Goal: Task Accomplishment & Management: Use online tool/utility

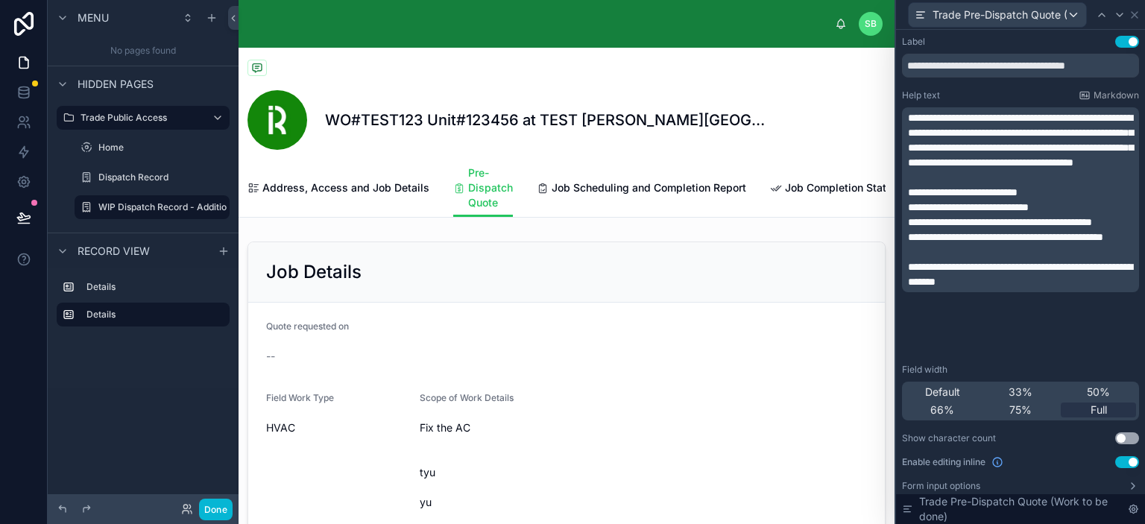
scroll to position [298, 0]
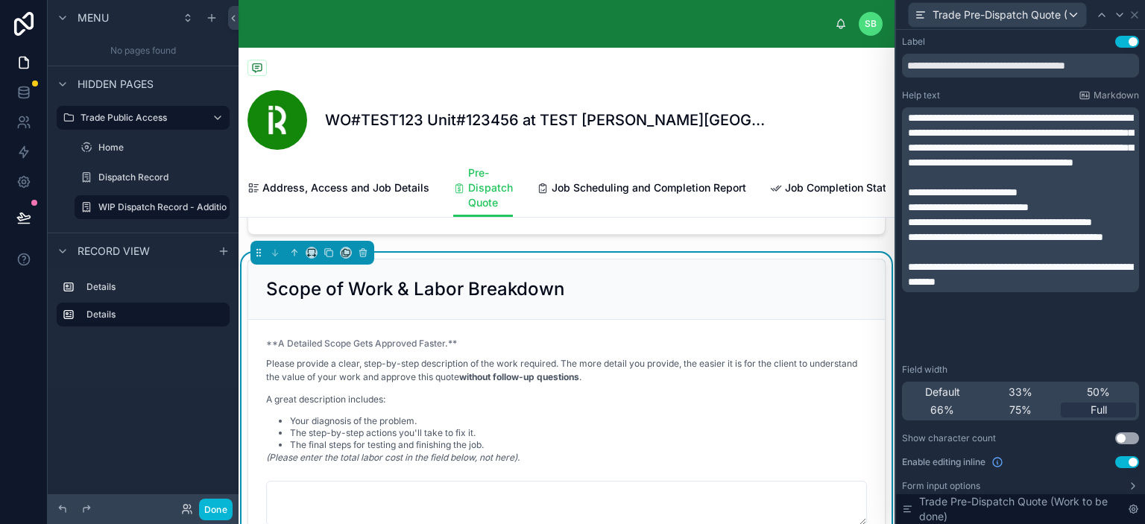
click at [922, 64] on input "**********" at bounding box center [1020, 66] width 237 height 24
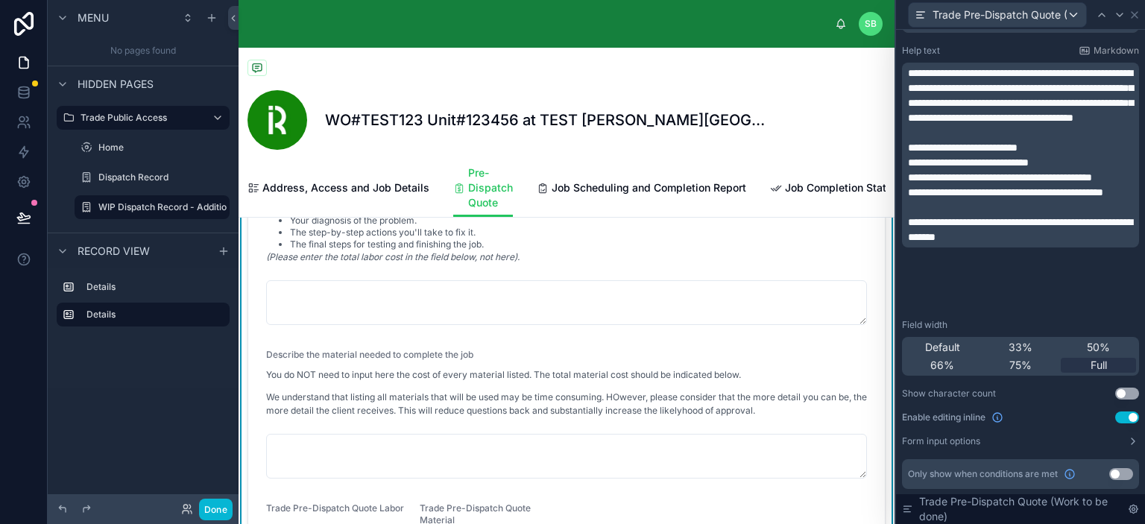
scroll to position [522, 0]
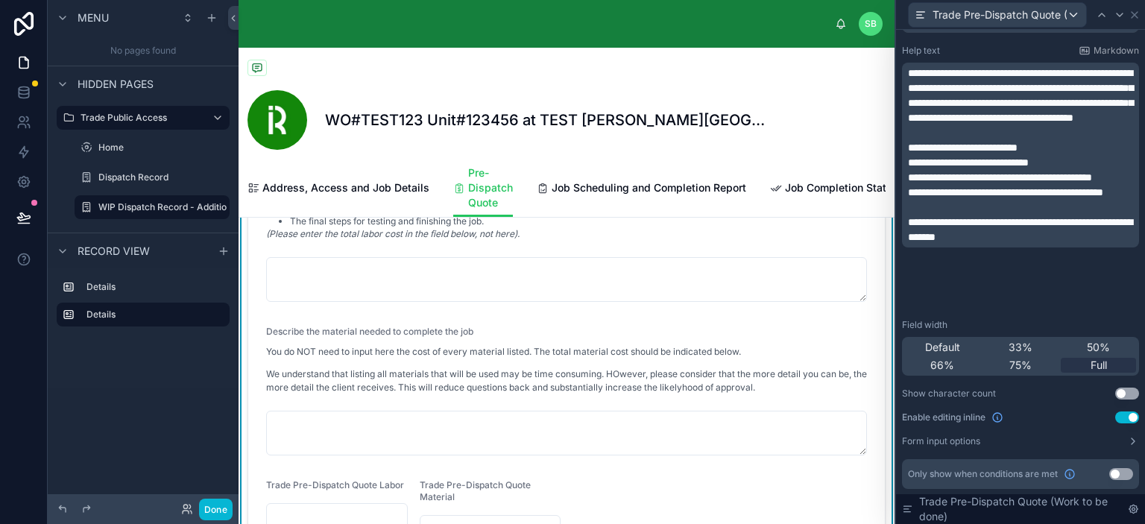
type input "**********"
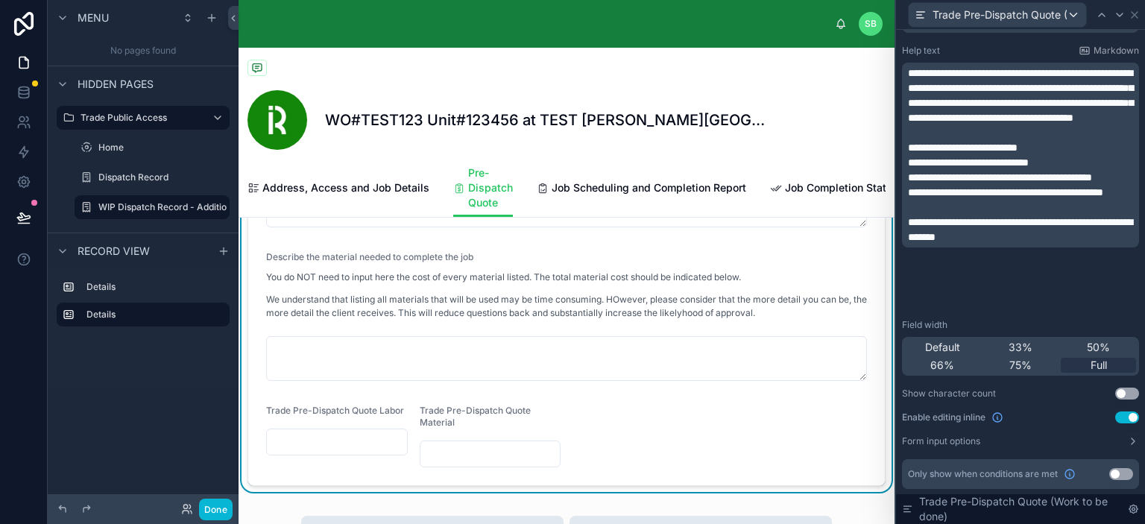
click at [471, 298] on div "You do NOT need to input here the cost of every material listed. The total mate…" at bounding box center [566, 300] width 601 height 58
click at [1115, 16] on icon at bounding box center [1120, 15] width 12 height 12
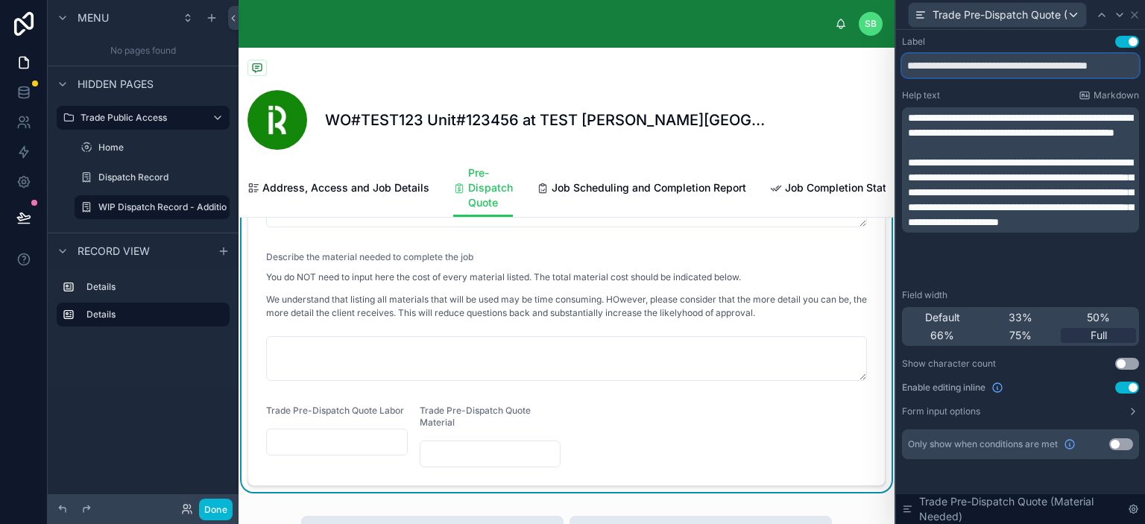
click at [909, 63] on input "**********" at bounding box center [1020, 66] width 237 height 24
paste input "text"
type input "**********"
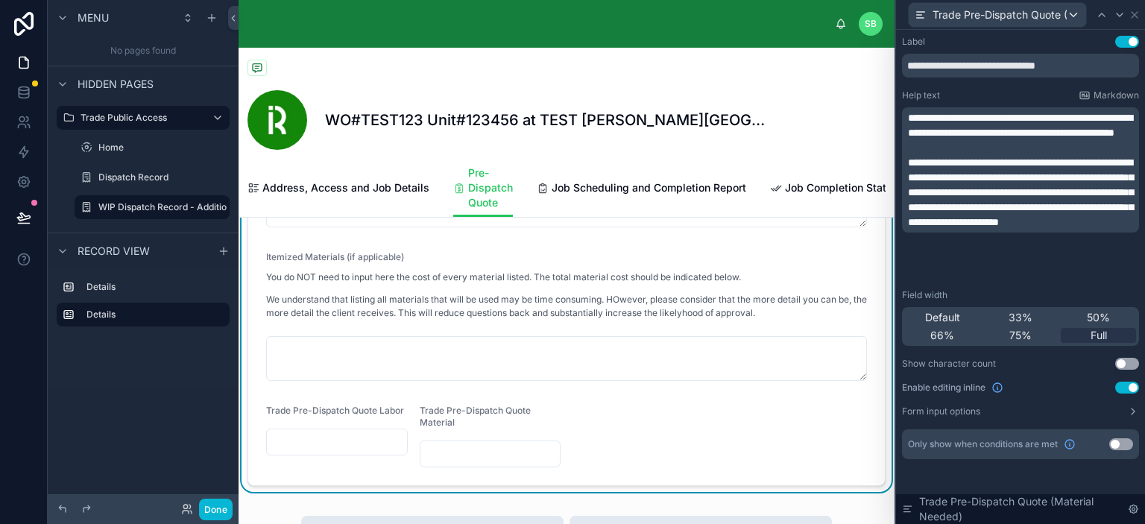
click at [955, 138] on span "**********" at bounding box center [1020, 125] width 224 height 25
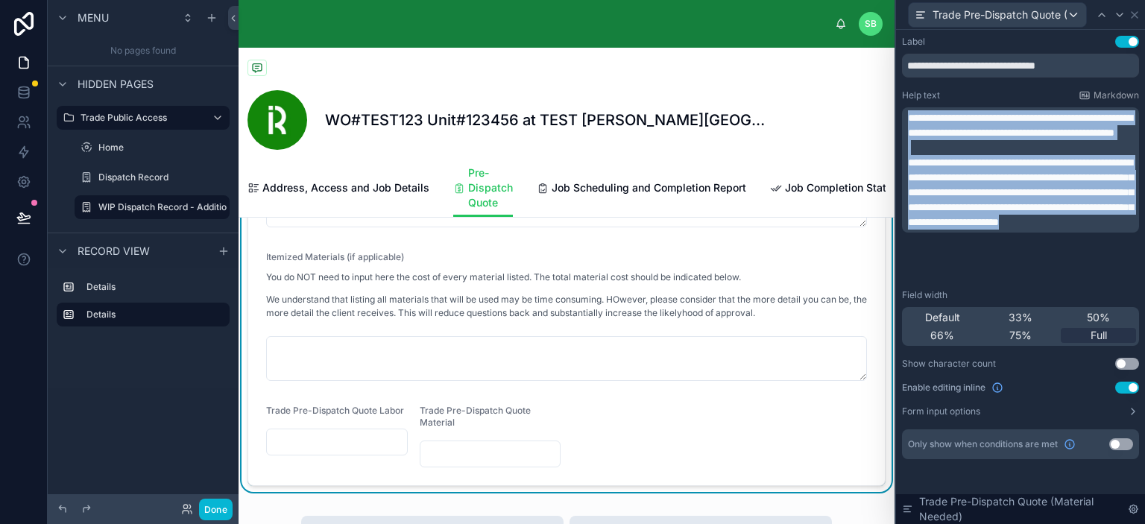
drag, startPoint x: 910, startPoint y: 116, endPoint x: 1122, endPoint y: 273, distance: 263.8
click at [1122, 230] on div "**********" at bounding box center [1022, 169] width 228 height 119
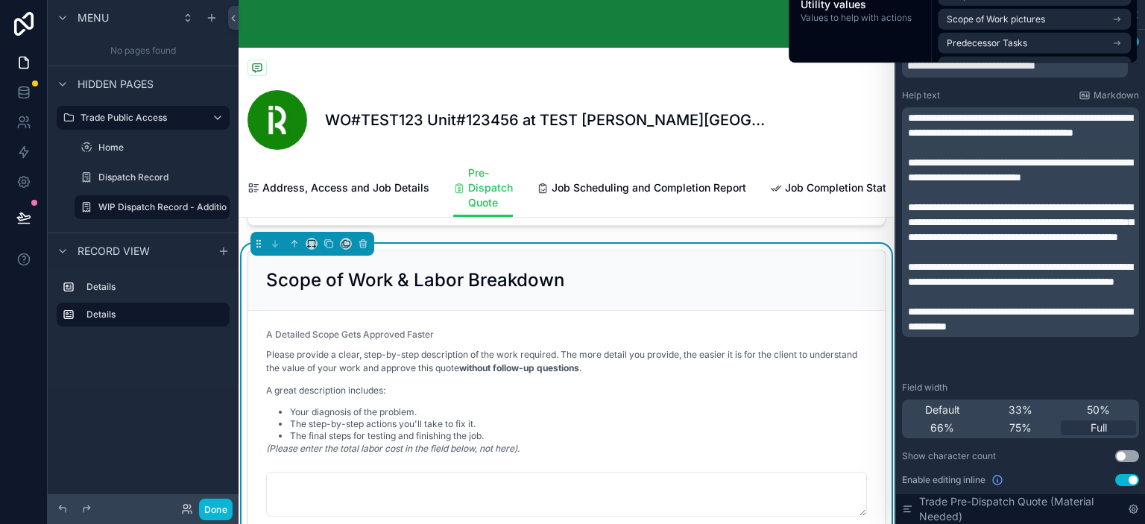
scroll to position [298, 0]
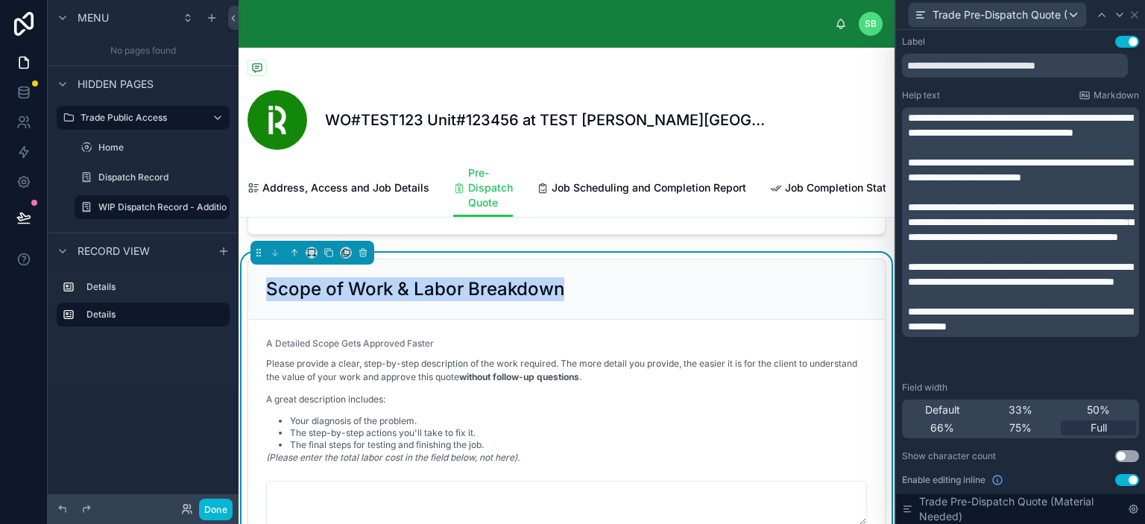
drag, startPoint x: 262, startPoint y: 299, endPoint x: 577, endPoint y: 283, distance: 315.1
click at [577, 283] on div "Scope of Work & Labor Breakdown" at bounding box center [566, 289] width 637 height 60
copy h2 "Scope of Work & Labor Breakdown"
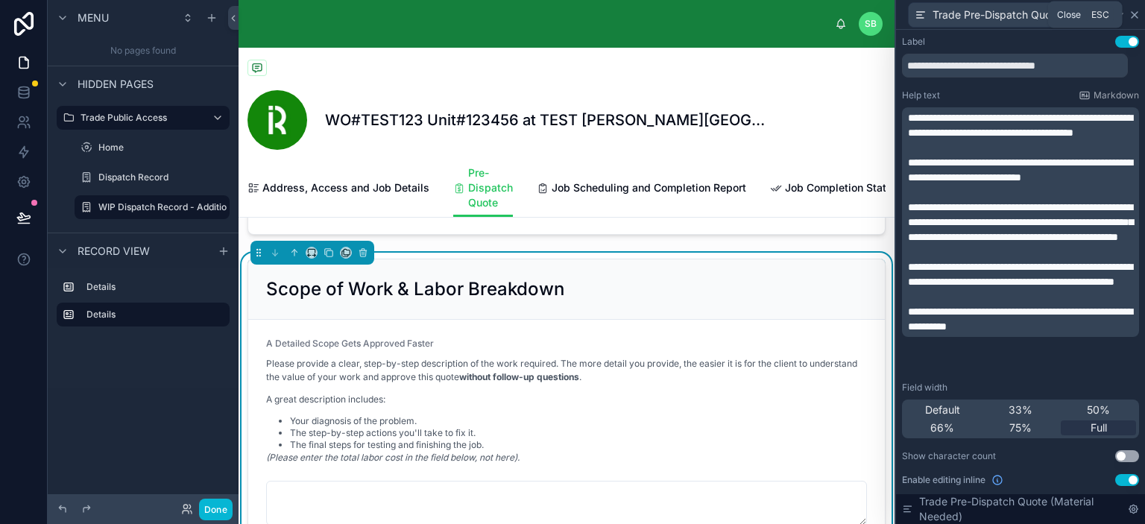
click at [1136, 15] on icon at bounding box center [1135, 15] width 12 height 12
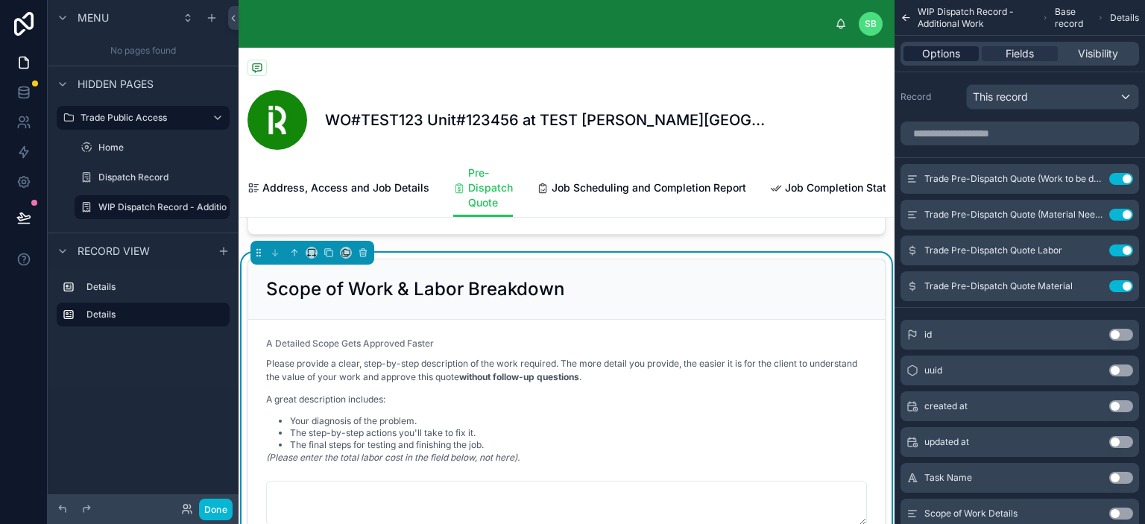
click at [951, 53] on span "Options" at bounding box center [941, 53] width 38 height 15
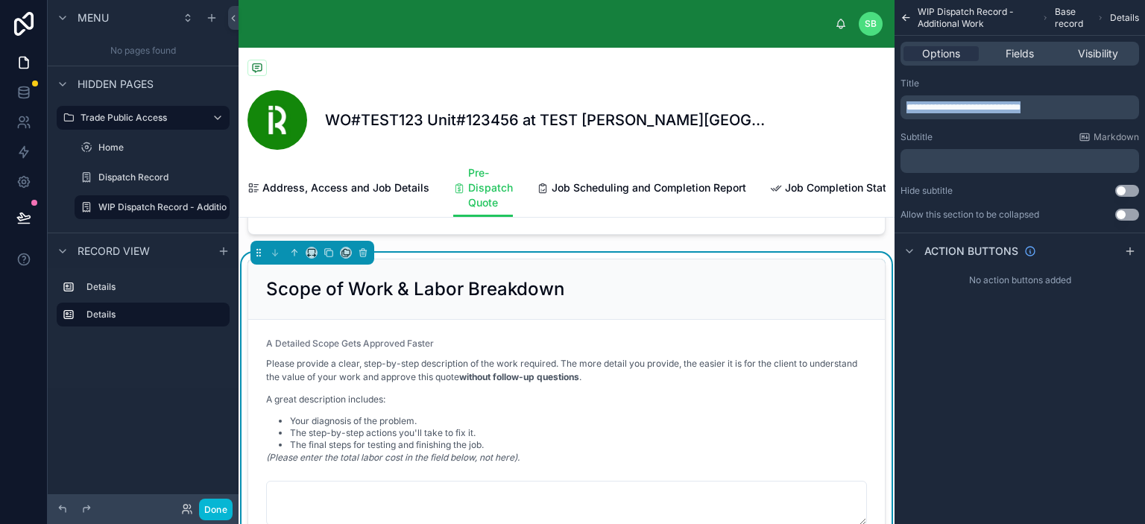
drag, startPoint x: 1078, startPoint y: 108, endPoint x: 880, endPoint y: 122, distance: 198.8
click at [880, 122] on div "SB Stefano Bosello WO#TEST123 Unit#123456 at TEST Perla West Tower COPY (Repair…" at bounding box center [692, 262] width 907 height 524
click at [956, 103] on span "**********" at bounding box center [945, 107] width 77 height 9
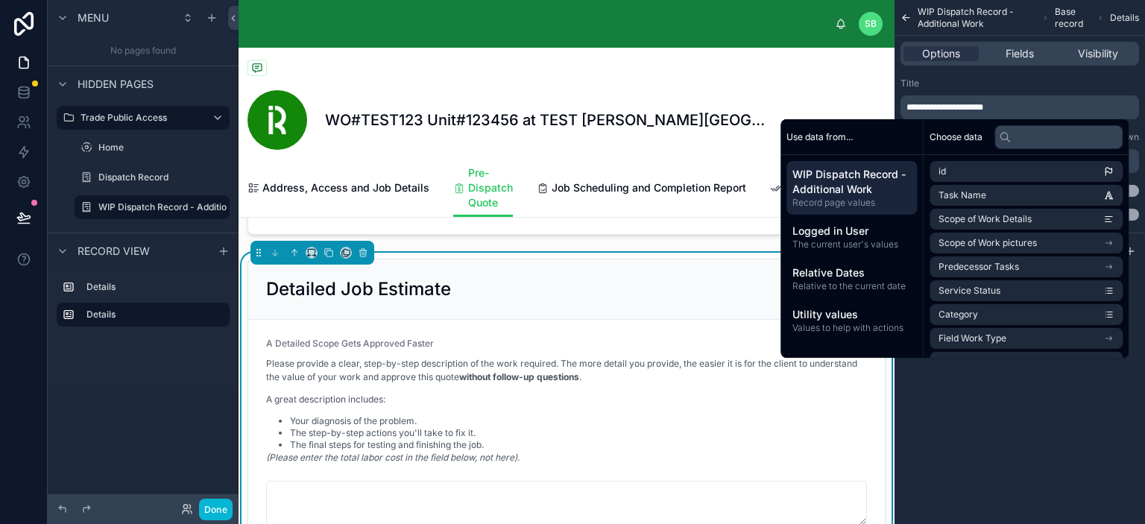
click at [960, 84] on div "Title" at bounding box center [1020, 84] width 239 height 12
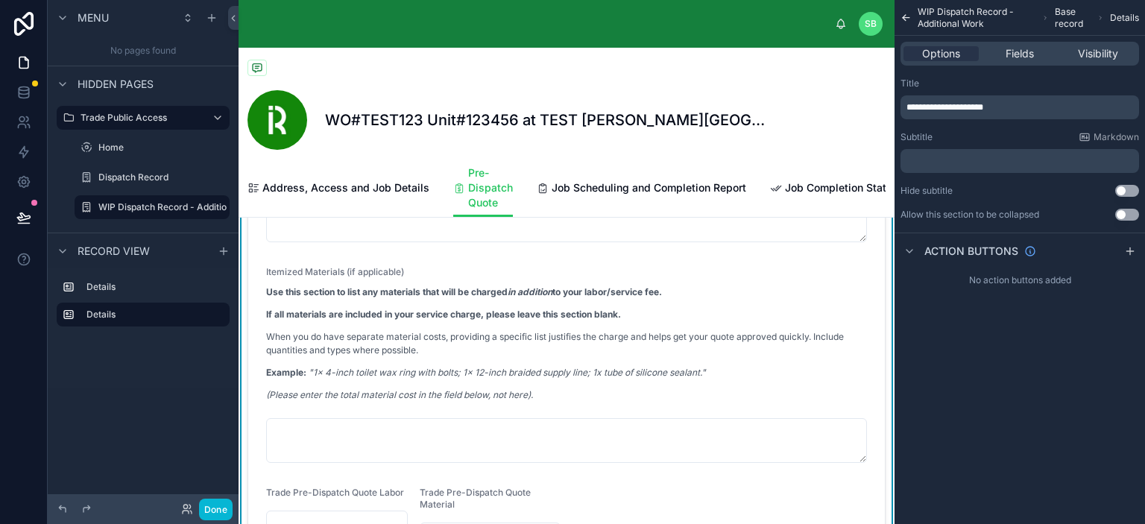
scroll to position [597, 0]
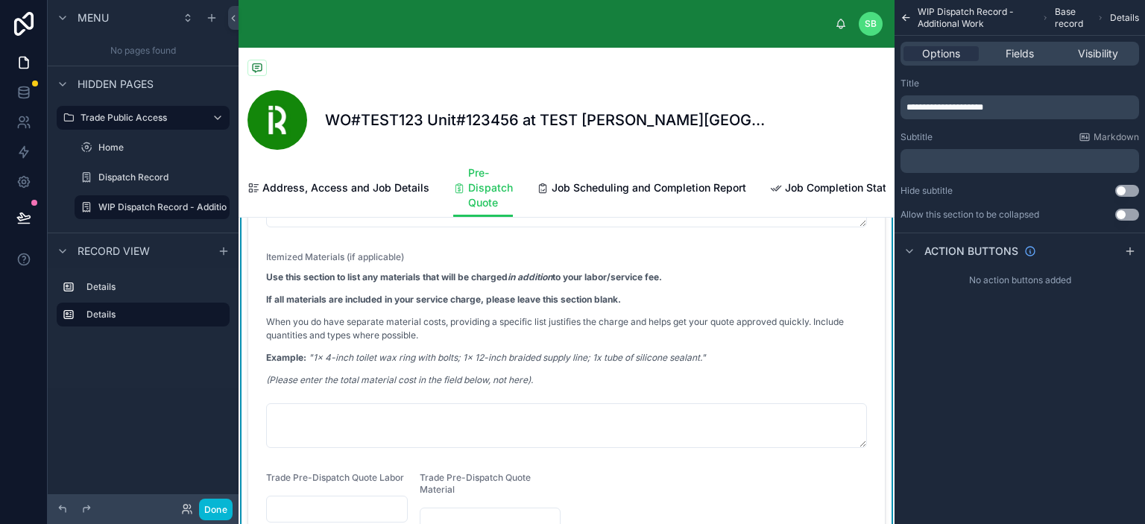
click at [680, 336] on p "When you do have separate material costs, providing a specific list justifies t…" at bounding box center [566, 328] width 601 height 27
click at [1030, 56] on span "Fields" at bounding box center [1020, 53] width 28 height 15
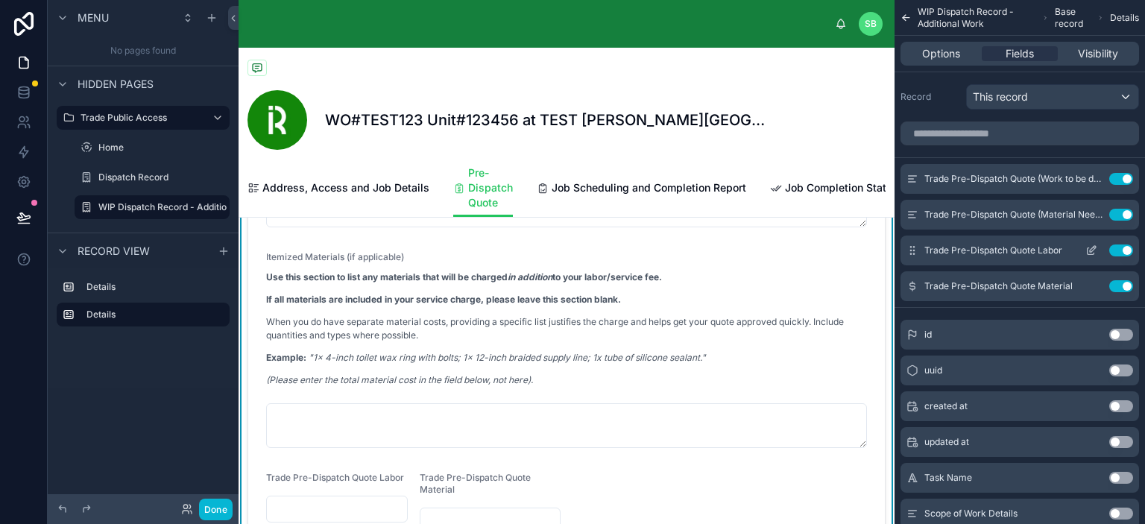
click at [1092, 250] on icon "scrollable content" at bounding box center [1092, 251] width 12 height 12
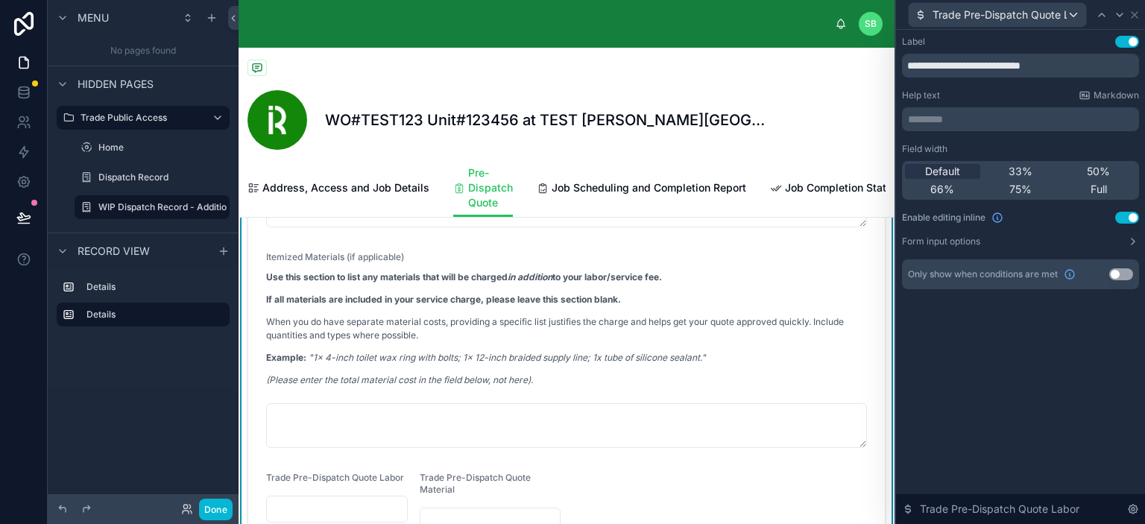
click at [981, 112] on p "********* ﻿" at bounding box center [1022, 119] width 228 height 15
click at [969, 116] on p "********* ﻿" at bounding box center [1022, 119] width 228 height 15
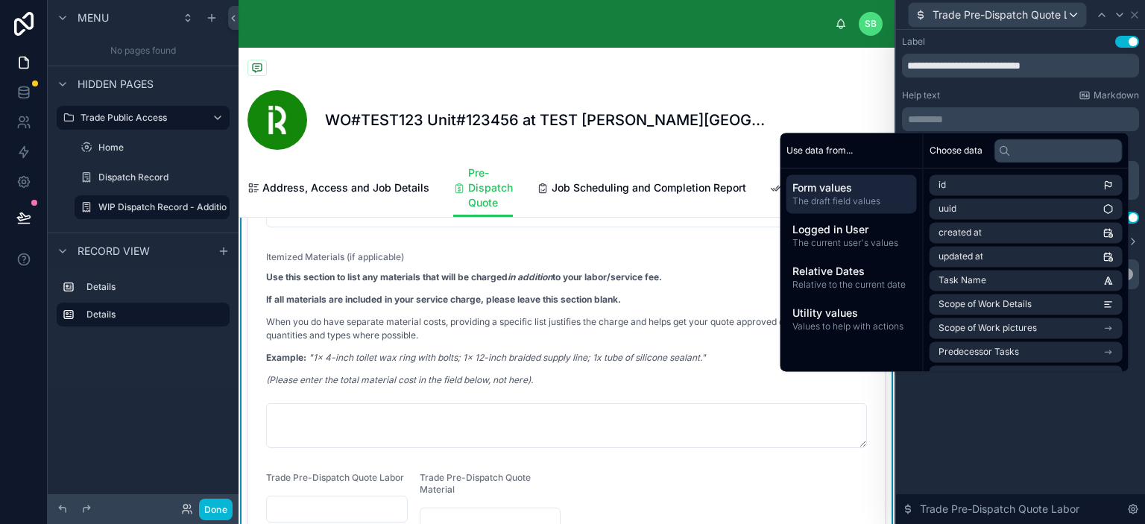
scroll to position [280, 0]
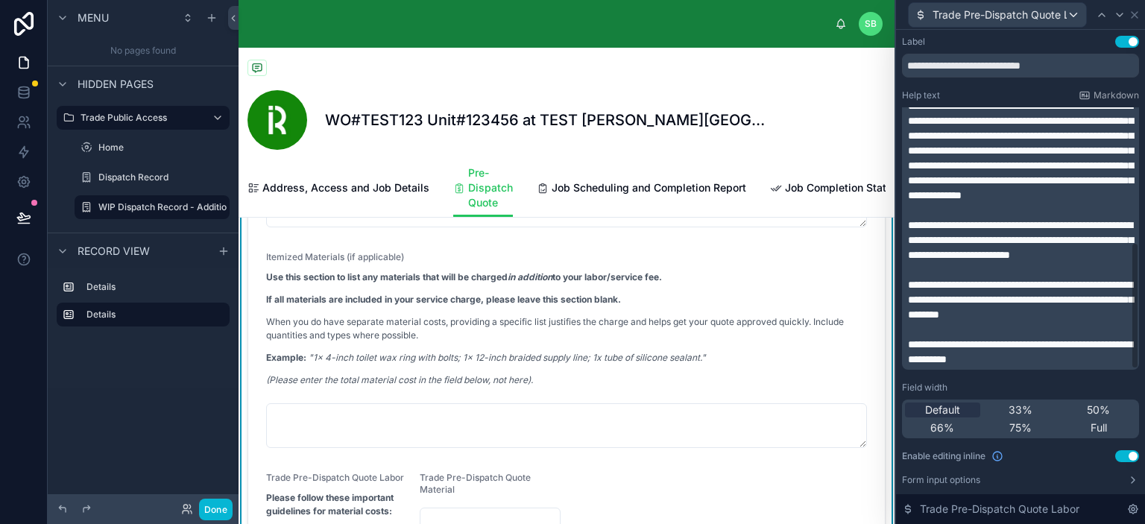
click at [1012, 388] on div "Field width" at bounding box center [1020, 388] width 237 height 12
click at [671, 342] on p "When you do have separate material costs, providing a specific list justifies t…" at bounding box center [566, 328] width 601 height 27
click at [660, 333] on p "When you do have separate material costs, providing a specific list justifies t…" at bounding box center [566, 328] width 601 height 27
click at [973, 385] on div "Field width" at bounding box center [1020, 388] width 237 height 12
click at [1116, 12] on icon at bounding box center [1120, 15] width 12 height 12
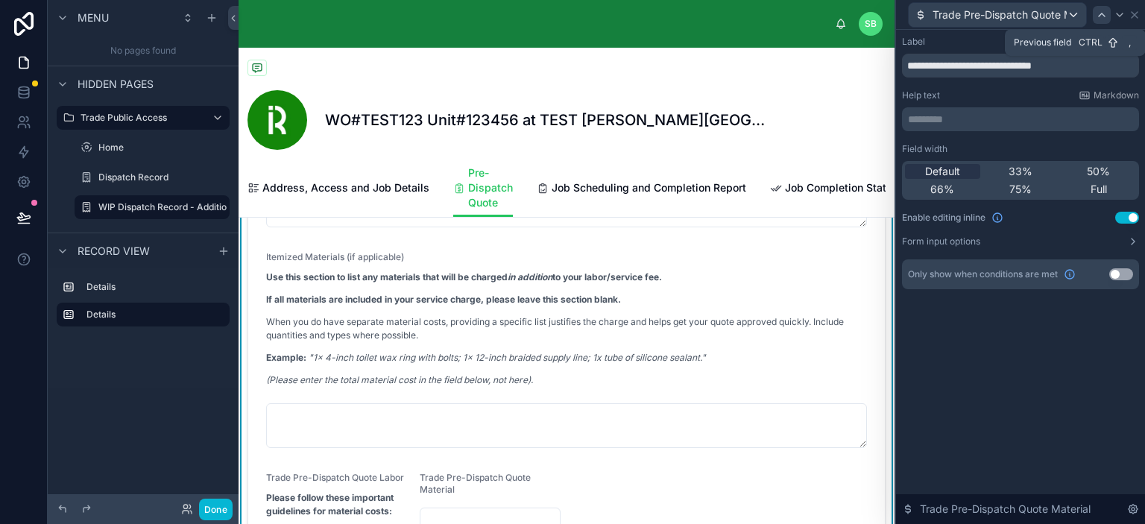
click at [1098, 18] on icon at bounding box center [1102, 15] width 12 height 12
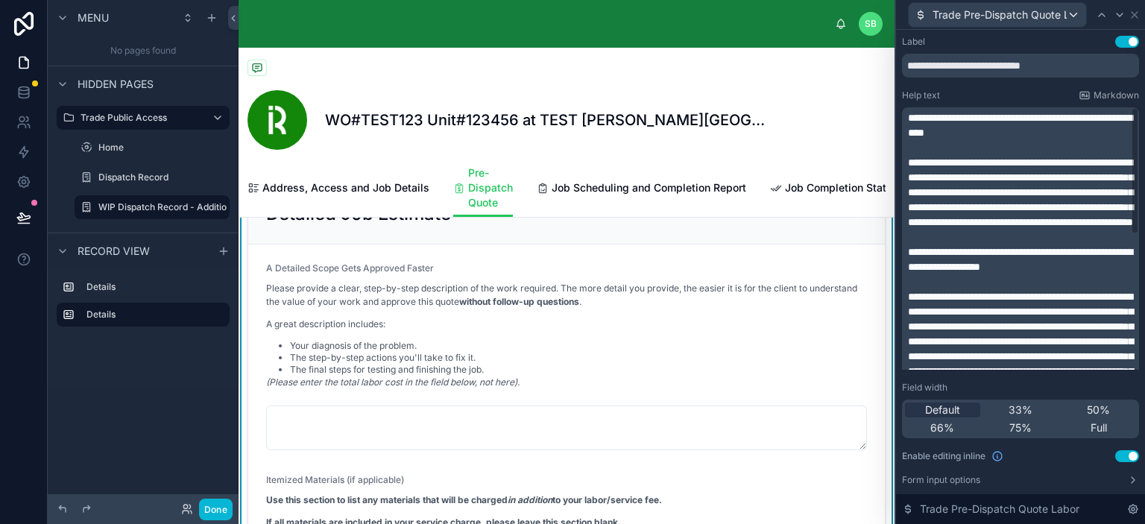
scroll to position [373, 0]
click at [1119, 16] on icon at bounding box center [1120, 14] width 6 height 3
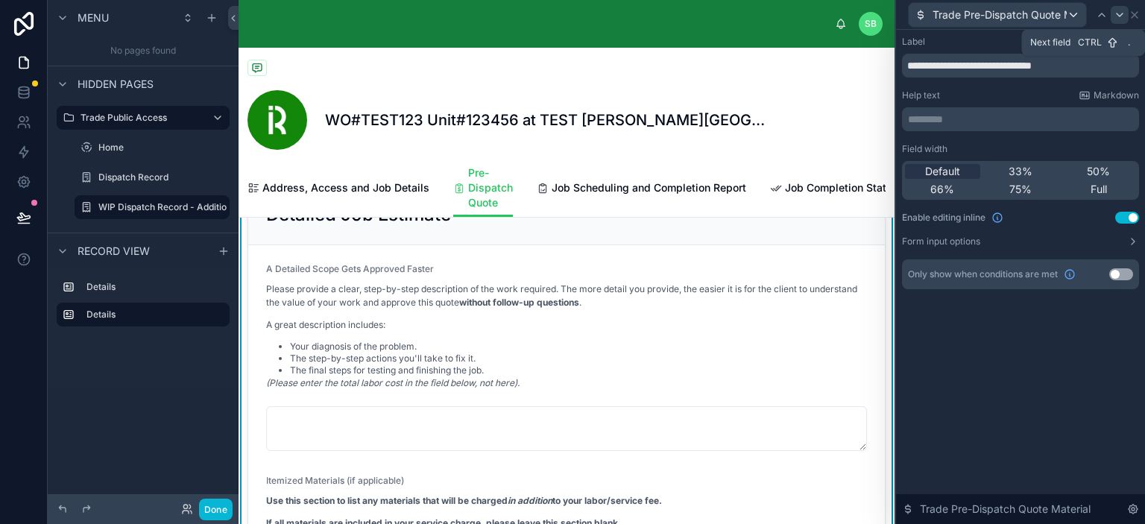
click at [1115, 15] on icon at bounding box center [1120, 15] width 12 height 12
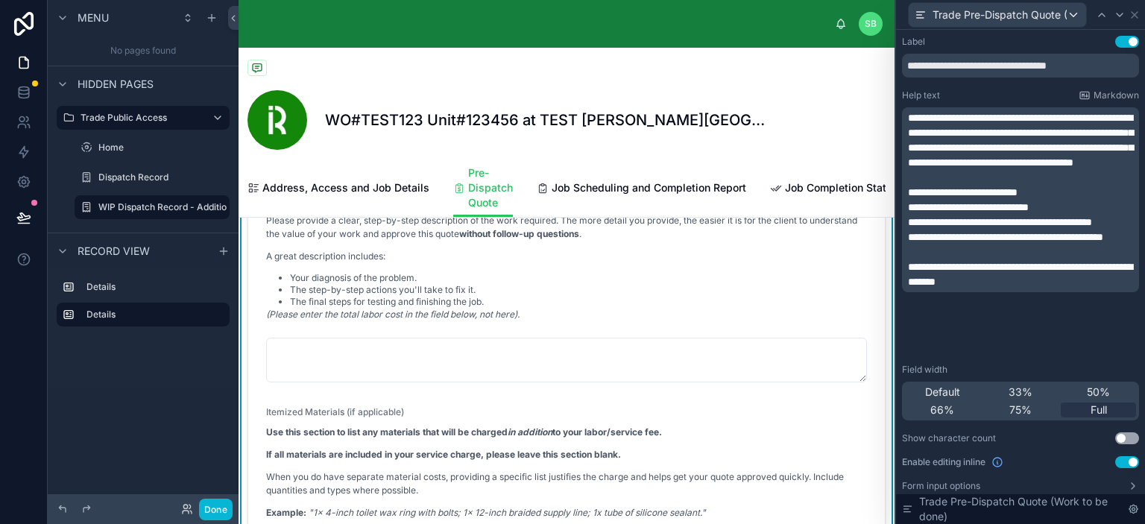
scroll to position [522, 0]
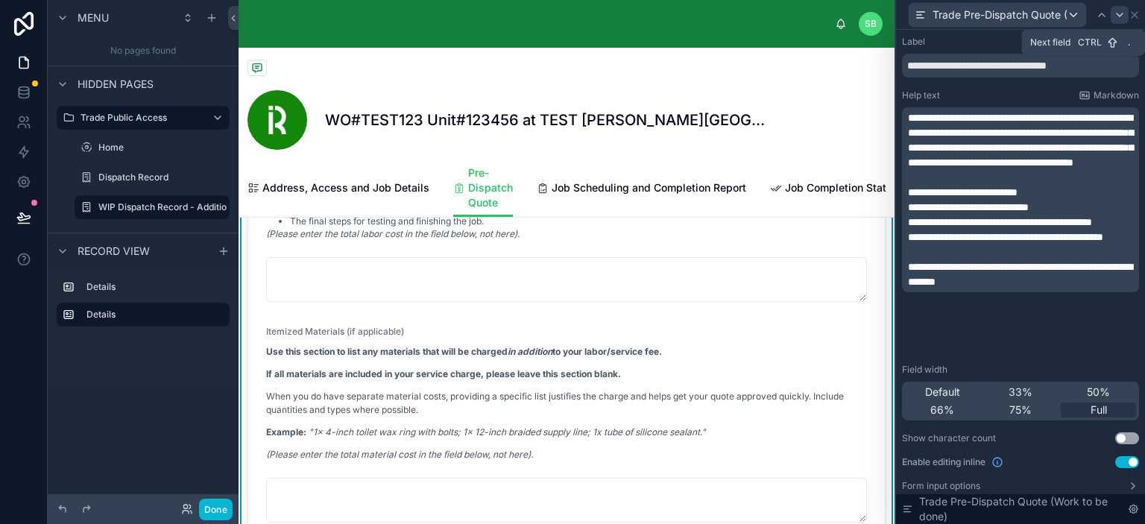
click at [1116, 17] on icon at bounding box center [1120, 15] width 12 height 12
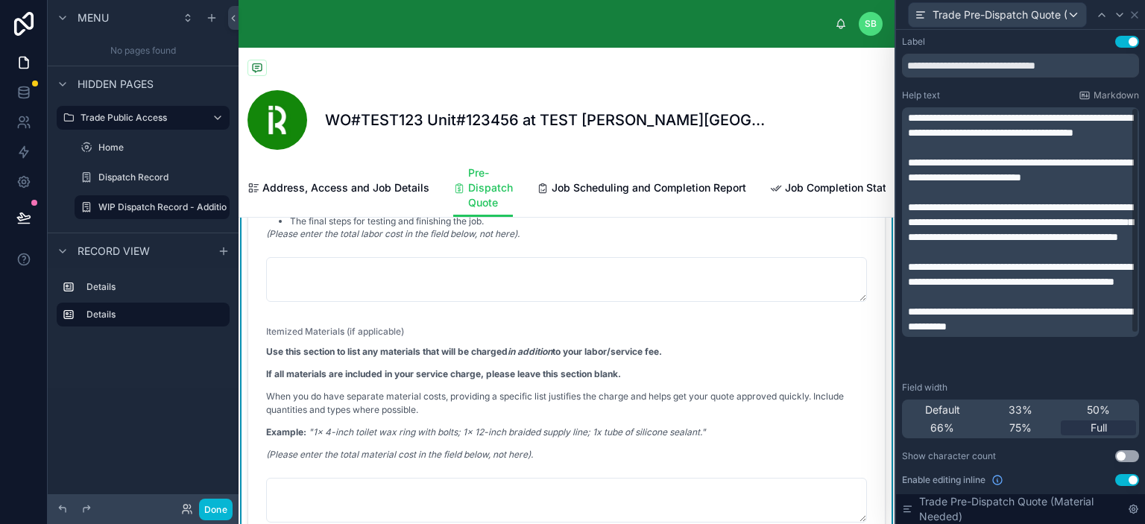
click at [969, 200] on p "﻿" at bounding box center [1022, 192] width 228 height 15
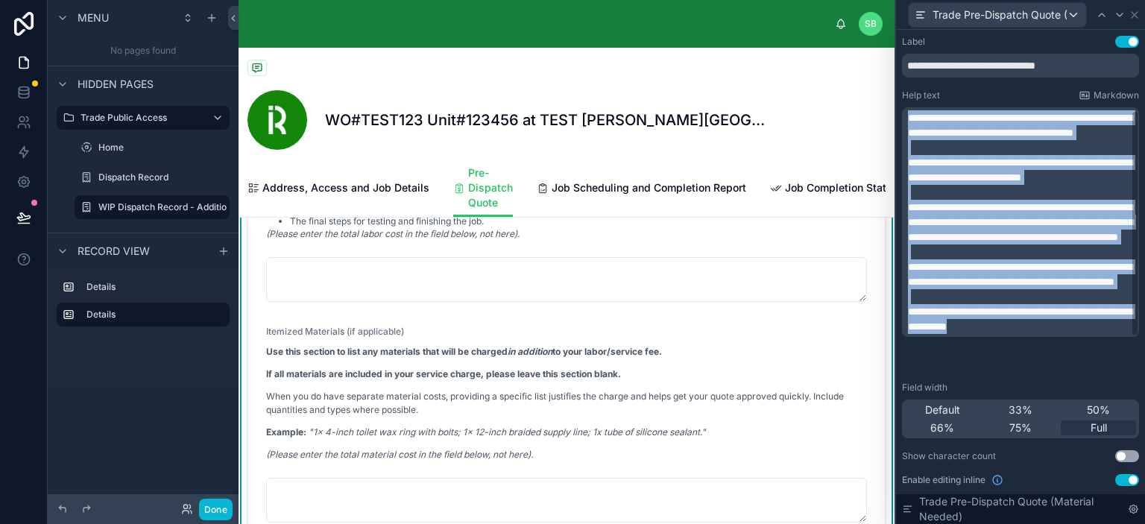
scroll to position [42, 0]
drag, startPoint x: 908, startPoint y: 116, endPoint x: 1080, endPoint y: 372, distance: 309.0
click at [1080, 372] on div "**********" at bounding box center [1020, 294] width 237 height 516
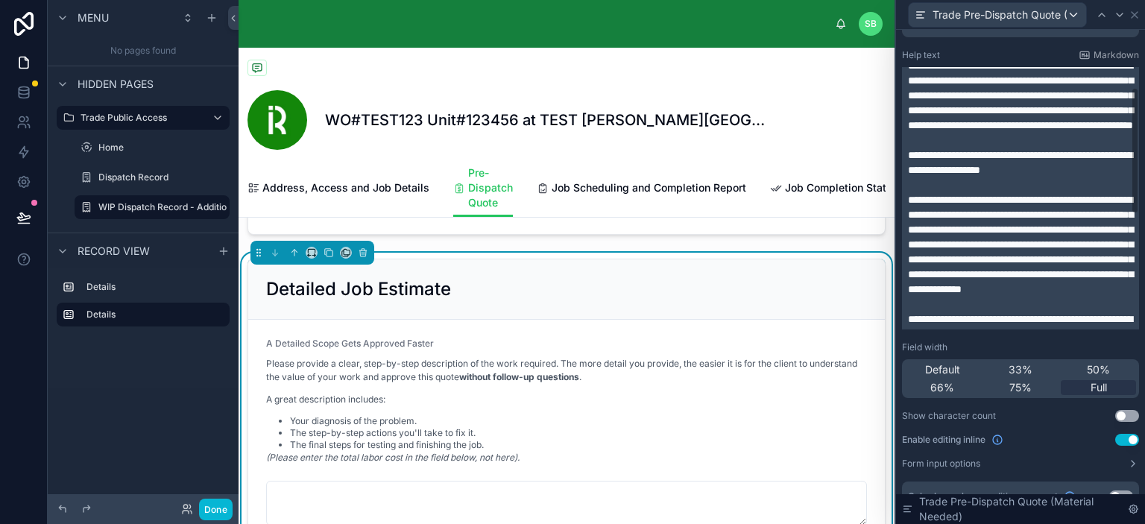
scroll to position [0, 0]
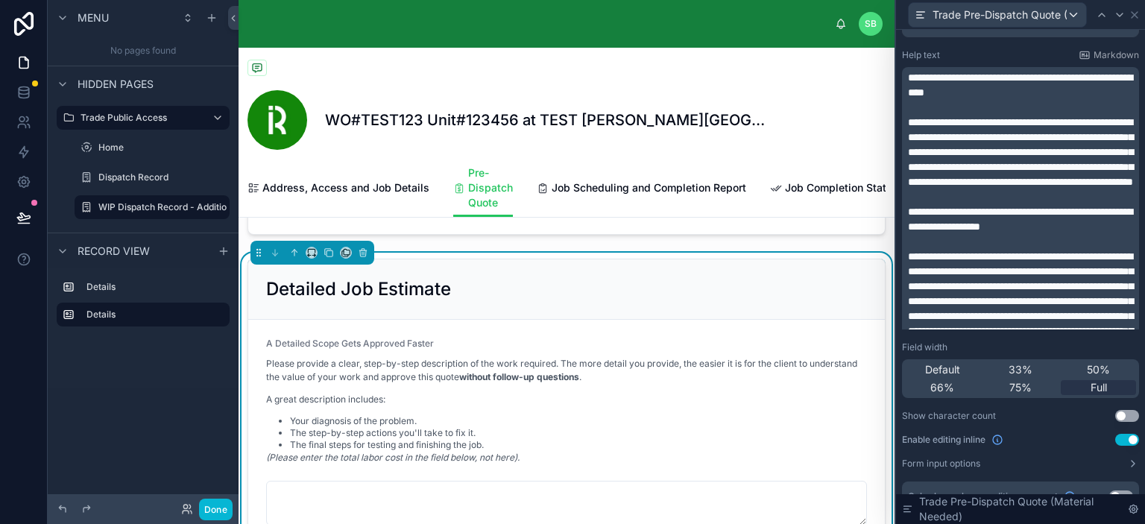
click at [909, 77] on span "**********" at bounding box center [1020, 84] width 224 height 25
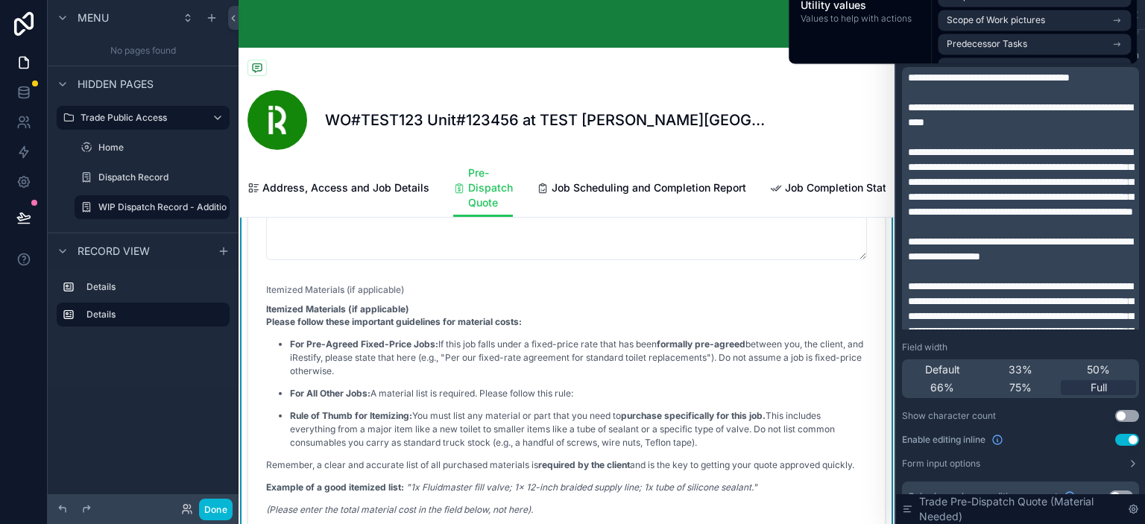
scroll to position [522, 0]
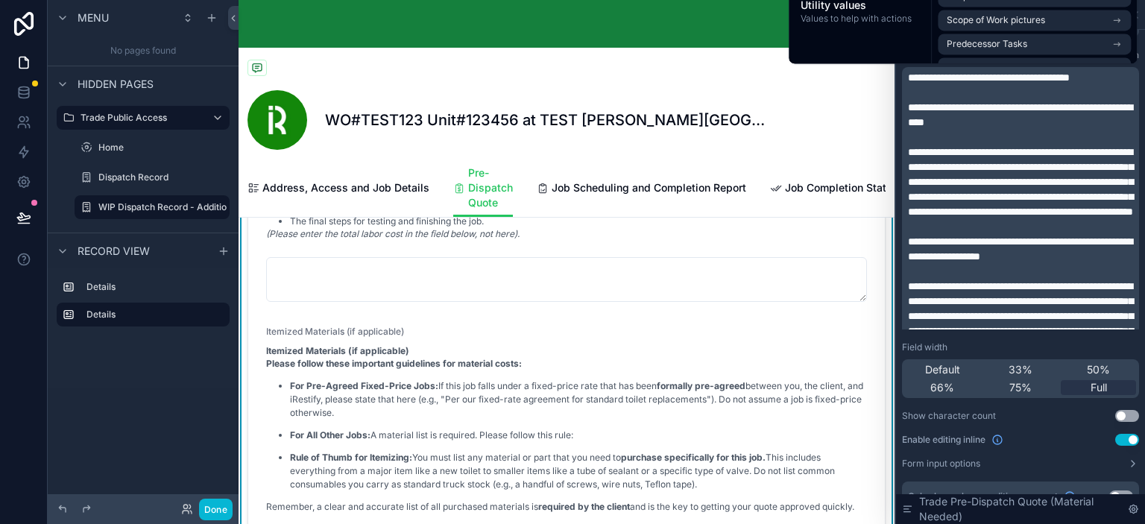
click at [931, 75] on span "**********" at bounding box center [989, 77] width 162 height 10
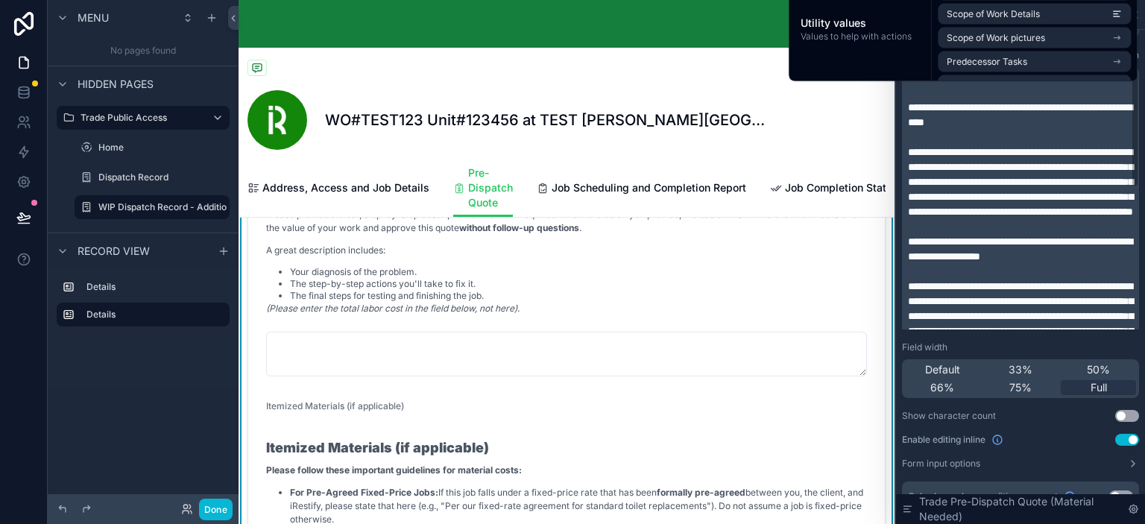
scroll to position [0, 0]
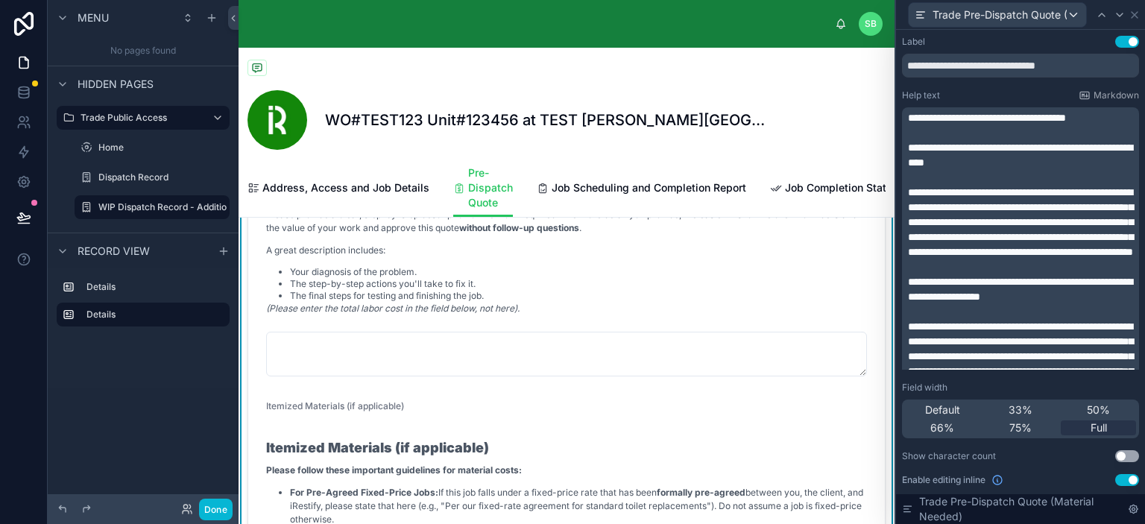
click at [760, 35] on div "SB Stefano Bosello" at bounding box center [567, 24] width 656 height 48
drag, startPoint x: 1092, startPoint y: 67, endPoint x: 898, endPoint y: 70, distance: 194.6
click at [898, 70] on div "**********" at bounding box center [1020, 309] width 249 height 558
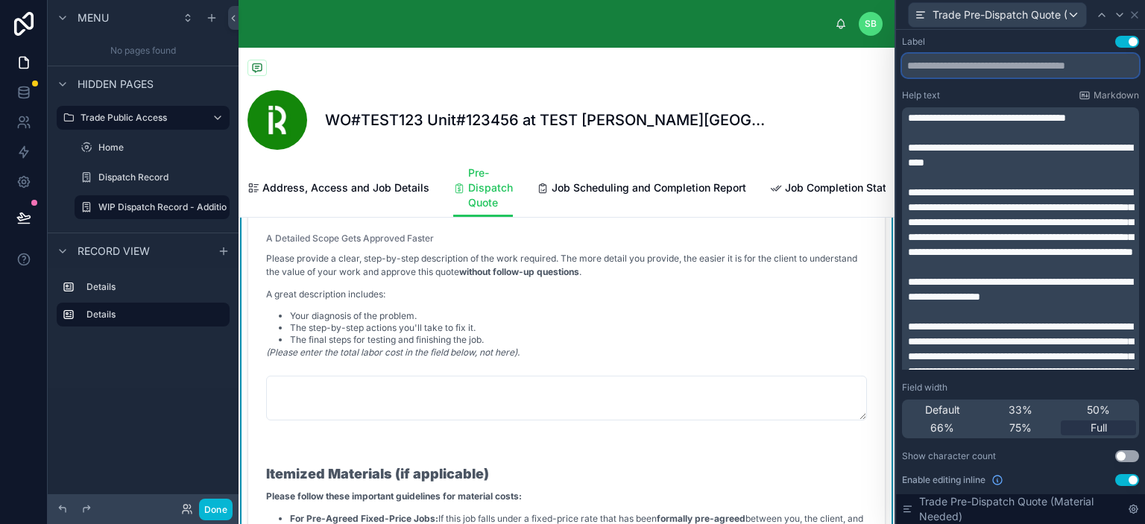
scroll to position [373, 0]
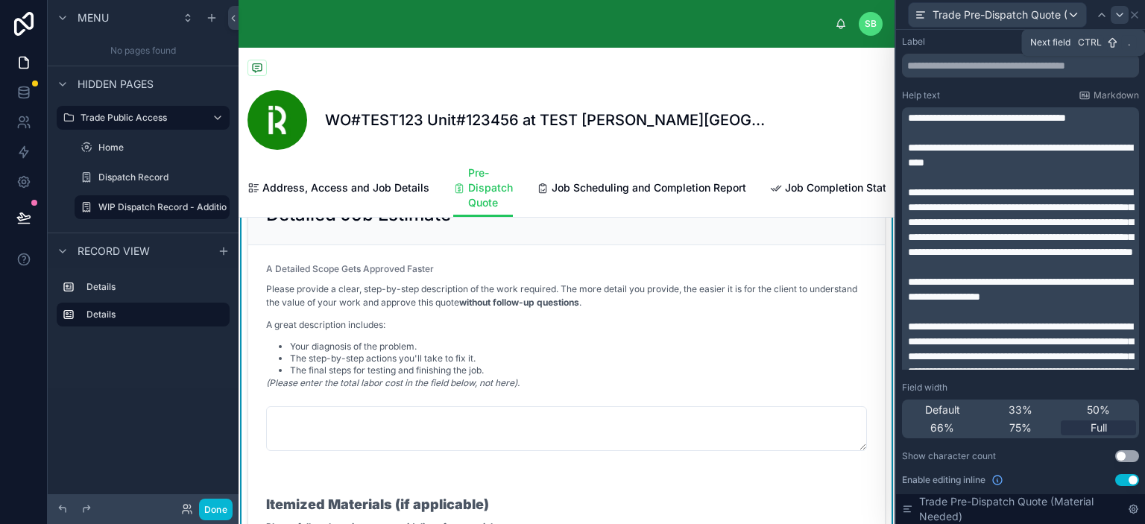
click at [1117, 13] on icon at bounding box center [1120, 15] width 12 height 12
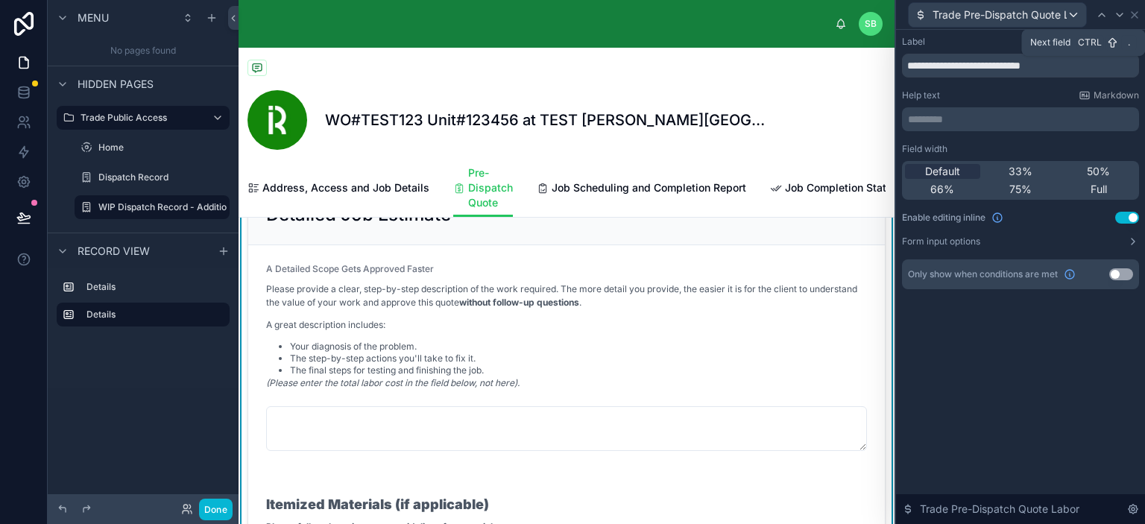
click at [1117, 13] on icon at bounding box center [1120, 15] width 12 height 12
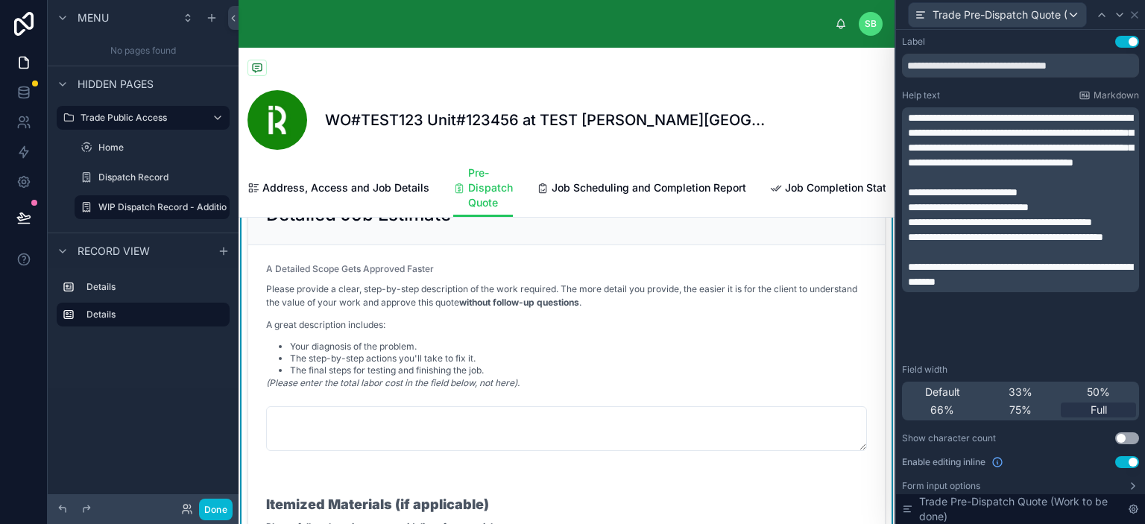
click at [958, 150] on span "**********" at bounding box center [1020, 140] width 225 height 55
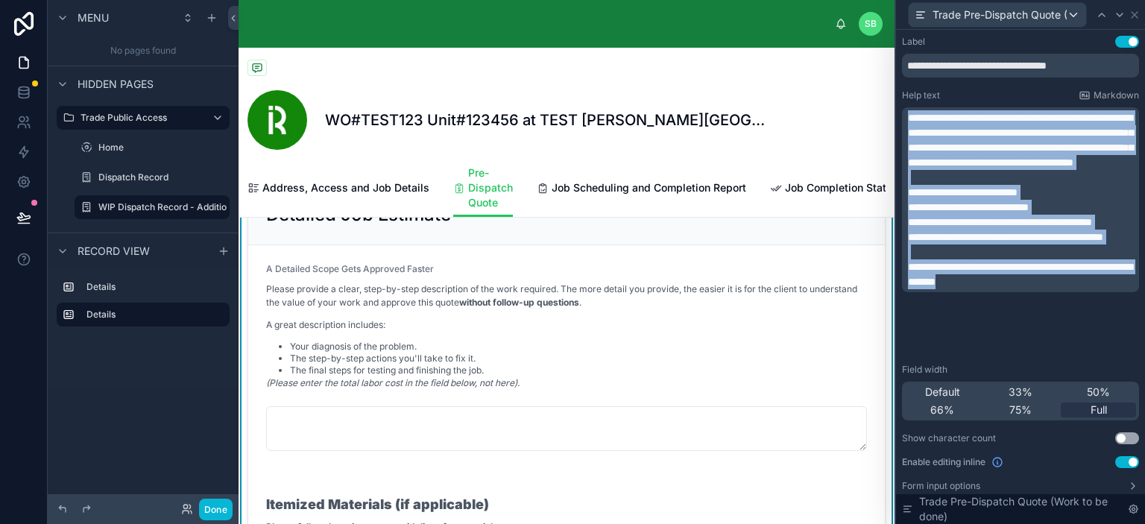
drag, startPoint x: 908, startPoint y: 116, endPoint x: 1109, endPoint y: 356, distance: 313.3
click at [1109, 356] on div "**********" at bounding box center [1020, 285] width 237 height 498
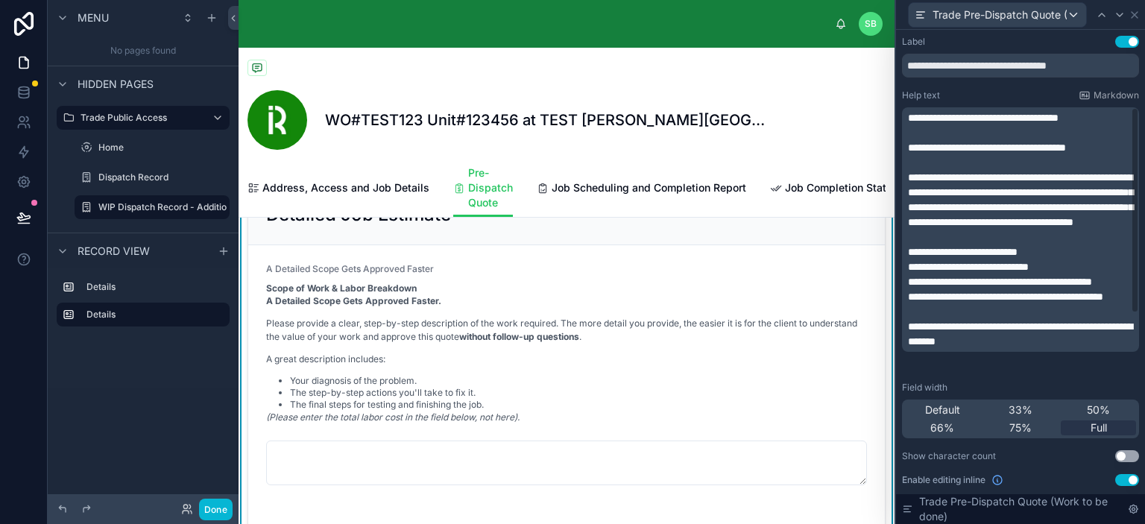
scroll to position [0, 0]
click at [909, 113] on span "**********" at bounding box center [983, 118] width 151 height 10
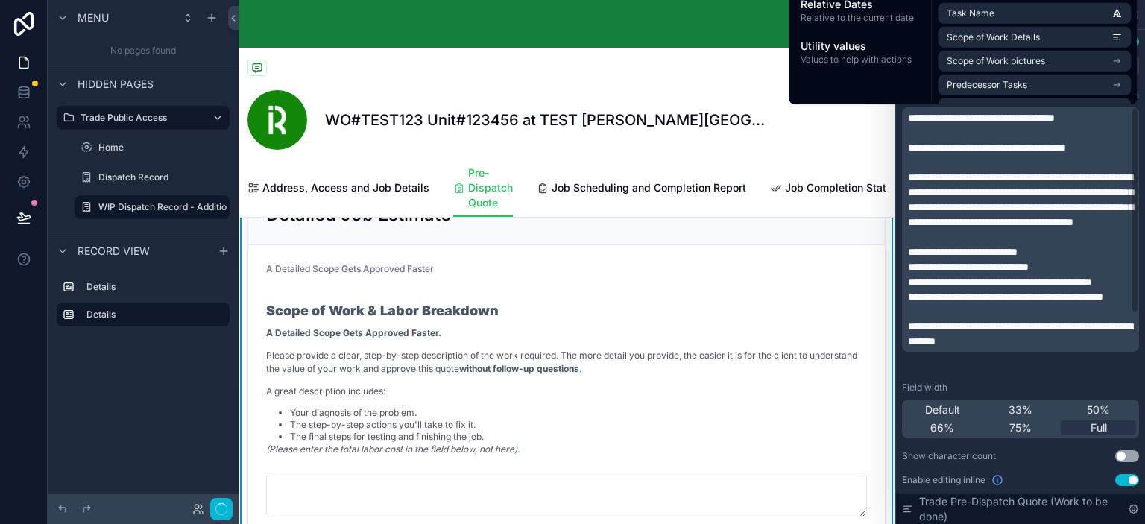
click at [751, 86] on div "WO#TEST123 Unit#123456 at TEST Perla West Tower COPY (Repair a follow up leak)" at bounding box center [567, 103] width 638 height 111
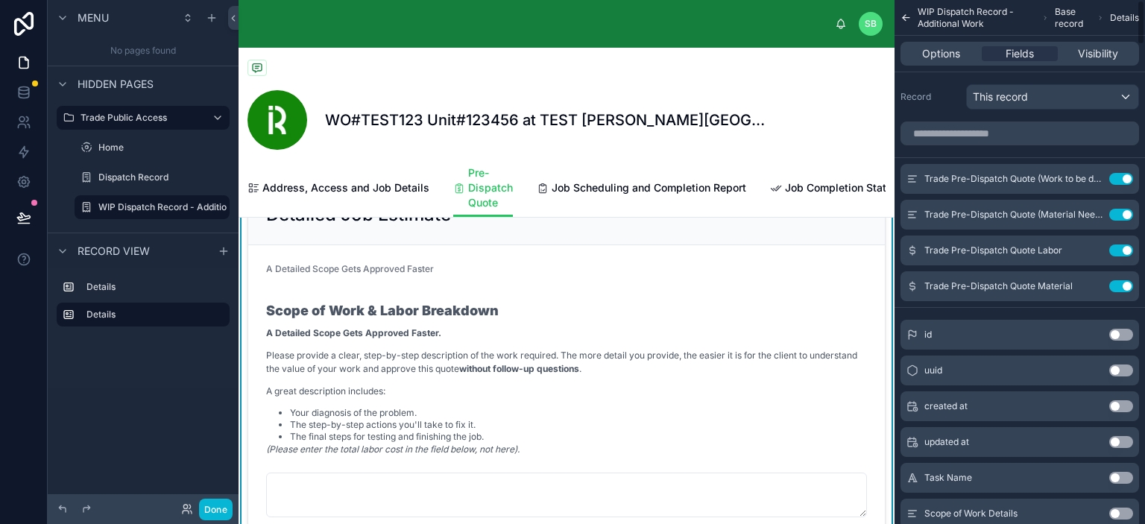
click at [701, 298] on div "Scope of Work & Labor Breakdown A Detailed Scope Gets Approved Faster. Please p…" at bounding box center [566, 374] width 601 height 183
click at [1093, 178] on icon "scrollable content" at bounding box center [1092, 179] width 12 height 12
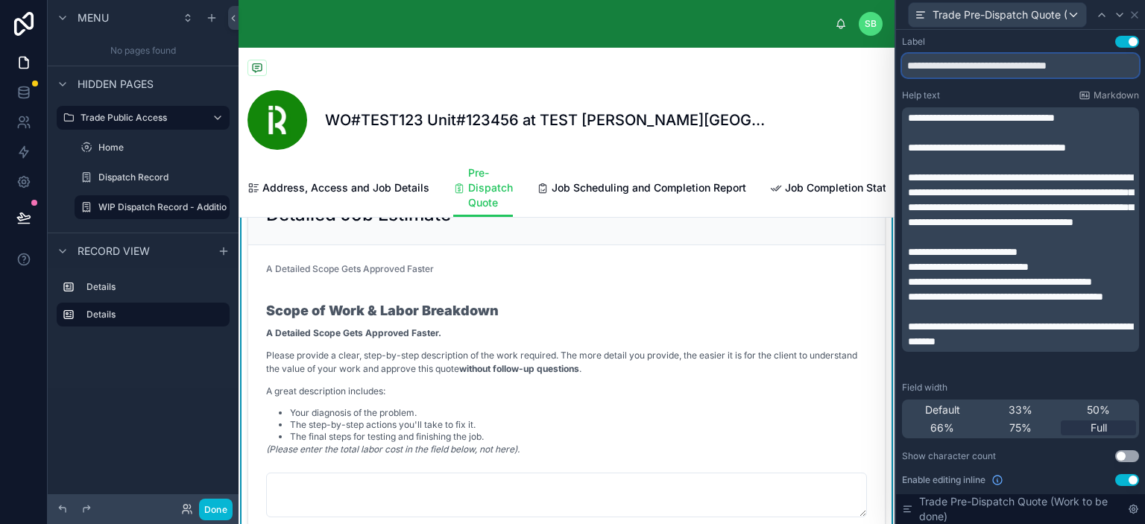
drag, startPoint x: 1110, startPoint y: 67, endPoint x: 886, endPoint y: 53, distance: 224.9
click at [886, 53] on div "**********" at bounding box center [572, 262] width 1145 height 524
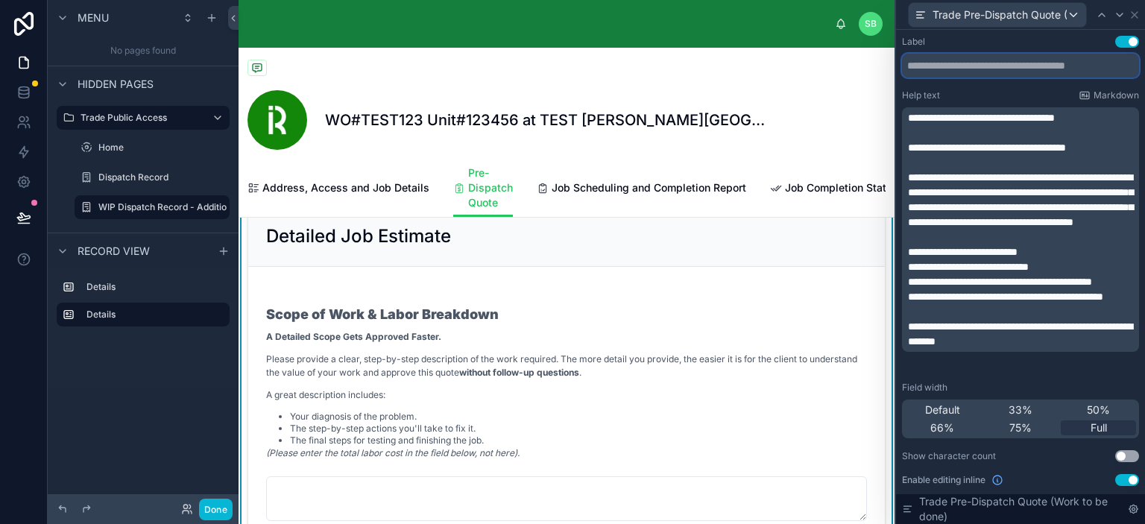
scroll to position [373, 0]
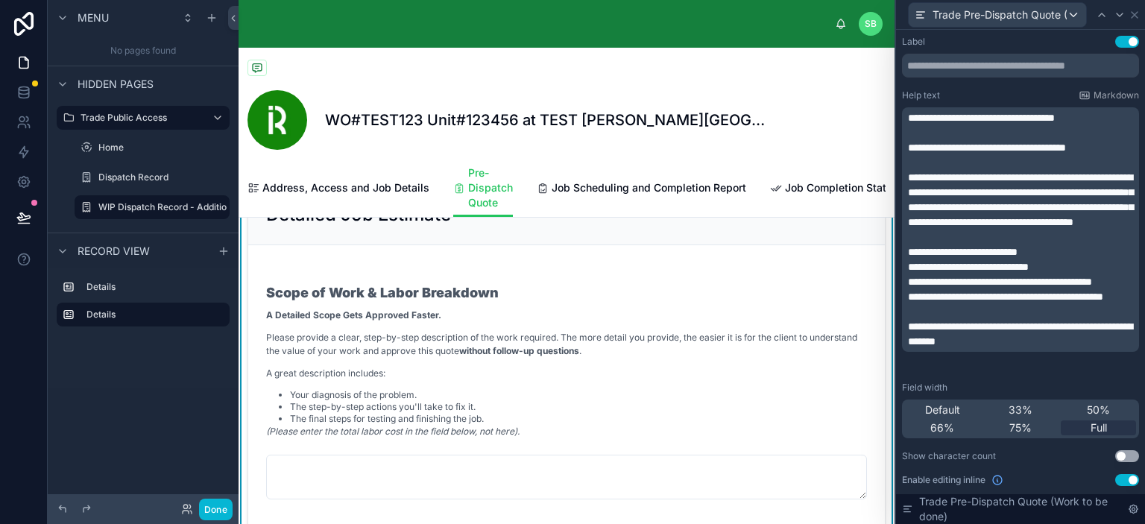
click at [1017, 230] on p "**********" at bounding box center [1022, 200] width 228 height 60
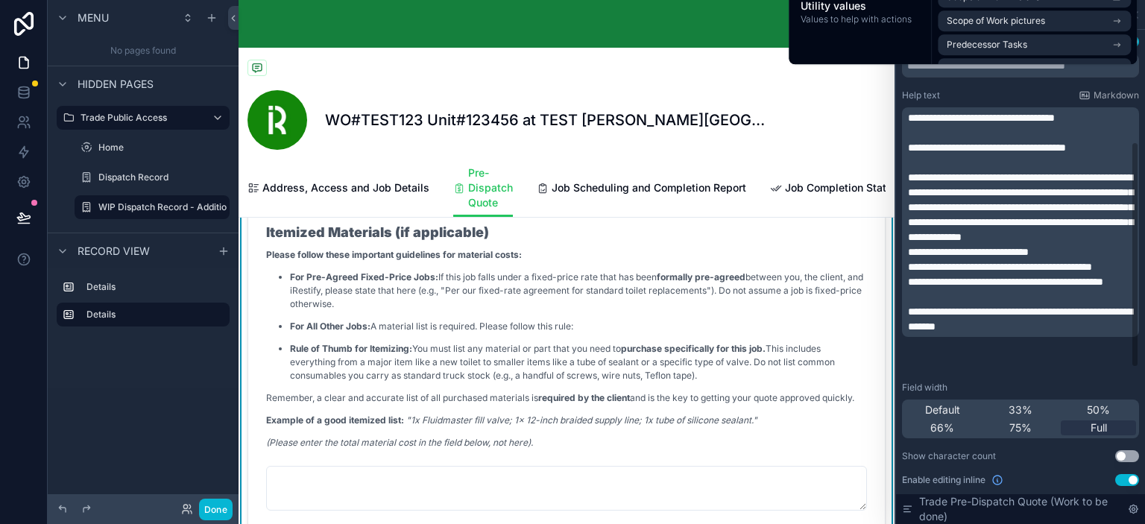
scroll to position [42, 0]
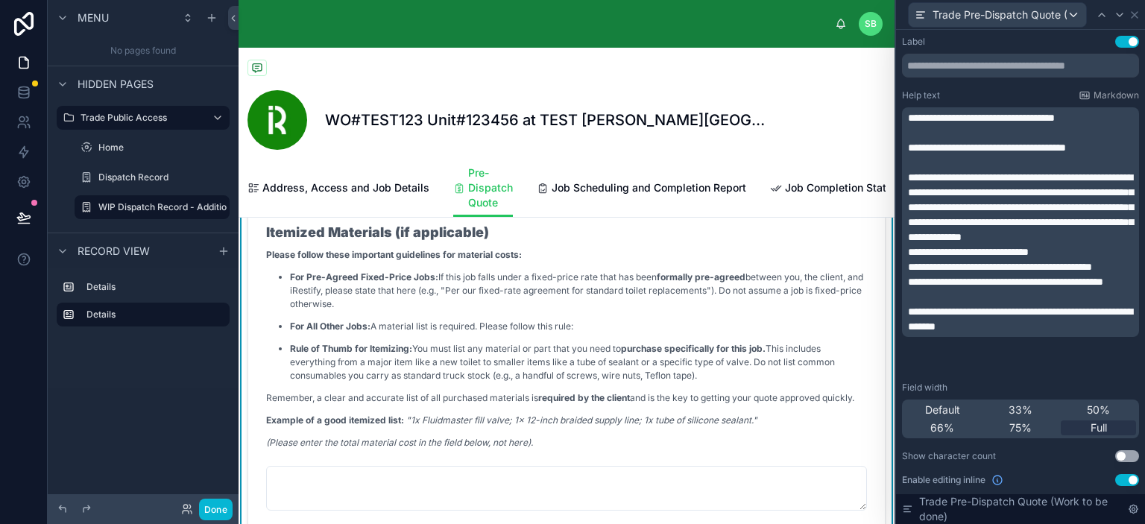
click at [719, 38] on div "SB Stefano Bosello" at bounding box center [567, 24] width 656 height 48
click at [1119, 16] on icon at bounding box center [1120, 14] width 6 height 3
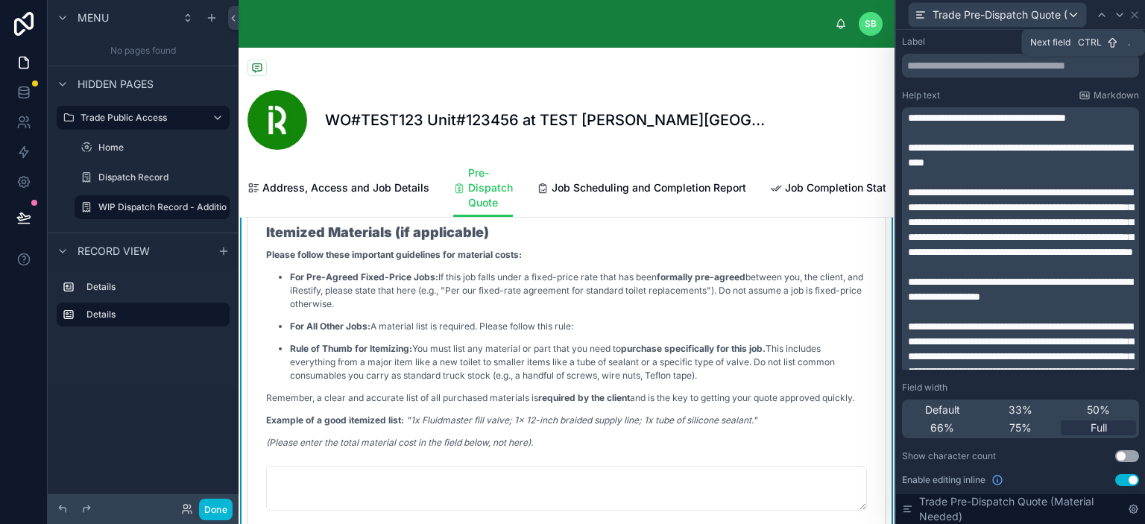
click at [1119, 16] on icon at bounding box center [1120, 14] width 6 height 3
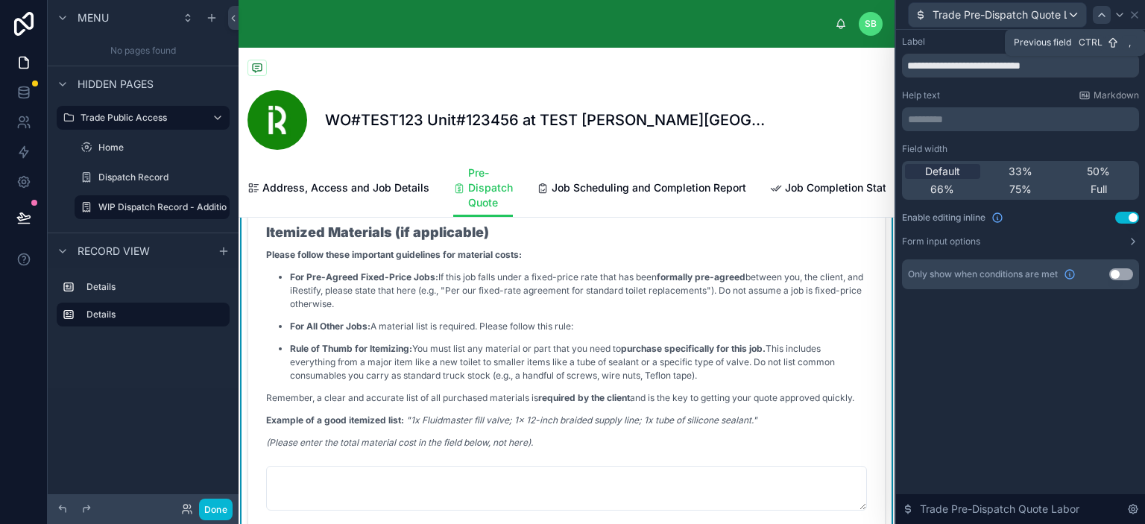
click at [1103, 14] on icon at bounding box center [1102, 14] width 6 height 3
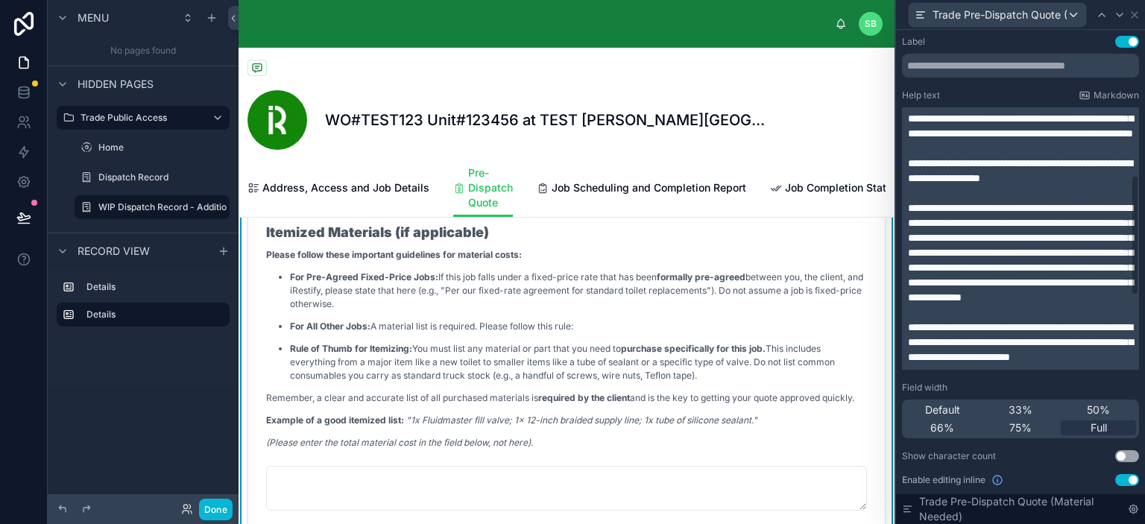
scroll to position [149, 0]
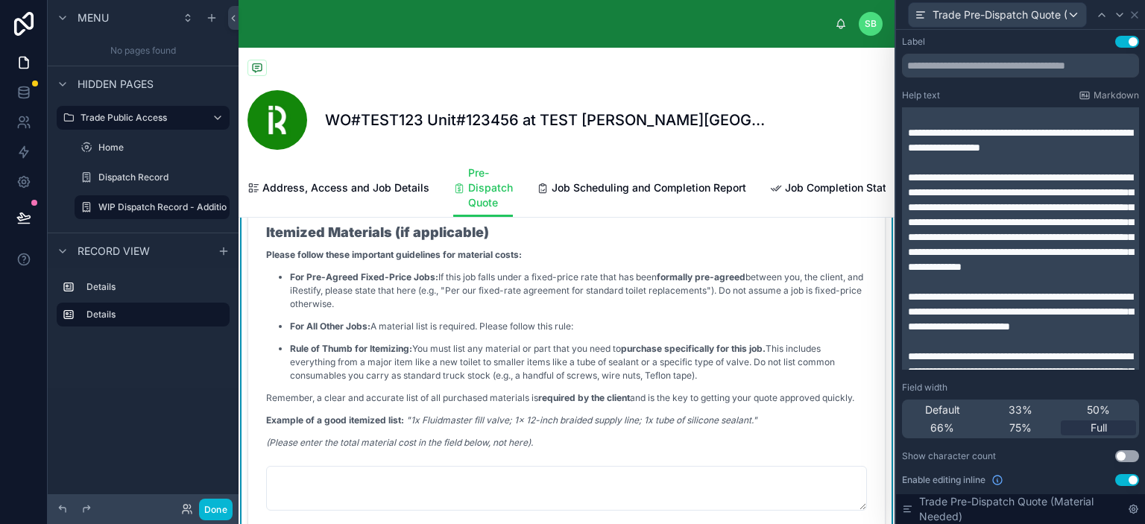
click at [908, 220] on span "**********" at bounding box center [1020, 222] width 225 height 100
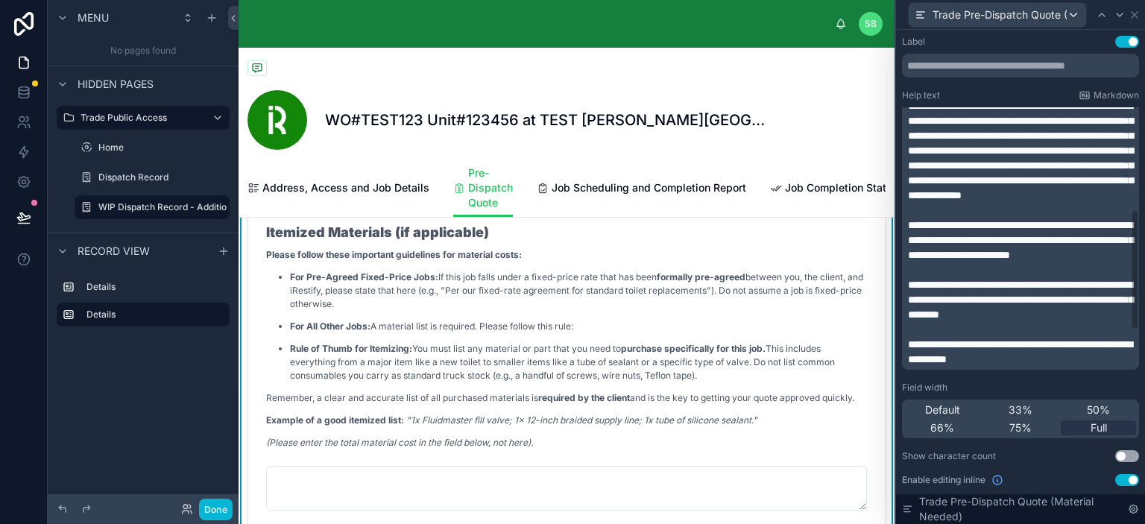
click at [960, 175] on span "**********" at bounding box center [1020, 151] width 225 height 100
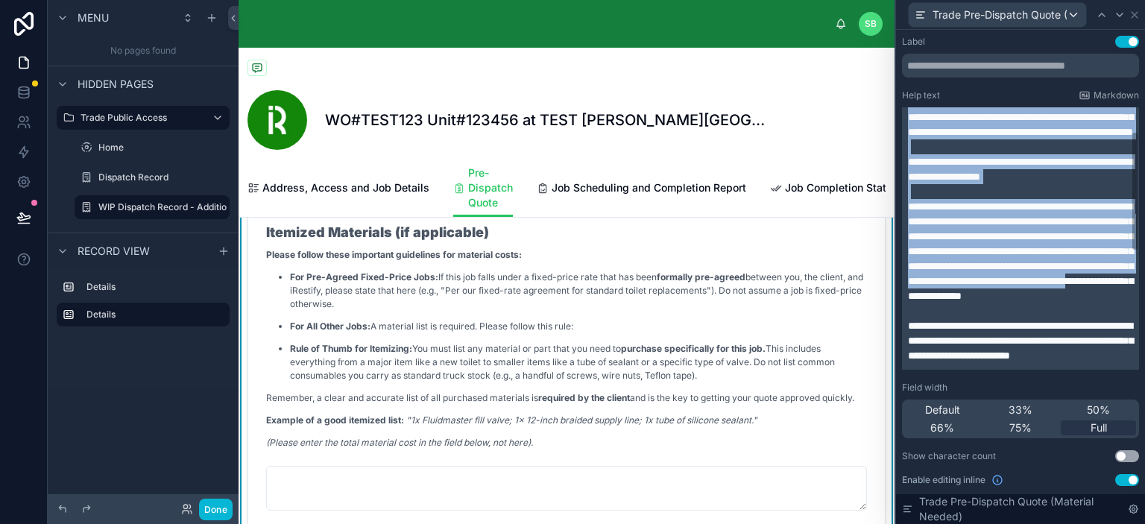
scroll to position [310, 0]
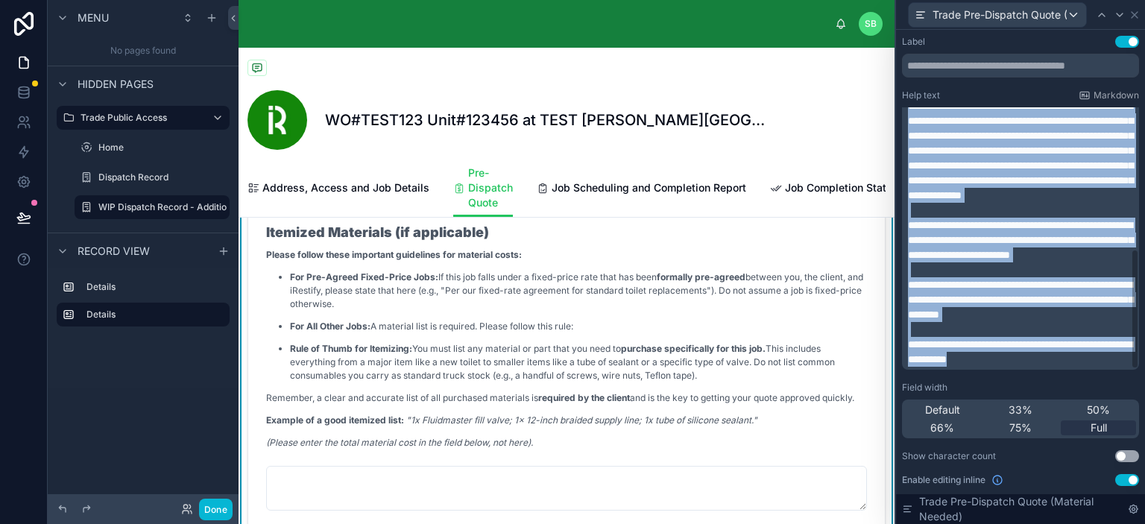
drag, startPoint x: 910, startPoint y: 116, endPoint x: 1124, endPoint y: 388, distance: 346.8
click at [1124, 388] on div "**********" at bounding box center [1020, 294] width 237 height 516
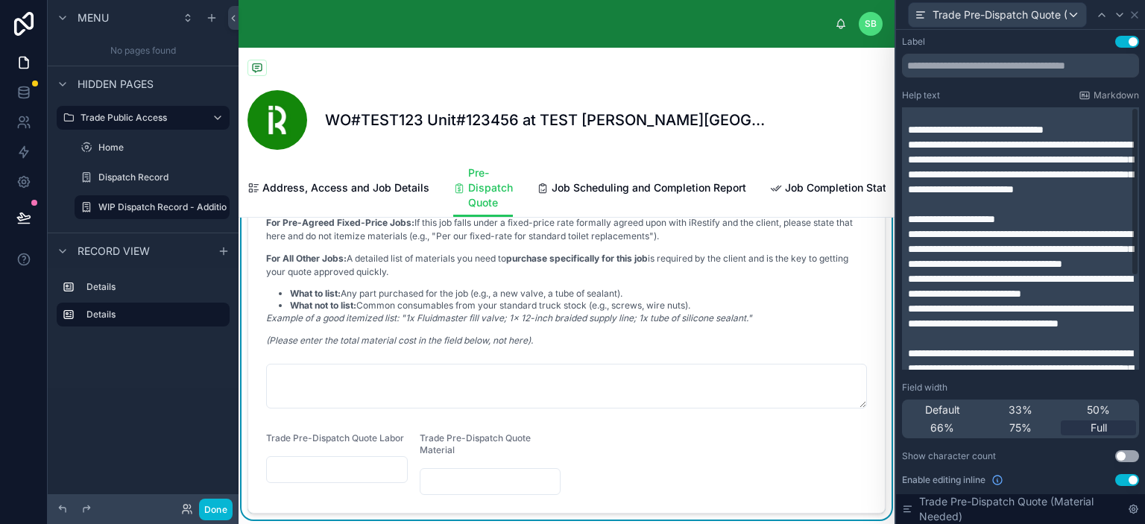
scroll to position [0, 0]
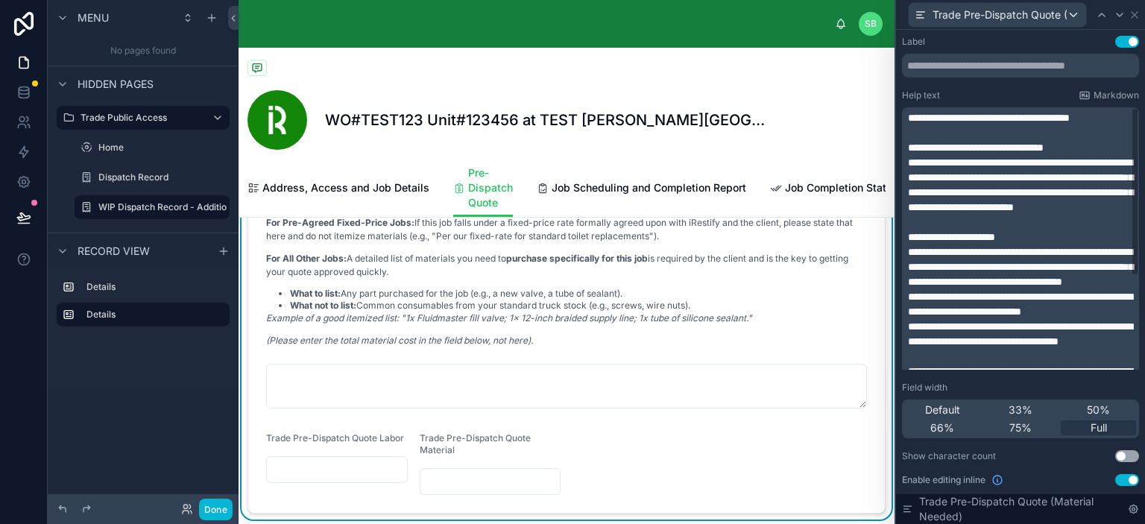
click at [916, 115] on span "**********" at bounding box center [989, 118] width 162 height 10
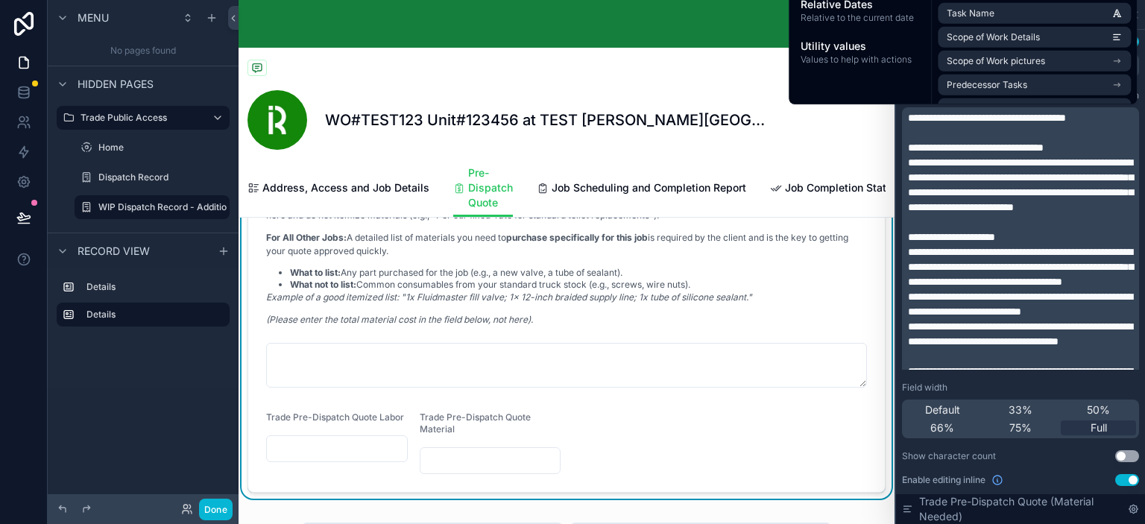
scroll to position [746, 0]
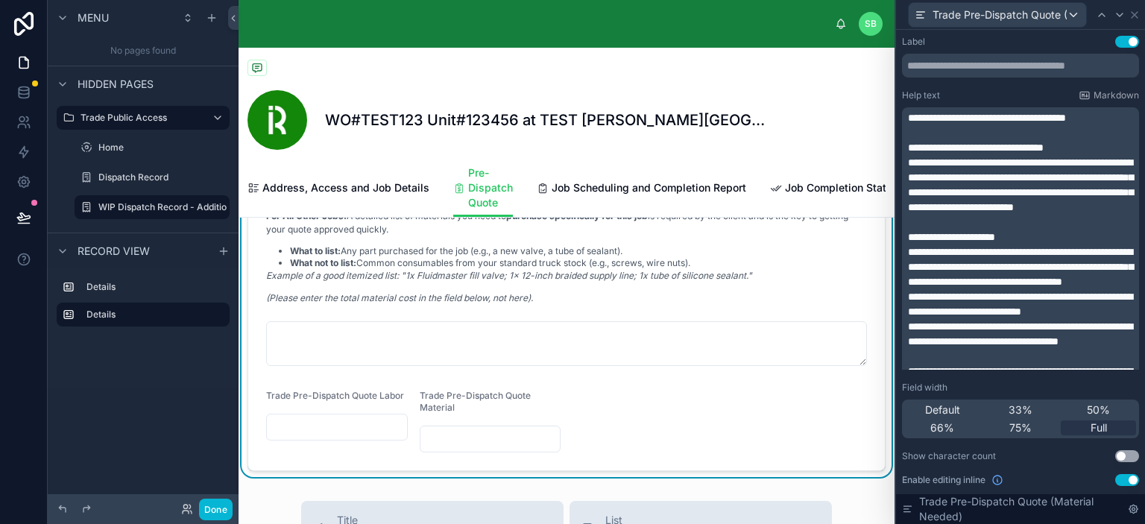
click at [789, 303] on p "(Please enter the total material cost in the field below, not here)." at bounding box center [566, 298] width 601 height 13
click at [1118, 11] on icon at bounding box center [1120, 15] width 12 height 12
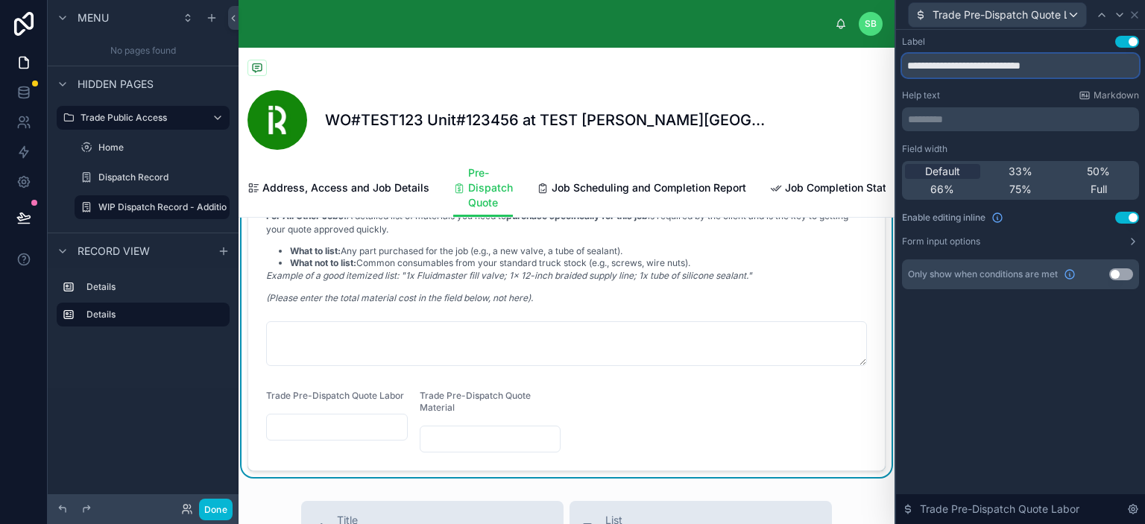
click at [1039, 64] on input "**********" at bounding box center [1020, 66] width 237 height 24
type input "**********"
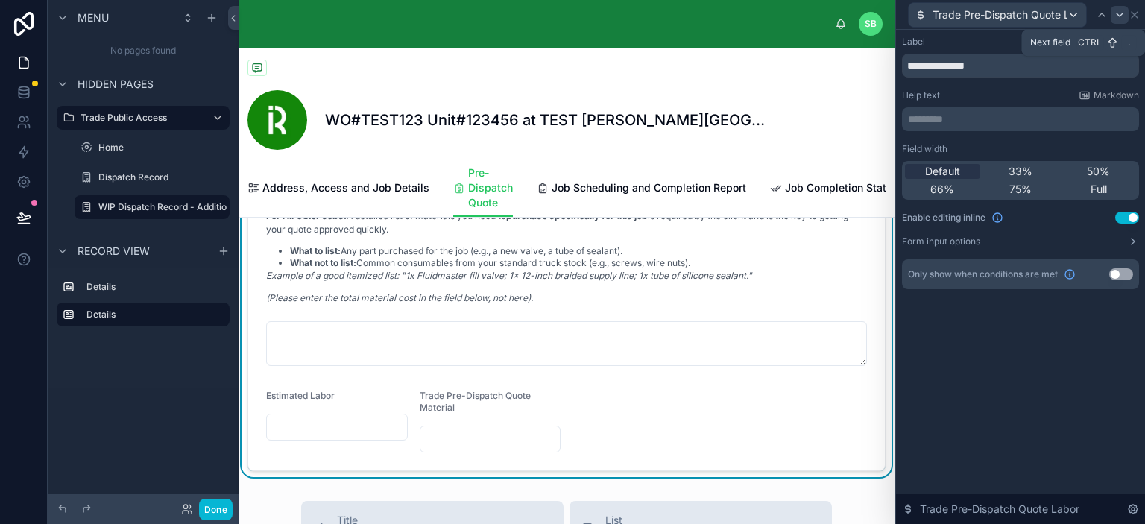
click at [1122, 12] on icon at bounding box center [1120, 15] width 12 height 12
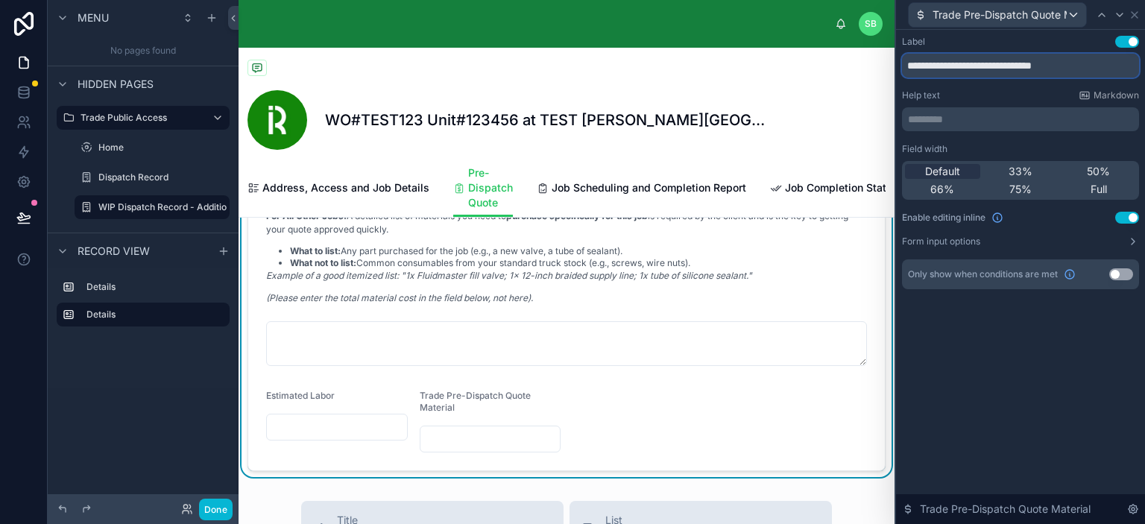
drag, startPoint x: 1039, startPoint y: 62, endPoint x: 886, endPoint y: 69, distance: 153.0
click at [886, 69] on div "**********" at bounding box center [572, 262] width 1145 height 524
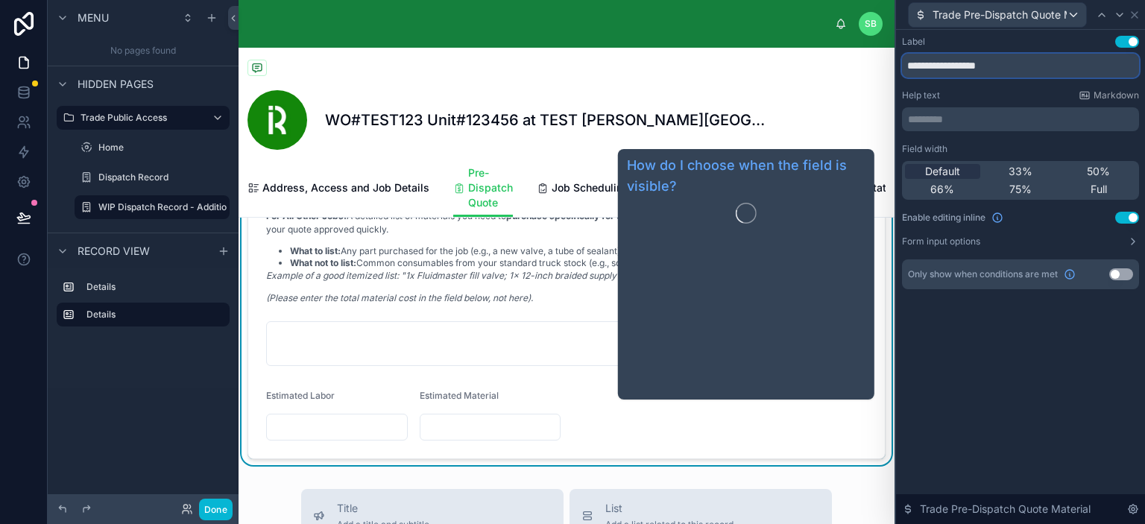
type input "**********"
click at [1054, 350] on div "**********" at bounding box center [1020, 277] width 249 height 494
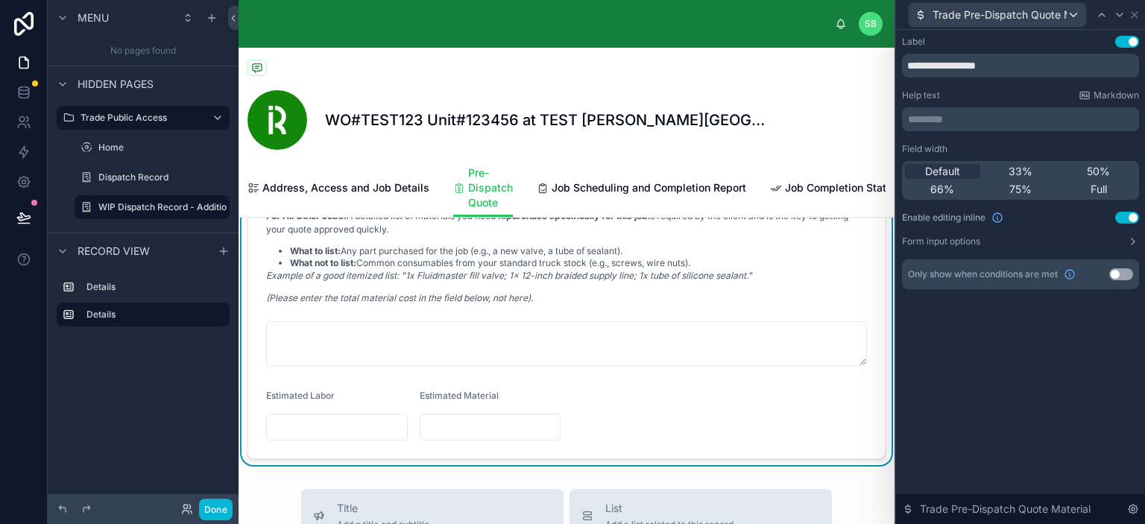
click at [671, 424] on form "Scope of Work & Labor Breakdown A Detailed Scope Gets Approved Faster. Please p…" at bounding box center [566, 165] width 637 height 586
click at [1104, 168] on span "50%" at bounding box center [1098, 171] width 23 height 15
click at [967, 171] on div "Default" at bounding box center [942, 171] width 75 height 15
click at [616, 145] on div "WO#TEST123 Unit#123456 at TEST Perla West Tower COPY (Repair a follow up leak)" at bounding box center [567, 120] width 638 height 60
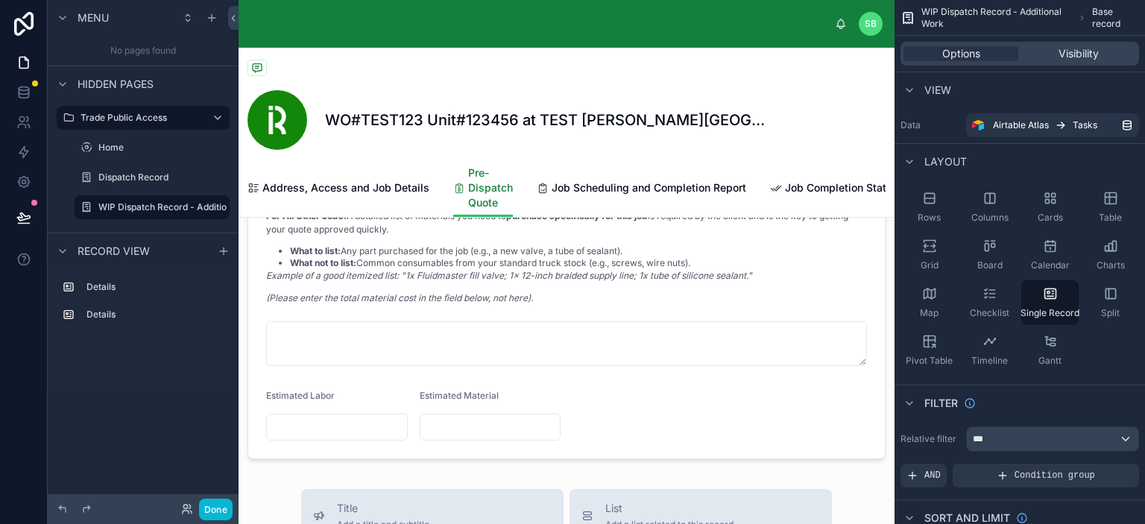
click at [489, 188] on span "Pre-Dispatch Quote" at bounding box center [490, 188] width 45 height 45
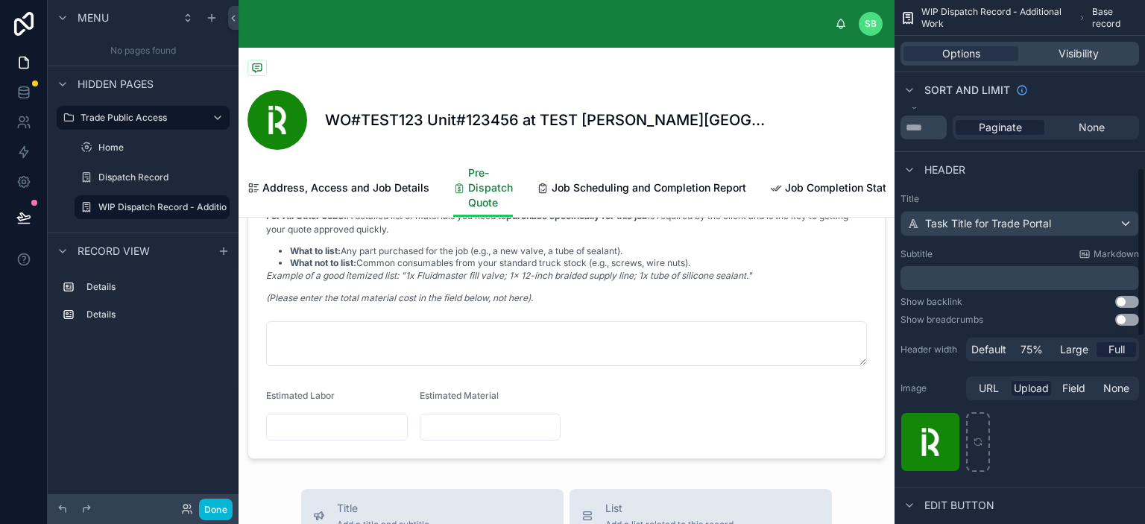
scroll to position [522, 0]
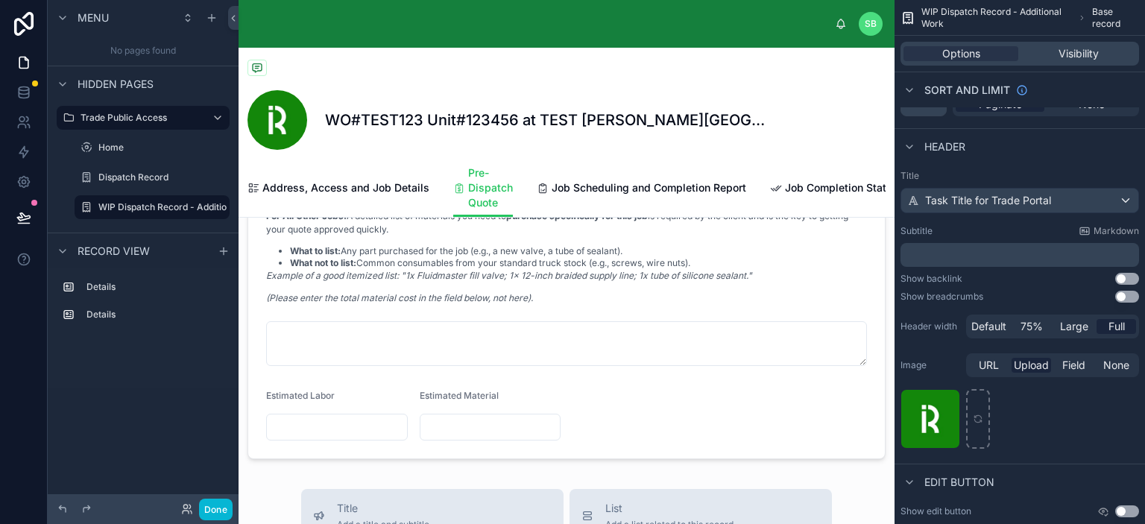
click at [642, 161] on div "Address, Access and Job Details Pre-Dispatch Quote Job Scheduling and Completio…" at bounding box center [567, 188] width 638 height 58
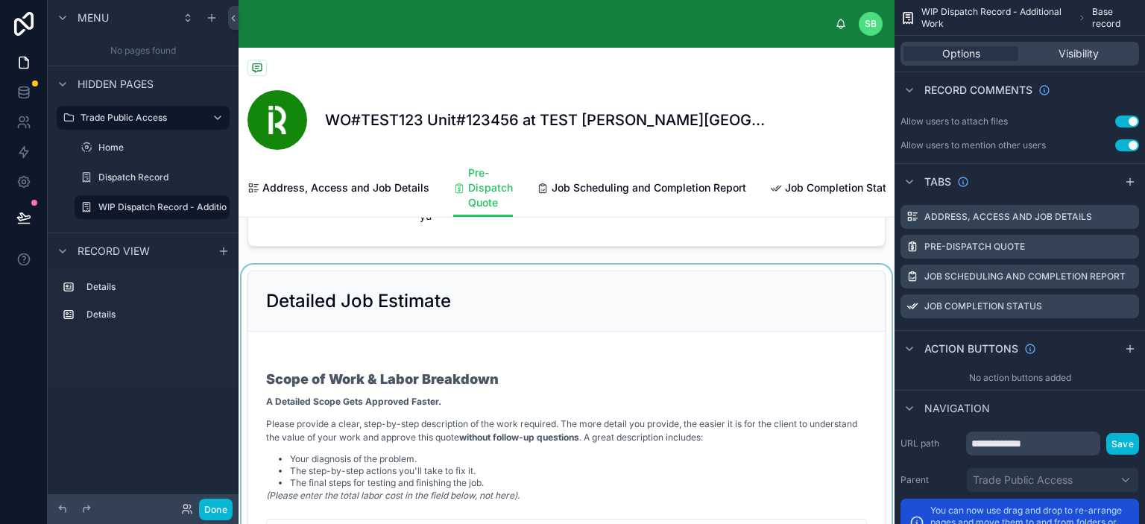
scroll to position [298, 0]
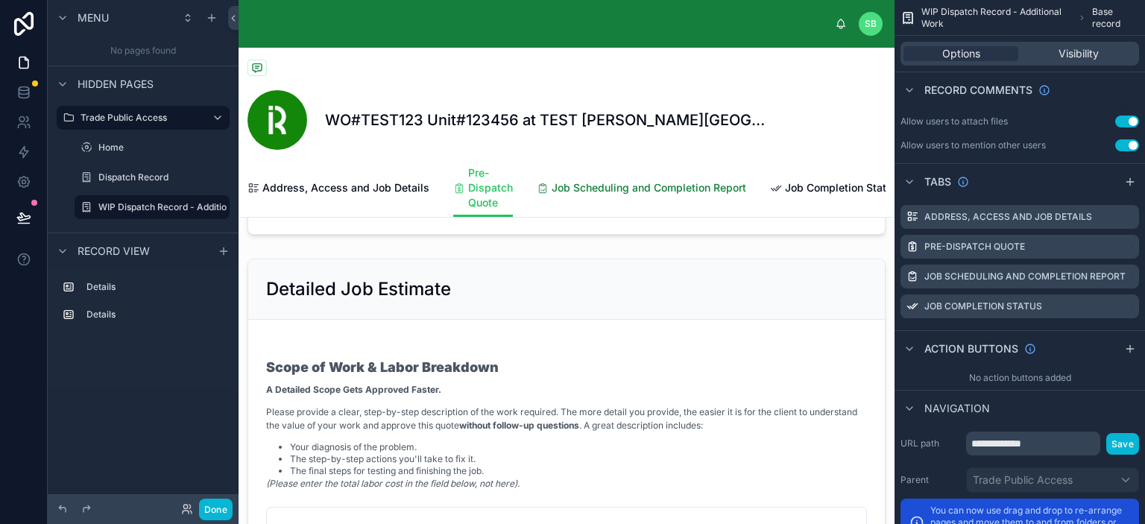
click at [658, 187] on span "Job Scheduling and Completion Report" at bounding box center [649, 187] width 195 height 15
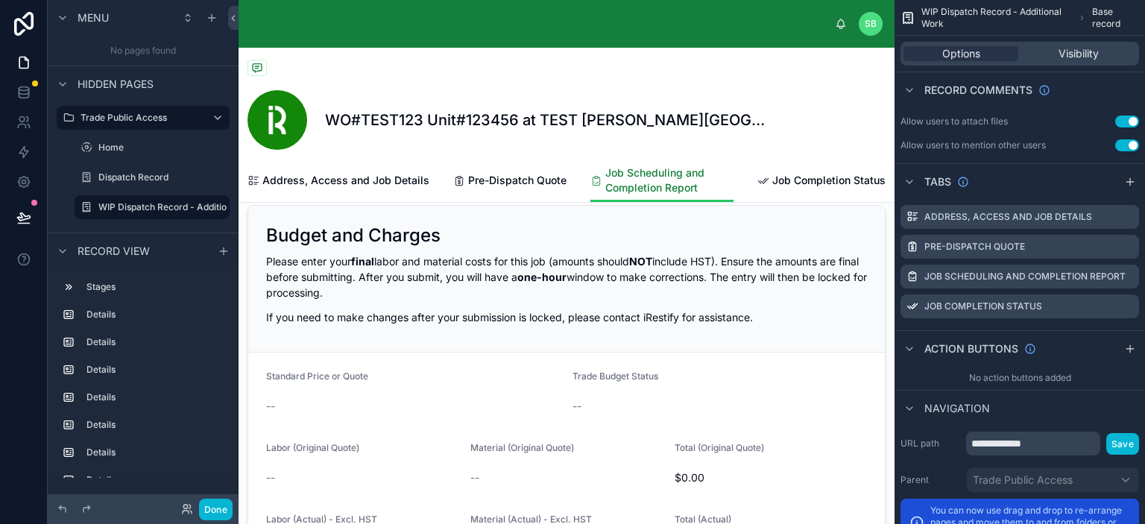
scroll to position [942, 0]
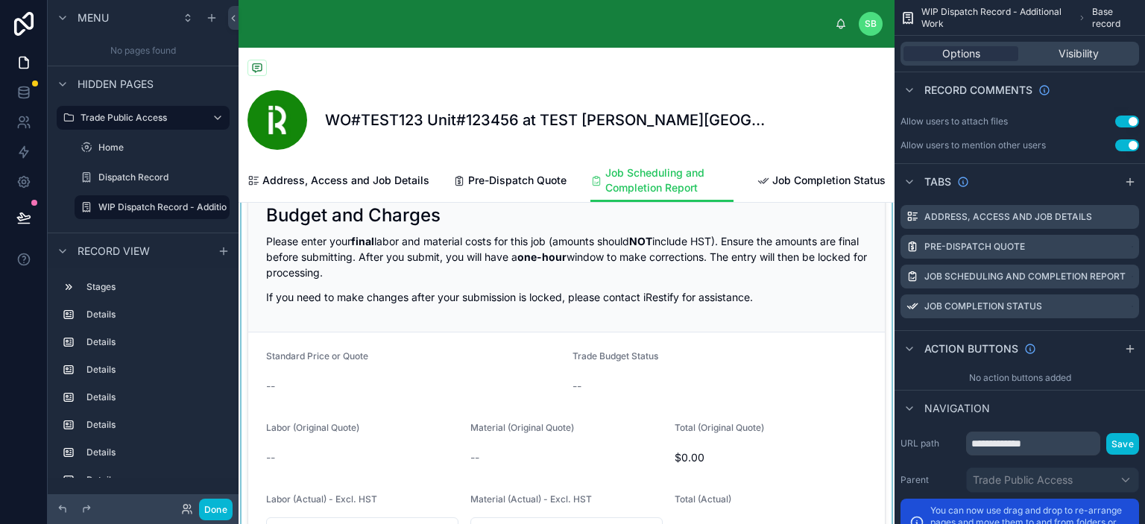
click at [399, 269] on div at bounding box center [567, 374] width 656 height 390
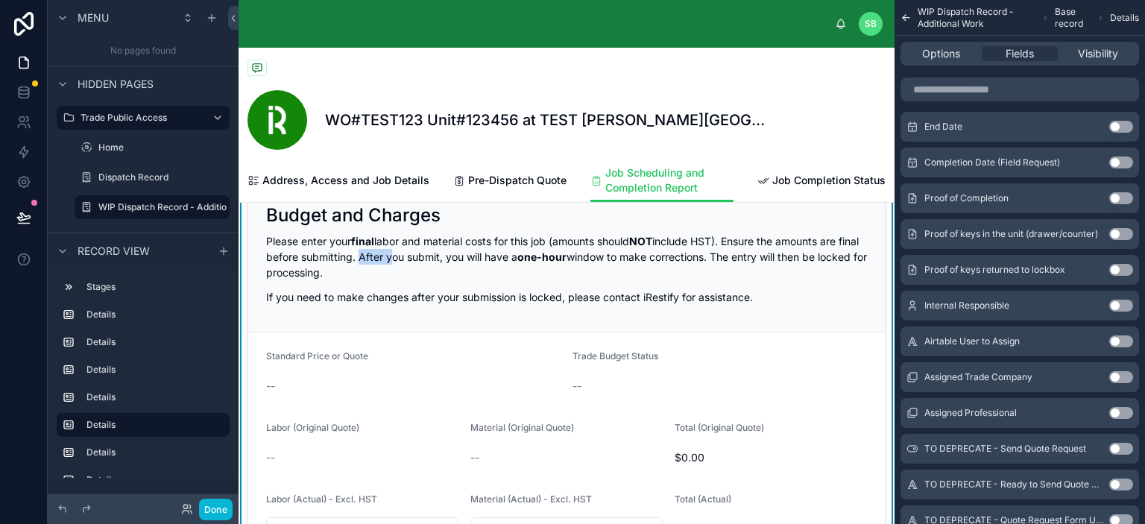
drag, startPoint x: 380, startPoint y: 265, endPoint x: 409, endPoint y: 272, distance: 29.8
click at [409, 272] on p "Please enter your final labor and material costs for this job (amounts should N…" at bounding box center [566, 256] width 601 height 47
click at [420, 265] on p "Please enter your final labor and material costs for this job (amounts should N…" at bounding box center [566, 256] width 601 height 47
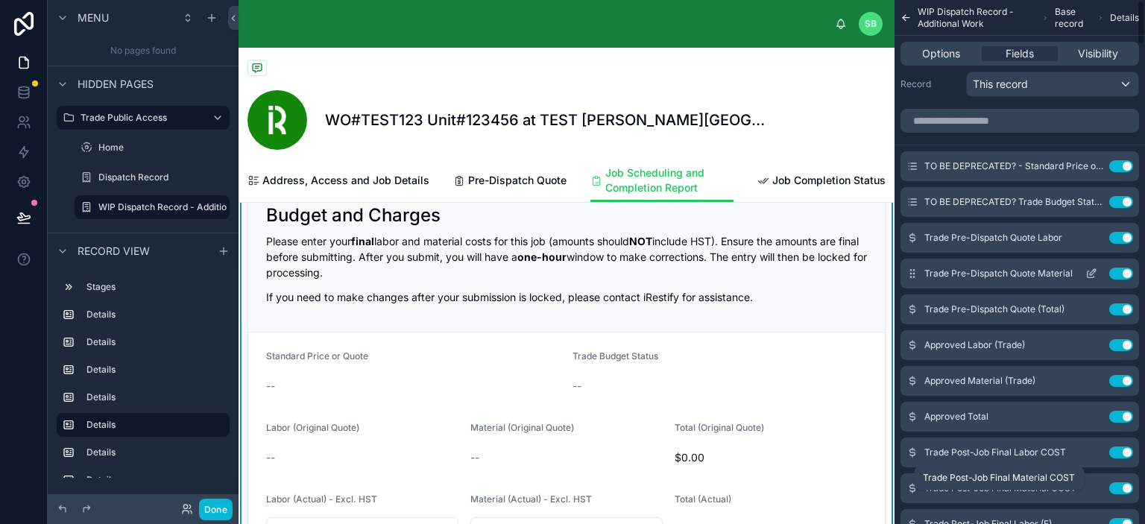
scroll to position [0, 0]
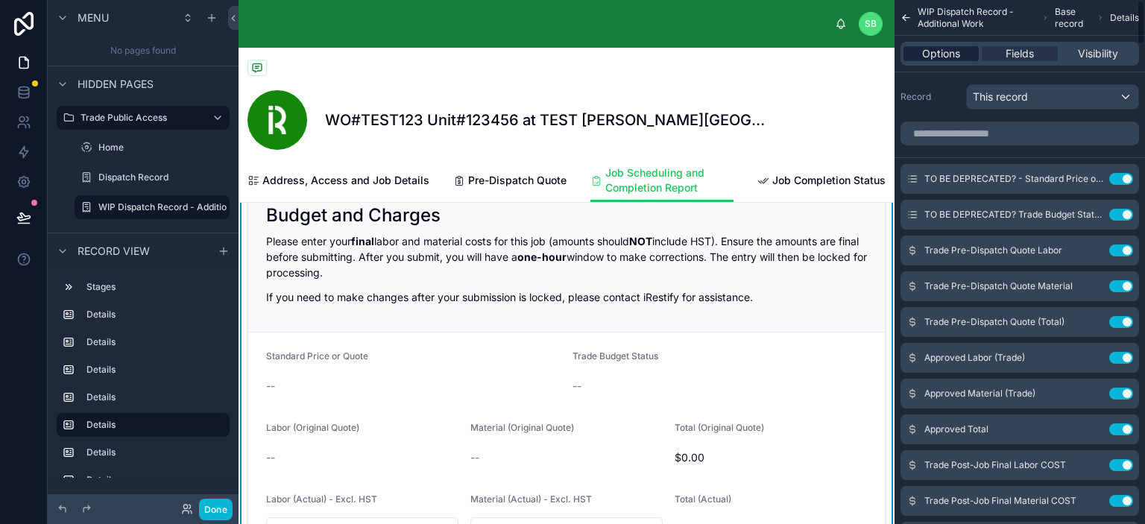
click at [951, 51] on span "Options" at bounding box center [941, 53] width 38 height 15
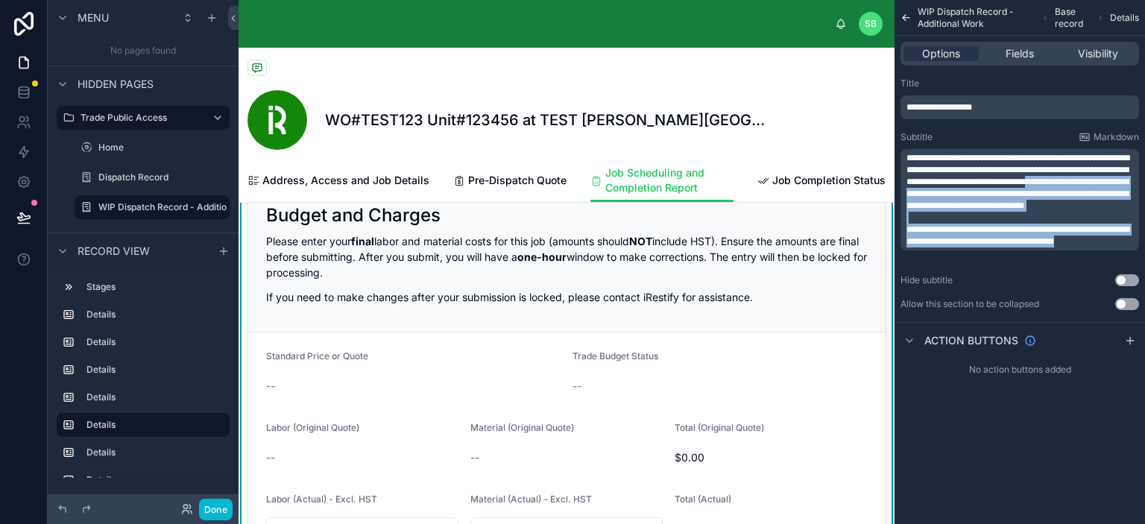
drag, startPoint x: 1109, startPoint y: 179, endPoint x: 1113, endPoint y: 249, distance: 70.2
click at [1113, 248] on div "**********" at bounding box center [1022, 199] width 230 height 95
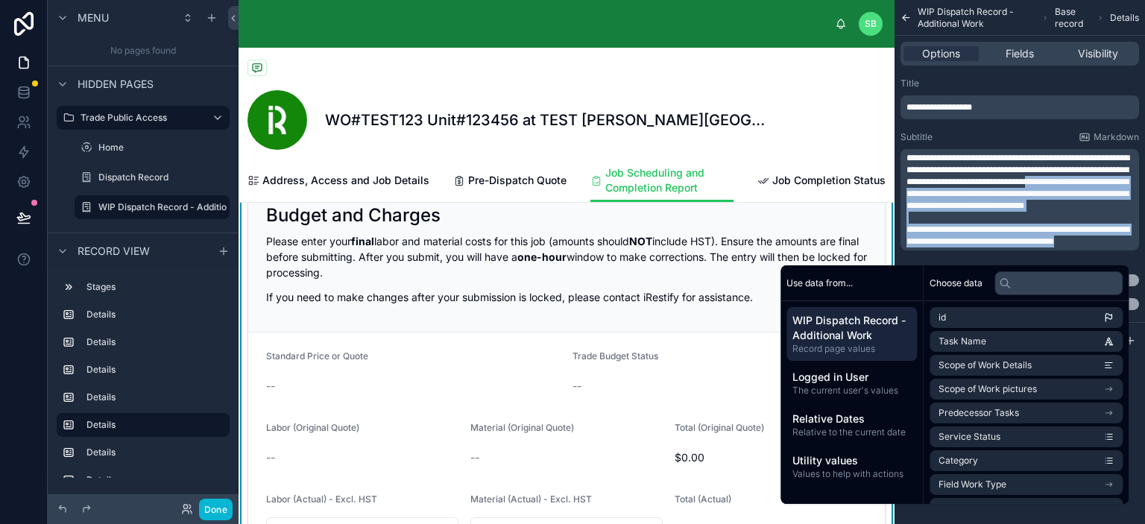
copy div "**********"
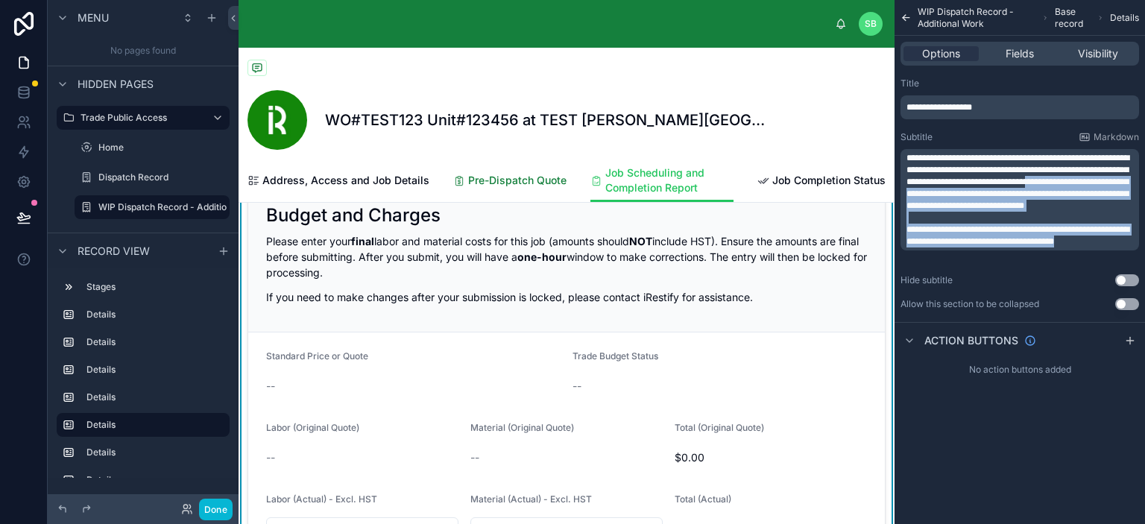
click at [503, 184] on span "Pre-Dispatch Quote" at bounding box center [517, 180] width 98 height 15
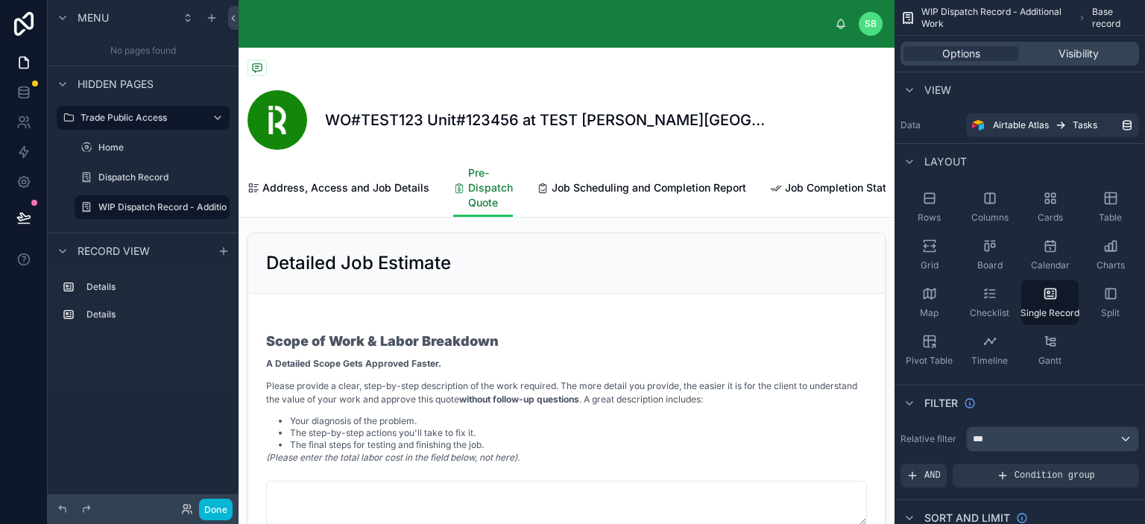
scroll to position [298, 0]
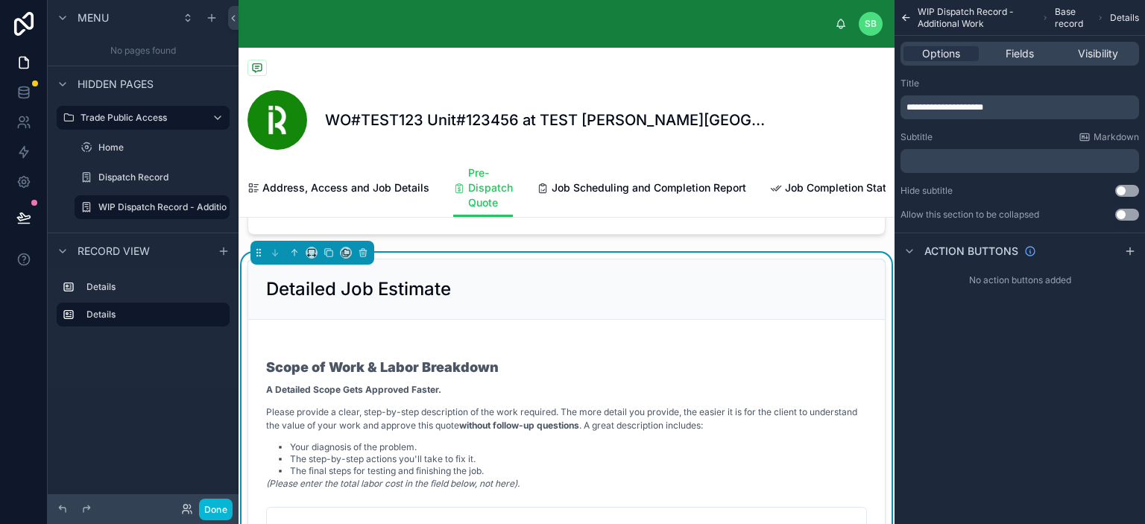
click at [987, 163] on p "﻿" at bounding box center [1022, 161] width 230 height 12
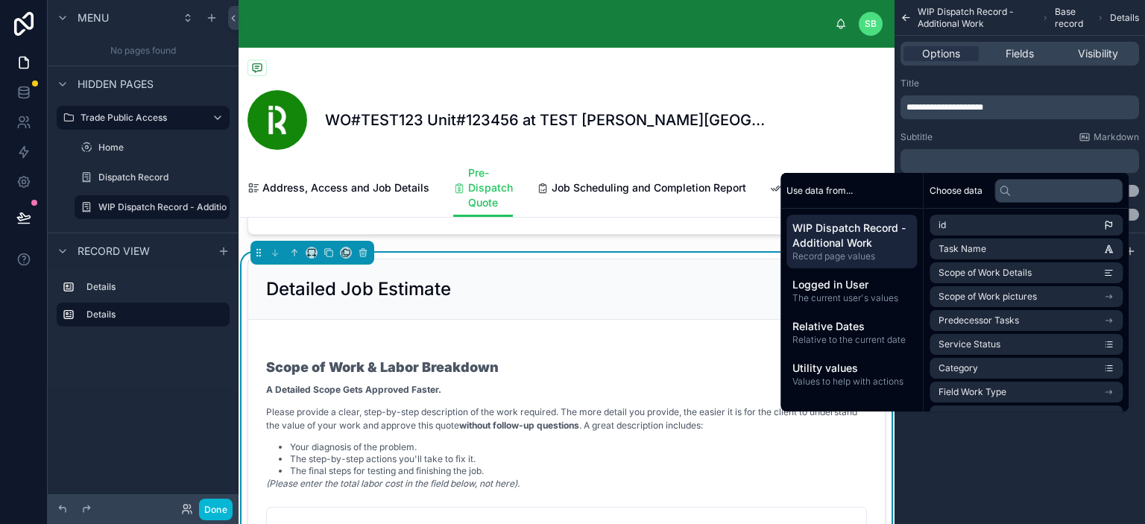
scroll to position [0, 0]
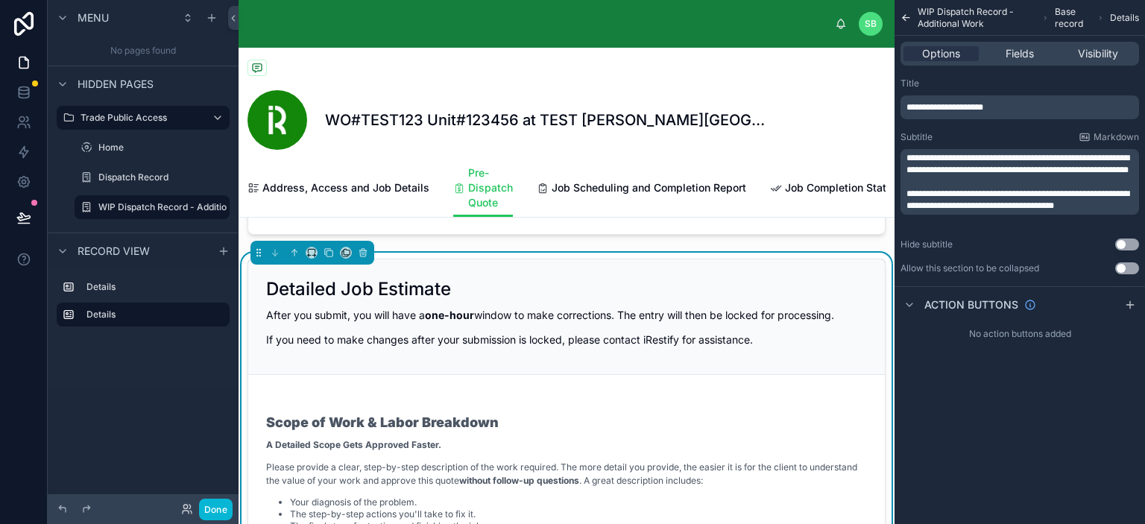
click at [1002, 136] on div "Subtitle Markdown" at bounding box center [1020, 137] width 239 height 12
click at [1054, 176] on p "**********" at bounding box center [1022, 164] width 230 height 24
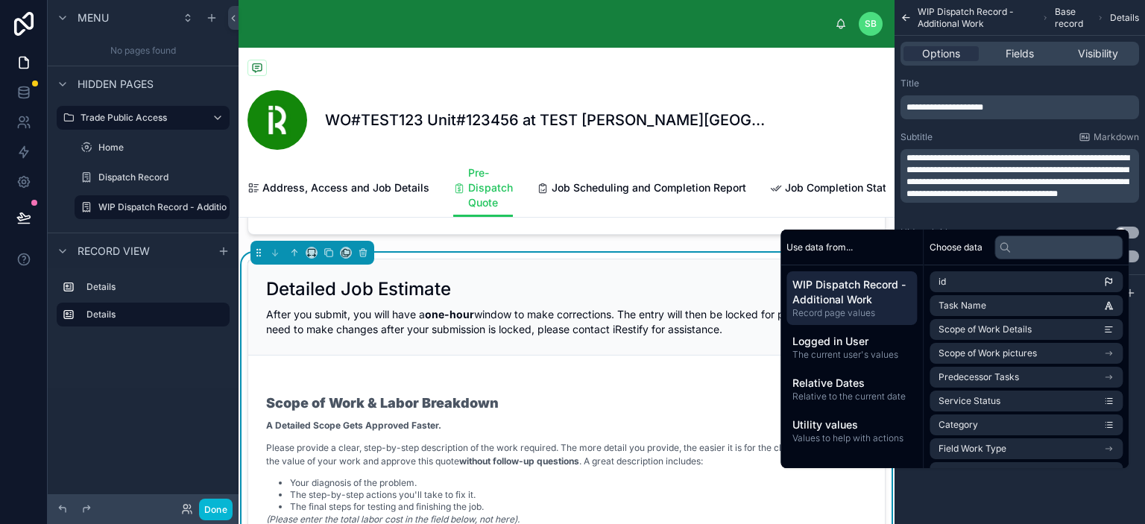
click at [653, 254] on div "Job Details Quote requested on -- Field Work Type HVAC Scope of Work Details Fi…" at bounding box center [567, 442] width 656 height 1011
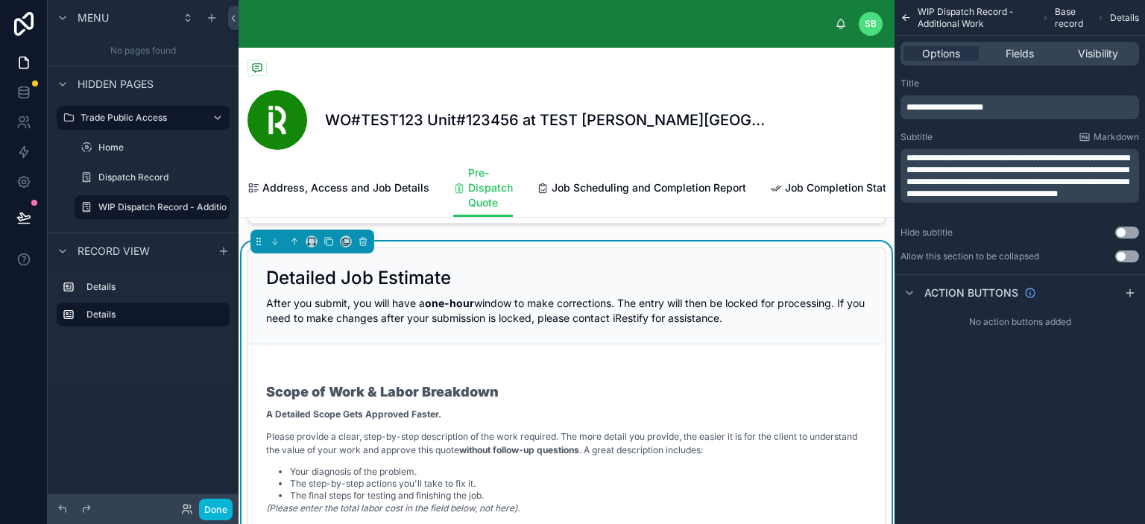
scroll to position [298, 0]
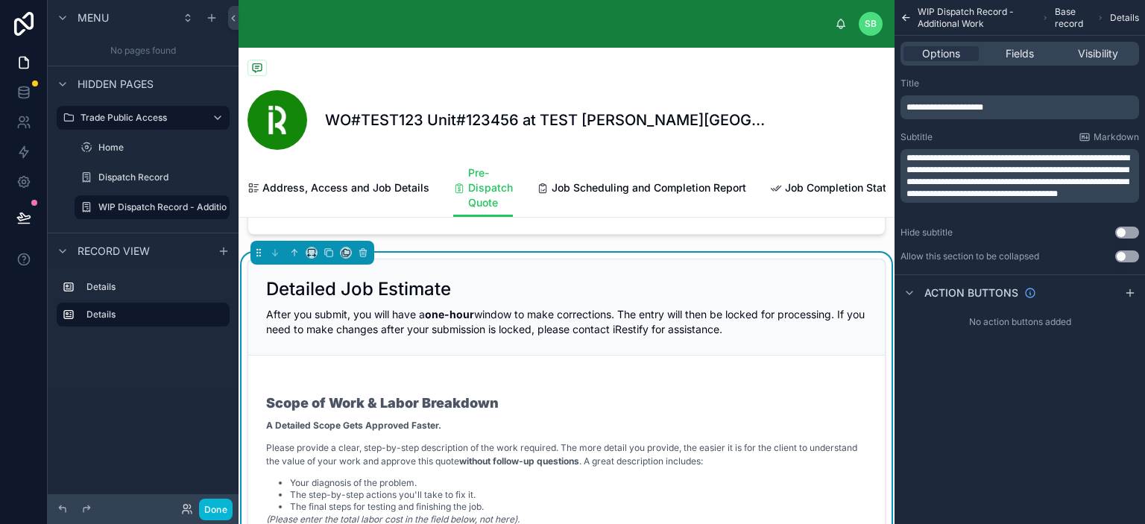
click at [555, 254] on div "Job Details Quote requested on -- Field Work Type HVAC Scope of Work Details Fi…" at bounding box center [567, 442] width 656 height 1011
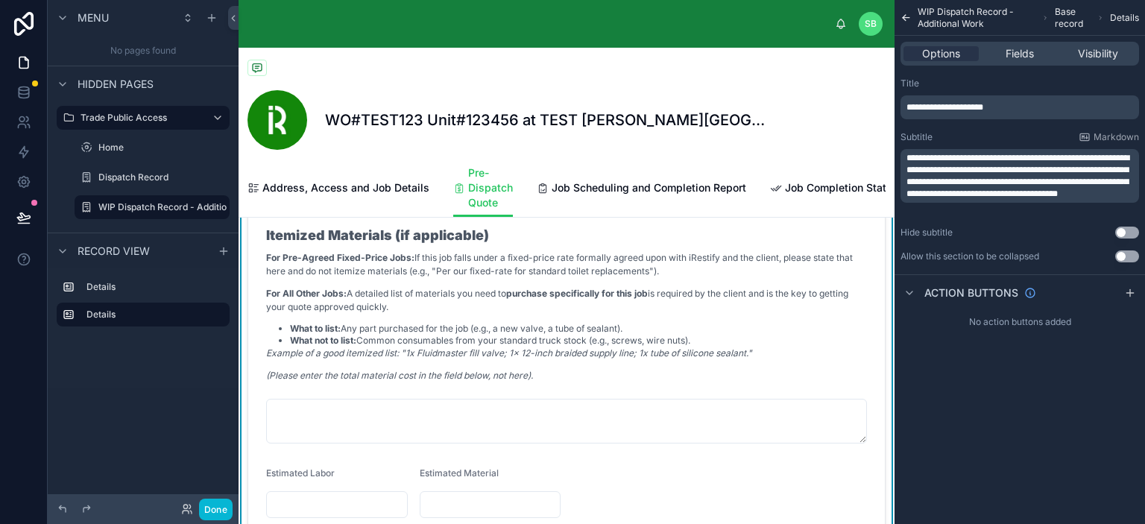
scroll to position [820, 0]
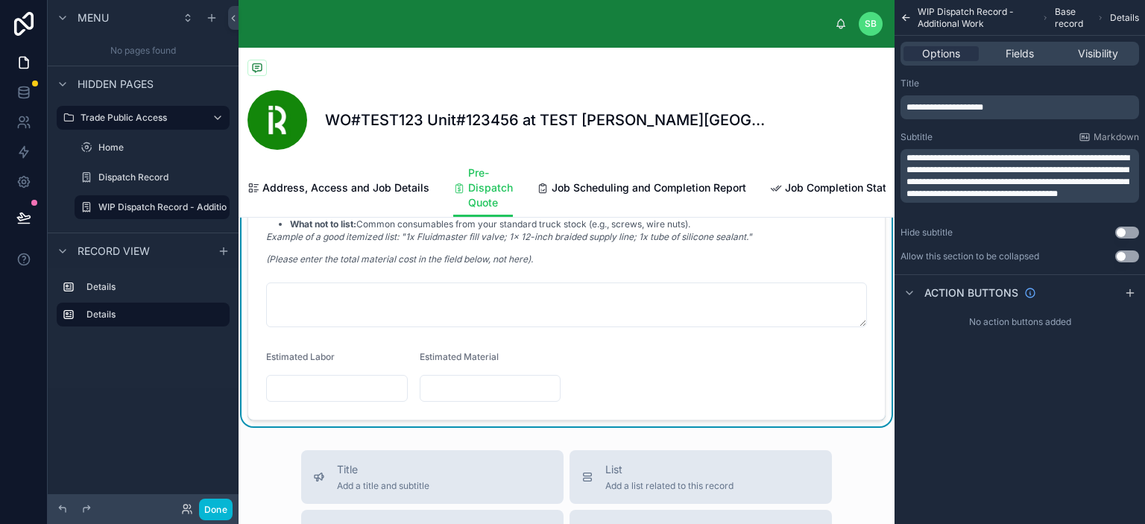
click at [331, 362] on span "Estimated Labor" at bounding box center [300, 356] width 69 height 11
click at [1025, 55] on span "Fields" at bounding box center [1020, 53] width 28 height 15
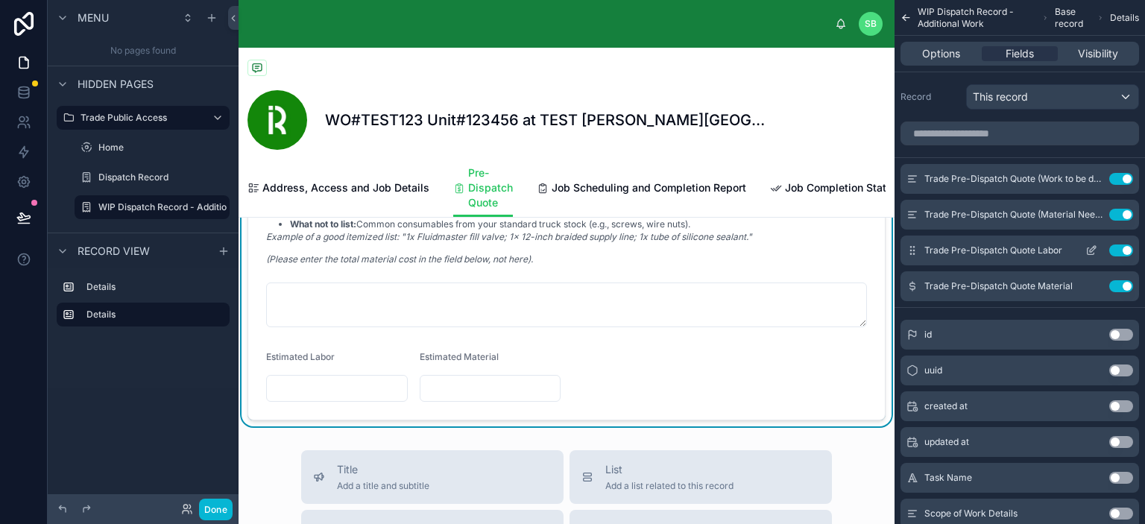
click at [1091, 248] on icon "scrollable content" at bounding box center [1092, 251] width 12 height 12
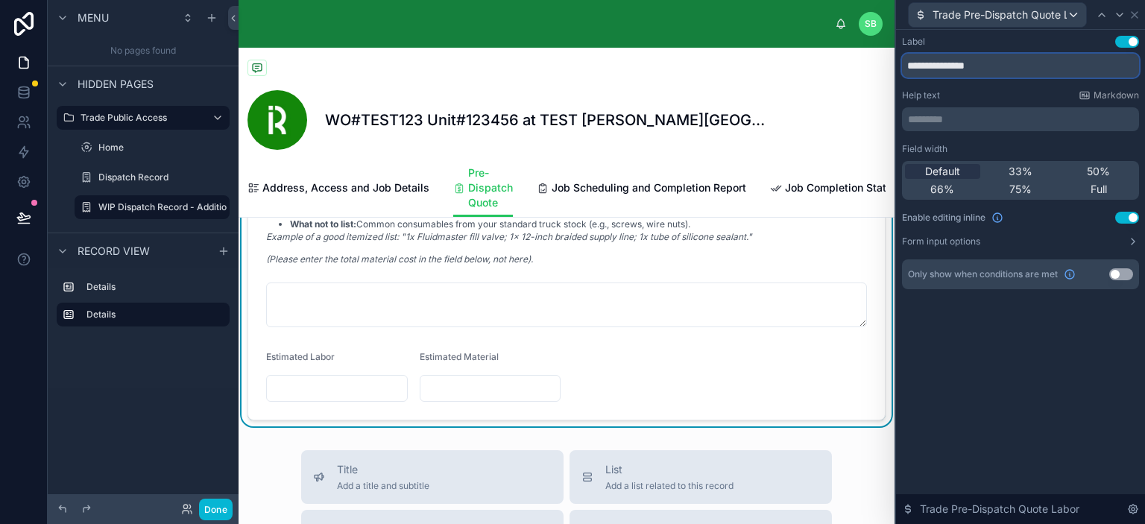
click at [1020, 63] on input "**********" at bounding box center [1020, 66] width 237 height 24
click at [1046, 319] on div "**********" at bounding box center [1020, 177] width 249 height 295
drag, startPoint x: 1066, startPoint y: 64, endPoint x: 990, endPoint y: 64, distance: 76.1
click at [990, 64] on input "**********" at bounding box center [1020, 66] width 237 height 24
click at [1003, 63] on input "**********" at bounding box center [1020, 66] width 237 height 24
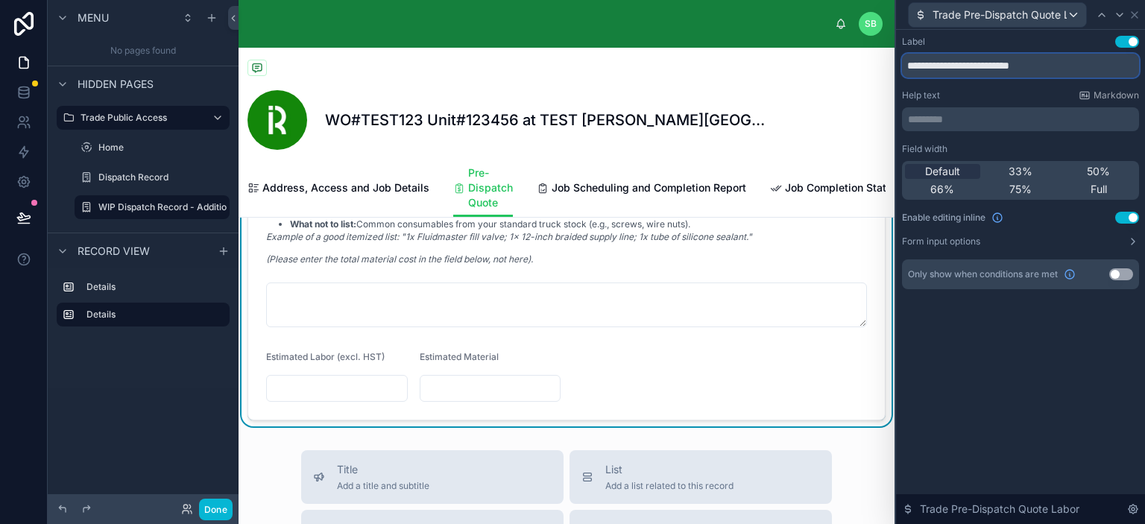
drag, startPoint x: 1059, startPoint y: 63, endPoint x: 989, endPoint y: 64, distance: 69.3
click at [989, 64] on input "**********" at bounding box center [1020, 66] width 237 height 24
type input "**********"
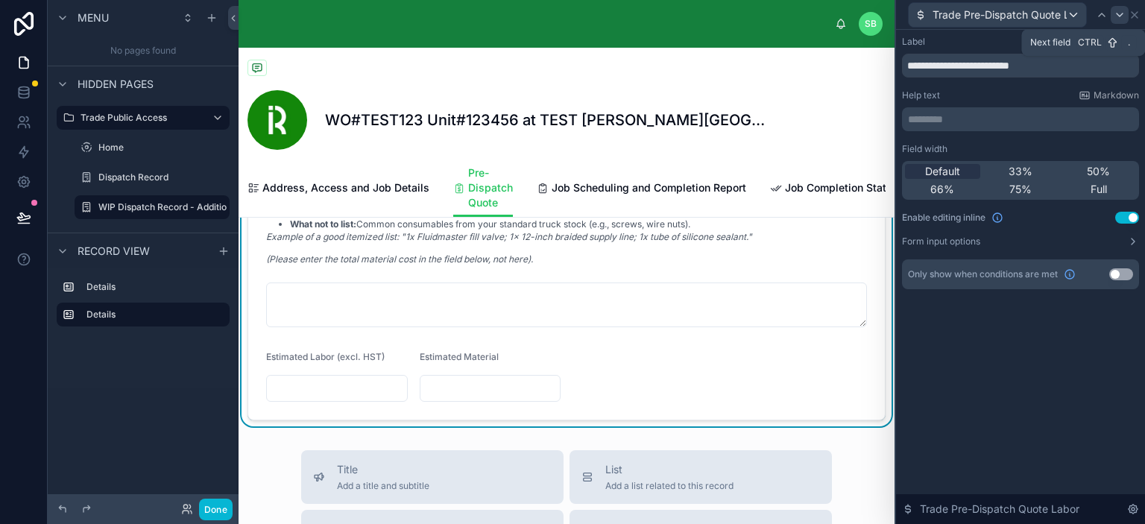
click at [1117, 10] on icon at bounding box center [1120, 15] width 12 height 12
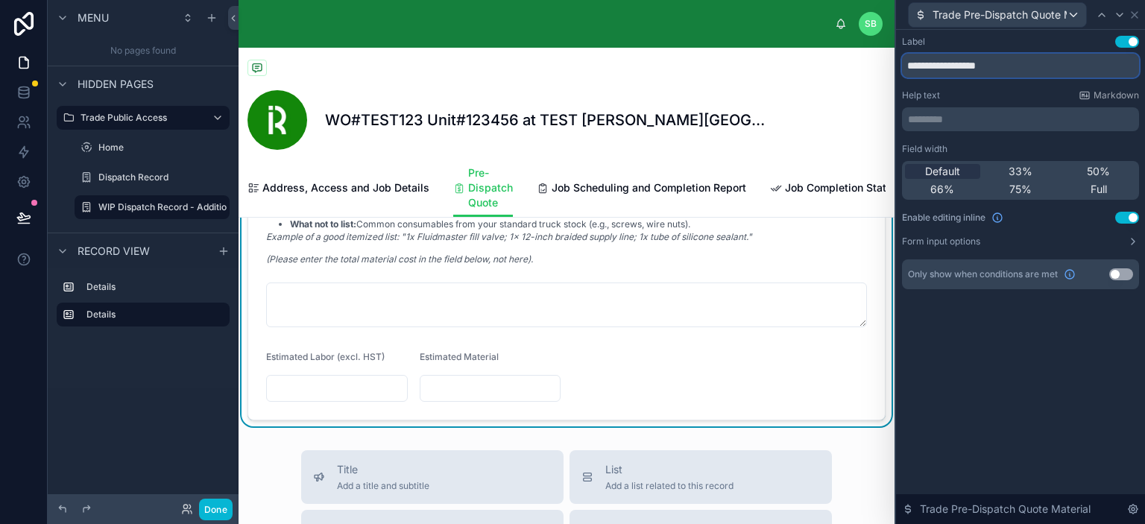
click at [1048, 55] on input "**********" at bounding box center [1020, 66] width 237 height 24
paste input "**********"
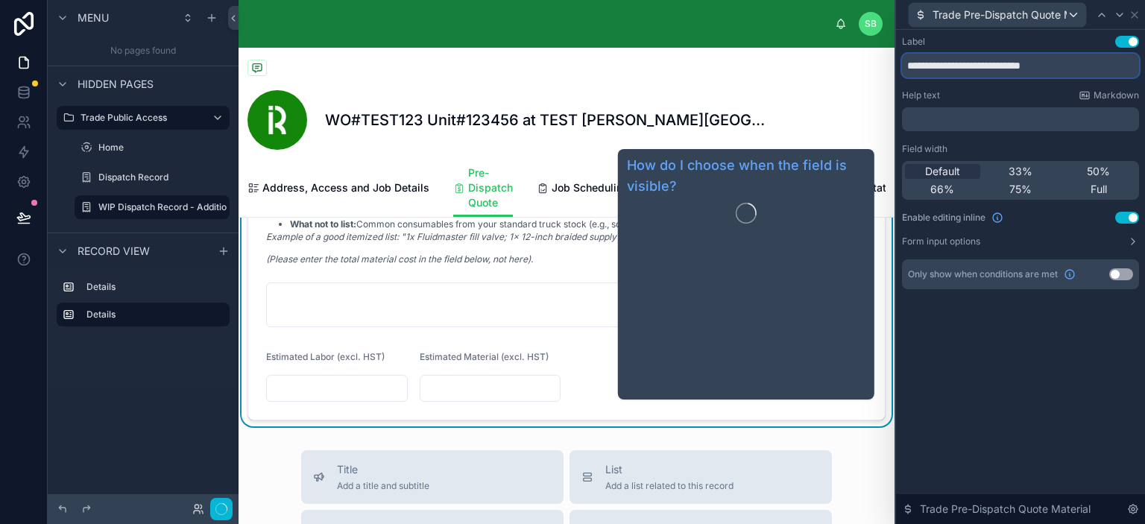
type input "**********"
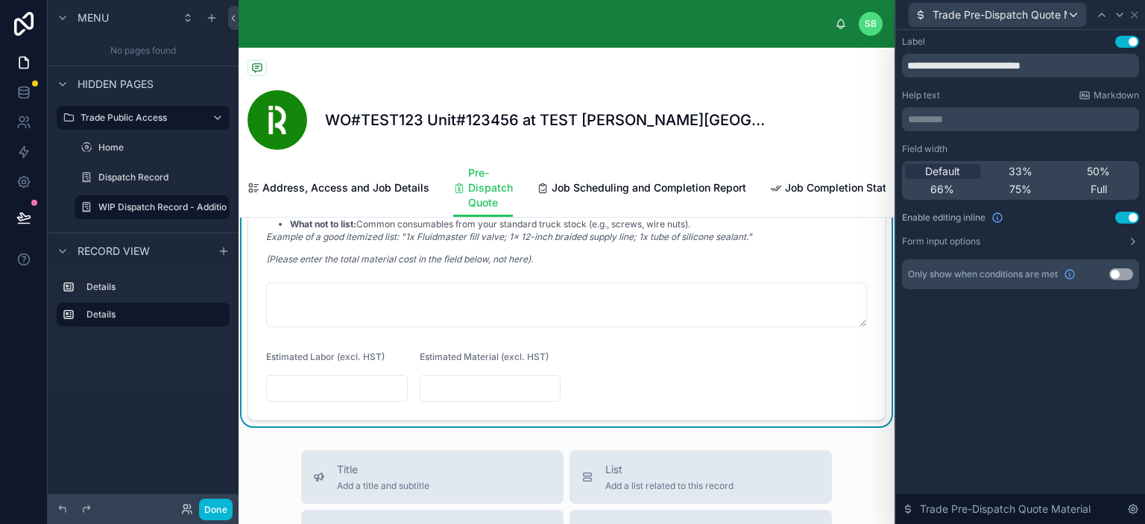
click at [1029, 317] on div "**********" at bounding box center [1020, 177] width 249 height 295
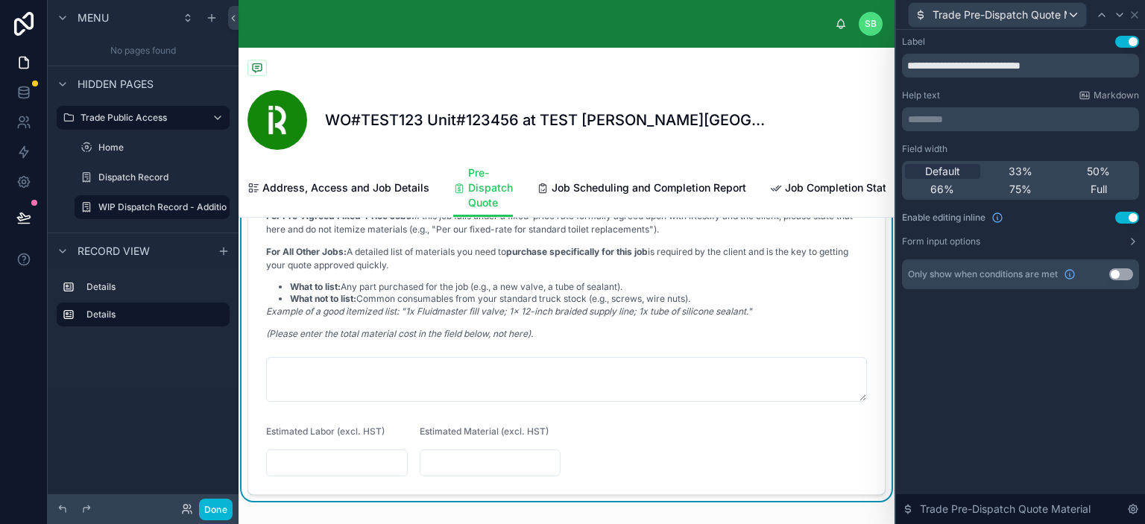
click at [409, 339] on em "(Please enter the total material cost in the field below, not here)." at bounding box center [399, 333] width 267 height 11
click at [1102, 16] on icon at bounding box center [1102, 15] width 12 height 12
click at [1103, 14] on icon at bounding box center [1102, 14] width 6 height 3
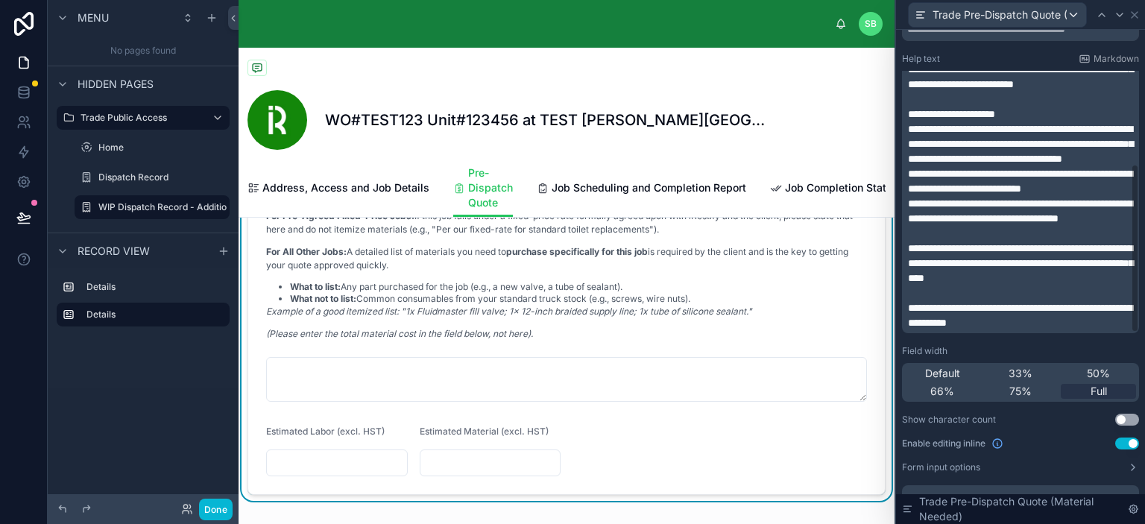
scroll to position [63, 0]
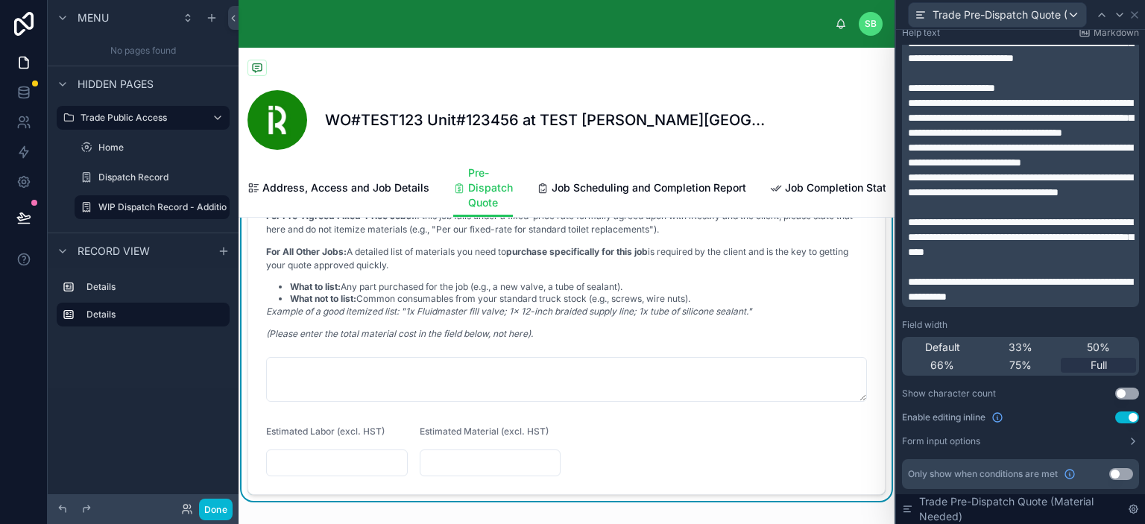
click at [1090, 280] on span "**********" at bounding box center [1020, 289] width 224 height 25
click at [666, 350] on div "Itemized Materials (if applicable) For Pre-Agreed Fixed-Price Jobs: If this job…" at bounding box center [566, 258] width 601 height 184
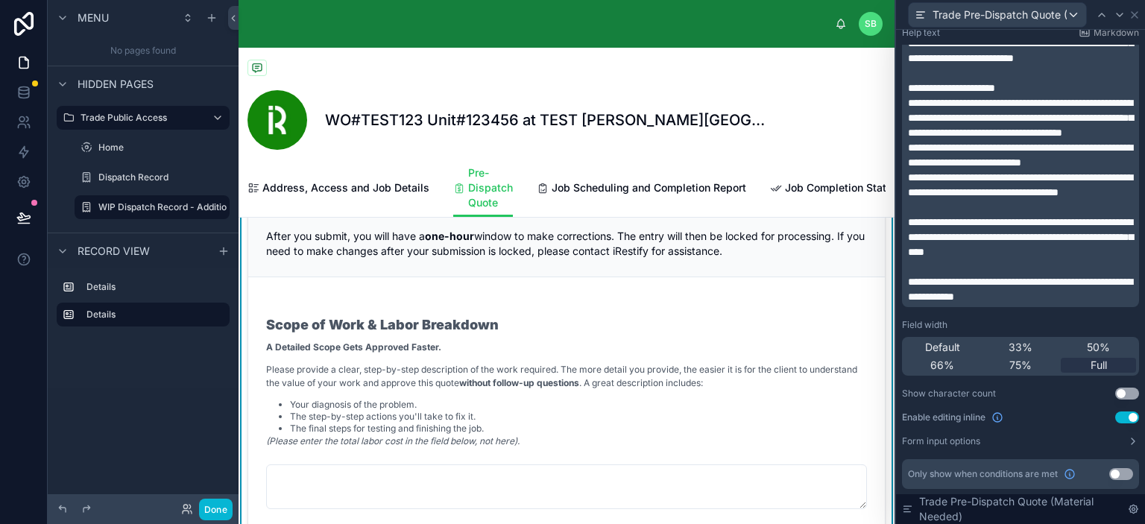
scroll to position [373, 0]
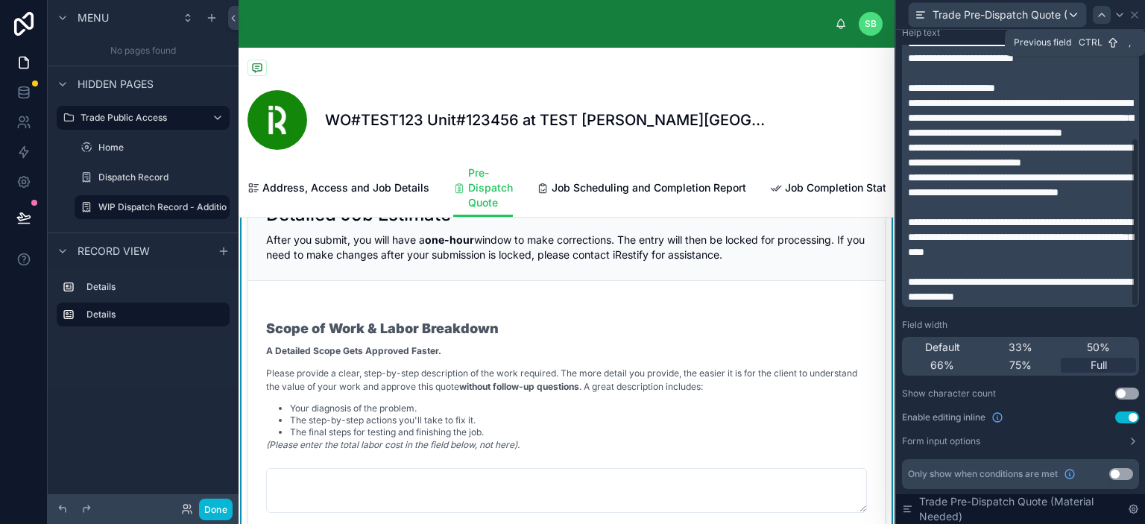
click at [1104, 15] on icon at bounding box center [1102, 15] width 12 height 12
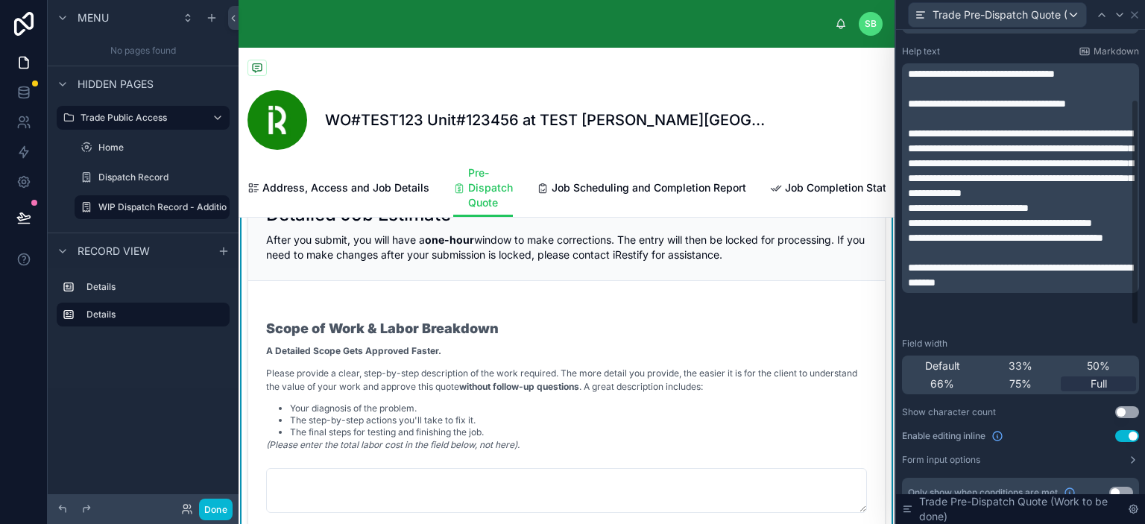
scroll to position [63, 0]
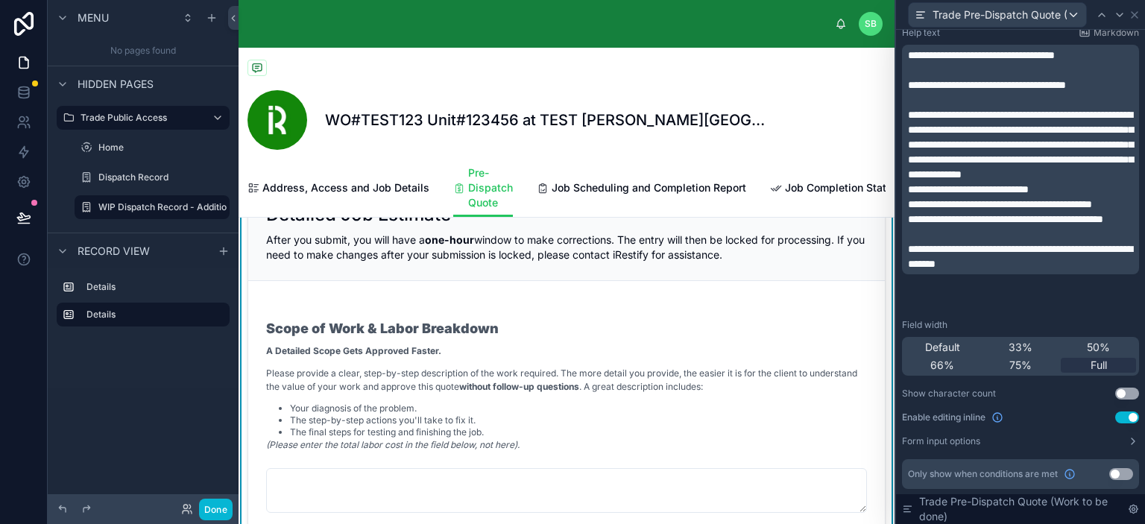
click at [1077, 269] on span "**********" at bounding box center [1020, 256] width 224 height 25
click at [818, 130] on div "WO#TEST123 Unit#123456 at TEST Perla West Tower COPY (Repair a follow up leak)" at bounding box center [567, 120] width 638 height 60
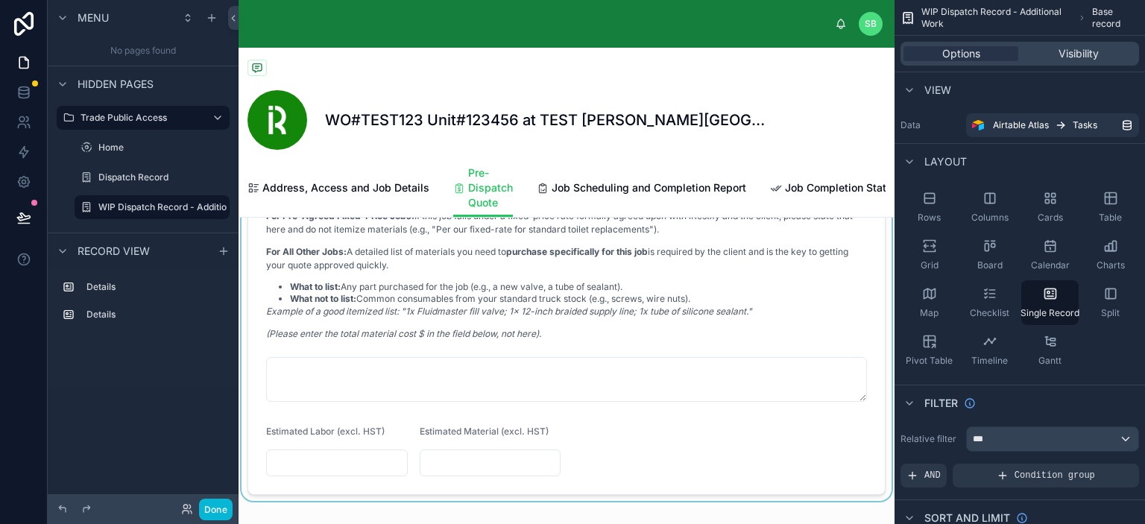
scroll to position [820, 0]
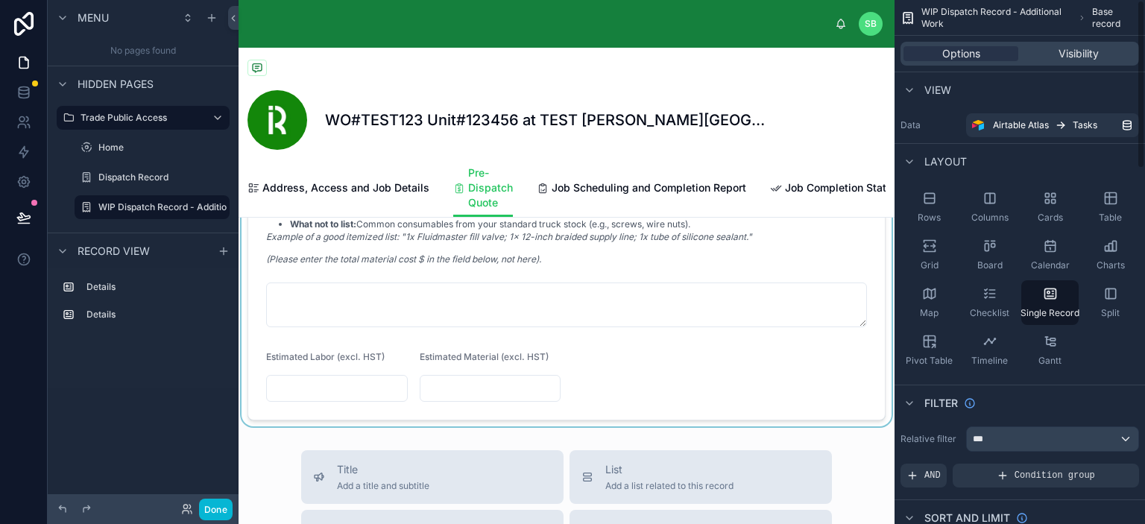
click at [689, 380] on div at bounding box center [567, 79] width 656 height 696
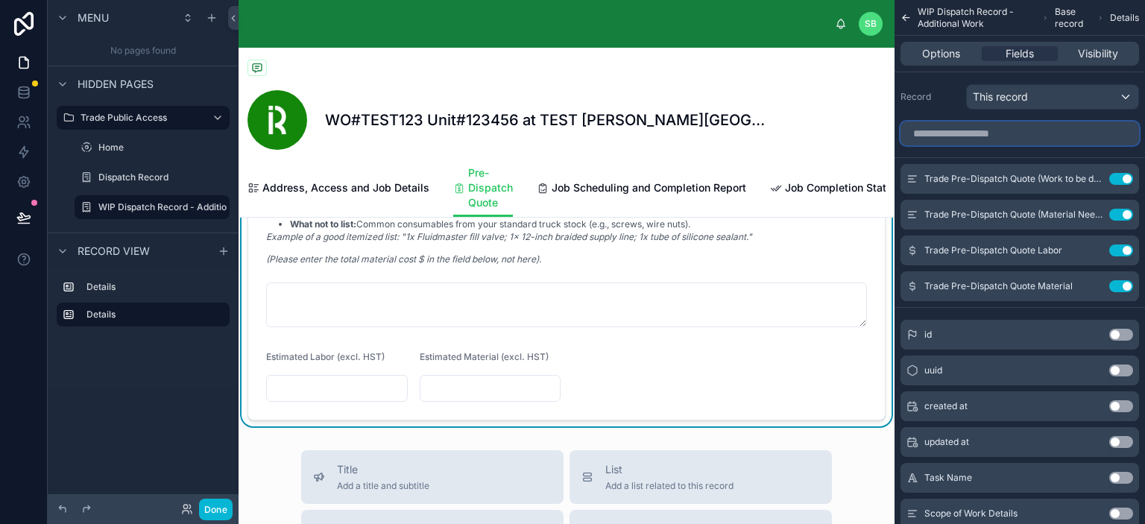
click at [1020, 130] on input "scrollable content" at bounding box center [1020, 134] width 239 height 24
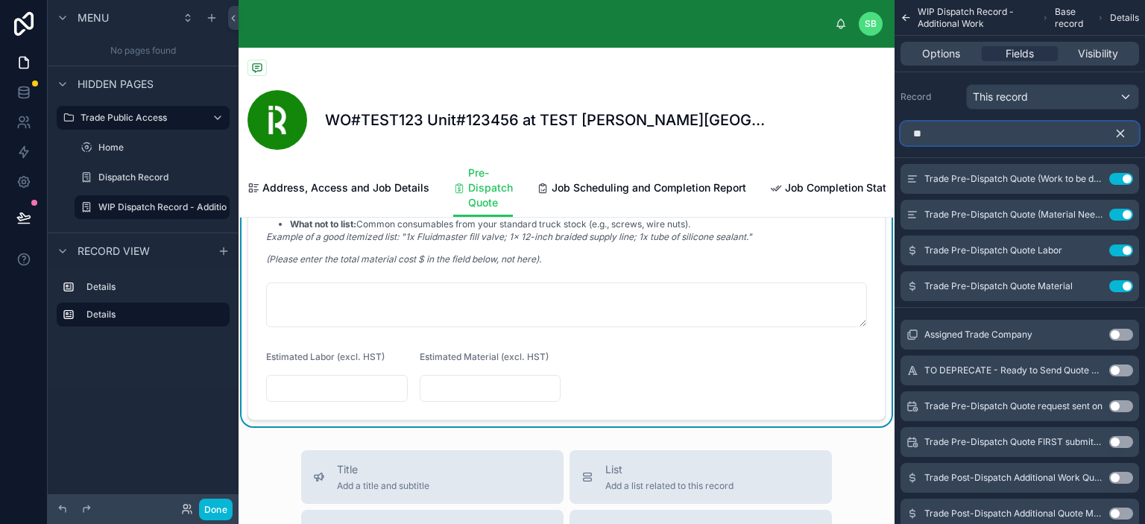
type input "*"
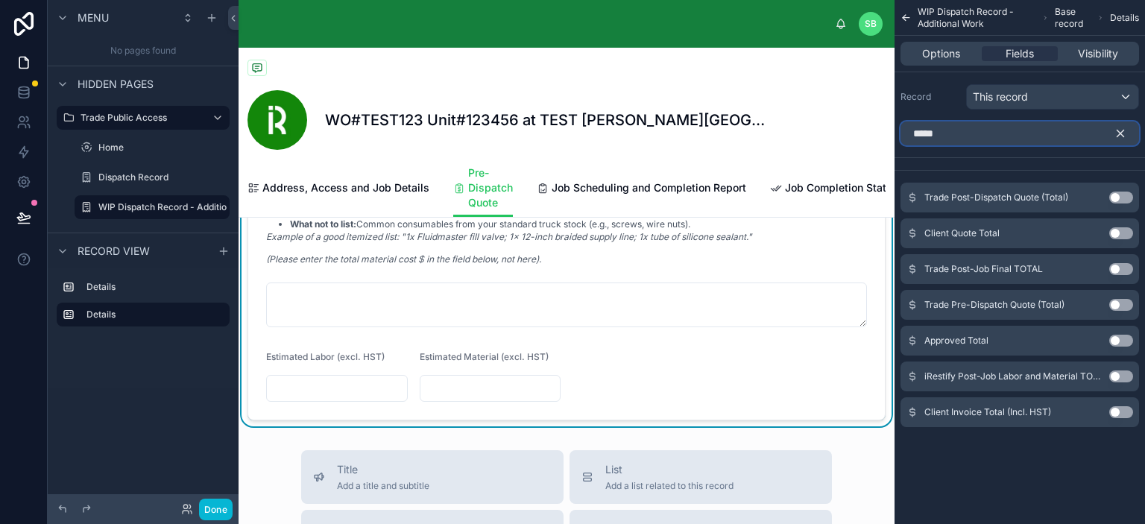
type input "*****"
click at [1122, 303] on button "Use setting" at bounding box center [1121, 305] width 24 height 12
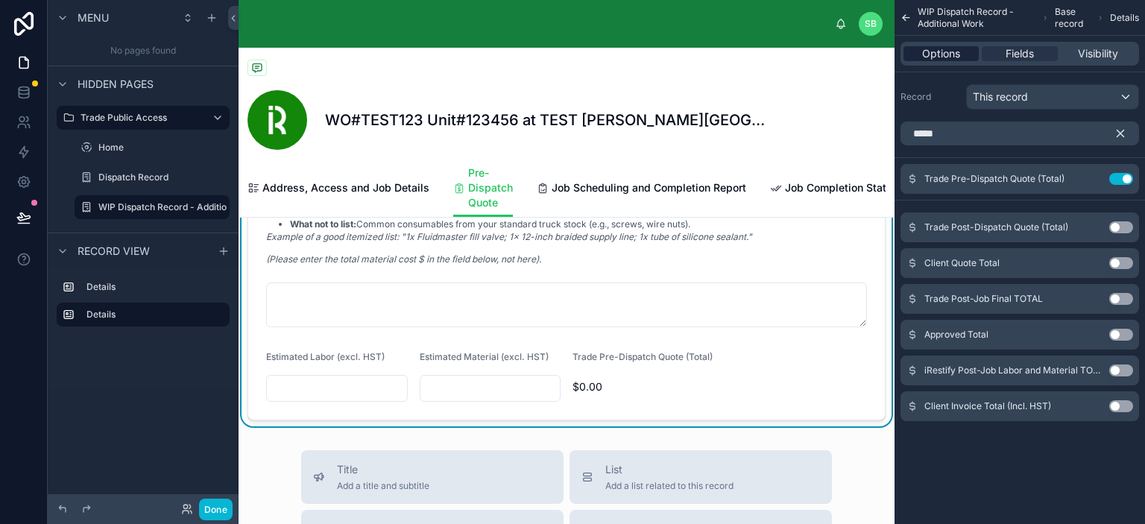
click at [963, 51] on div "Options" at bounding box center [941, 53] width 75 height 15
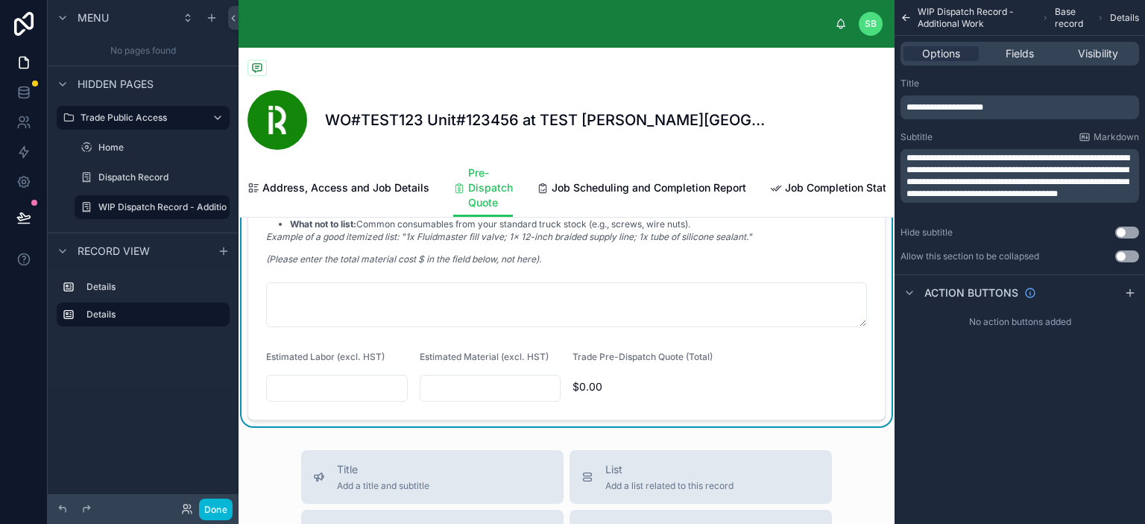
click at [688, 399] on div "$0.00" at bounding box center [644, 387] width 142 height 24
click at [1014, 47] on span "Fields" at bounding box center [1020, 53] width 28 height 15
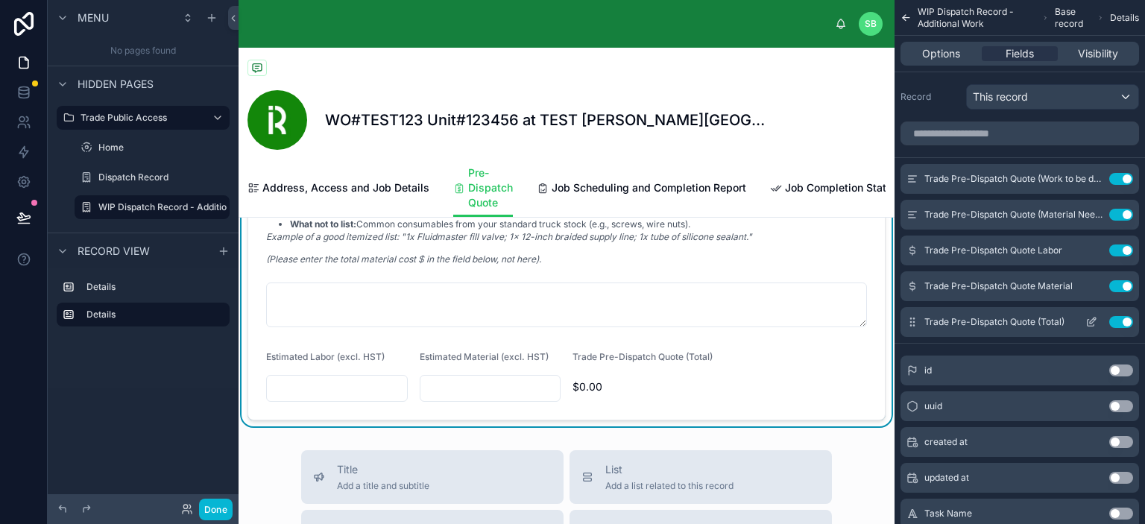
click at [1095, 321] on icon "scrollable content" at bounding box center [1092, 322] width 12 height 12
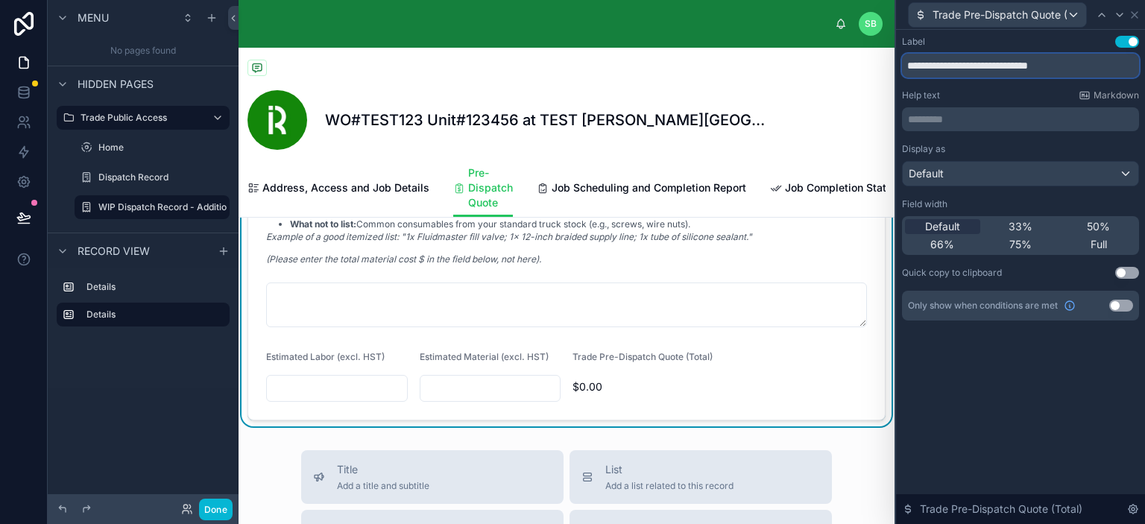
click at [1037, 66] on input "**********" at bounding box center [1020, 66] width 237 height 24
type input "**********"
click at [1002, 355] on div "**********" at bounding box center [1020, 193] width 249 height 327
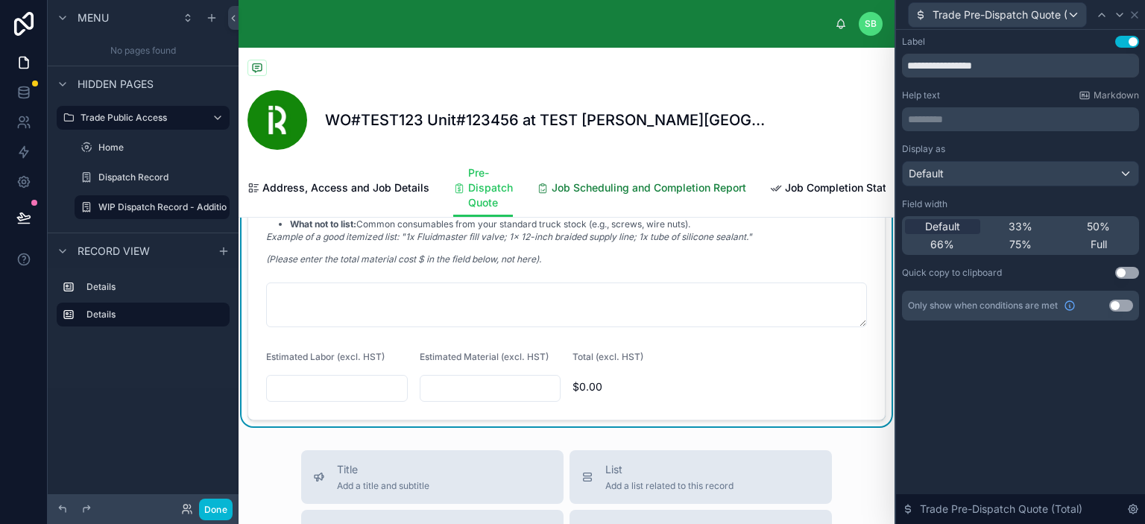
click at [589, 191] on span "Job Scheduling and Completion Report" at bounding box center [649, 187] width 195 height 15
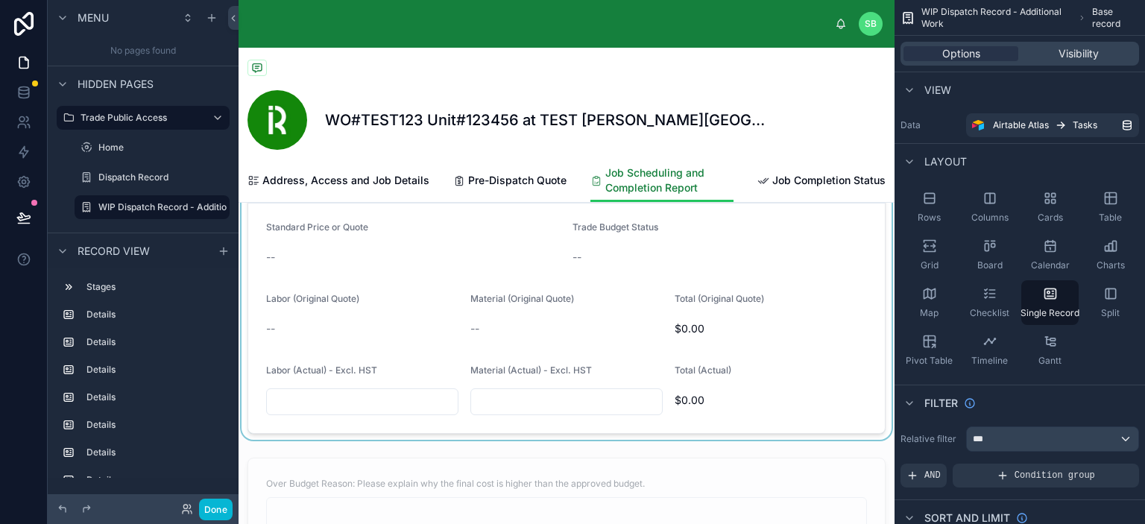
scroll to position [1092, 0]
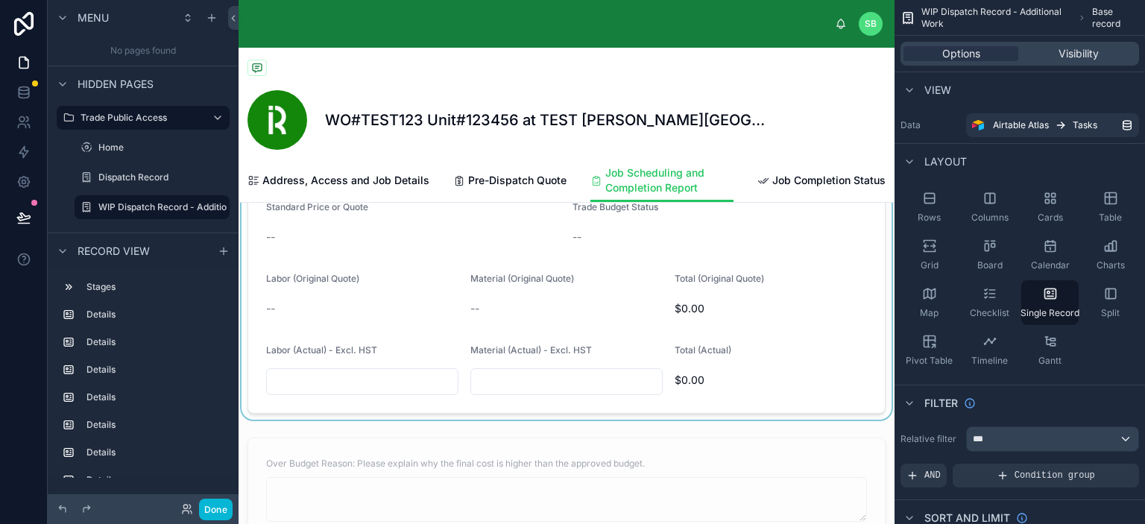
click at [614, 334] on div at bounding box center [567, 225] width 656 height 390
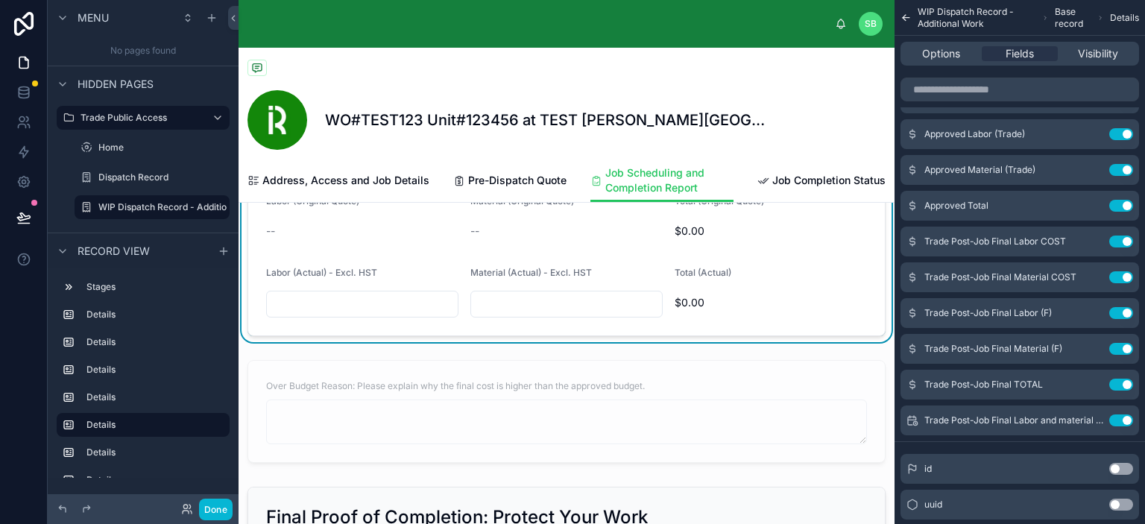
scroll to position [1017, 0]
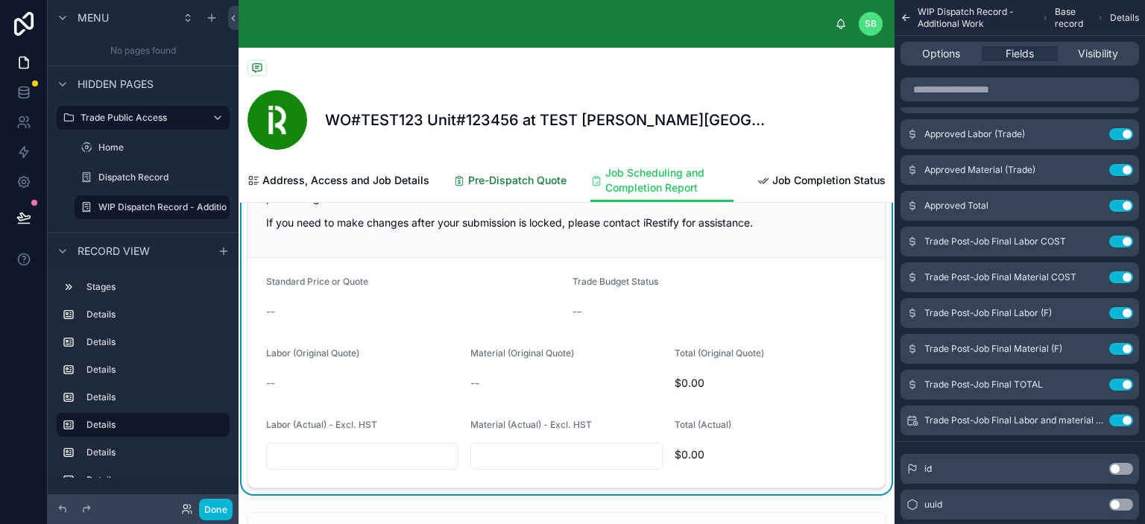
click at [502, 181] on span "Pre-Dispatch Quote" at bounding box center [517, 180] width 98 height 15
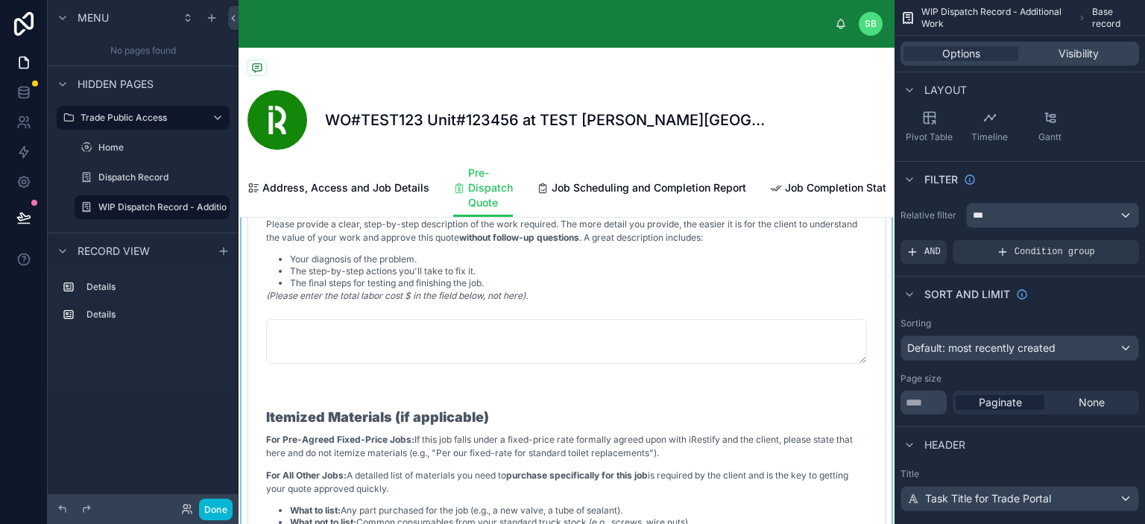
scroll to position [597, 0]
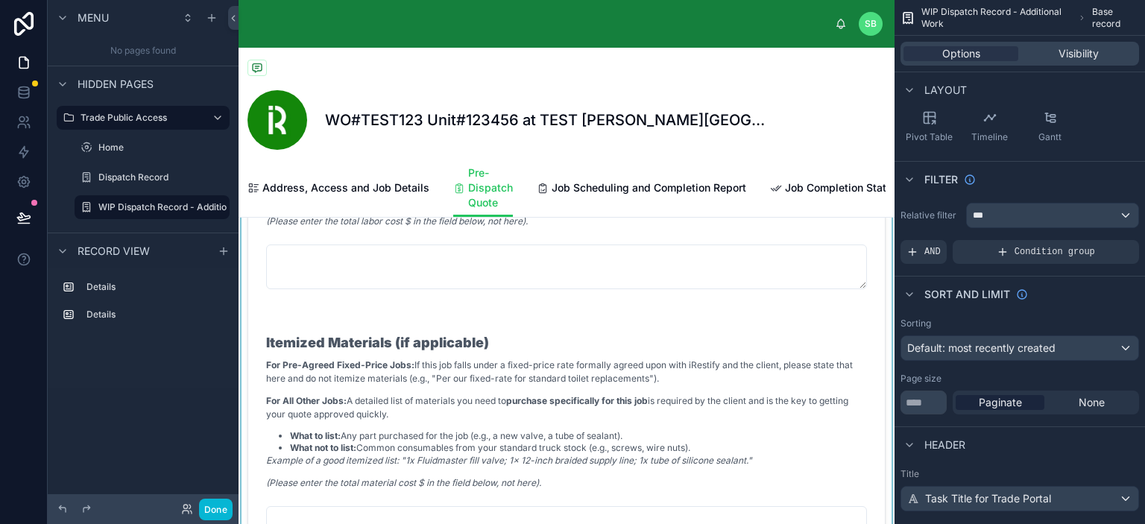
drag, startPoint x: 553, startPoint y: 333, endPoint x: 561, endPoint y: 336, distance: 8.7
click at [553, 333] on div at bounding box center [567, 303] width 656 height 696
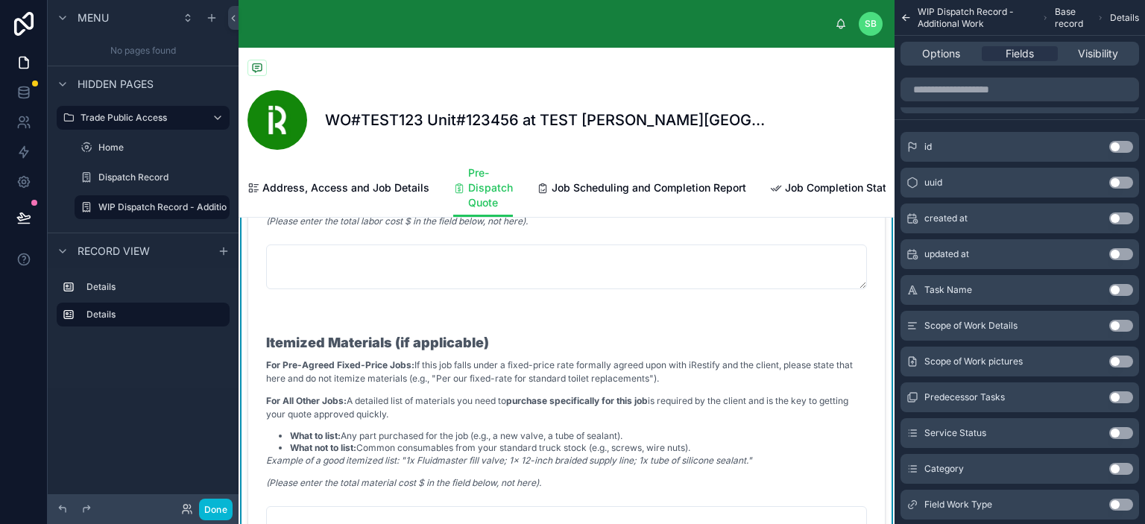
scroll to position [298, 0]
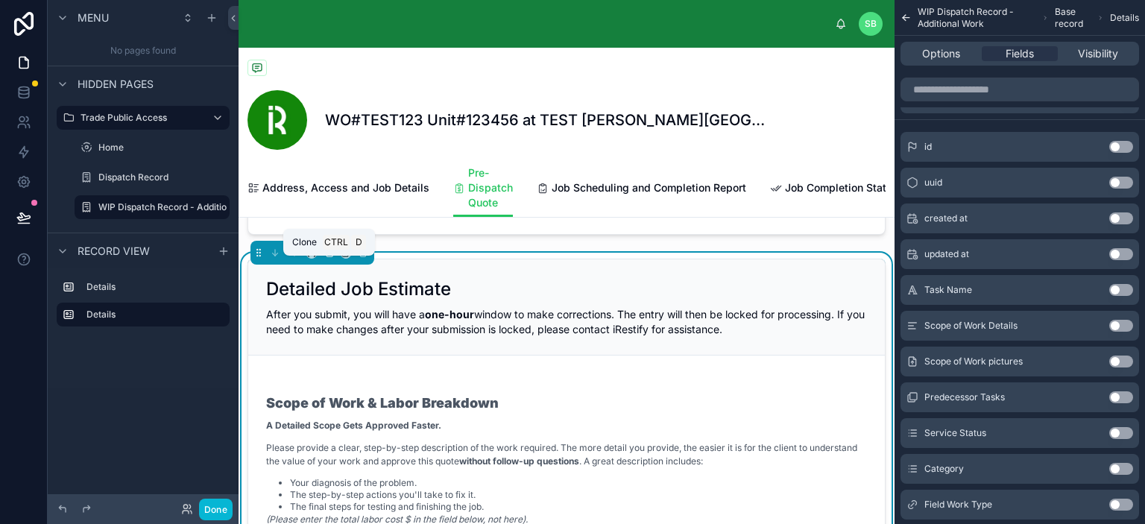
click at [325, 258] on icon at bounding box center [329, 253] width 10 height 10
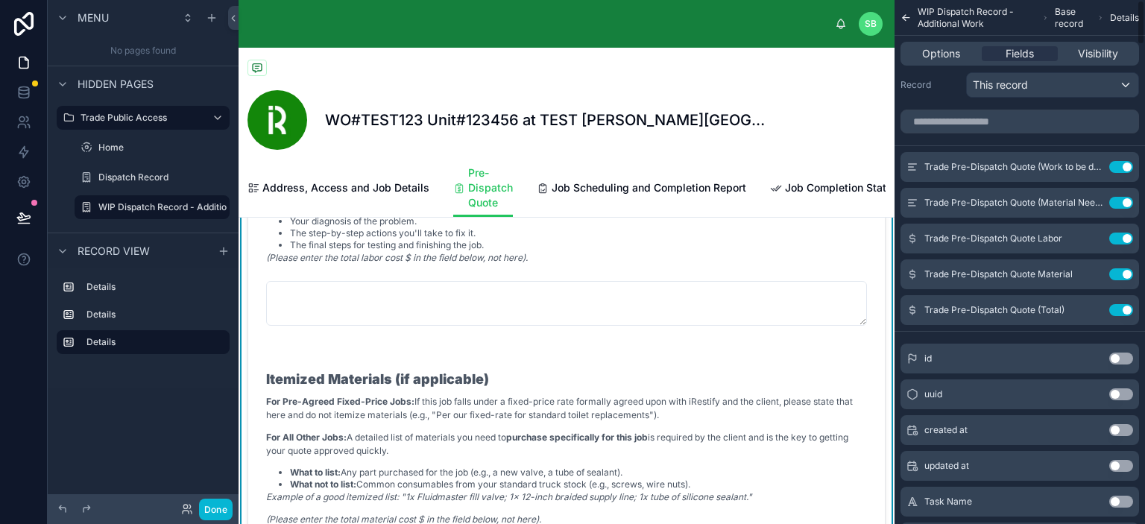
scroll to position [0, 0]
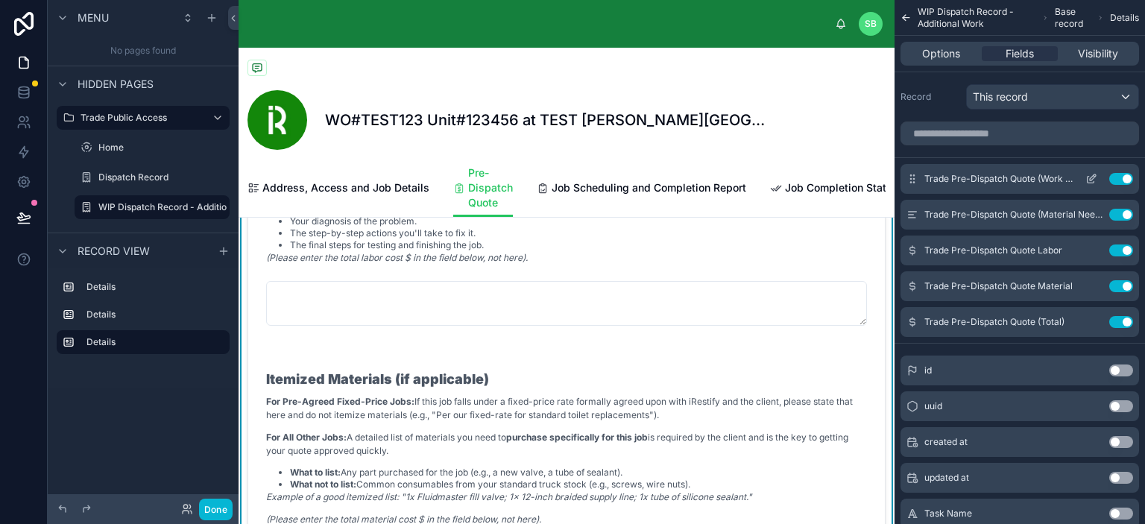
click at [1092, 176] on icon "scrollable content" at bounding box center [1092, 179] width 12 height 12
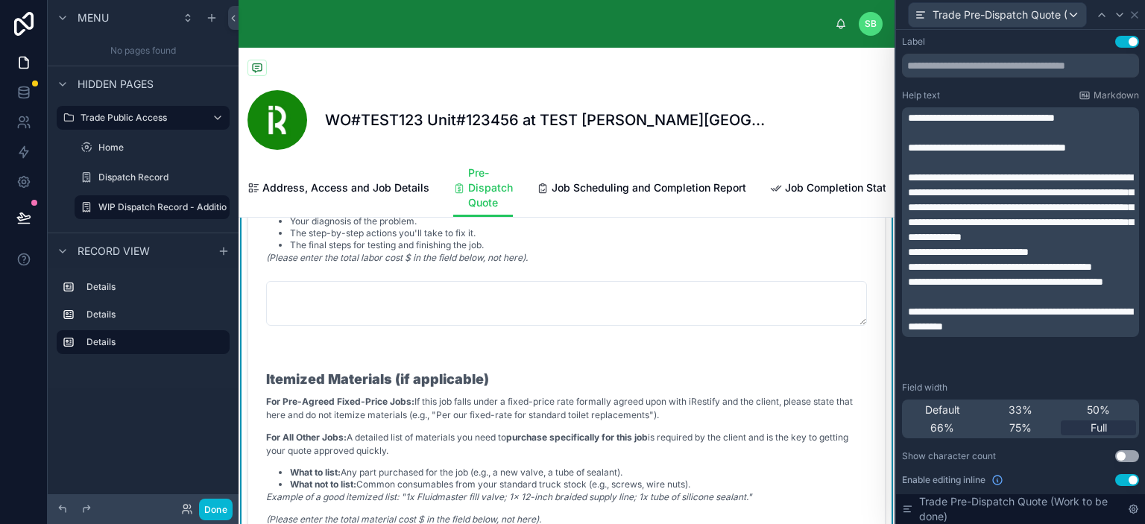
scroll to position [63, 0]
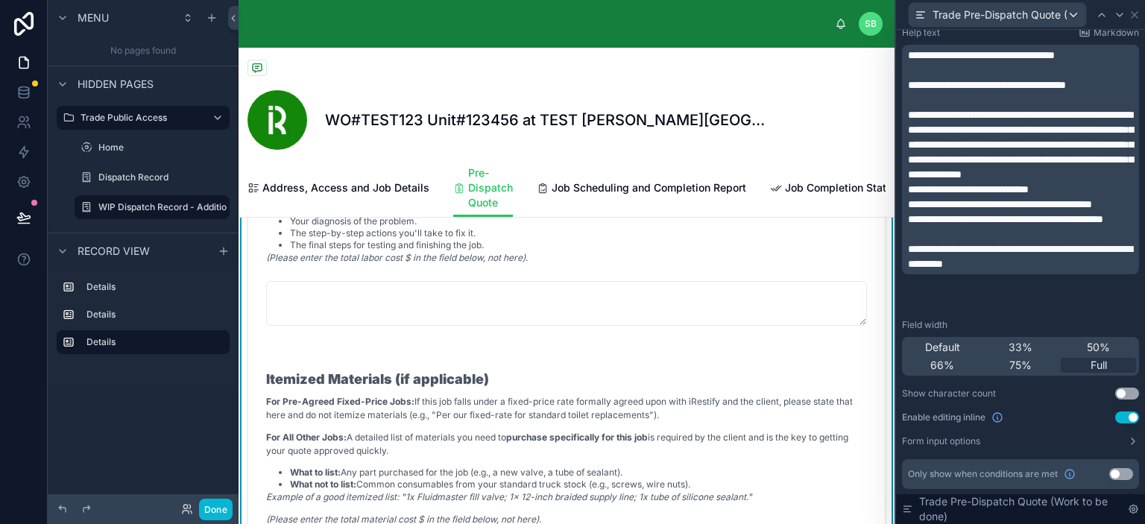
click at [1119, 417] on button "Use setting" at bounding box center [1127, 418] width 24 height 12
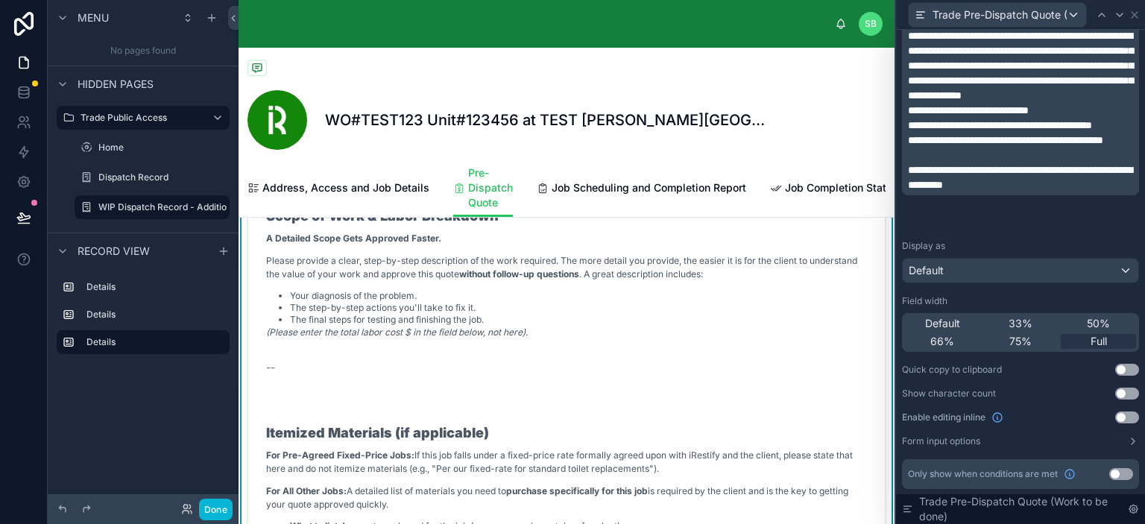
scroll to position [0, 0]
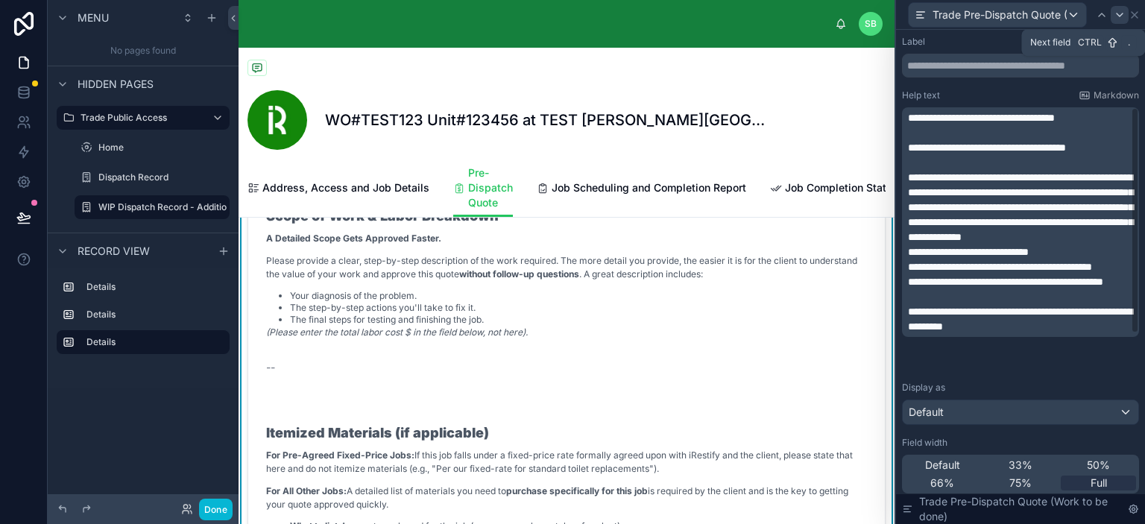
click at [1117, 11] on icon at bounding box center [1120, 15] width 12 height 12
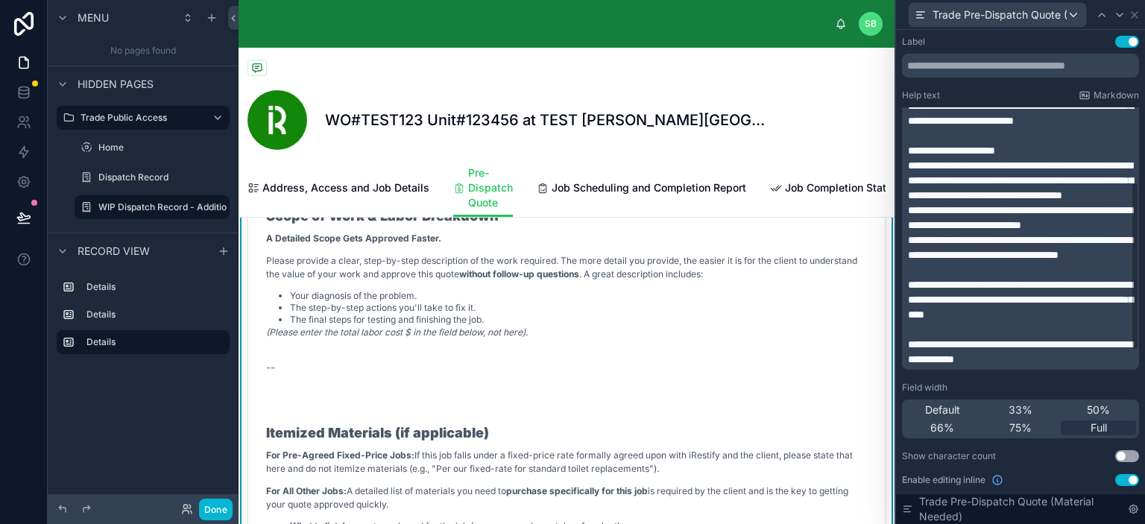
scroll to position [146, 0]
click at [1115, 479] on button "Use setting" at bounding box center [1127, 480] width 24 height 12
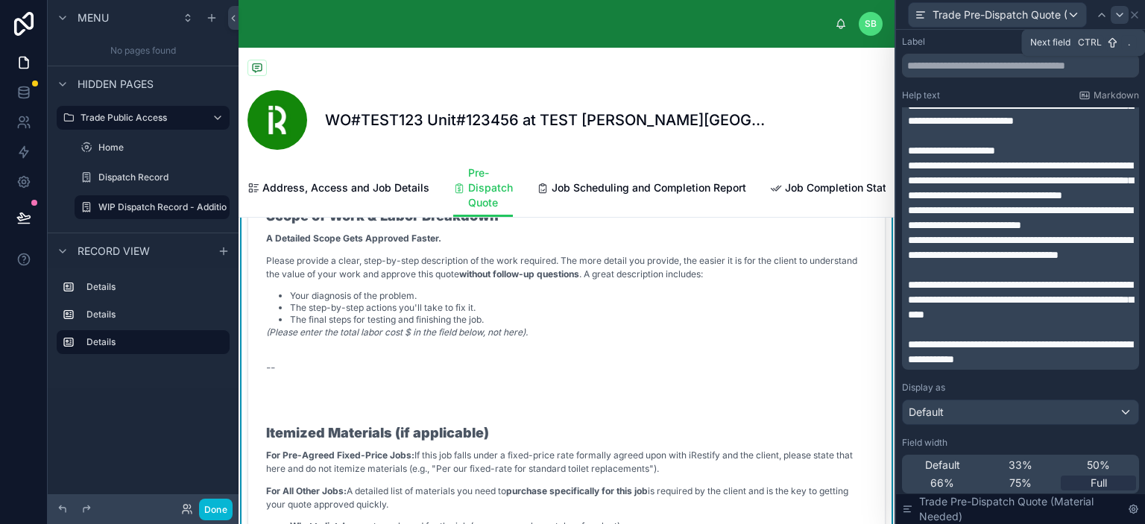
click at [1118, 13] on icon at bounding box center [1120, 15] width 12 height 12
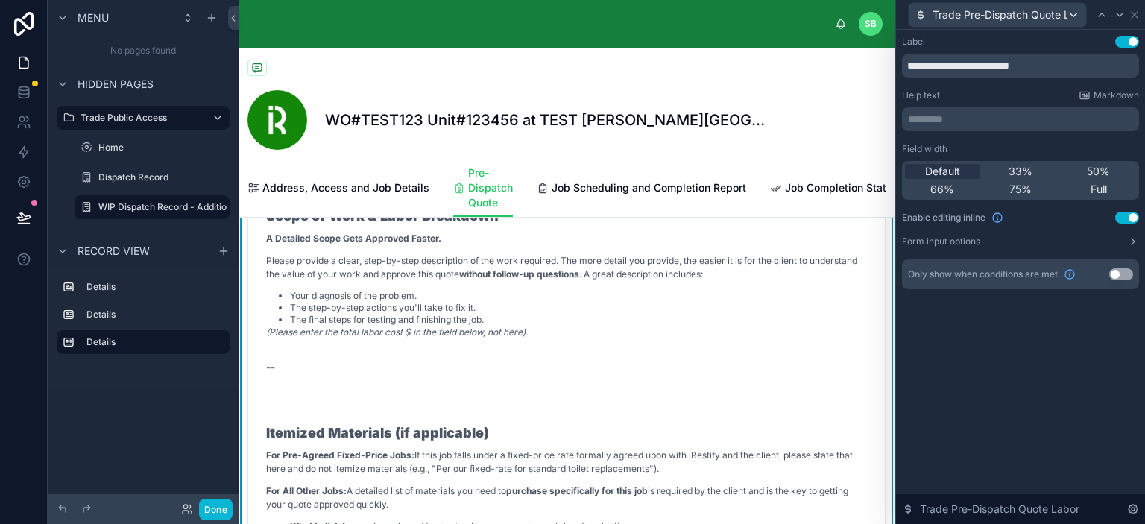
click at [1125, 215] on button "Use setting" at bounding box center [1127, 218] width 24 height 12
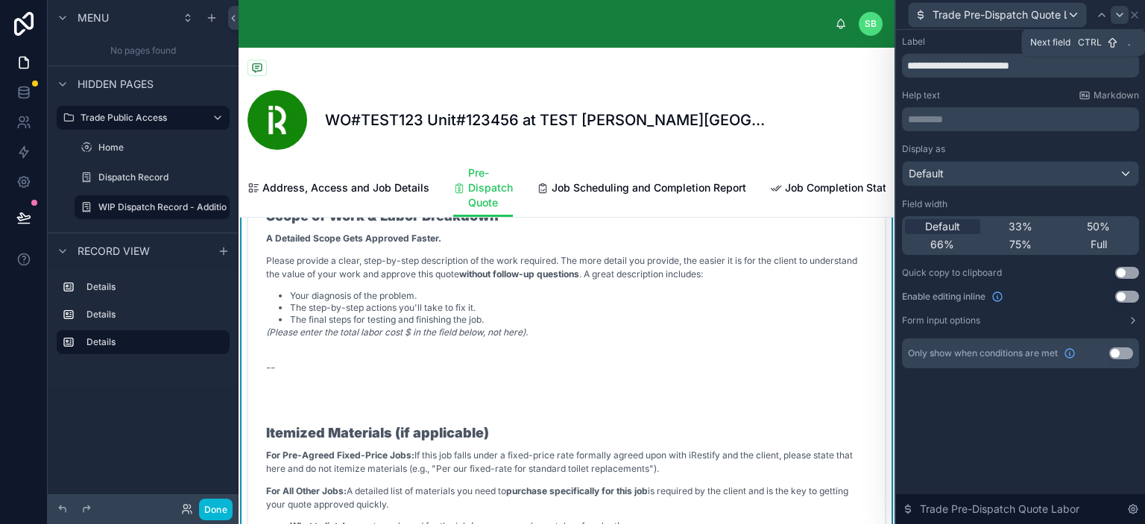
click at [1115, 17] on icon at bounding box center [1120, 15] width 12 height 12
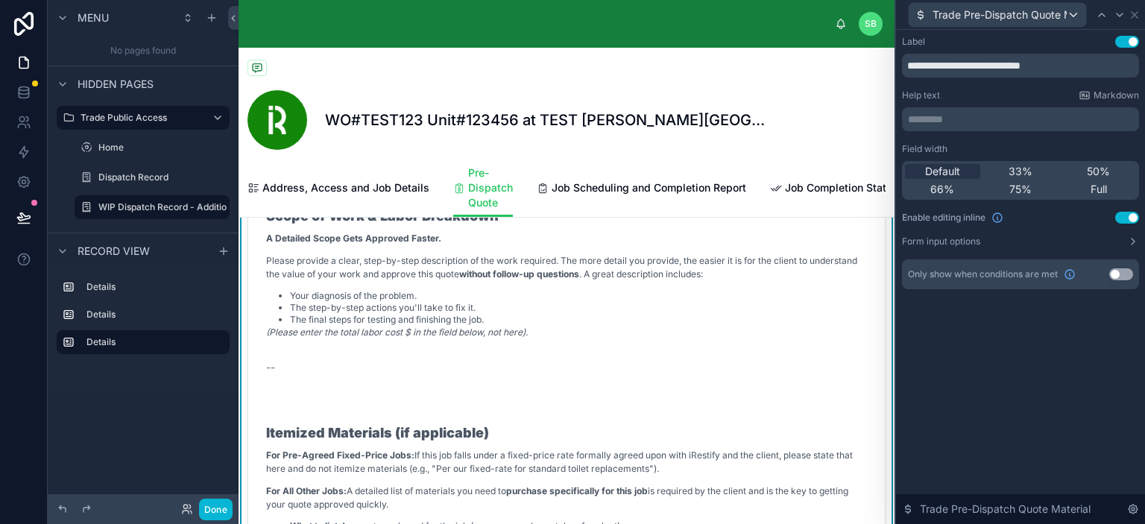
click at [1129, 217] on button "Use setting" at bounding box center [1127, 218] width 24 height 12
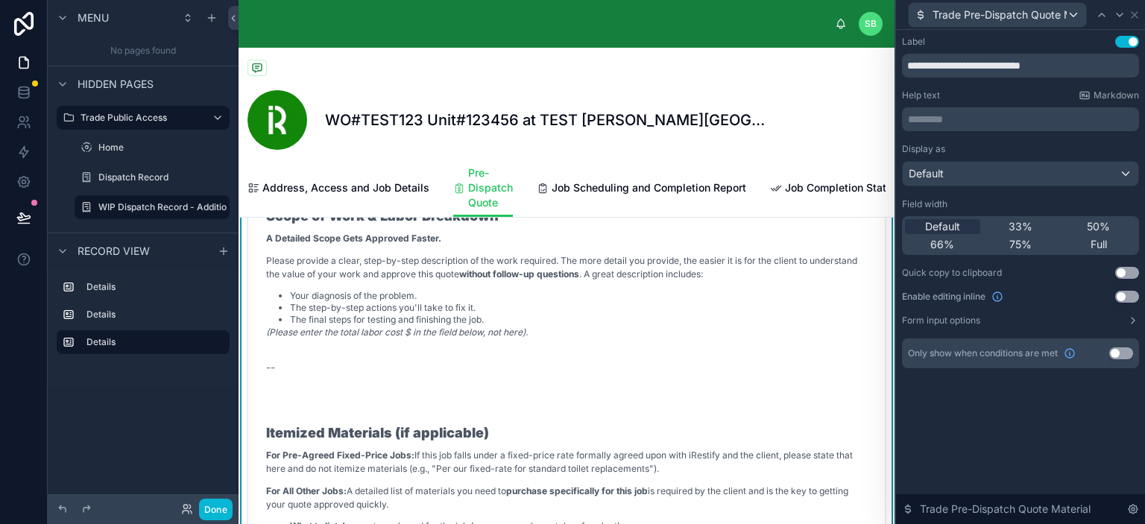
click at [1041, 415] on div "**********" at bounding box center [1020, 277] width 249 height 494
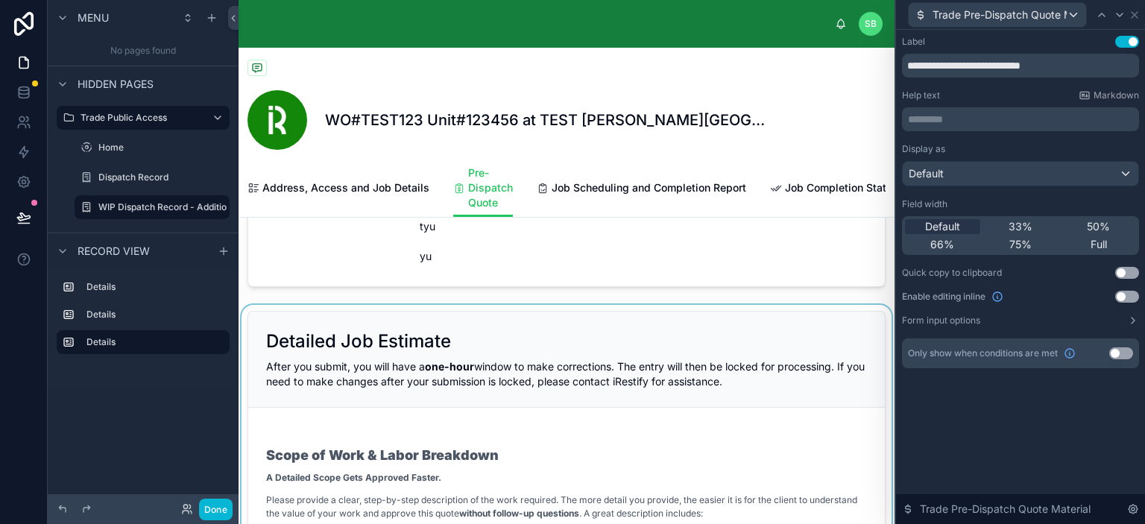
scroll to position [224, 0]
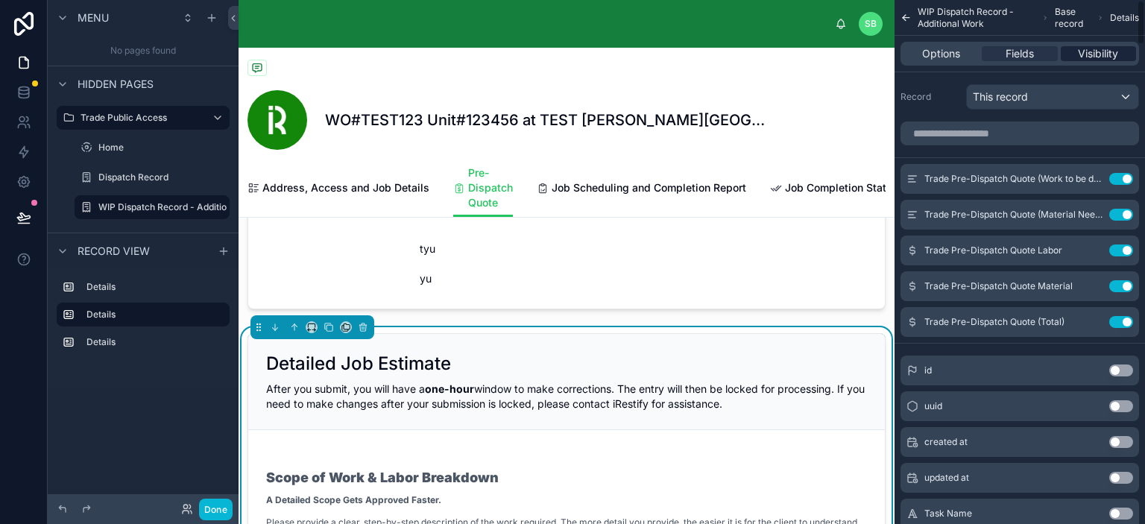
click at [1090, 56] on span "Visibility" at bounding box center [1098, 53] width 40 height 15
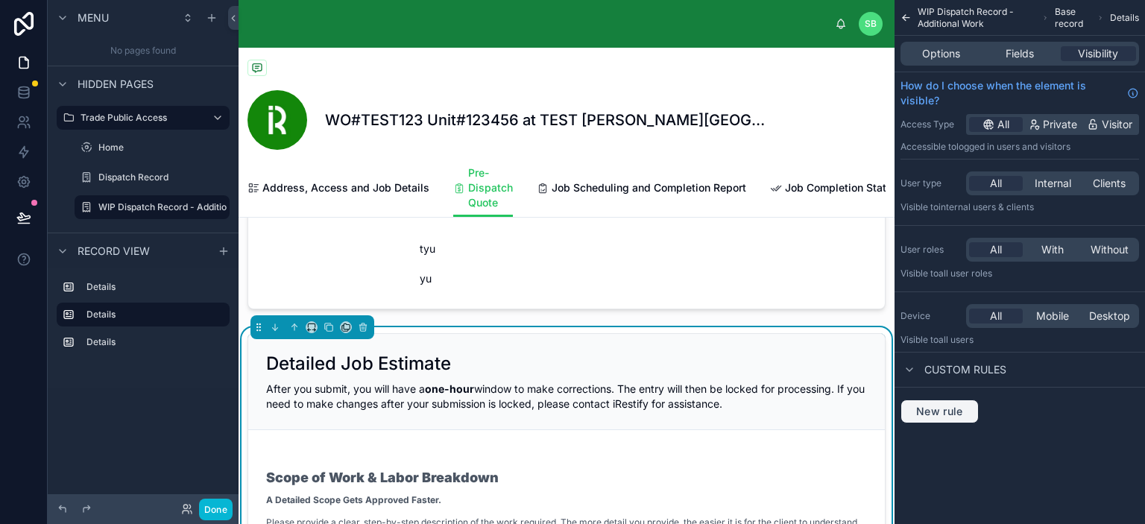
click at [931, 420] on button "New rule" at bounding box center [940, 412] width 78 height 24
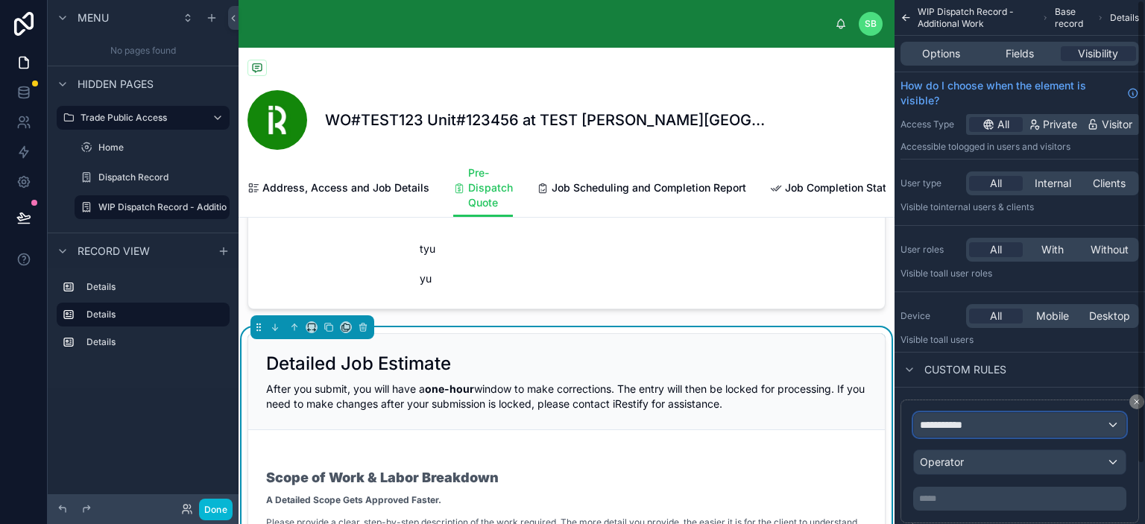
click at [1019, 428] on div "**********" at bounding box center [1020, 425] width 212 height 24
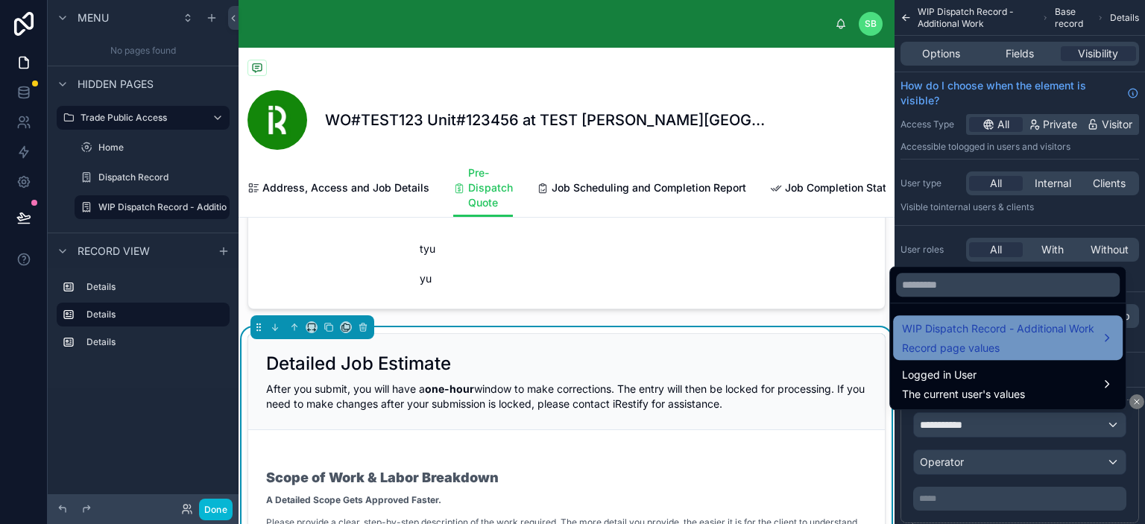
drag, startPoint x: 1023, startPoint y: 336, endPoint x: 1031, endPoint y: 357, distance: 22.4
click at [1031, 357] on div "WIP Dispatch Record - Additional Work Record page values" at bounding box center [1008, 337] width 230 height 45
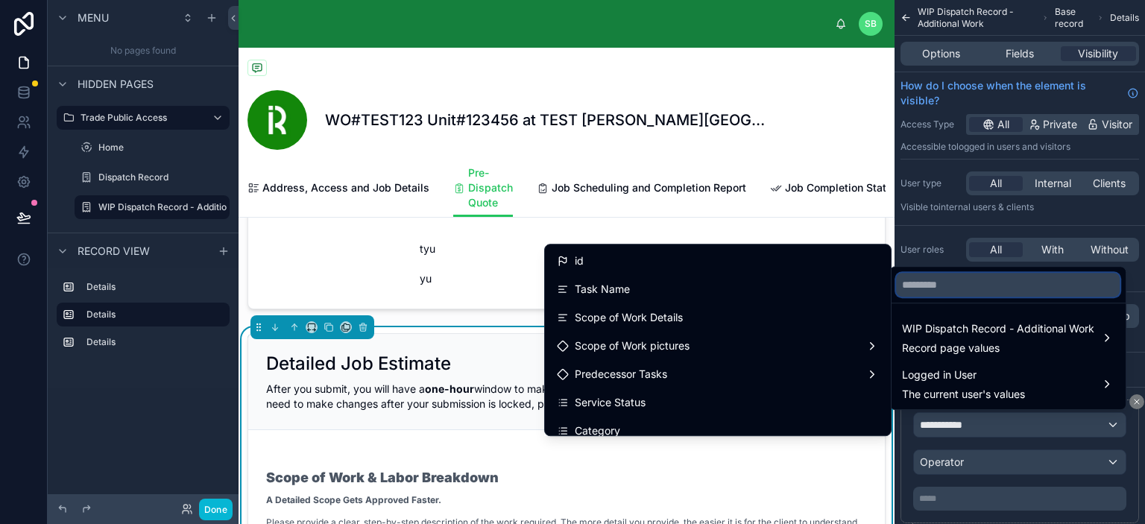
click at [969, 283] on input "text" at bounding box center [1008, 285] width 224 height 24
paste input "**********"
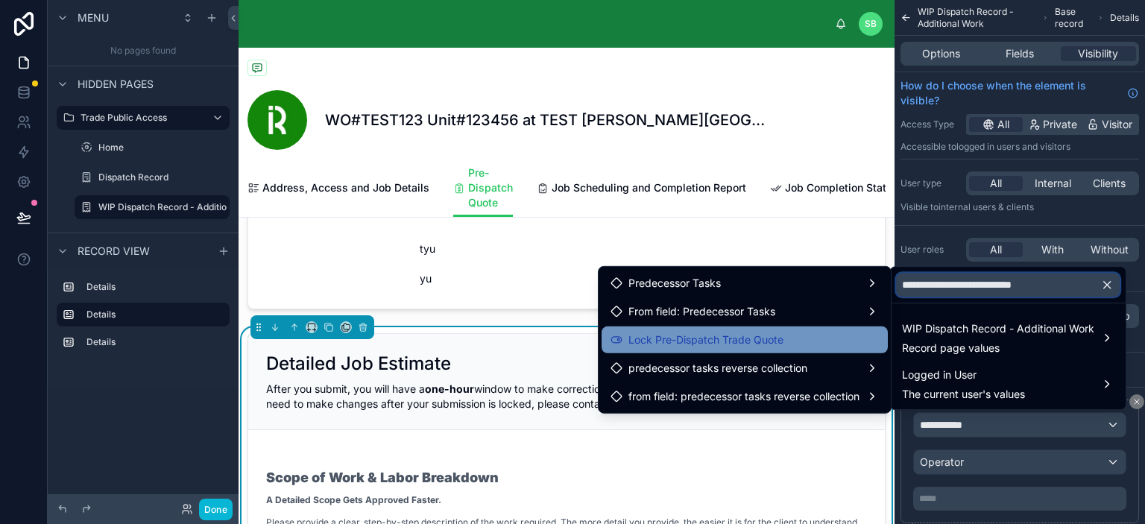
type input "**********"
click at [752, 342] on span "Lock Pre-Dispatch Trade Quote" at bounding box center [706, 340] width 155 height 18
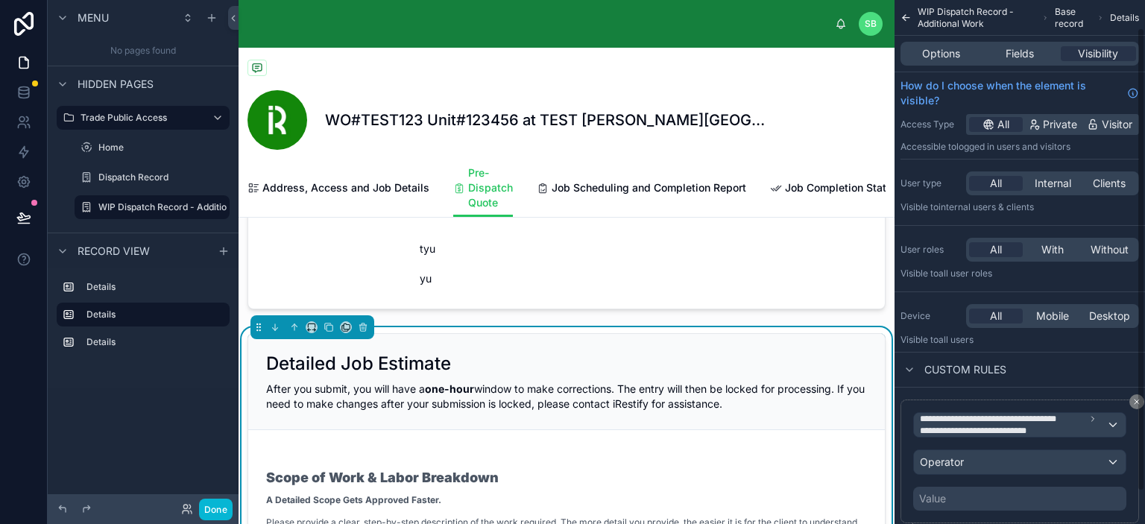
scroll to position [67, 0]
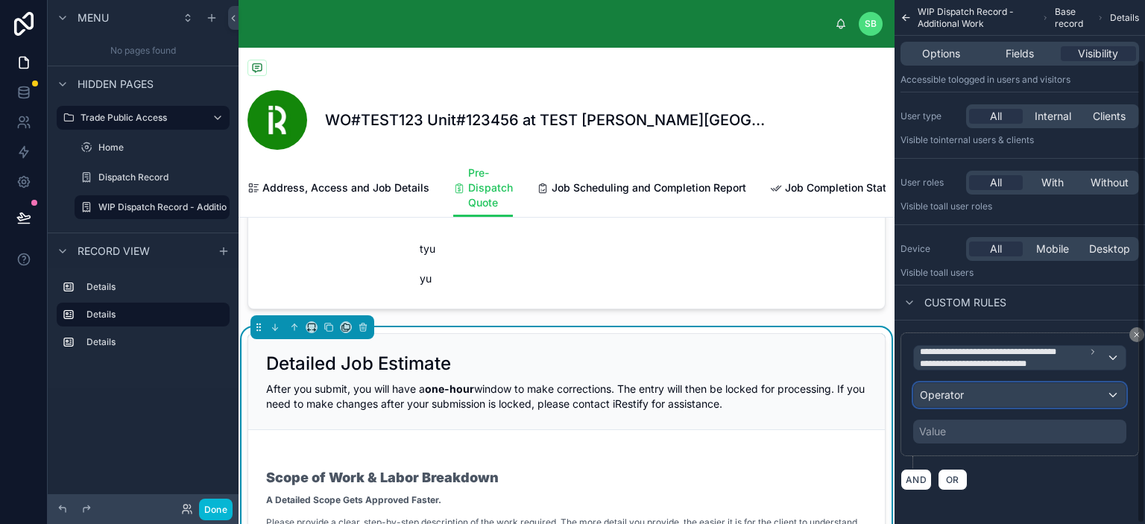
click at [1036, 400] on div "Operator" at bounding box center [1020, 395] width 212 height 24
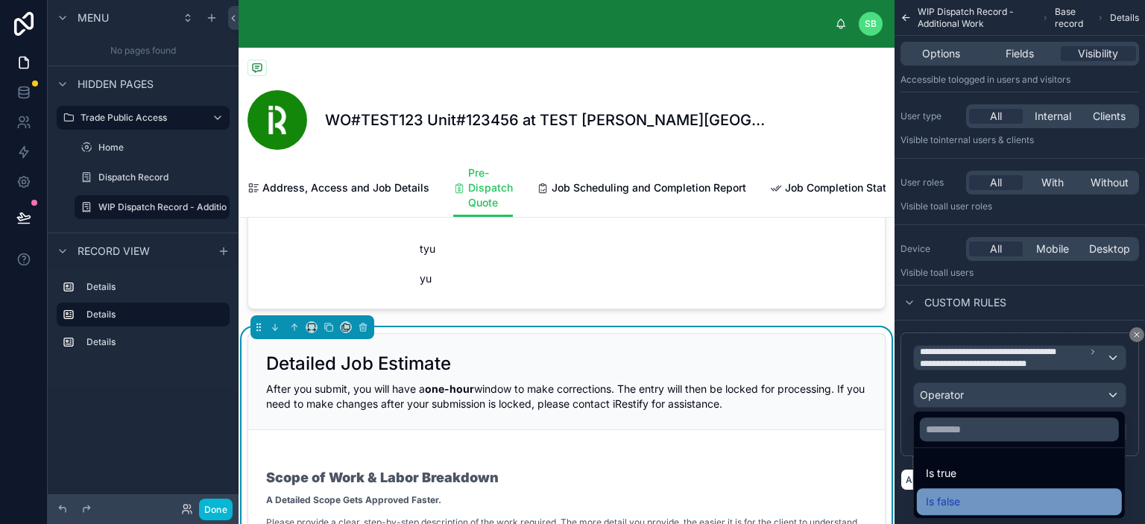
click at [952, 497] on span "Is false" at bounding box center [943, 502] width 34 height 18
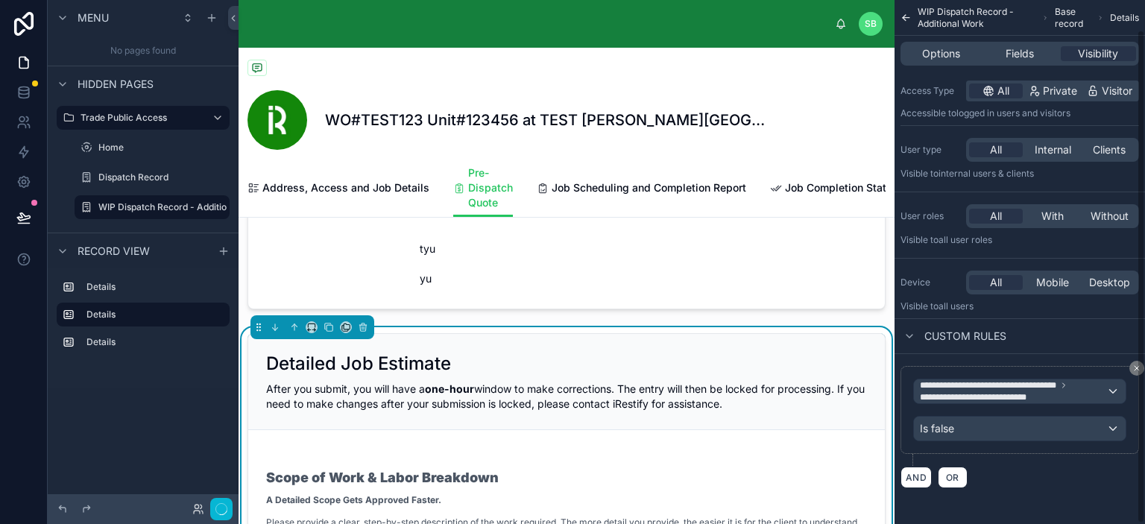
scroll to position [31, 0]
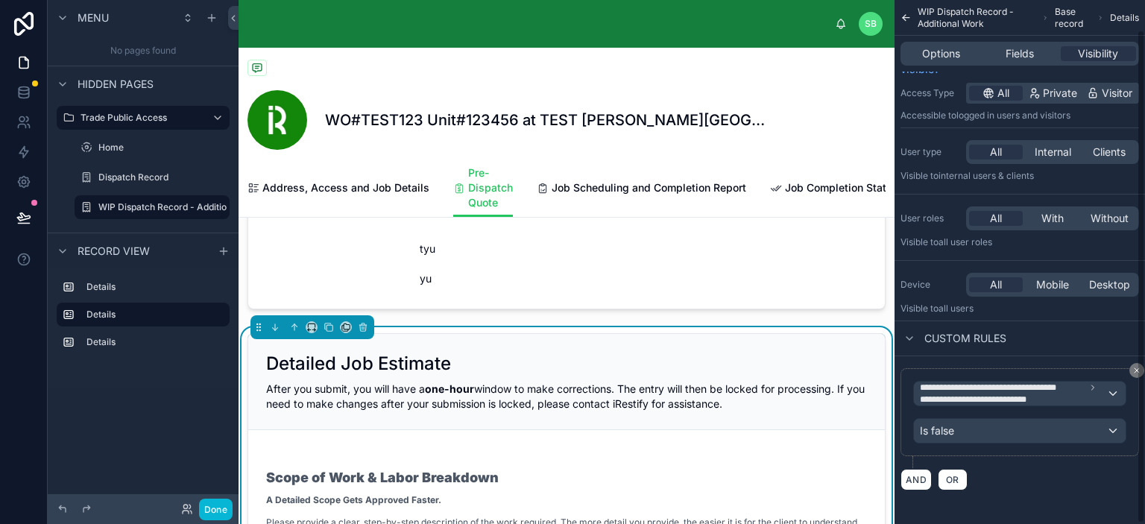
click at [1039, 473] on div "AND OR" at bounding box center [1020, 479] width 239 height 22
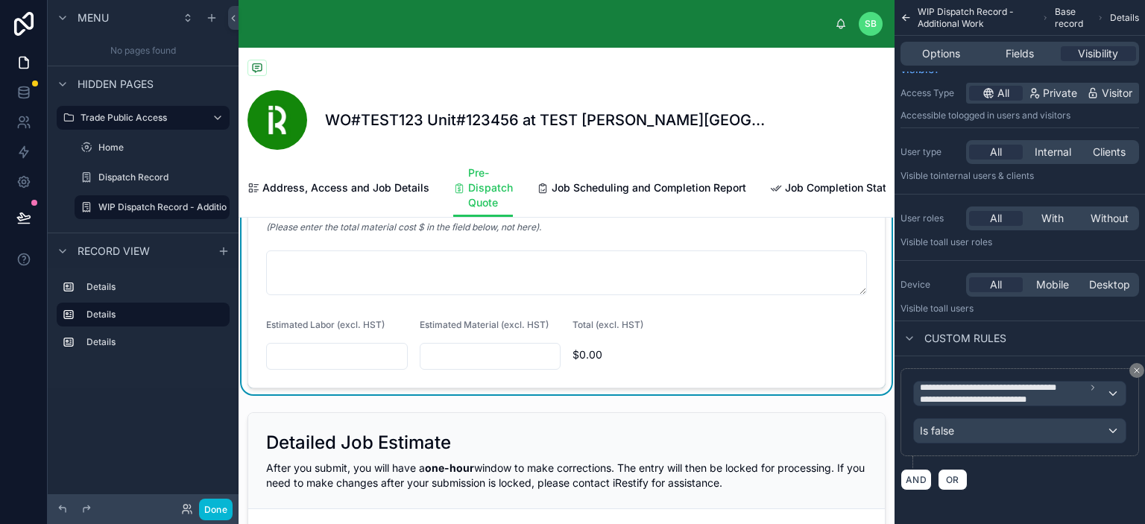
scroll to position [969, 0]
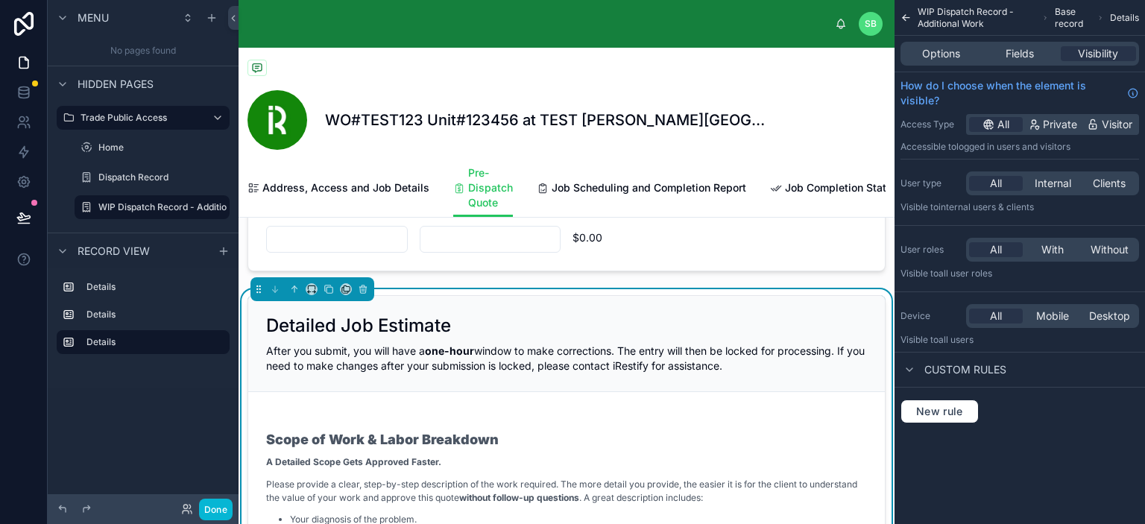
scroll to position [0, 0]
click at [938, 415] on span "New rule" at bounding box center [939, 411] width 59 height 13
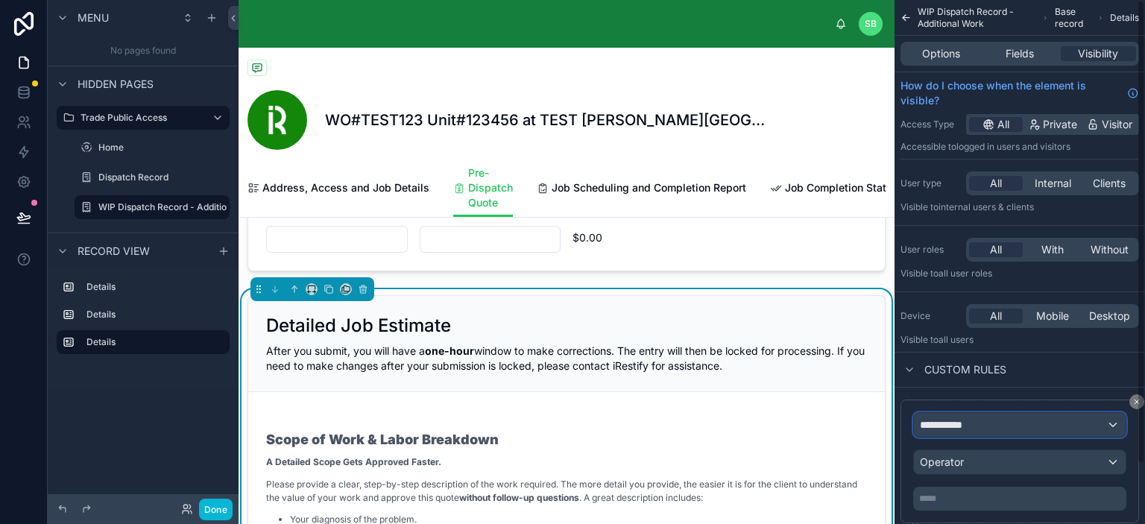
click at [959, 421] on span "**********" at bounding box center [947, 425] width 55 height 15
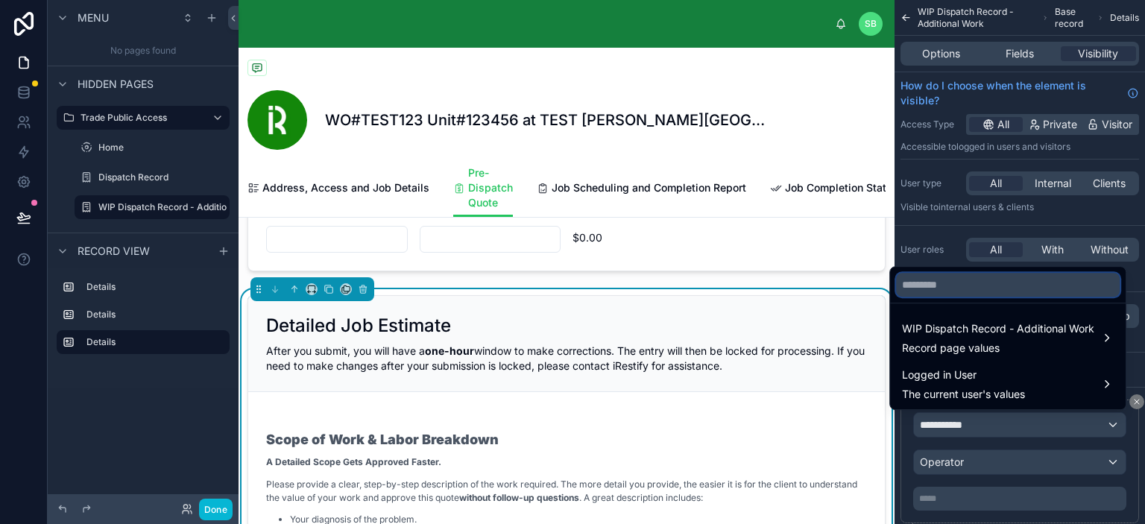
click at [990, 284] on input "text" at bounding box center [1008, 285] width 224 height 24
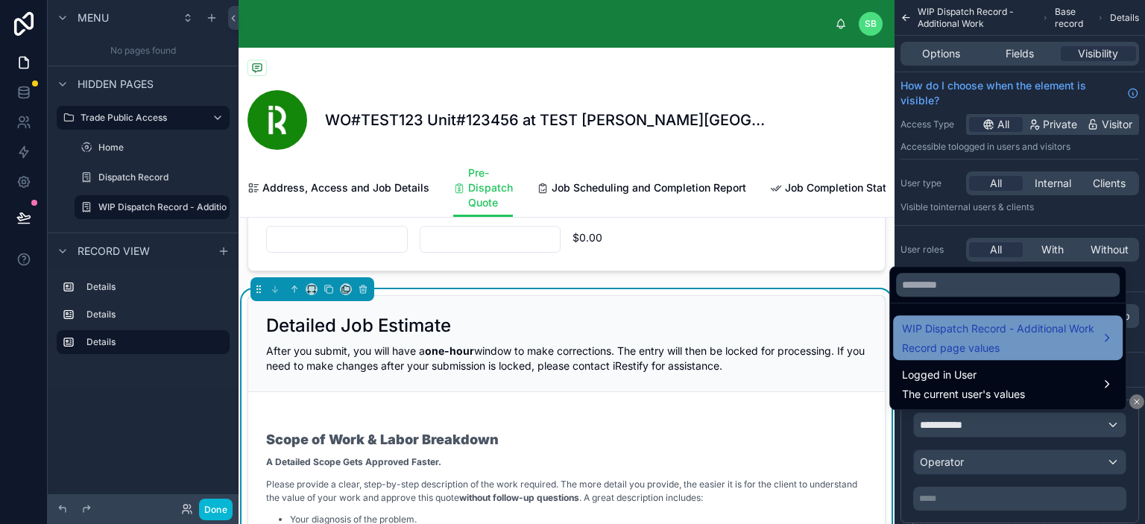
click at [967, 345] on span "Record page values" at bounding box center [998, 348] width 192 height 15
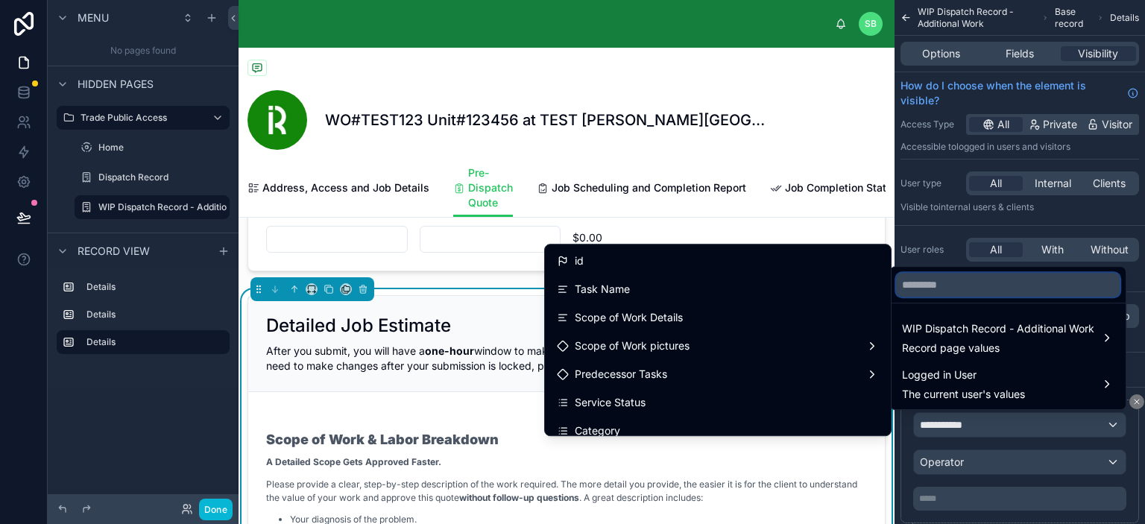
click at [980, 288] on input "text" at bounding box center [1008, 285] width 224 height 24
paste input "**********"
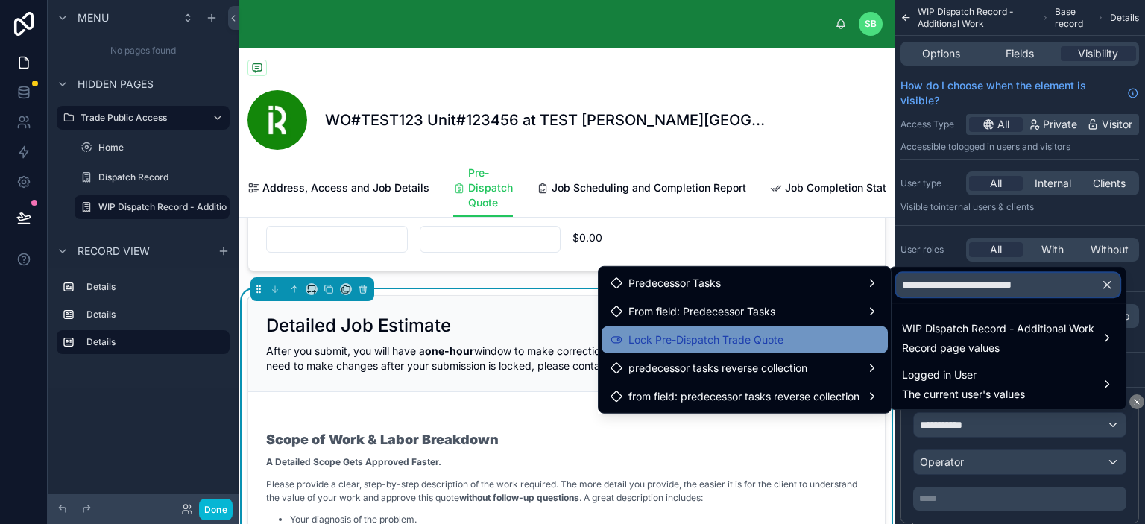
type input "**********"
click at [685, 333] on span "Lock Pre-Dispatch Trade Quote" at bounding box center [706, 340] width 155 height 18
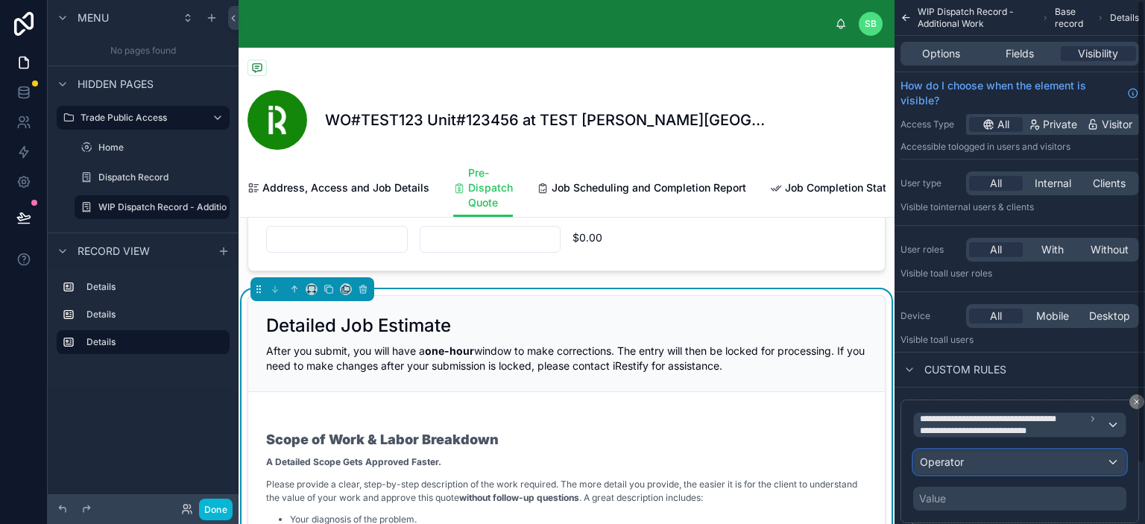
click at [1006, 454] on div "Operator" at bounding box center [1020, 462] width 212 height 24
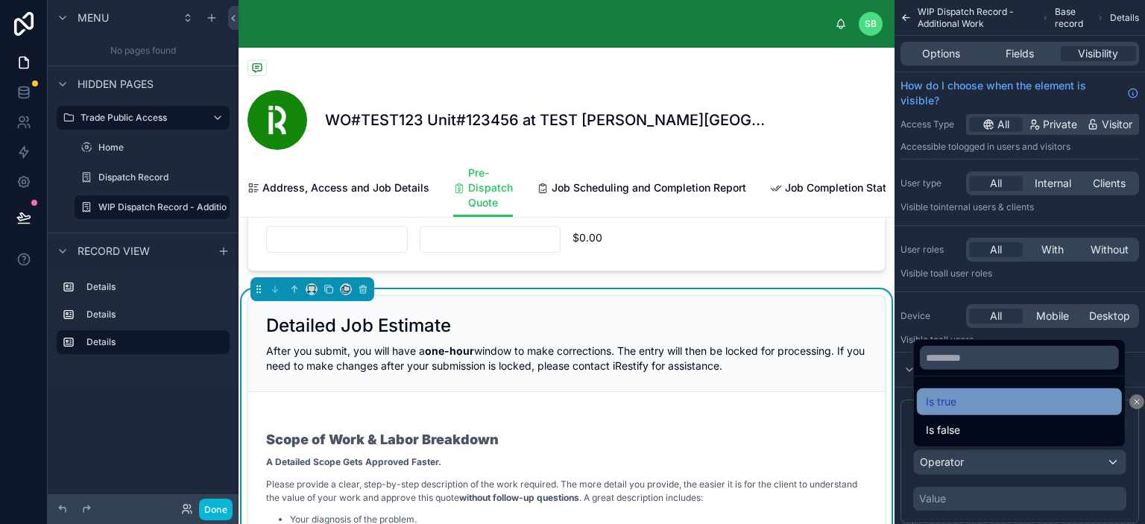
click at [970, 400] on div "Is true" at bounding box center [1019, 402] width 187 height 18
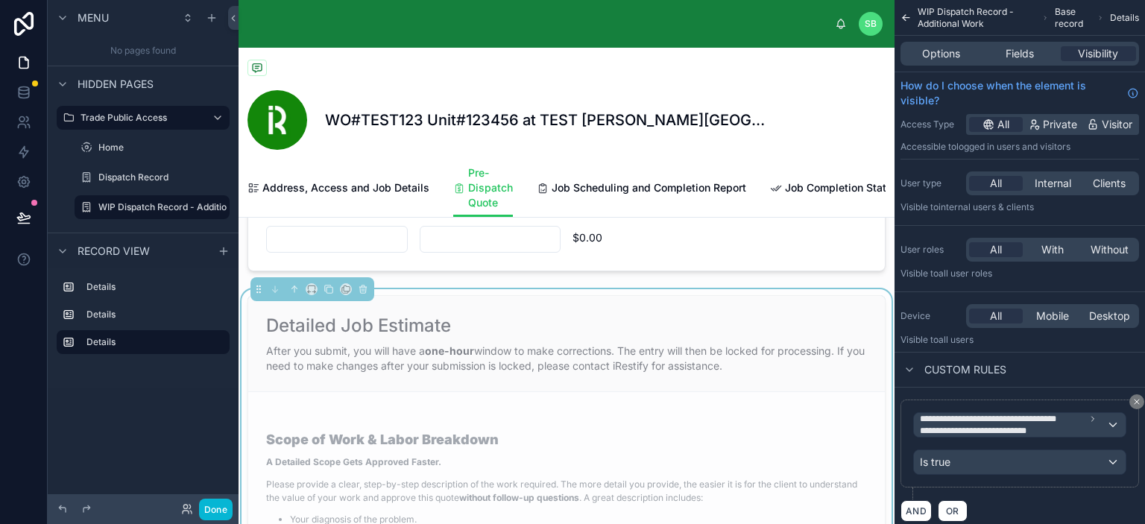
click at [1069, 370] on div "Custom rules" at bounding box center [1020, 370] width 251 height 36
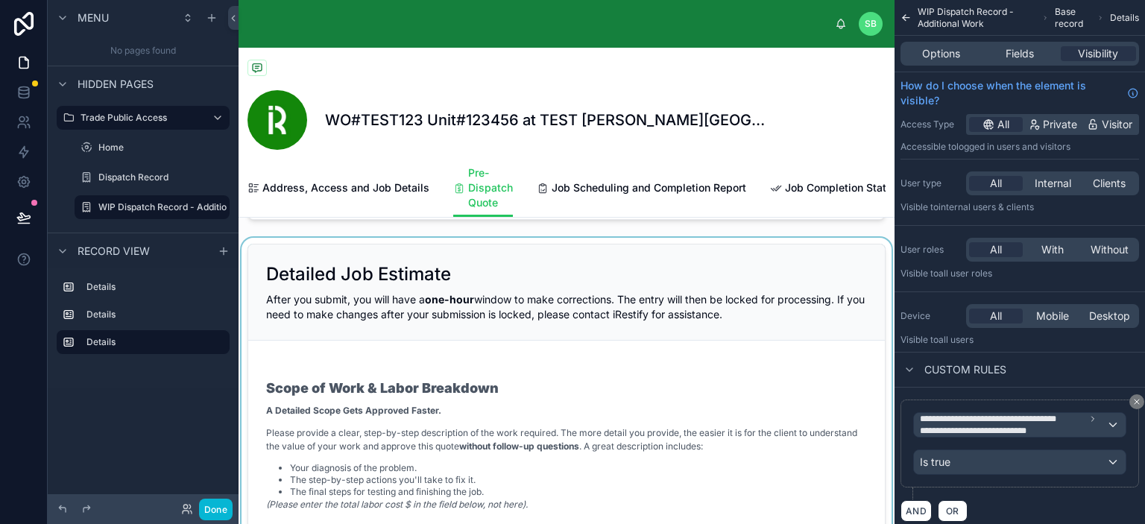
scroll to position [298, 0]
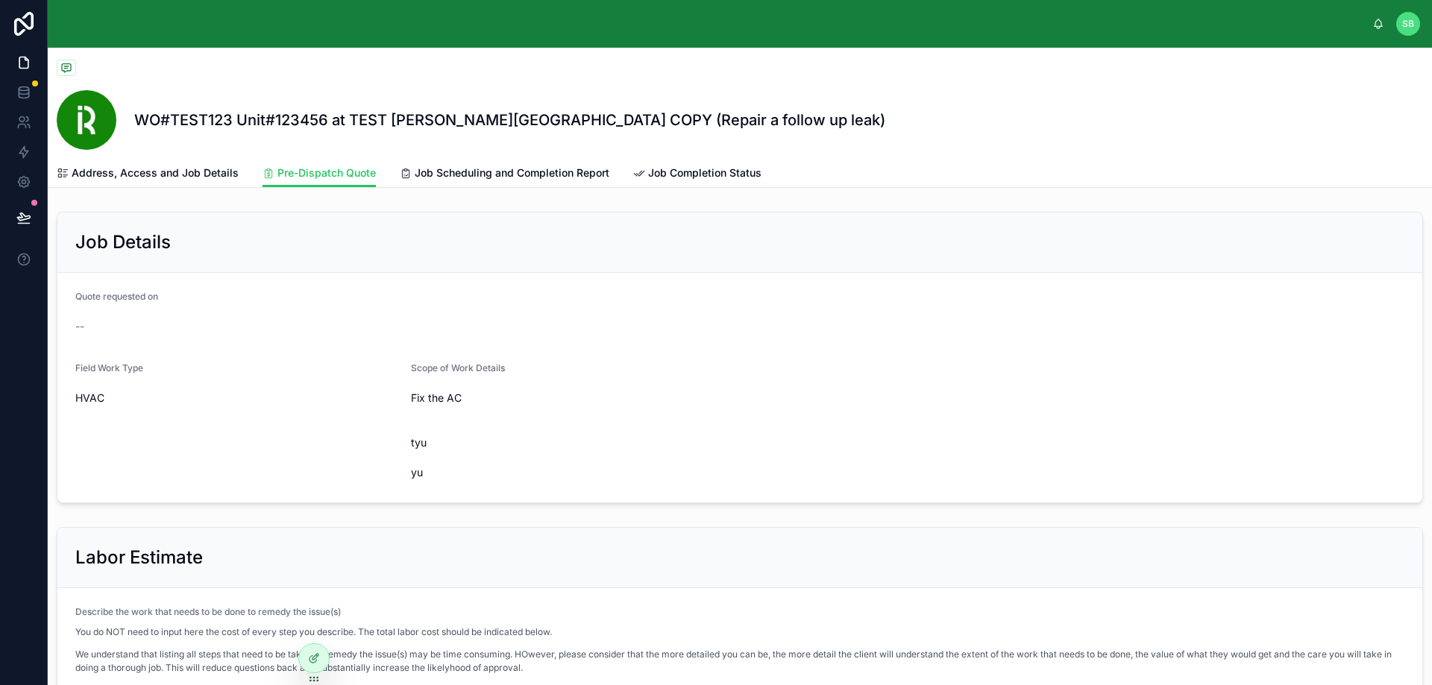
scroll to position [311, 0]
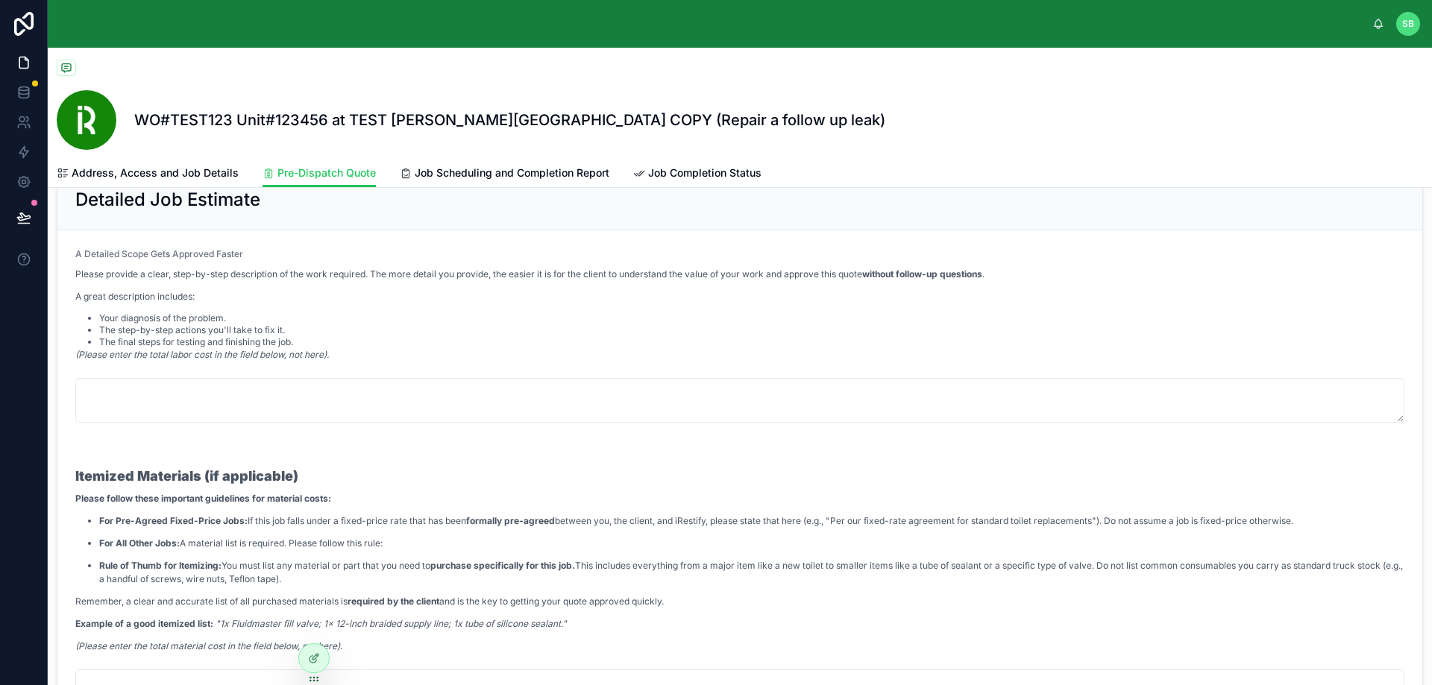
scroll to position [350, 0]
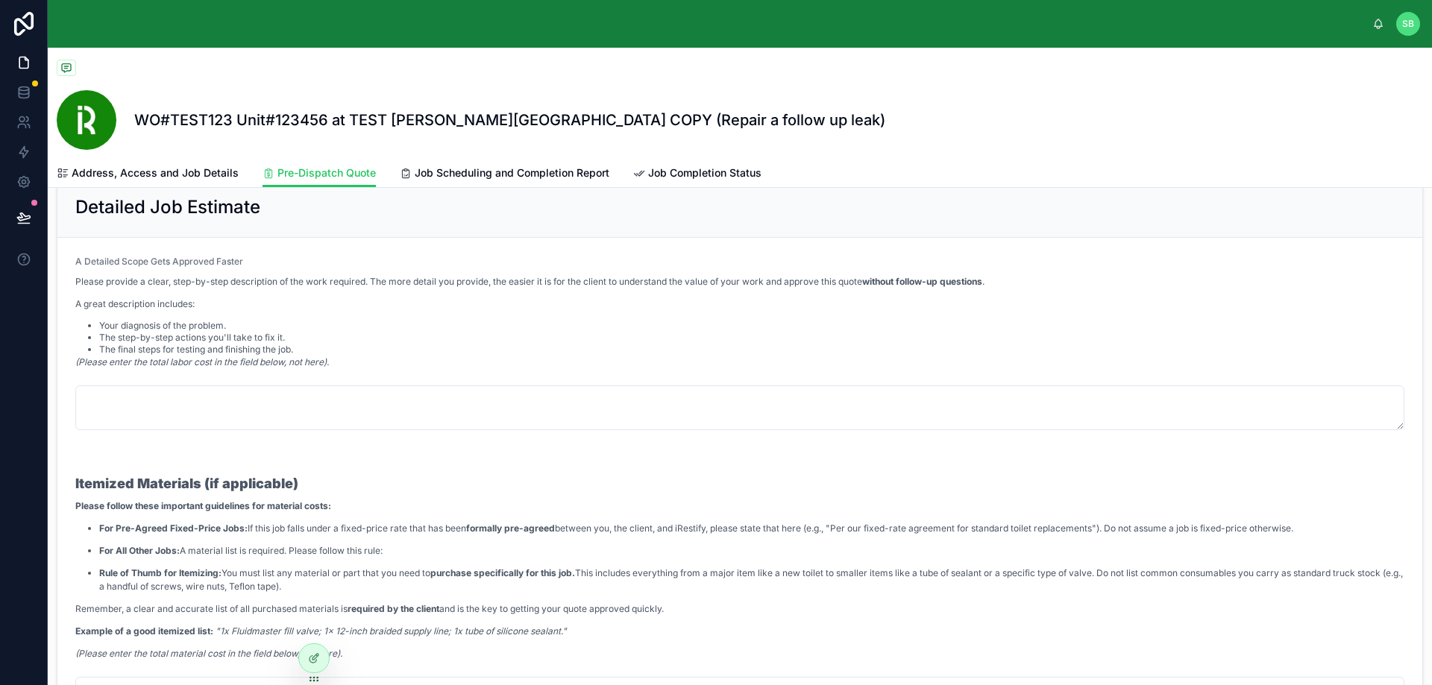
click at [683, 303] on p "A great description includes:" at bounding box center [529, 304] width 909 height 13
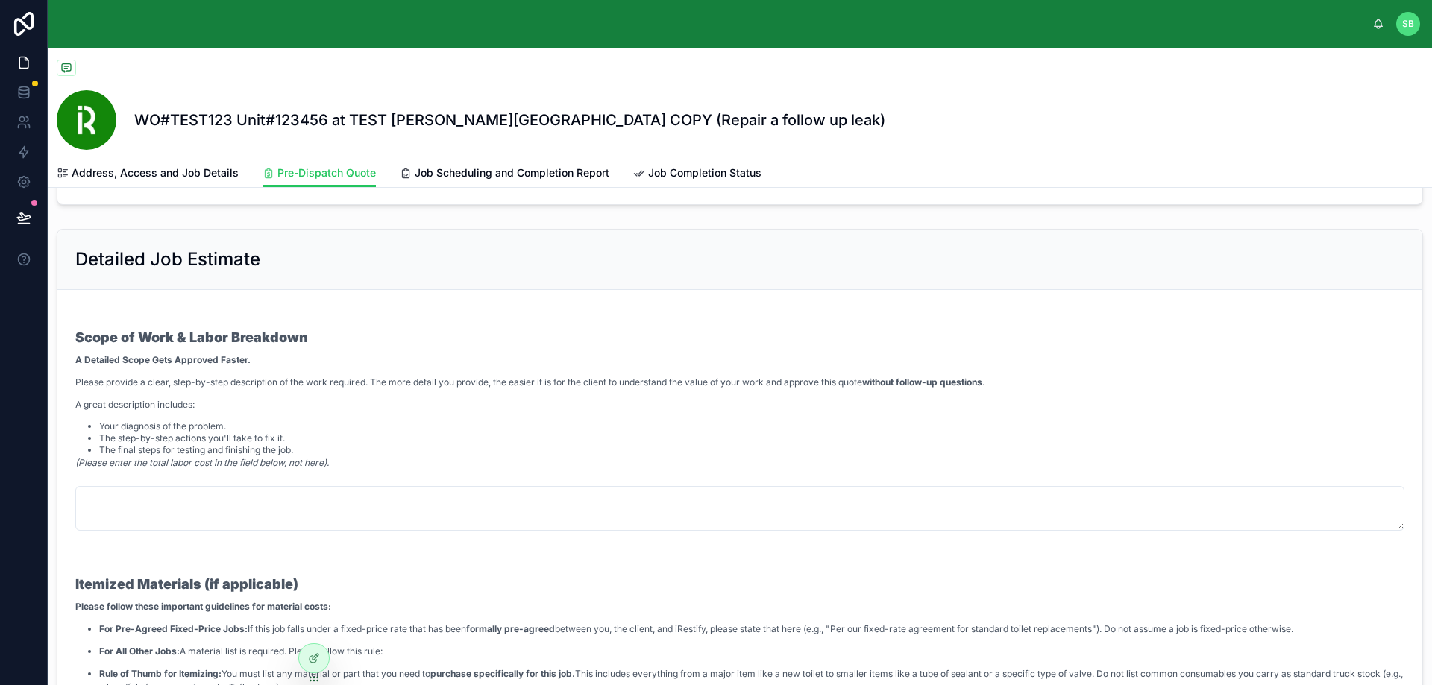
scroll to position [373, 0]
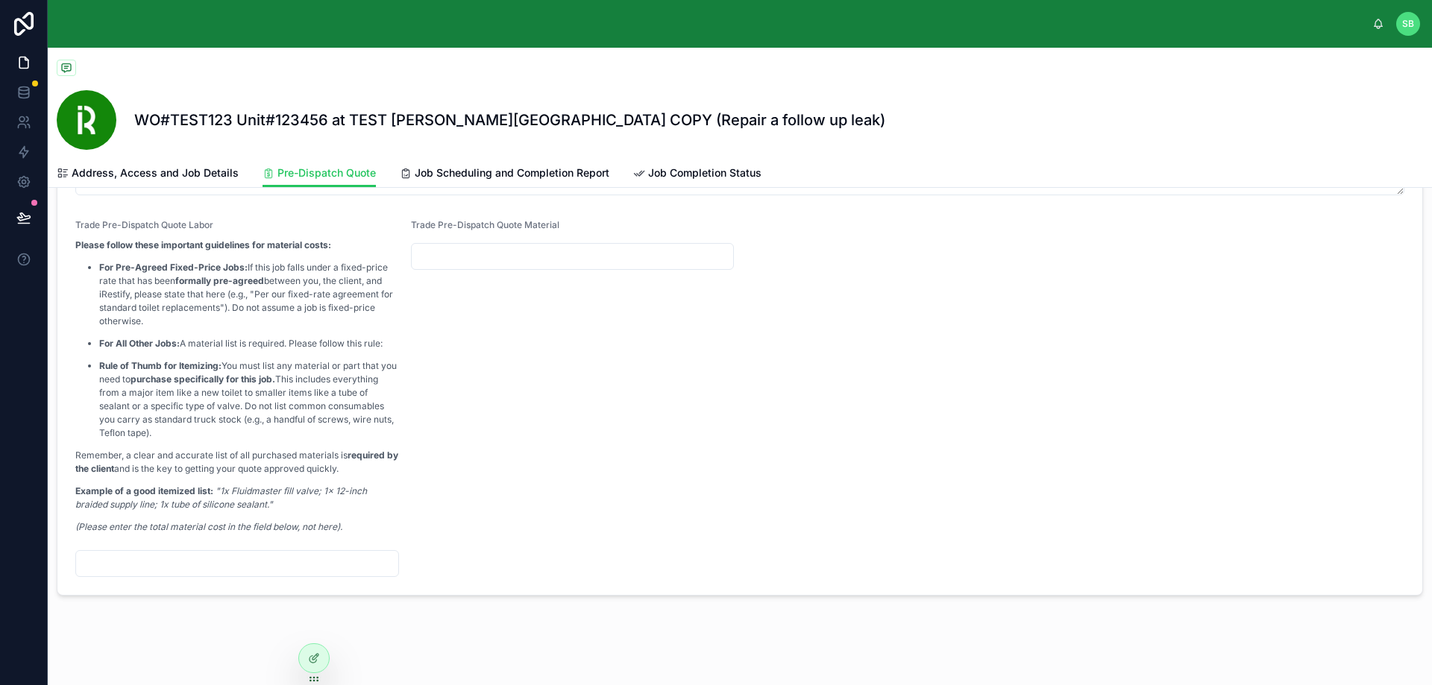
scroll to position [937, 0]
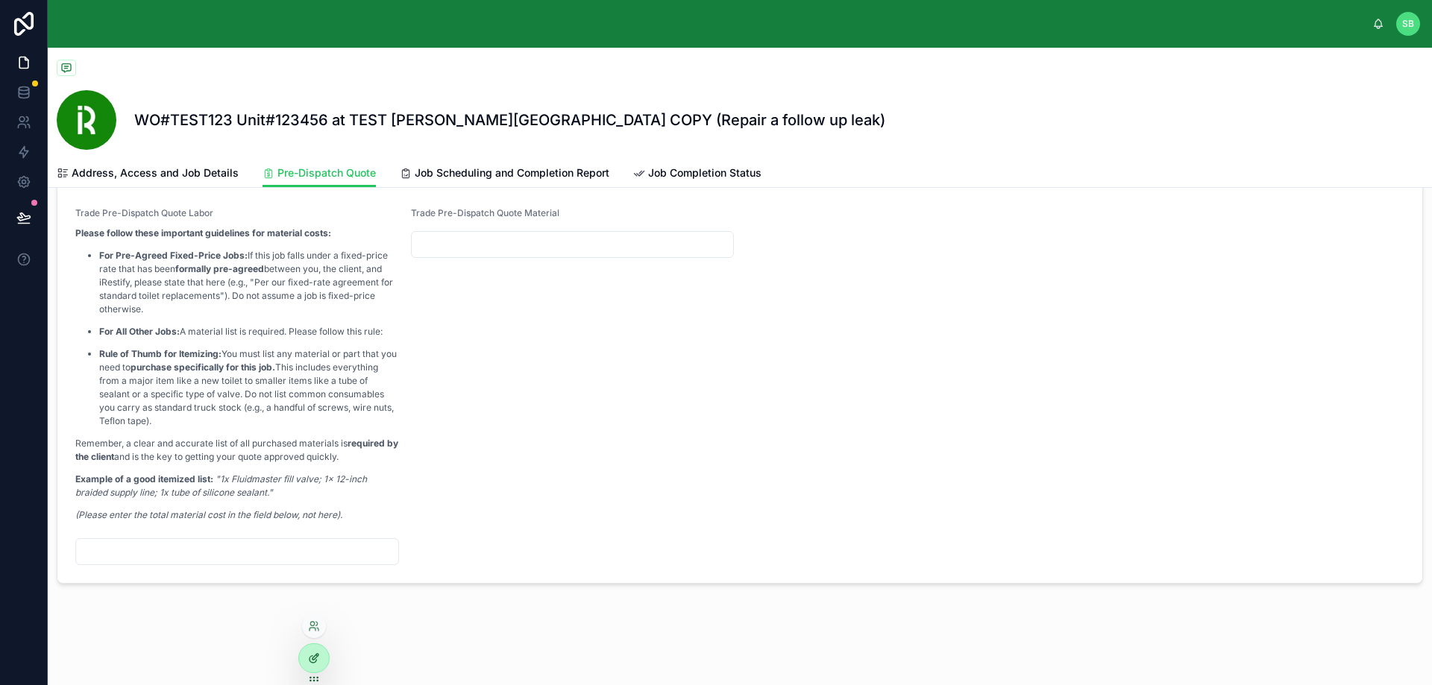
click at [317, 655] on icon at bounding box center [314, 658] width 12 height 12
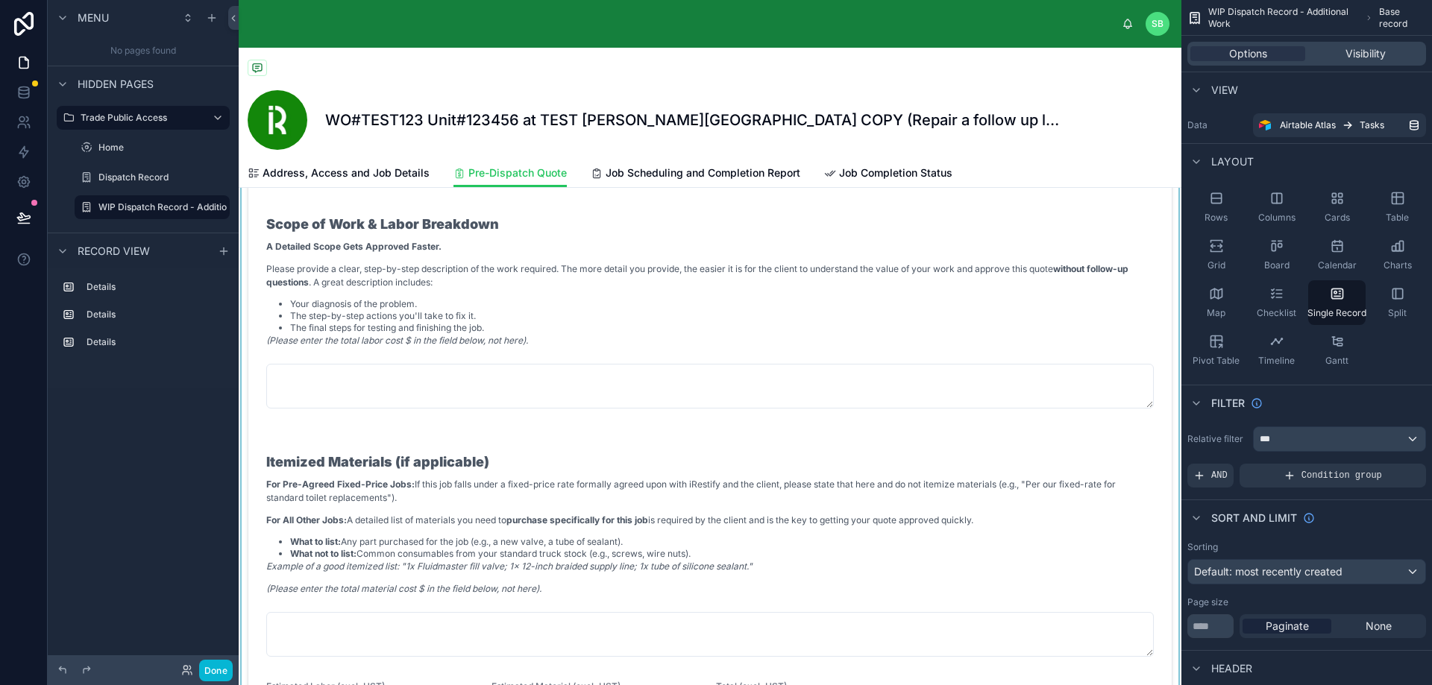
scroll to position [671, 0]
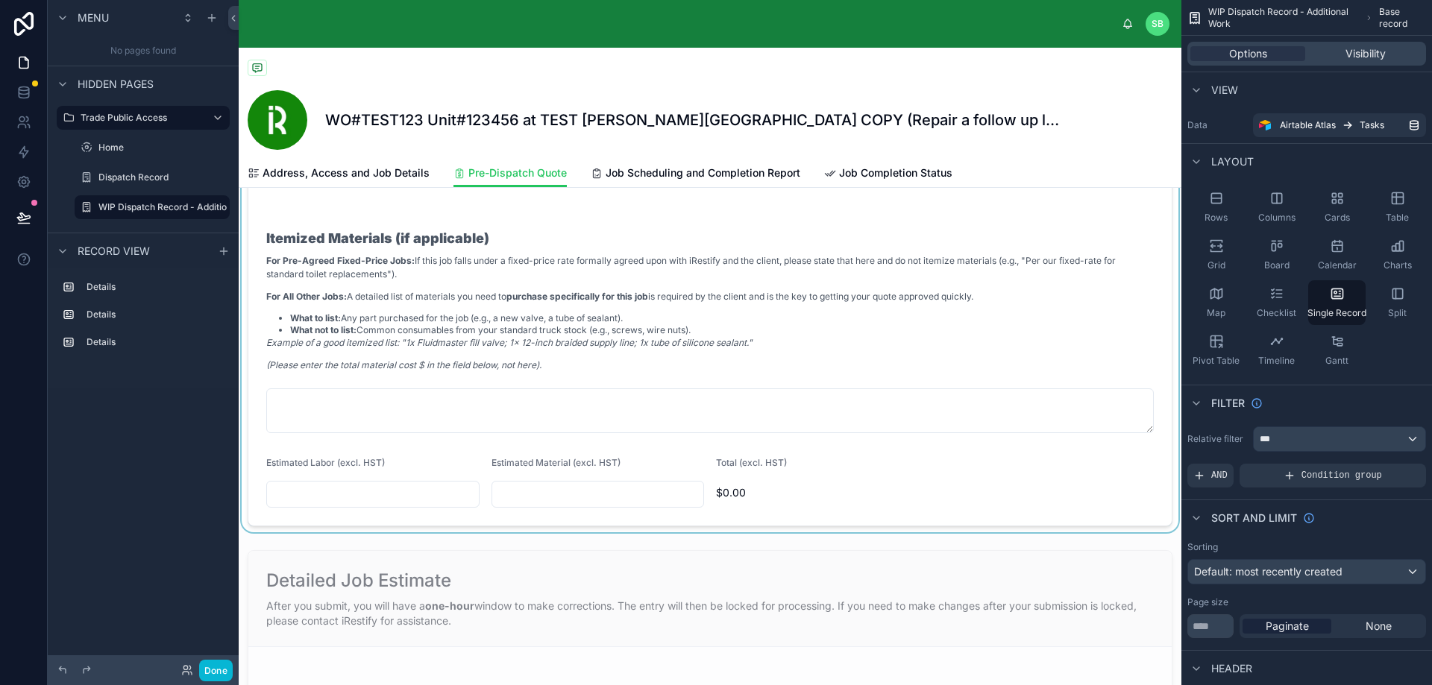
click at [722, 333] on div at bounding box center [710, 191] width 942 height 682
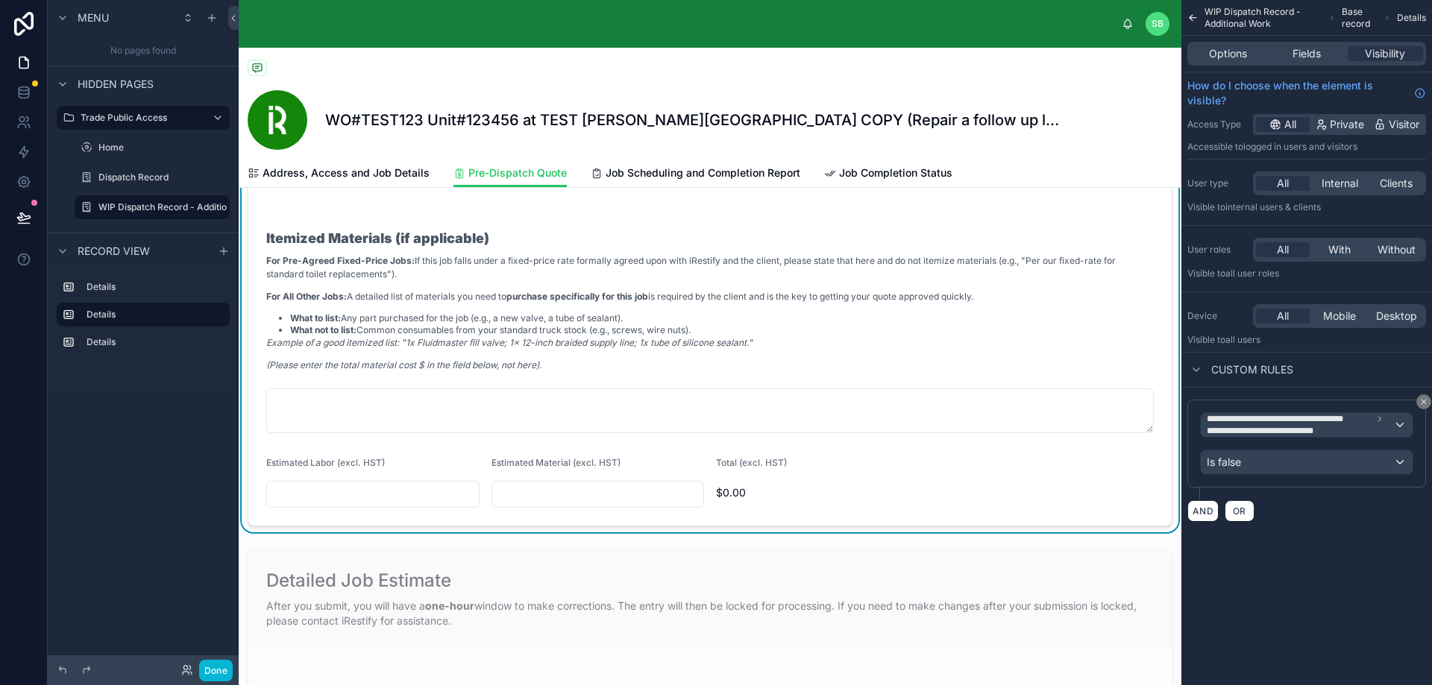
click at [1318, 59] on span "Fields" at bounding box center [1306, 53] width 28 height 15
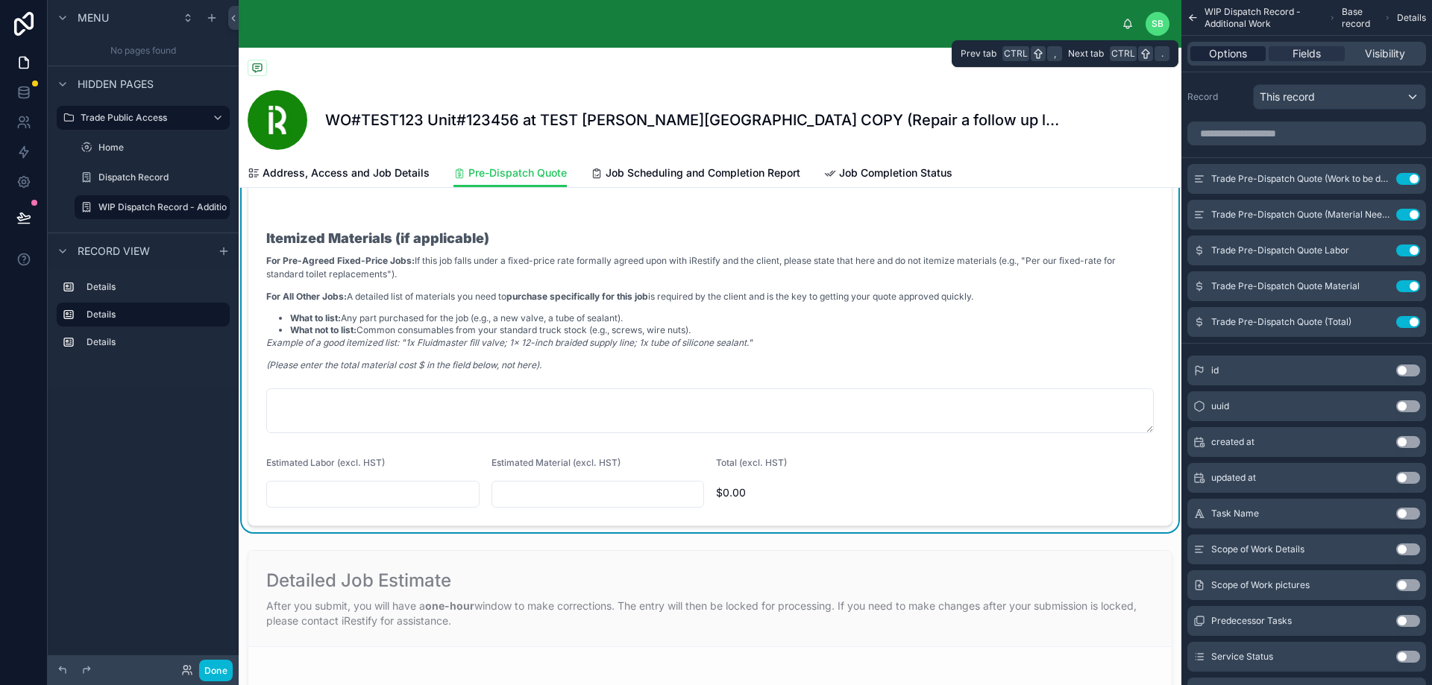
click at [1229, 60] on span "Options" at bounding box center [1228, 53] width 38 height 15
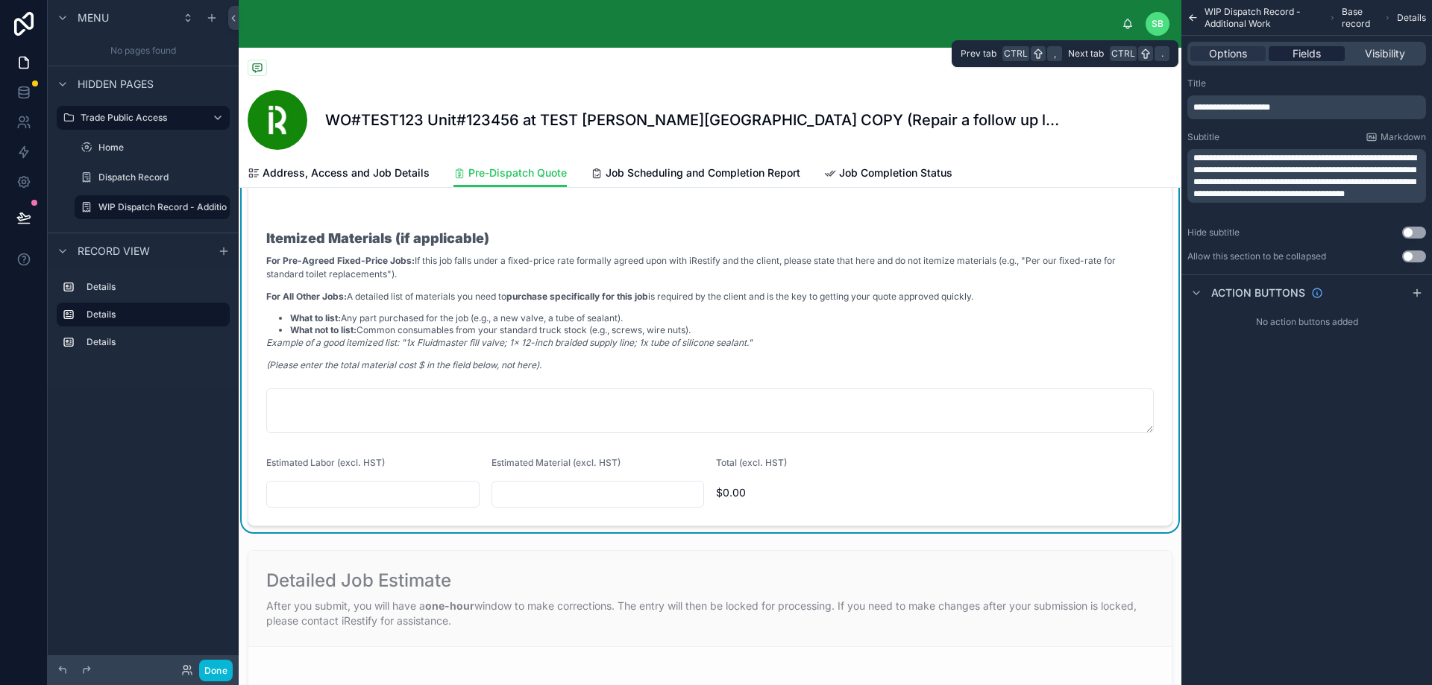
click at [1297, 51] on span "Fields" at bounding box center [1306, 53] width 28 height 15
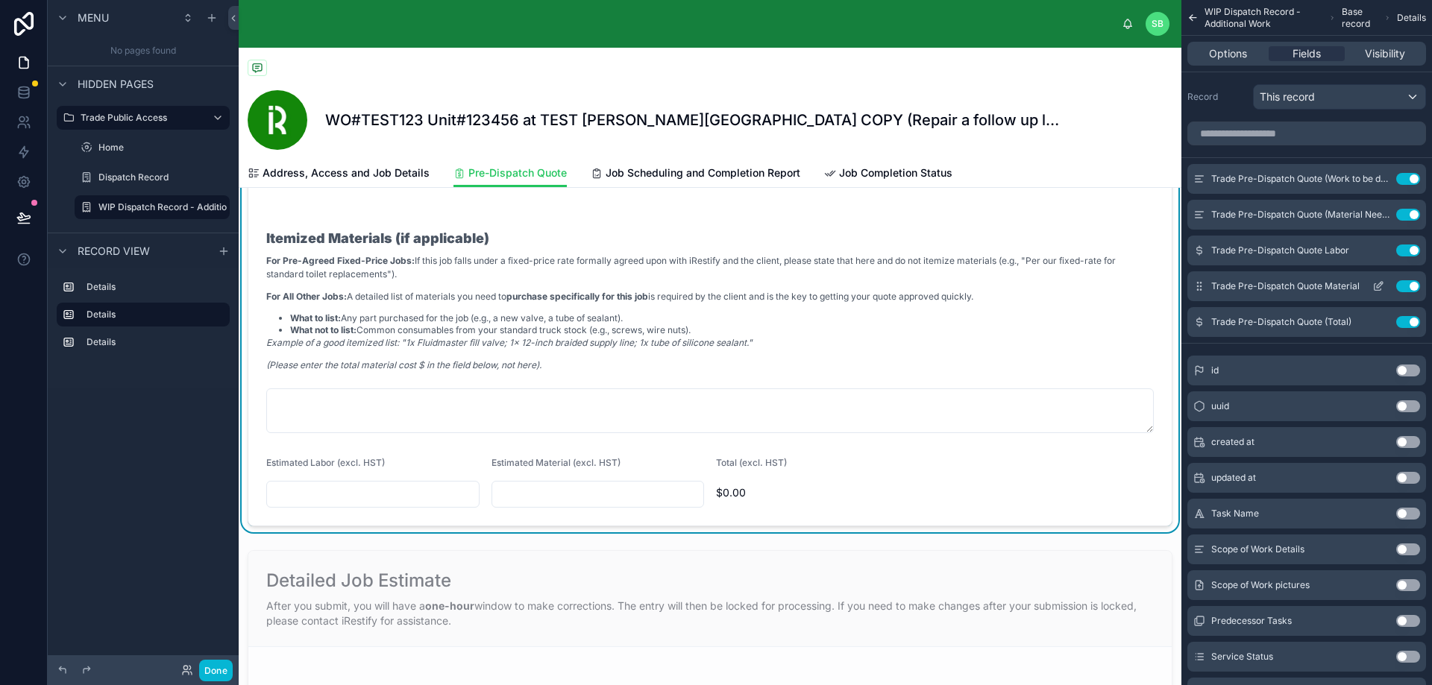
click at [1381, 288] on icon "scrollable content" at bounding box center [1378, 286] width 12 height 12
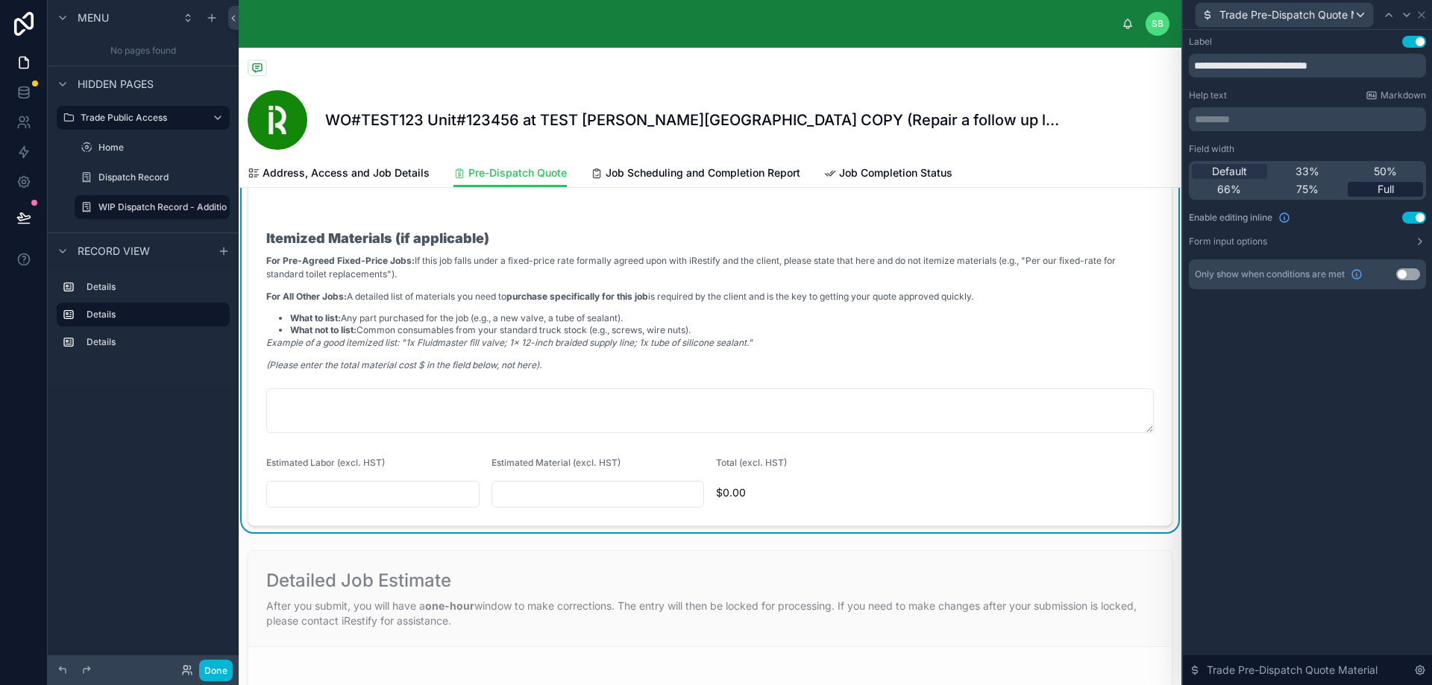
click at [1382, 188] on span "Full" at bounding box center [1385, 189] width 16 height 15
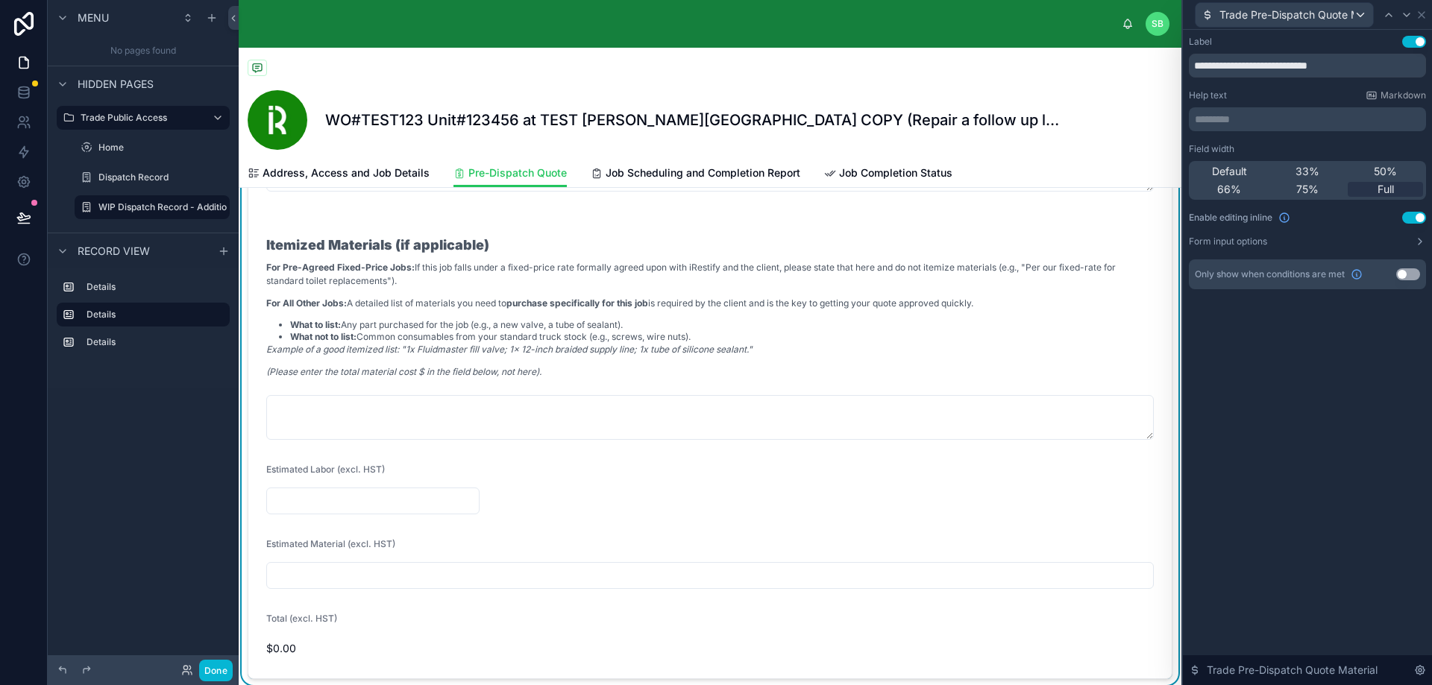
scroll to position [746, 0]
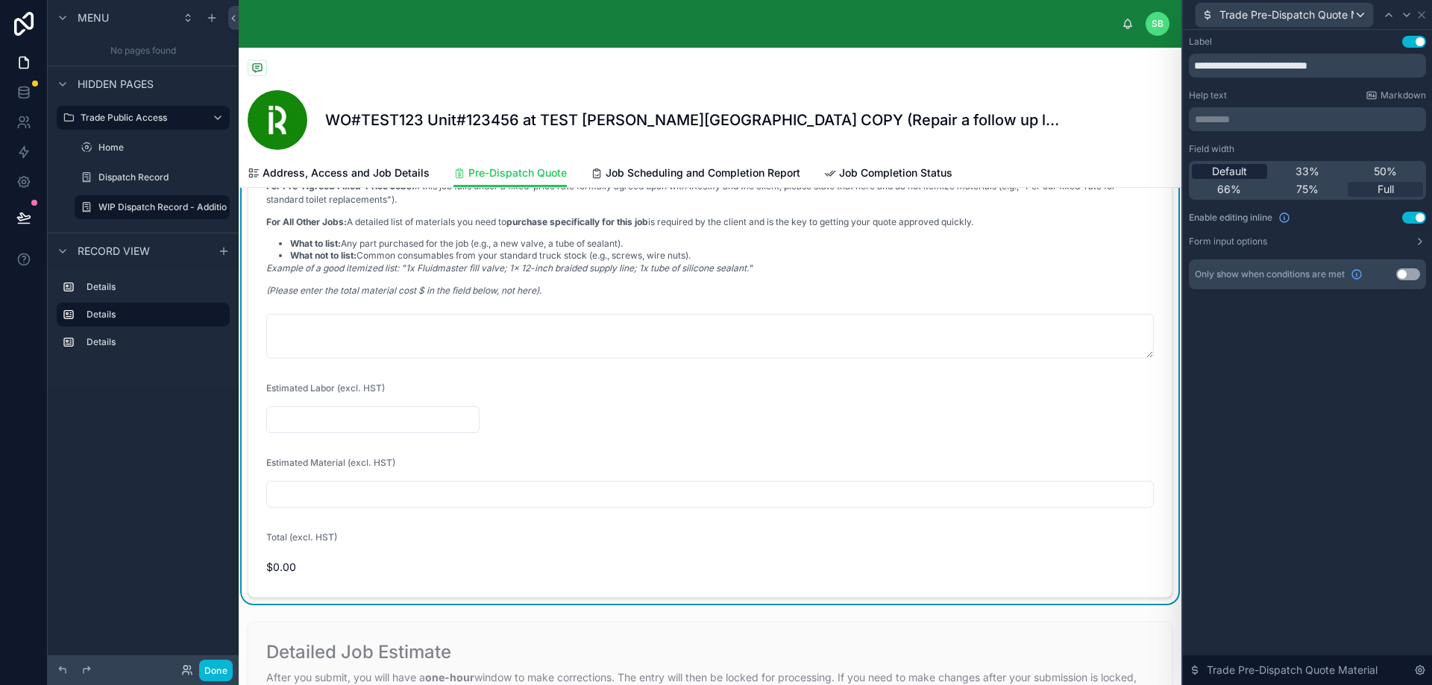
click at [1233, 172] on span "Default" at bounding box center [1229, 171] width 35 height 15
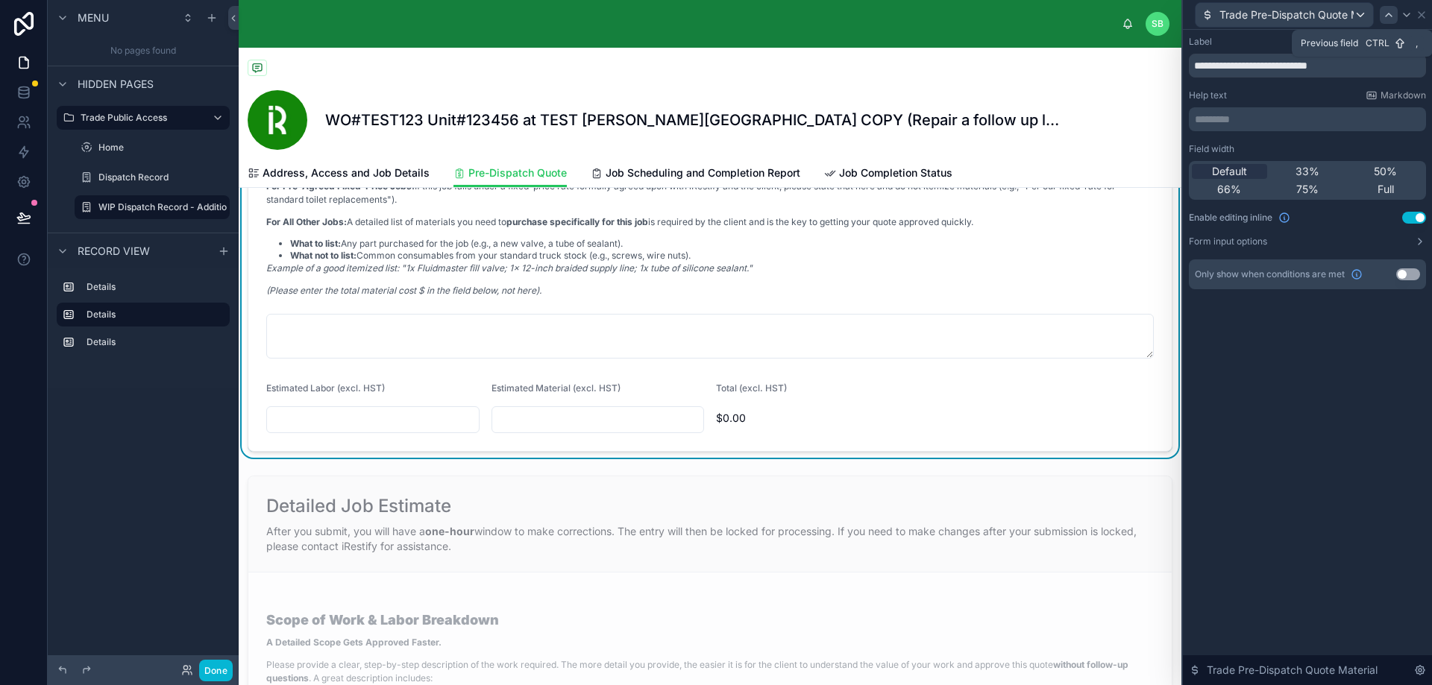
click at [1387, 18] on icon at bounding box center [1388, 15] width 12 height 12
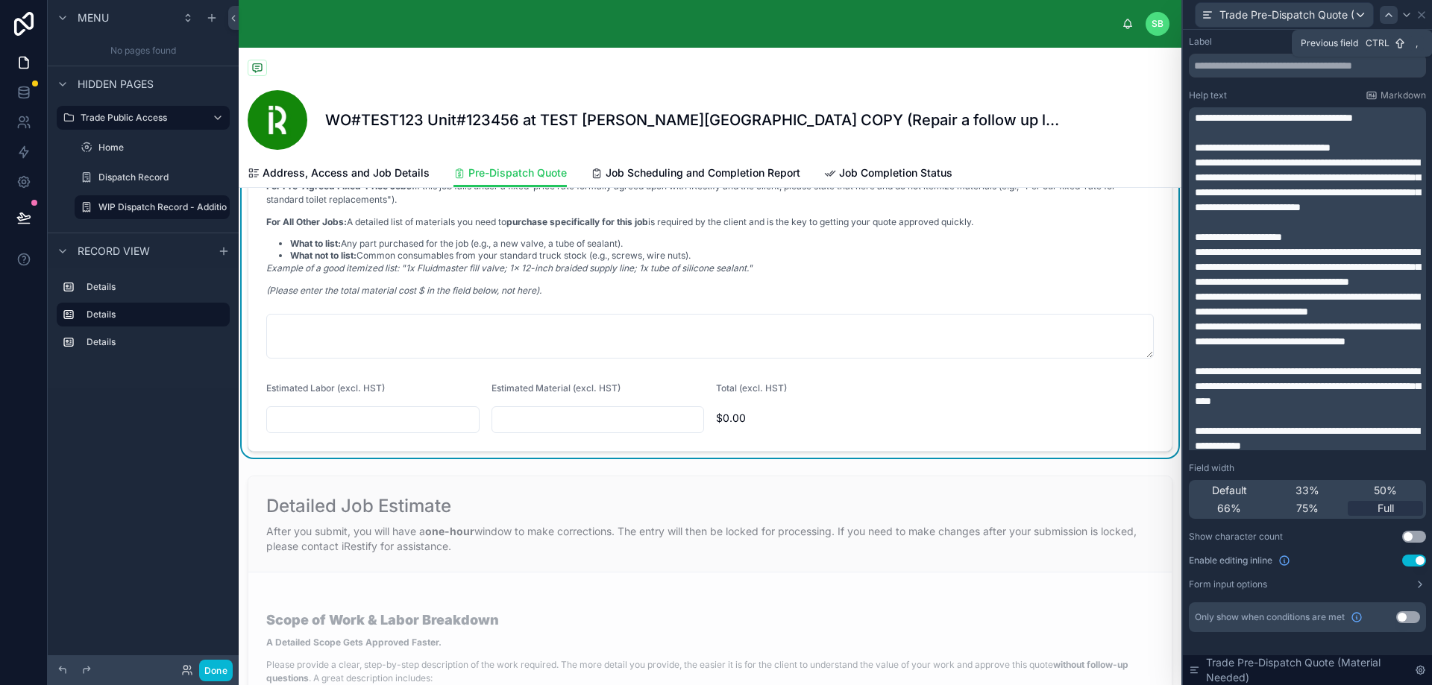
click at [1388, 13] on icon at bounding box center [1388, 15] width 12 height 12
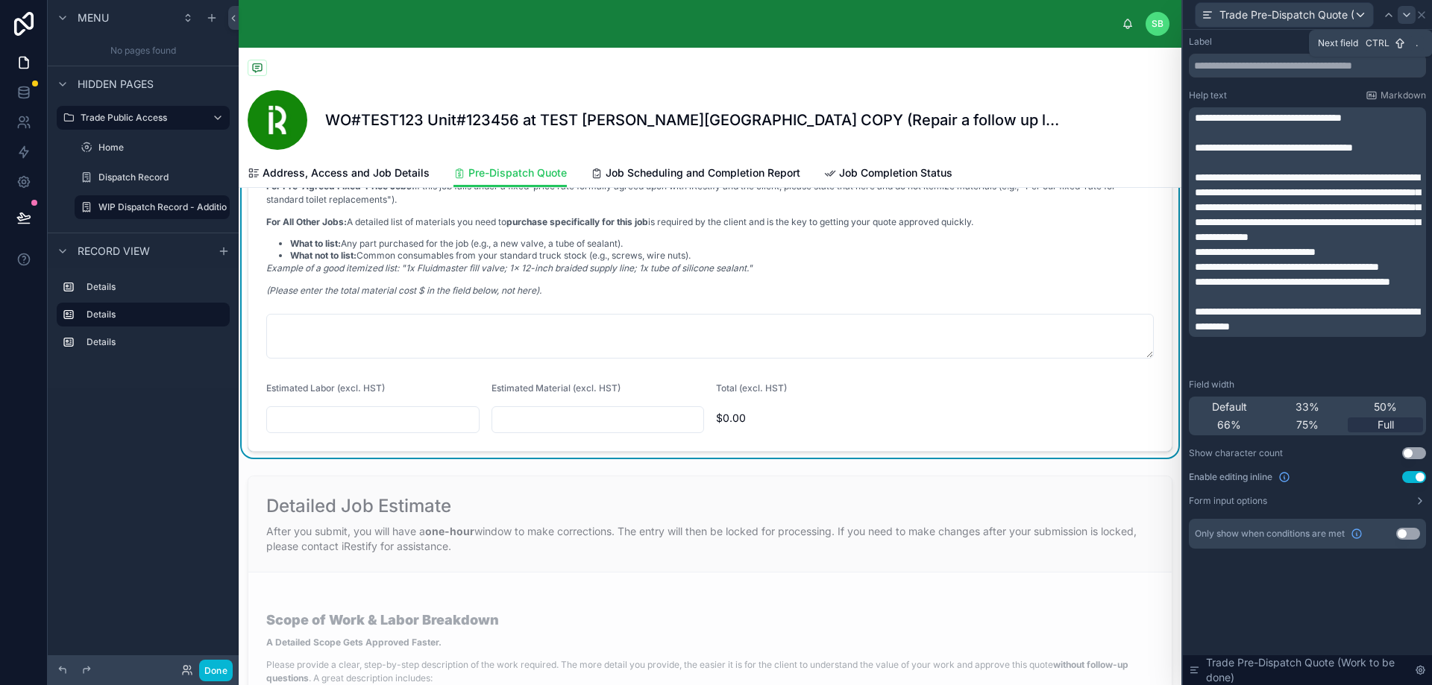
click at [1403, 12] on icon at bounding box center [1406, 15] width 12 height 12
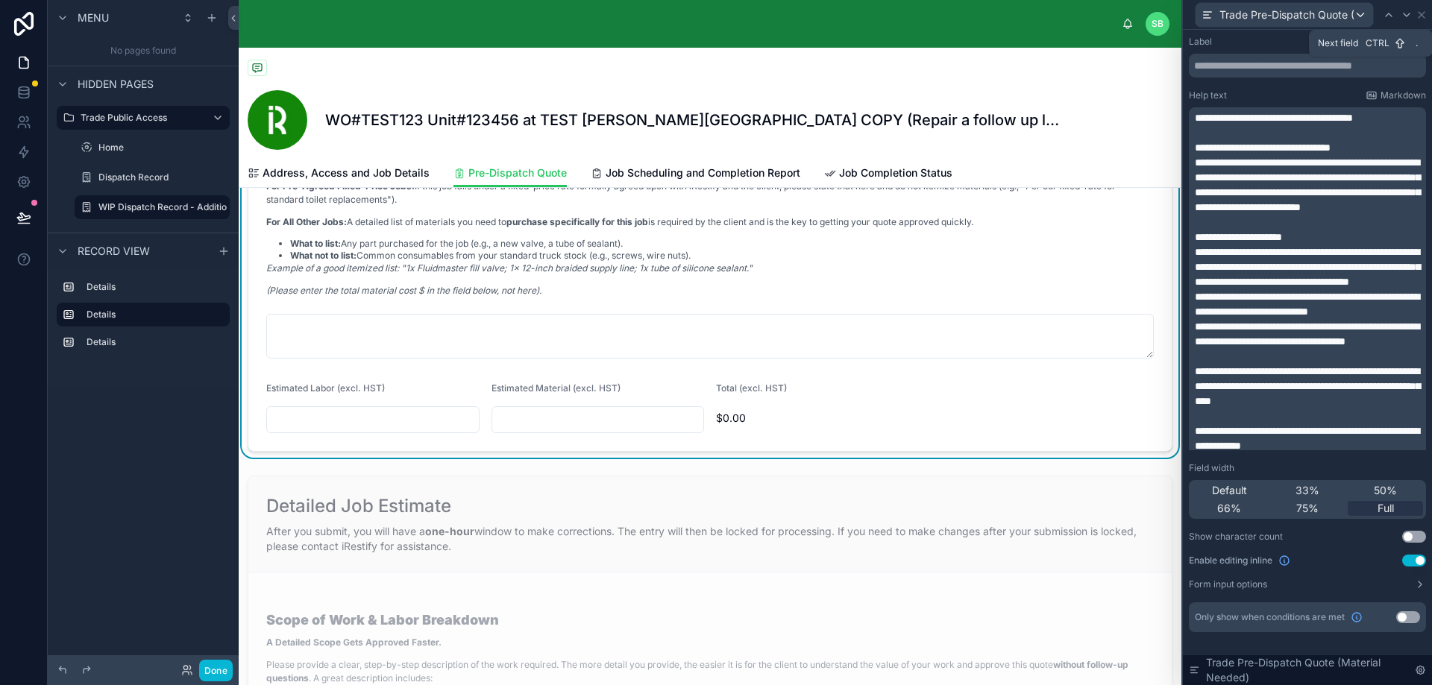
click at [1403, 12] on icon at bounding box center [1406, 15] width 12 height 12
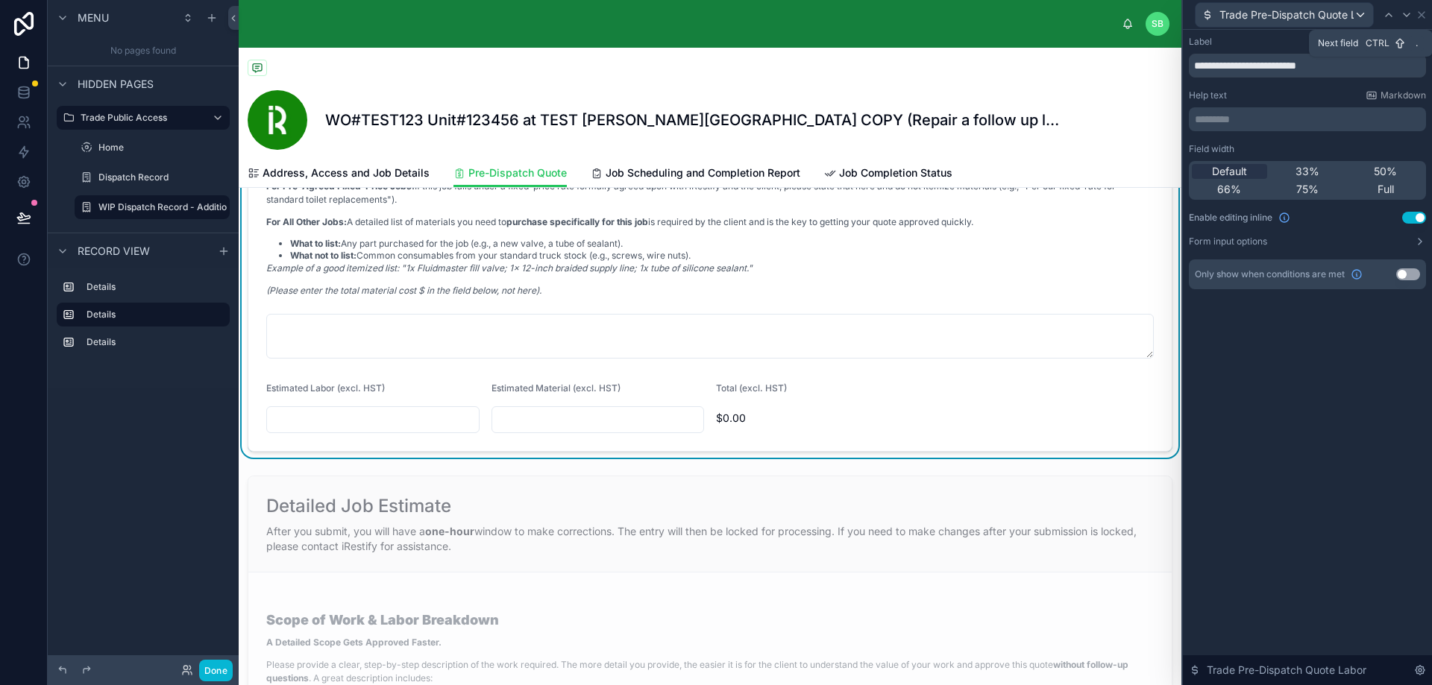
click at [1403, 12] on icon at bounding box center [1406, 15] width 12 height 12
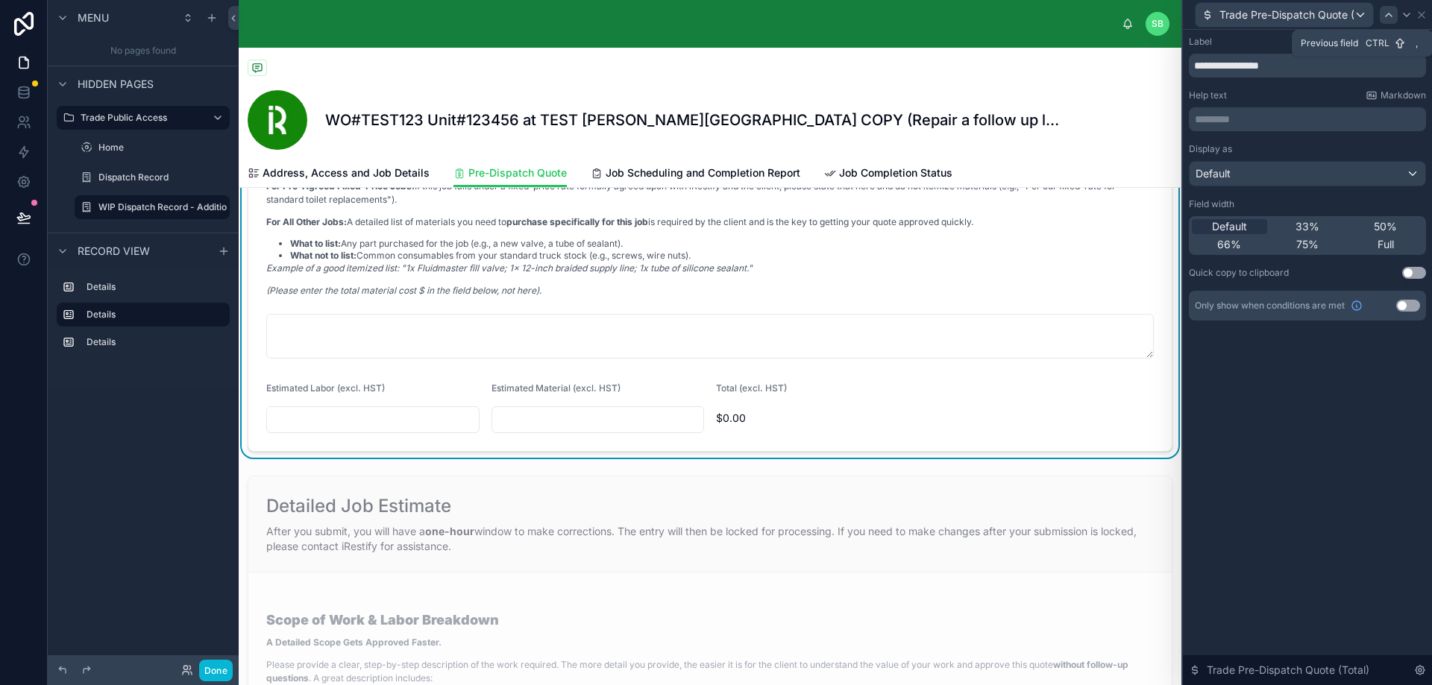
click at [1388, 16] on icon at bounding box center [1388, 15] width 12 height 12
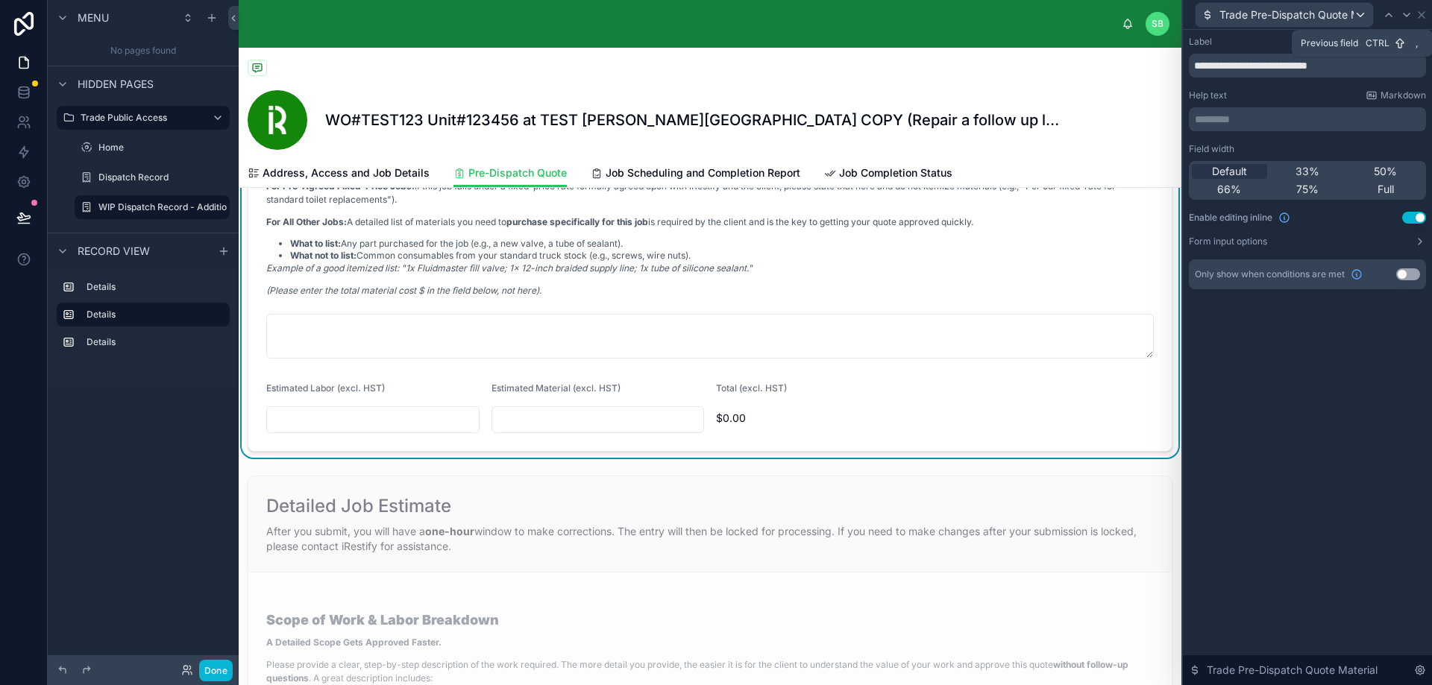
click at [1388, 16] on icon at bounding box center [1388, 15] width 12 height 12
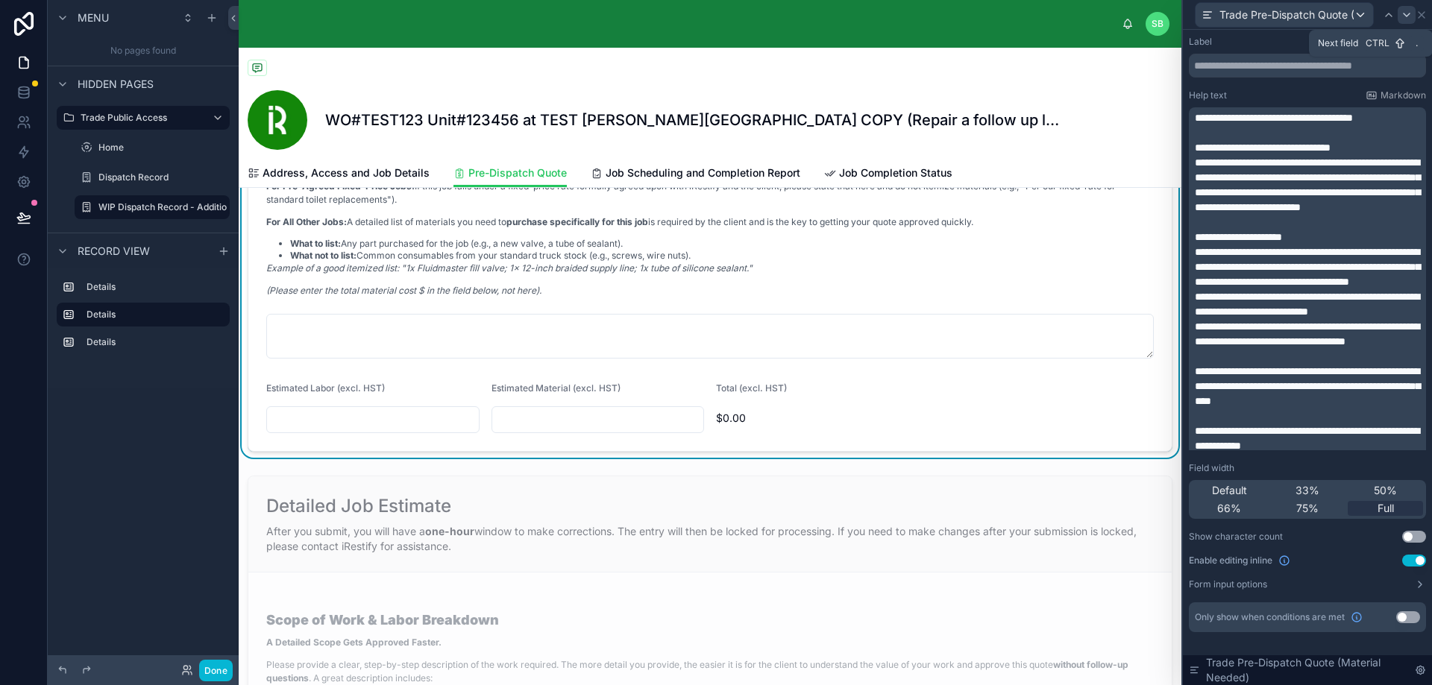
click at [1403, 16] on icon at bounding box center [1406, 15] width 12 height 12
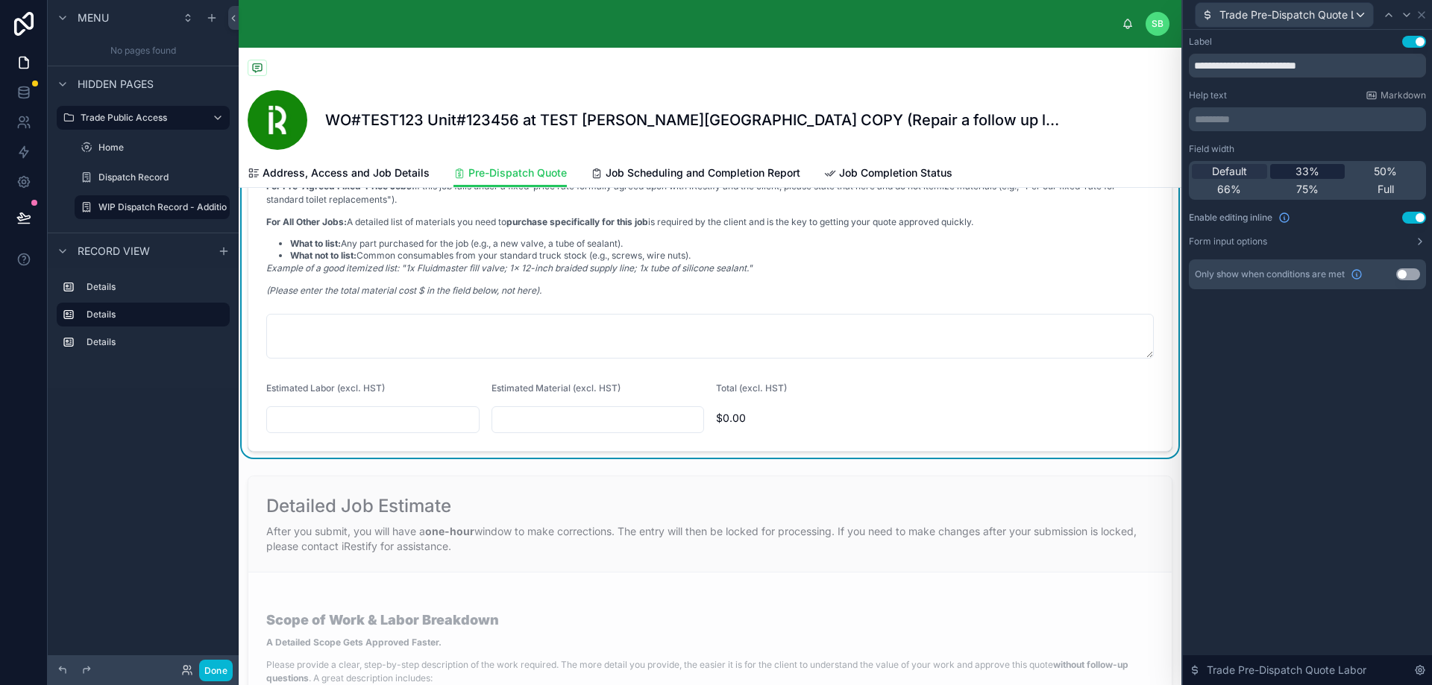
click at [1309, 166] on span "33%" at bounding box center [1307, 171] width 24 height 15
click at [1408, 16] on icon at bounding box center [1406, 15] width 12 height 12
click at [1312, 171] on span "33%" at bounding box center [1307, 171] width 24 height 15
click at [1404, 17] on icon at bounding box center [1406, 15] width 12 height 12
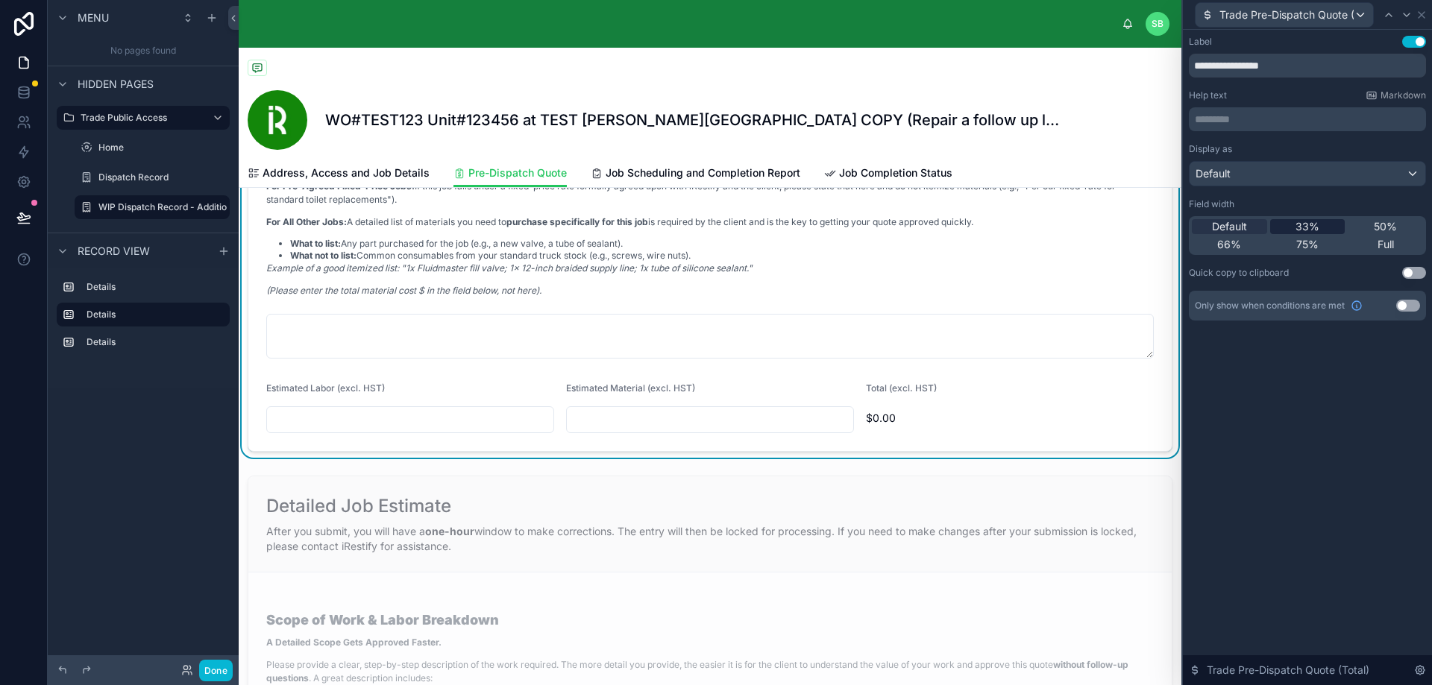
click at [1312, 221] on span "33%" at bounding box center [1307, 226] width 24 height 15
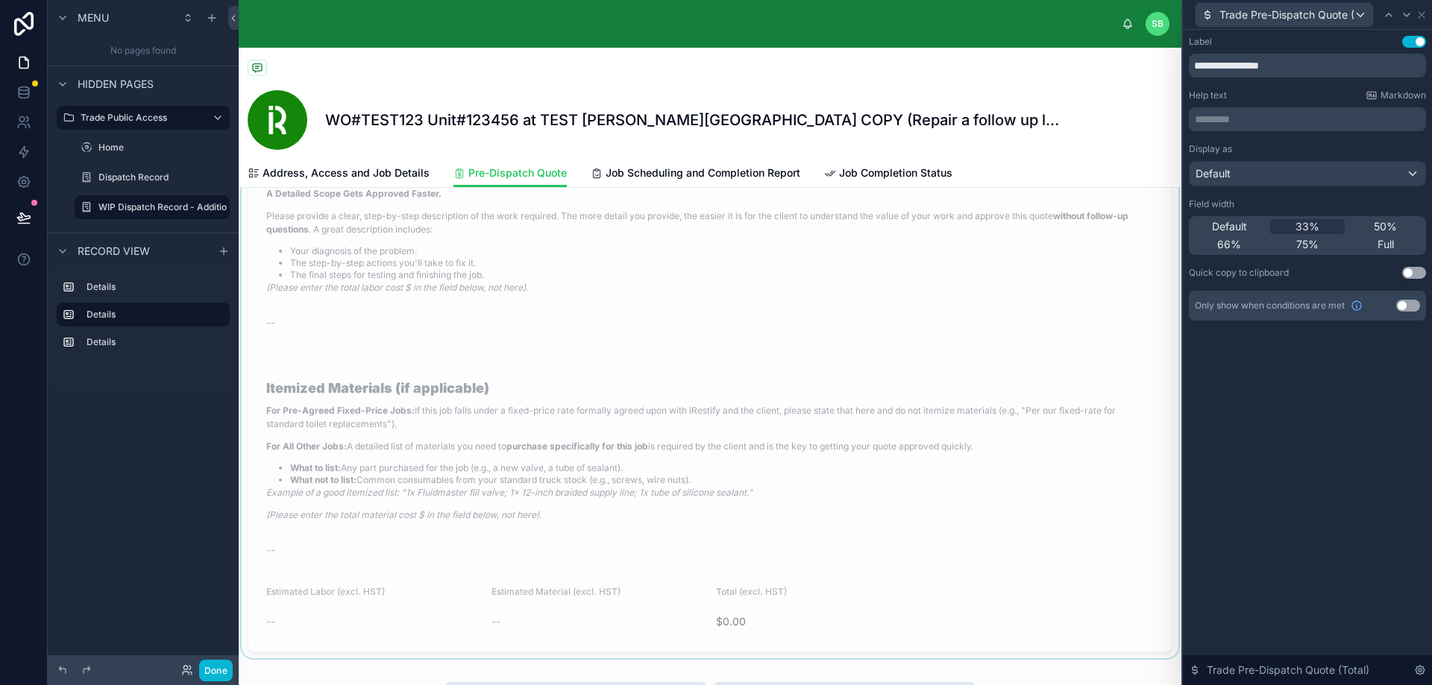
scroll to position [1268, 0]
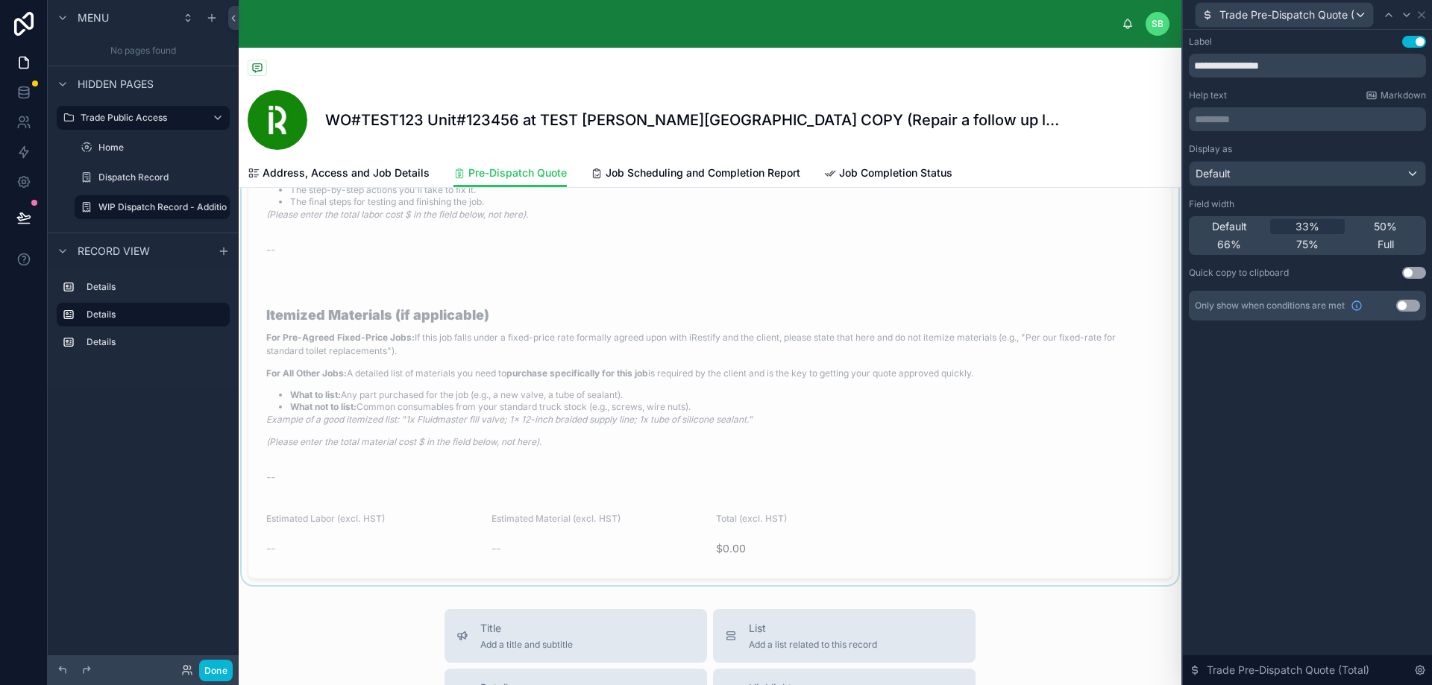
click at [740, 365] on div at bounding box center [710, 267] width 942 height 638
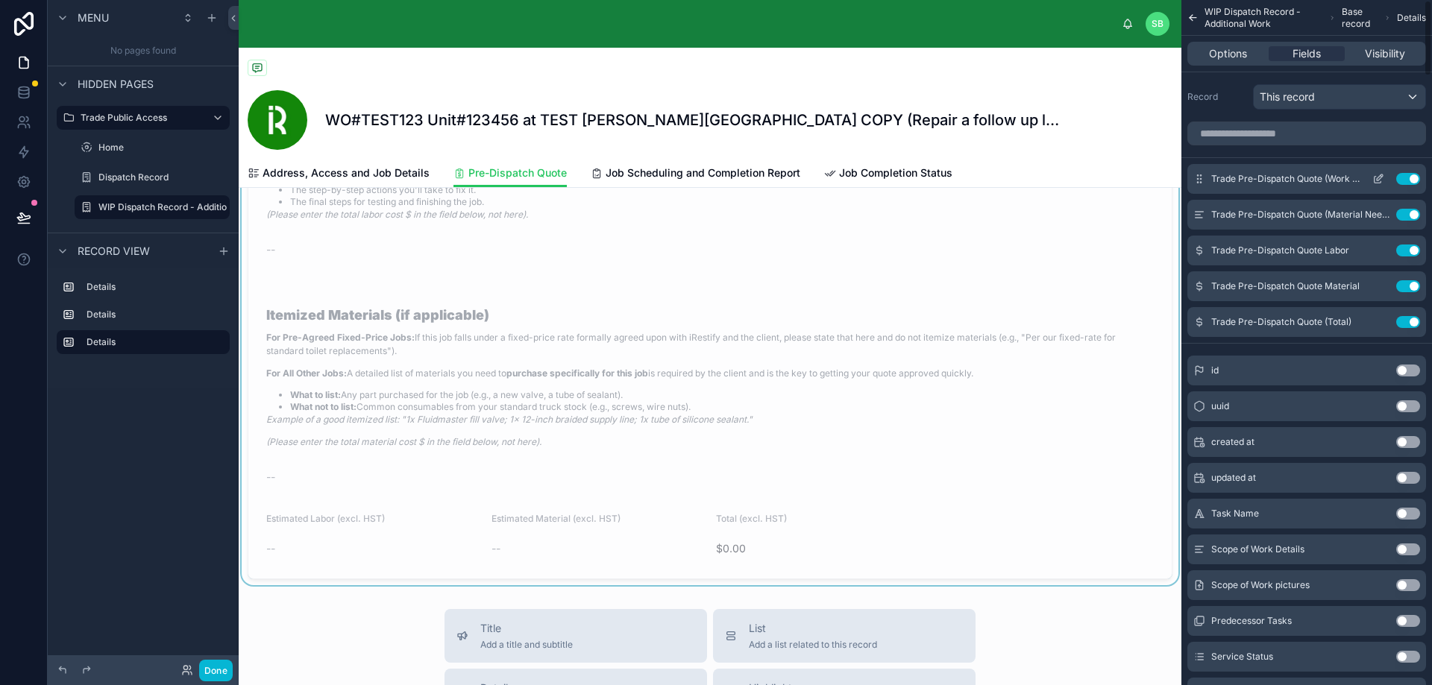
click at [1380, 180] on icon "scrollable content" at bounding box center [1378, 179] width 12 height 12
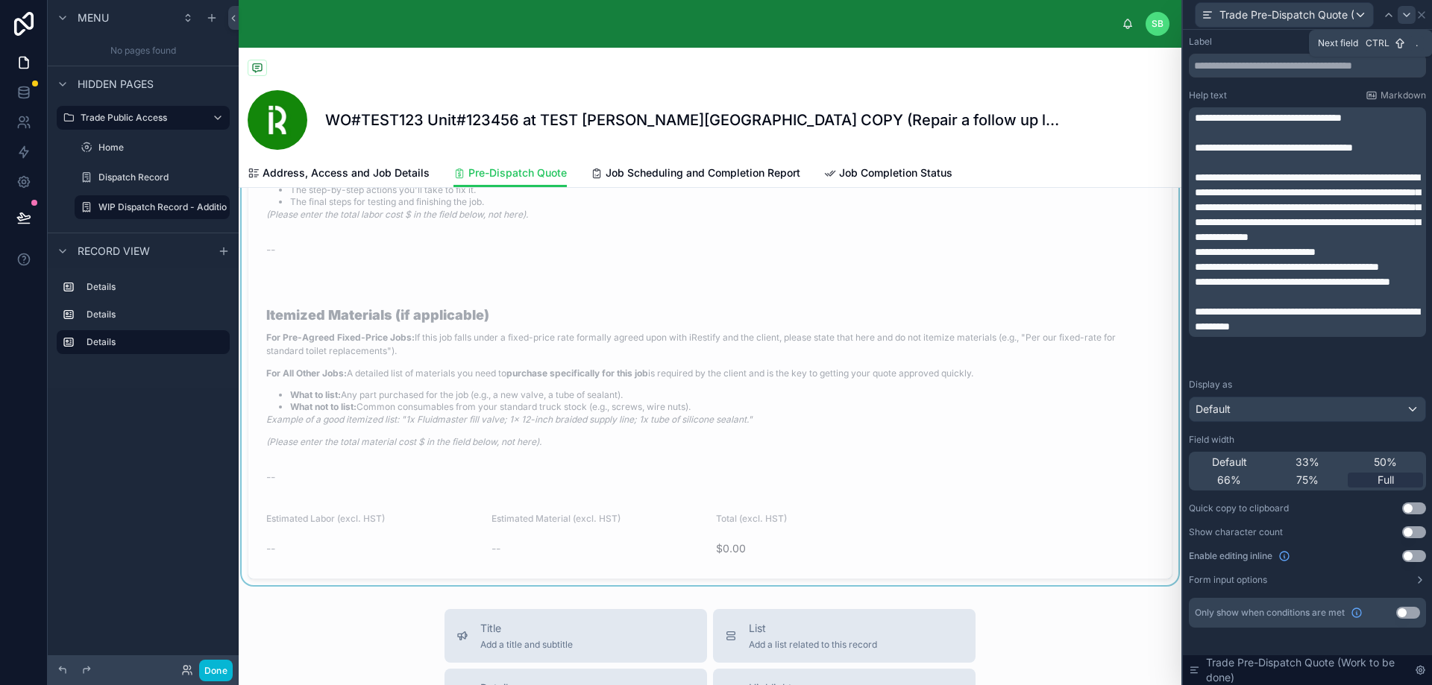
click at [1403, 10] on icon at bounding box center [1406, 15] width 12 height 12
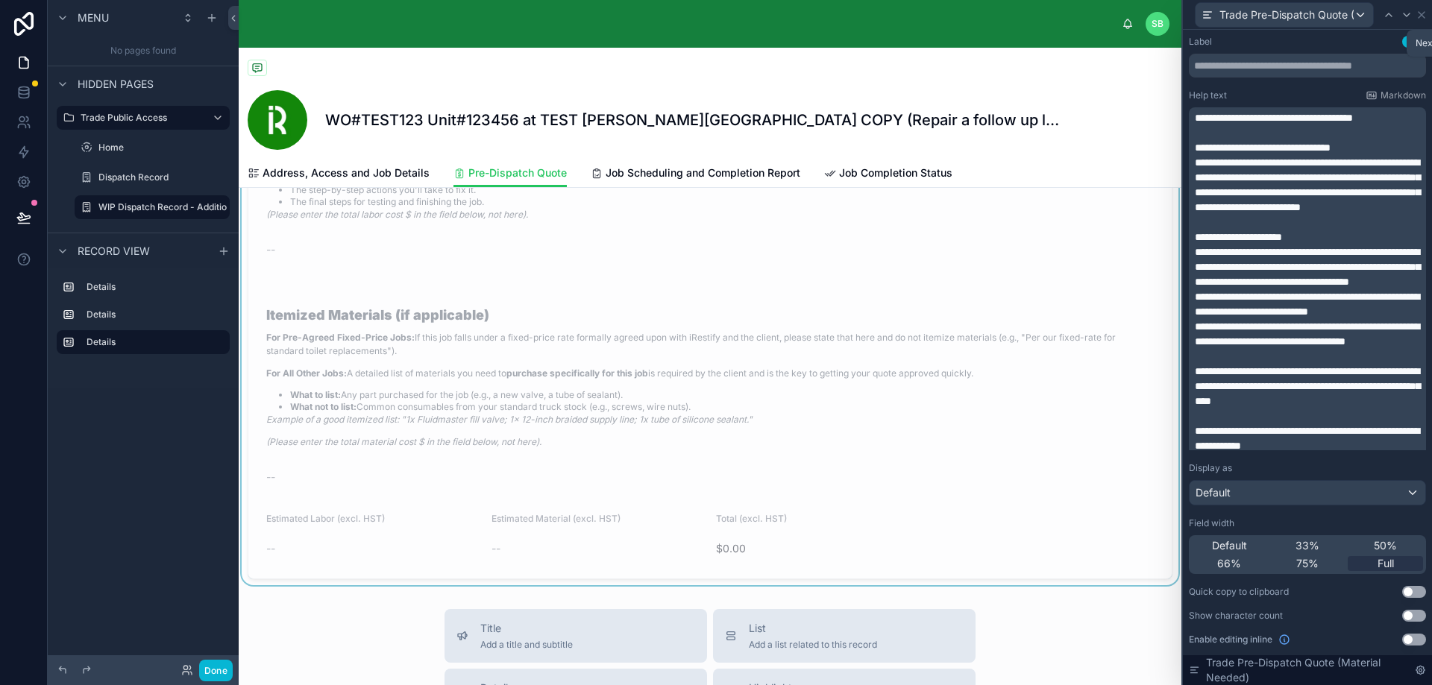
click at [1403, 11] on icon at bounding box center [1406, 15] width 12 height 12
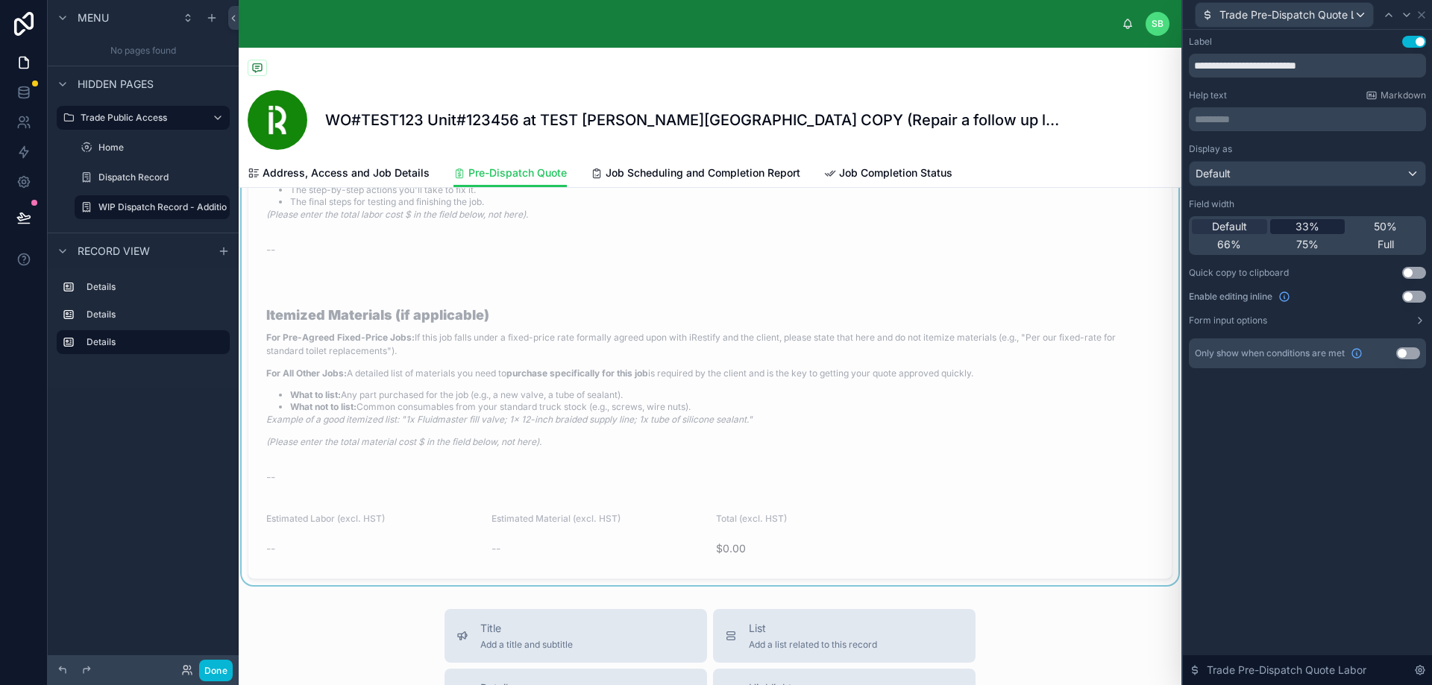
click at [1312, 226] on span "33%" at bounding box center [1307, 226] width 24 height 15
click at [1406, 12] on icon at bounding box center [1406, 15] width 12 height 12
click at [1321, 229] on div "33%" at bounding box center [1307, 226] width 75 height 15
click at [1406, 13] on icon at bounding box center [1406, 15] width 12 height 12
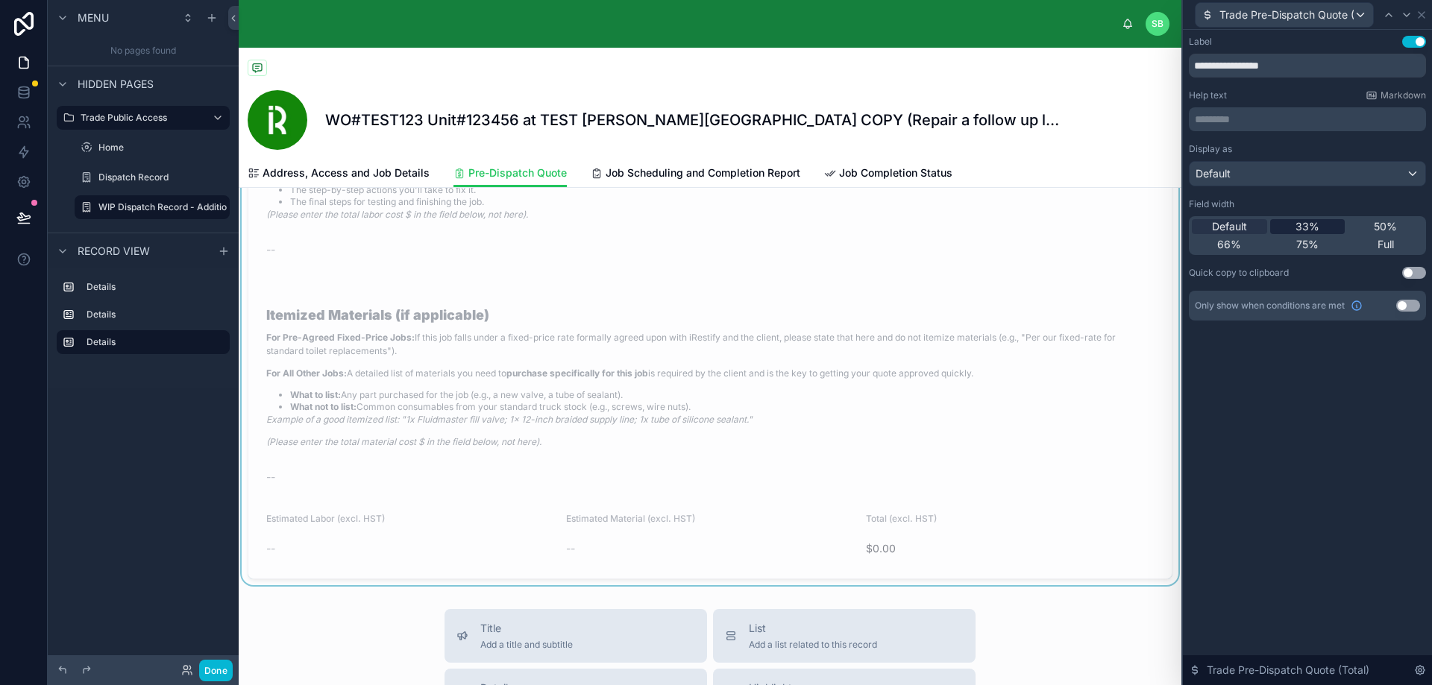
click at [1314, 226] on span "33%" at bounding box center [1307, 226] width 24 height 15
click at [1420, 11] on icon at bounding box center [1421, 15] width 12 height 12
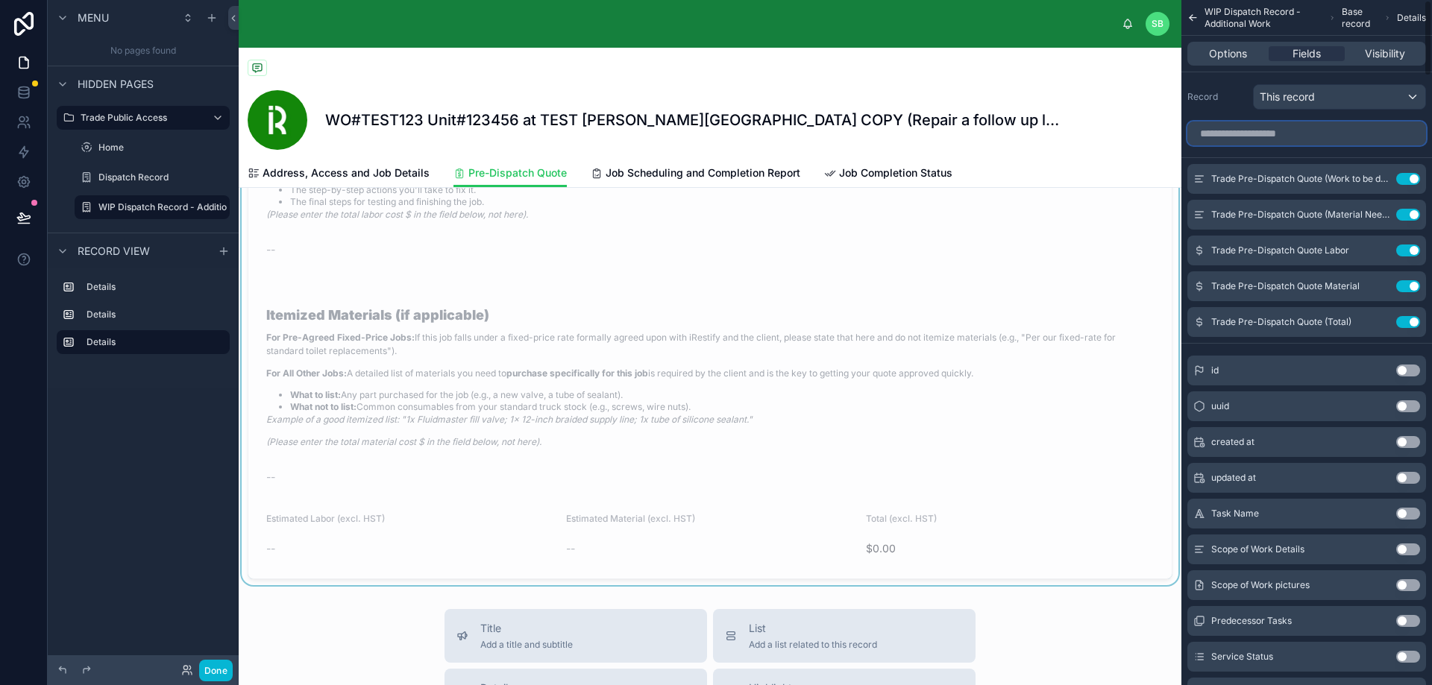
click at [1265, 135] on input "scrollable content" at bounding box center [1306, 134] width 239 height 24
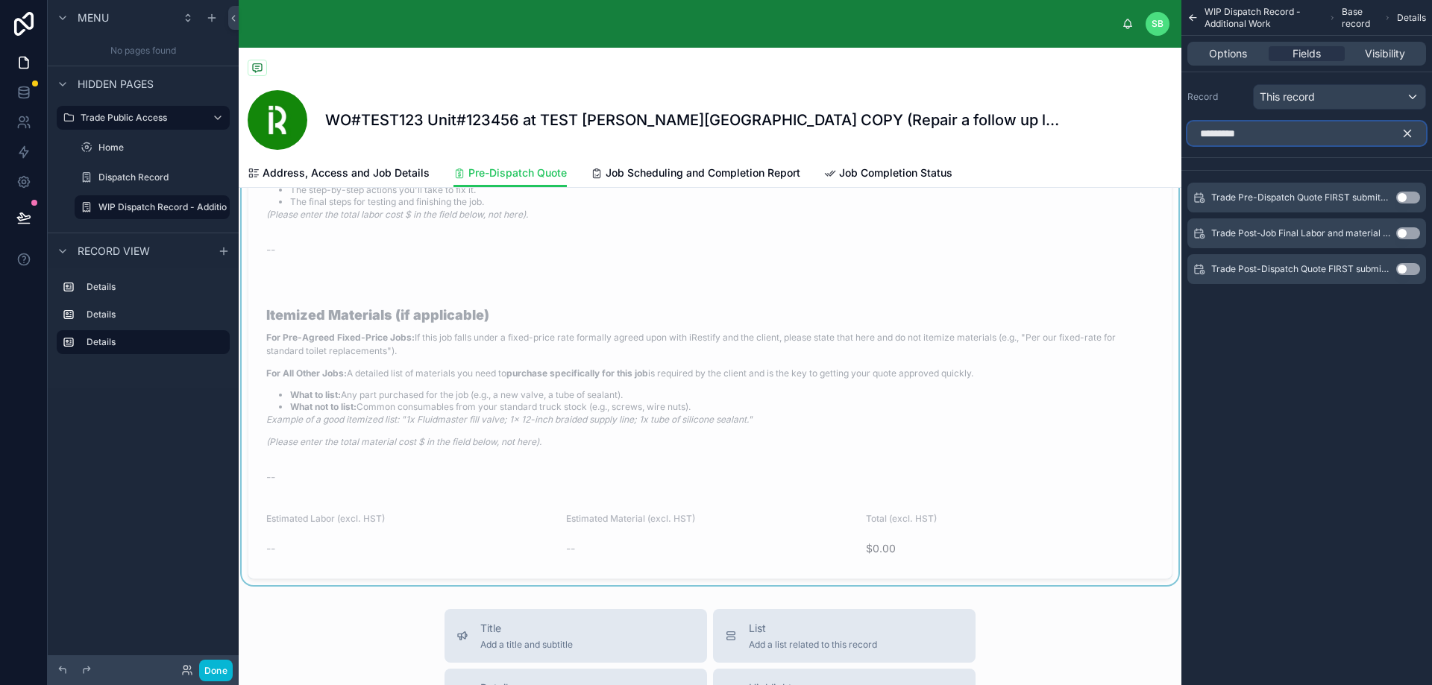
type input "*********"
click at [1409, 195] on button "Use setting" at bounding box center [1408, 198] width 24 height 12
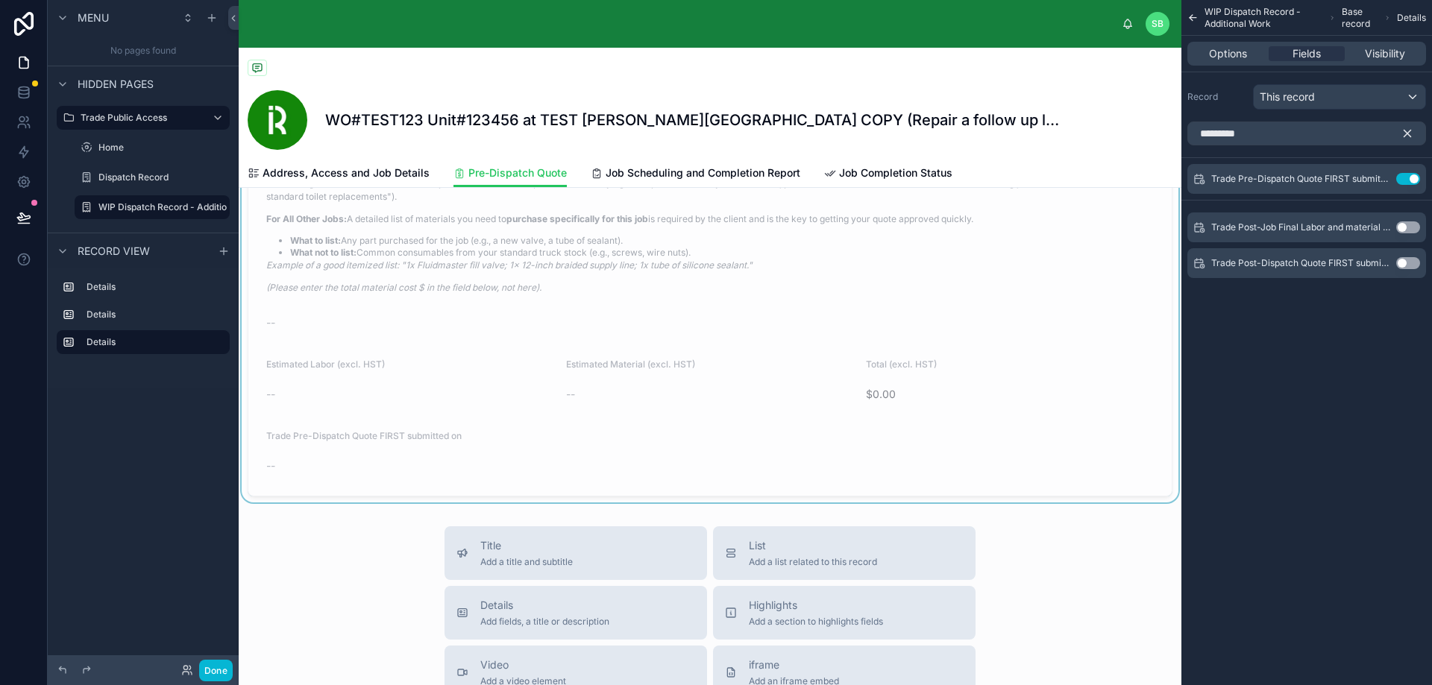
scroll to position [1391, 0]
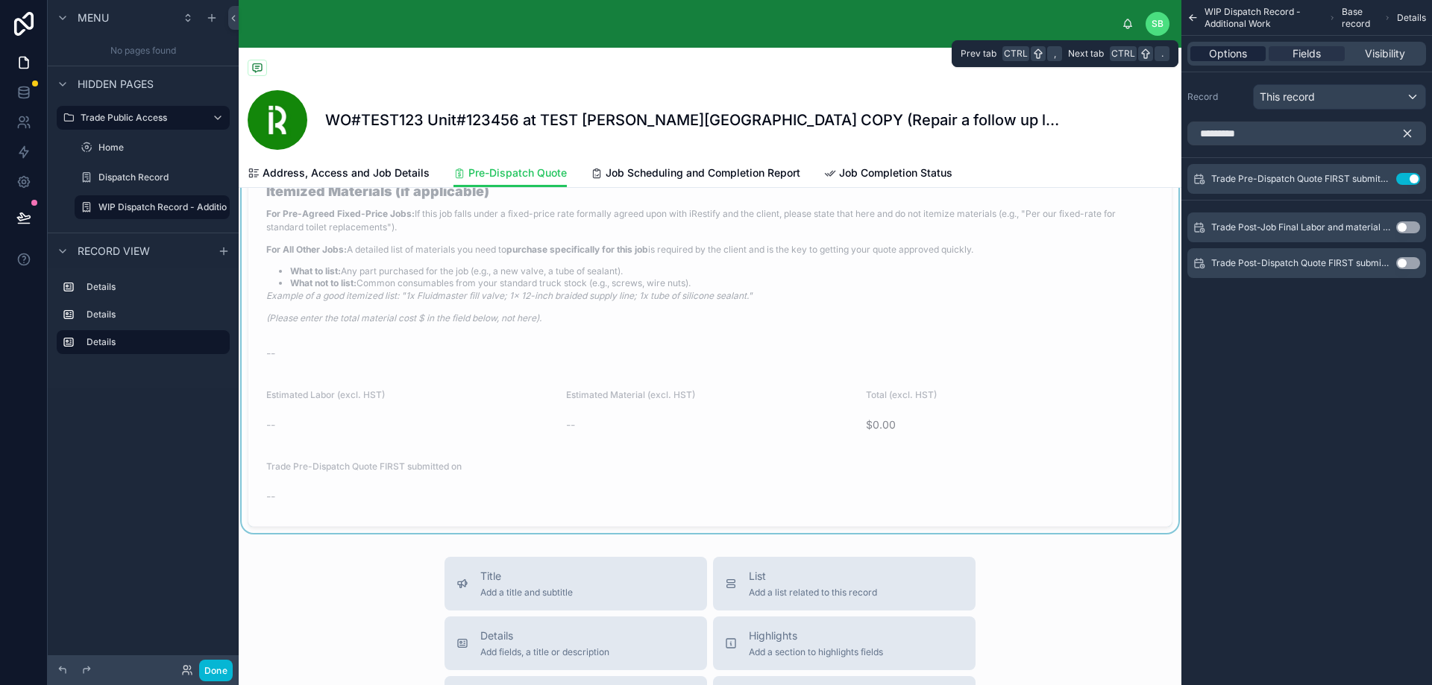
click at [1236, 52] on span "Options" at bounding box center [1228, 53] width 38 height 15
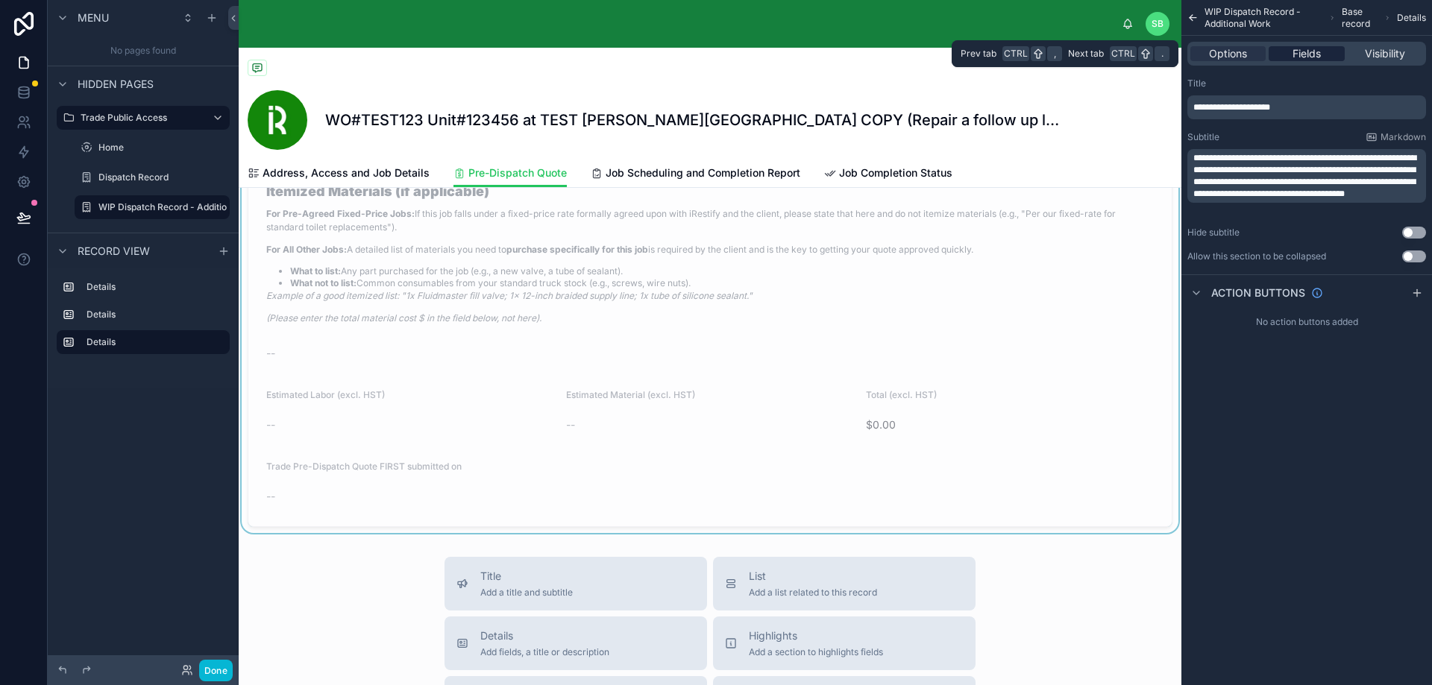
click at [1317, 51] on span "Fields" at bounding box center [1306, 53] width 28 height 15
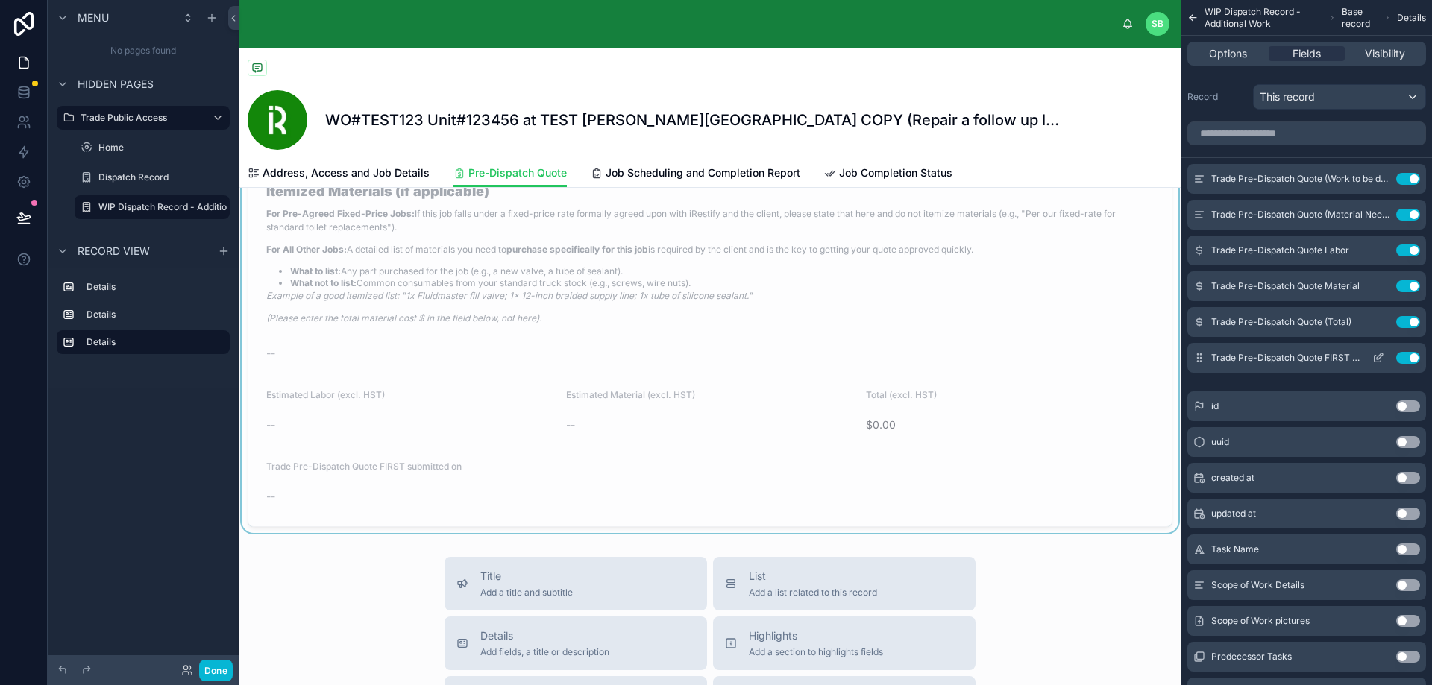
click at [1380, 359] on icon "scrollable content" at bounding box center [1378, 358] width 12 height 12
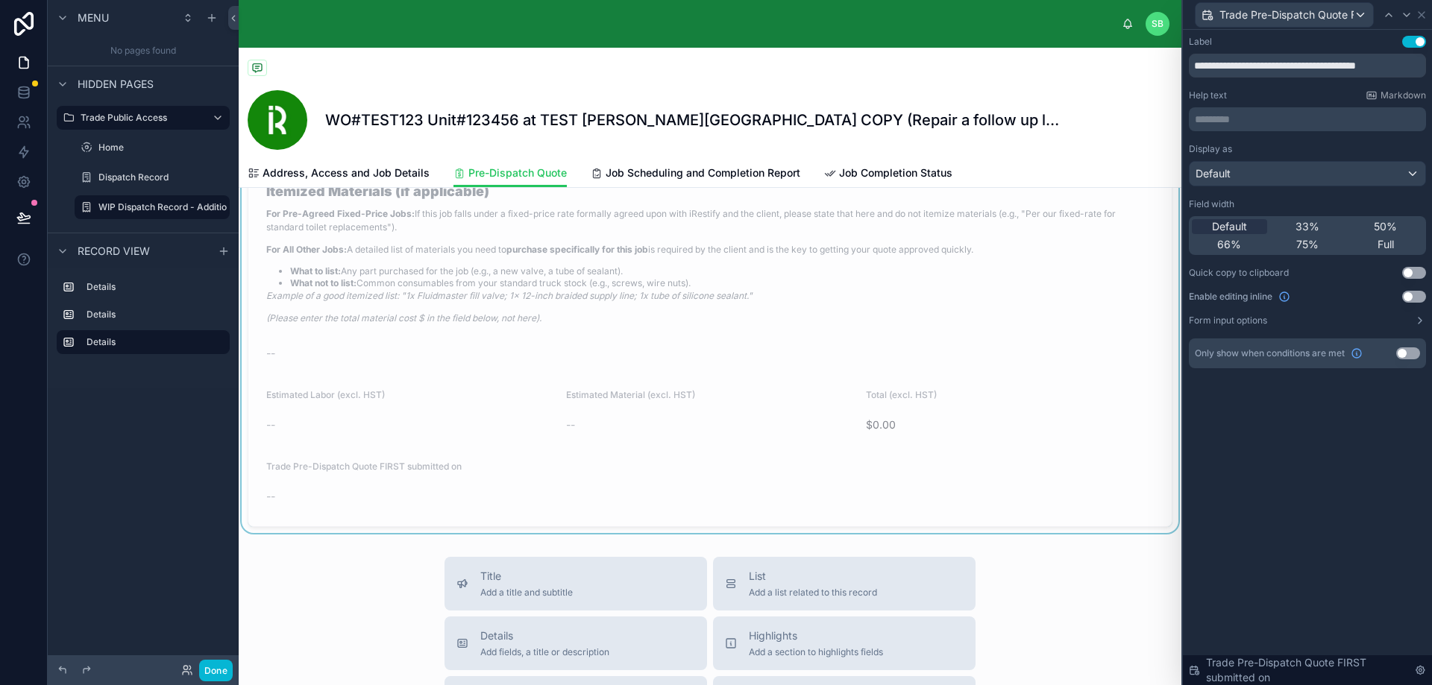
click at [1244, 77] on div "**********" at bounding box center [1307, 202] width 237 height 333
click at [1244, 70] on input "**********" at bounding box center [1307, 66] width 237 height 24
click at [1196, 64] on input "**********" at bounding box center [1307, 66] width 237 height 24
type input "**********"
click at [1254, 97] on div "Help text Markdown" at bounding box center [1307, 95] width 237 height 12
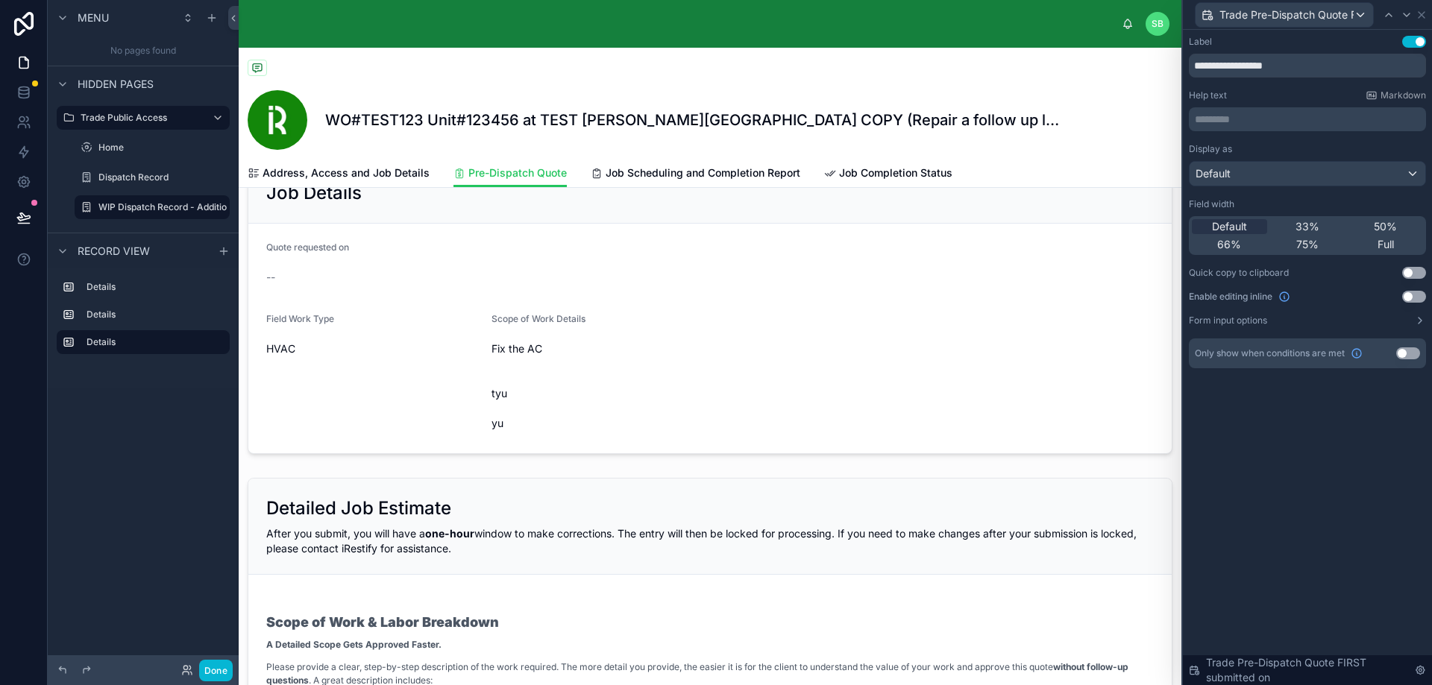
scroll to position [0, 0]
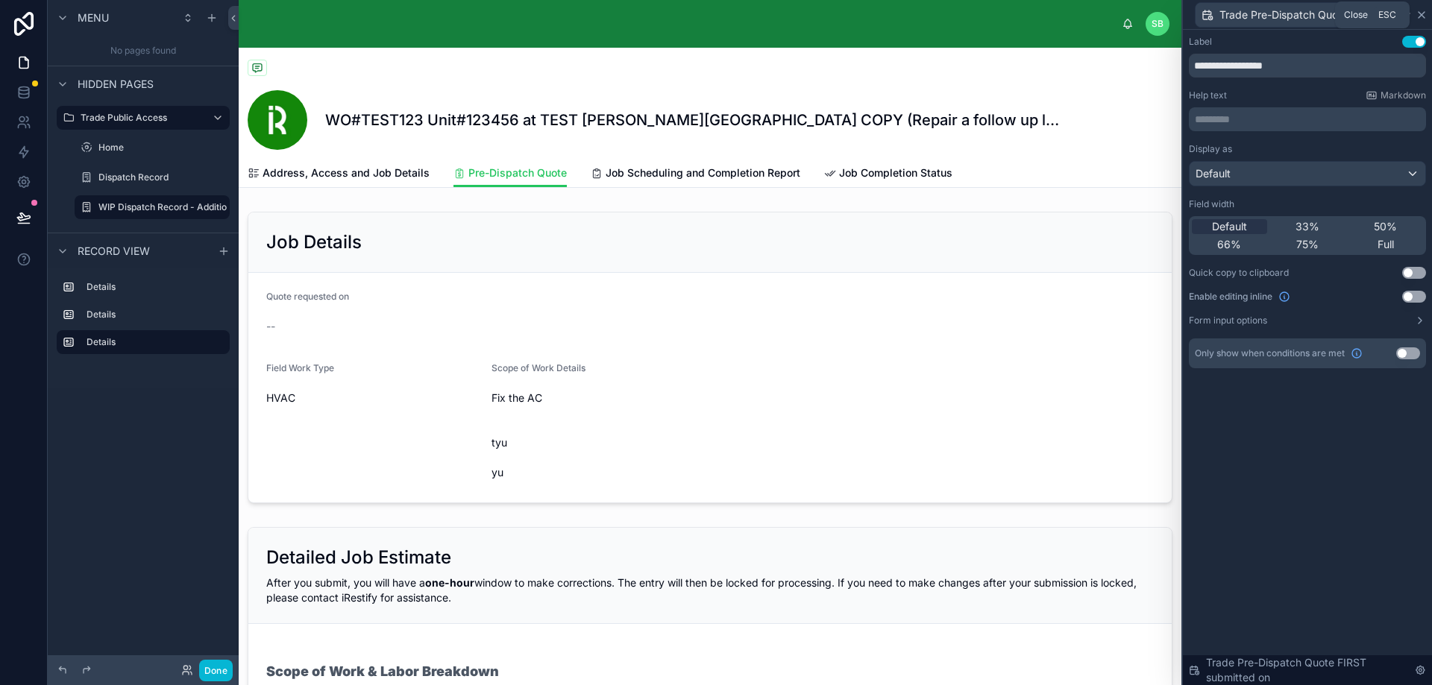
click at [1422, 16] on icon at bounding box center [1421, 15] width 6 height 6
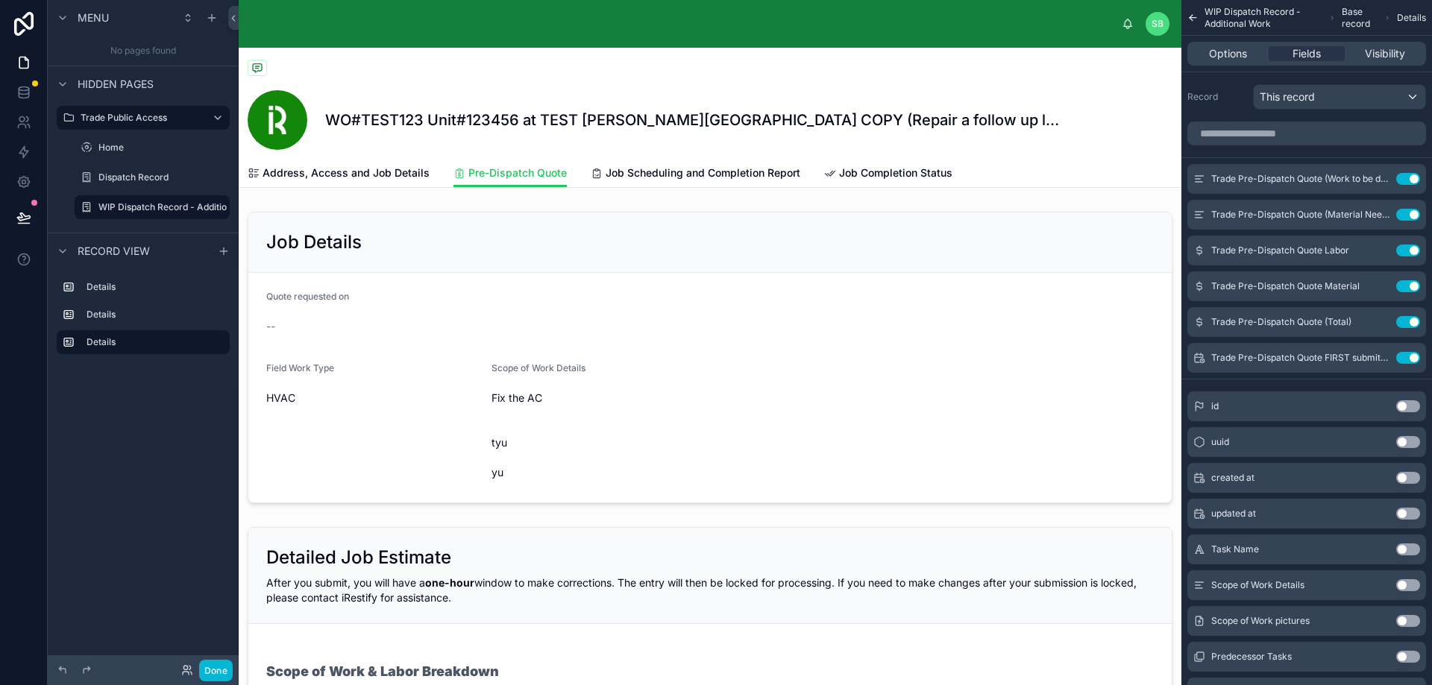
click at [1192, 19] on icon "scrollable content" at bounding box center [1192, 17] width 11 height 15
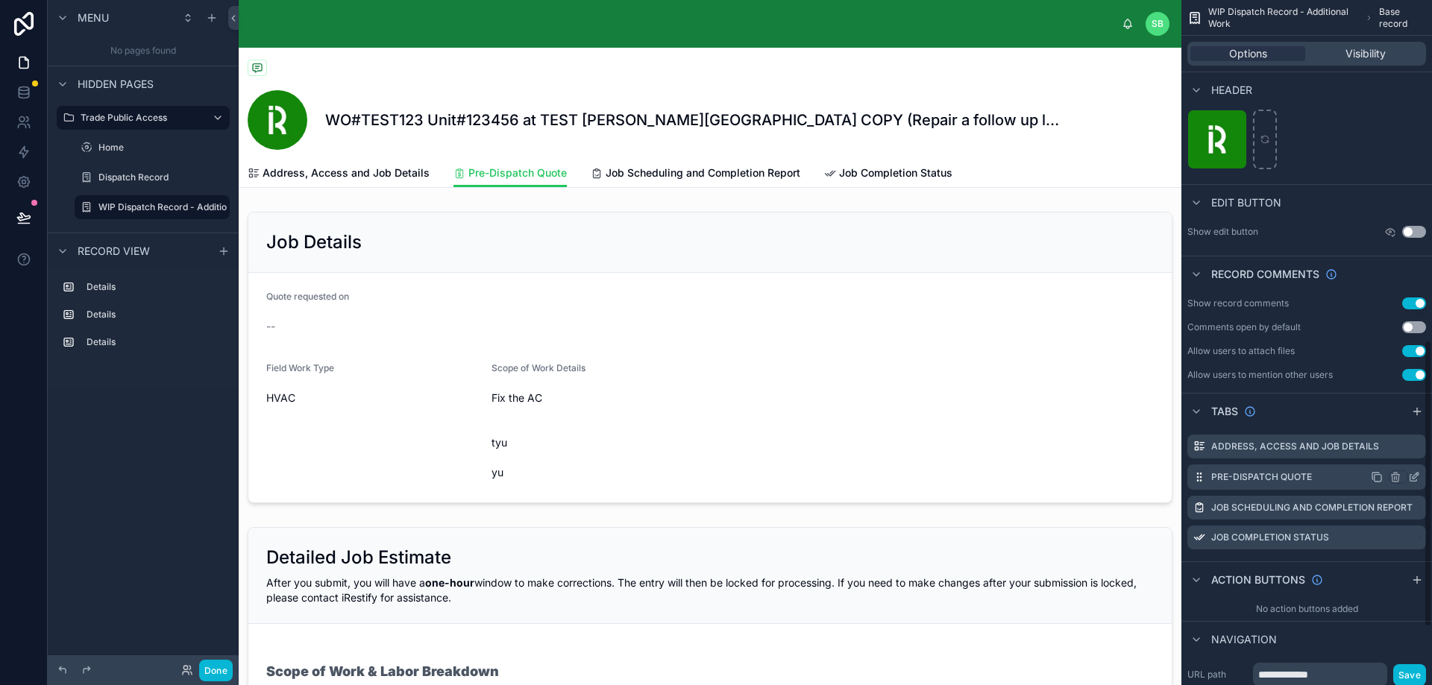
scroll to position [820, 0]
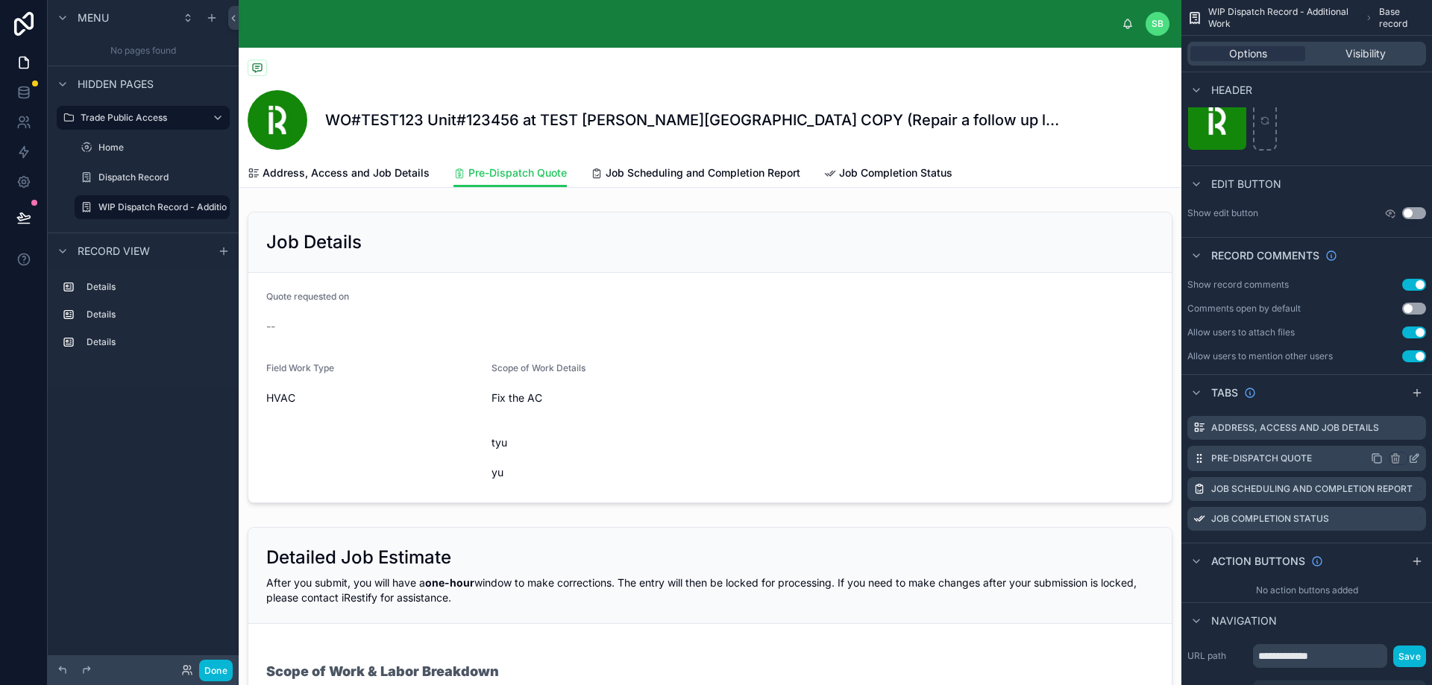
click at [1377, 458] on icon "scrollable content" at bounding box center [1376, 459] width 12 height 12
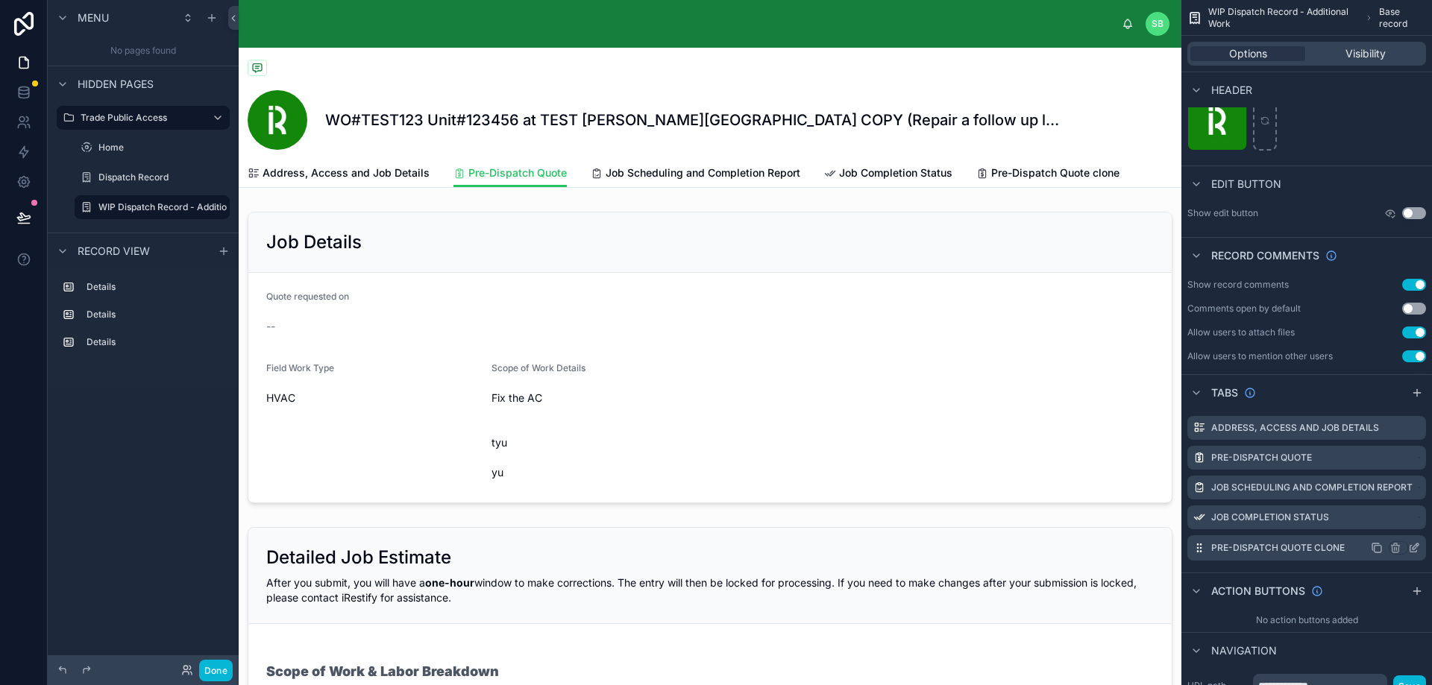
click at [1413, 550] on icon "scrollable content" at bounding box center [1415, 547] width 6 height 6
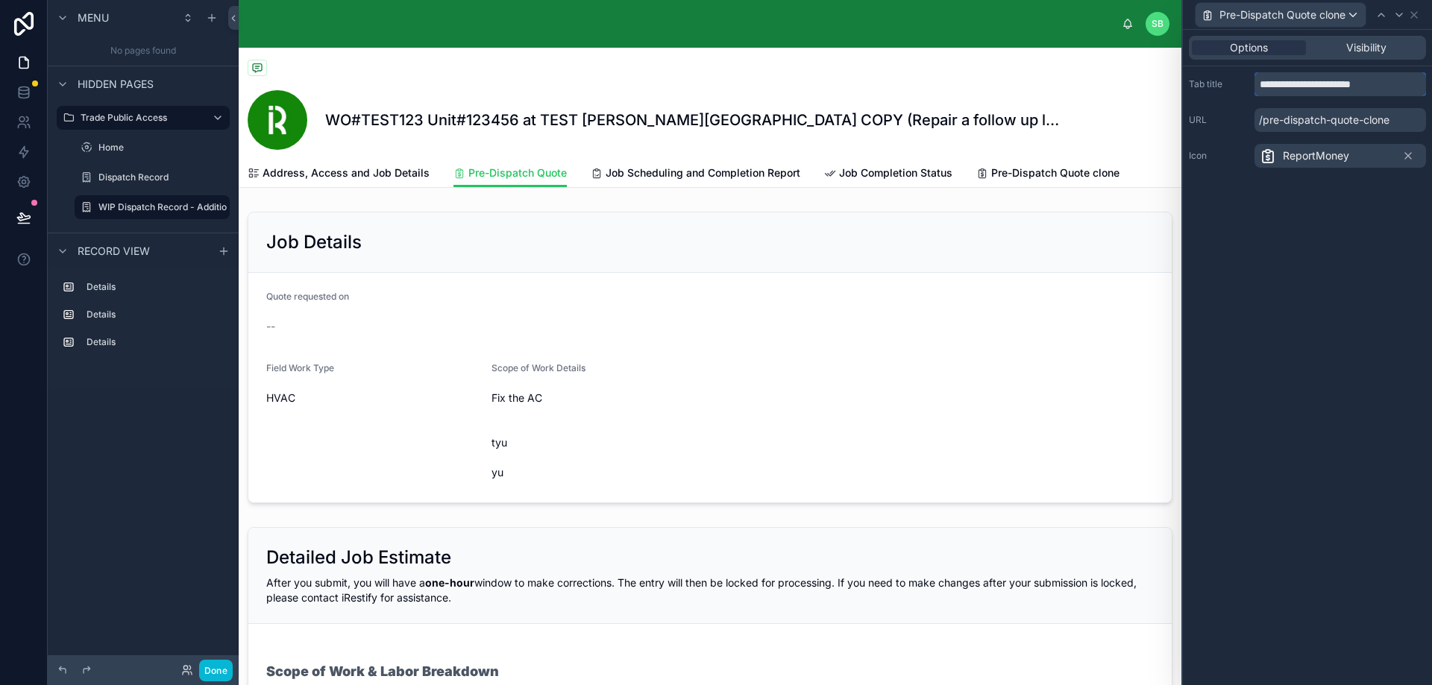
drag, startPoint x: 1402, startPoint y: 86, endPoint x: 1243, endPoint y: 154, distance: 173.0
click at [1246, 73] on div "**********" at bounding box center [1307, 84] width 237 height 24
type input "*"
type input "**********"
click at [1275, 200] on div "**********" at bounding box center [1307, 357] width 249 height 655
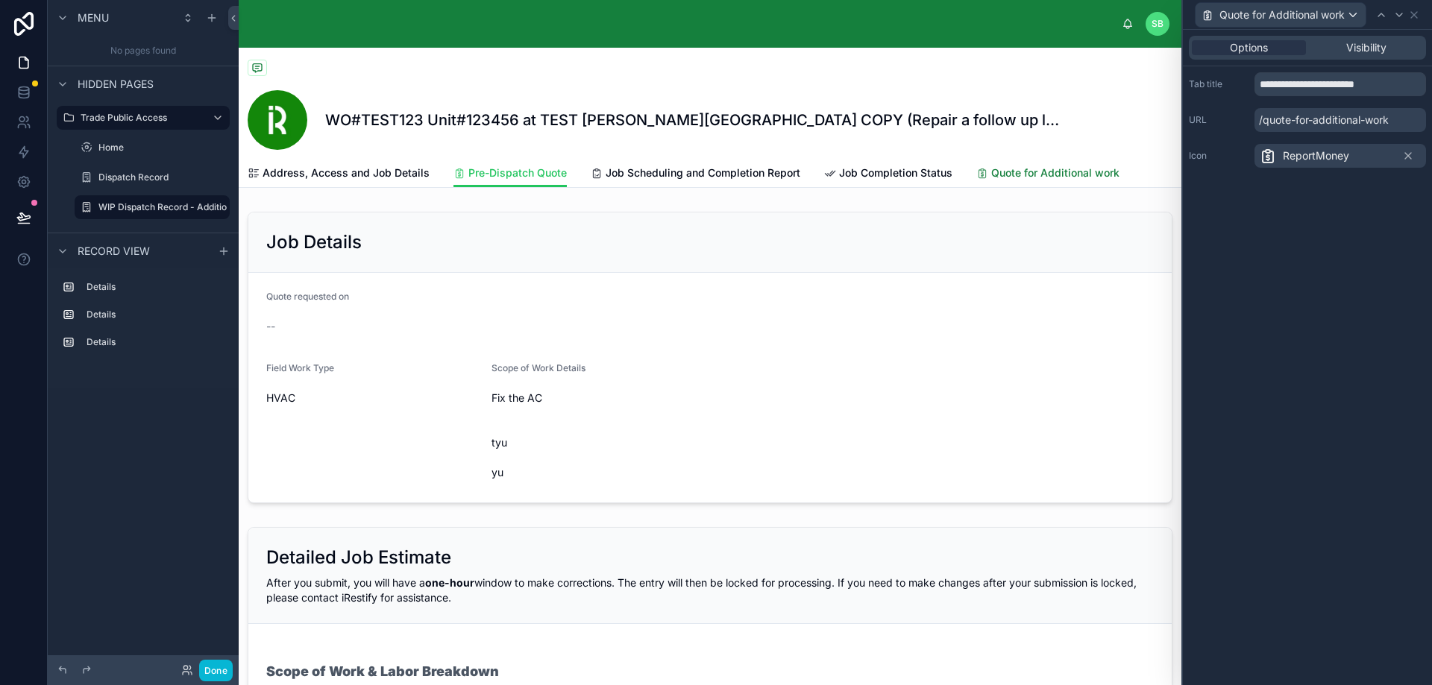
click at [1048, 175] on span "Quote for Additional work" at bounding box center [1055, 173] width 128 height 15
click at [1413, 13] on icon at bounding box center [1414, 15] width 6 height 6
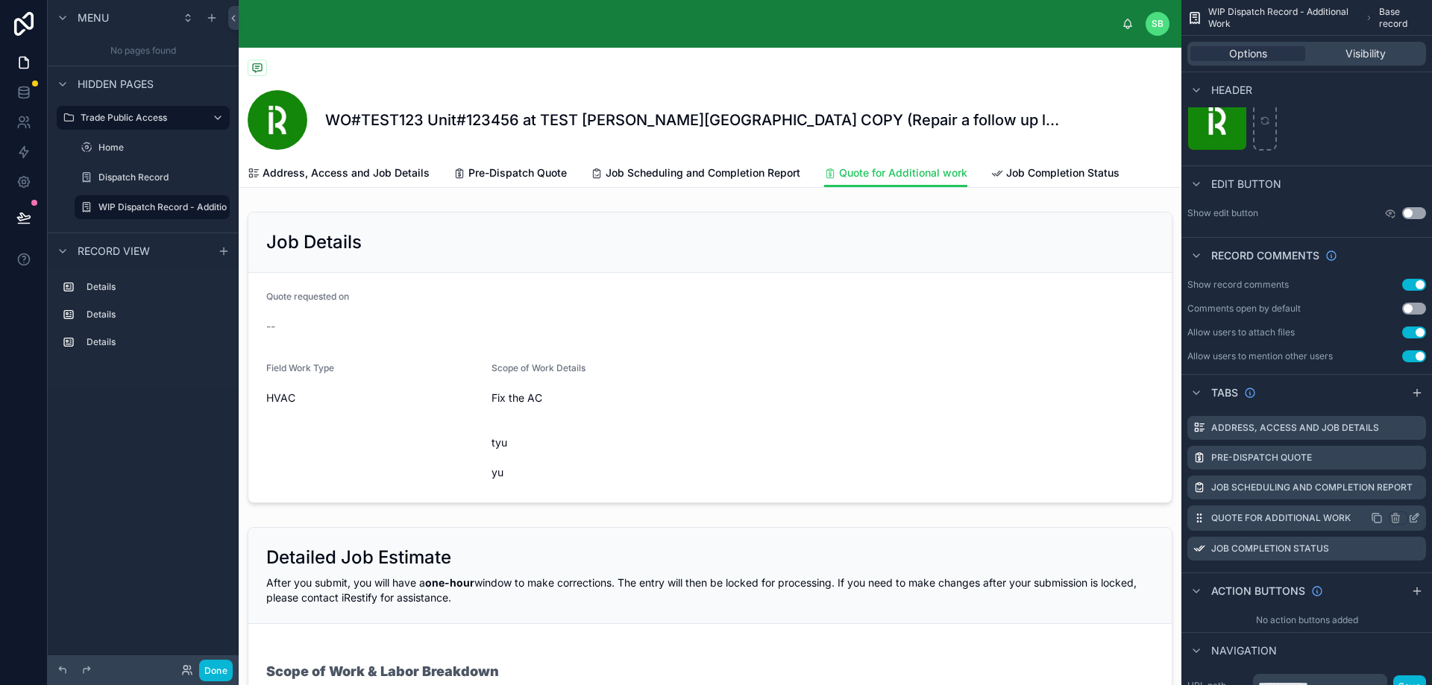
click at [1413, 516] on icon "scrollable content" at bounding box center [1414, 518] width 12 height 12
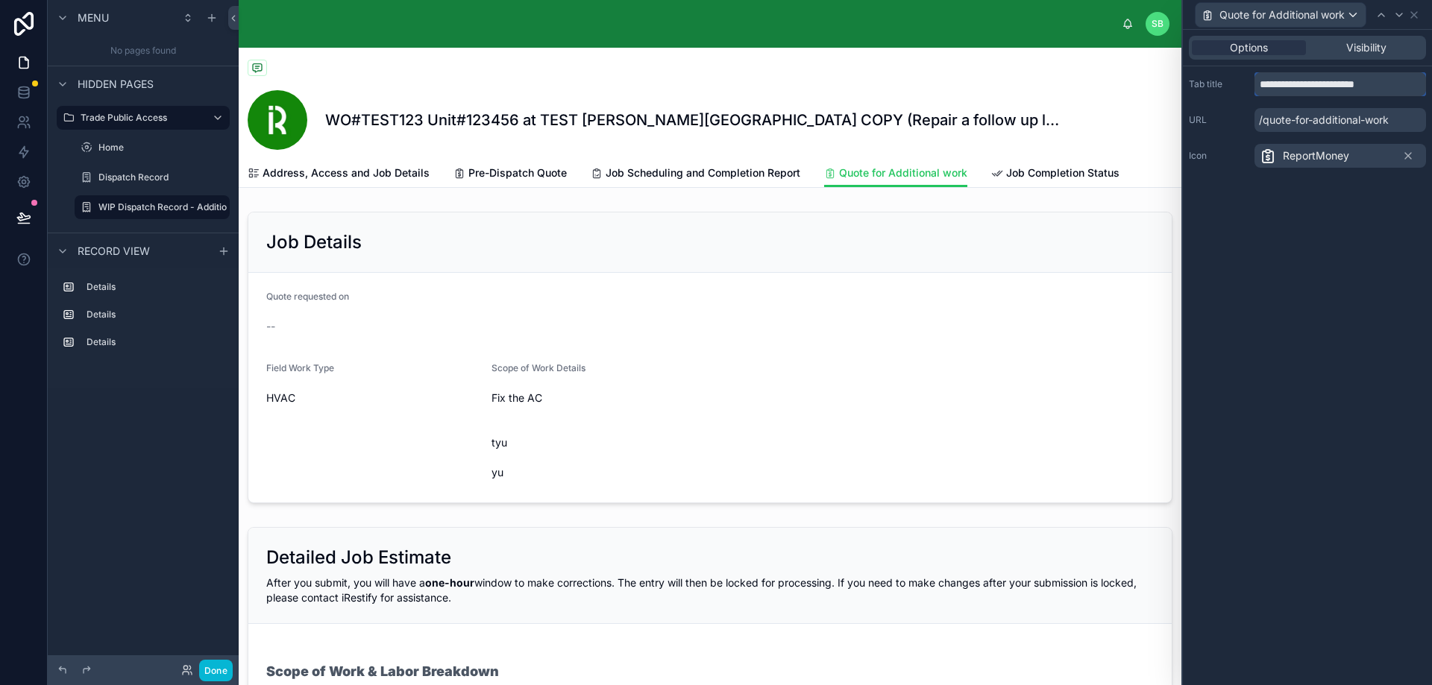
click at [1309, 85] on input "**********" at bounding box center [1339, 84] width 171 height 24
type input "**********"
click at [1344, 211] on div "**********" at bounding box center [1307, 357] width 249 height 655
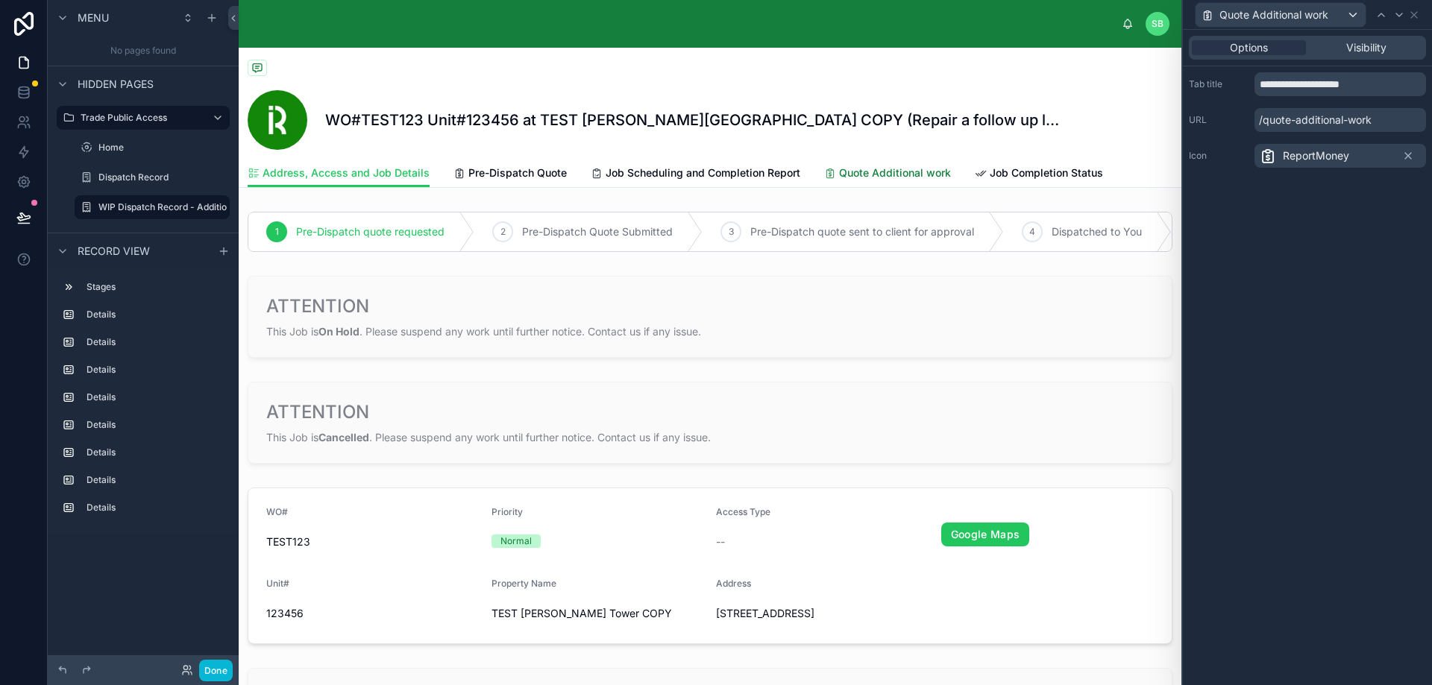
click at [901, 173] on span "Quote Additional work" at bounding box center [895, 173] width 112 height 15
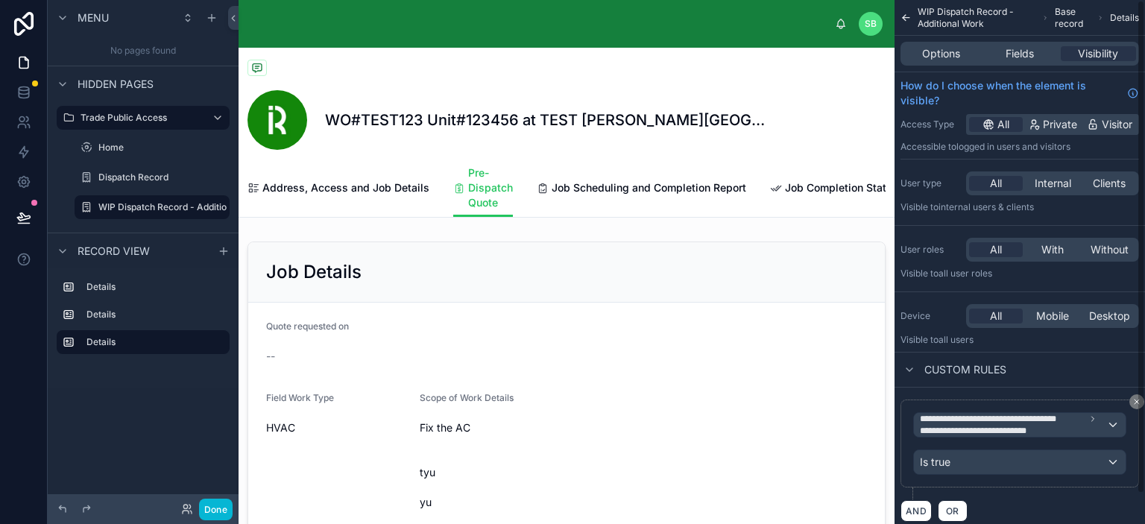
scroll to position [298, 0]
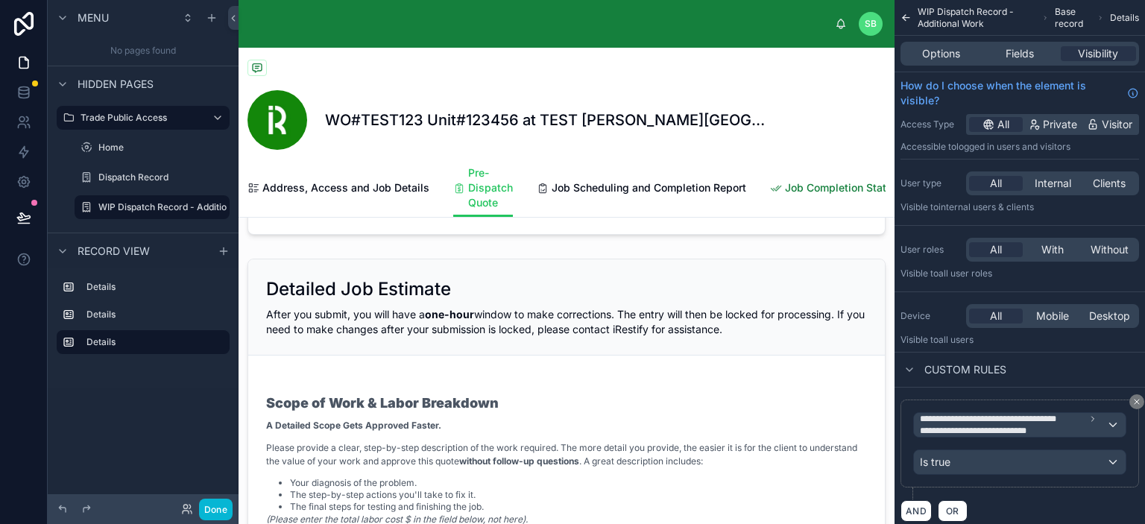
click at [799, 195] on link "Job Completion Status" at bounding box center [834, 189] width 128 height 30
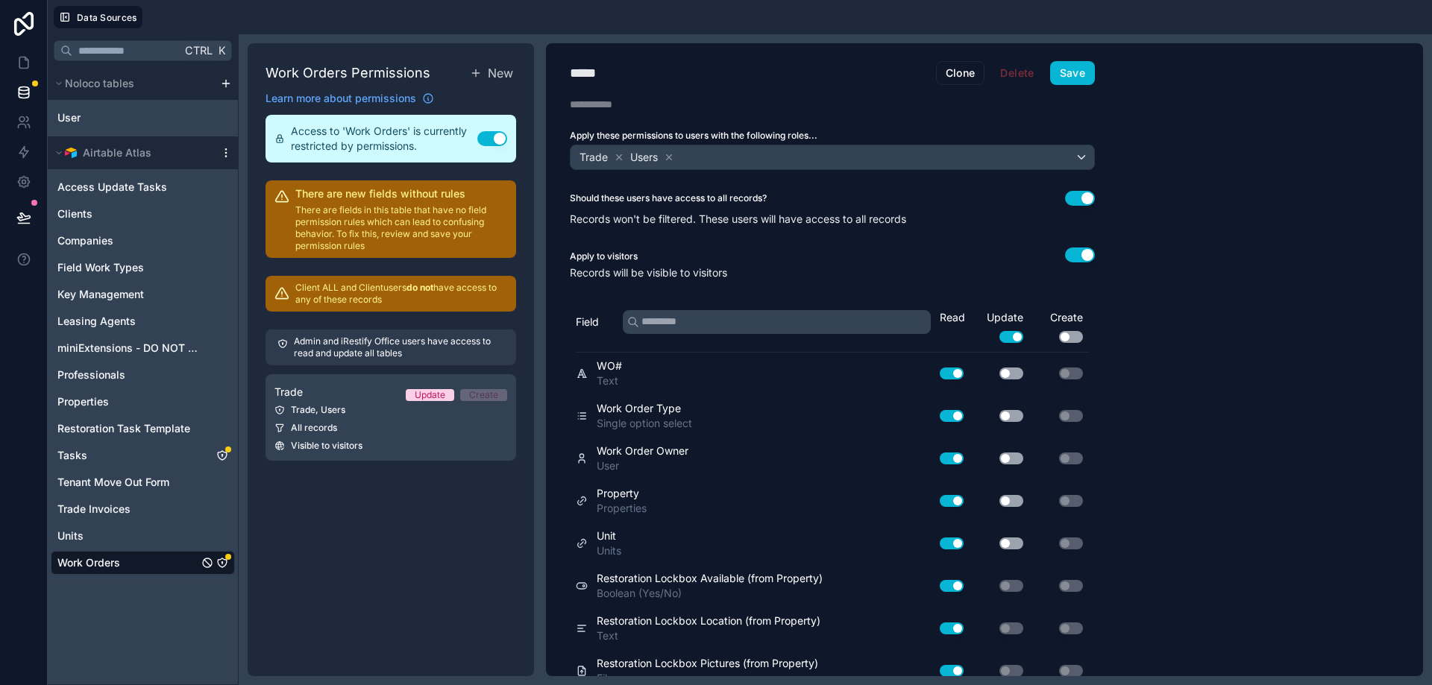
click at [227, 152] on icon "scrollable content" at bounding box center [226, 153] width 12 height 12
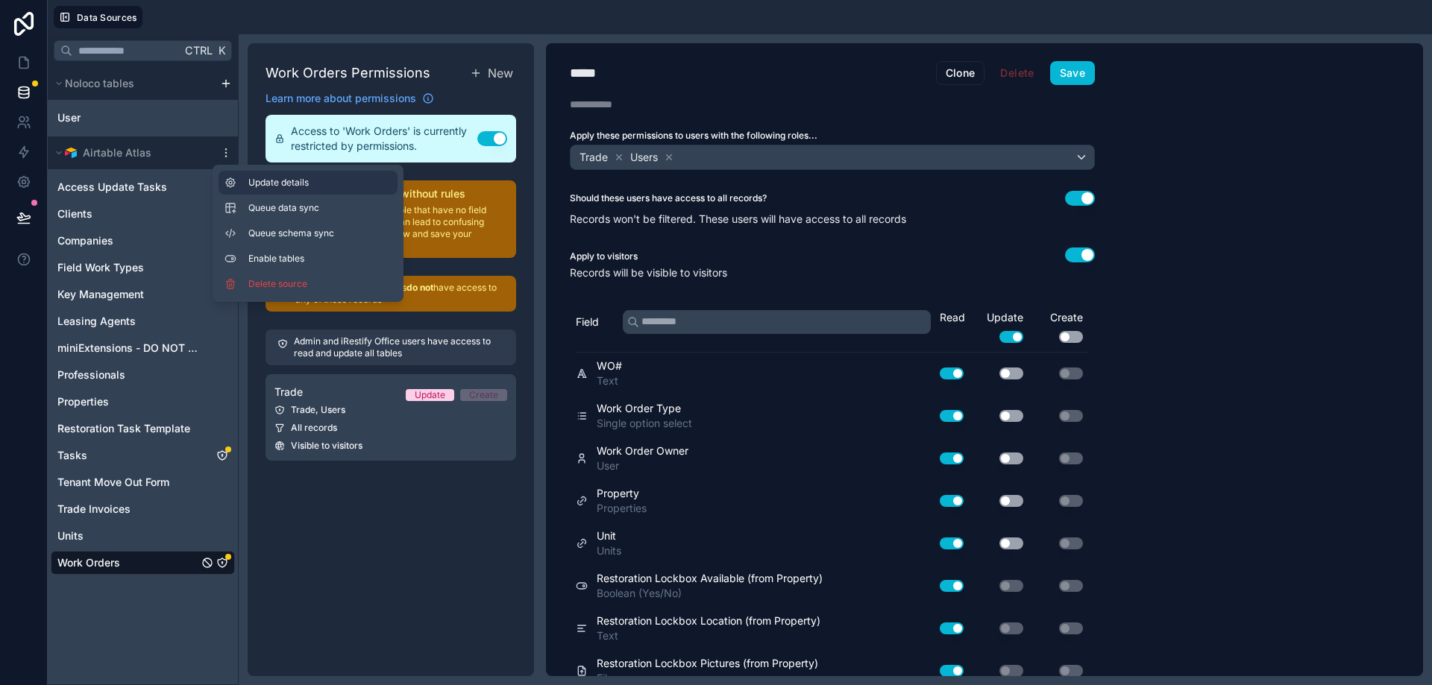
click at [271, 188] on span "Update details" at bounding box center [319, 183] width 143 height 12
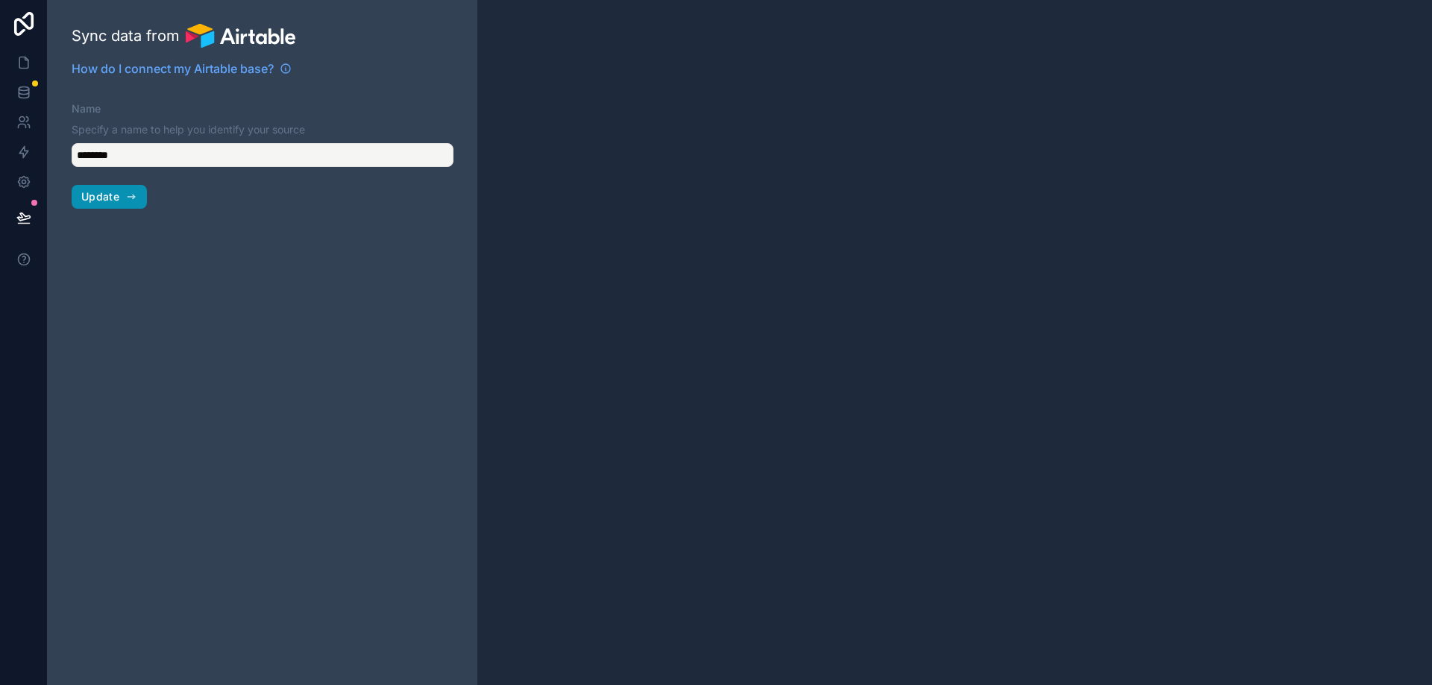
type input "**********"
click at [114, 199] on span "Update" at bounding box center [100, 196] width 38 height 13
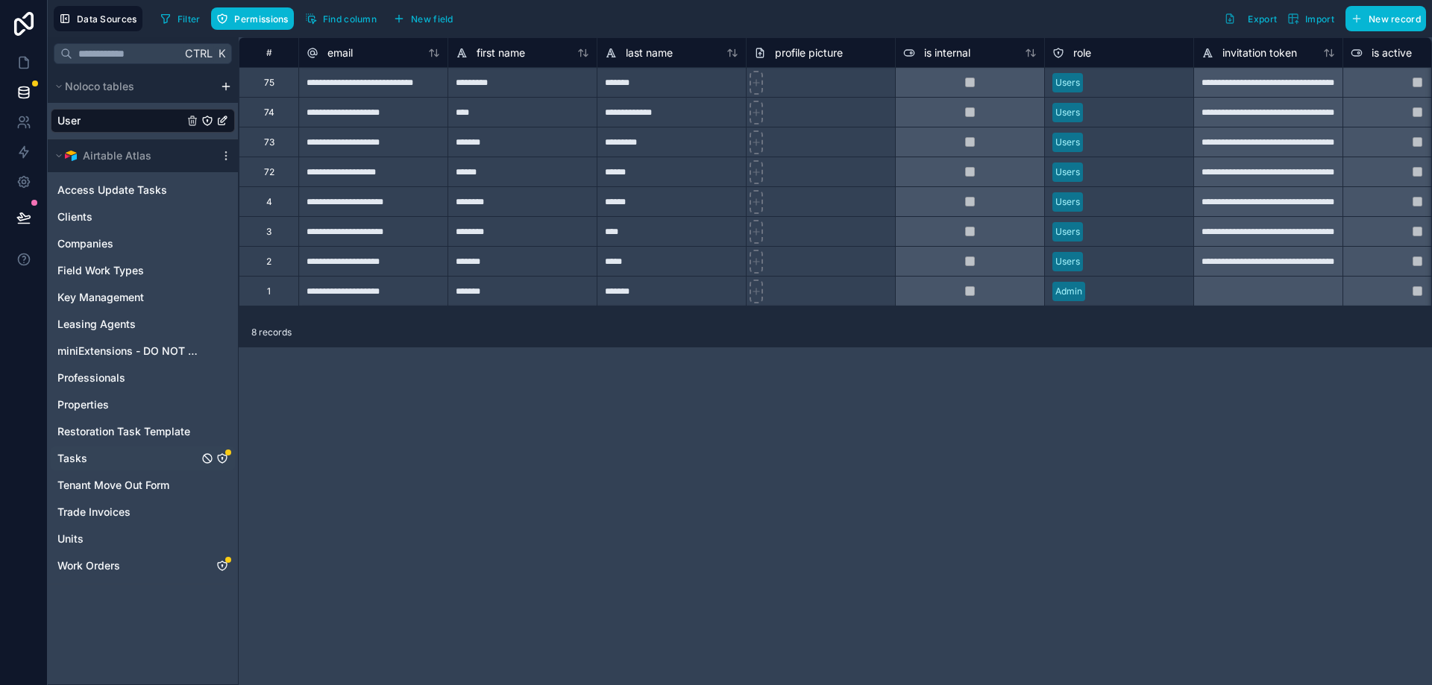
click at [224, 459] on icon "Tasks" at bounding box center [222, 459] width 12 height 12
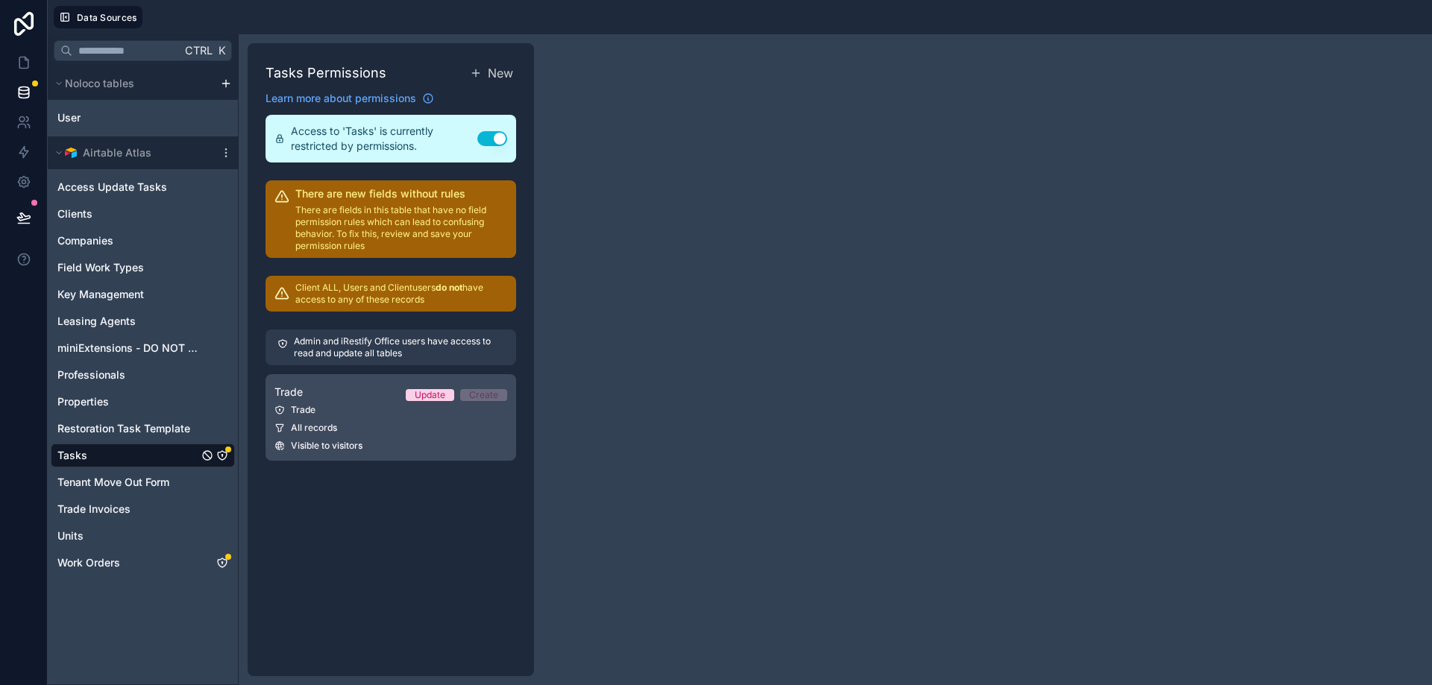
click at [364, 426] on div "All records" at bounding box center [390, 428] width 233 height 12
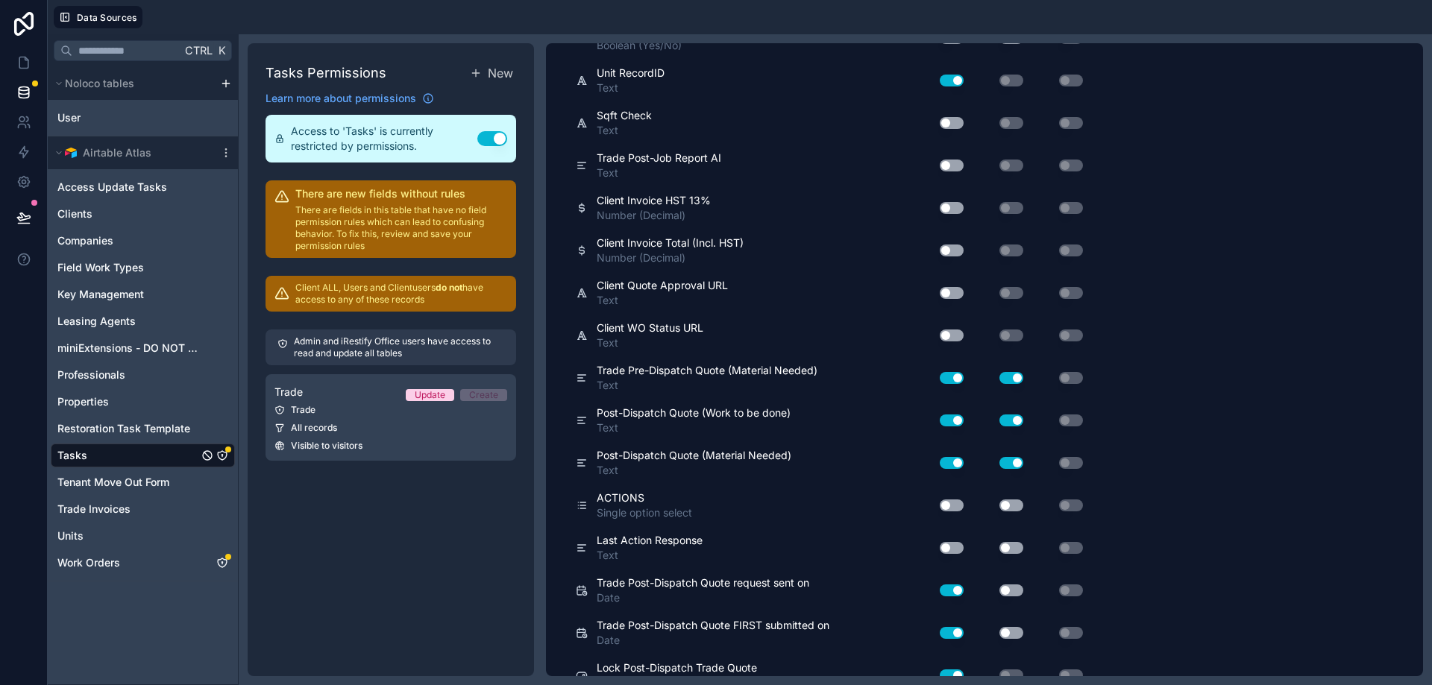
scroll to position [6562, 0]
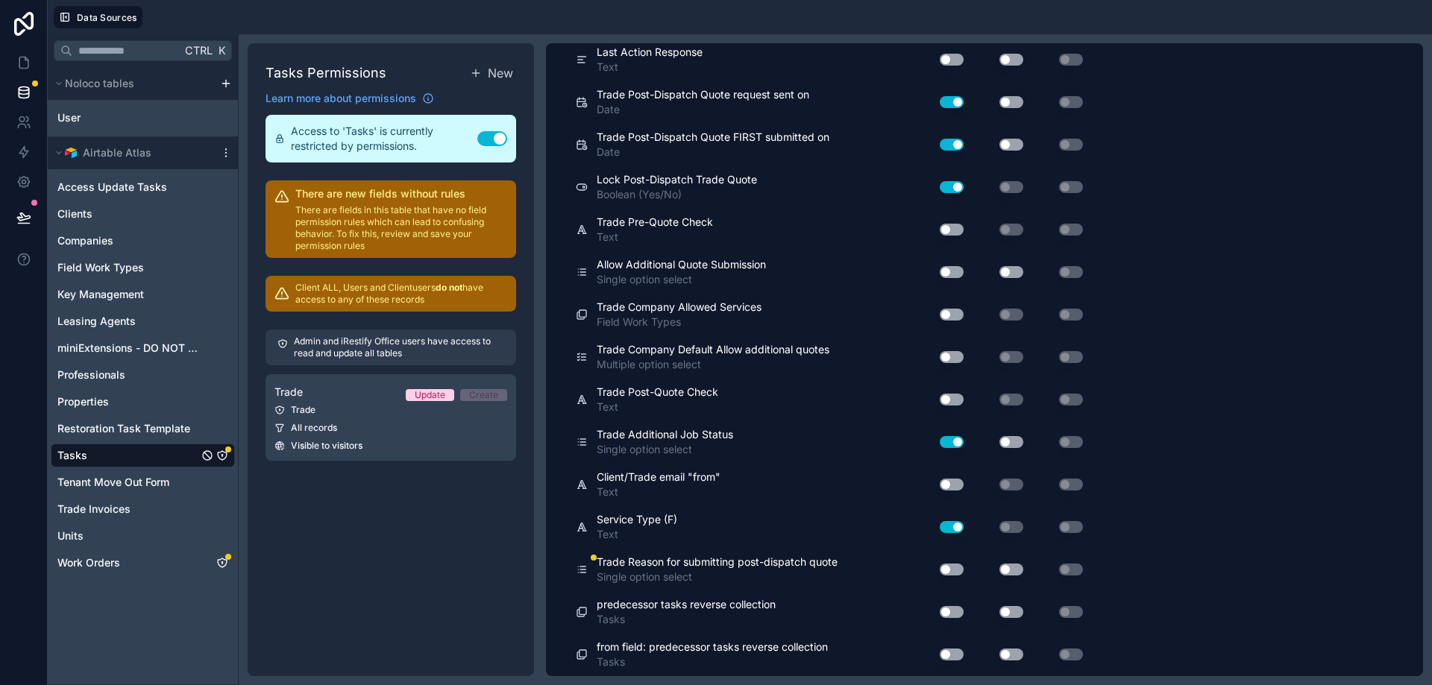
click at [951, 572] on button "Use setting" at bounding box center [951, 570] width 24 height 12
click at [1015, 569] on button "Use setting" at bounding box center [1011, 570] width 24 height 12
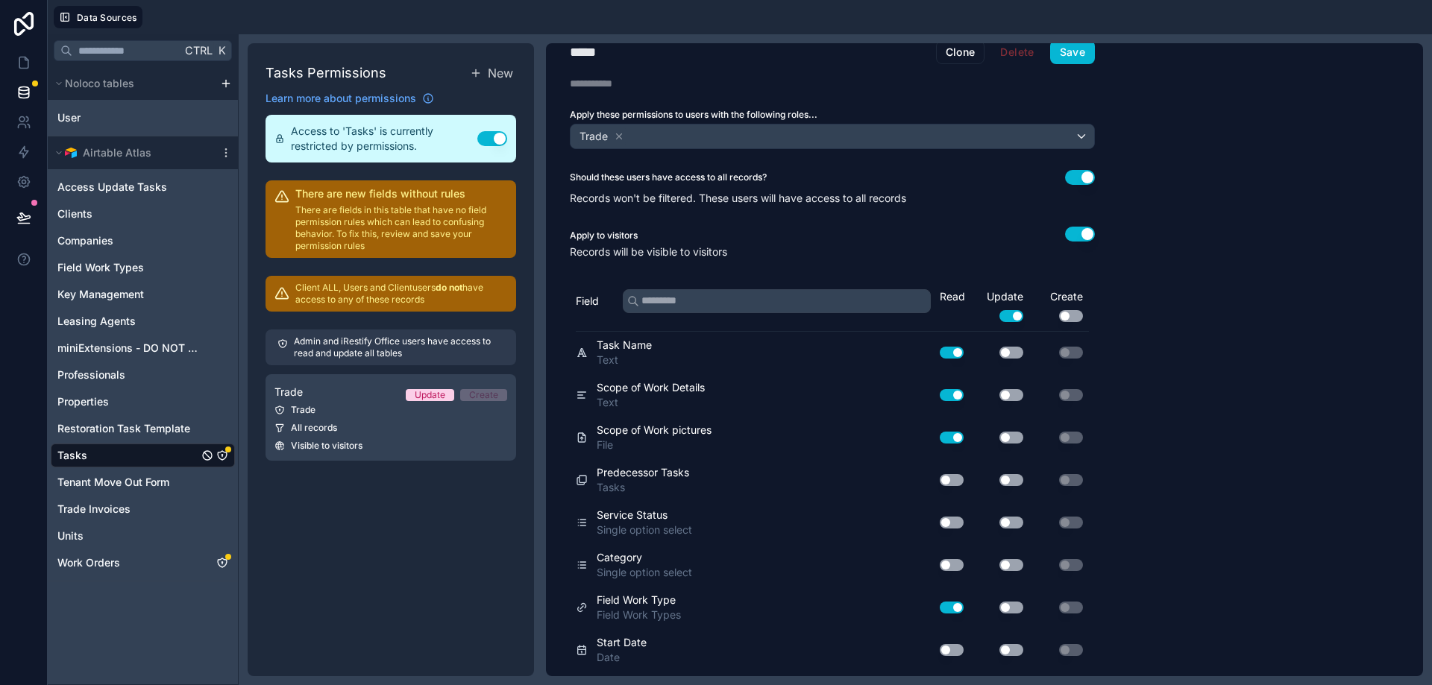
scroll to position [0, 0]
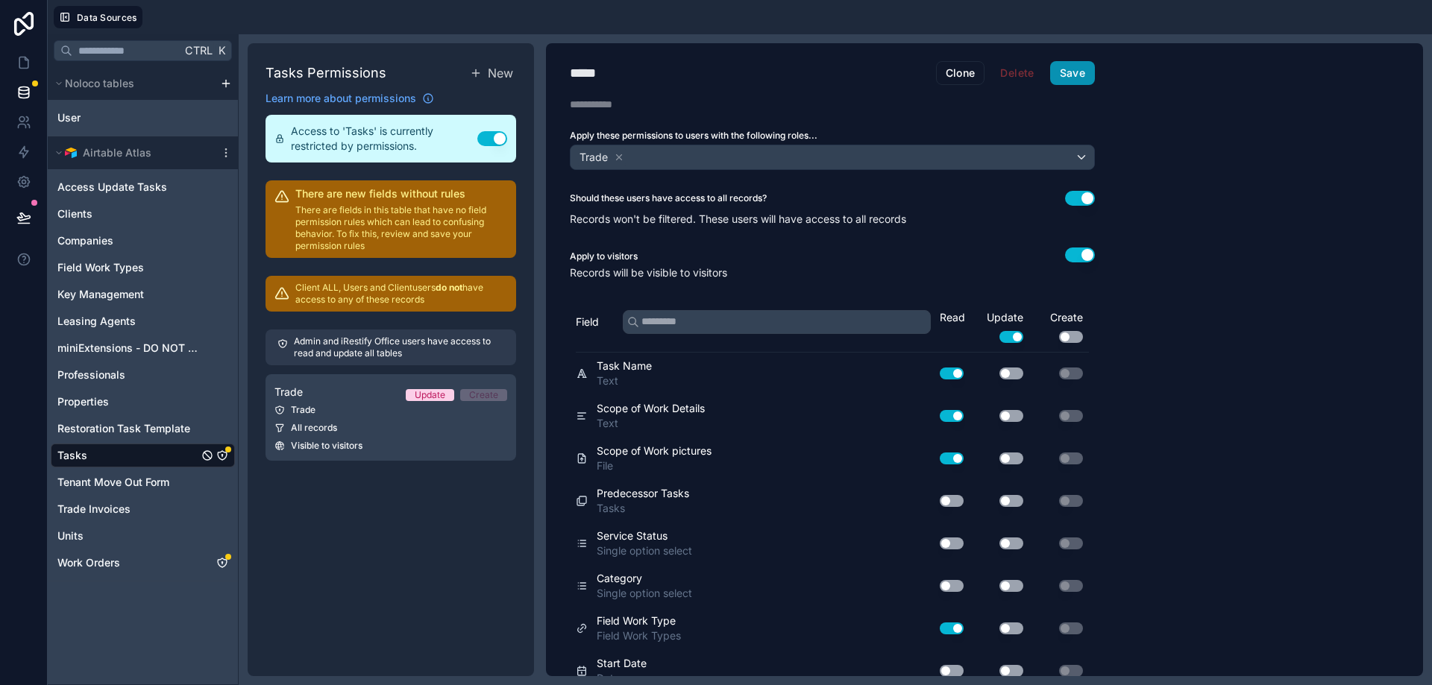
click at [1070, 78] on button "Save" at bounding box center [1072, 73] width 45 height 24
click at [223, 151] on icon "scrollable content" at bounding box center [226, 153] width 12 height 12
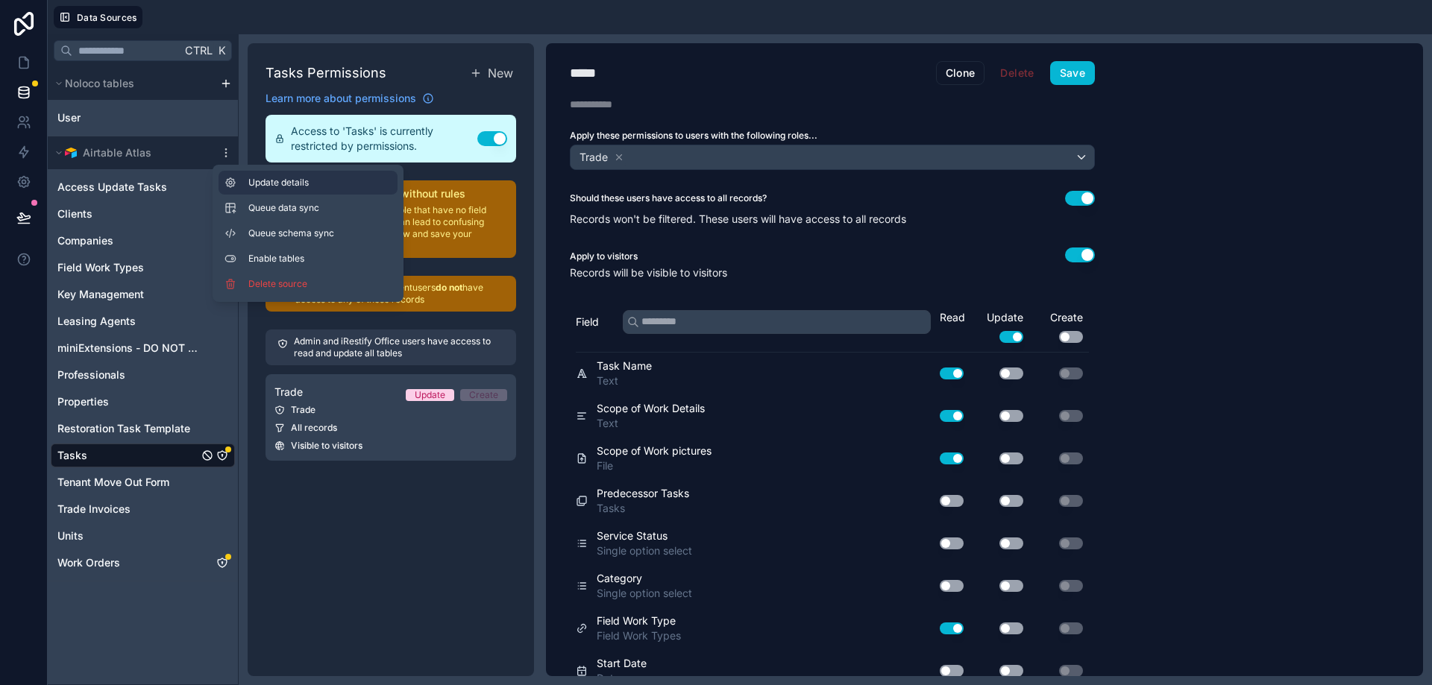
click at [260, 181] on span "Update details" at bounding box center [319, 183] width 143 height 12
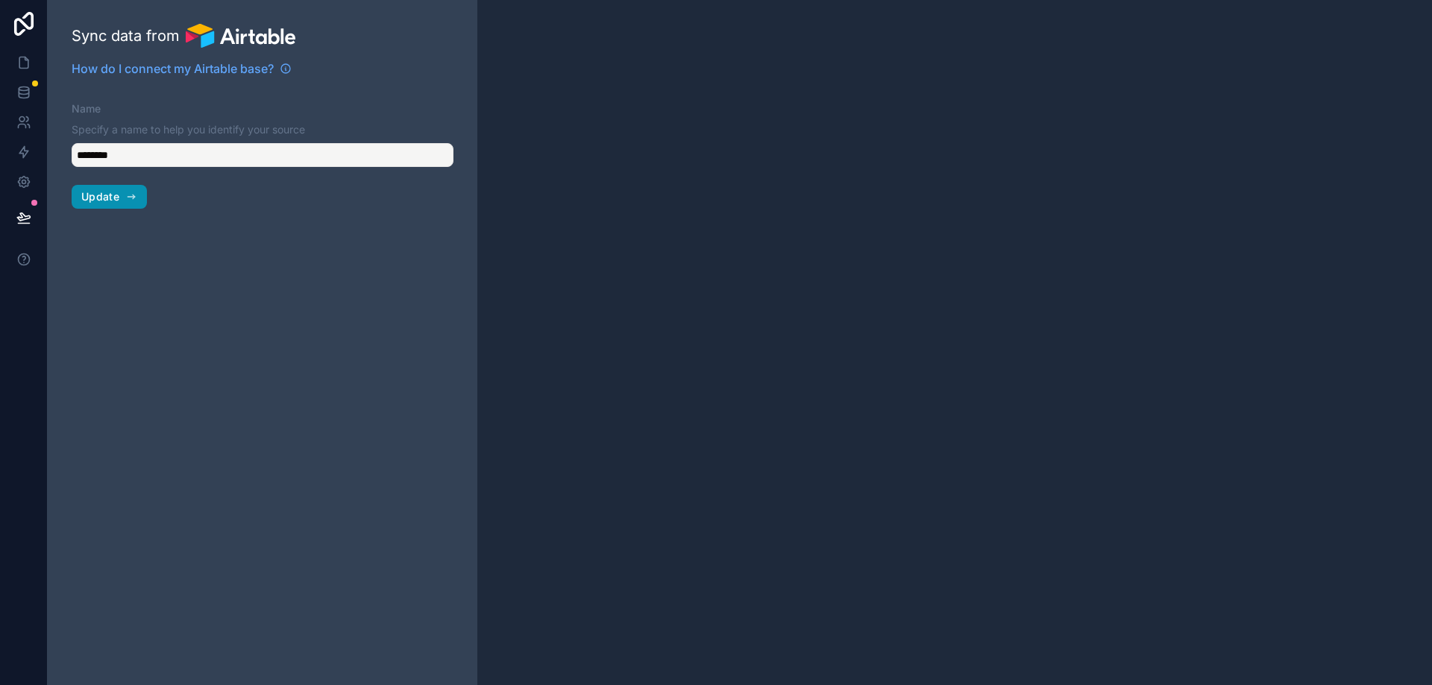
type input "**********"
click at [108, 196] on span "Update" at bounding box center [100, 196] width 38 height 13
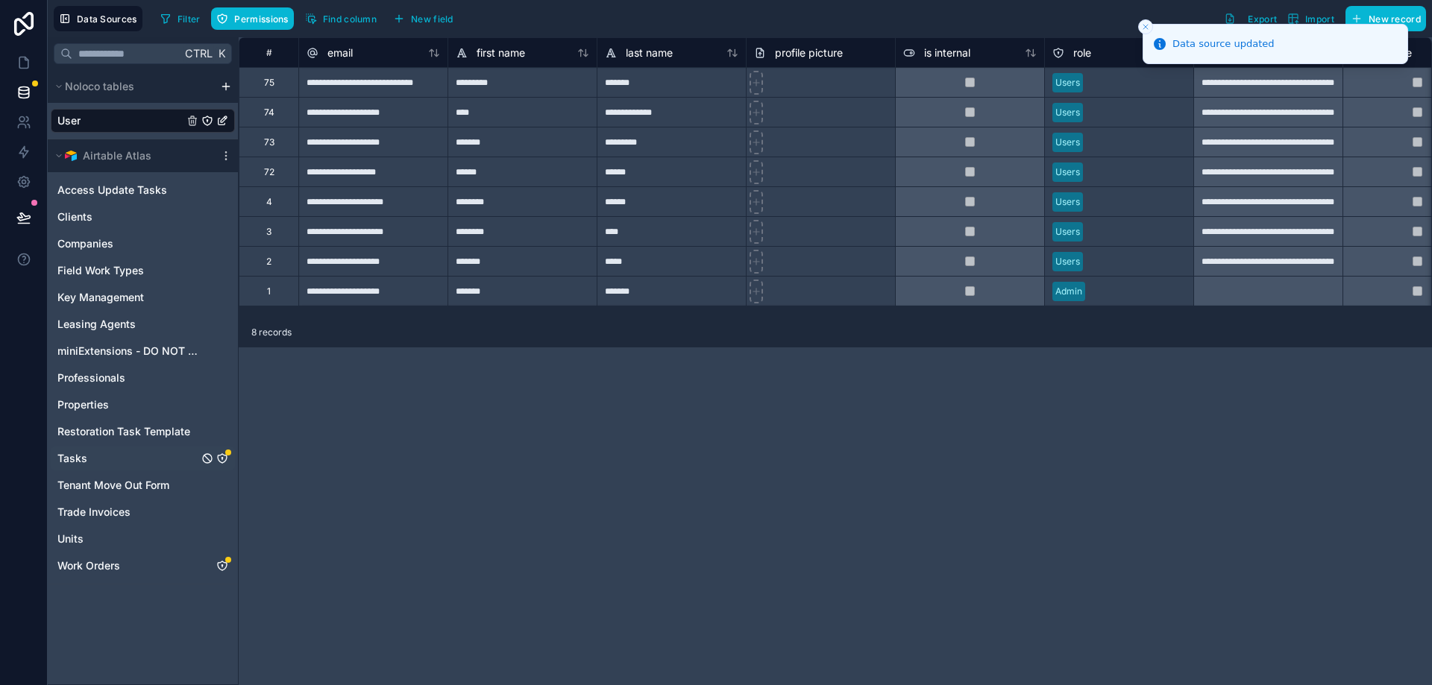
click at [222, 458] on icon "Tasks" at bounding box center [221, 458] width 1 height 1
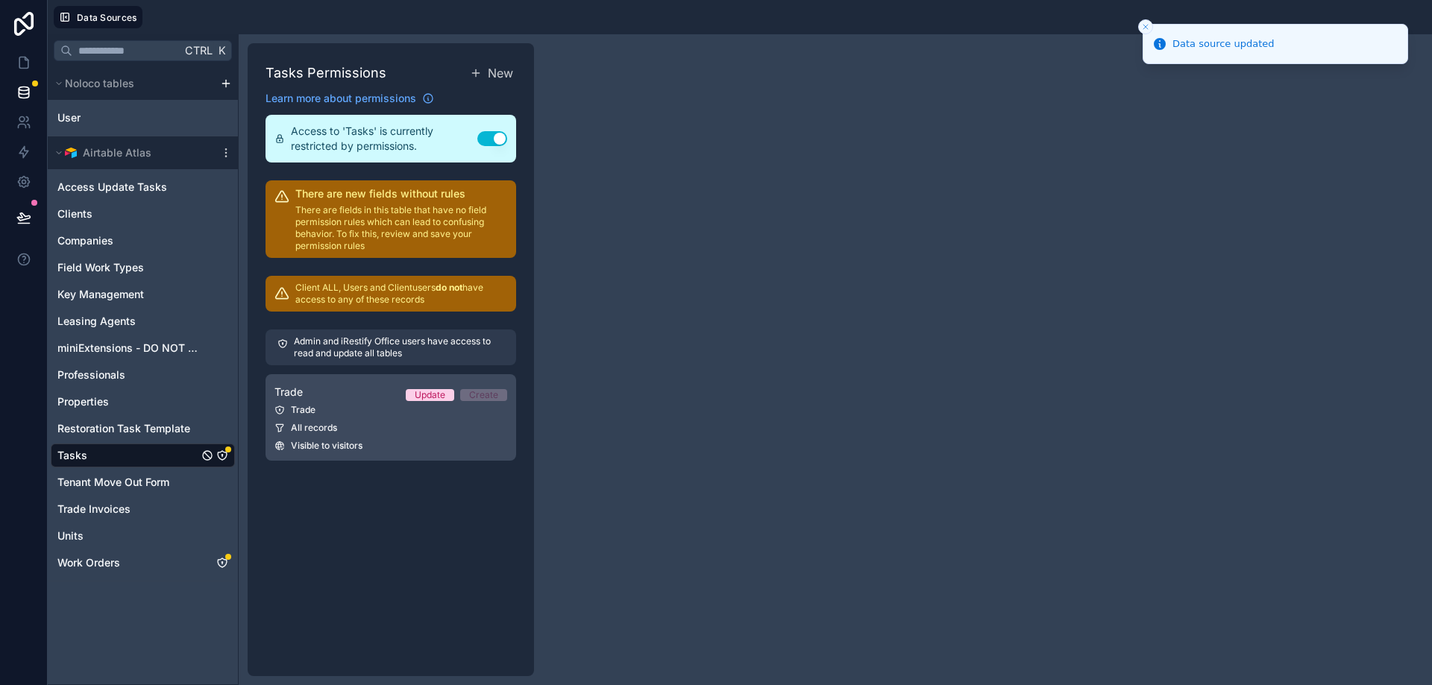
click at [385, 426] on div "All records" at bounding box center [390, 428] width 233 height 12
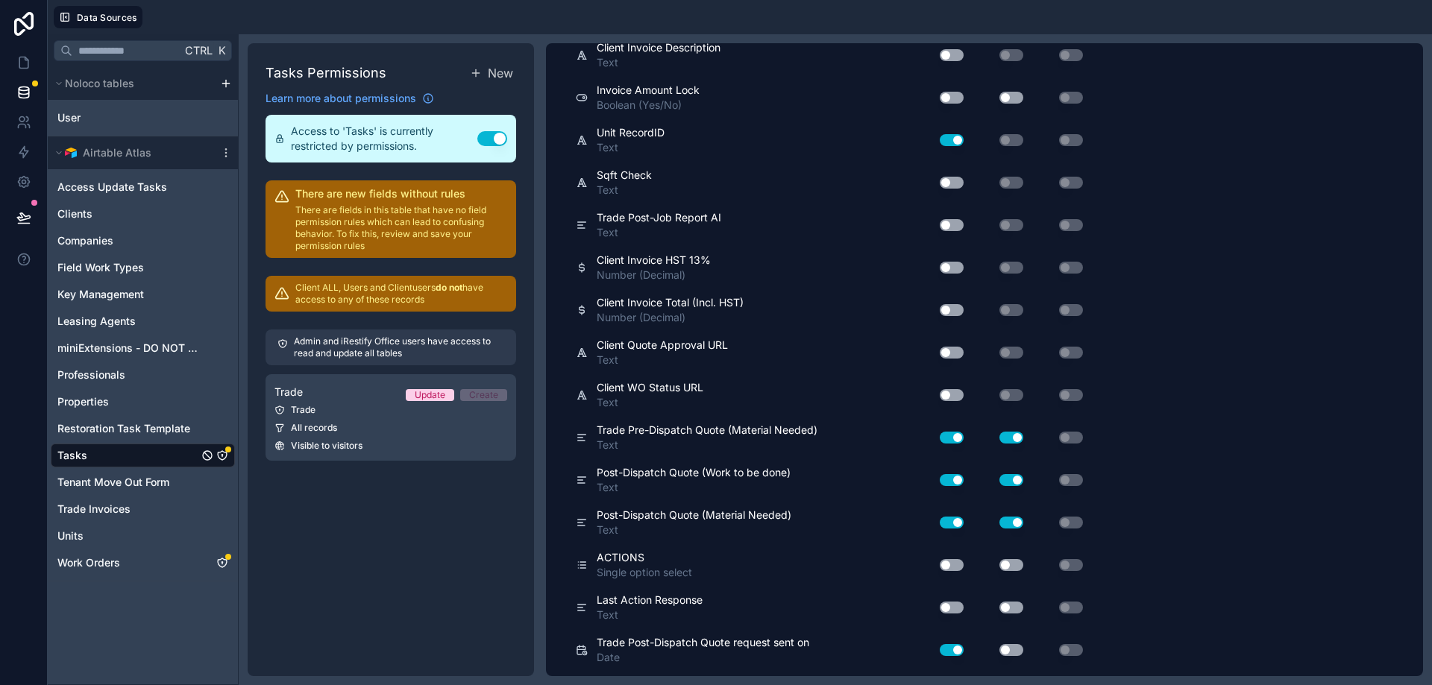
scroll to position [6604, 0]
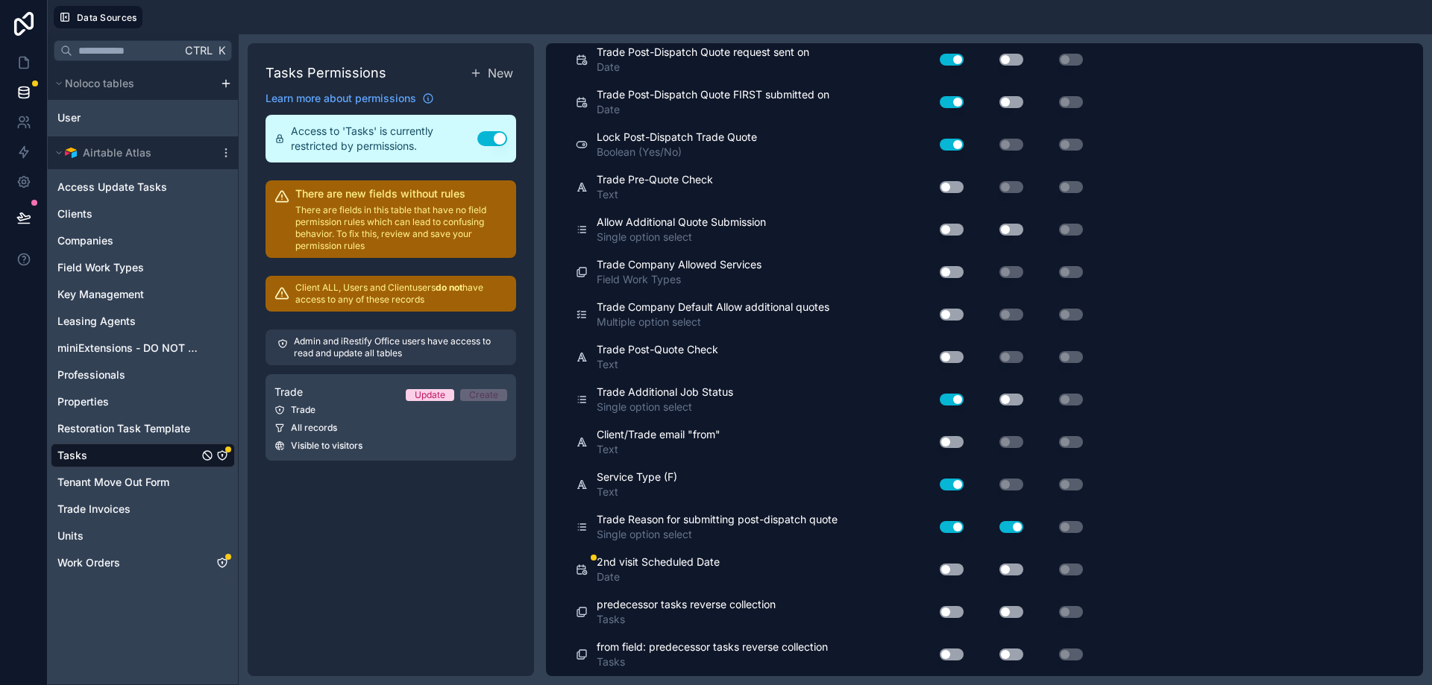
click at [957, 567] on button "Use setting" at bounding box center [951, 570] width 24 height 12
click at [1013, 568] on button "Use setting" at bounding box center [1011, 570] width 24 height 12
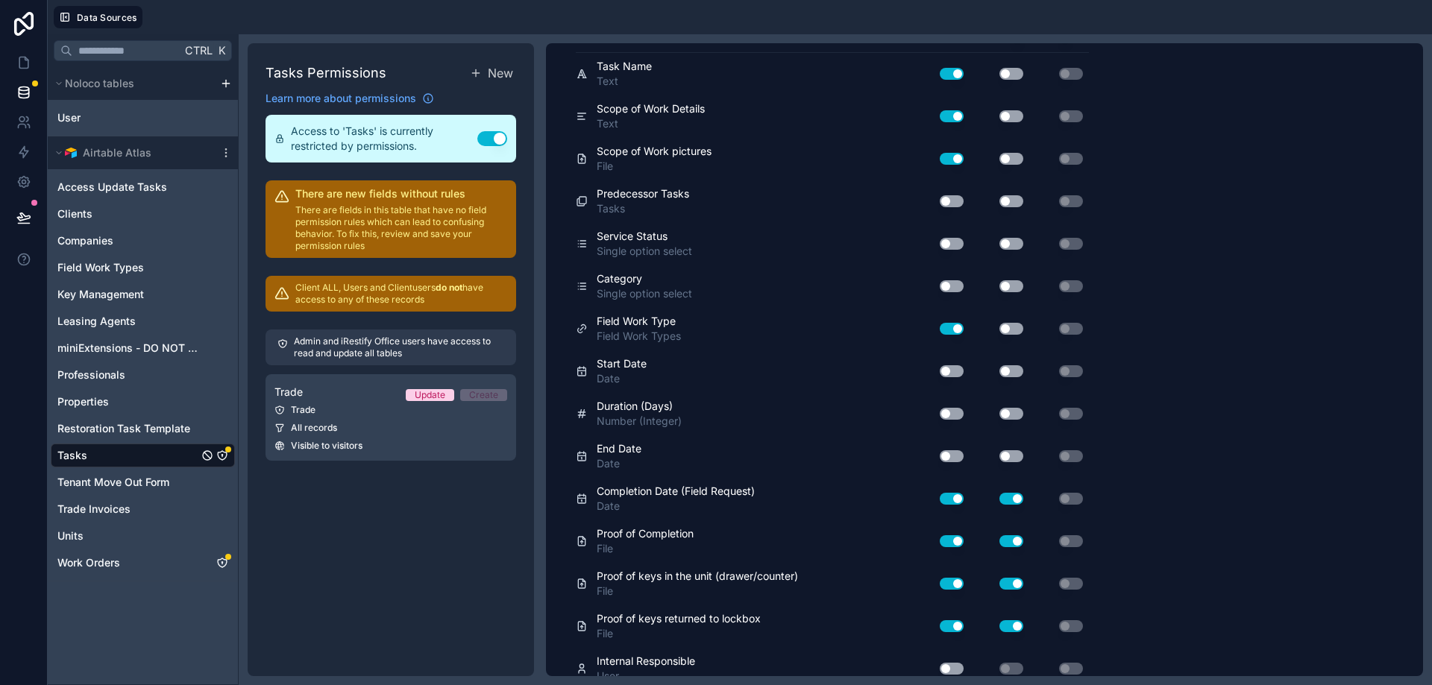
scroll to position [0, 0]
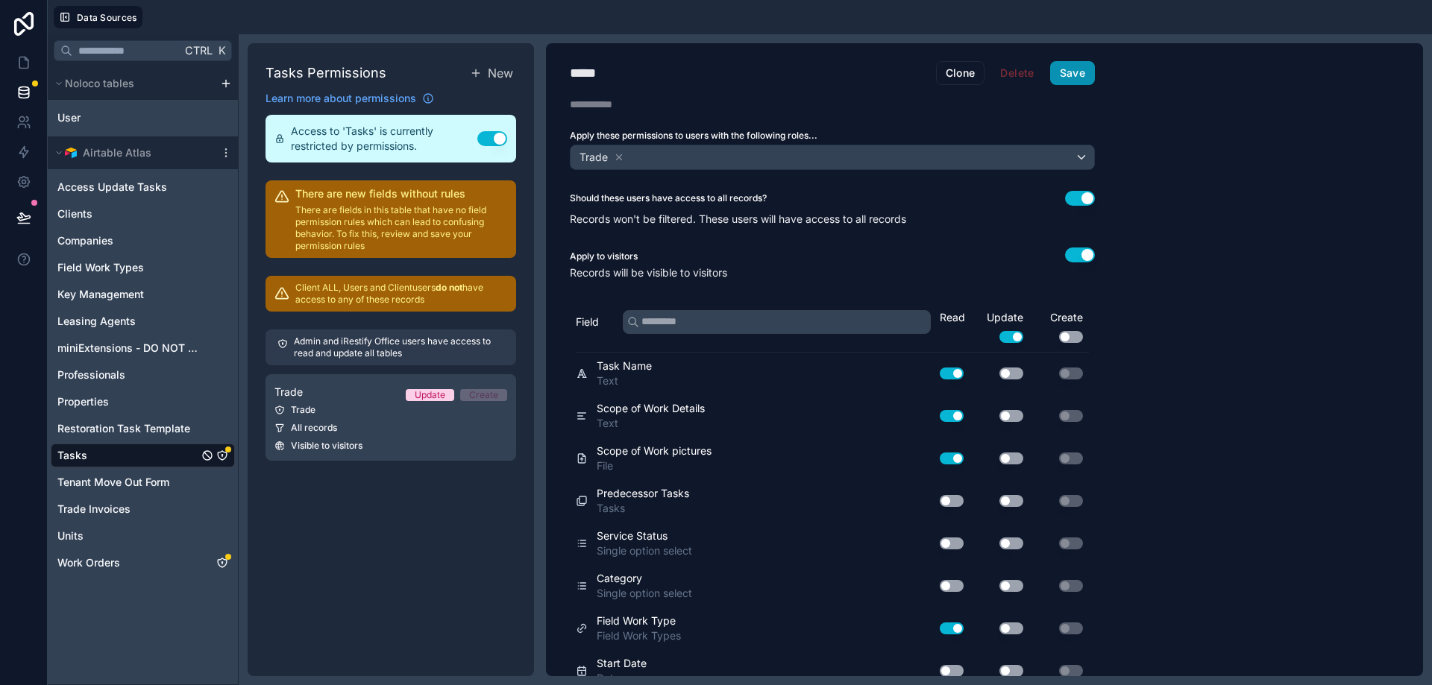
click at [1078, 77] on button "Save" at bounding box center [1072, 73] width 45 height 24
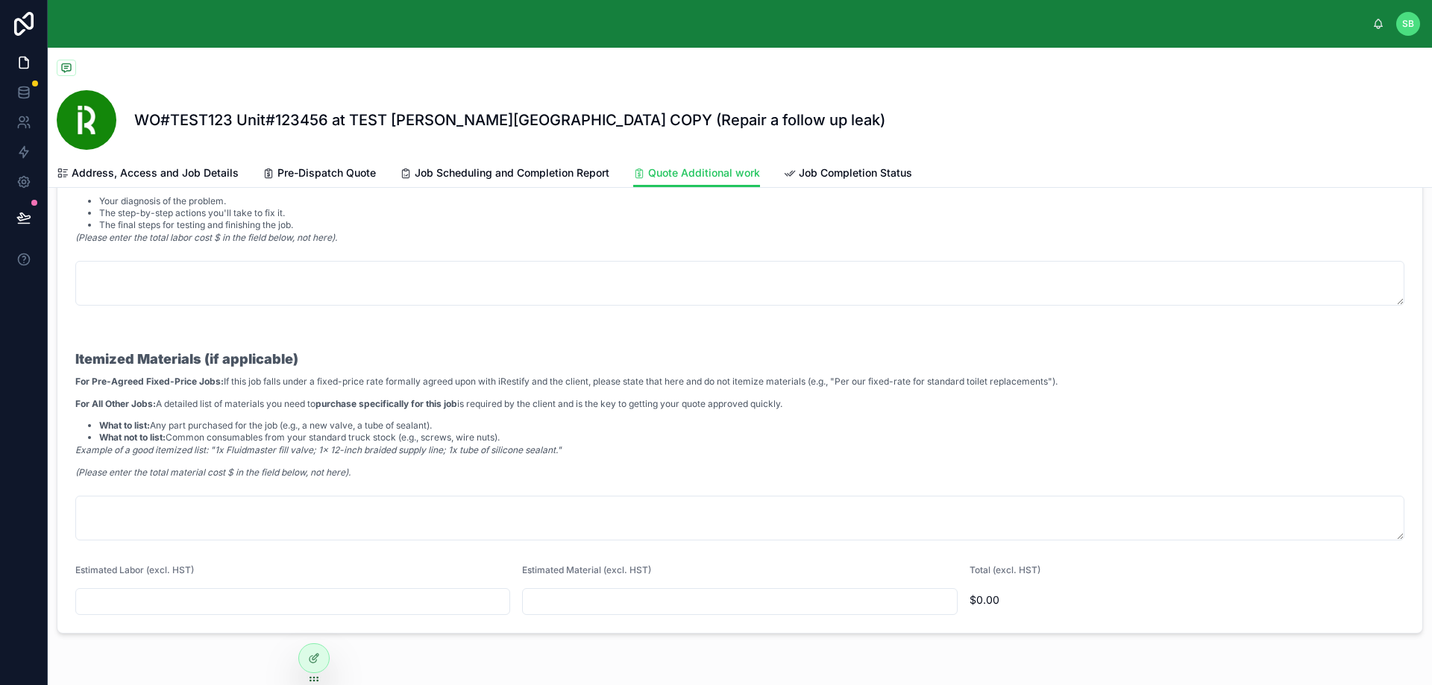
scroll to position [572, 0]
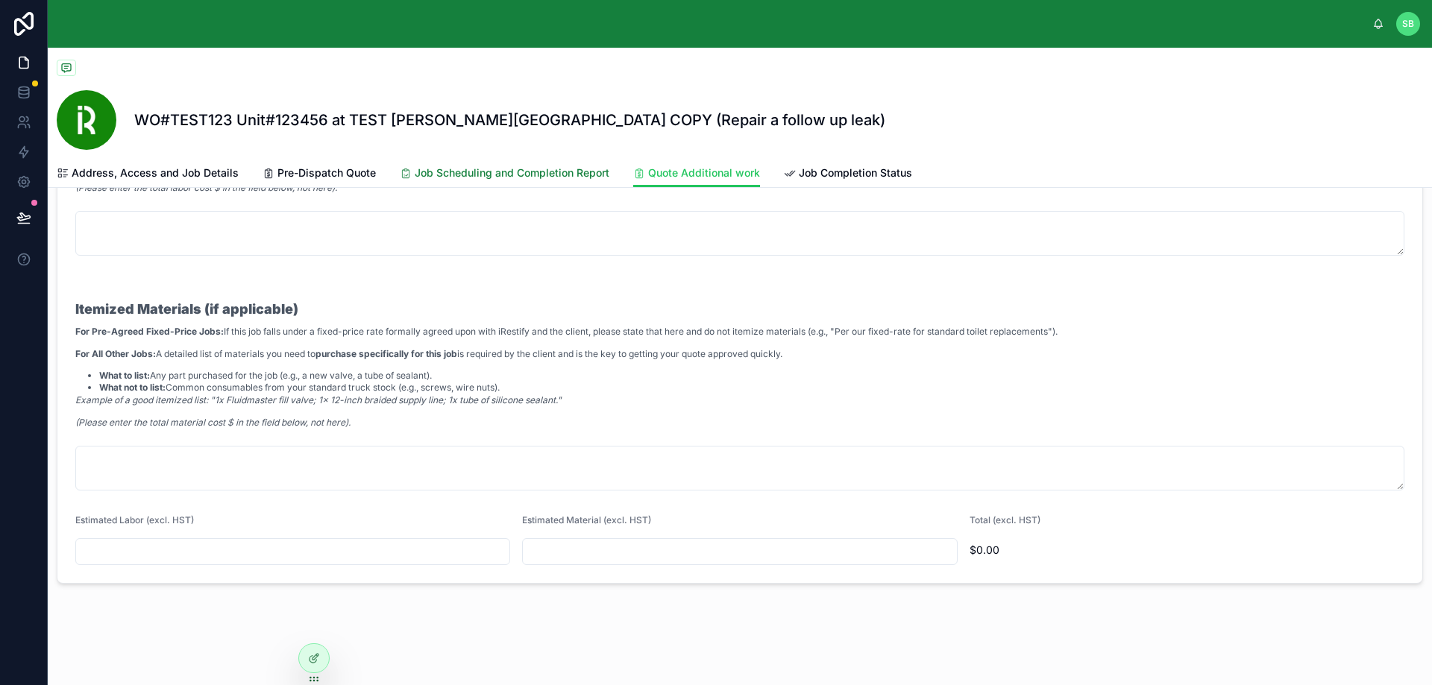
click at [478, 175] on span "Job Scheduling and Completion Report" at bounding box center [512, 173] width 195 height 15
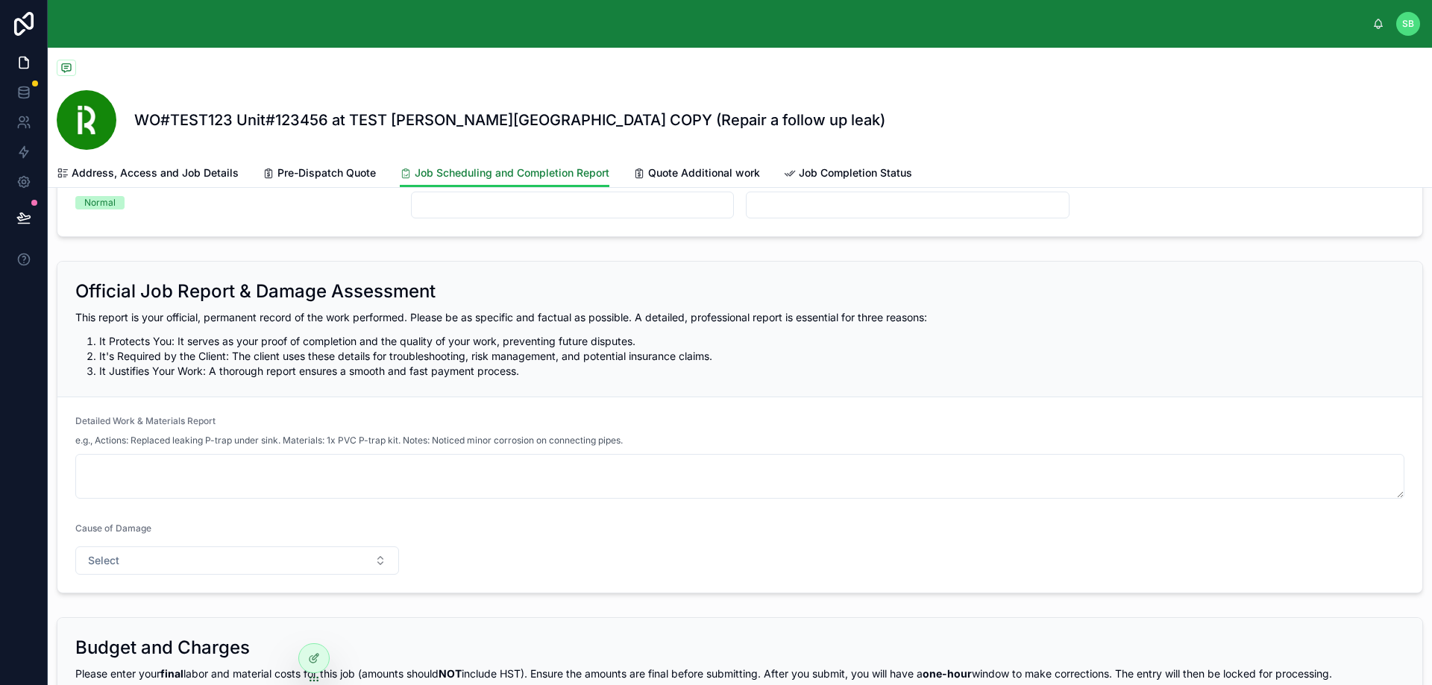
scroll to position [224, 0]
click at [667, 173] on span "Quote Additional work" at bounding box center [704, 173] width 112 height 15
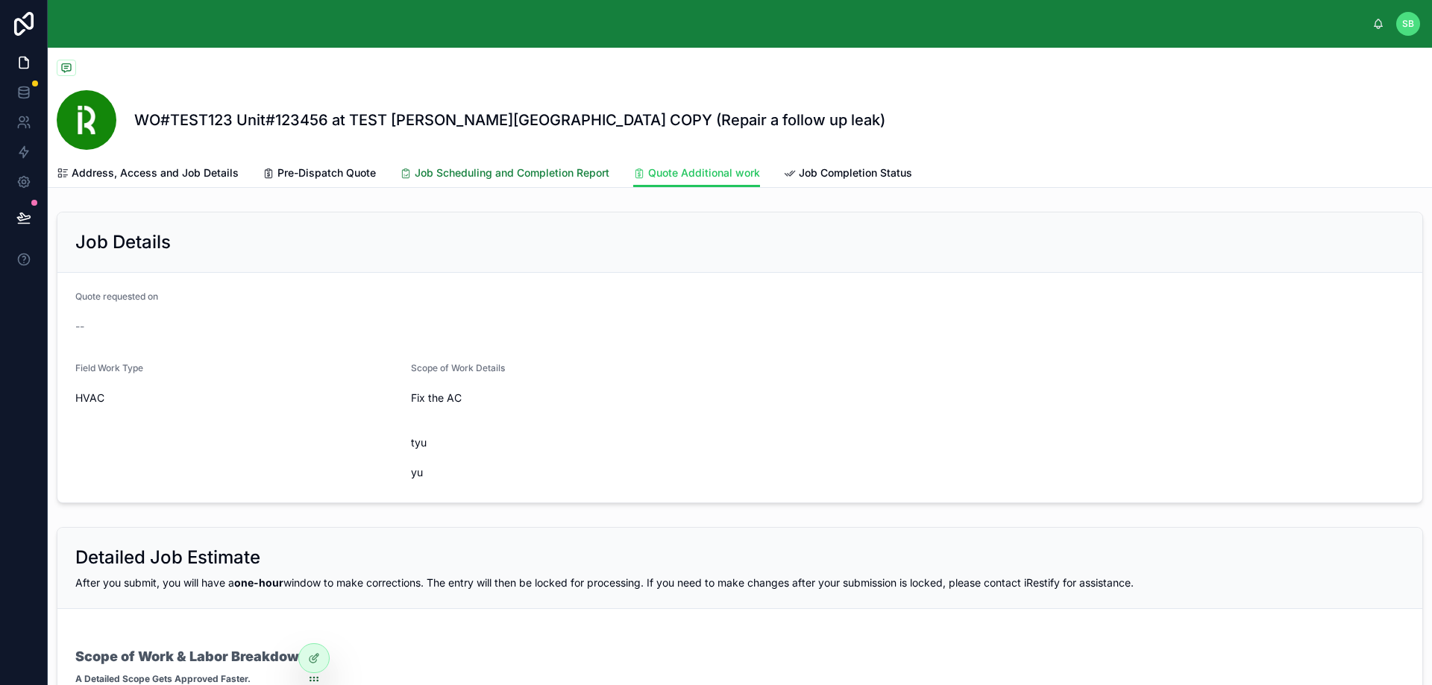
click at [544, 174] on span "Job Scheduling and Completion Report" at bounding box center [512, 173] width 195 height 15
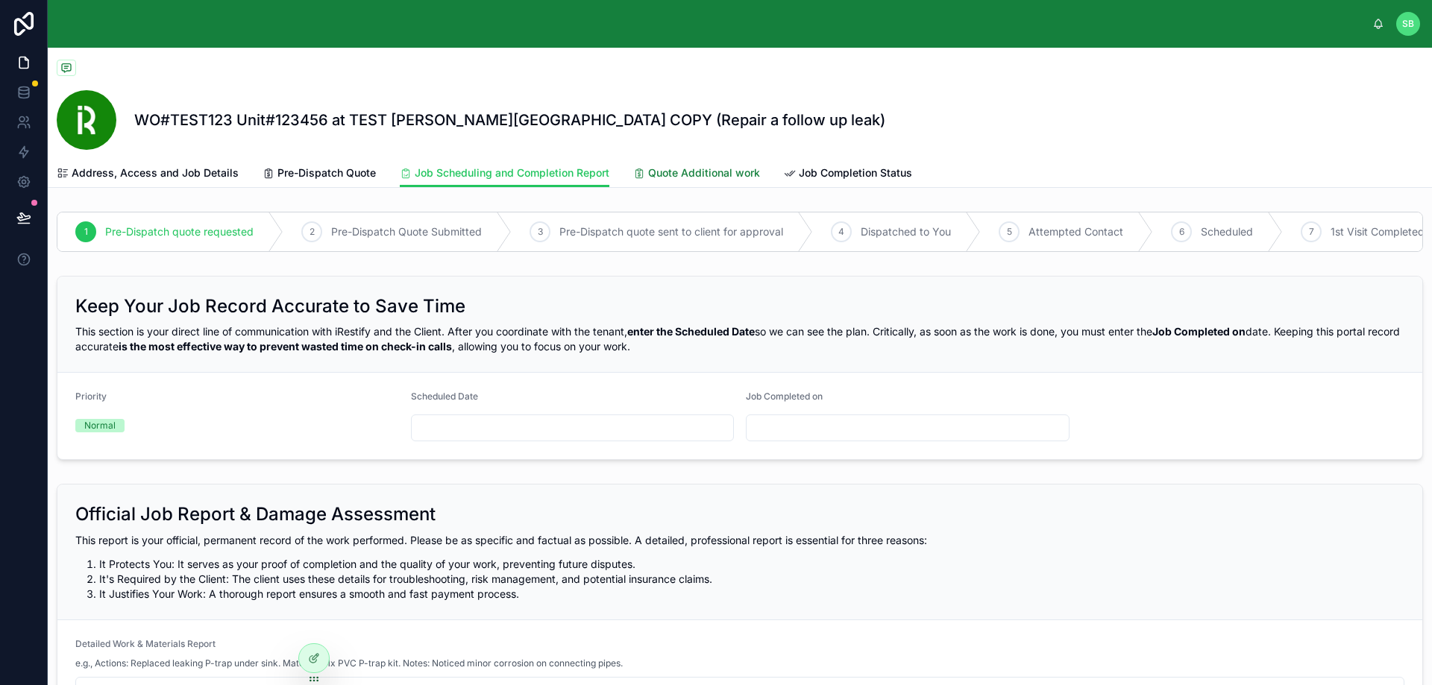
click at [688, 169] on span "Quote Additional work" at bounding box center [704, 173] width 112 height 15
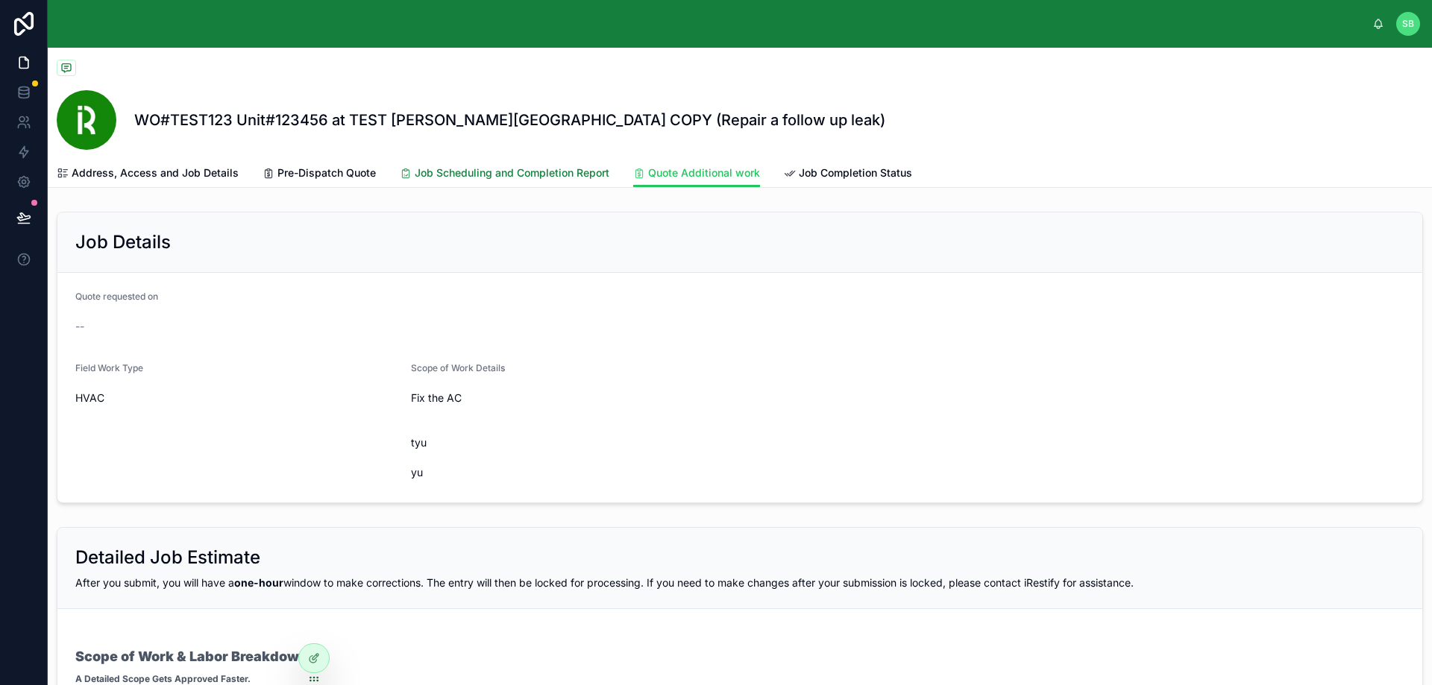
click at [501, 179] on span "Job Scheduling and Completion Report" at bounding box center [512, 173] width 195 height 15
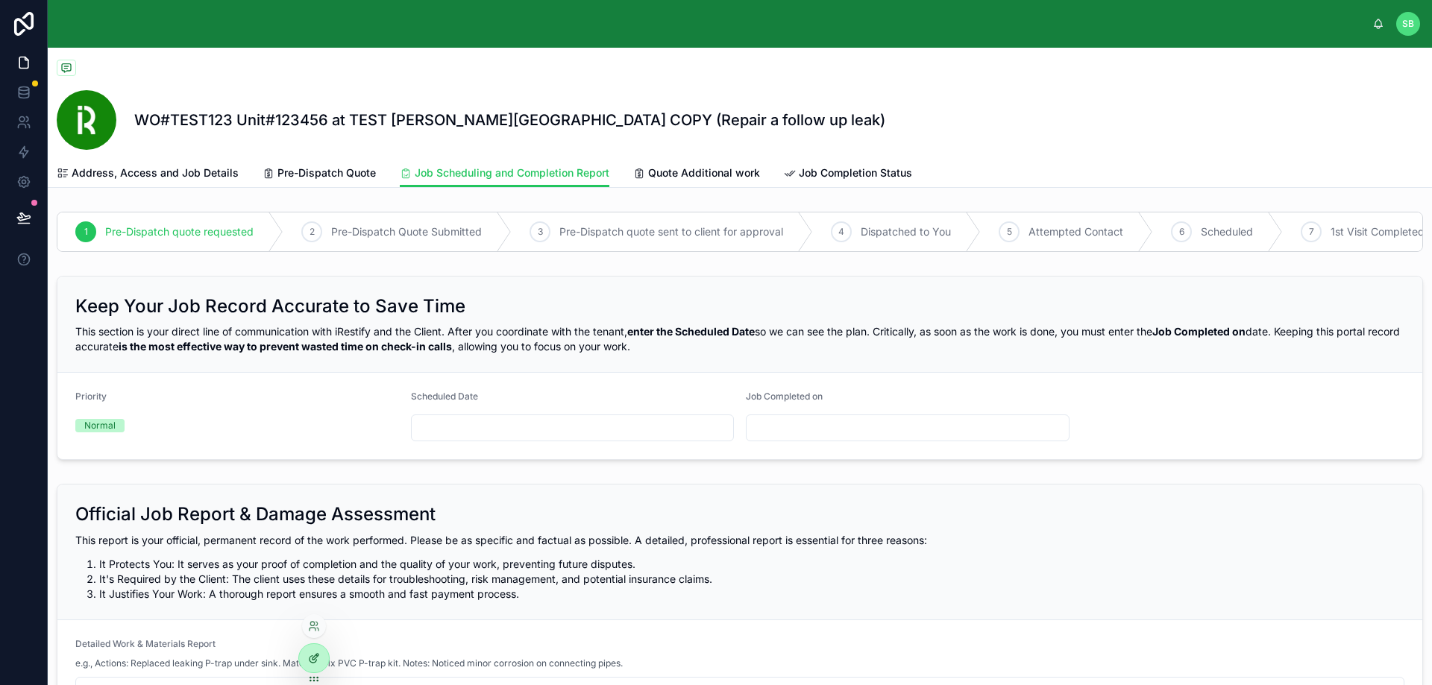
click at [324, 657] on div at bounding box center [314, 658] width 30 height 28
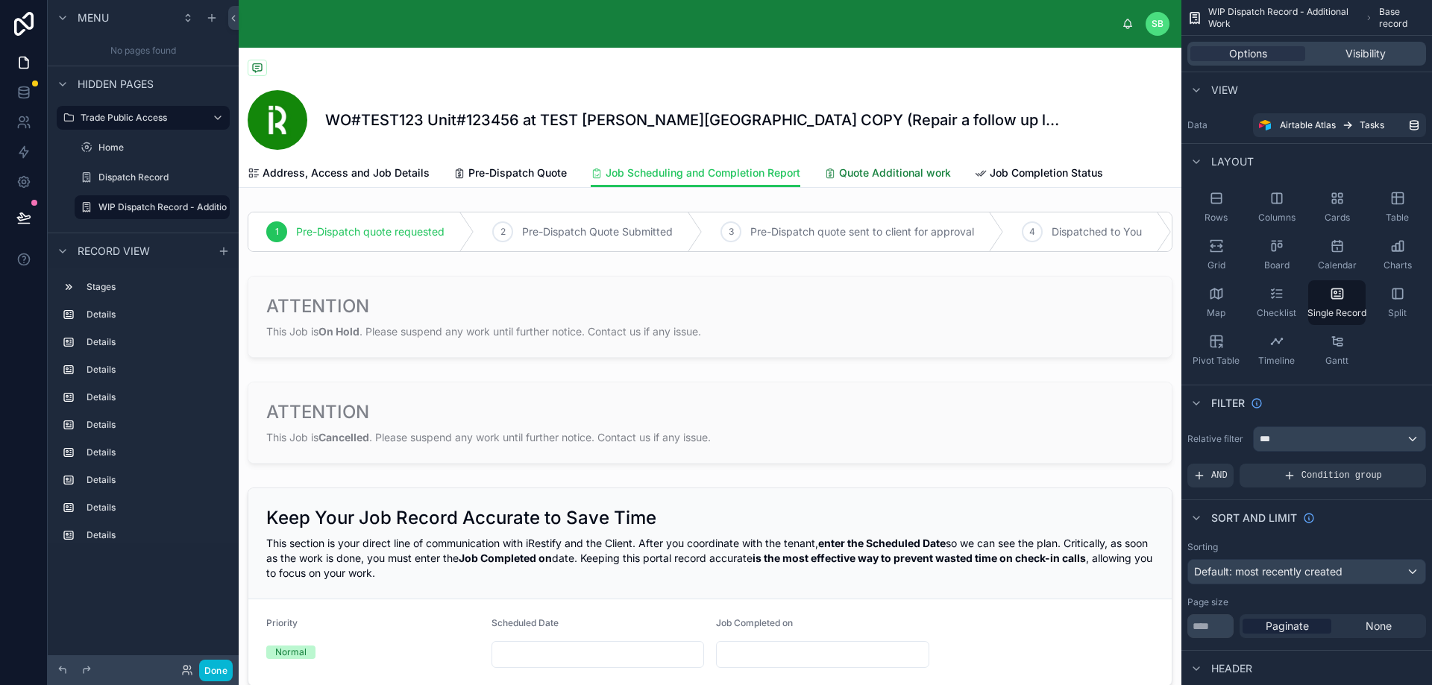
click at [884, 174] on span "Quote Additional work" at bounding box center [895, 173] width 112 height 15
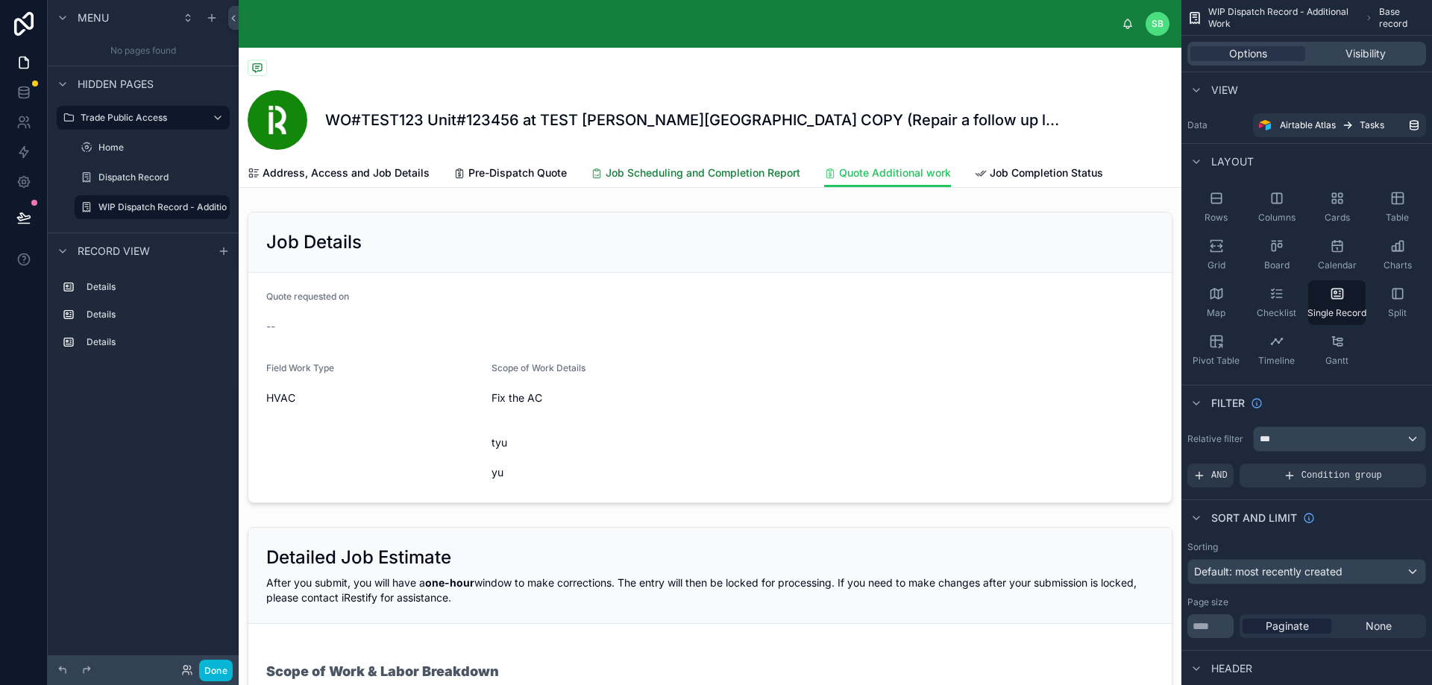
click at [723, 178] on span "Job Scheduling and Completion Report" at bounding box center [702, 173] width 195 height 15
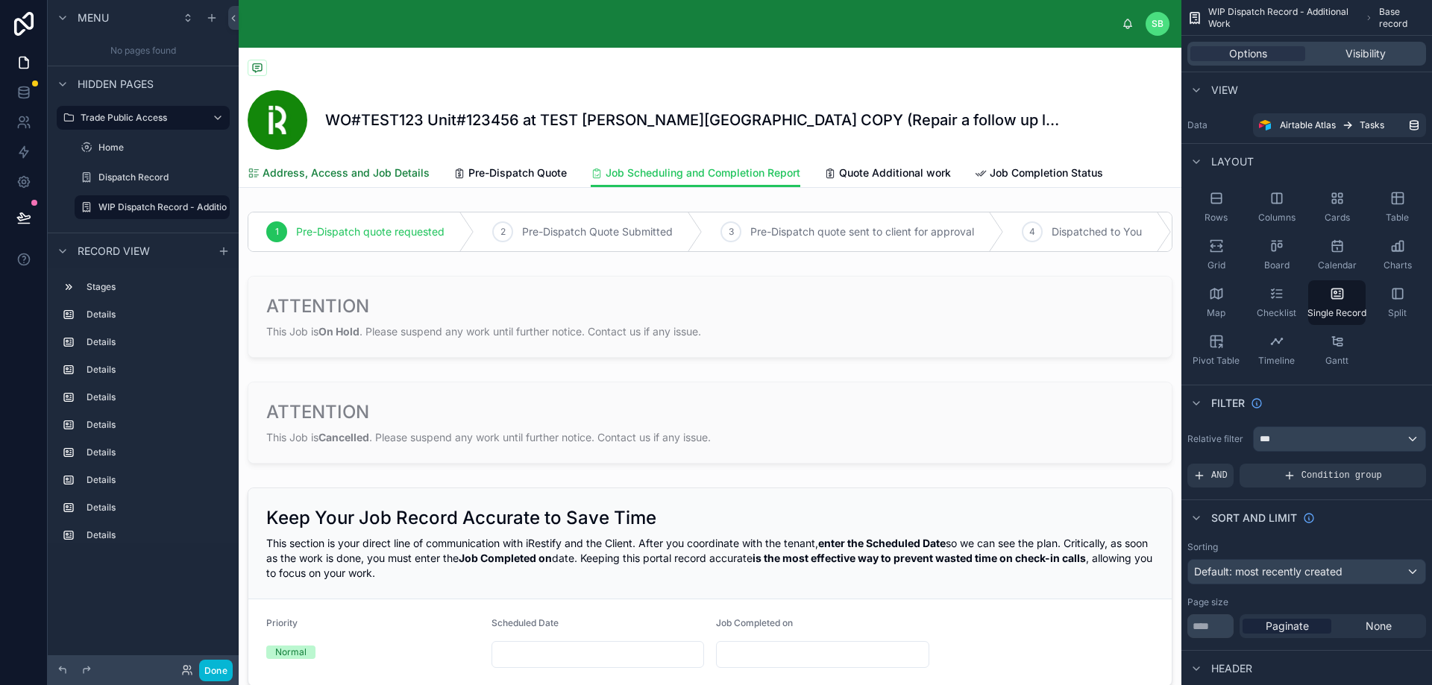
click at [371, 174] on span "Address, Access and Job Details" at bounding box center [345, 173] width 167 height 15
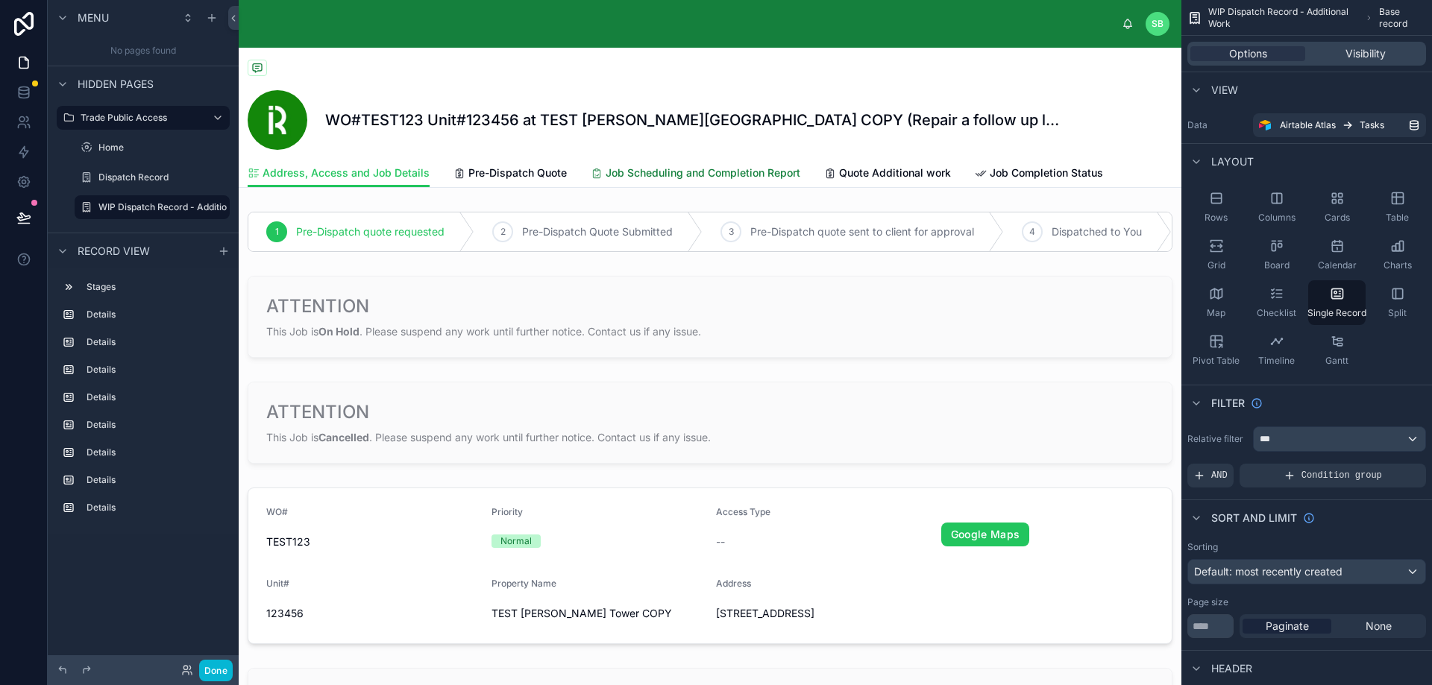
click at [701, 173] on span "Job Scheduling and Completion Report" at bounding box center [702, 173] width 195 height 15
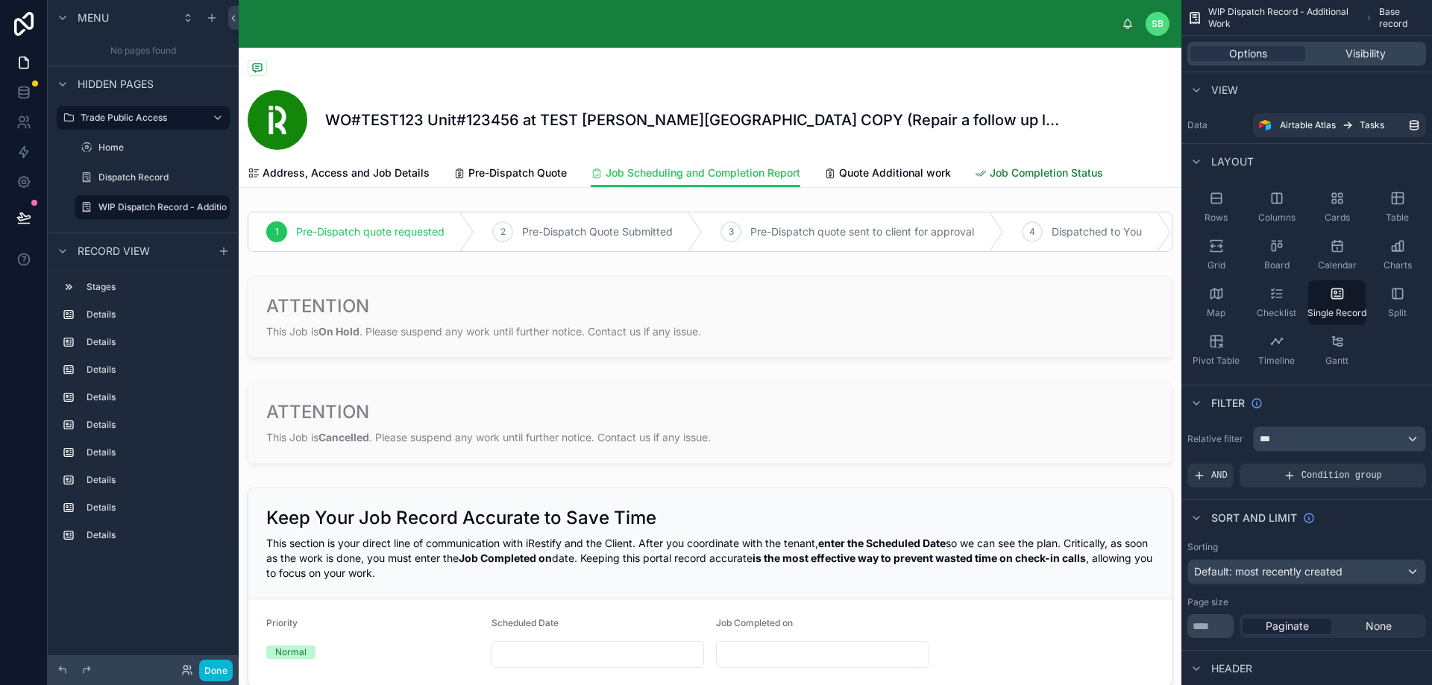
click at [1037, 167] on span "Job Completion Status" at bounding box center [1045, 173] width 113 height 15
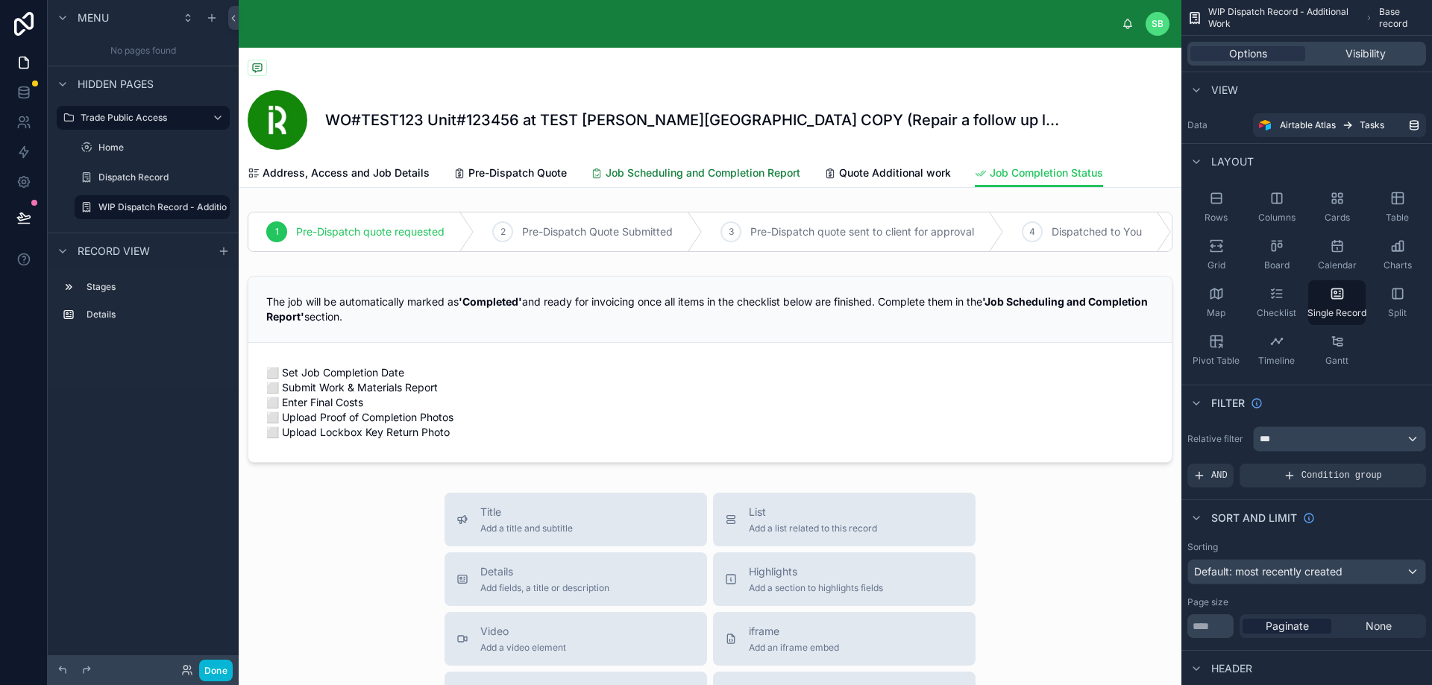
click at [724, 178] on span "Job Scheduling and Completion Report" at bounding box center [702, 173] width 195 height 15
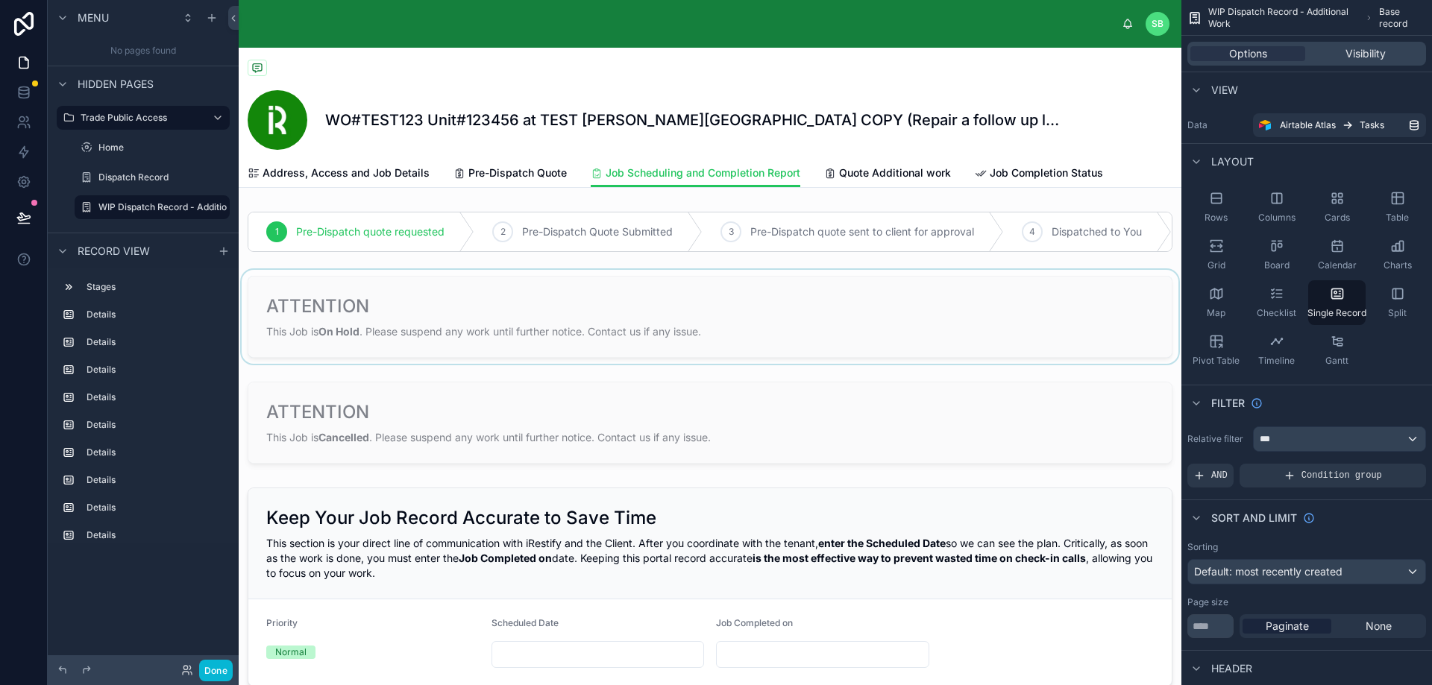
click at [432, 305] on div at bounding box center [710, 317] width 942 height 94
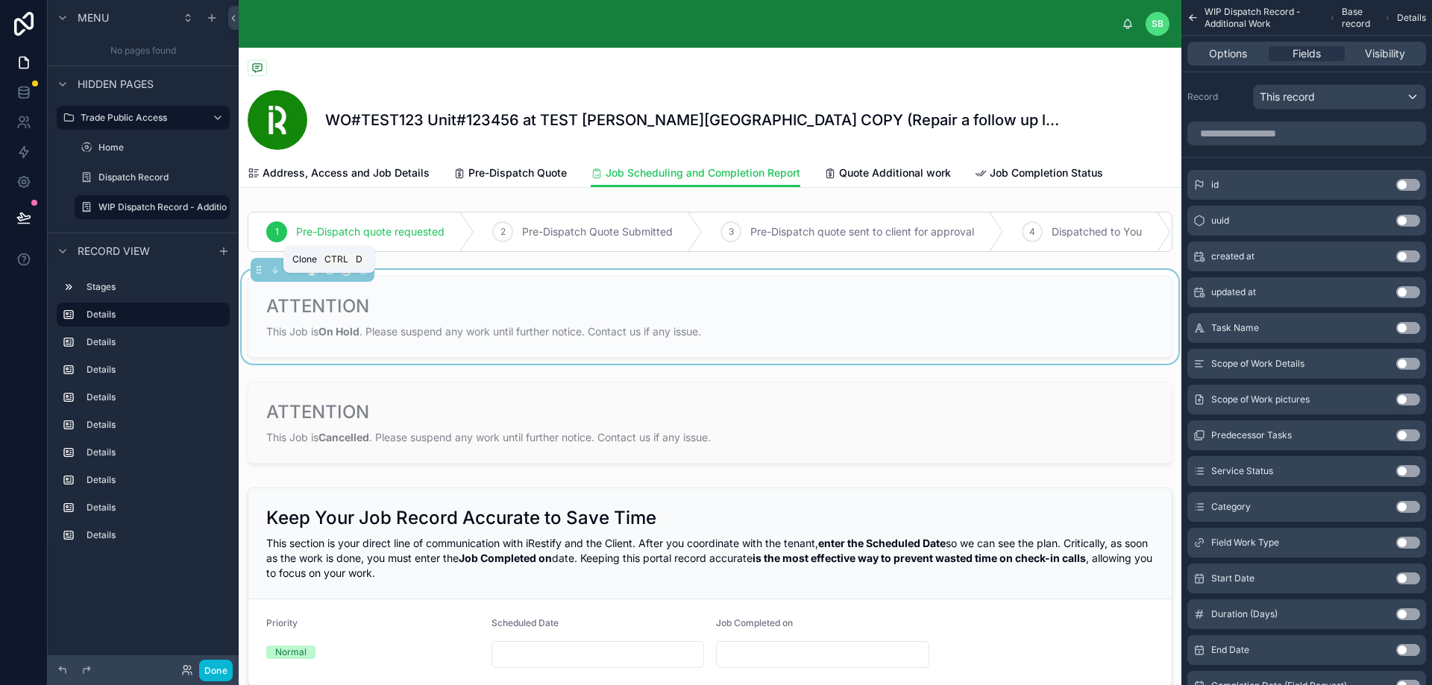
click at [327, 275] on icon at bounding box center [329, 270] width 10 height 10
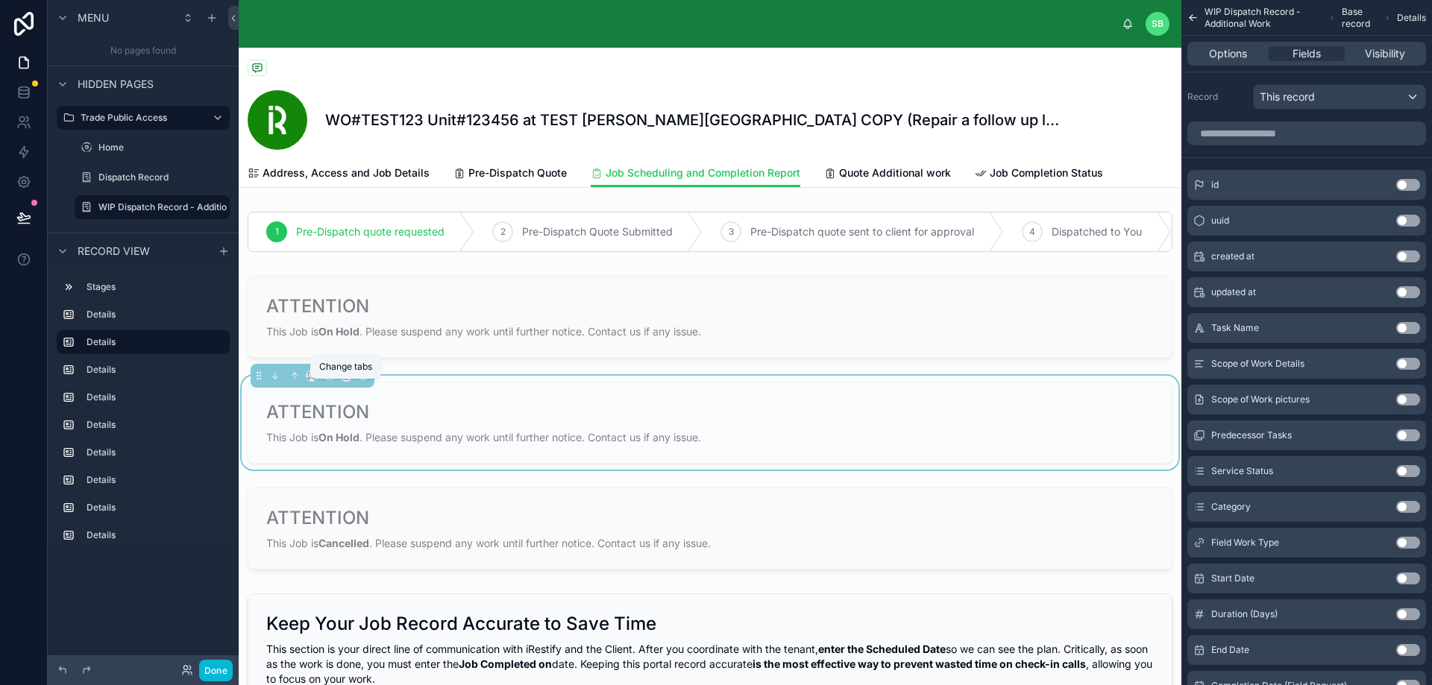
click at [346, 381] on icon at bounding box center [346, 376] width 10 height 10
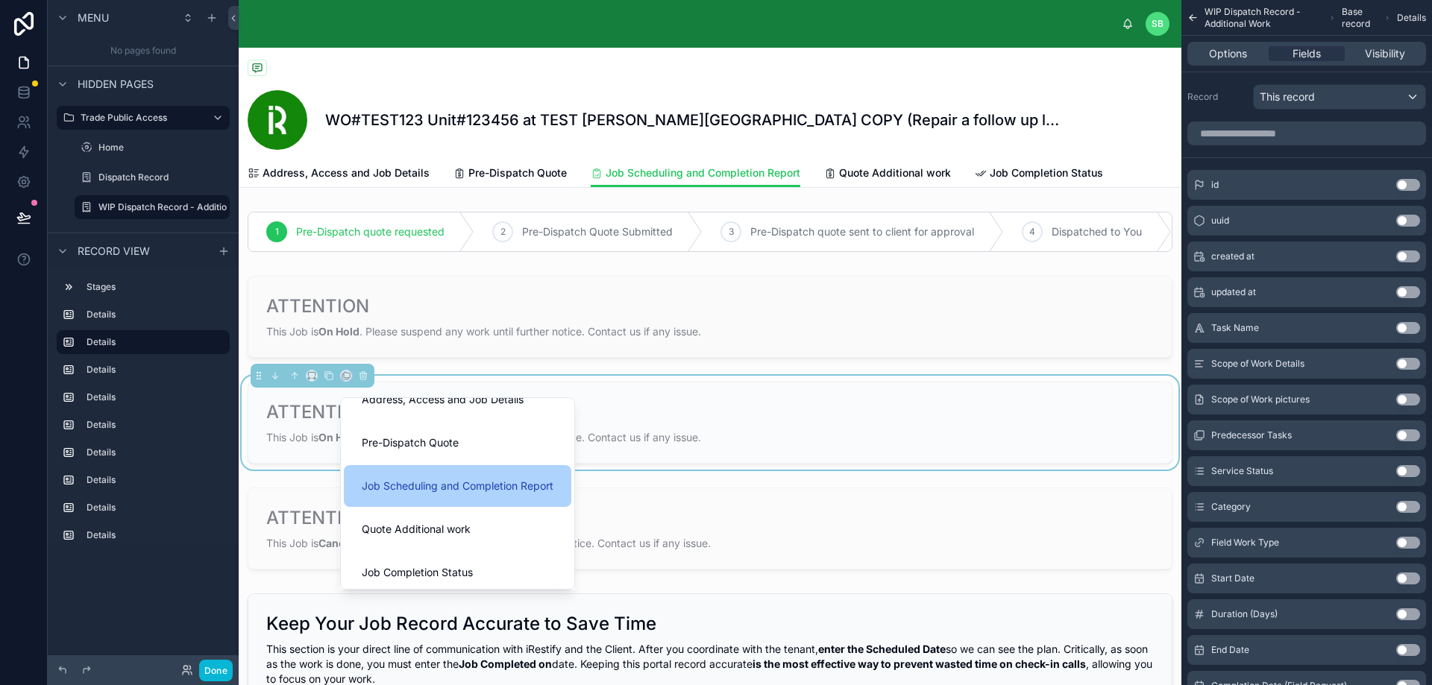
scroll to position [30, 0]
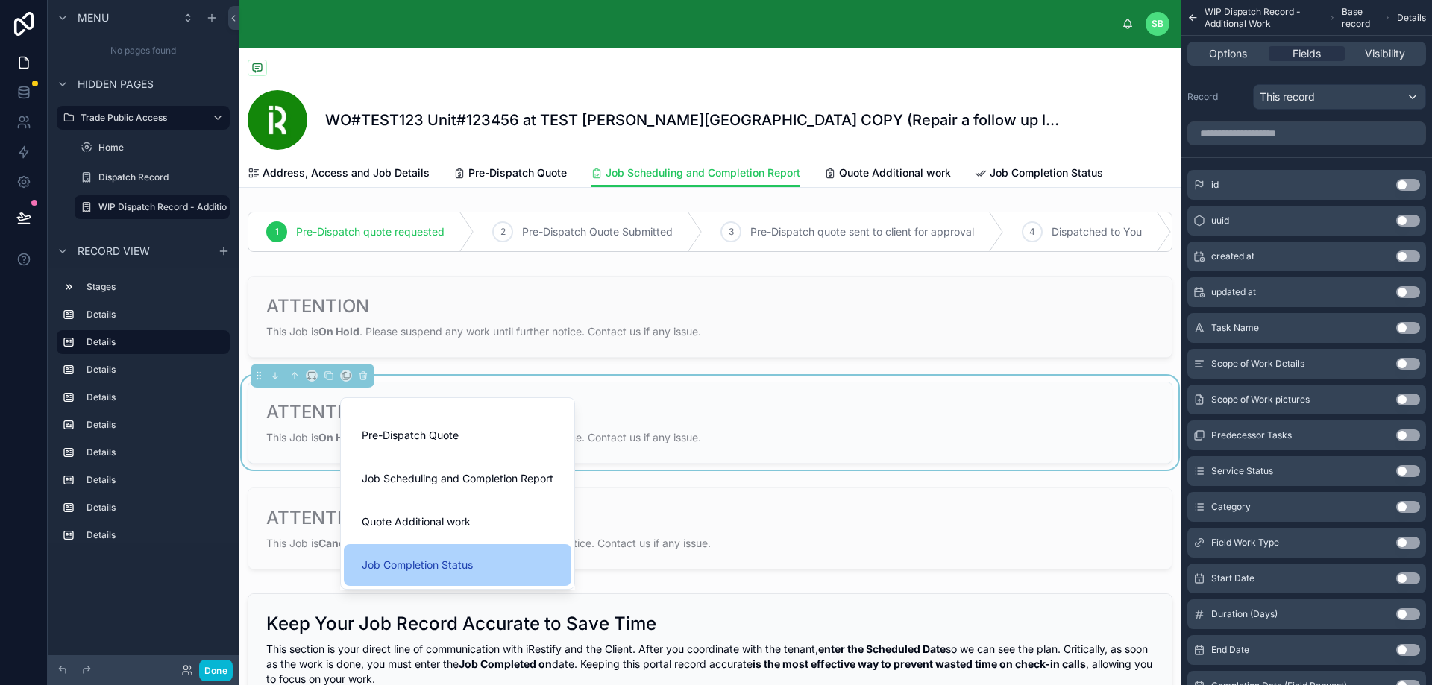
click at [451, 560] on span "Job Completion Status" at bounding box center [417, 565] width 111 height 18
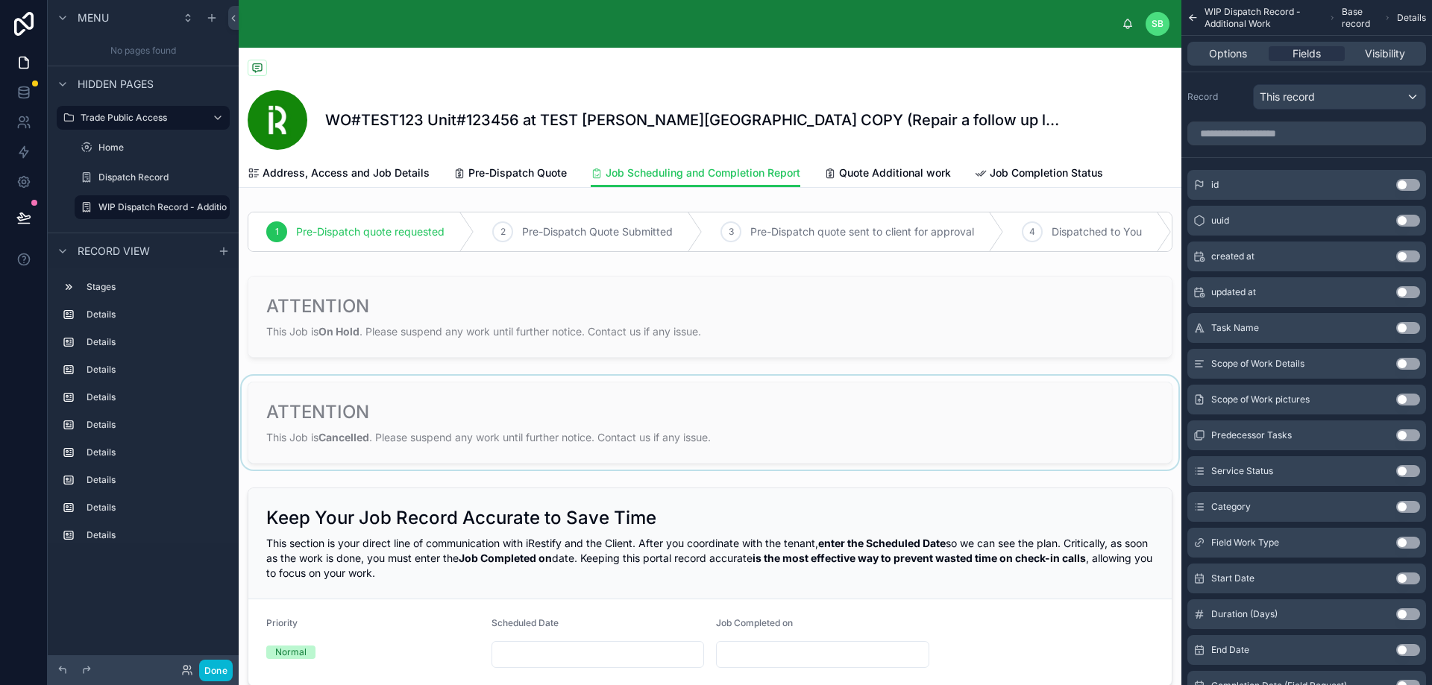
click at [400, 424] on div at bounding box center [710, 423] width 942 height 94
click at [327, 380] on icon at bounding box center [330, 377] width 6 height 6
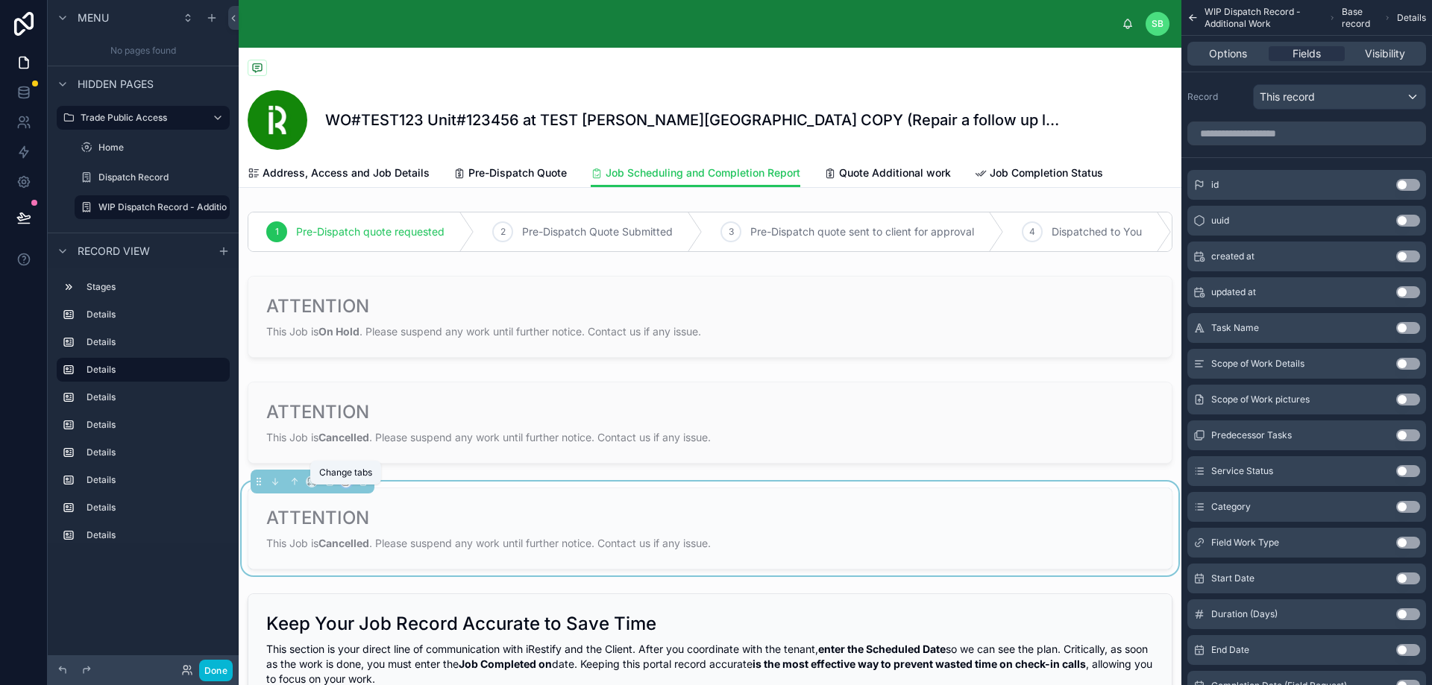
click at [350, 487] on icon at bounding box center [346, 481] width 10 height 10
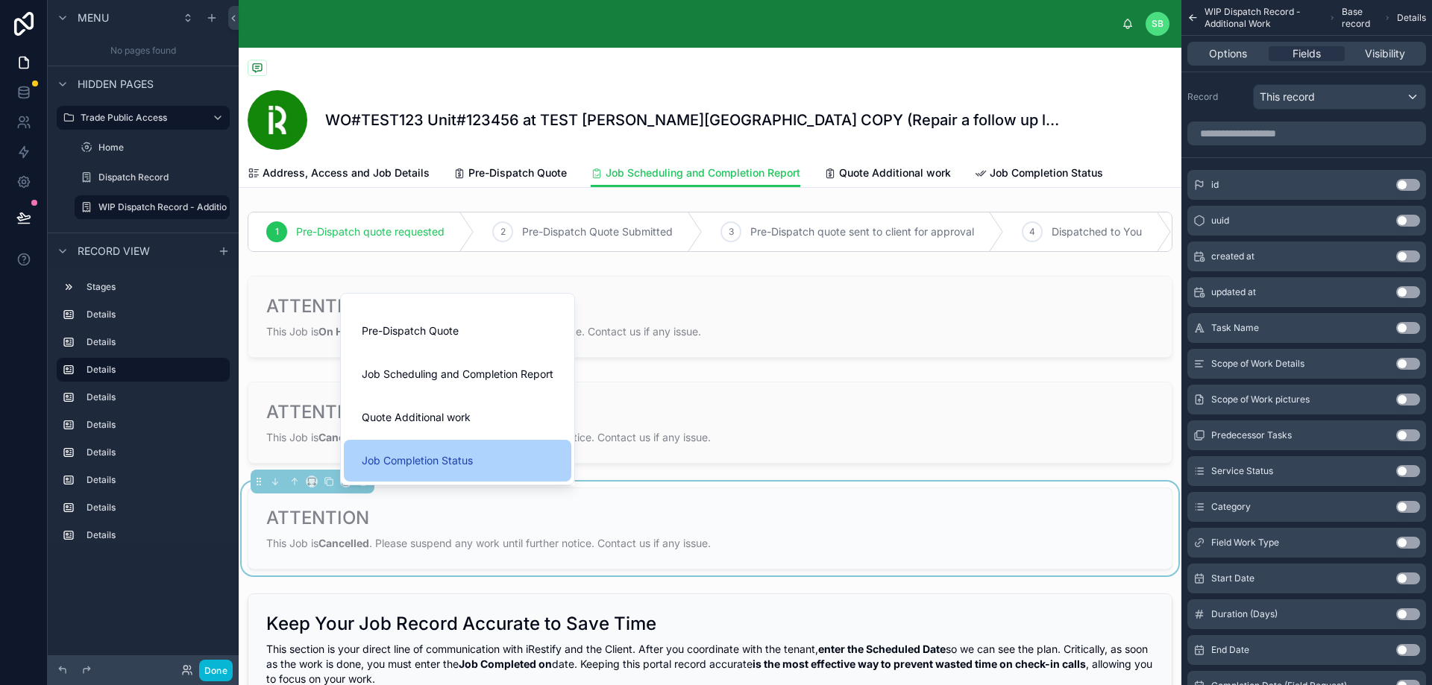
click at [451, 463] on span "Job Completion Status" at bounding box center [417, 461] width 111 height 18
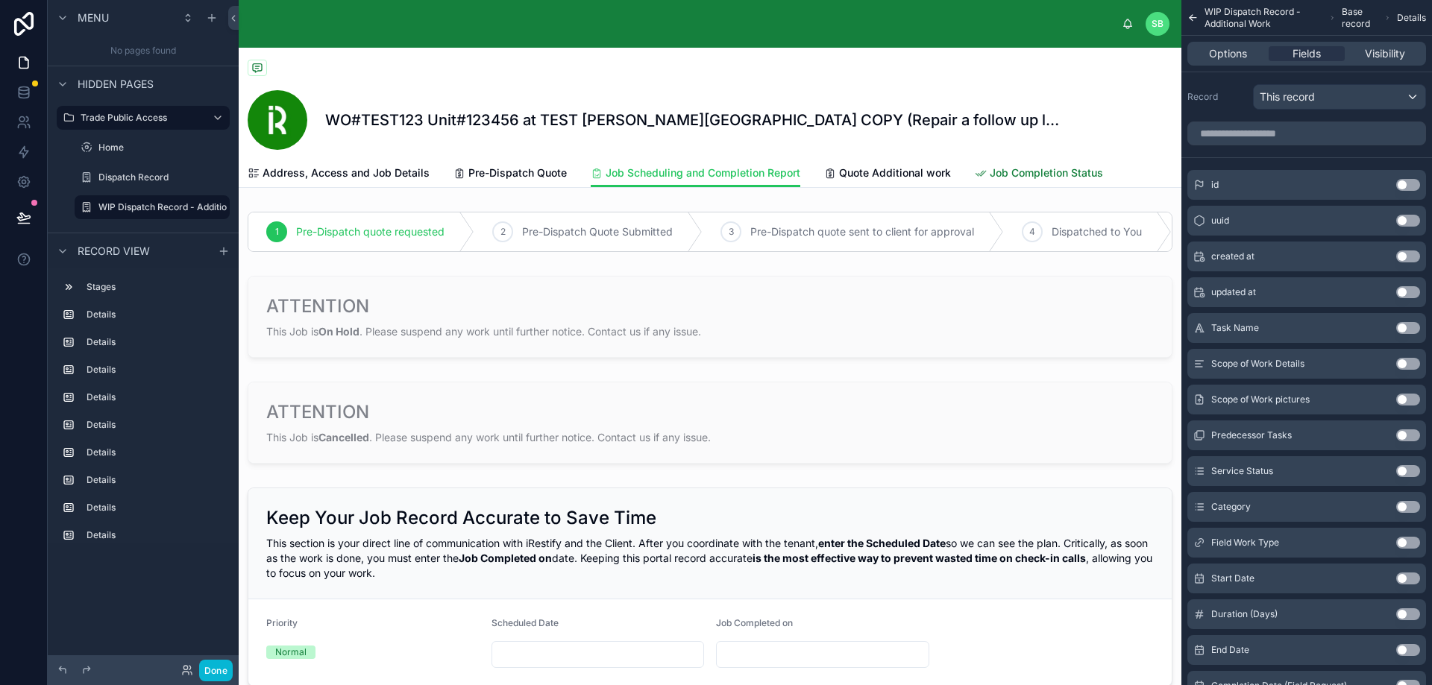
click at [1040, 176] on span "Job Completion Status" at bounding box center [1045, 173] width 113 height 15
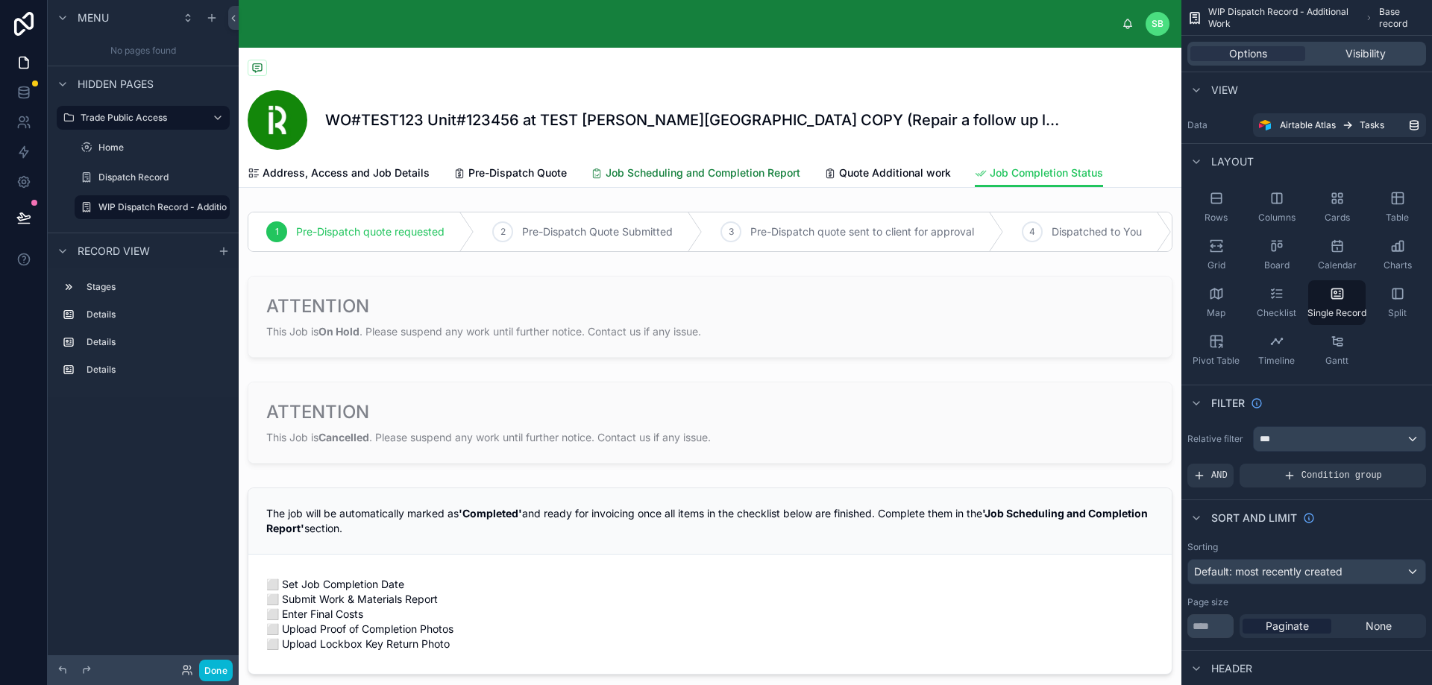
click at [687, 177] on span "Job Scheduling and Completion Report" at bounding box center [702, 173] width 195 height 15
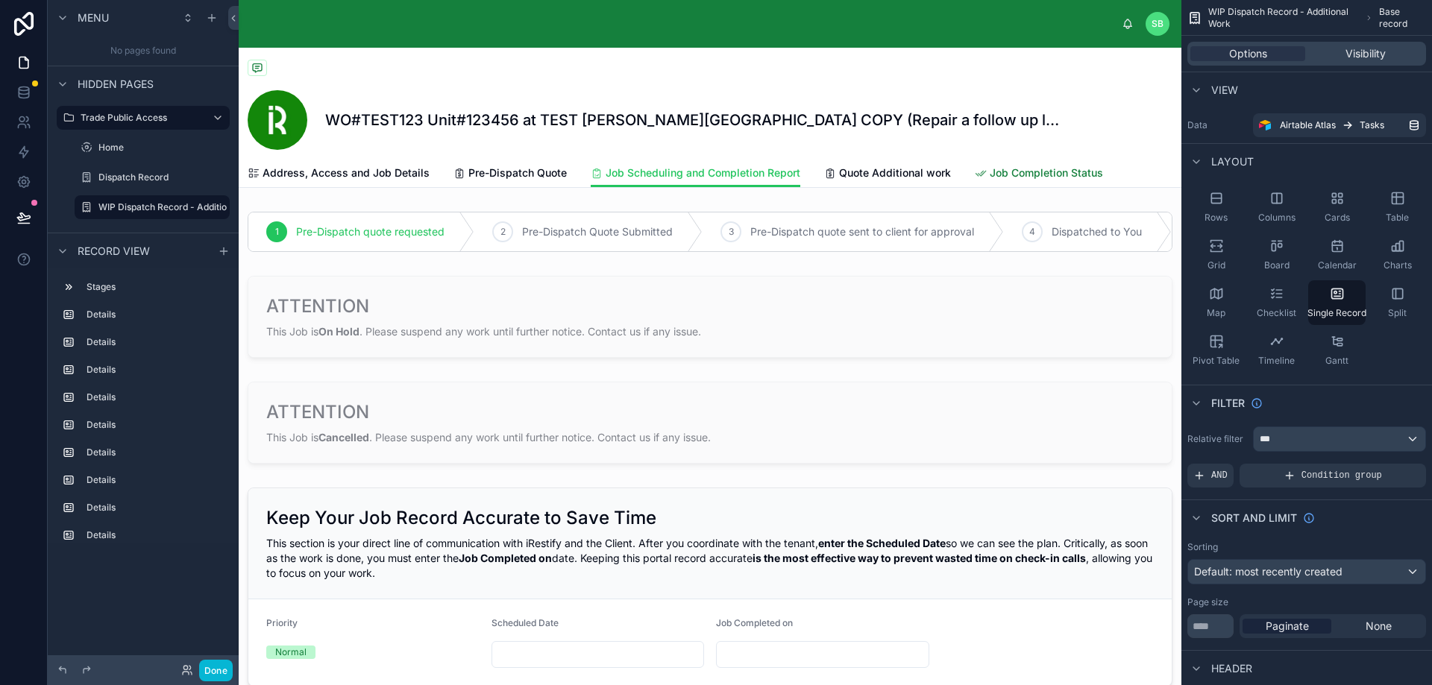
click at [1019, 175] on span "Job Completion Status" at bounding box center [1045, 173] width 113 height 15
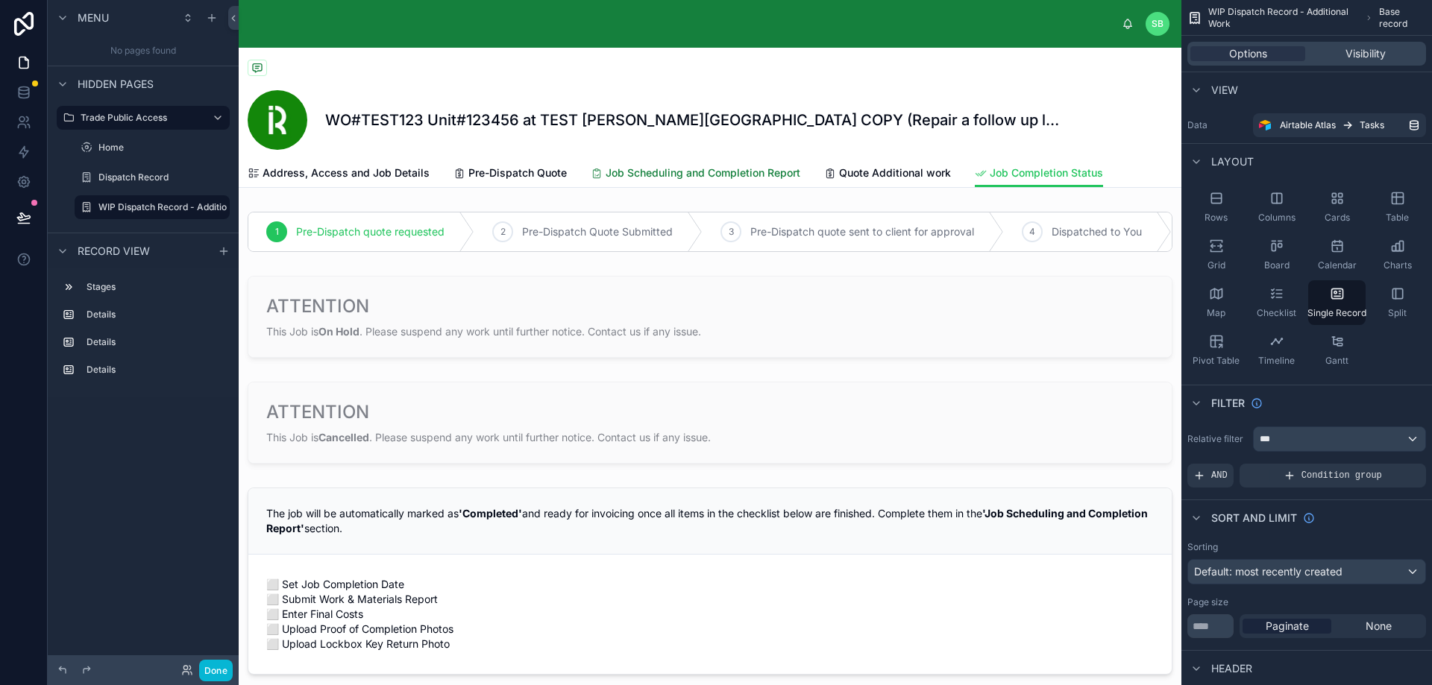
click at [701, 171] on span "Job Scheduling and Completion Report" at bounding box center [702, 173] width 195 height 15
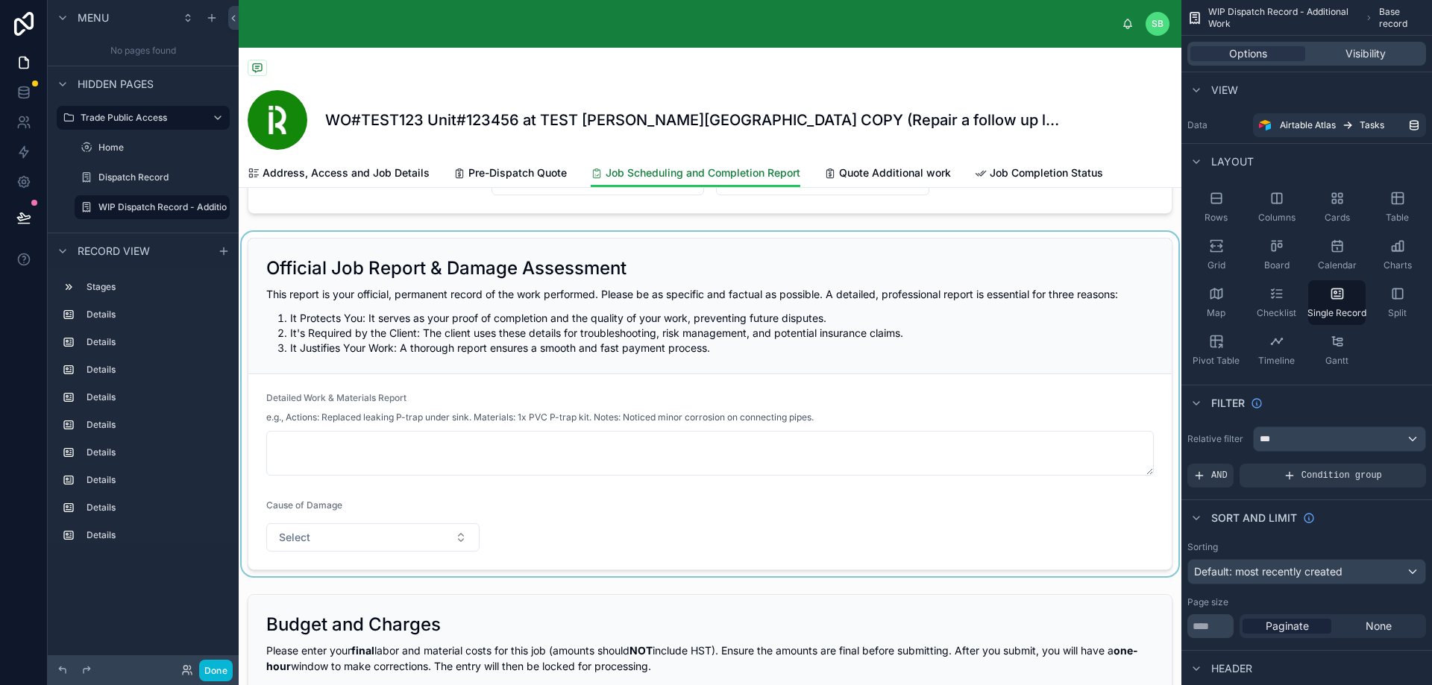
scroll to position [522, 0]
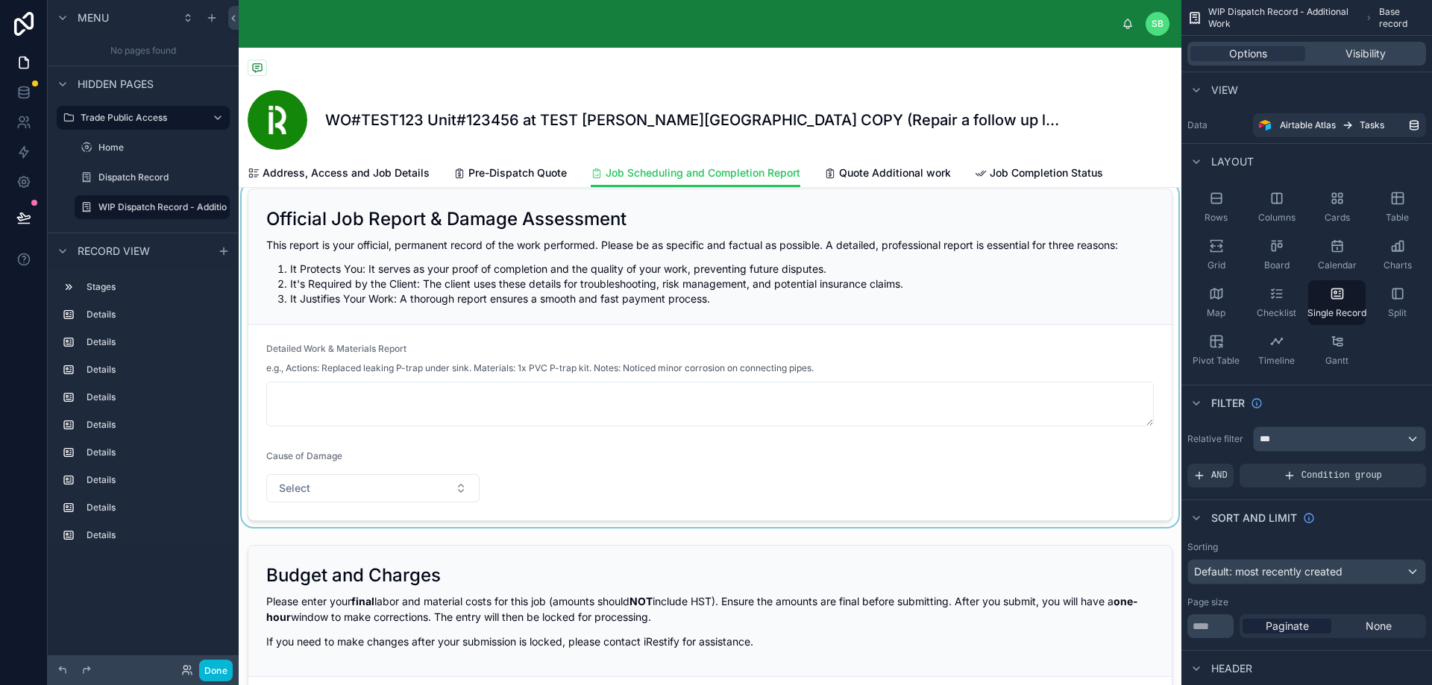
click at [492, 287] on div at bounding box center [710, 355] width 942 height 344
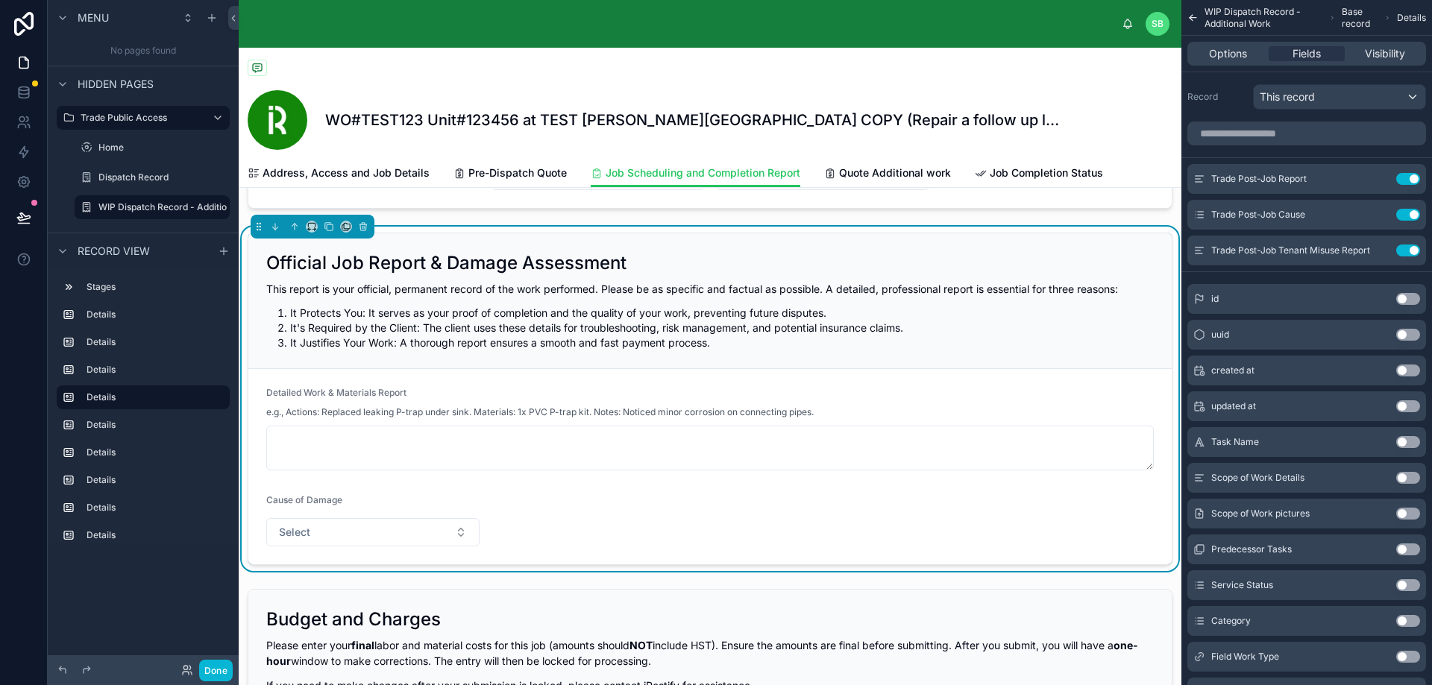
scroll to position [447, 0]
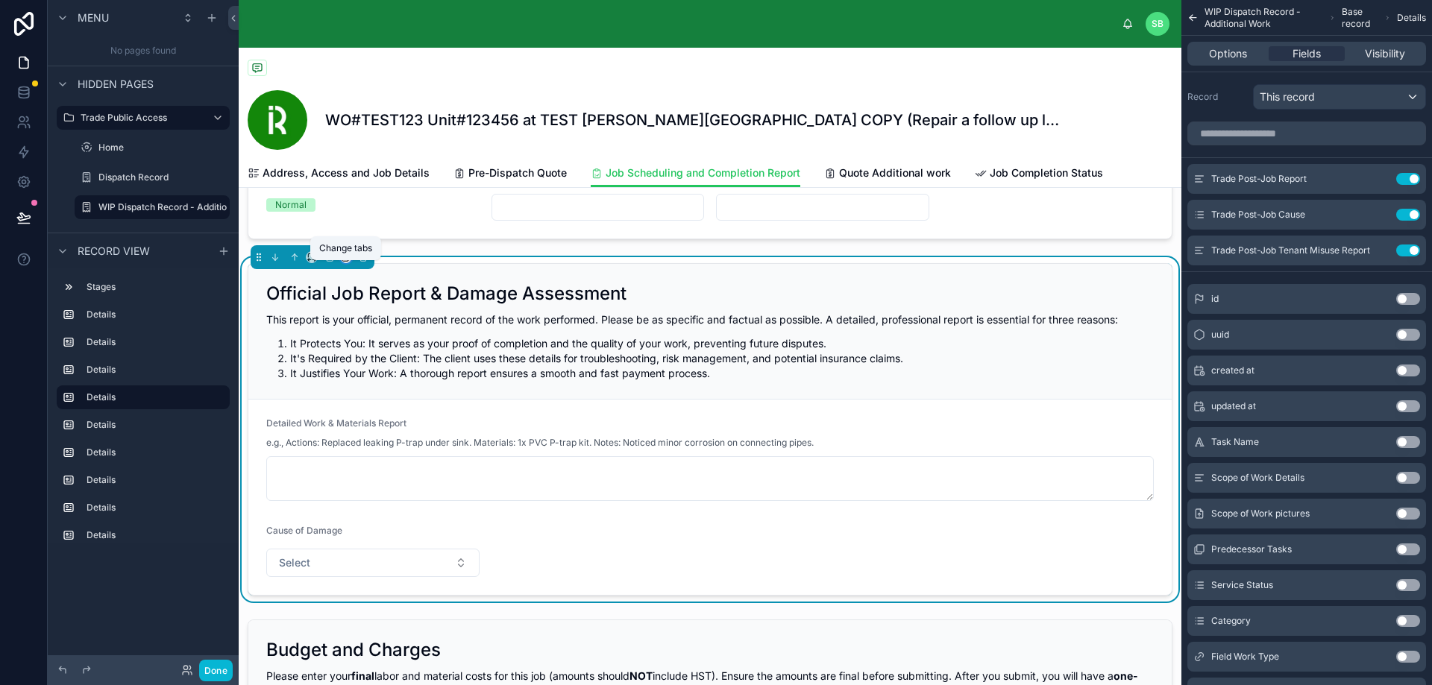
click at [345, 262] on icon at bounding box center [346, 257] width 10 height 10
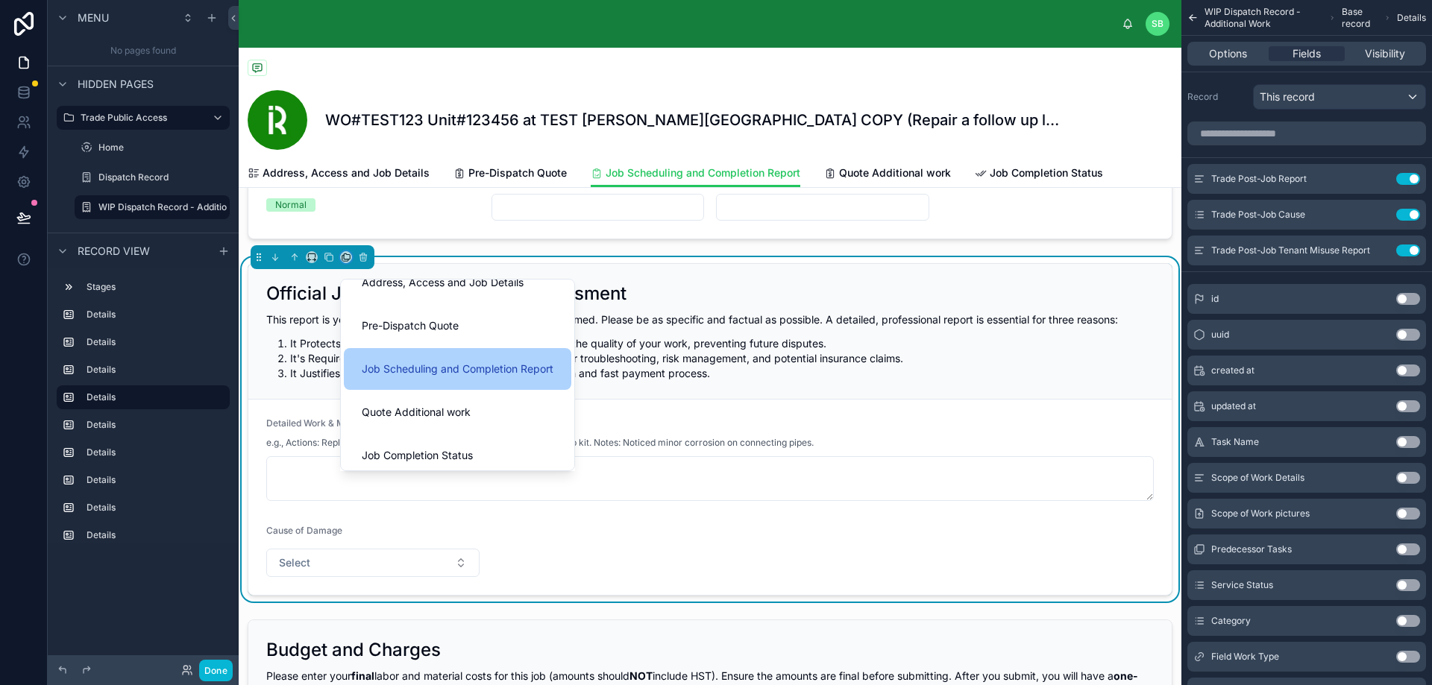
scroll to position [30, 0]
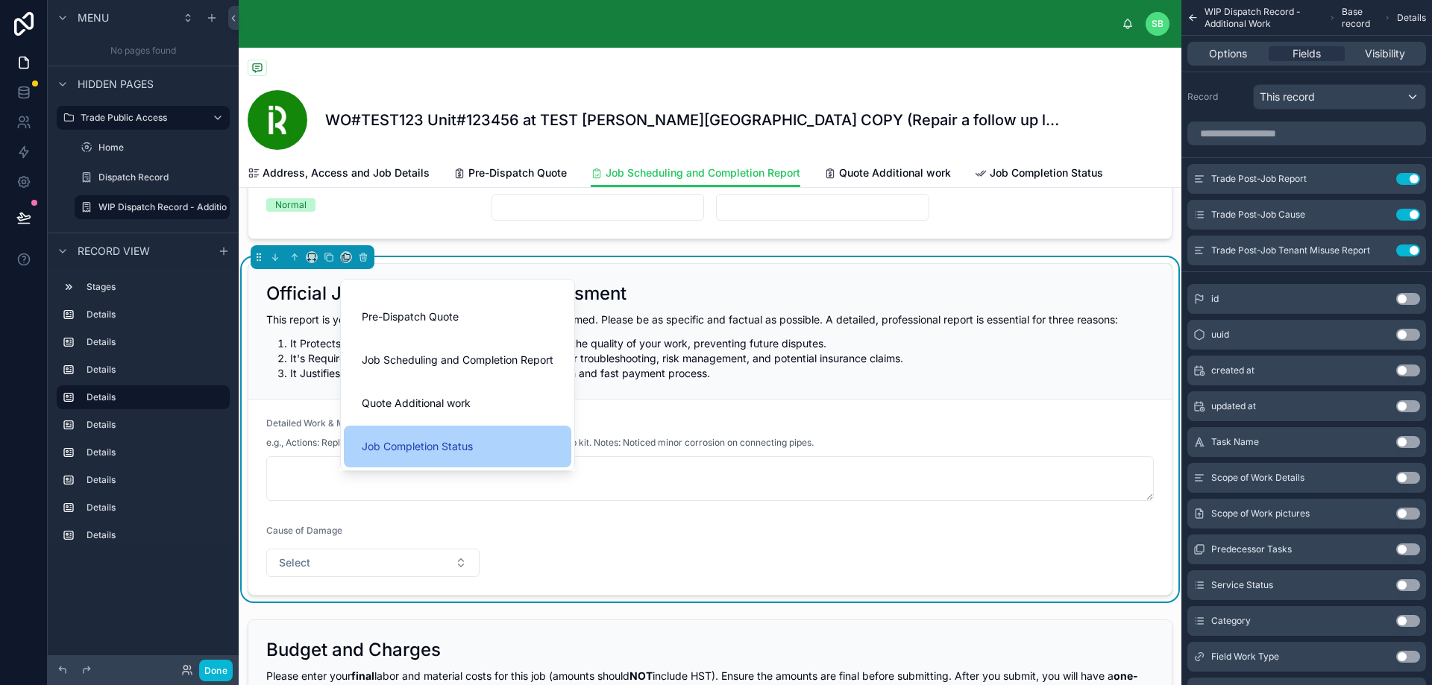
click at [438, 446] on span "Job Completion Status" at bounding box center [417, 447] width 111 height 18
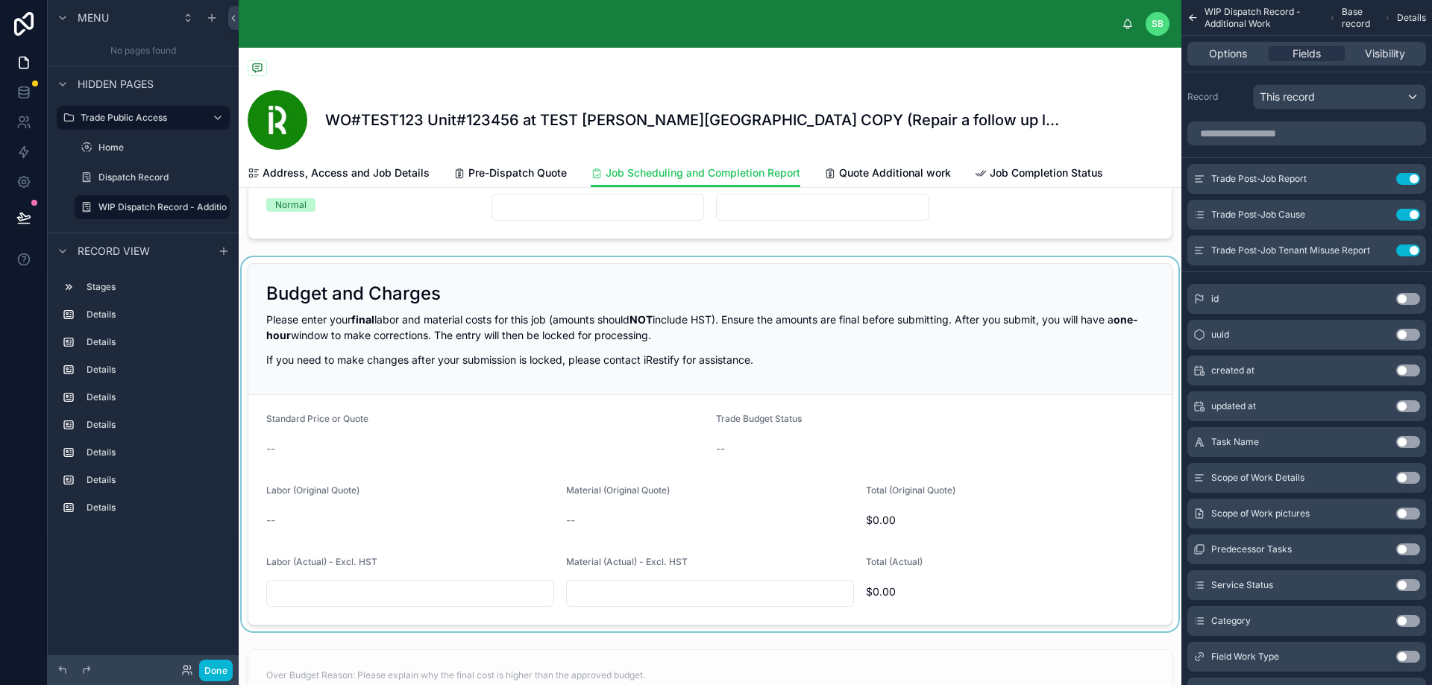
click at [467, 334] on div at bounding box center [710, 444] width 942 height 374
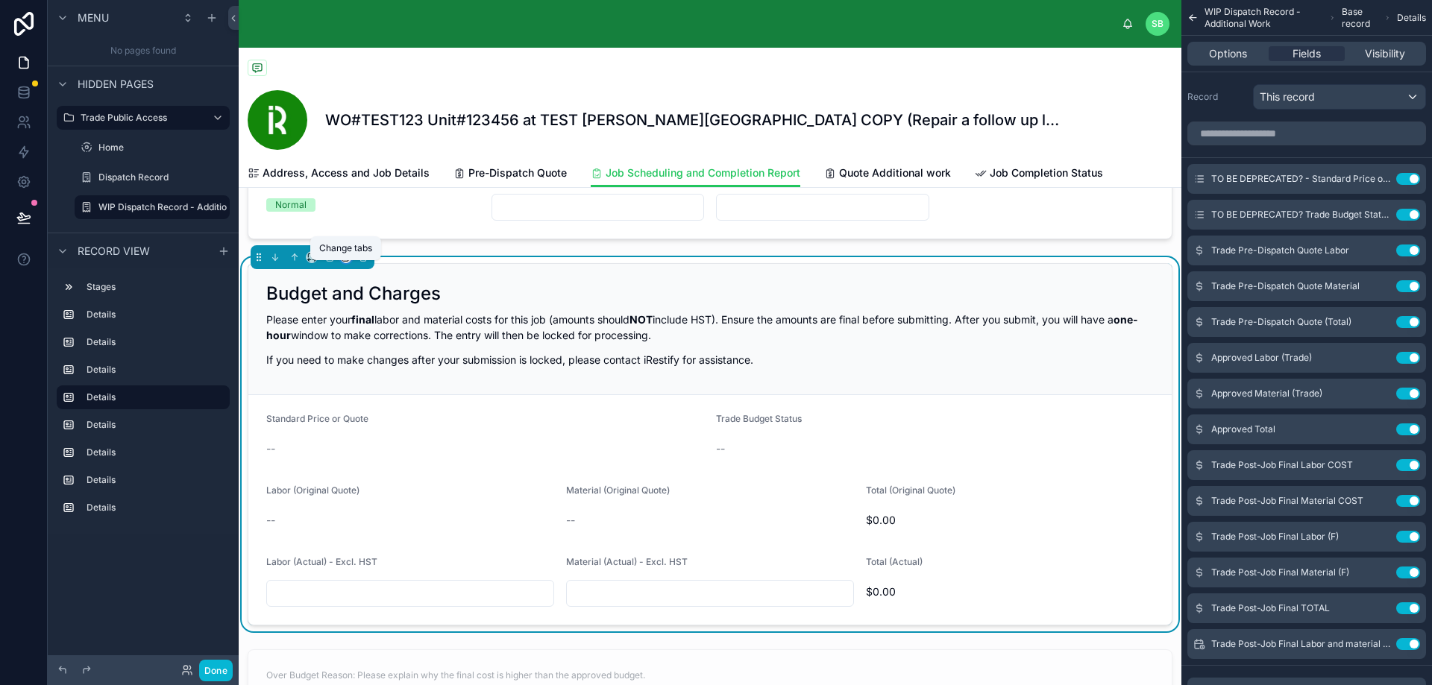
click at [347, 262] on icon at bounding box center [346, 257] width 10 height 10
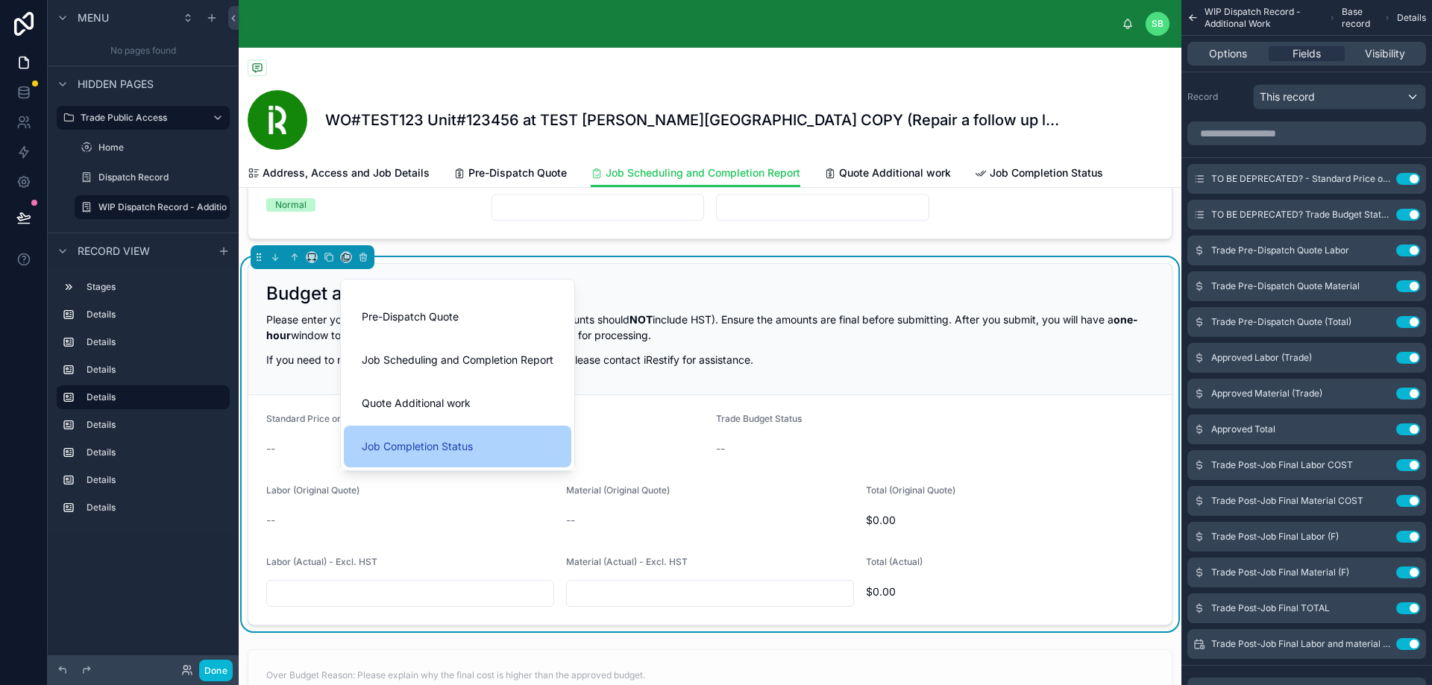
click at [442, 452] on span "Job Completion Status" at bounding box center [417, 447] width 111 height 18
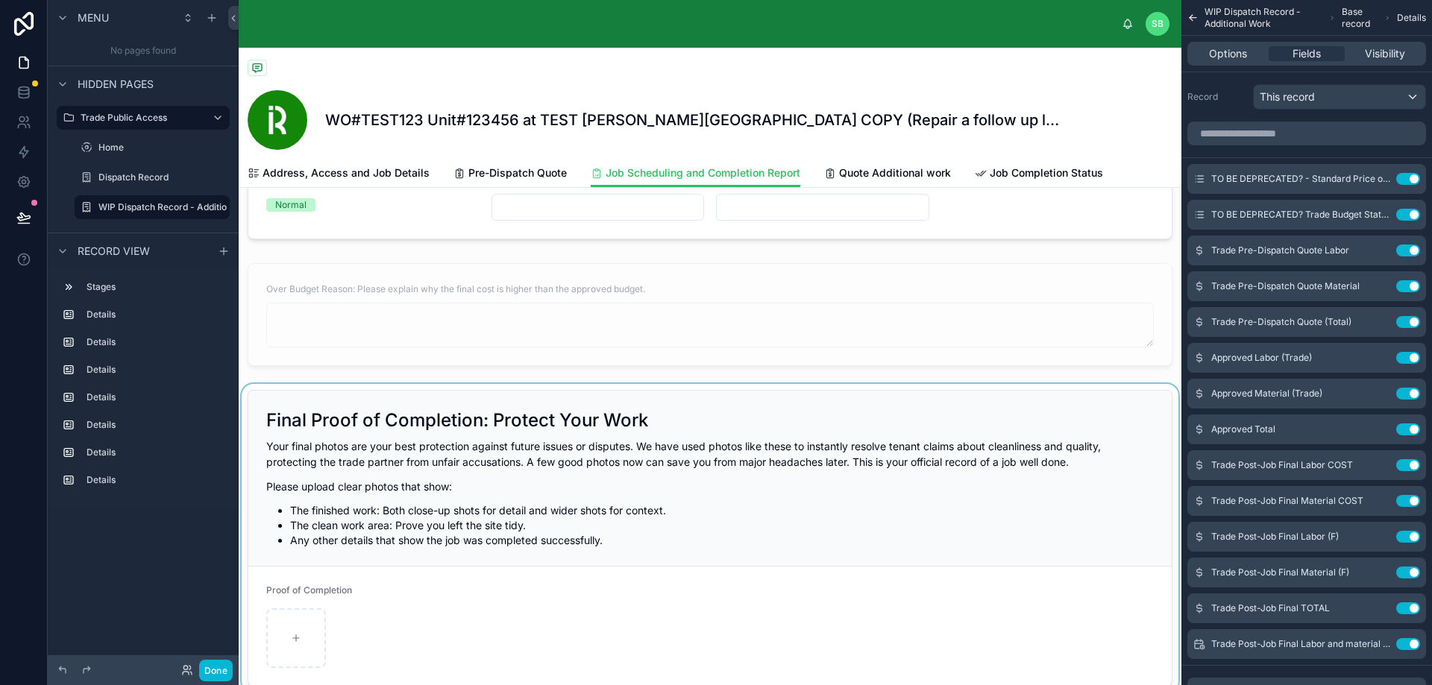
click at [458, 453] on div at bounding box center [710, 538] width 942 height 309
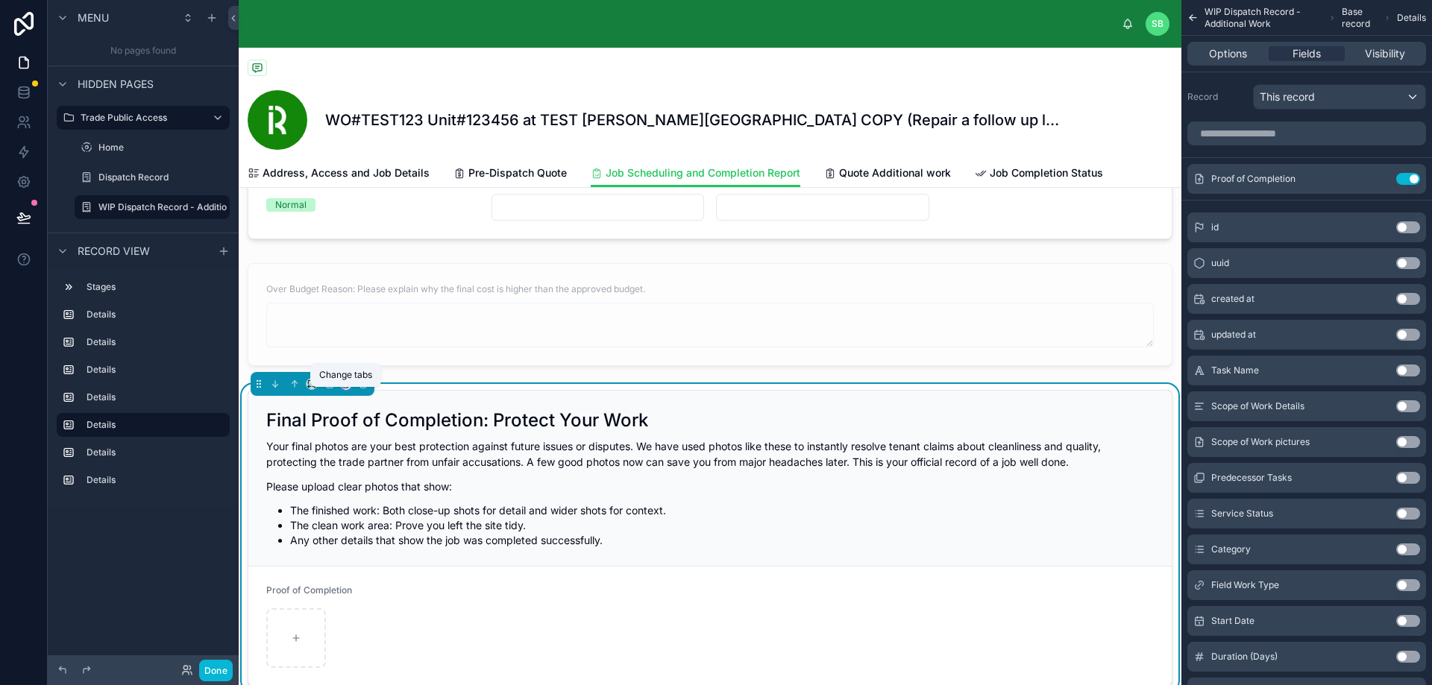
click at [344, 386] on icon at bounding box center [347, 383] width 6 height 6
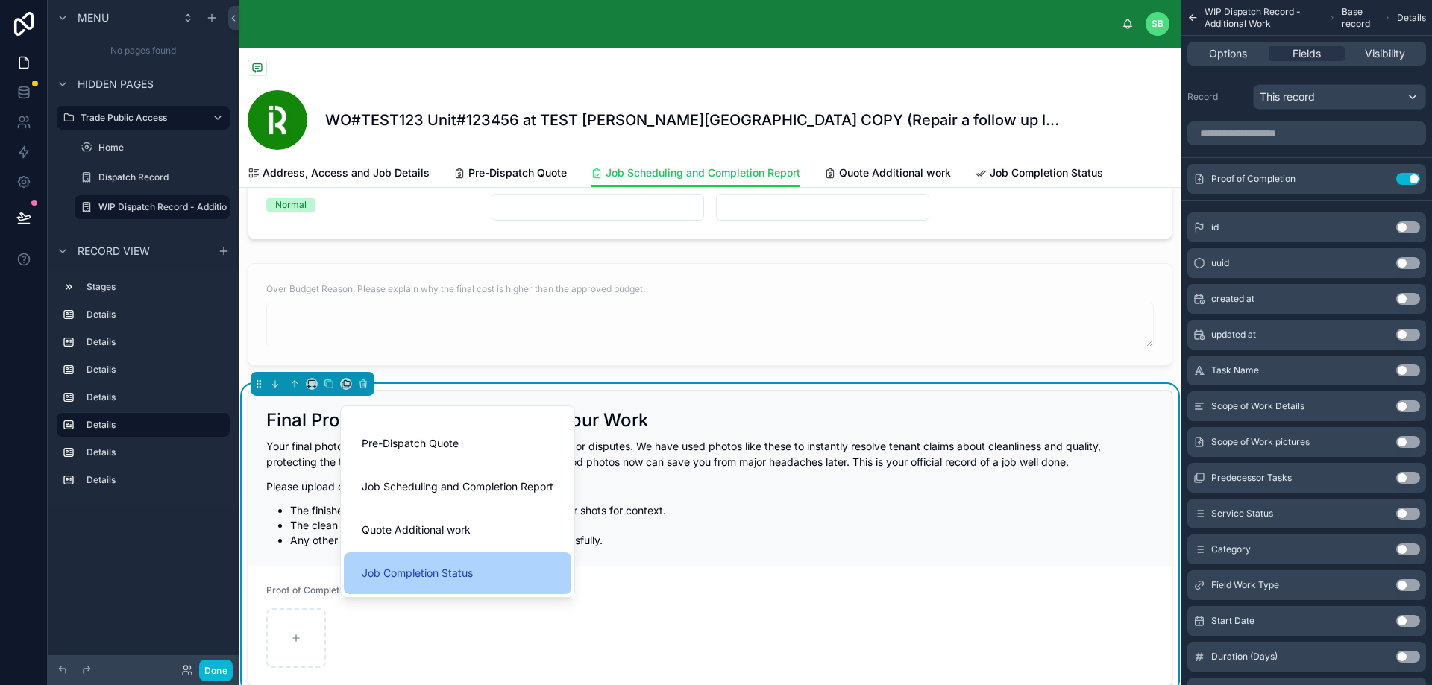
click at [415, 563] on div "Job Completion Status" at bounding box center [457, 574] width 227 height 42
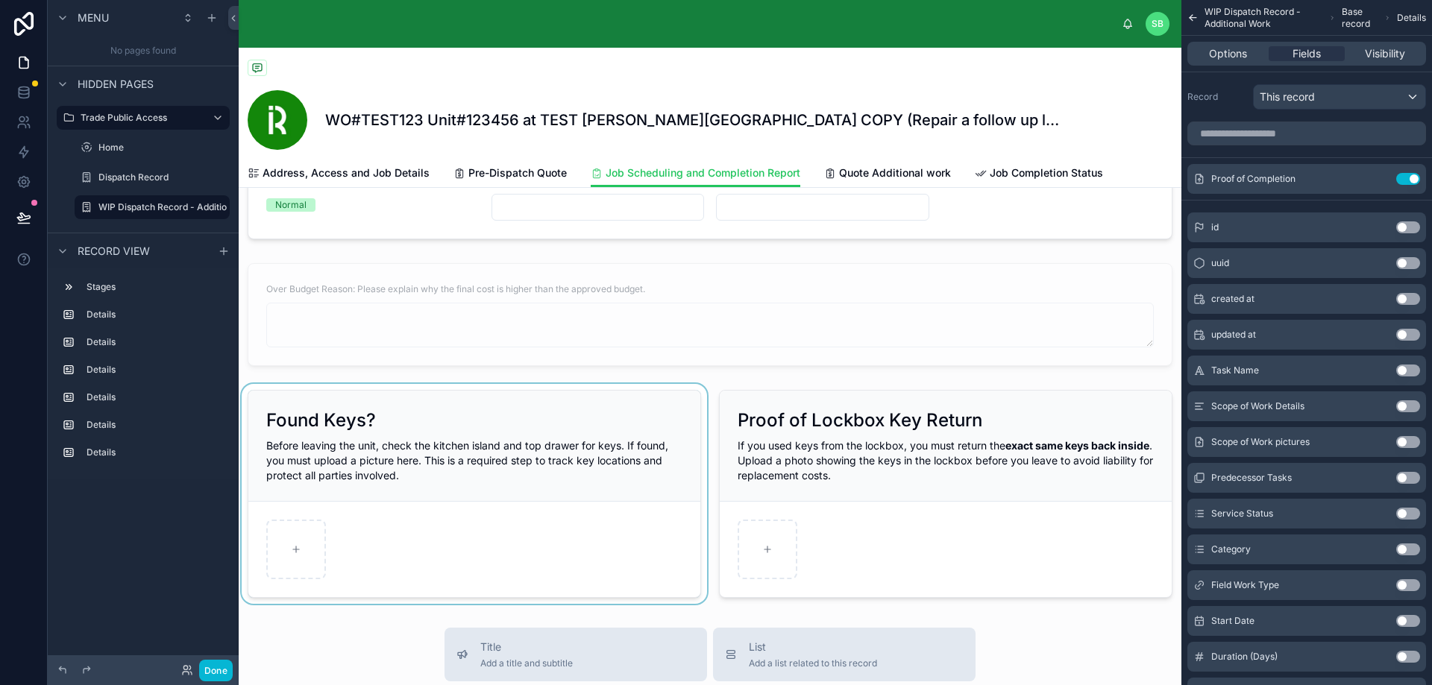
click at [391, 429] on div at bounding box center [474, 494] width 471 height 220
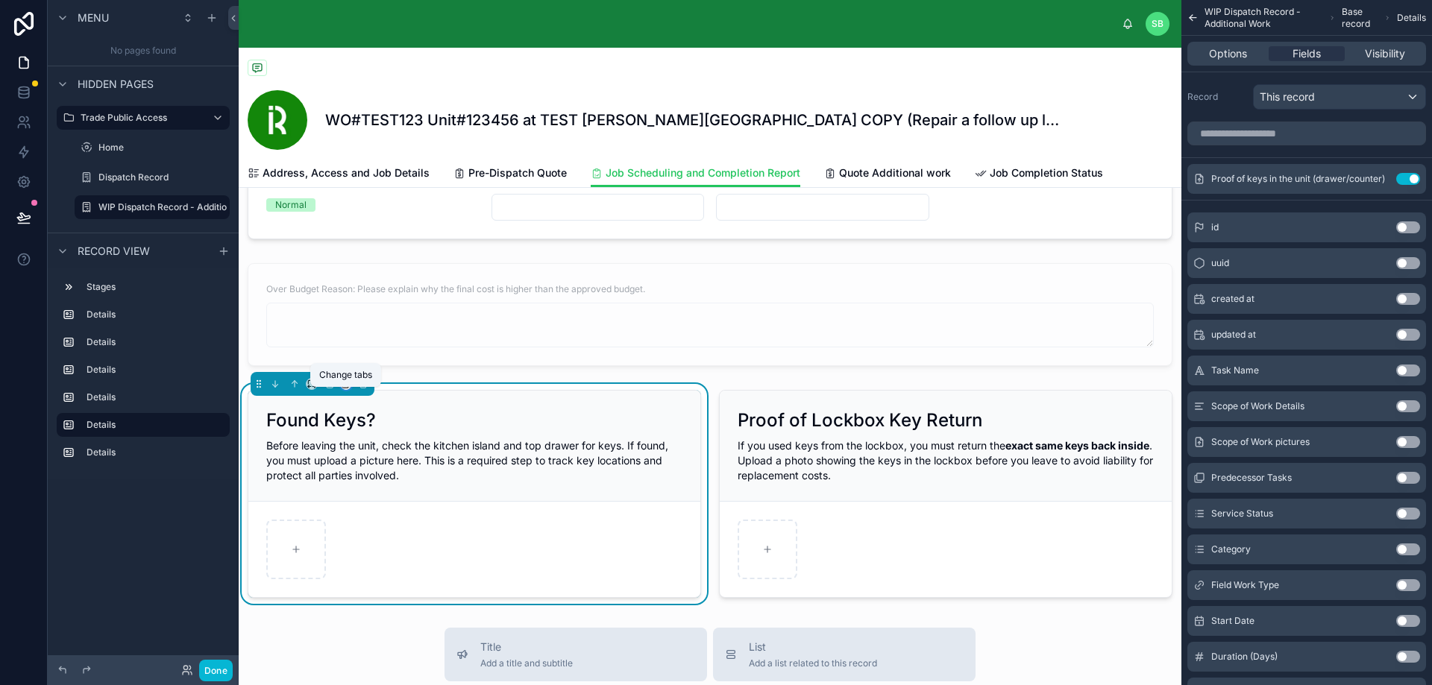
click at [346, 389] on icon at bounding box center [346, 384] width 10 height 10
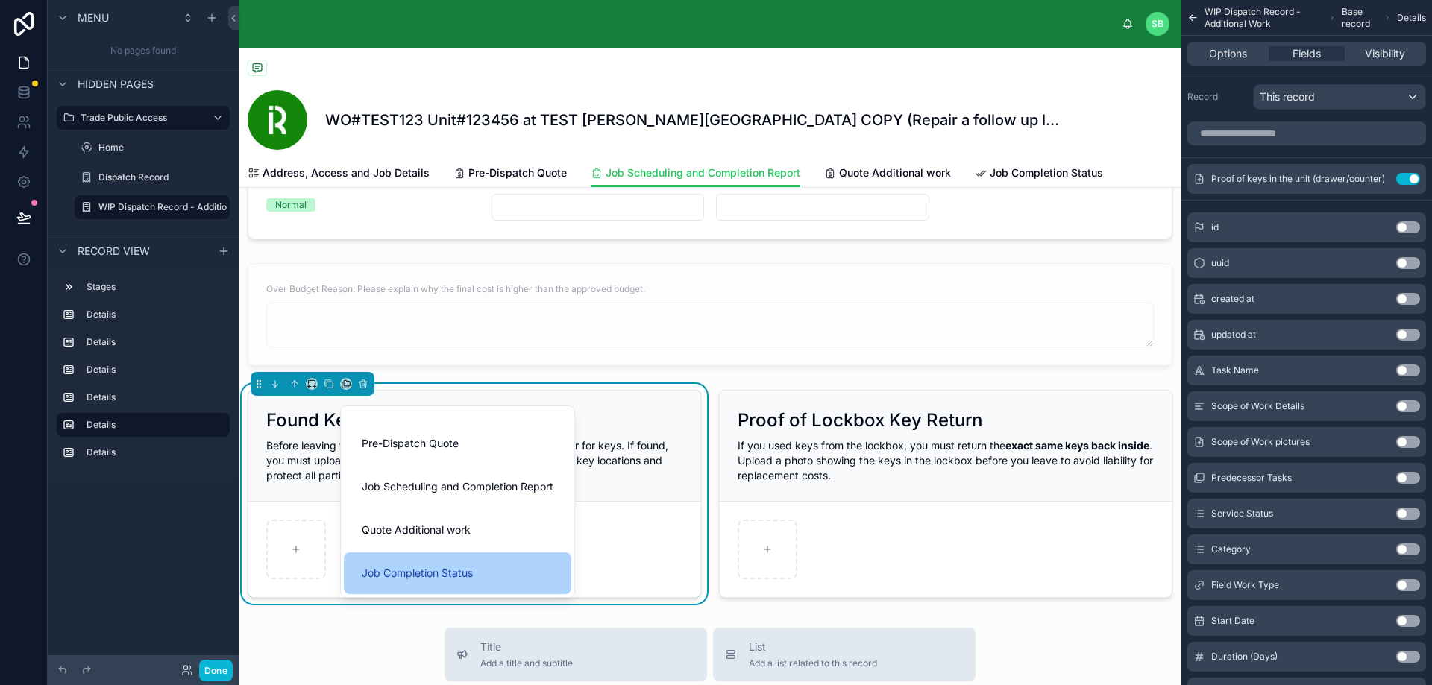
click at [438, 564] on div "Job Completion Status" at bounding box center [457, 574] width 227 height 42
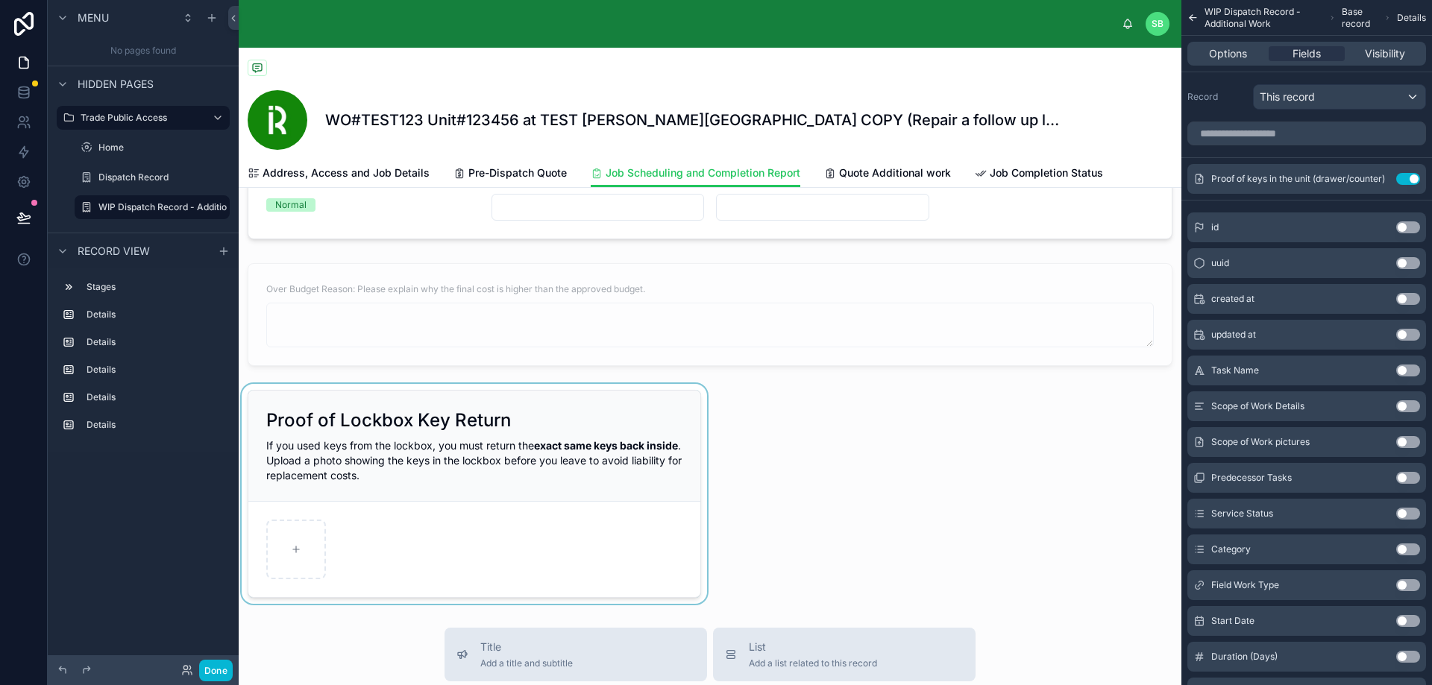
click at [381, 439] on div at bounding box center [474, 494] width 471 height 220
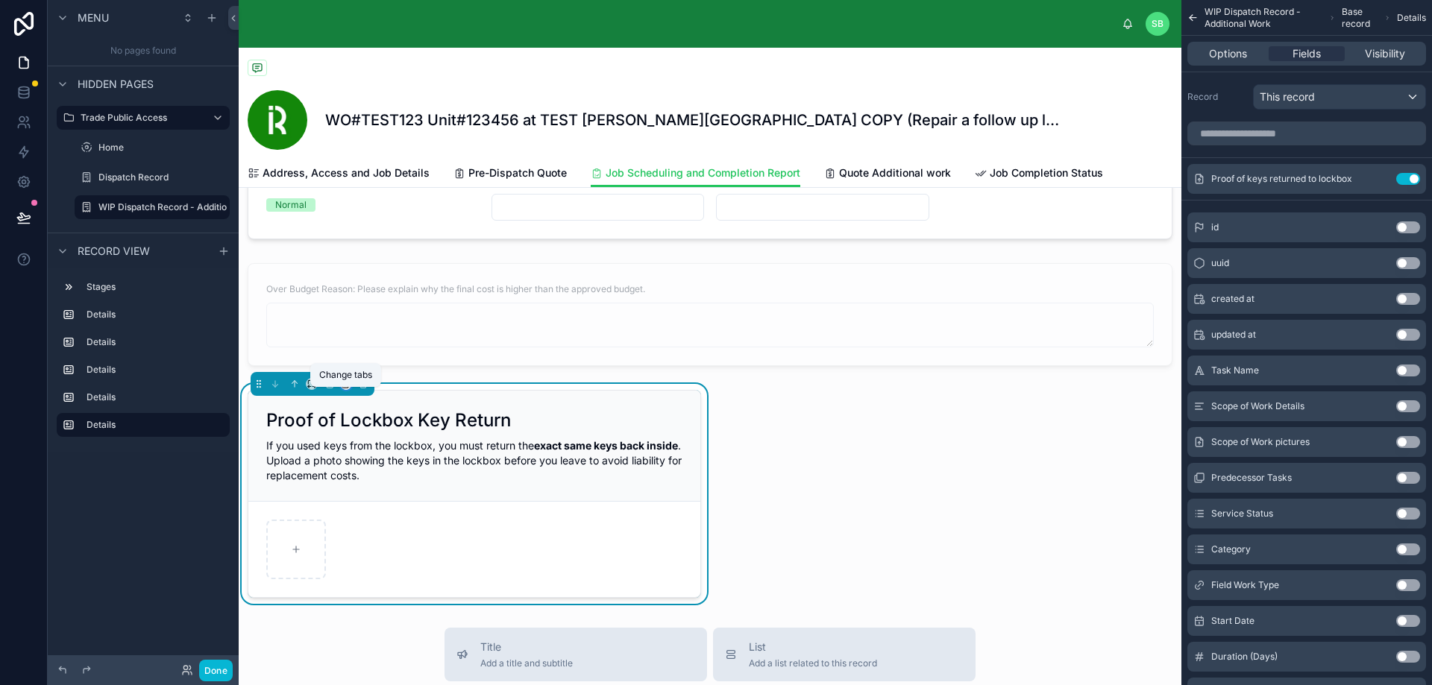
click at [342, 389] on icon at bounding box center [346, 384] width 10 height 10
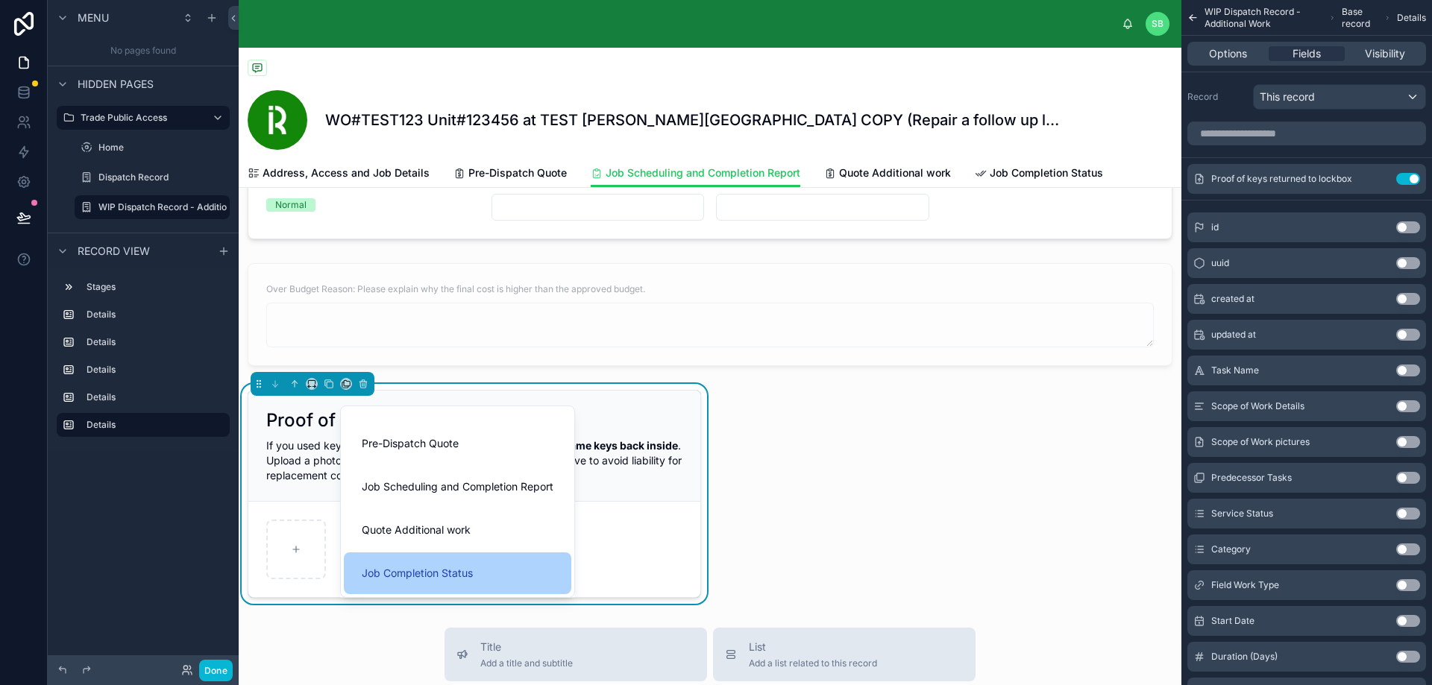
click at [421, 567] on span "Job Completion Status" at bounding box center [417, 573] width 111 height 18
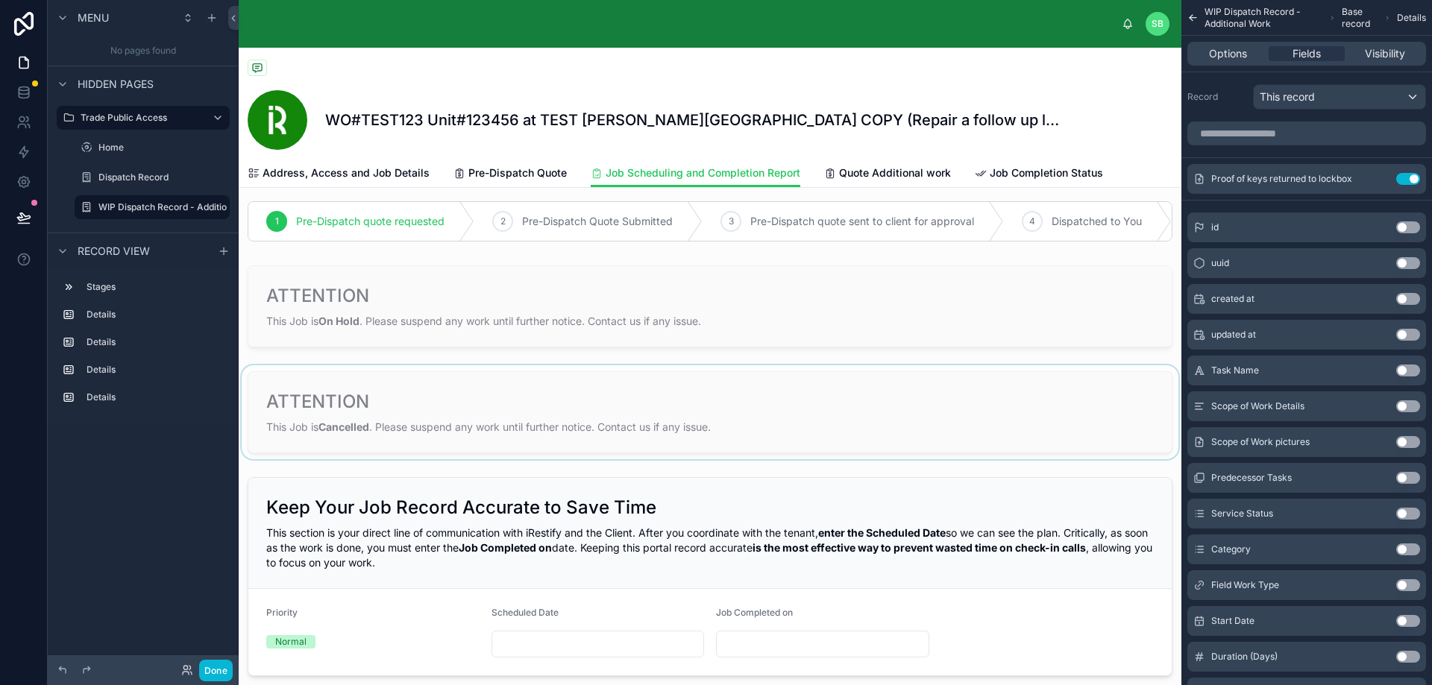
scroll to position [0, 0]
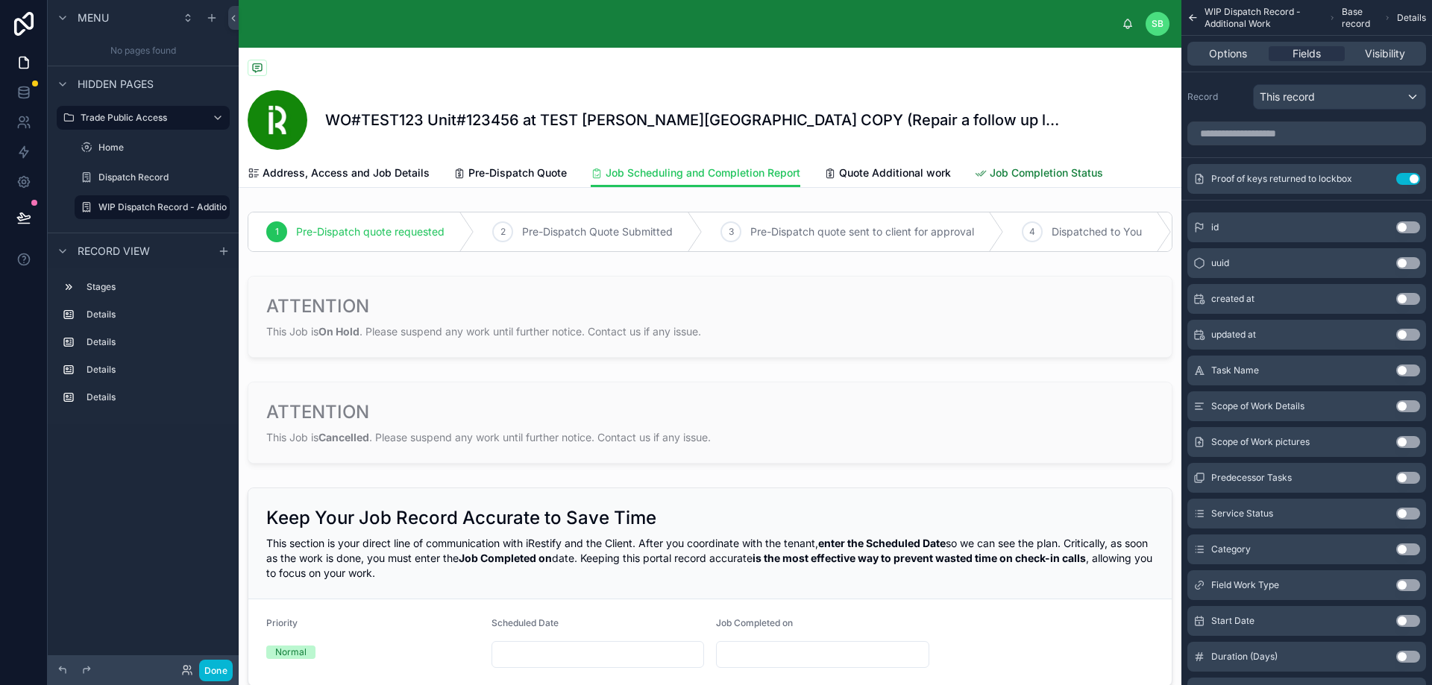
click at [1027, 170] on span "Job Completion Status" at bounding box center [1045, 173] width 113 height 15
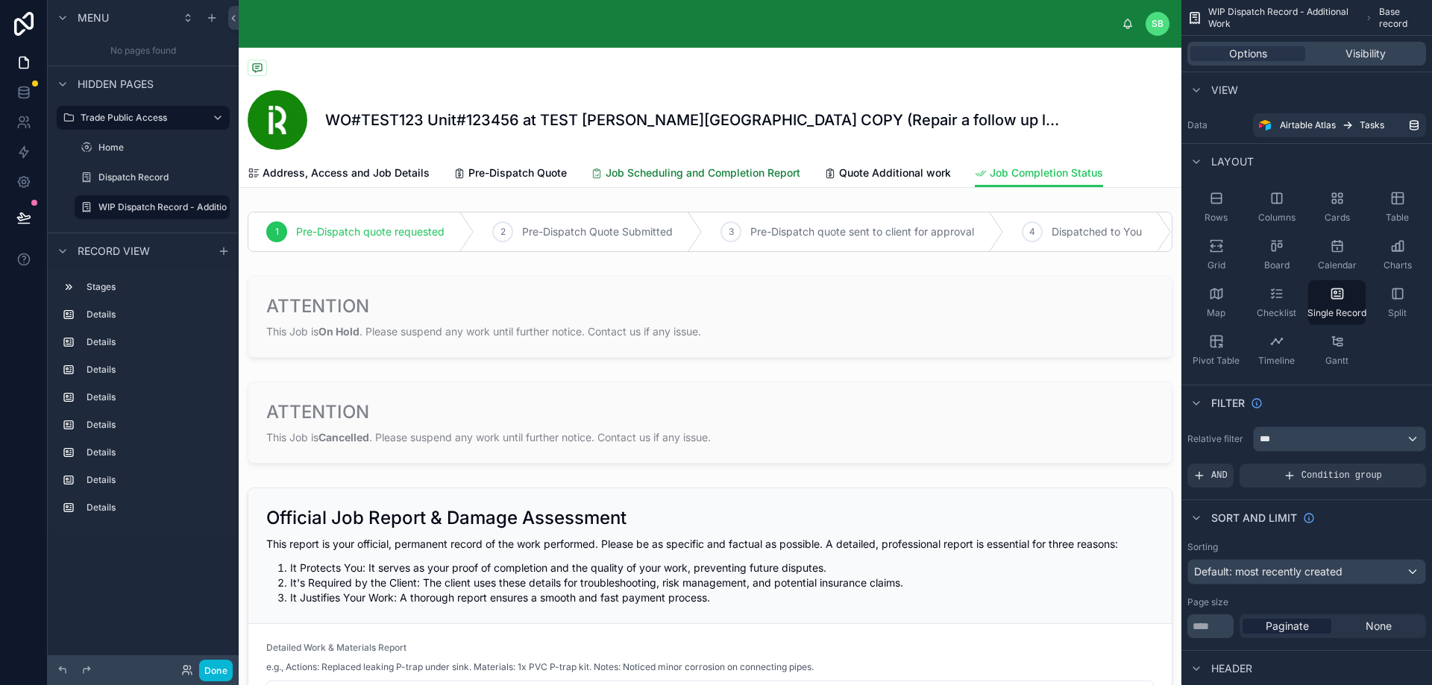
click at [770, 168] on span "Job Scheduling and Completion Report" at bounding box center [702, 173] width 195 height 15
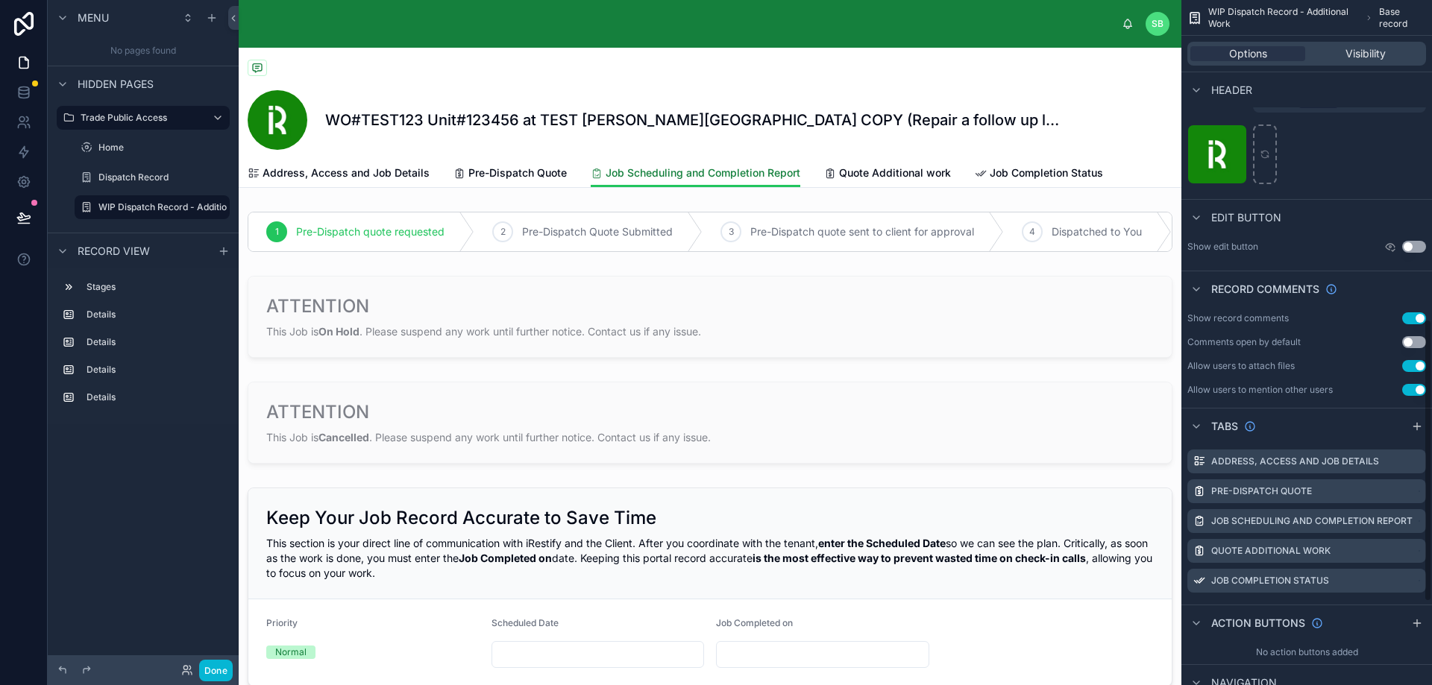
scroll to position [820, 0]
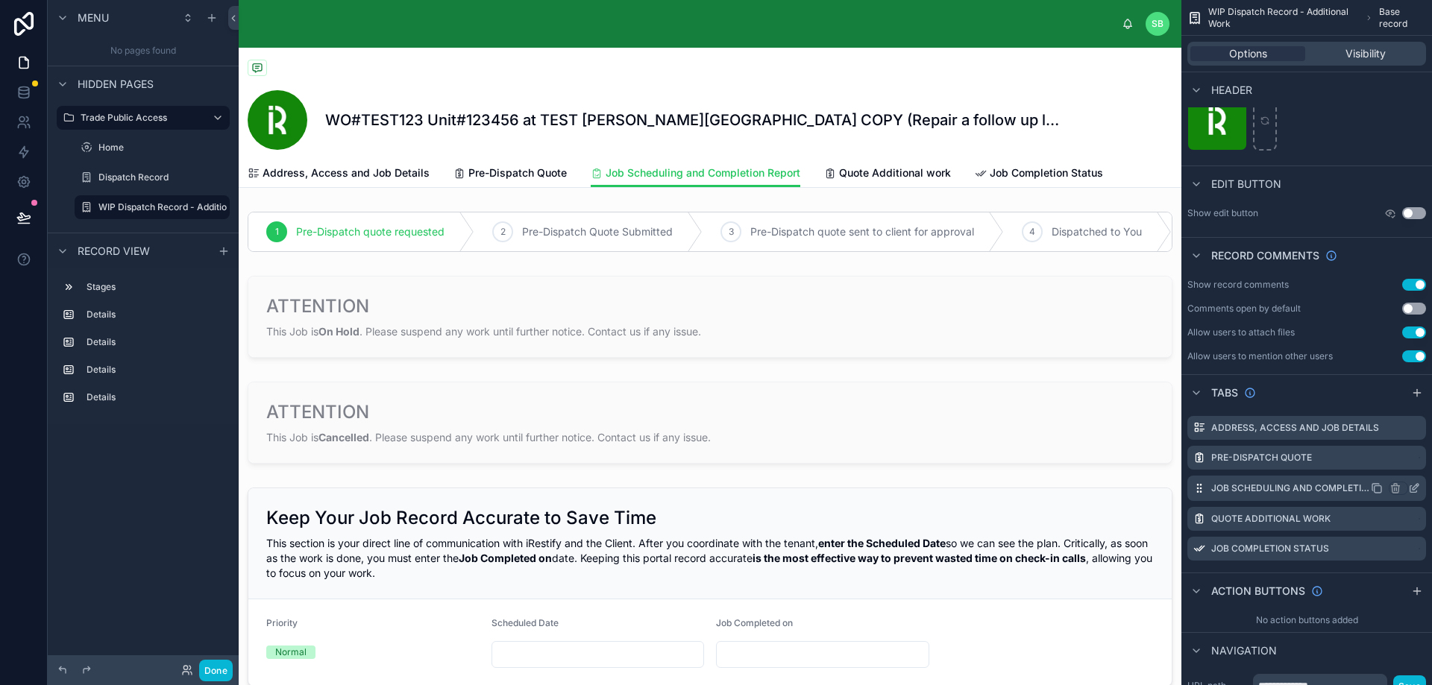
click at [1413, 492] on icon "scrollable content" at bounding box center [1413, 489] width 7 height 7
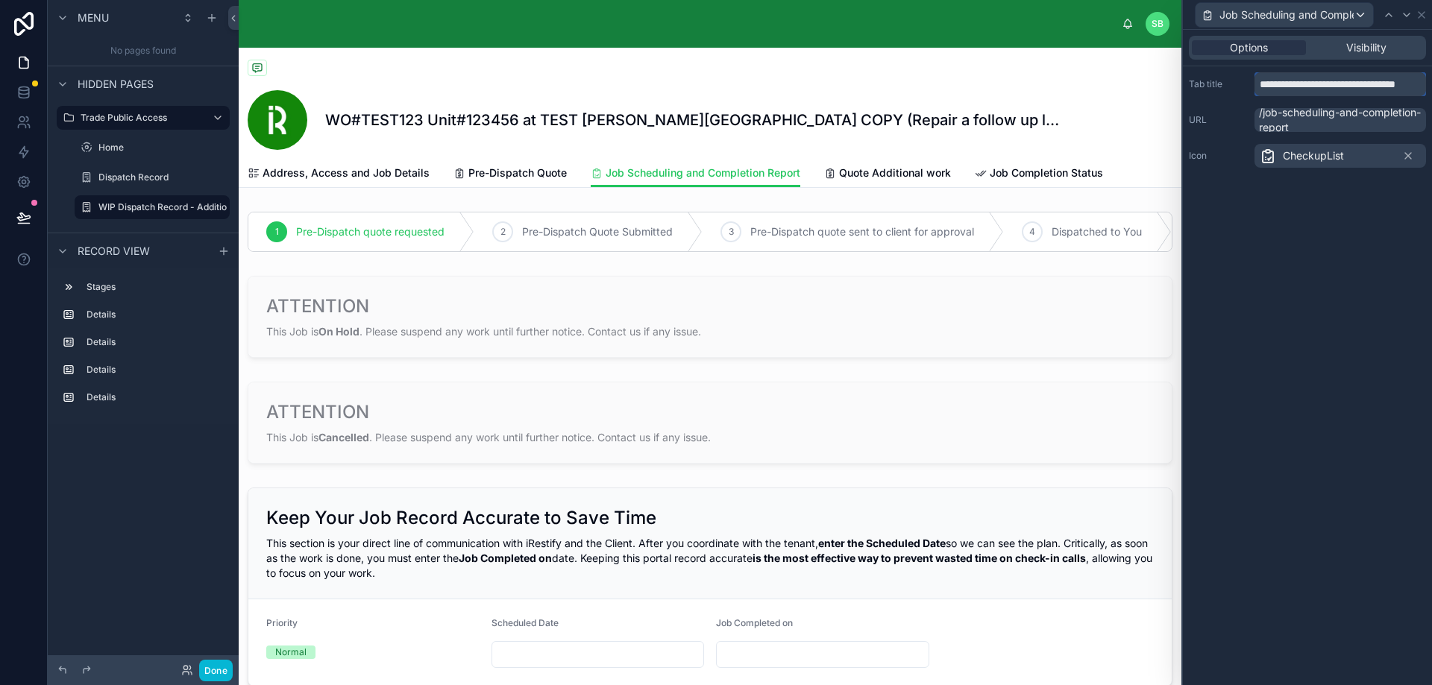
click at [1336, 81] on input "**********" at bounding box center [1339, 84] width 171 height 24
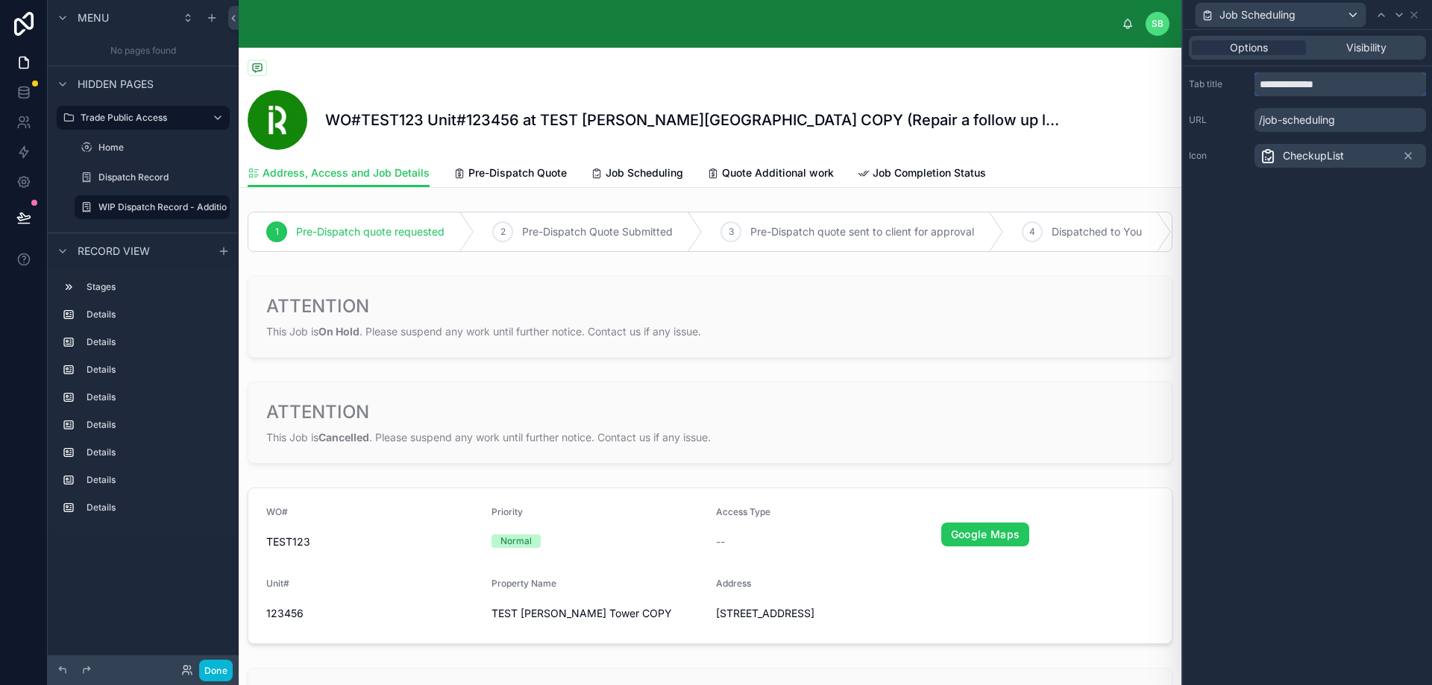
type input "**********"
click at [1343, 185] on div "**********" at bounding box center [1307, 357] width 249 height 655
click at [939, 173] on span "Job Completion Status" at bounding box center [928, 173] width 113 height 15
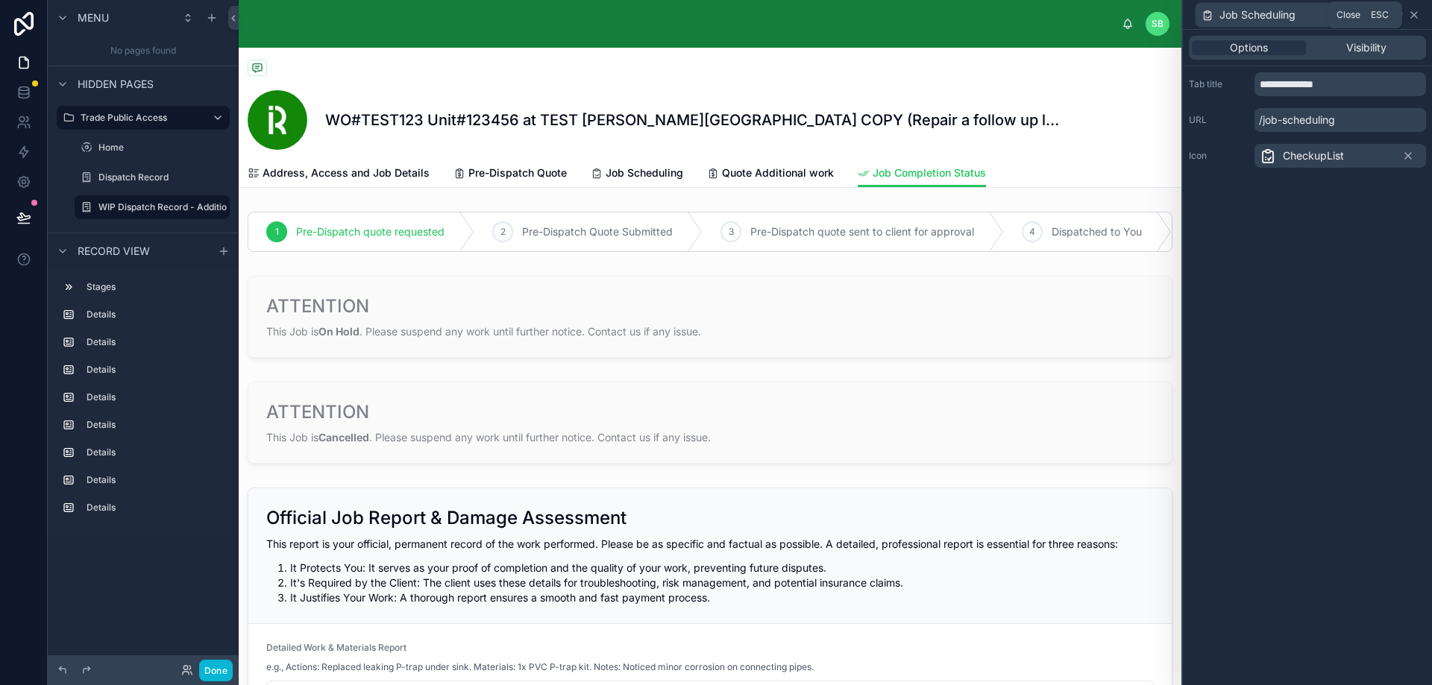
click at [1414, 16] on icon at bounding box center [1414, 15] width 12 height 12
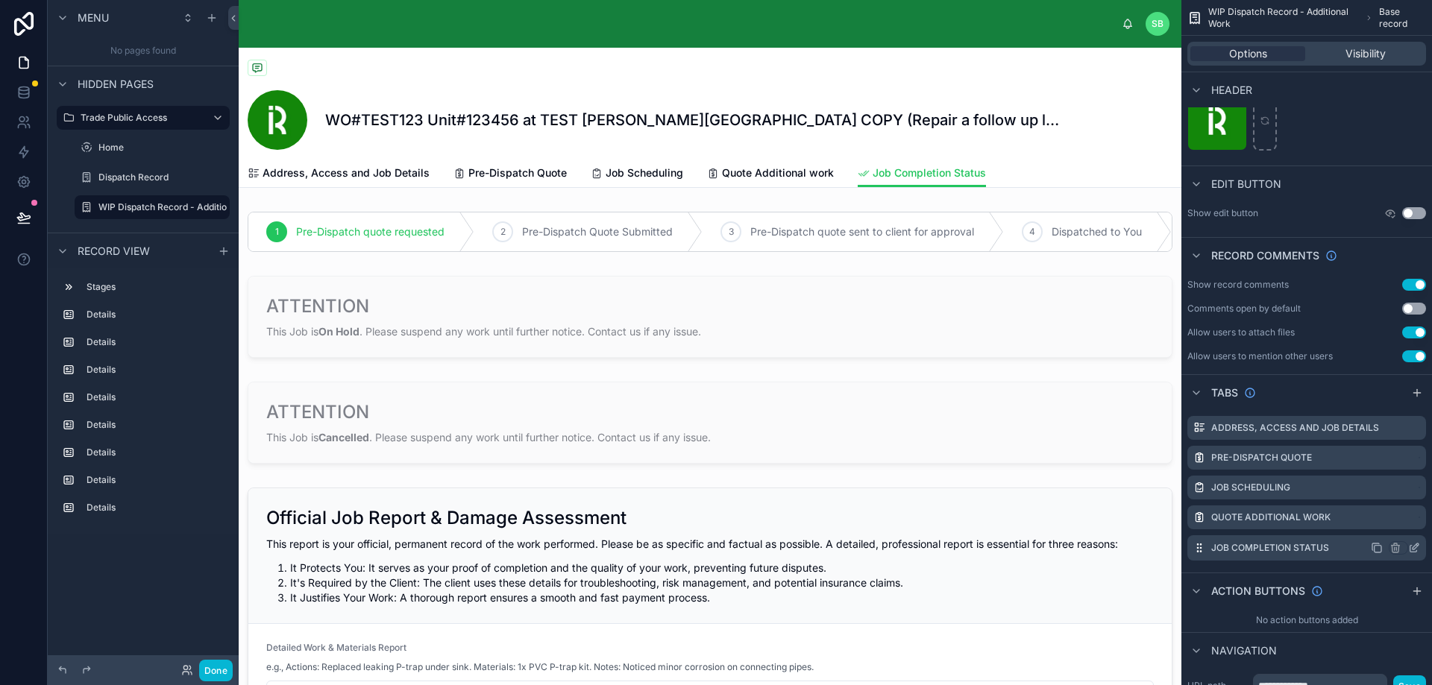
click at [1413, 548] on icon "scrollable content" at bounding box center [1414, 548] width 12 height 12
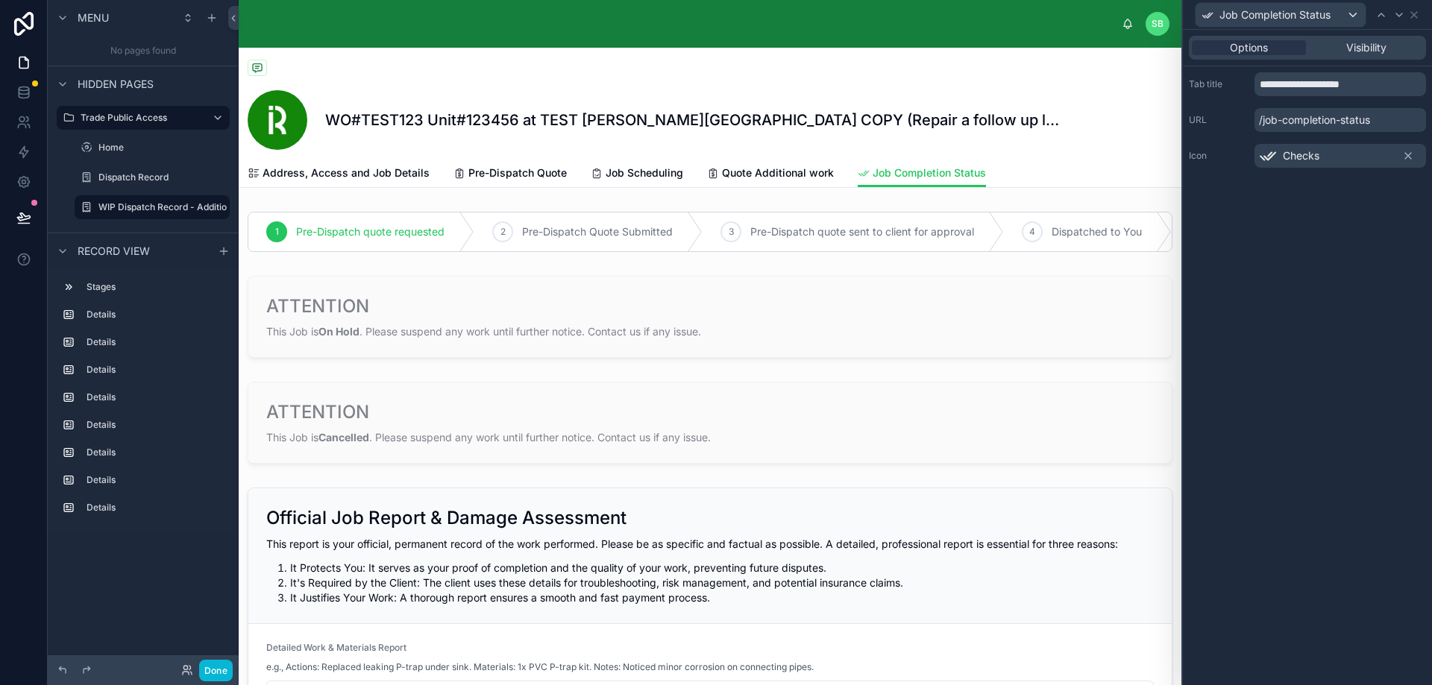
click at [1379, 119] on p "/job-completion-status" at bounding box center [1339, 120] width 171 height 24
drag, startPoint x: 1382, startPoint y: 85, endPoint x: 1341, endPoint y: 84, distance: 41.8
click at [1341, 84] on input "**********" at bounding box center [1339, 84] width 171 height 24
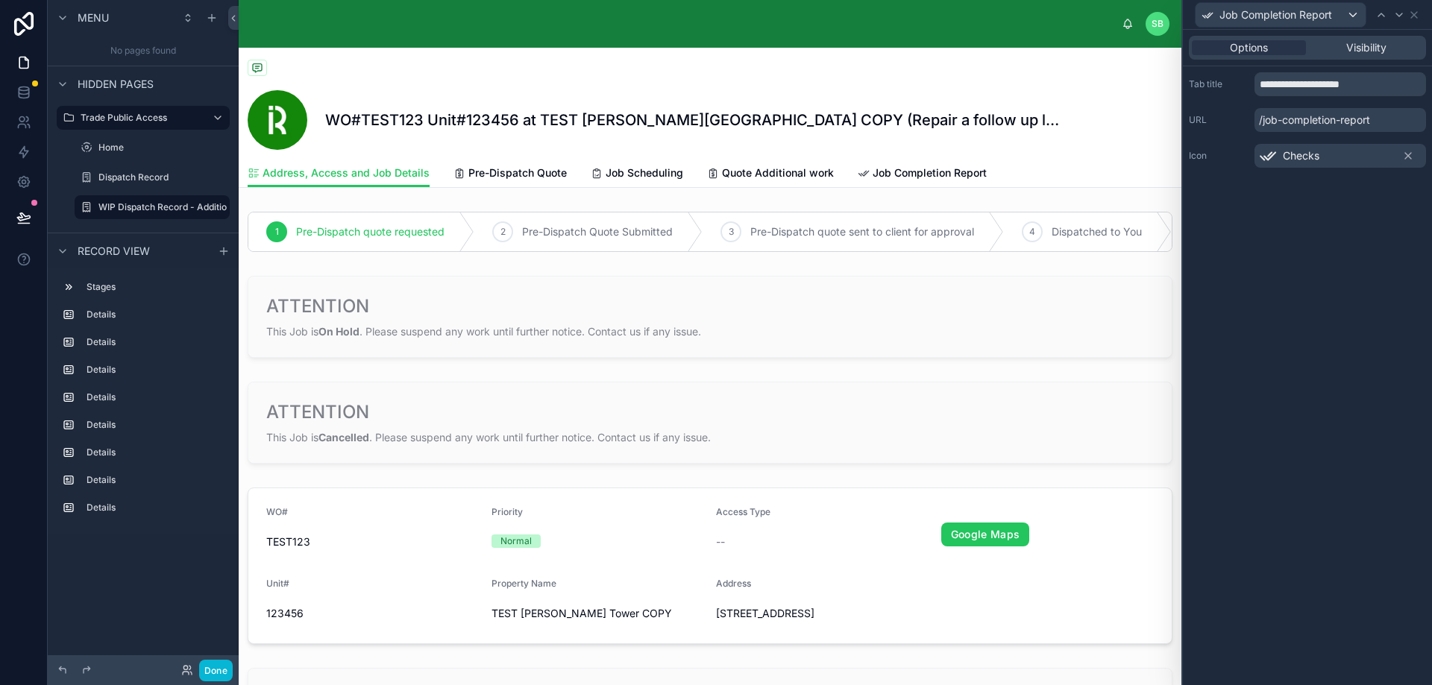
click at [1355, 227] on div "**********" at bounding box center [1307, 357] width 249 height 655
drag, startPoint x: 1284, startPoint y: 85, endPoint x: 1241, endPoint y: 82, distance: 42.6
click at [1241, 82] on div "**********" at bounding box center [1307, 84] width 237 height 24
type input "**********"
click at [1382, 16] on icon at bounding box center [1381, 15] width 12 height 12
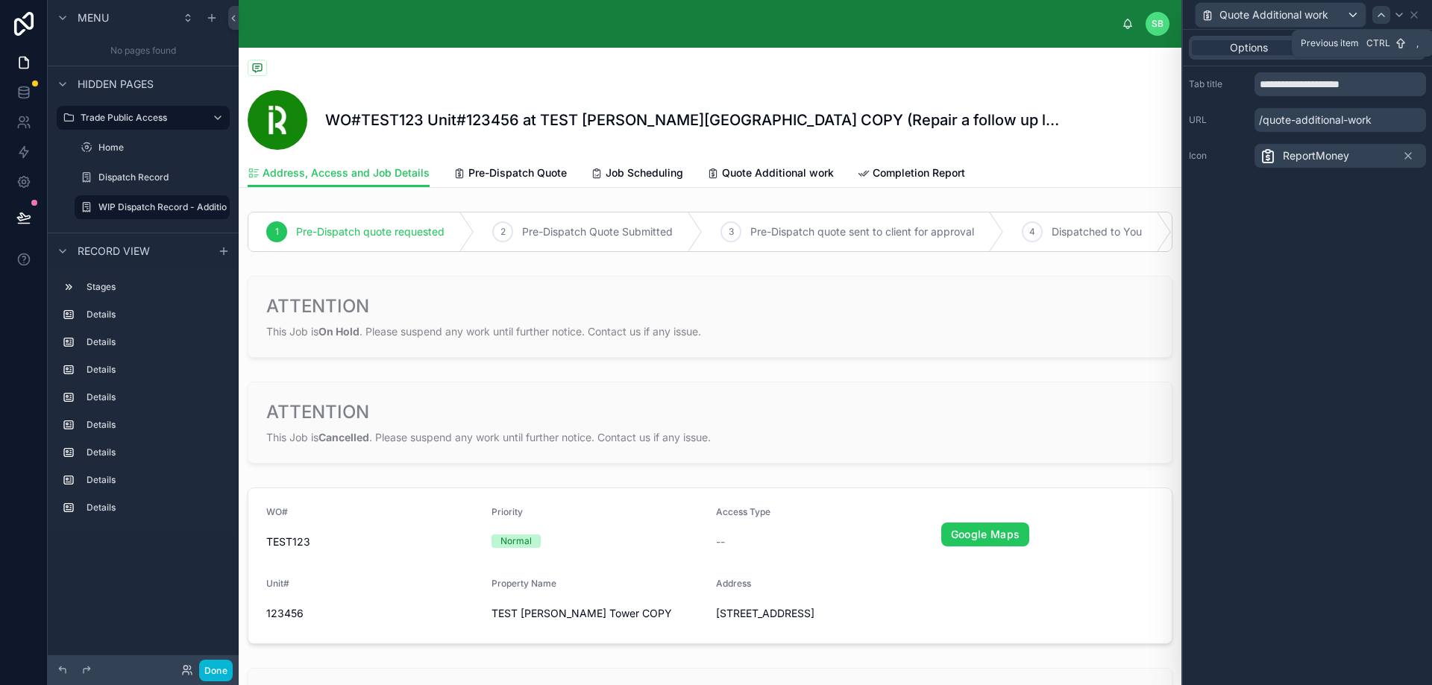
click at [1382, 16] on icon at bounding box center [1381, 15] width 12 height 12
drag, startPoint x: 1282, startPoint y: 81, endPoint x: 1226, endPoint y: 89, distance: 56.6
click at [1226, 89] on div "**********" at bounding box center [1307, 84] width 237 height 24
type input "**********"
click at [1415, 13] on icon at bounding box center [1414, 15] width 6 height 6
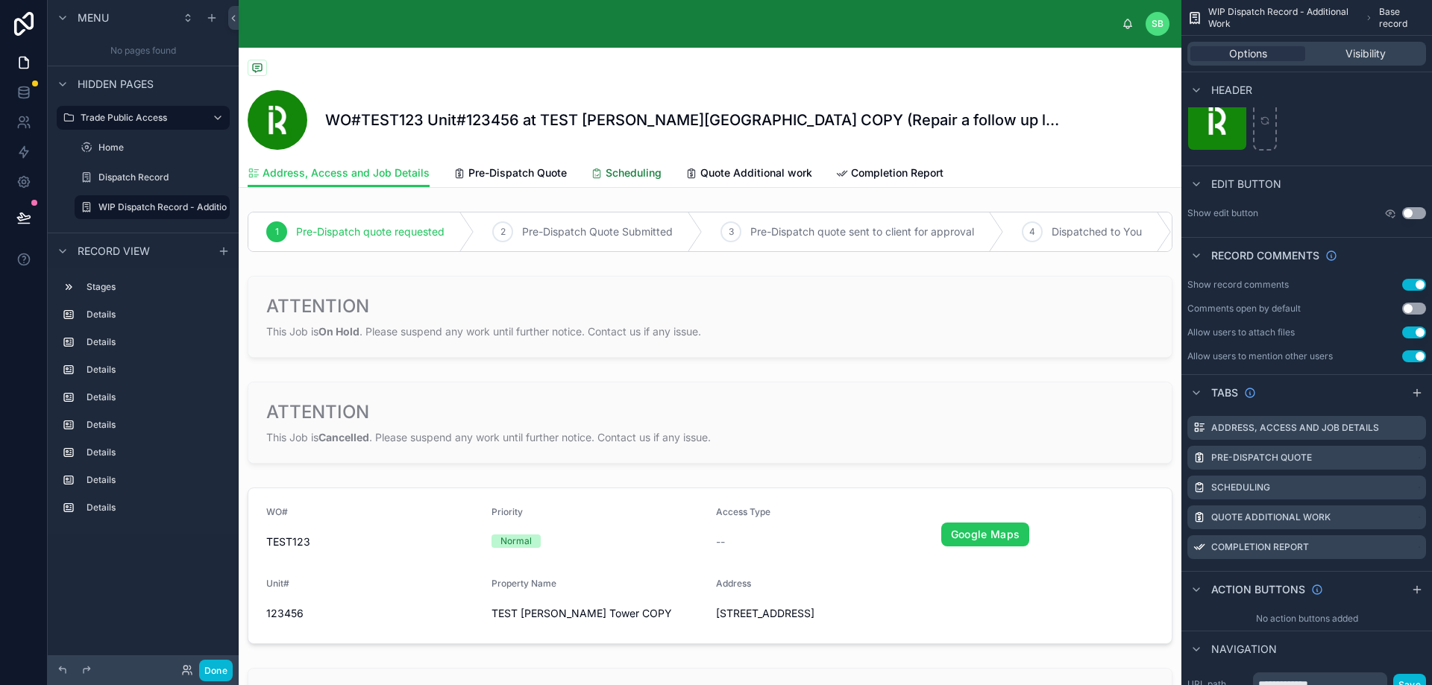
click at [640, 172] on span "Scheduling" at bounding box center [633, 173] width 56 height 15
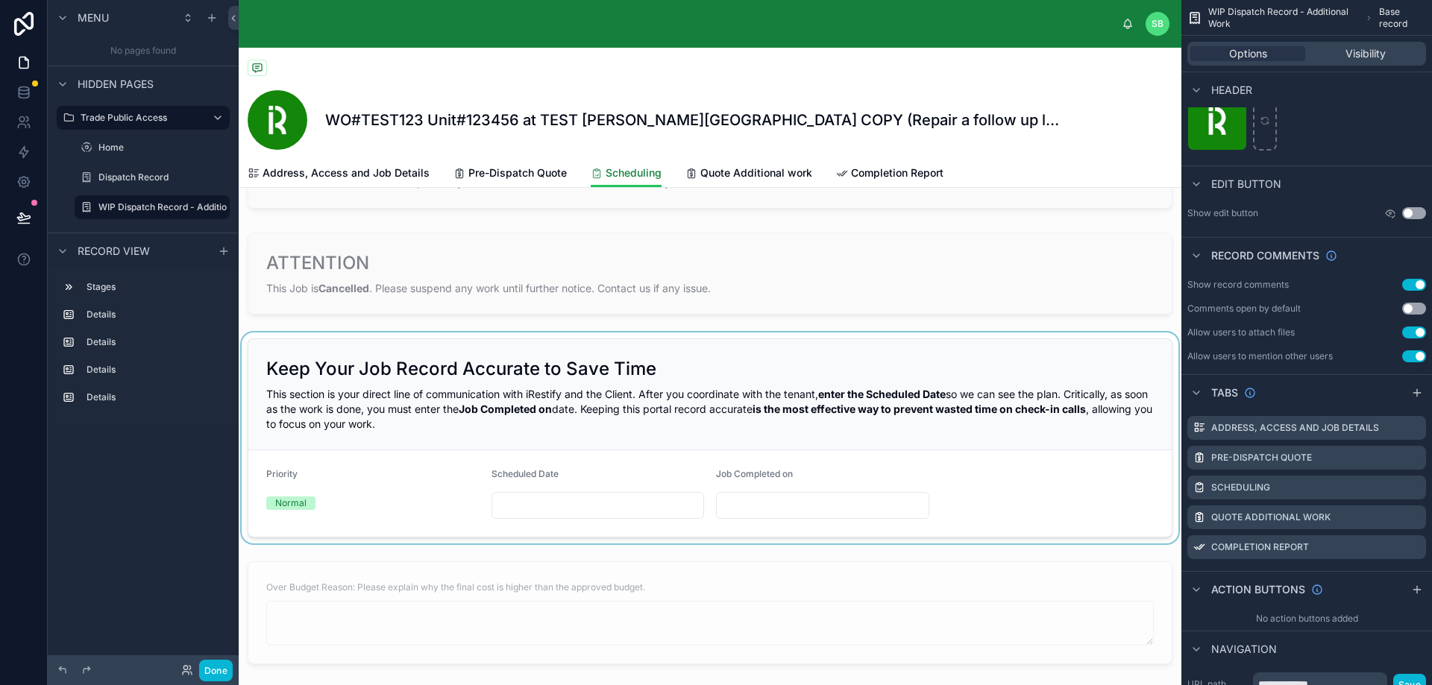
scroll to position [224, 0]
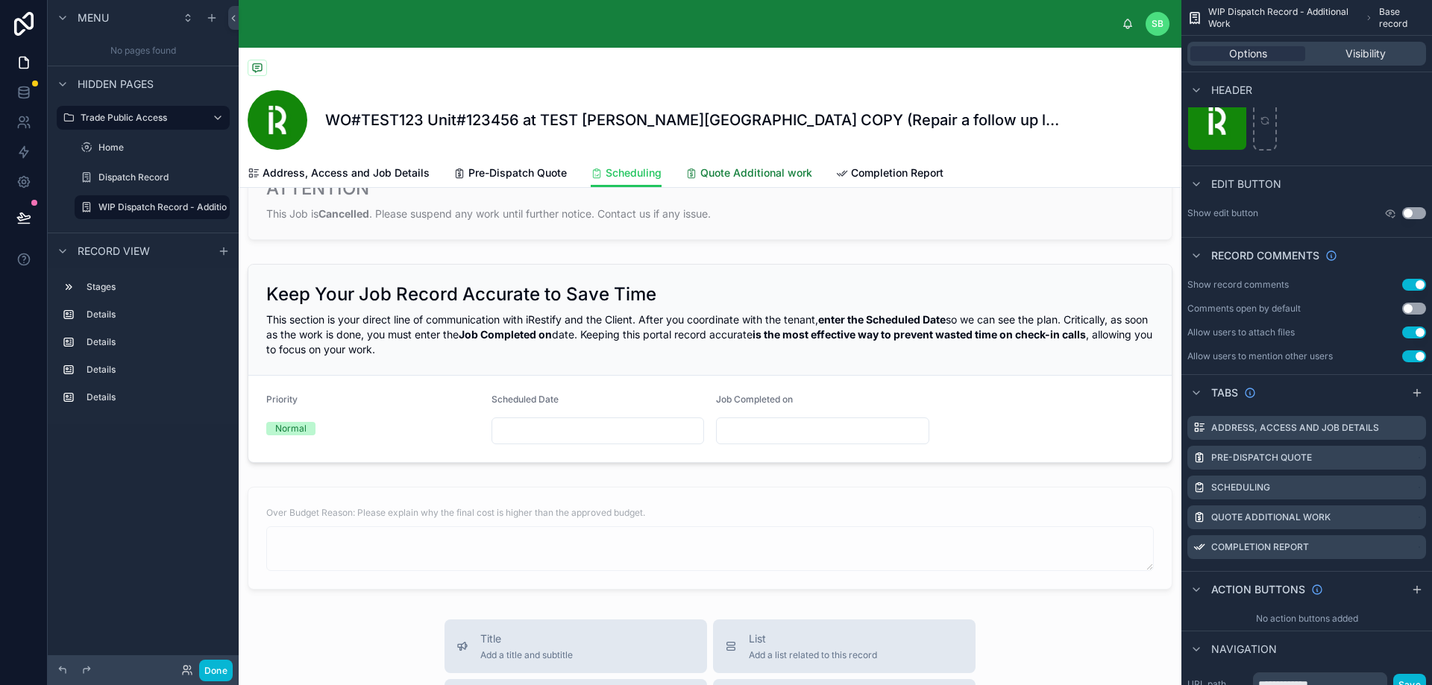
click at [753, 174] on span "Quote Additional work" at bounding box center [756, 173] width 112 height 15
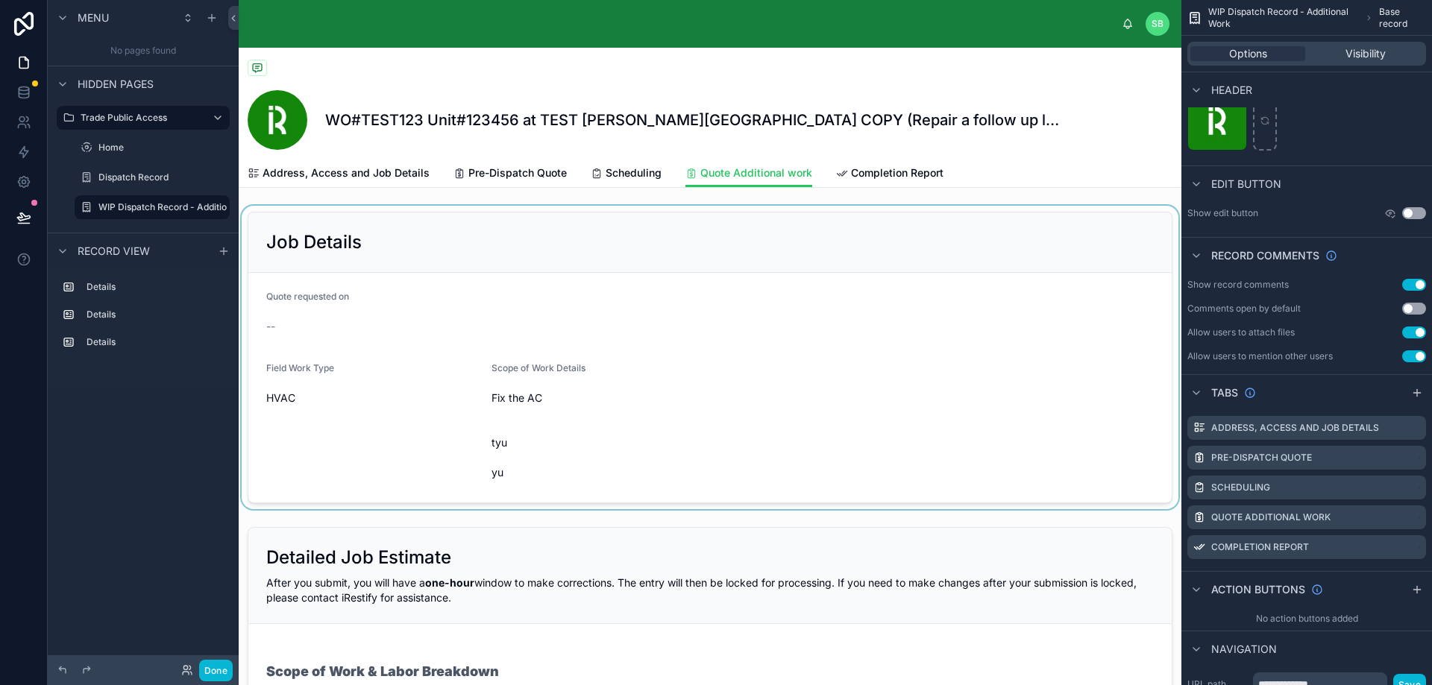
click at [909, 347] on div at bounding box center [710, 357] width 942 height 303
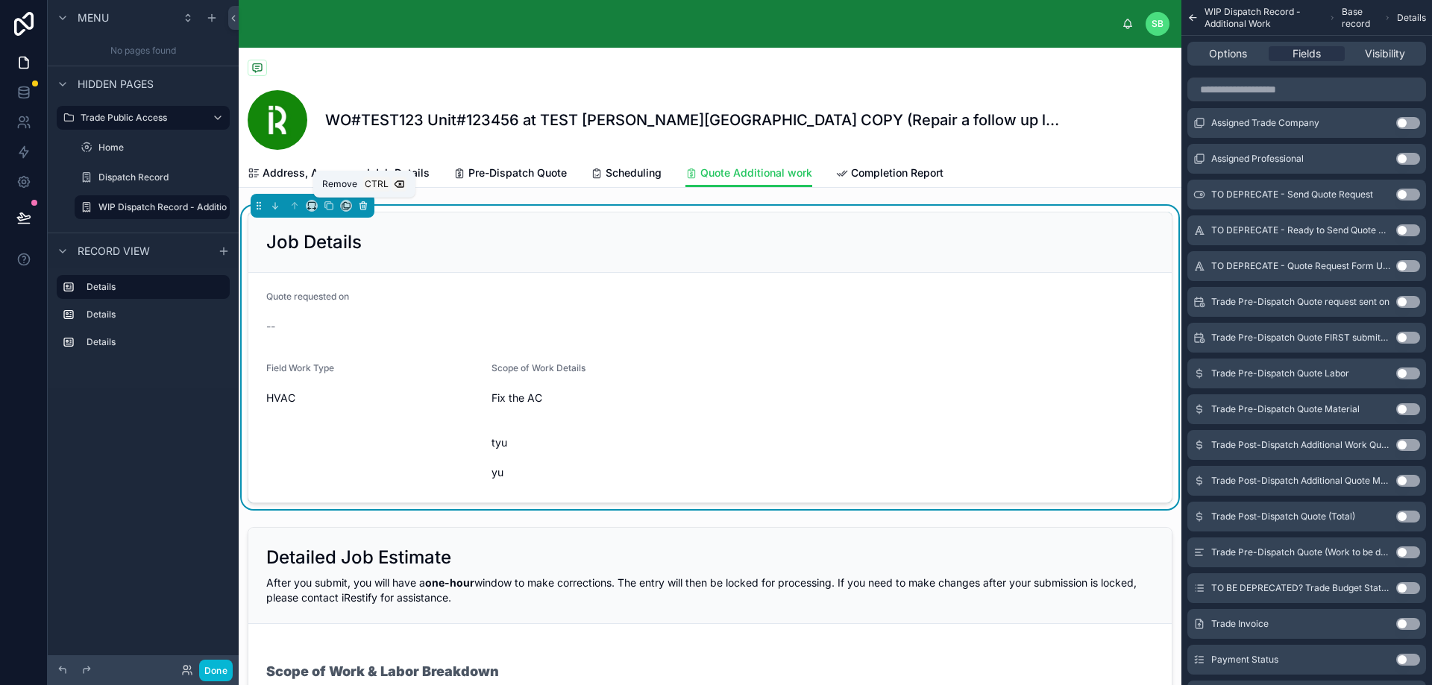
click at [361, 210] on icon at bounding box center [363, 206] width 10 height 10
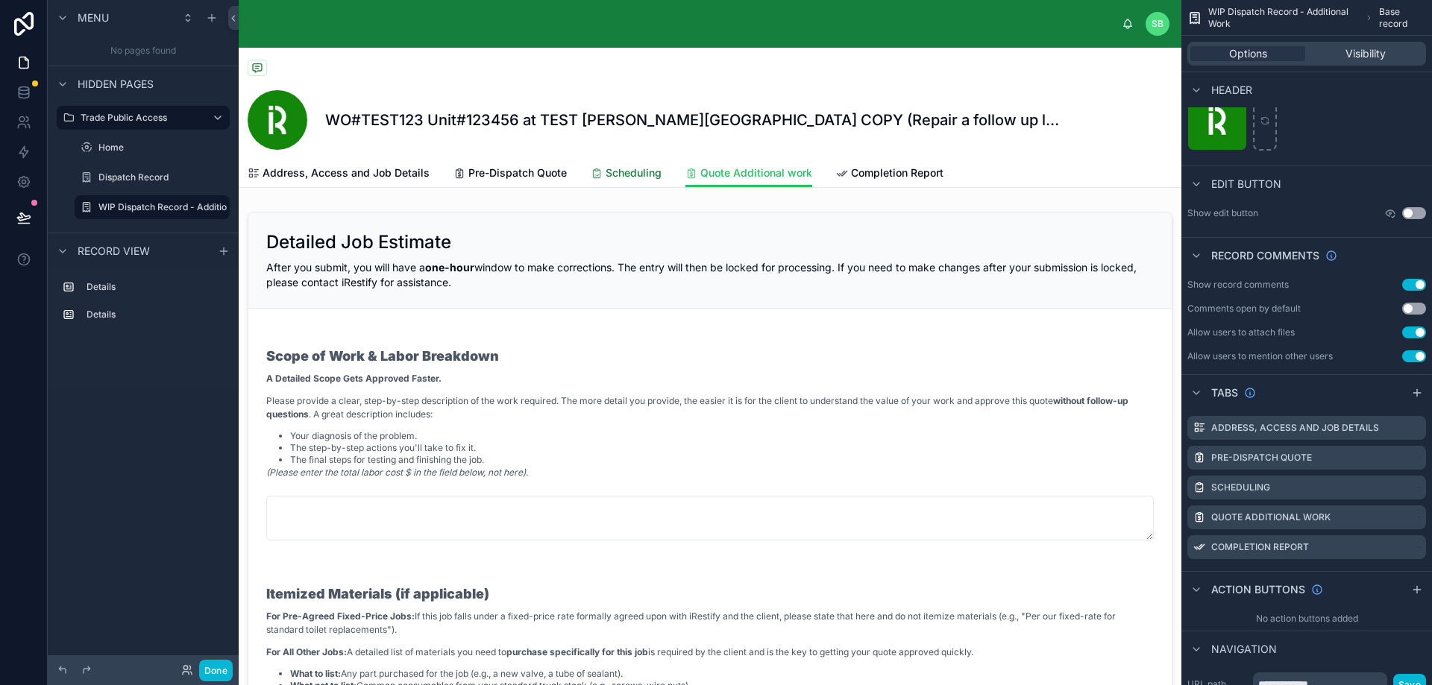
click at [624, 177] on span "Scheduling" at bounding box center [633, 173] width 56 height 15
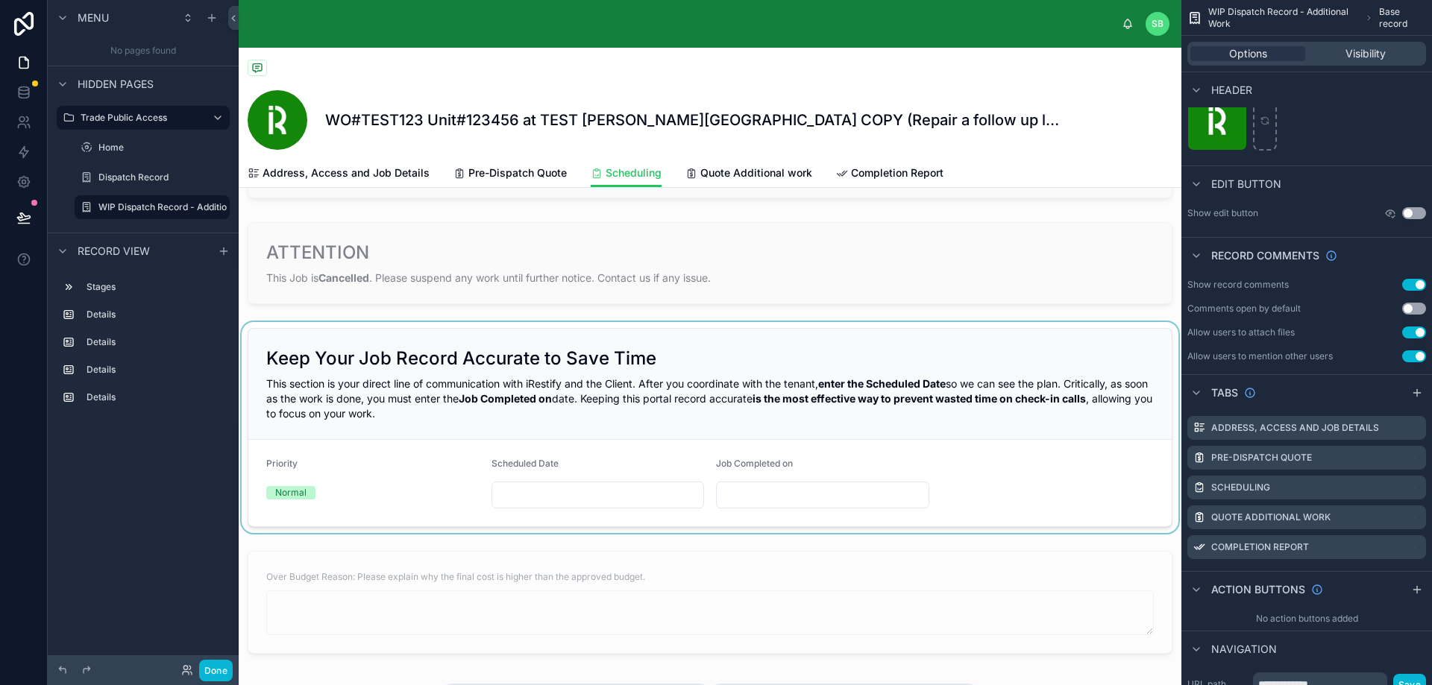
scroll to position [224, 0]
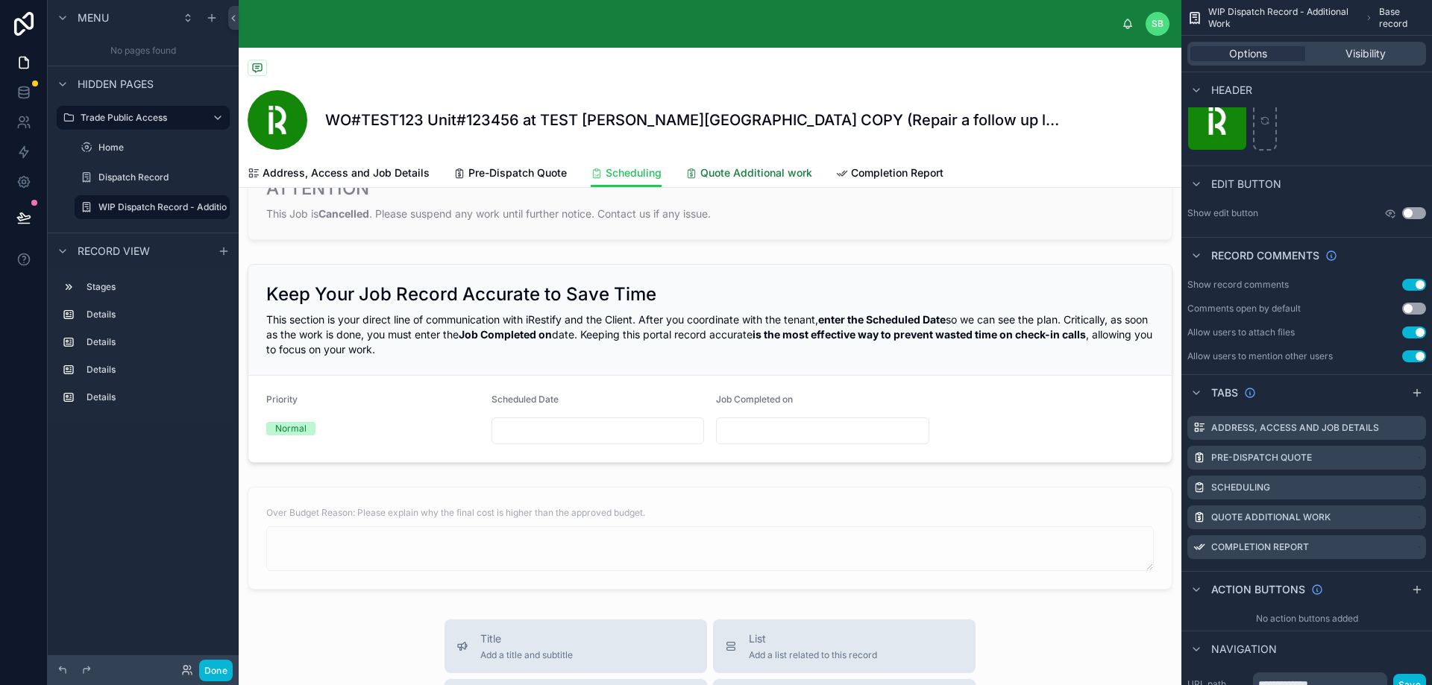
click at [733, 173] on span "Quote Additional work" at bounding box center [756, 173] width 112 height 15
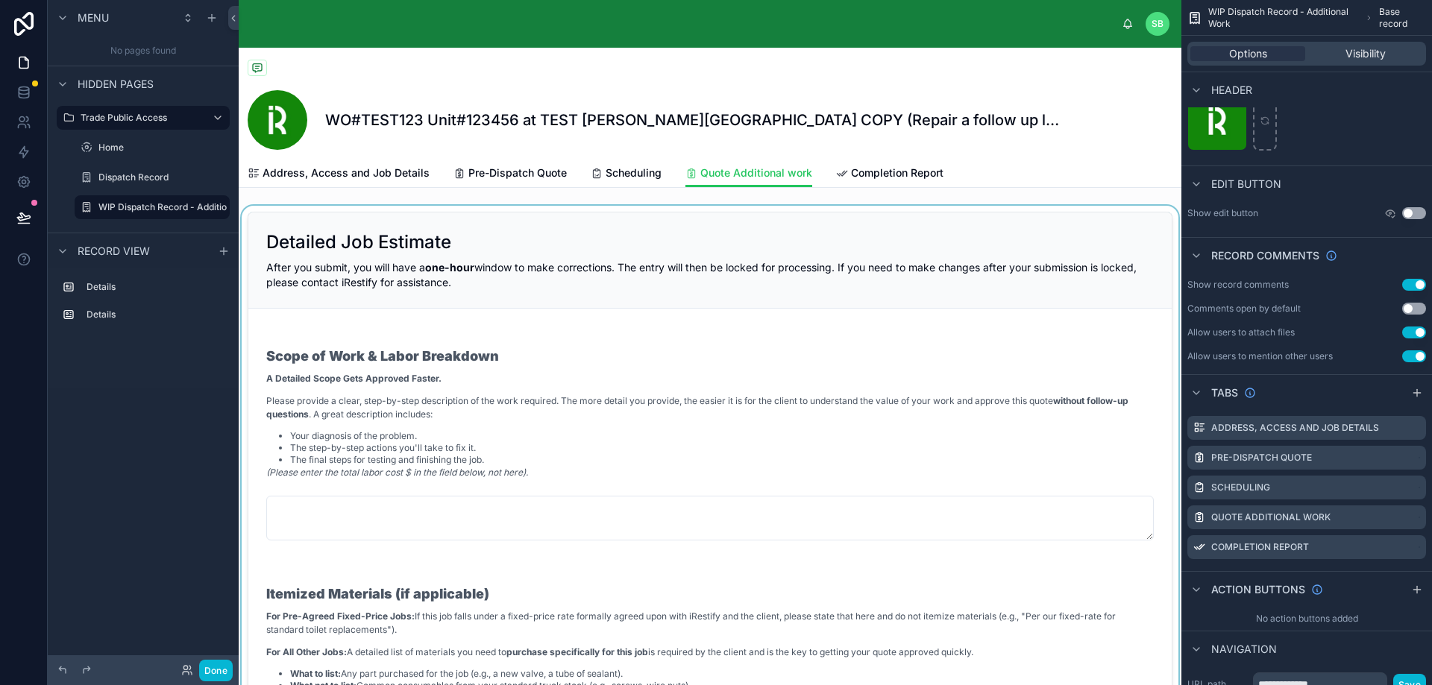
click at [862, 245] on div at bounding box center [710, 547] width 942 height 682
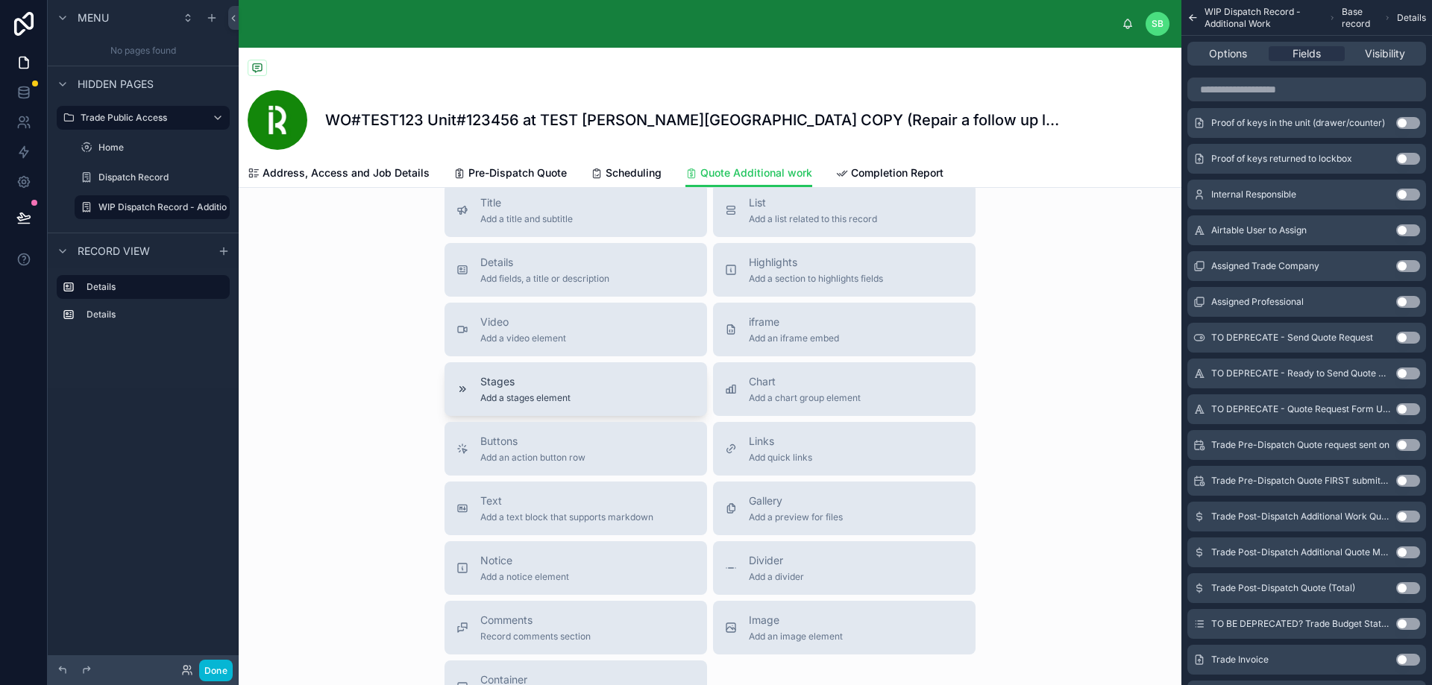
scroll to position [1417, 0]
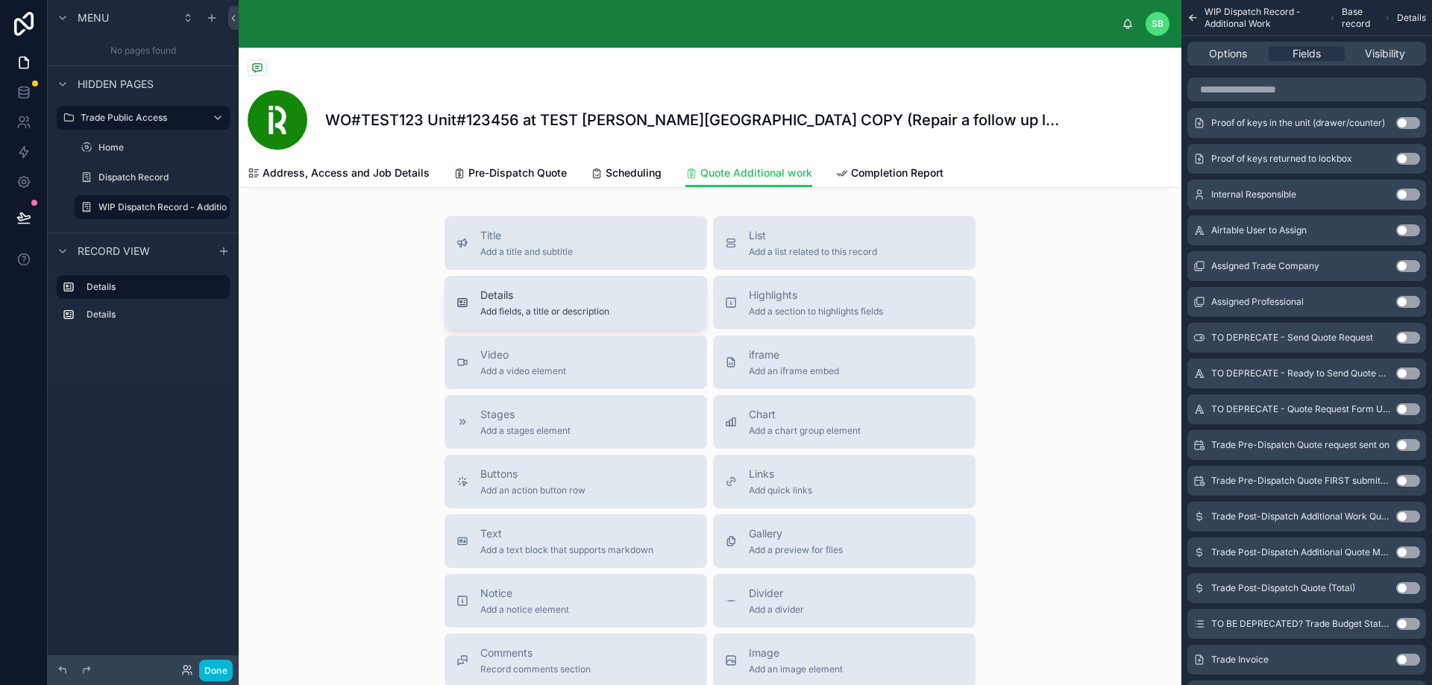
click at [573, 306] on span "Add fields, a title or description" at bounding box center [544, 312] width 129 height 12
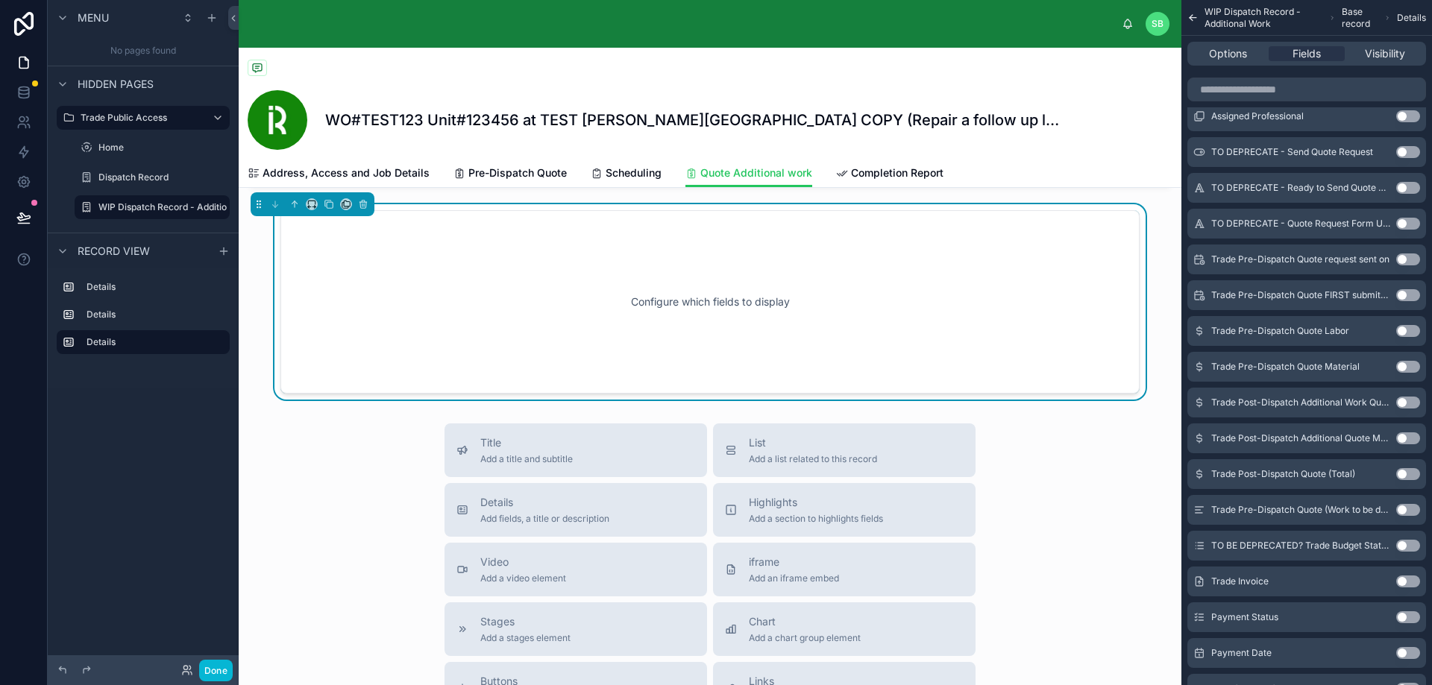
scroll to position [1353, 0]
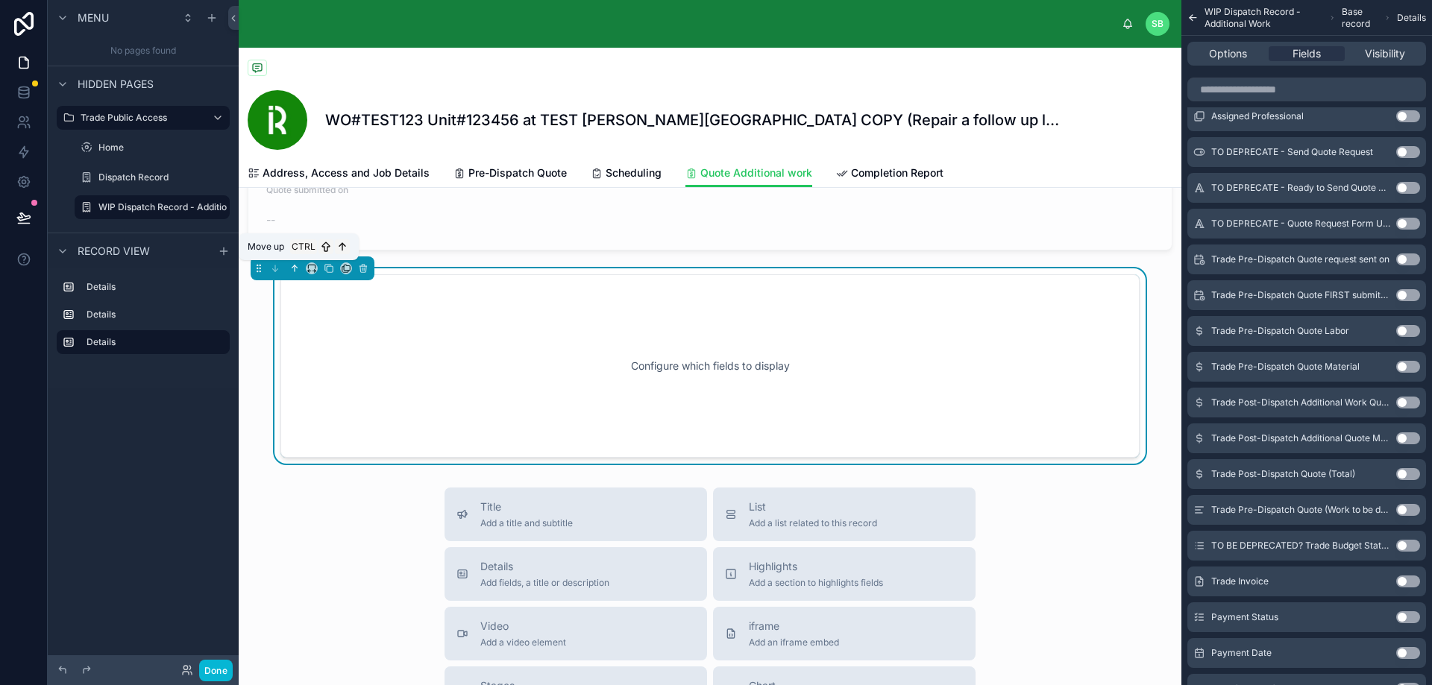
click at [295, 267] on icon at bounding box center [295, 268] width 0 height 6
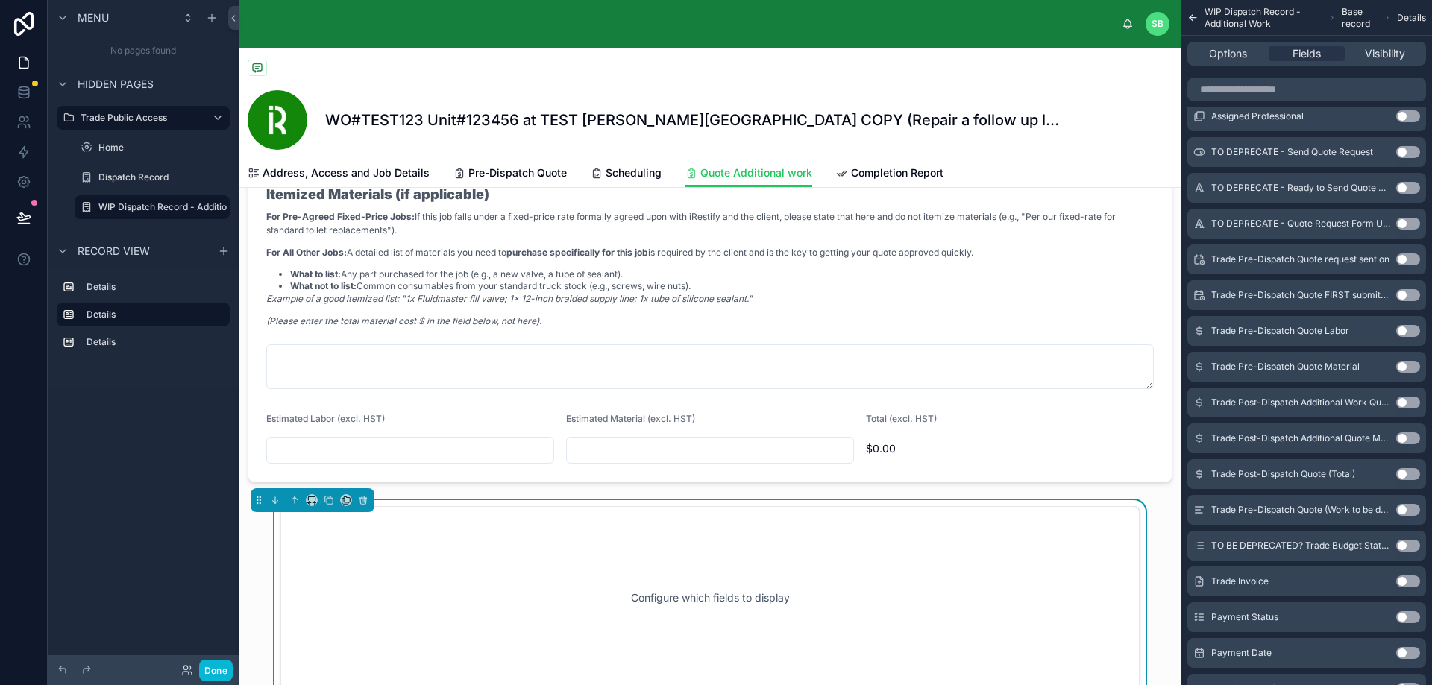
scroll to position [383, 0]
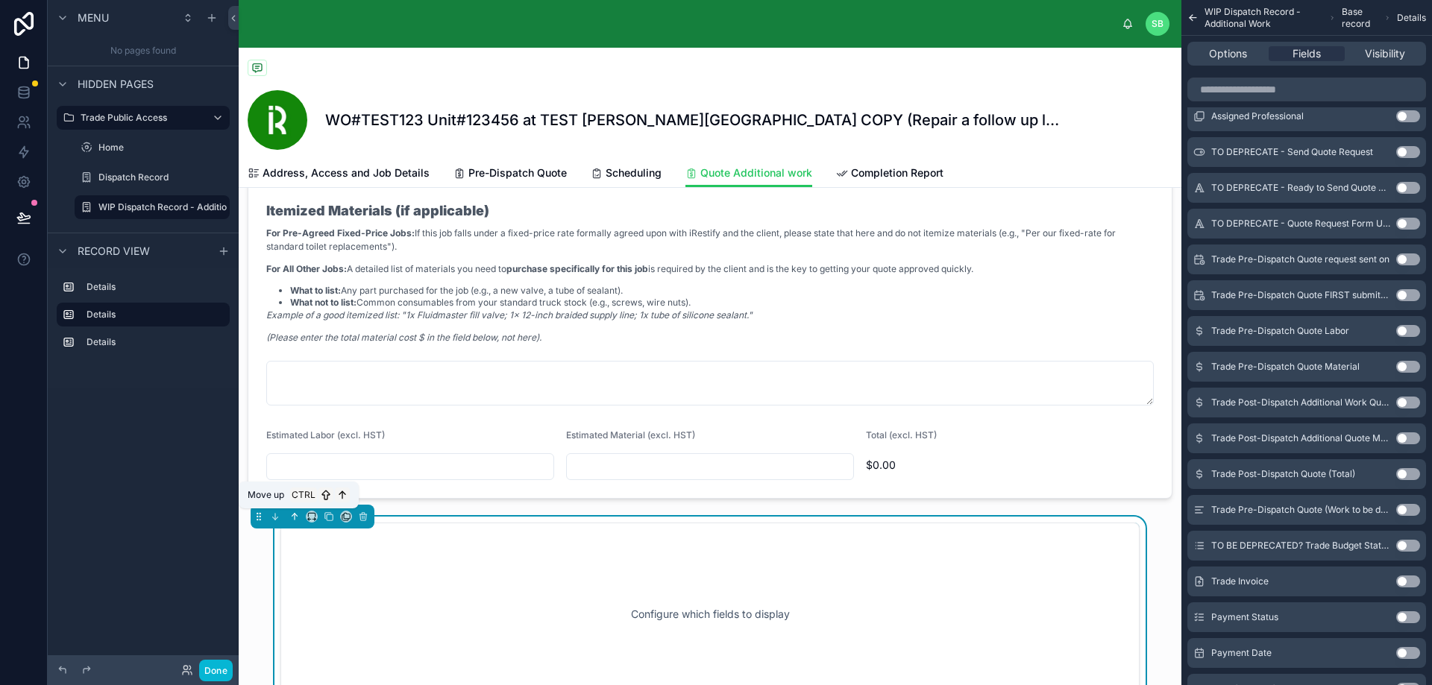
click at [292, 515] on icon at bounding box center [294, 517] width 10 height 10
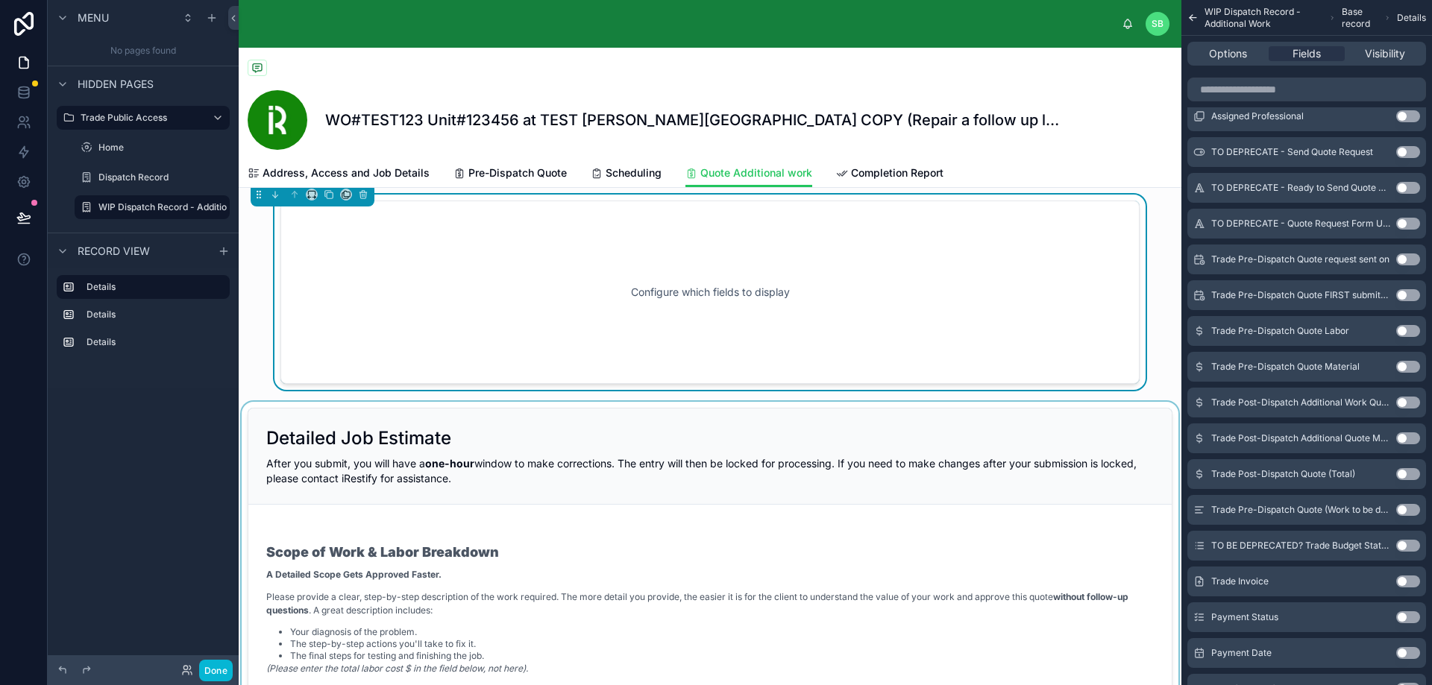
scroll to position [0, 0]
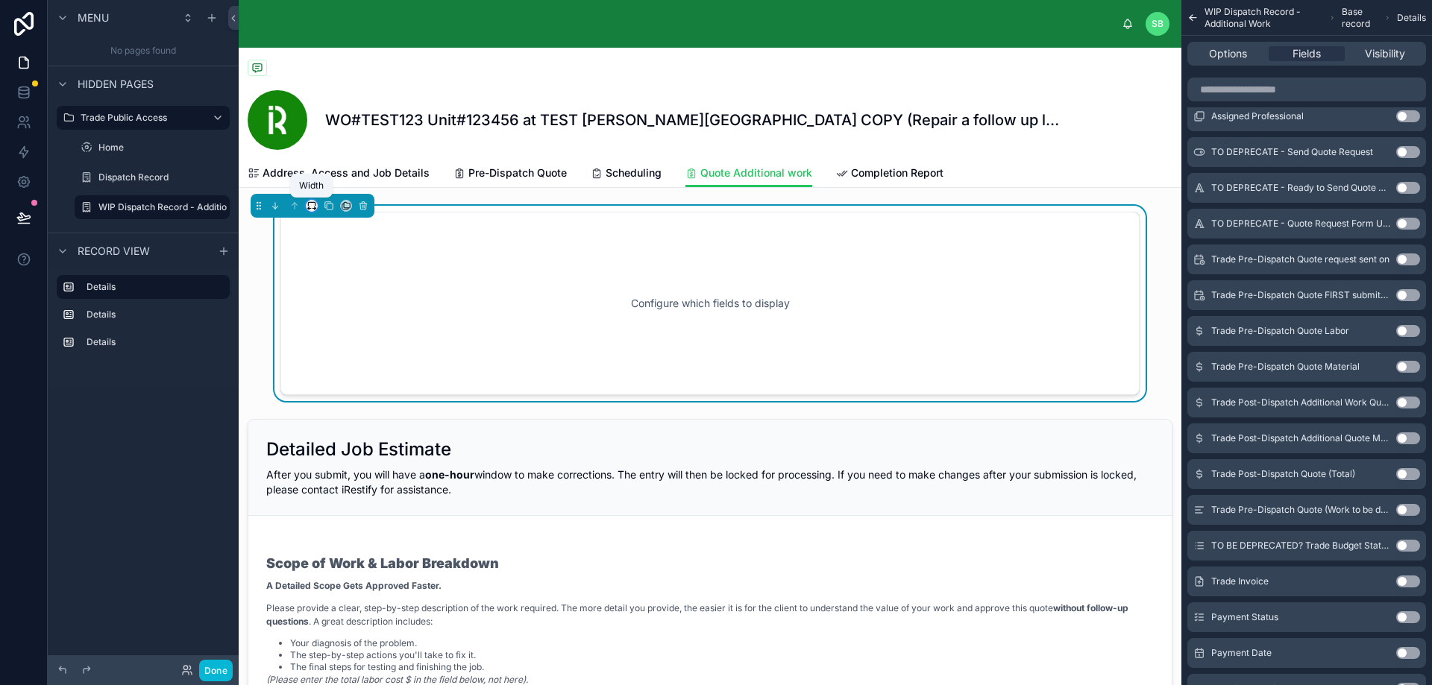
click at [312, 207] on icon at bounding box center [311, 206] width 10 height 10
click at [337, 359] on span "Full width" at bounding box center [341, 363] width 46 height 18
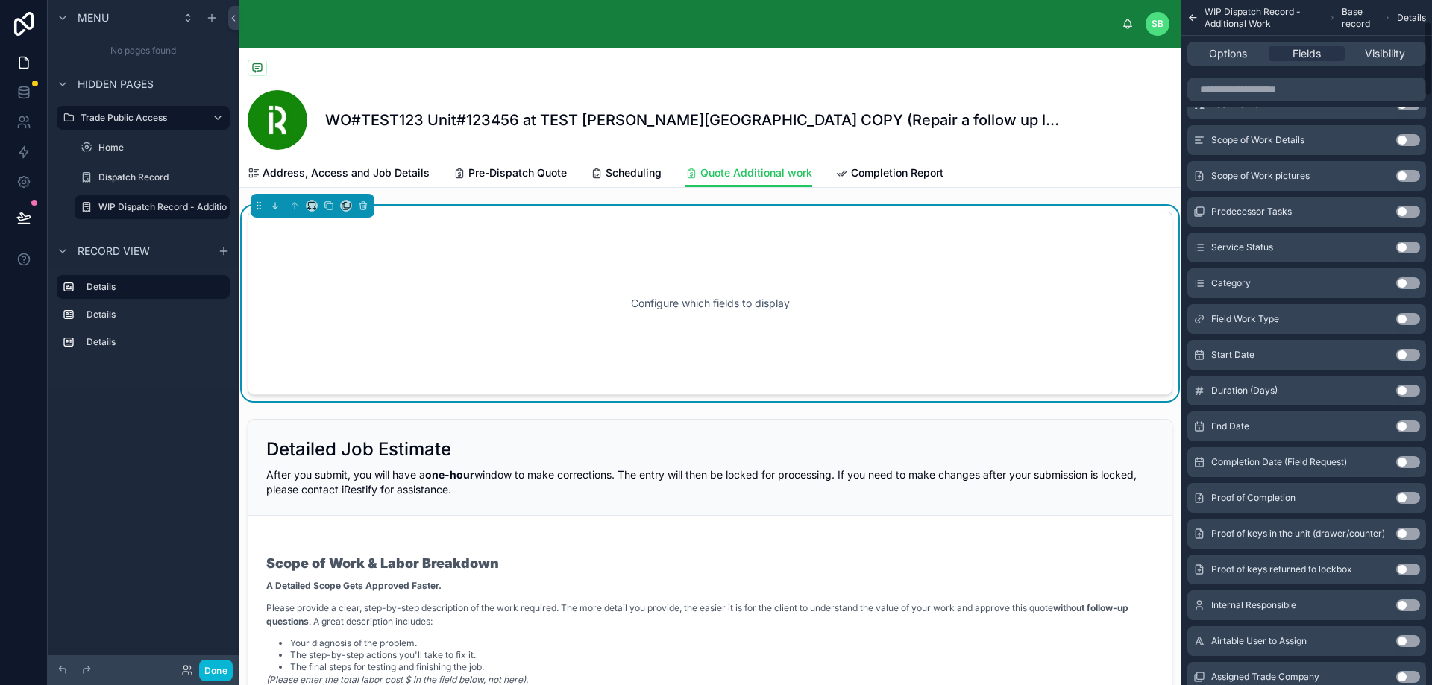
scroll to position [0, 0]
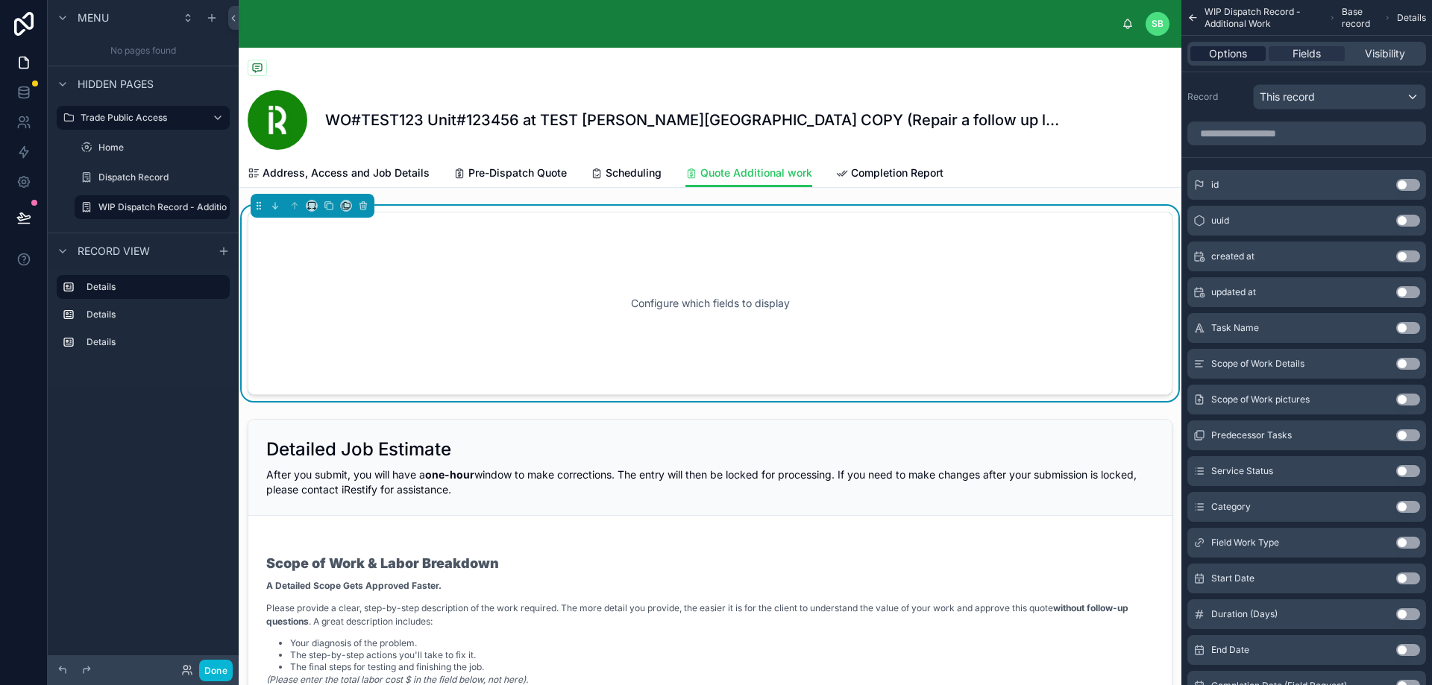
click at [1225, 54] on span "Options" at bounding box center [1228, 53] width 38 height 15
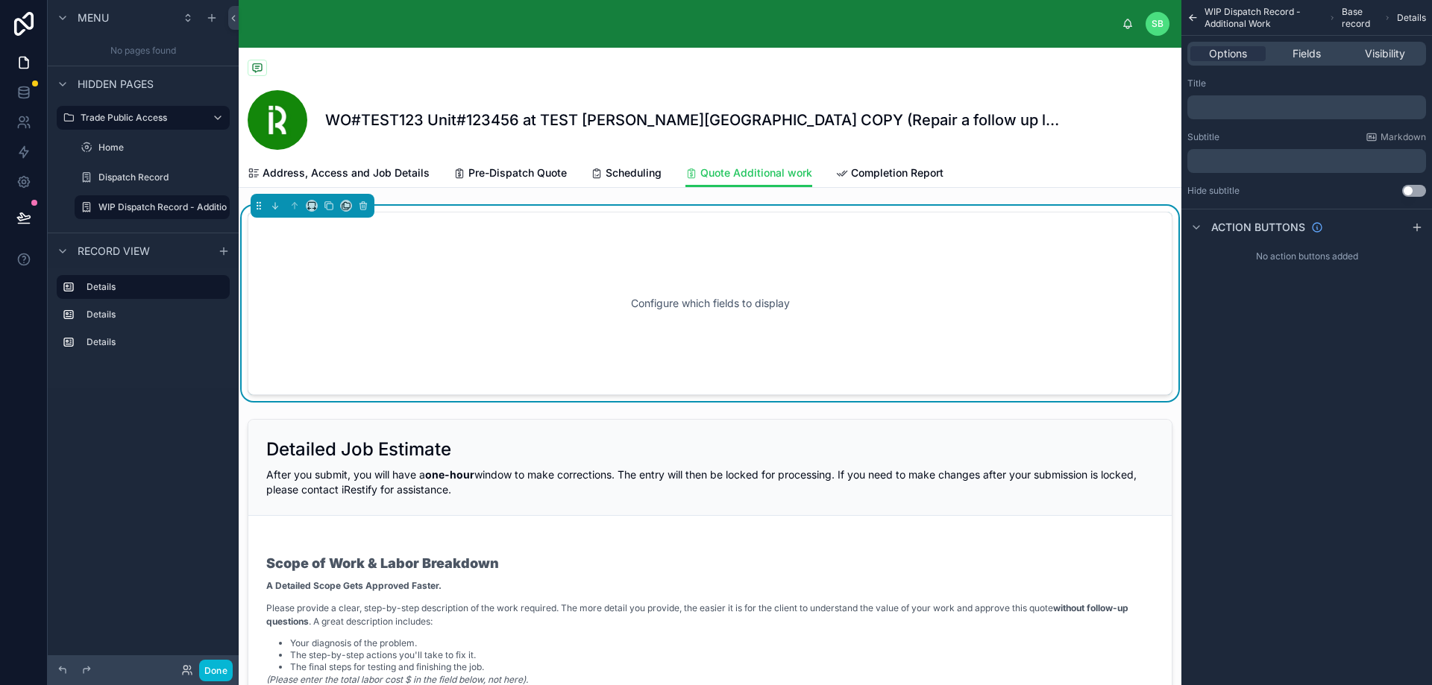
click at [1259, 107] on p "﻿" at bounding box center [1308, 107] width 230 height 12
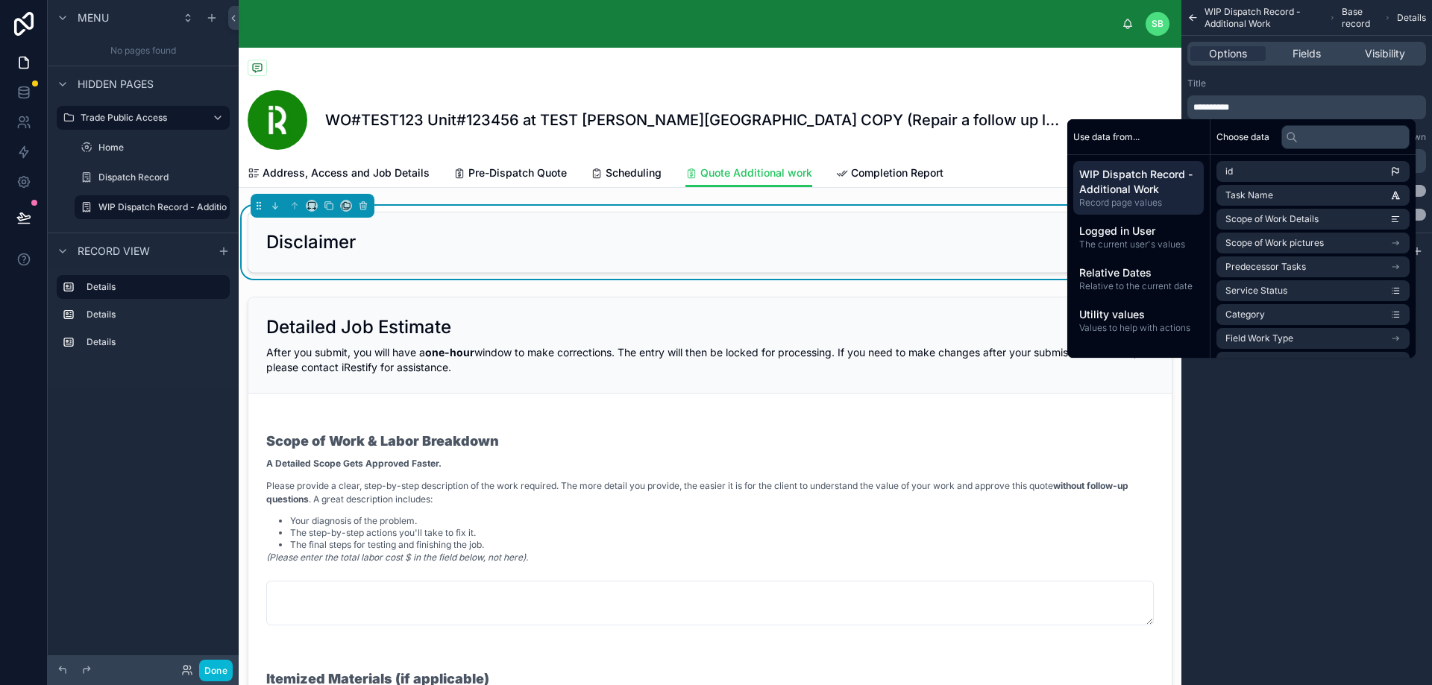
click at [1267, 78] on div "Title" at bounding box center [1306, 84] width 239 height 12
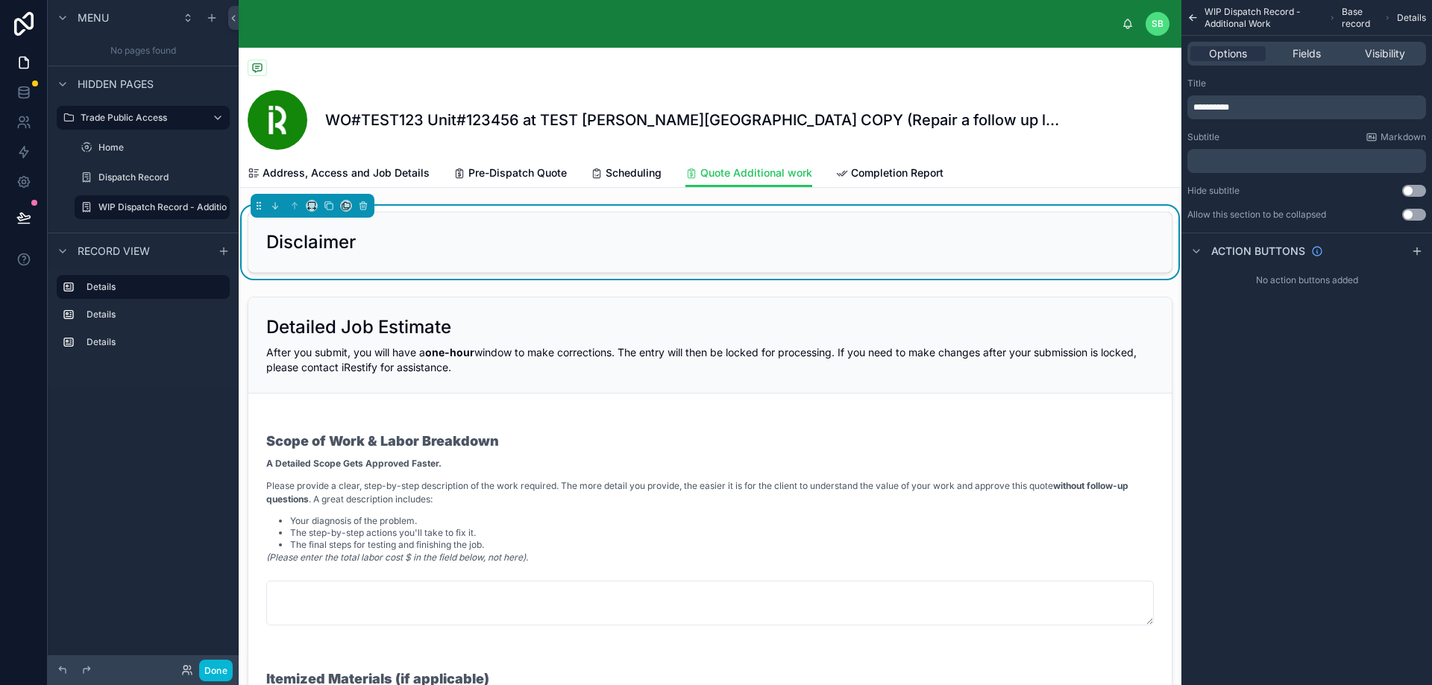
click at [1251, 160] on p "﻿" at bounding box center [1308, 161] width 230 height 12
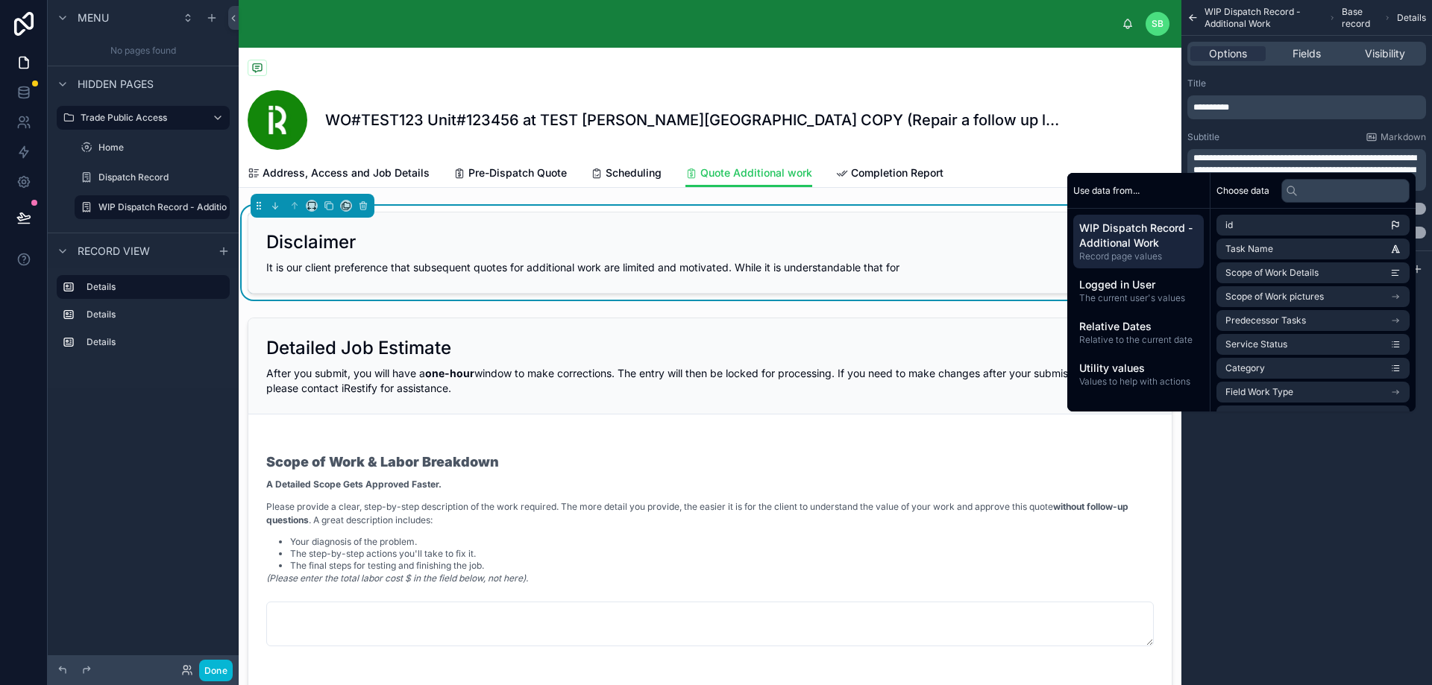
click at [1272, 130] on div "**********" at bounding box center [1306, 158] width 251 height 173
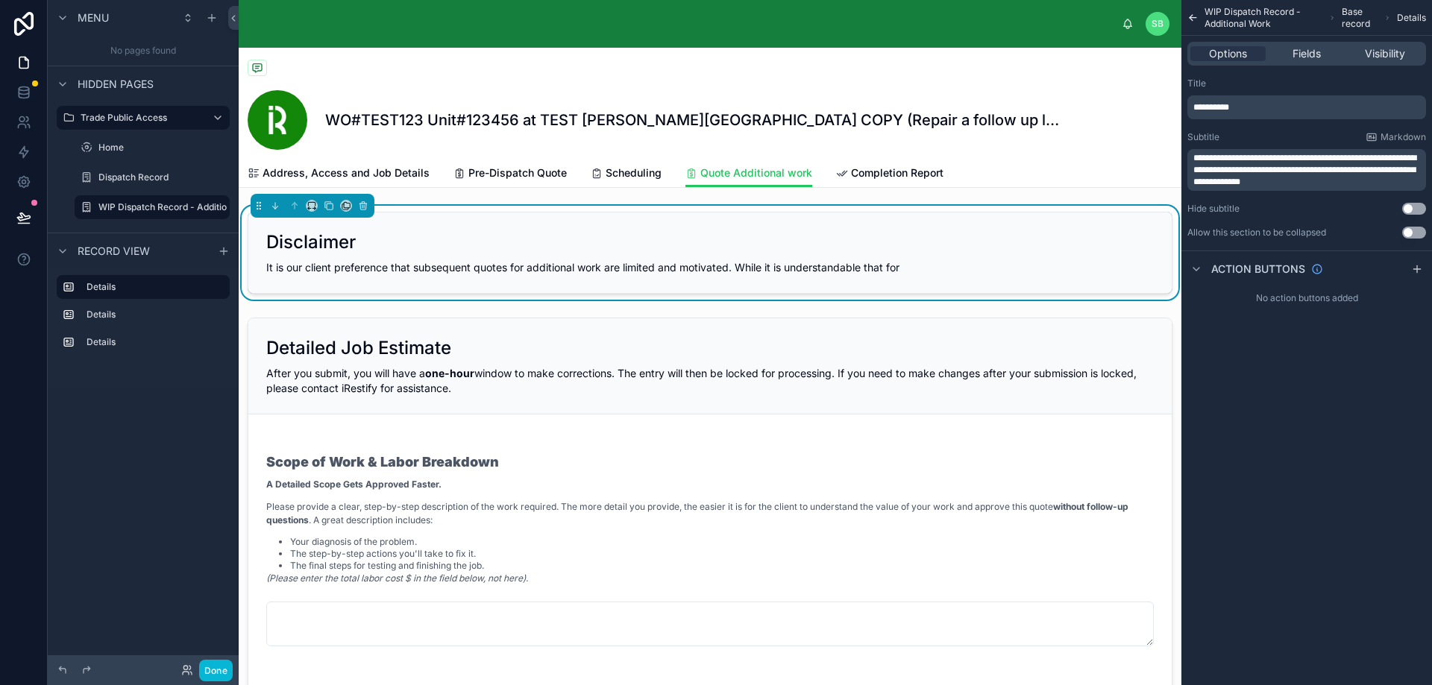
click at [1314, 186] on p "**********" at bounding box center [1308, 170] width 230 height 36
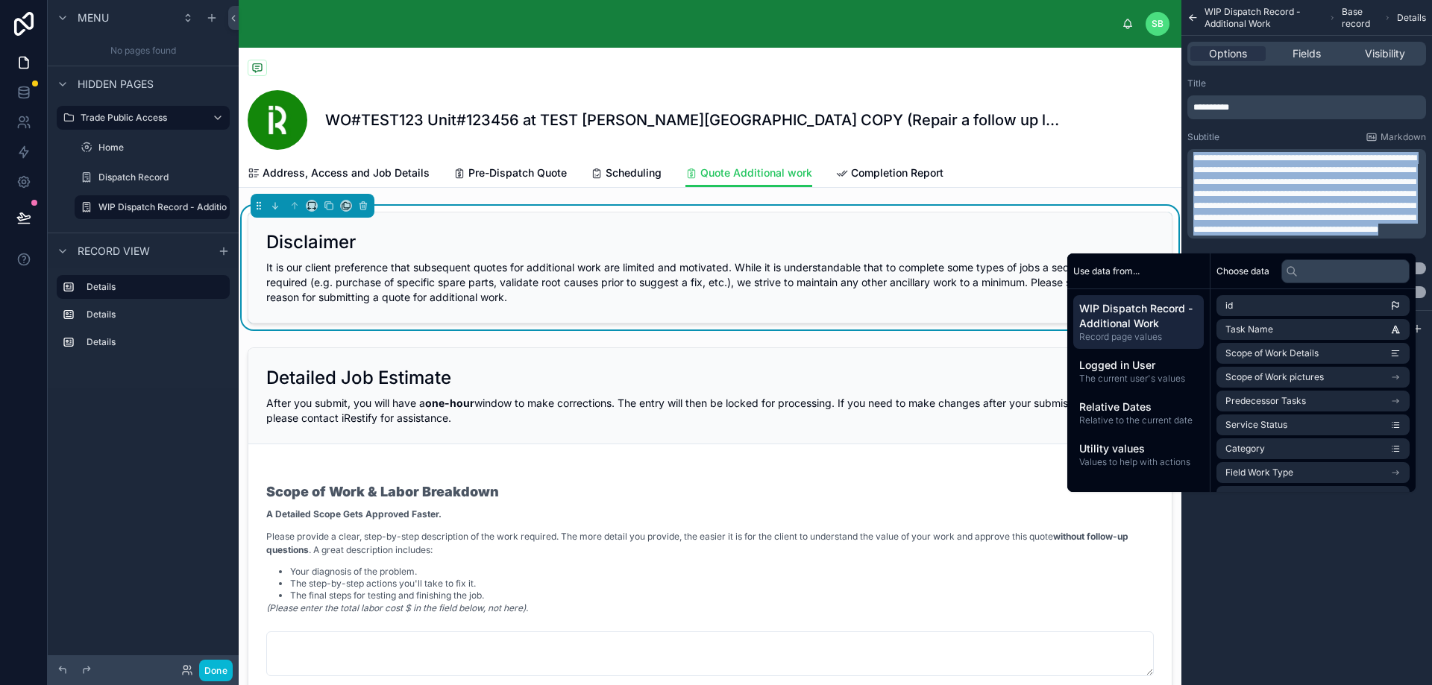
click at [1312, 201] on span "**********" at bounding box center [1304, 194] width 223 height 81
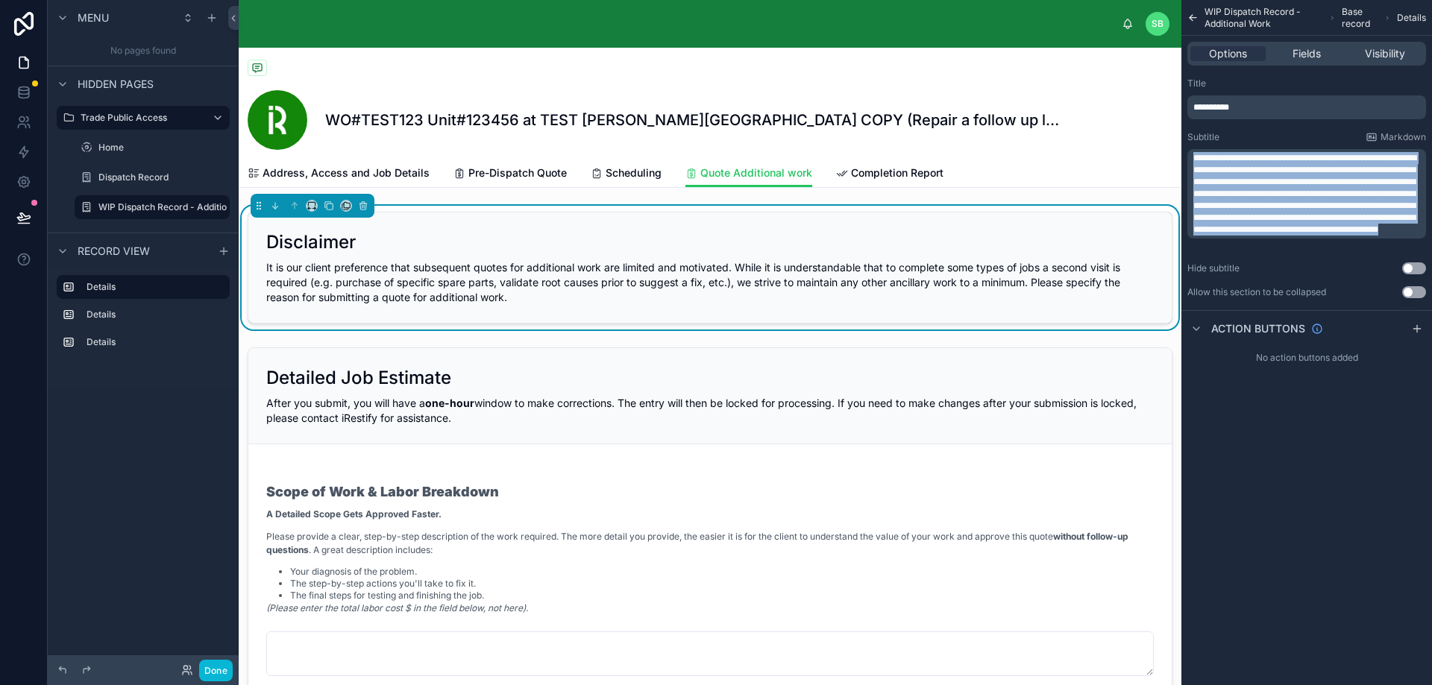
drag, startPoint x: 1379, startPoint y: 241, endPoint x: 1172, endPoint y: 151, distance: 225.4
click at [1172, 151] on div "SB Stefano Bosello WO#TEST123 Unit#123456 at TEST Perla West Tower COPY (Repair…" at bounding box center [835, 342] width 1193 height 685
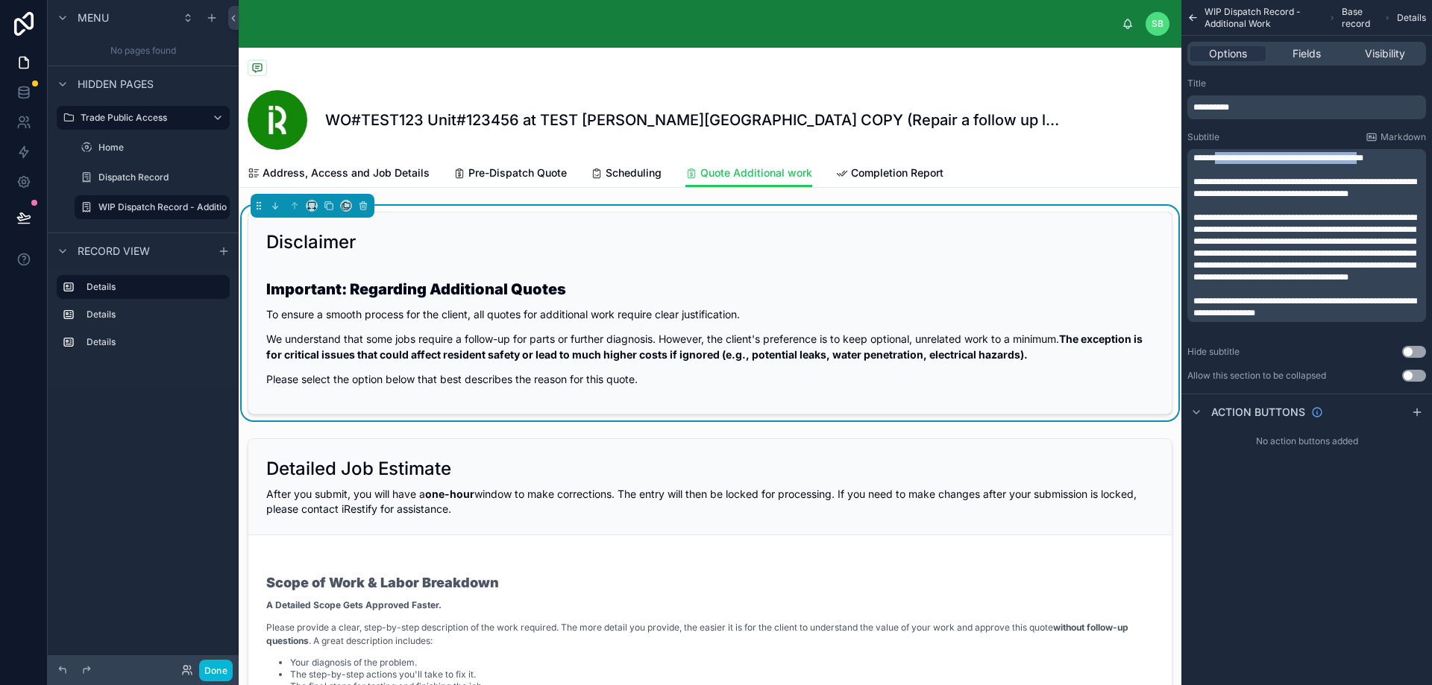
drag, startPoint x: 1390, startPoint y: 158, endPoint x: 1223, endPoint y: 163, distance: 167.1
click at [1224, 160] on span "**********" at bounding box center [1278, 158] width 170 height 9
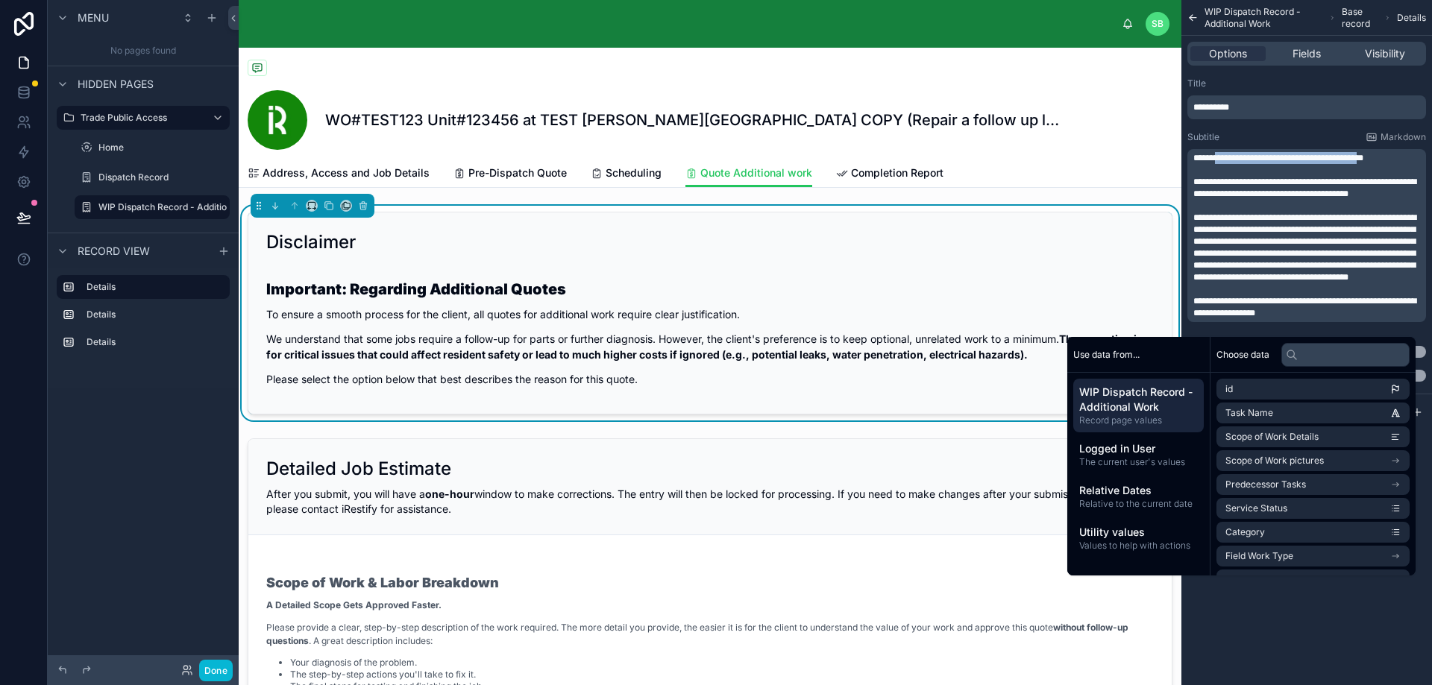
copy span "**********"
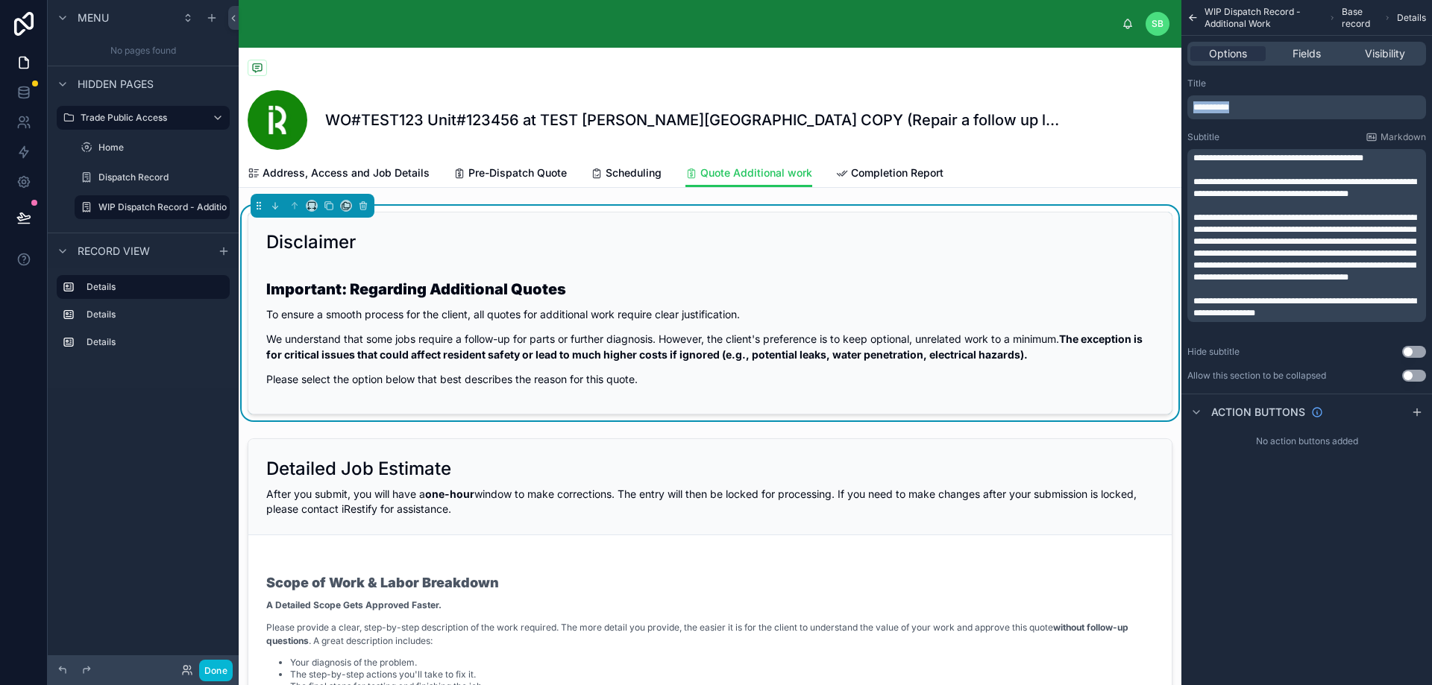
drag, startPoint x: 1249, startPoint y: 104, endPoint x: 1152, endPoint y: 107, distance: 97.0
click at [1152, 107] on div "SB Stefano Bosello WO#TEST123 Unit#123456 at TEST Perla West Tower COPY (Repair…" at bounding box center [835, 342] width 1193 height 685
click at [1408, 159] on p "**********" at bounding box center [1308, 158] width 230 height 12
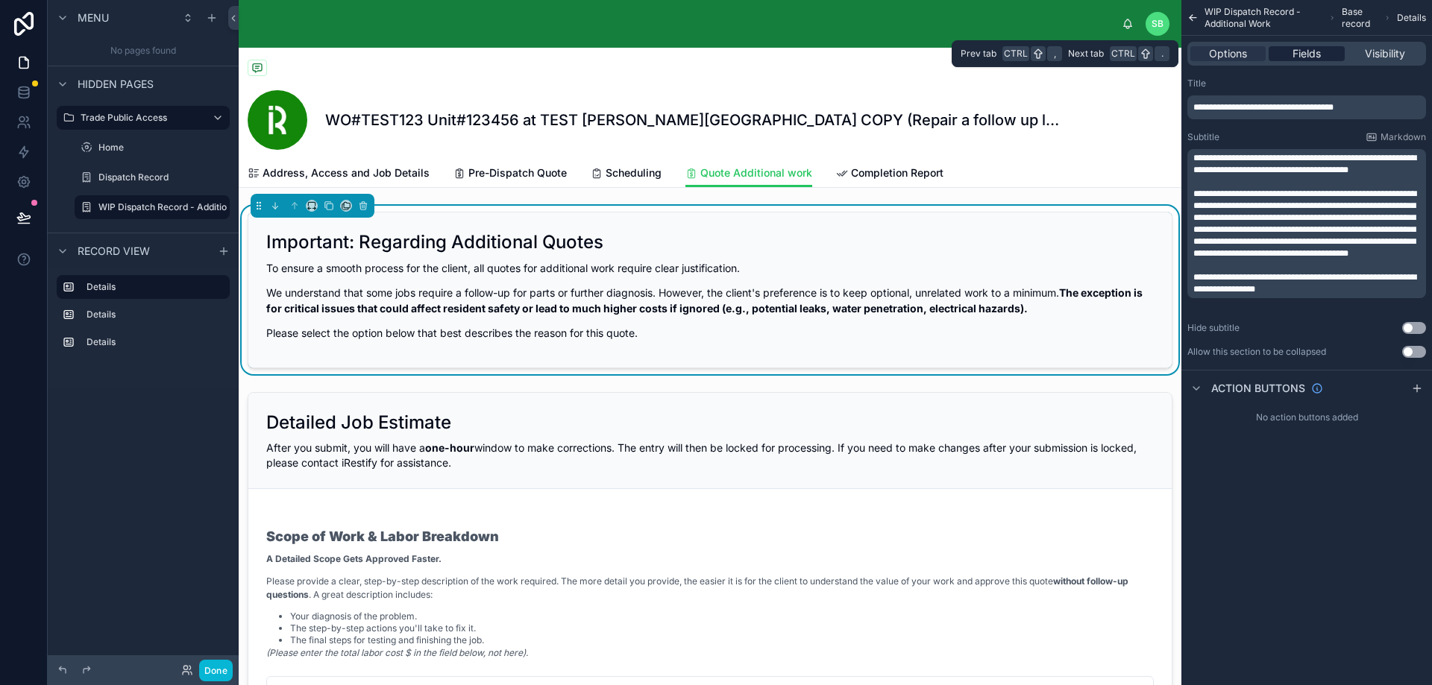
click at [1323, 55] on div "Fields" at bounding box center [1305, 53] width 75 height 15
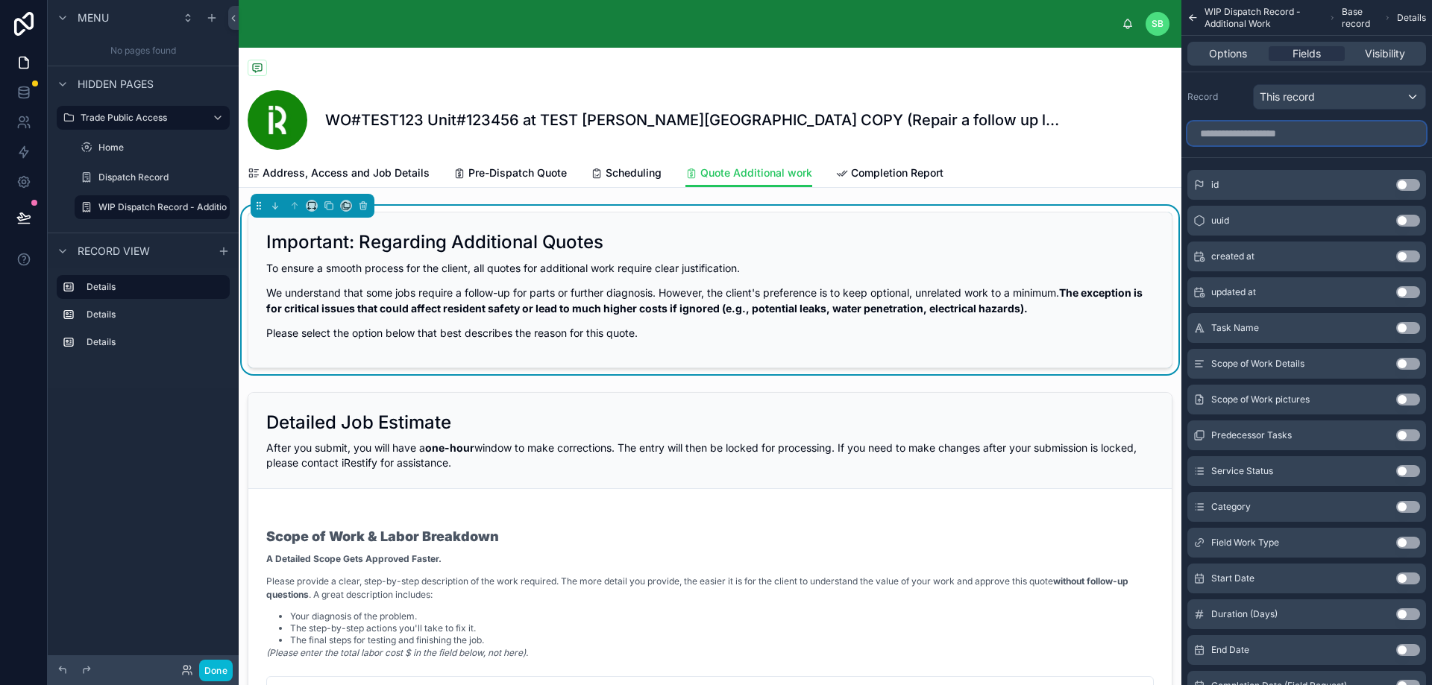
click at [1306, 135] on input "scrollable content" at bounding box center [1306, 134] width 239 height 24
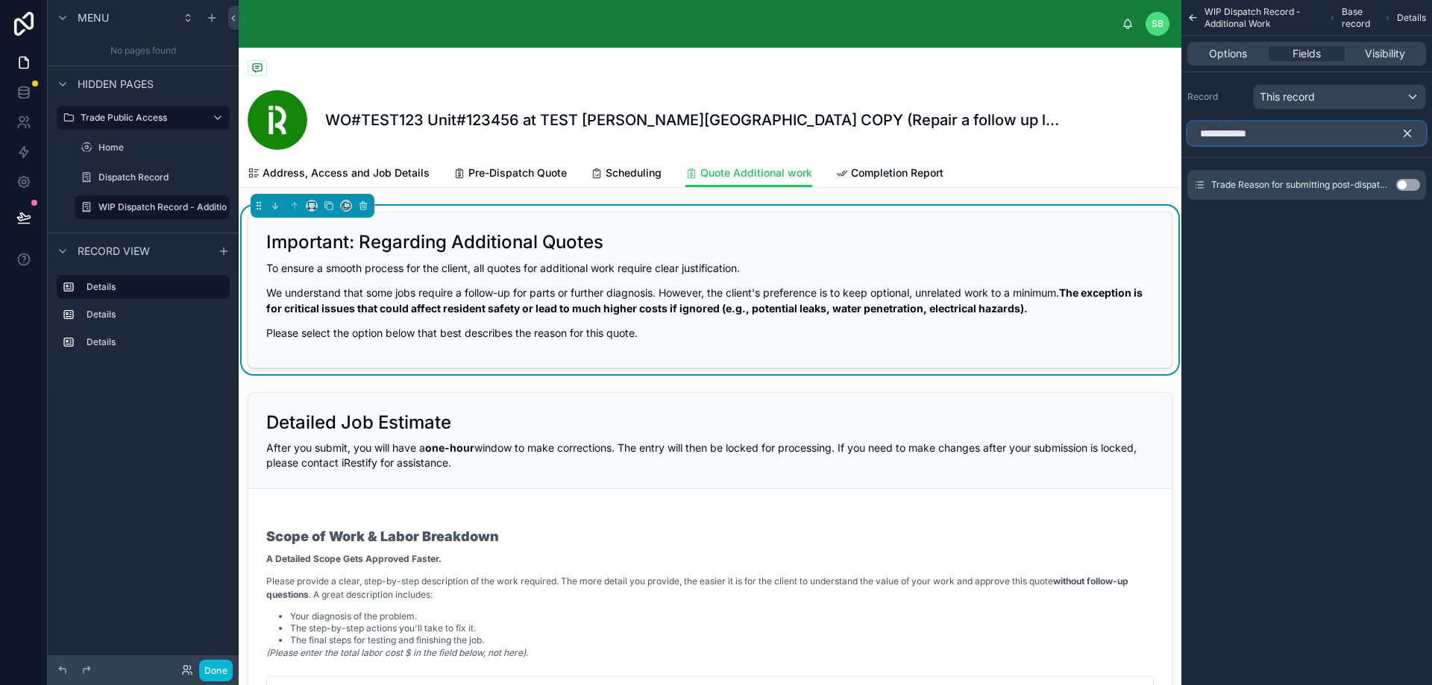
type input "**********"
click at [1409, 180] on button "Use setting" at bounding box center [1408, 185] width 24 height 12
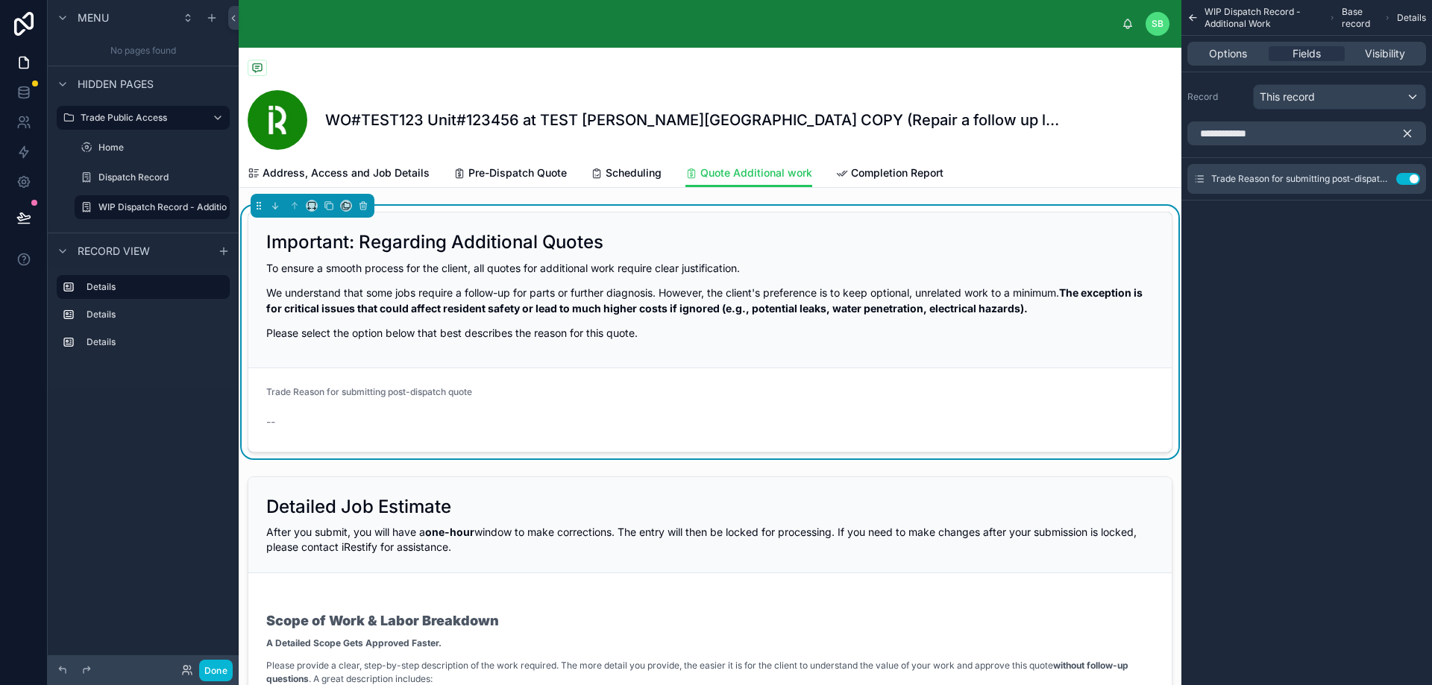
click at [333, 421] on div "--" at bounding box center [372, 422] width 213 height 15
click at [1378, 177] on icon "scrollable content" at bounding box center [1378, 179] width 12 height 12
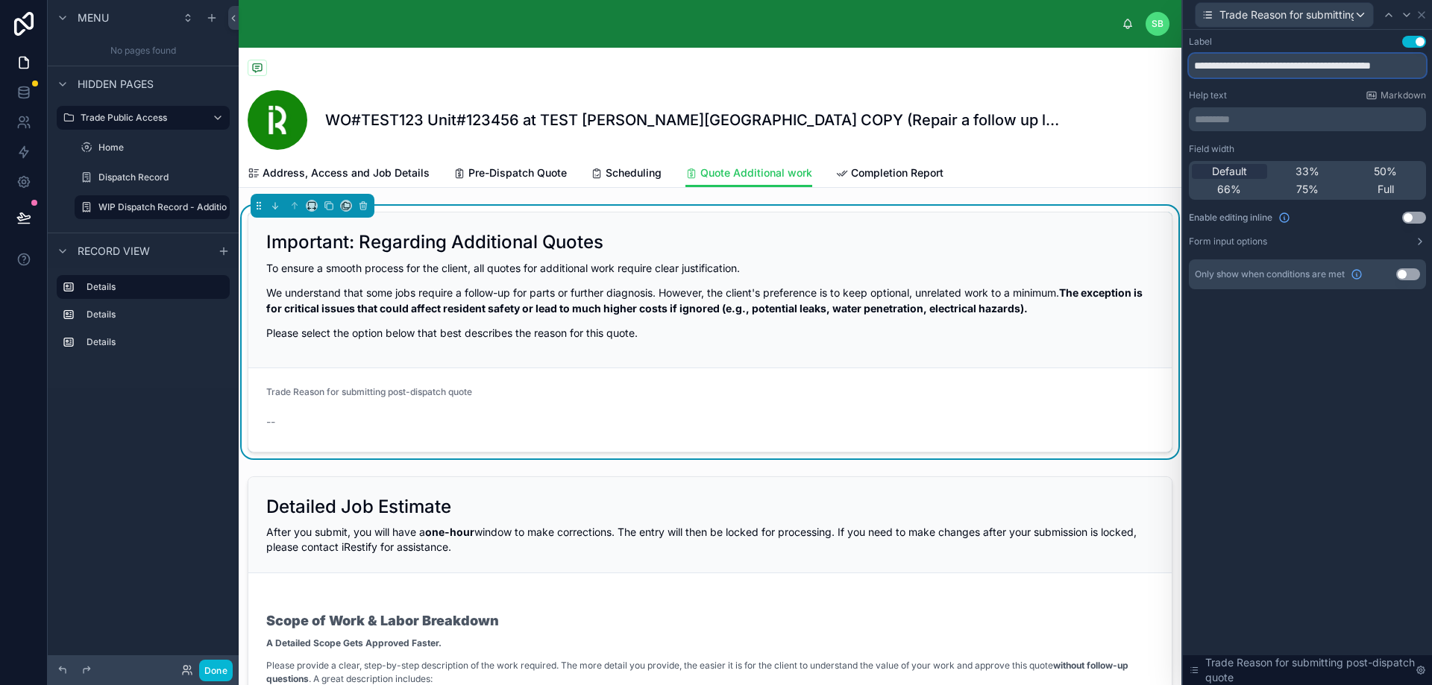
click at [1227, 63] on input "**********" at bounding box center [1307, 66] width 237 height 24
type input "**********"
click at [1375, 186] on div "Full" at bounding box center [1384, 189] width 75 height 15
click at [1415, 213] on button "Use setting" at bounding box center [1414, 218] width 24 height 12
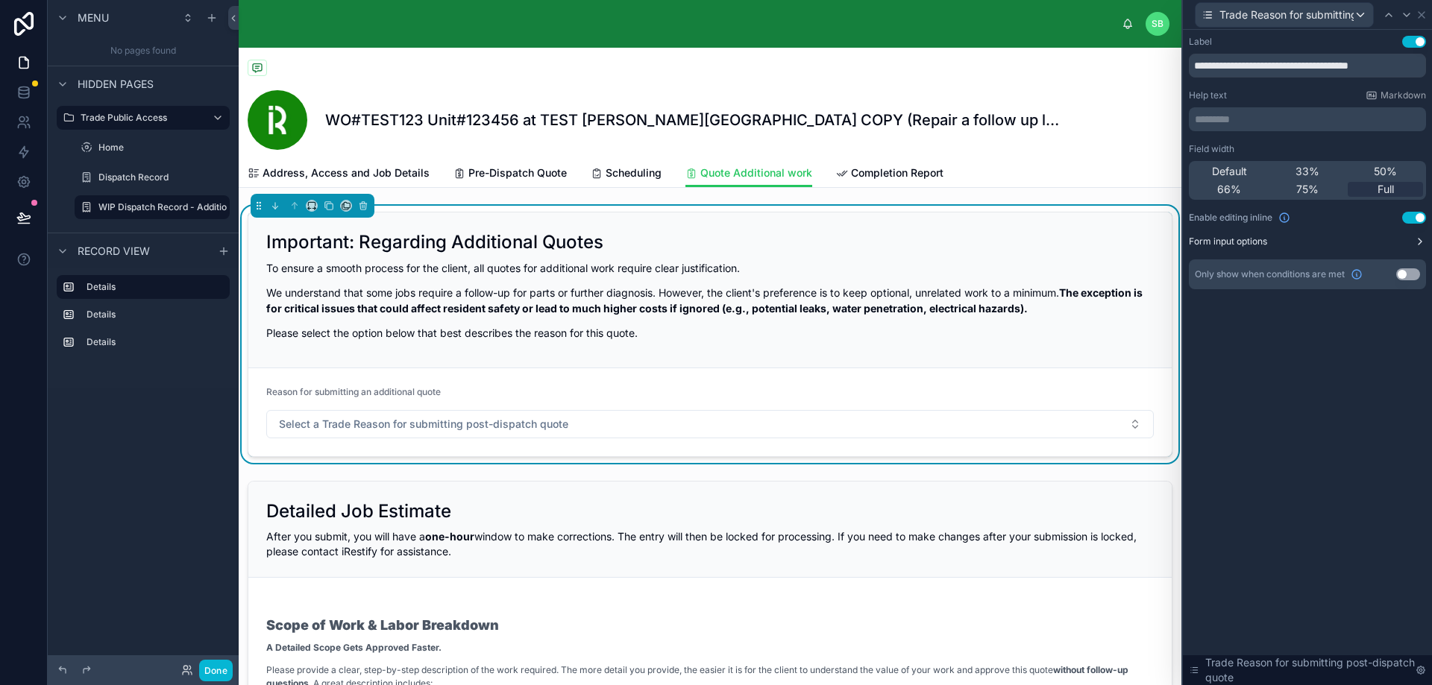
click at [1408, 242] on button "Form input options" at bounding box center [1307, 242] width 237 height 12
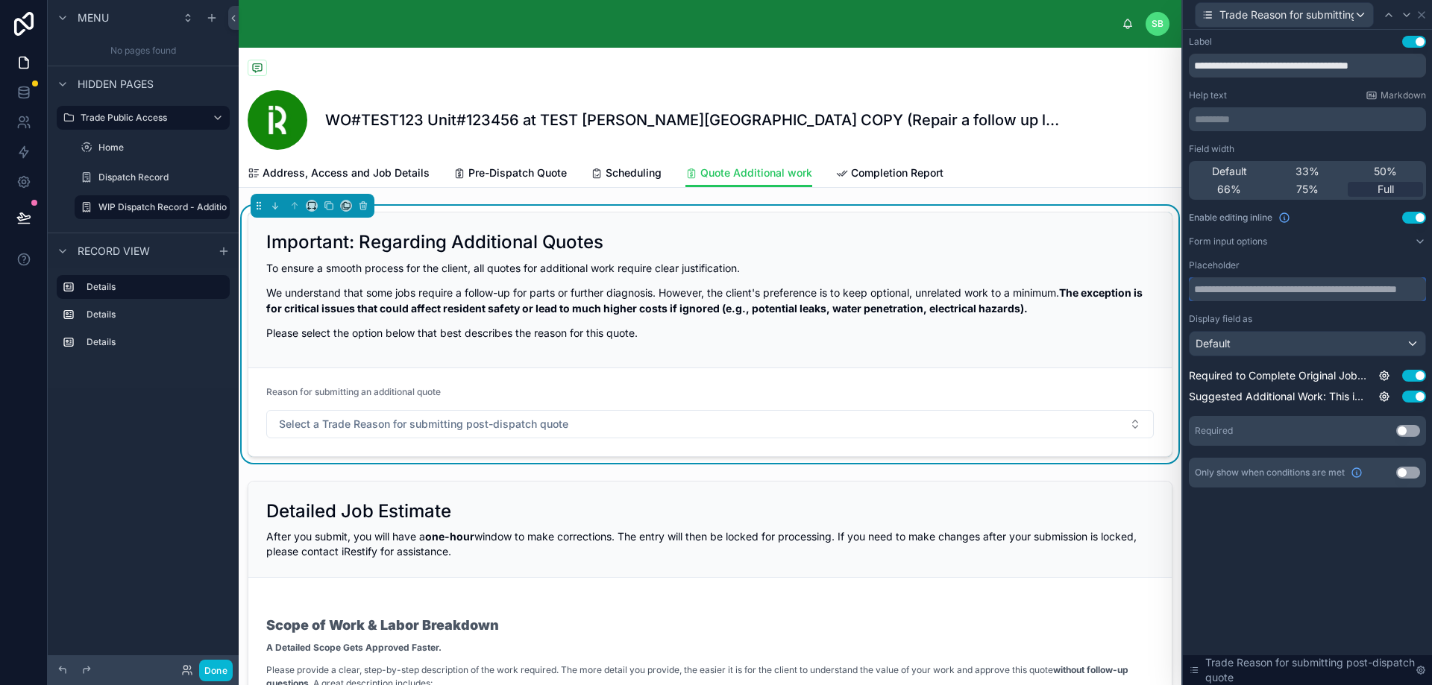
click at [1310, 286] on input "text" at bounding box center [1307, 289] width 237 height 24
drag, startPoint x: 1413, startPoint y: 66, endPoint x: 1176, endPoint y: 60, distance: 237.2
click at [1176, 60] on div "**********" at bounding box center [716, 342] width 1432 height 685
click at [1233, 295] on input "text" at bounding box center [1307, 289] width 237 height 24
paste input "**********"
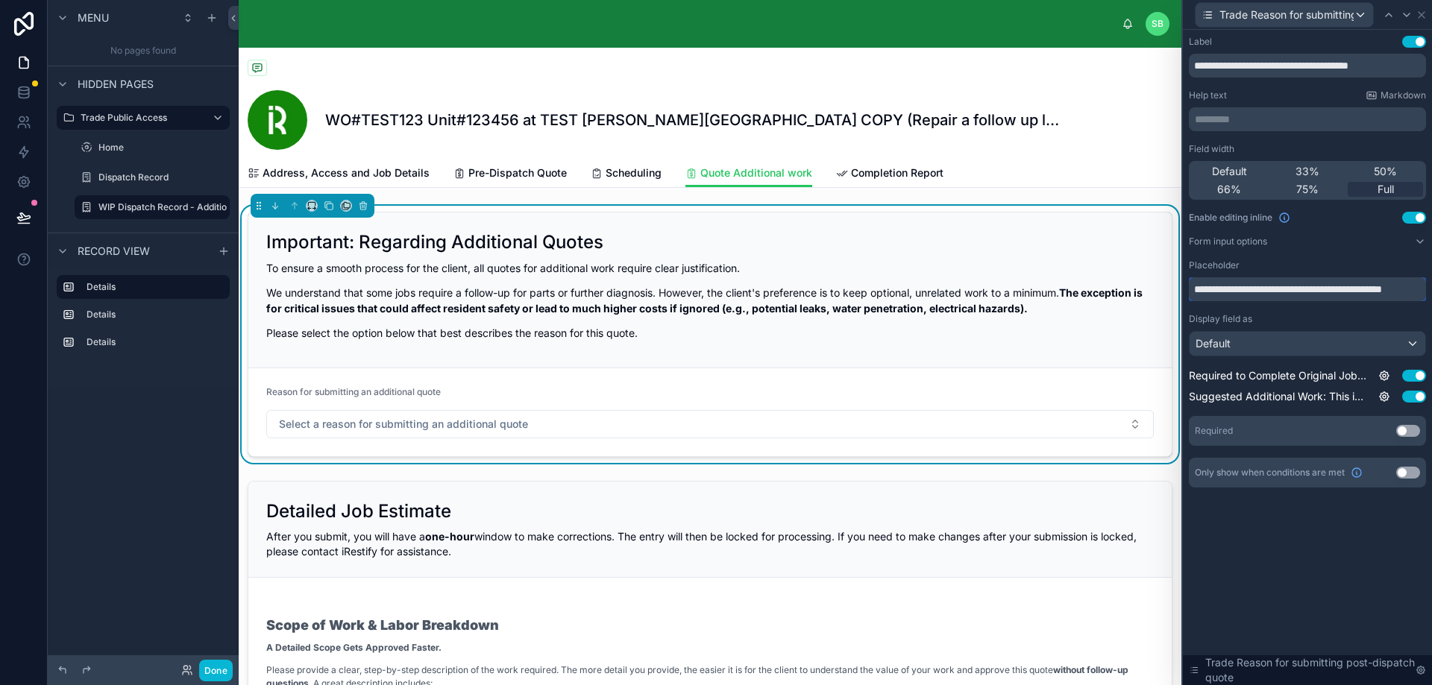
type input "**********"
drag, startPoint x: 1406, startPoint y: 67, endPoint x: 1159, endPoint y: 80, distance: 247.9
click at [1159, 80] on div "**********" at bounding box center [716, 342] width 1432 height 685
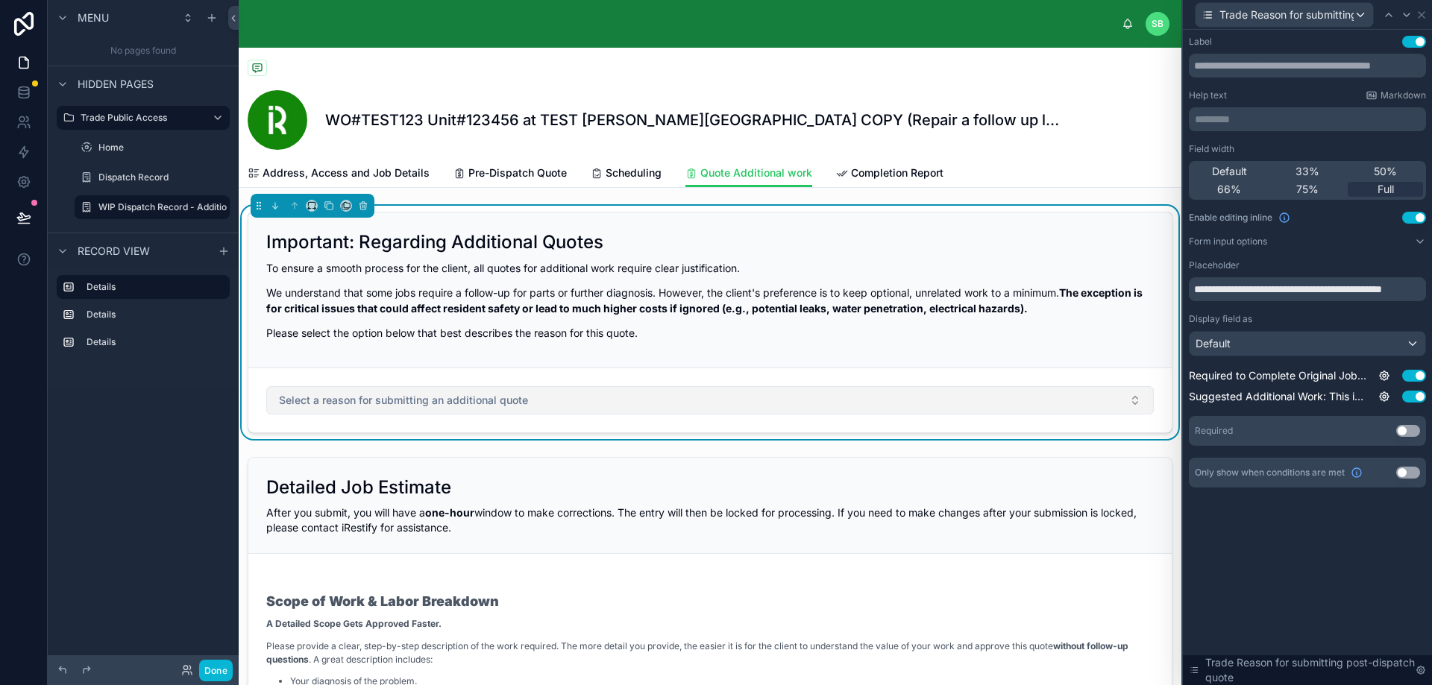
click at [723, 406] on button "Select a reason for submitting an additional quote" at bounding box center [709, 400] width 887 height 28
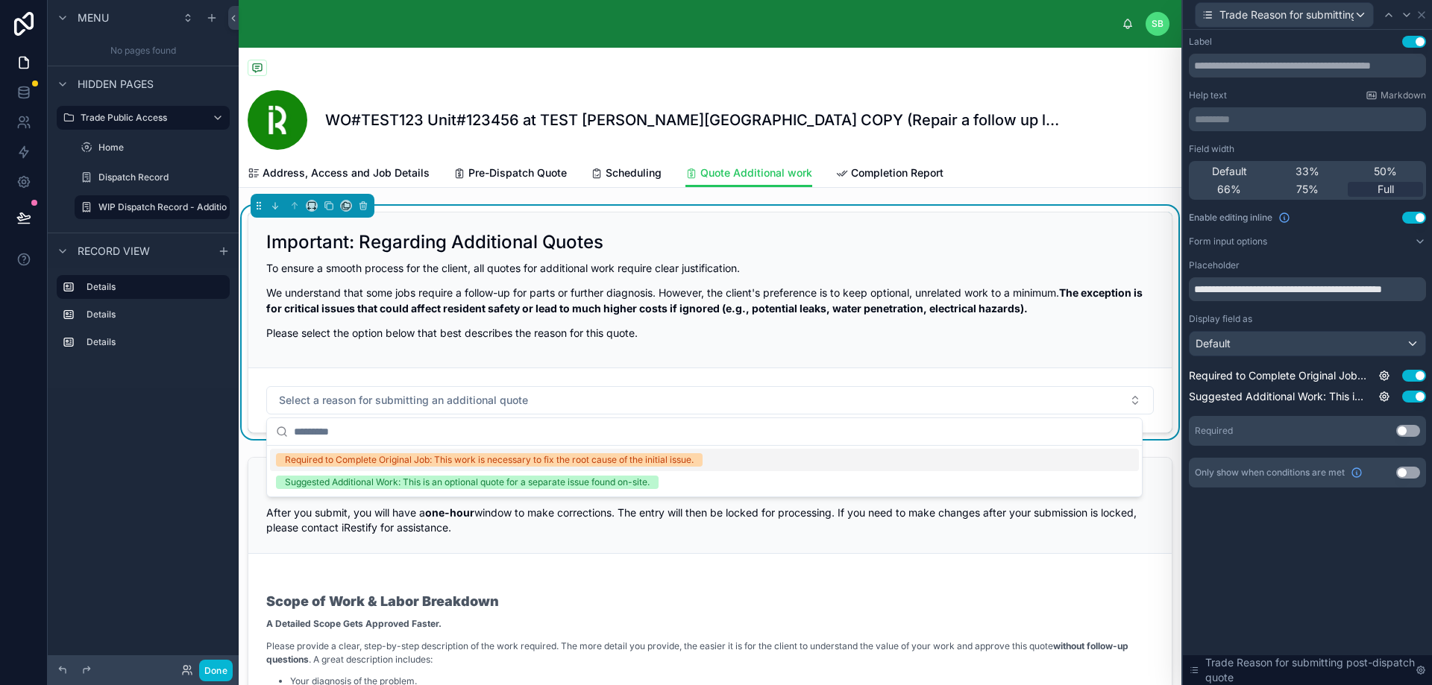
click at [724, 366] on div "Important: Regarding Additional Quotes To ensure a smooth process for the clien…" at bounding box center [709, 291] width 923 height 156
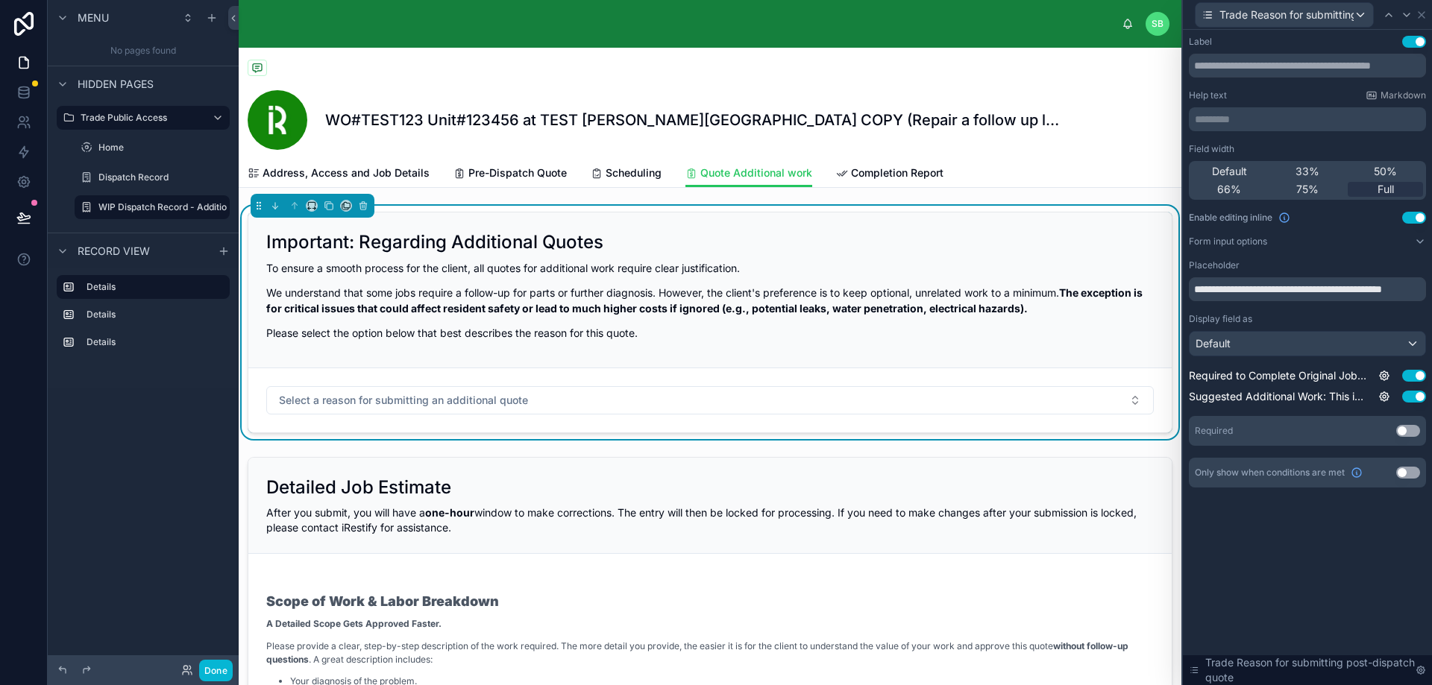
click at [328, 204] on icon at bounding box center [330, 207] width 6 height 6
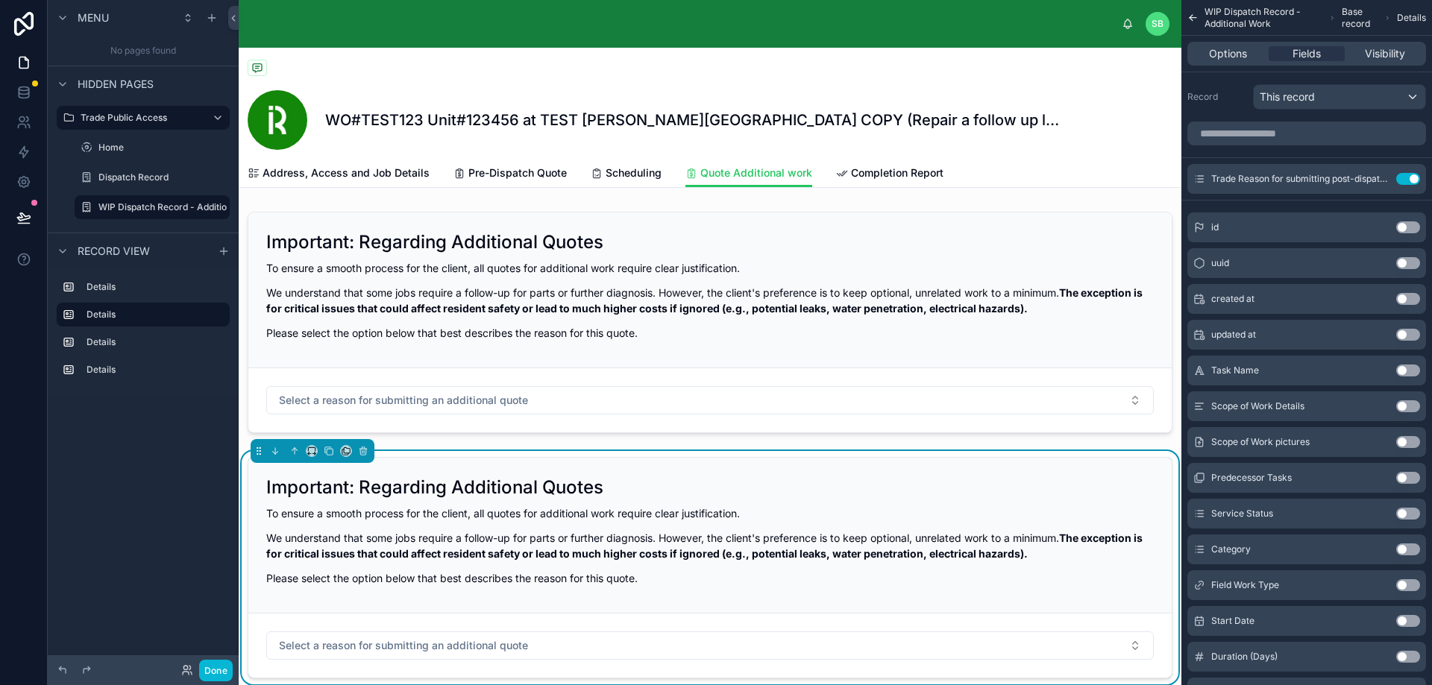
click at [599, 500] on div "Important: Regarding Additional Quotes To ensure a smooth process for the clien…" at bounding box center [709, 536] width 923 height 156
click at [428, 493] on h2 "Important: Regarding Additional Quotes" at bounding box center [434, 488] width 337 height 24
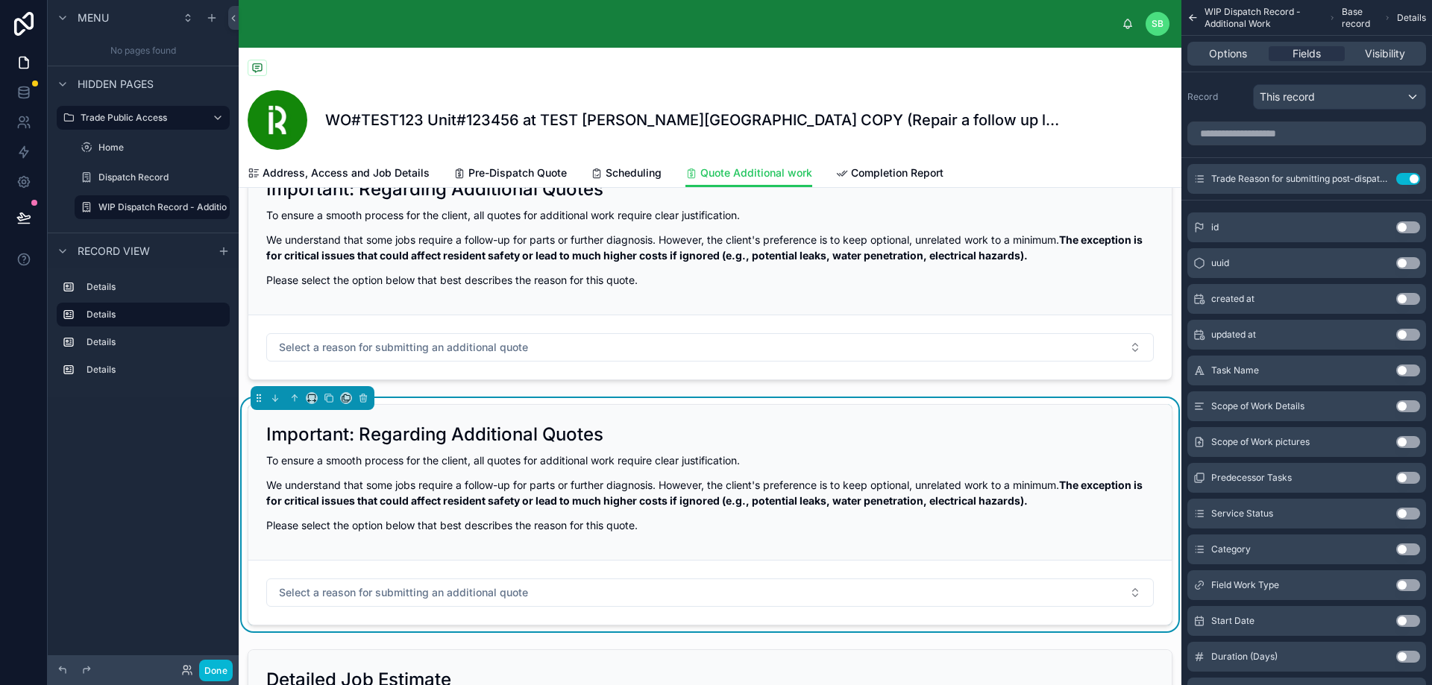
scroll to position [75, 0]
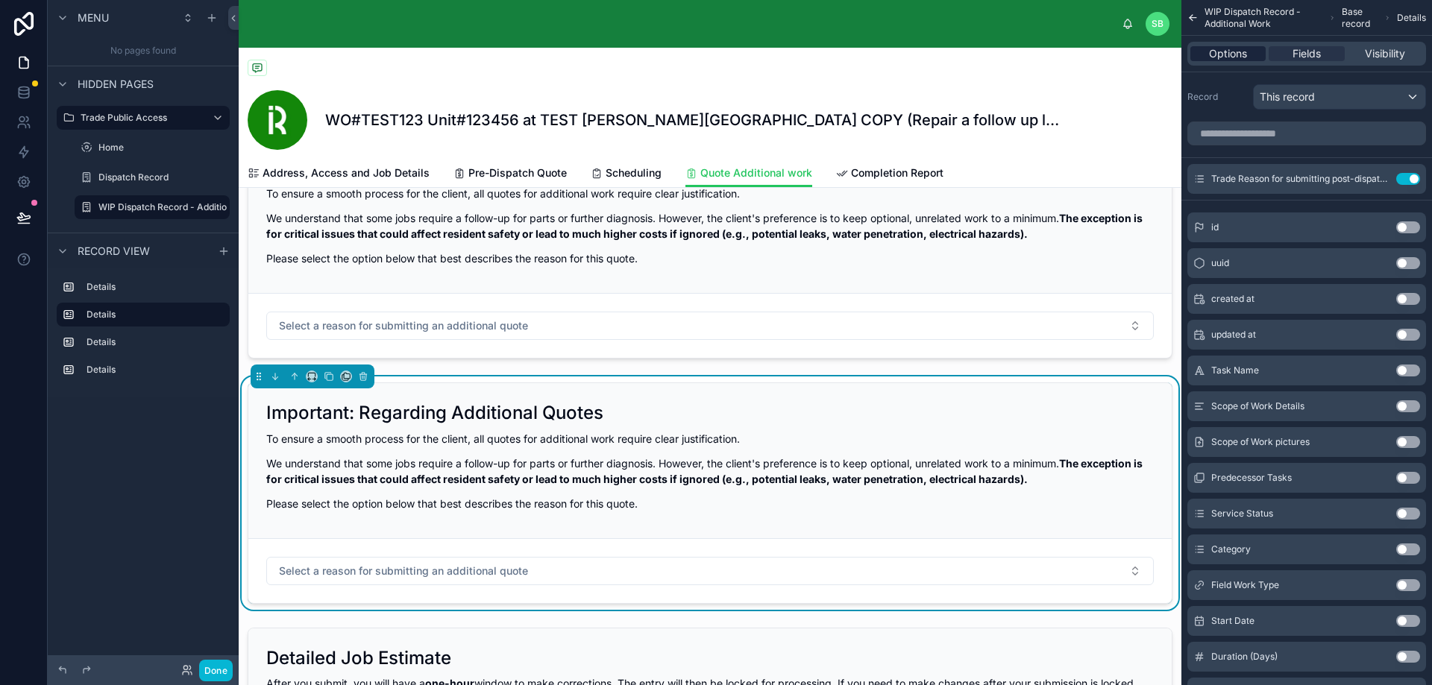
click at [1236, 54] on span "Options" at bounding box center [1228, 53] width 38 height 15
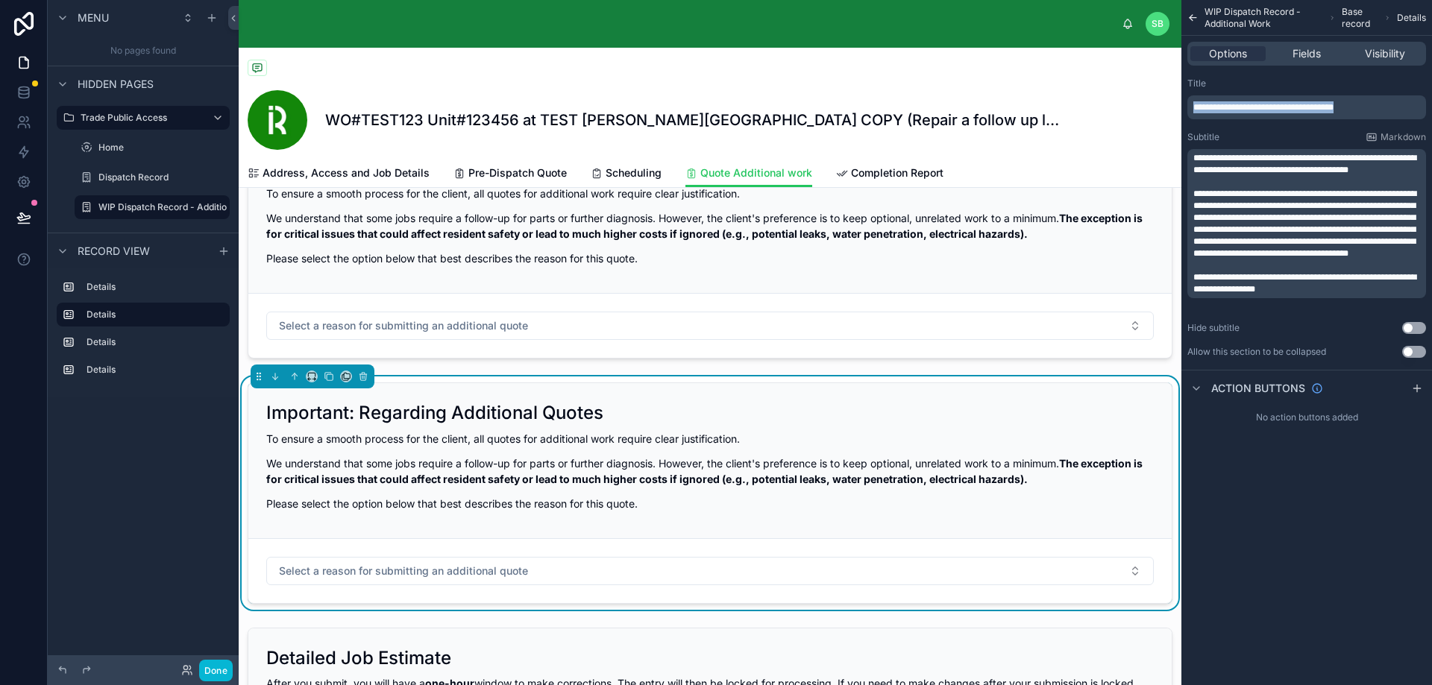
drag, startPoint x: 1382, startPoint y: 107, endPoint x: 1191, endPoint y: 113, distance: 191.0
click at [1191, 102] on div "**********" at bounding box center [1306, 107] width 239 height 24
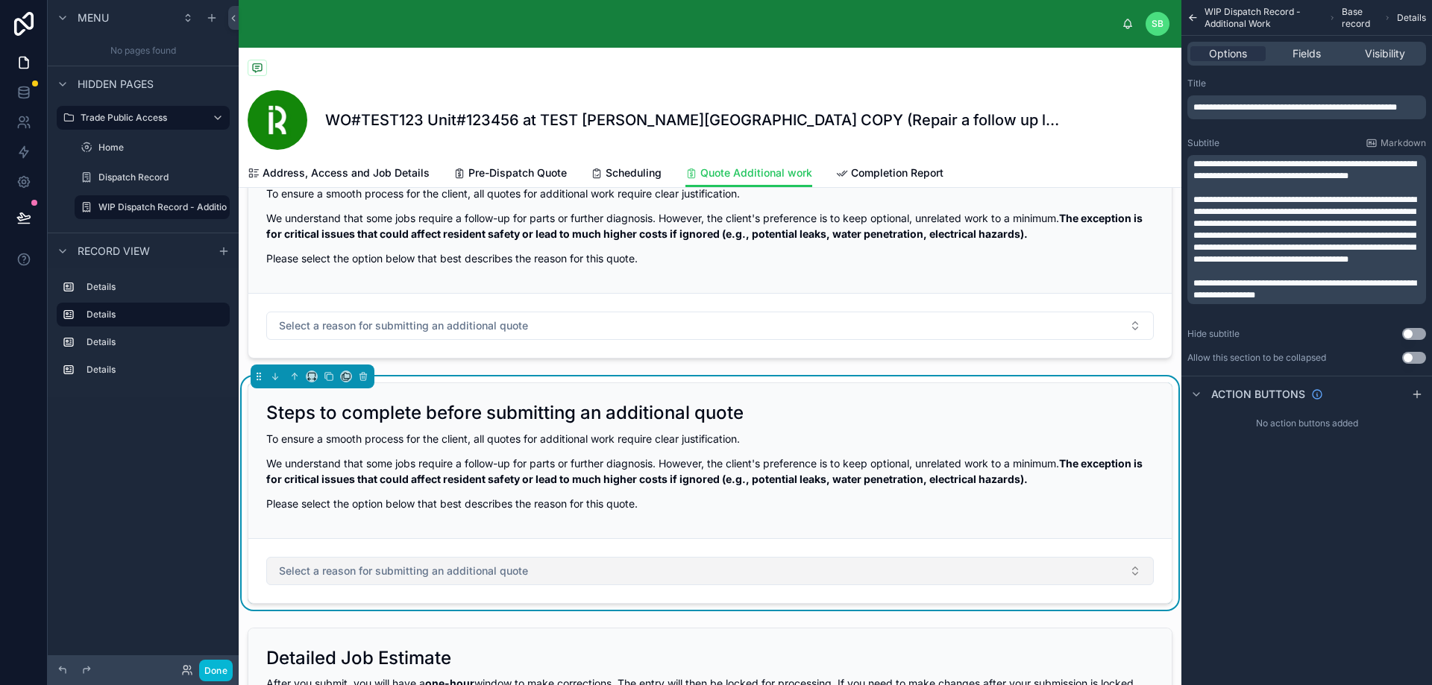
click at [562, 572] on button "Select a reason for submitting an additional quote" at bounding box center [709, 571] width 887 height 28
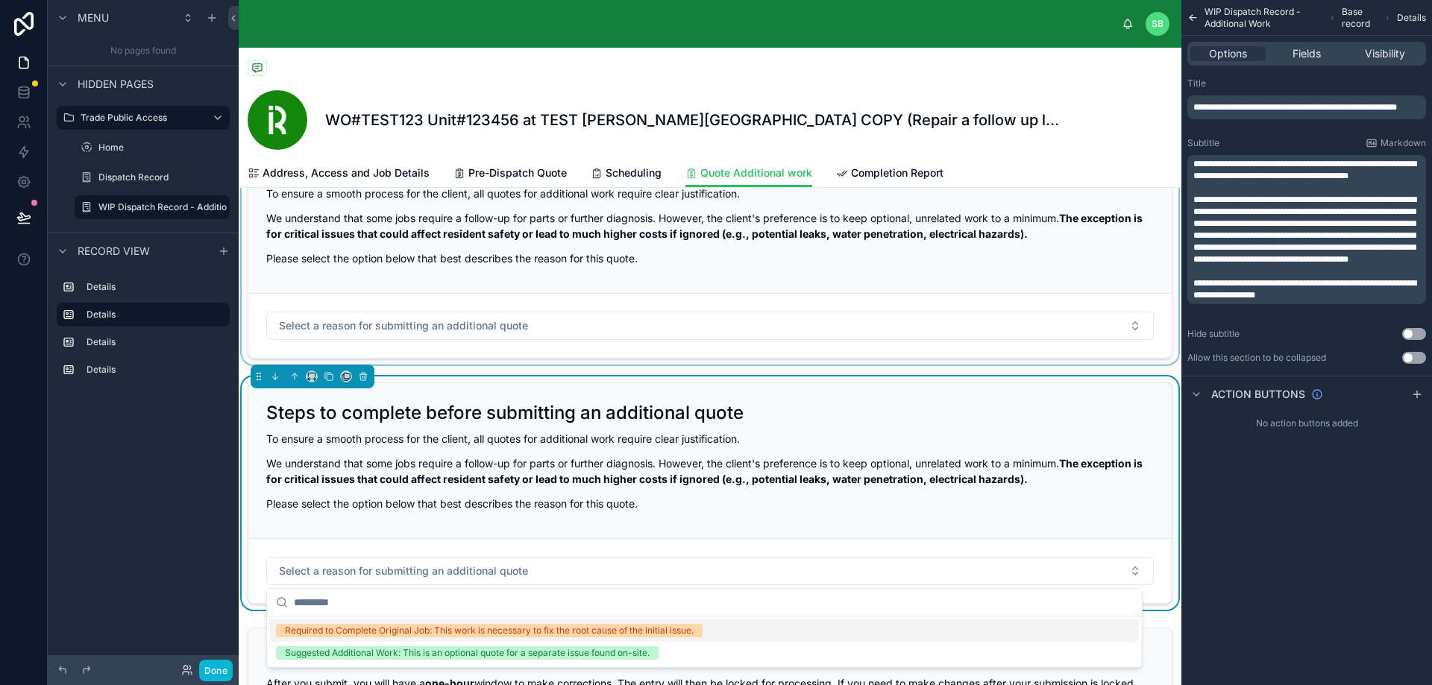
drag, startPoint x: 578, startPoint y: 573, endPoint x: 693, endPoint y: 327, distance: 272.5
click at [644, 482] on strong "The exception is for critical issues that could affect resident safety or lead …" at bounding box center [704, 471] width 876 height 28
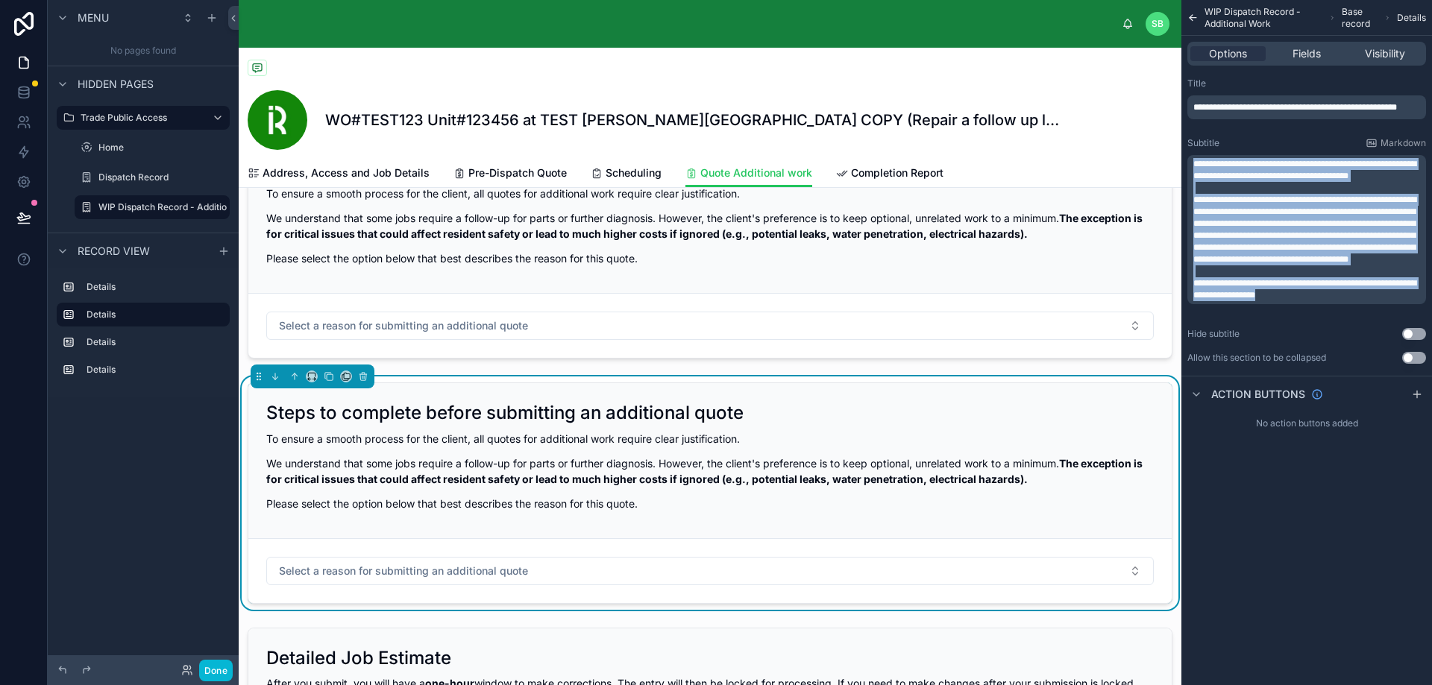
drag, startPoint x: 1194, startPoint y: 160, endPoint x: 1332, endPoint y: 328, distance: 217.2
click at [1332, 328] on div "**********" at bounding box center [1306, 221] width 251 height 298
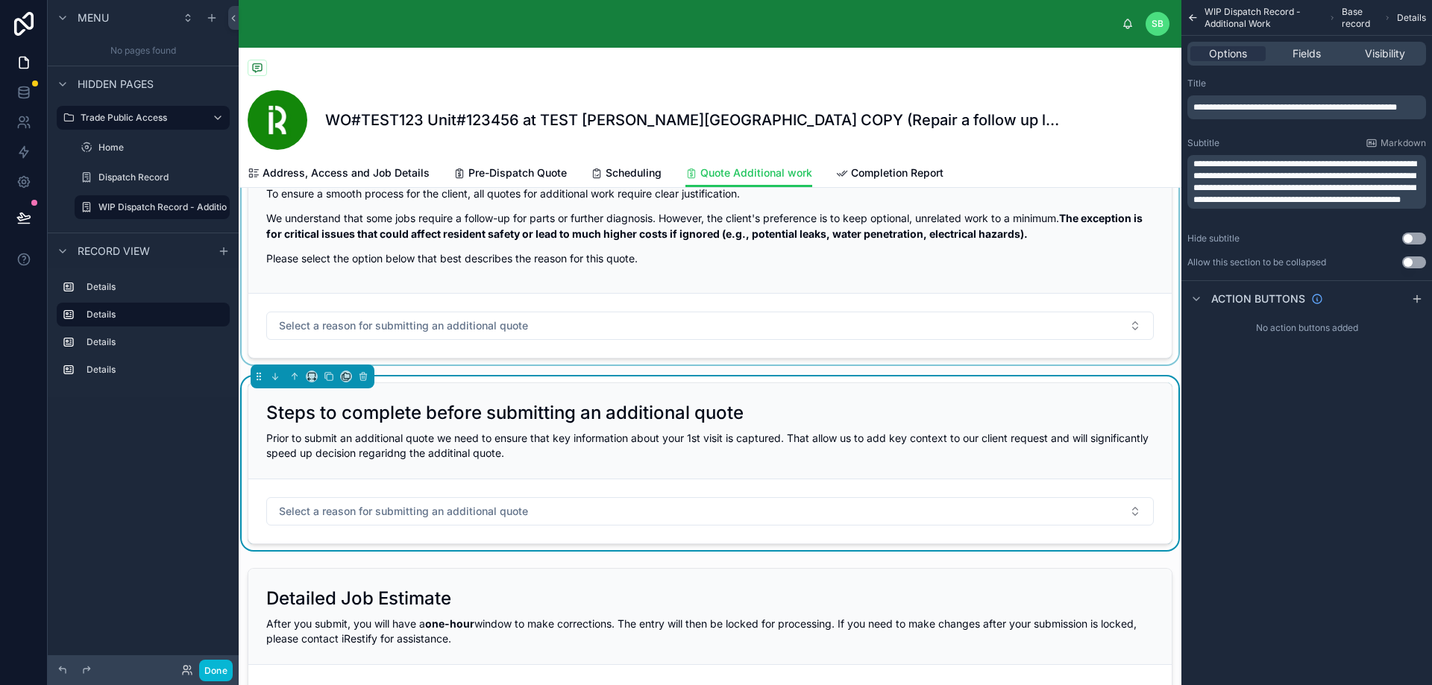
click at [957, 235] on div at bounding box center [710, 247] width 942 height 233
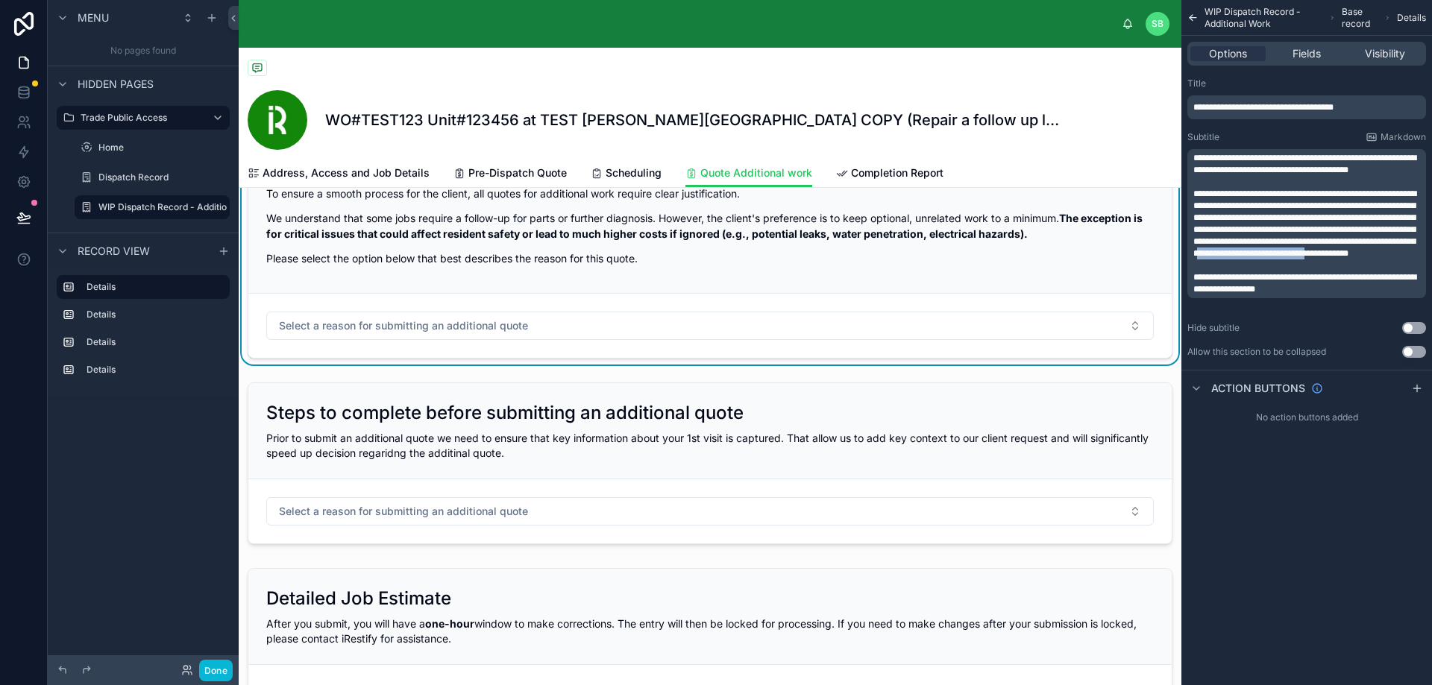
drag, startPoint x: 1352, startPoint y: 255, endPoint x: 1285, endPoint y: 263, distance: 67.6
click at [1285, 258] on span "**********" at bounding box center [1304, 223] width 223 height 69
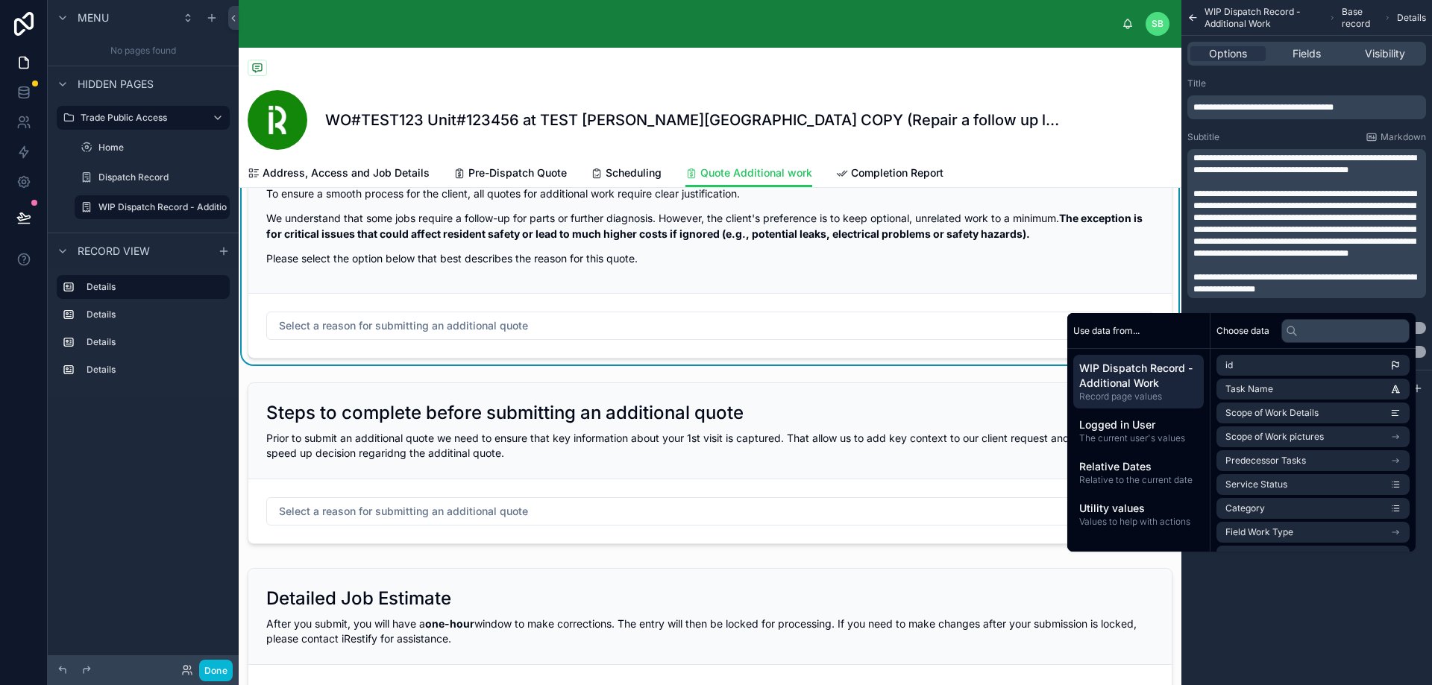
click at [1347, 287] on span "**********" at bounding box center [1304, 283] width 223 height 21
click at [1328, 586] on div "**********" at bounding box center [1306, 342] width 251 height 685
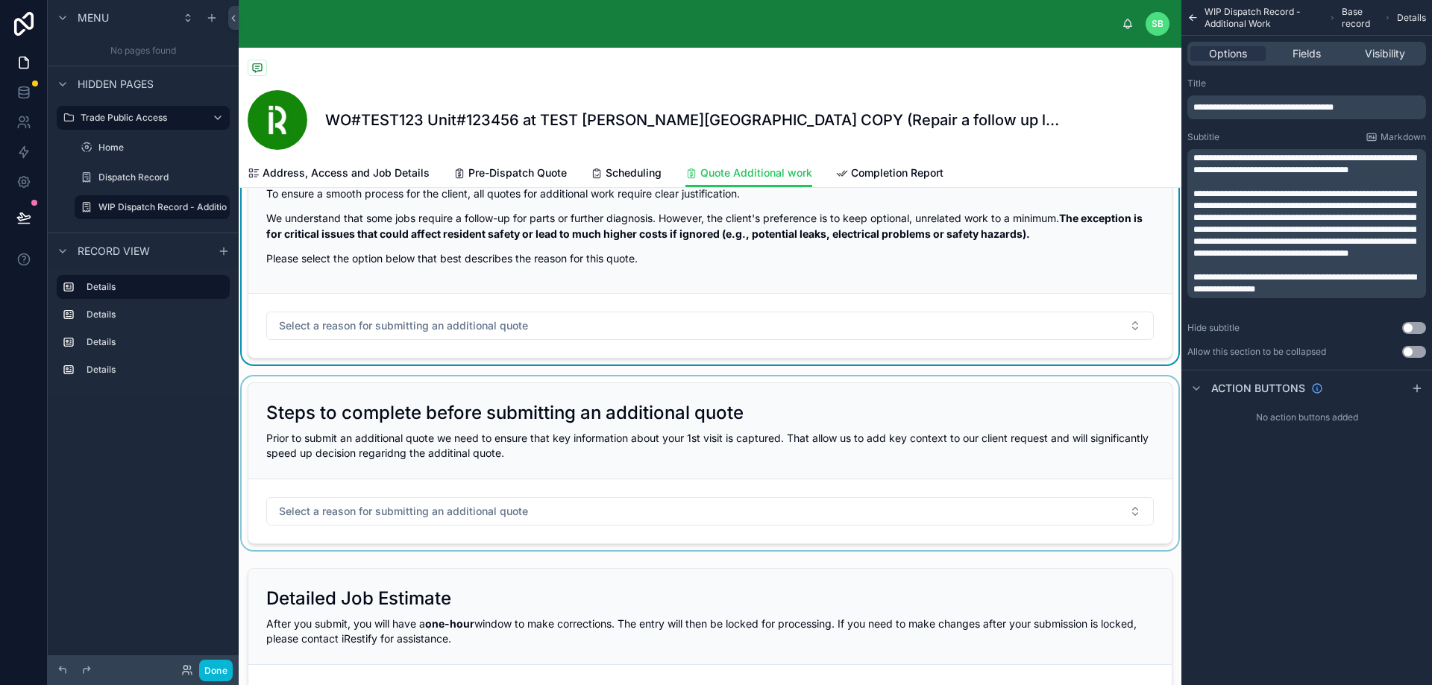
click at [541, 435] on div at bounding box center [710, 464] width 942 height 174
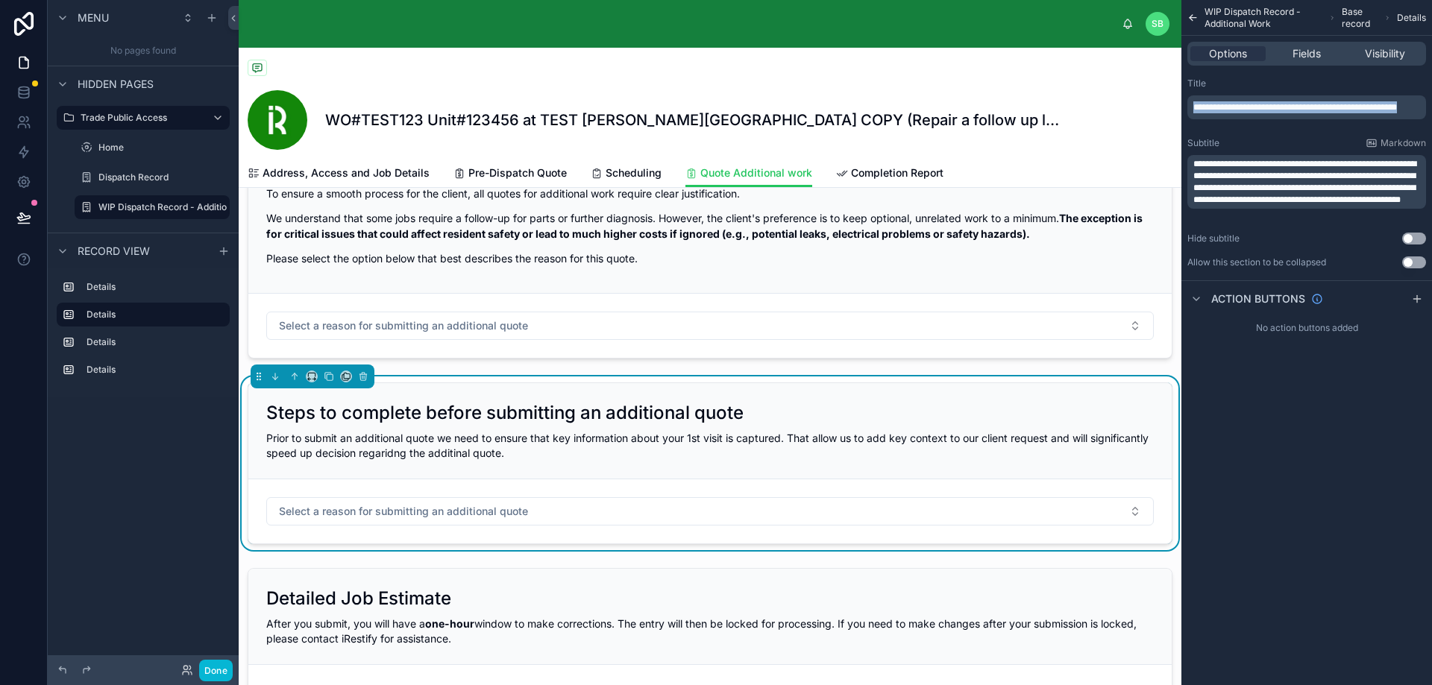
drag, startPoint x: 1247, startPoint y: 112, endPoint x: 1162, endPoint y: 98, distance: 85.3
click at [1162, 98] on div "SB Stefano Bosello WO#TEST123 Unit#123456 at TEST Perla West Tower COPY (Repair…" at bounding box center [835, 342] width 1193 height 685
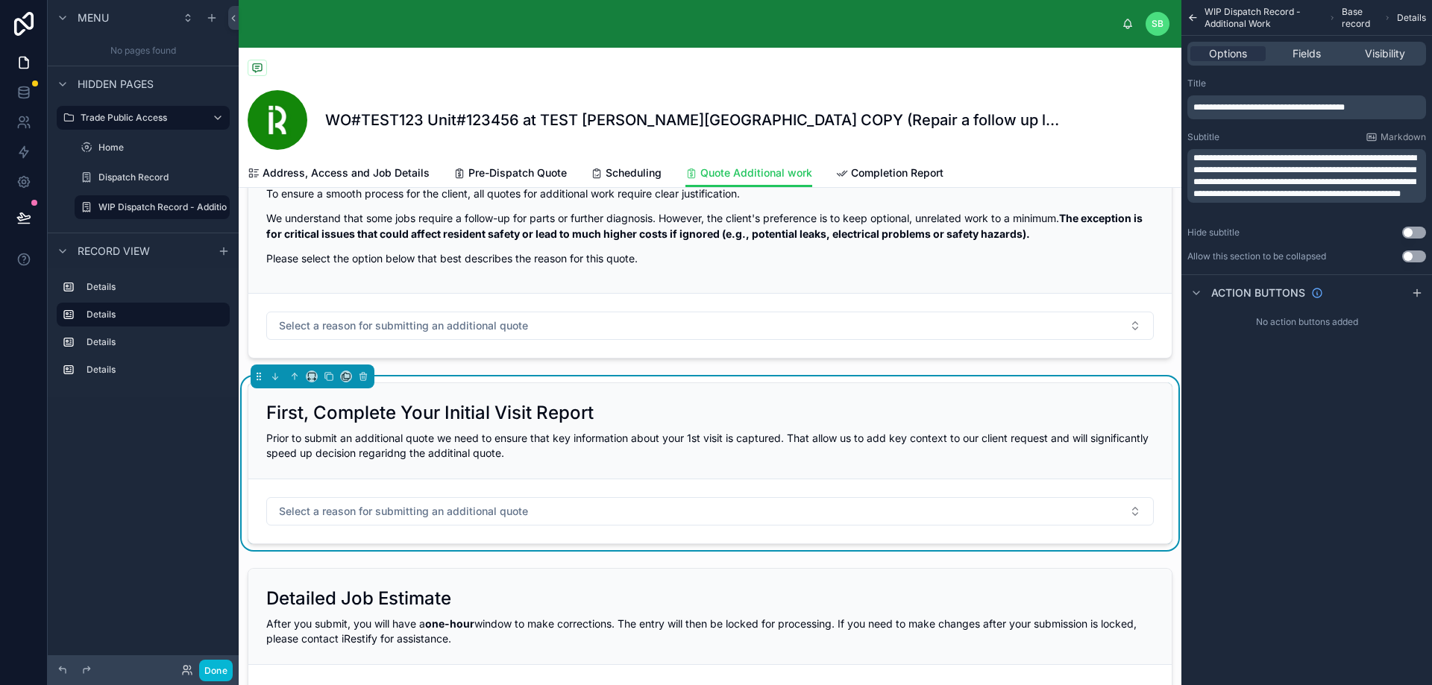
click at [862, 449] on div "Prior to submit an additional quote we need to ensure that key information abou…" at bounding box center [709, 446] width 887 height 30
drag, startPoint x: 1268, startPoint y: 210, endPoint x: 1184, endPoint y: 144, distance: 106.8
click at [1184, 144] on div "**********" at bounding box center [1306, 170] width 251 height 197
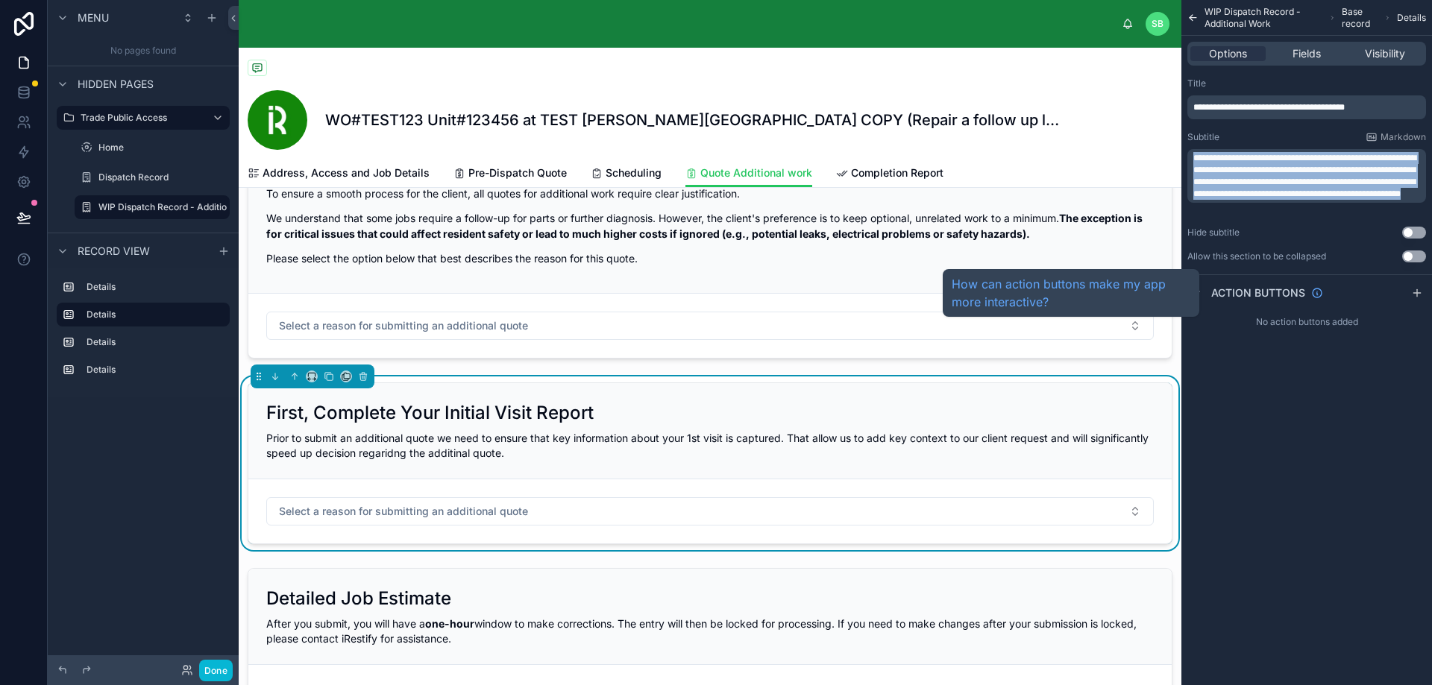
scroll to position [0, 0]
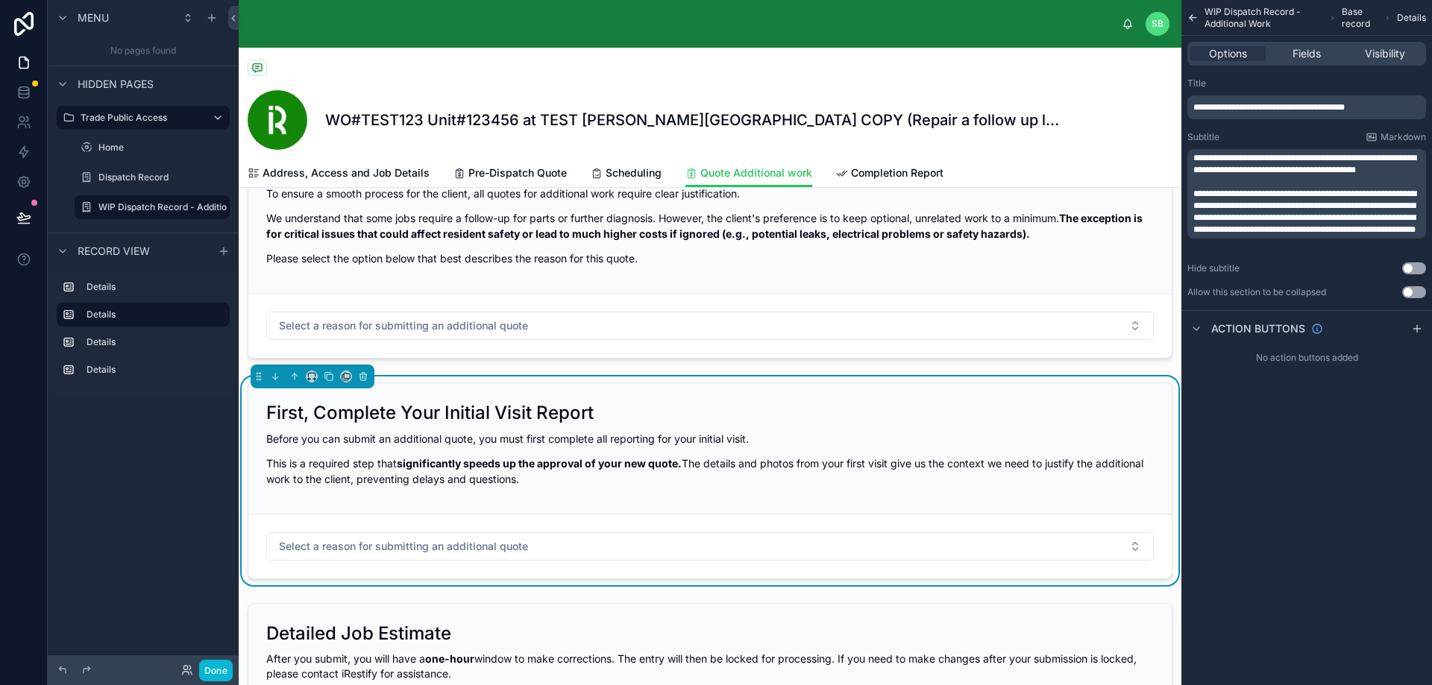
click at [883, 170] on span "Completion Report" at bounding box center [897, 173] width 92 height 15
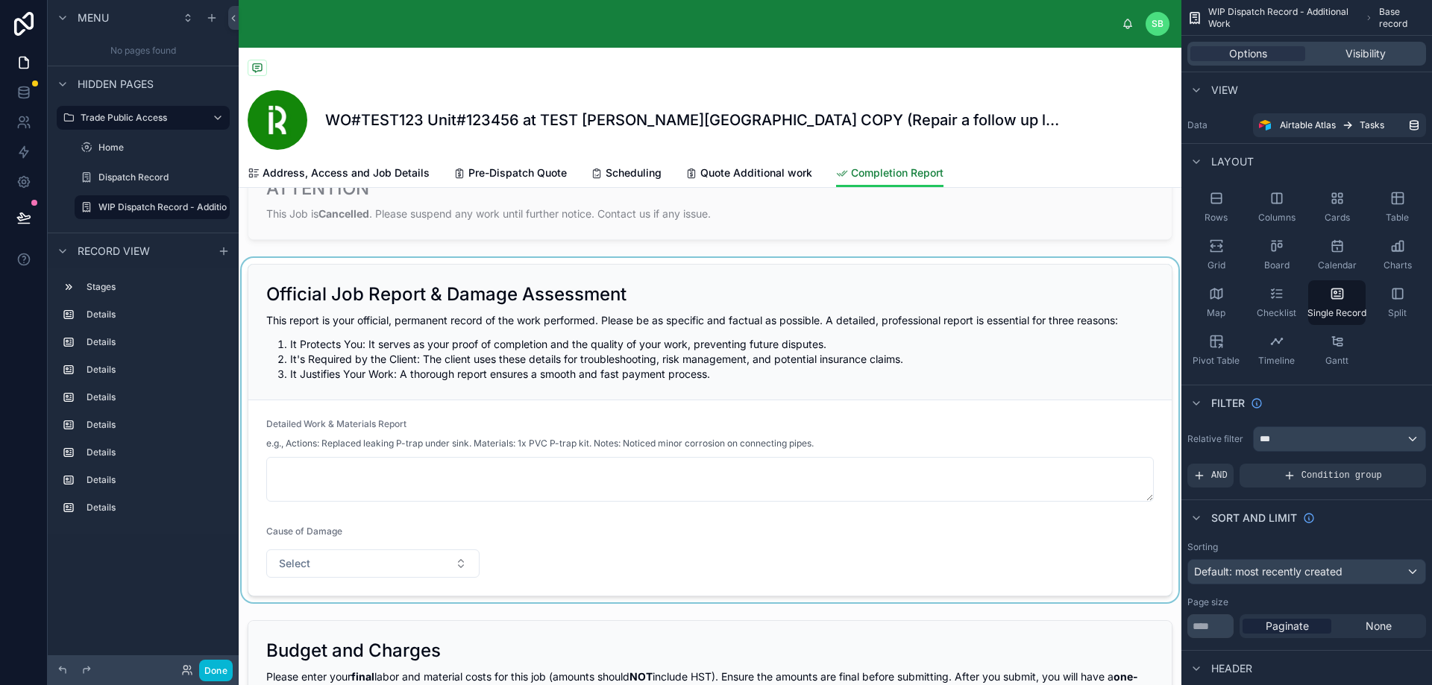
scroll to position [373, 0]
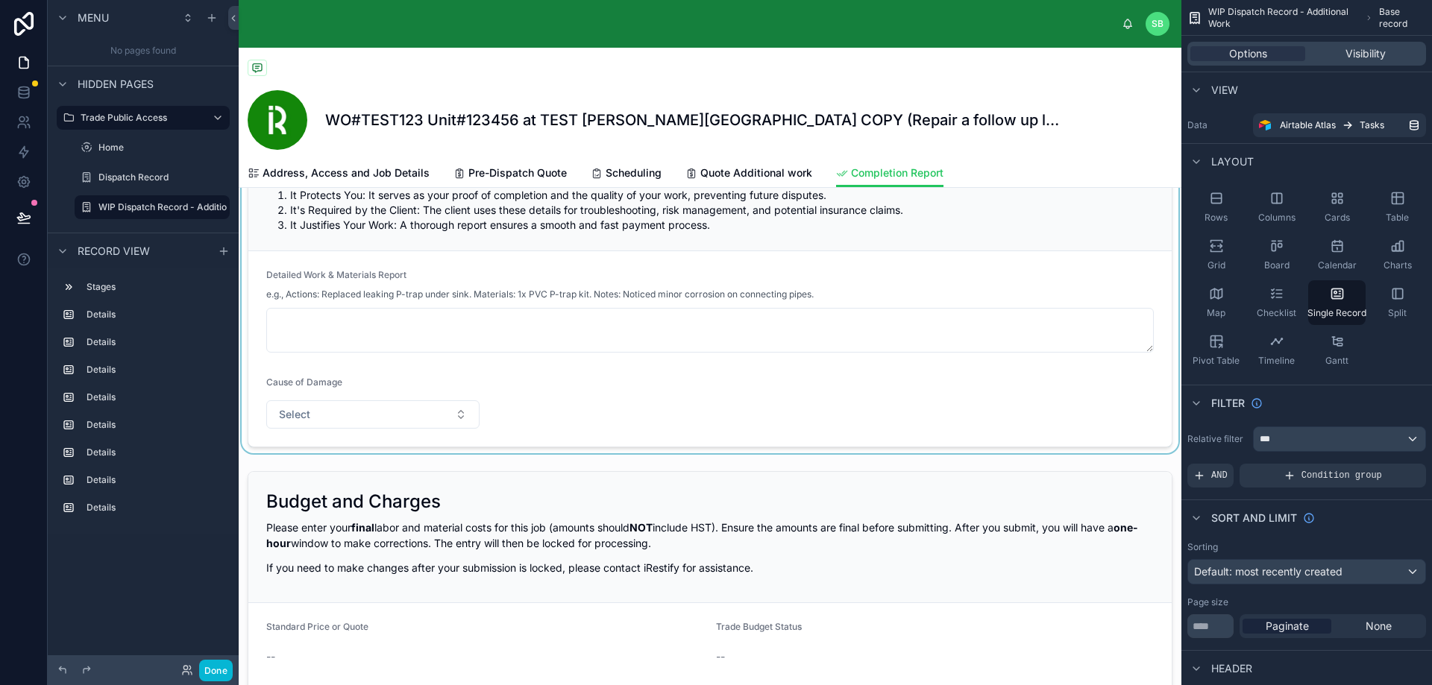
click at [636, 406] on div at bounding box center [710, 281] width 942 height 344
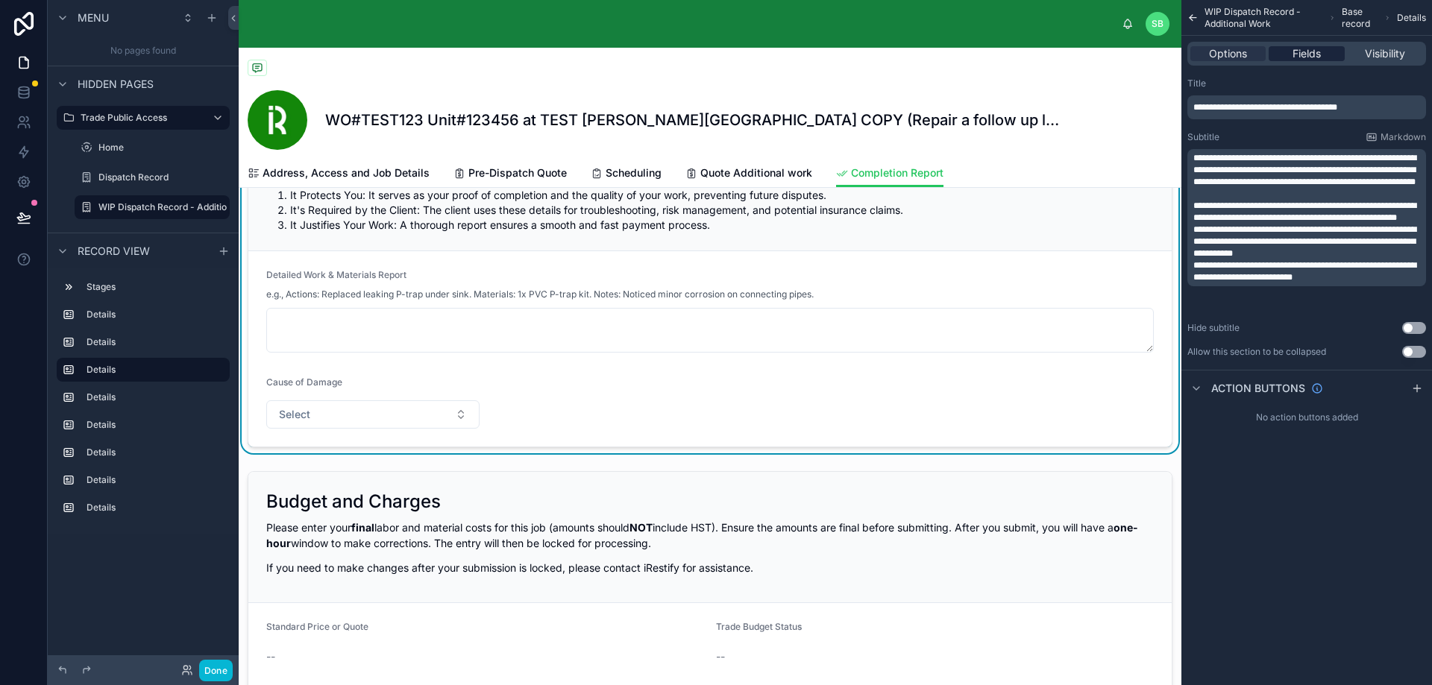
click at [1297, 53] on span "Fields" at bounding box center [1306, 53] width 28 height 15
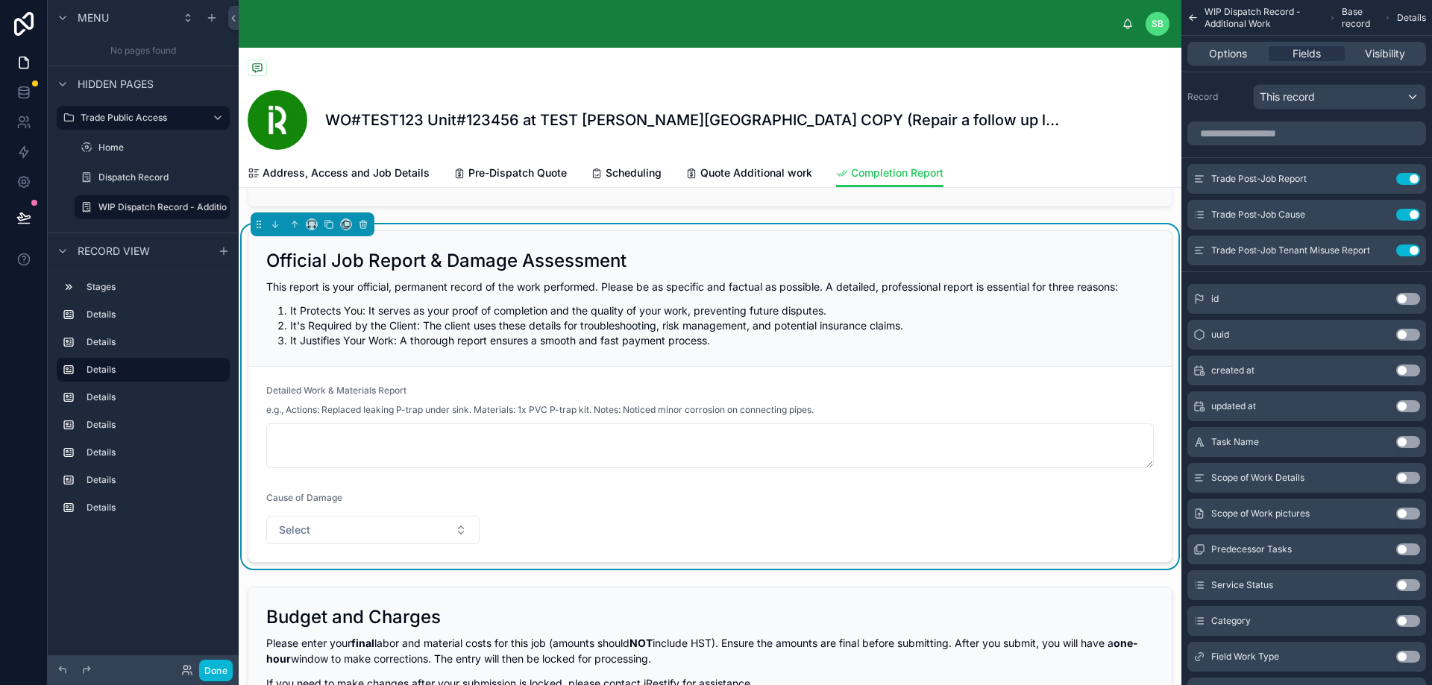
scroll to position [224, 0]
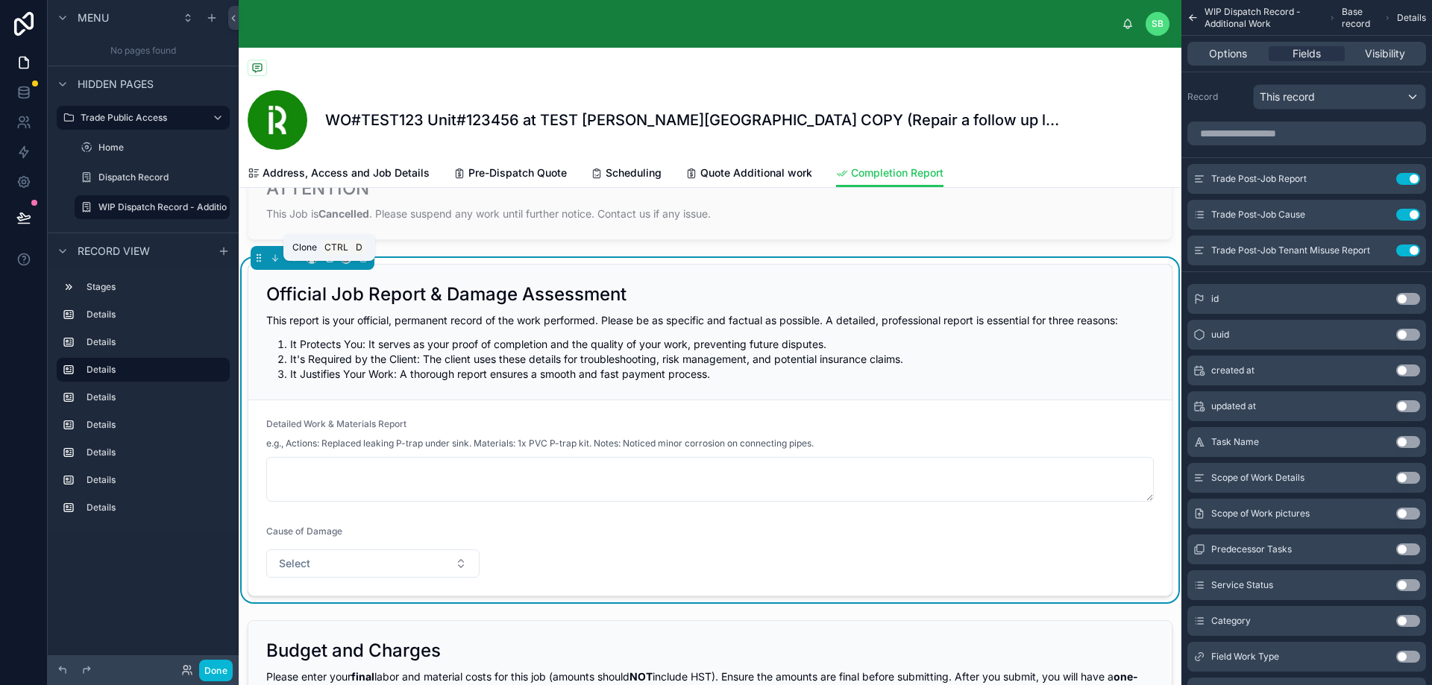
click at [327, 263] on icon at bounding box center [329, 258] width 10 height 10
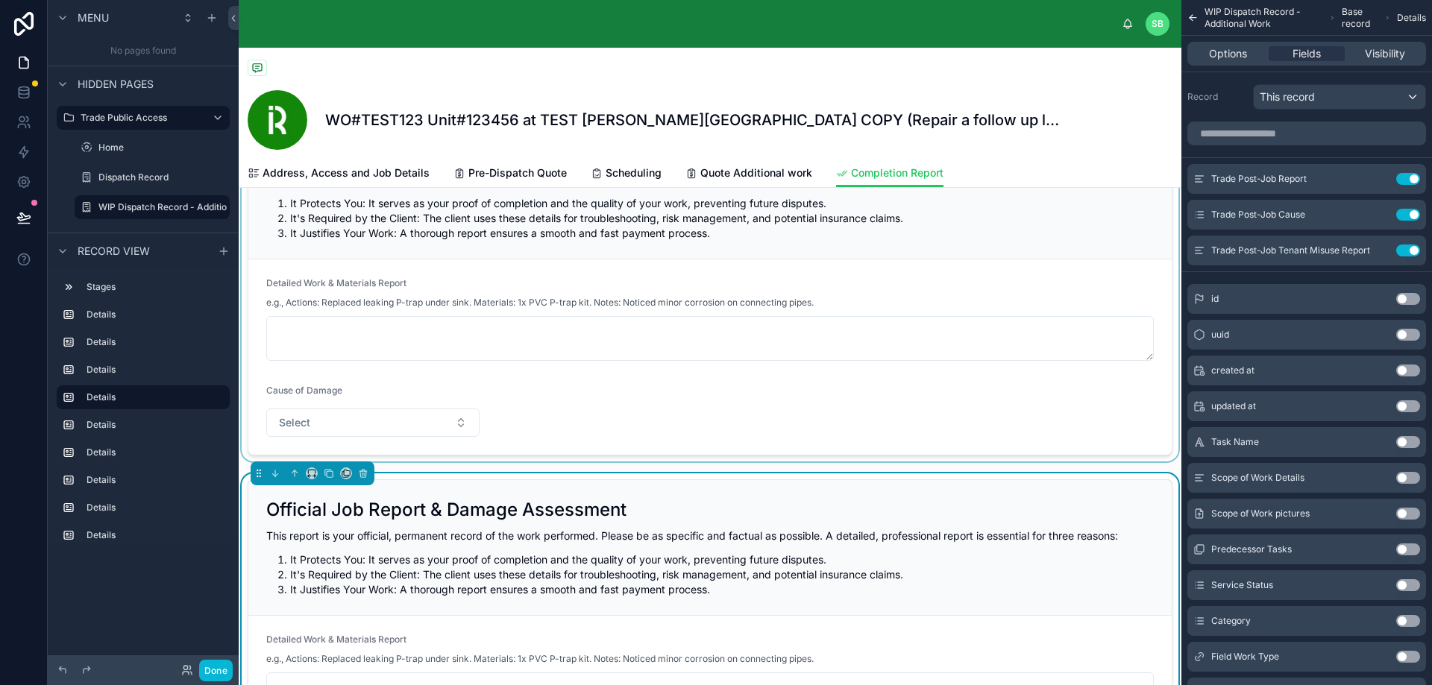
scroll to position [373, 0]
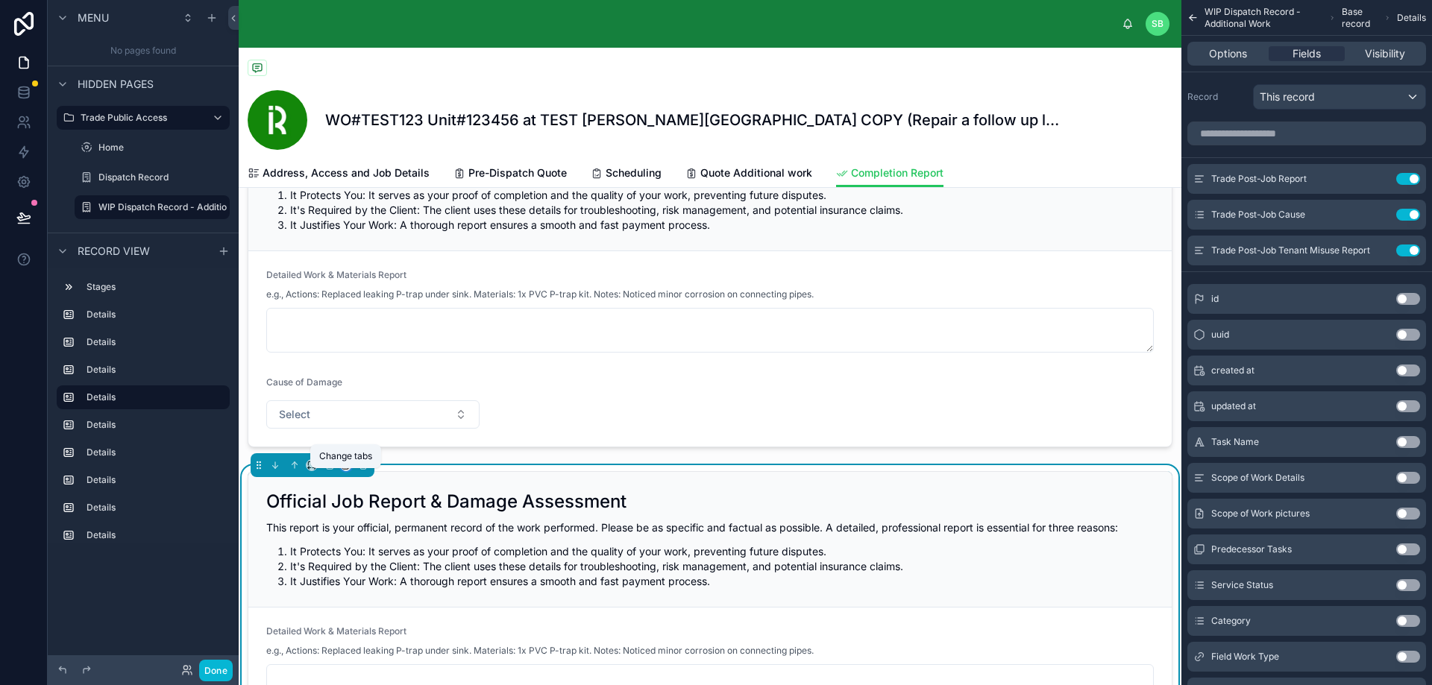
click at [345, 470] on icon at bounding box center [346, 465] width 10 height 10
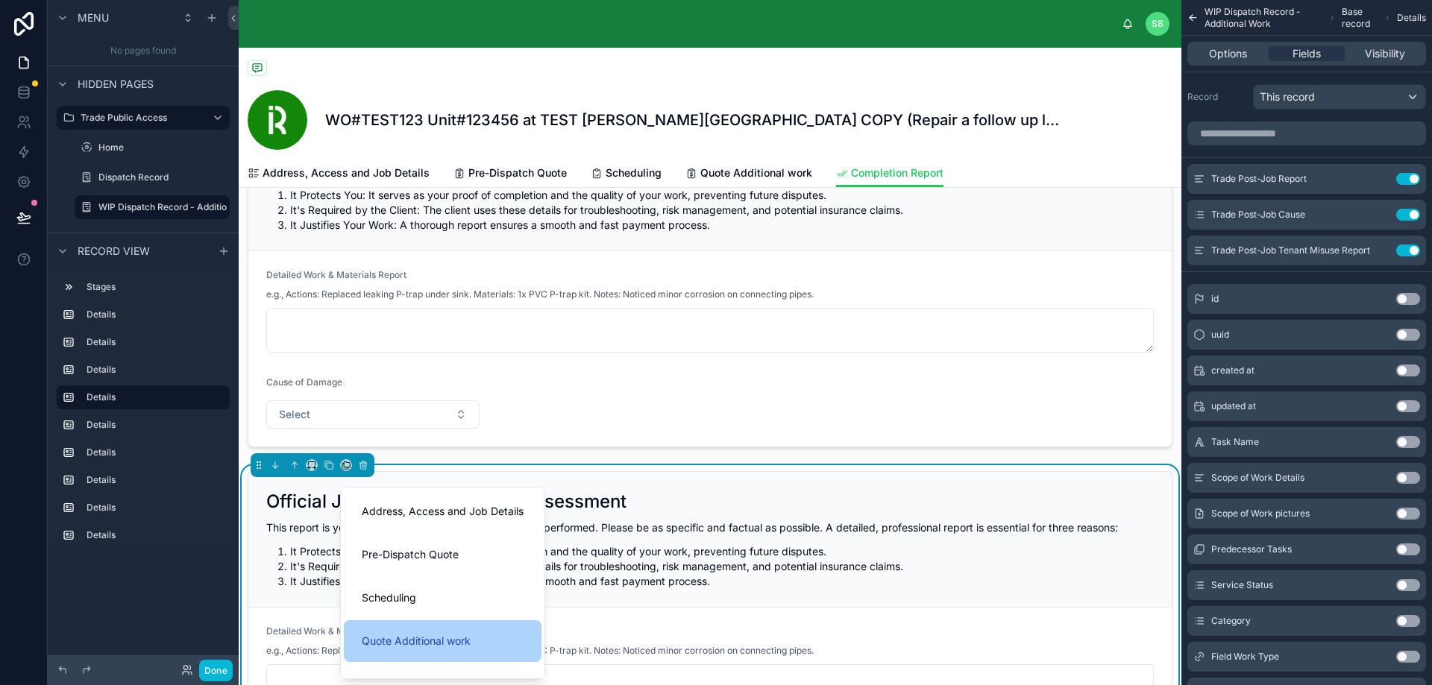
click at [441, 645] on span "Quote Additional work" at bounding box center [416, 641] width 109 height 18
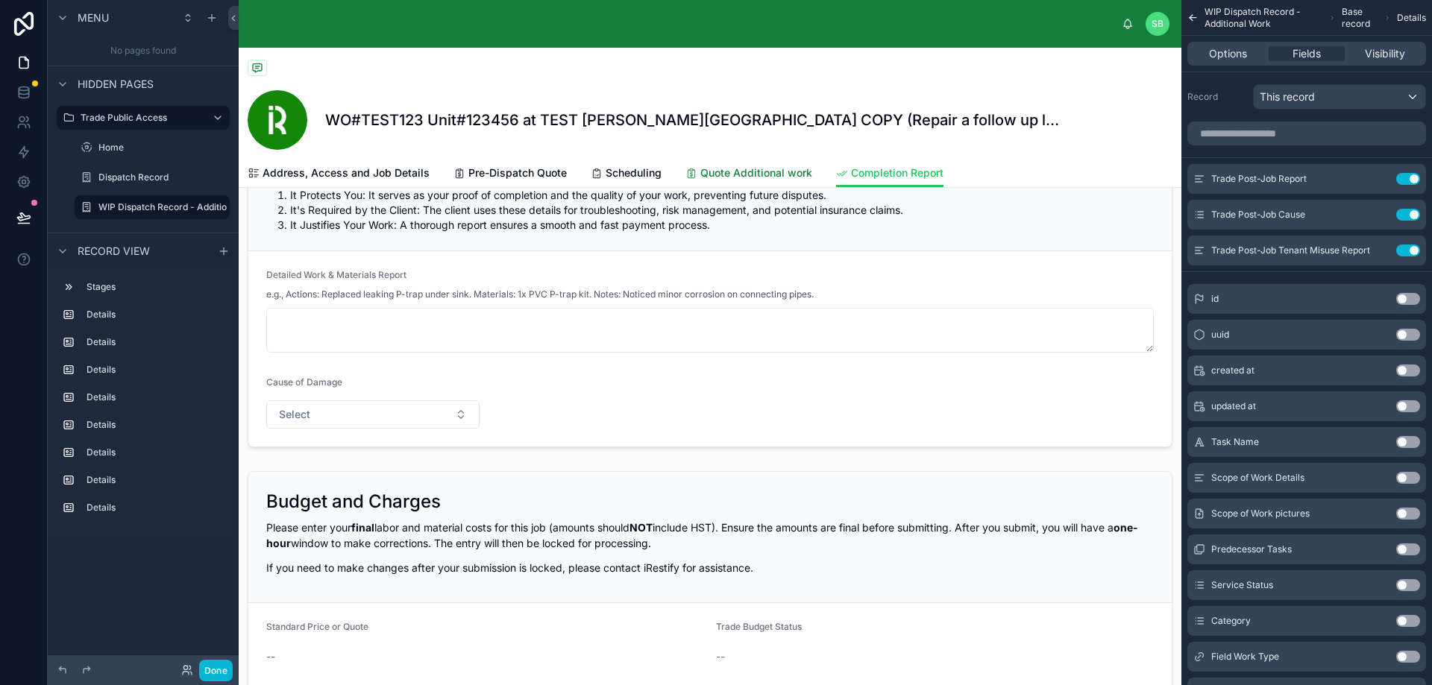
click at [753, 174] on span "Quote Additional work" at bounding box center [756, 173] width 112 height 15
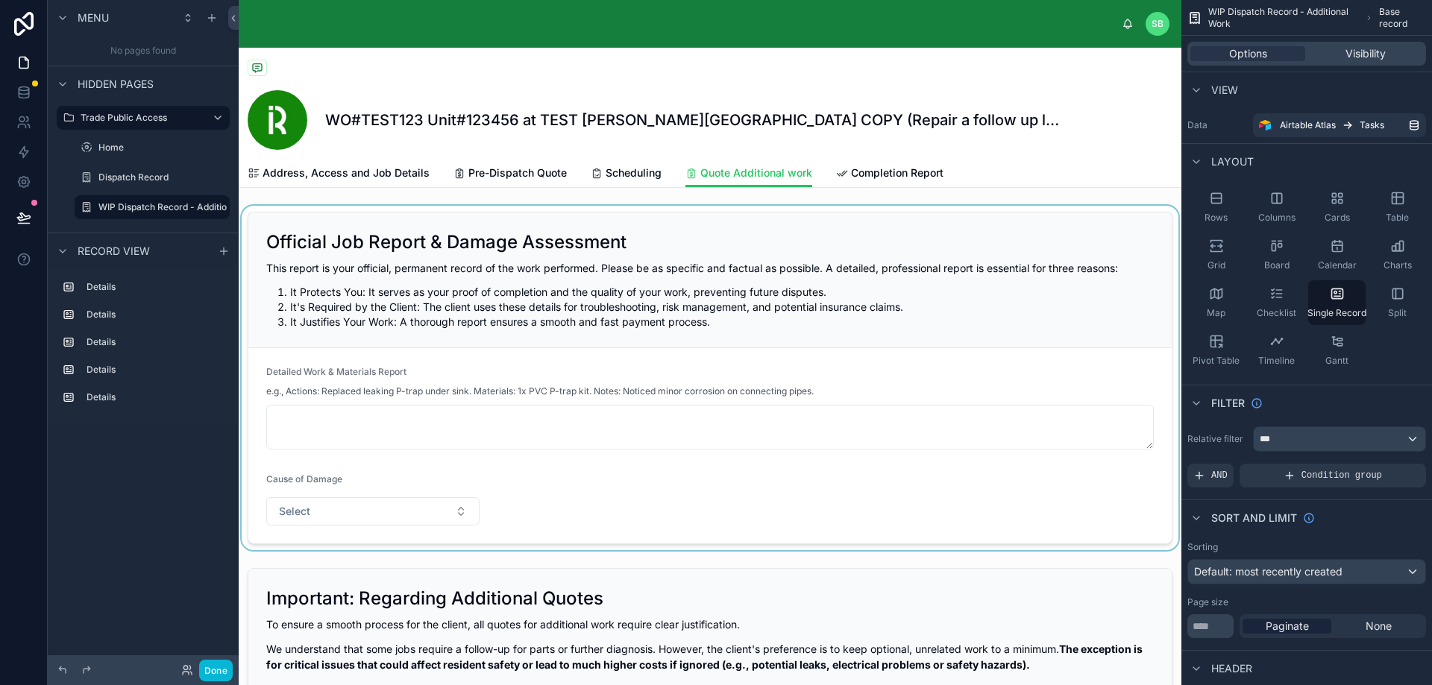
click at [409, 285] on div at bounding box center [710, 378] width 942 height 344
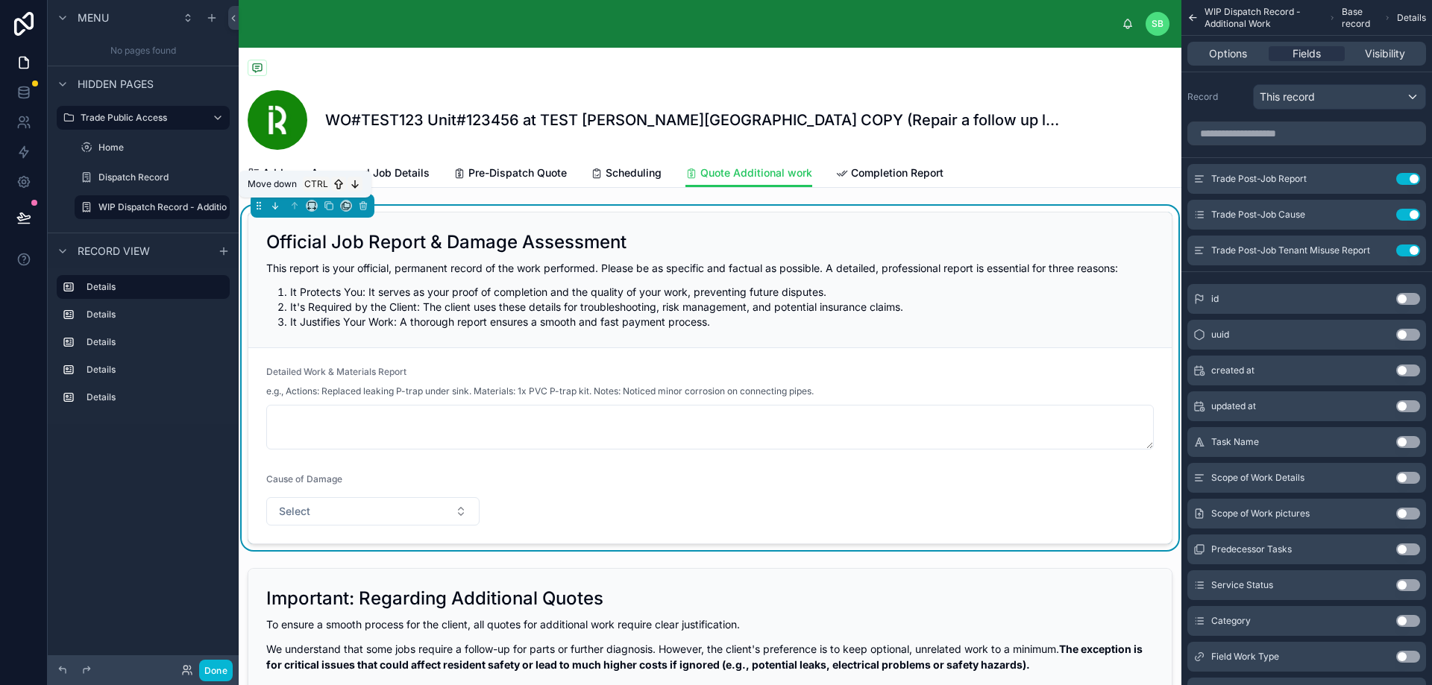
click at [274, 204] on icon at bounding box center [275, 206] width 10 height 10
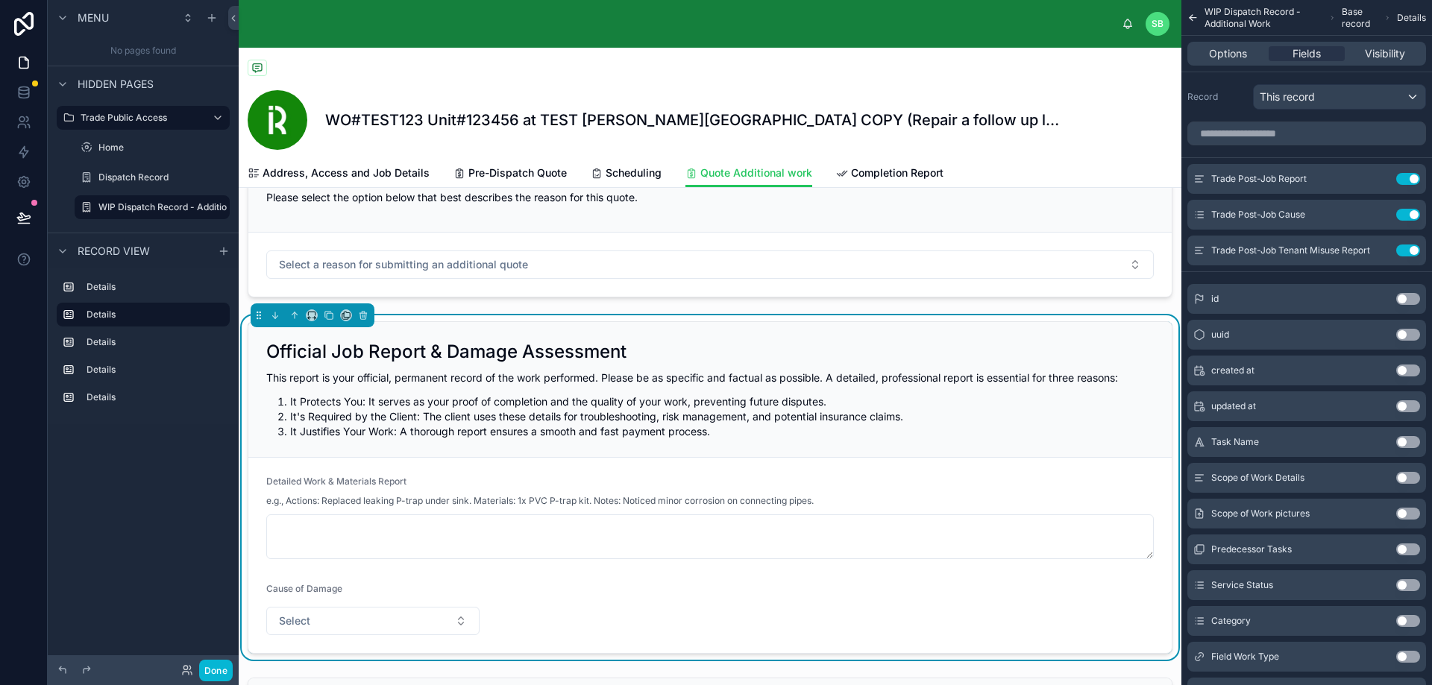
scroll to position [149, 0]
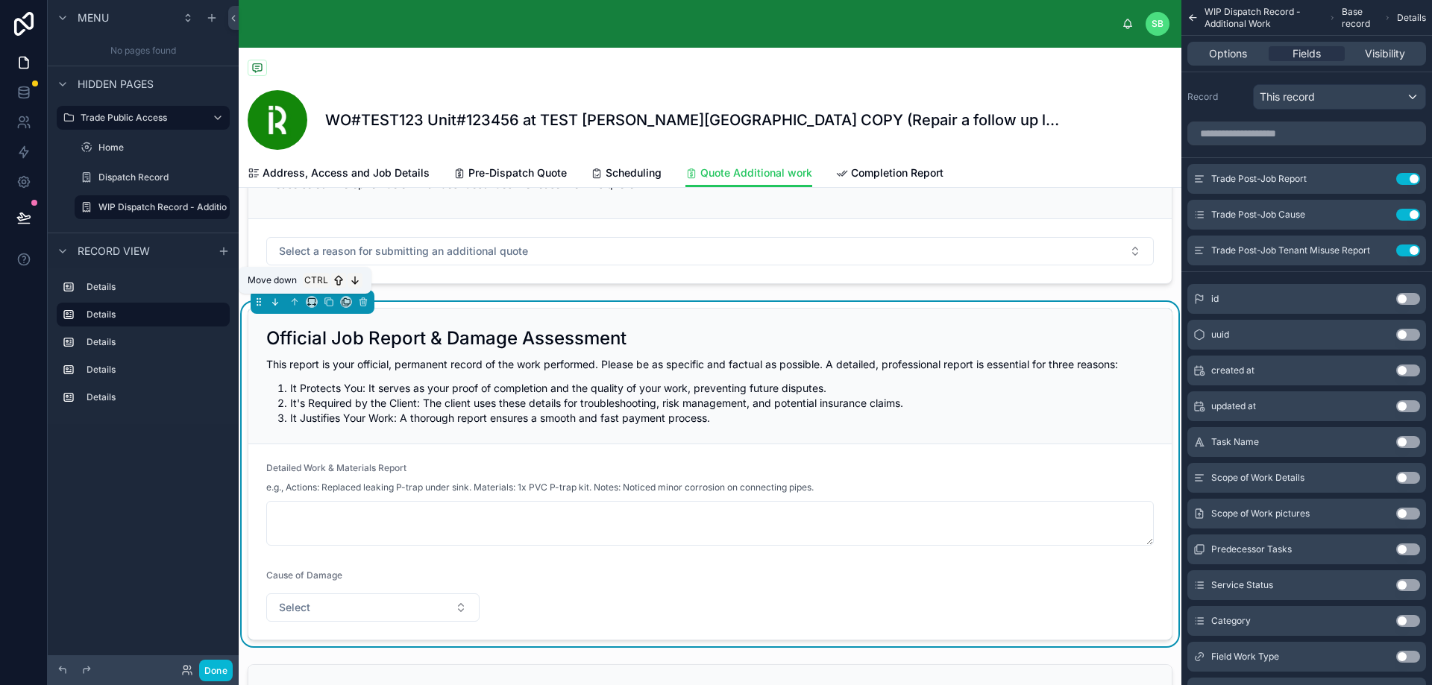
click at [273, 302] on icon at bounding box center [275, 302] width 10 height 10
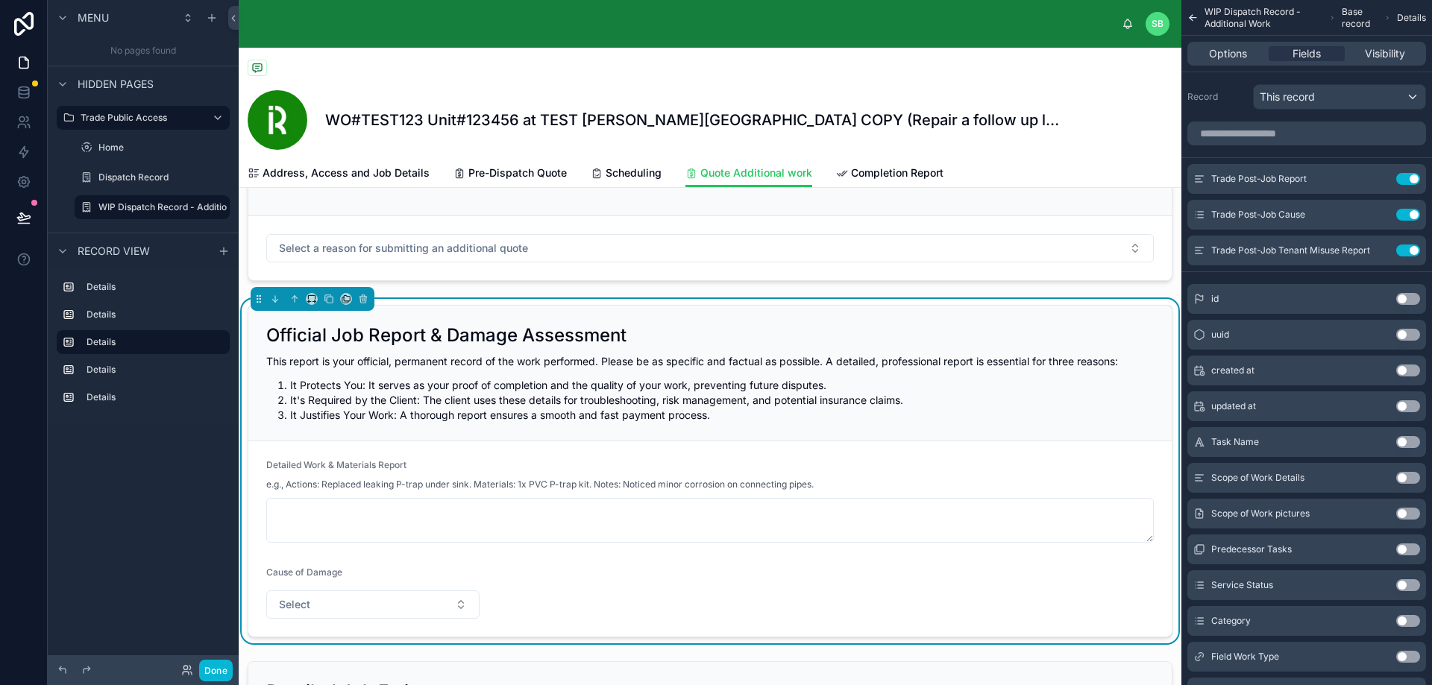
scroll to position [298, 0]
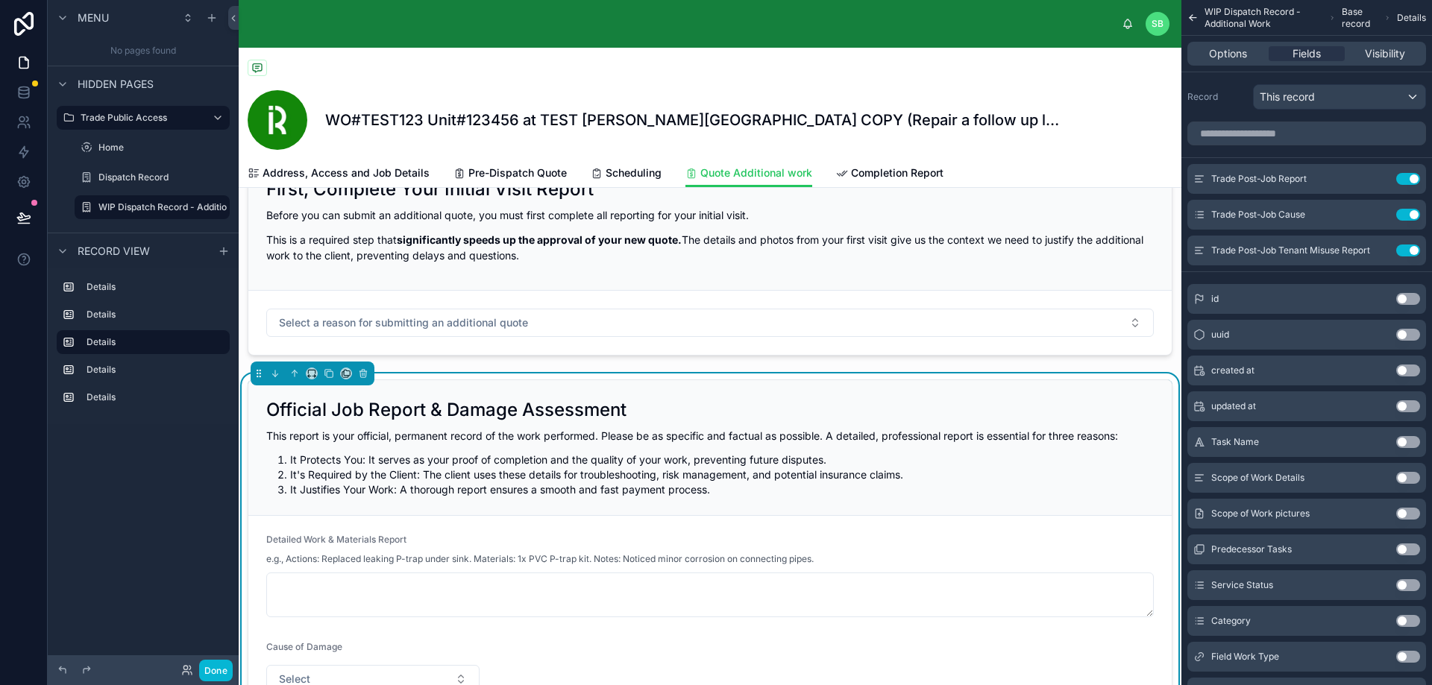
click at [268, 409] on h2 "Official Job Report & Damage Assessment" at bounding box center [446, 410] width 360 height 24
click at [1244, 49] on span "Options" at bounding box center [1228, 53] width 38 height 15
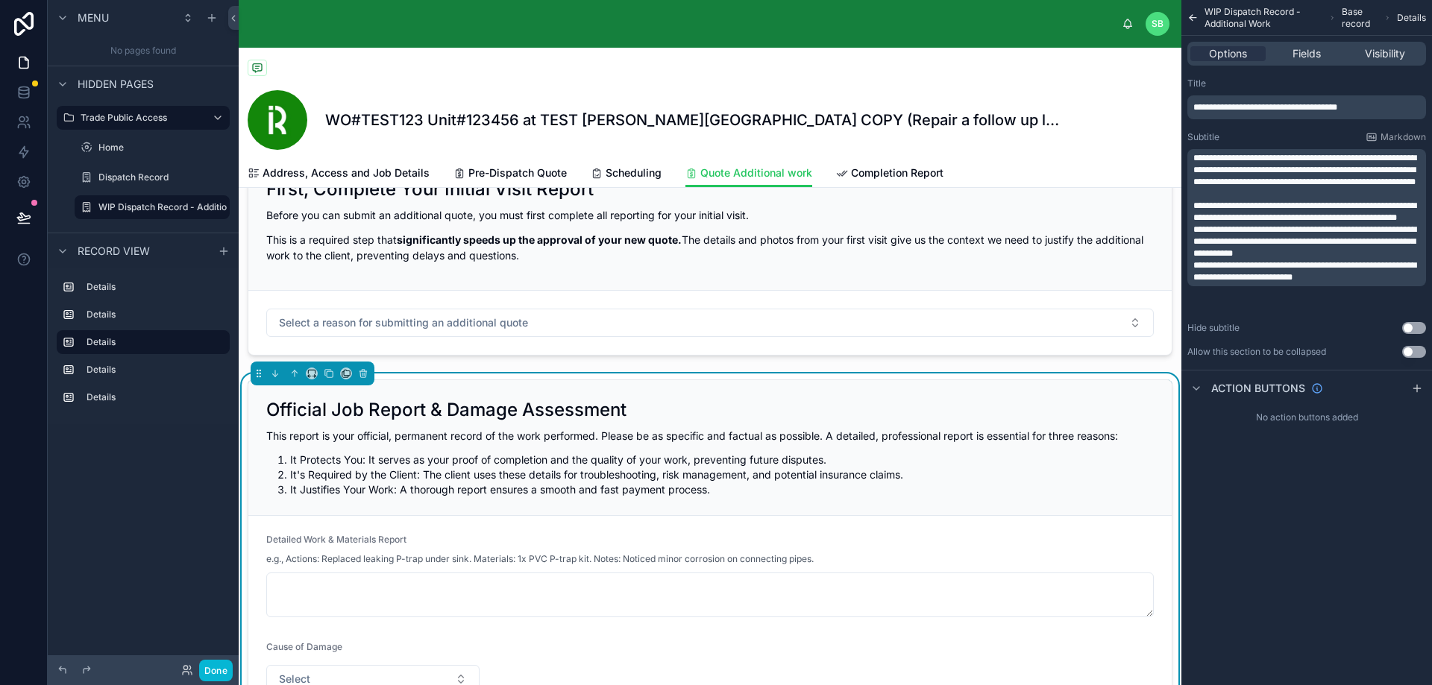
click at [1286, 107] on span "**********" at bounding box center [1265, 107] width 144 height 9
click at [1284, 104] on span "**********" at bounding box center [1265, 107] width 144 height 9
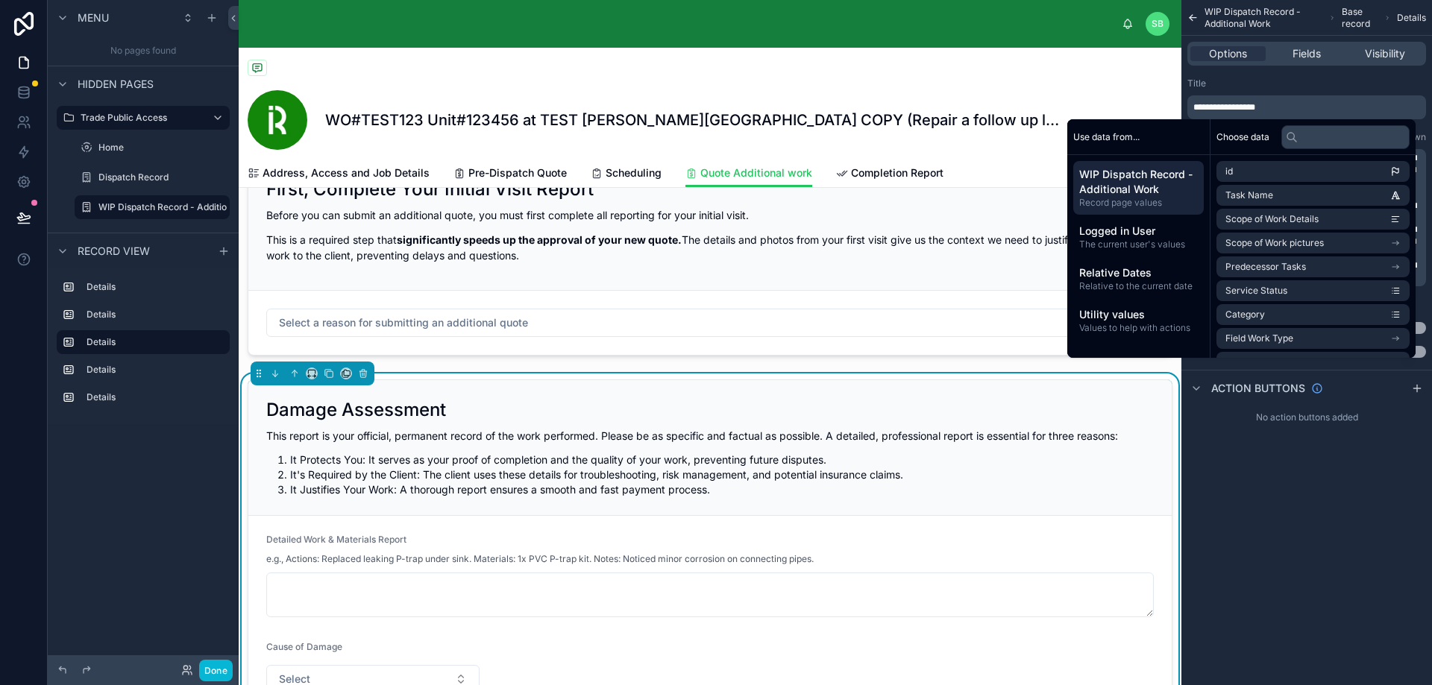
click at [1306, 75] on div "**********" at bounding box center [1306, 218] width 251 height 292
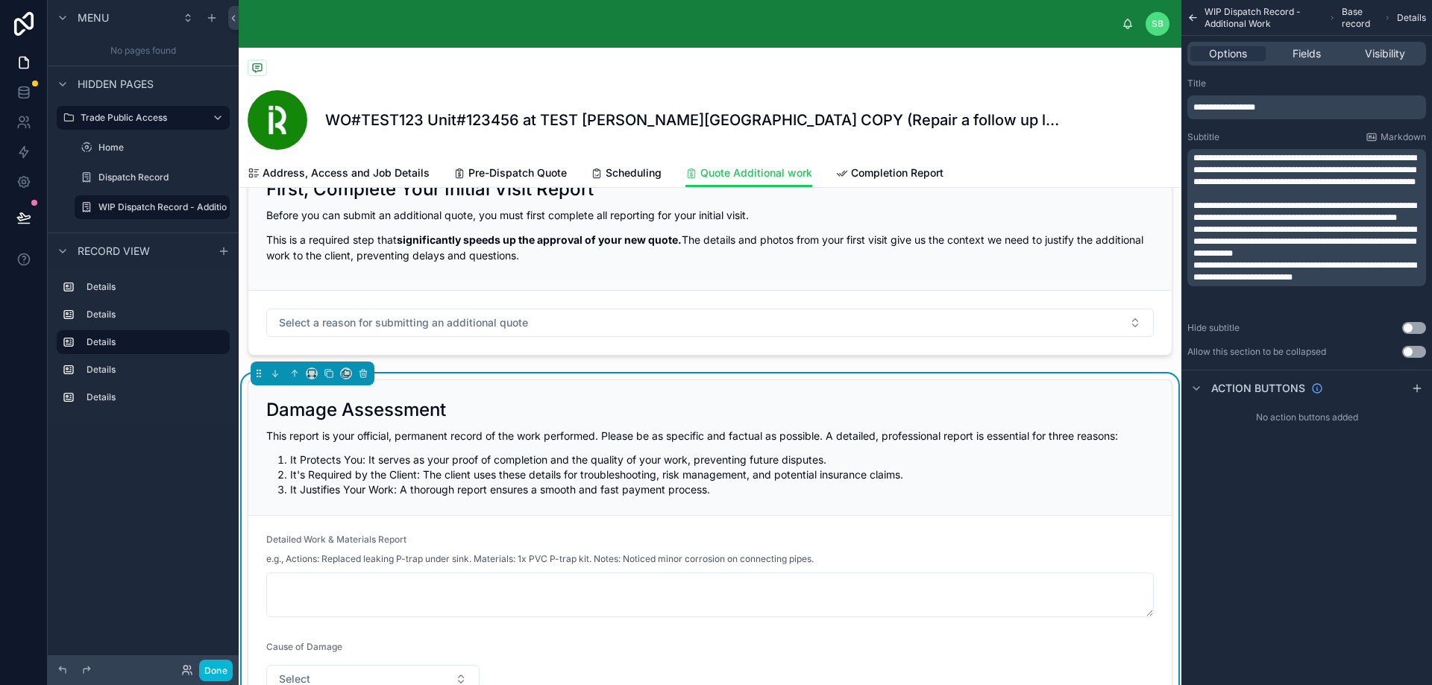
scroll to position [373, 0]
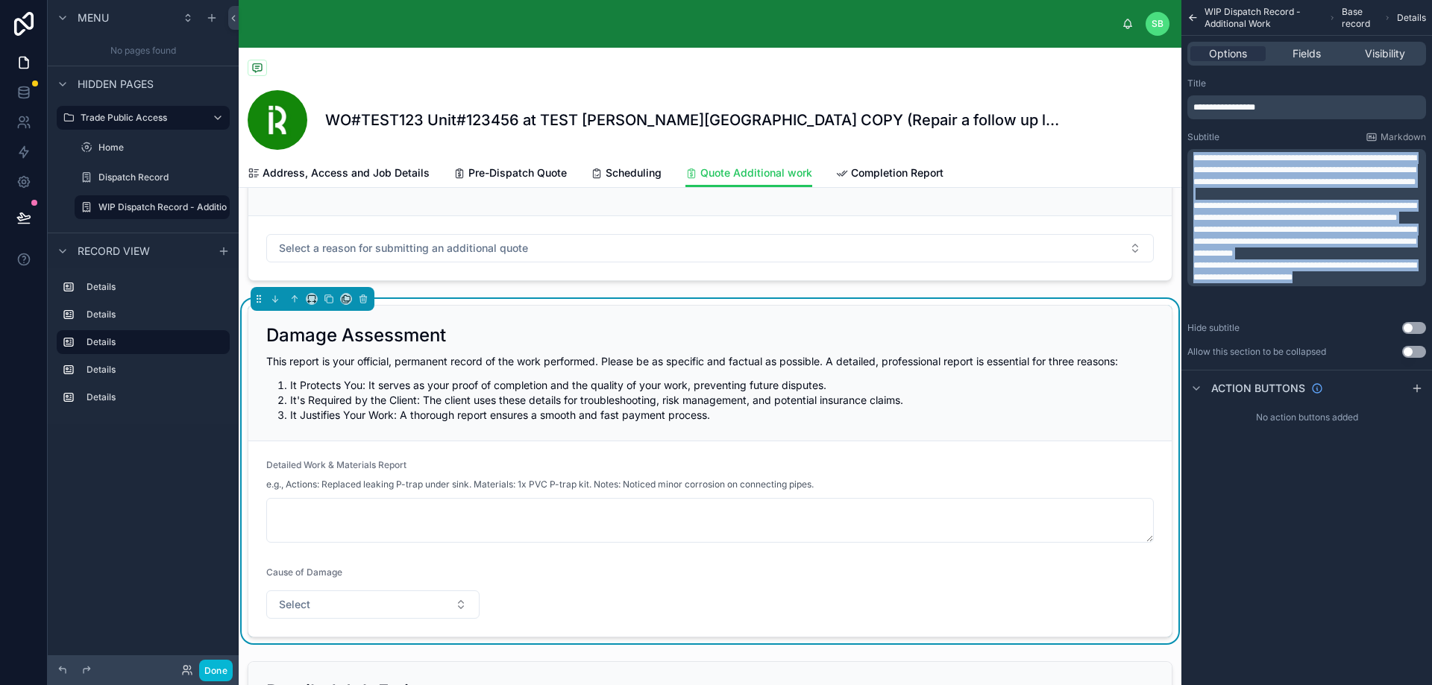
drag, startPoint x: 1193, startPoint y: 157, endPoint x: 1366, endPoint y: 303, distance: 226.9
click at [1366, 283] on div "**********" at bounding box center [1308, 217] width 230 height 131
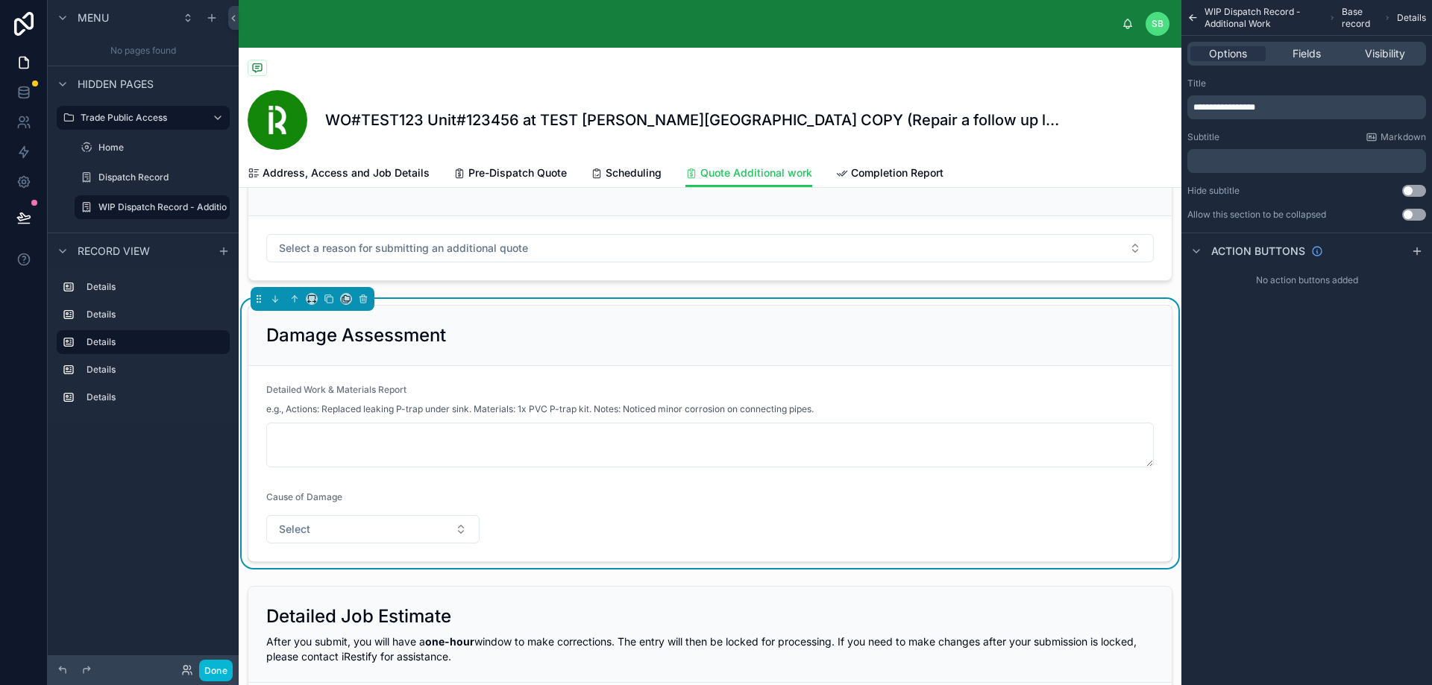
click at [843, 402] on div "e.g., Actions: Replaced leaking P-trap under sink. Materials: 1x PVC P-trap kit…" at bounding box center [709, 409] width 887 height 15
click at [1308, 53] on span "Fields" at bounding box center [1306, 53] width 28 height 15
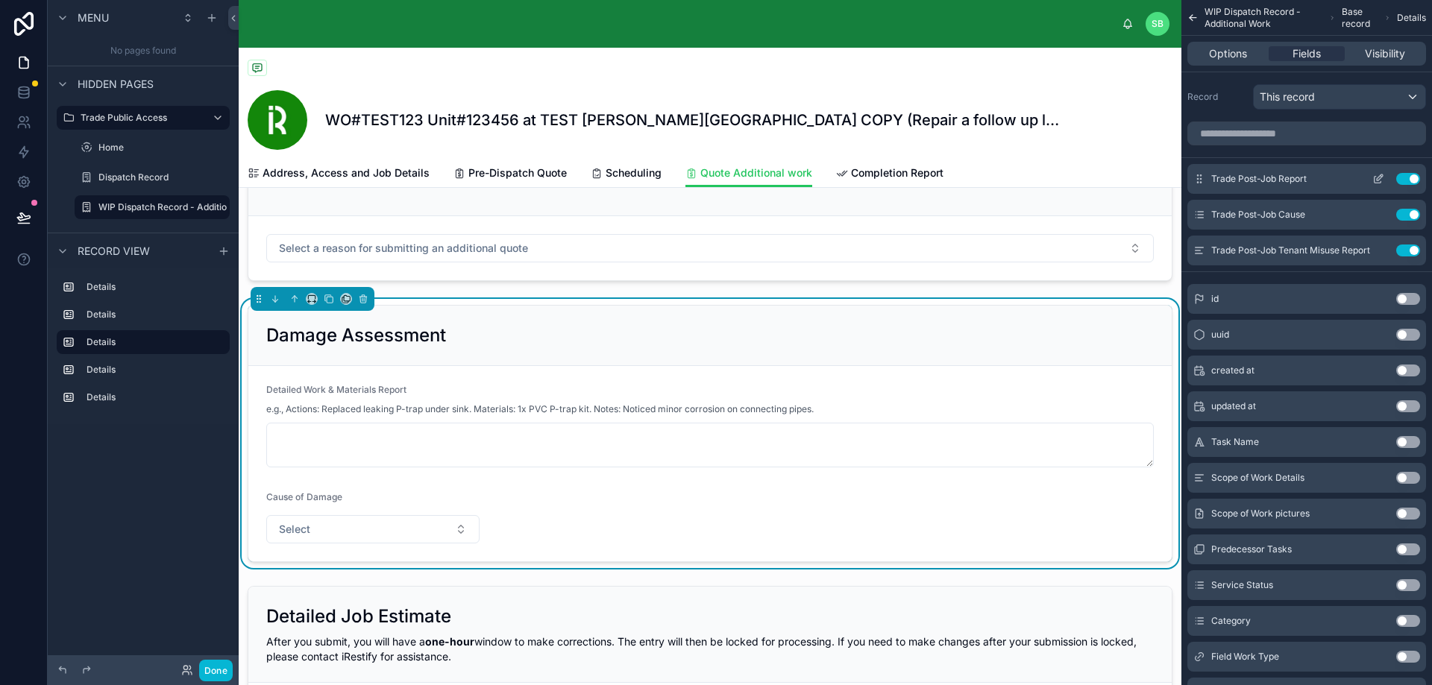
click at [1406, 178] on button "Use setting" at bounding box center [1408, 179] width 24 height 12
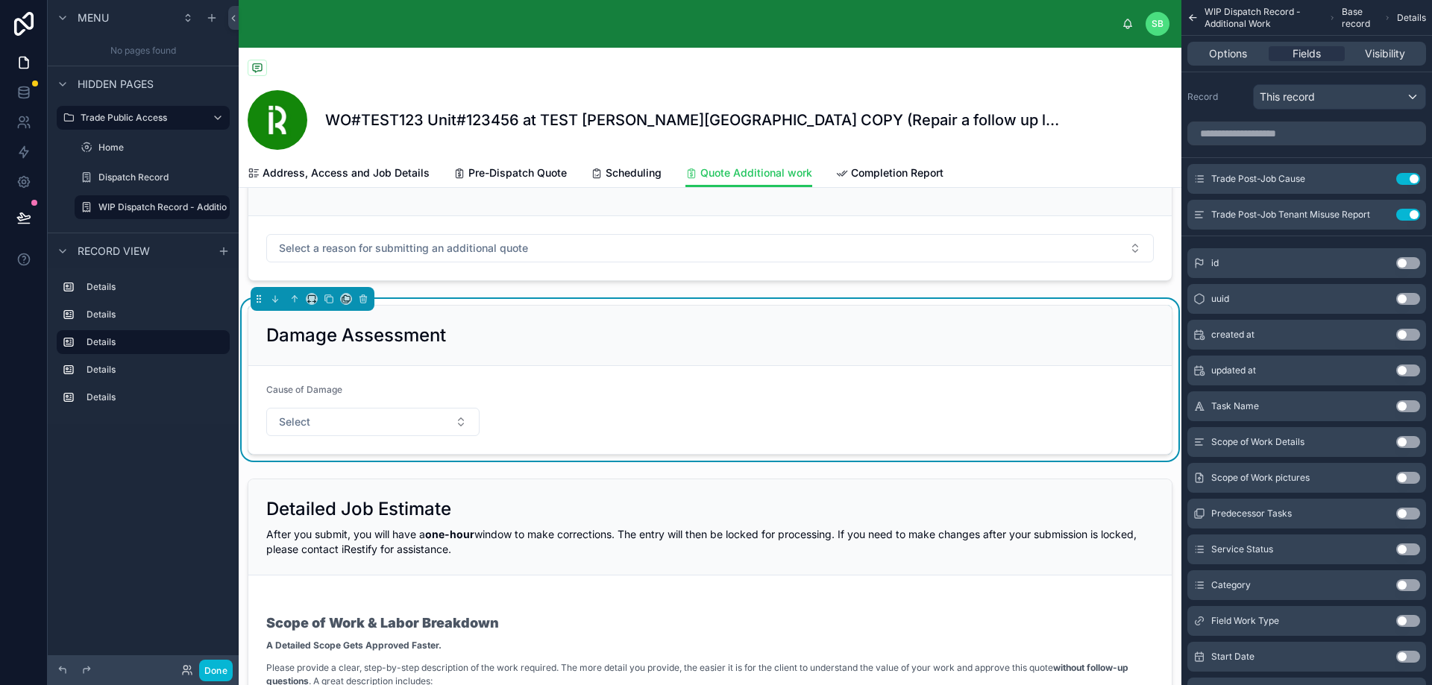
click at [594, 346] on div "Damage Assessment" at bounding box center [709, 336] width 887 height 24
click at [421, 415] on button "Select" at bounding box center [372, 422] width 213 height 28
click at [370, 488] on div "Wear and Tear" at bounding box center [371, 481] width 203 height 22
click at [409, 426] on button "Wear and Tear" at bounding box center [372, 422] width 213 height 28
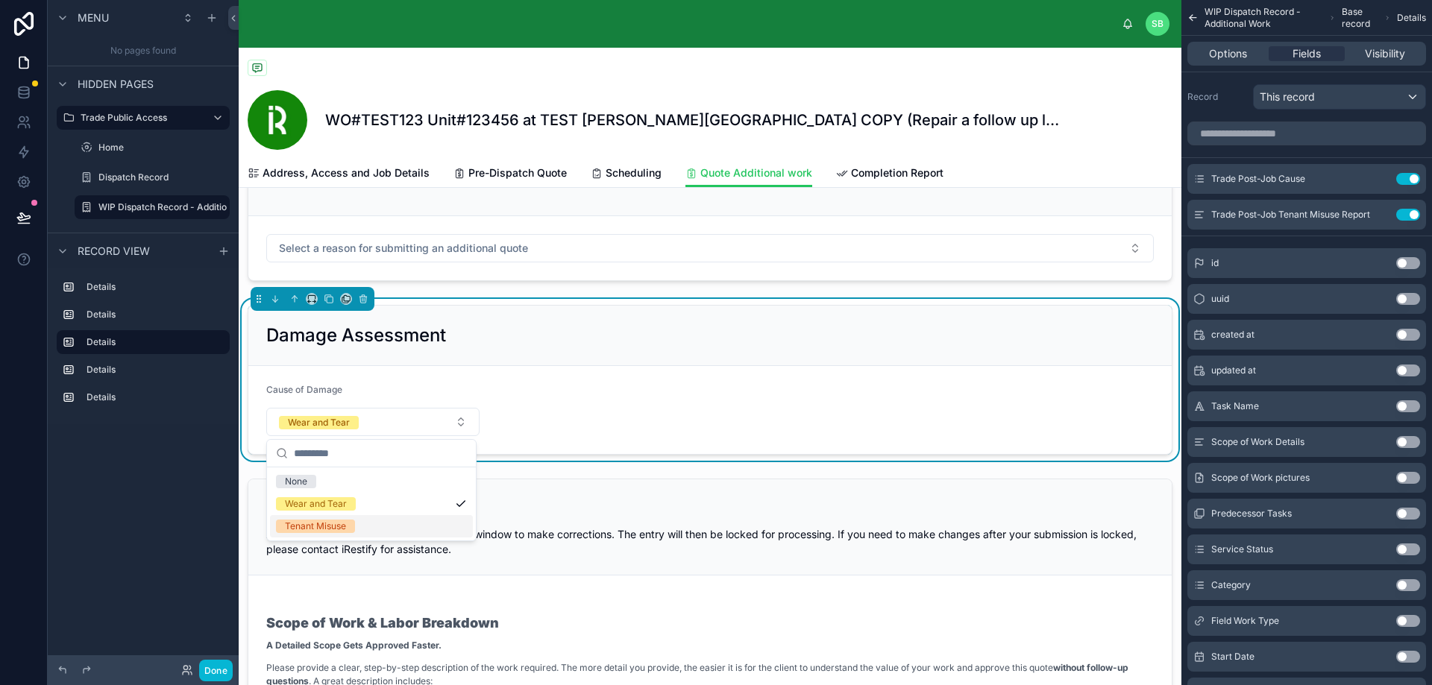
click at [368, 526] on div "Tenant Misuse" at bounding box center [371, 526] width 203 height 22
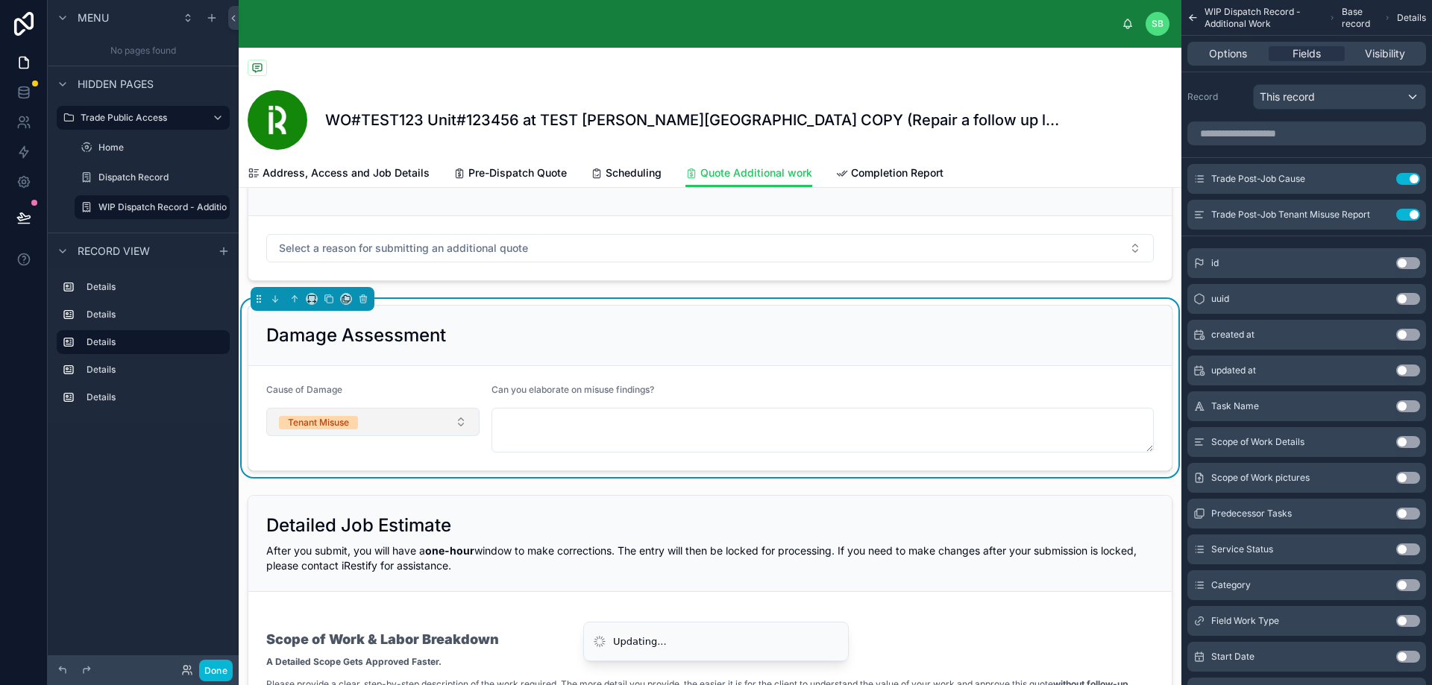
click at [438, 421] on button "Tenant Misuse" at bounding box center [372, 422] width 213 height 28
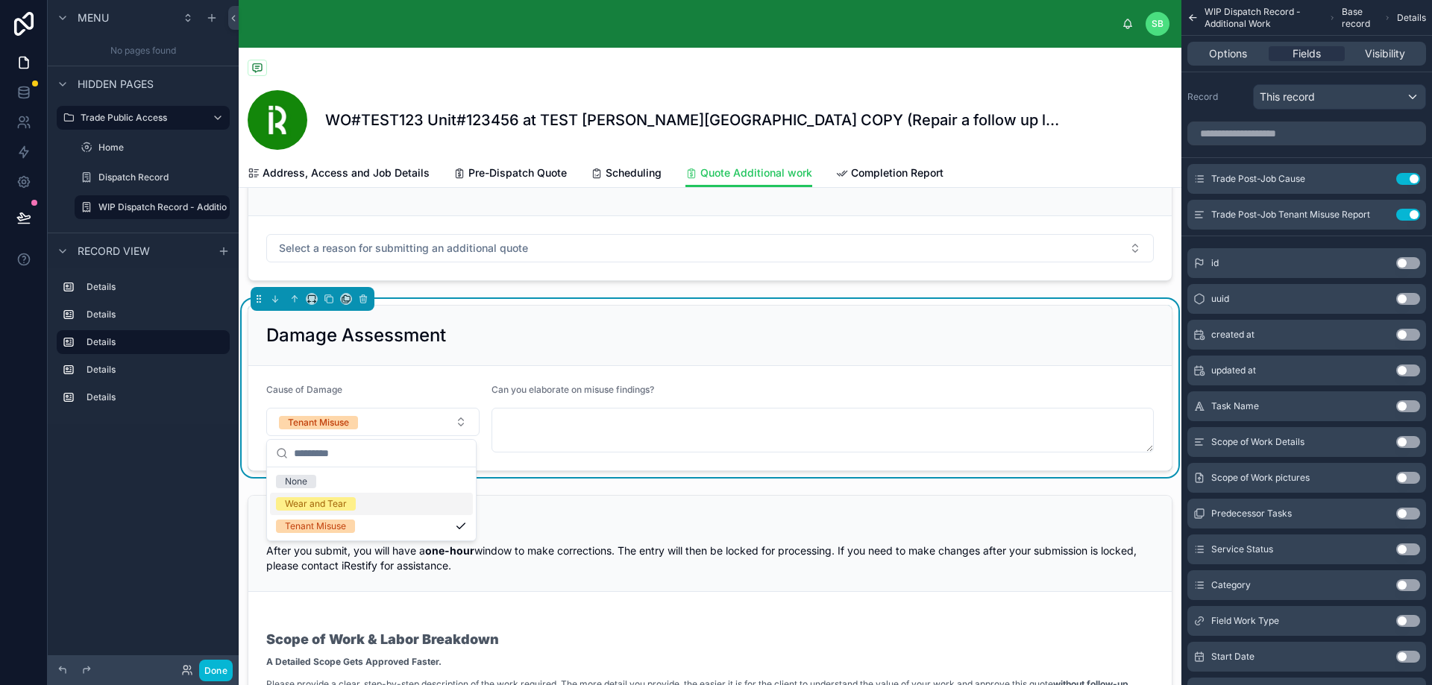
click at [380, 512] on div "Wear and Tear" at bounding box center [371, 504] width 203 height 22
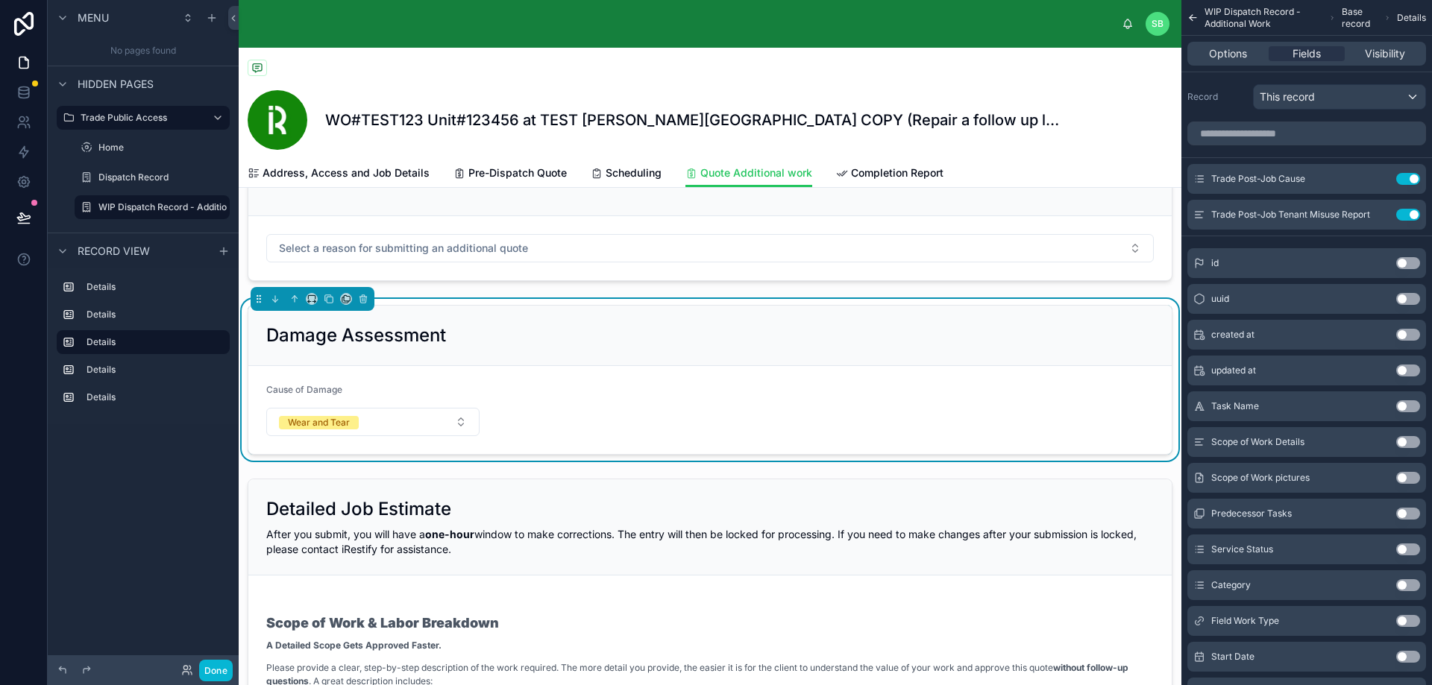
click at [537, 394] on form "Cause of Damage Wear and Tear" at bounding box center [709, 410] width 923 height 88
click at [397, 427] on button "Wear and Tear" at bounding box center [372, 422] width 213 height 28
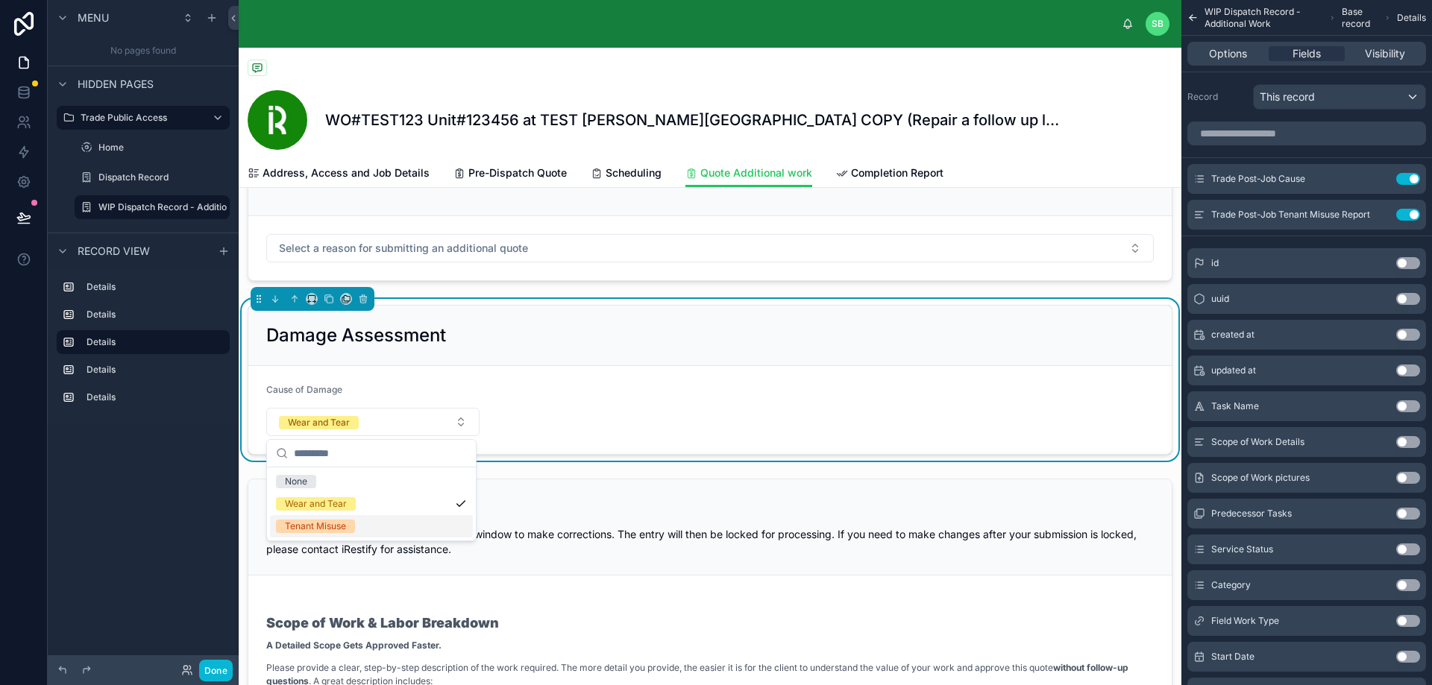
click at [363, 532] on div "Tenant Misuse" at bounding box center [371, 526] width 203 height 22
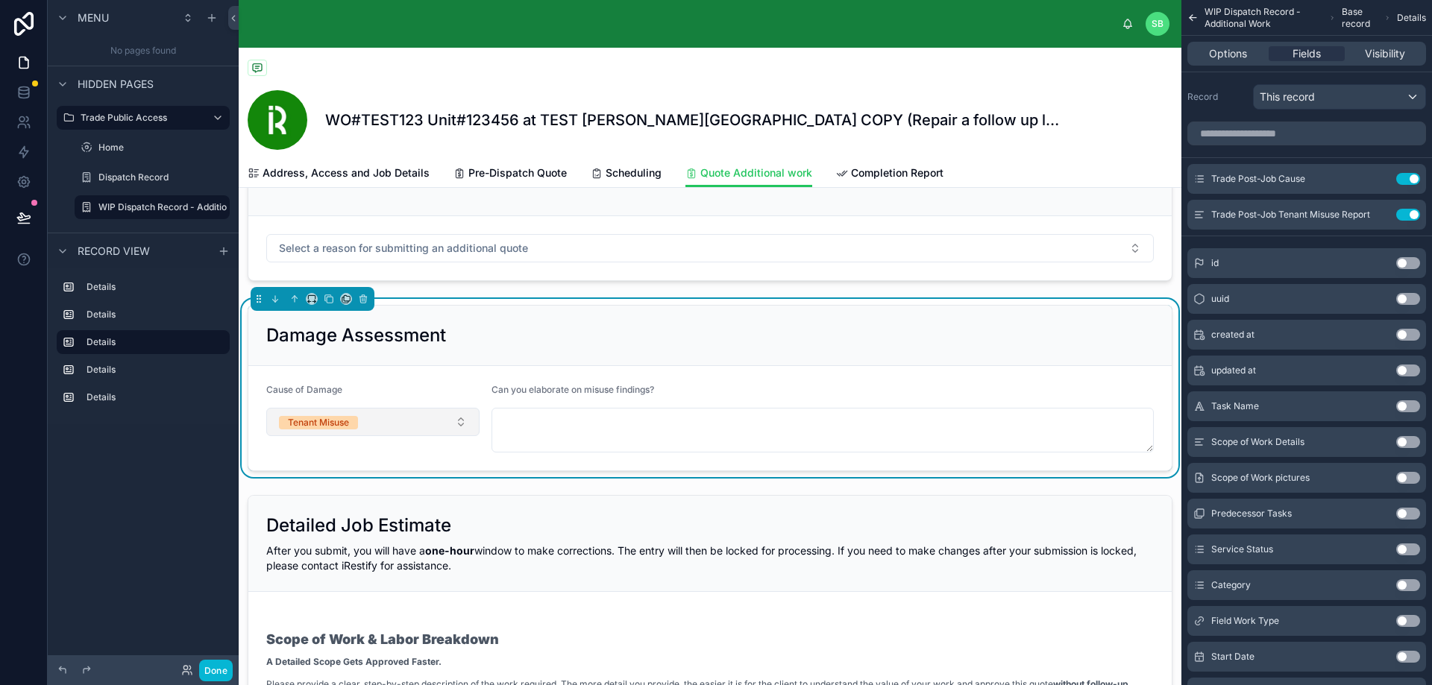
click at [371, 422] on button "Tenant Misuse" at bounding box center [372, 422] width 213 height 28
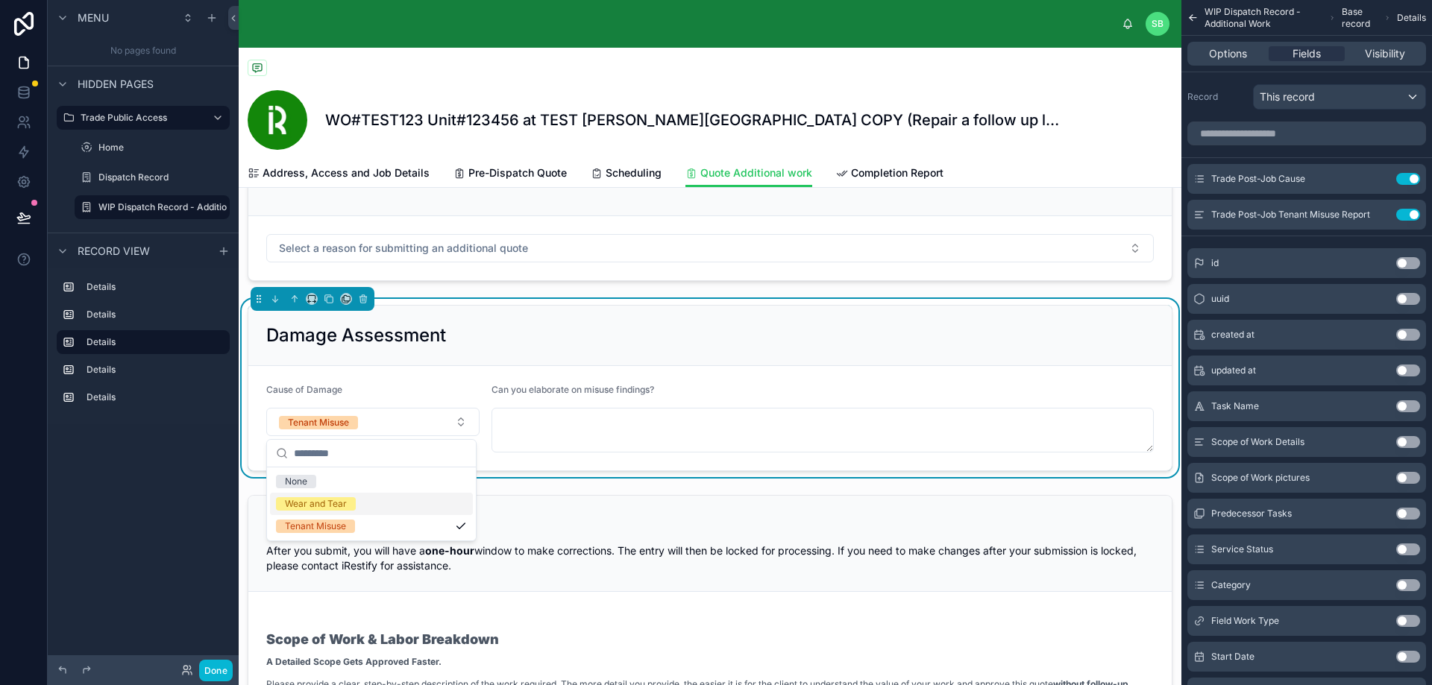
click at [358, 506] on div "Wear and Tear" at bounding box center [371, 504] width 203 height 22
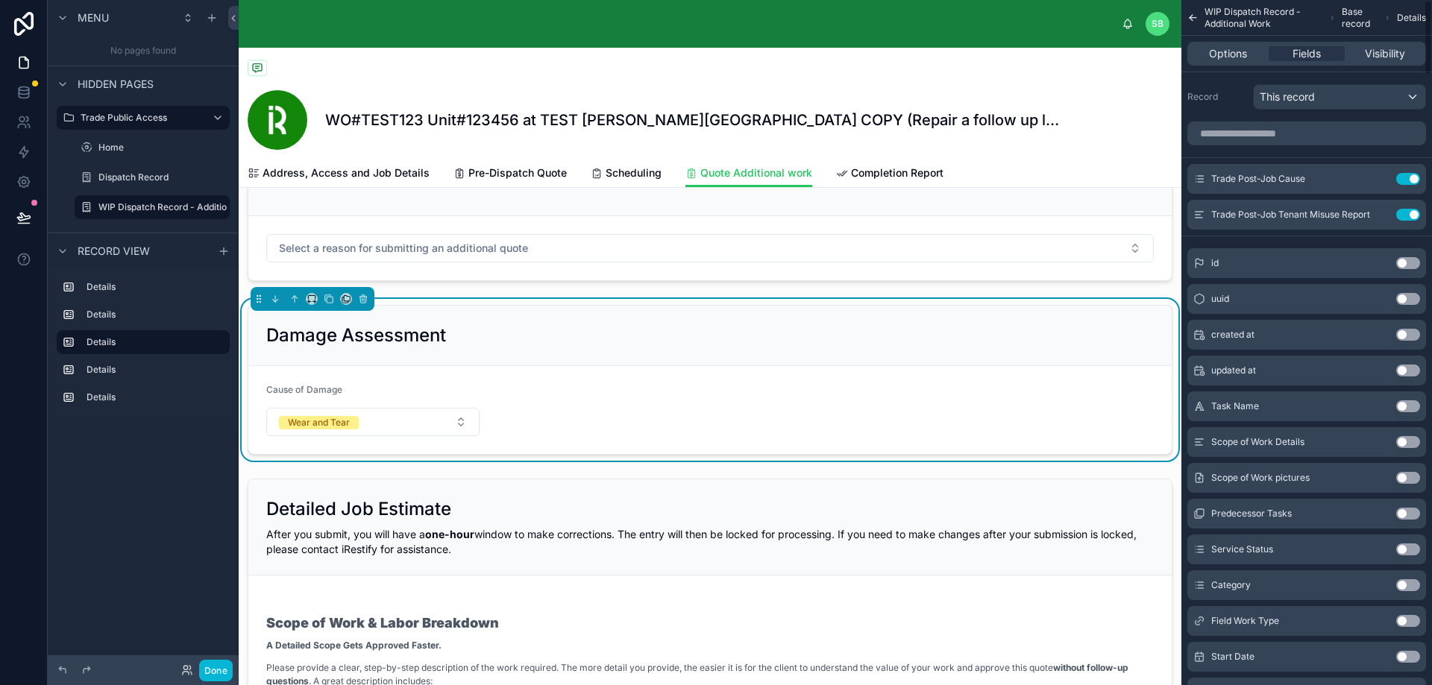
click at [597, 356] on div "Damage Assessment" at bounding box center [709, 336] width 923 height 60
click at [1240, 56] on span "Options" at bounding box center [1228, 53] width 38 height 15
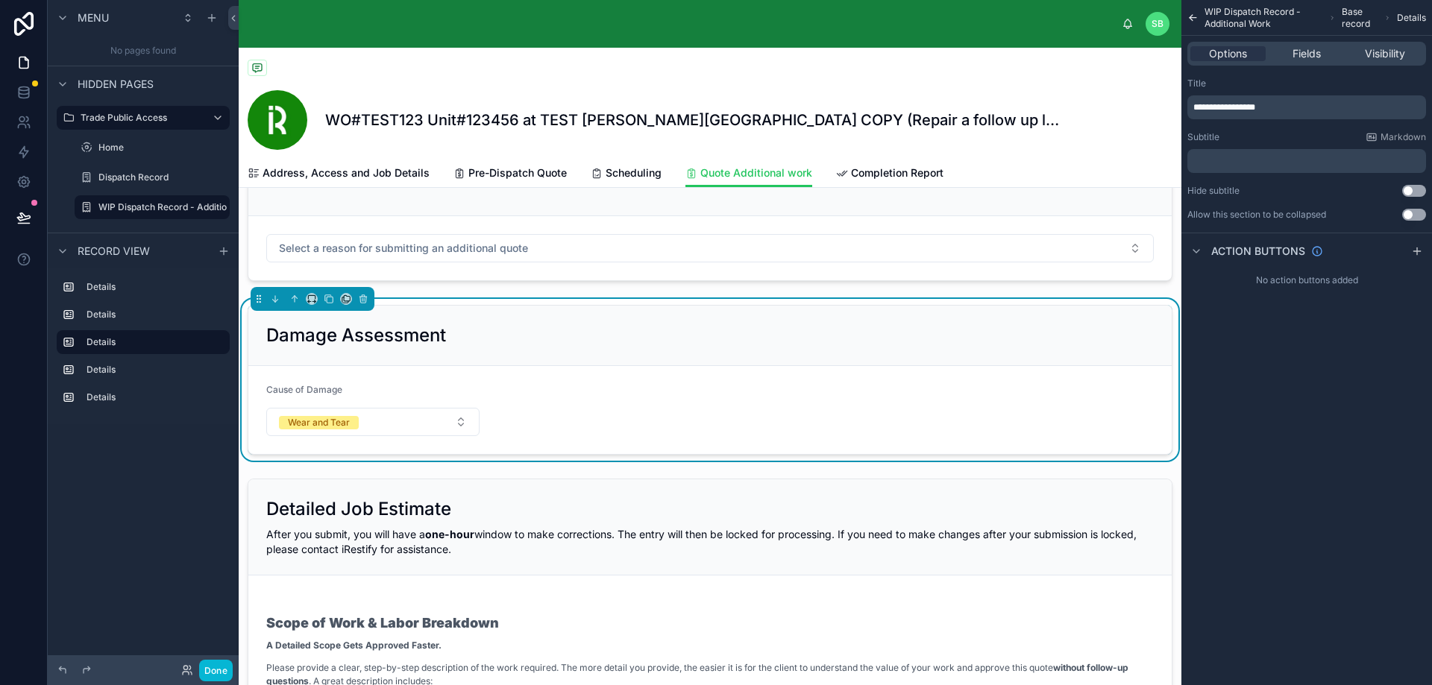
click at [1262, 157] on p "﻿" at bounding box center [1308, 161] width 230 height 12
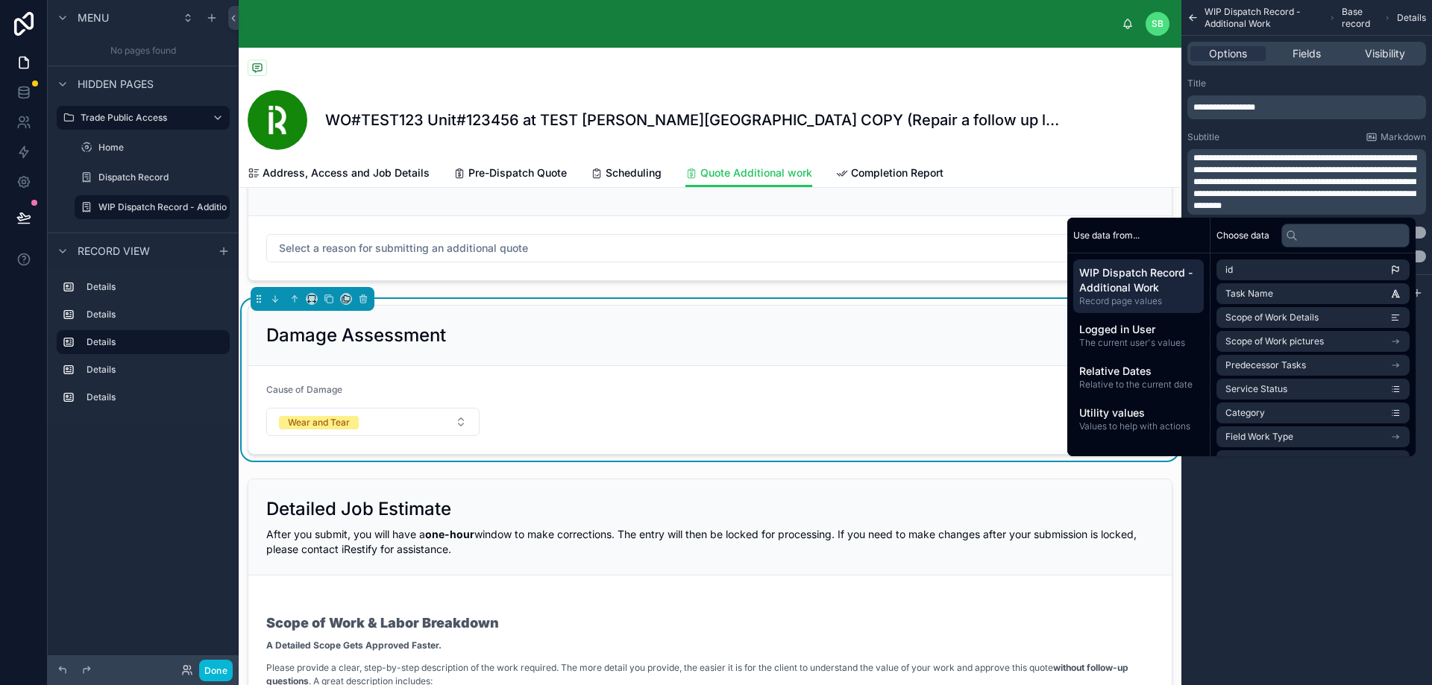
scroll to position [0, 0]
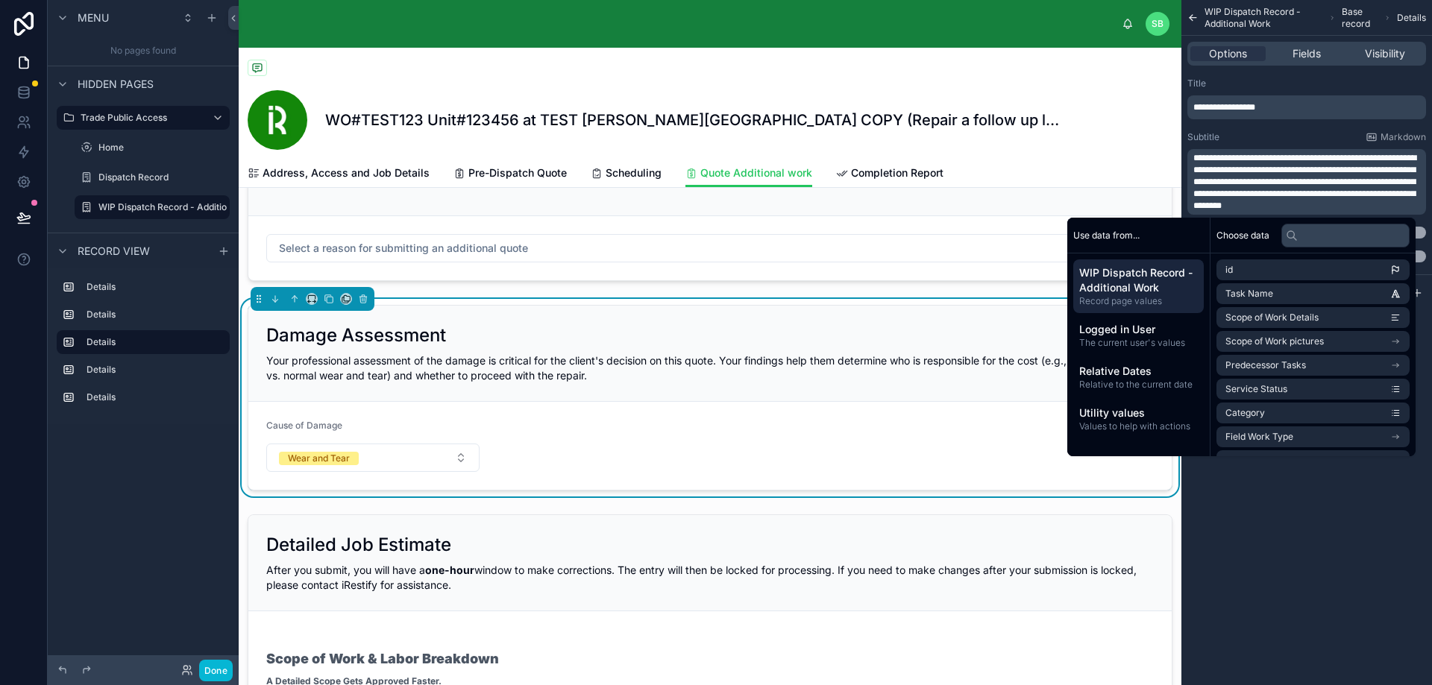
click at [734, 392] on div "Damage Assessment Your professional assessment of the damage is critical for th…" at bounding box center [709, 354] width 923 height 96
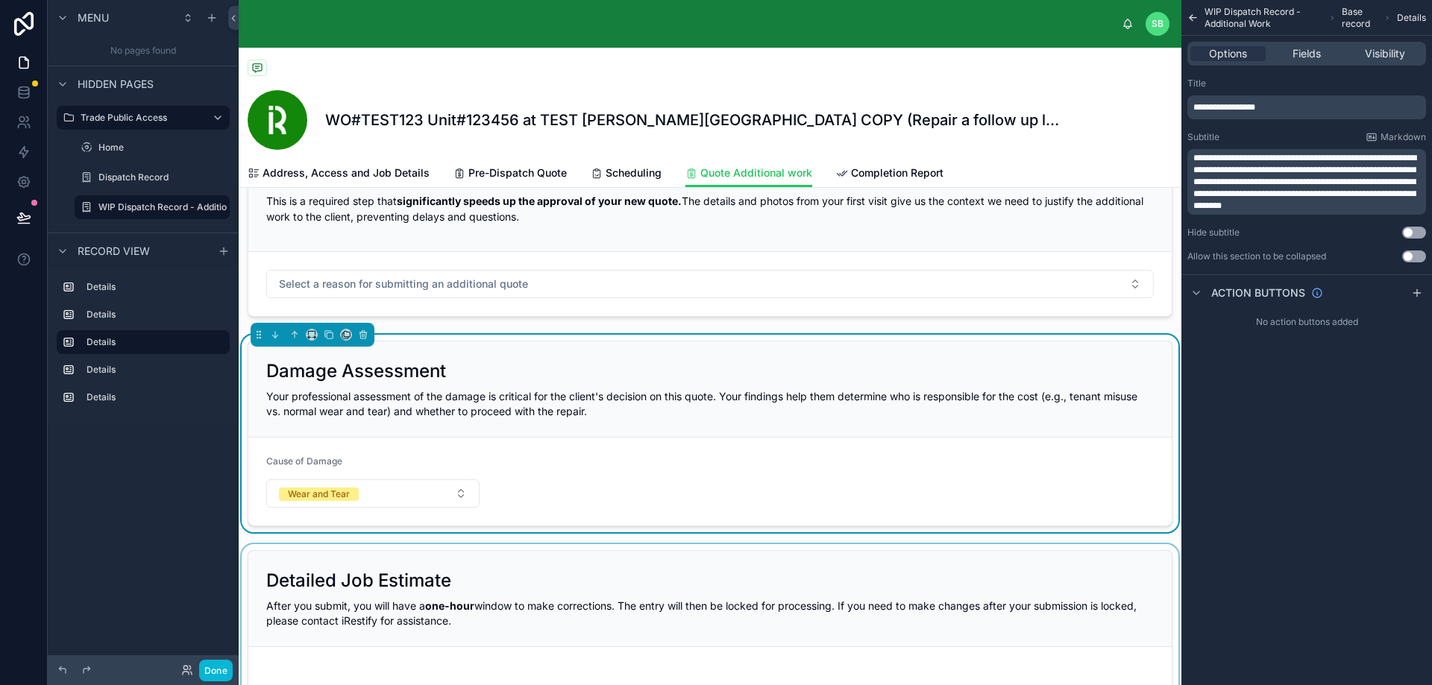
scroll to position [334, 0]
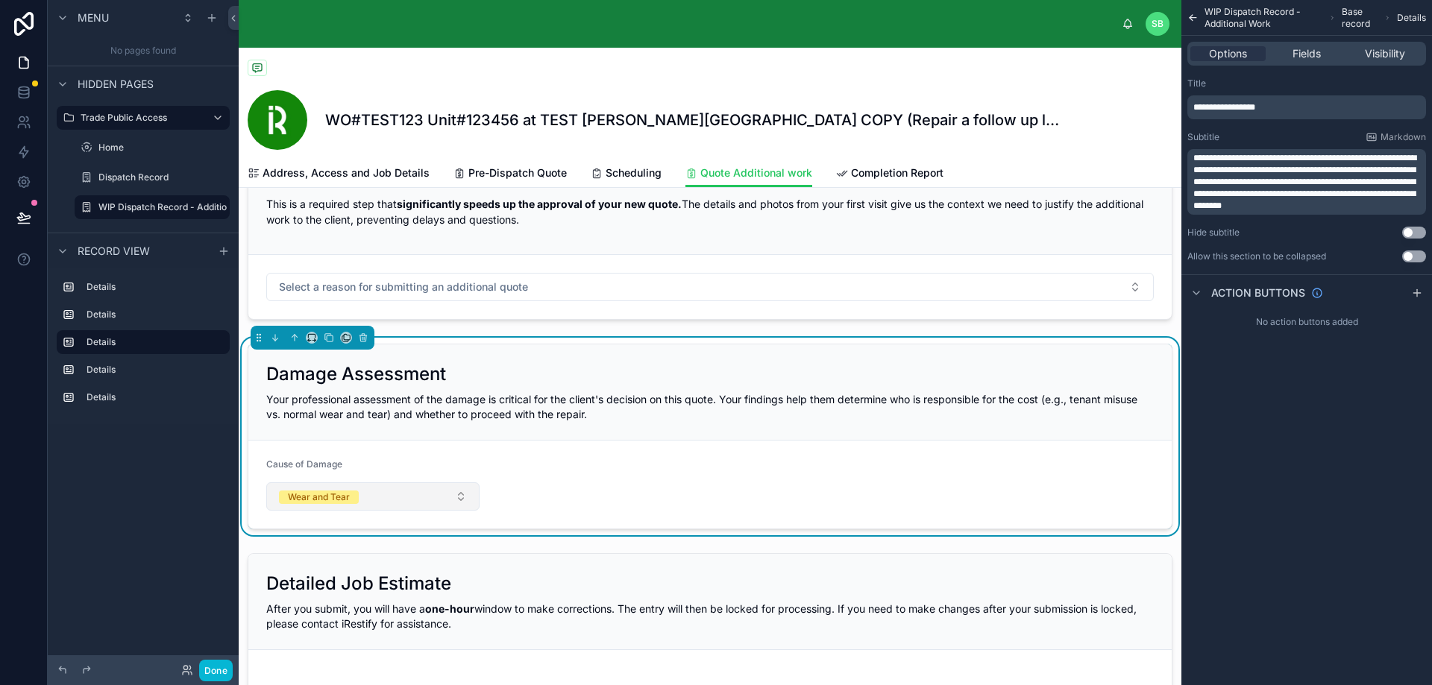
click at [391, 500] on button "Wear and Tear" at bounding box center [372, 496] width 213 height 28
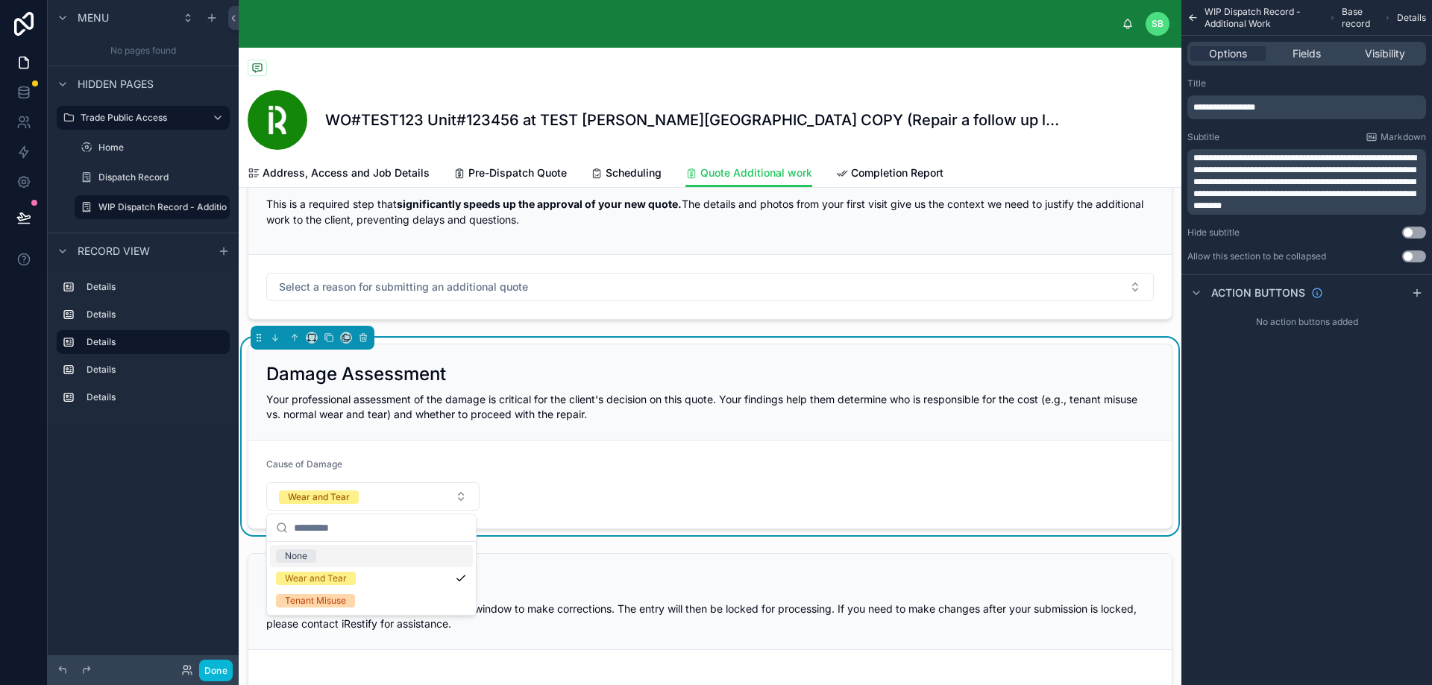
click at [350, 560] on div "None" at bounding box center [371, 556] width 203 height 22
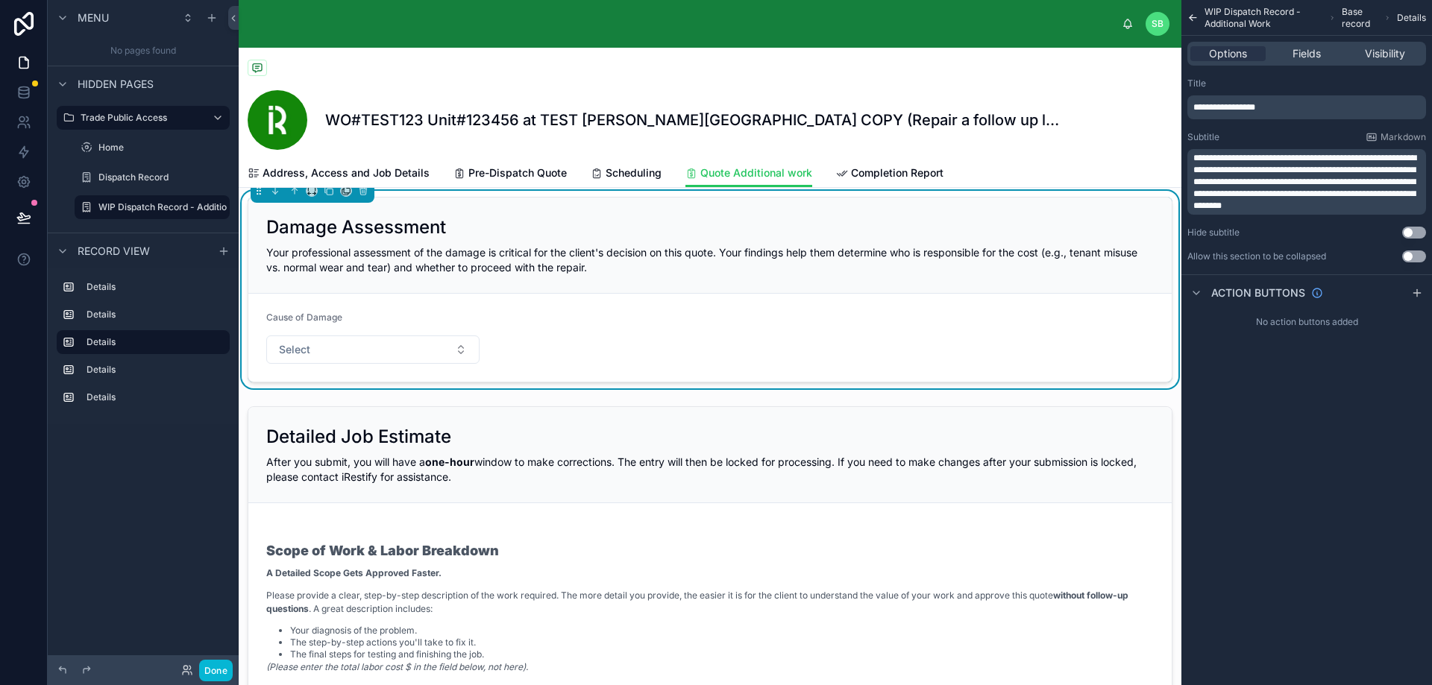
scroll to position [483, 0]
click at [867, 166] on span "Completion Report" at bounding box center [897, 173] width 92 height 15
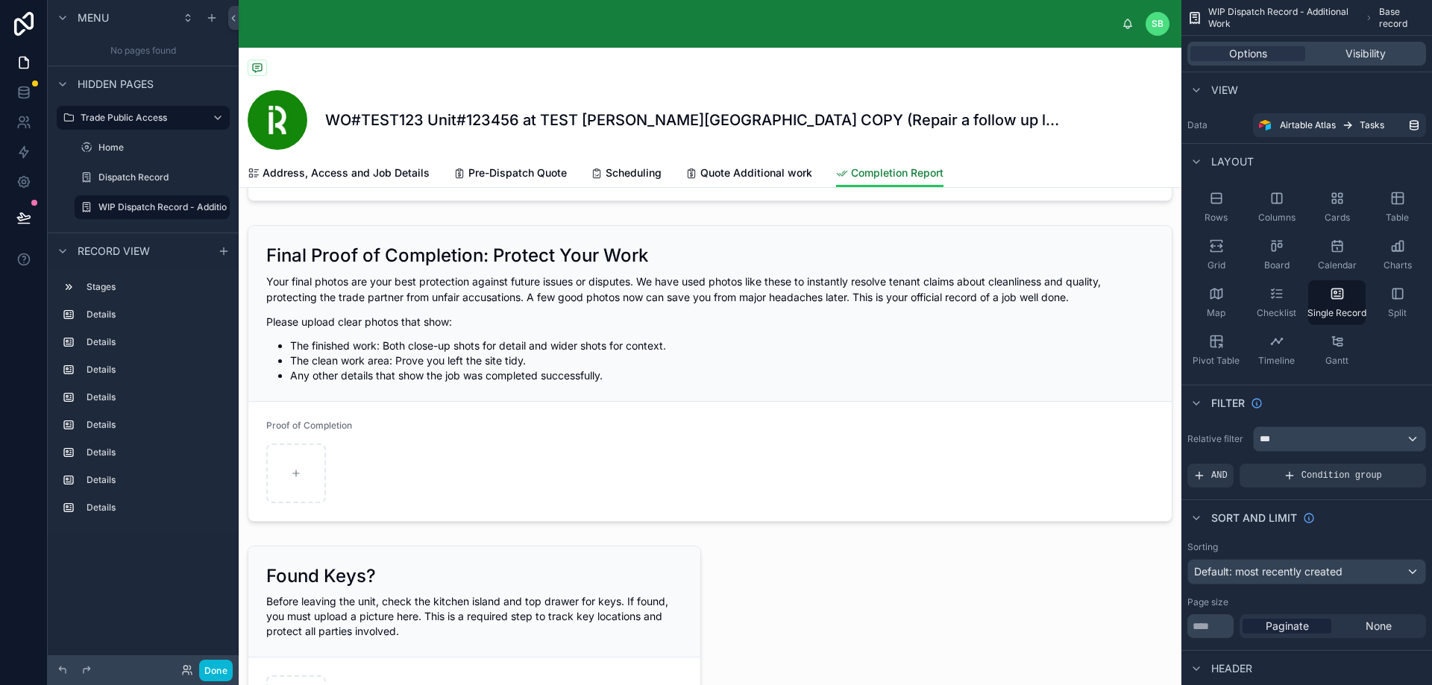
scroll to position [931, 0]
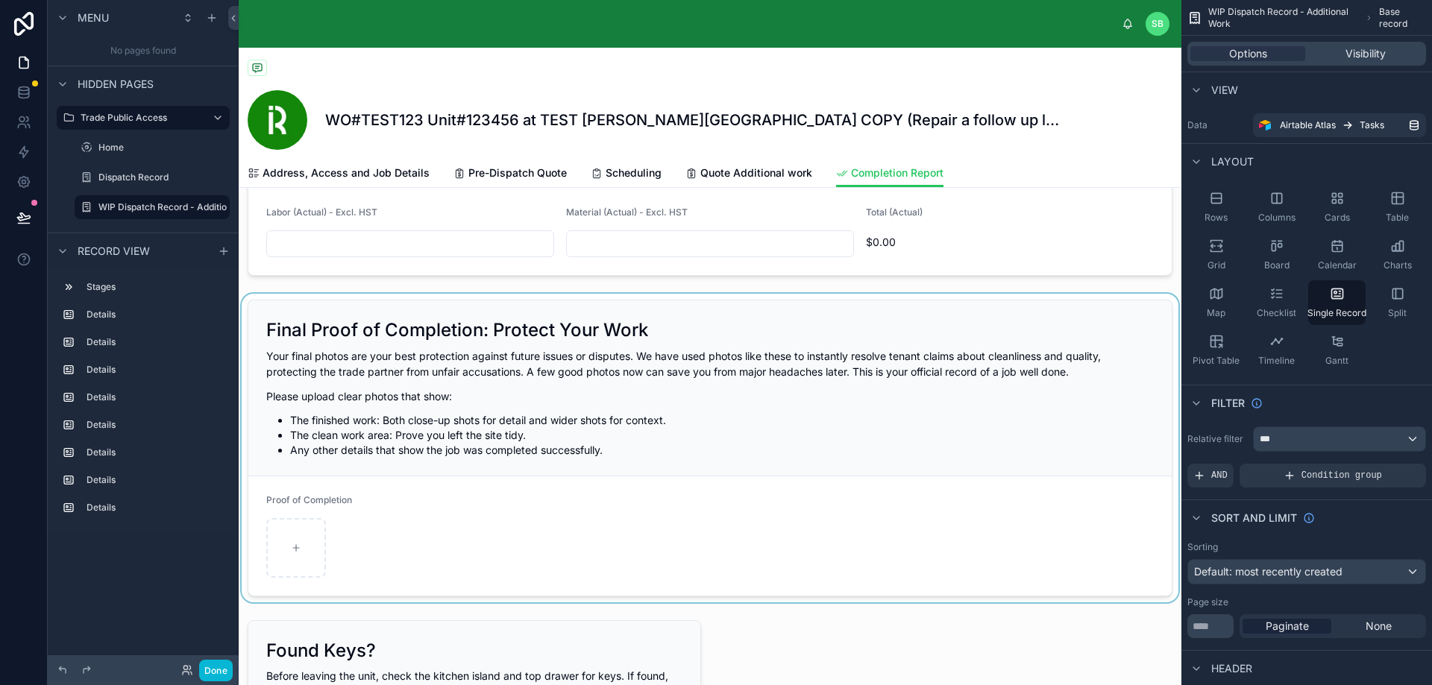
click at [648, 400] on div at bounding box center [710, 448] width 942 height 309
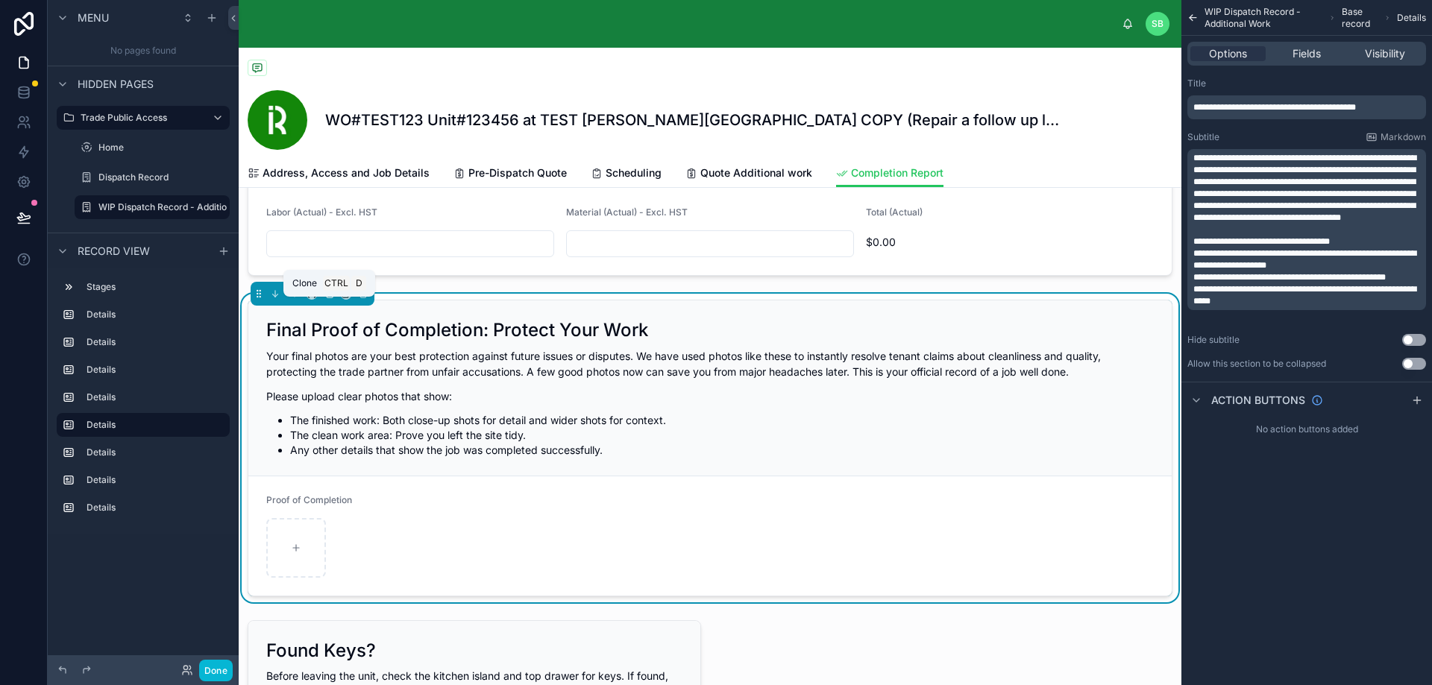
click at [330, 299] on icon at bounding box center [329, 294] width 10 height 10
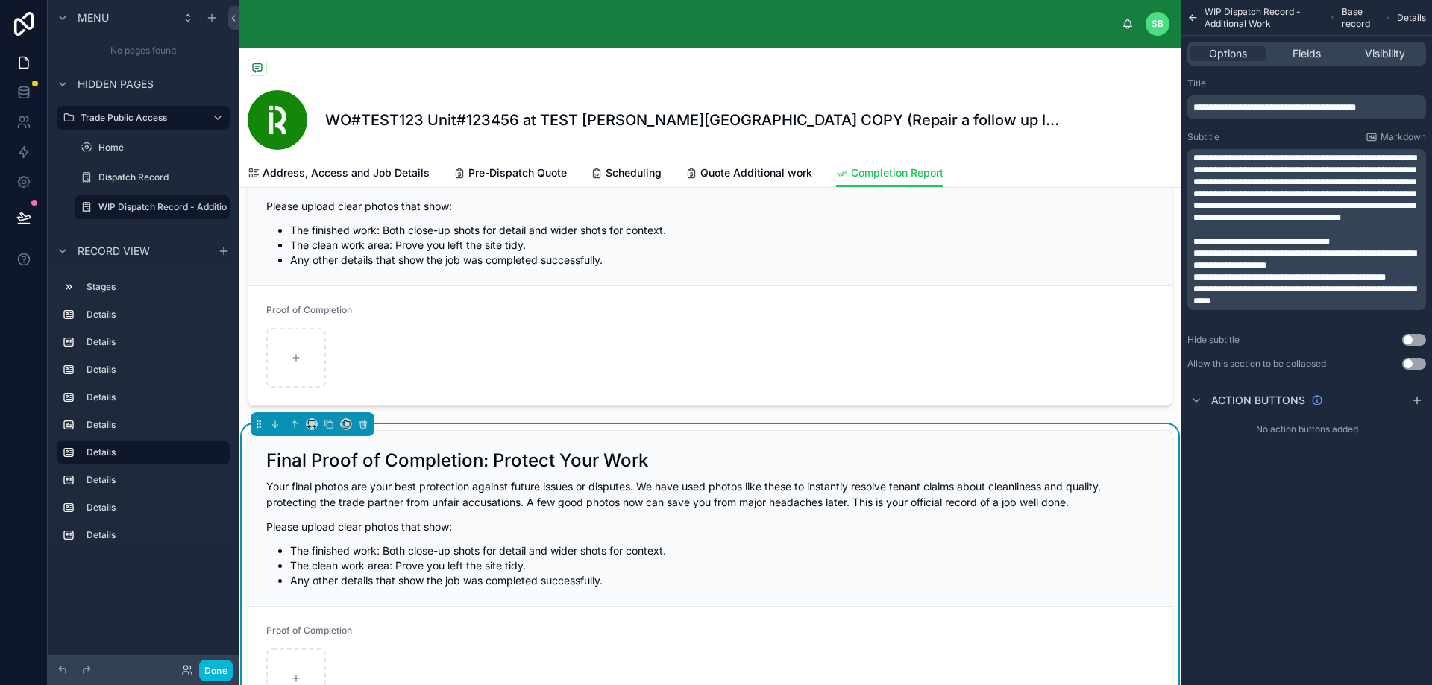
scroll to position [1154, 0]
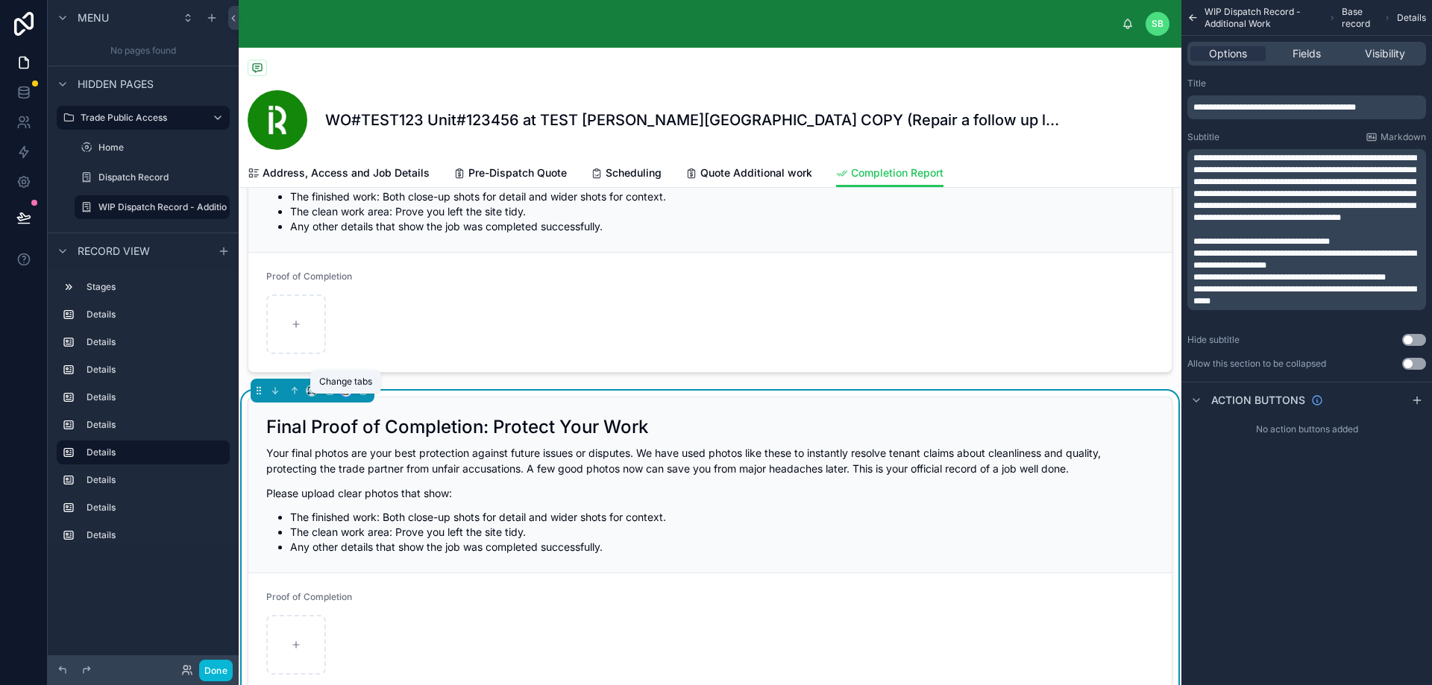
click at [346, 396] on icon at bounding box center [346, 390] width 10 height 10
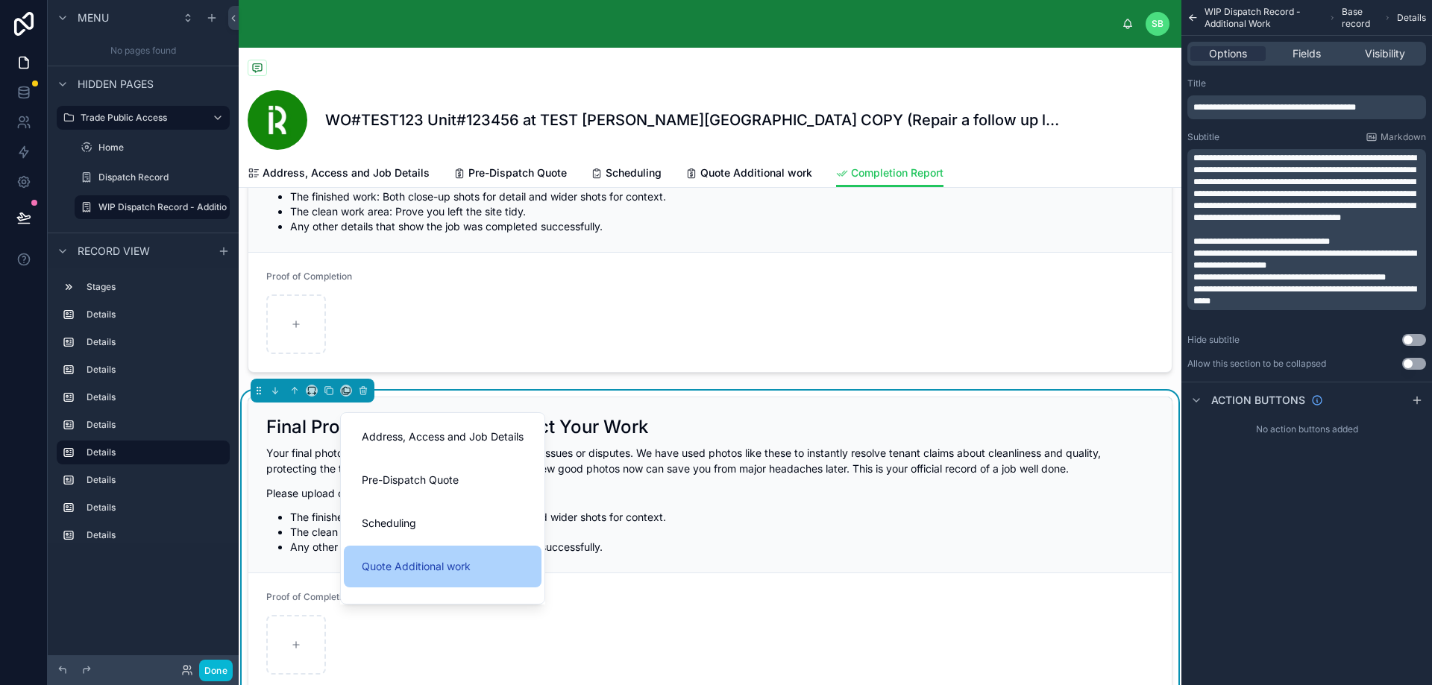
click at [449, 564] on span "Quote Additional work" at bounding box center [416, 567] width 109 height 18
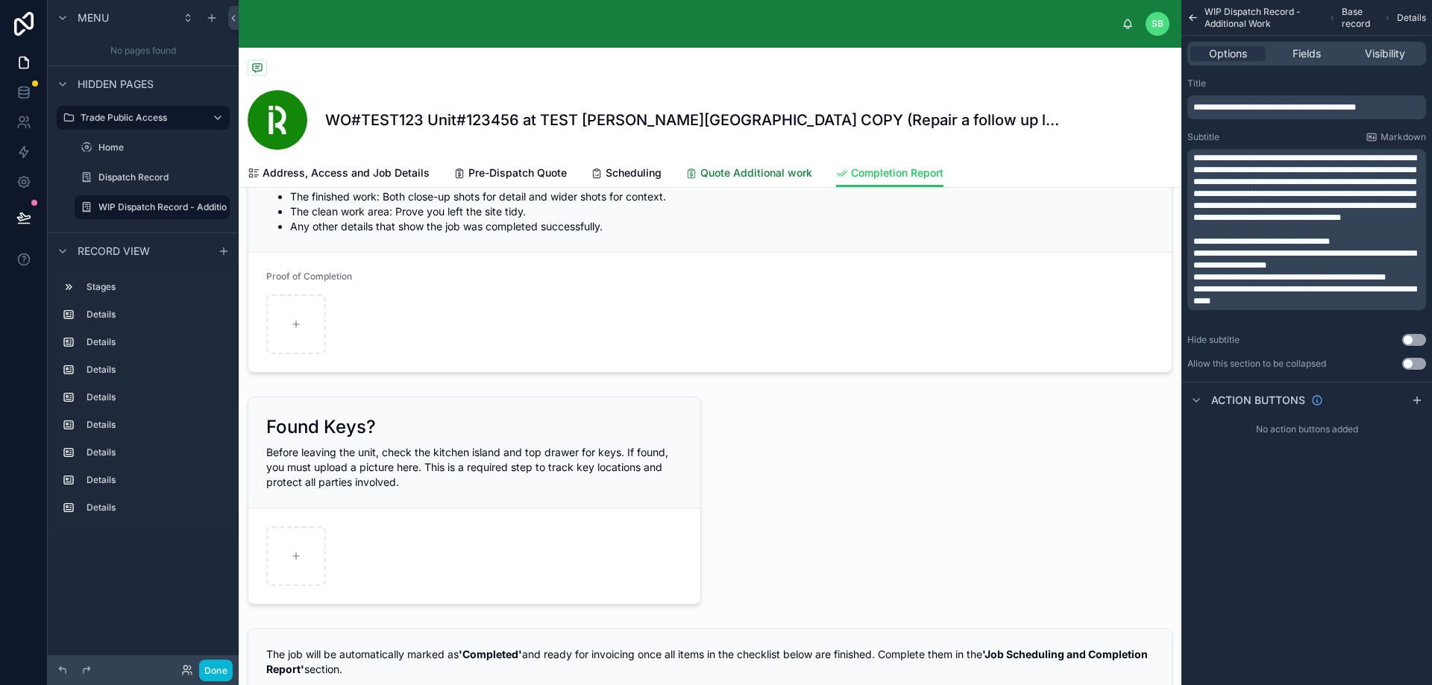
click at [758, 171] on span "Quote Additional work" at bounding box center [756, 173] width 112 height 15
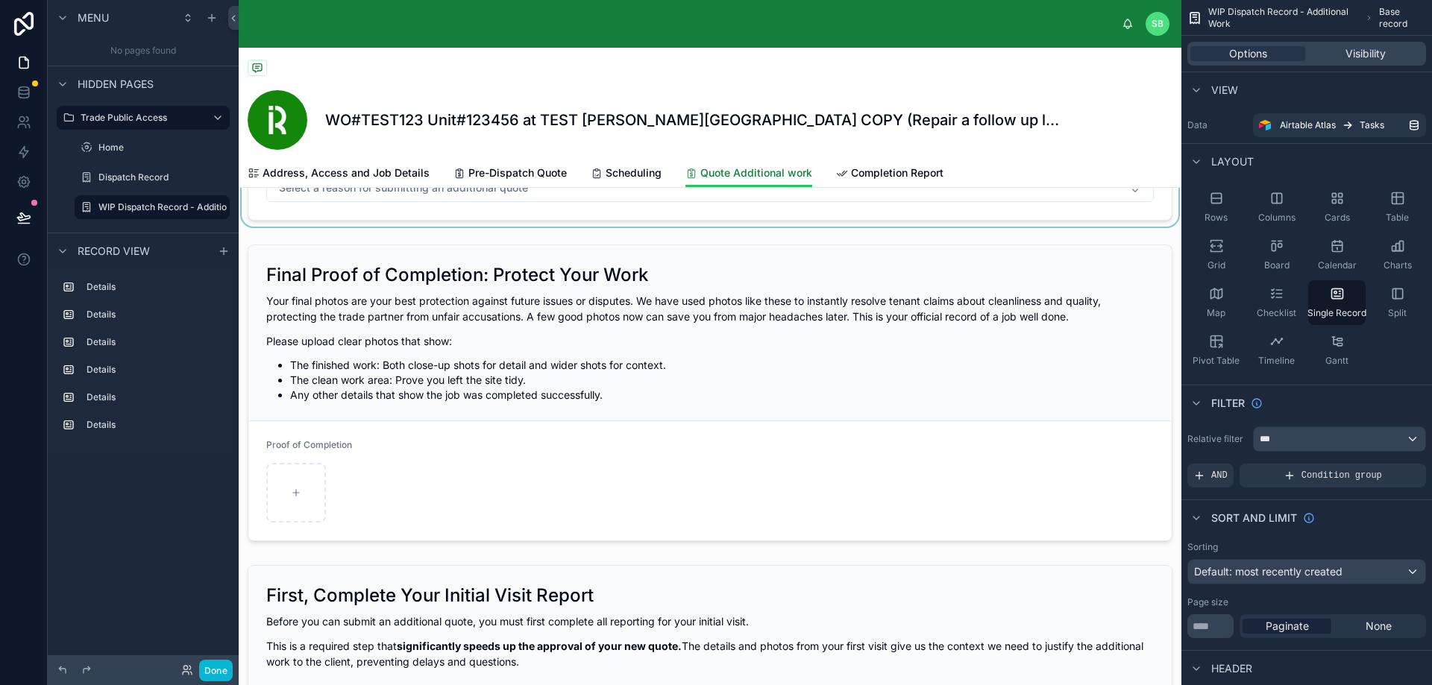
scroll to position [224, 0]
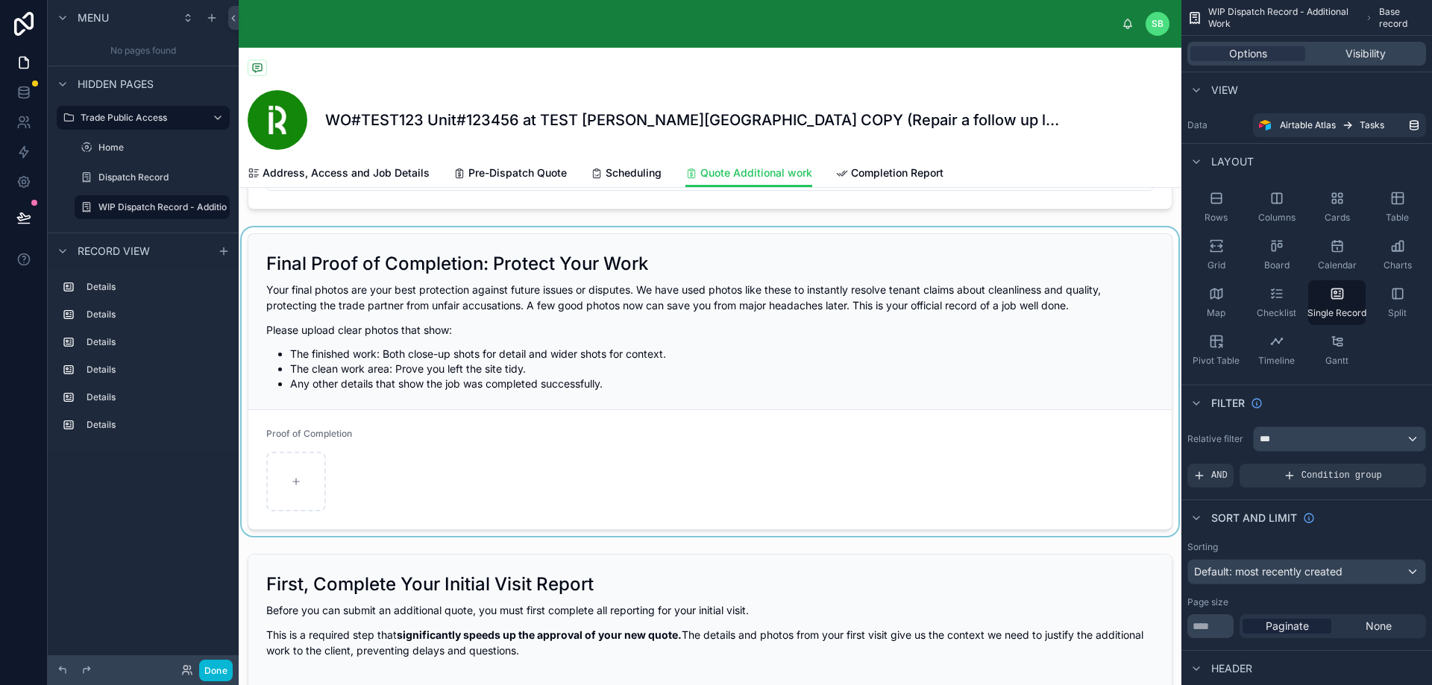
click at [532, 349] on div at bounding box center [710, 381] width 942 height 309
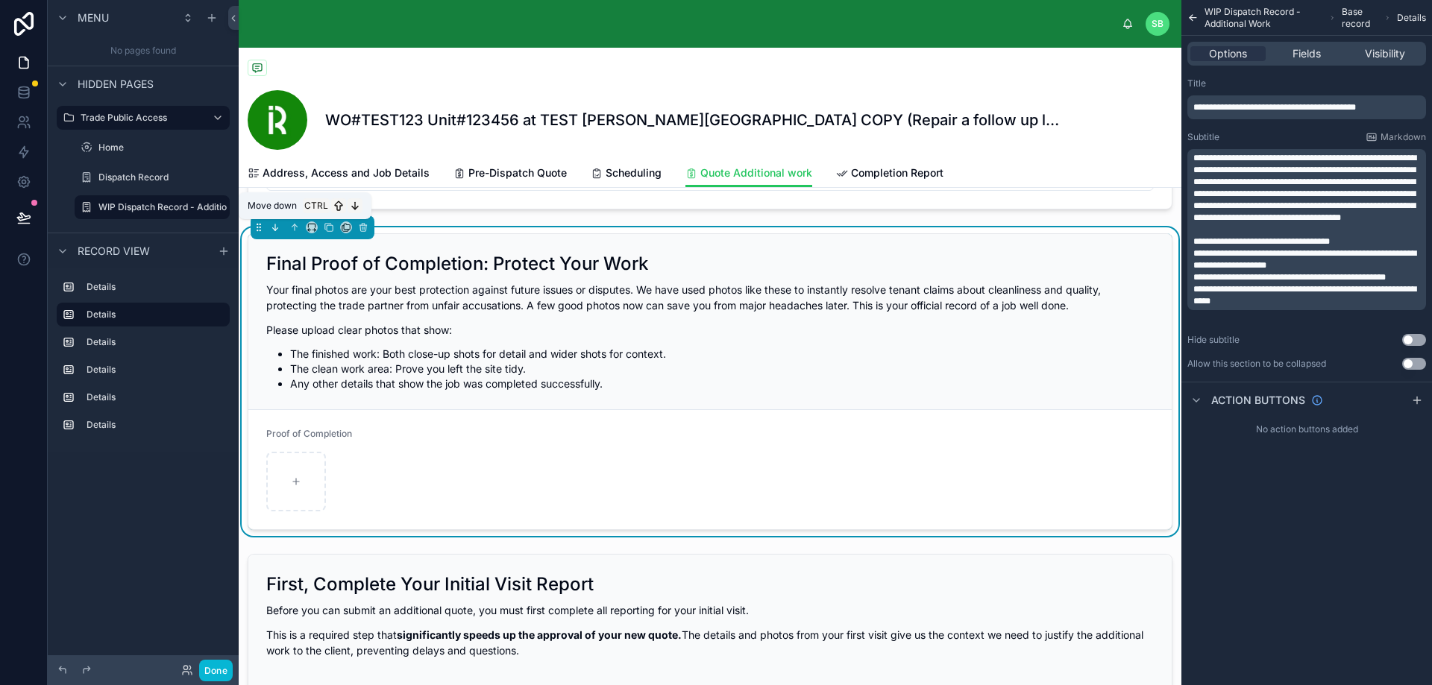
click at [274, 224] on icon at bounding box center [275, 227] width 10 height 10
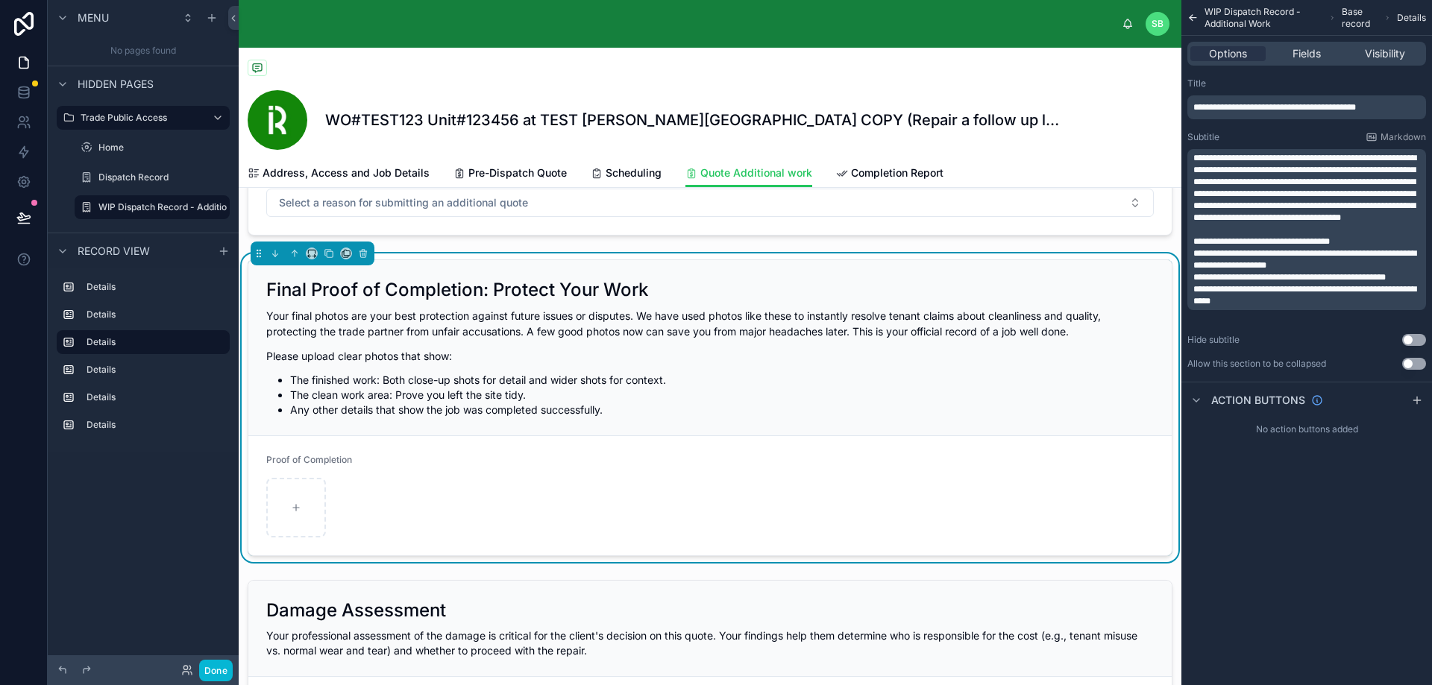
scroll to position [447, 0]
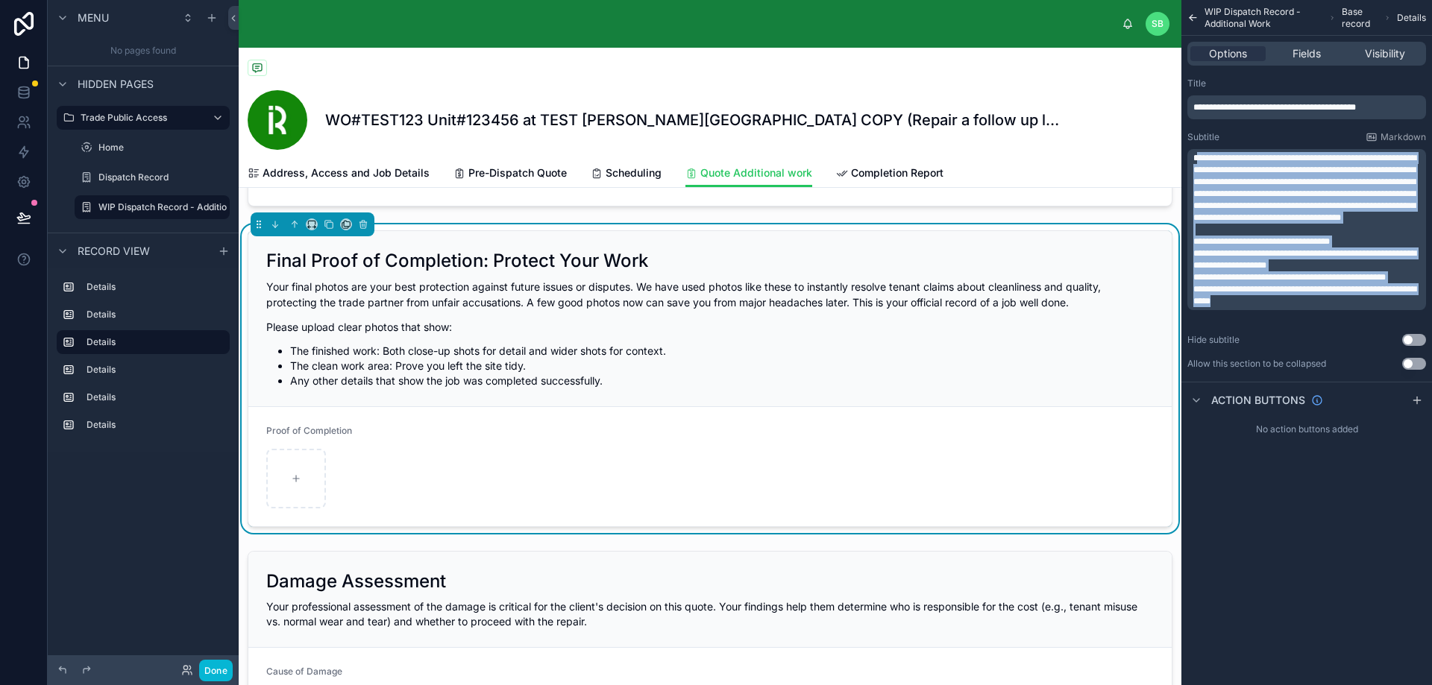
drag, startPoint x: 1196, startPoint y: 156, endPoint x: 1350, endPoint y: 321, distance: 225.3
click at [1348, 310] on div "**********" at bounding box center [1306, 229] width 239 height 161
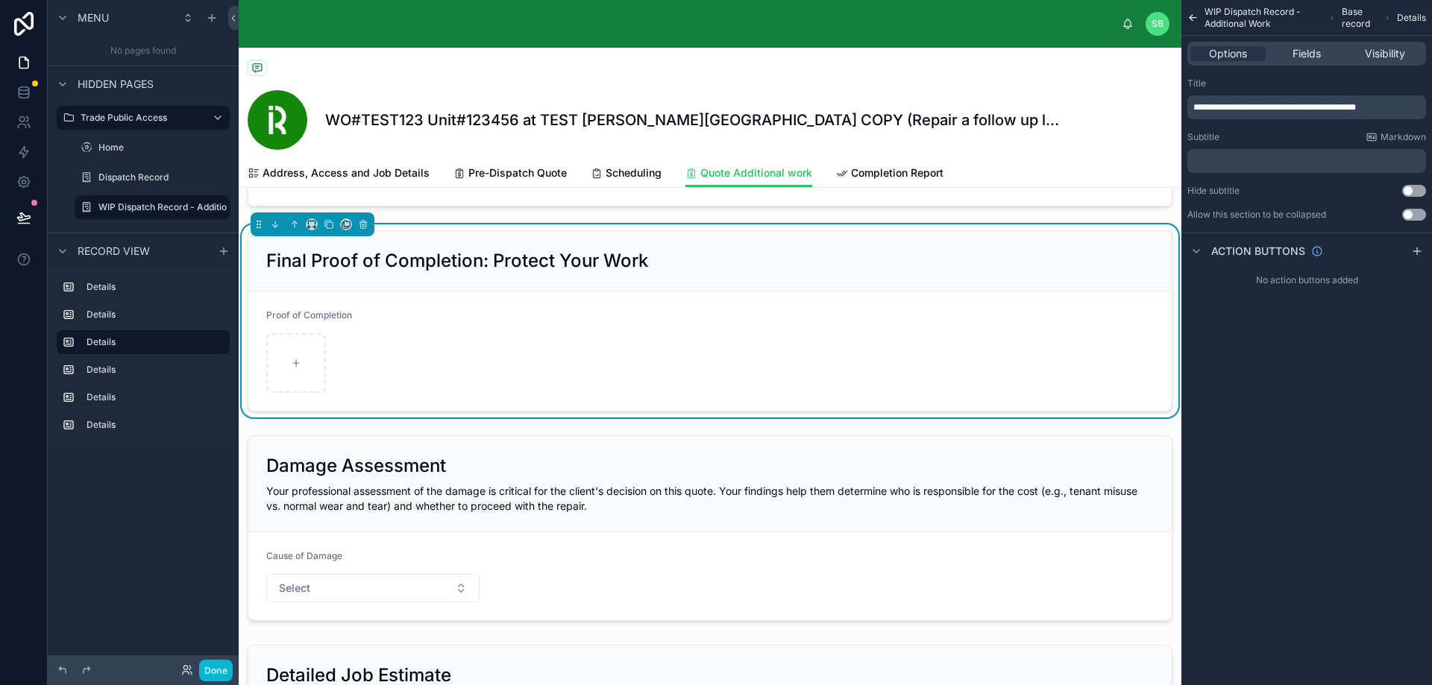
scroll to position [0, 0]
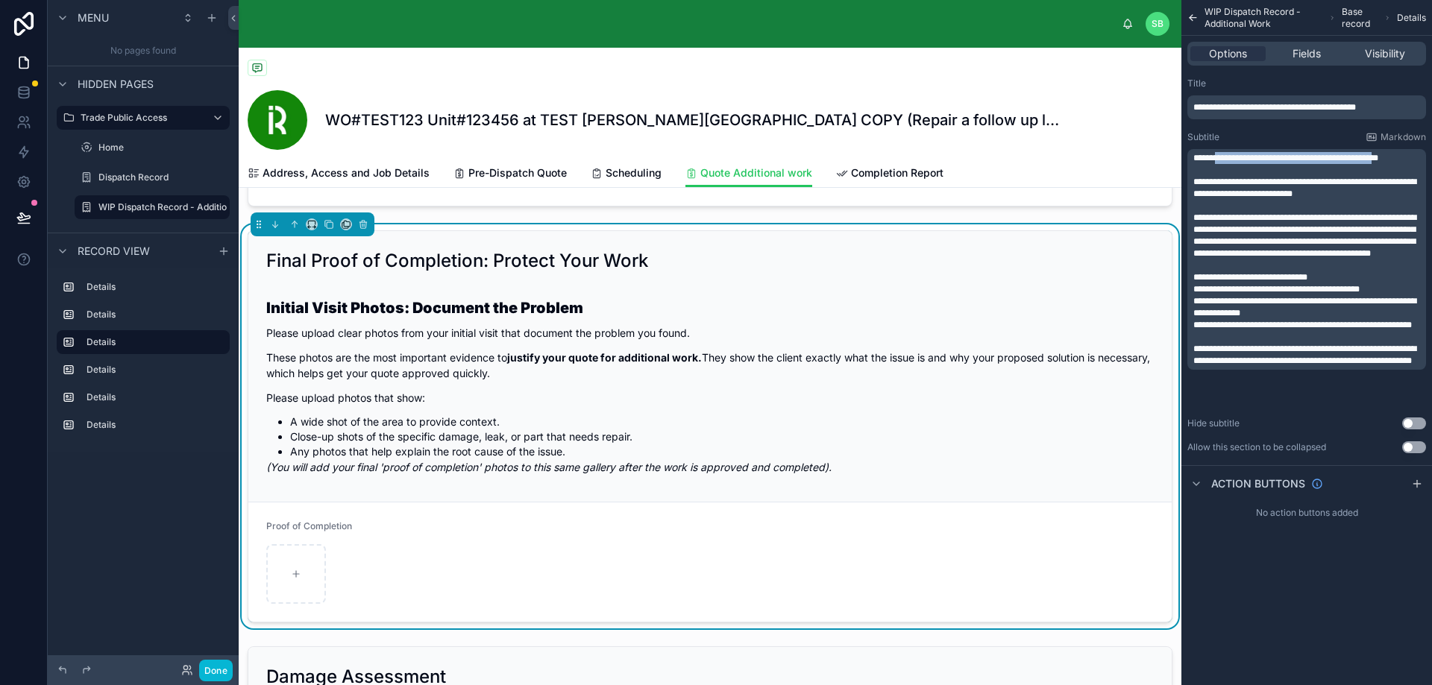
drag, startPoint x: 1400, startPoint y: 155, endPoint x: 1223, endPoint y: 159, distance: 177.5
click at [1223, 159] on span "**********" at bounding box center [1285, 158] width 185 height 9
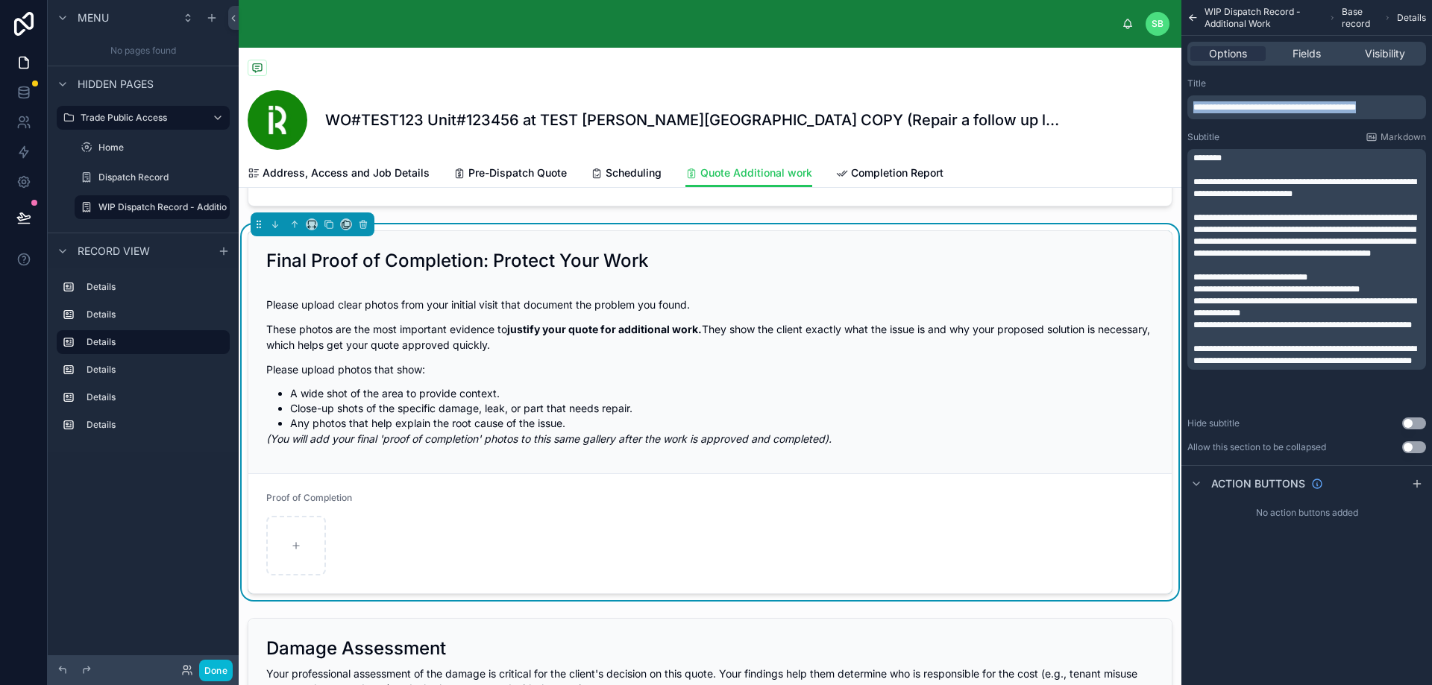
click at [1159, 108] on div "SB Stefano Bosello WO#TEST123 Unit#123456 at TEST Perla West Tower COPY (Repair…" at bounding box center [835, 342] width 1193 height 685
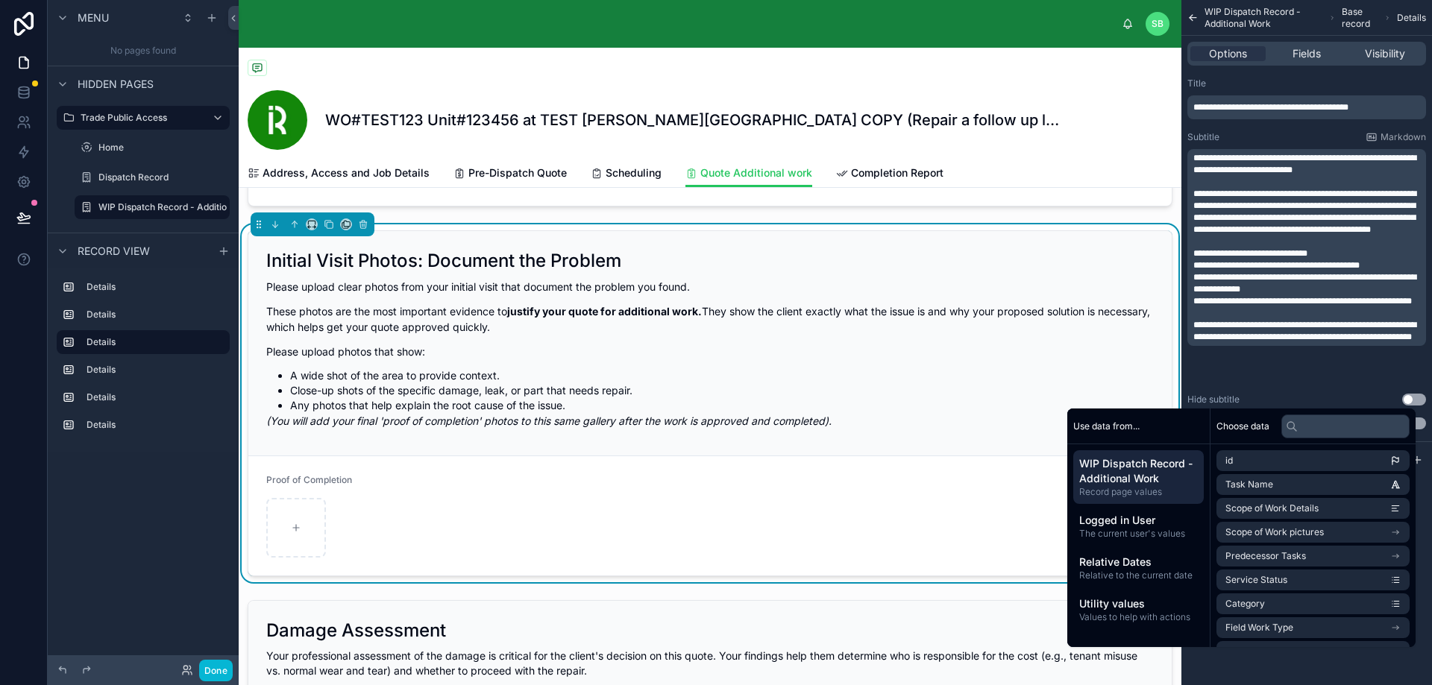
click at [712, 374] on li "A wide shot of the area to provide context." at bounding box center [721, 375] width 863 height 15
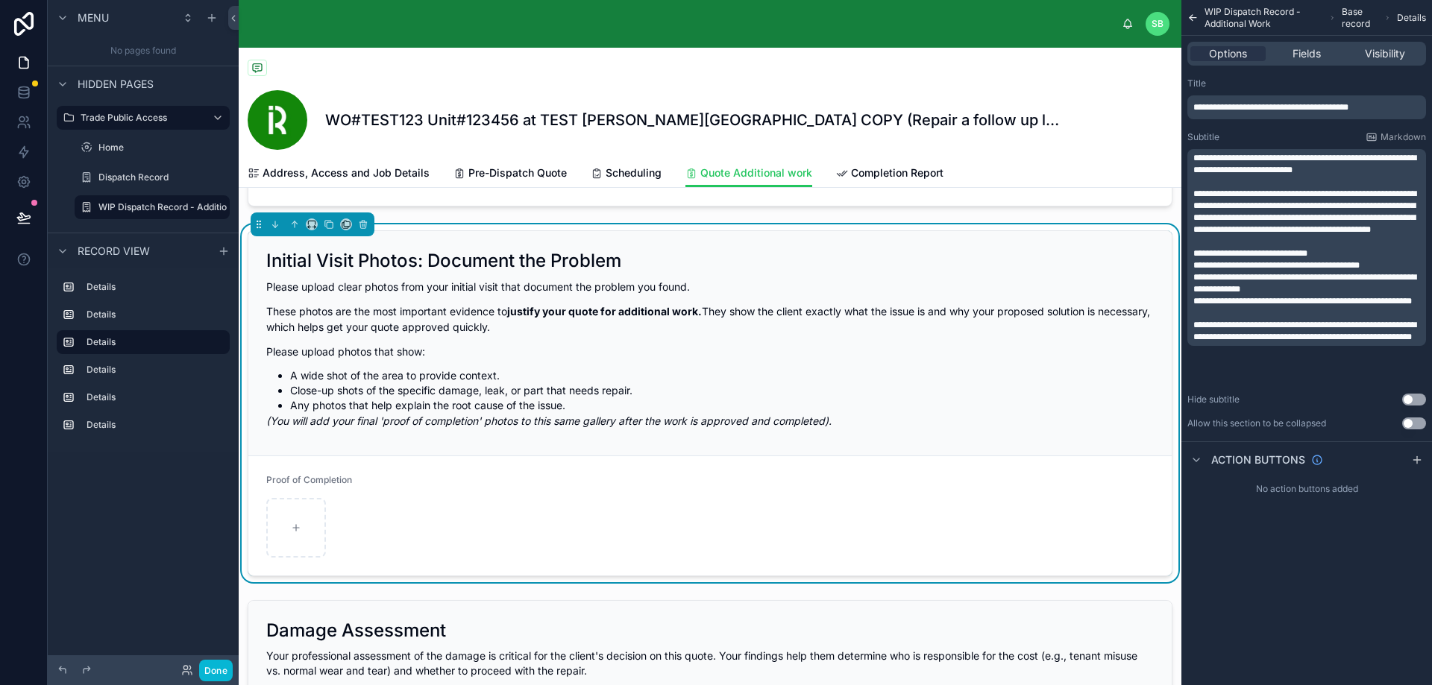
click at [1295, 341] on span "**********" at bounding box center [1304, 331] width 223 height 21
click at [1321, 48] on div "Fields" at bounding box center [1305, 53] width 75 height 15
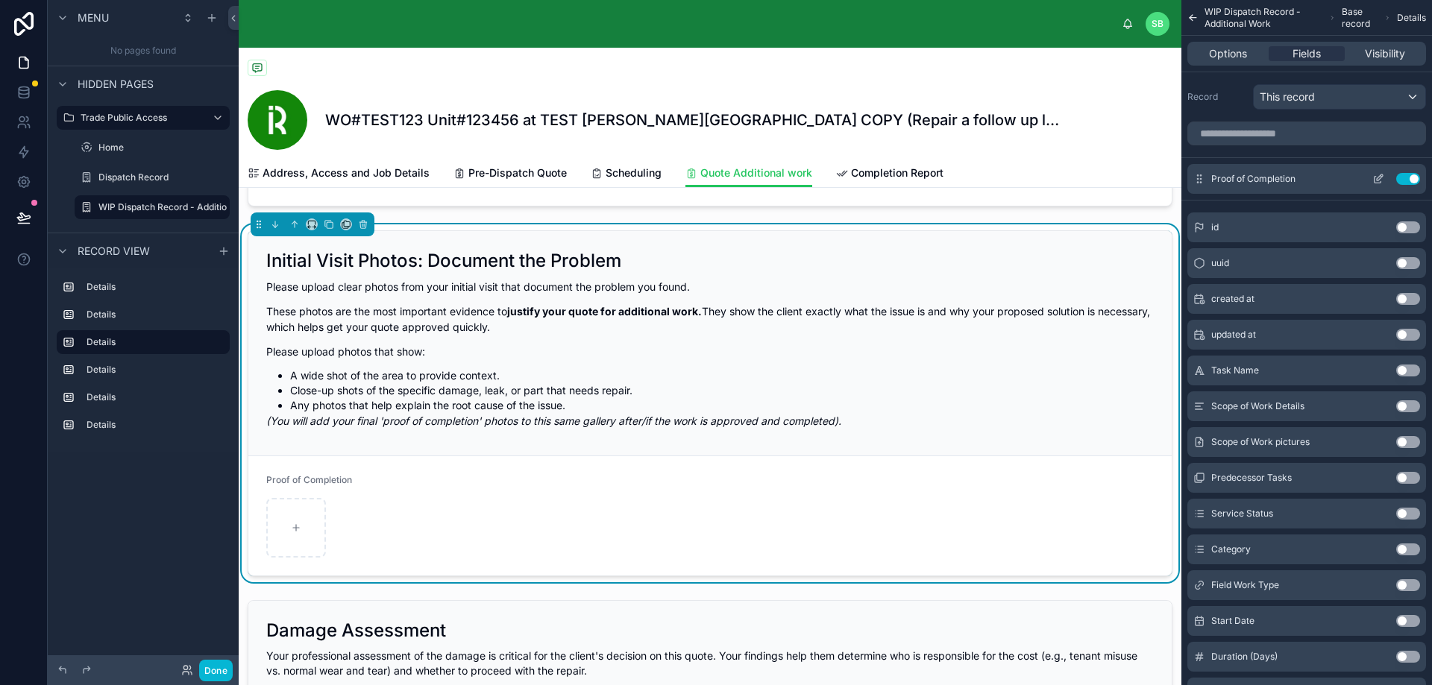
click at [1379, 177] on icon "scrollable content" at bounding box center [1378, 179] width 12 height 12
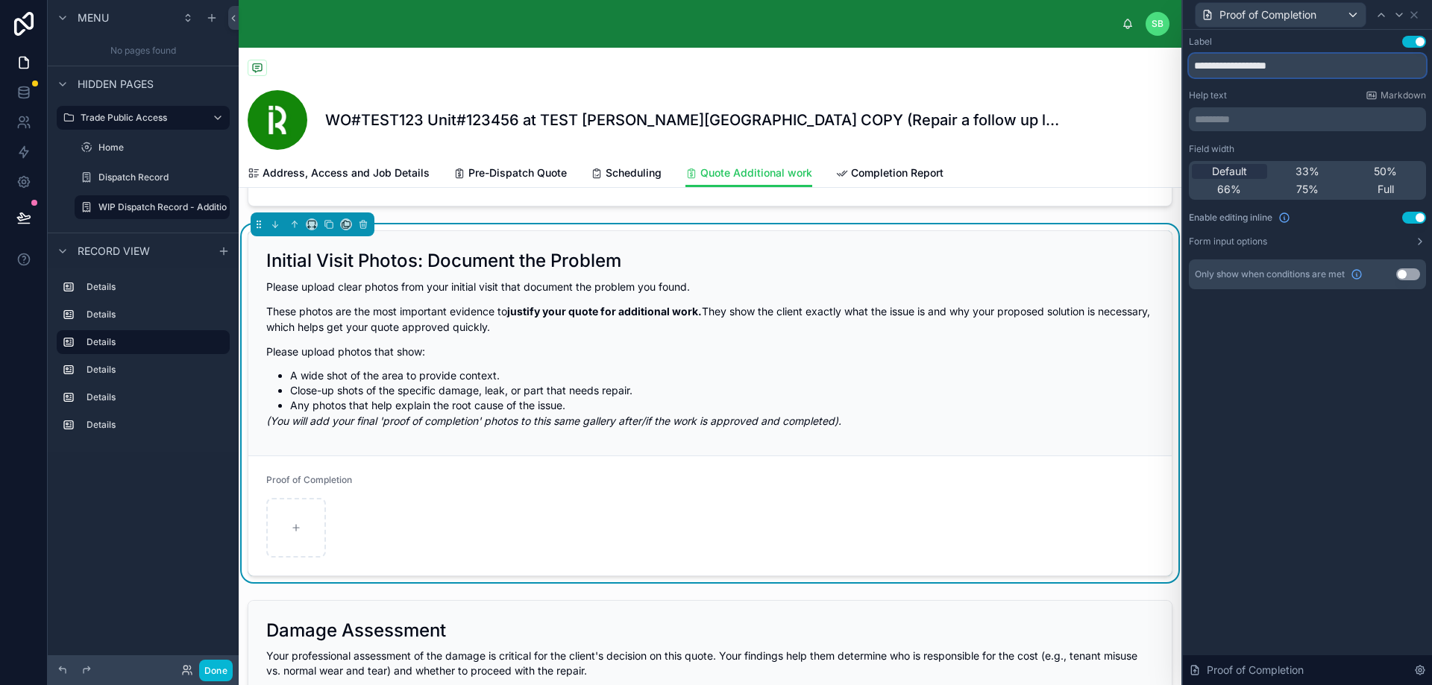
drag, startPoint x: 1317, startPoint y: 66, endPoint x: 1148, endPoint y: 75, distance: 169.5
click at [1148, 75] on div "**********" at bounding box center [716, 342] width 1432 height 685
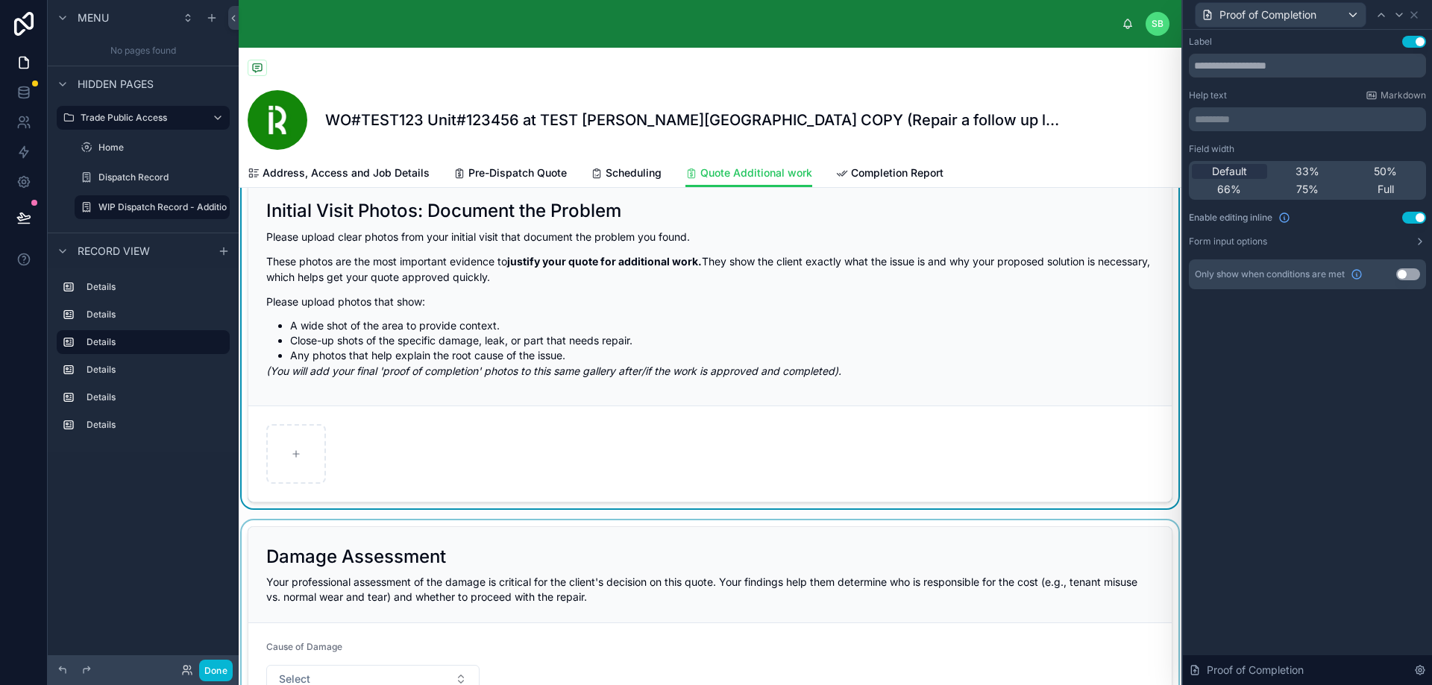
scroll to position [447, 0]
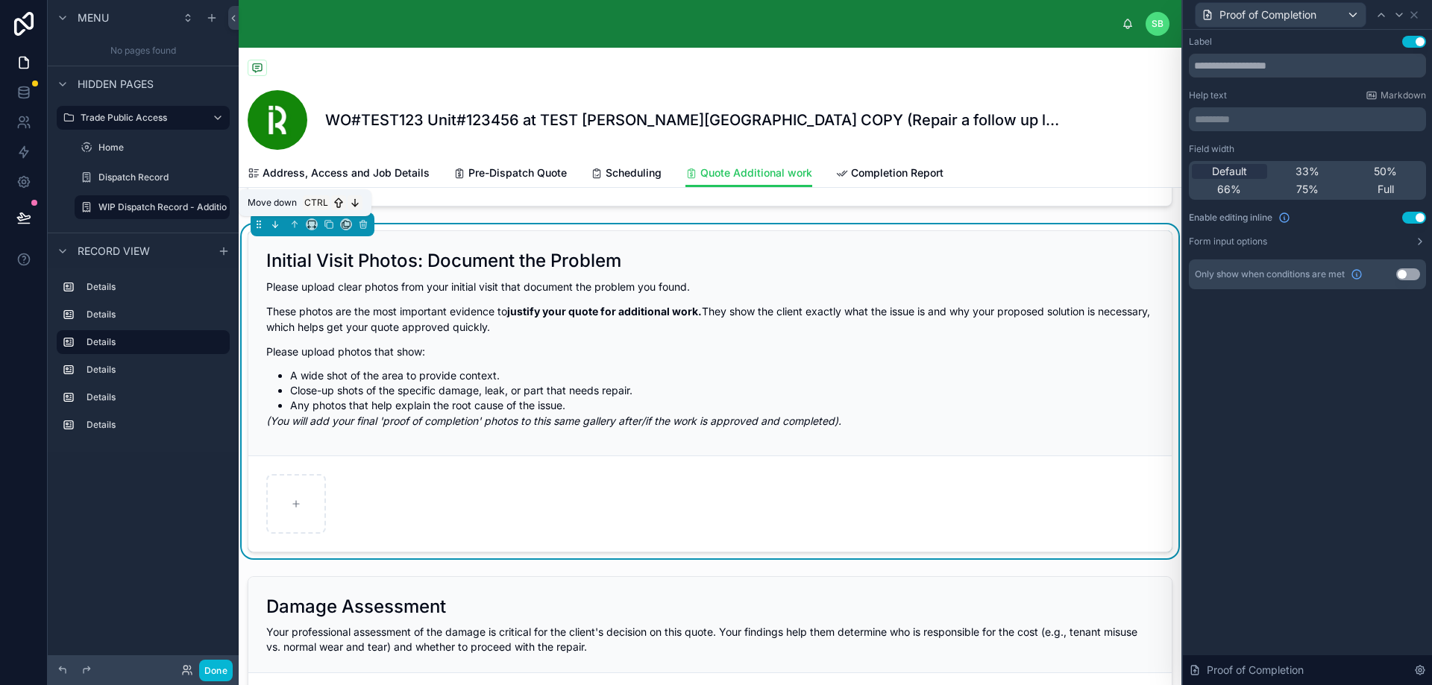
click at [277, 223] on icon at bounding box center [275, 224] width 10 height 10
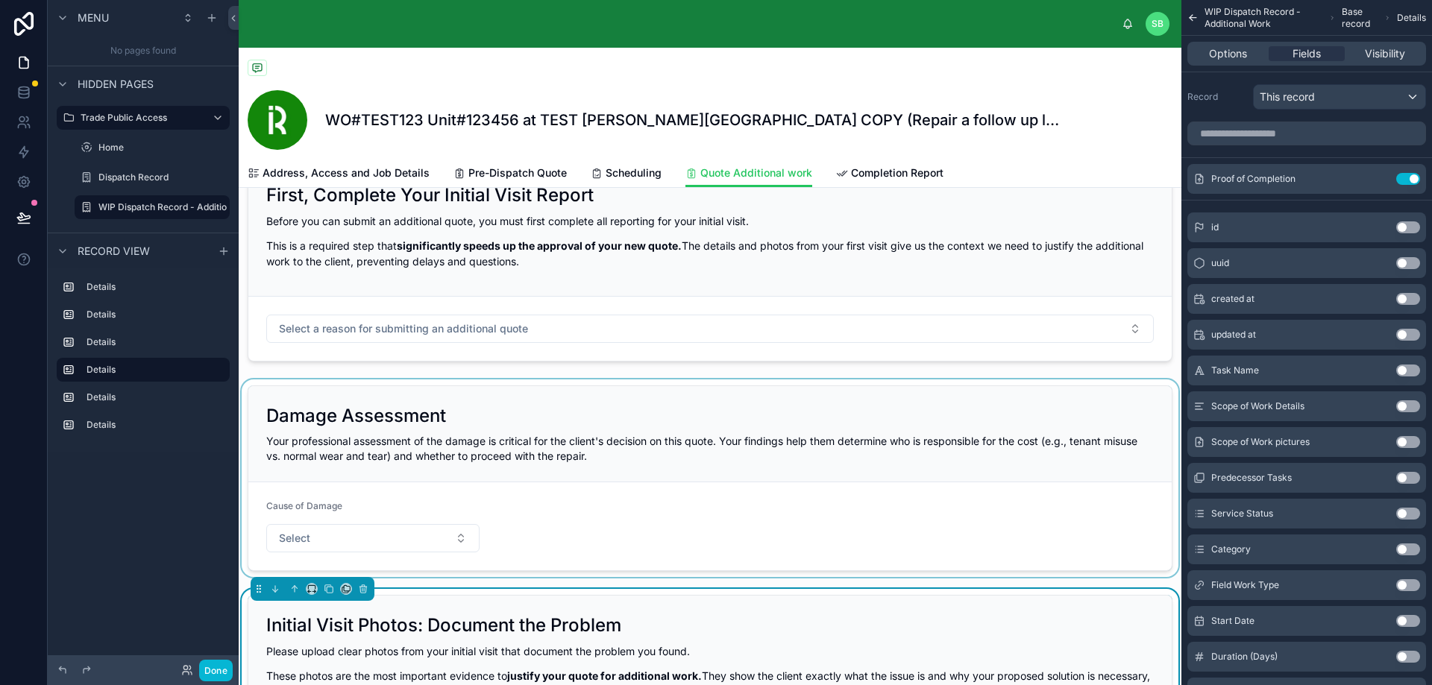
scroll to position [224, 0]
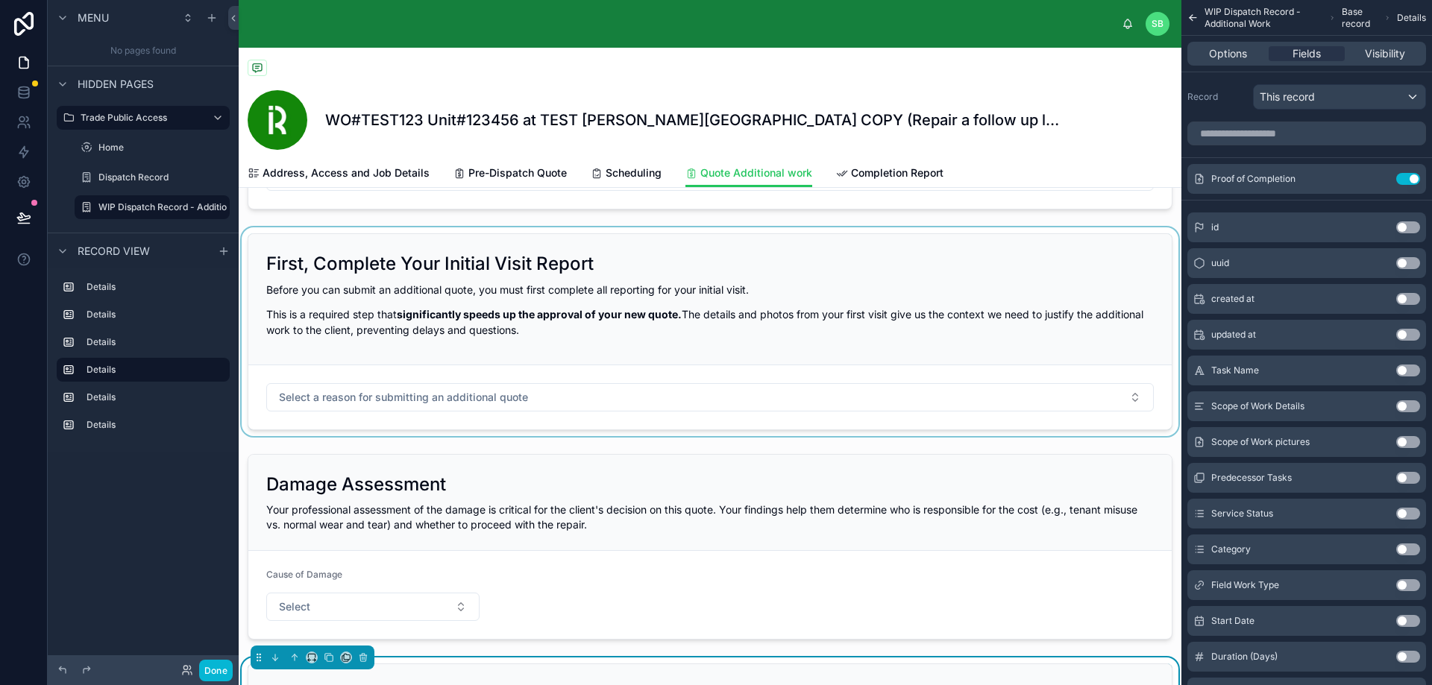
click at [841, 371] on div at bounding box center [710, 331] width 942 height 209
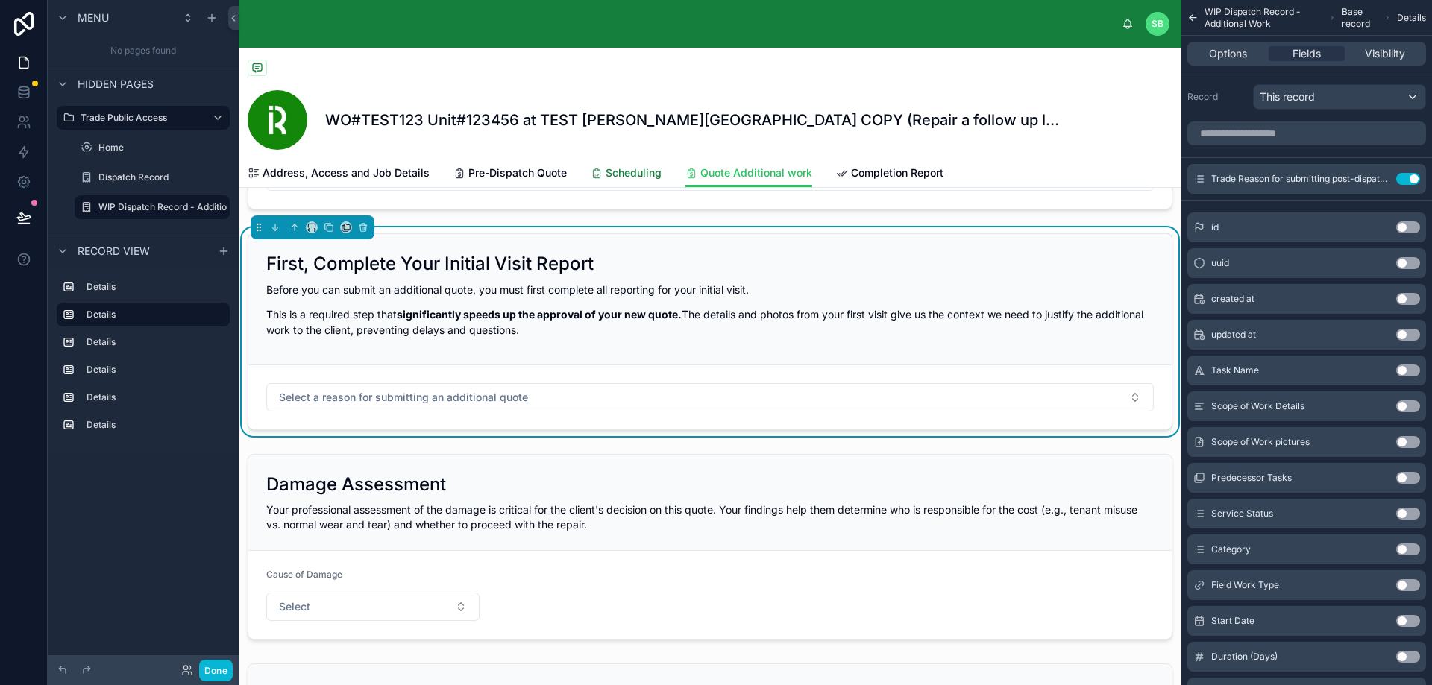
click at [633, 167] on span "Scheduling" at bounding box center [633, 173] width 56 height 15
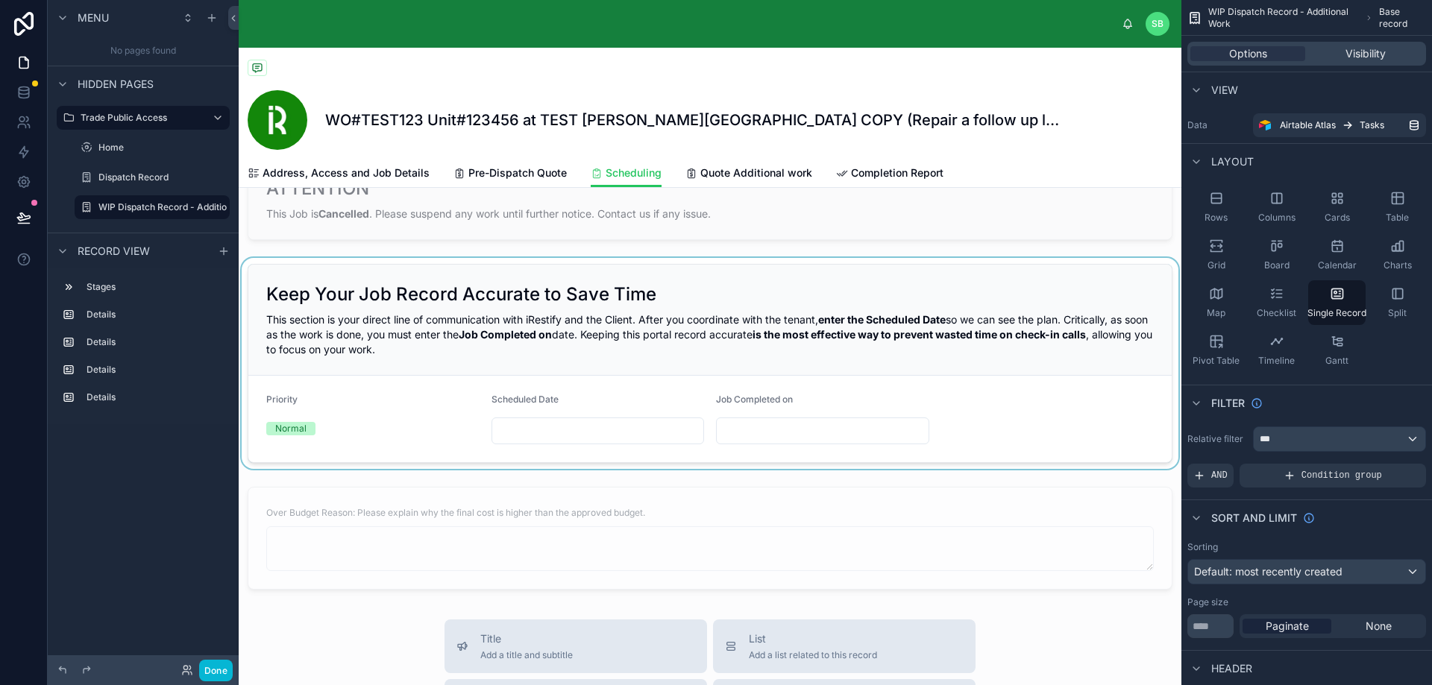
click at [746, 421] on div at bounding box center [710, 363] width 942 height 211
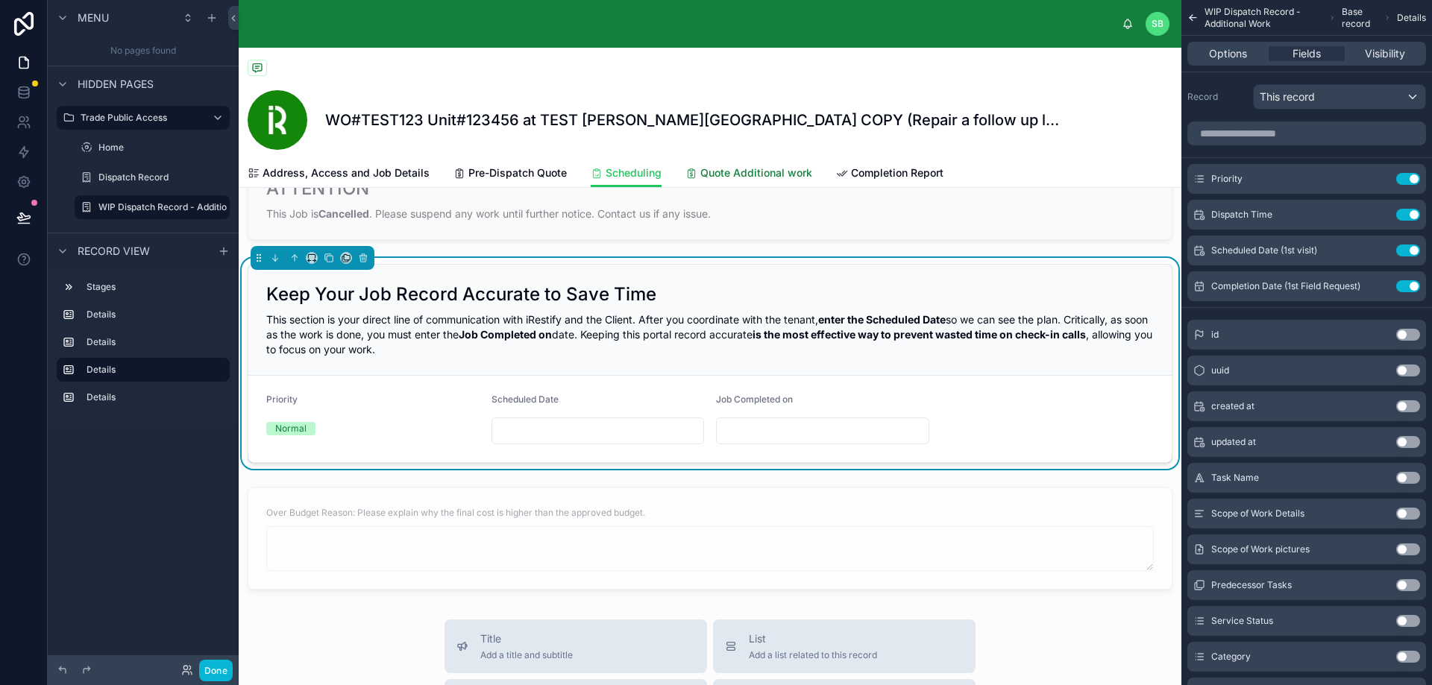
click at [762, 174] on span "Quote Additional work" at bounding box center [756, 173] width 112 height 15
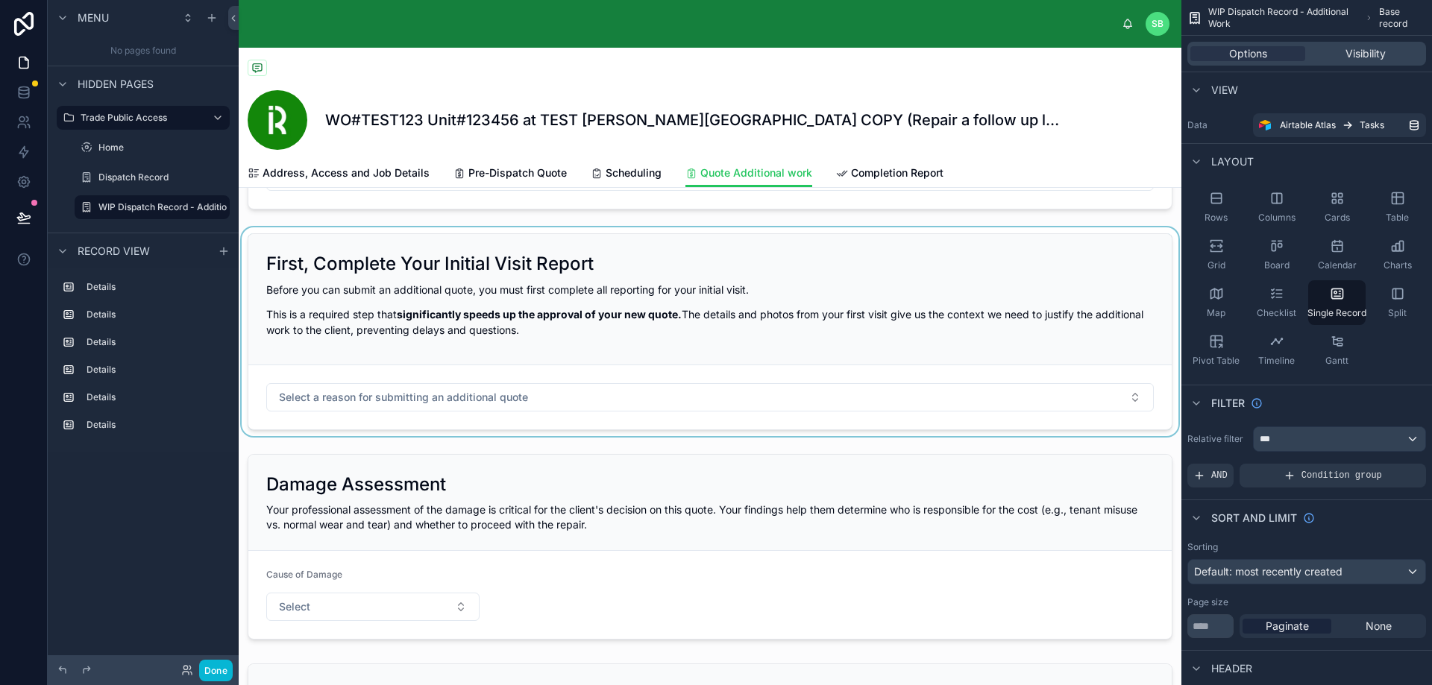
click at [682, 382] on div at bounding box center [710, 331] width 942 height 209
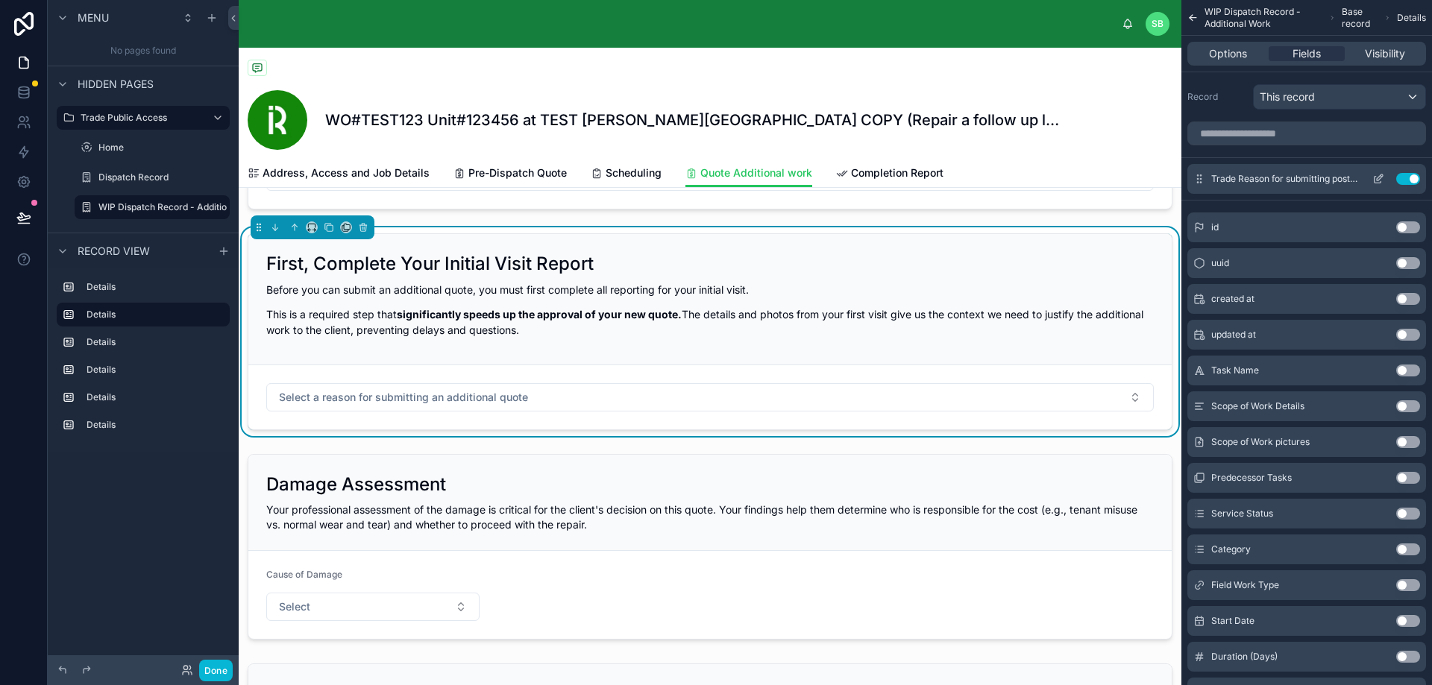
click at [1406, 176] on button "Use setting" at bounding box center [1408, 179] width 24 height 12
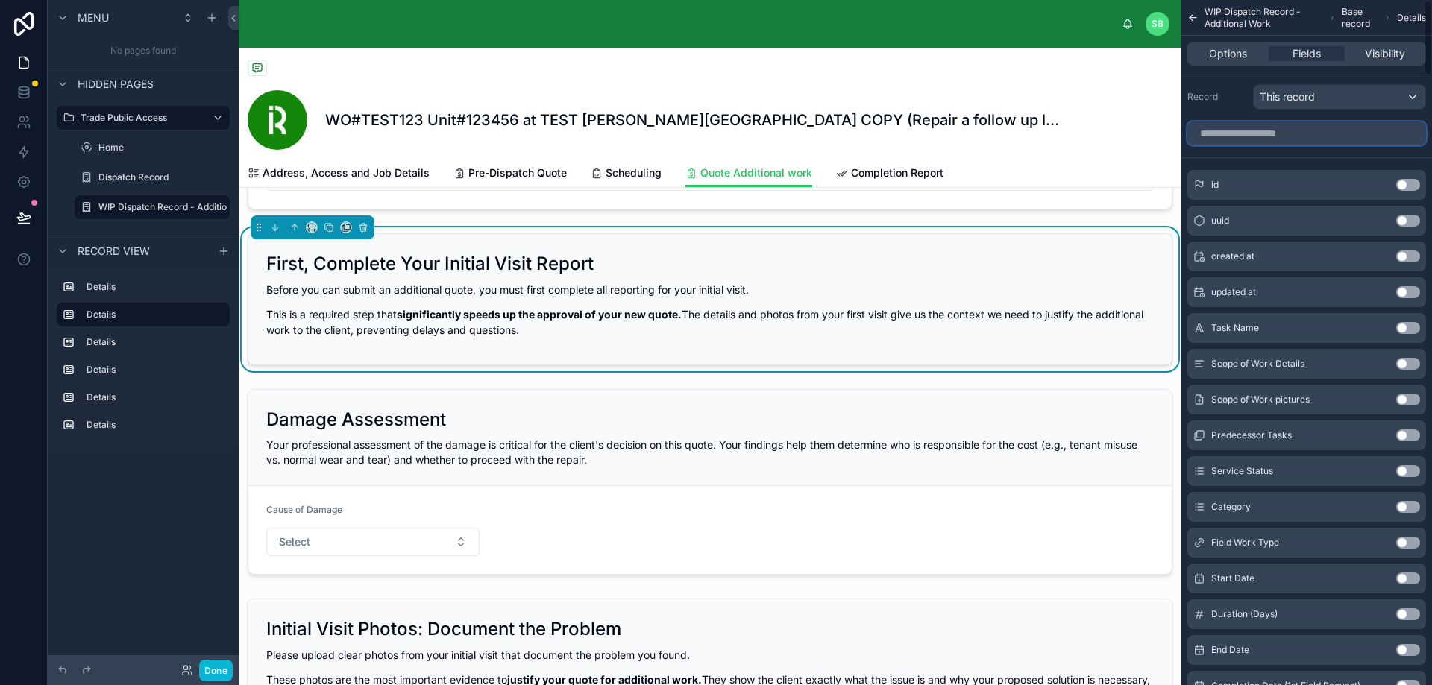
click at [1329, 133] on input "scrollable content" at bounding box center [1306, 134] width 239 height 24
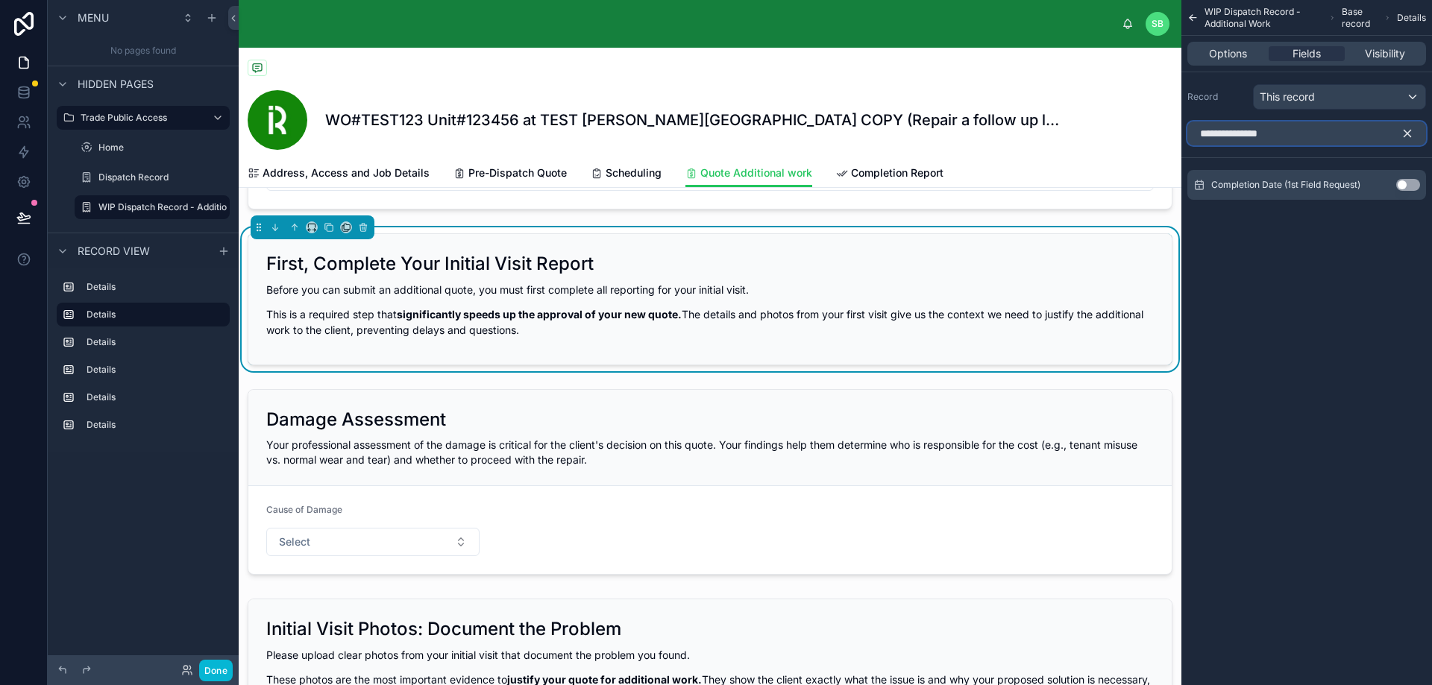
type input "**********"
click at [1414, 186] on button "Use setting" at bounding box center [1408, 185] width 24 height 12
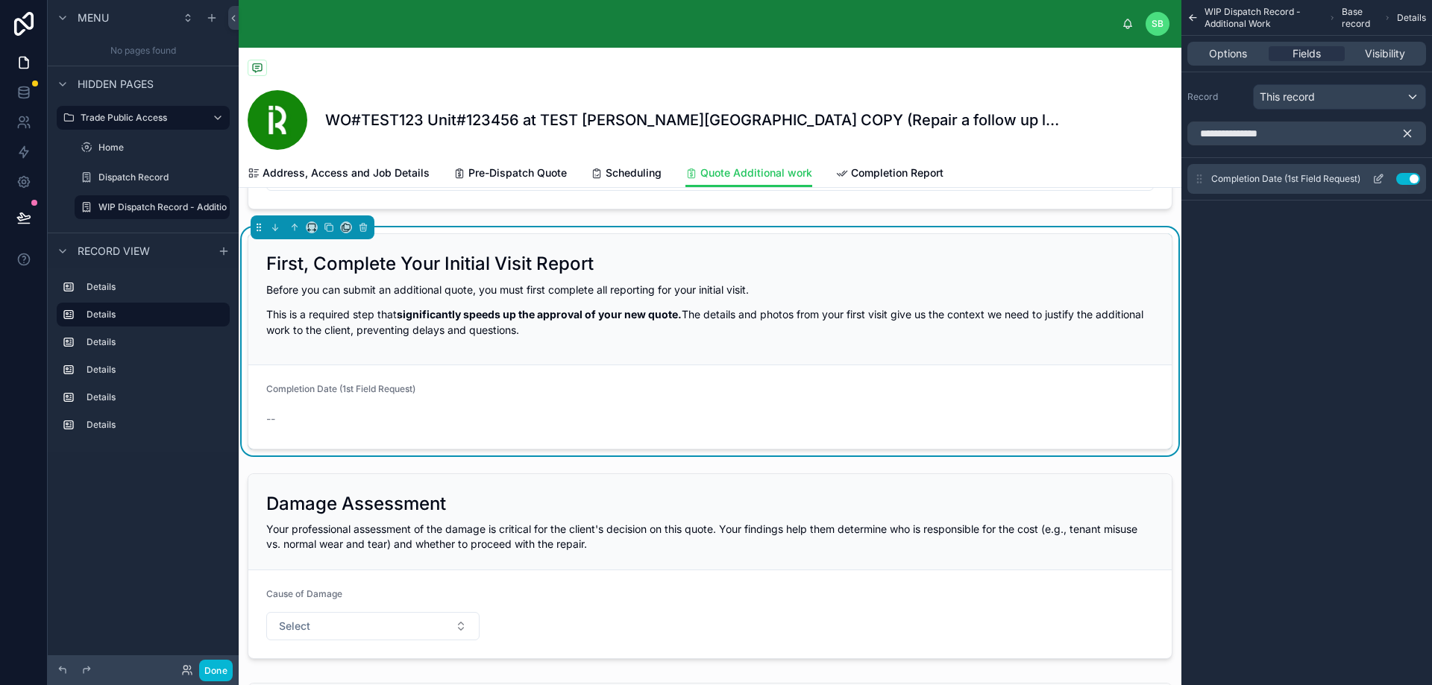
click at [1376, 176] on icon "scrollable content" at bounding box center [1378, 179] width 12 height 12
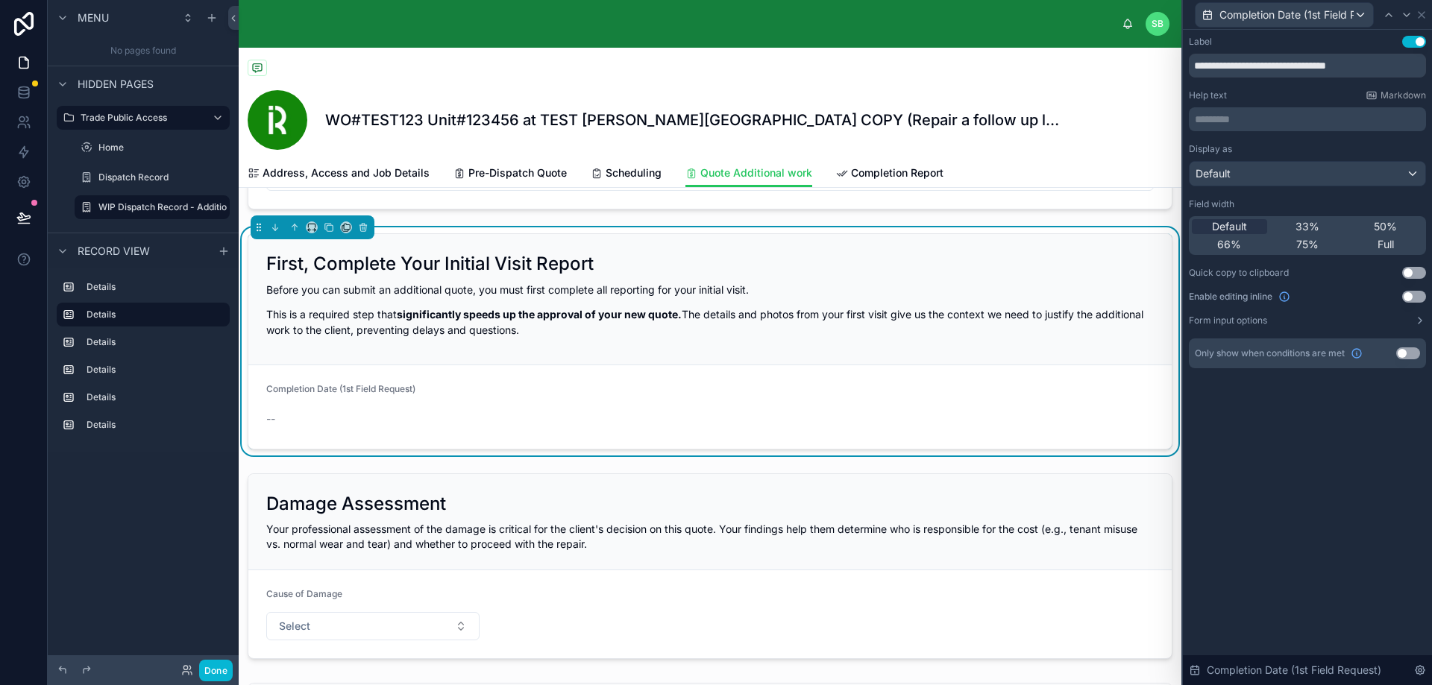
click at [1413, 292] on button "Use setting" at bounding box center [1414, 297] width 24 height 12
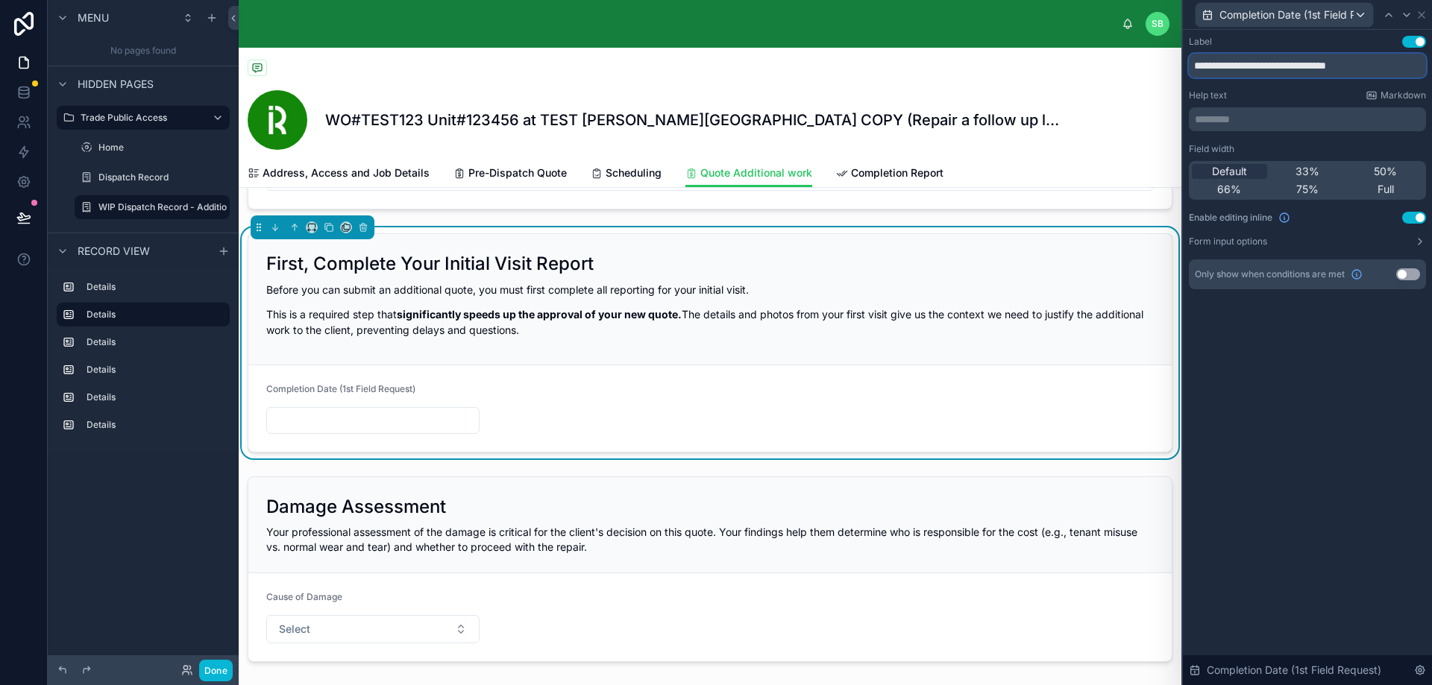
drag, startPoint x: 1378, startPoint y: 64, endPoint x: 1189, endPoint y: 60, distance: 189.4
click at [1189, 60] on input "**********" at bounding box center [1307, 66] width 237 height 24
type input "**********"
click at [1277, 383] on div "**********" at bounding box center [1307, 357] width 249 height 655
click at [1391, 67] on input "**********" at bounding box center [1307, 66] width 237 height 24
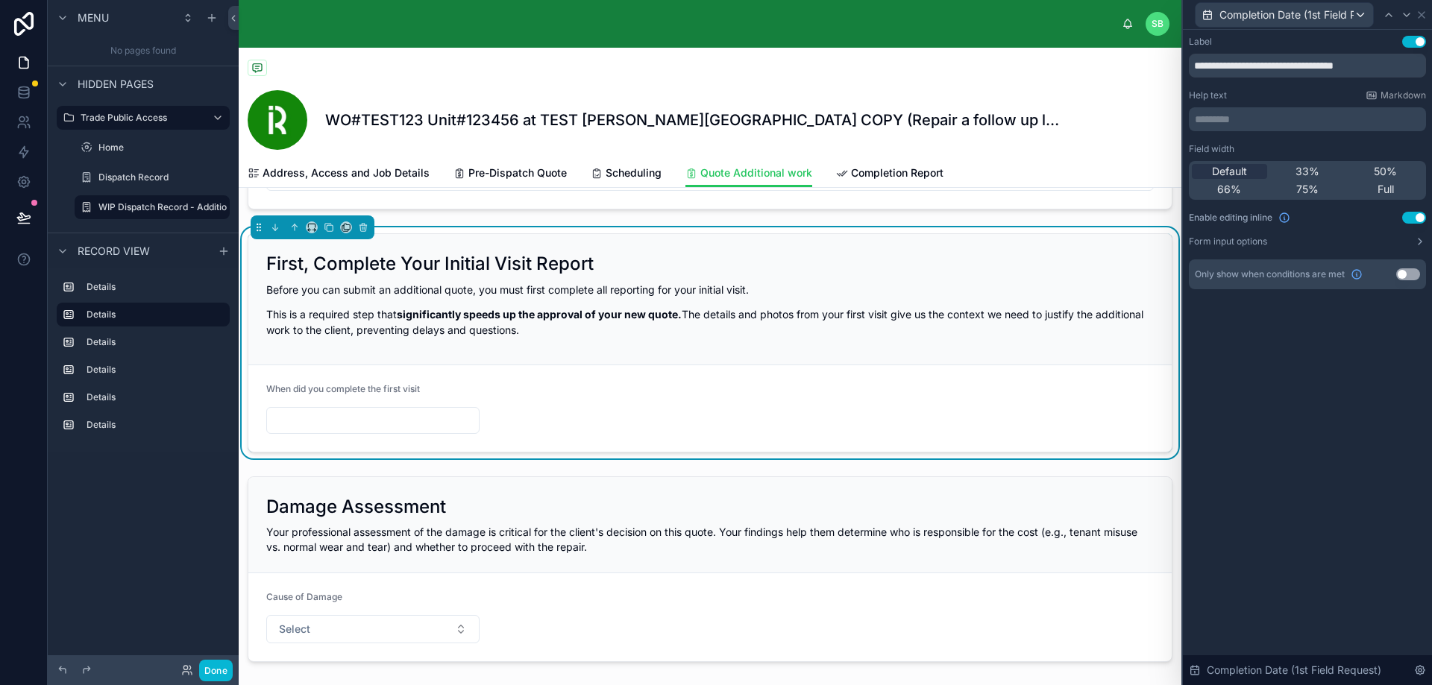
click at [1303, 384] on div "**********" at bounding box center [1307, 357] width 249 height 655
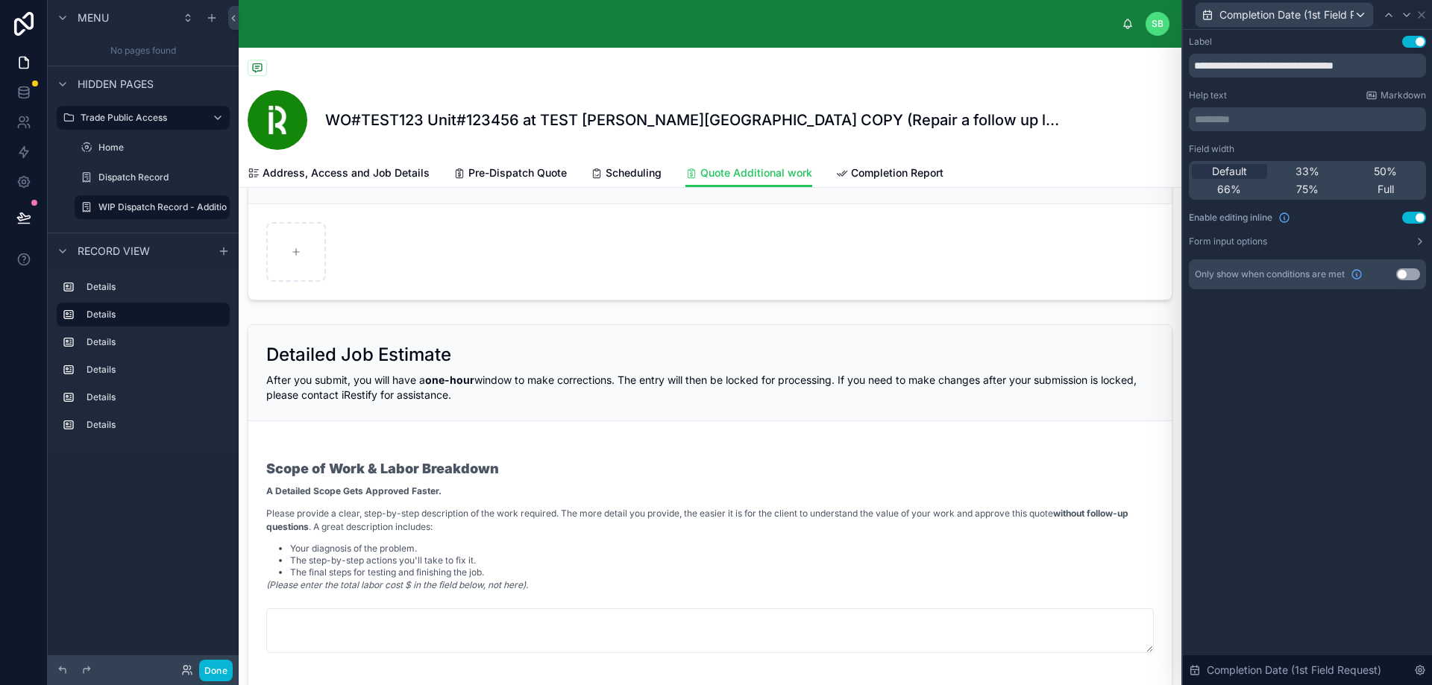
scroll to position [895, 0]
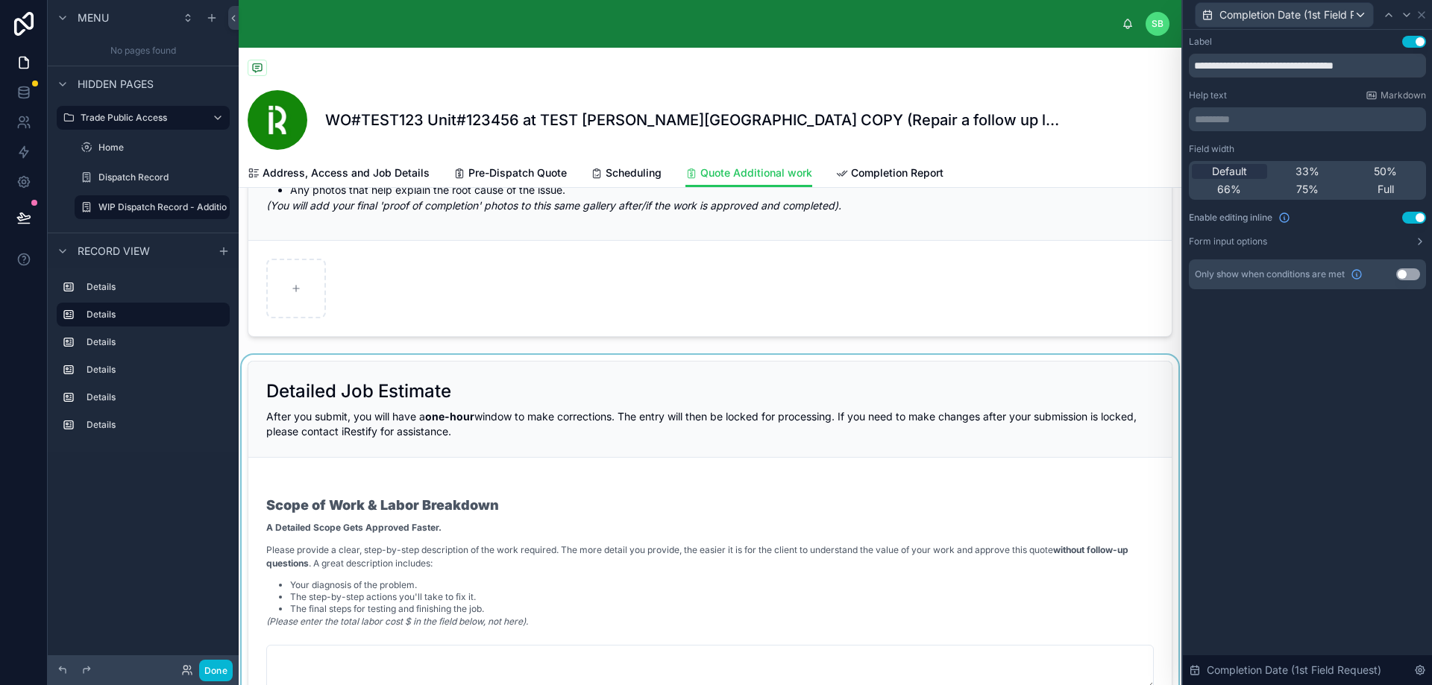
click at [770, 388] on div at bounding box center [710, 696] width 942 height 682
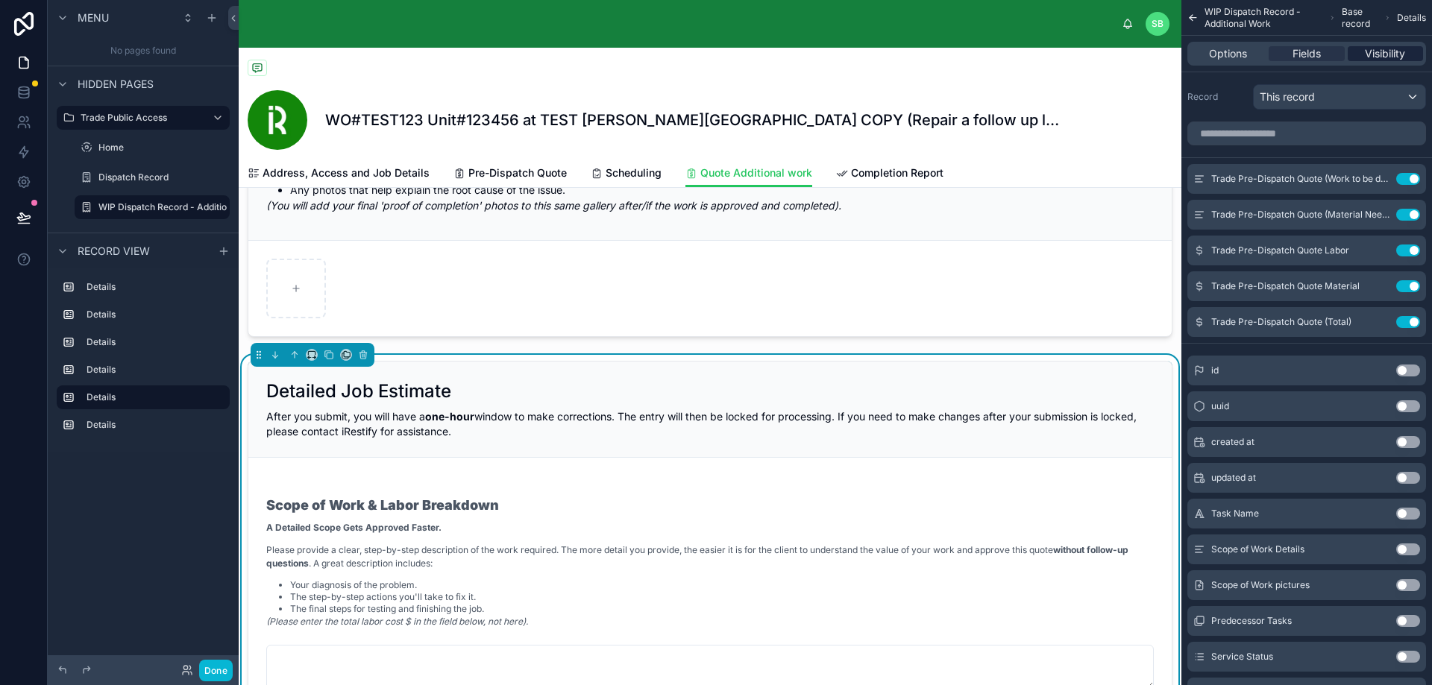
click at [1386, 54] on span "Visibility" at bounding box center [1384, 53] width 40 height 15
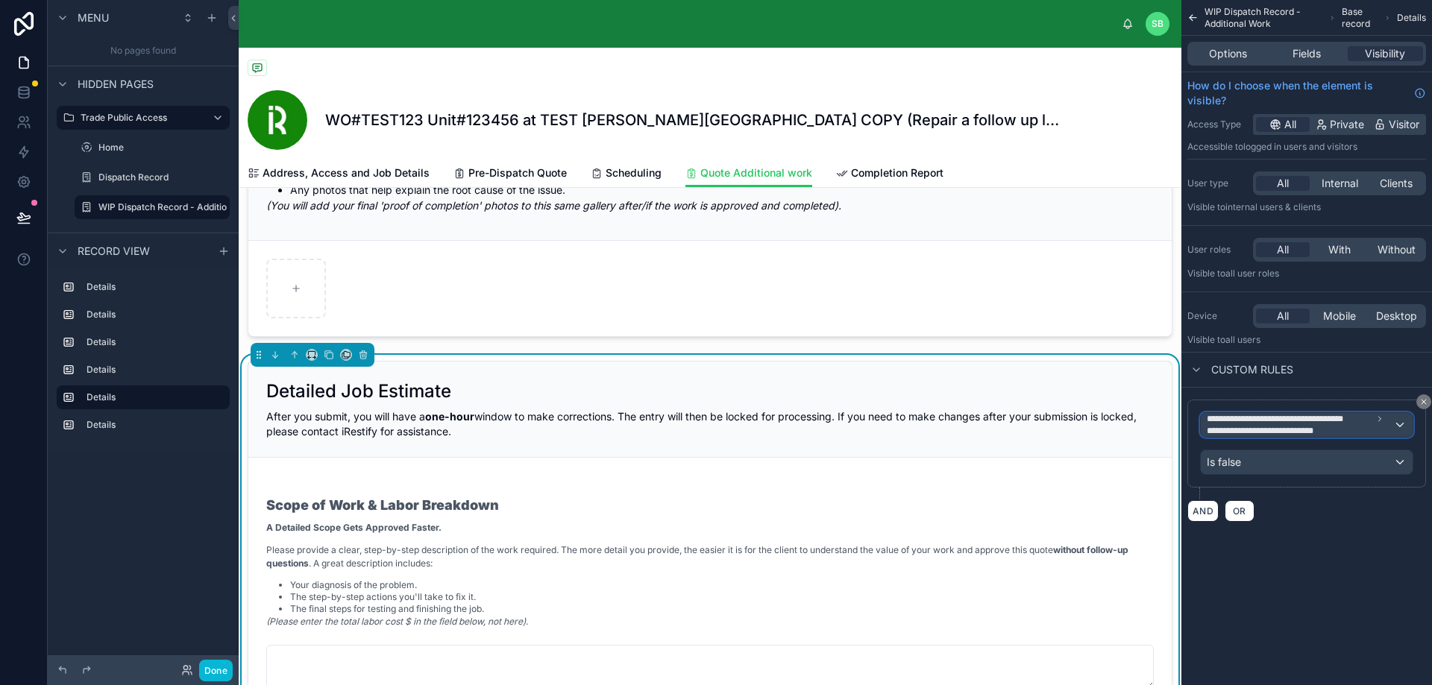
click at [1372, 426] on span "**********" at bounding box center [1299, 425] width 186 height 24
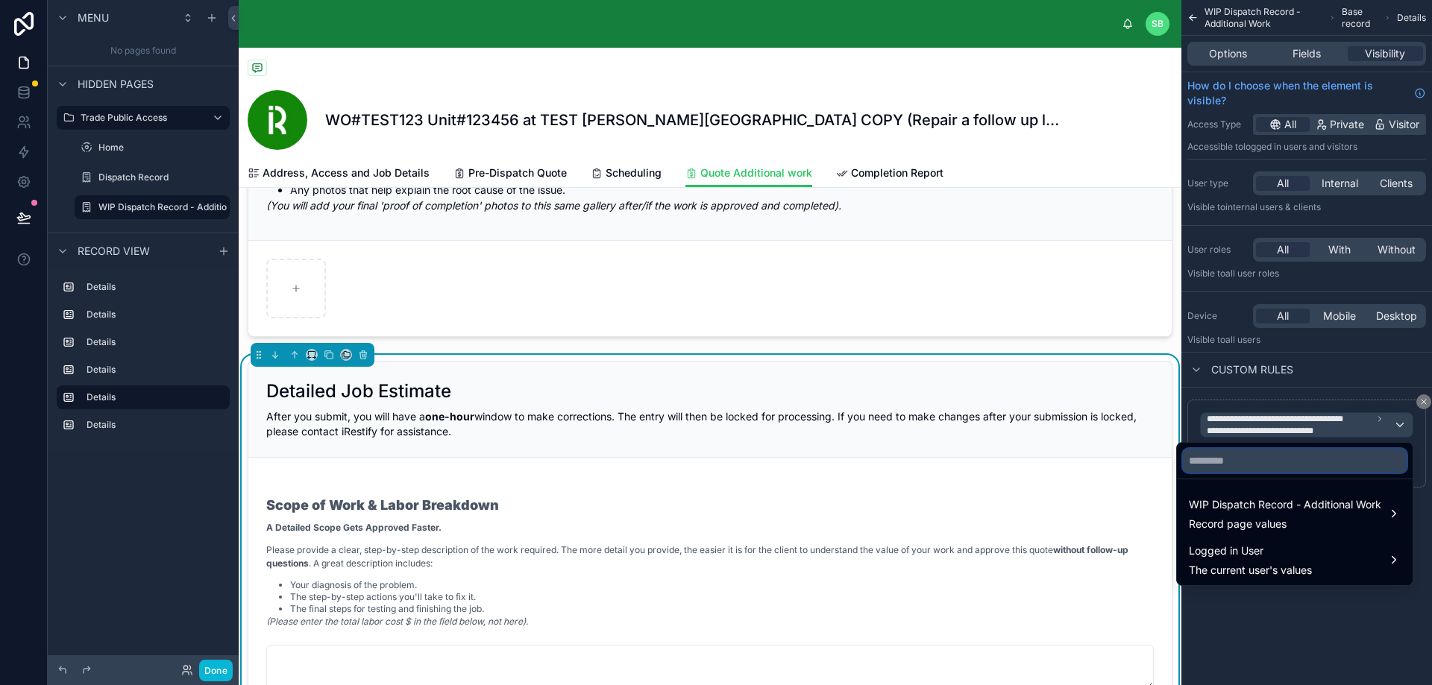
click at [1275, 466] on input "text" at bounding box center [1295, 461] width 224 height 24
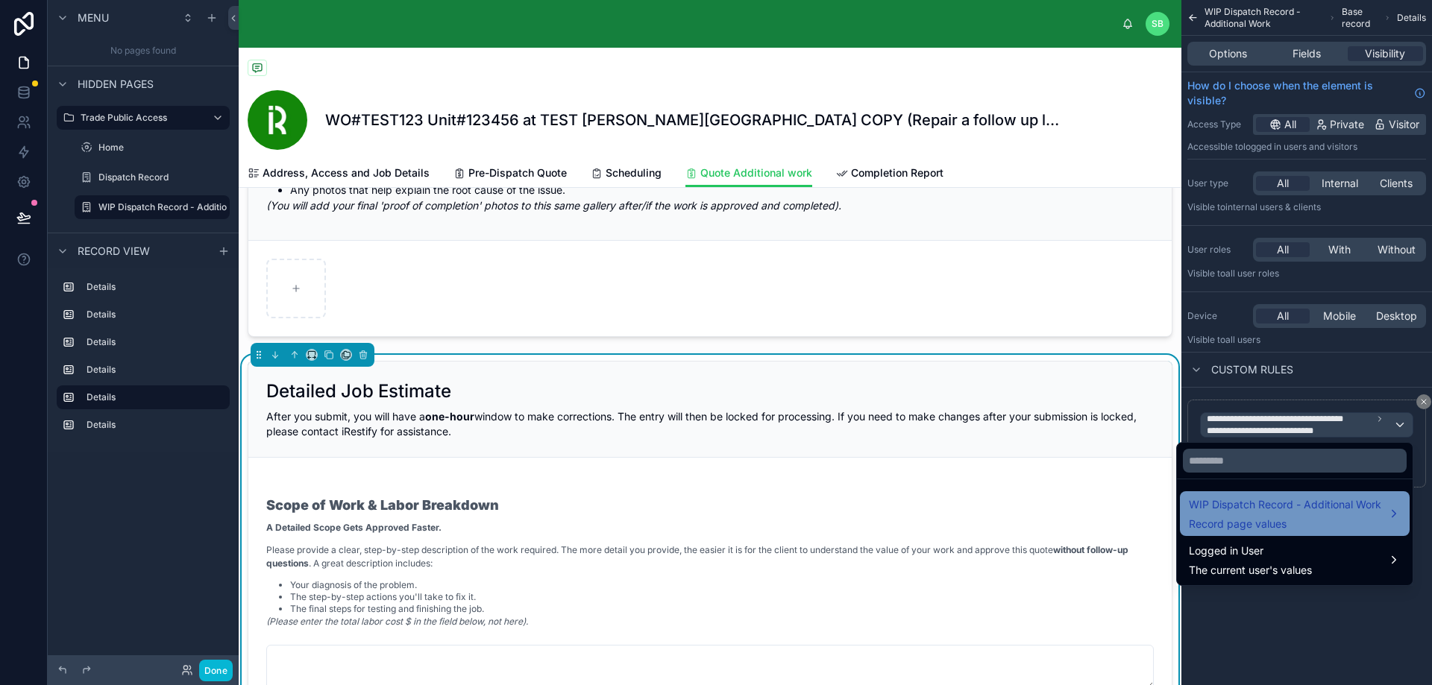
click at [1270, 506] on span "WIP Dispatch Record - Additional Work" at bounding box center [1285, 505] width 192 height 18
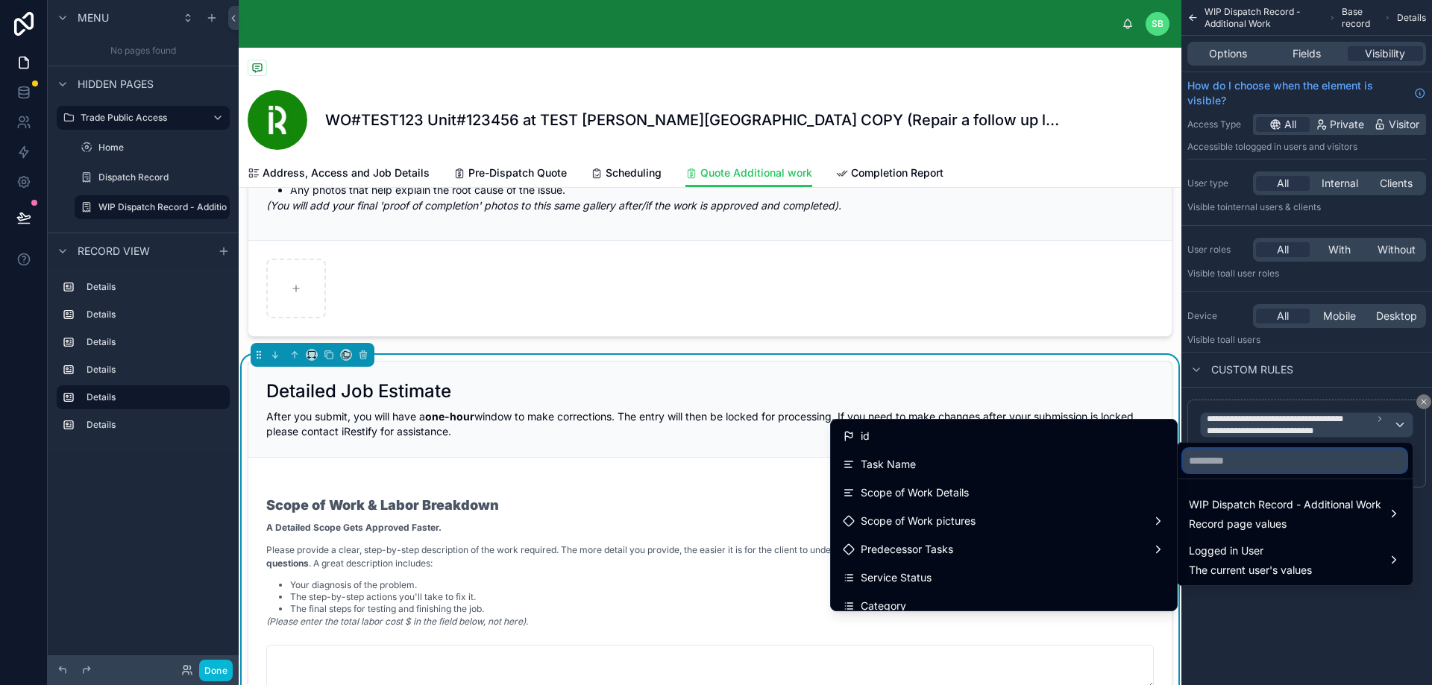
click at [1255, 459] on input "text" at bounding box center [1295, 461] width 224 height 24
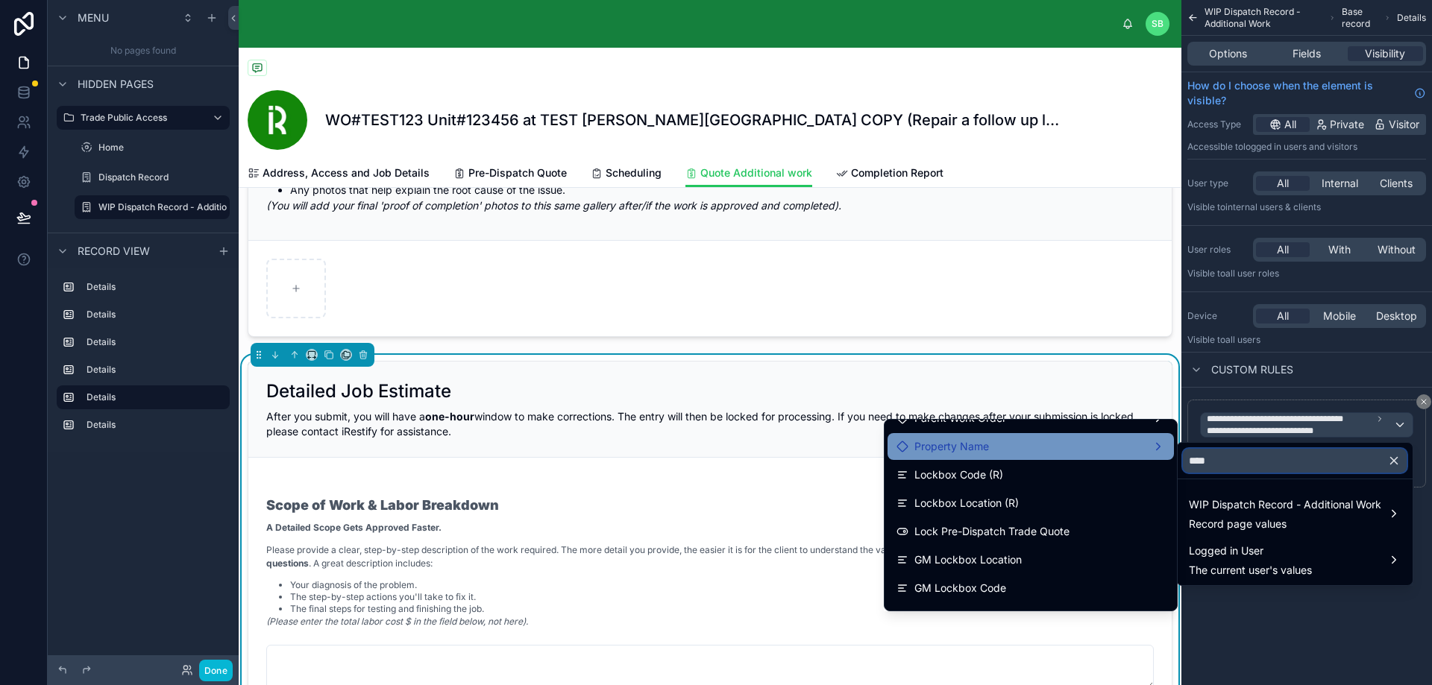
scroll to position [149, 0]
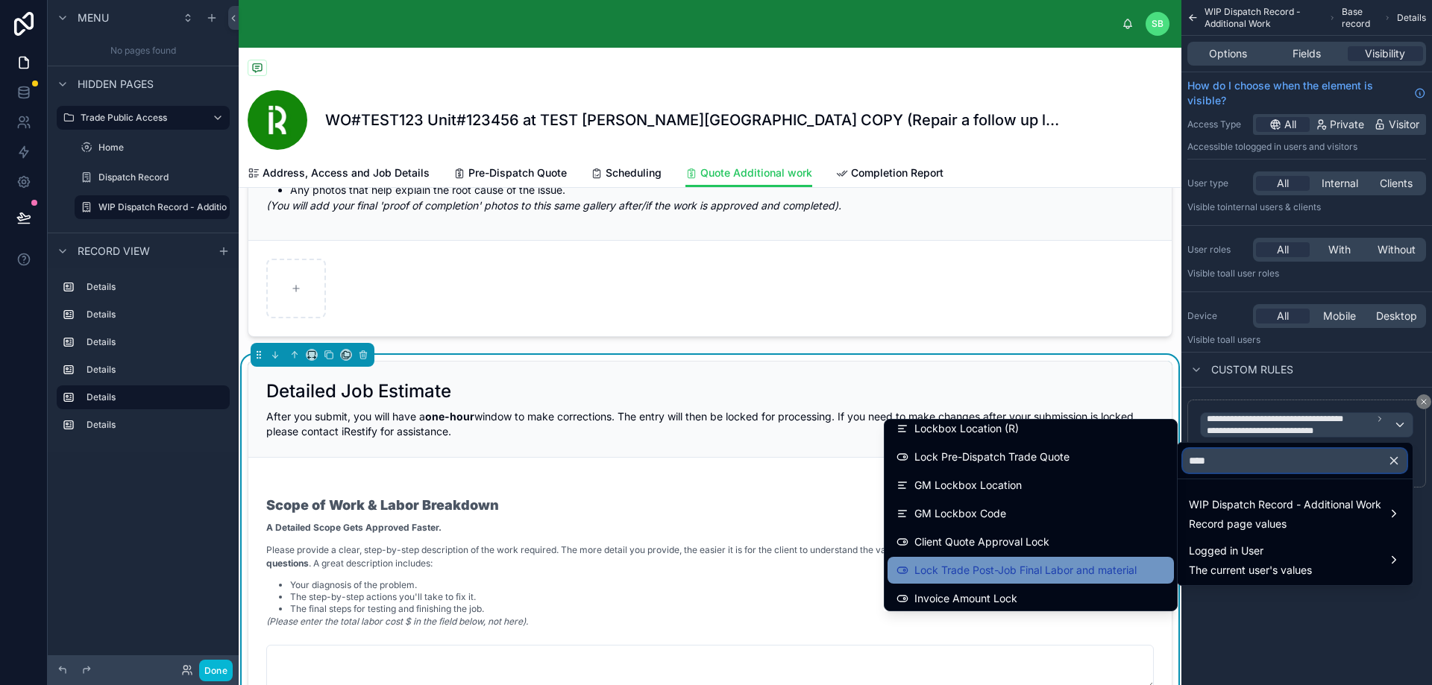
type input "****"
click at [916, 568] on span "Lock Trade Post-Job Final Labor and material" at bounding box center [1025, 570] width 222 height 18
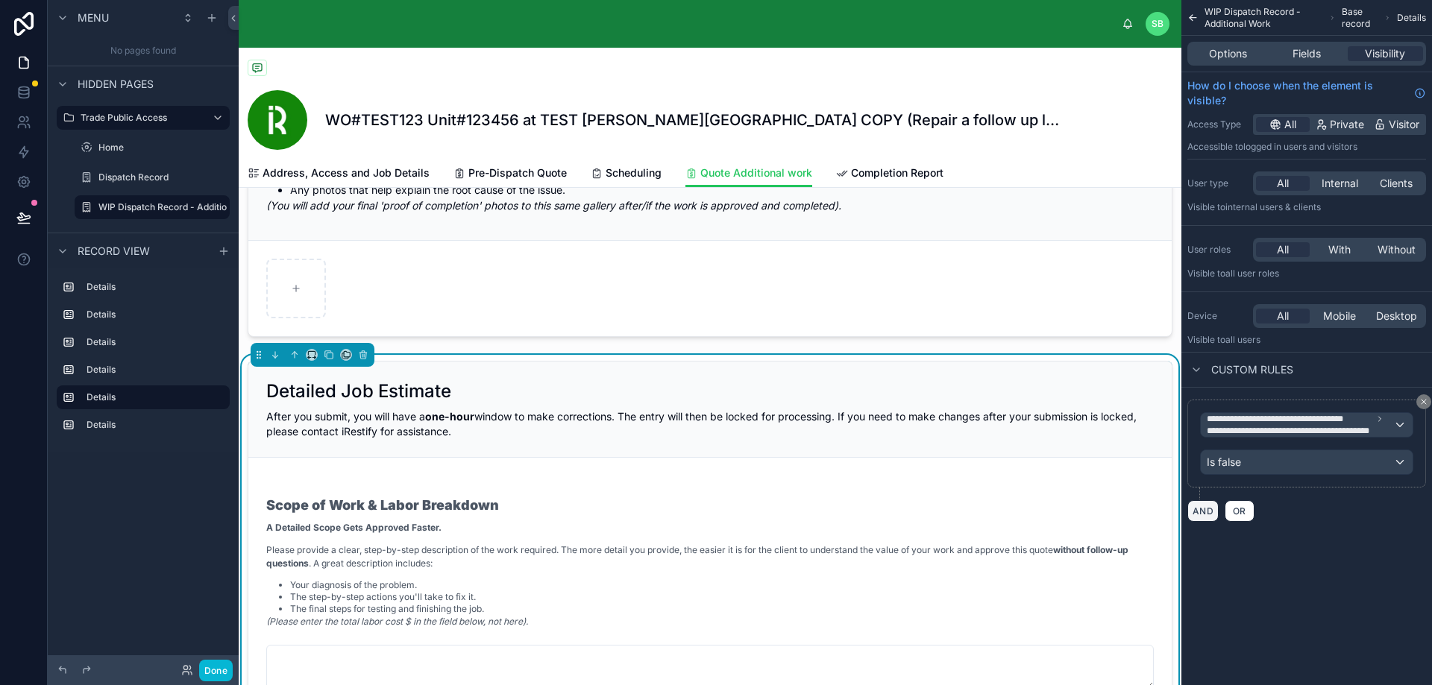
click at [1204, 512] on button "AND" at bounding box center [1202, 511] width 31 height 22
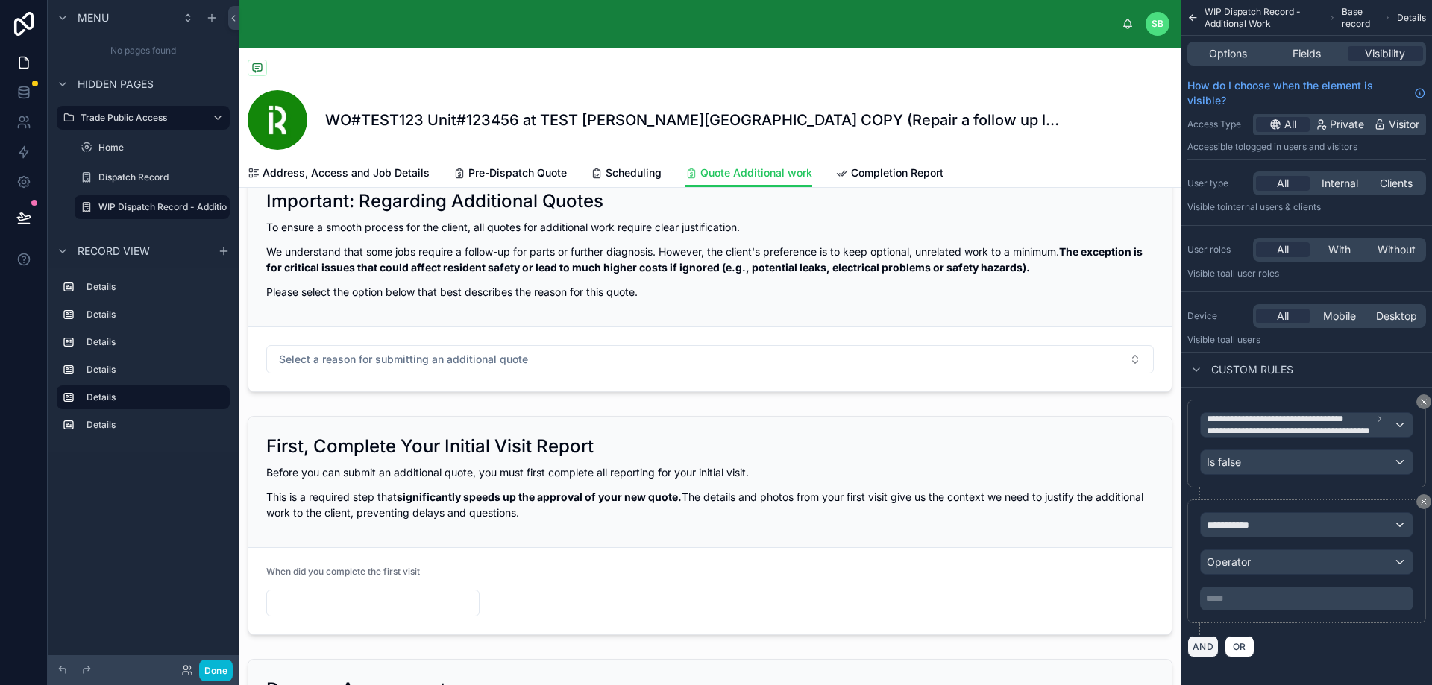
scroll to position [0, 0]
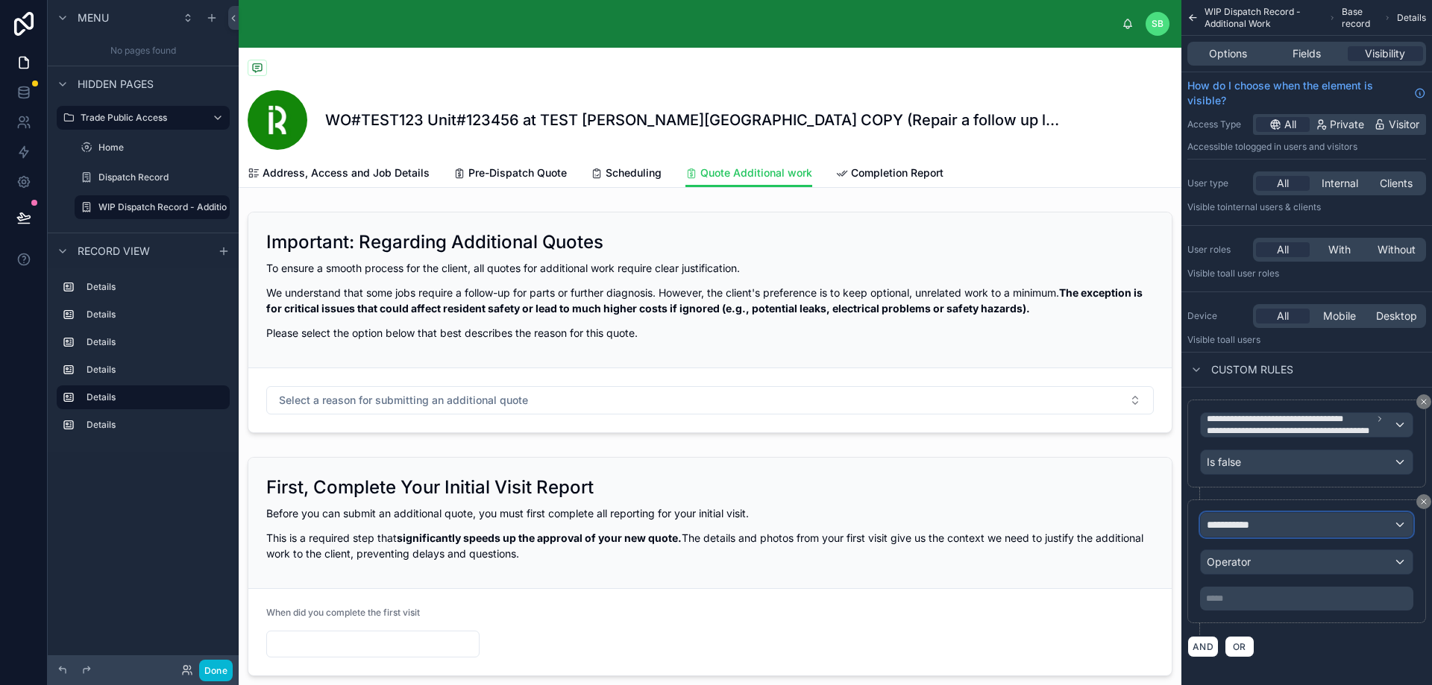
click at [1303, 520] on div "**********" at bounding box center [1306, 525] width 212 height 24
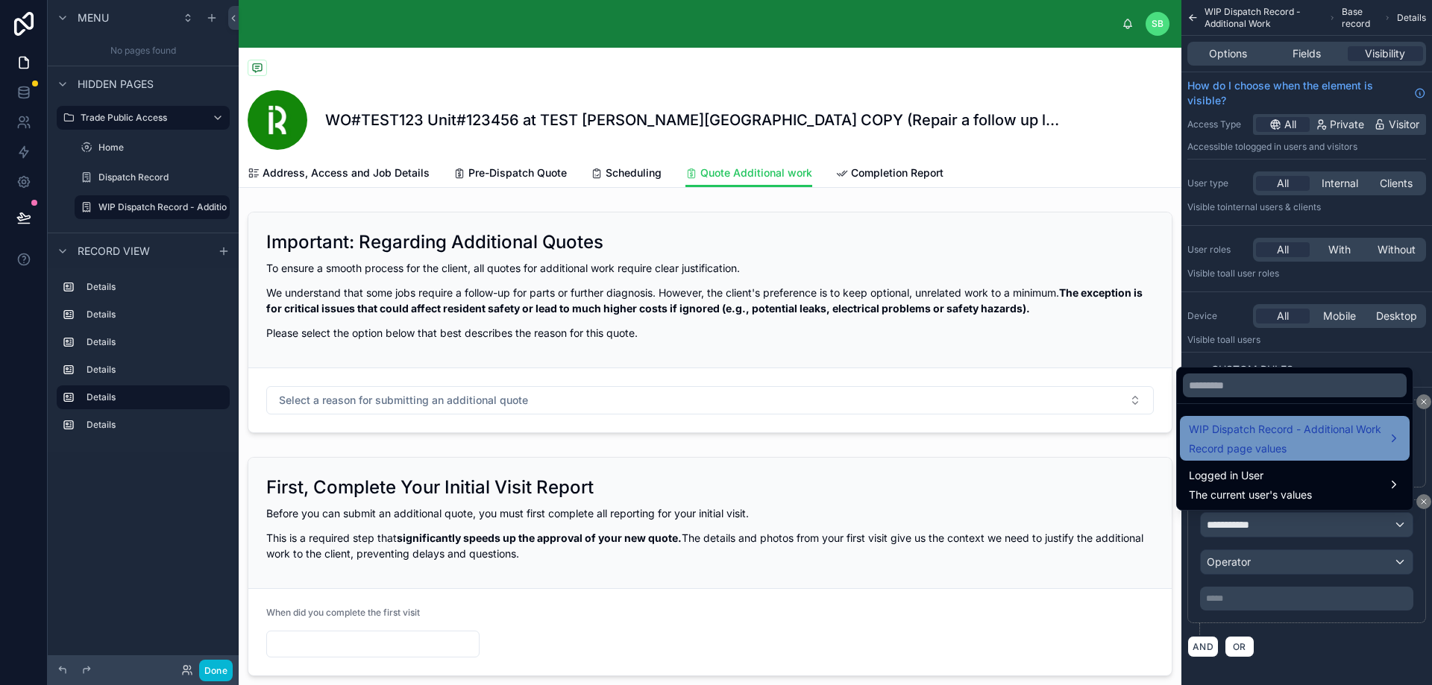
click at [1286, 429] on span "WIP Dispatch Record - Additional Work" at bounding box center [1285, 430] width 192 height 18
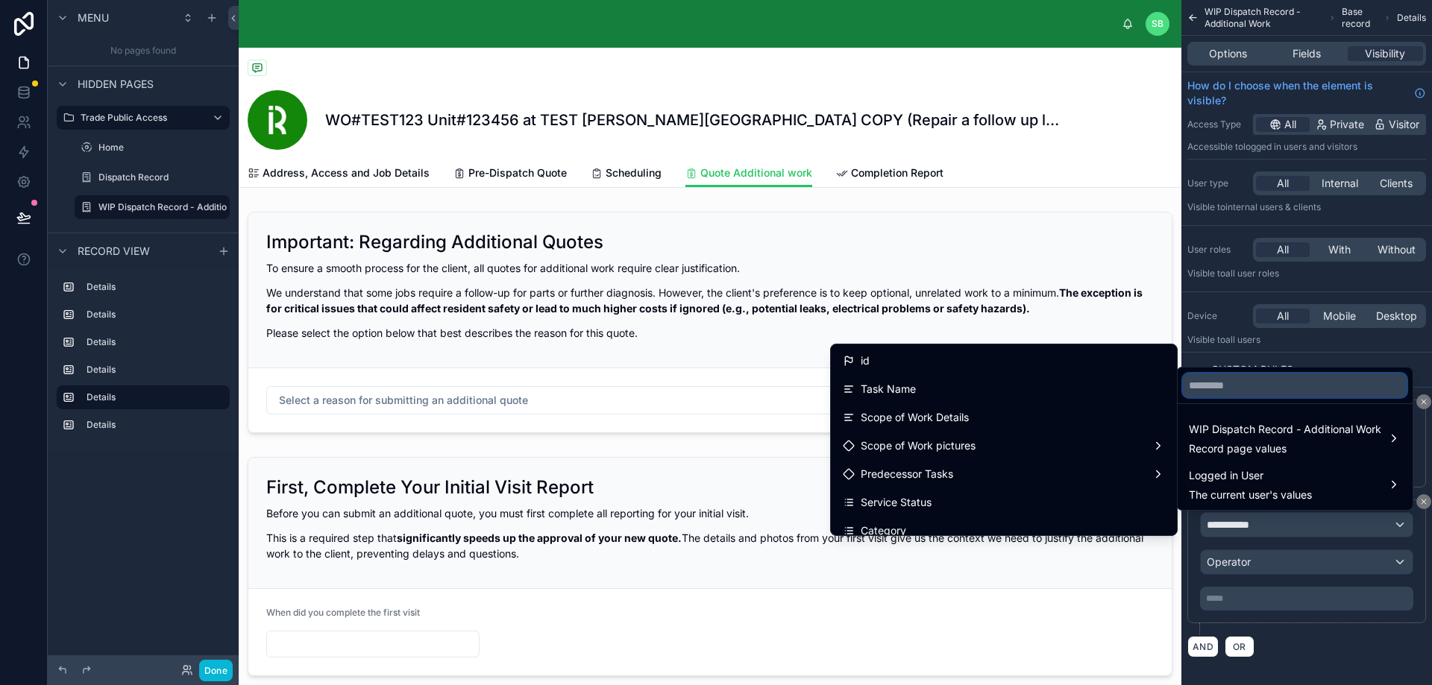
click at [1270, 384] on input "text" at bounding box center [1295, 386] width 224 height 24
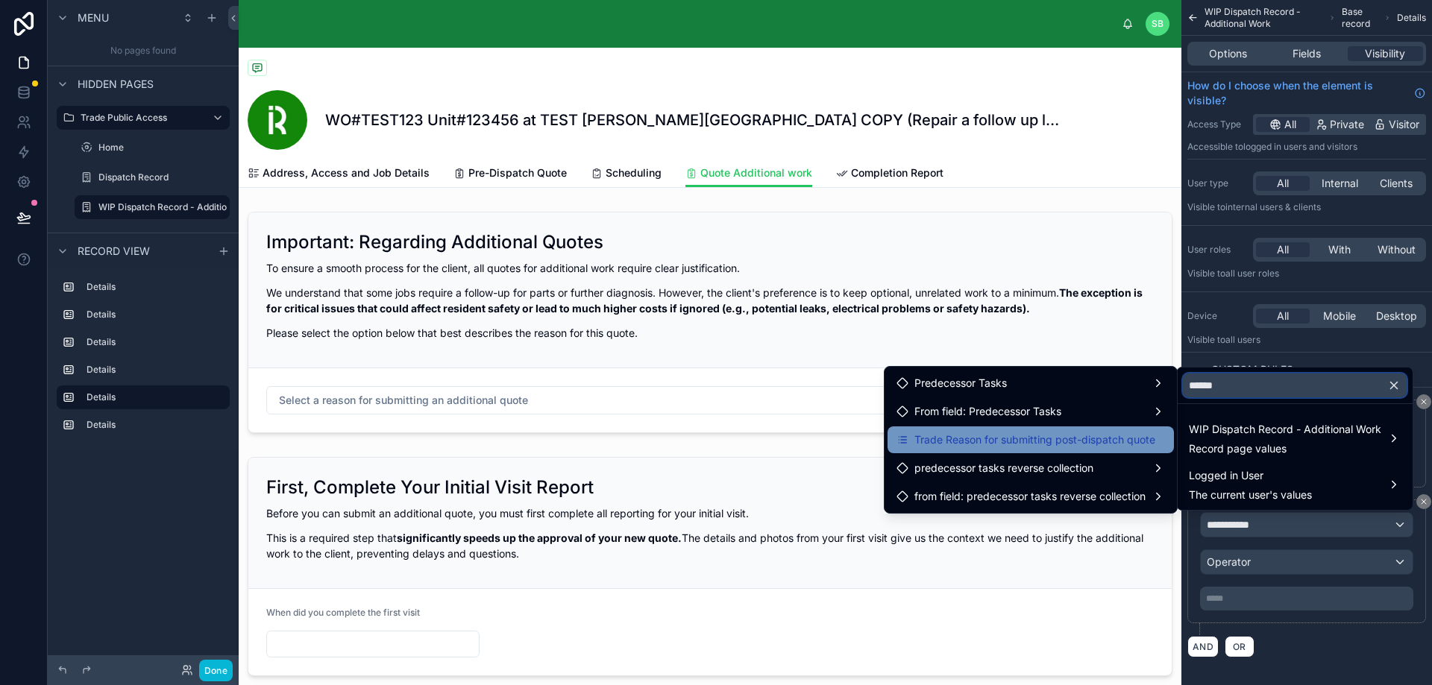
type input "******"
click at [1045, 439] on span "Trade Reason for submitting post-dispatch quote" at bounding box center [1034, 440] width 241 height 18
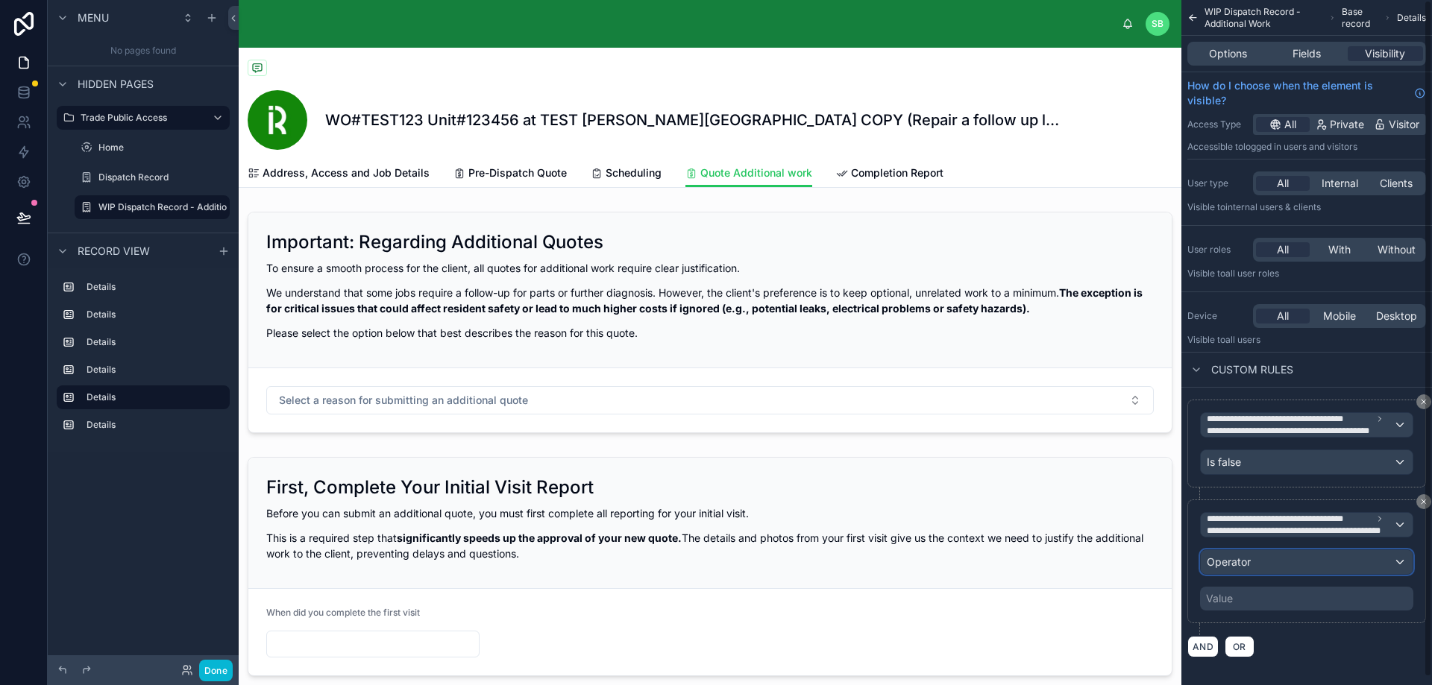
click at [1268, 567] on div "Operator" at bounding box center [1306, 562] width 212 height 24
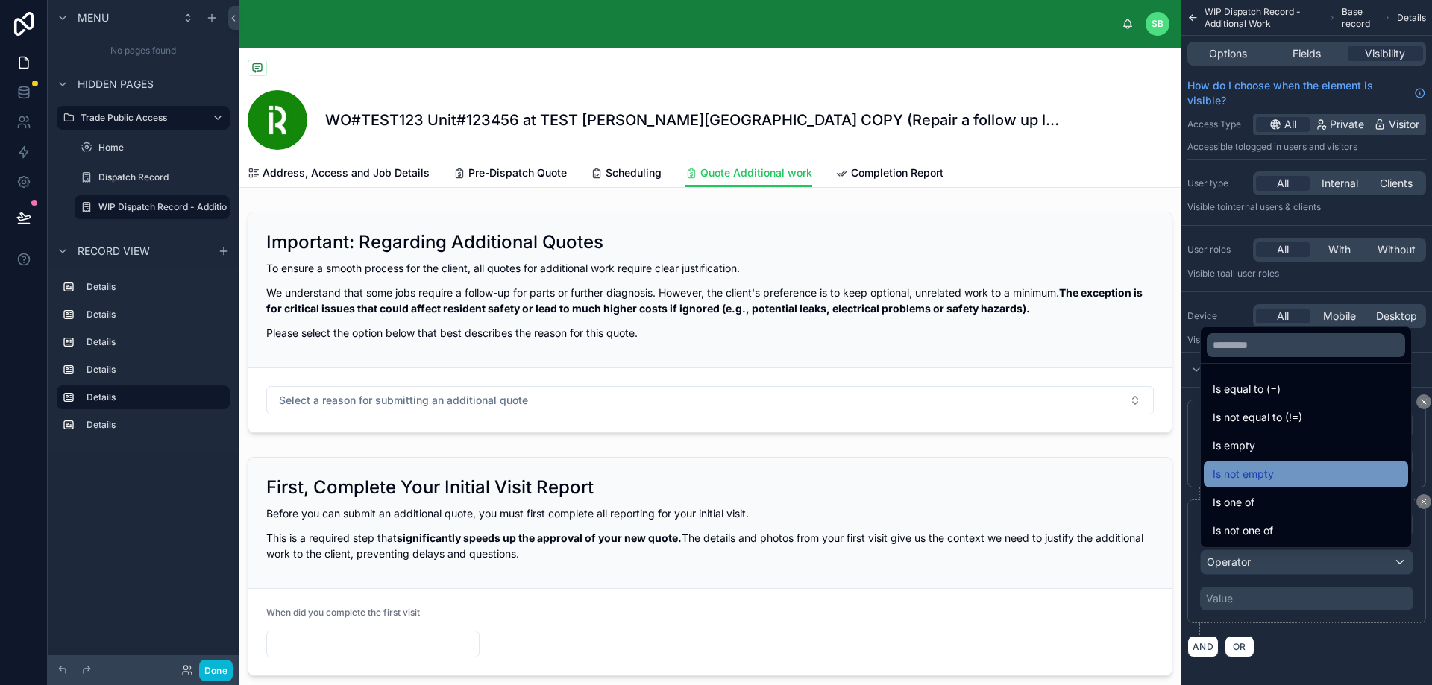
click at [1285, 471] on div "Is not empty" at bounding box center [1305, 474] width 186 height 18
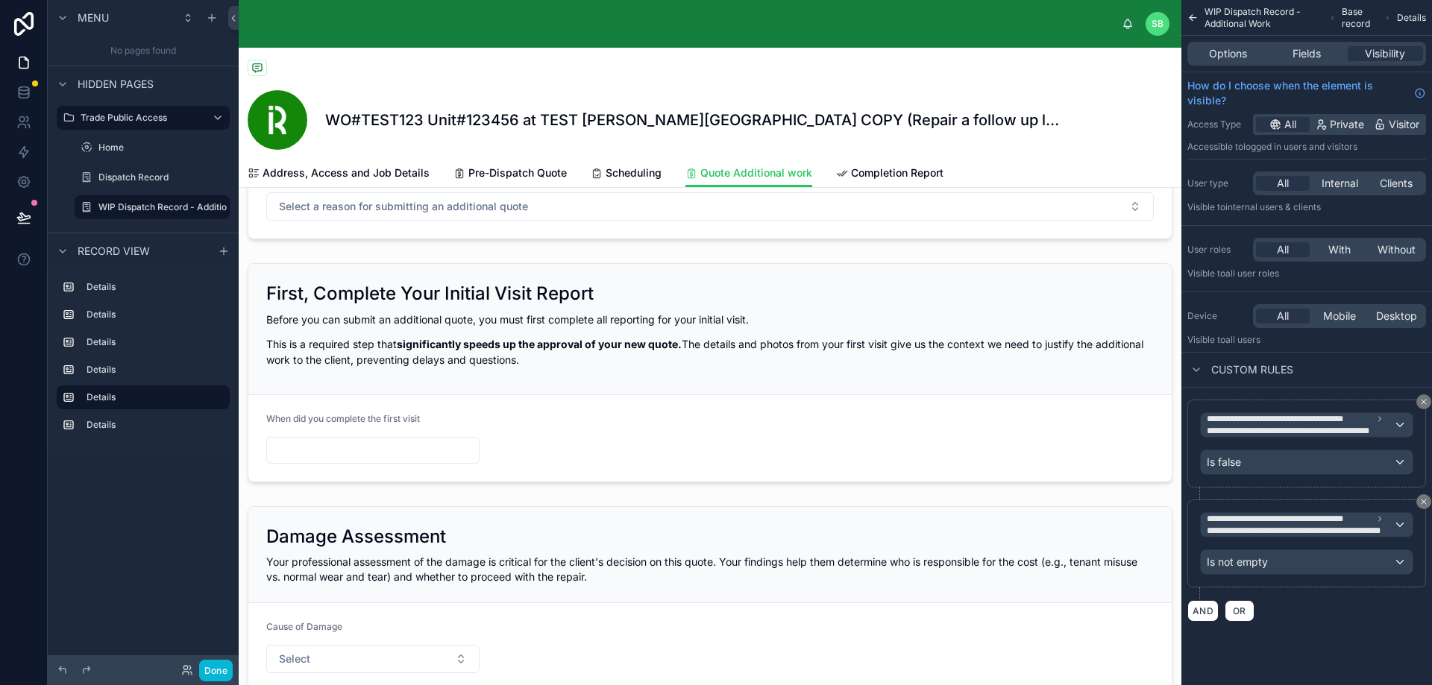
scroll to position [224, 0]
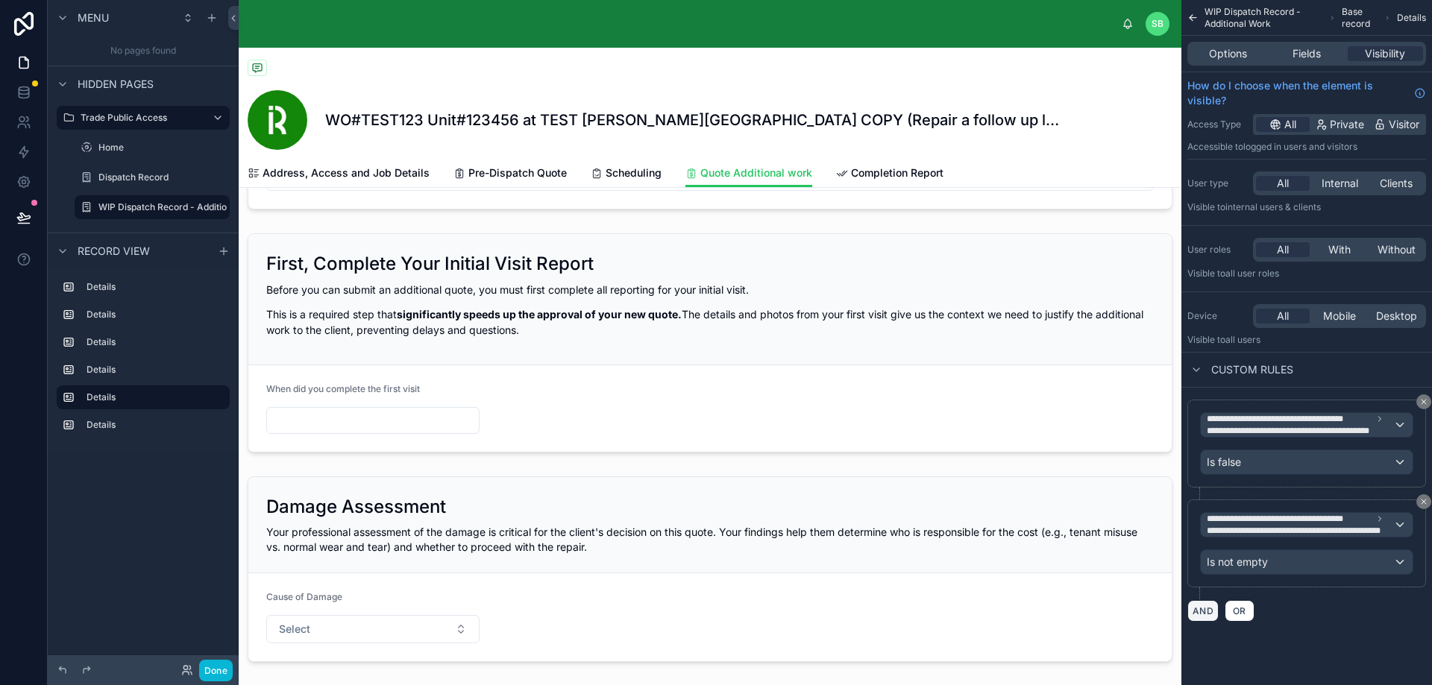
click at [1203, 612] on button "AND" at bounding box center [1202, 611] width 31 height 22
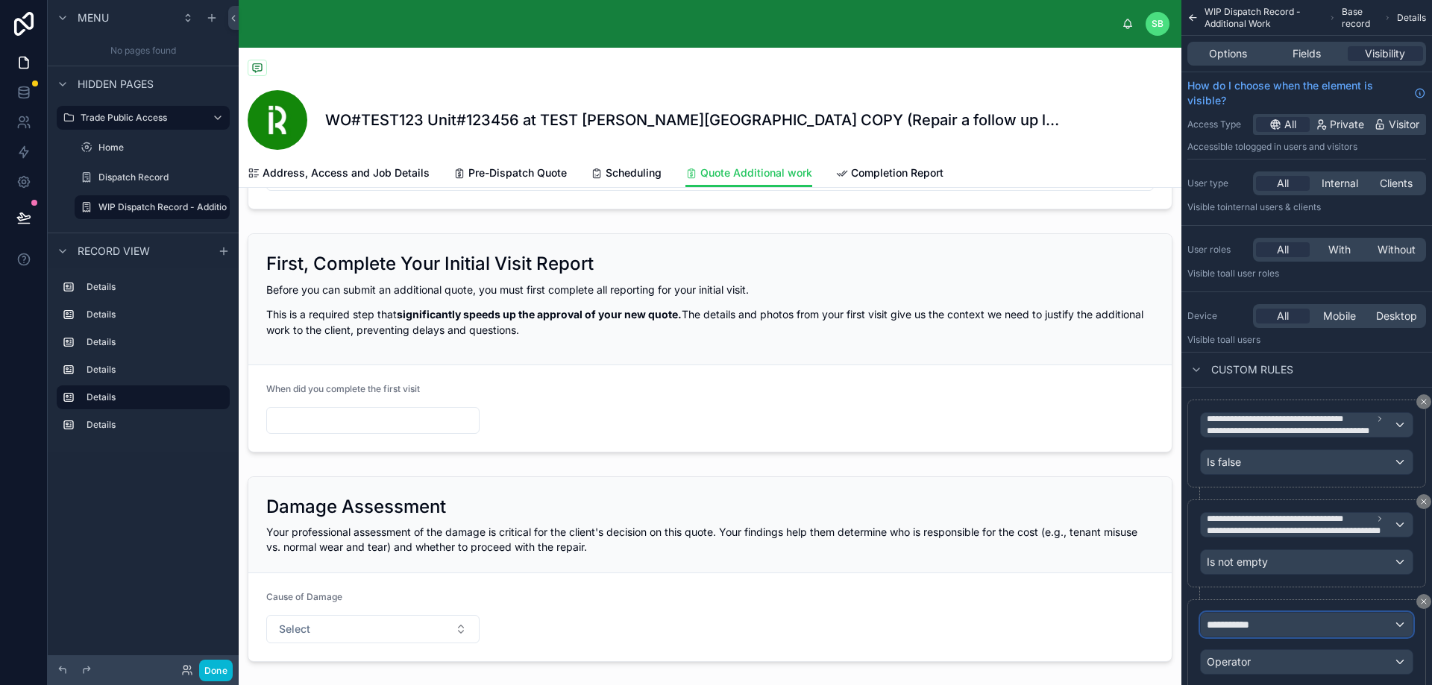
click at [1271, 622] on div "**********" at bounding box center [1306, 625] width 212 height 24
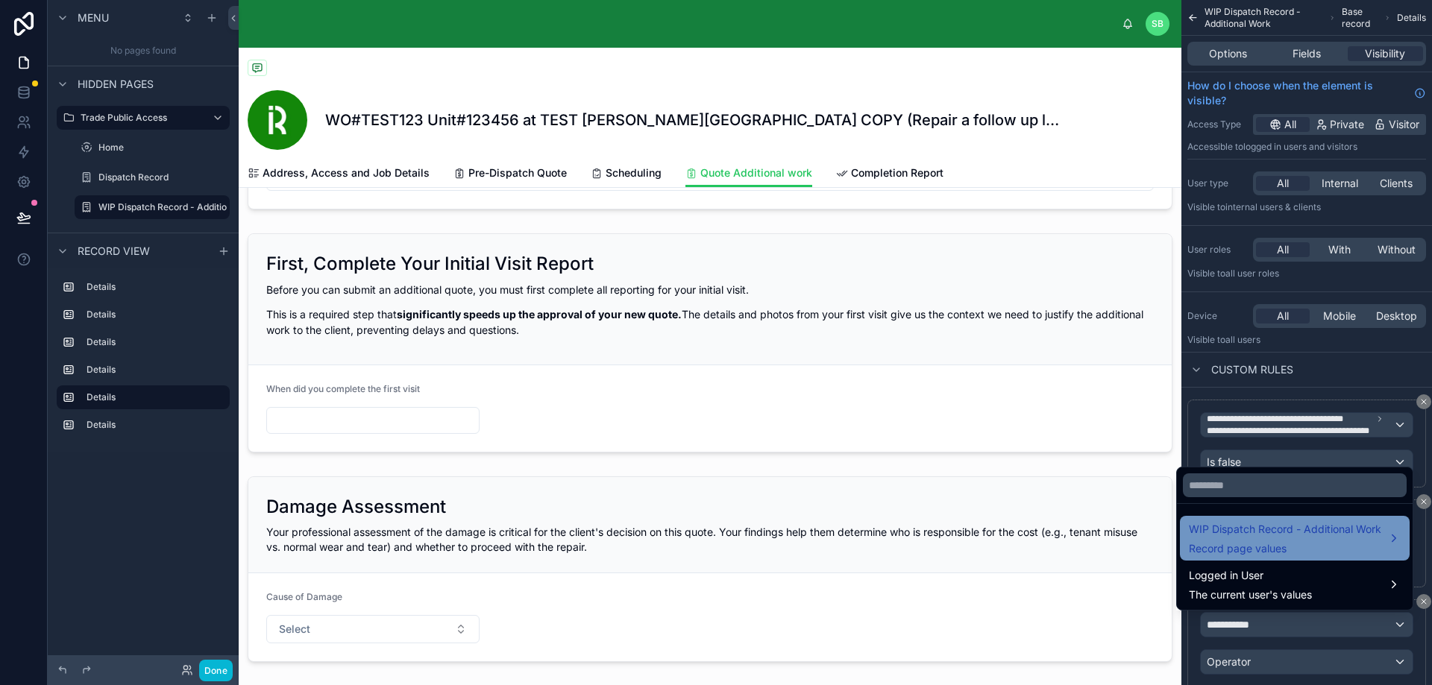
click at [1251, 543] on span "Record page values" at bounding box center [1285, 548] width 192 height 15
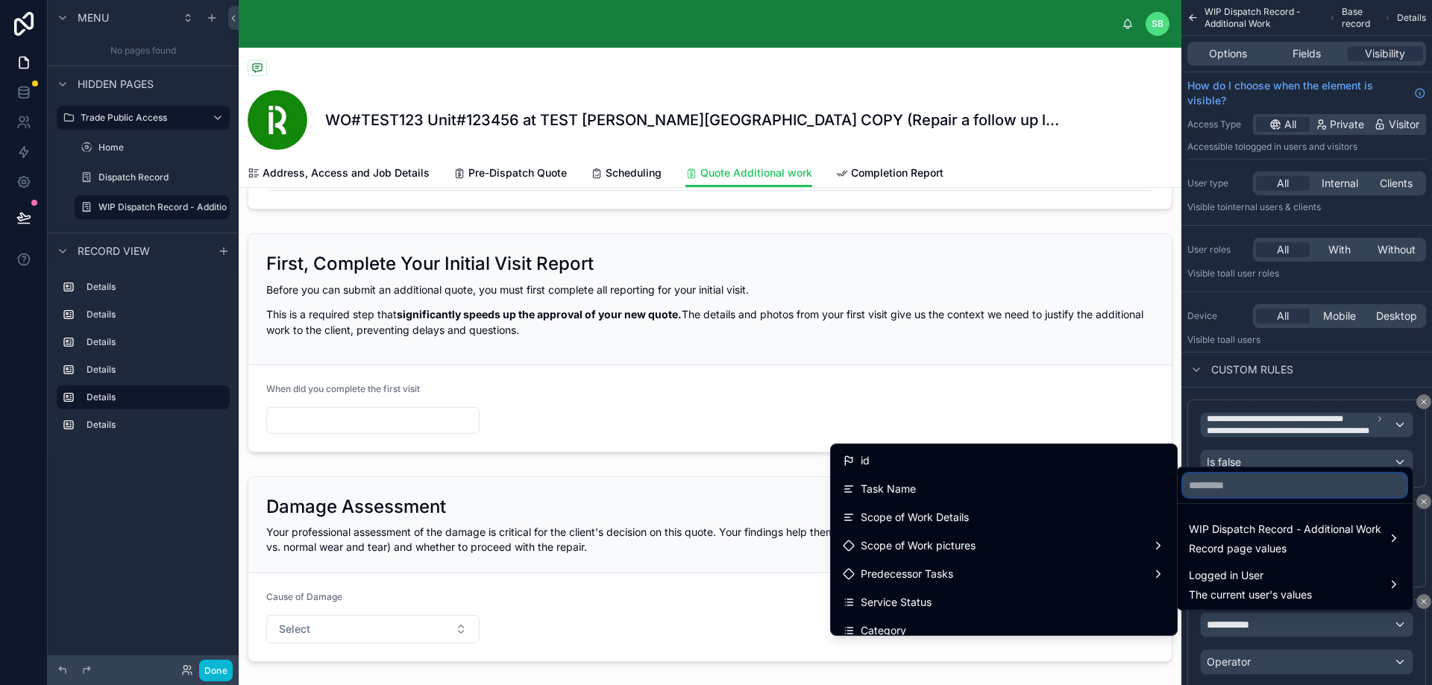
click at [1237, 488] on input "text" at bounding box center [1295, 485] width 224 height 24
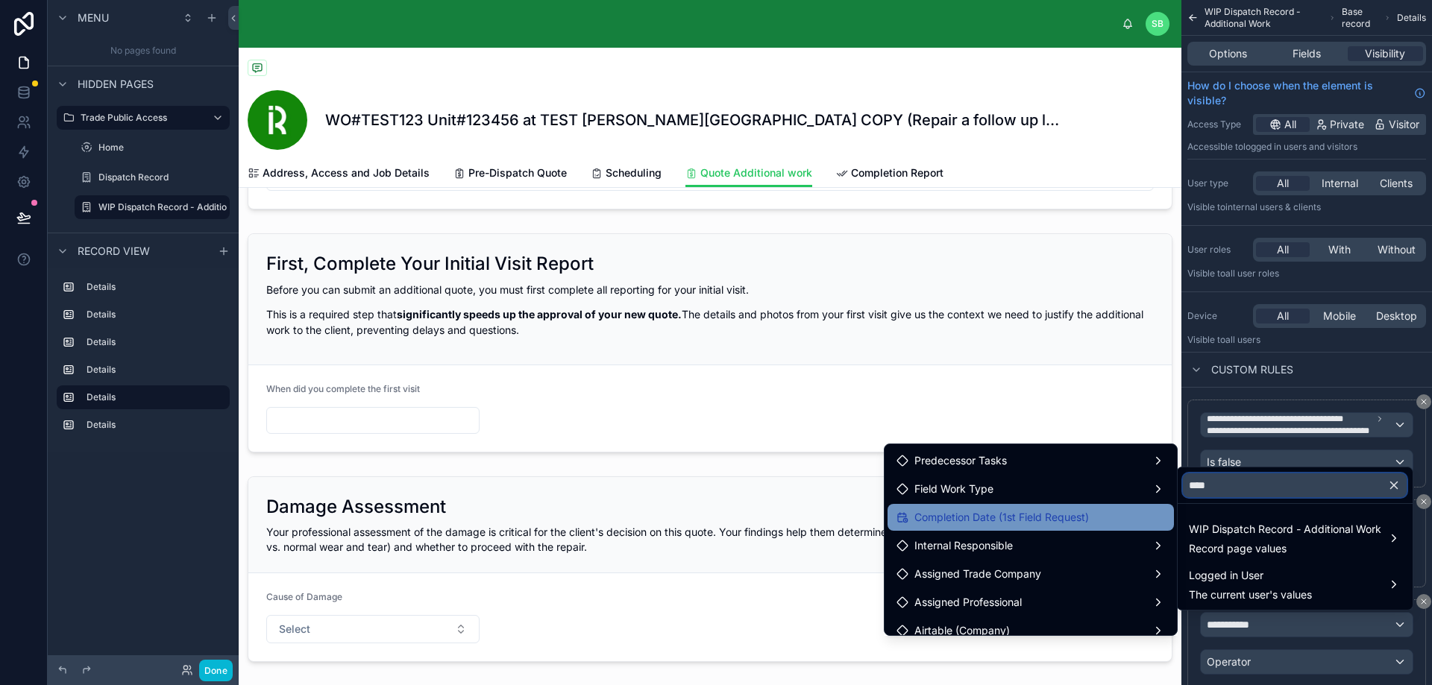
type input "****"
click at [1019, 521] on span "Completion Date (1st Field Request)" at bounding box center [1001, 518] width 174 height 18
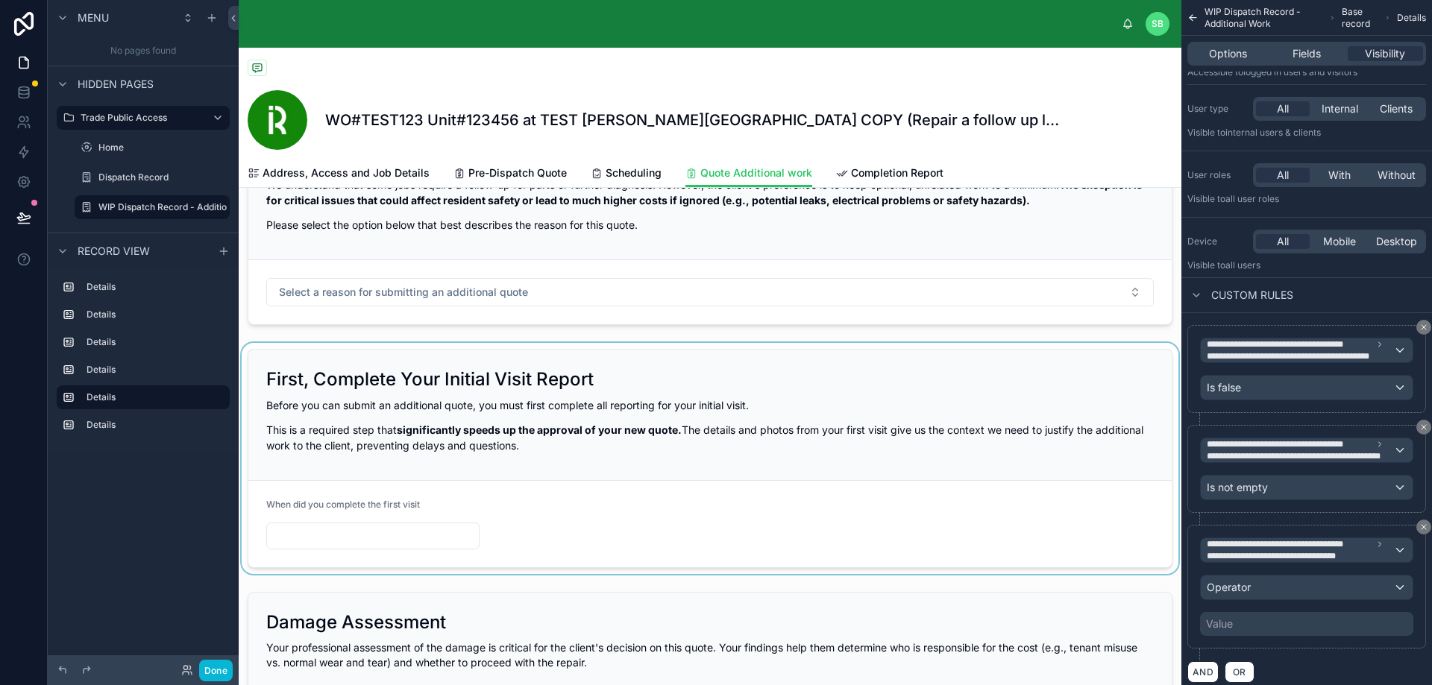
scroll to position [75, 0]
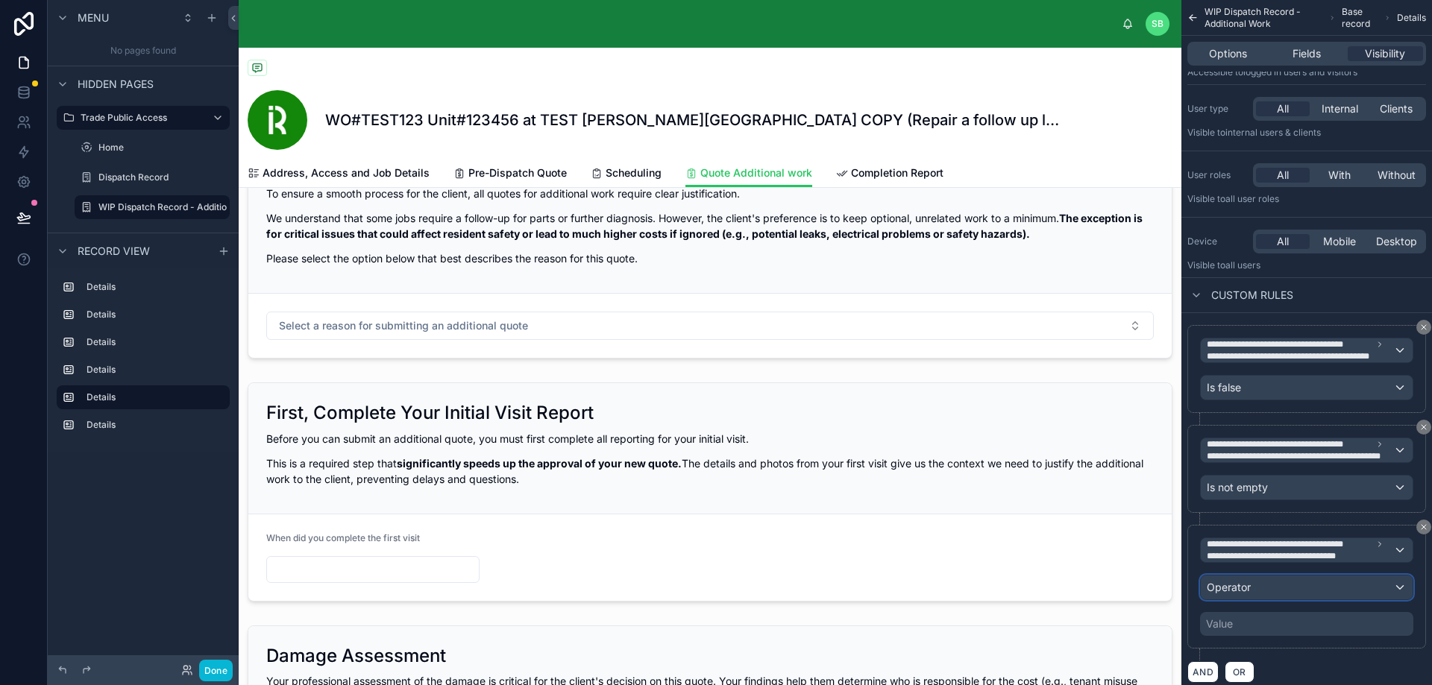
click at [1265, 589] on div "Operator" at bounding box center [1306, 588] width 212 height 24
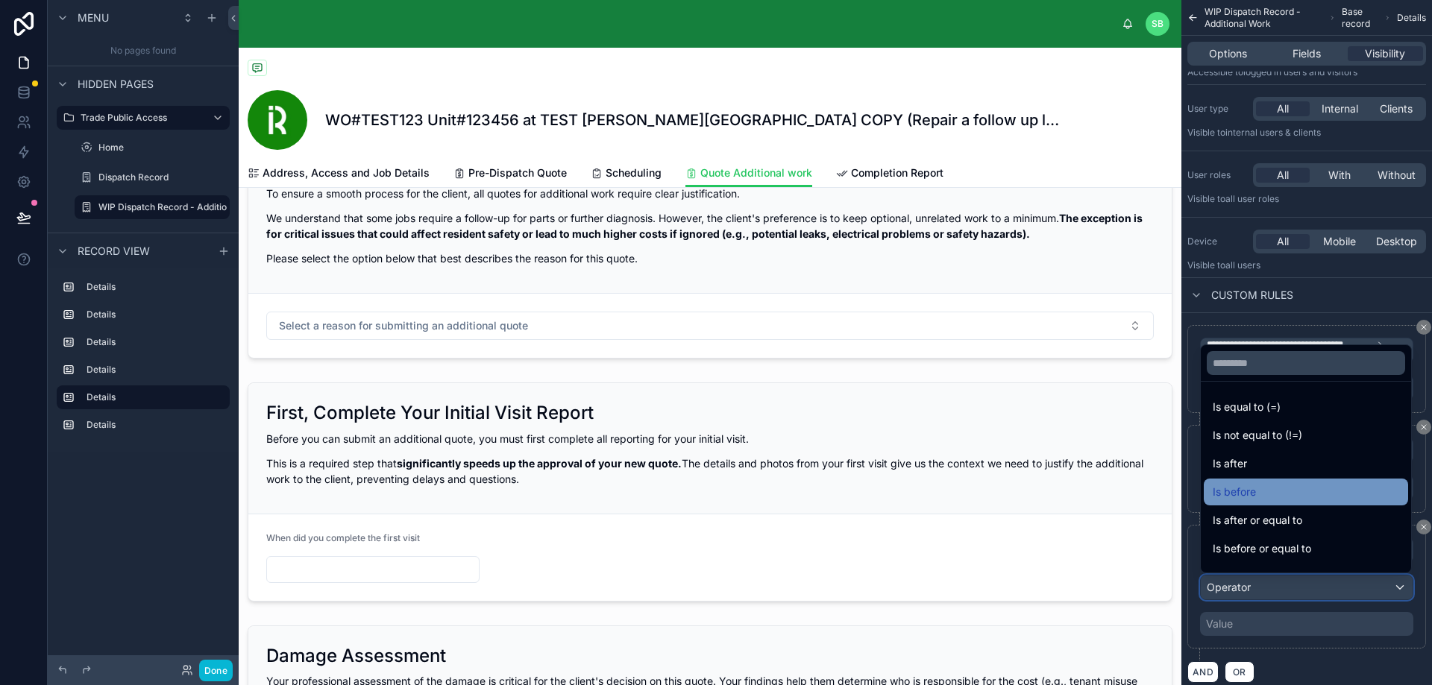
scroll to position [49, 0]
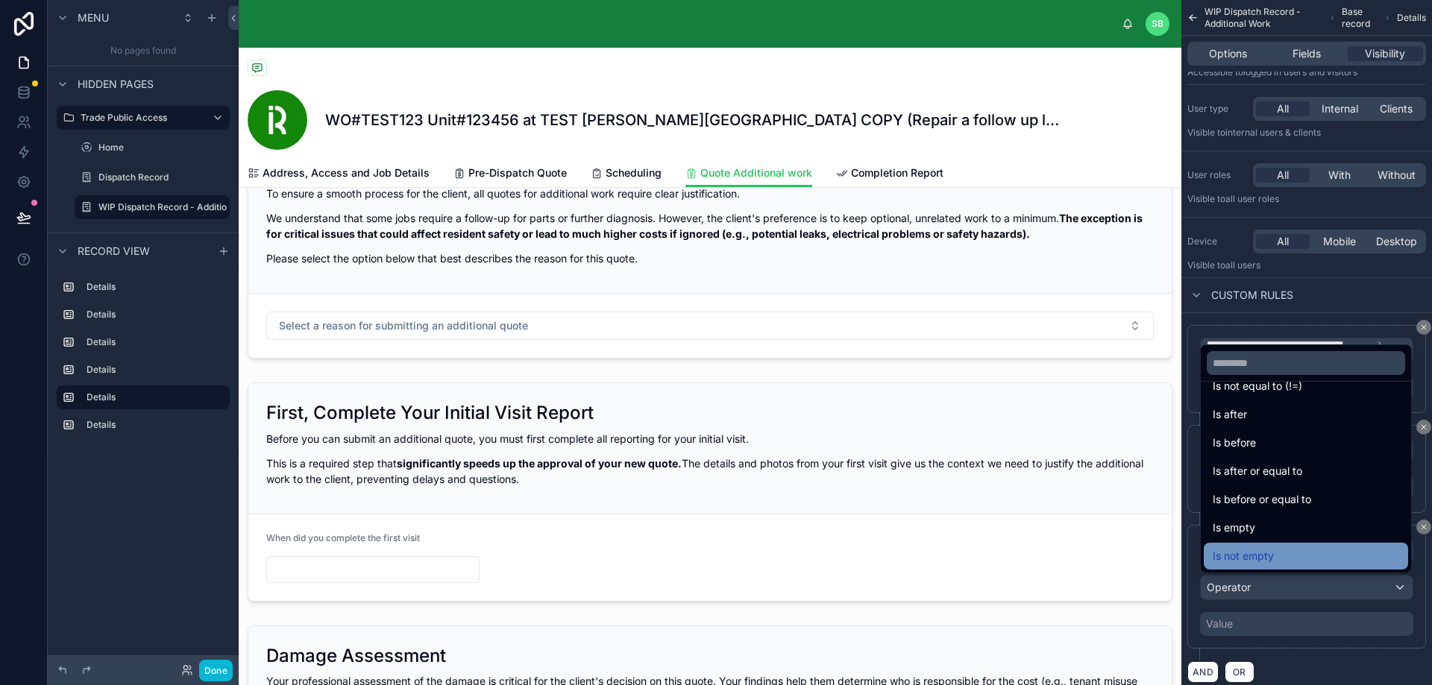
click at [1277, 558] on div "Is not empty" at bounding box center [1305, 556] width 186 height 18
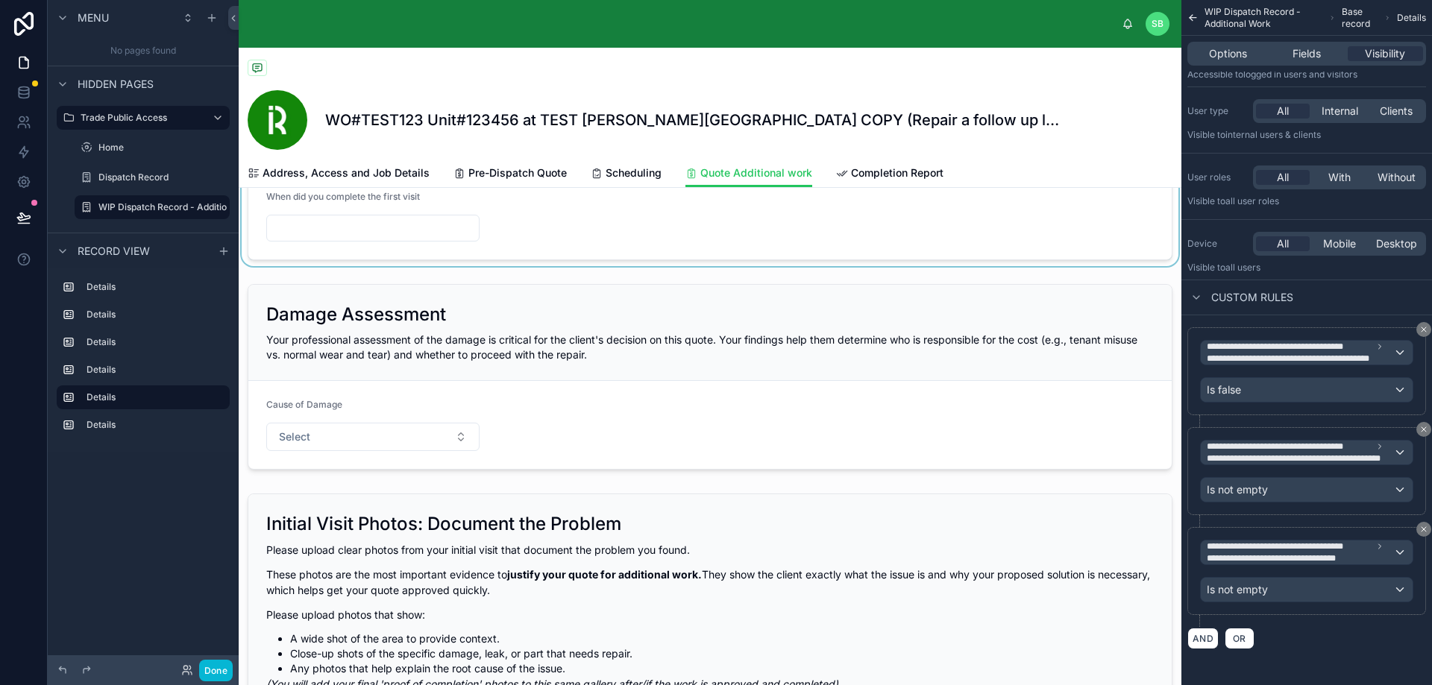
scroll to position [447, 0]
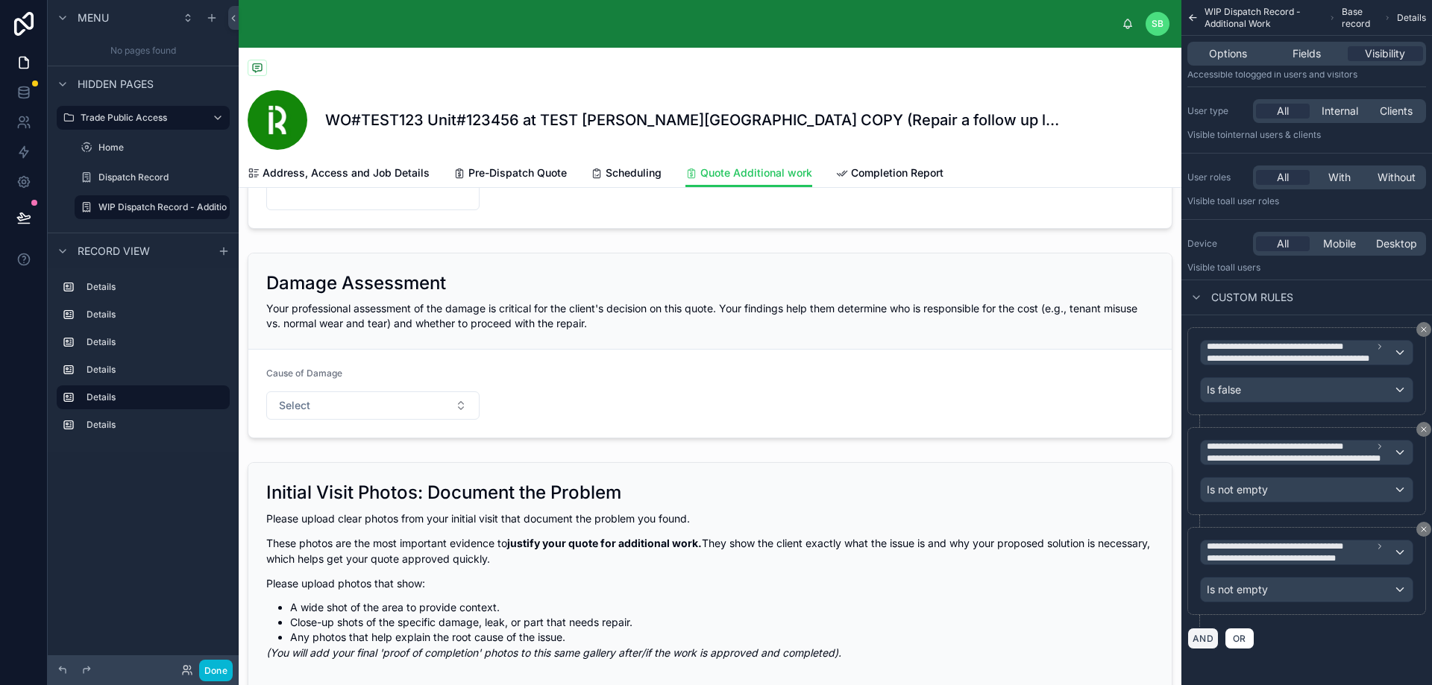
click at [1206, 638] on button "AND" at bounding box center [1202, 639] width 31 height 22
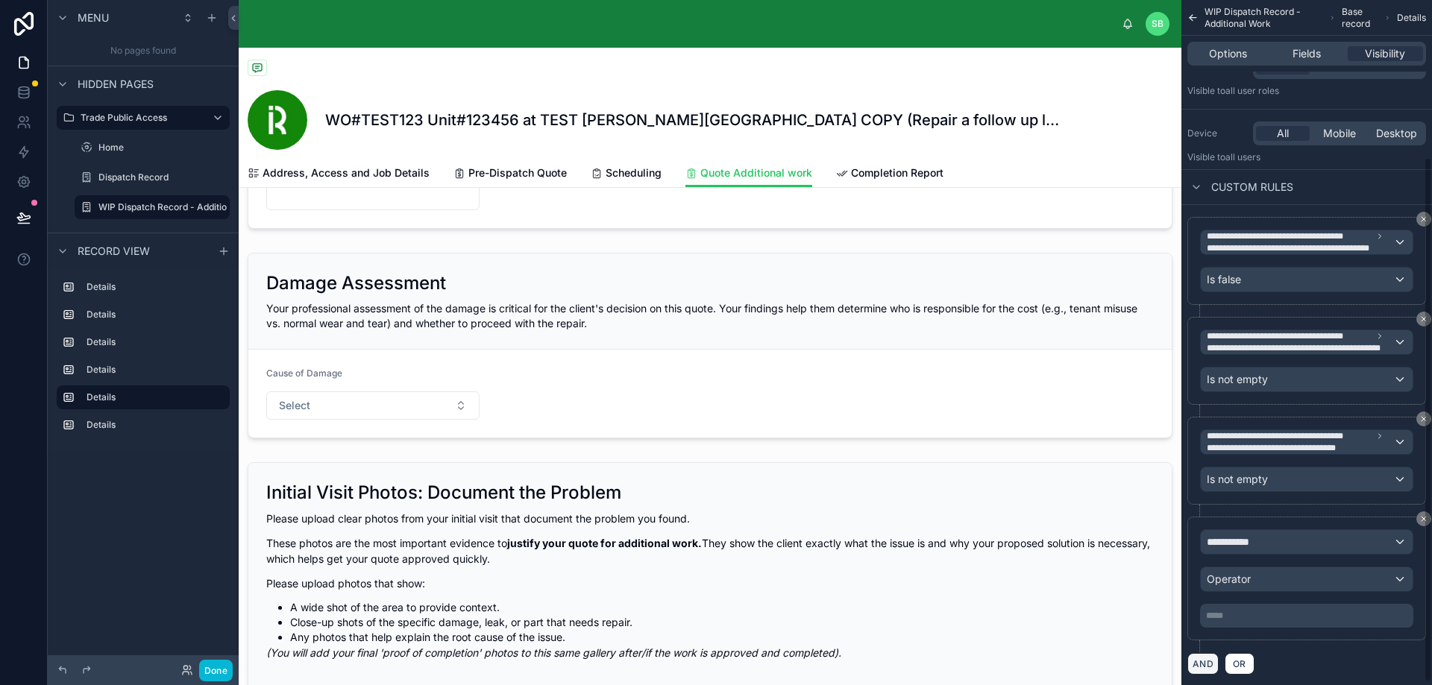
scroll to position [208, 0]
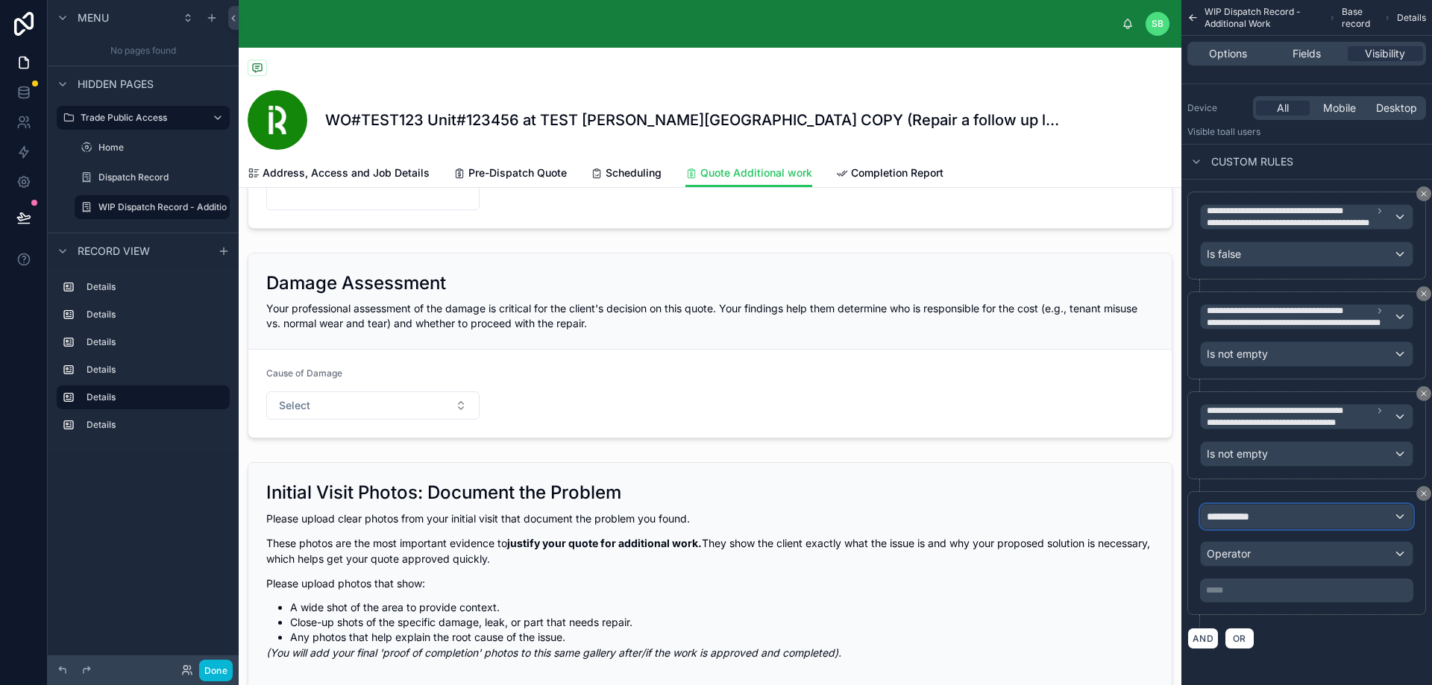
click at [1311, 517] on div "**********" at bounding box center [1306, 517] width 212 height 24
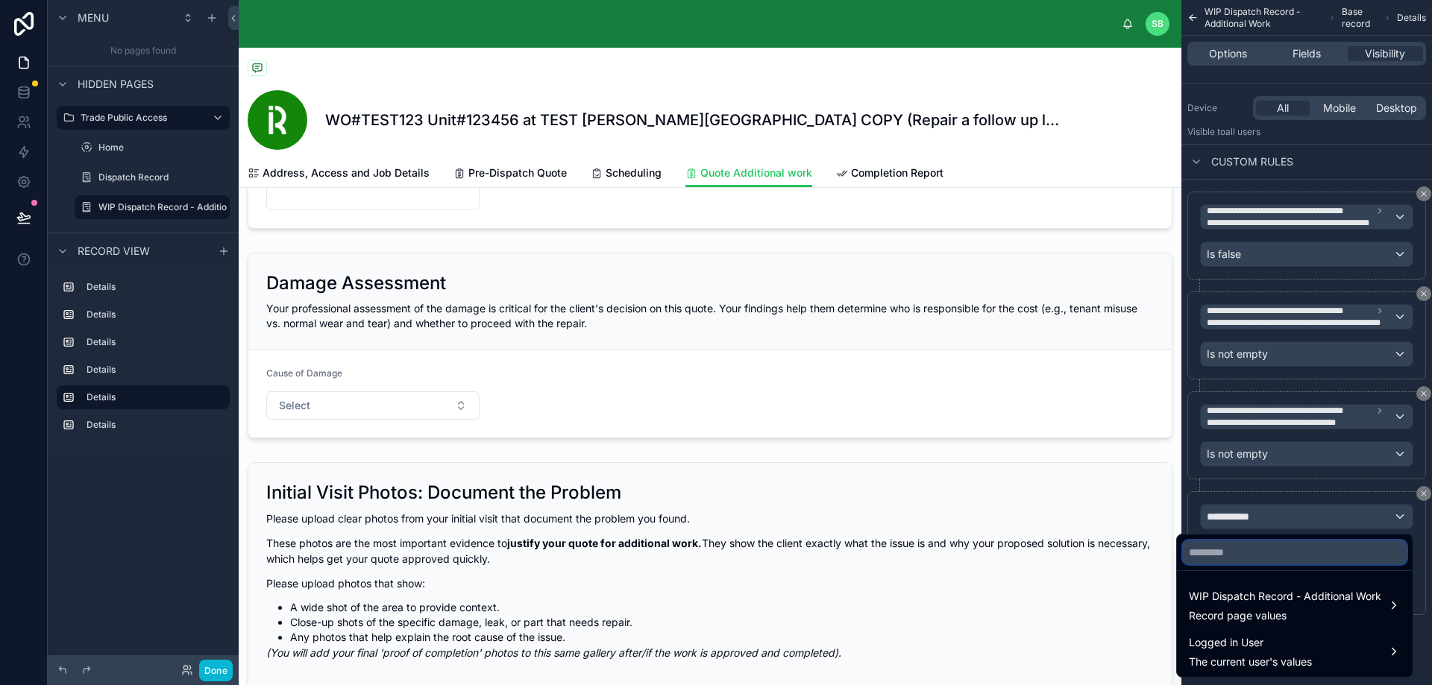
click at [1275, 555] on input "text" at bounding box center [1295, 553] width 224 height 24
type input "*"
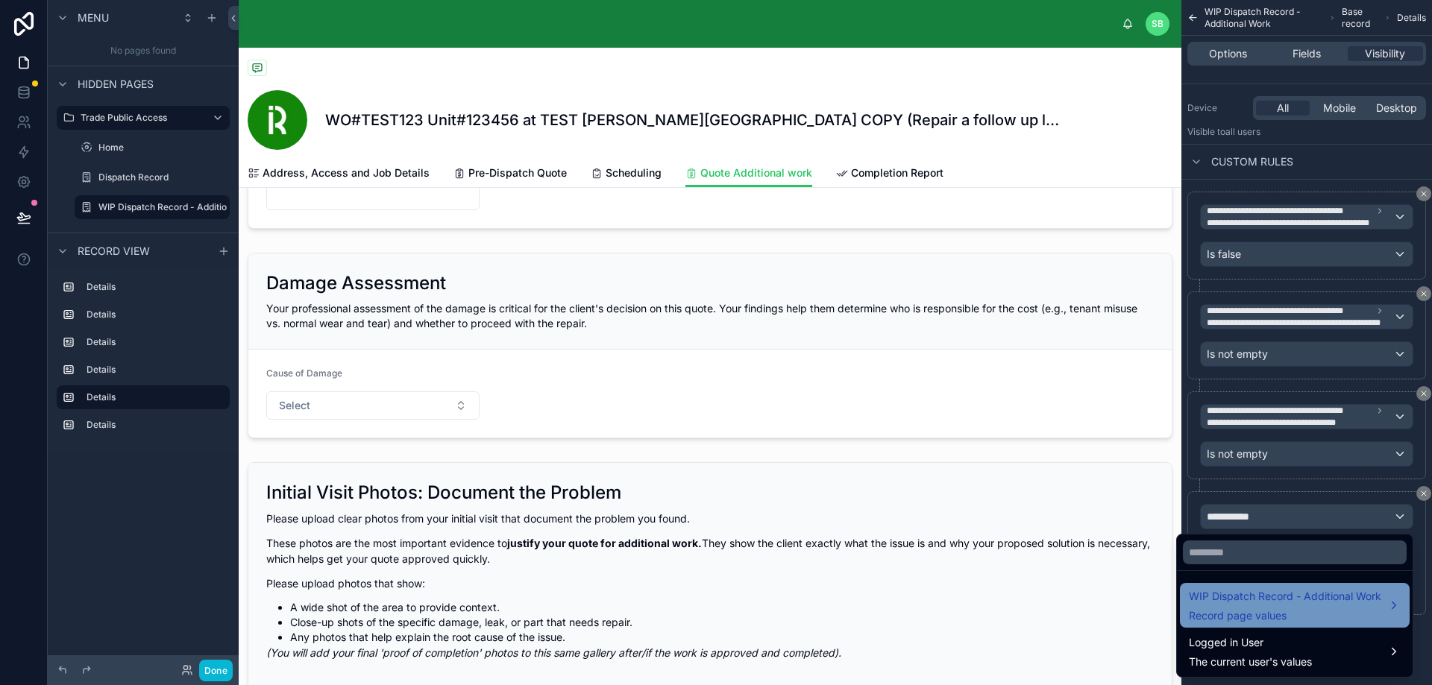
click at [1264, 597] on span "WIP Dispatch Record - Additional Work" at bounding box center [1285, 597] width 192 height 18
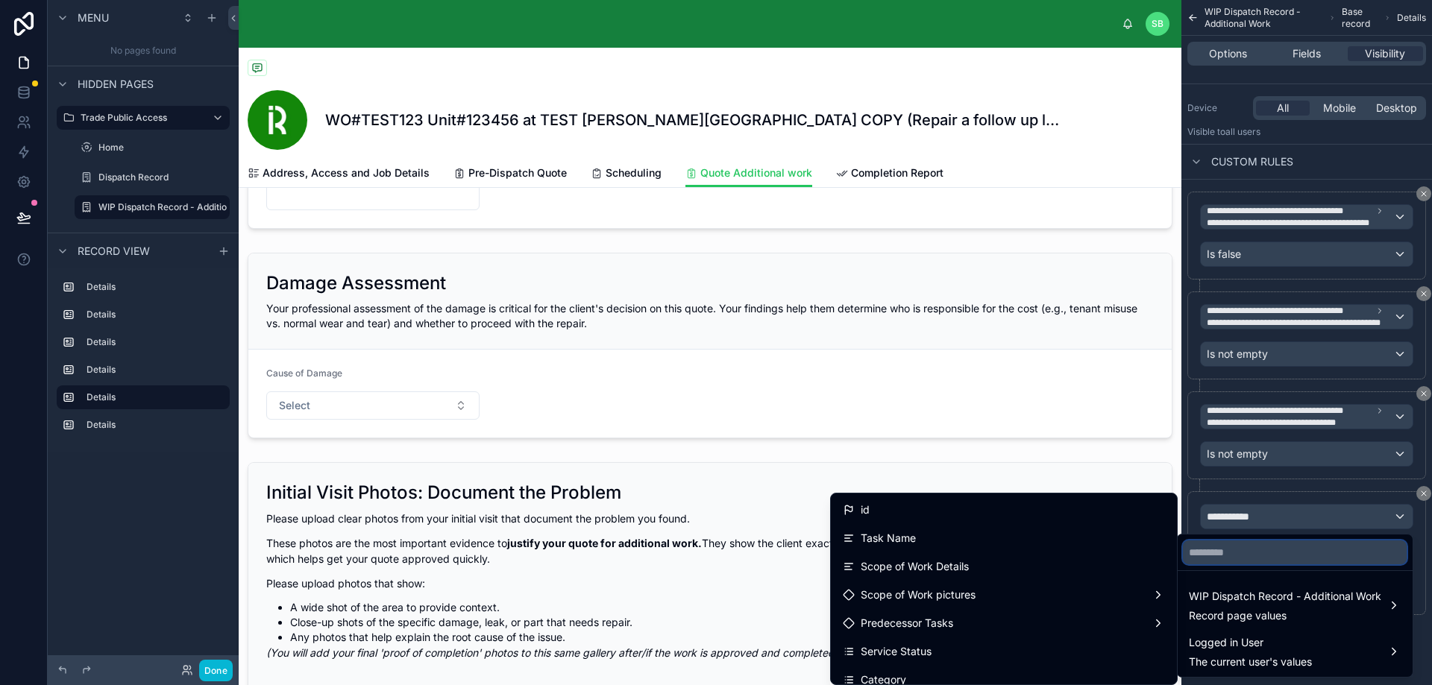
click at [1257, 555] on input "text" at bounding box center [1295, 553] width 224 height 24
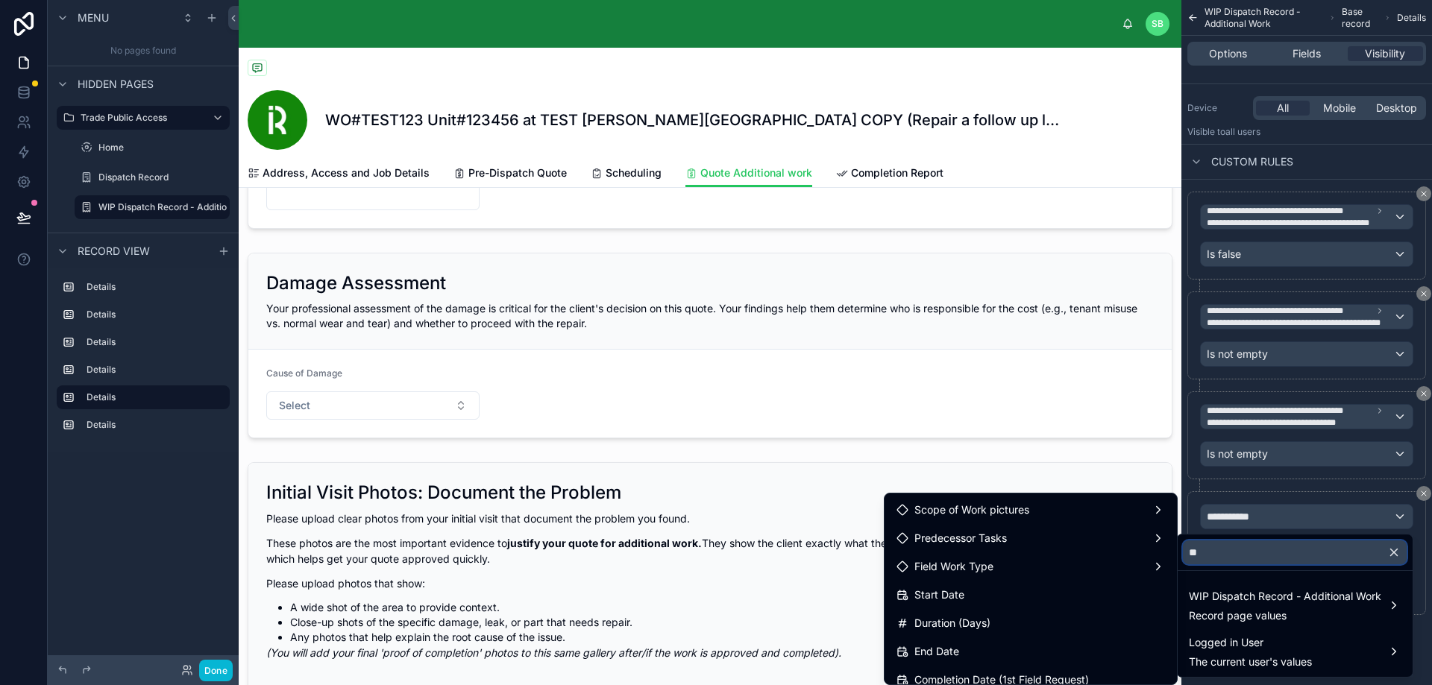
type input "*"
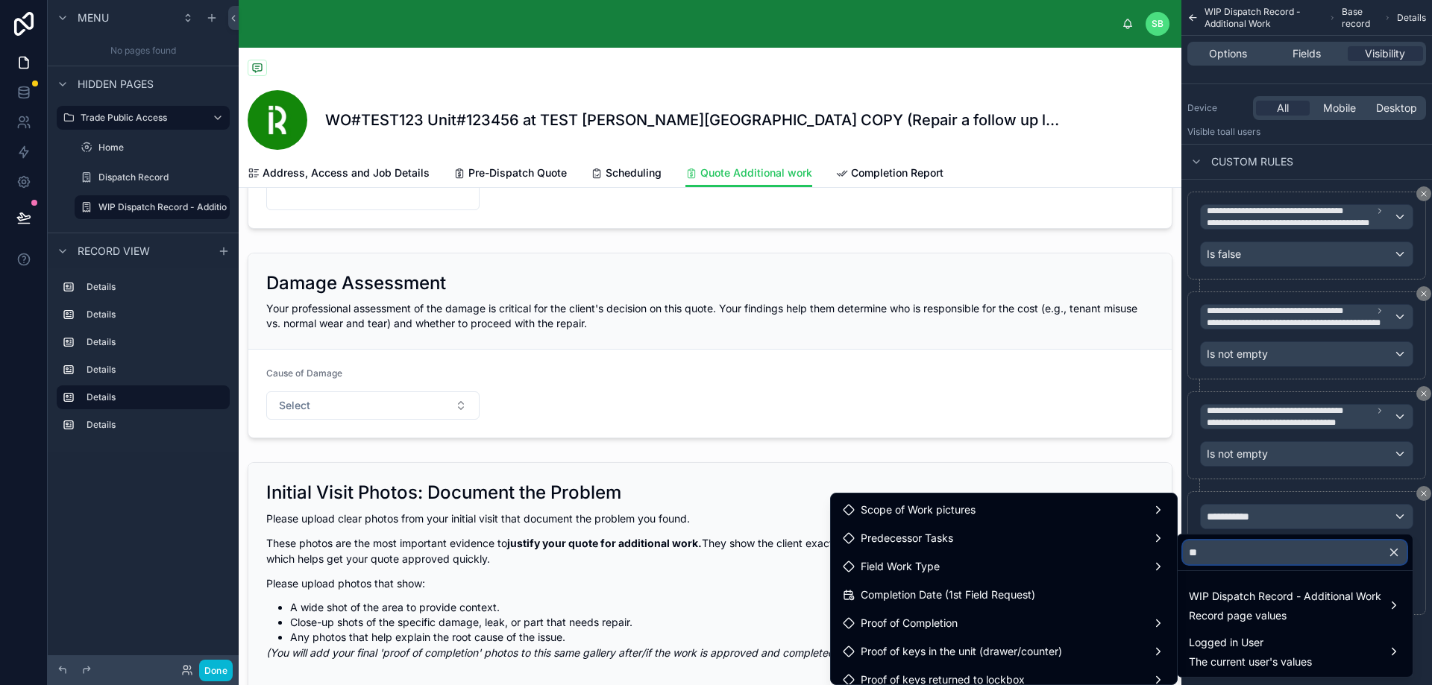
type input "*"
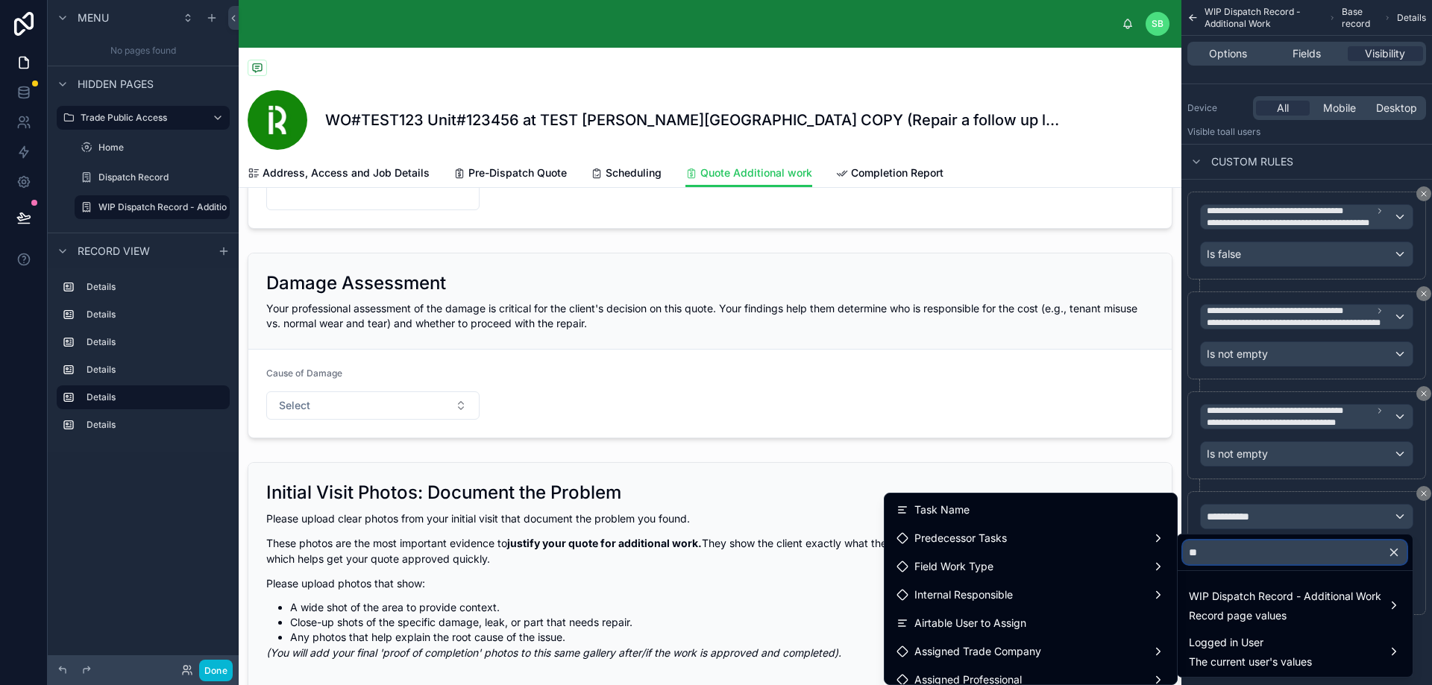
type input "*"
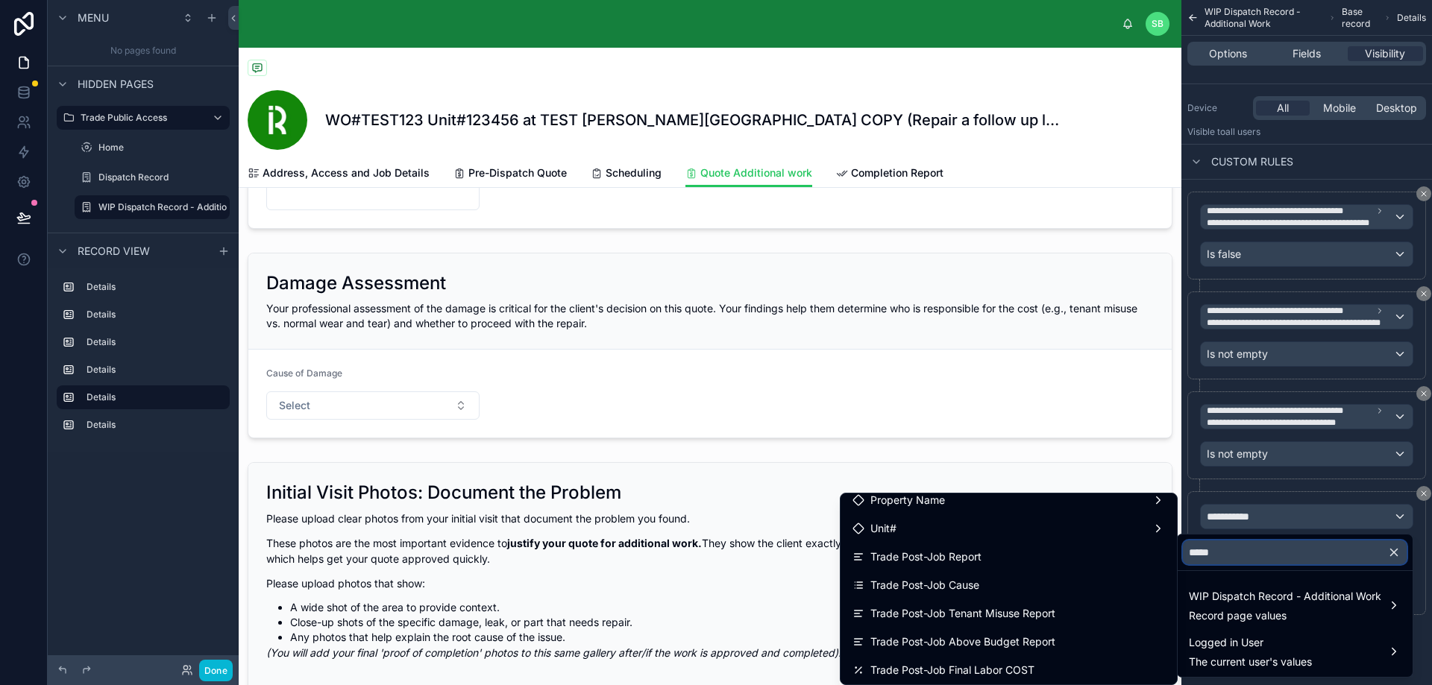
scroll to position [522, 0]
type input "*****"
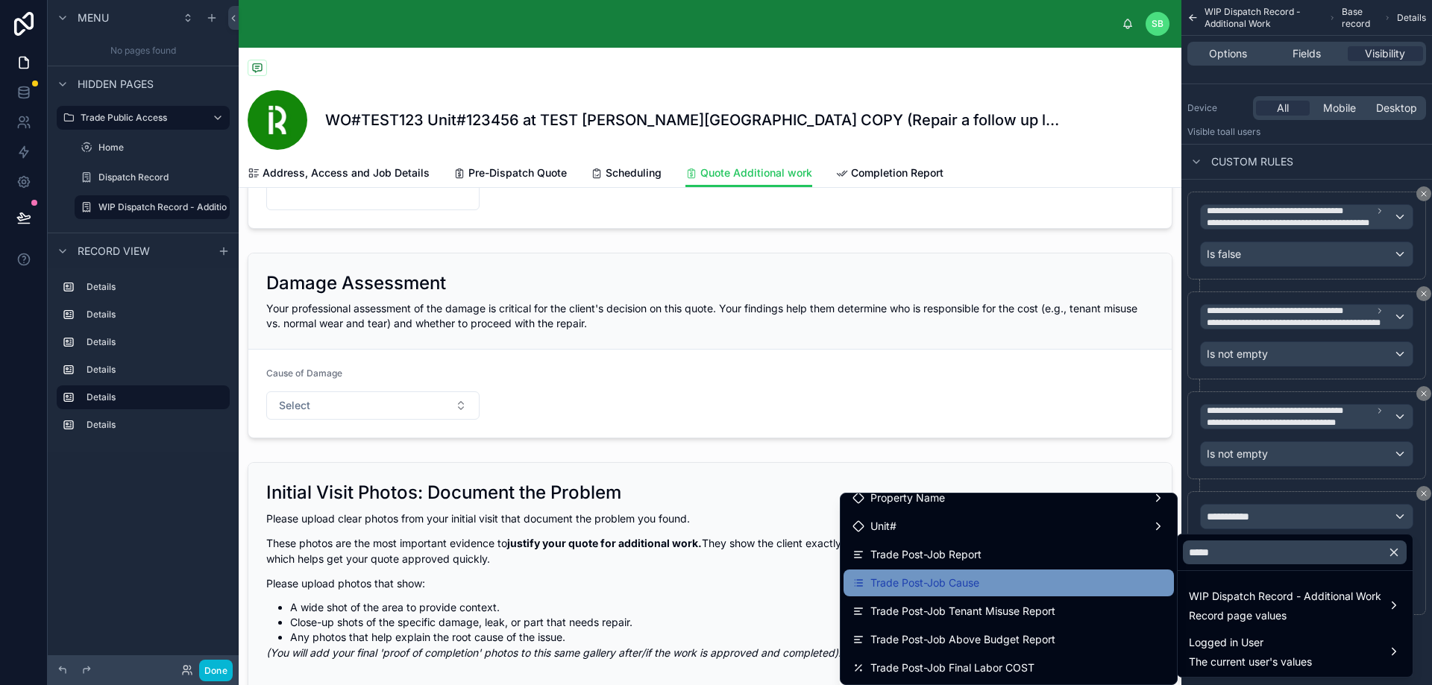
click at [1006, 586] on div "Trade Post-Job Cause" at bounding box center [1008, 583] width 312 height 18
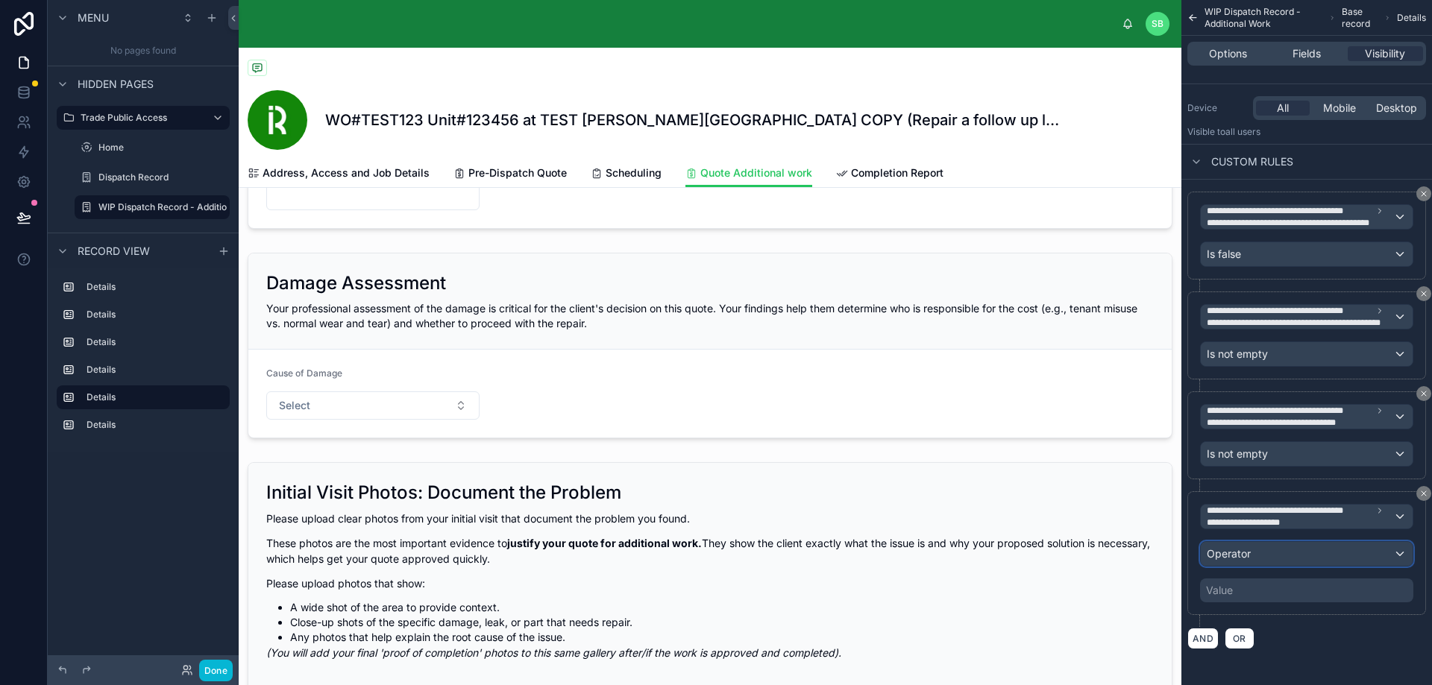
click at [1303, 550] on div "Operator" at bounding box center [1306, 554] width 212 height 24
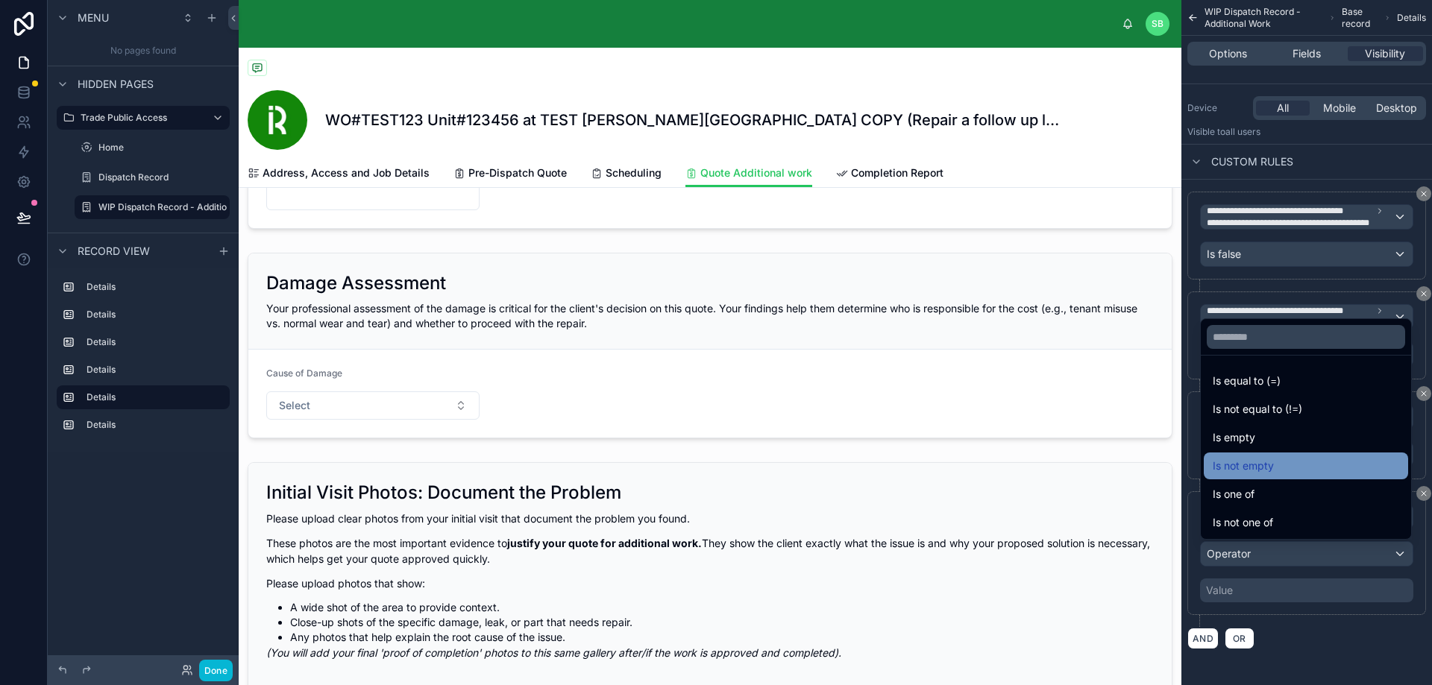
click at [1284, 459] on div "Is not empty" at bounding box center [1305, 466] width 186 height 18
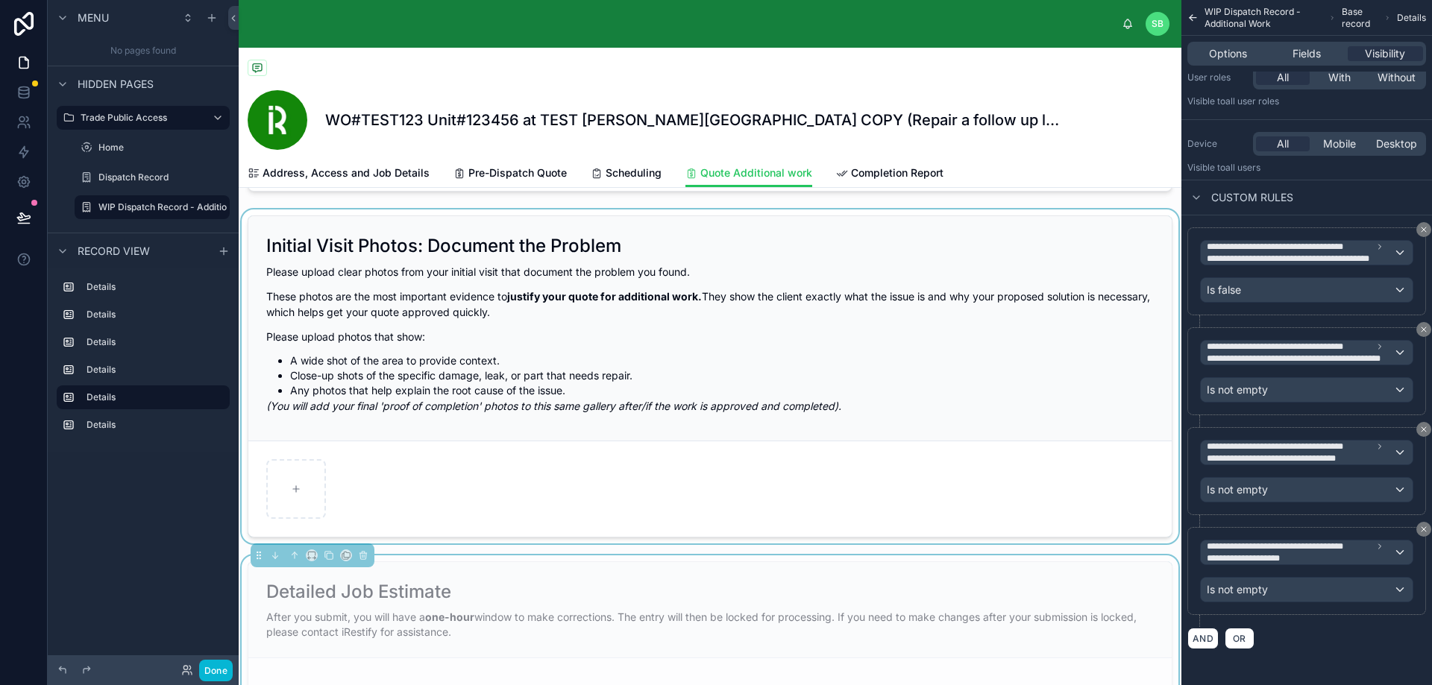
scroll to position [671, 0]
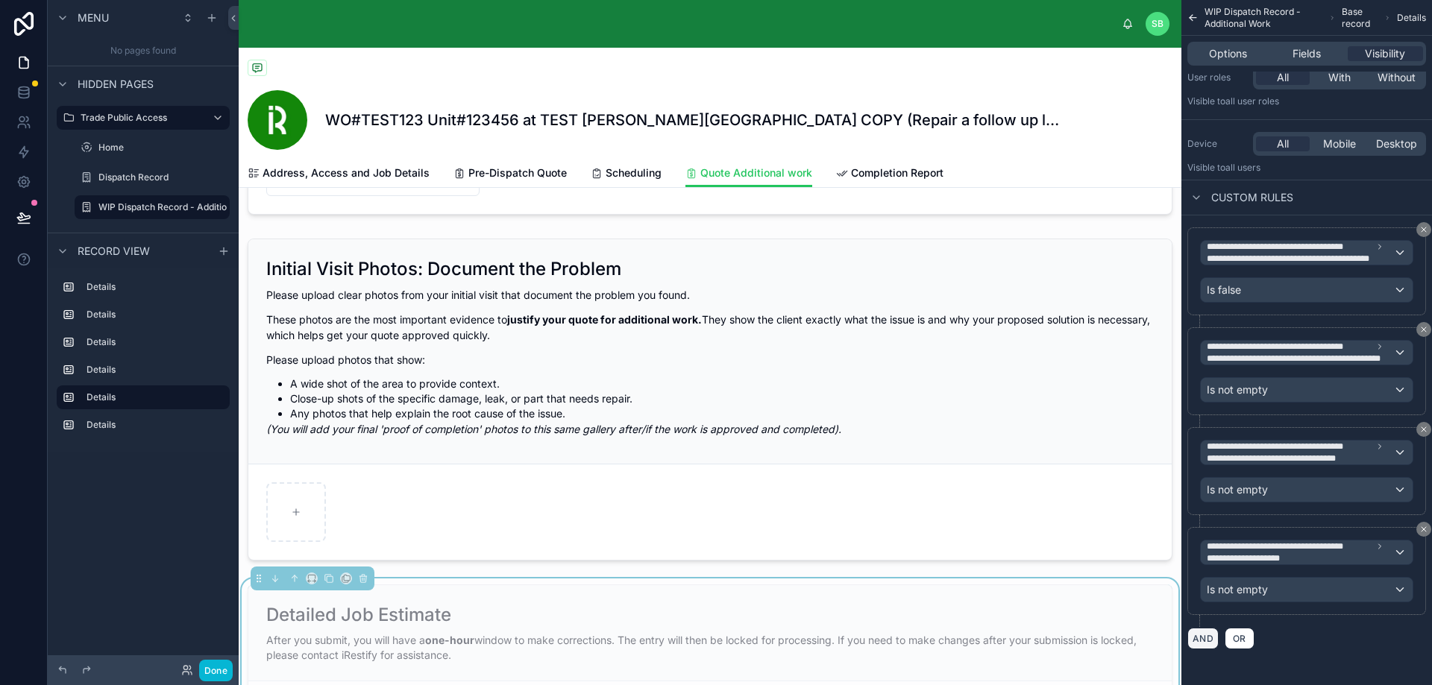
click at [1203, 641] on button "AND" at bounding box center [1202, 639] width 31 height 22
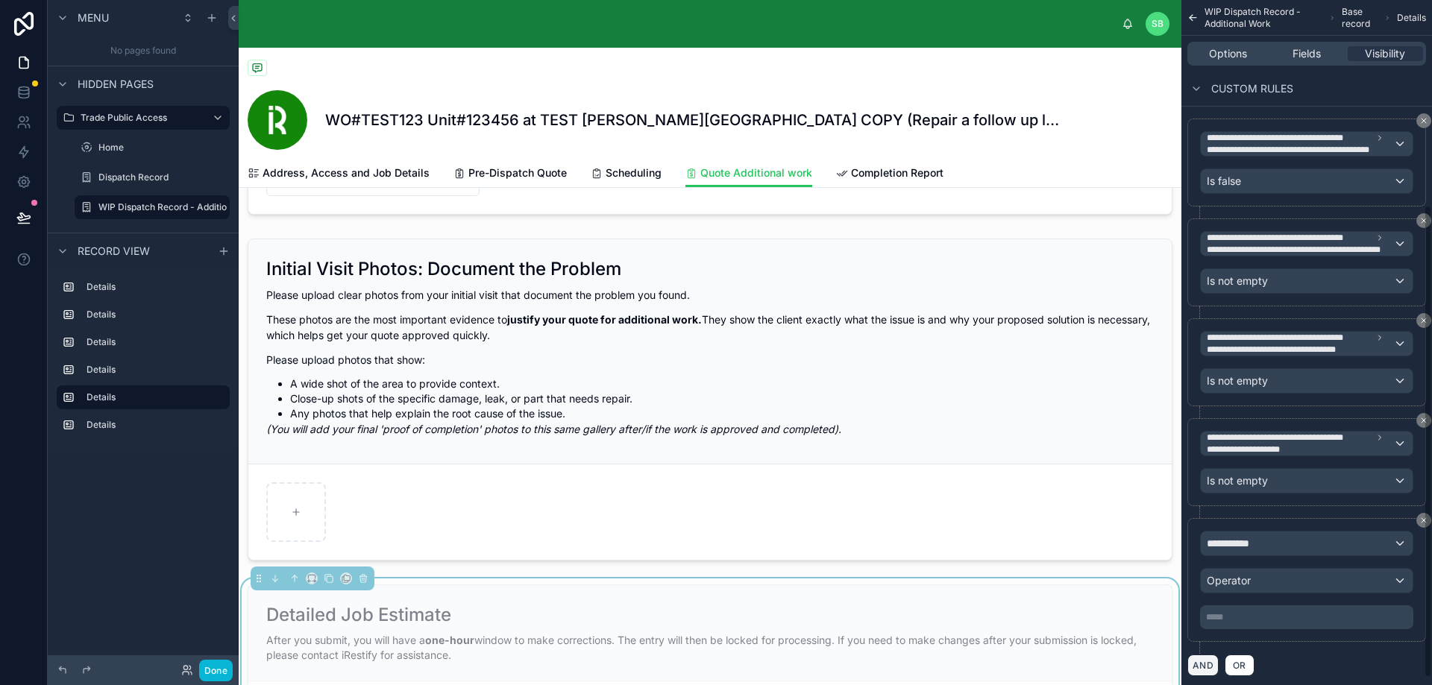
scroll to position [308, 0]
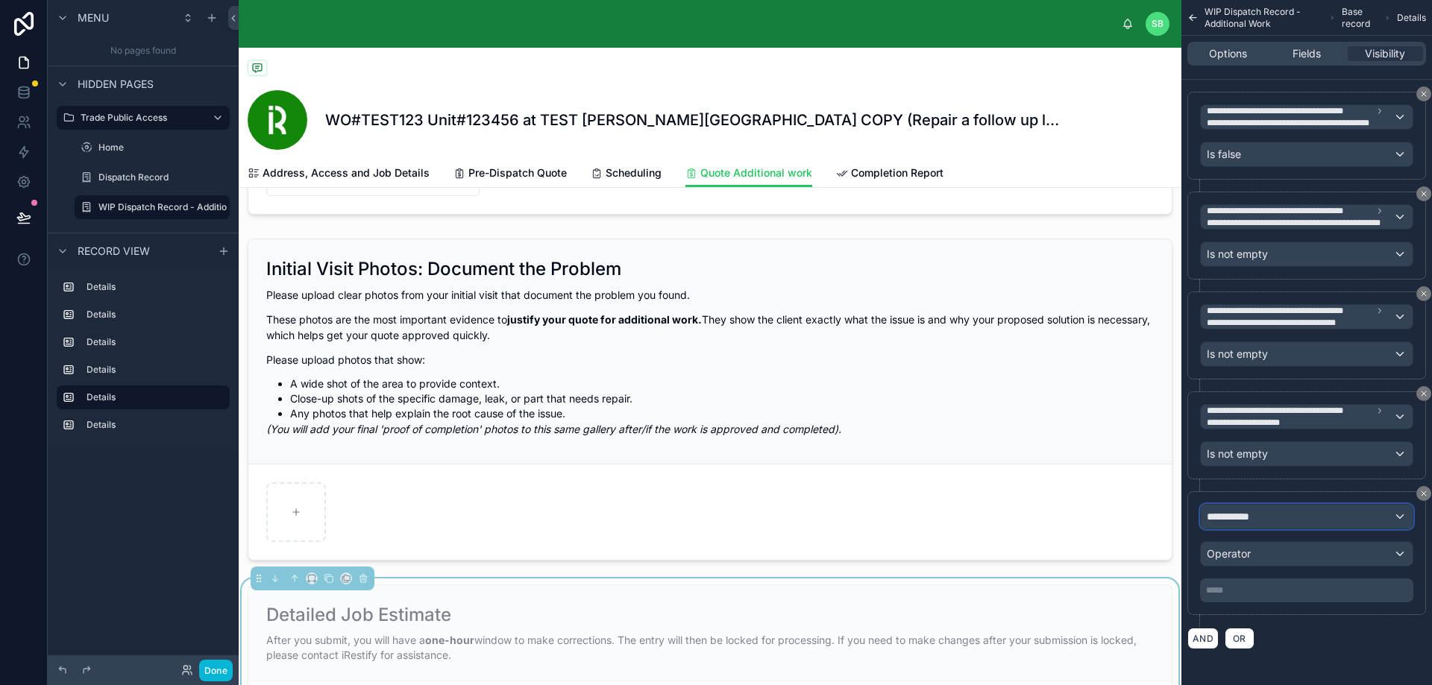
click at [1315, 513] on div "**********" at bounding box center [1306, 517] width 212 height 24
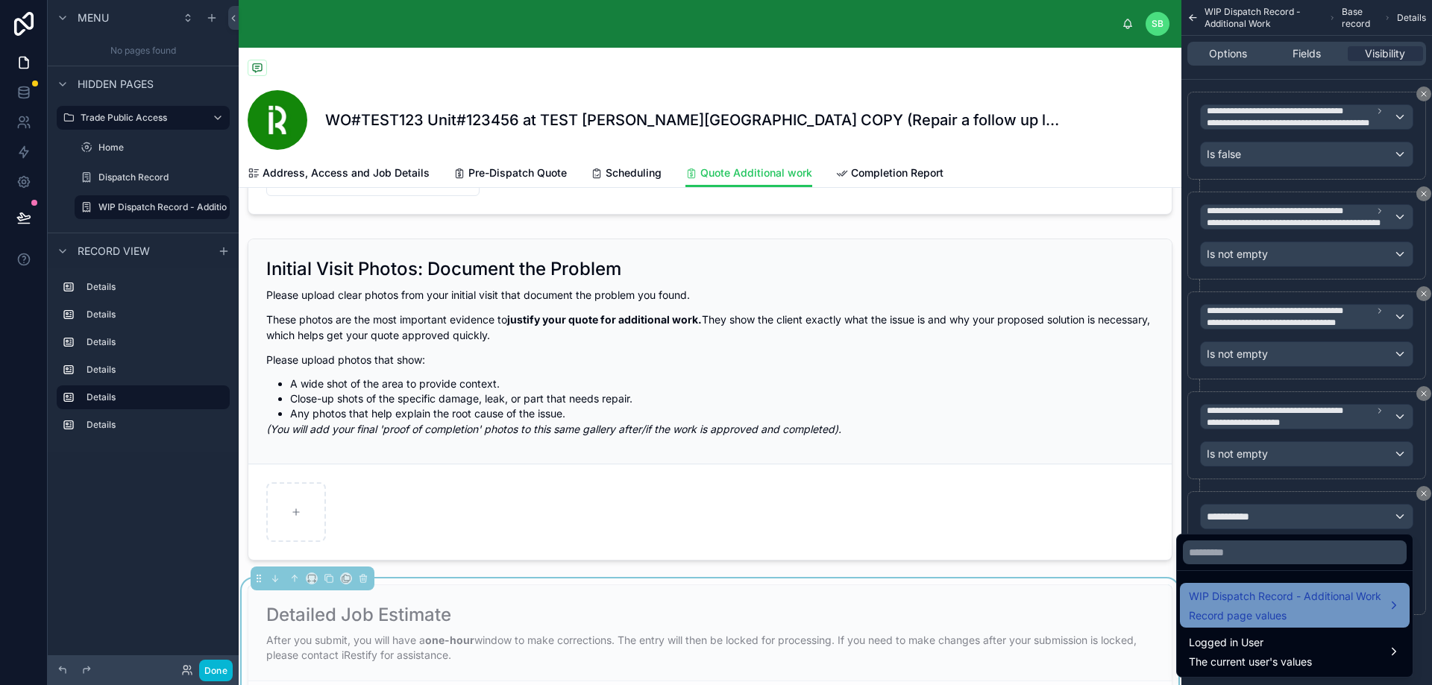
click at [1285, 603] on span "WIP Dispatch Record - Additional Work" at bounding box center [1285, 597] width 192 height 18
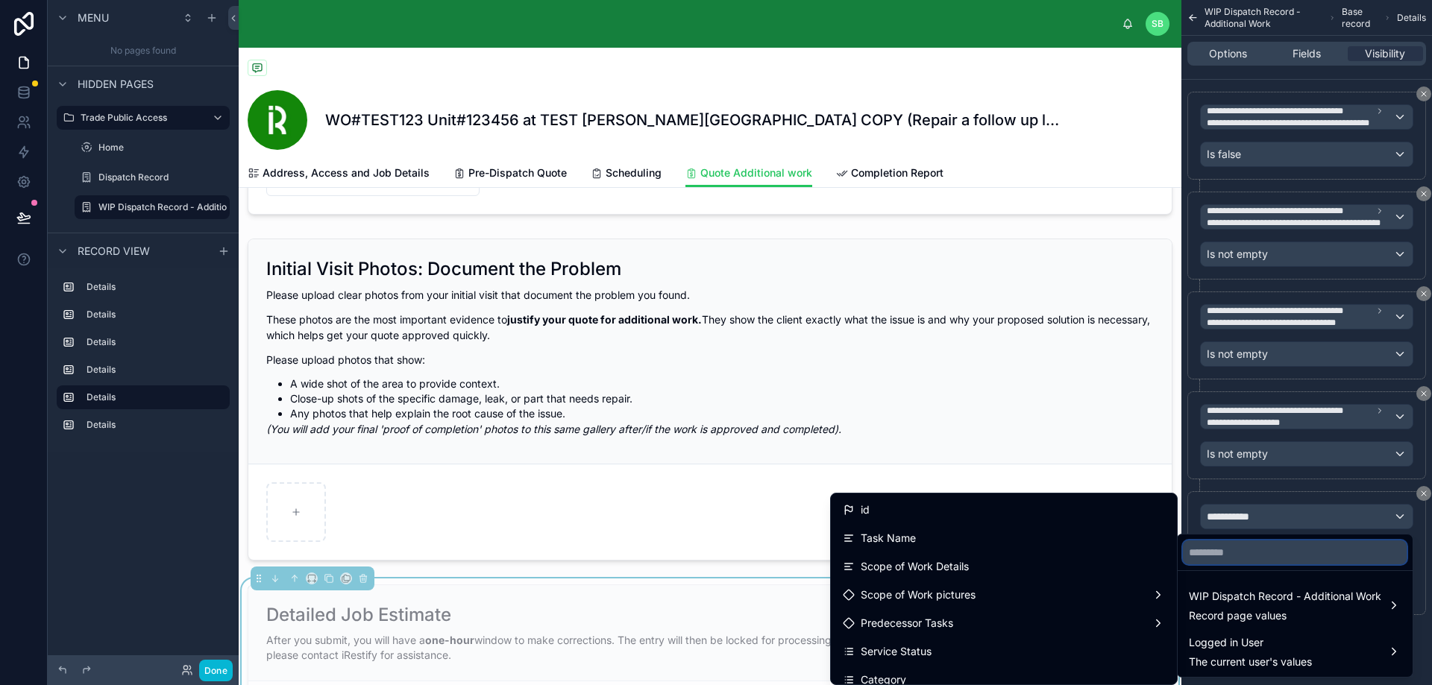
click at [1263, 553] on input "text" at bounding box center [1295, 553] width 224 height 24
type input "*"
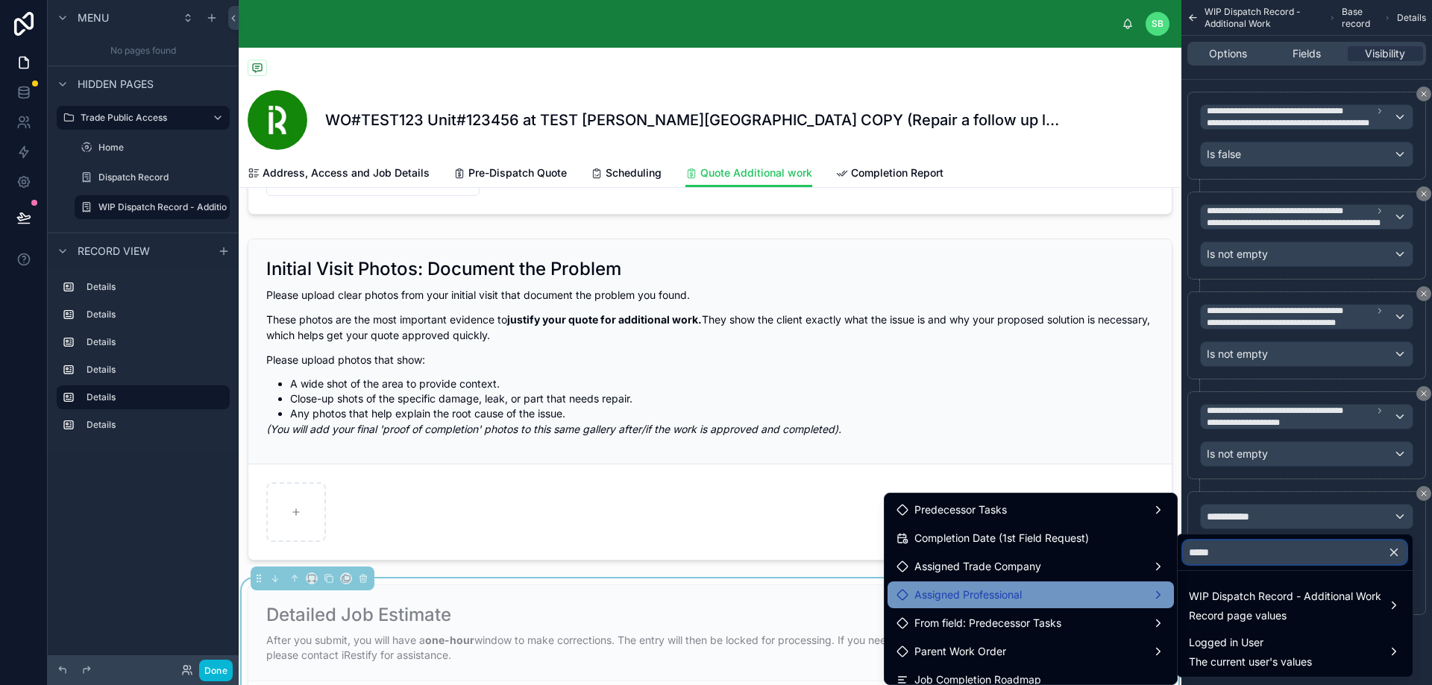
scroll to position [69, 0]
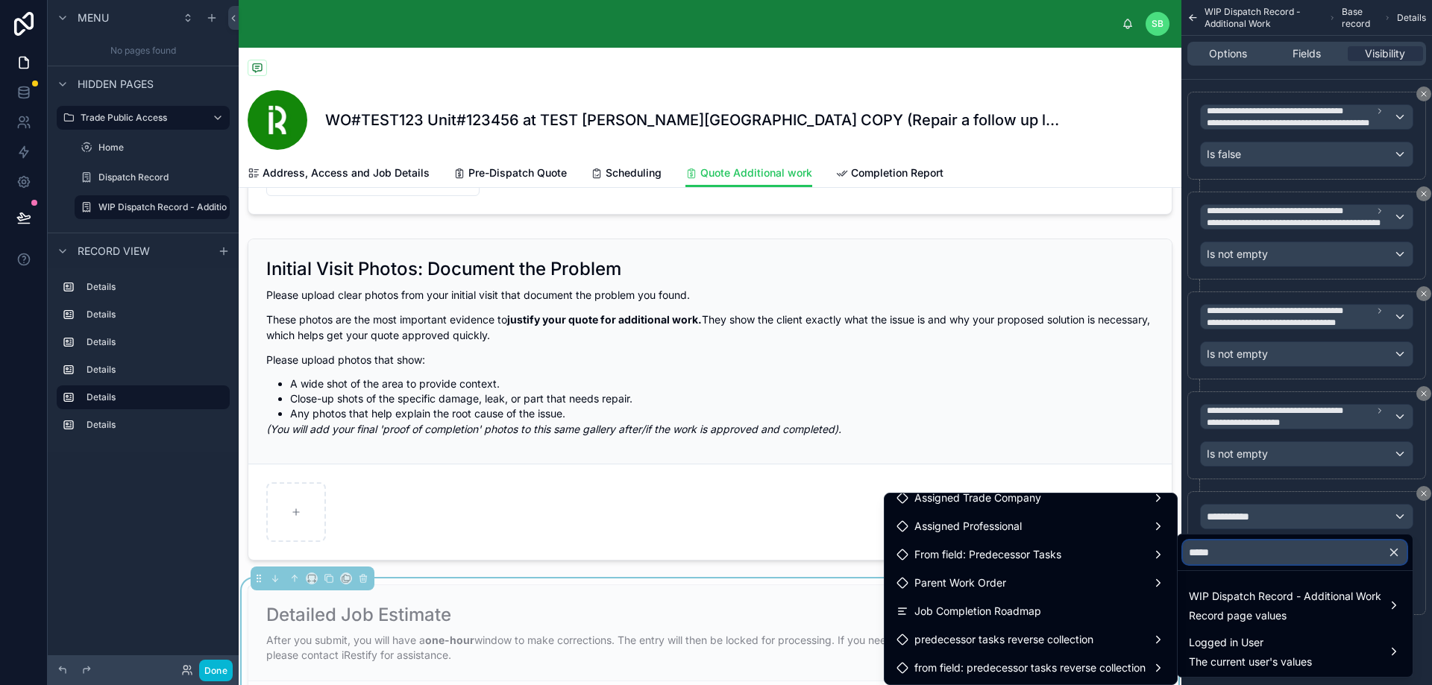
drag, startPoint x: 1245, startPoint y: 551, endPoint x: 1184, endPoint y: 550, distance: 61.1
click at [1184, 550] on input "*****" at bounding box center [1295, 553] width 224 height 24
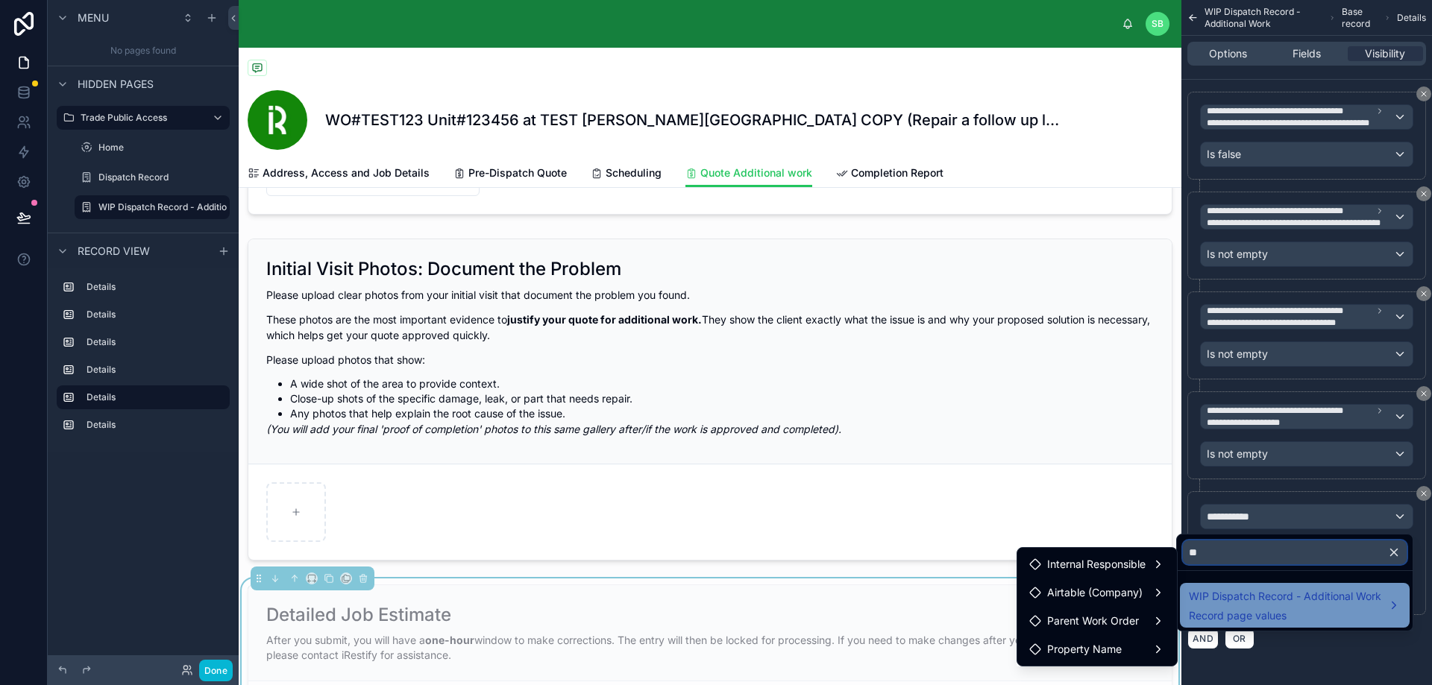
scroll to position [0, 0]
type input "*"
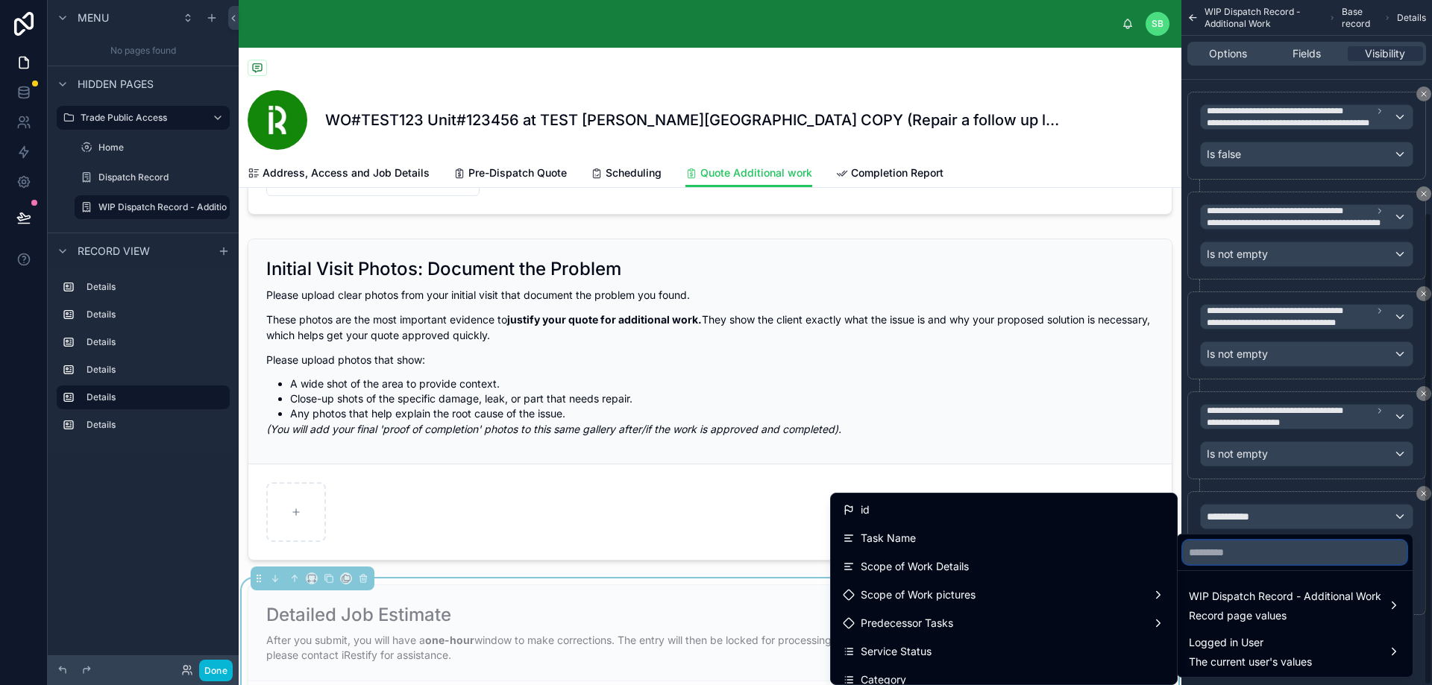
click at [1230, 551] on input "text" at bounding box center [1295, 553] width 224 height 24
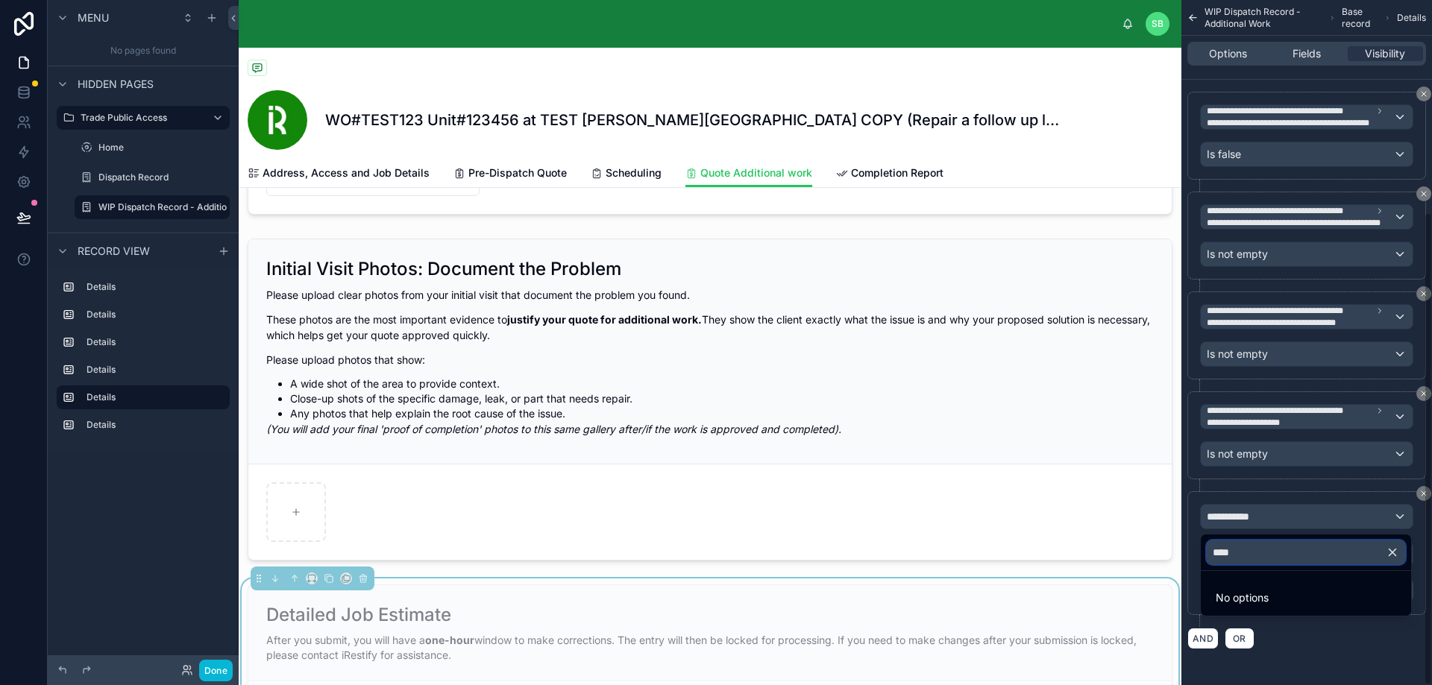
type input "****"
click at [1269, 498] on div "scrollable content" at bounding box center [716, 342] width 1432 height 685
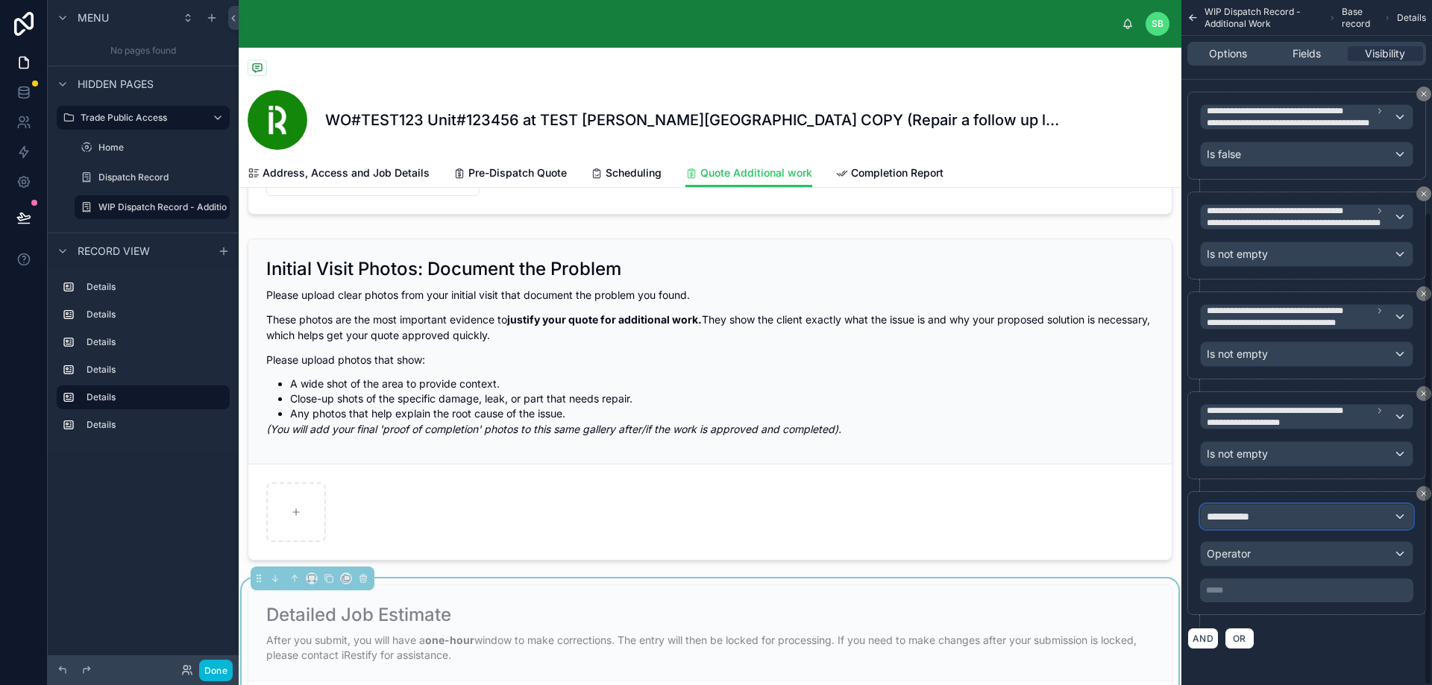
click at [1290, 523] on div "**********" at bounding box center [1306, 517] width 212 height 24
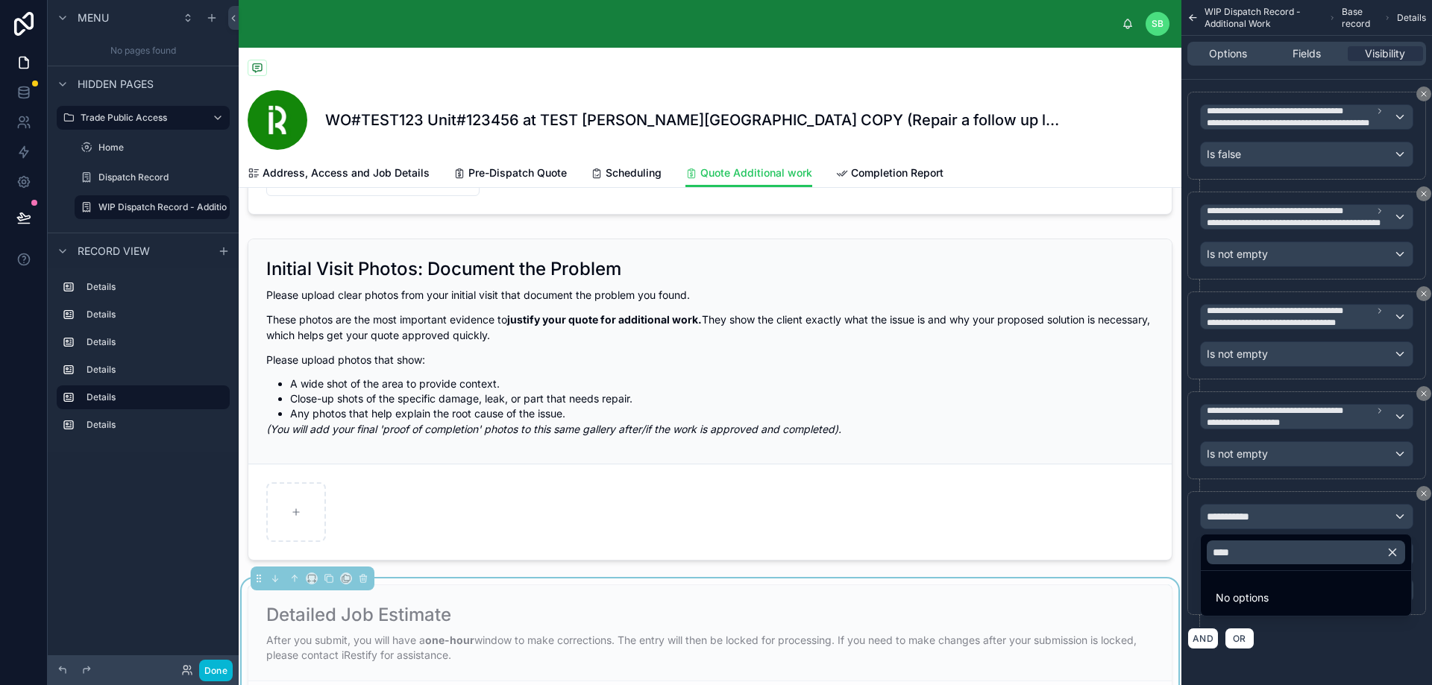
click at [1395, 545] on button "button" at bounding box center [1397, 553] width 25 height 36
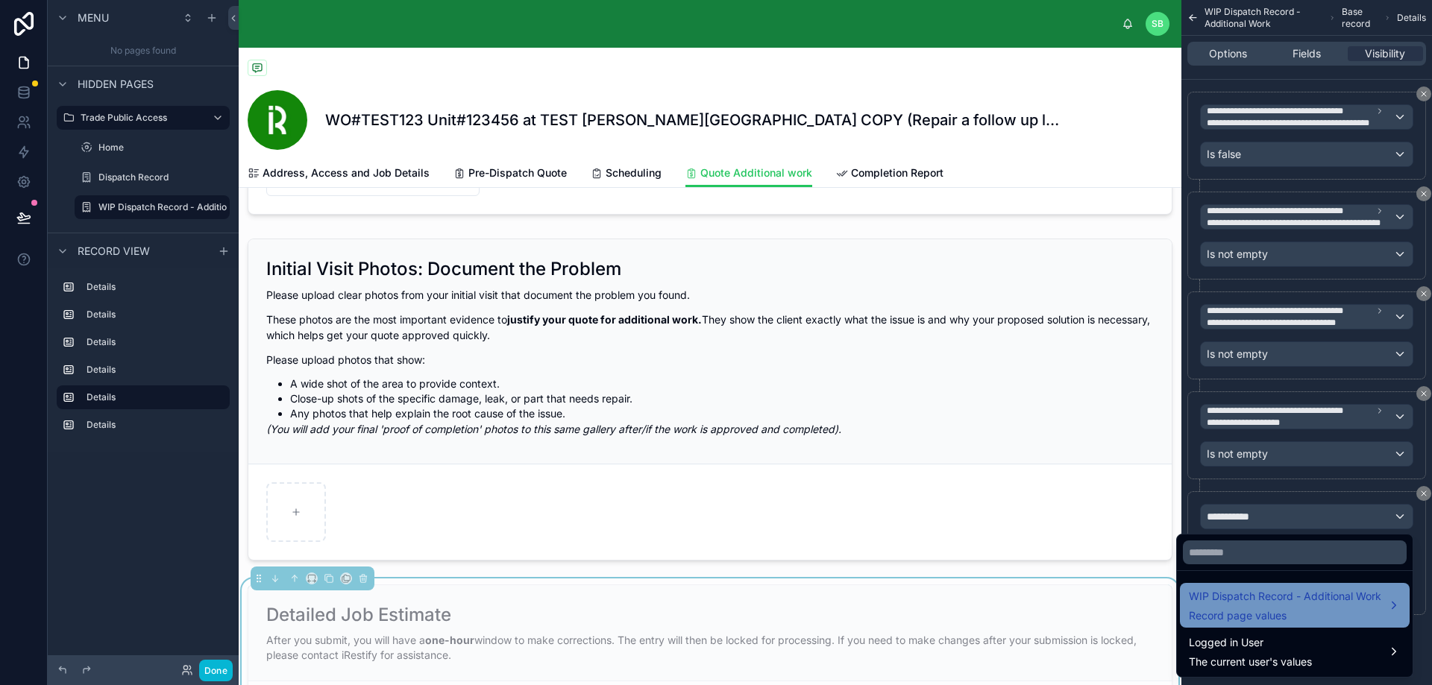
click at [1369, 601] on span "WIP Dispatch Record - Additional Work" at bounding box center [1285, 597] width 192 height 18
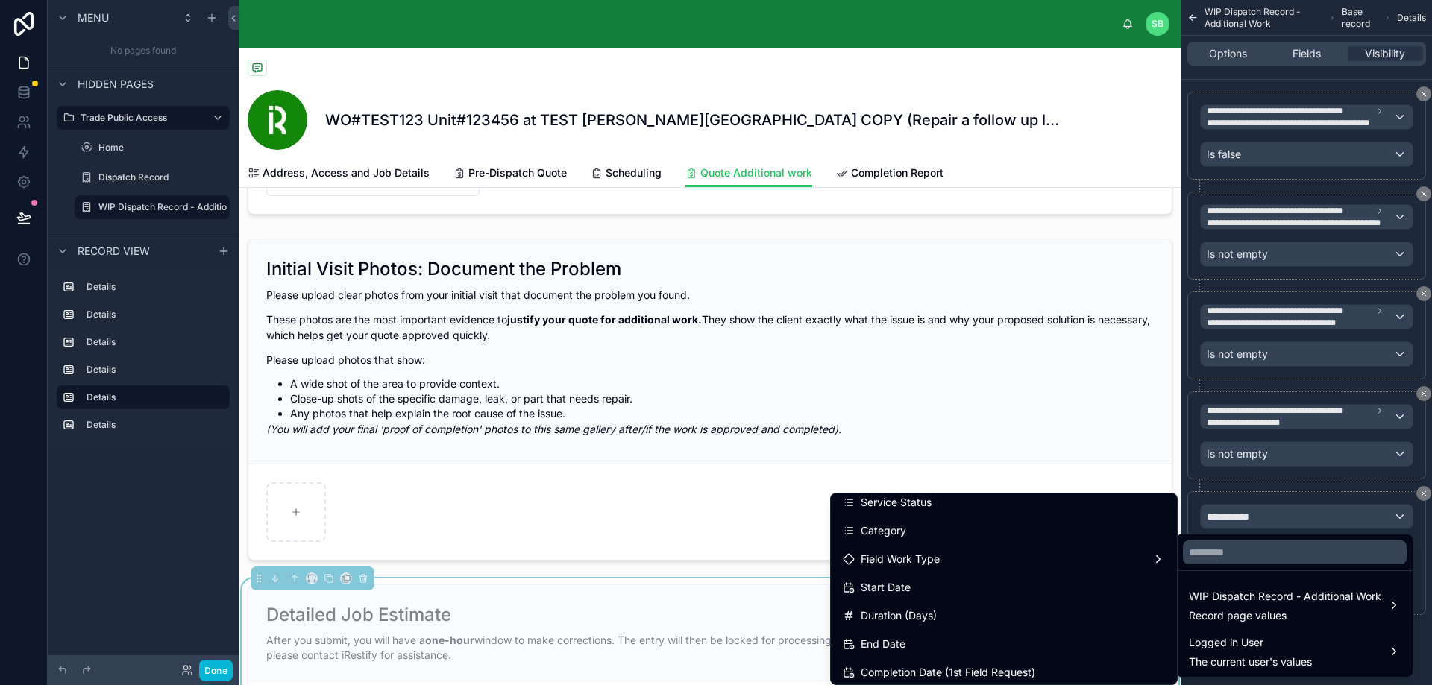
scroll to position [224, 0]
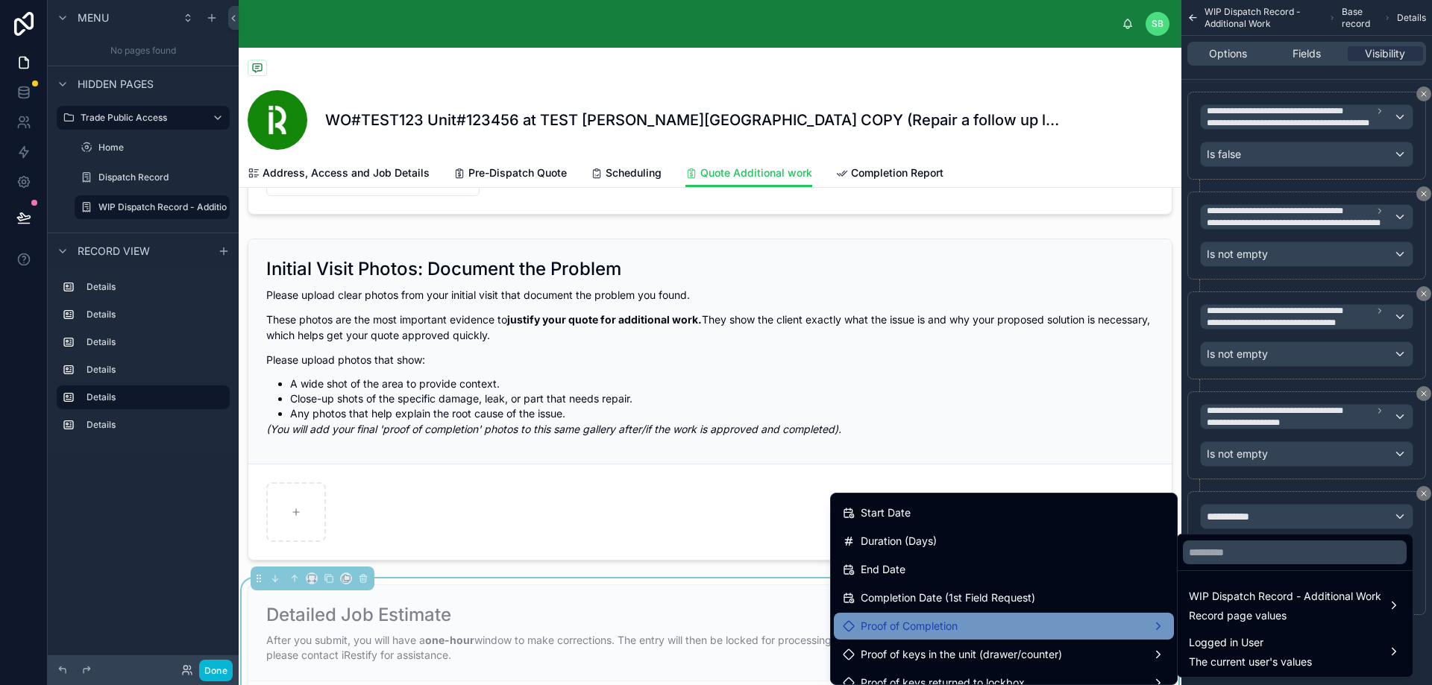
click at [990, 625] on div "Proof of Completion" at bounding box center [1004, 626] width 322 height 18
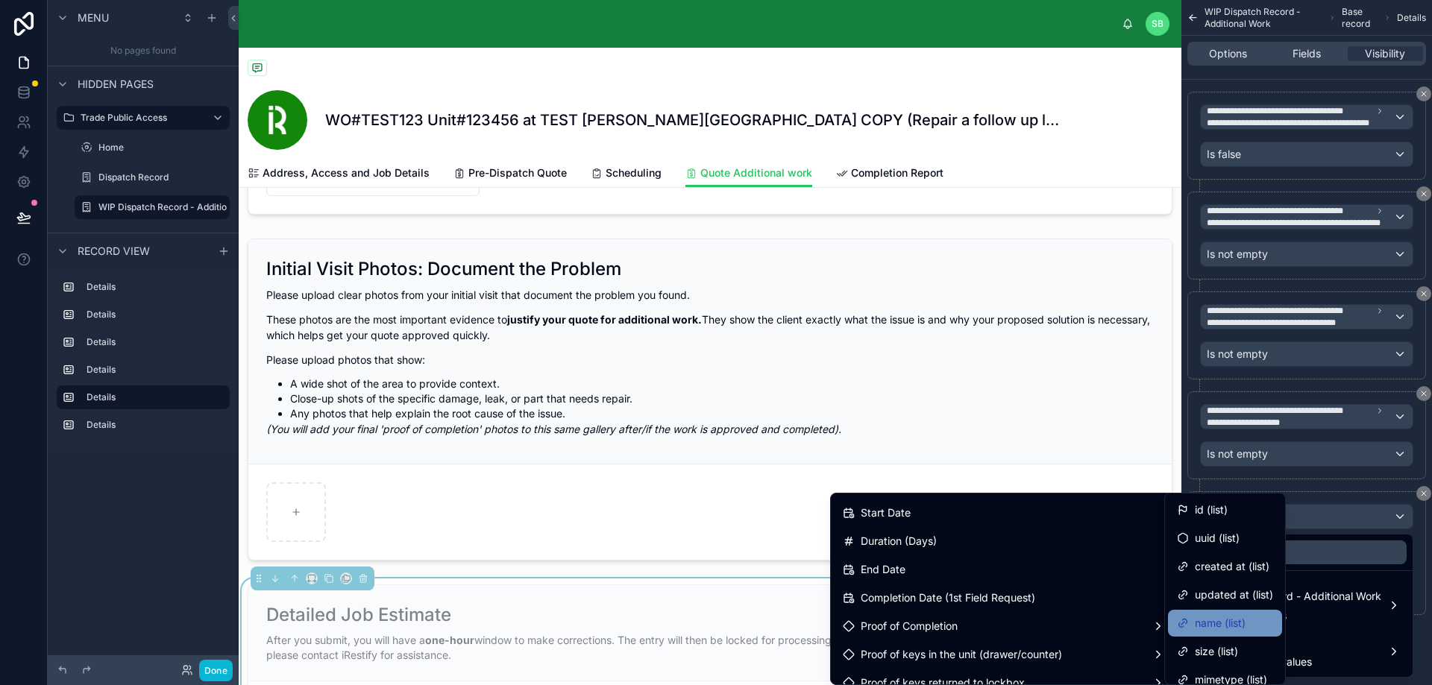
scroll to position [75, 0]
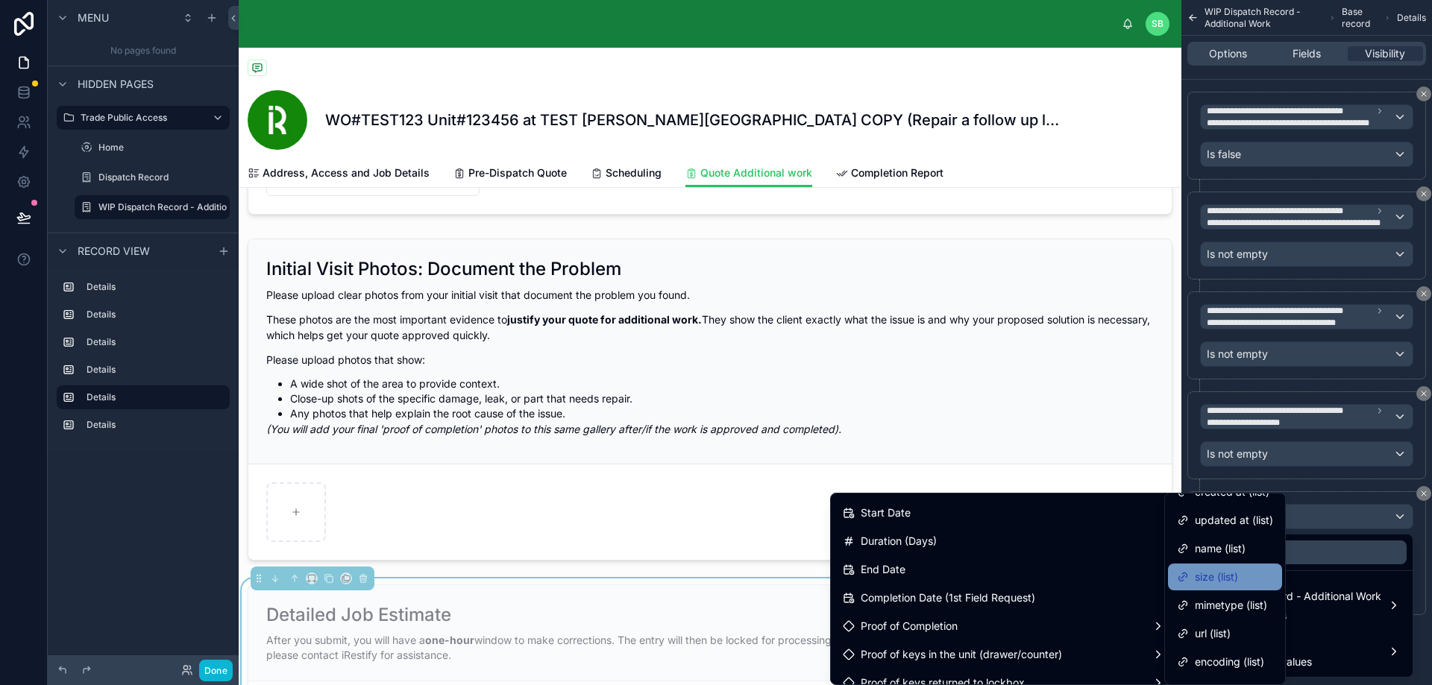
click at [1227, 575] on span "size (list)" at bounding box center [1215, 577] width 43 height 18
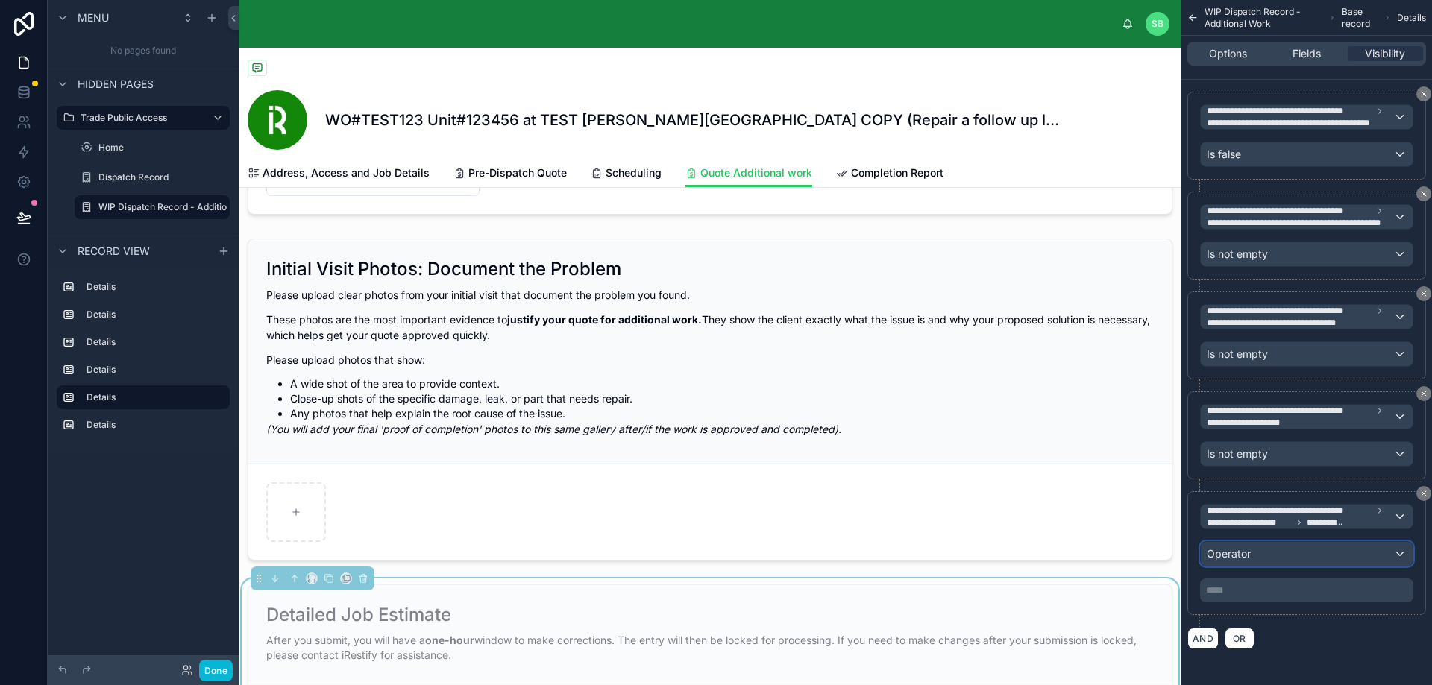
click at [1285, 555] on div "Operator" at bounding box center [1306, 554] width 212 height 24
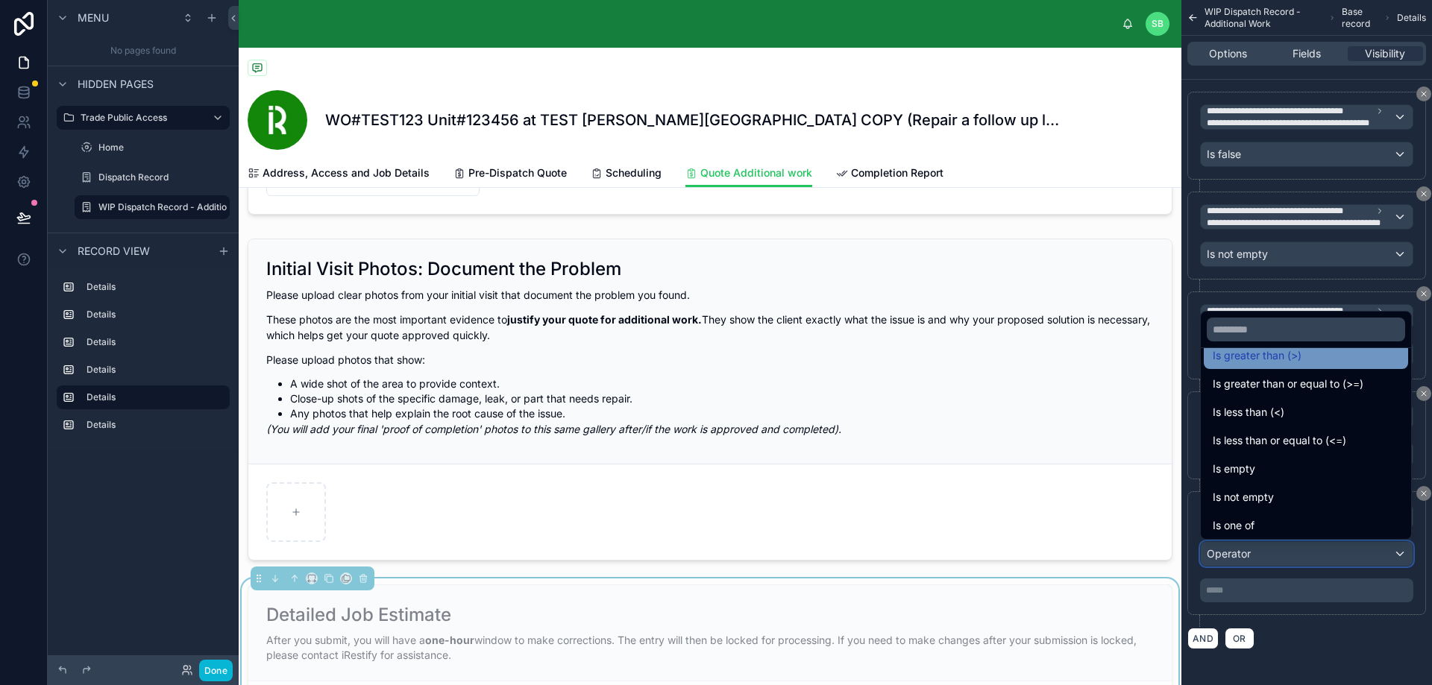
scroll to position [106, 0]
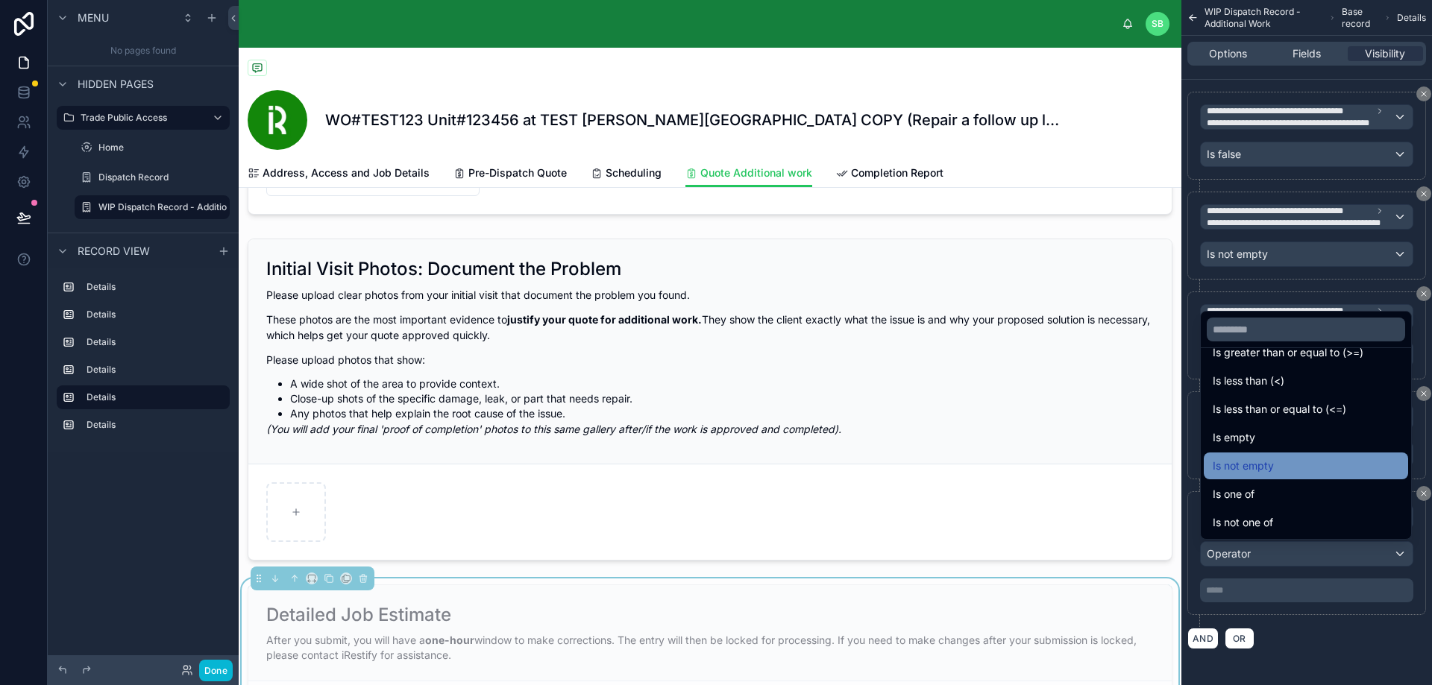
click at [1300, 463] on div "Is not empty" at bounding box center [1305, 466] width 186 height 18
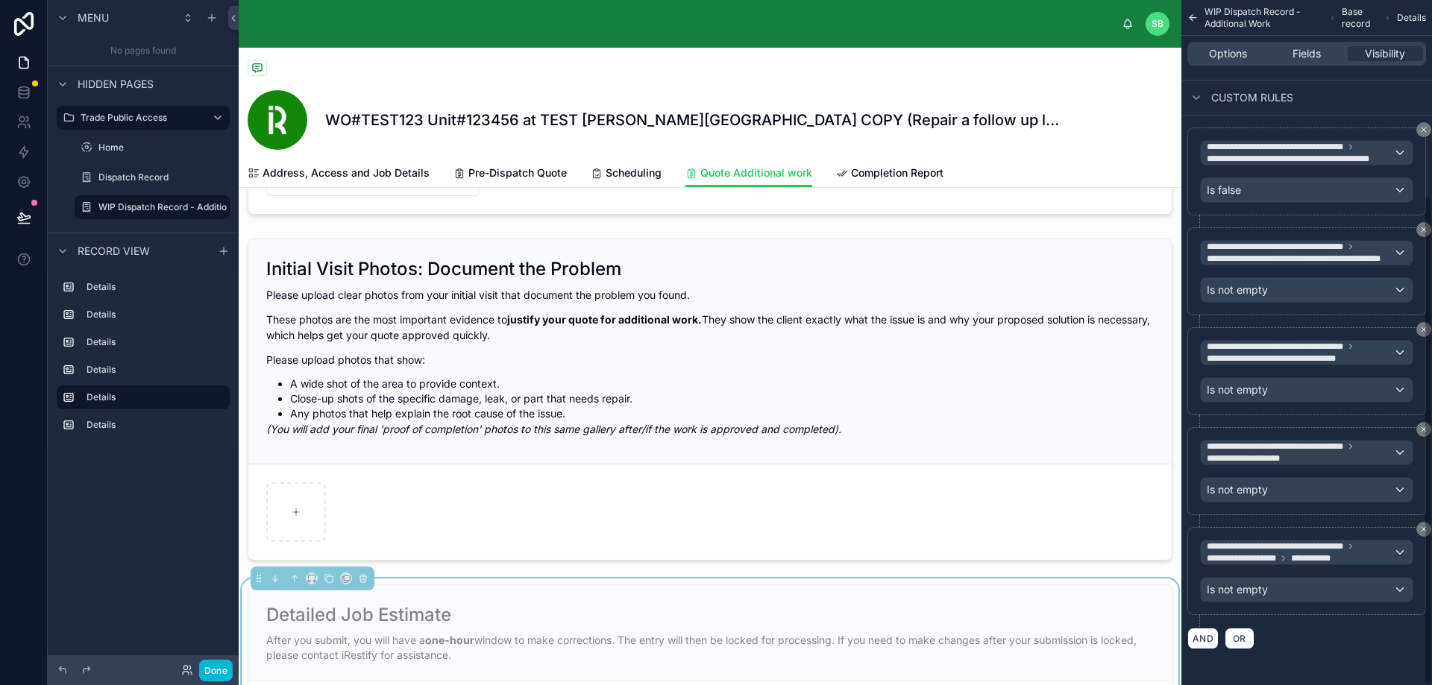
scroll to position [272, 0]
click at [1333, 647] on div "AND OR" at bounding box center [1306, 638] width 239 height 22
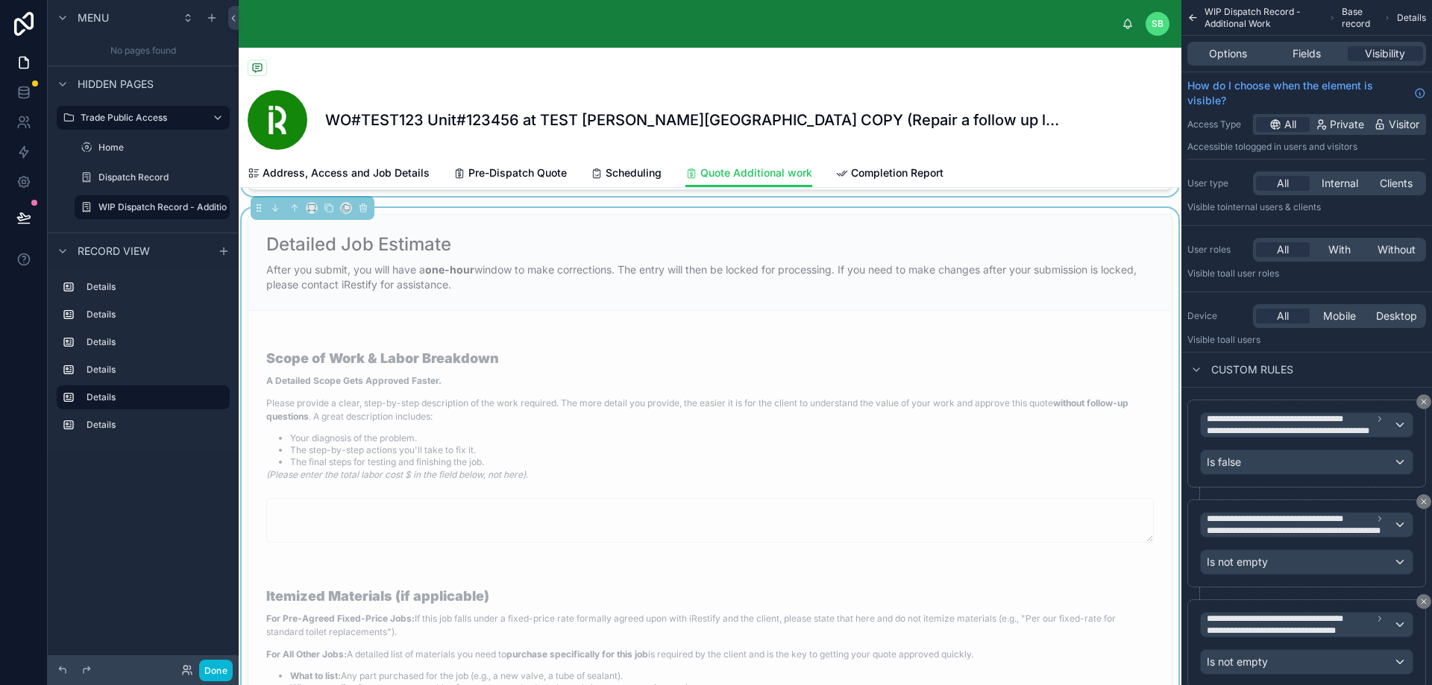
scroll to position [1044, 0]
click at [857, 374] on p "A Detailed Scope Gets Approved Faster." at bounding box center [709, 378] width 887 height 13
click at [907, 299] on div "Detailed Job Estimate After you submit, you will have a one-hour window to make…" at bounding box center [709, 261] width 923 height 96
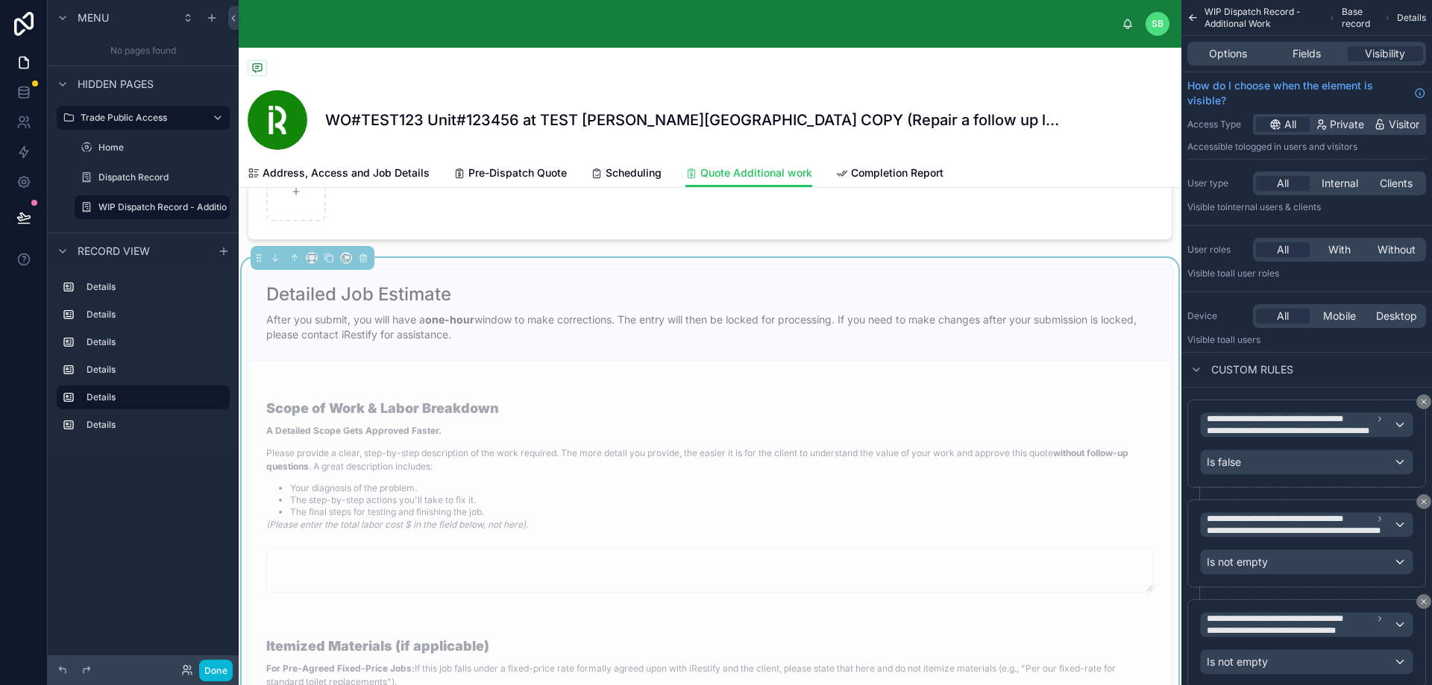
scroll to position [969, 0]
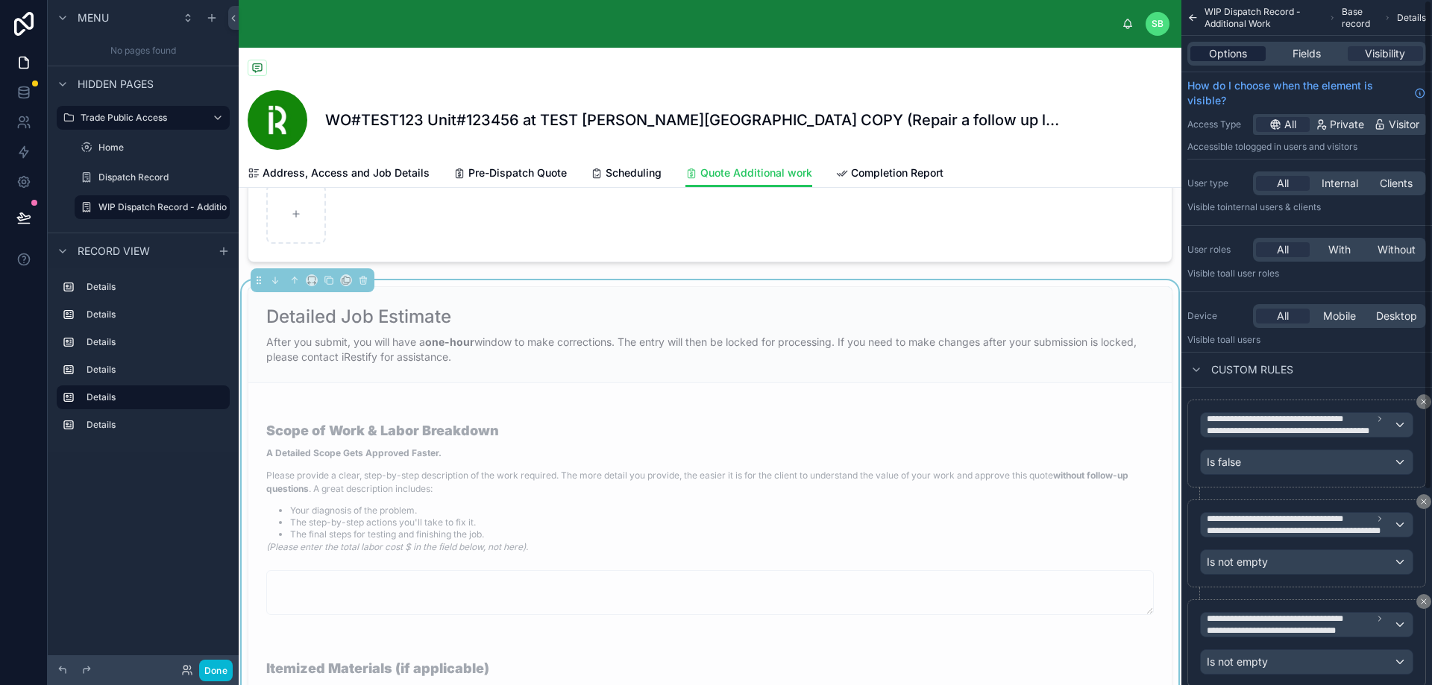
click at [1232, 54] on span "Options" at bounding box center [1228, 53] width 38 height 15
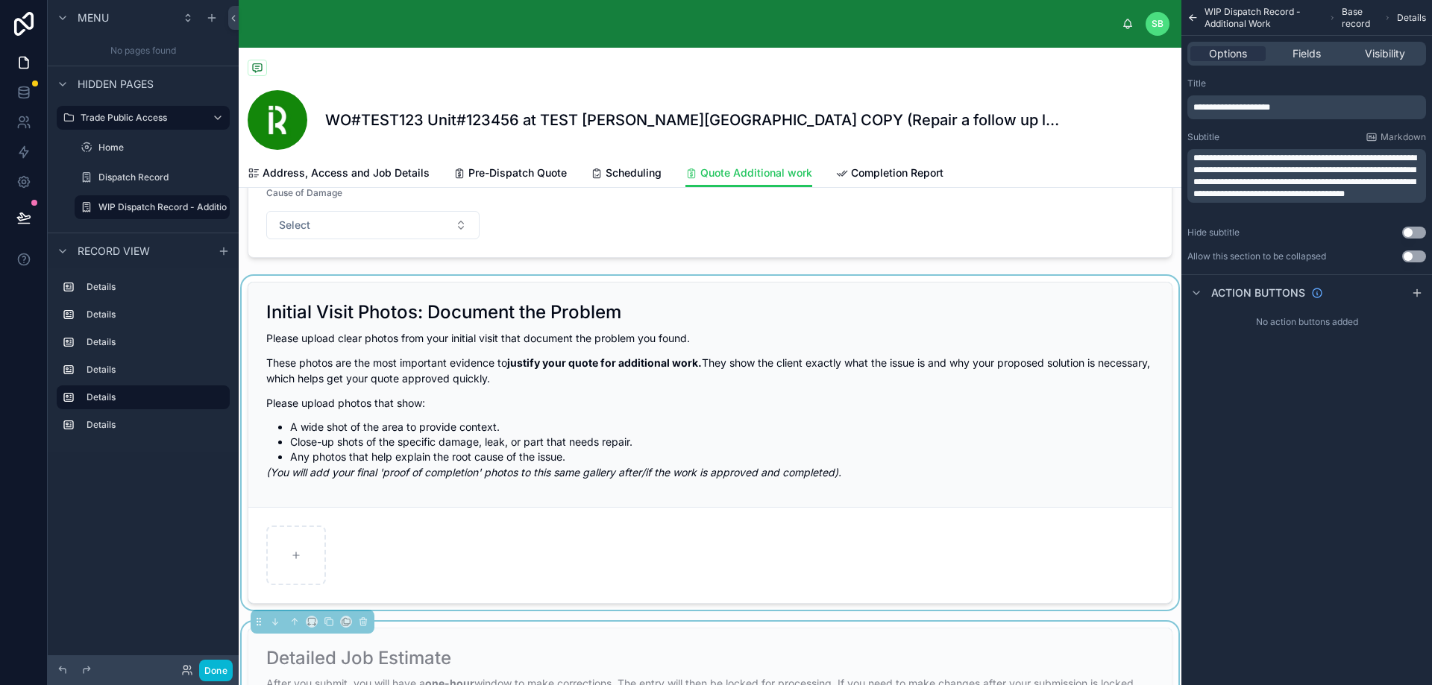
scroll to position [671, 0]
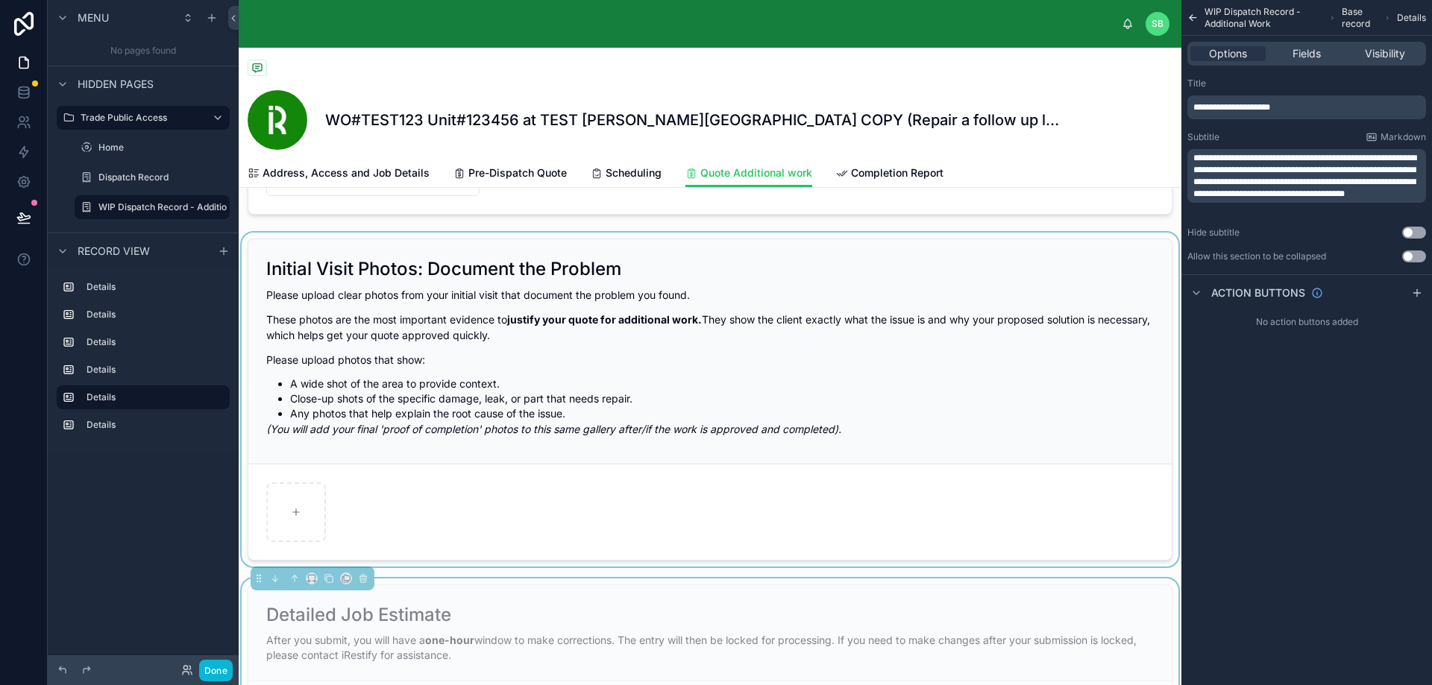
click at [606, 377] on div at bounding box center [710, 400] width 942 height 334
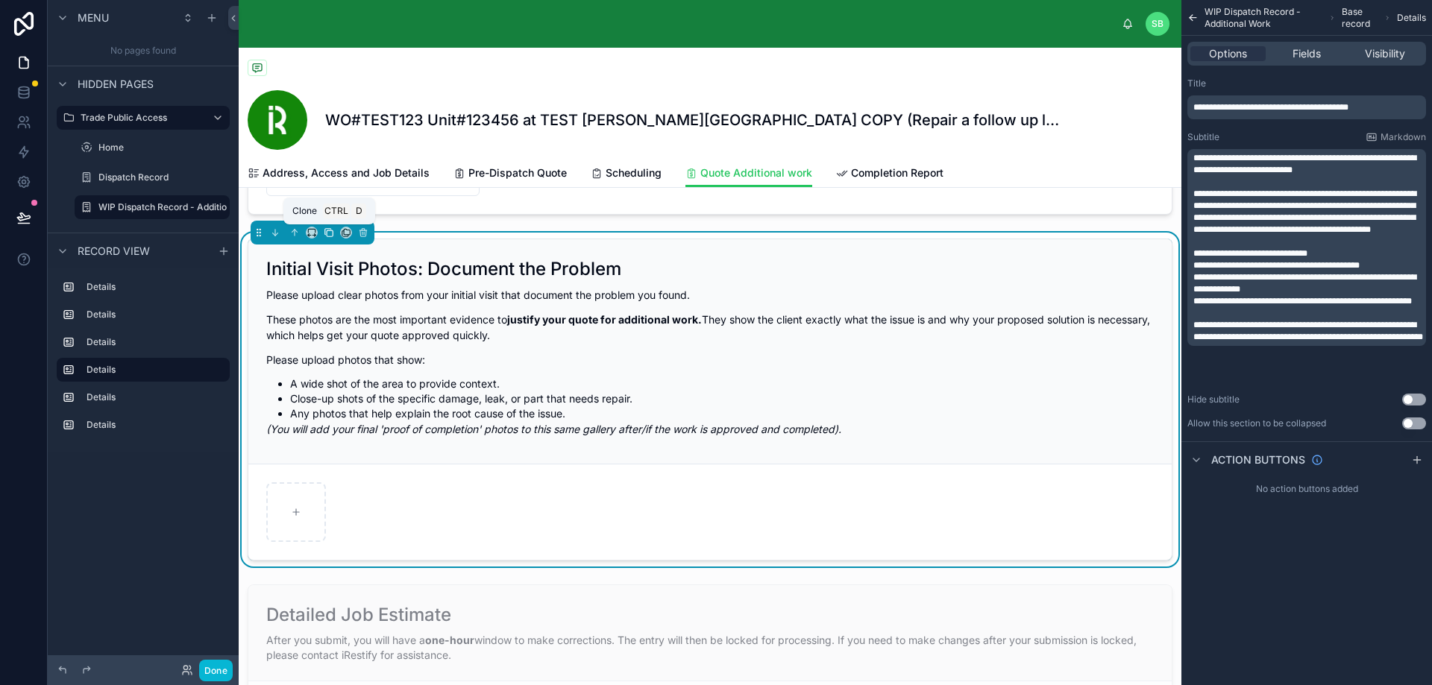
click at [327, 230] on icon at bounding box center [329, 232] width 10 height 10
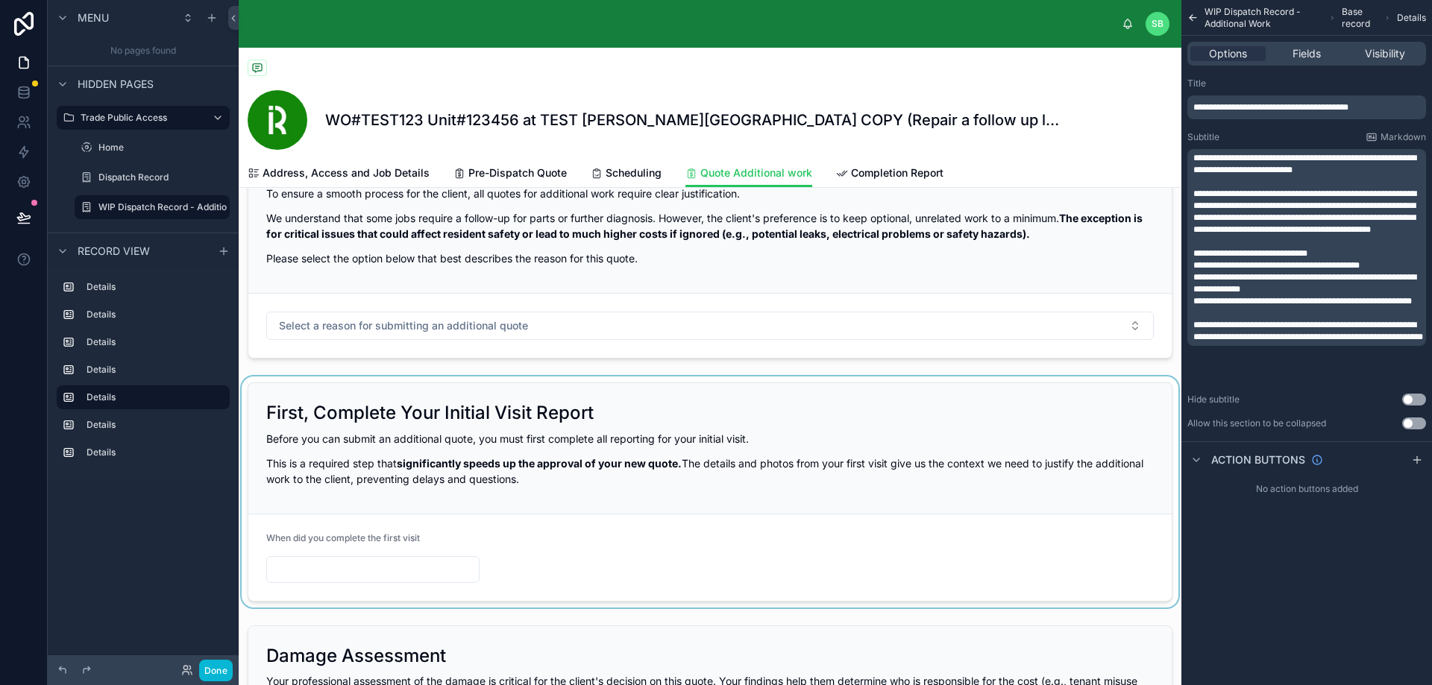
scroll to position [0, 0]
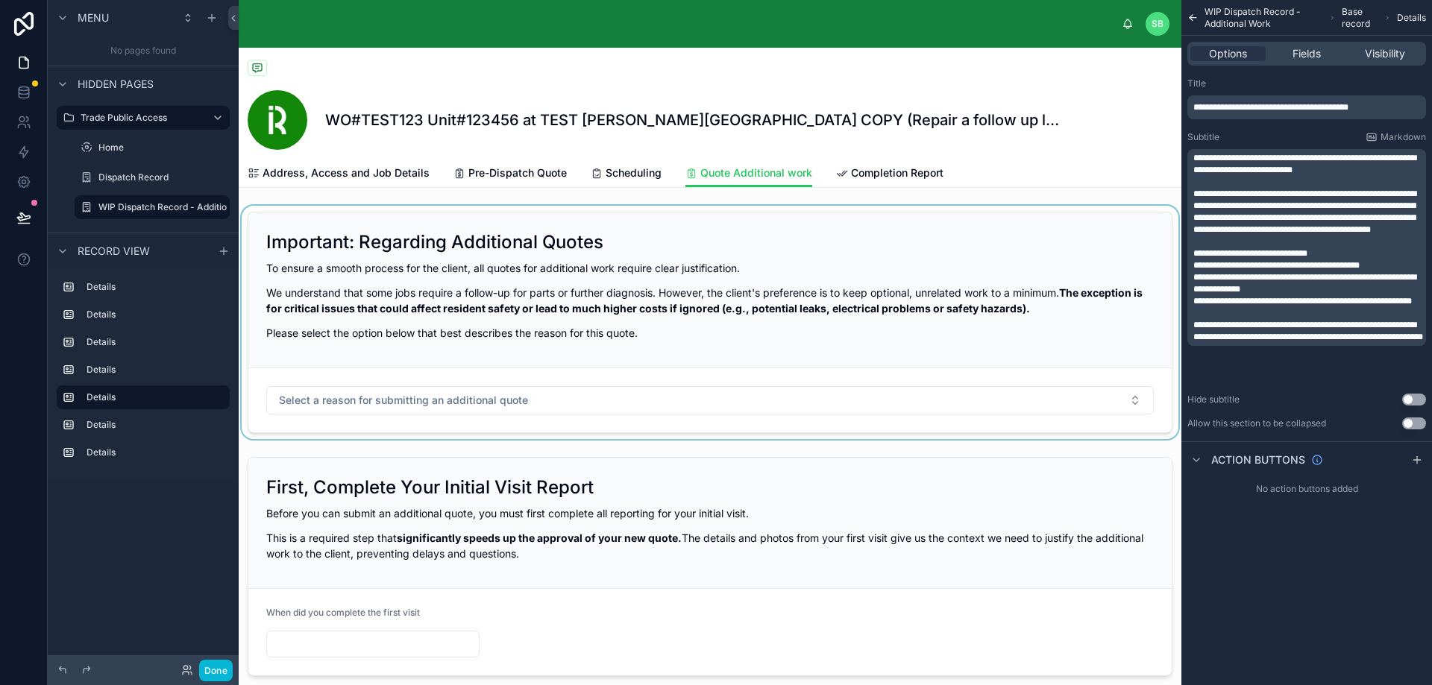
click at [787, 399] on div at bounding box center [710, 322] width 942 height 233
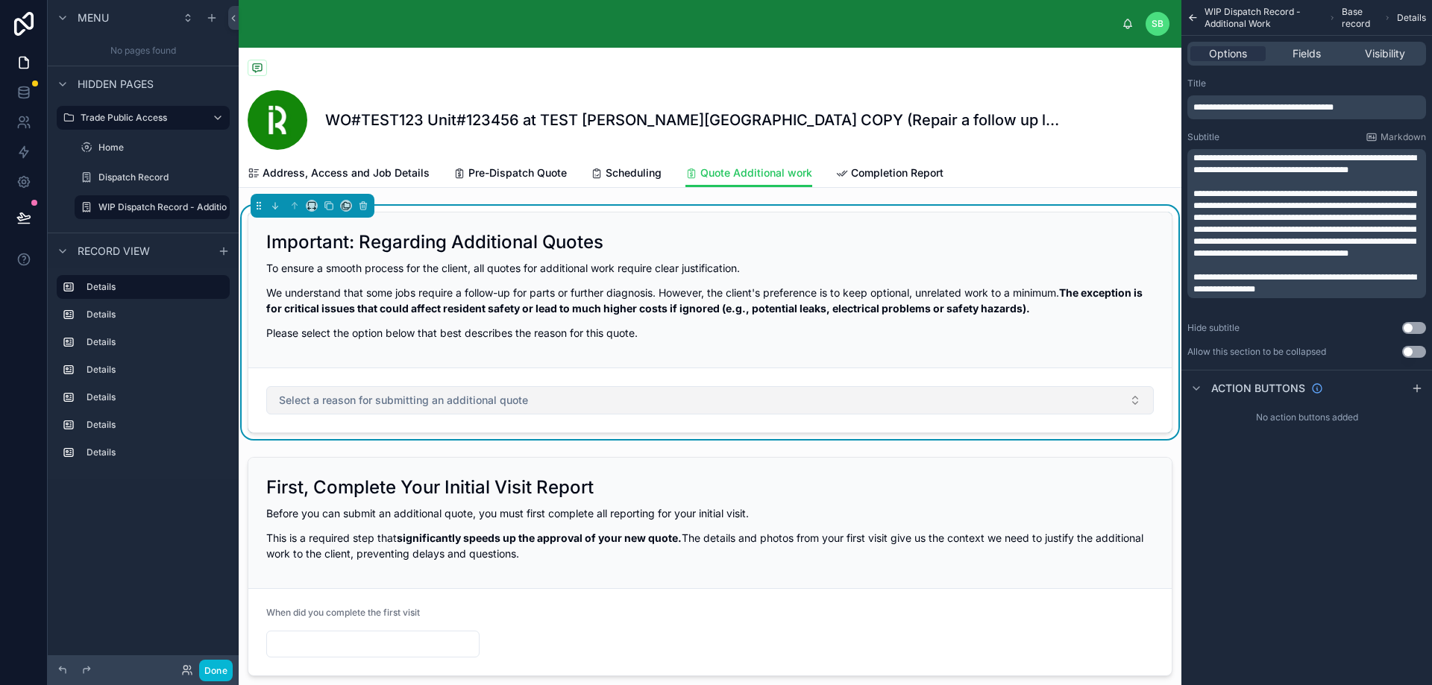
click at [1114, 401] on button "Select a reason for submitting an additional quote" at bounding box center [709, 400] width 887 height 28
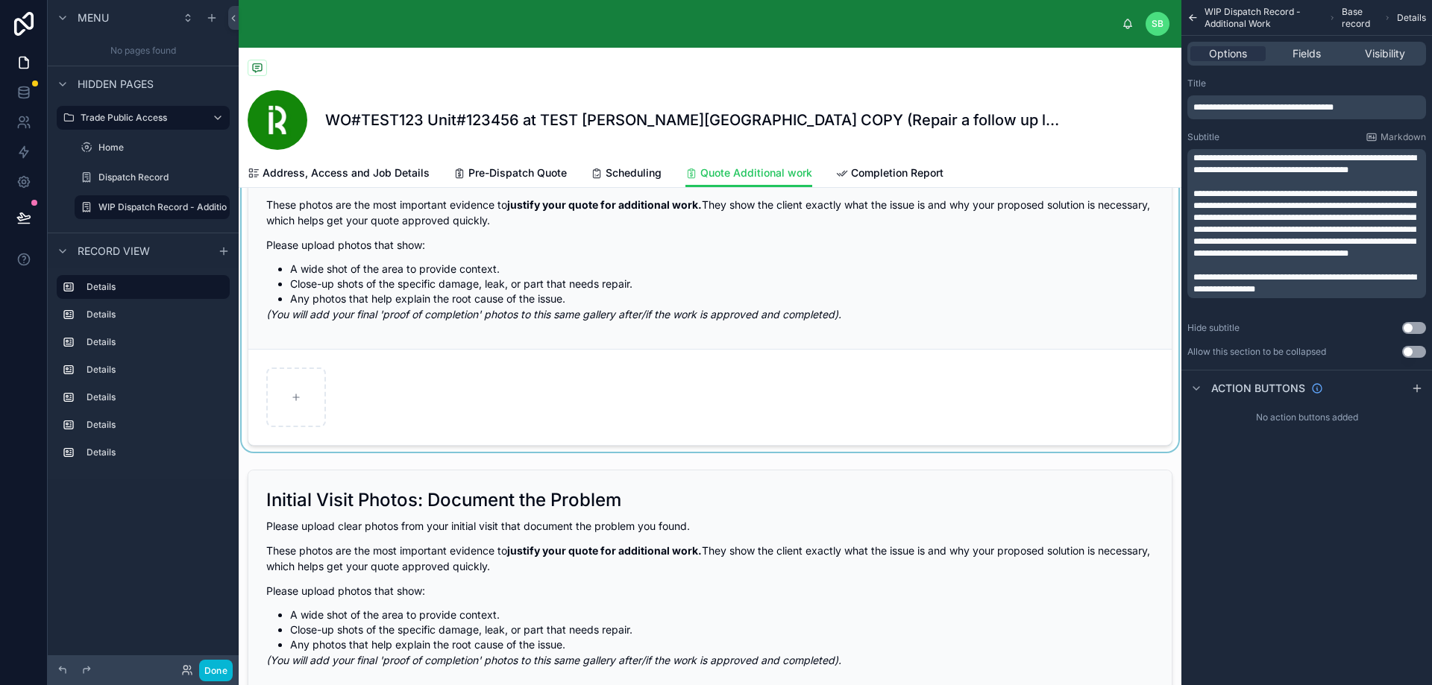
scroll to position [671, 0]
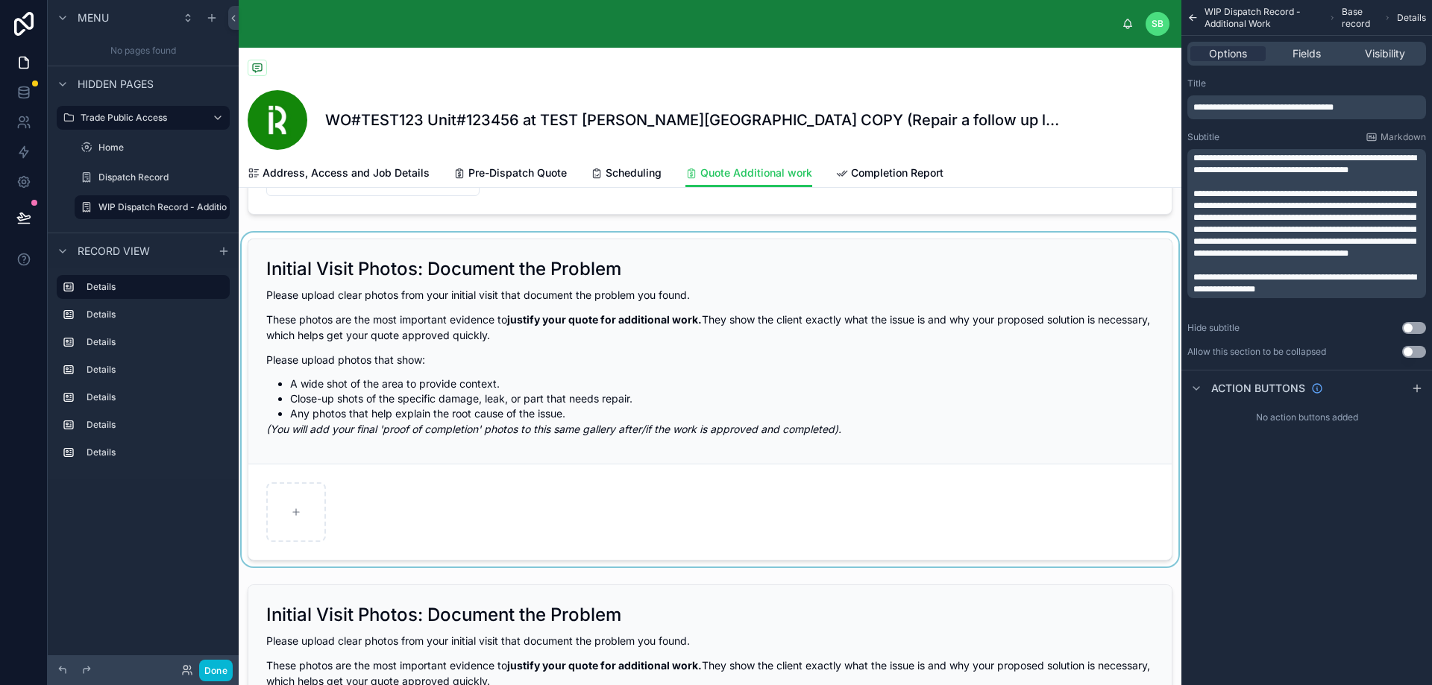
click at [770, 321] on div at bounding box center [710, 400] width 942 height 334
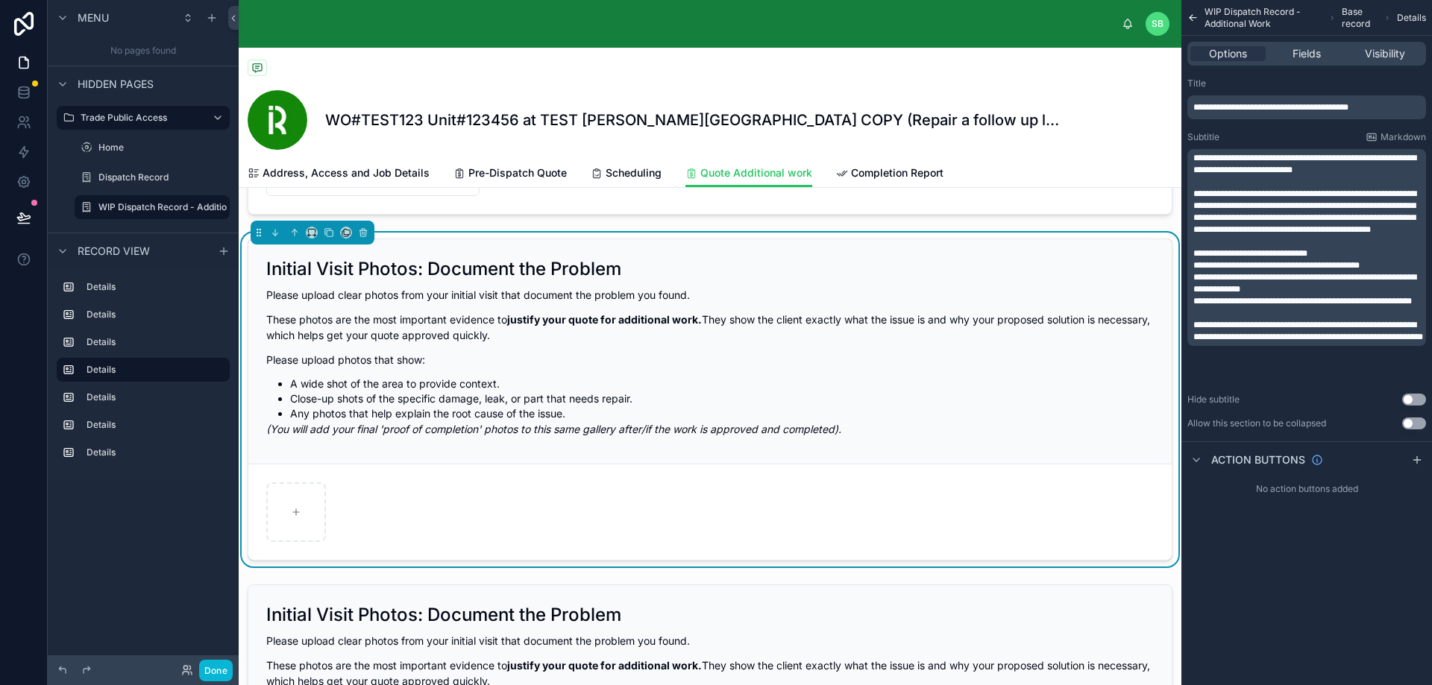
click at [1386, 43] on div "Options Fields Visibility" at bounding box center [1306, 54] width 239 height 24
click at [1389, 51] on span "Visibility" at bounding box center [1384, 53] width 40 height 15
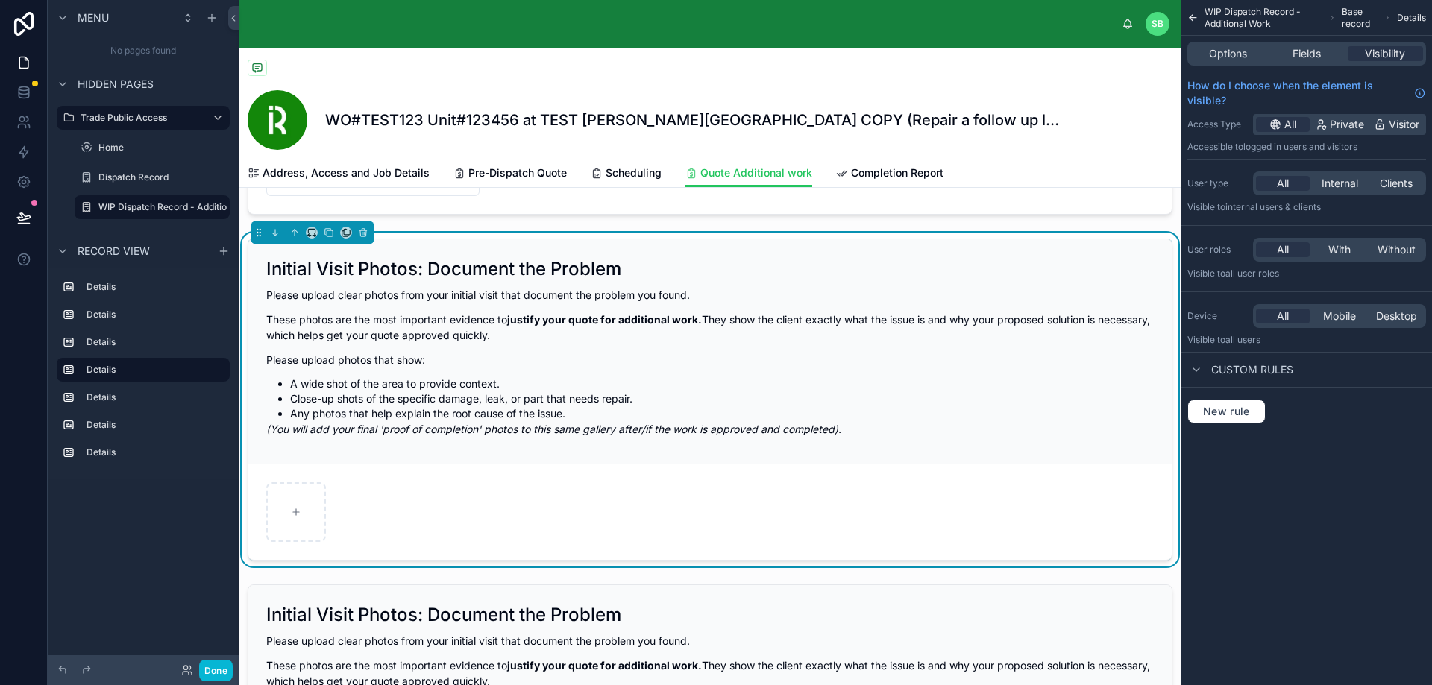
click at [1248, 368] on span "Custom rules" at bounding box center [1252, 369] width 82 height 15
click at [1233, 365] on span "Custom rules" at bounding box center [1252, 369] width 82 height 15
click at [1239, 420] on button "New rule" at bounding box center [1226, 412] width 78 height 24
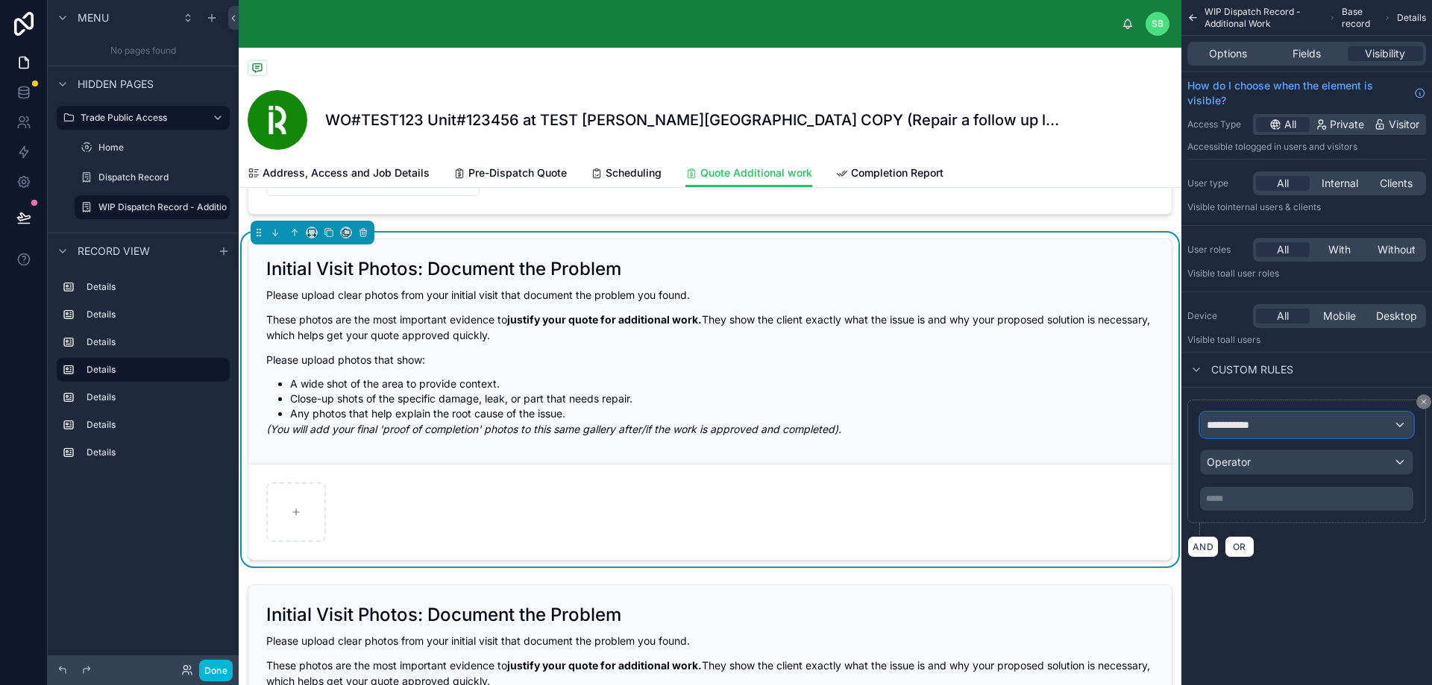
click at [1276, 422] on div "**********" at bounding box center [1306, 425] width 212 height 24
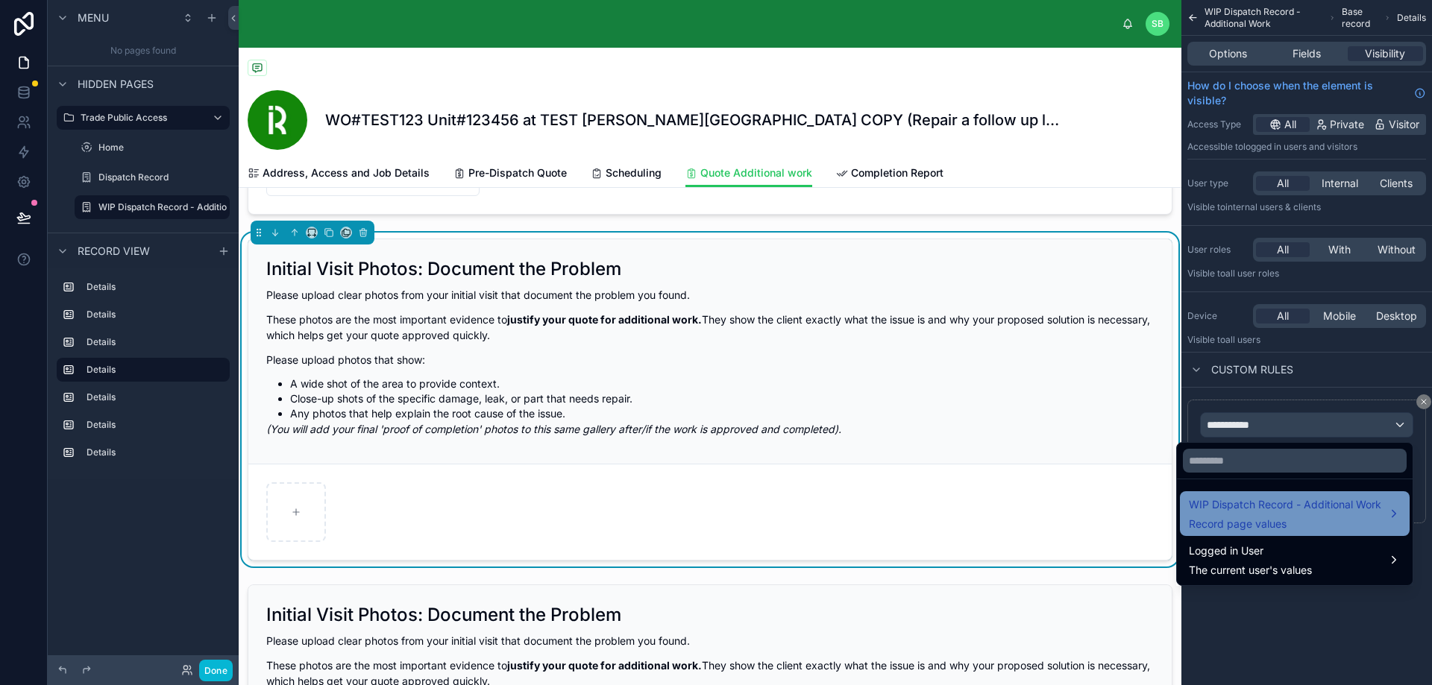
click at [1295, 522] on span "Record page values" at bounding box center [1285, 524] width 192 height 15
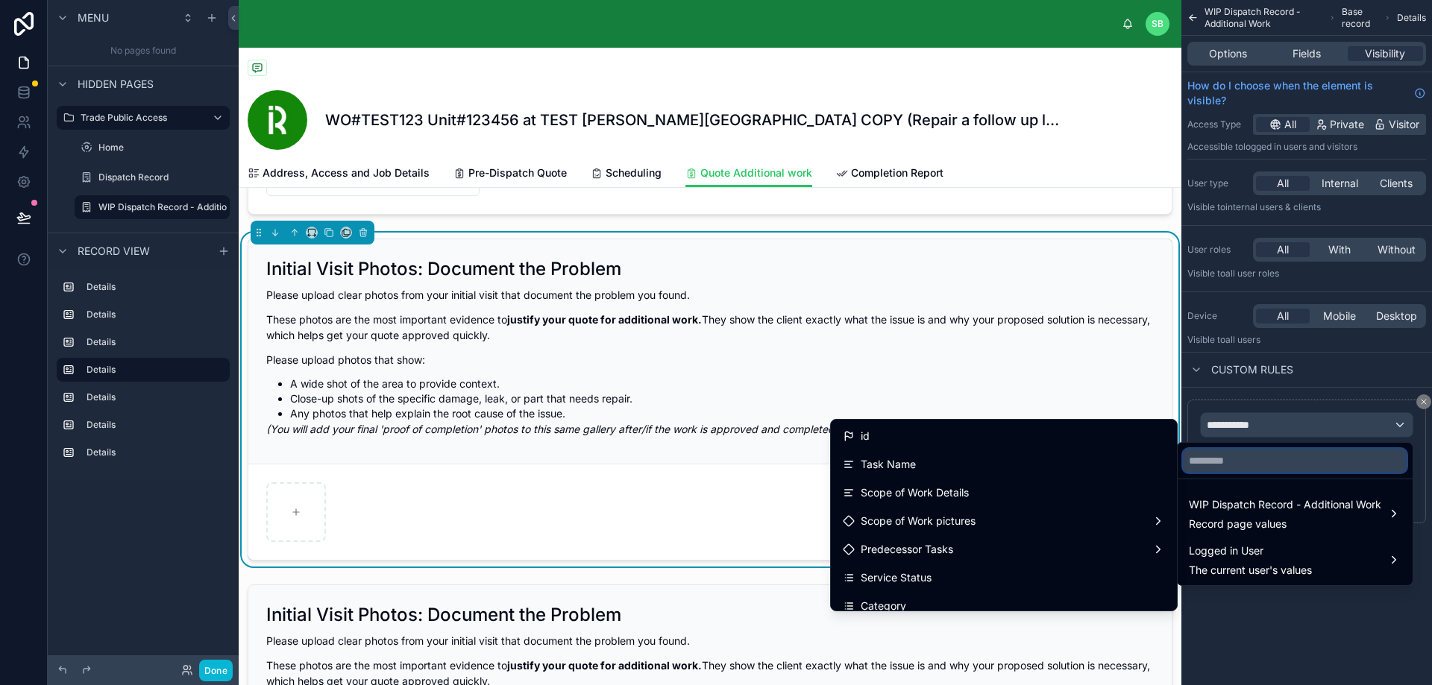
click at [1239, 456] on input "text" at bounding box center [1295, 461] width 224 height 24
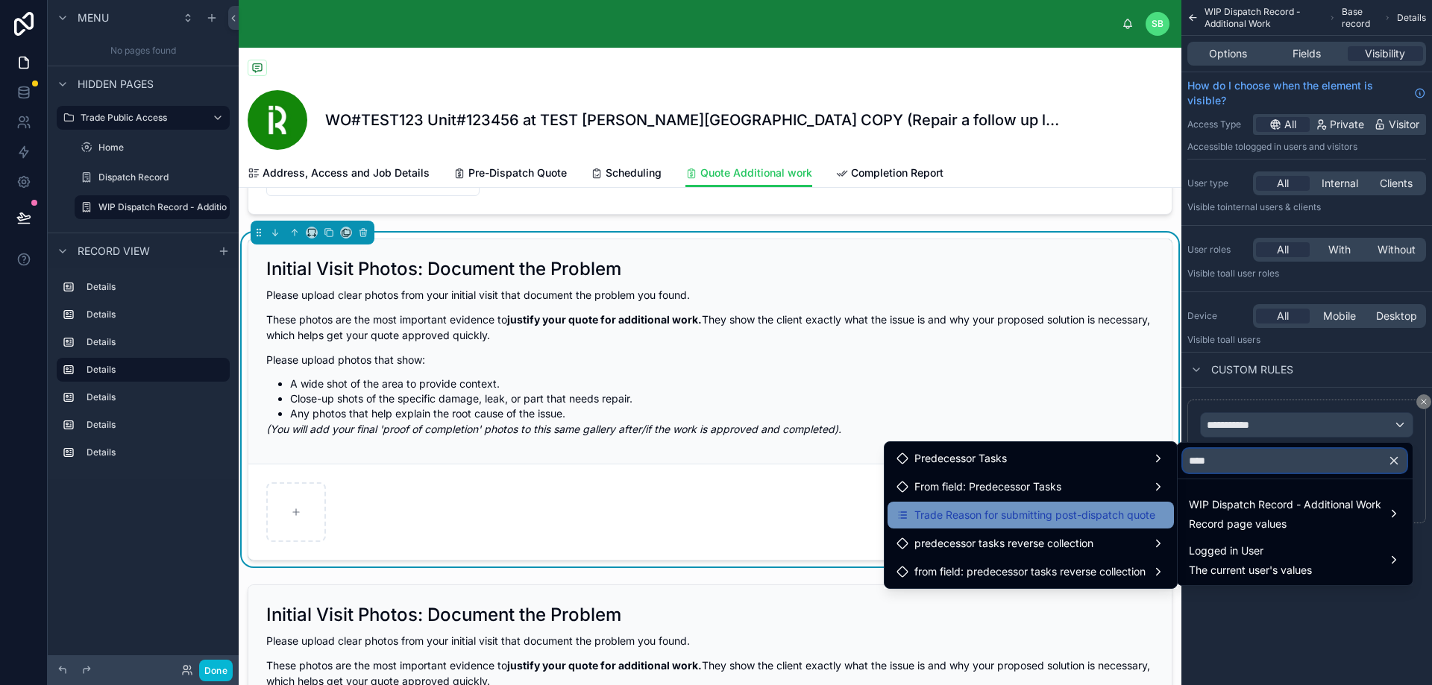
type input "****"
click at [1067, 508] on span "Trade Reason for submitting post-dispatch quote" at bounding box center [1034, 515] width 241 height 18
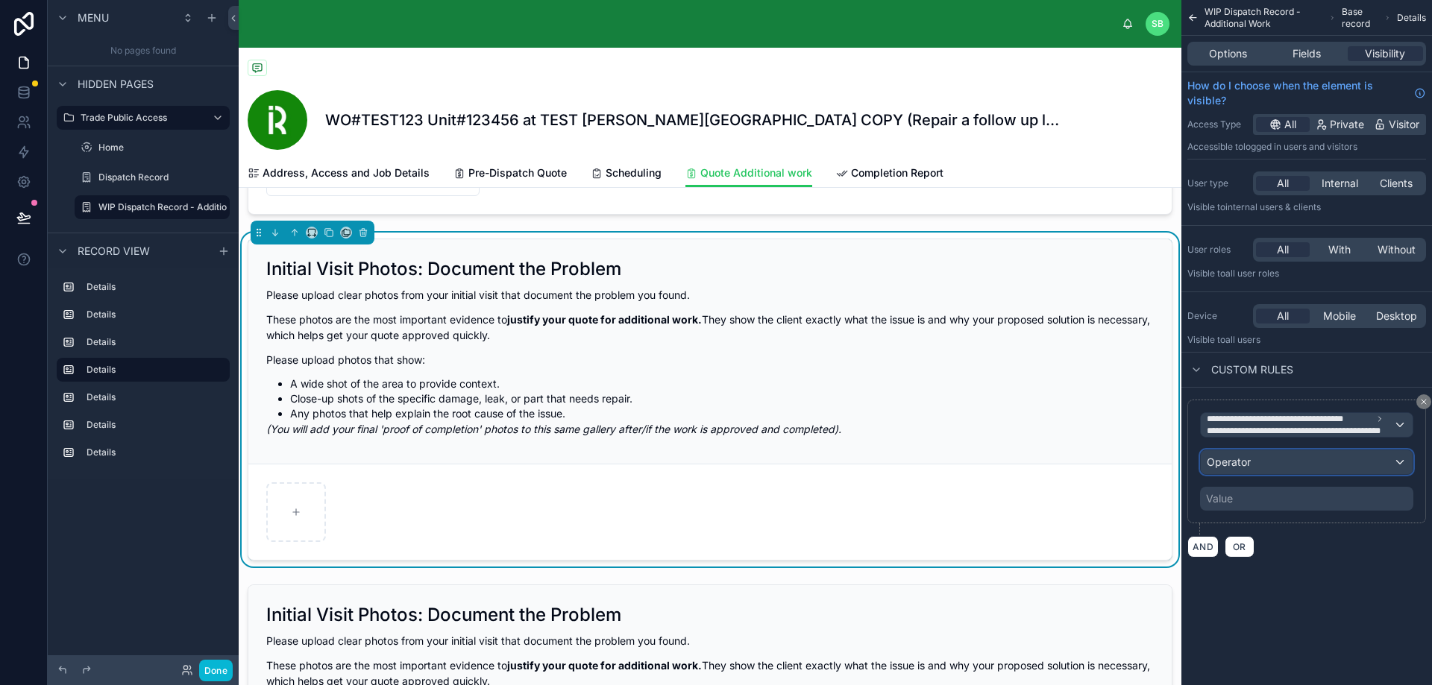
click at [1294, 457] on div "Operator" at bounding box center [1306, 462] width 212 height 24
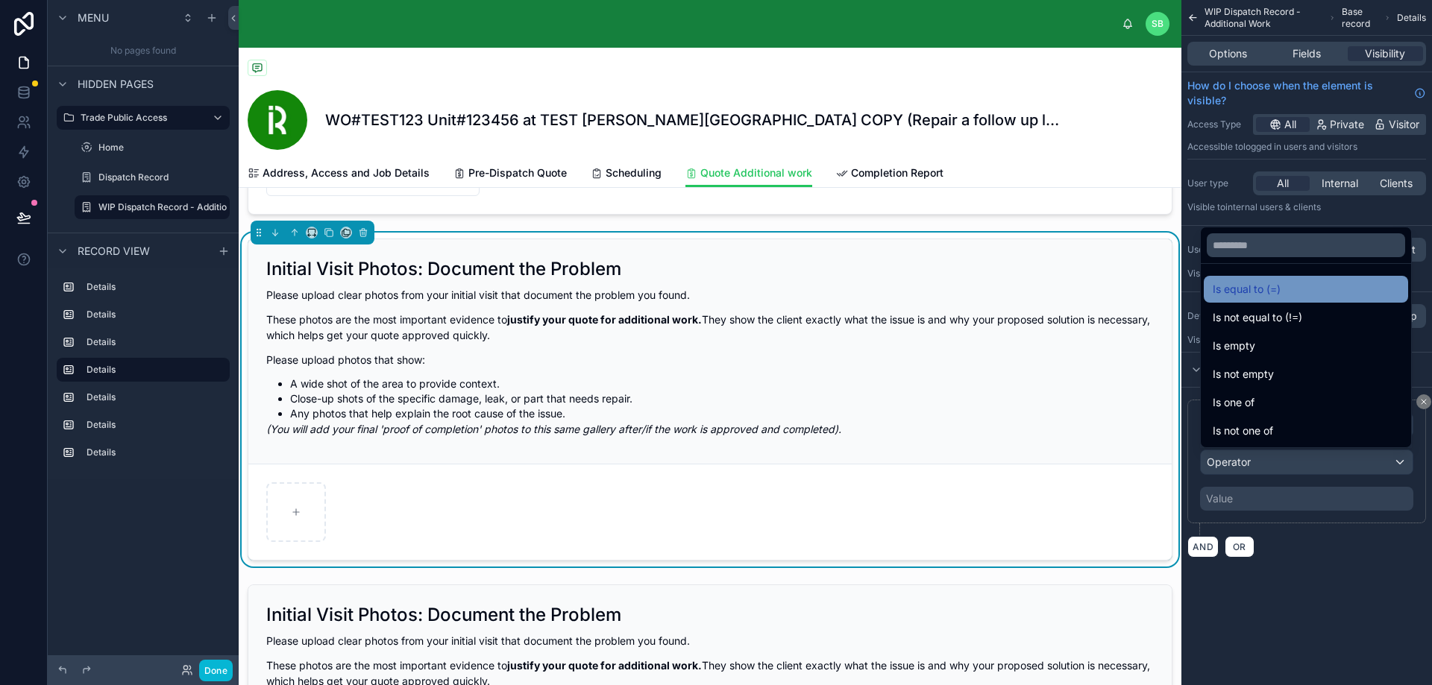
click at [1293, 283] on div "Is equal to (=)" at bounding box center [1305, 289] width 186 height 18
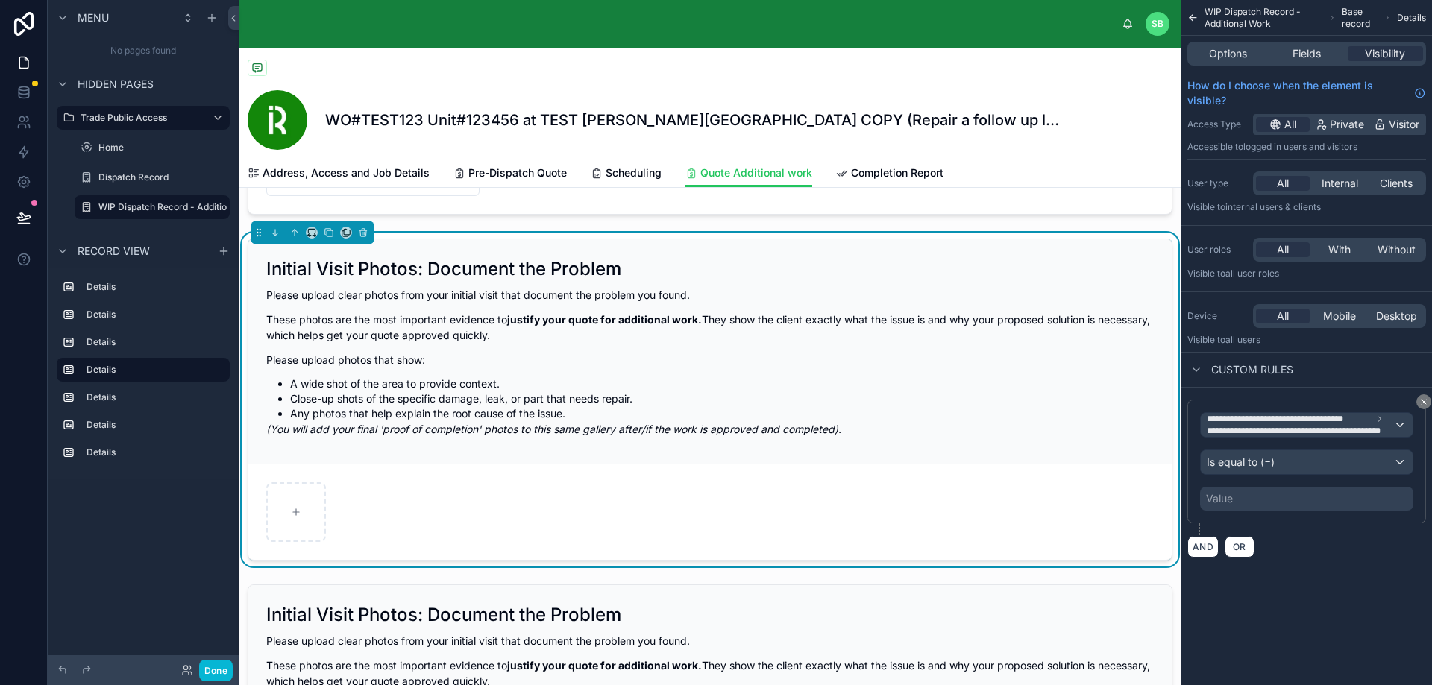
click at [1295, 494] on div "Value" at bounding box center [1306, 499] width 213 height 24
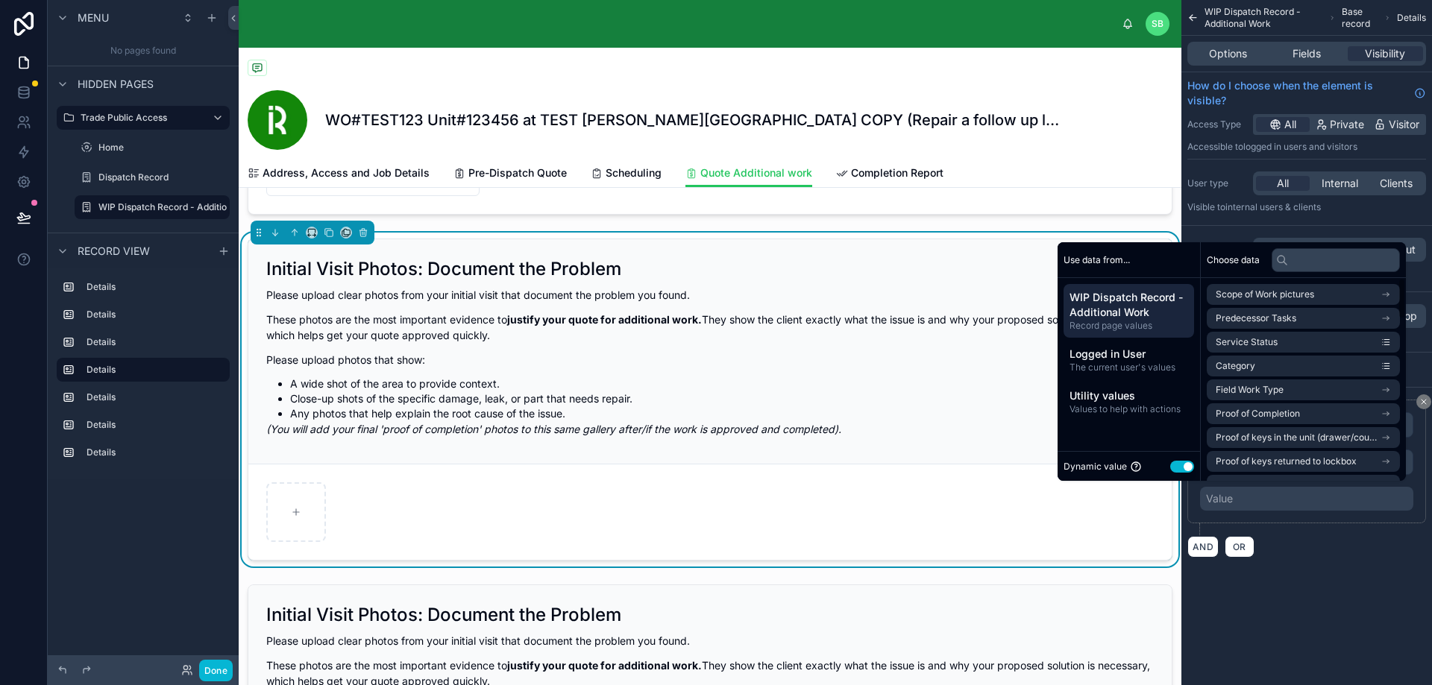
click at [1181, 465] on button "Use setting" at bounding box center [1182, 467] width 24 height 12
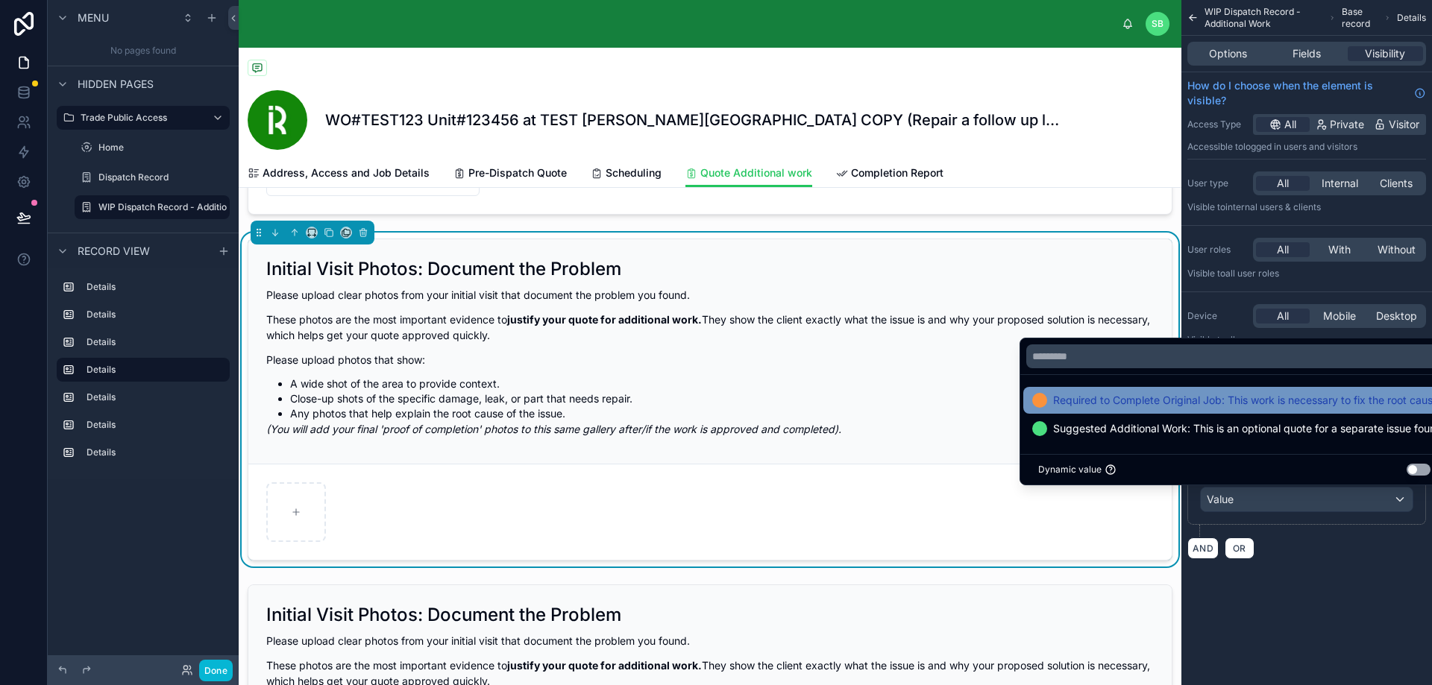
click at [1232, 400] on span "Required to Complete Original Job: This work is necessary to fix the root cause…" at bounding box center [1244, 400] width 383 height 18
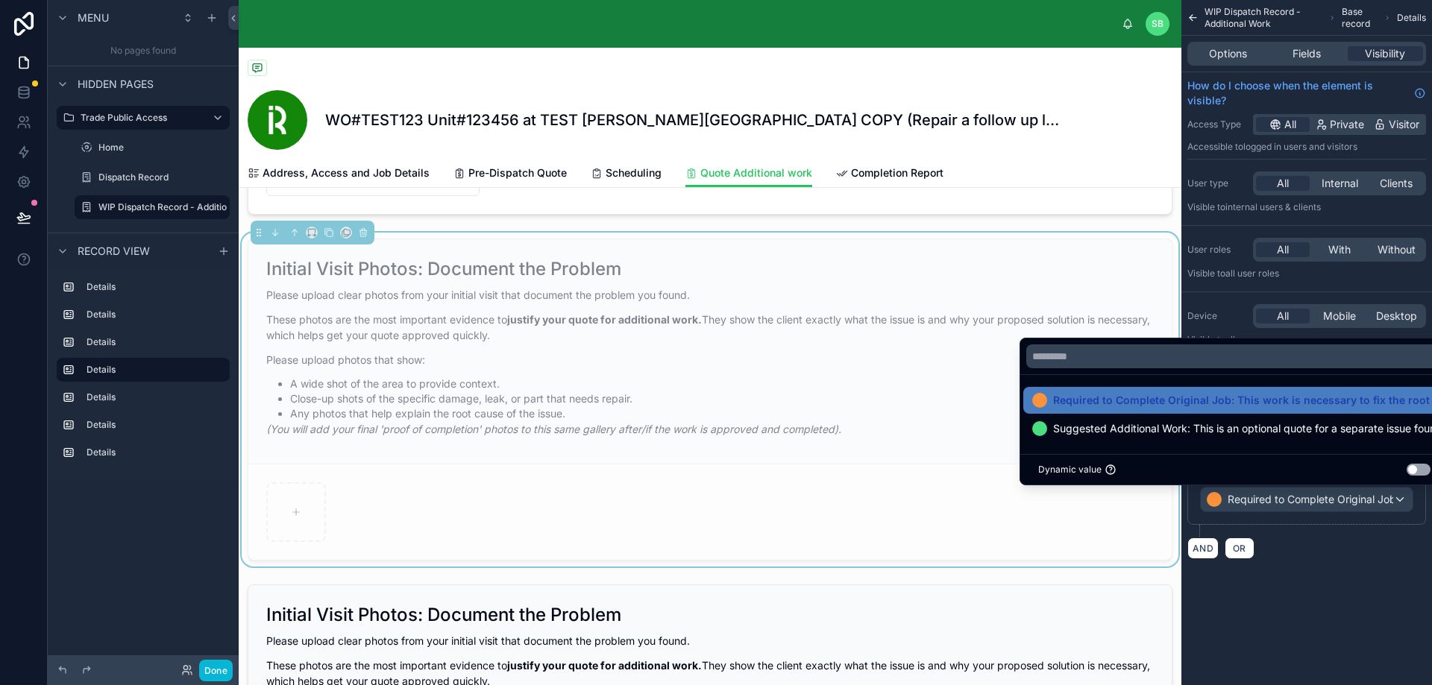
click at [1365, 579] on div "**********" at bounding box center [1306, 297] width 251 height 595
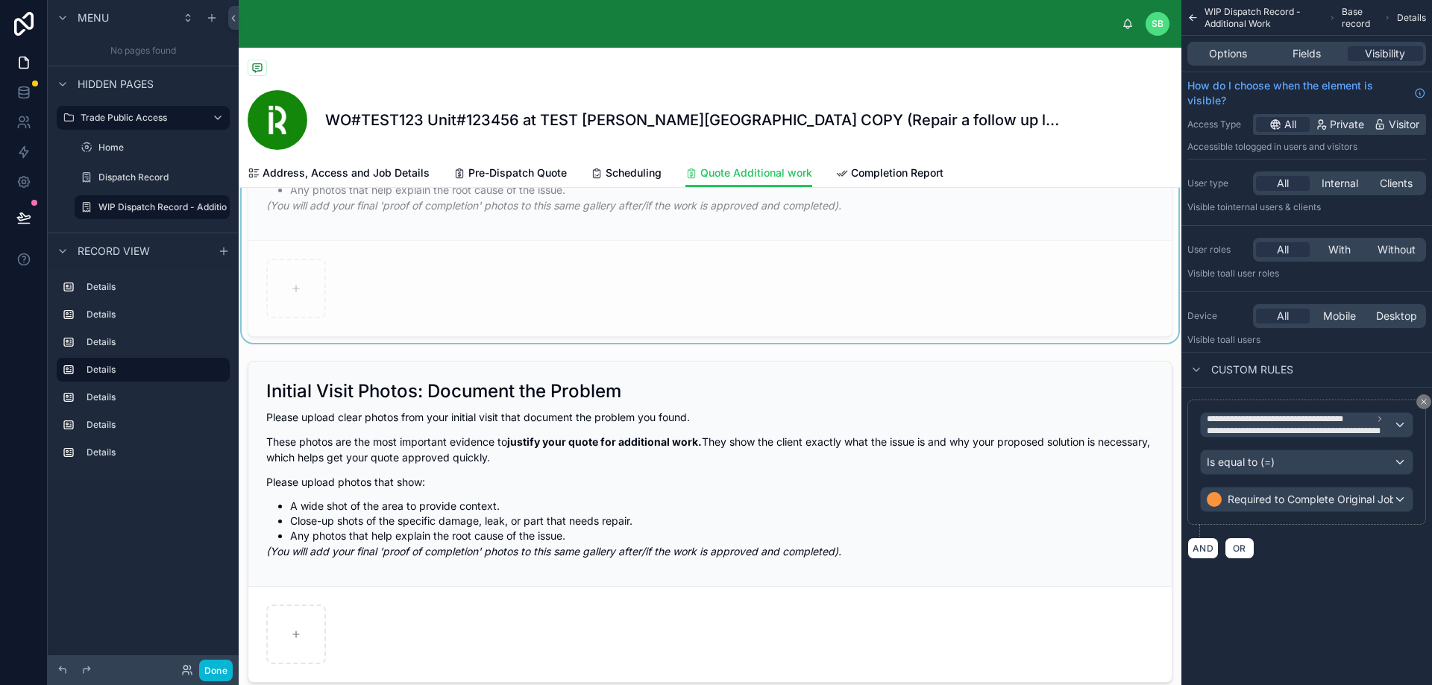
scroll to position [969, 0]
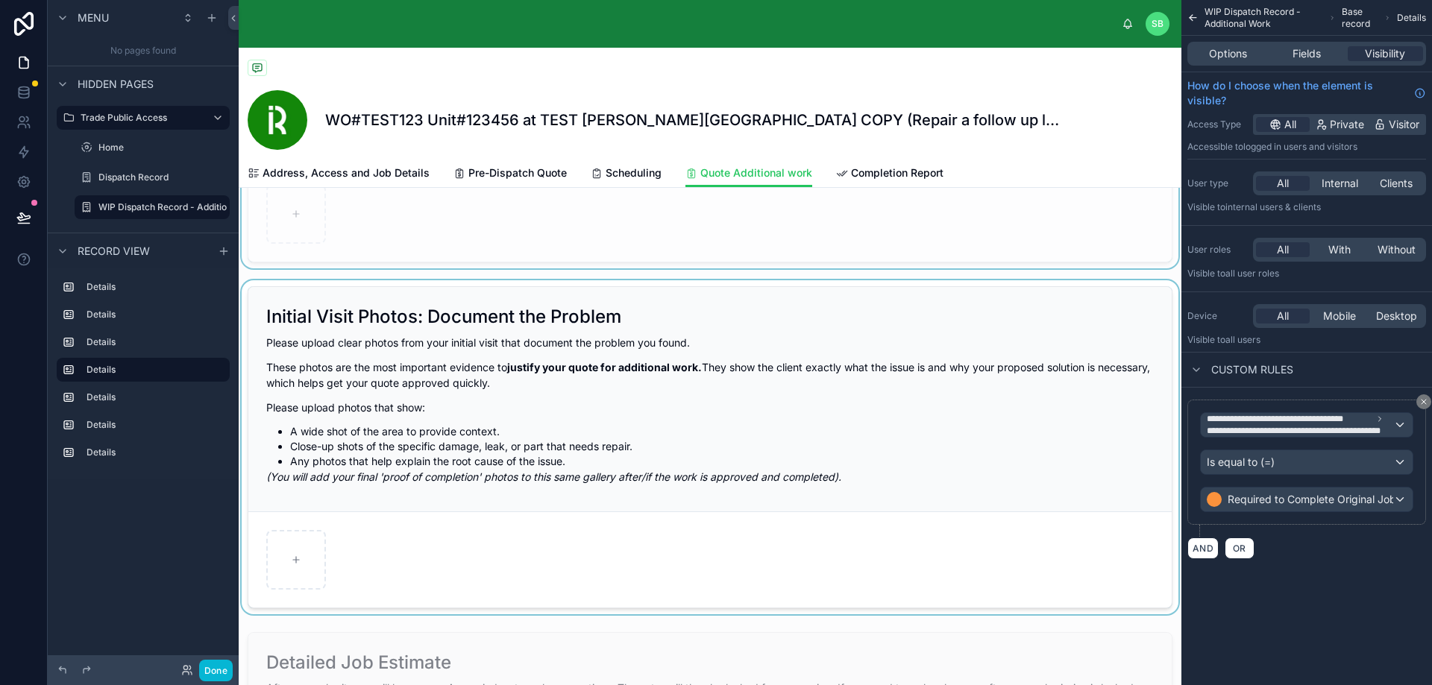
click at [619, 432] on div at bounding box center [710, 447] width 942 height 334
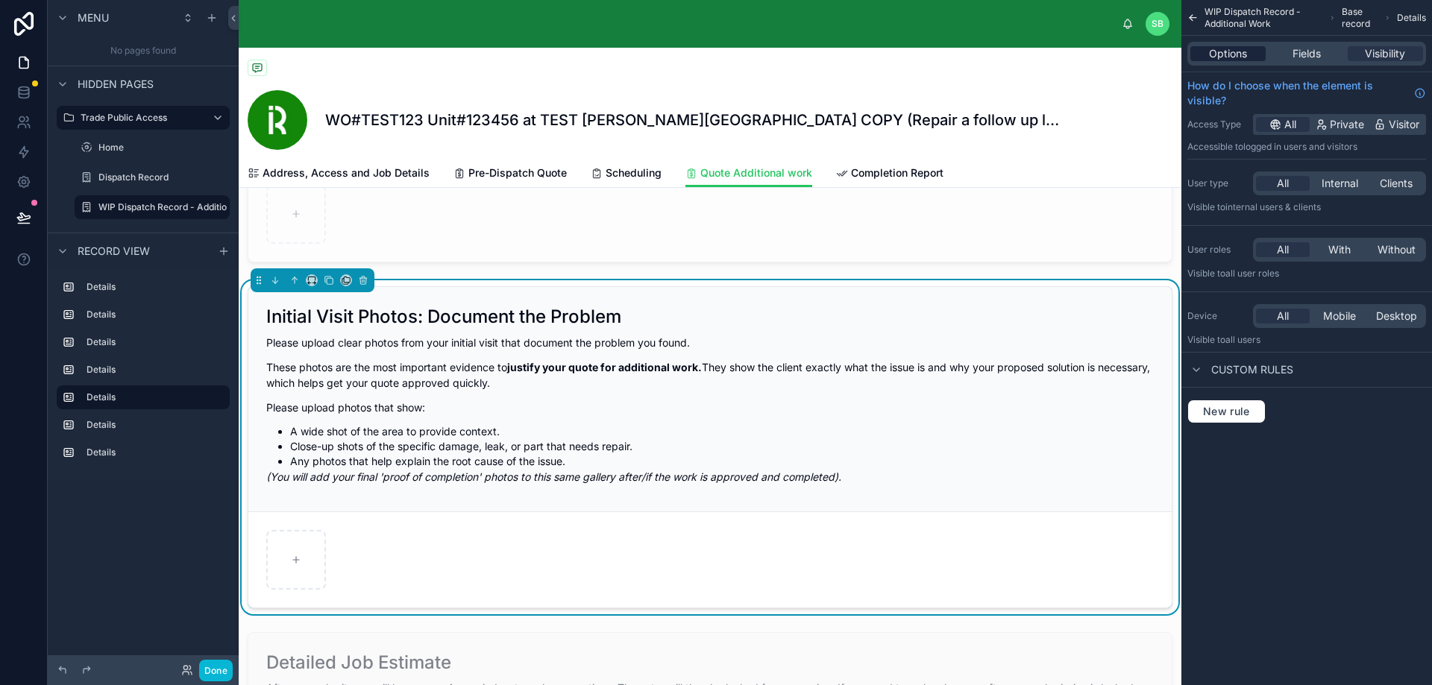
click at [1220, 57] on span "Options" at bounding box center [1228, 53] width 38 height 15
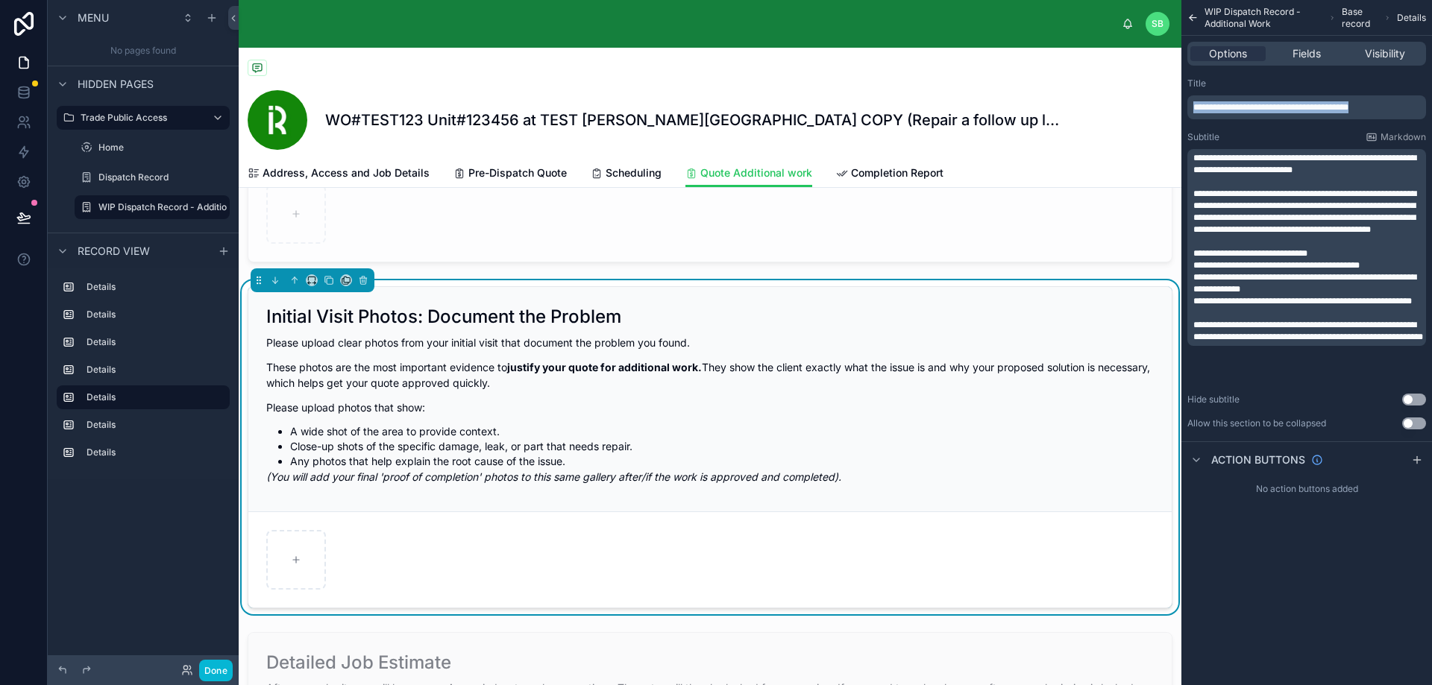
drag, startPoint x: 1388, startPoint y: 107, endPoint x: 1176, endPoint y: 108, distance: 212.5
click at [1179, 104] on div "SB Stefano Bosello WO#TEST123 Unit#123456 at TEST Perla West Tower COPY (Repair…" at bounding box center [835, 342] width 1193 height 685
click at [1251, 232] on span "**********" at bounding box center [1304, 211] width 223 height 45
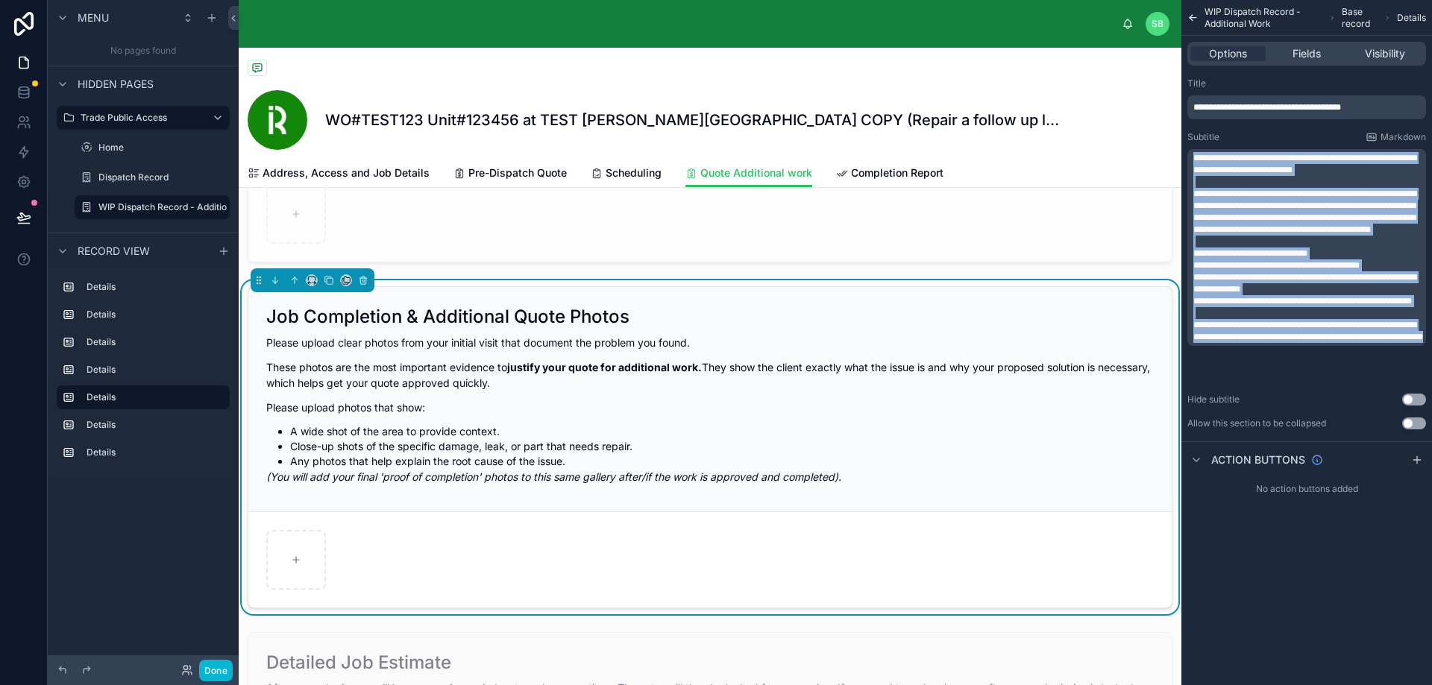
drag, startPoint x: 1194, startPoint y: 156, endPoint x: 1397, endPoint y: 383, distance: 304.2
click at [1397, 383] on div "**********" at bounding box center [1306, 254] width 251 height 364
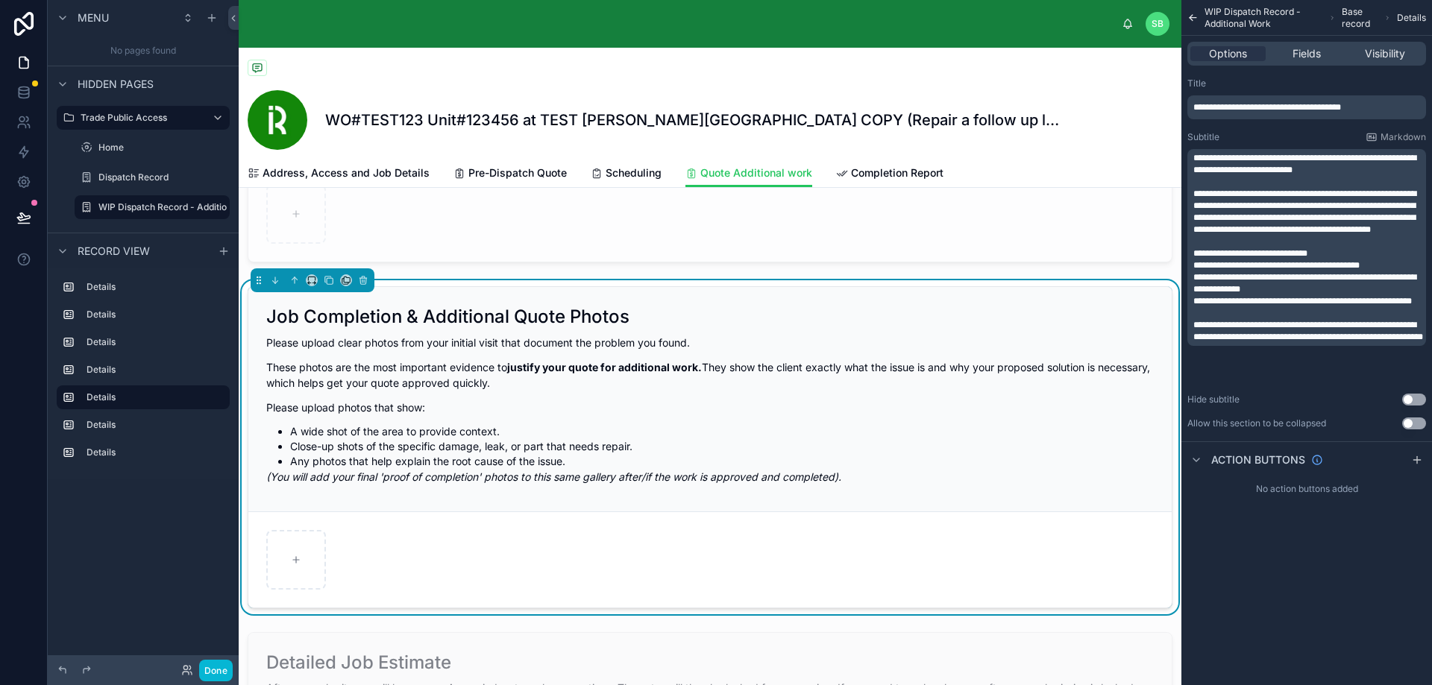
scroll to position [0, 0]
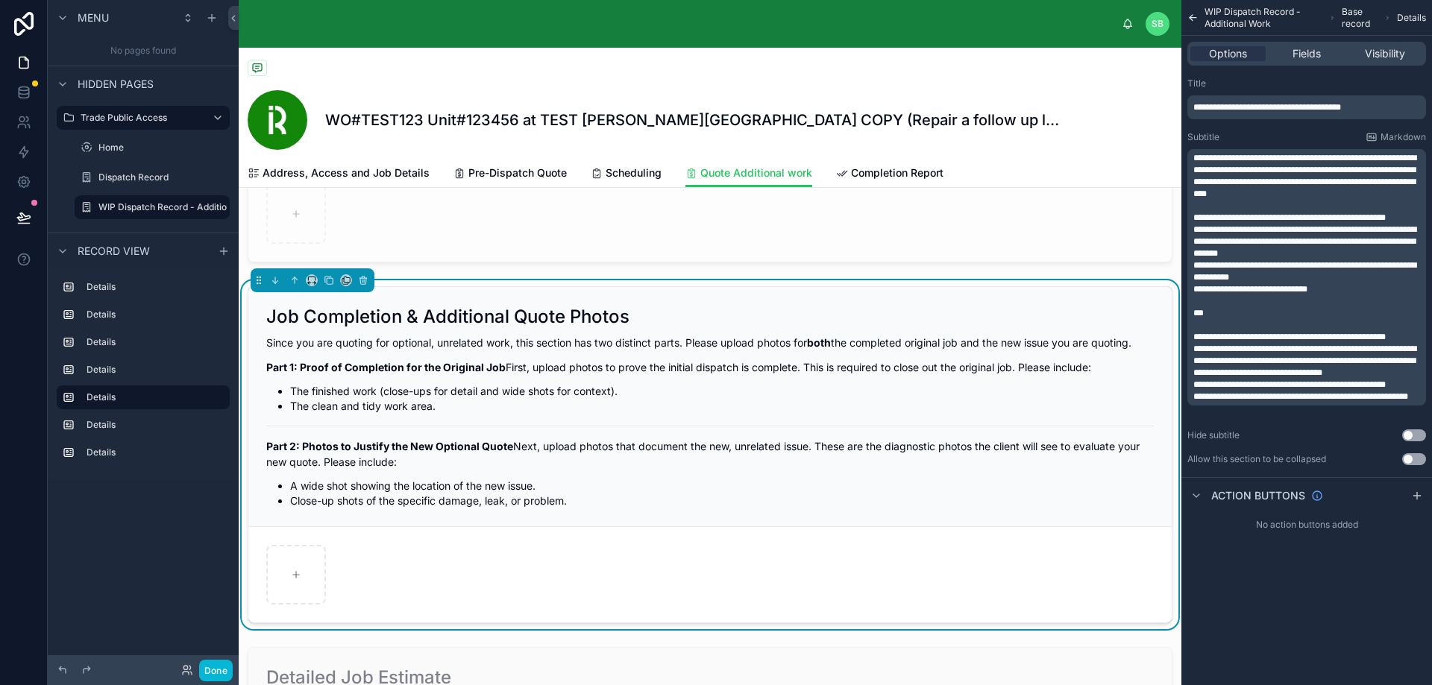
click at [852, 275] on div "Important: Regarding Additional Quotes To ensure a smooth process for the clien…" at bounding box center [710, 640] width 942 height 2808
click at [1378, 51] on span "Visibility" at bounding box center [1384, 53] width 40 height 15
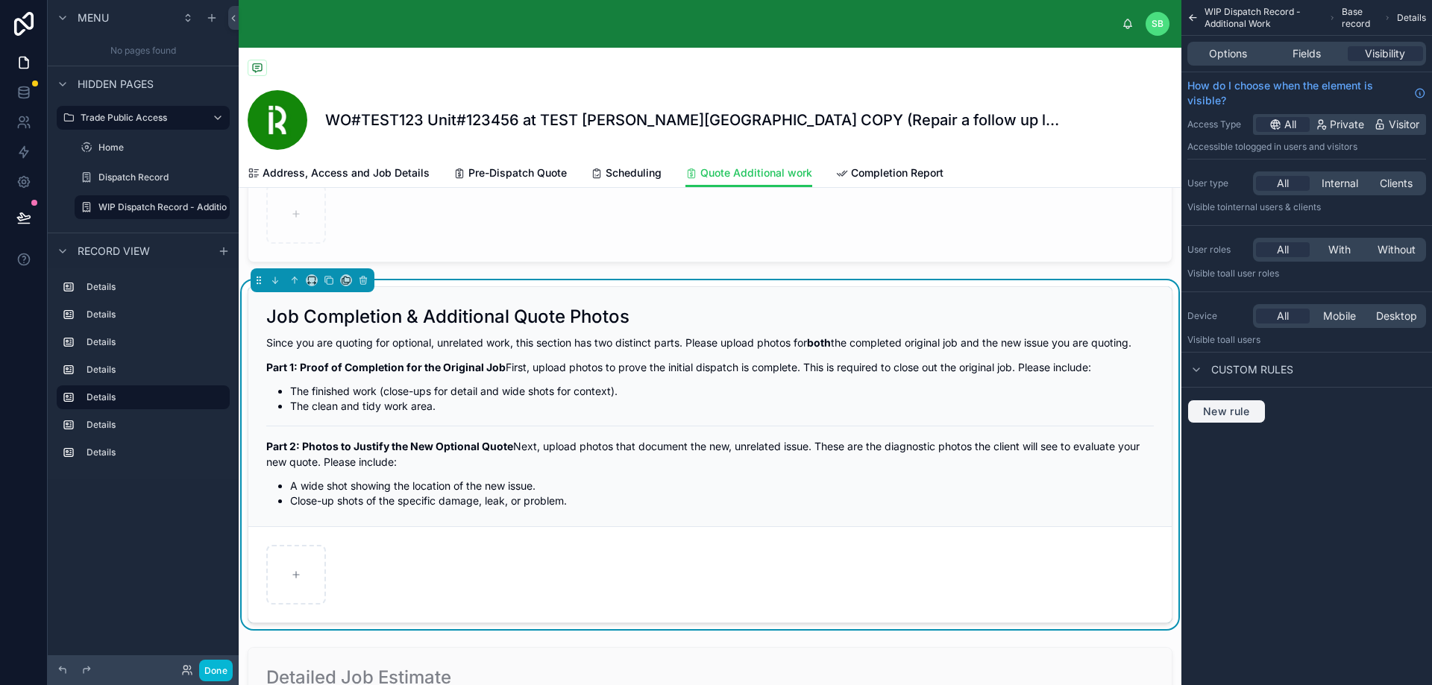
click at [1224, 410] on span "New rule" at bounding box center [1226, 411] width 59 height 13
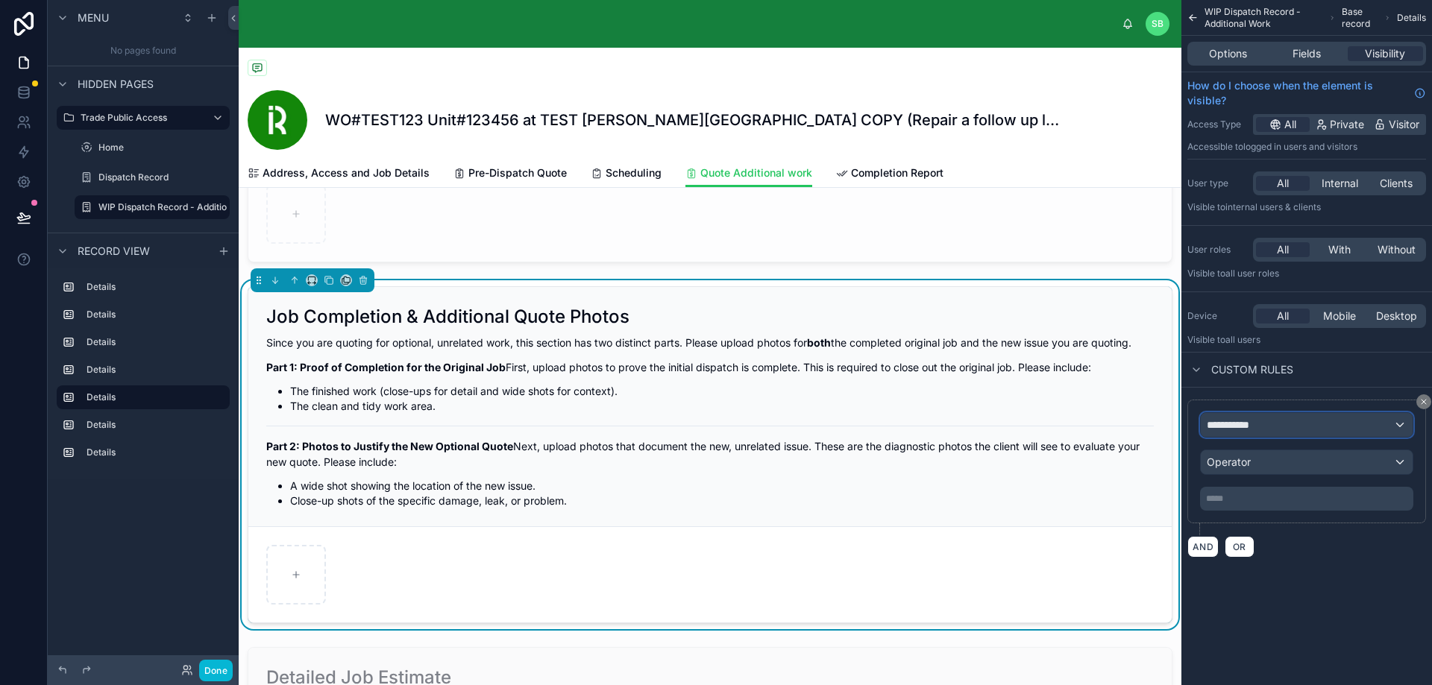
click at [1247, 426] on span "**********" at bounding box center [1233, 425] width 55 height 15
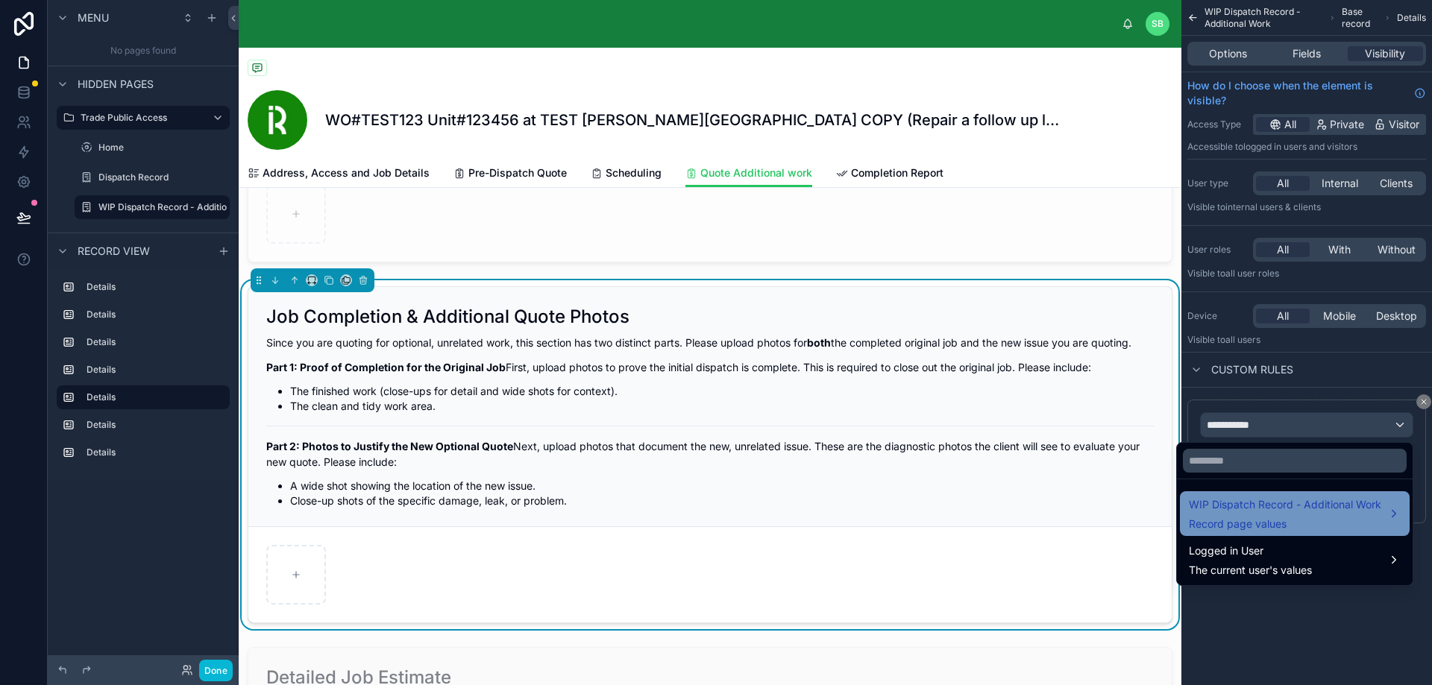
click at [1253, 503] on span "WIP Dispatch Record - Additional Work" at bounding box center [1285, 505] width 192 height 18
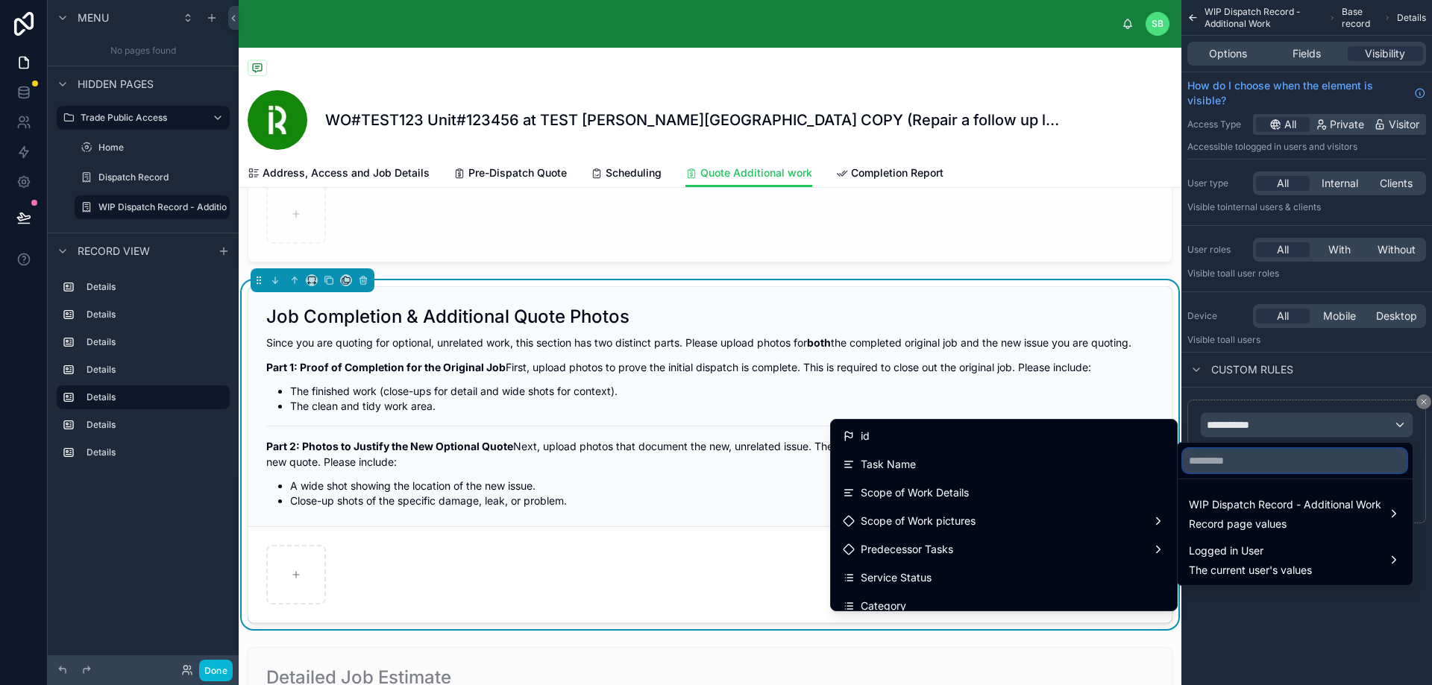
click at [1250, 463] on input "text" at bounding box center [1295, 461] width 224 height 24
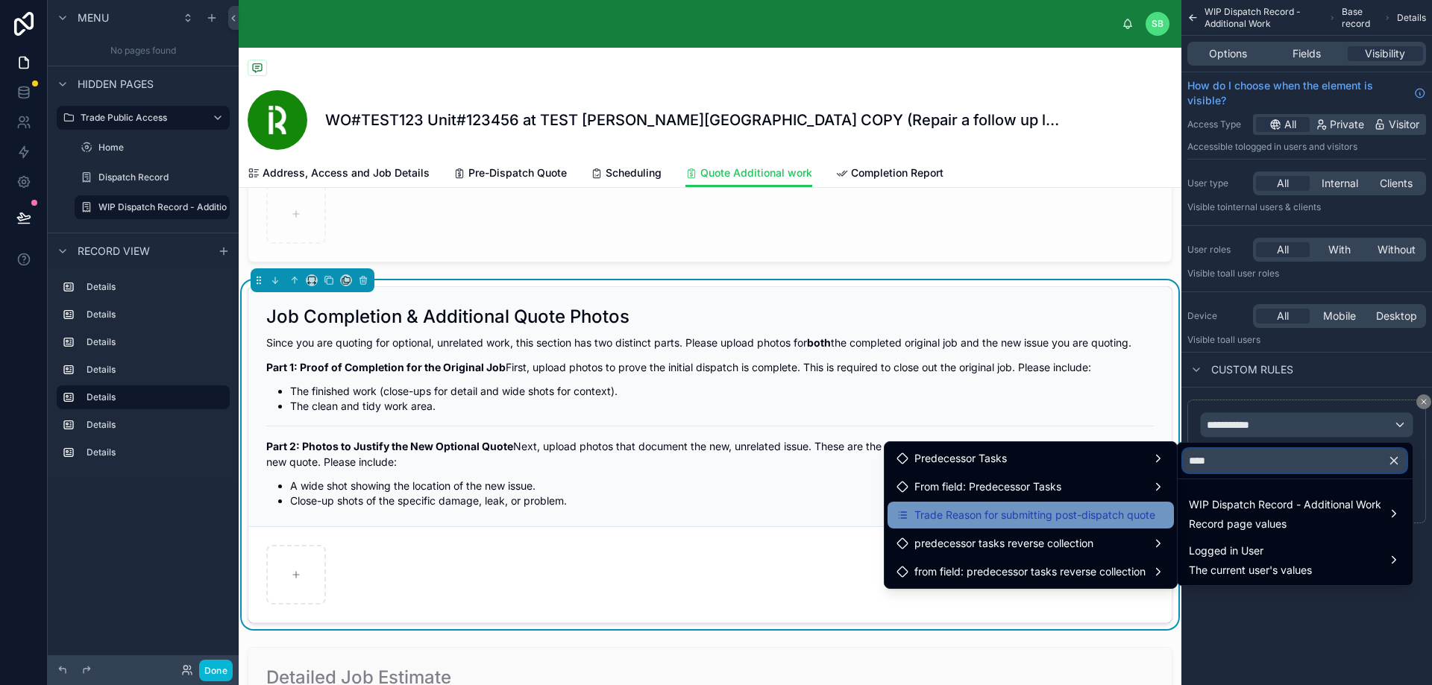
type input "****"
click at [984, 517] on span "Trade Reason for submitting post-dispatch quote" at bounding box center [1034, 515] width 241 height 18
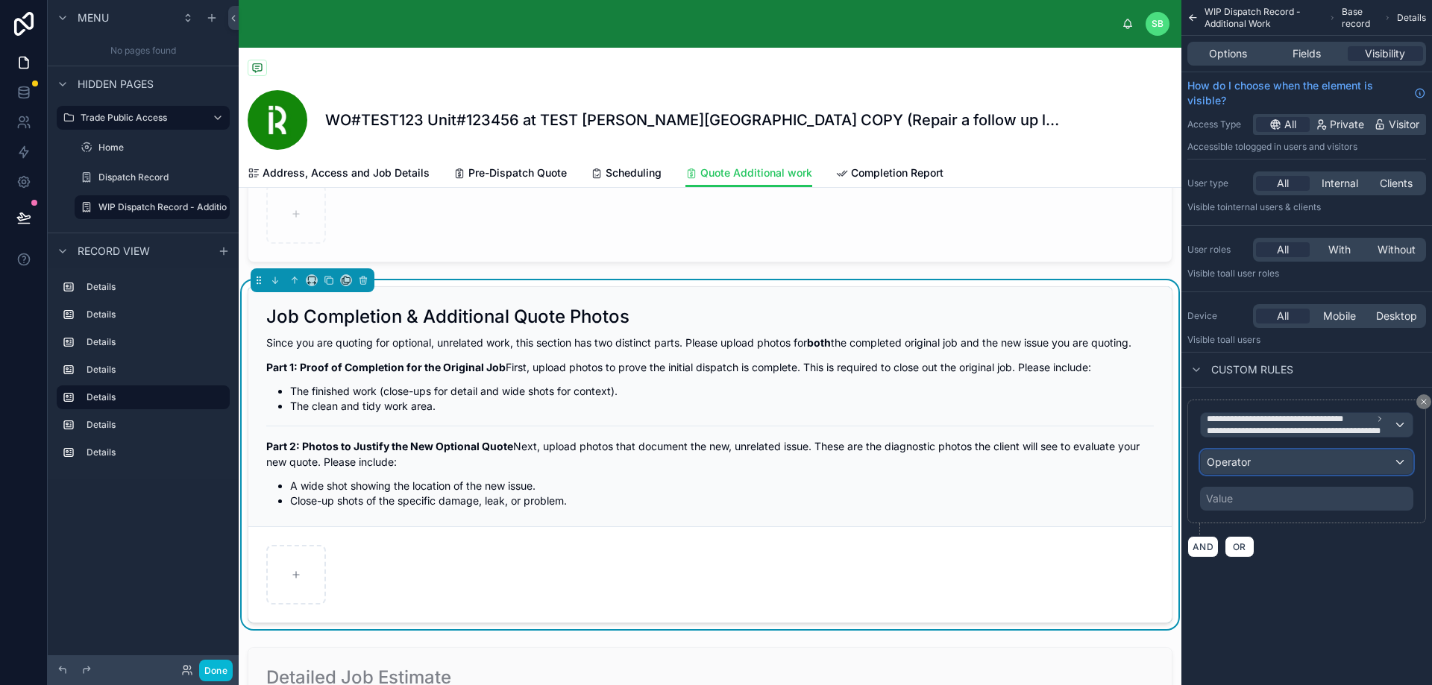
click at [1288, 459] on div "Operator" at bounding box center [1306, 462] width 212 height 24
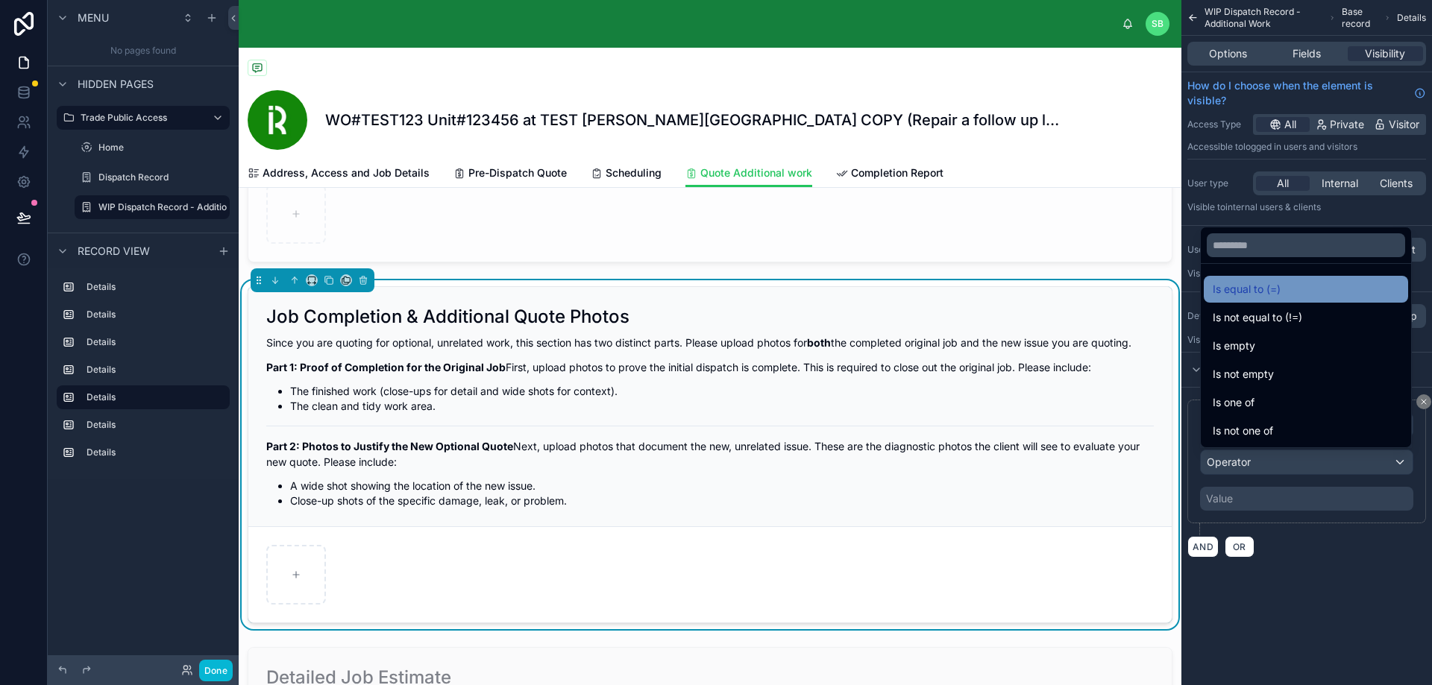
click at [1282, 291] on div "Is equal to (=)" at bounding box center [1305, 289] width 186 height 18
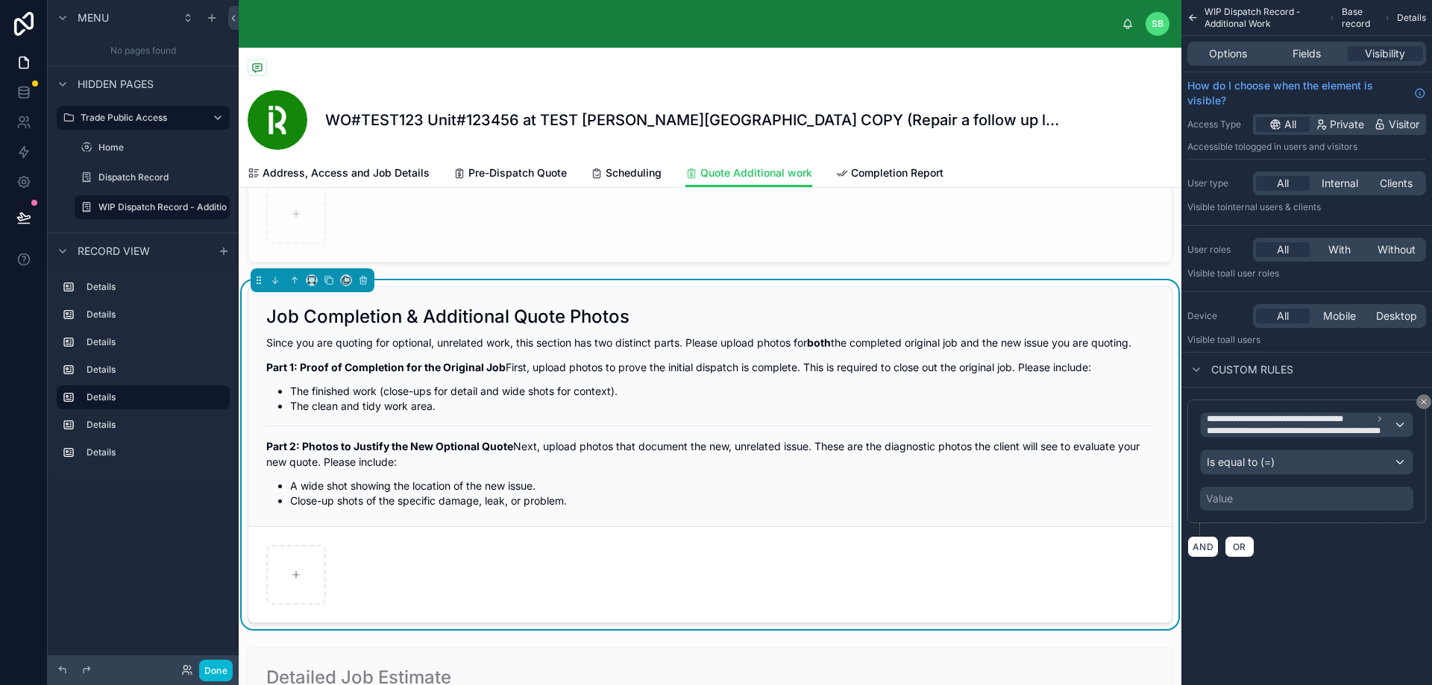
click at [1310, 502] on div "Value" at bounding box center [1306, 499] width 213 height 24
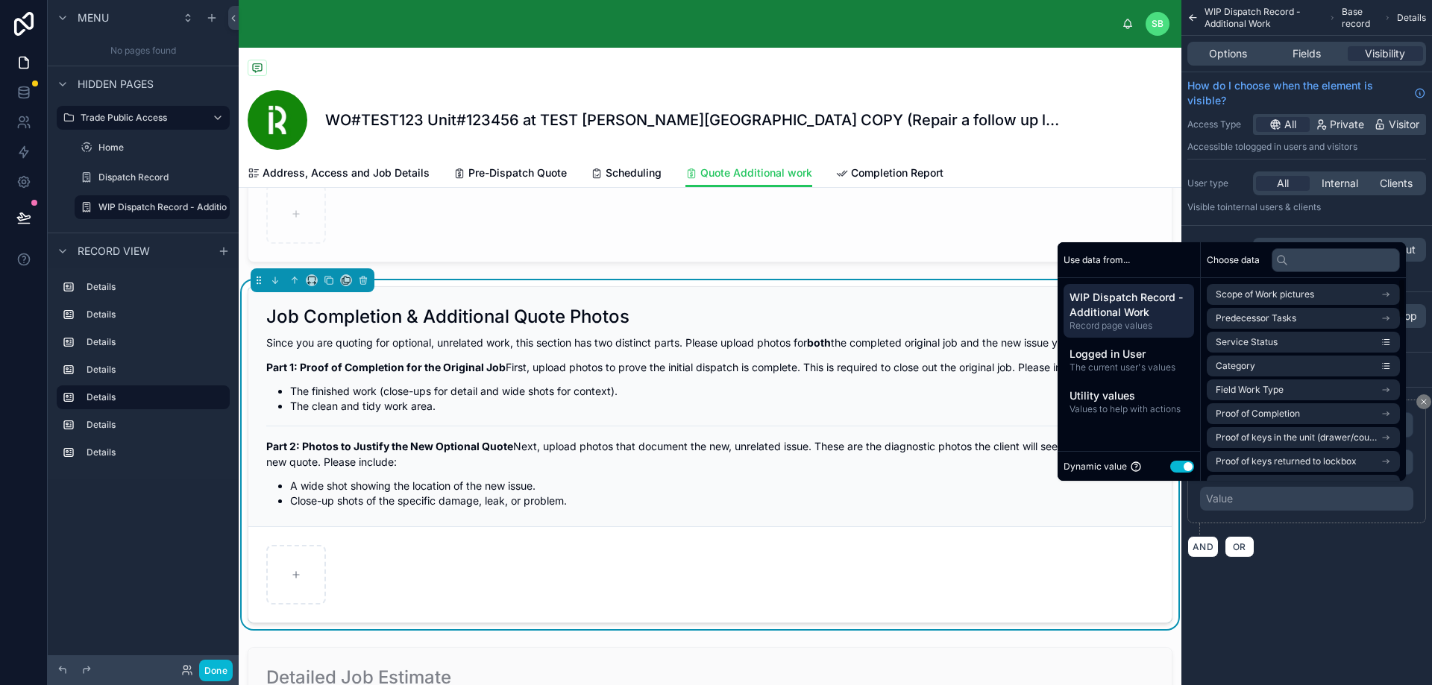
click at [1178, 462] on button "Use setting" at bounding box center [1182, 467] width 24 height 12
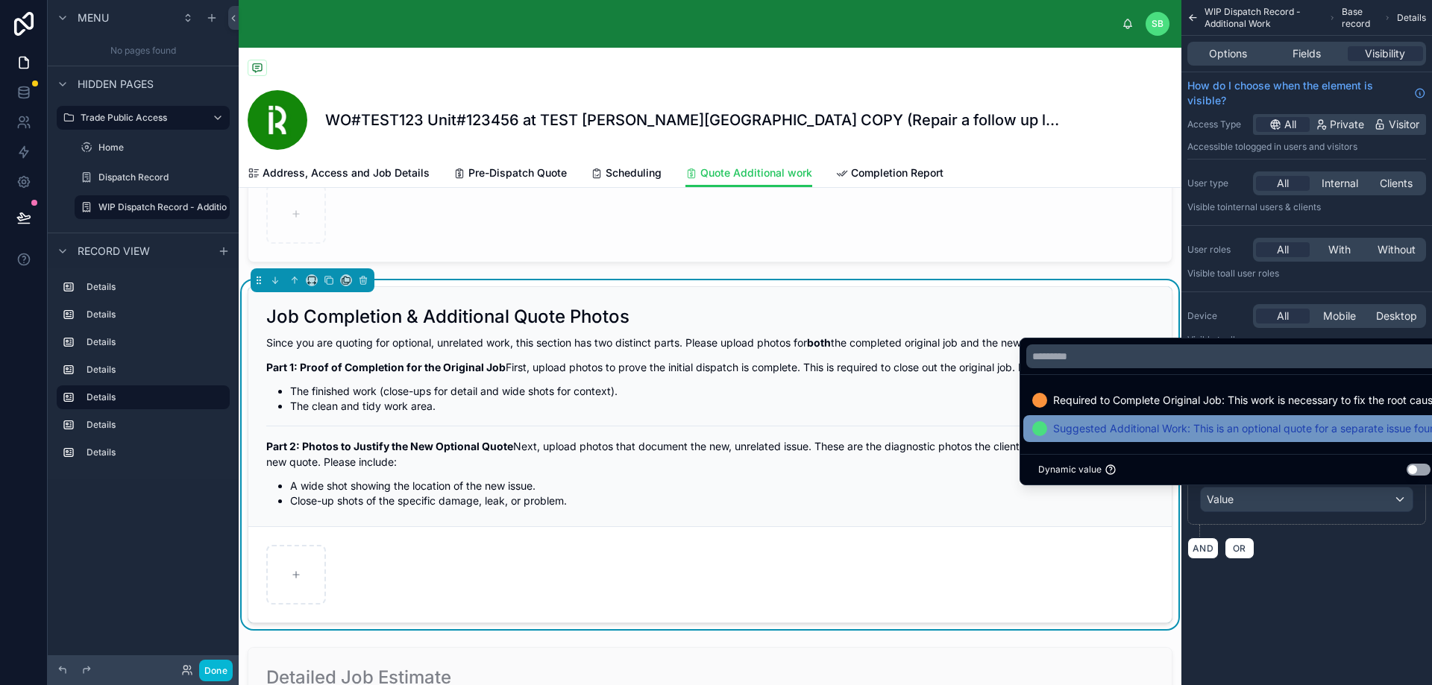
click at [1200, 430] on span "Suggested Additional Work: This is an optional quote for a separate issue found…" at bounding box center [1244, 429] width 383 height 18
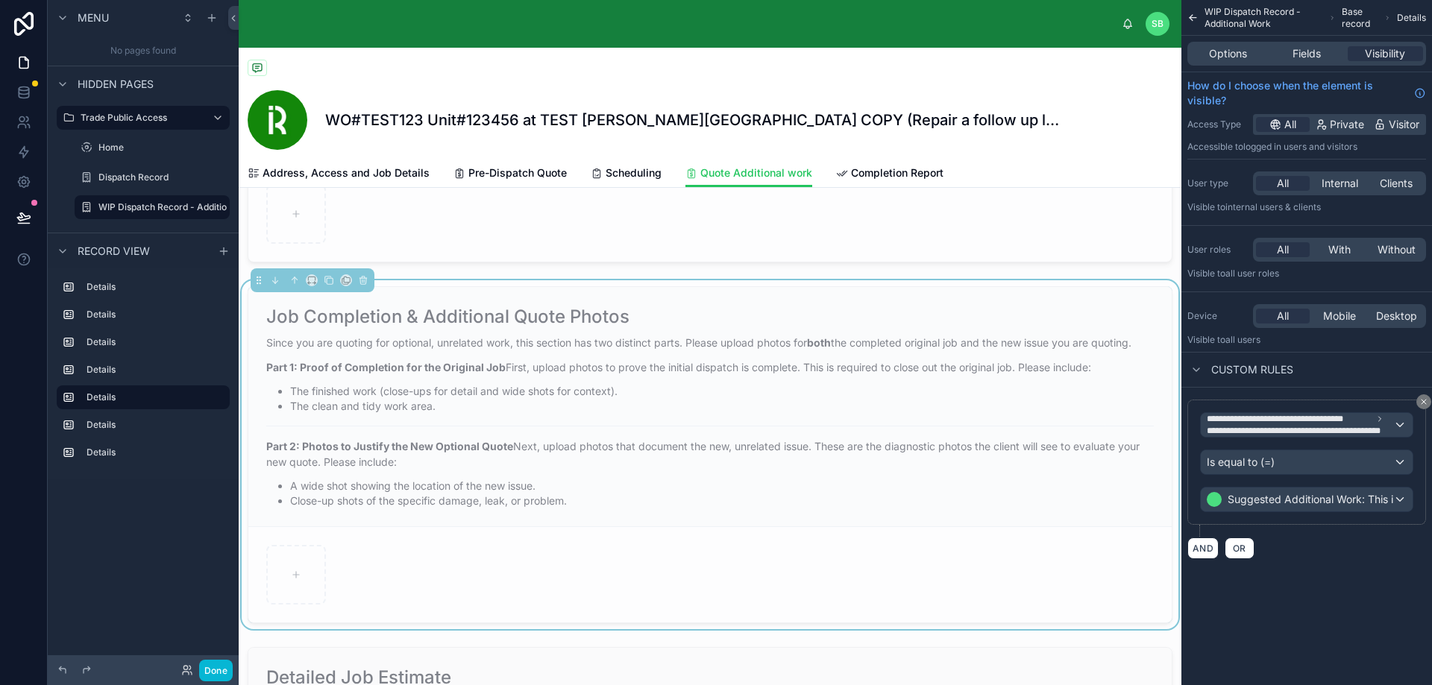
click at [1333, 585] on div "**********" at bounding box center [1306, 297] width 251 height 595
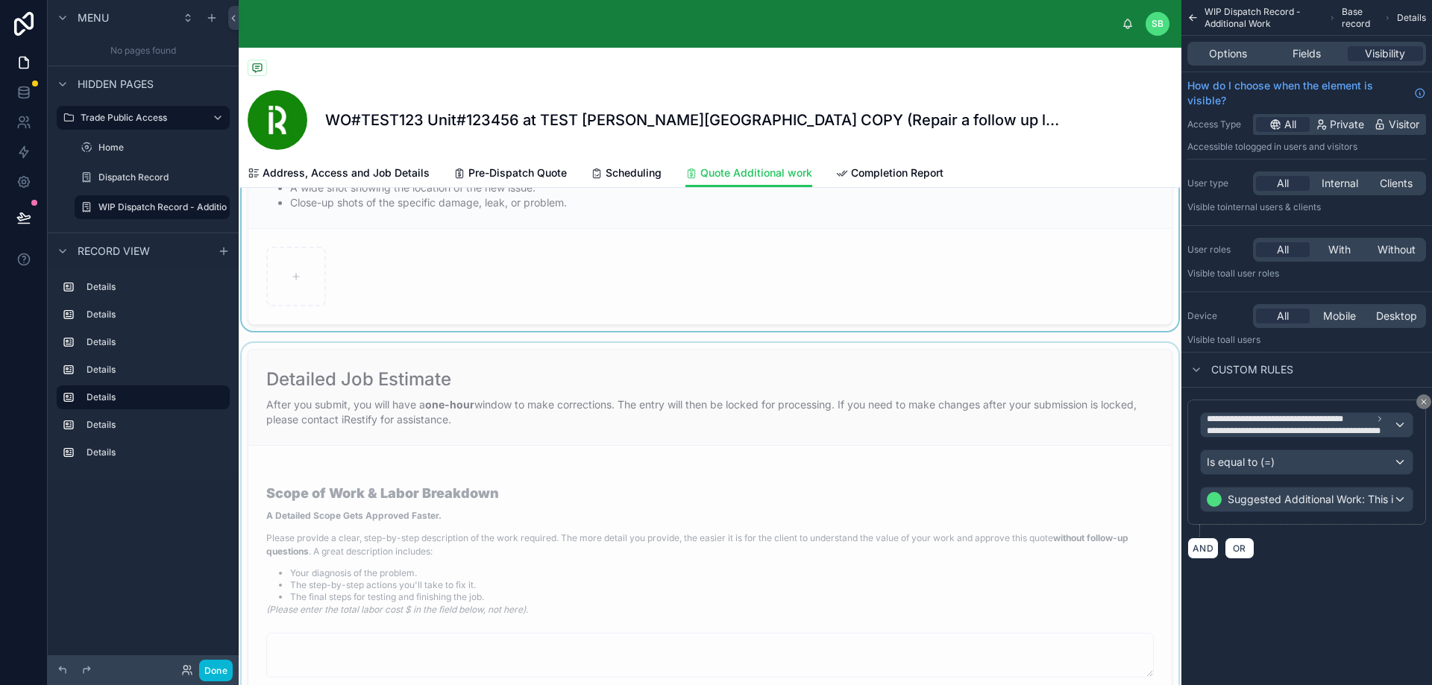
scroll to position [1193, 0]
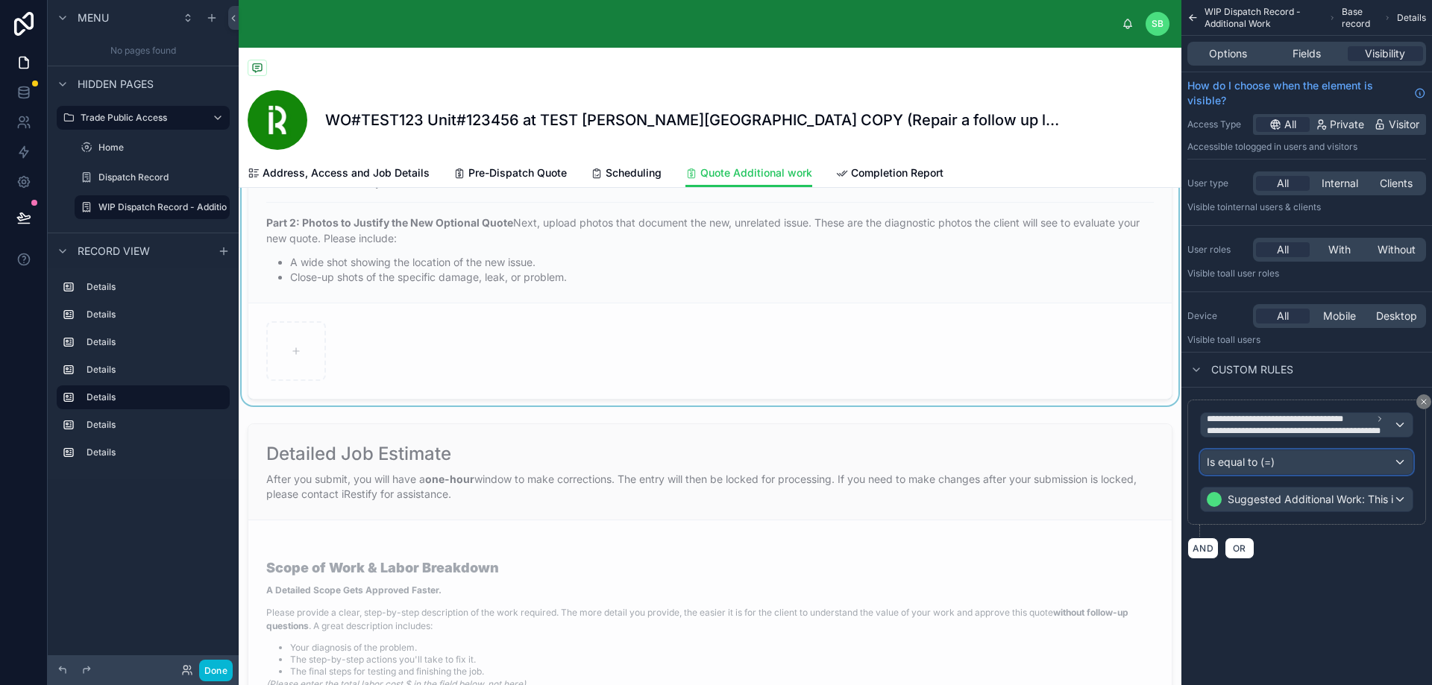
click at [1251, 468] on span "Is equal to (=)" at bounding box center [1240, 462] width 68 height 15
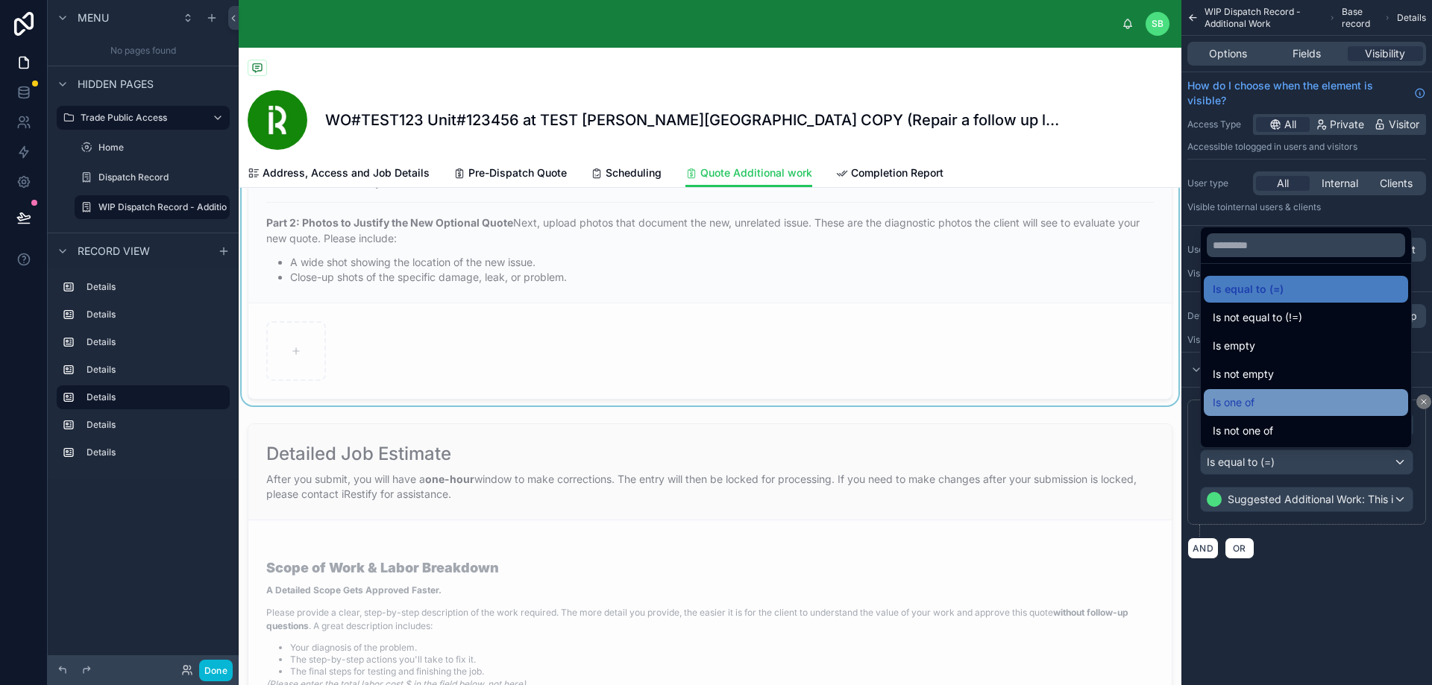
click at [1313, 401] on div "Is one of" at bounding box center [1305, 403] width 186 height 18
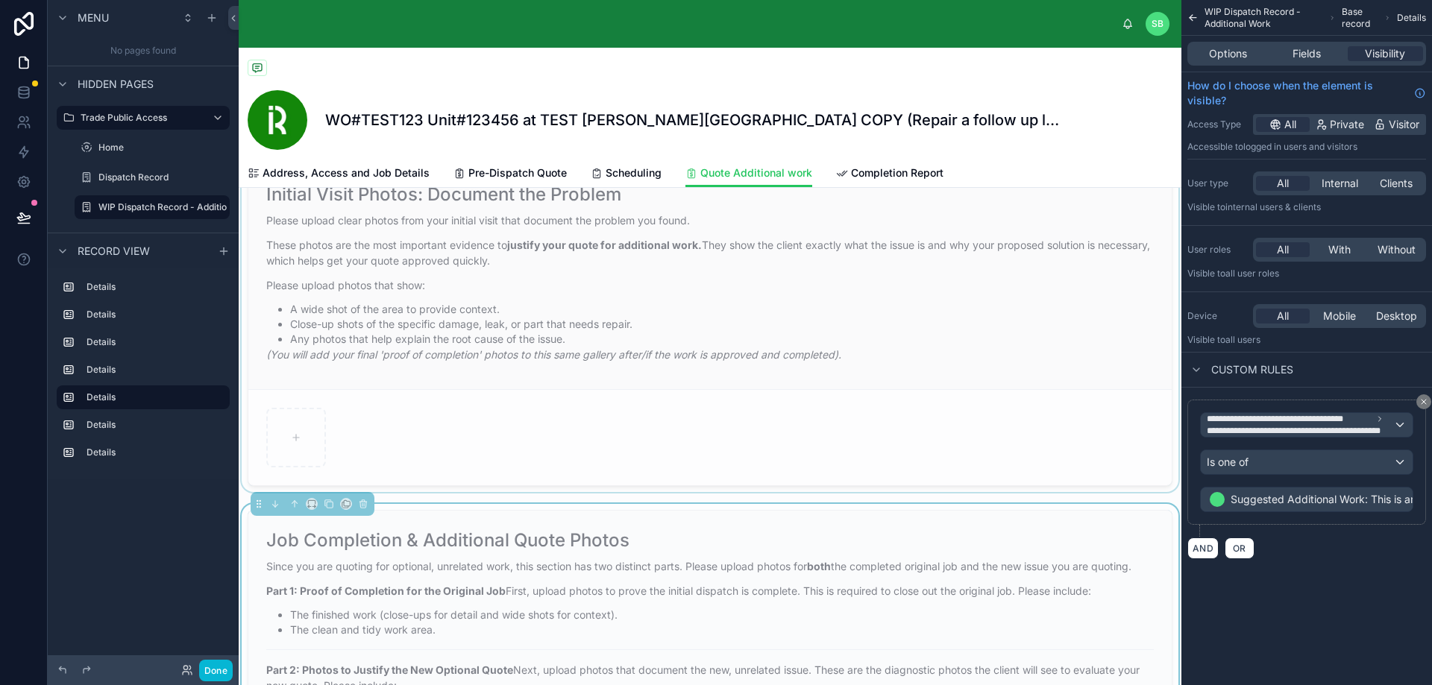
scroll to position [671, 0]
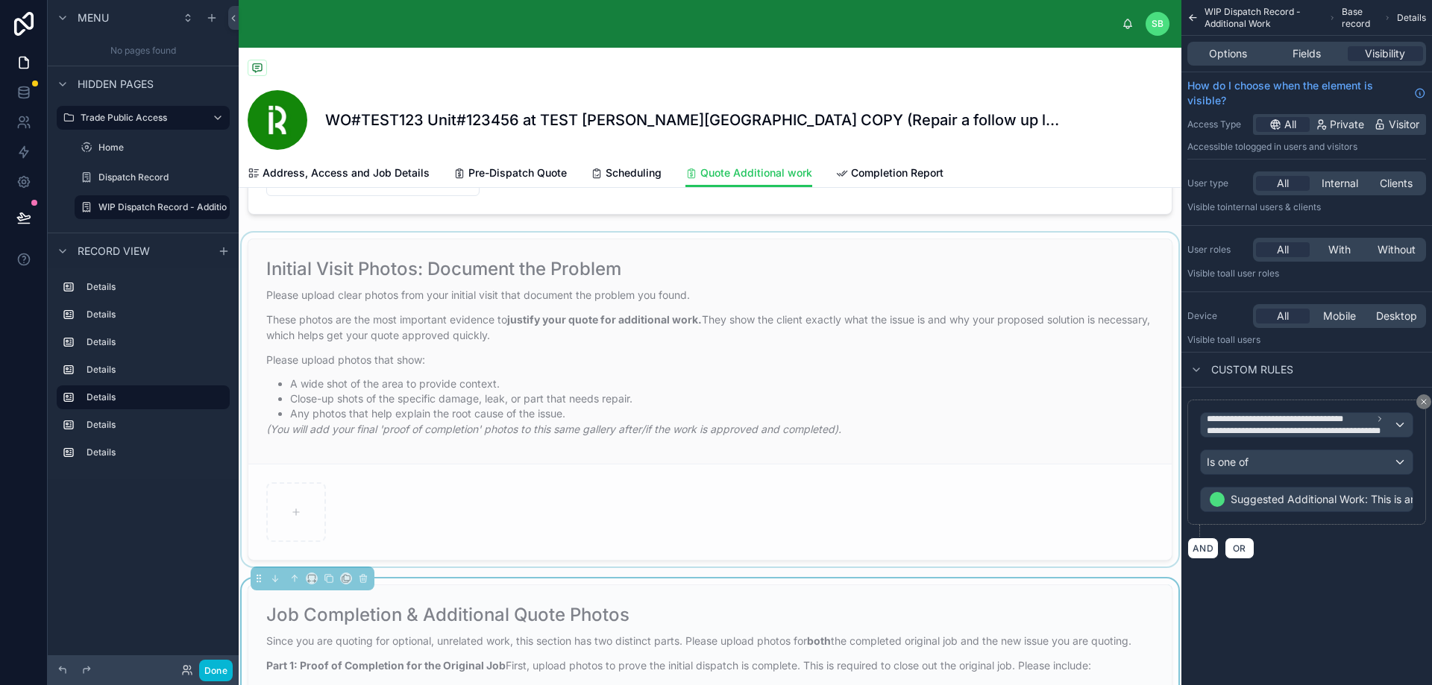
click at [736, 392] on div at bounding box center [710, 400] width 942 height 334
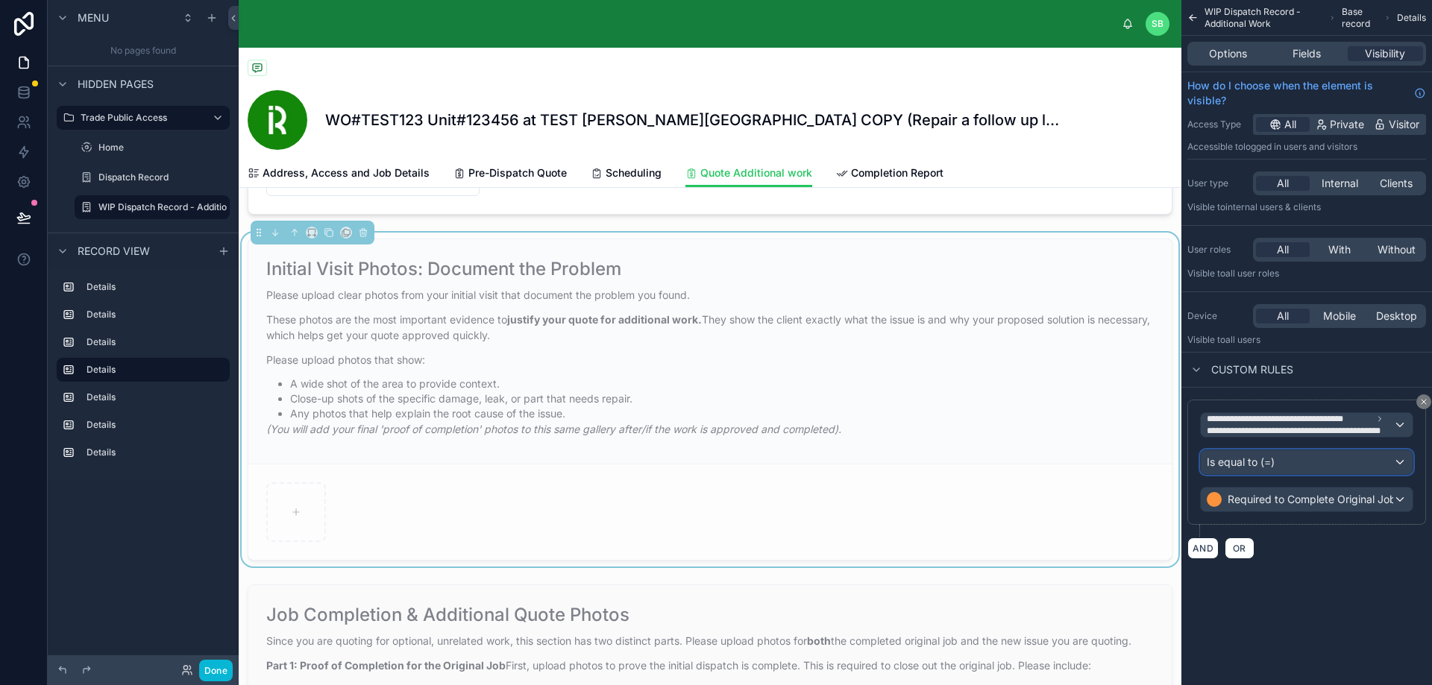
click at [1326, 461] on div "Is equal to (=)" at bounding box center [1306, 462] width 212 height 24
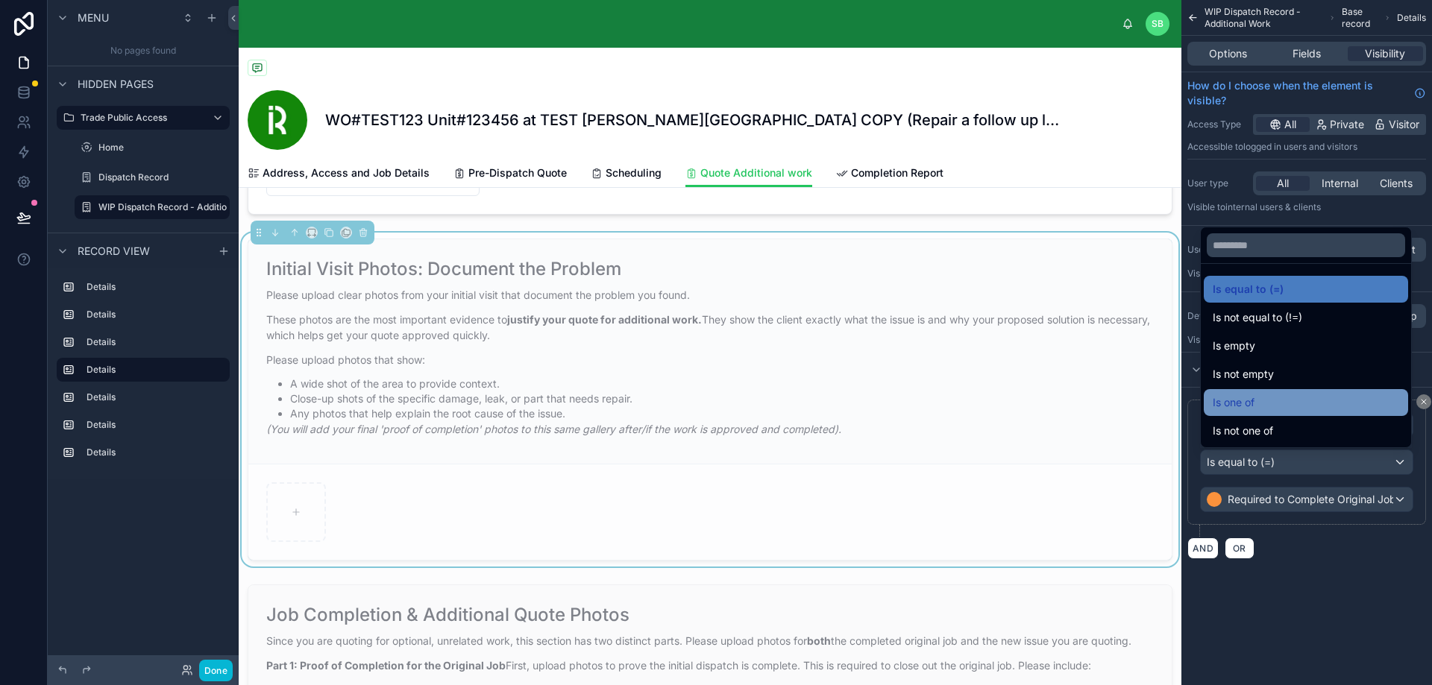
click at [1262, 400] on div "Is one of" at bounding box center [1305, 403] width 186 height 18
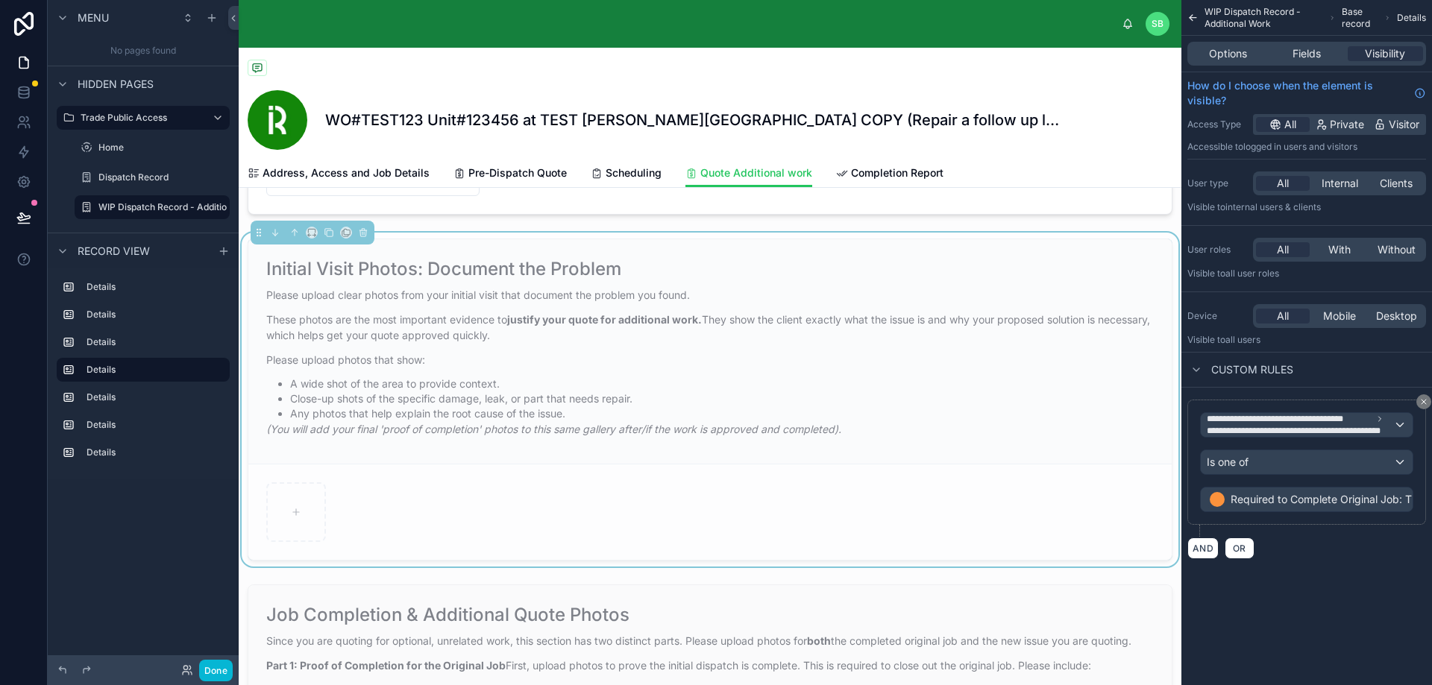
click at [1346, 654] on div "**********" at bounding box center [1306, 342] width 251 height 685
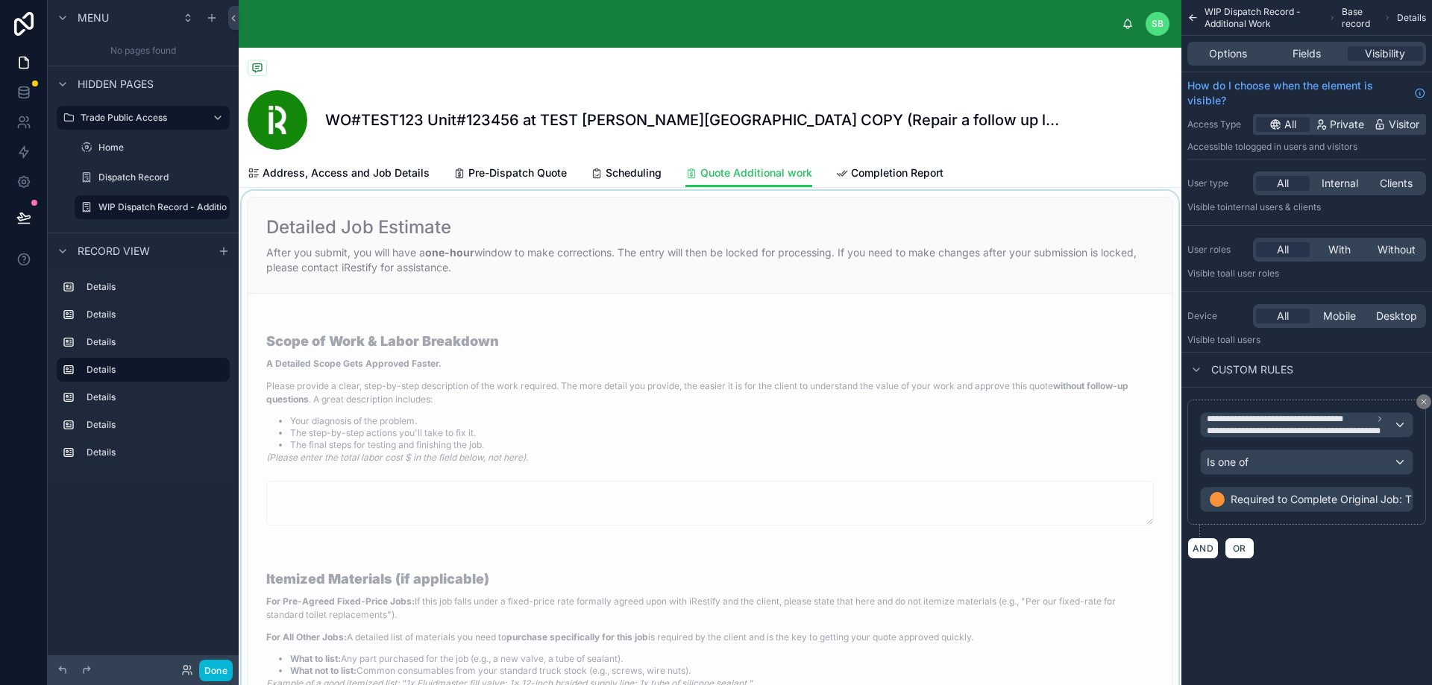
scroll to position [1417, 0]
click at [673, 371] on div at bounding box center [710, 535] width 942 height 682
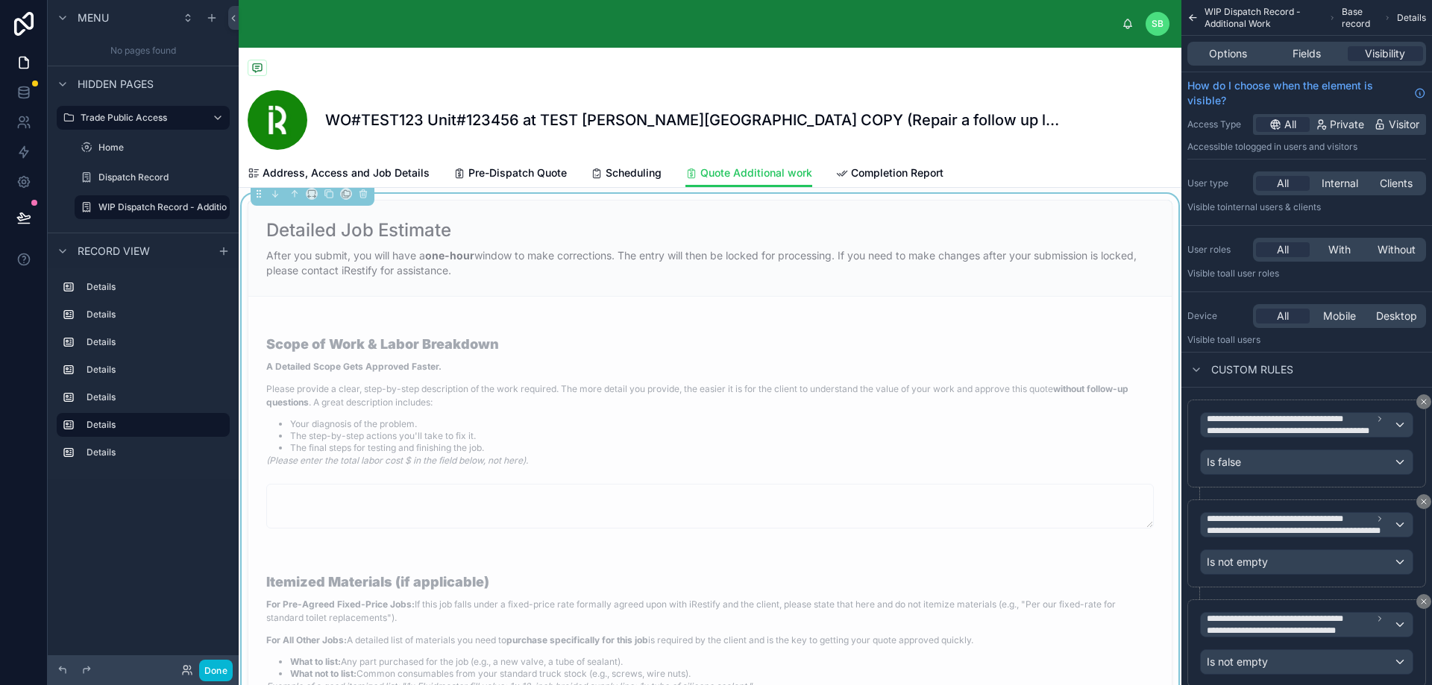
scroll to position [1342, 0]
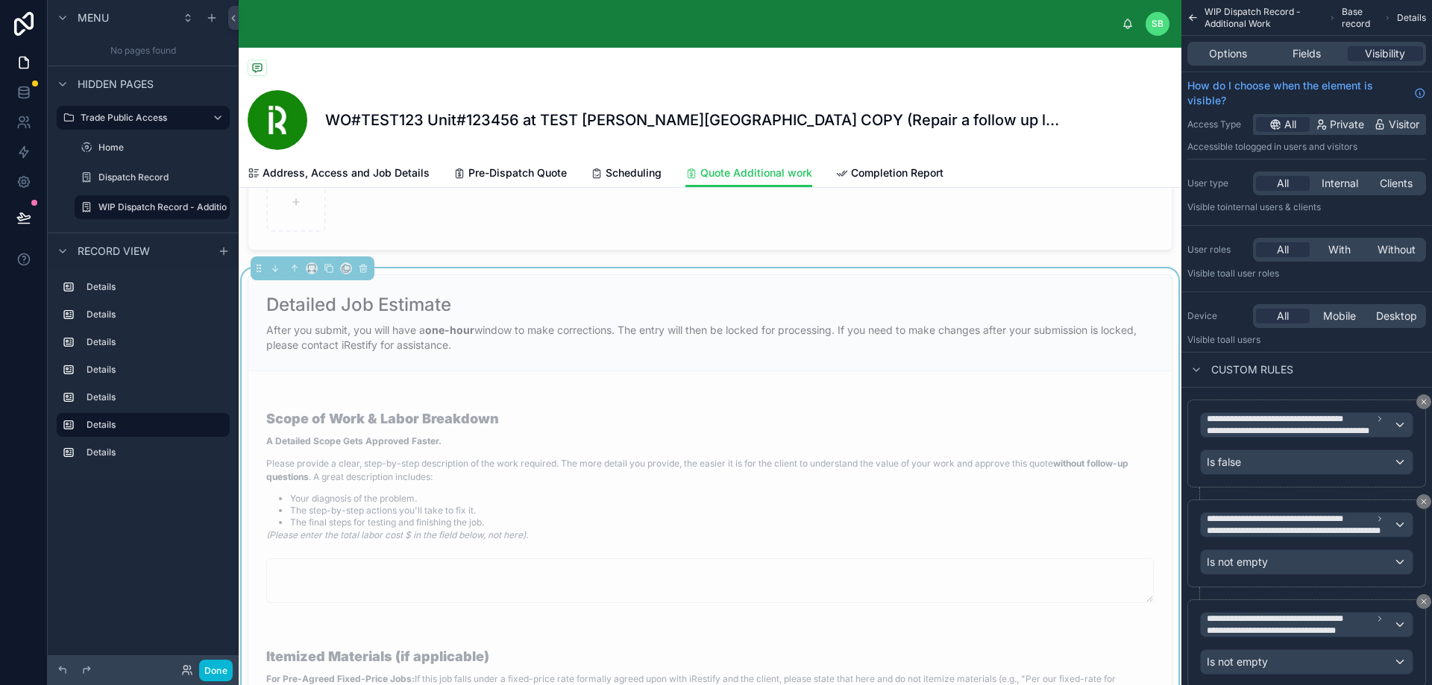
click at [637, 353] on div "After you submit, you will have a one-hour window to make corrections. The entr…" at bounding box center [709, 338] width 887 height 30
click at [769, 345] on span "After you submit, you will have a one-hour window to make corrections. The entr…" at bounding box center [701, 338] width 870 height 28
click at [1250, 50] on div "Options" at bounding box center [1227, 53] width 75 height 15
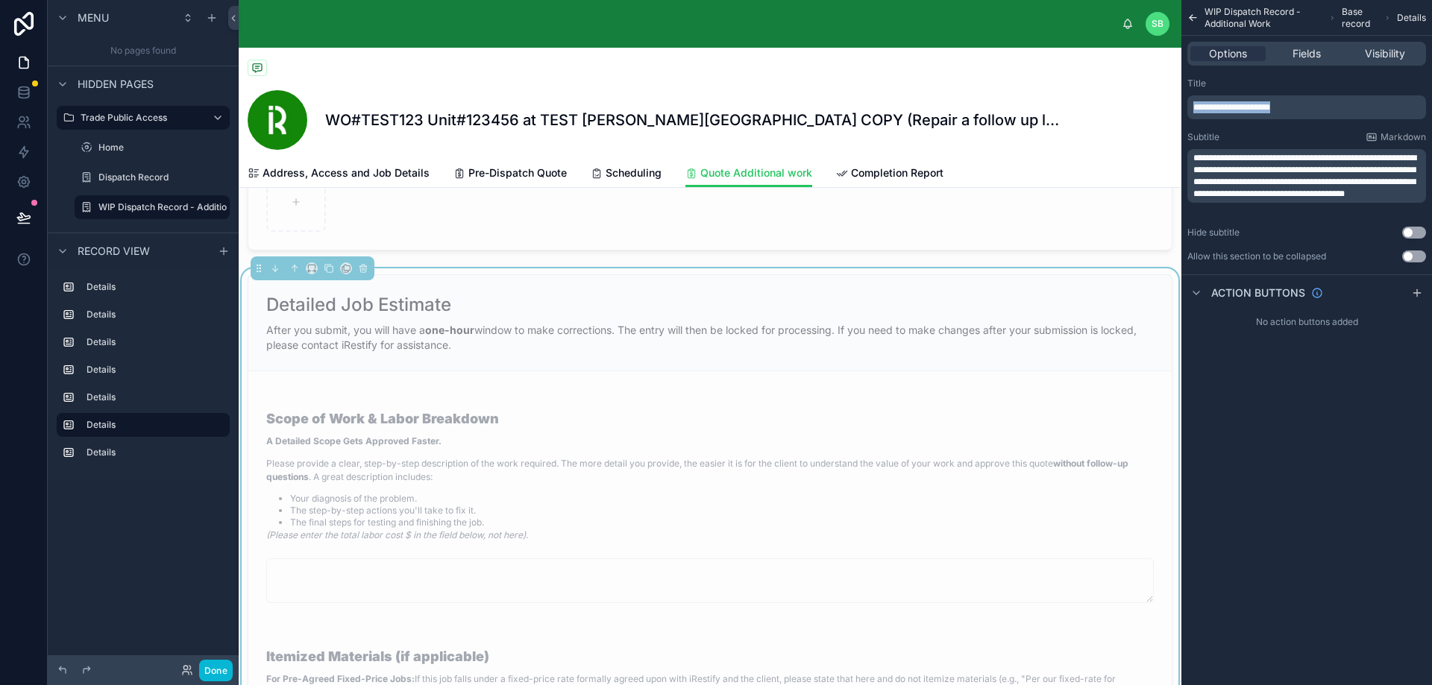
drag, startPoint x: 1300, startPoint y: 102, endPoint x: 1124, endPoint y: 109, distance: 175.4
click at [1124, 109] on div "SB Stefano Bosello WO#TEST123 Unit#123456 at TEST Perla West Tower COPY (Repair…" at bounding box center [835, 342] width 1193 height 685
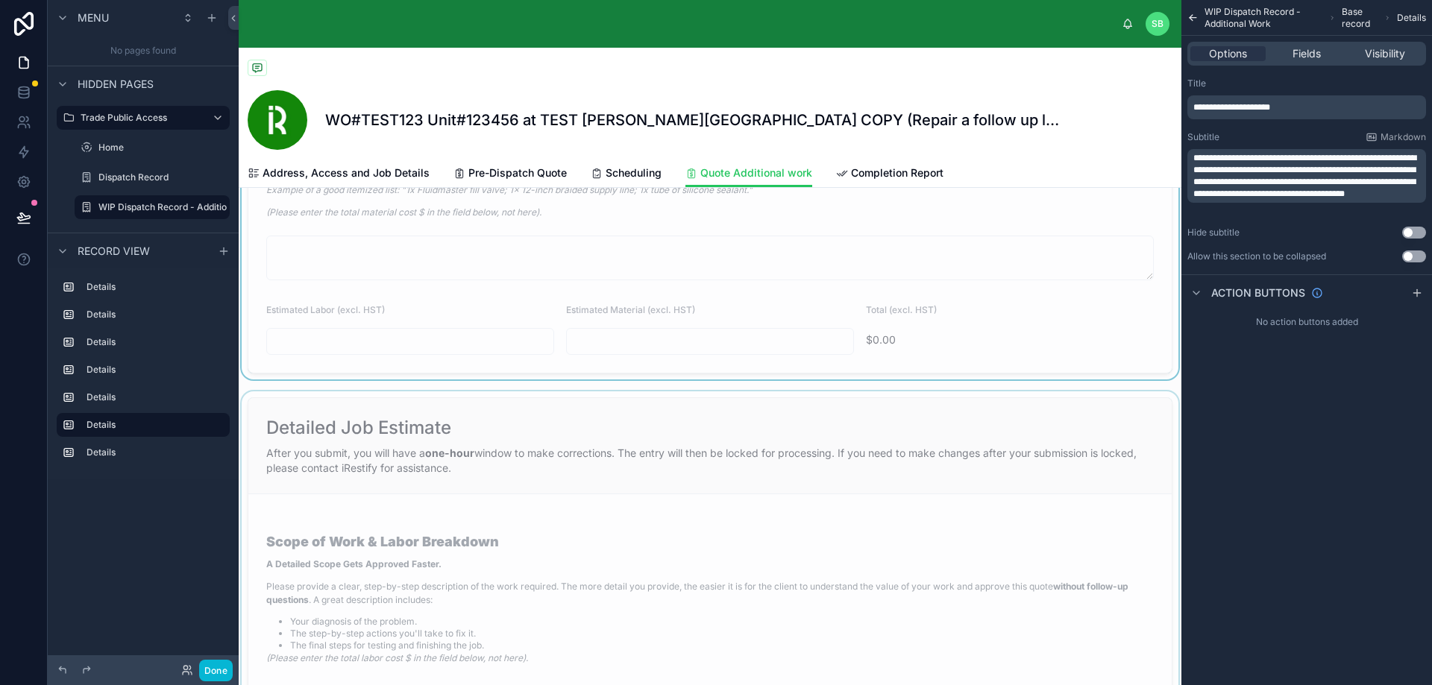
scroll to position [1939, 0]
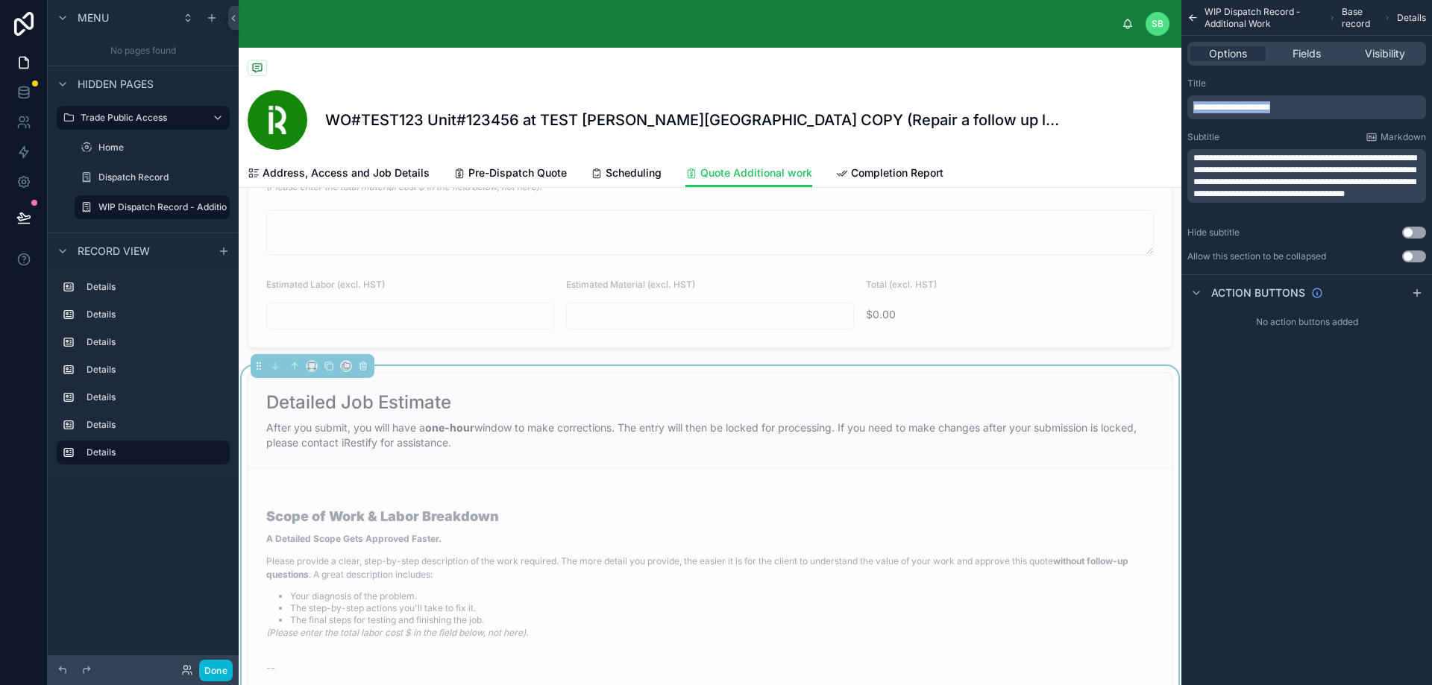
drag, startPoint x: 1316, startPoint y: 102, endPoint x: 1154, endPoint y: 106, distance: 161.8
click at [1154, 106] on div "SB Stefano Bosello WO#TEST123 Unit#123456 at TEST Perla West Tower COPY (Repair…" at bounding box center [835, 342] width 1193 height 685
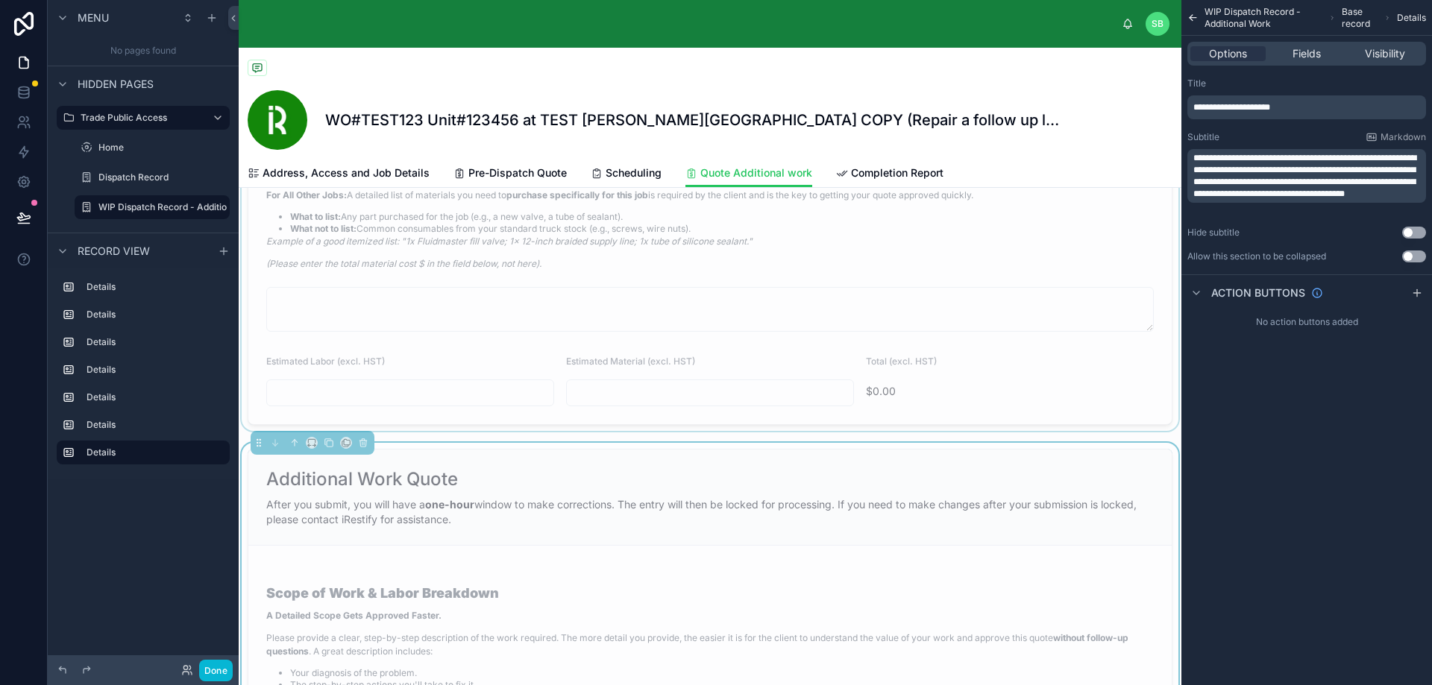
scroll to position [1864, 0]
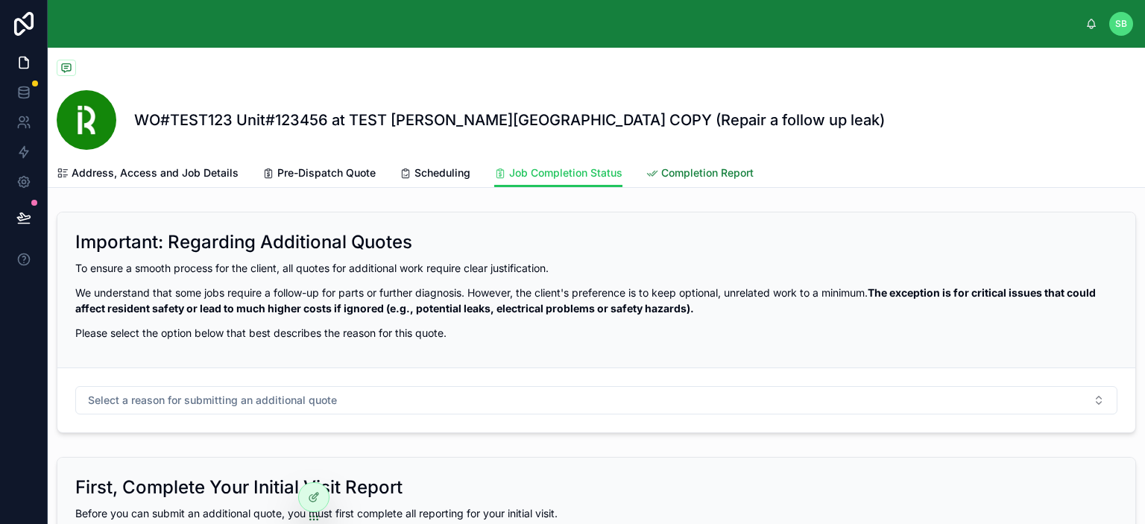
click at [676, 171] on span "Completion Report" at bounding box center [707, 173] width 92 height 15
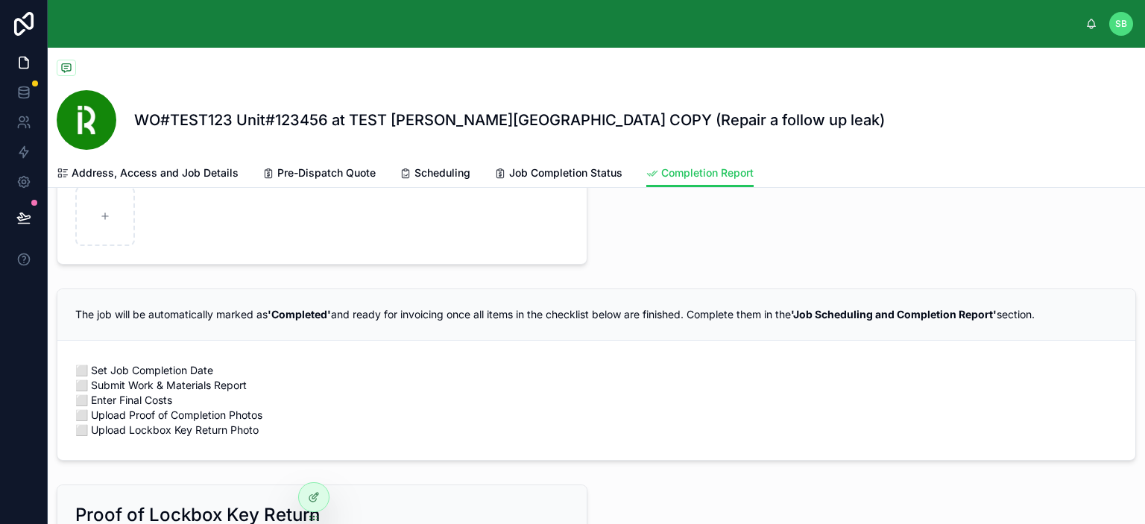
scroll to position [1267, 0]
click at [308, 497] on icon at bounding box center [314, 497] width 12 height 12
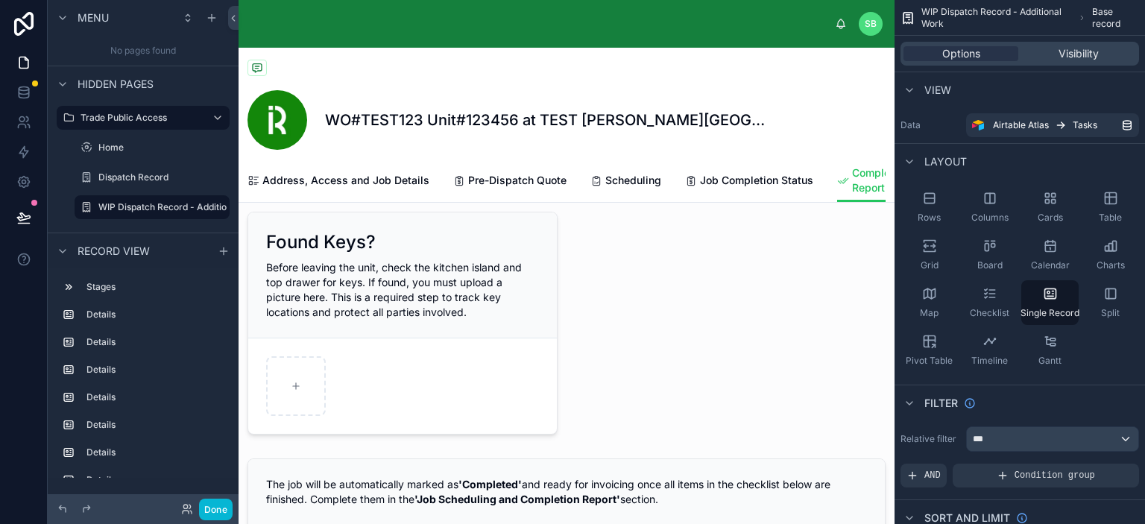
scroll to position [1565, 0]
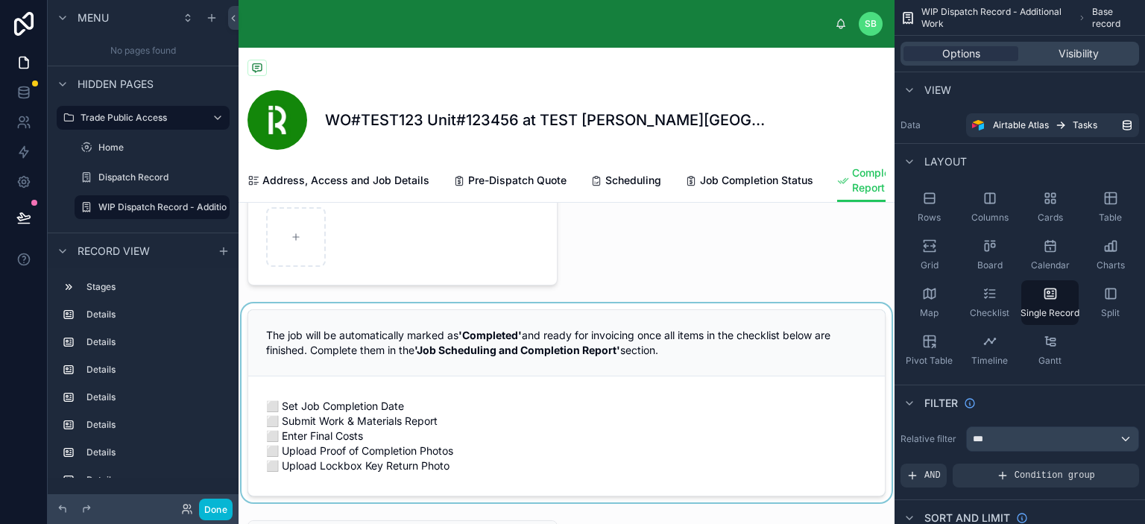
click at [582, 363] on div at bounding box center [567, 402] width 656 height 199
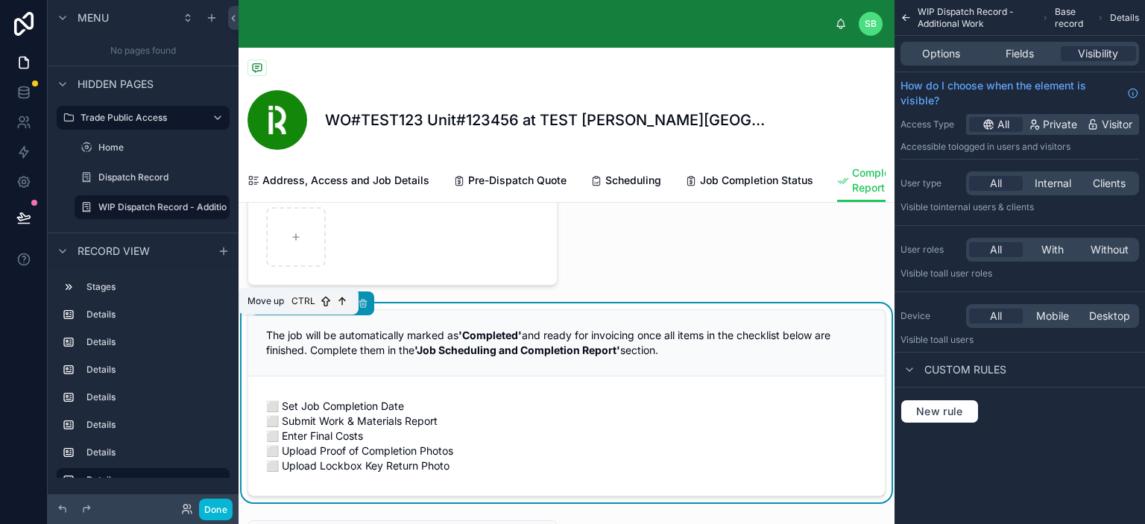
click at [294, 309] on icon at bounding box center [294, 303] width 10 height 10
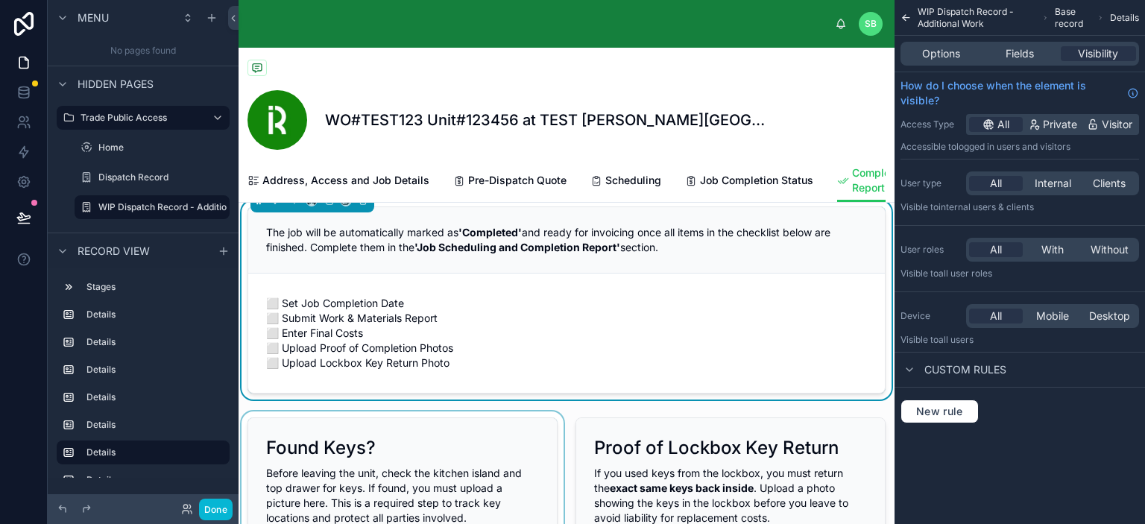
scroll to position [1416, 0]
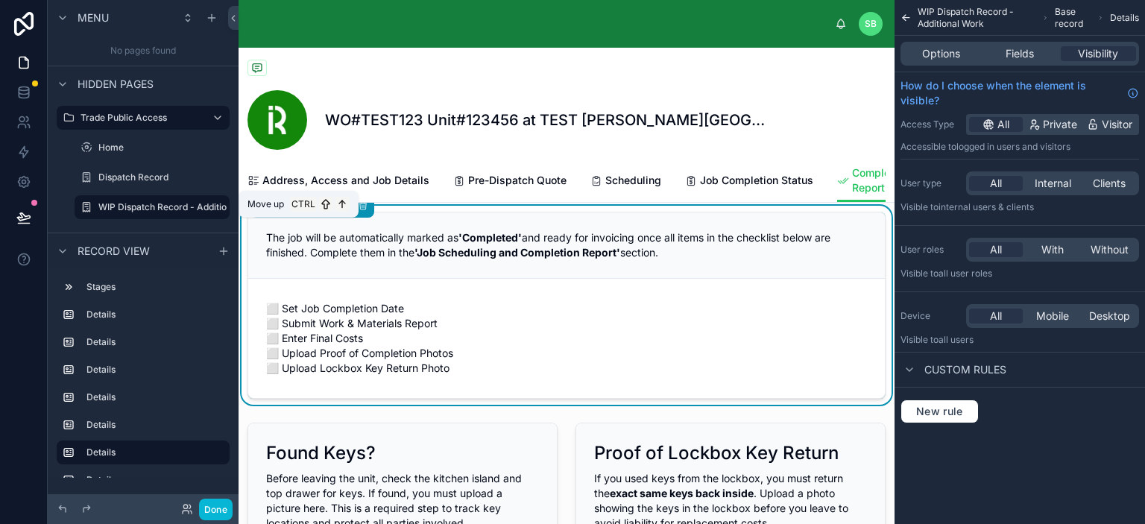
click at [295, 211] on icon at bounding box center [294, 206] width 10 height 10
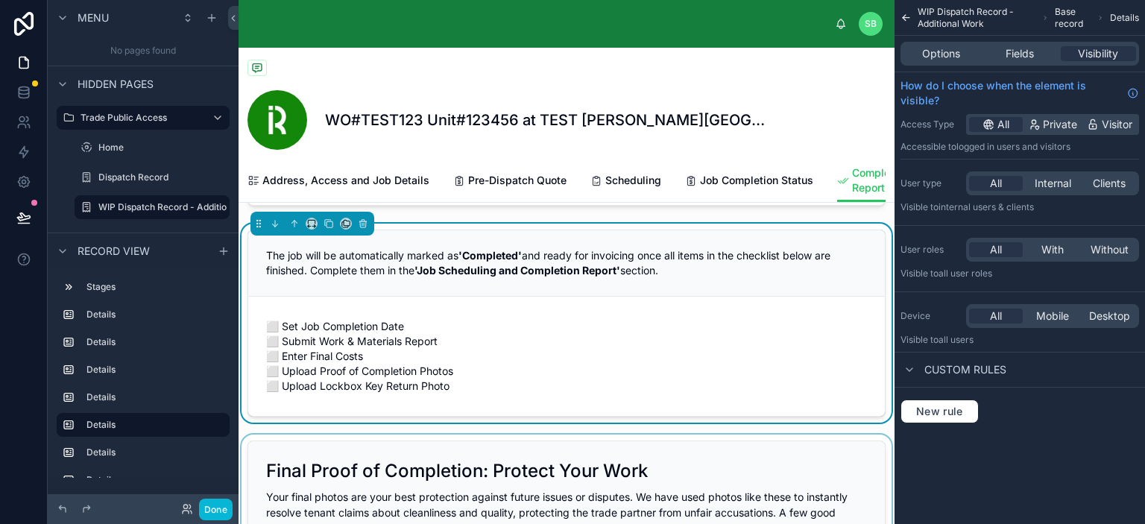
scroll to position [1043, 0]
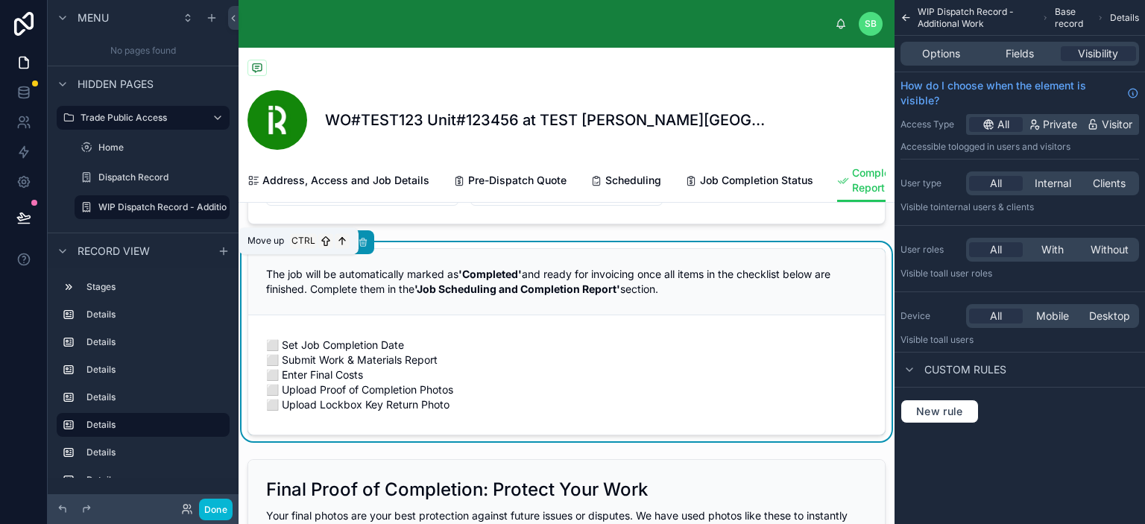
click at [295, 248] on icon at bounding box center [294, 242] width 10 height 10
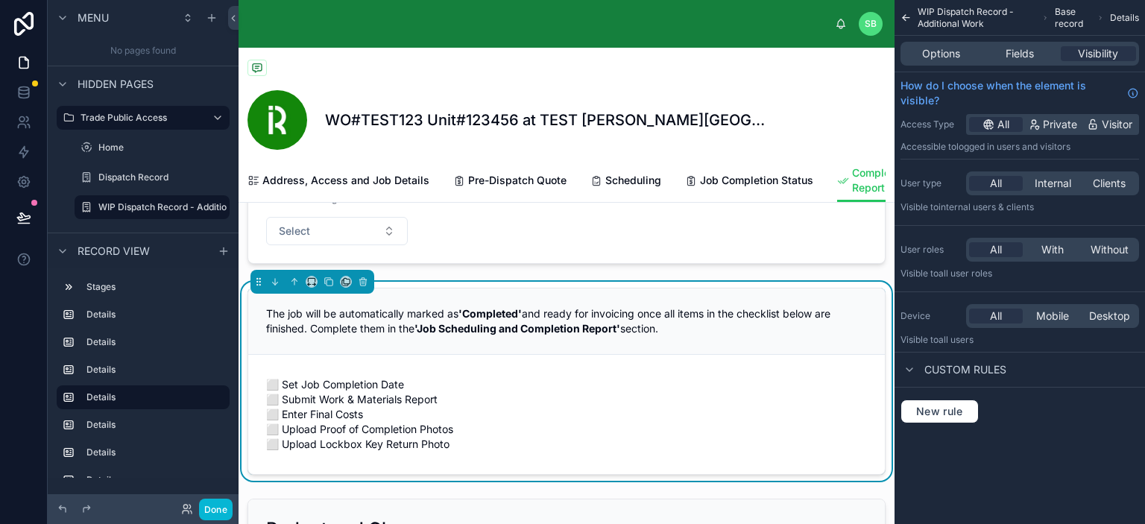
scroll to position [596, 0]
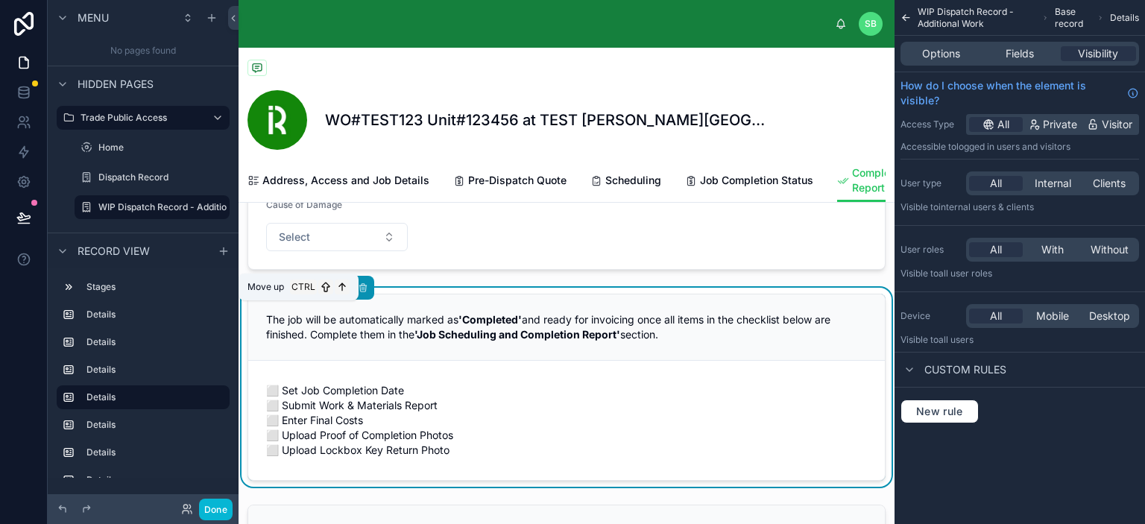
click at [291, 293] on icon at bounding box center [294, 288] width 10 height 10
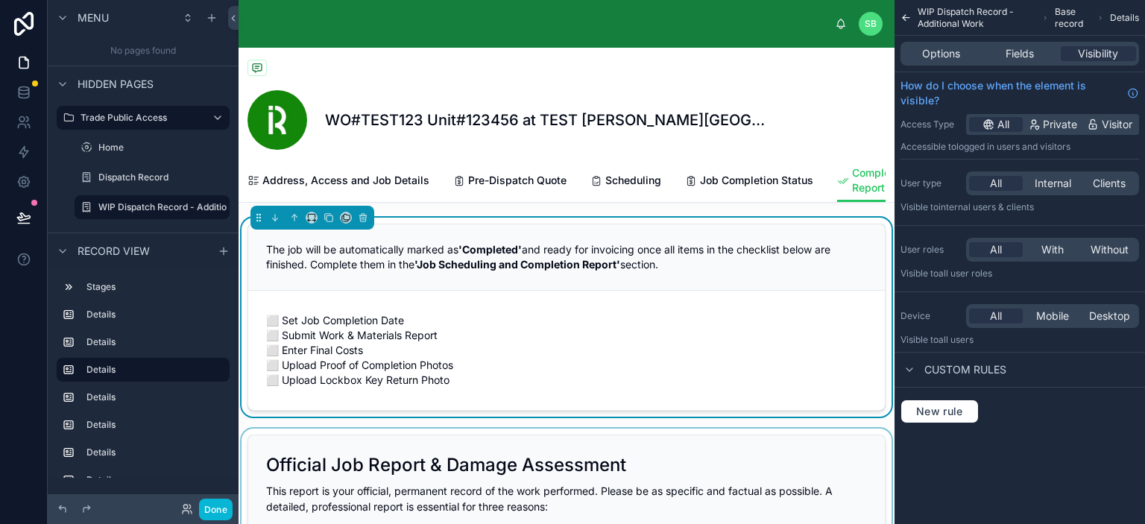
scroll to position [223, 0]
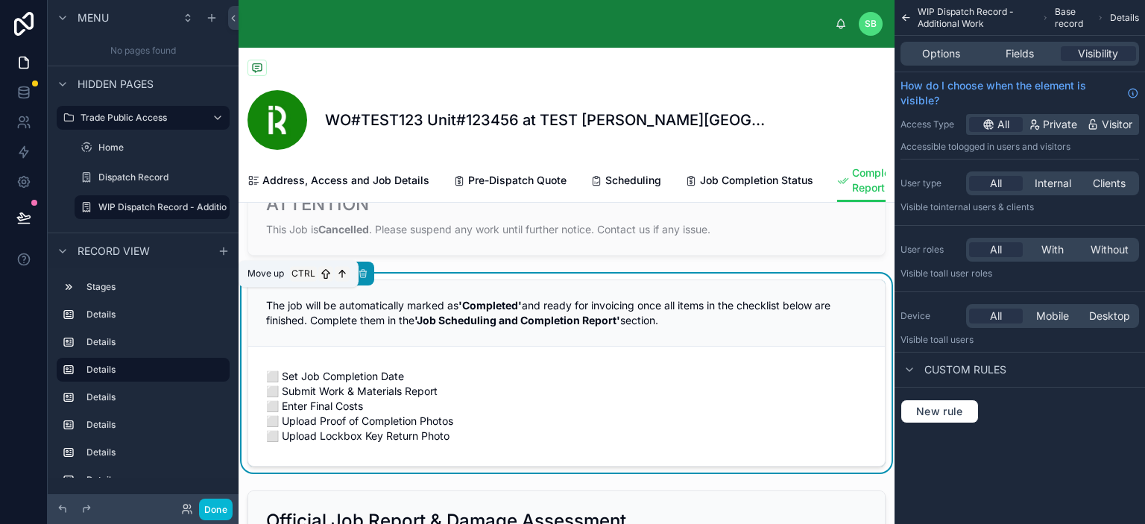
click at [289, 279] on icon at bounding box center [294, 273] width 10 height 10
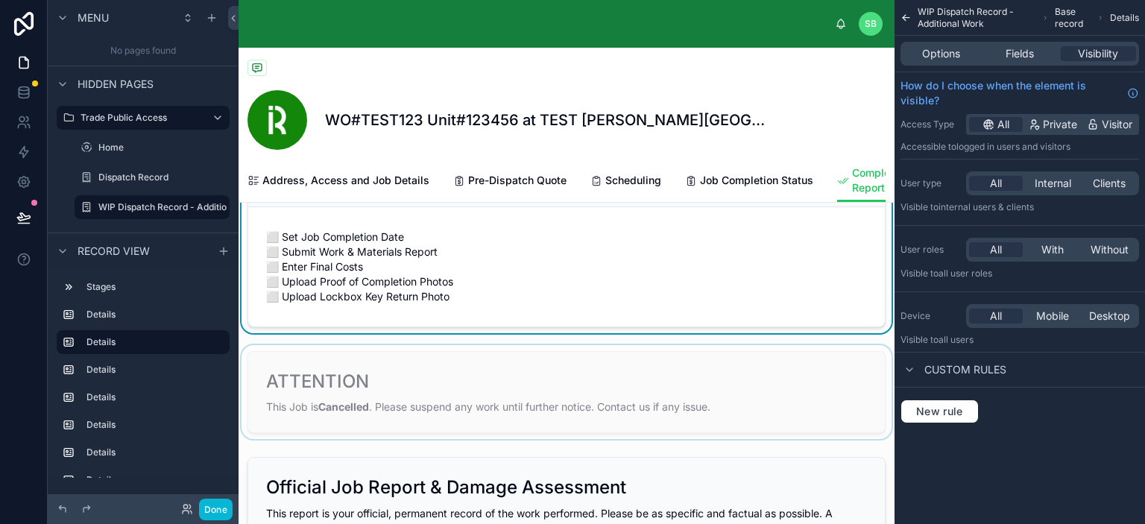
scroll to position [149, 0]
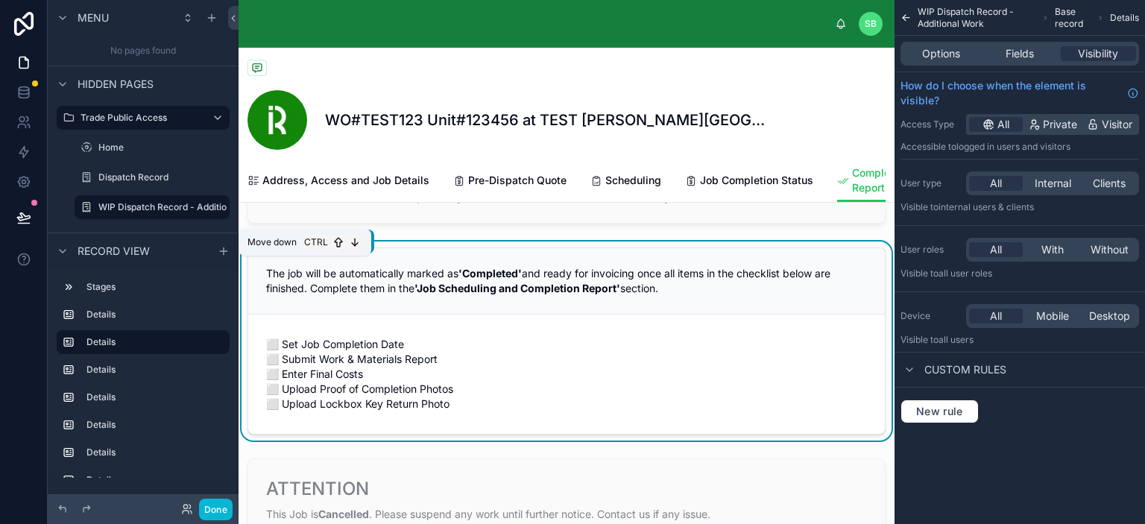
click at [275, 245] on icon at bounding box center [275, 242] width 0 height 6
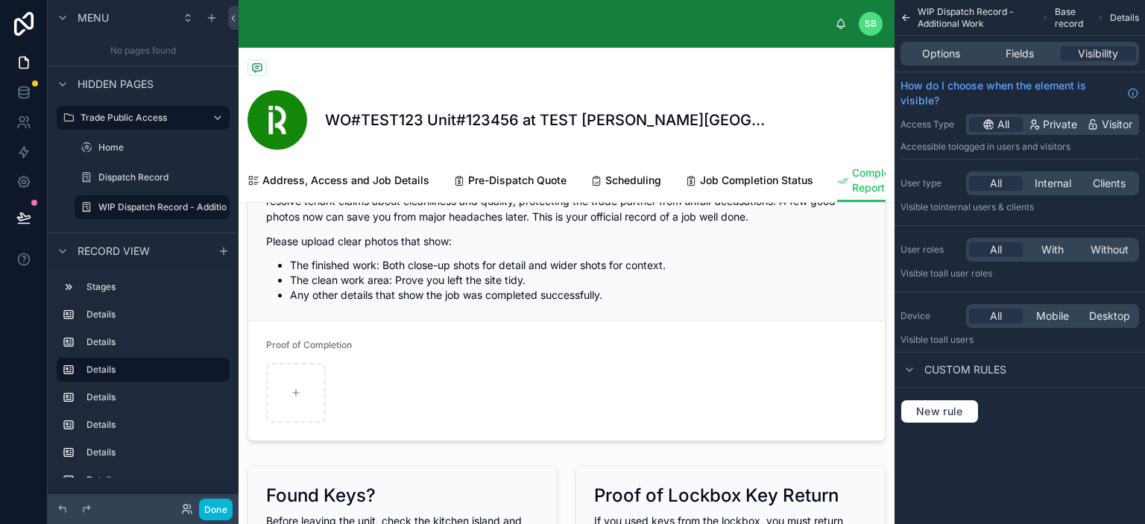
scroll to position [1342, 0]
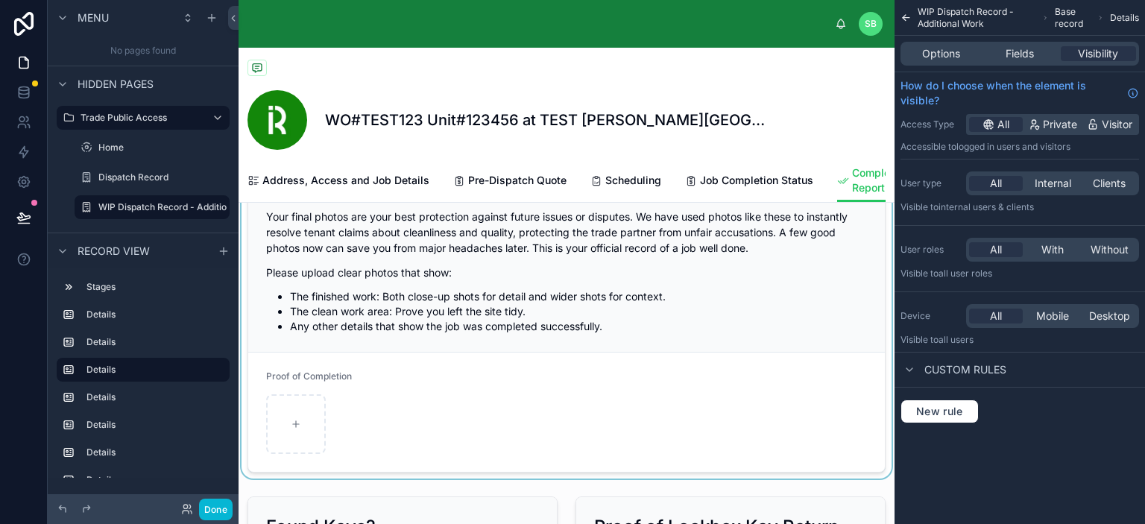
click at [555, 322] on div at bounding box center [567, 316] width 656 height 324
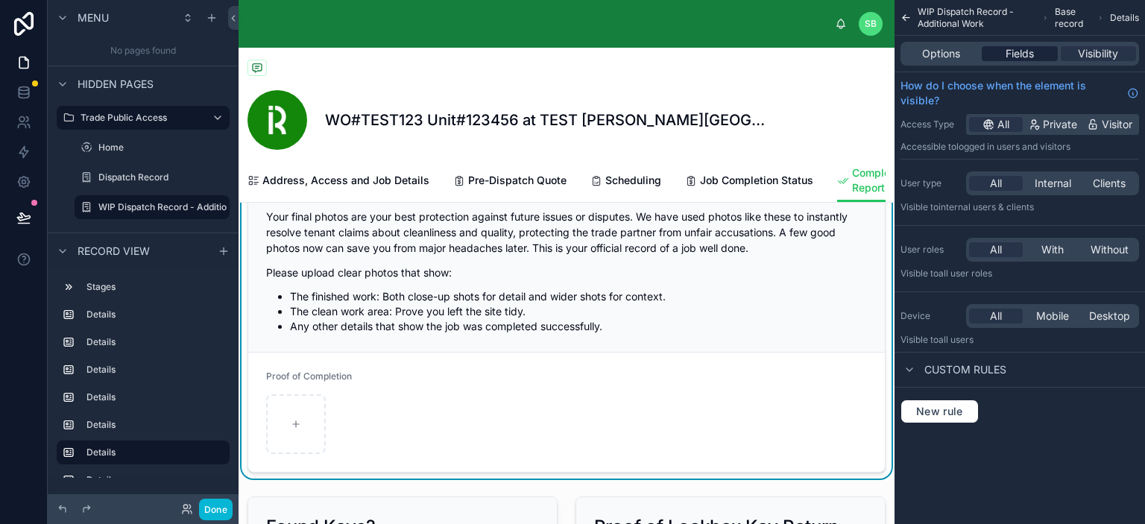
click at [1015, 55] on span "Fields" at bounding box center [1020, 53] width 28 height 15
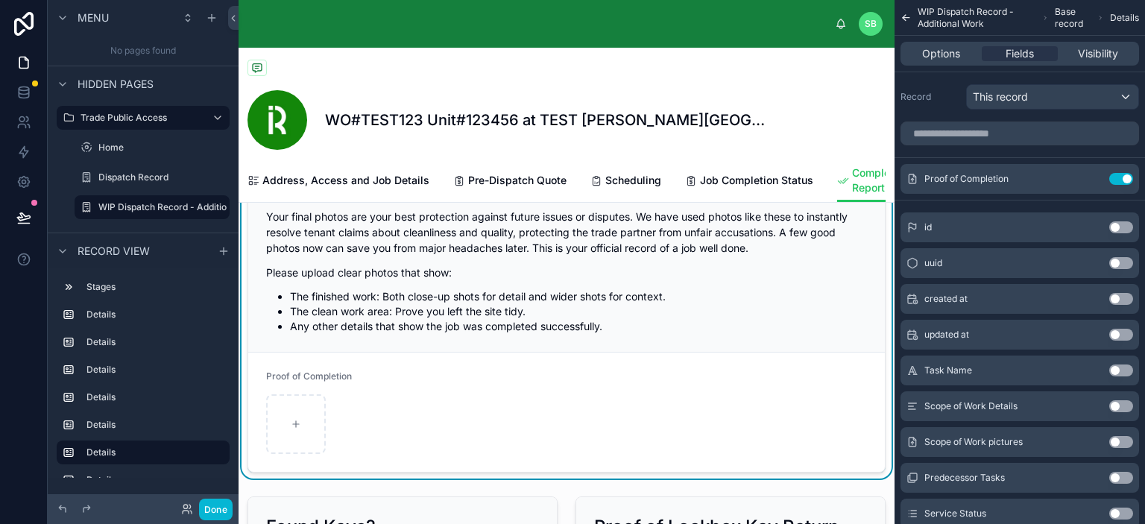
click at [660, 203] on div "Final Proof of Completion: Protect Your Work" at bounding box center [566, 191] width 601 height 24
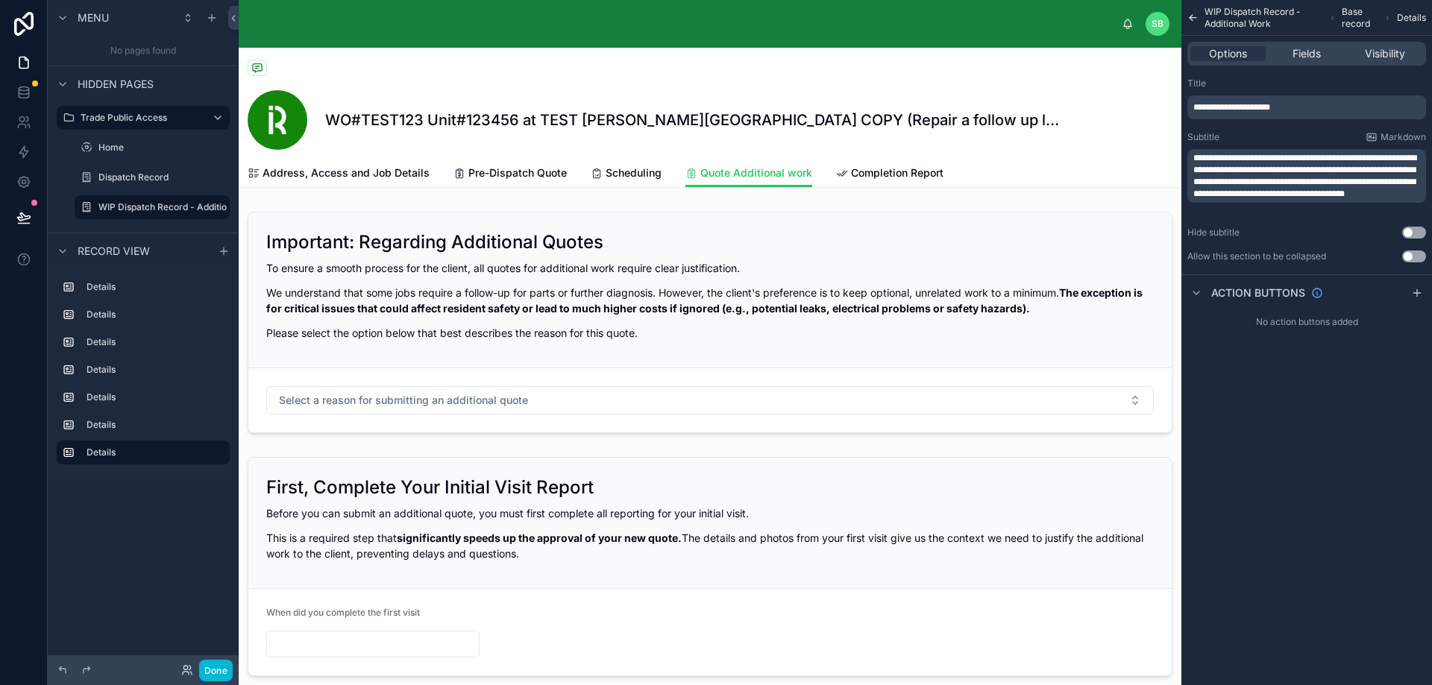
scroll to position [1864, 0]
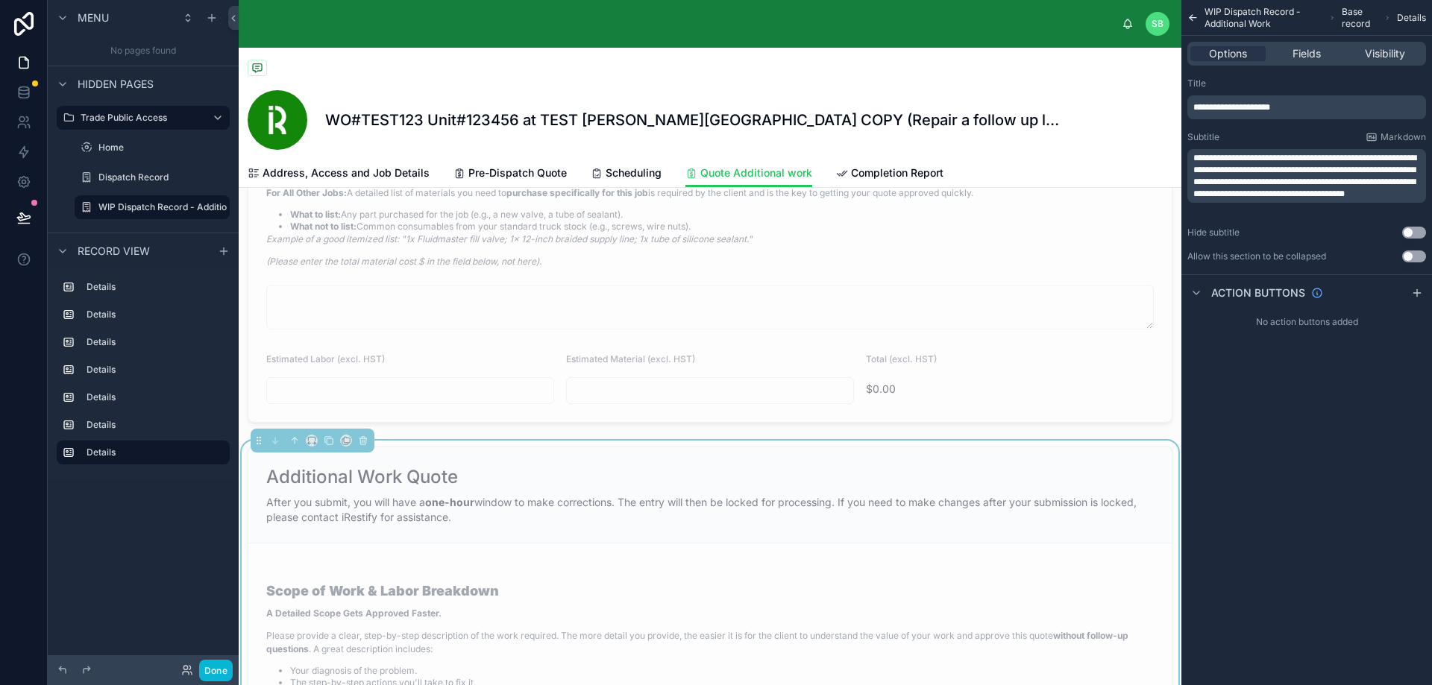
click at [767, 525] on div "After you submit, you will have a one-hour window to make corrections. The entr…" at bounding box center [709, 510] width 887 height 30
drag, startPoint x: 1194, startPoint y: 157, endPoint x: 1315, endPoint y: 165, distance: 120.3
click at [1315, 165] on span "**********" at bounding box center [1304, 176] width 223 height 45
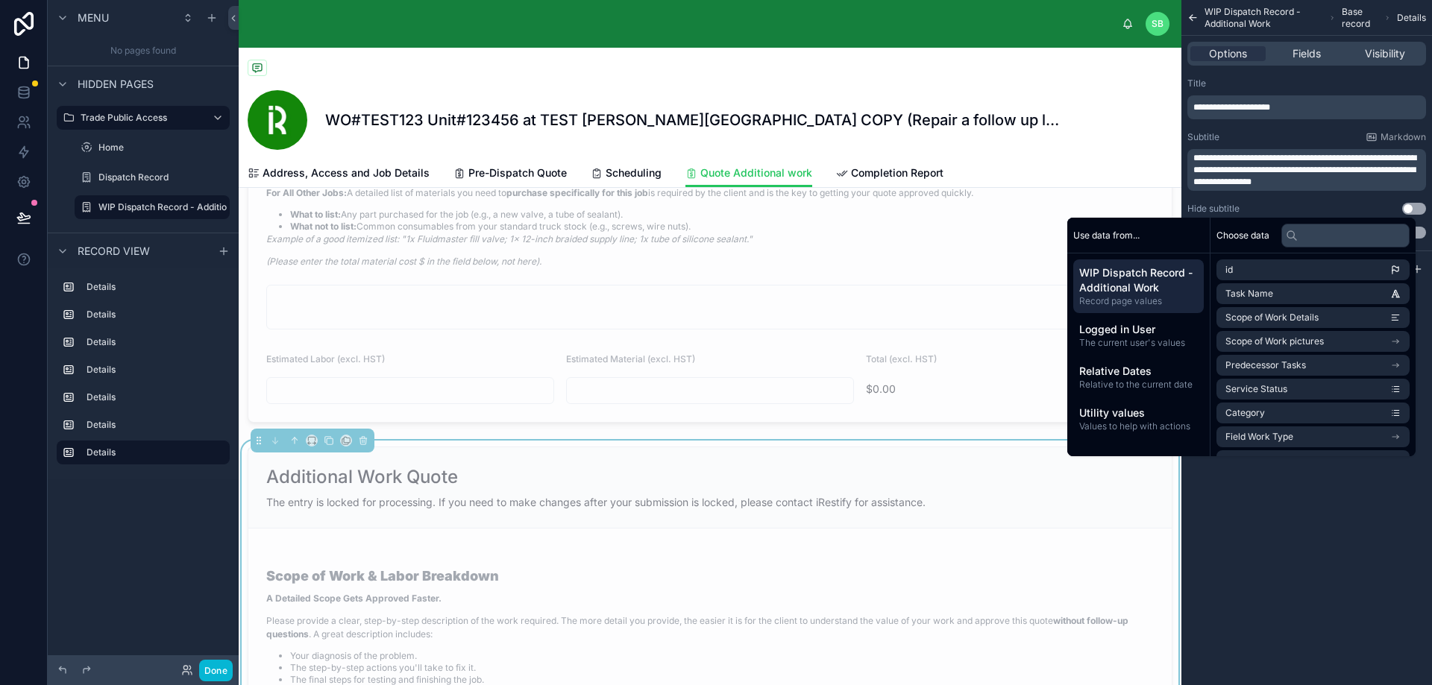
click at [1271, 137] on div "Subtitle Markdown" at bounding box center [1306, 137] width 239 height 12
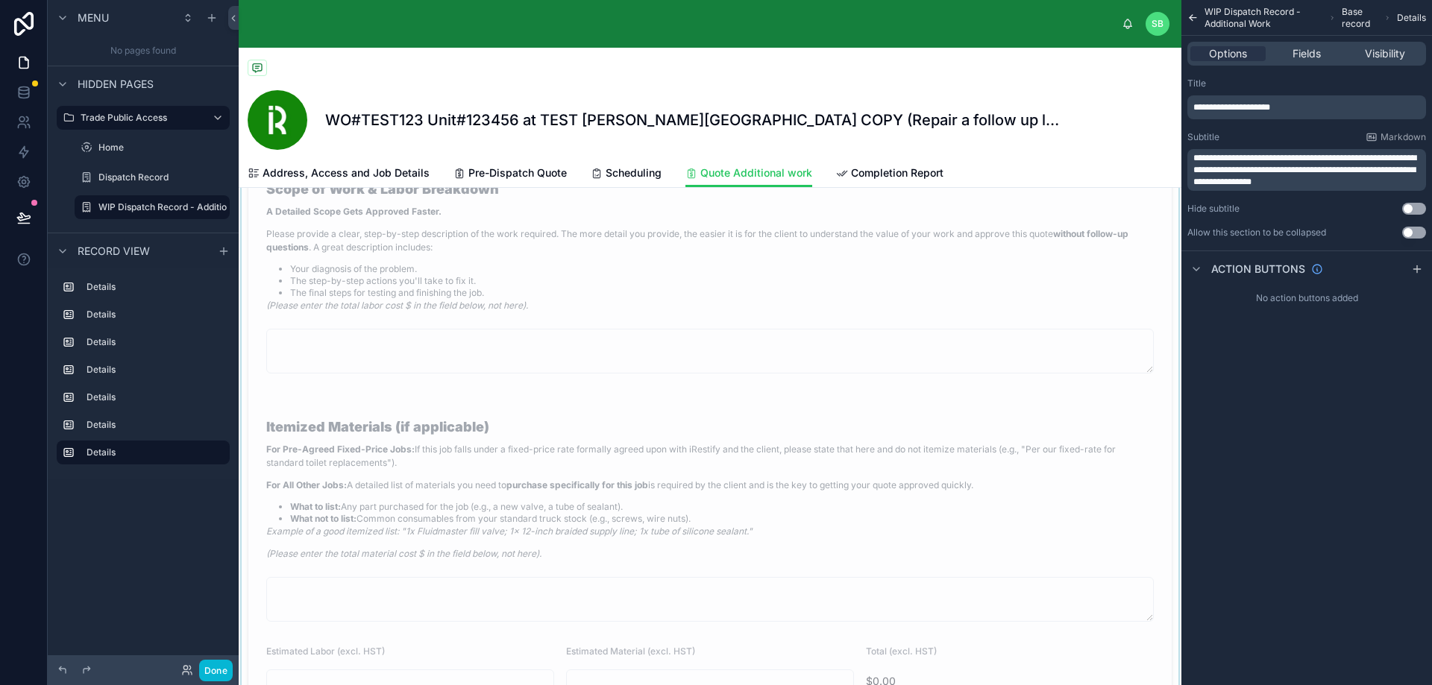
scroll to position [1566, 0]
click at [743, 356] on div at bounding box center [710, 386] width 942 height 682
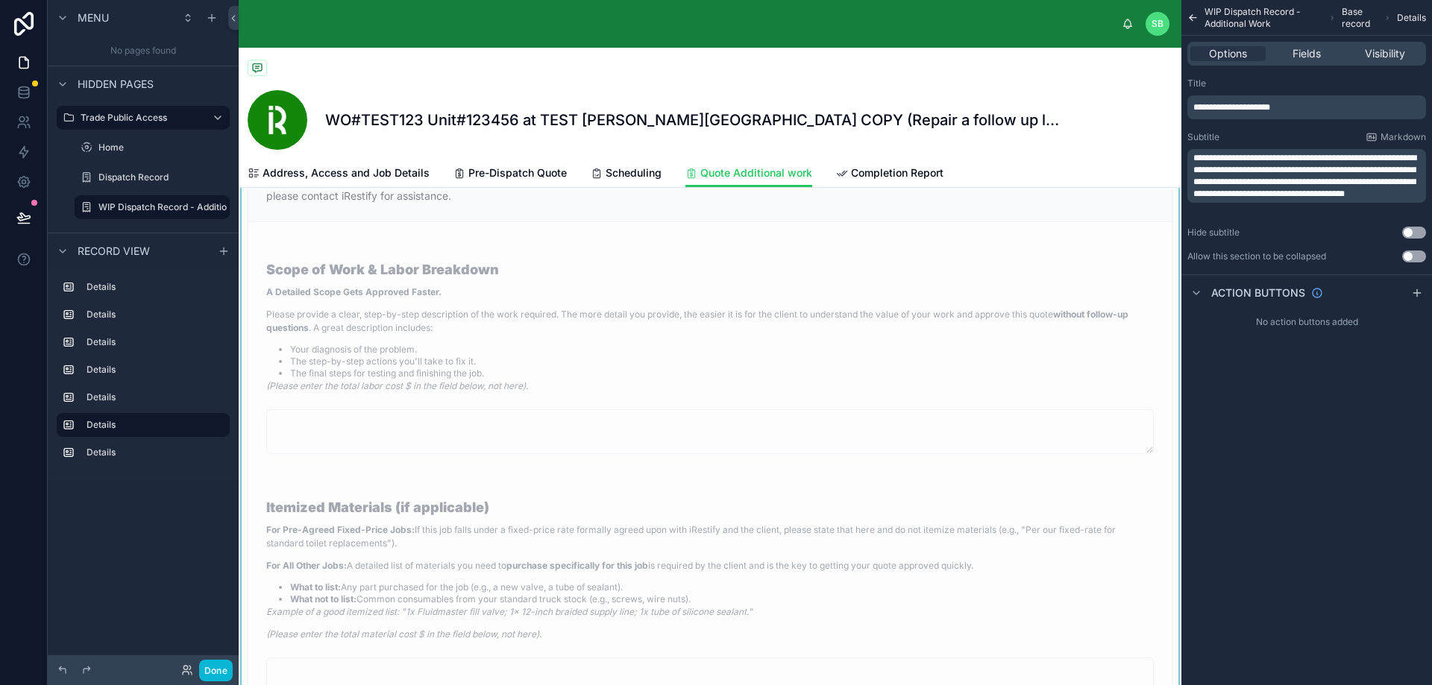
scroll to position [1417, 0]
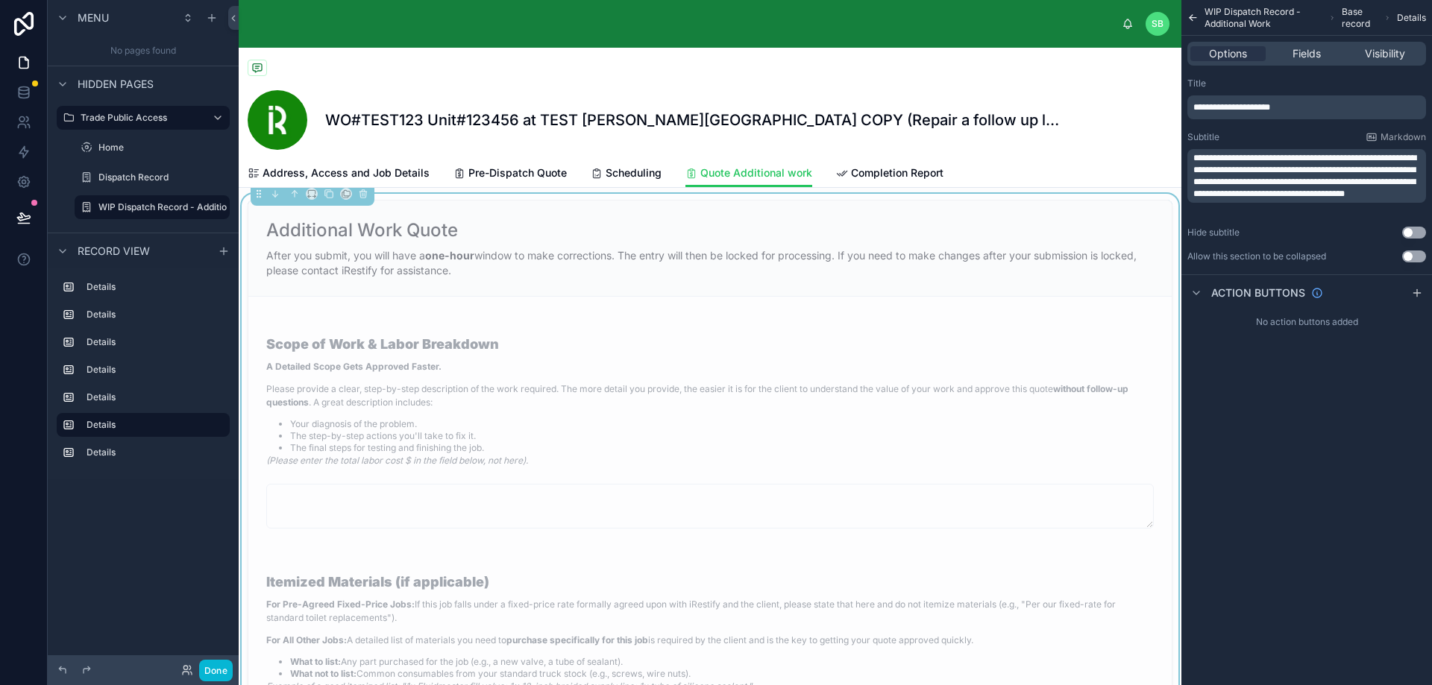
click at [654, 408] on p "Please provide a clear, step-by-step description of the work required. The more…" at bounding box center [709, 396] width 887 height 27
click at [579, 409] on p "Please provide a clear, step-by-step description of the work required. The more…" at bounding box center [709, 396] width 887 height 27
click at [1307, 51] on span "Fields" at bounding box center [1306, 53] width 28 height 15
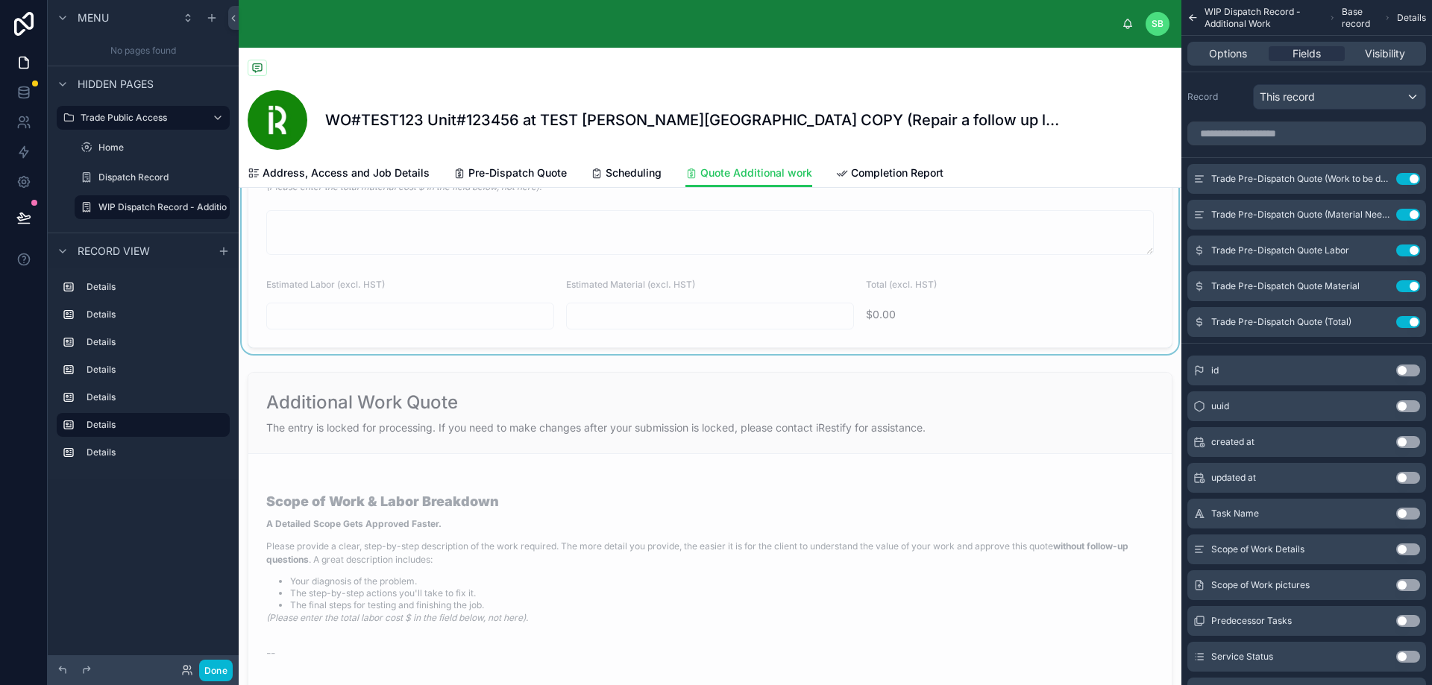
scroll to position [1864, 0]
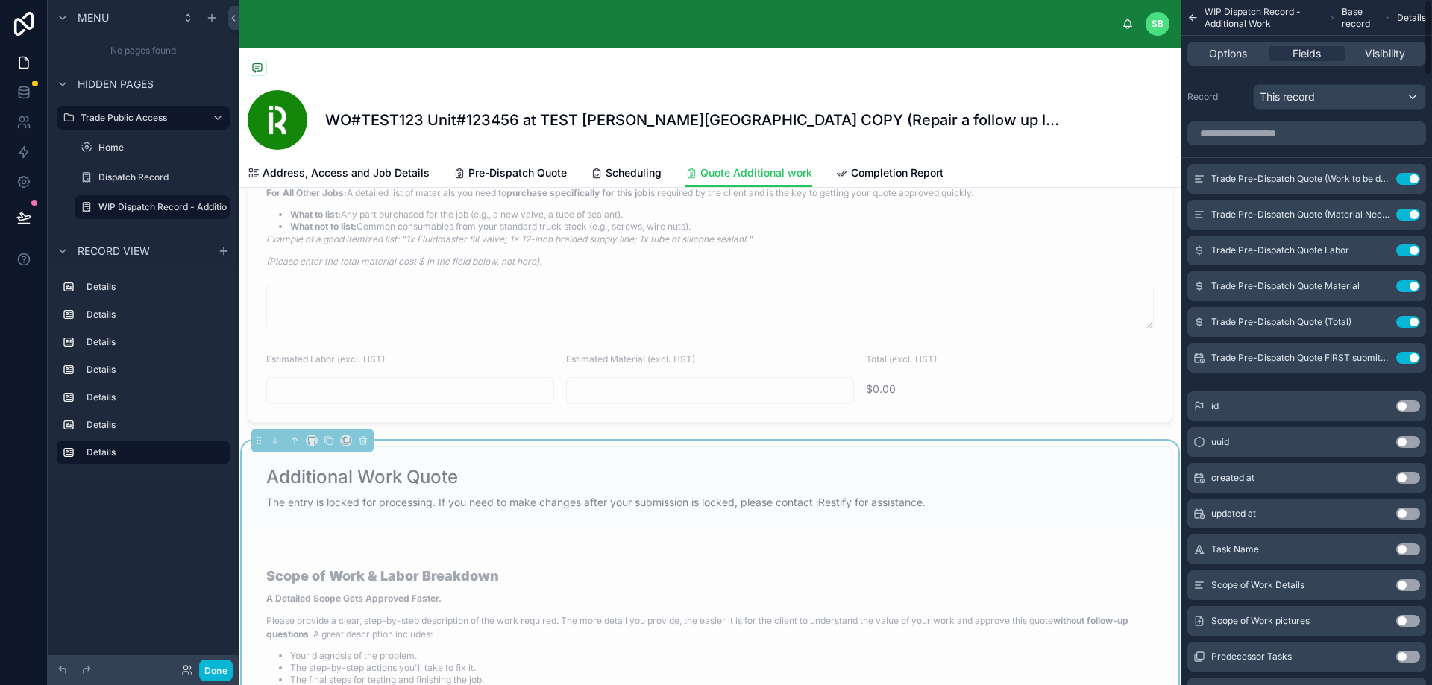
click at [764, 508] on div "Additional Work Quote The entry is locked for processing. If you need to make c…" at bounding box center [709, 487] width 923 height 81
click at [1219, 49] on span "Options" at bounding box center [1228, 53] width 38 height 15
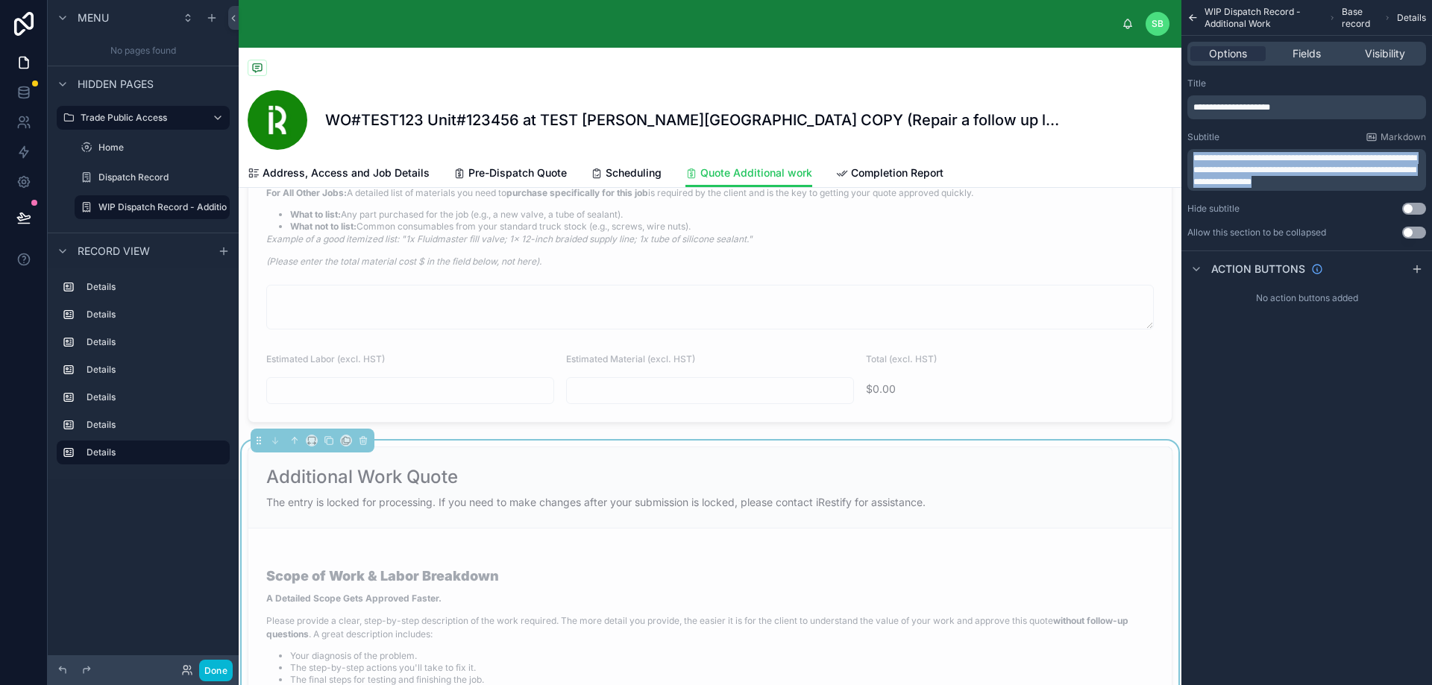
drag, startPoint x: 1334, startPoint y: 184, endPoint x: 1183, endPoint y: 143, distance: 156.1
click at [1183, 143] on div "**********" at bounding box center [1306, 158] width 251 height 173
copy span "**********"
click at [497, 174] on span "Pre-Dispatch Quote" at bounding box center [517, 173] width 98 height 15
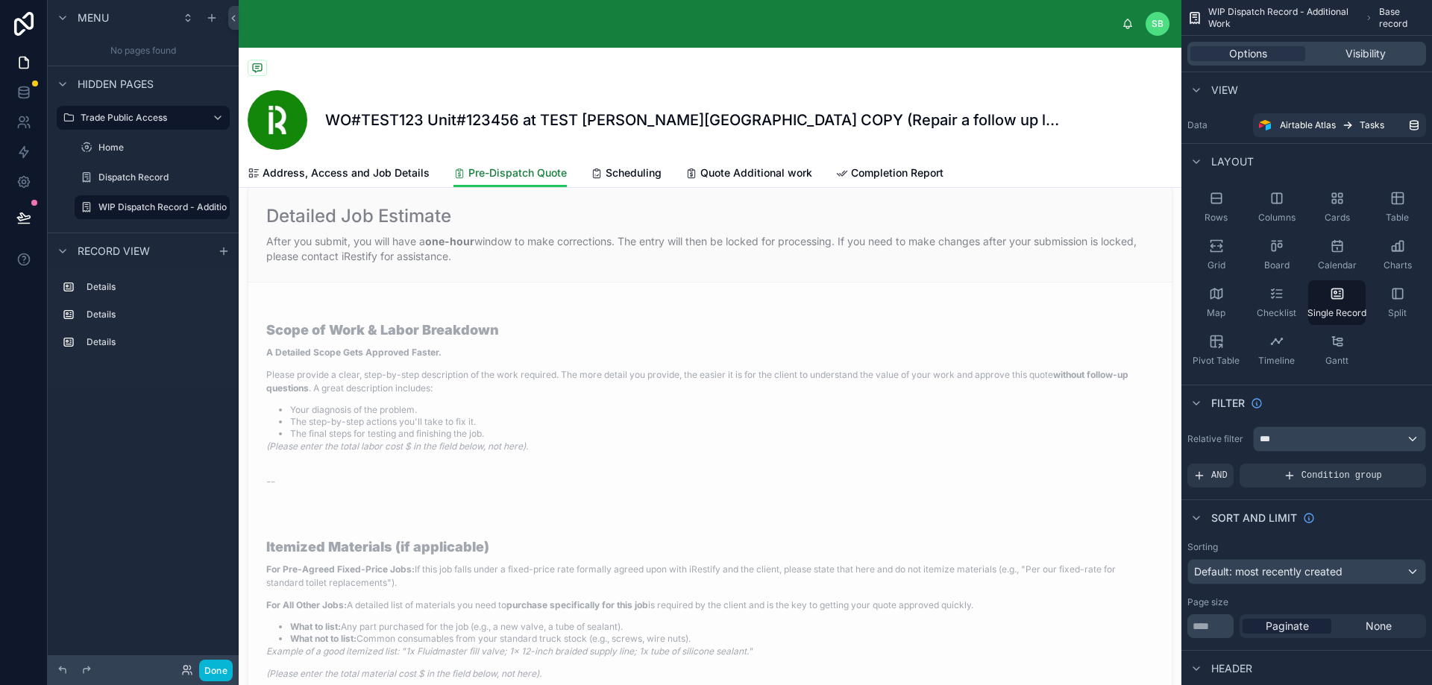
scroll to position [969, 0]
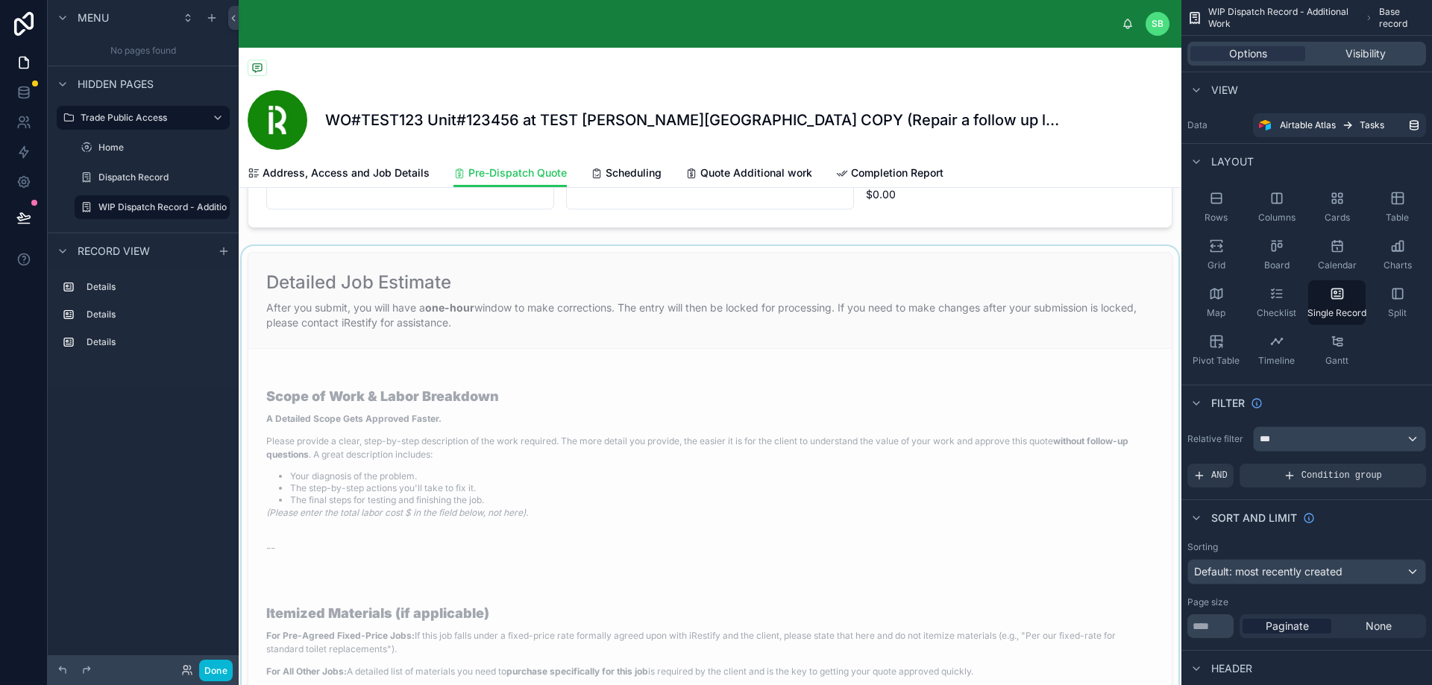
click at [487, 332] on div at bounding box center [710, 600] width 942 height 709
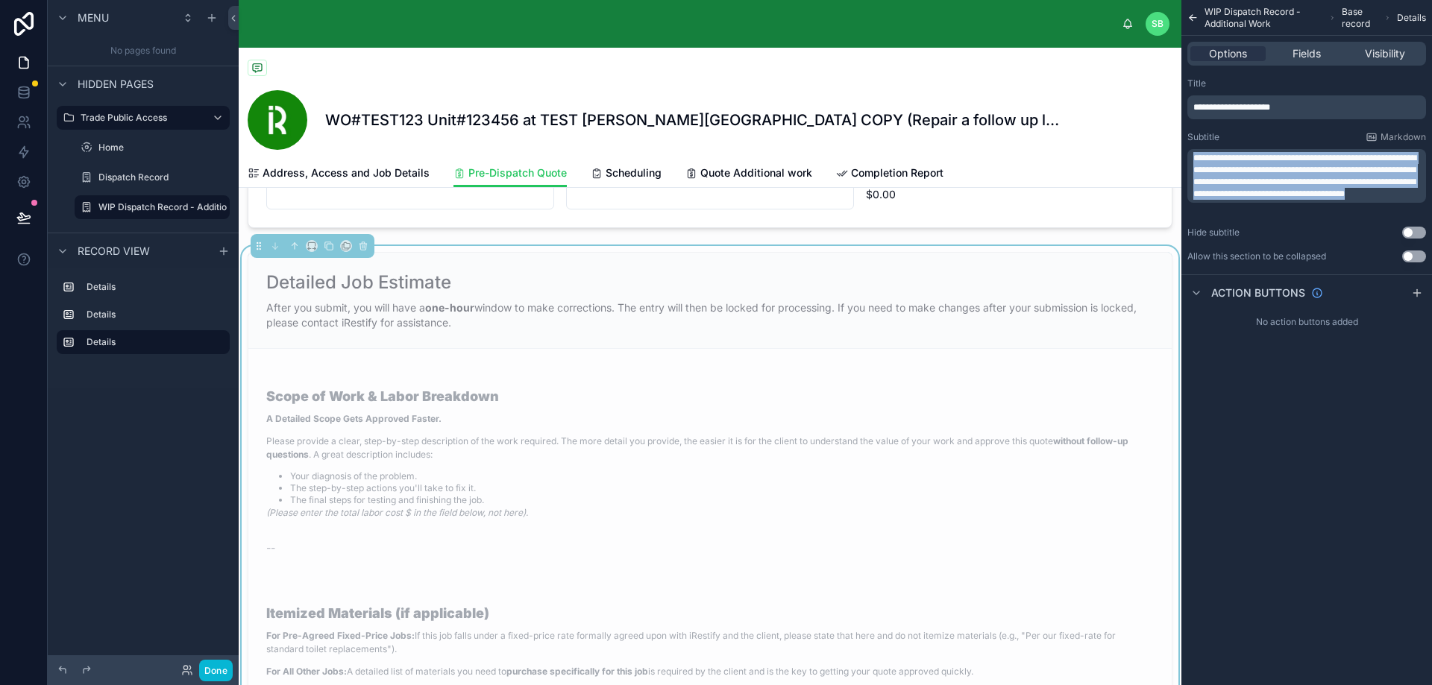
drag, startPoint x: 1306, startPoint y: 210, endPoint x: 1174, endPoint y: 152, distance: 144.9
click at [1174, 152] on div "SB Stefano Bosello WO#TEST123 Unit#123456 at TEST Perla West Tower COPY (Repair…" at bounding box center [835, 342] width 1193 height 685
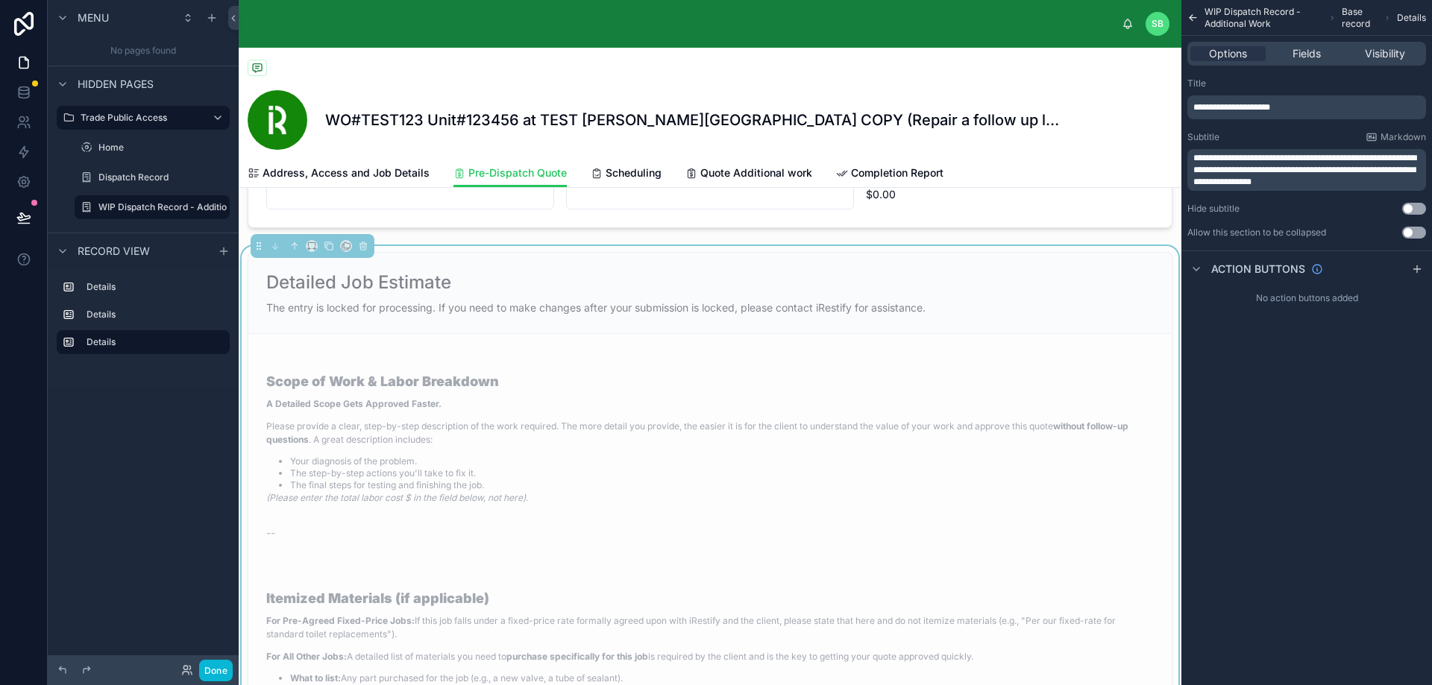
click at [683, 429] on p "Please provide a clear, step-by-step description of the work required. The more…" at bounding box center [709, 433] width 887 height 27
click at [1309, 51] on span "Fields" at bounding box center [1306, 53] width 28 height 15
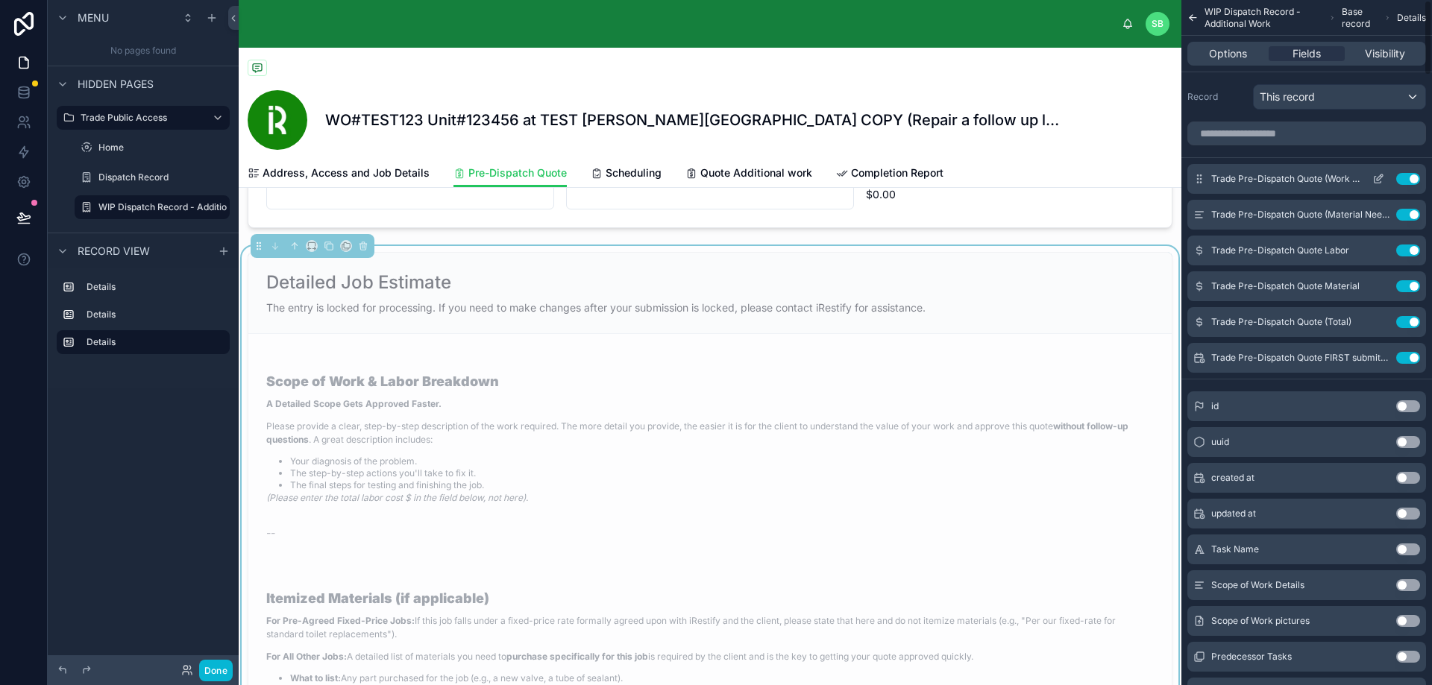
click at [1380, 174] on icon "scrollable content" at bounding box center [1378, 179] width 12 height 12
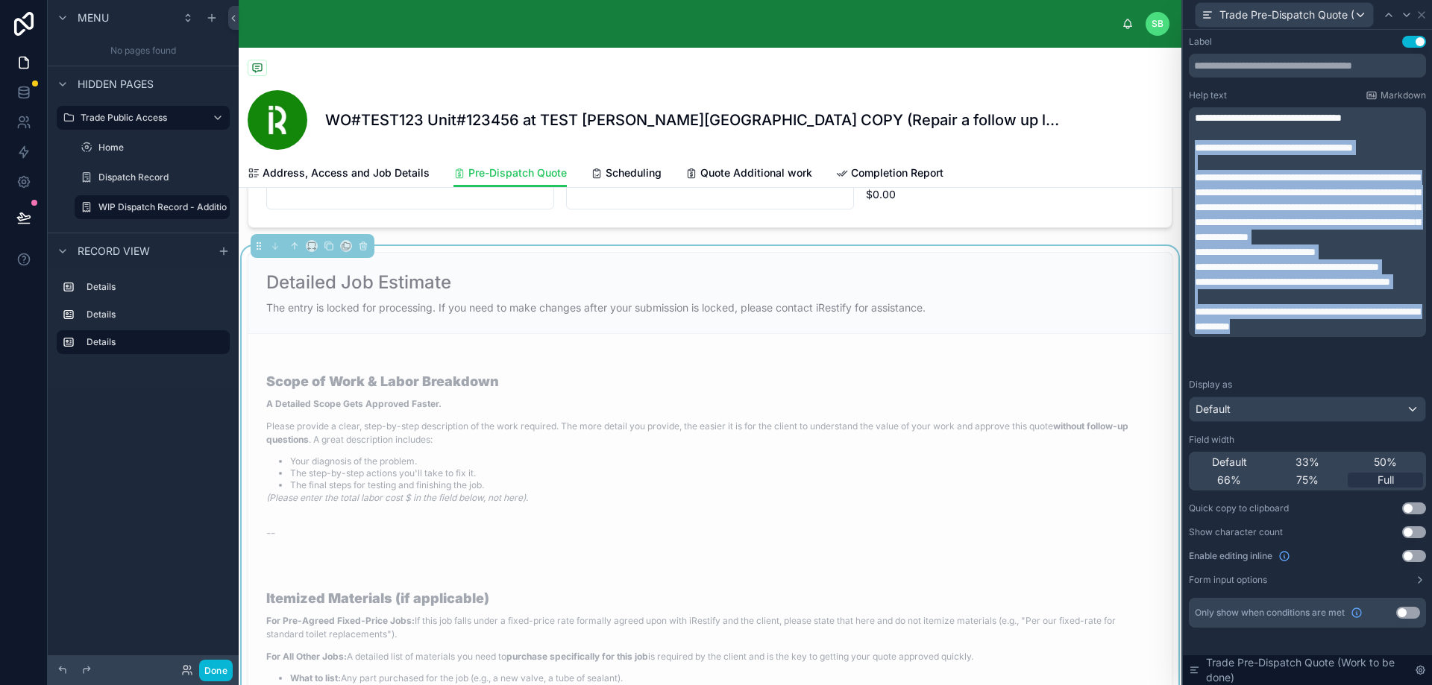
drag, startPoint x: 1195, startPoint y: 147, endPoint x: 1364, endPoint y: 363, distance: 274.1
click at [1364, 334] on div "**********" at bounding box center [1308, 222] width 228 height 224
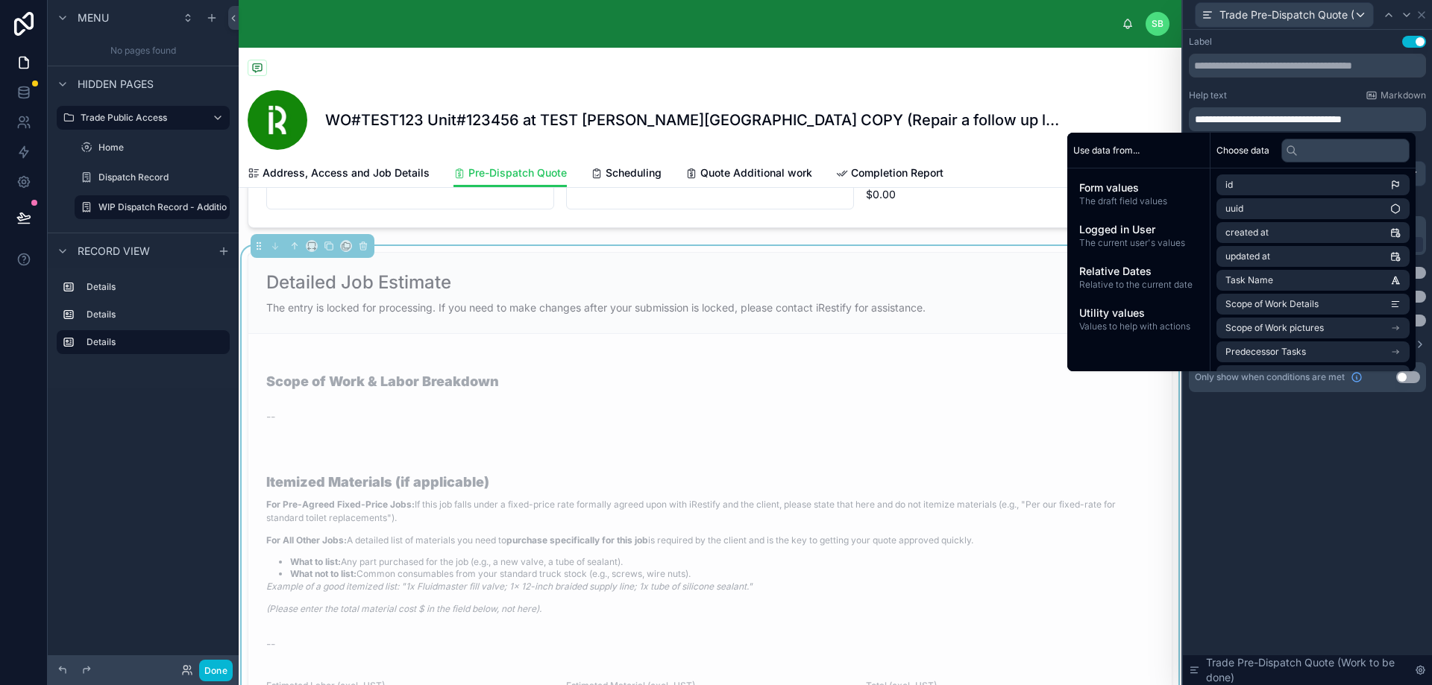
click at [802, 512] on p "For Pre-Agreed Fixed-Price Jobs: If this job falls under a fixed-price rate for…" at bounding box center [709, 511] width 887 height 27
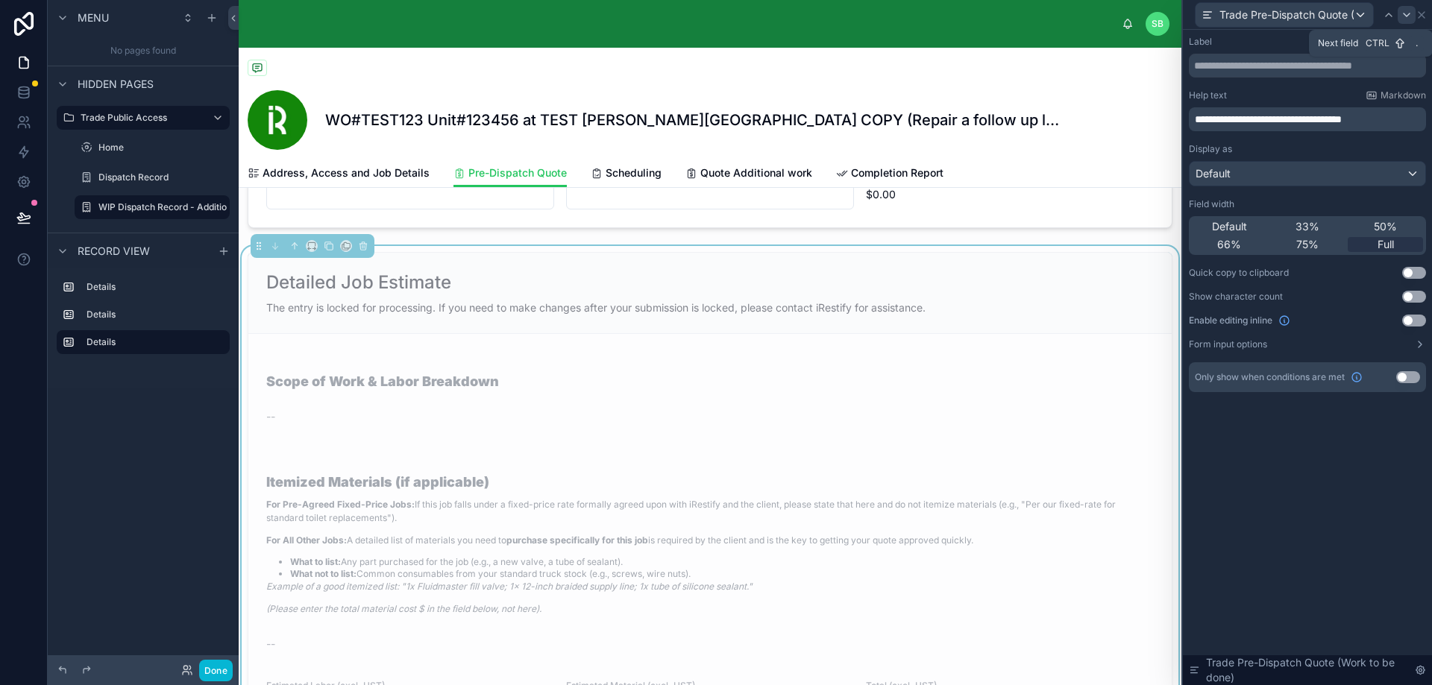
click at [1407, 12] on icon at bounding box center [1406, 15] width 12 height 12
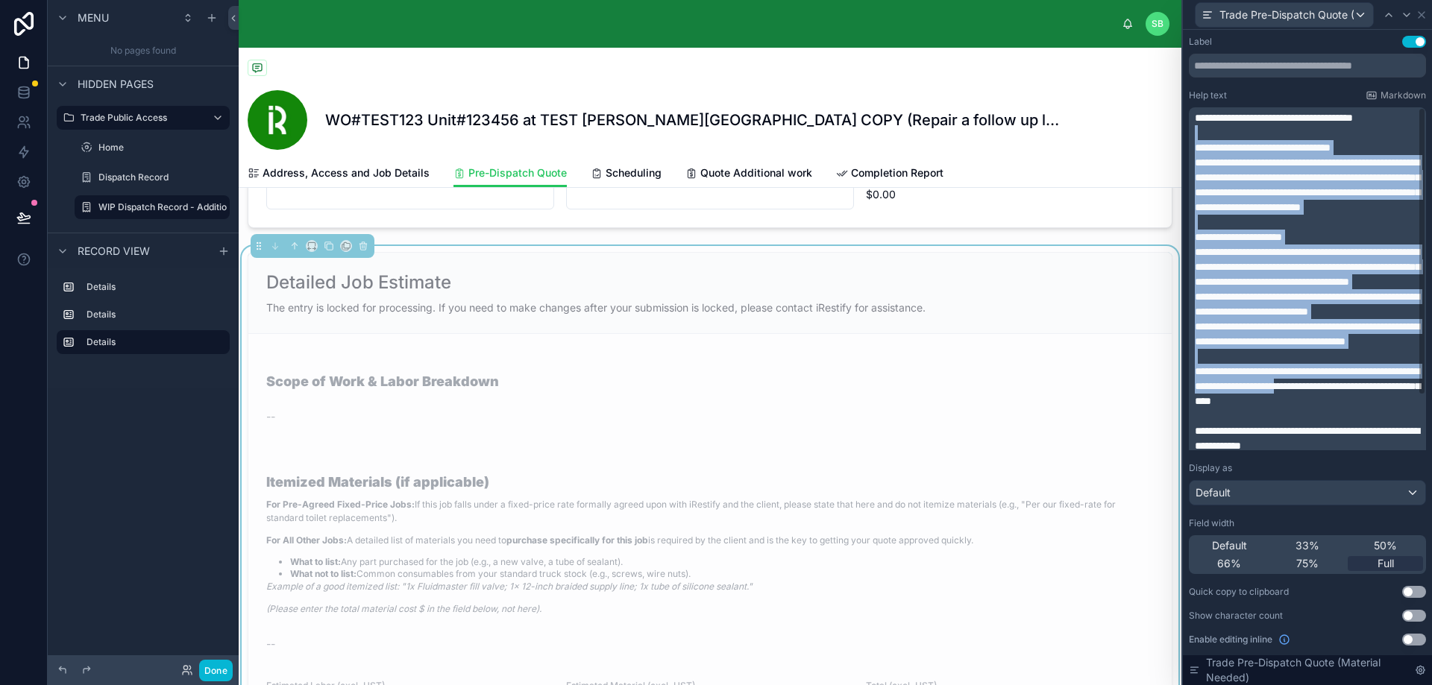
scroll to position [66, 0]
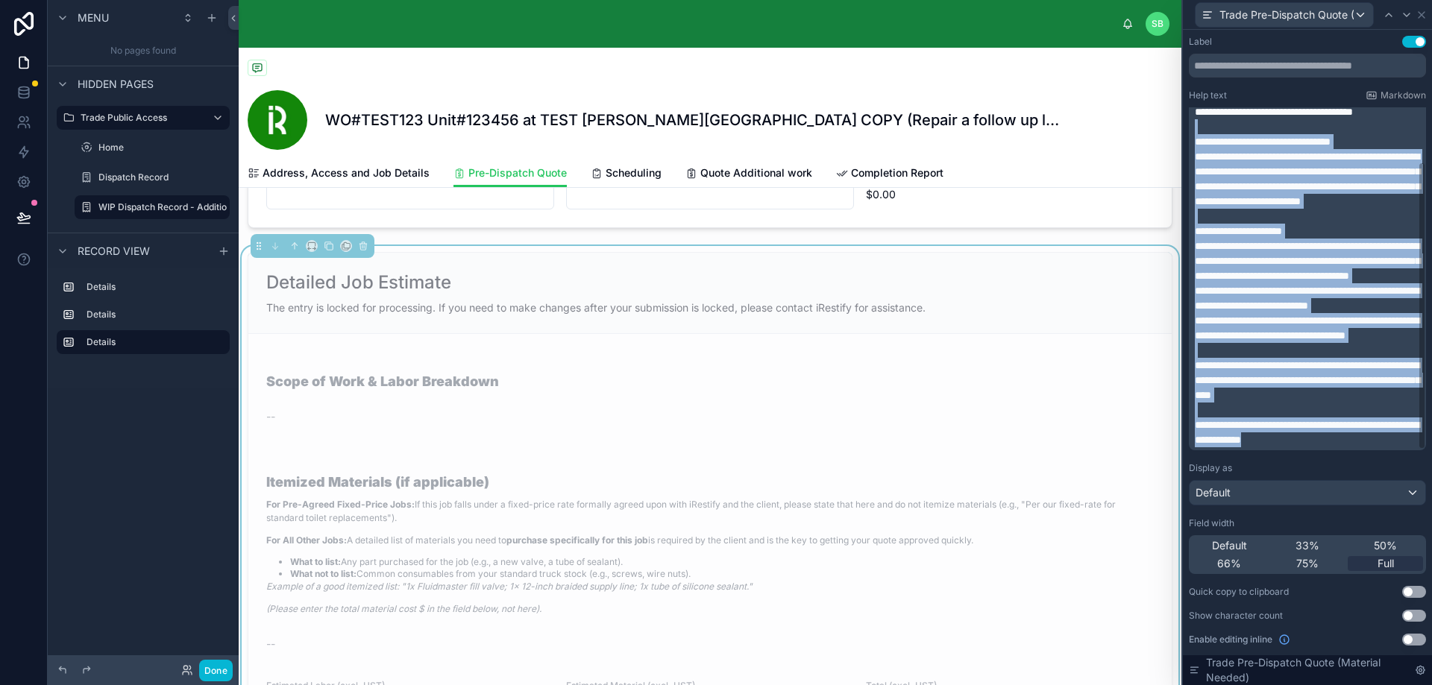
drag, startPoint x: 1203, startPoint y: 133, endPoint x: 1402, endPoint y: 446, distance: 370.5
click at [1402, 446] on div "**********" at bounding box center [1308, 275] width 228 height 343
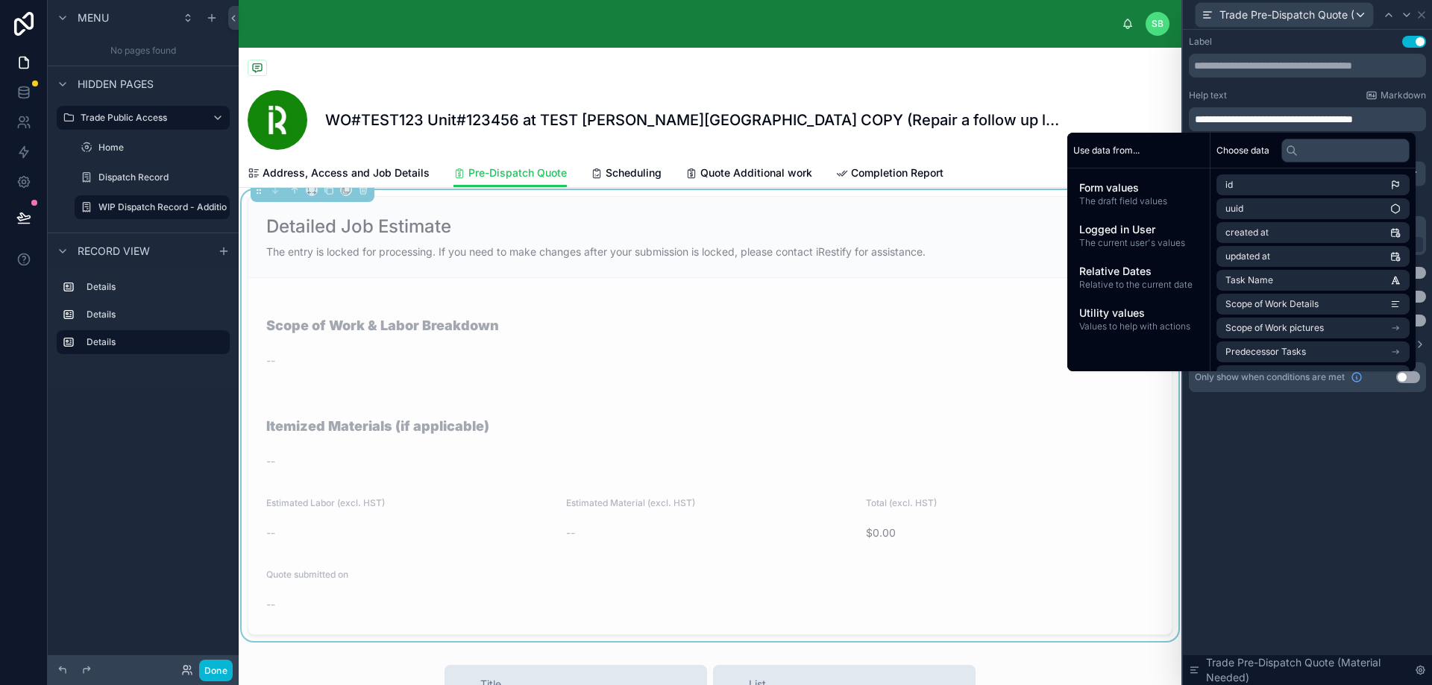
scroll to position [1044, 0]
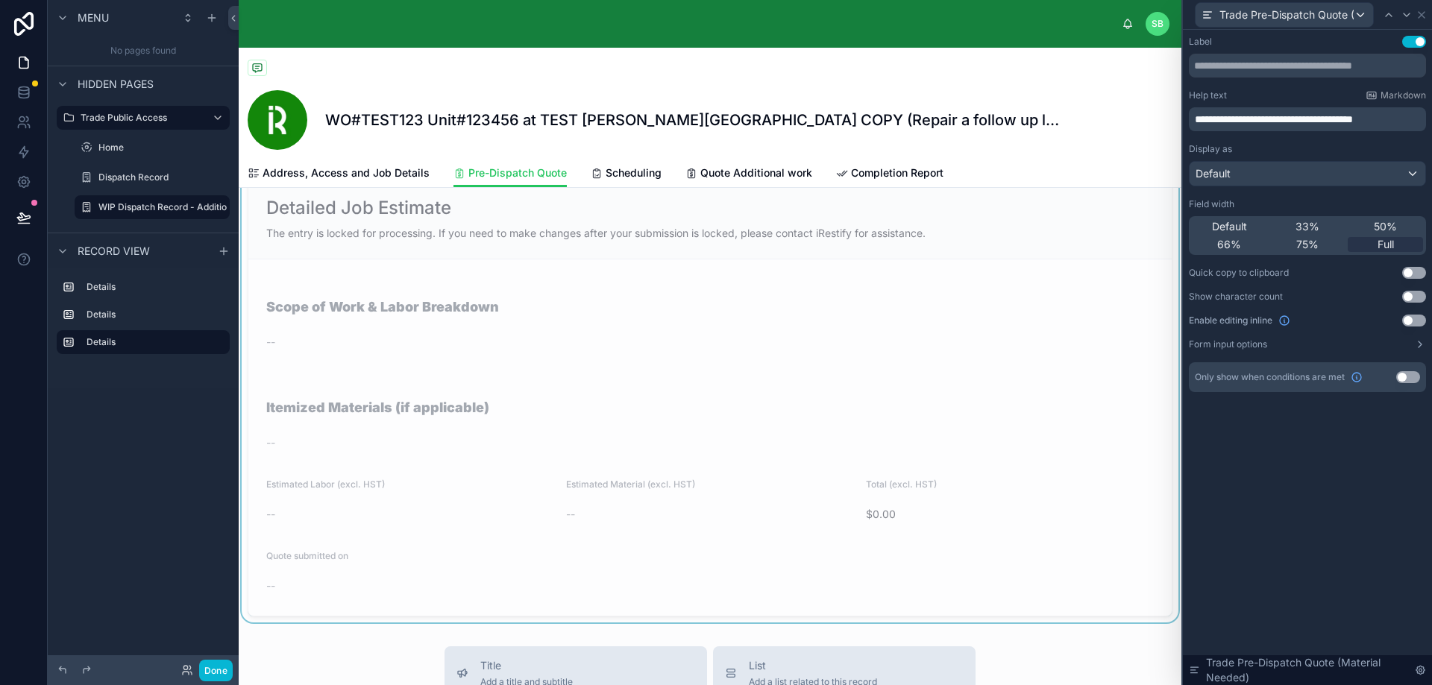
click at [1285, 492] on div "**********" at bounding box center [1307, 357] width 249 height 655
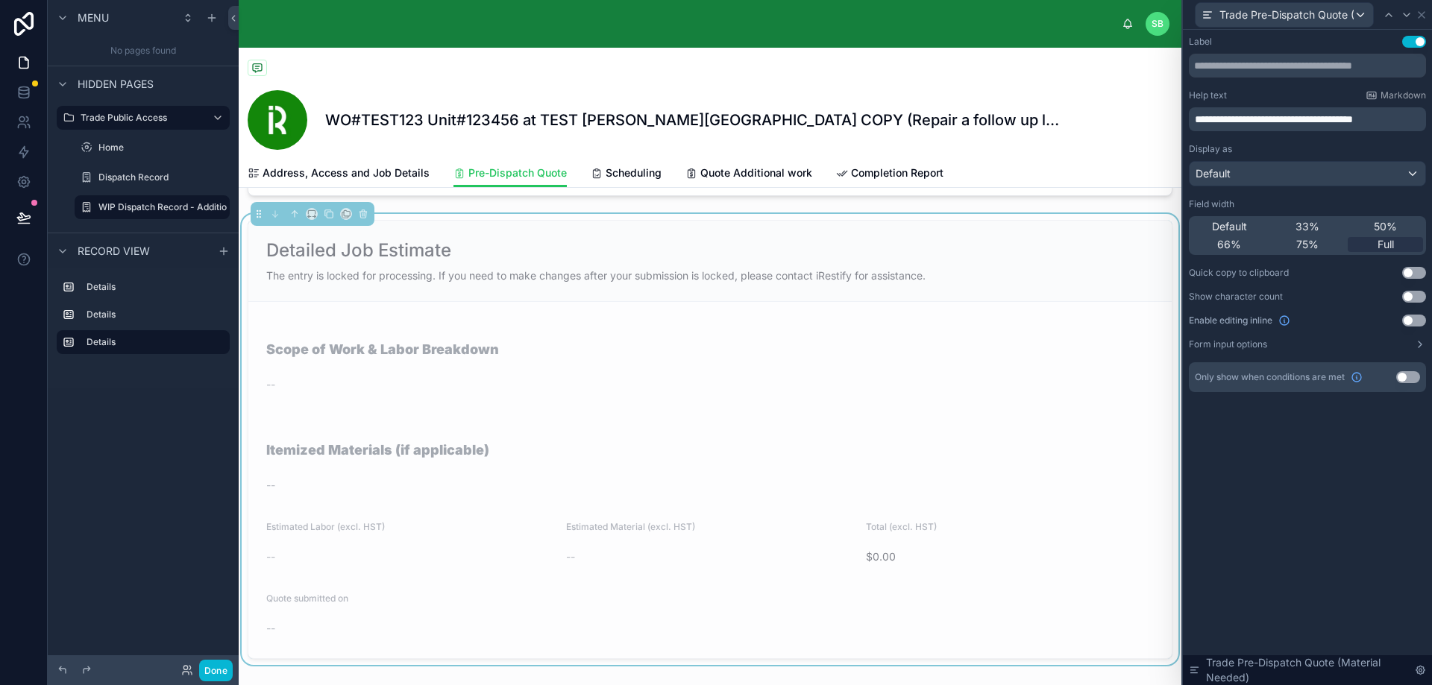
scroll to position [969, 0]
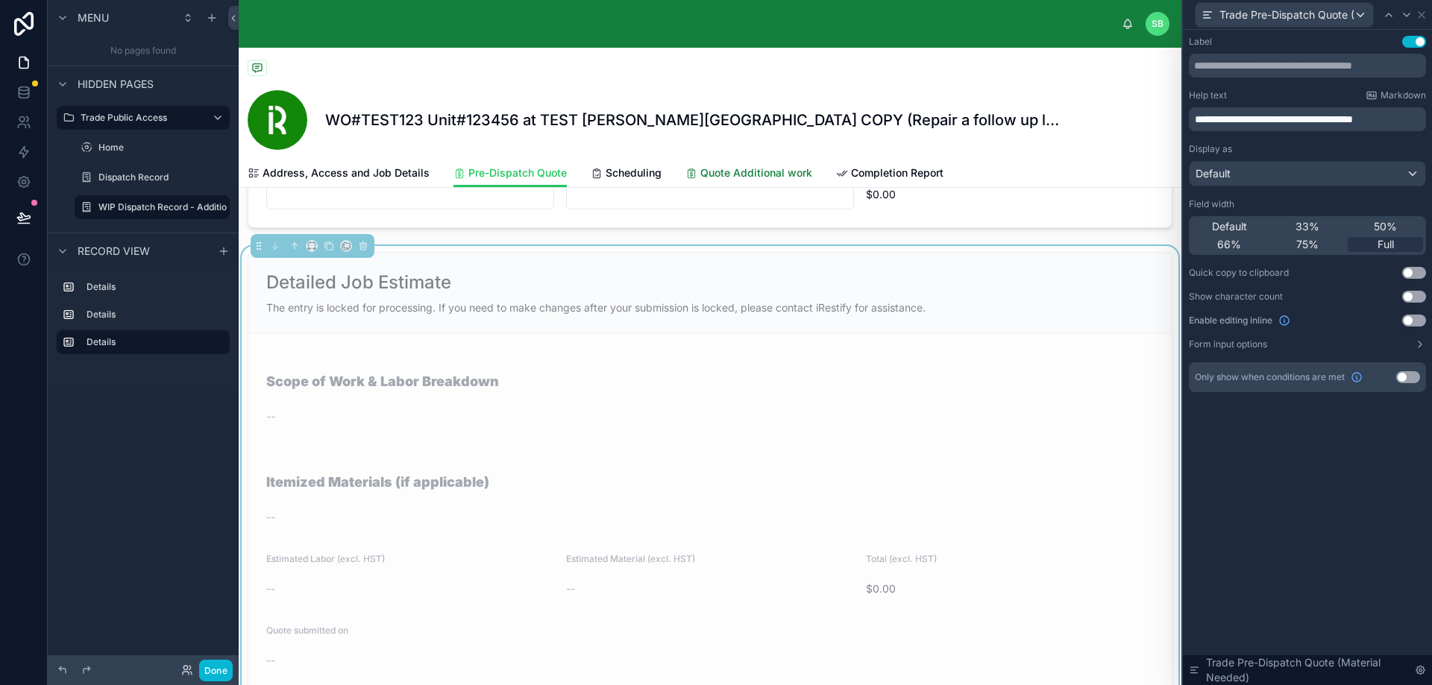
click at [730, 172] on span "Quote Additional work" at bounding box center [756, 173] width 112 height 15
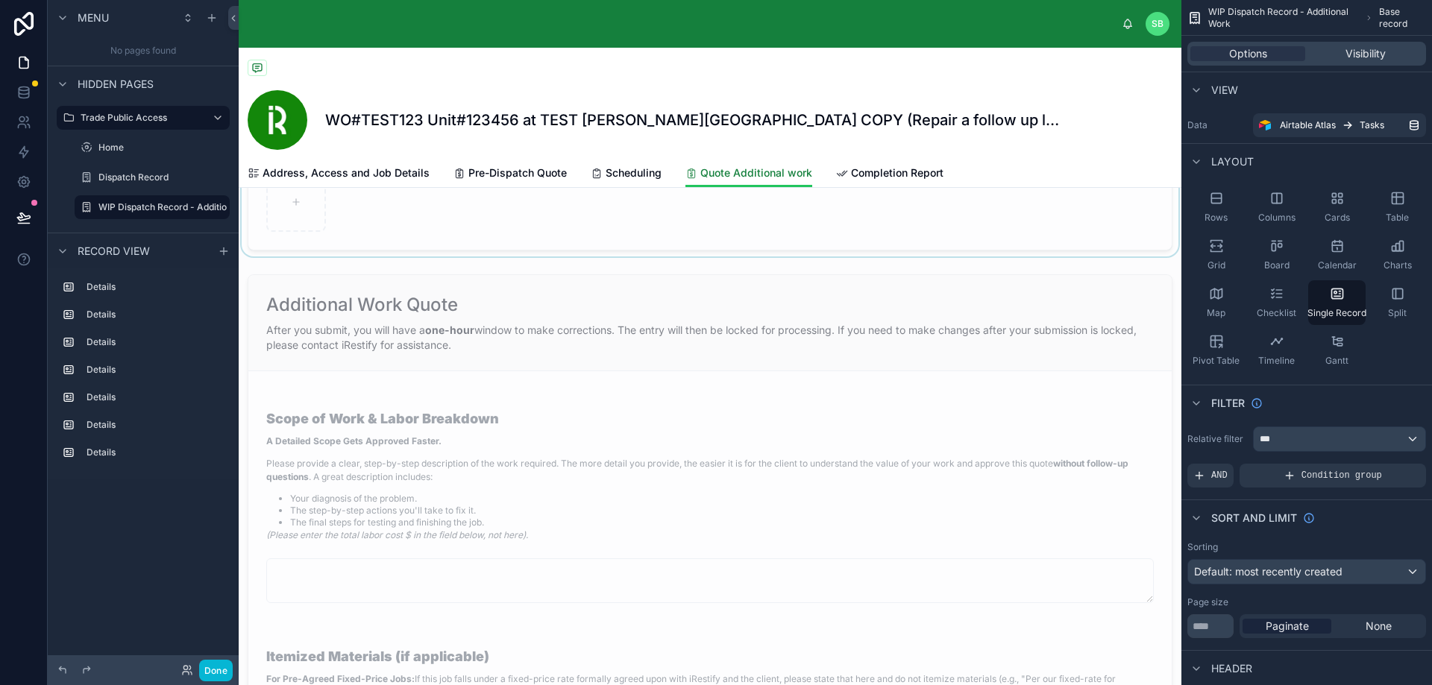
scroll to position [1417, 0]
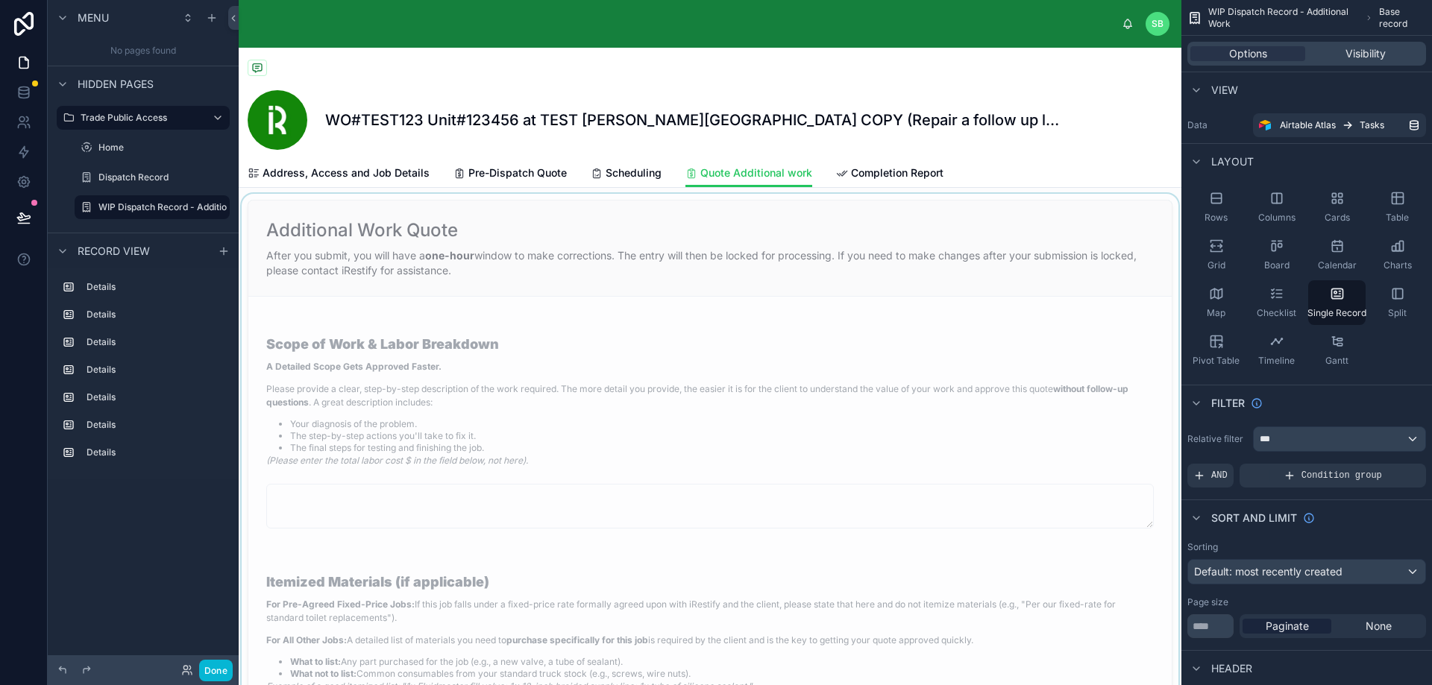
click at [743, 417] on div at bounding box center [710, 535] width 942 height 682
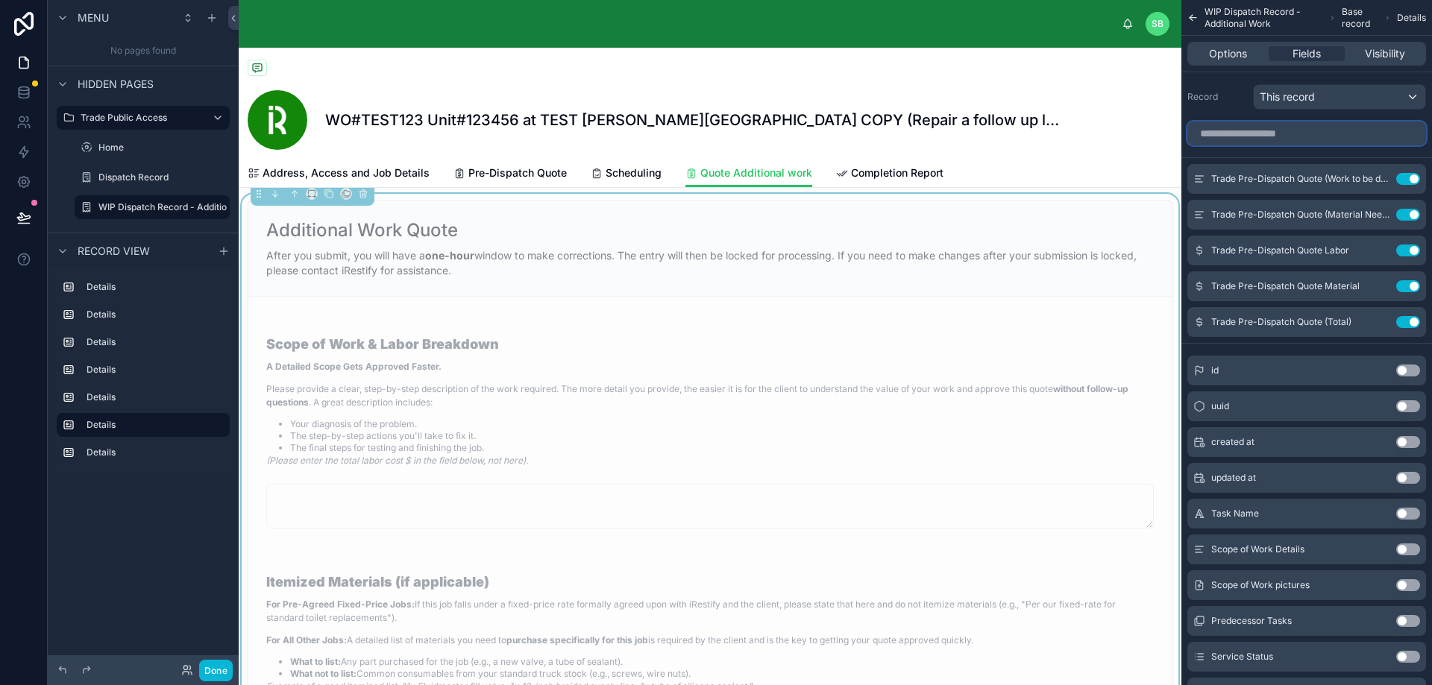
click at [1319, 129] on input "scrollable content" at bounding box center [1306, 134] width 239 height 24
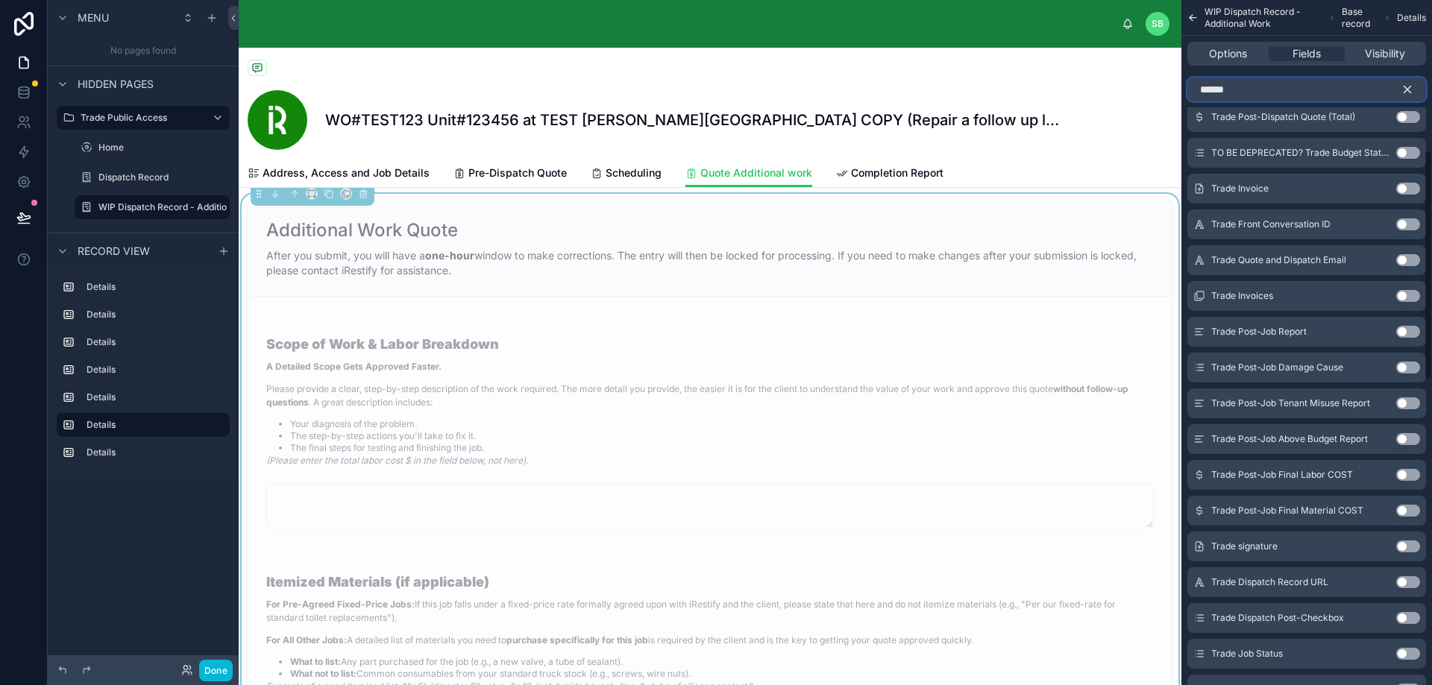
scroll to position [447, 0]
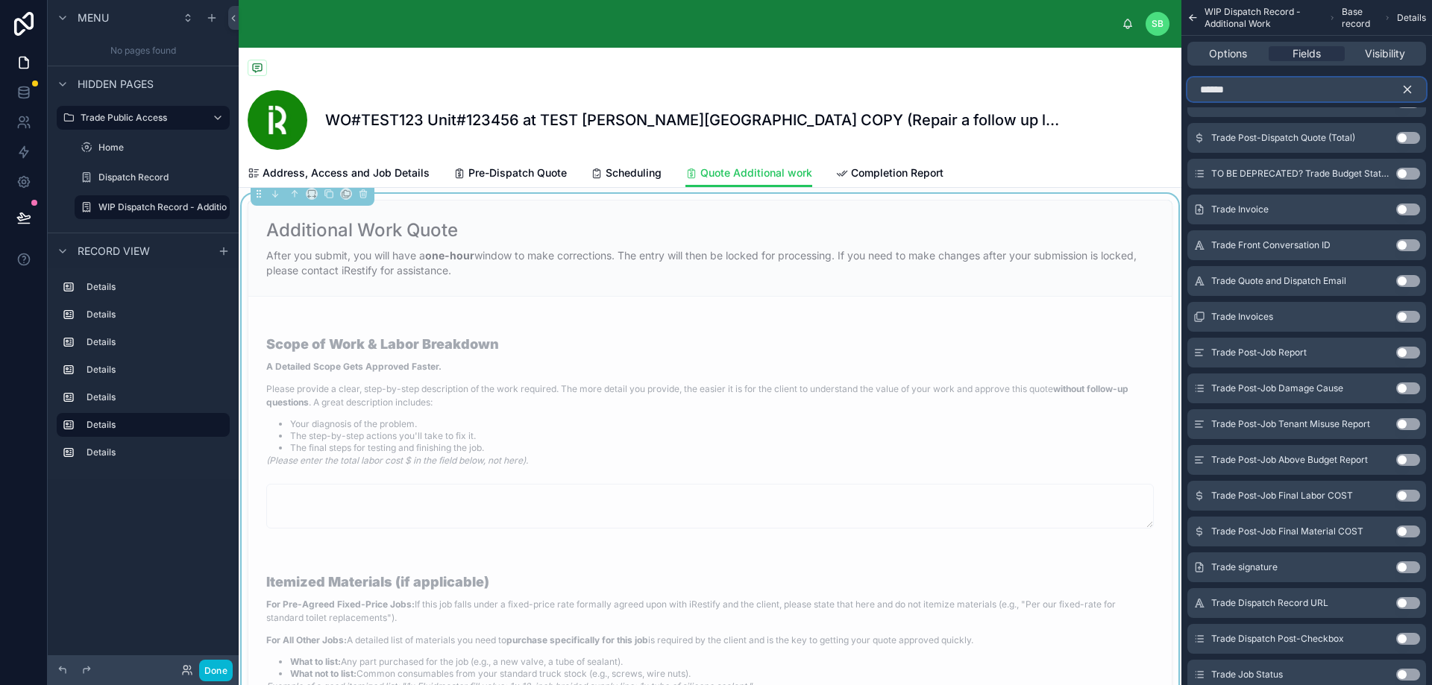
type input "*****"
click at [1412, 88] on icon "scrollable content" at bounding box center [1406, 89] width 13 height 13
click at [1316, 95] on input "scrollable content" at bounding box center [1306, 90] width 239 height 24
paste input "**********"
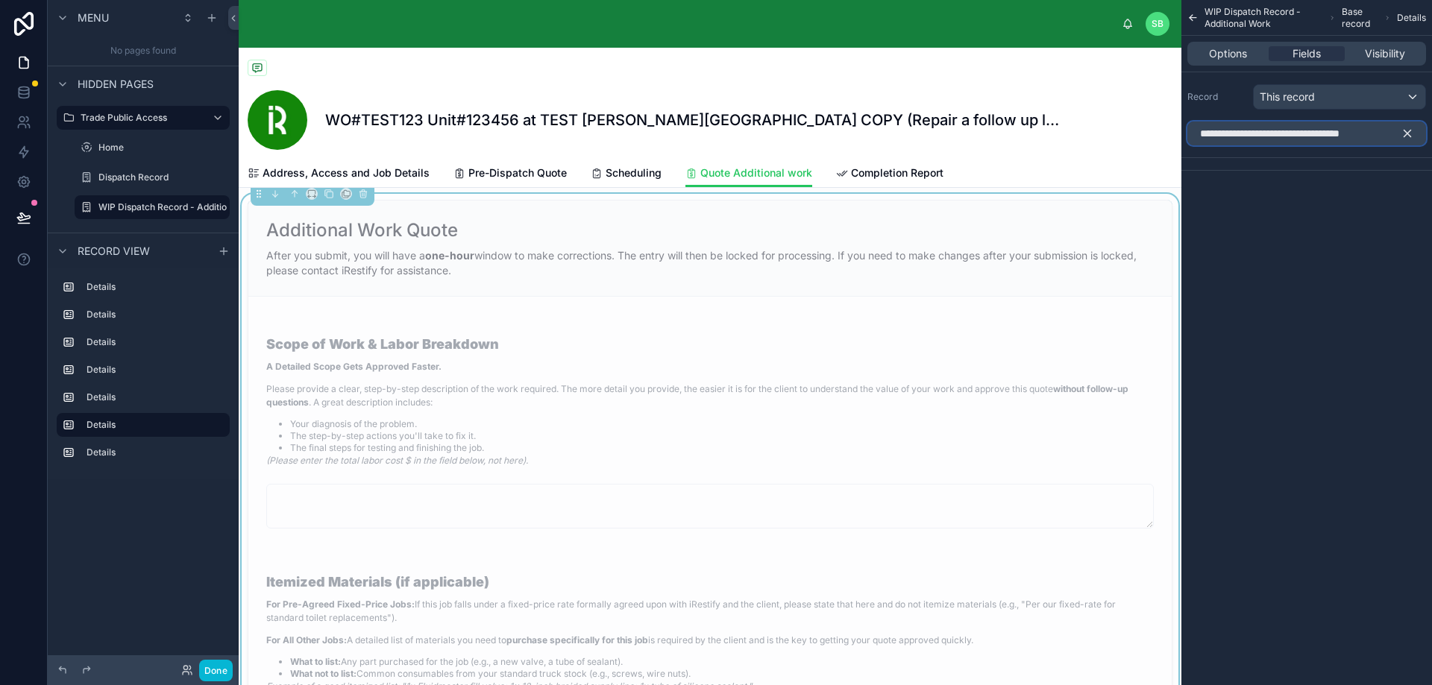
scroll to position [0, 0]
type input "**********"
click at [1408, 134] on icon "scrollable content" at bounding box center [1407, 133] width 7 height 7
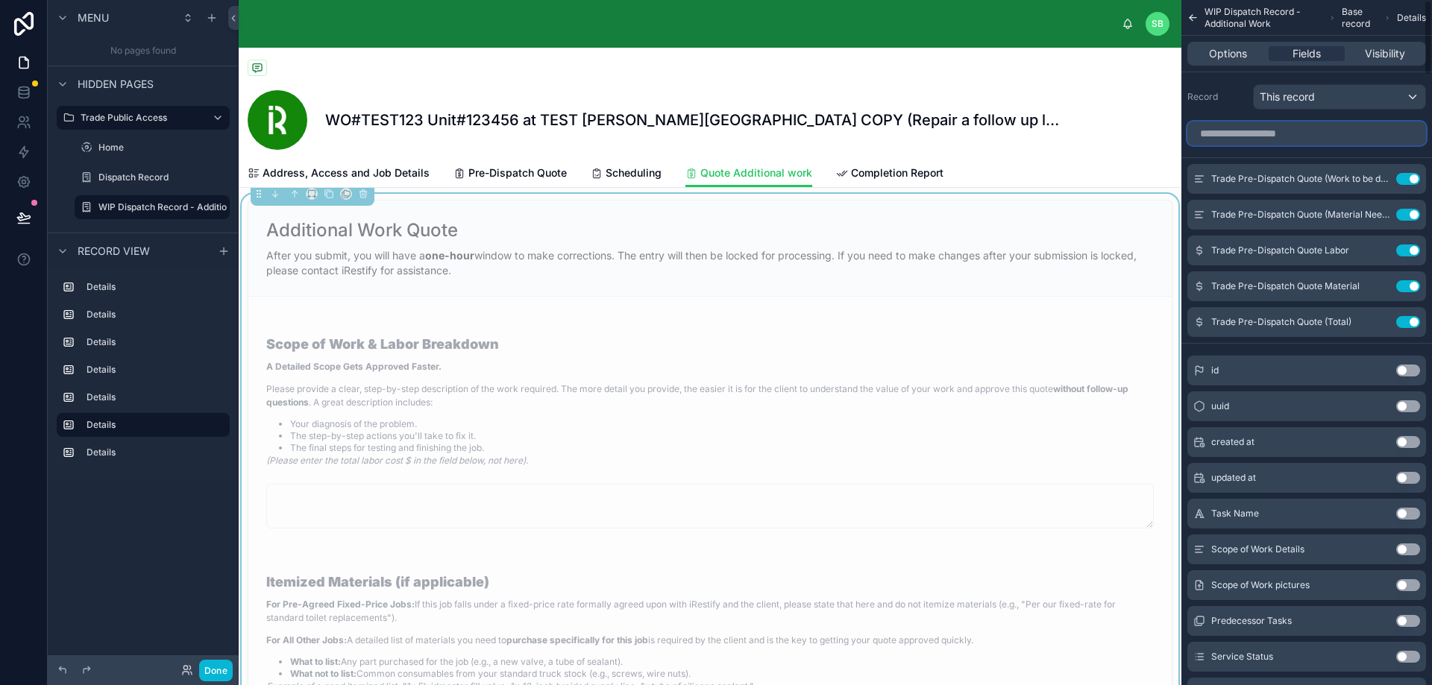
click at [1290, 132] on input "scrollable content" at bounding box center [1306, 134] width 239 height 24
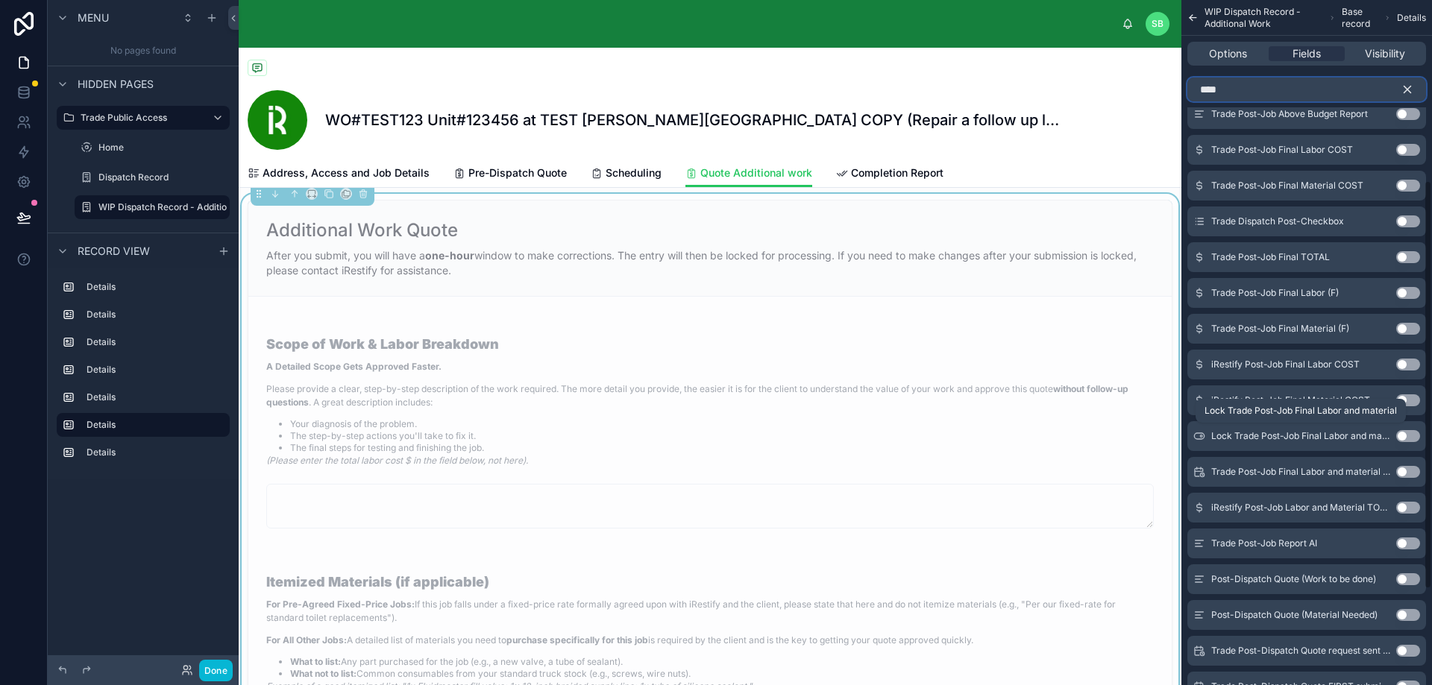
scroll to position [373, 0]
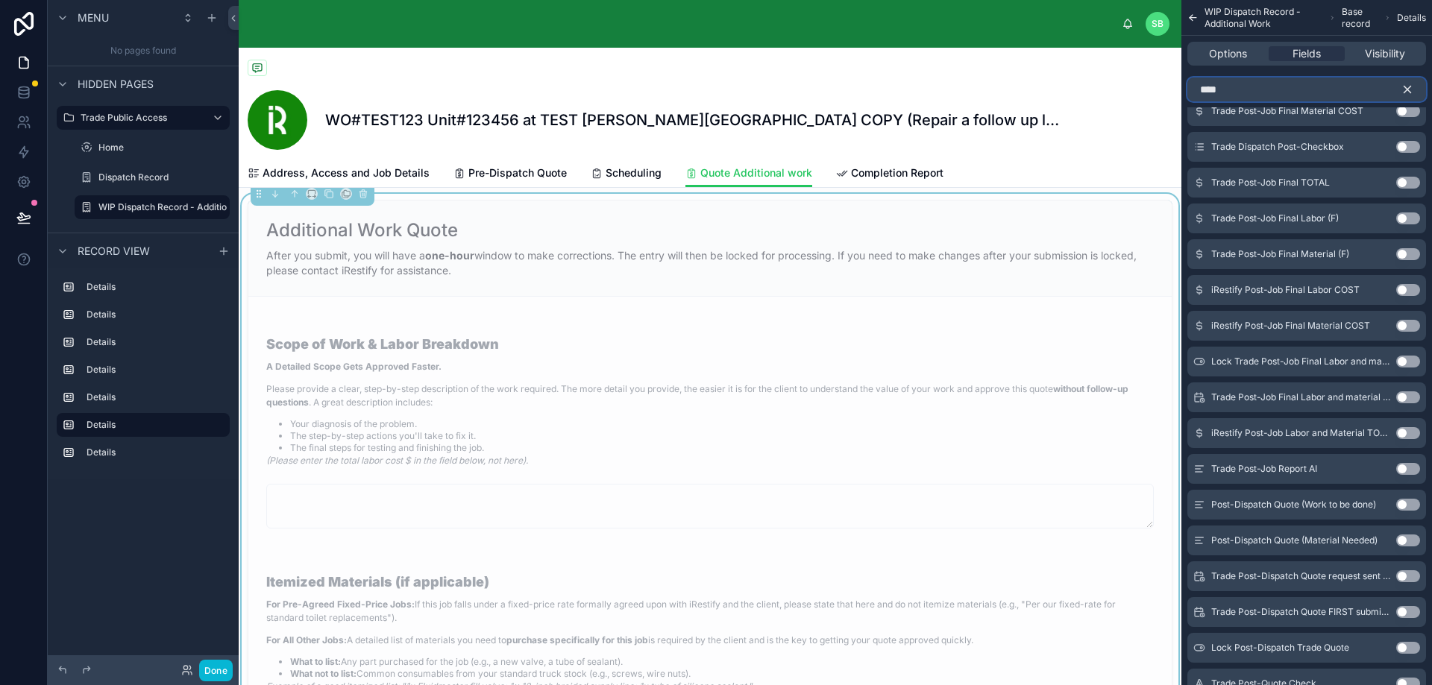
type input "****"
click at [1409, 503] on button "Use setting" at bounding box center [1408, 505] width 24 height 12
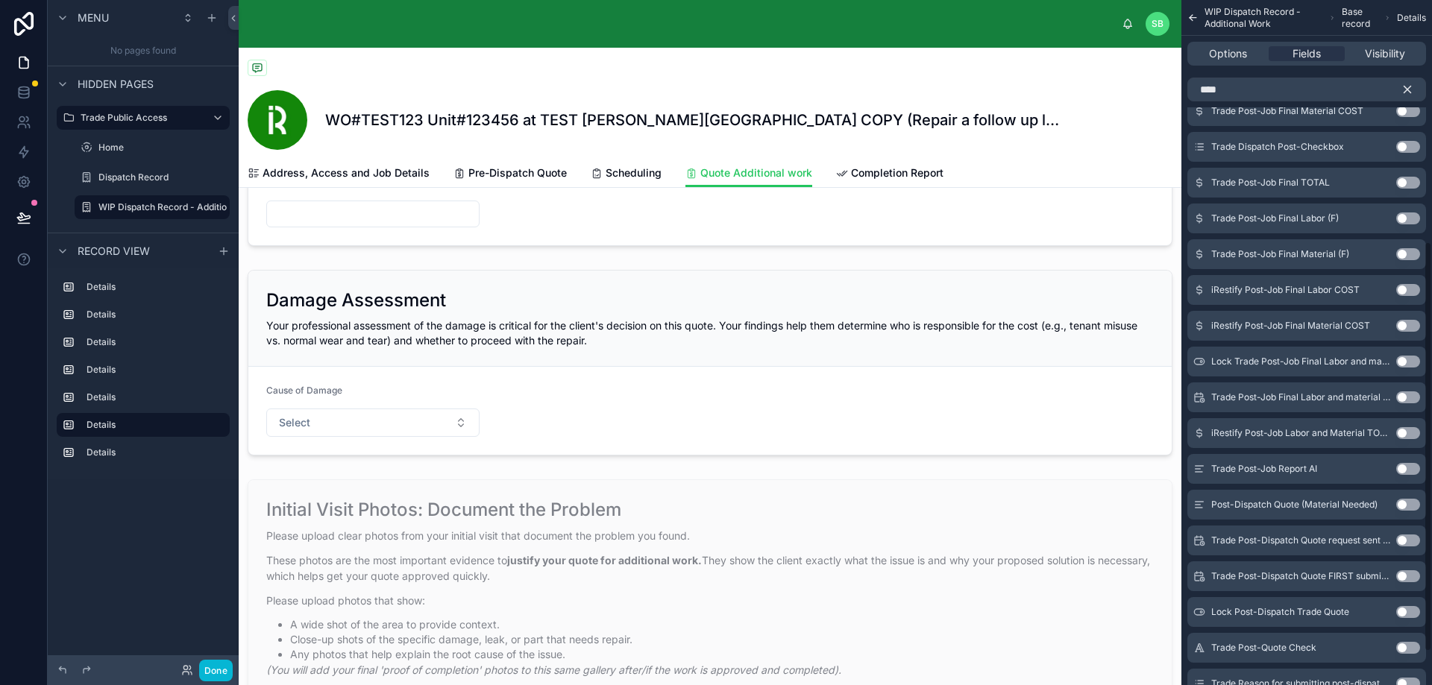
scroll to position [3075, 0]
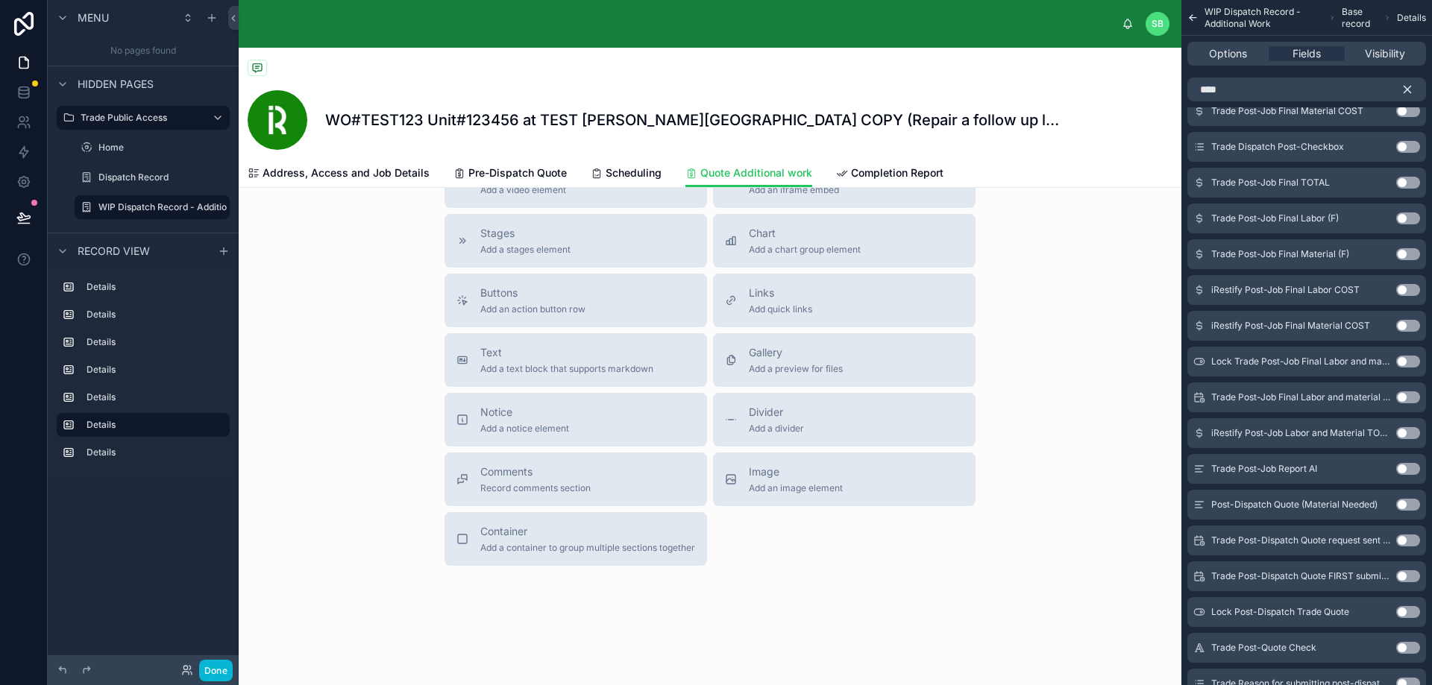
click at [1409, 503] on button "Use setting" at bounding box center [1408, 505] width 24 height 12
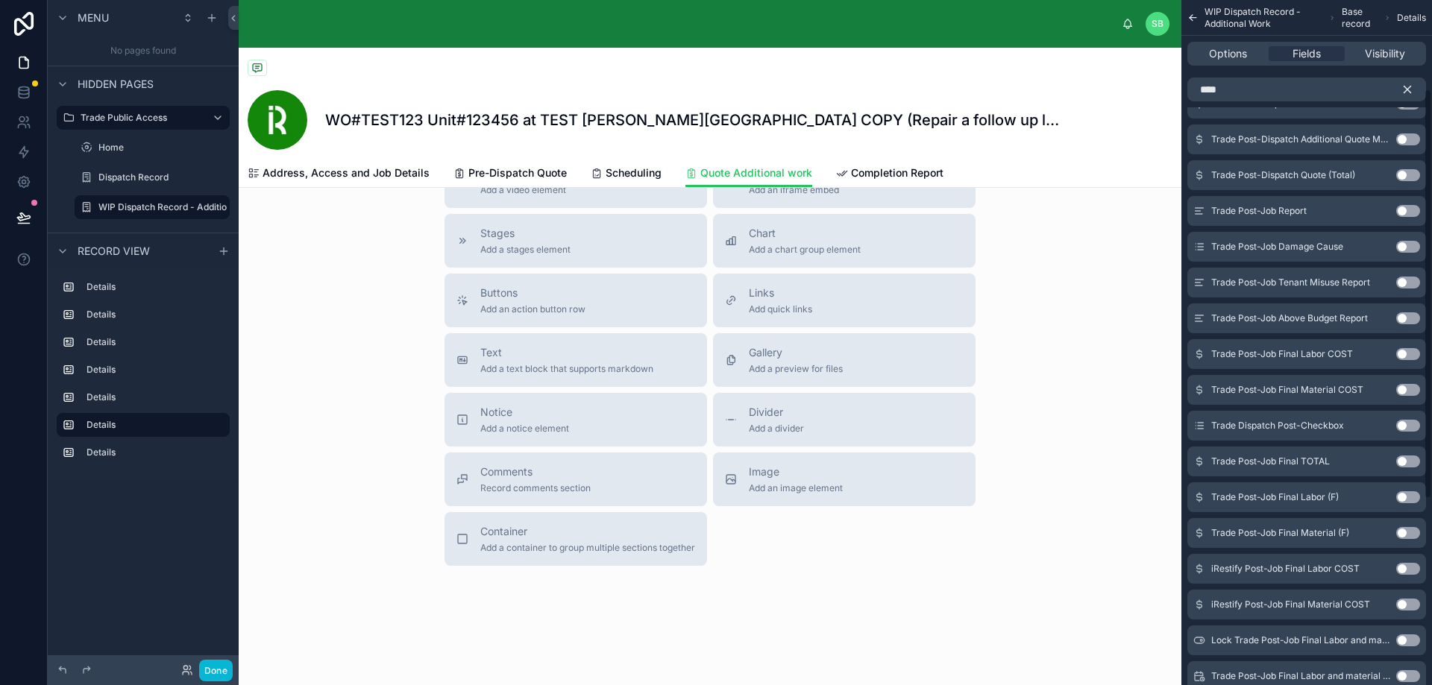
scroll to position [85, 0]
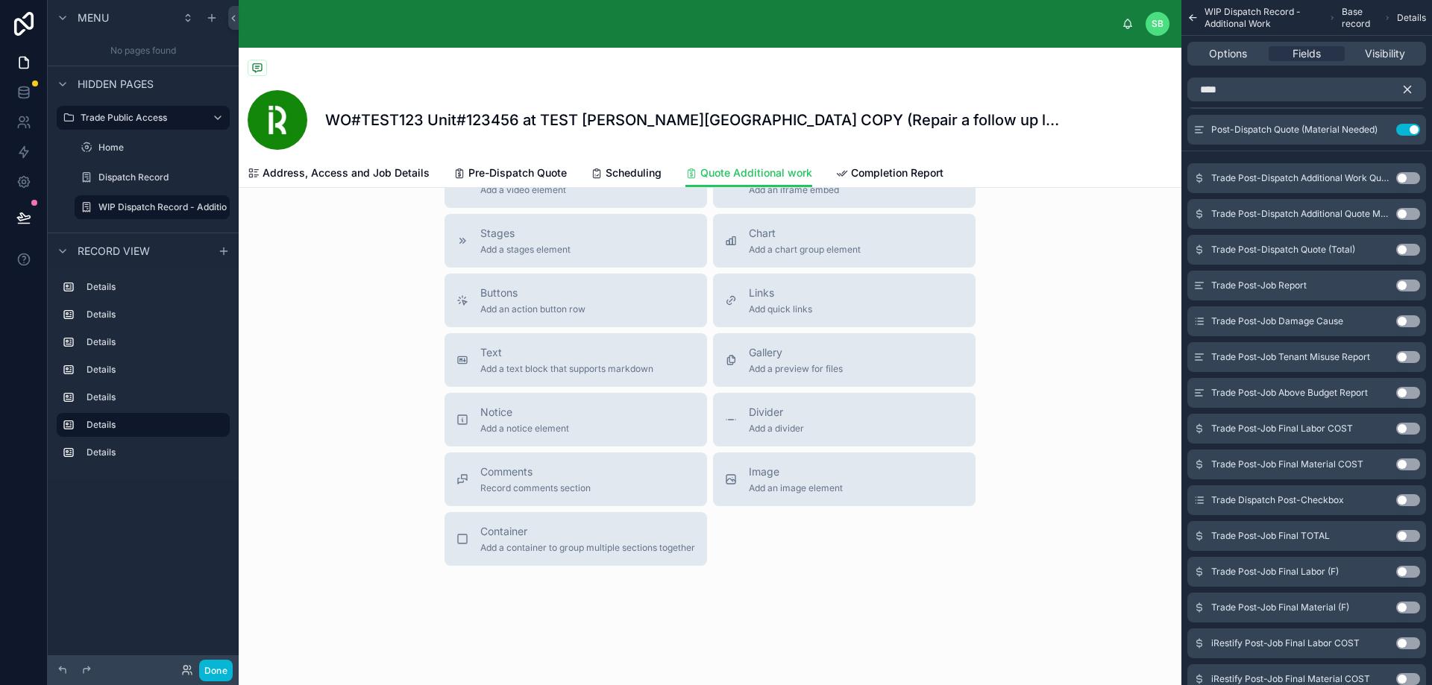
click at [1407, 176] on button "Use setting" at bounding box center [1408, 178] width 24 height 12
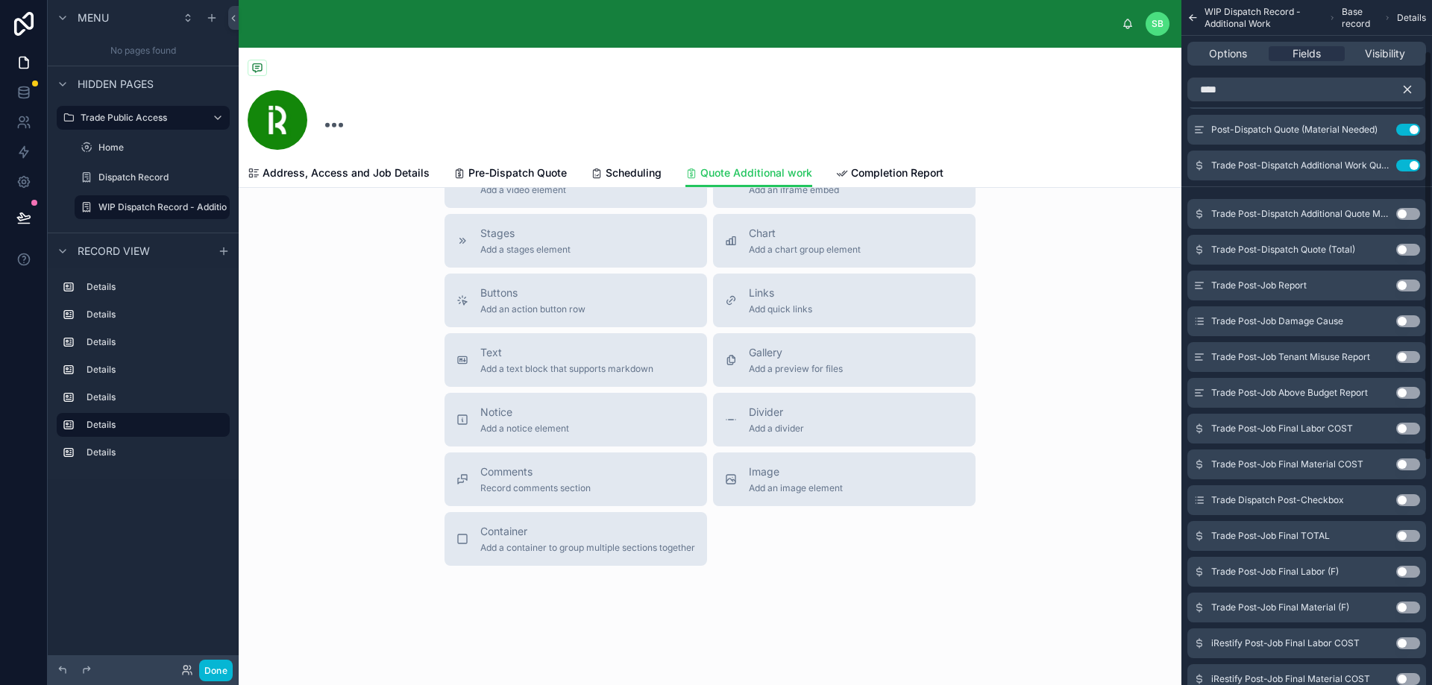
scroll to position [3087, 0]
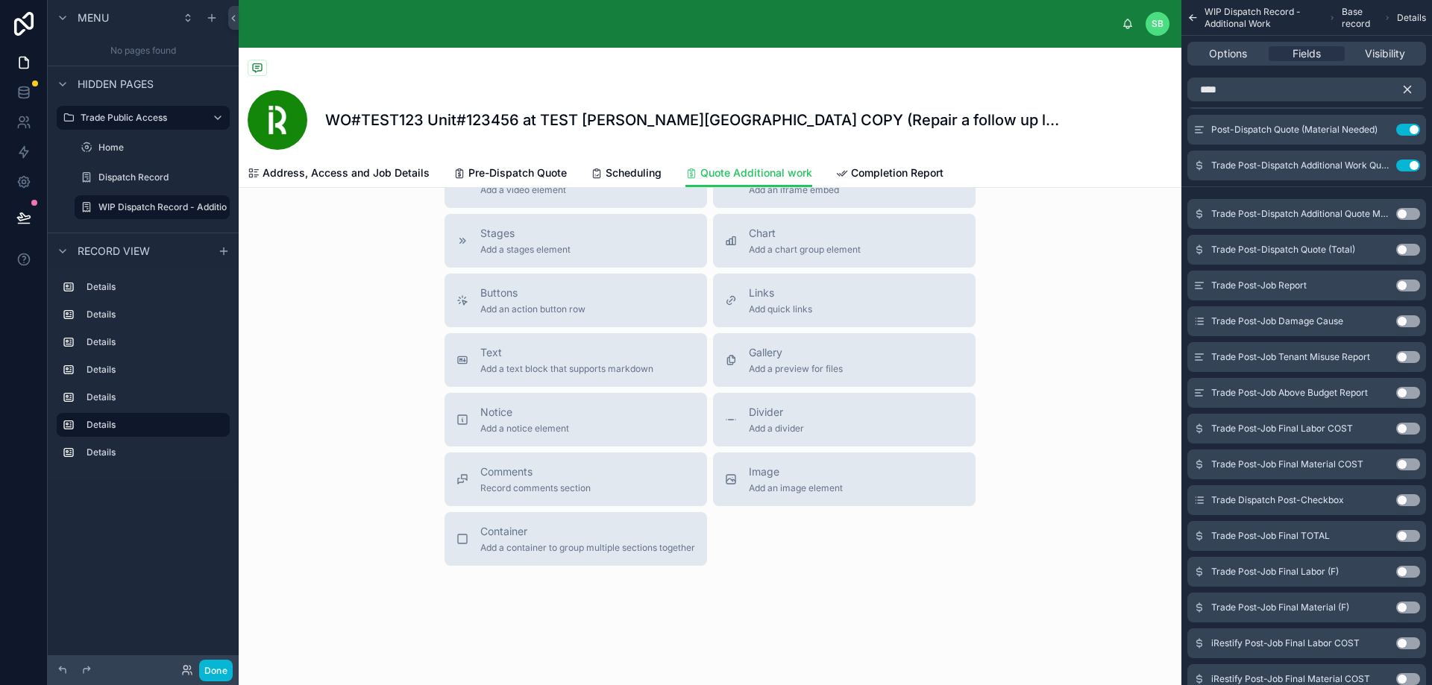
click at [1411, 214] on button "Use setting" at bounding box center [1408, 214] width 24 height 12
click at [1407, 248] on button "Use setting" at bounding box center [1408, 250] width 24 height 12
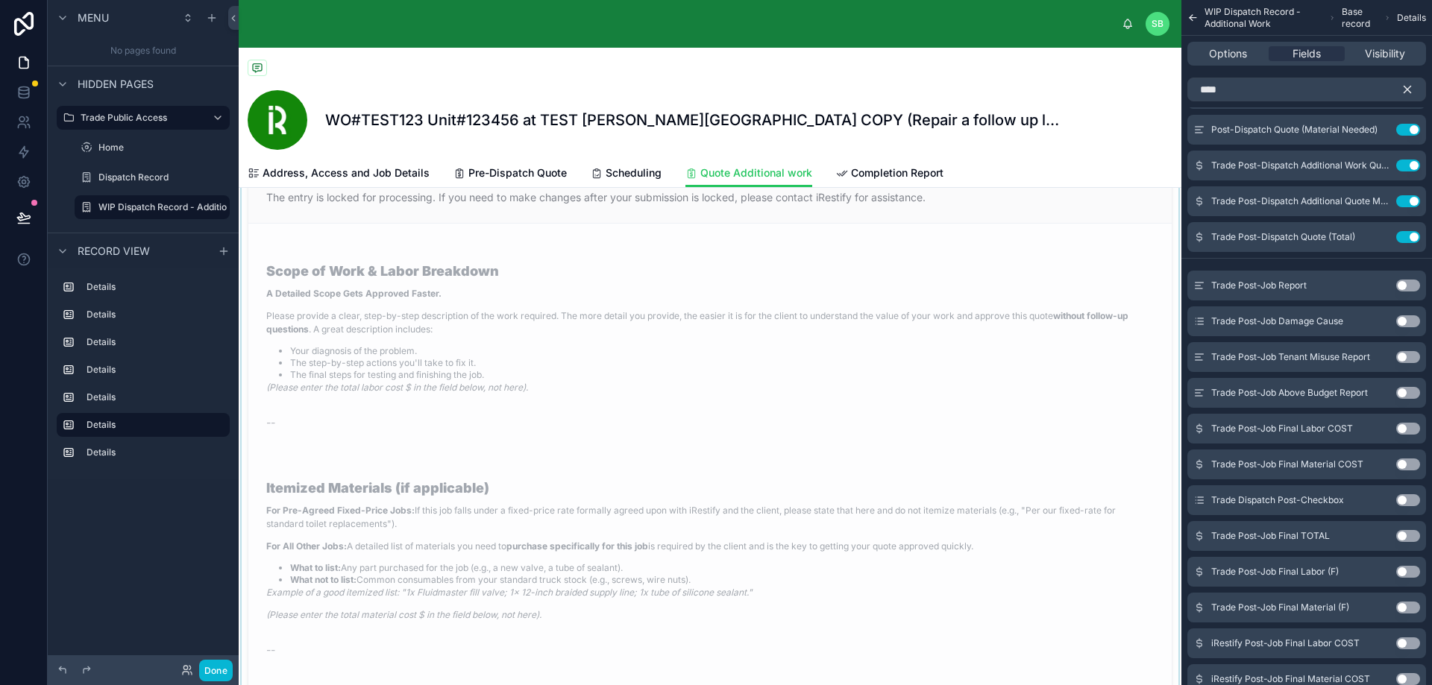
scroll to position [2338, 0]
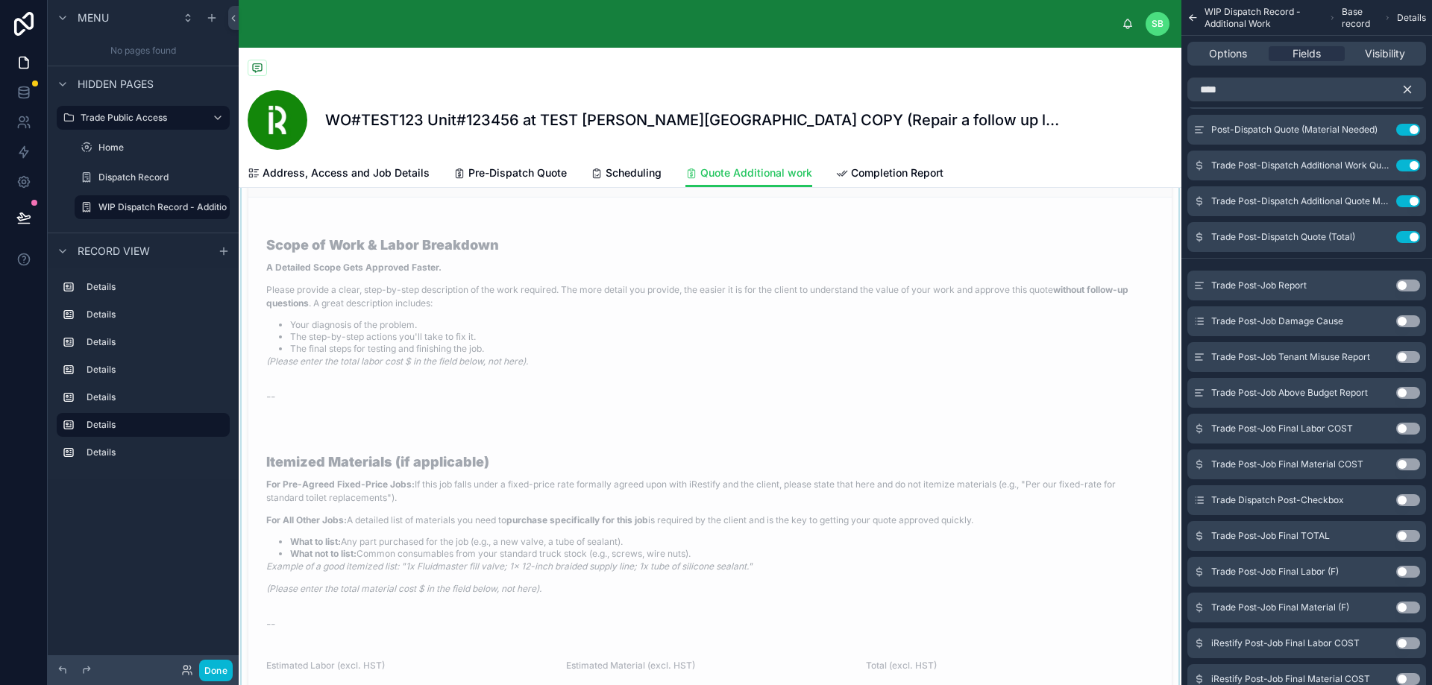
click at [632, 427] on div at bounding box center [710, 457] width 942 height 694
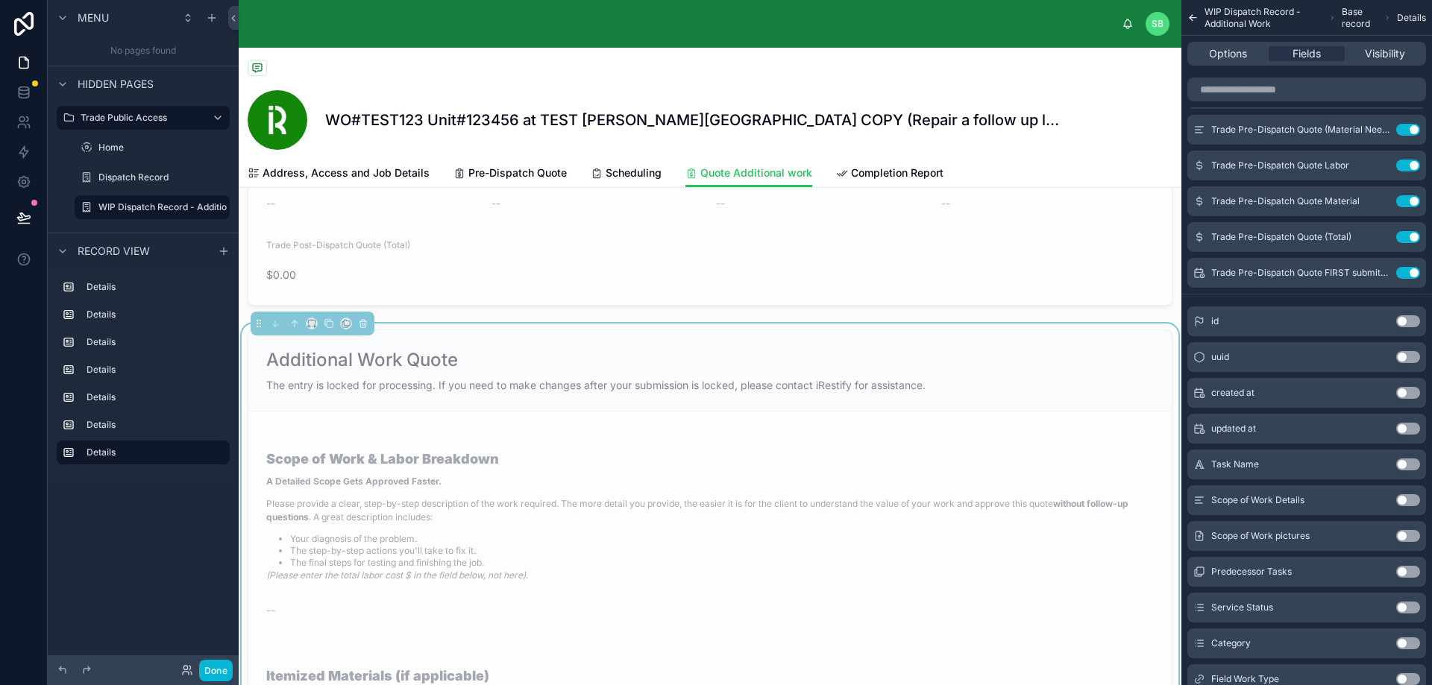
scroll to position [2115, 0]
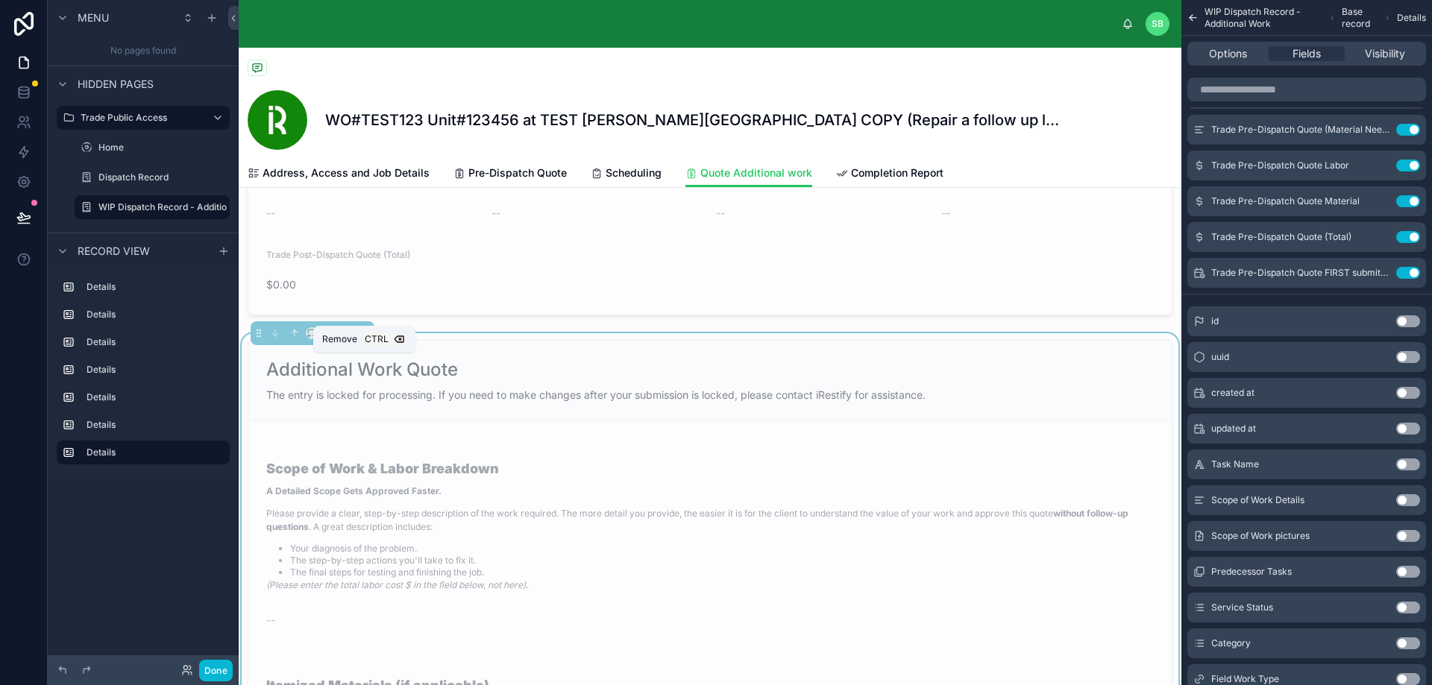
click at [365, 339] on icon at bounding box center [363, 333] width 10 height 10
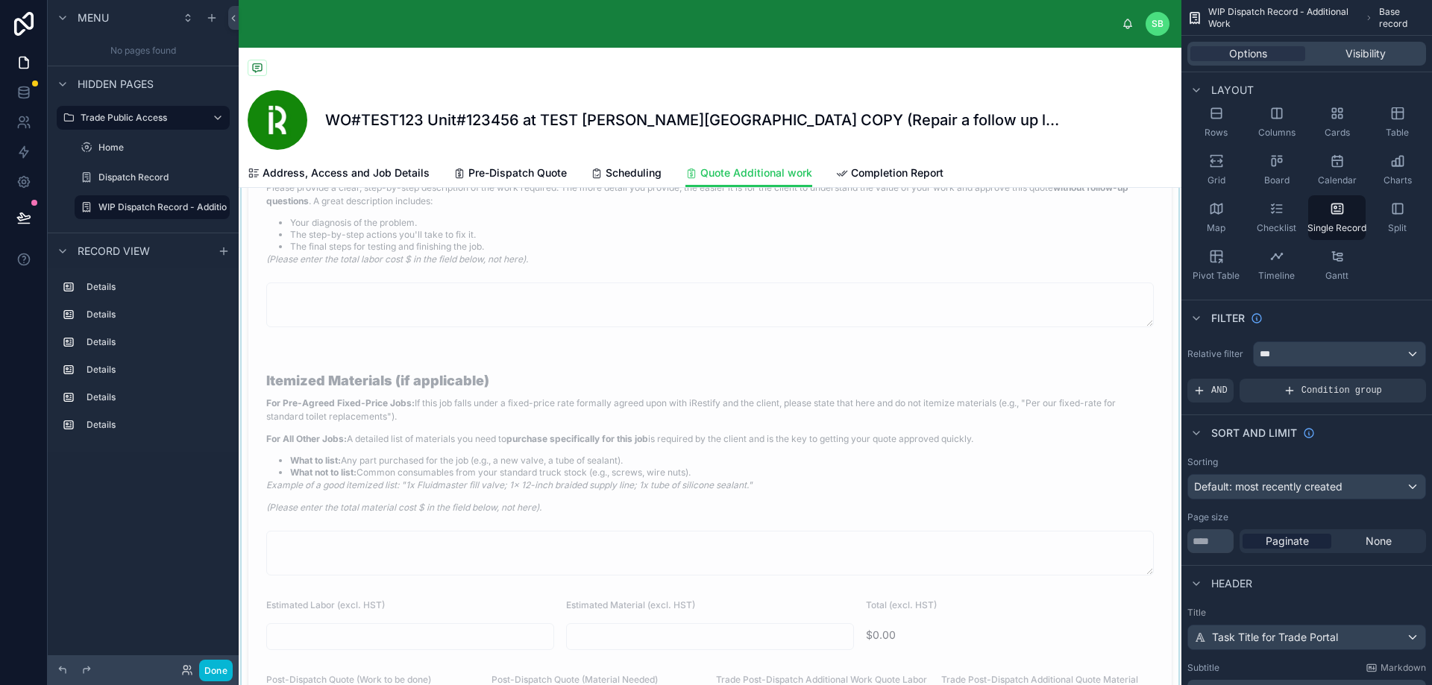
scroll to position [1667, 0]
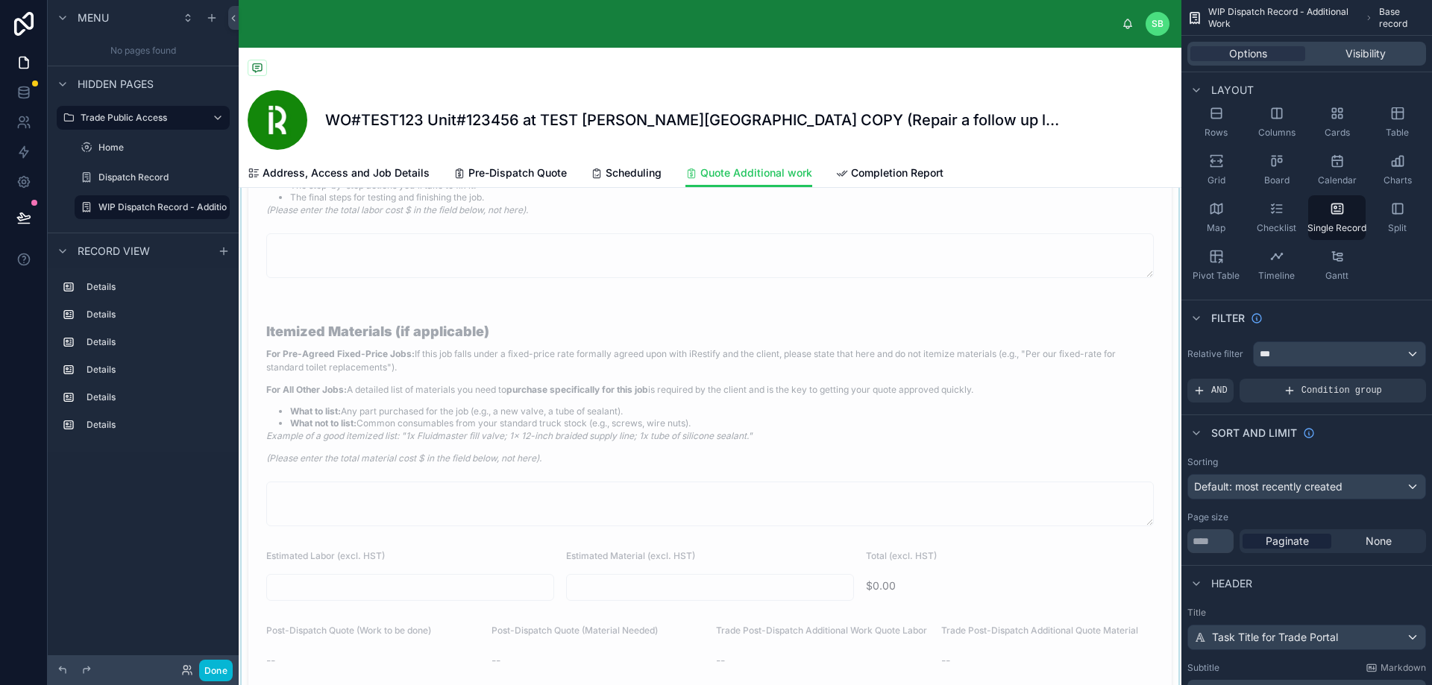
click at [639, 454] on div at bounding box center [710, 355] width 942 height 825
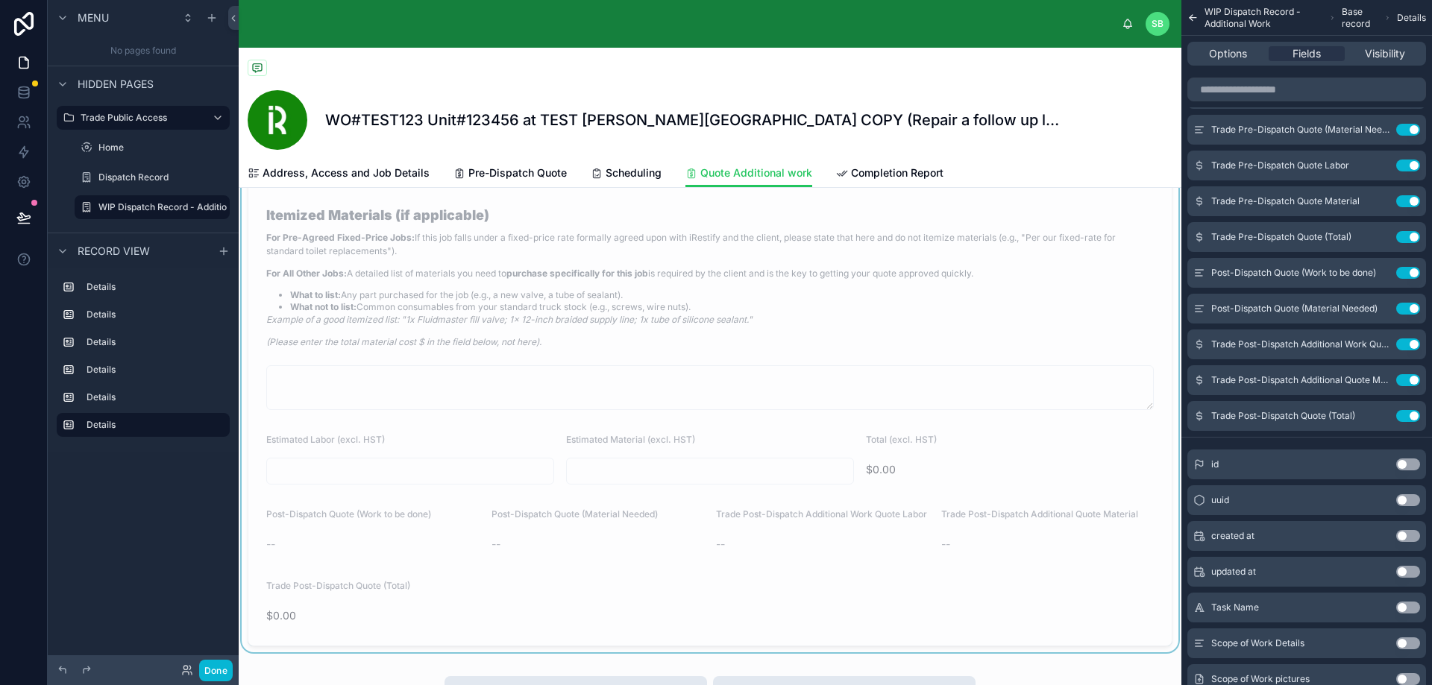
scroll to position [1816, 0]
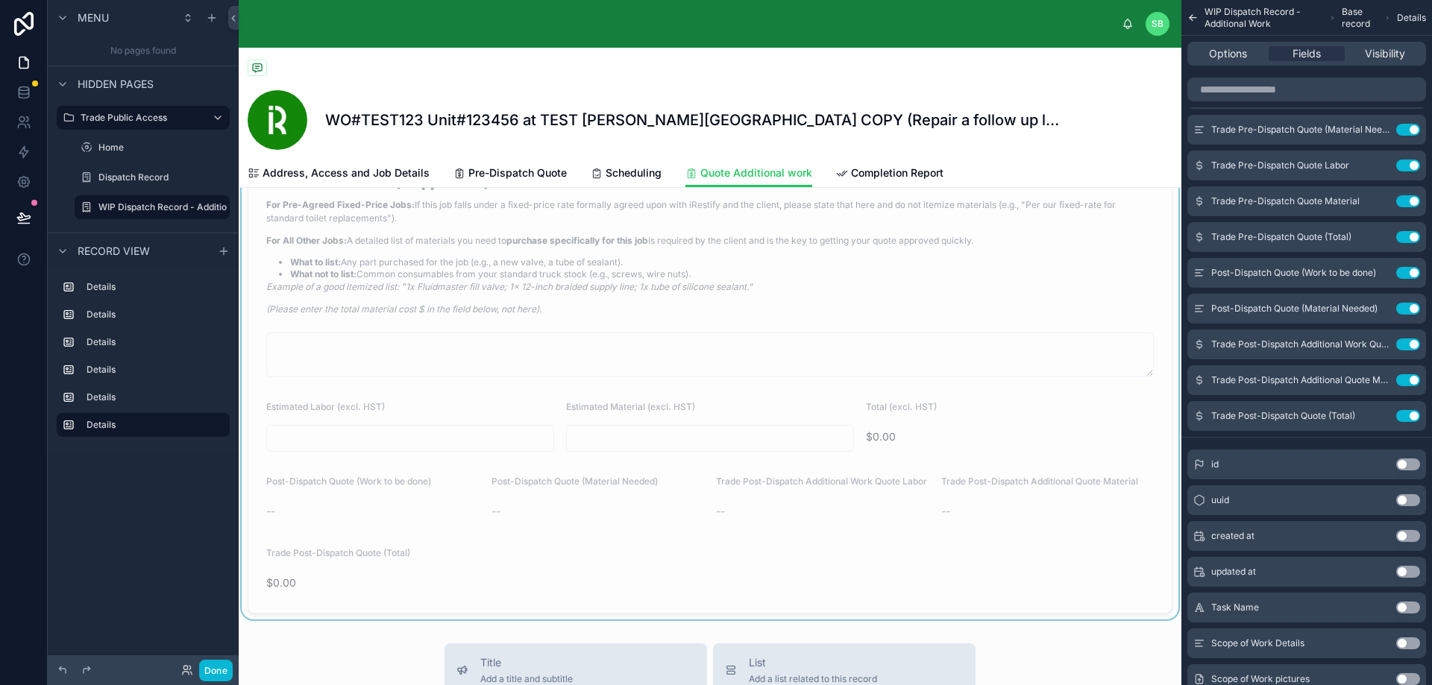
click at [421, 449] on input "text" at bounding box center [410, 438] width 286 height 21
click at [418, 419] on div "Estimated Labor (excl. HST)" at bounding box center [410, 410] width 288 height 18
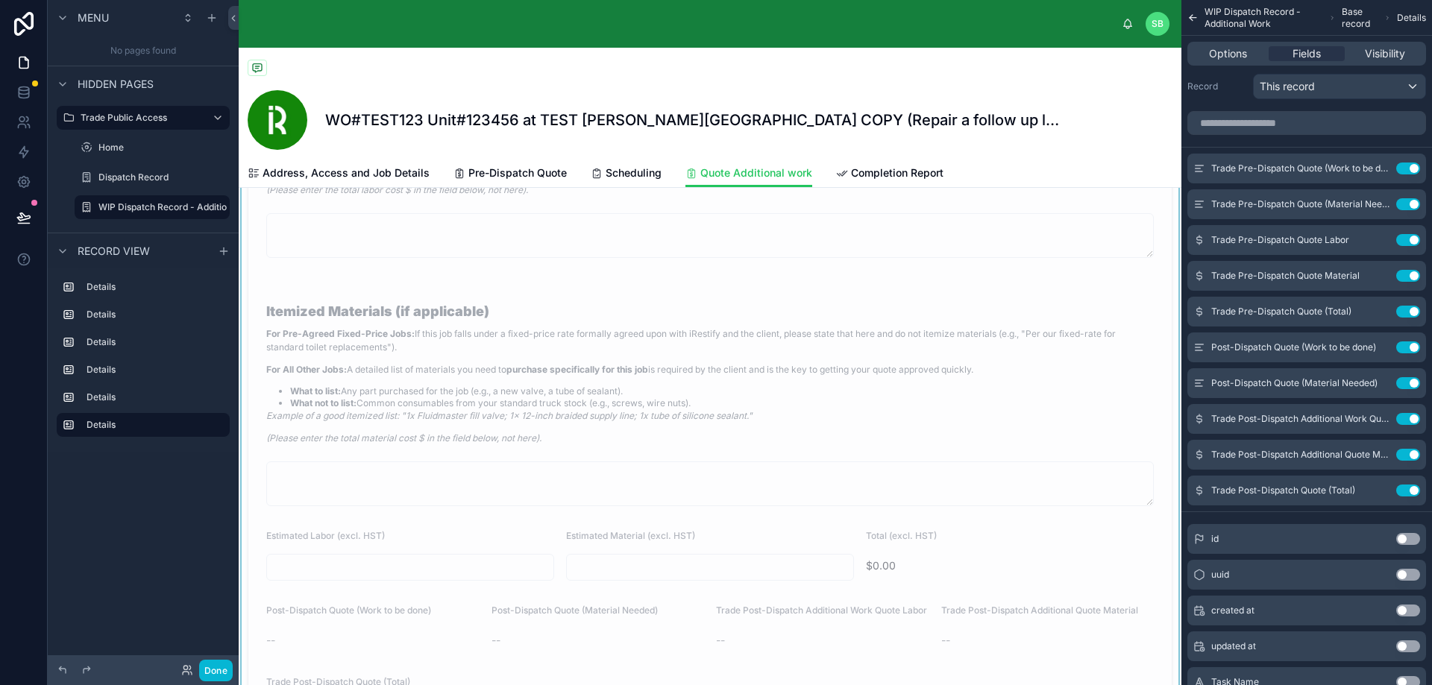
scroll to position [1667, 0]
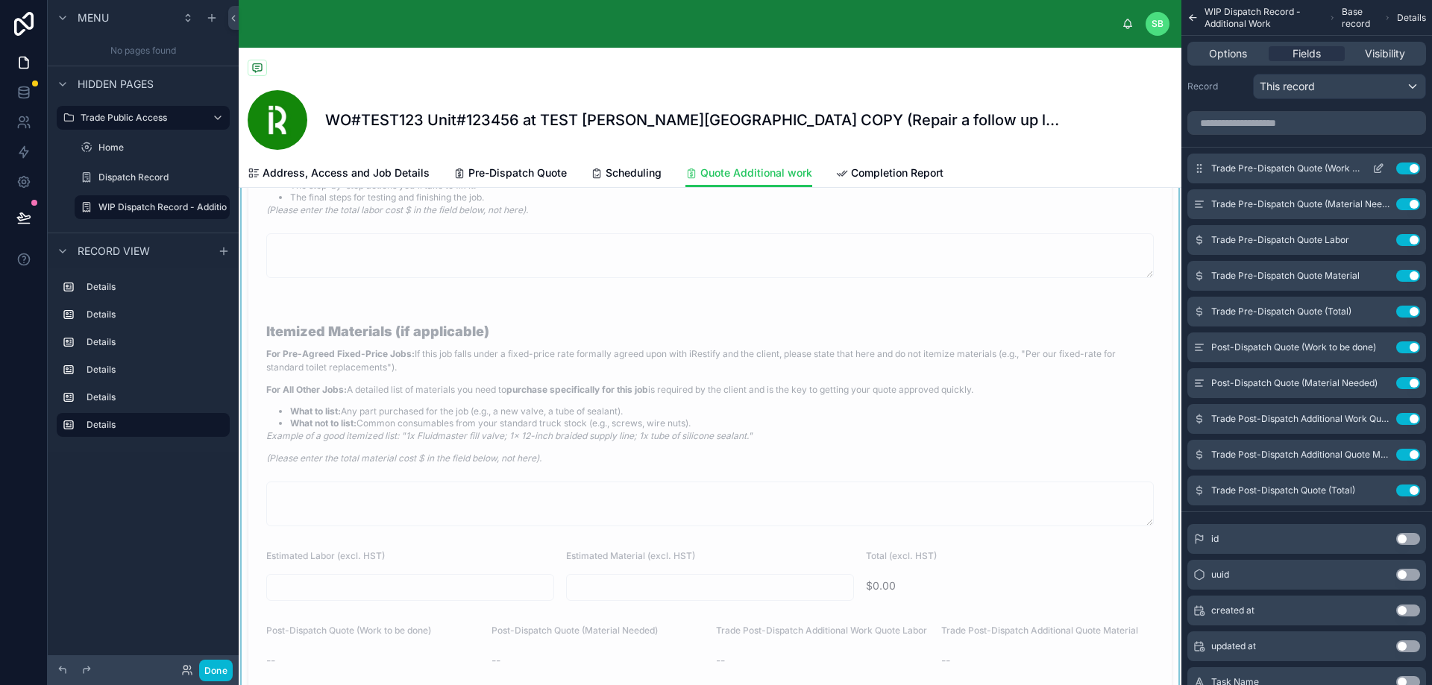
click at [1379, 166] on icon "scrollable content" at bounding box center [1379, 167] width 6 height 6
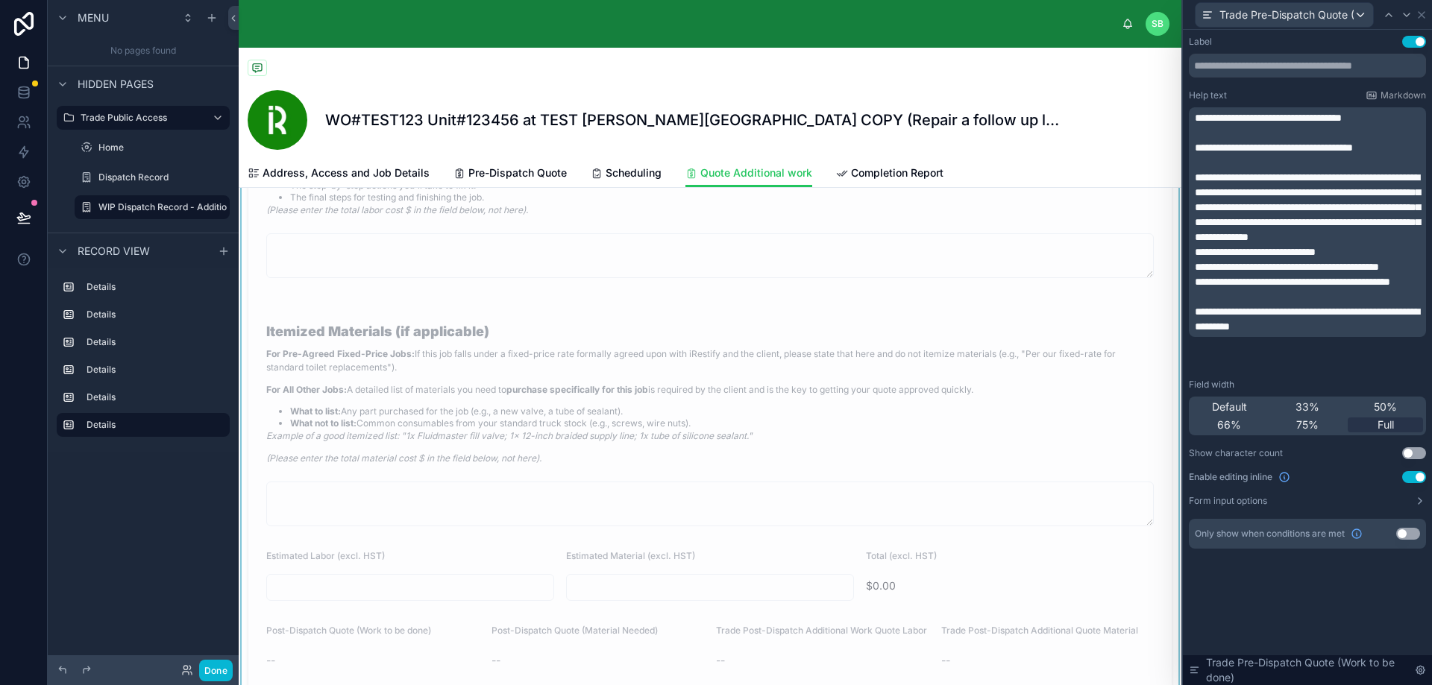
click at [913, 366] on p "For Pre-Agreed Fixed-Price Jobs: If this job falls under a fixed-price rate for…" at bounding box center [709, 360] width 887 height 27
click at [1329, 89] on div "Help text Markdown" at bounding box center [1307, 95] width 237 height 12
click at [1420, 13] on icon at bounding box center [1421, 15] width 6 height 6
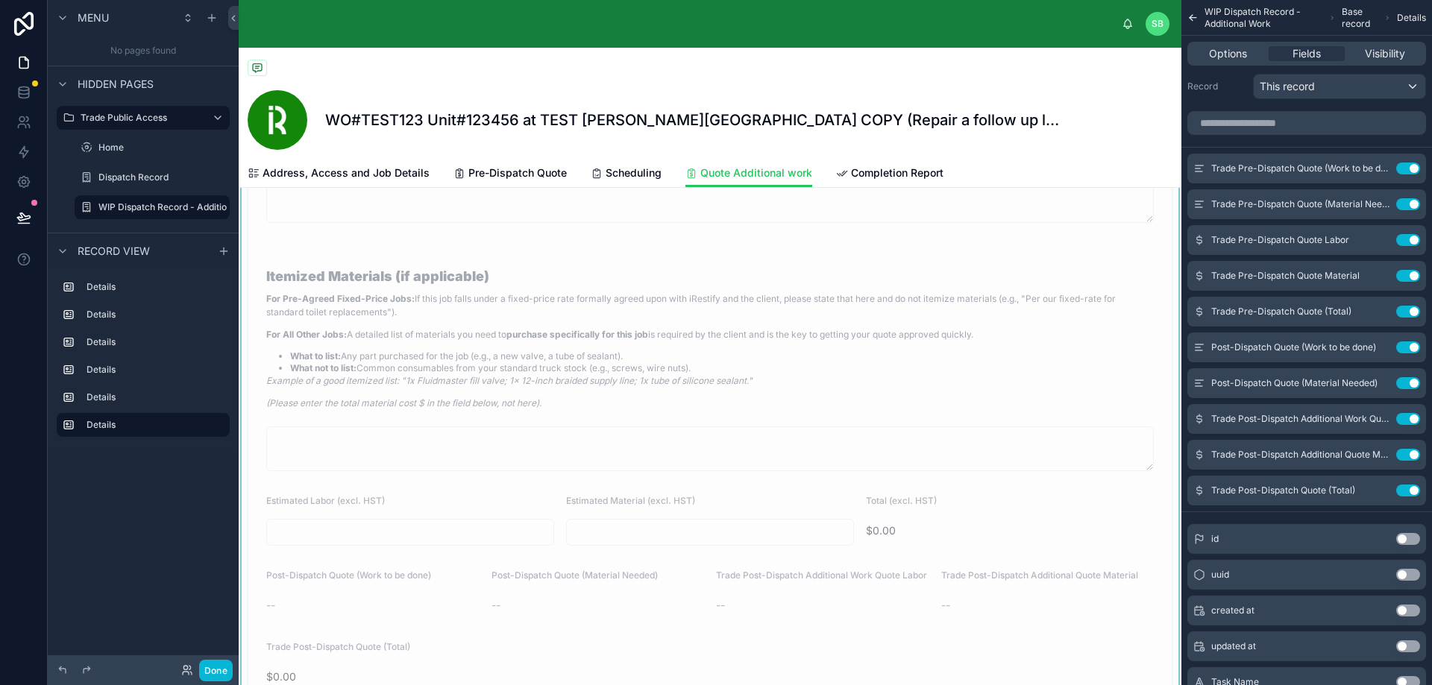
scroll to position [1742, 0]
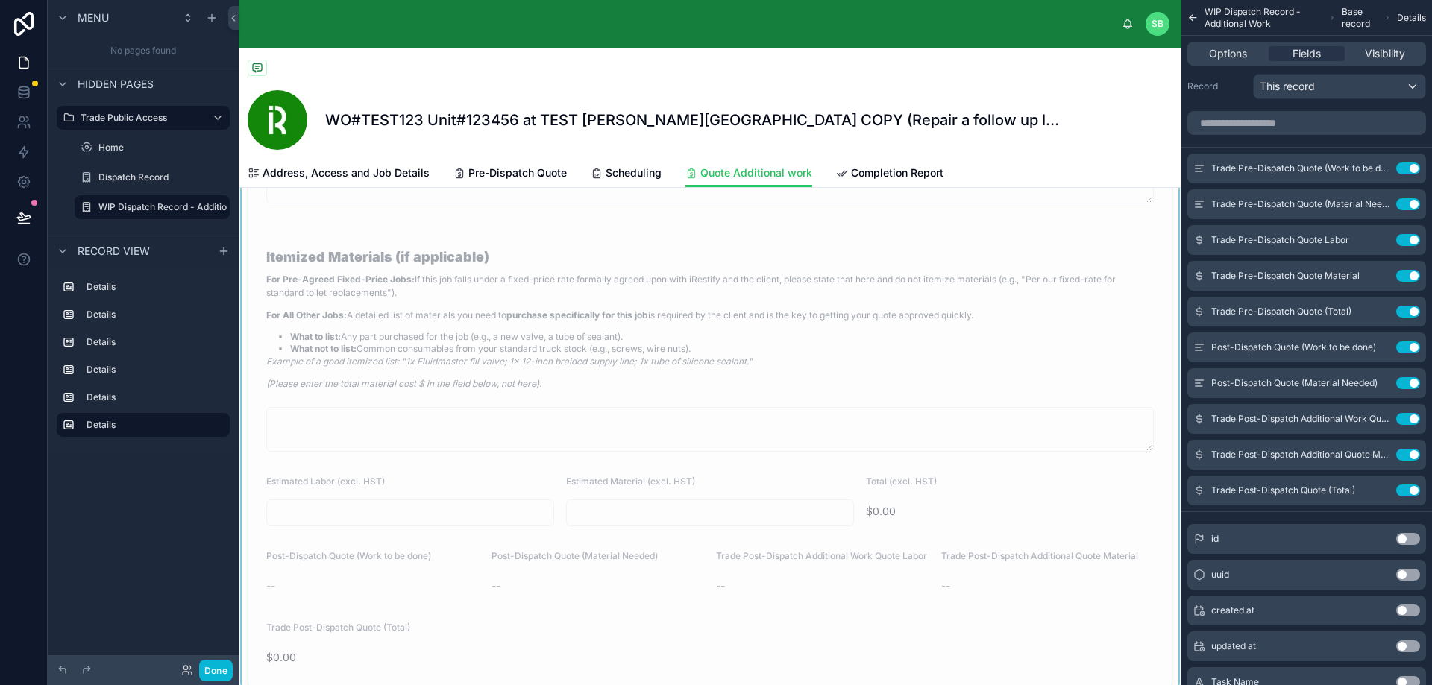
click at [673, 355] on li "What not to list: Common consumables from your standard truck stock (e.g., scre…" at bounding box center [721, 349] width 863 height 12
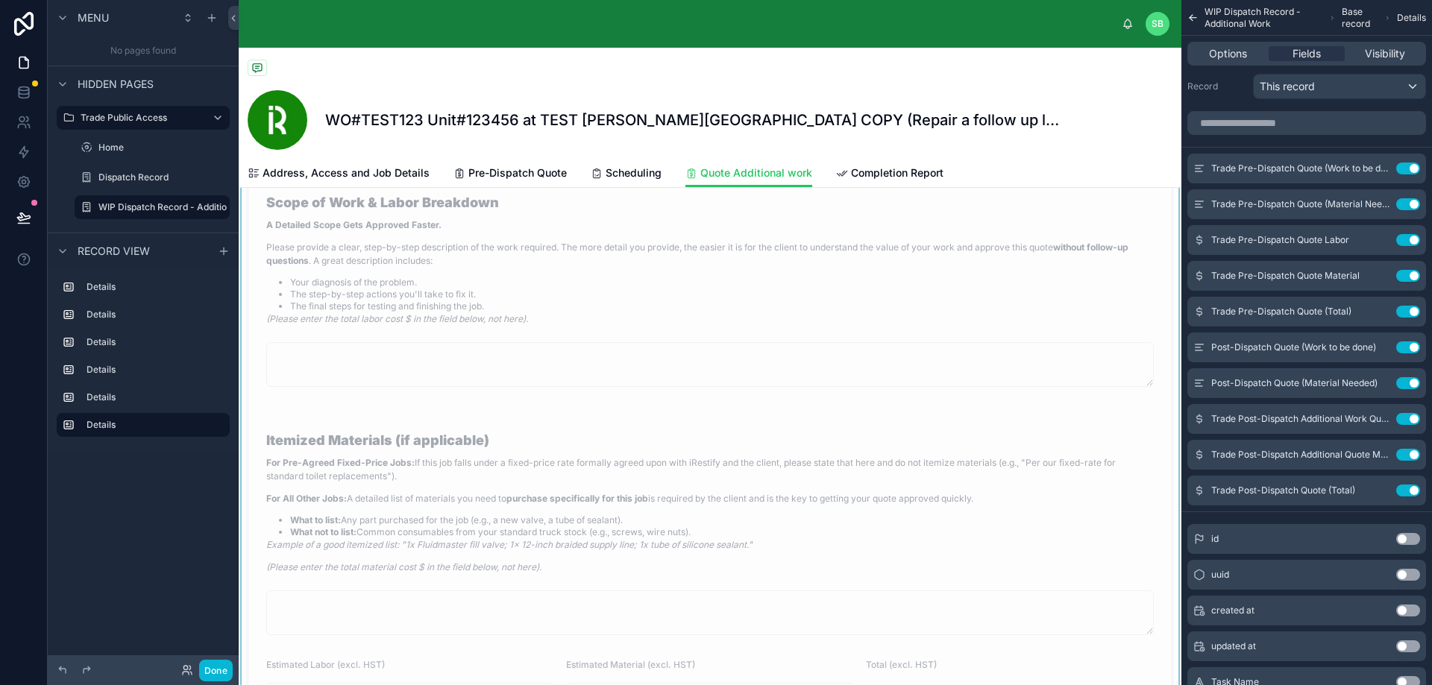
scroll to position [1566, 0]
click at [1353, 348] on span "Post-Dispatch Quote (Work to be done)" at bounding box center [1285, 347] width 149 height 12
click at [1378, 345] on icon "scrollable content" at bounding box center [1378, 347] width 12 height 12
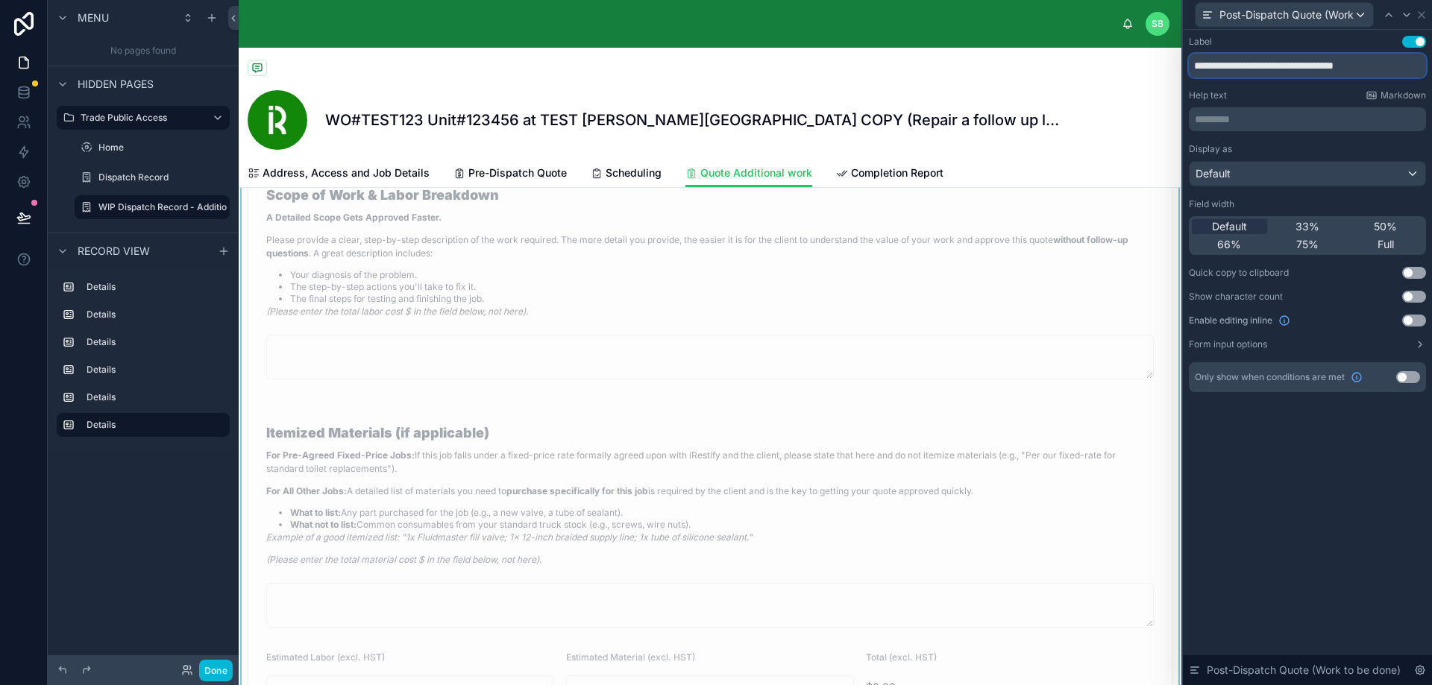
drag, startPoint x: 1400, startPoint y: 65, endPoint x: 1184, endPoint y: 71, distance: 216.3
click at [1184, 71] on div "**********" at bounding box center [1307, 229] width 249 height 398
paste input "text"
type input "**********"
click at [1252, 119] on p "********* ﻿" at bounding box center [1308, 119] width 228 height 15
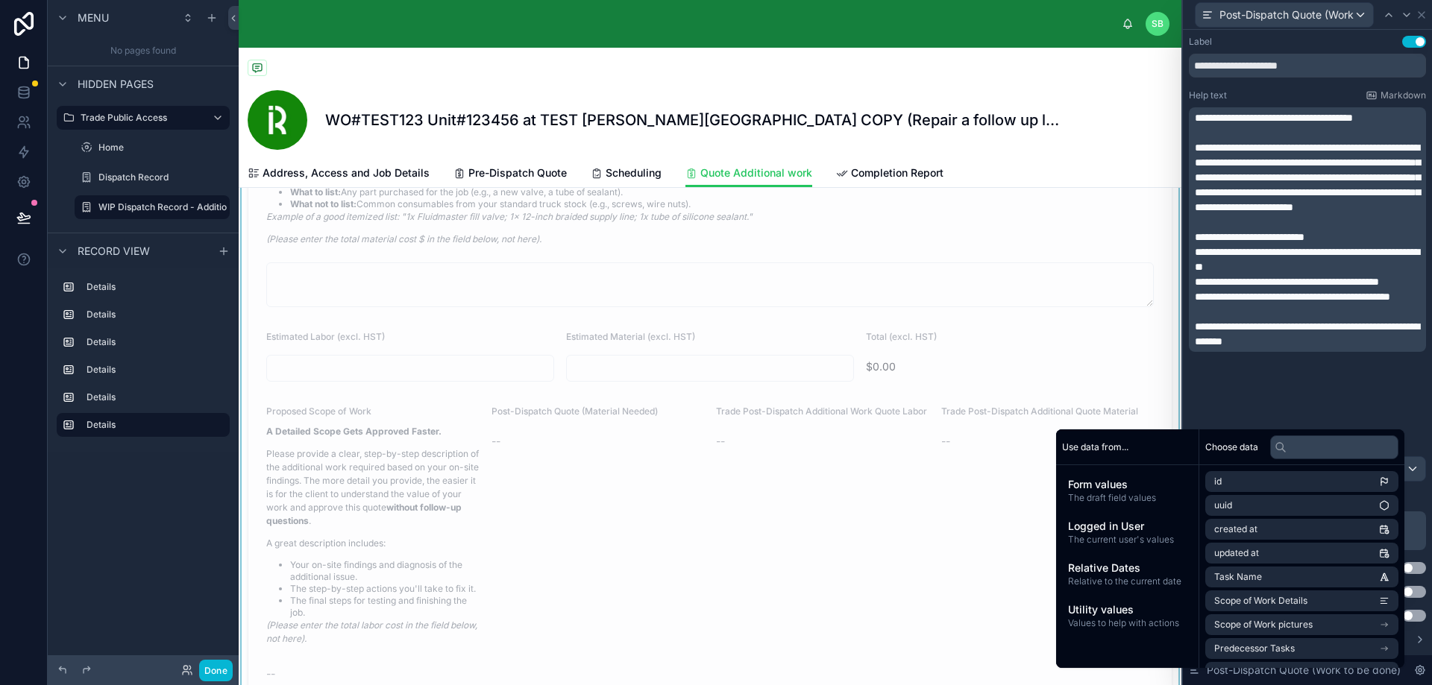
scroll to position [1939, 0]
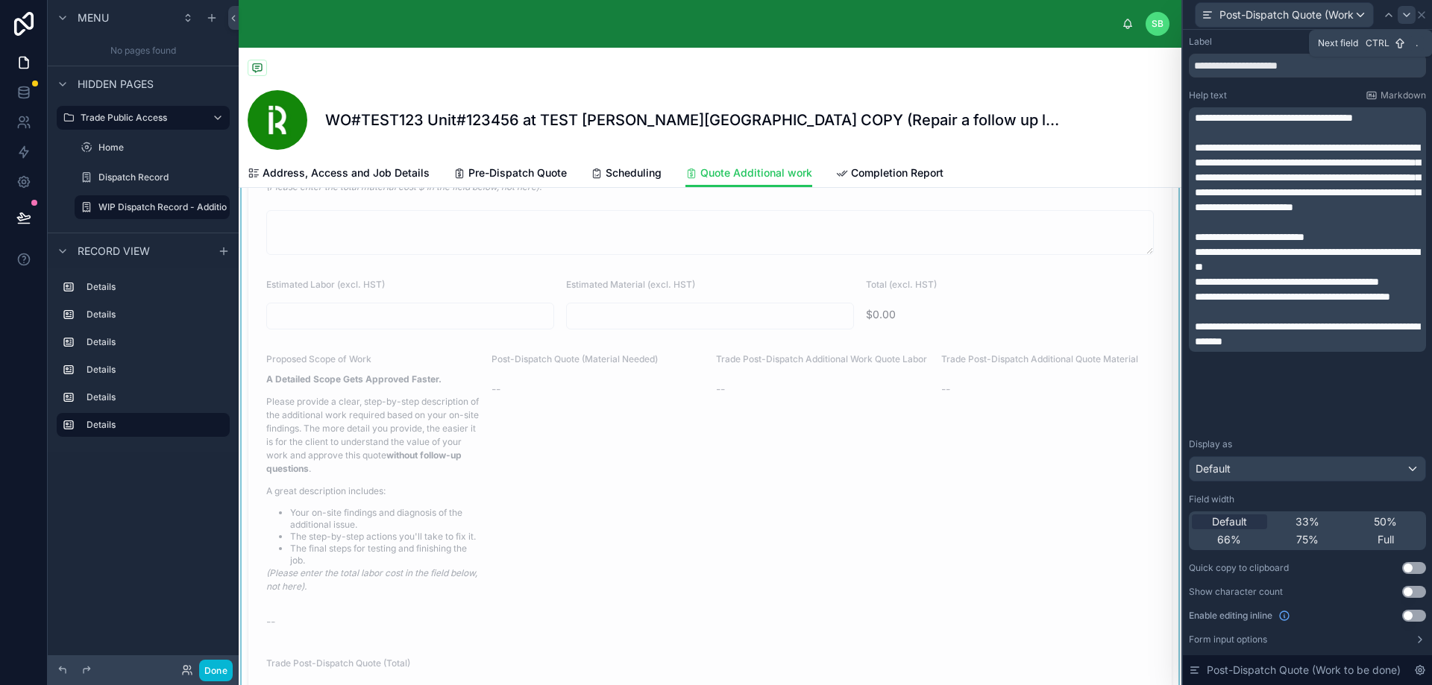
click at [1404, 13] on icon at bounding box center [1406, 14] width 6 height 3
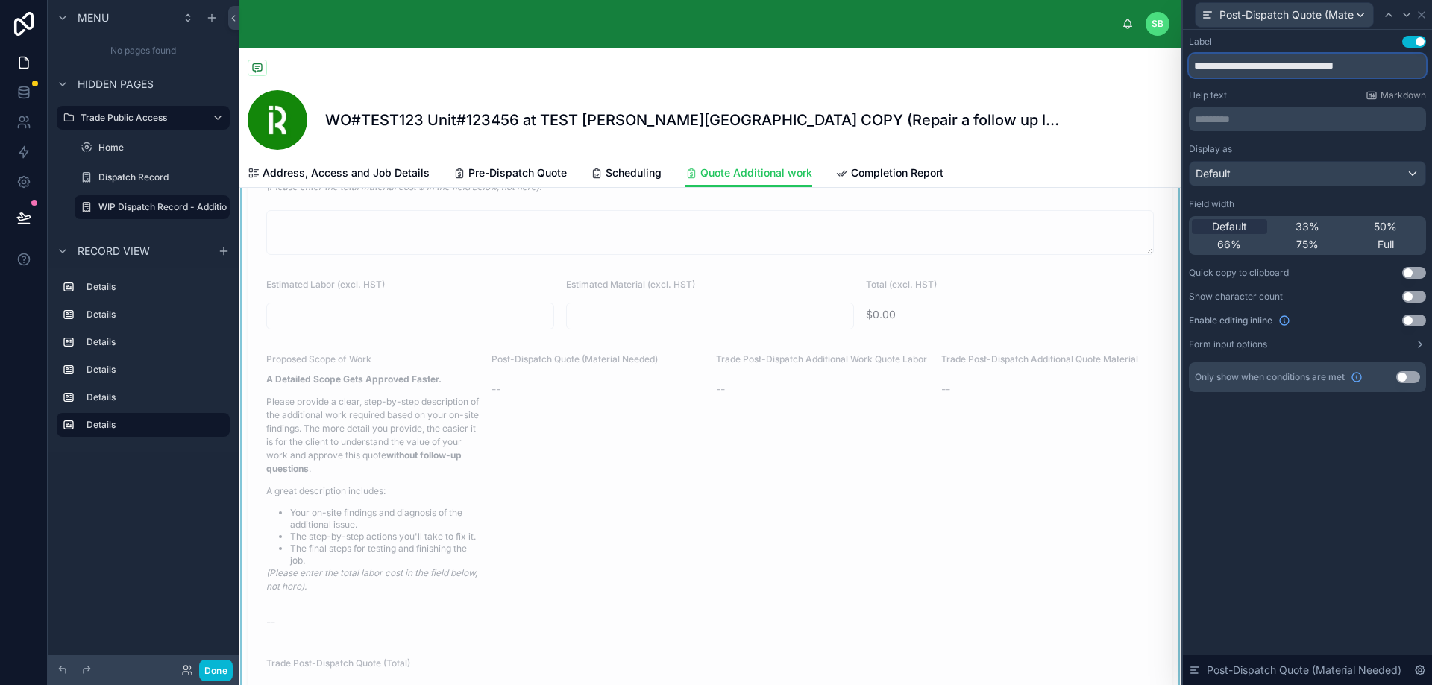
drag, startPoint x: 1404, startPoint y: 69, endPoint x: 1171, endPoint y: 63, distance: 232.7
click at [1171, 63] on div "**********" at bounding box center [716, 342] width 1432 height 685
paste input "text"
type input "**********"
click at [1272, 118] on p "********* ﻿" at bounding box center [1308, 119] width 228 height 15
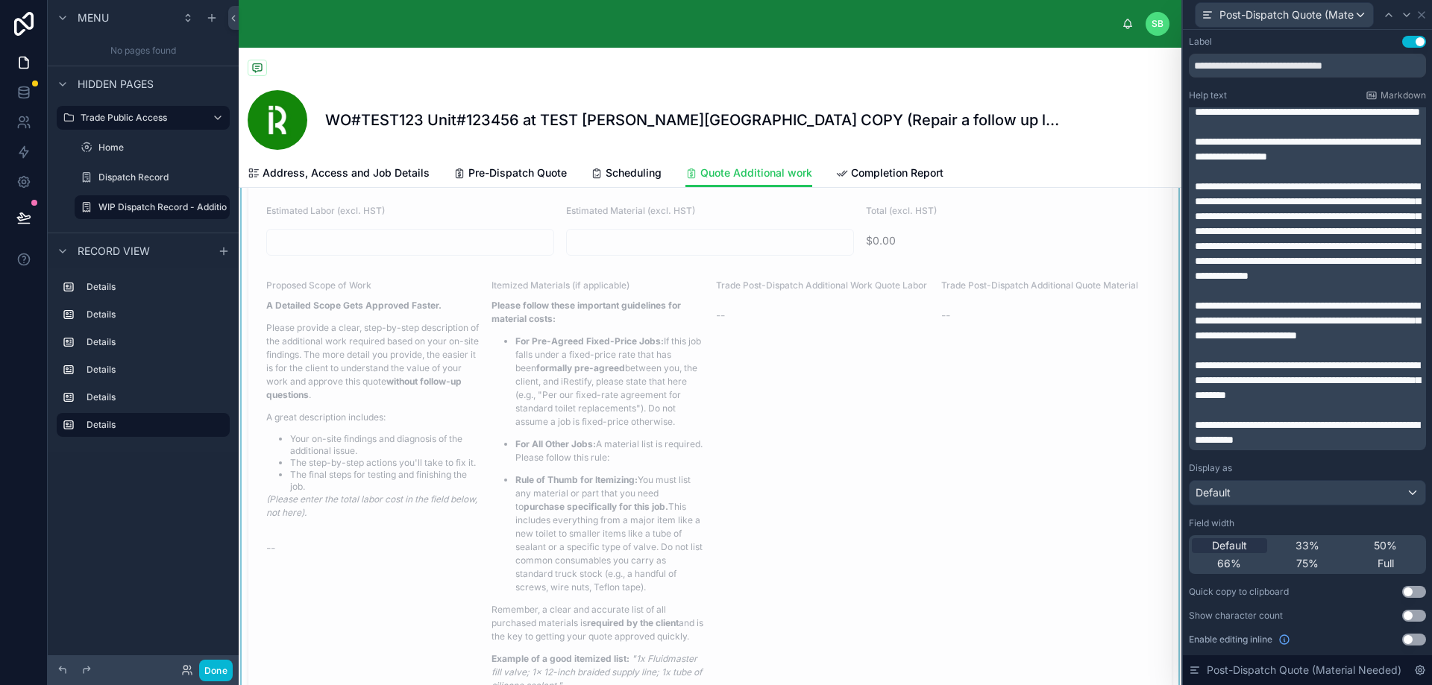
scroll to position [2013, 0]
click at [1382, 564] on span "Full" at bounding box center [1385, 563] width 16 height 15
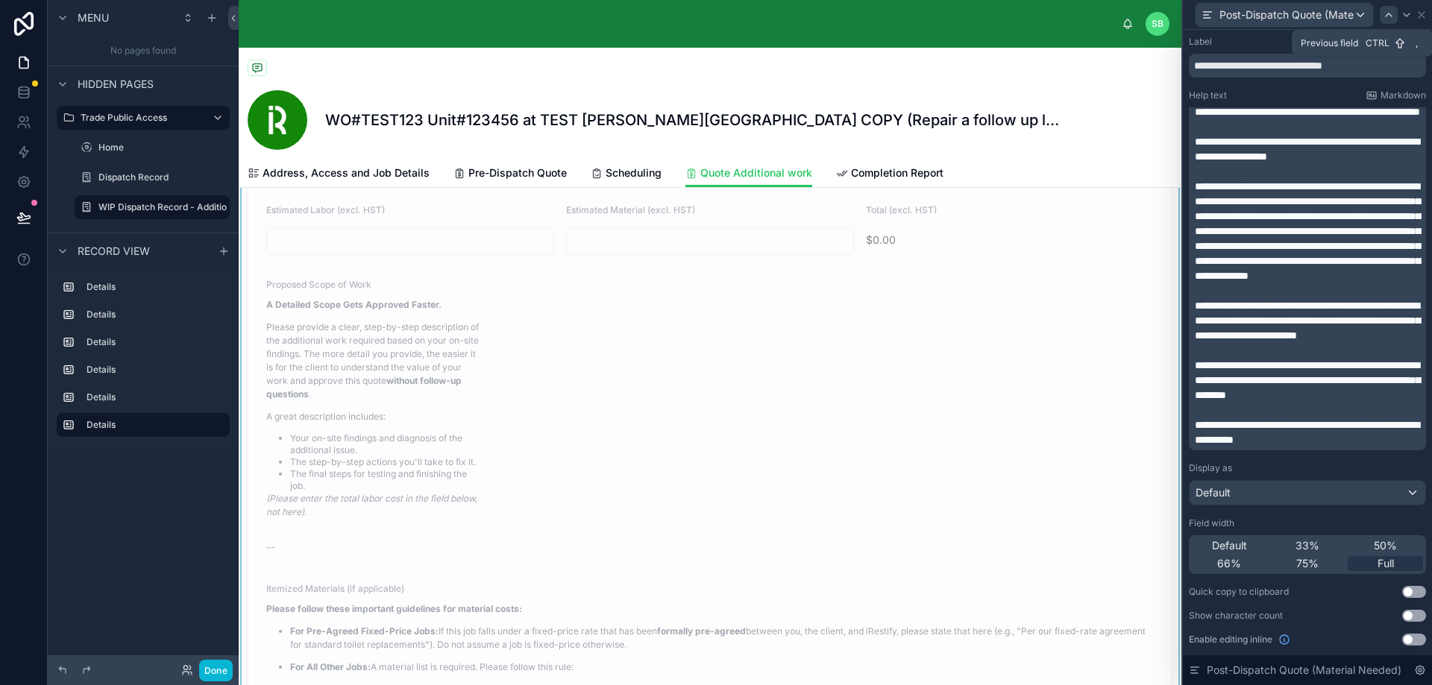
click at [1388, 16] on icon at bounding box center [1388, 15] width 12 height 12
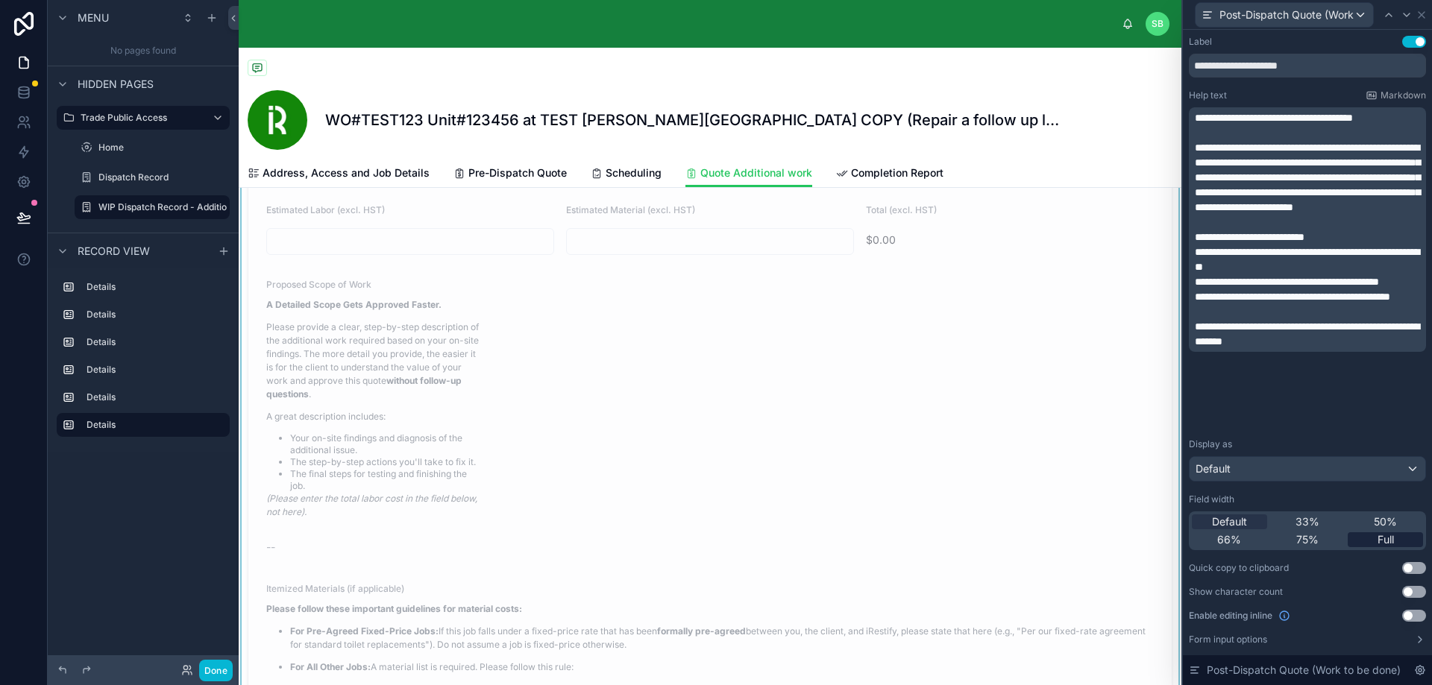
click at [1390, 538] on div "Full" at bounding box center [1384, 539] width 75 height 15
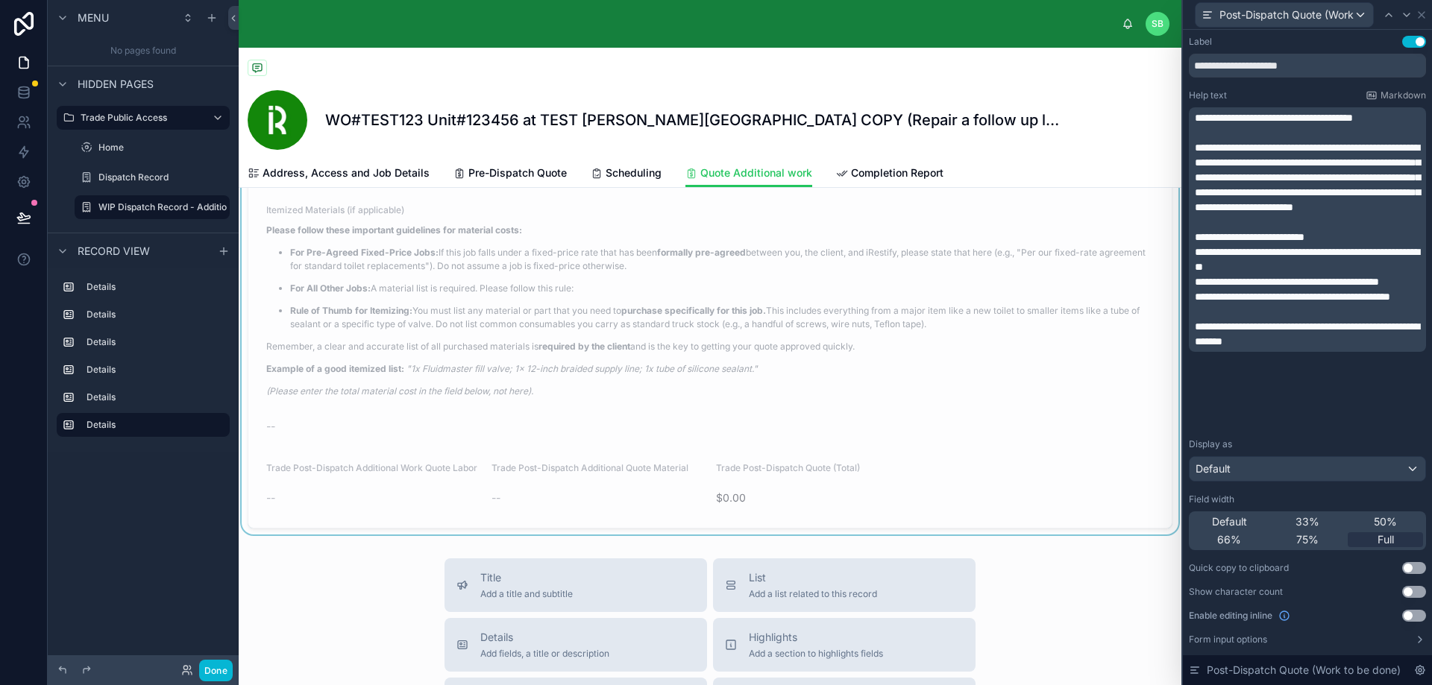
scroll to position [2311, 0]
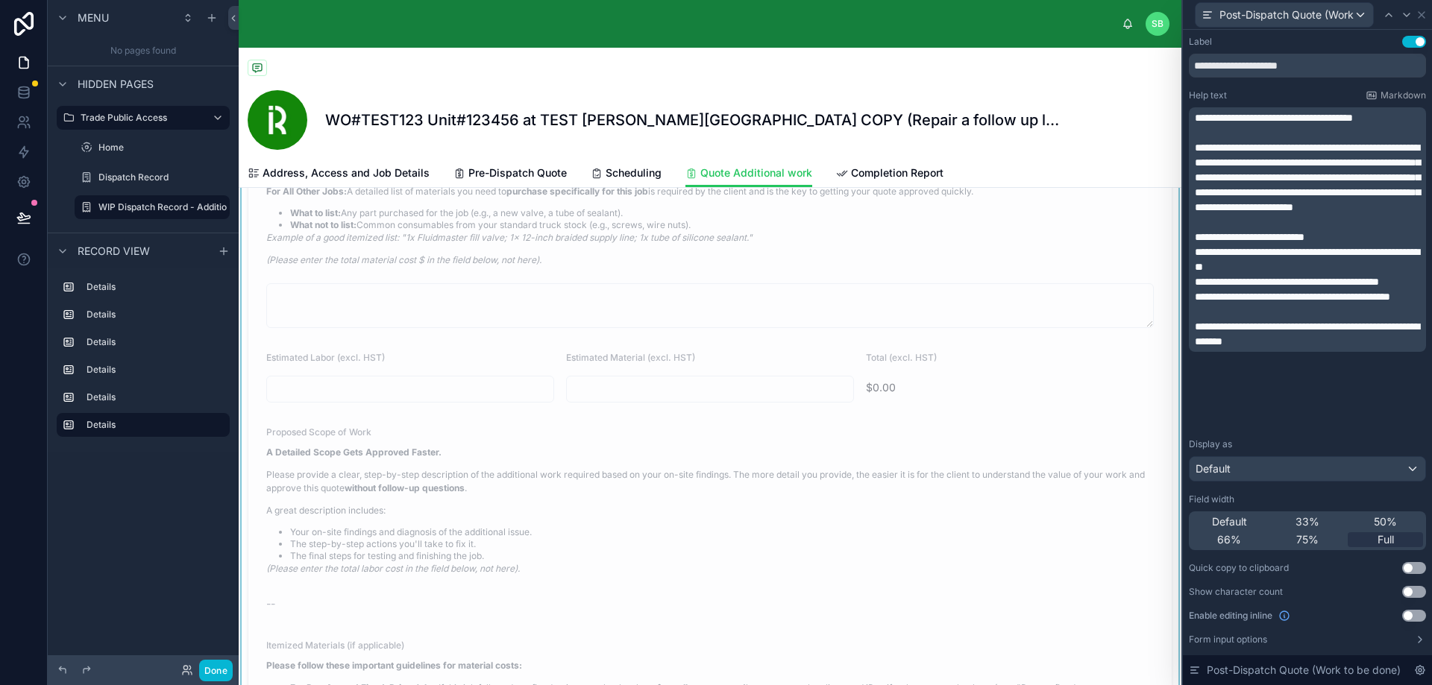
scroll to position [1864, 0]
drag, startPoint x: 263, startPoint y: 376, endPoint x: 406, endPoint y: 377, distance: 143.2
click at [406, 377] on form "Scope of Work & Labor Breakdown A Detailed Scope Gets Approved Faster. Please p…" at bounding box center [709, 406] width 923 height 1115
copy span "Estimated Labor (excl. HST)"
click at [1408, 10] on icon at bounding box center [1406, 15] width 12 height 12
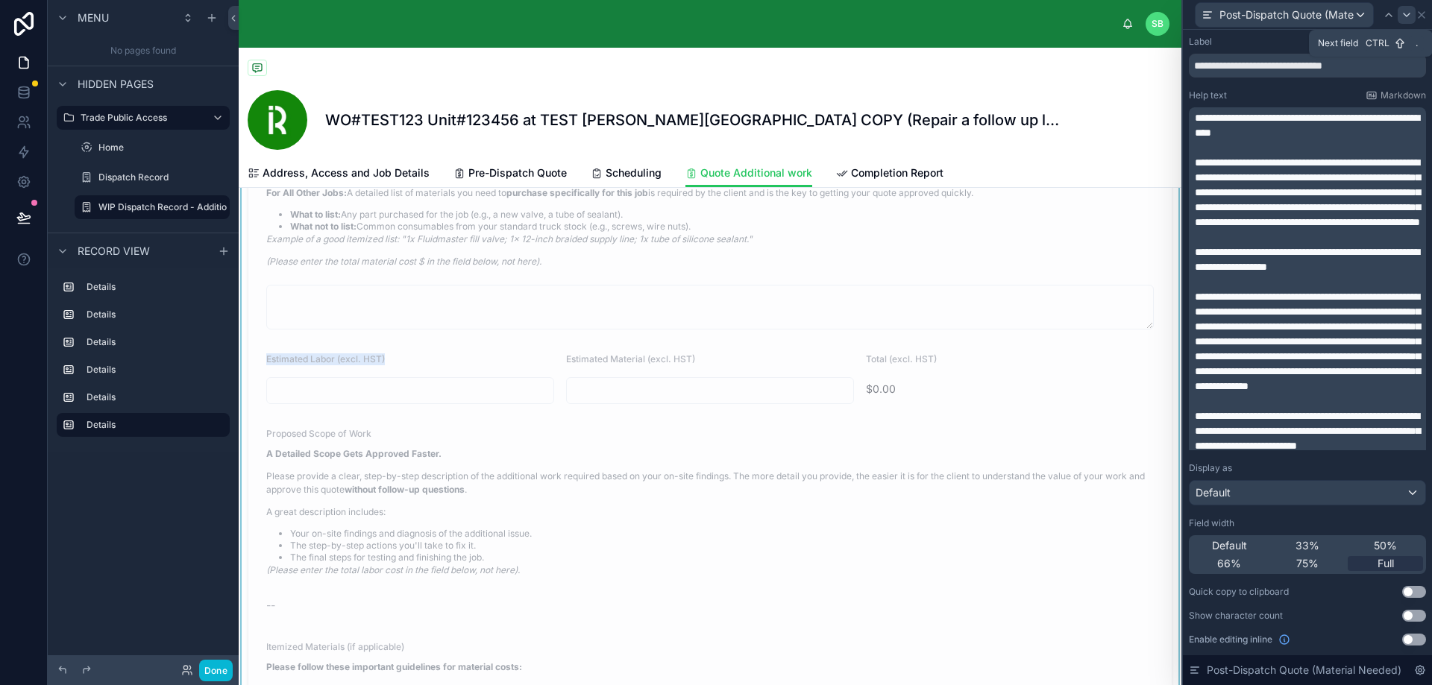
click at [1408, 12] on icon at bounding box center [1406, 15] width 12 height 12
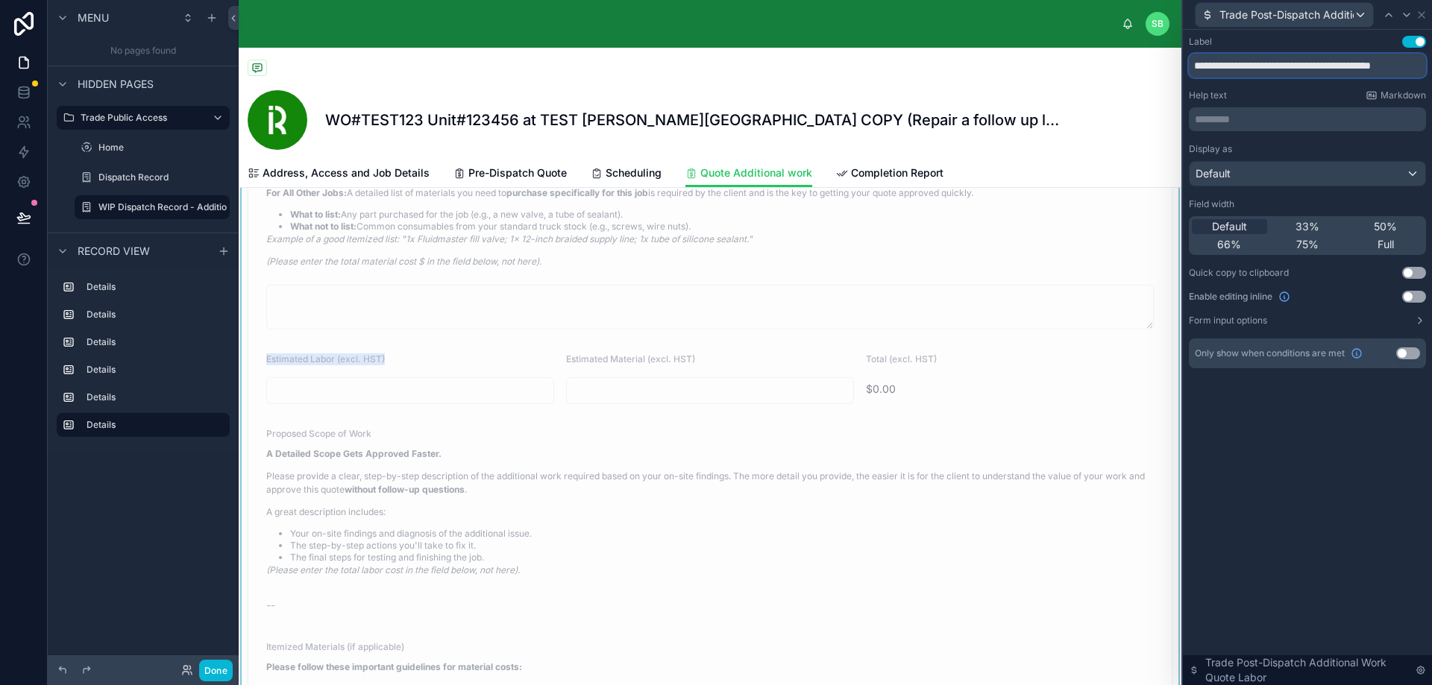
click at [1253, 66] on input "**********" at bounding box center [1307, 66] width 237 height 24
drag, startPoint x: 1195, startPoint y: 66, endPoint x: 1438, endPoint y: 72, distance: 243.1
click at [1431, 72] on html "**********" at bounding box center [716, 342] width 1432 height 685
paste input "text"
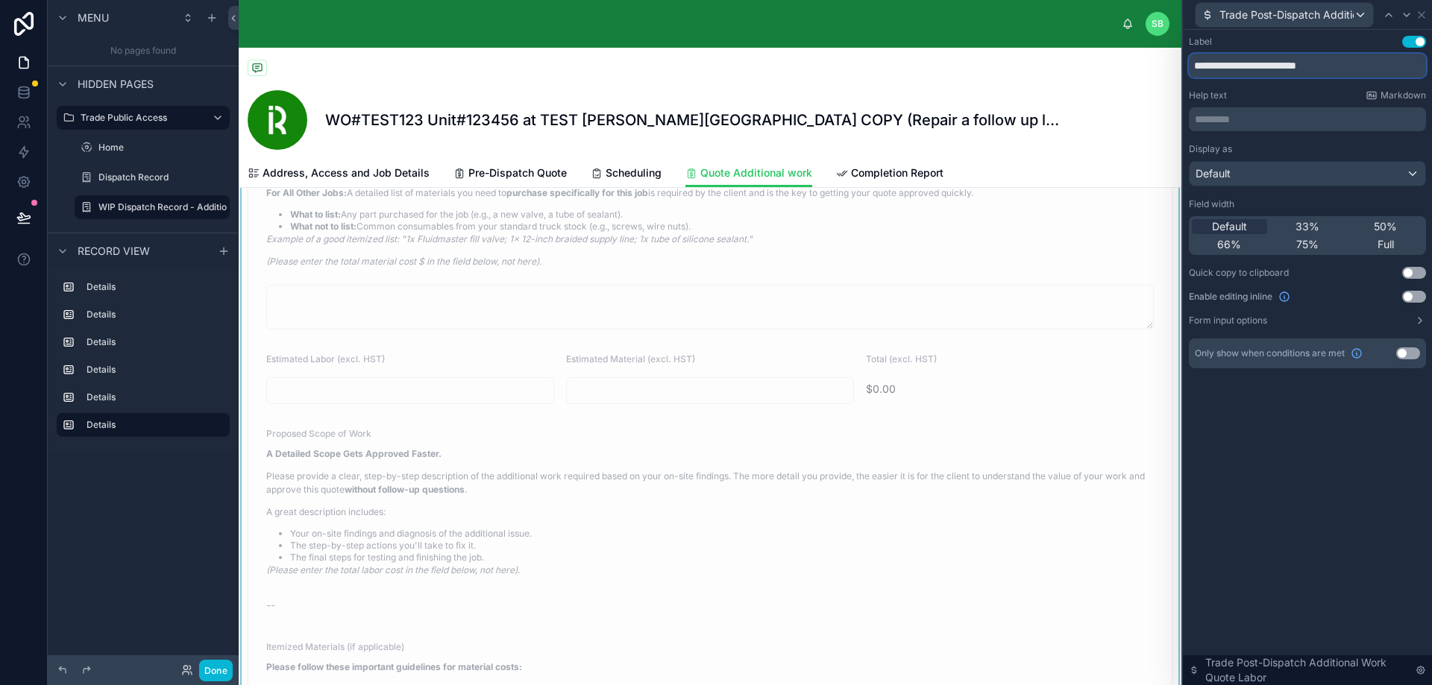
scroll to position [0, 0]
type input "**********"
drag, startPoint x: 561, startPoint y: 375, endPoint x: 702, endPoint y: 373, distance: 140.9
click at [702, 373] on form "Scope of Work & Labor Breakdown A Detailed Scope Gets Approved Faster. Please p…" at bounding box center [709, 406] width 923 height 1115
copy span "Estimated Material (excl. HST)"
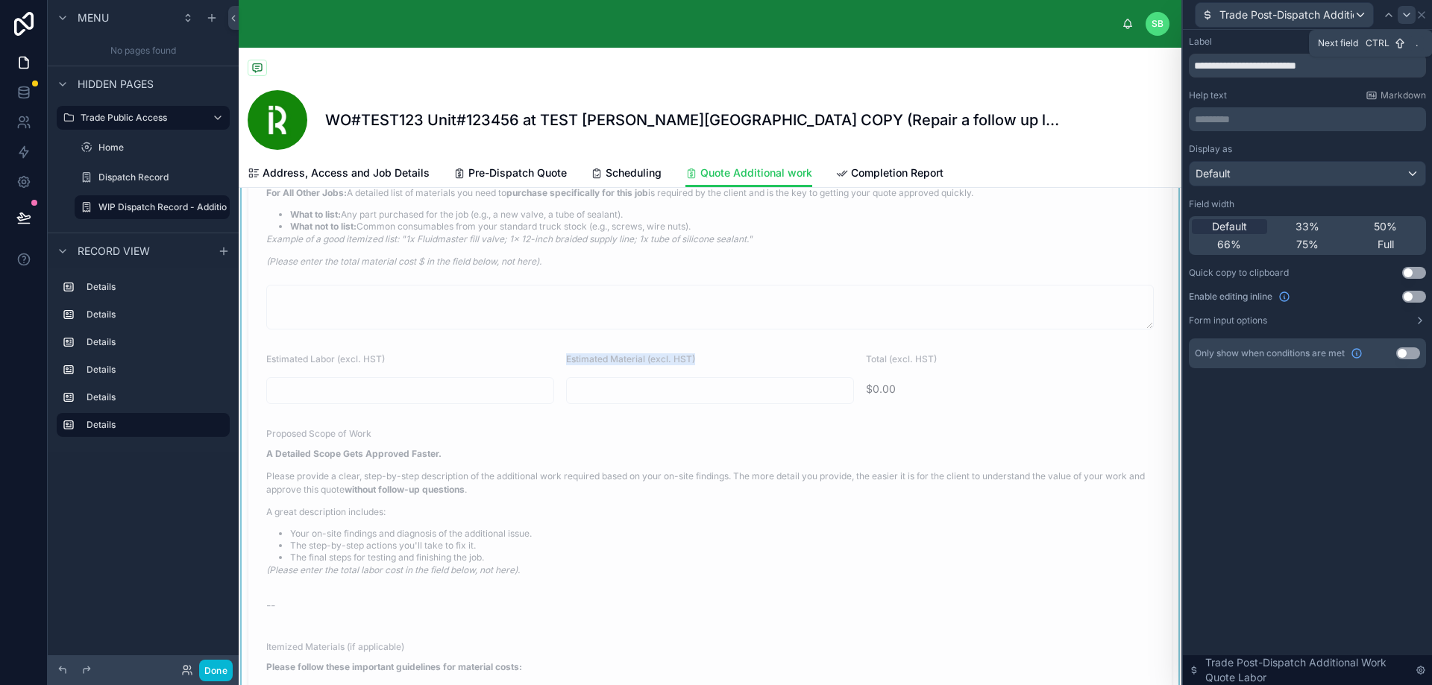
click at [1407, 14] on icon at bounding box center [1406, 15] width 12 height 12
drag, startPoint x: 1192, startPoint y: 66, endPoint x: 1444, endPoint y: 66, distance: 251.3
click at [1431, 66] on html "**********" at bounding box center [716, 342] width 1432 height 685
paste input "text"
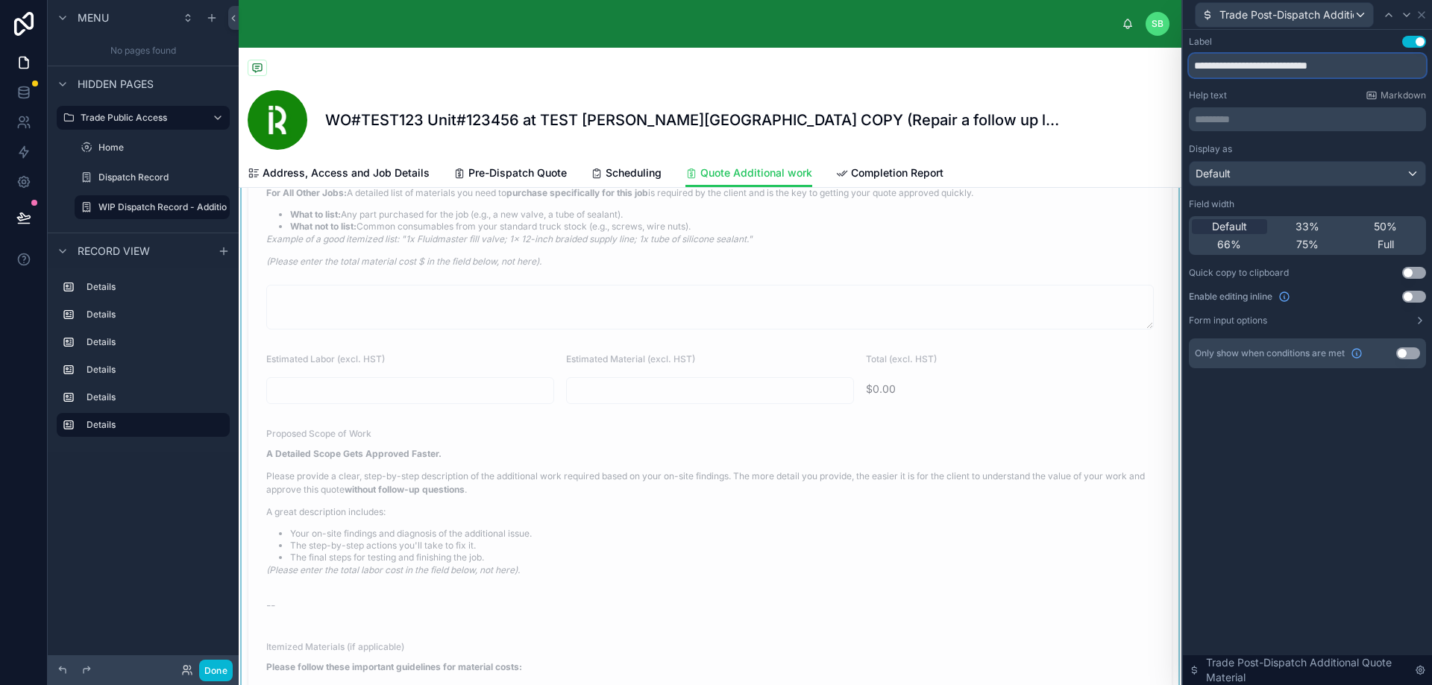
scroll to position [0, 0]
type input "**********"
drag, startPoint x: 858, startPoint y: 374, endPoint x: 945, endPoint y: 371, distance: 87.3
click at [945, 371] on div "Total (excl. HST)" at bounding box center [1010, 362] width 288 height 18
copy span "Total (excl. HST)"
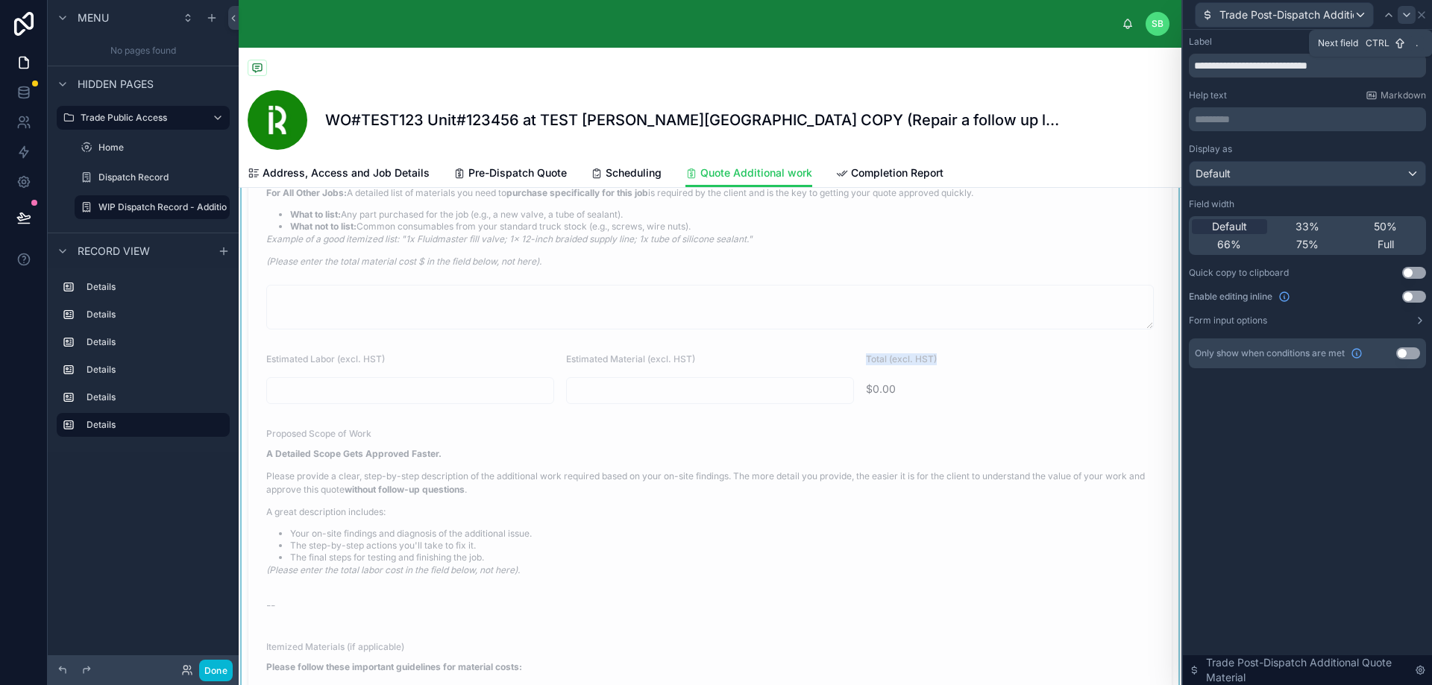
click at [1409, 16] on icon at bounding box center [1406, 15] width 12 height 12
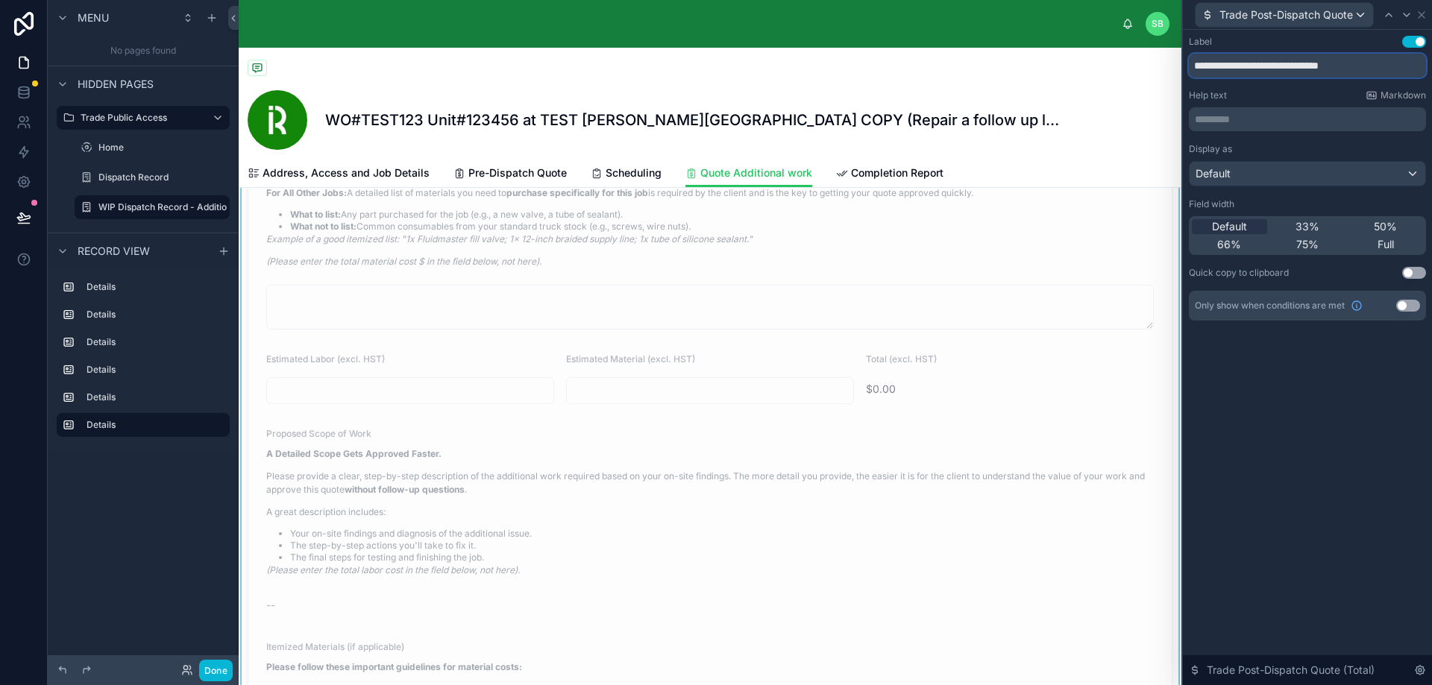
drag, startPoint x: 1191, startPoint y: 64, endPoint x: 1383, endPoint y: 66, distance: 192.4
click at [1383, 66] on input "**********" at bounding box center [1307, 66] width 237 height 24
paste input "text"
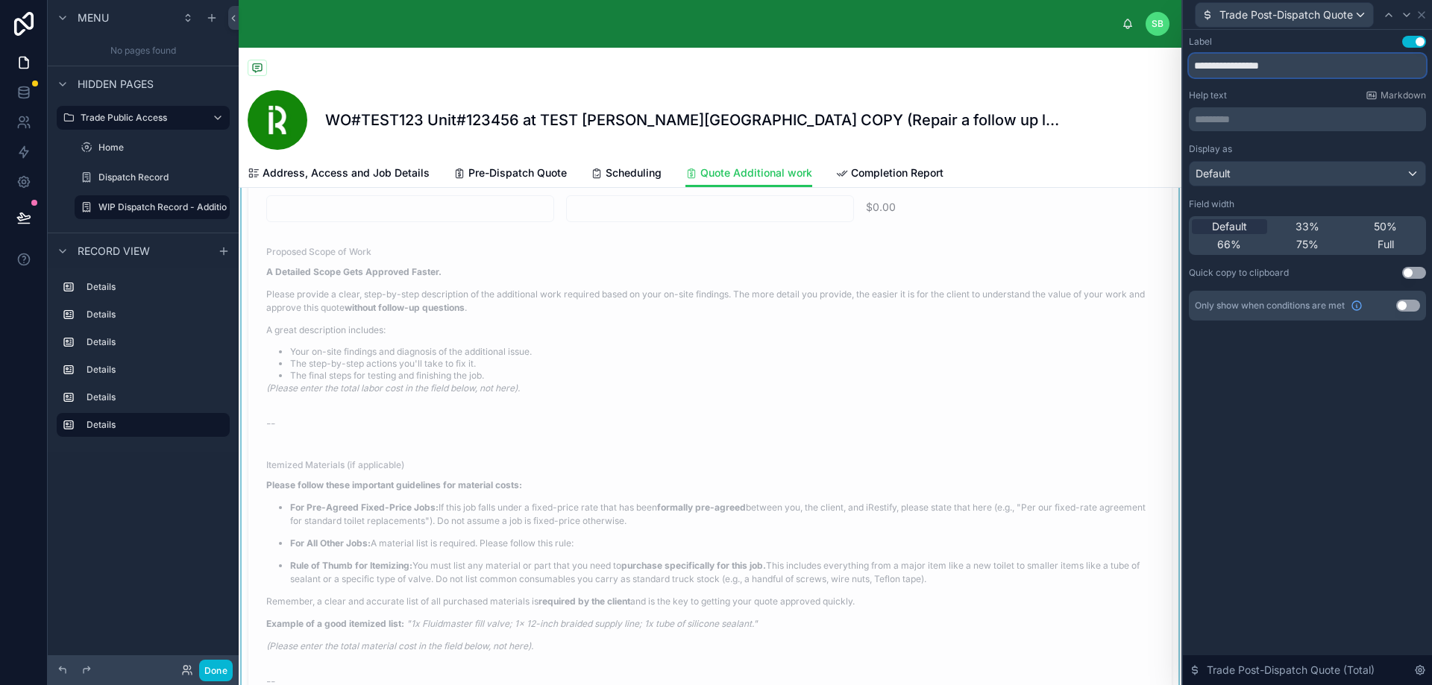
scroll to position [2013, 0]
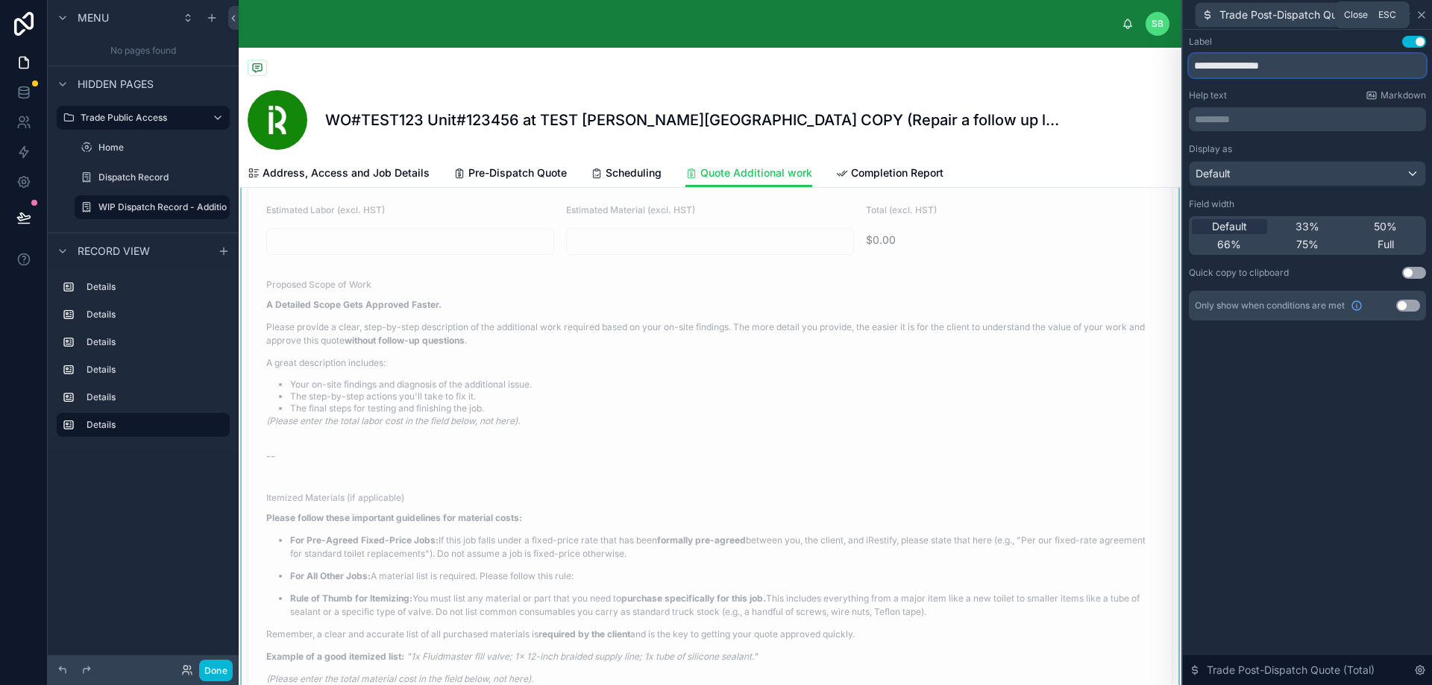
type input "**********"
click at [1421, 12] on icon at bounding box center [1421, 15] width 12 height 12
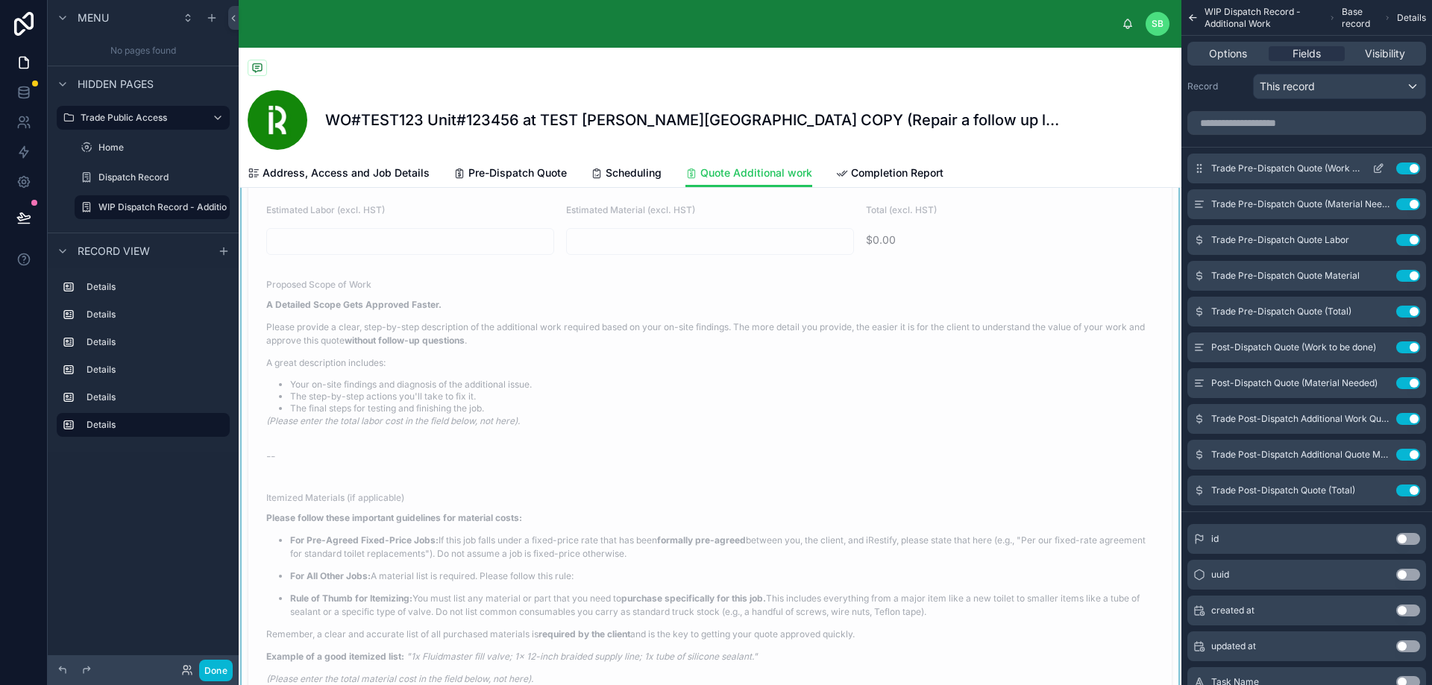
click at [1408, 167] on button "Use setting" at bounding box center [1408, 169] width 24 height 12
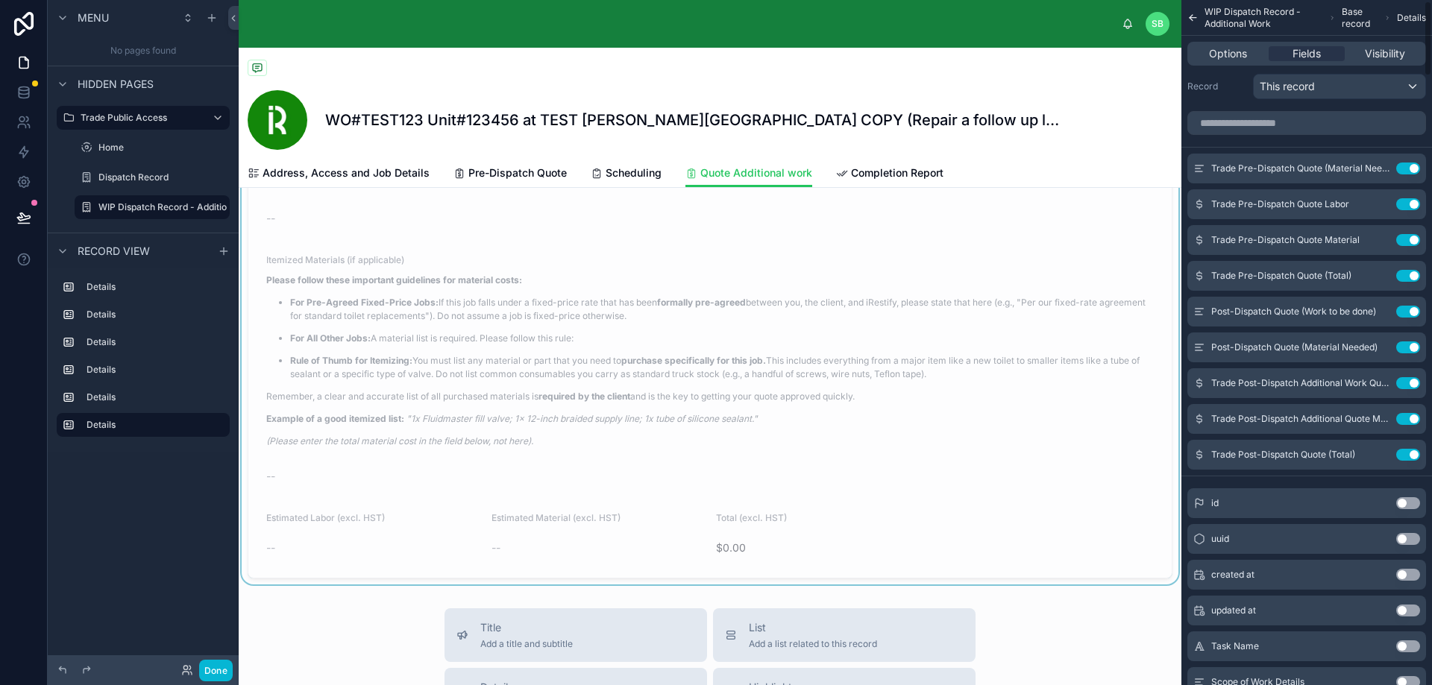
click at [1408, 167] on button "Use setting" at bounding box center [1408, 169] width 24 height 12
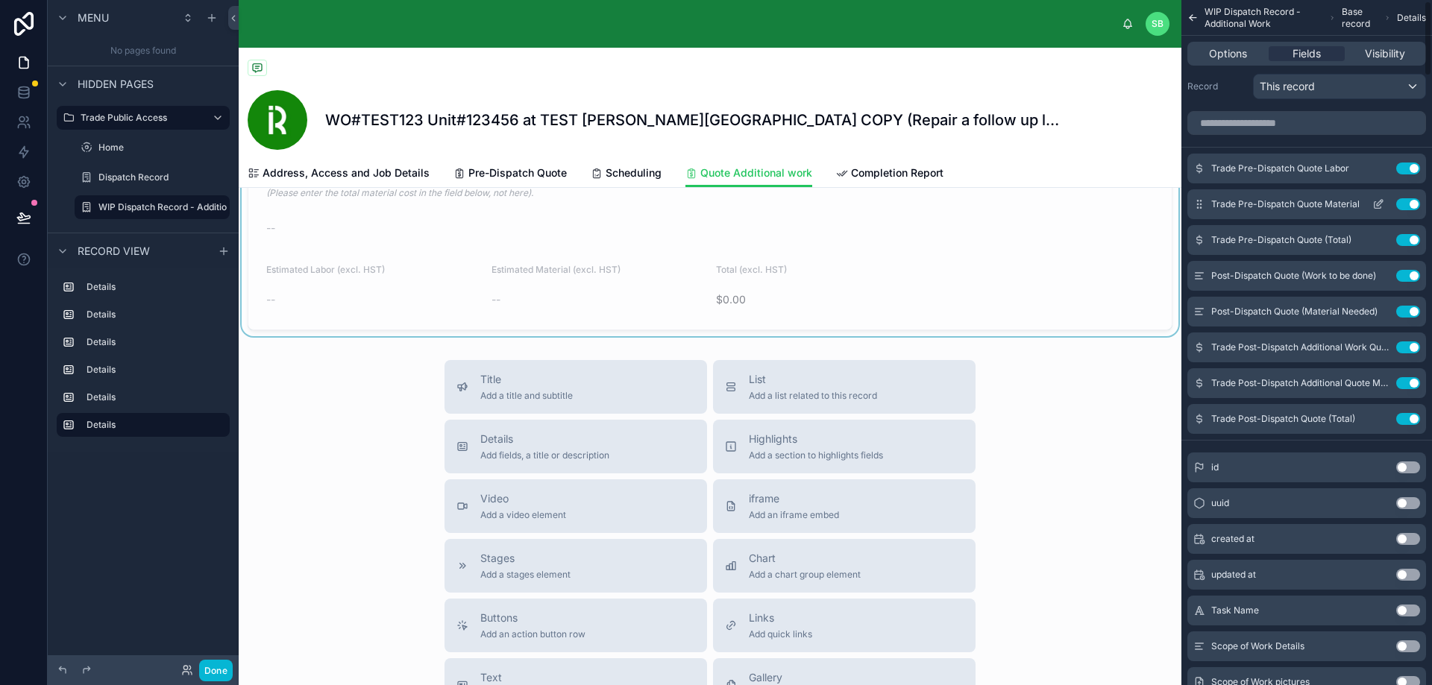
click at [1408, 166] on button "Use setting" at bounding box center [1408, 169] width 24 height 12
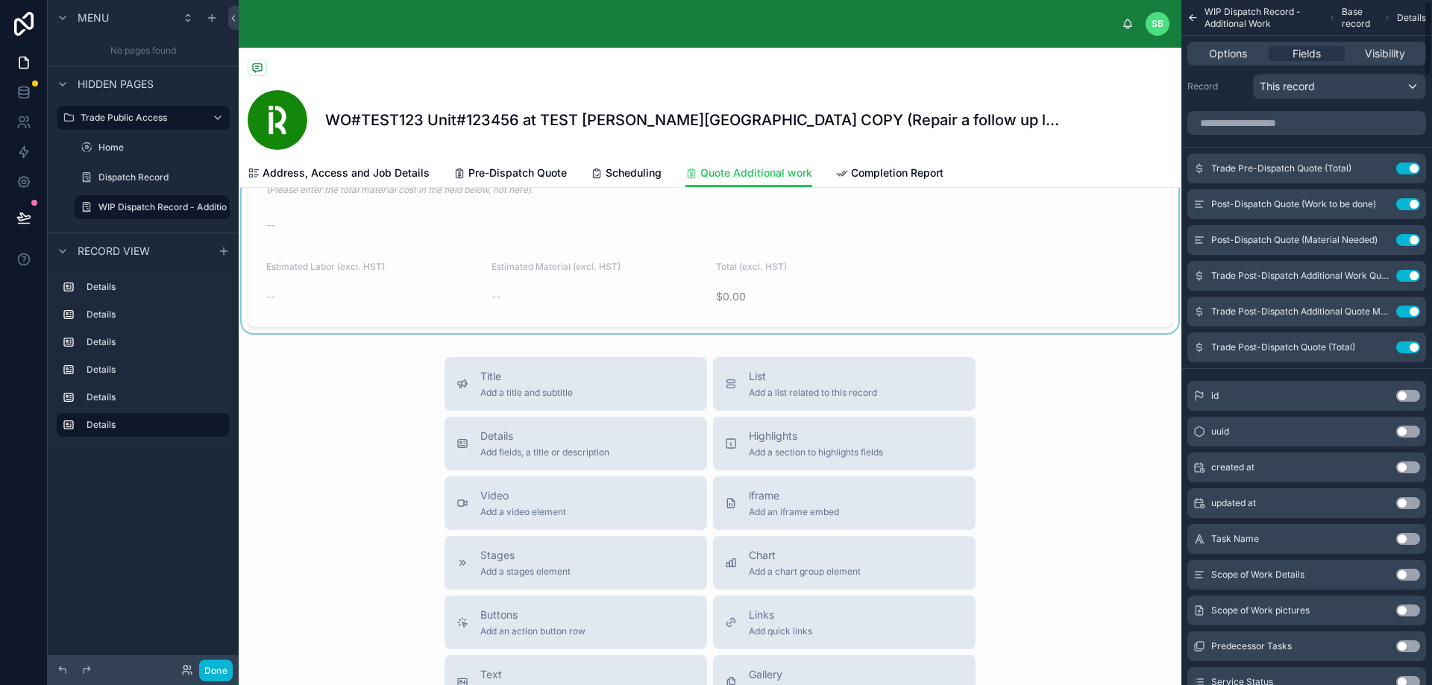
click at [1408, 166] on button "Use setting" at bounding box center [1408, 169] width 24 height 12
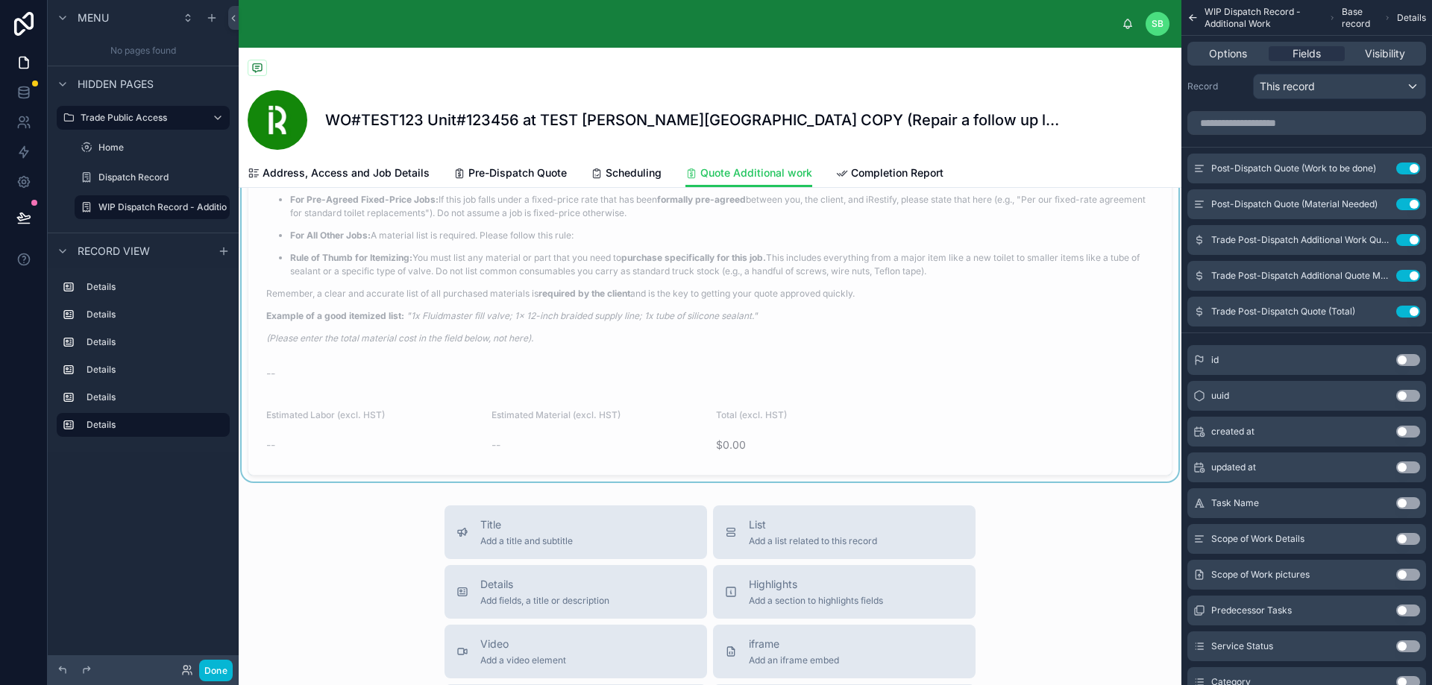
scroll to position [1715, 0]
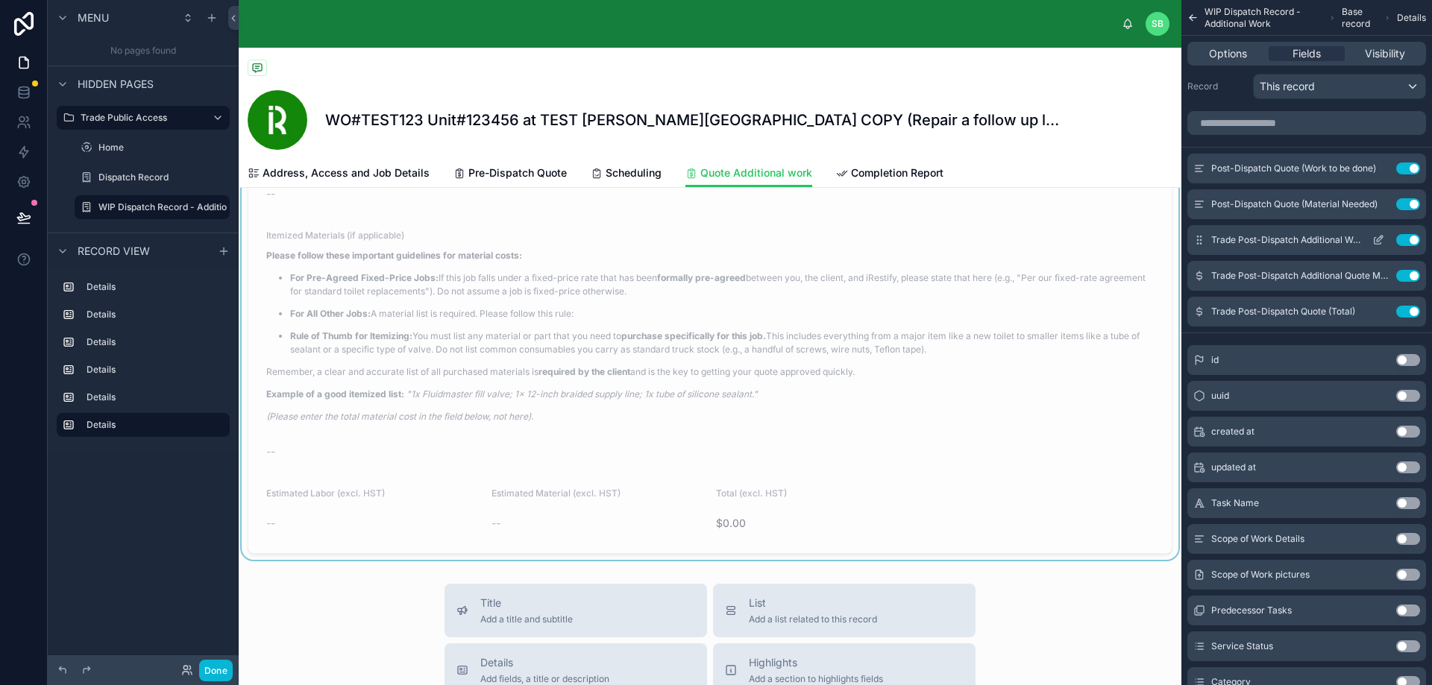
click at [1379, 242] on icon "scrollable content" at bounding box center [1378, 240] width 12 height 12
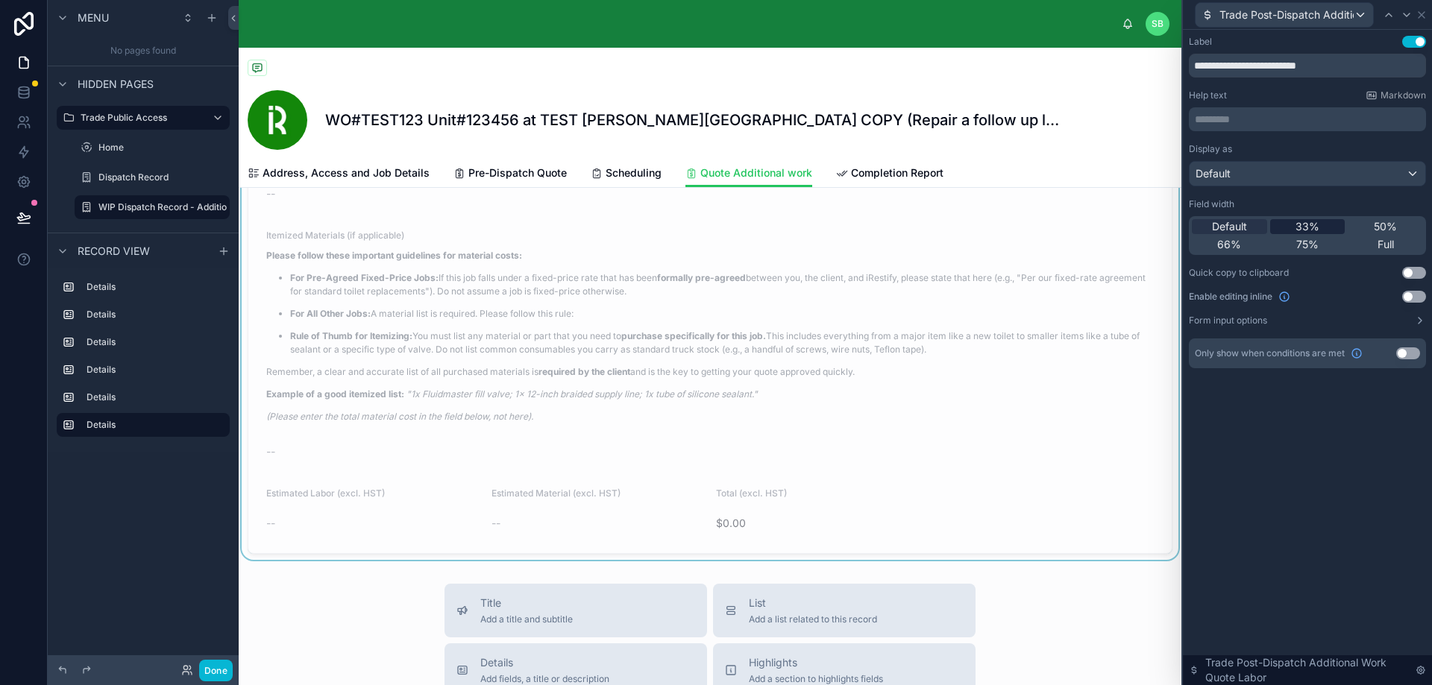
click at [1321, 224] on div "33%" at bounding box center [1307, 226] width 75 height 15
click at [1406, 10] on icon at bounding box center [1406, 15] width 12 height 12
click at [1323, 226] on div "33%" at bounding box center [1307, 226] width 75 height 15
click at [1403, 19] on icon at bounding box center [1406, 15] width 12 height 12
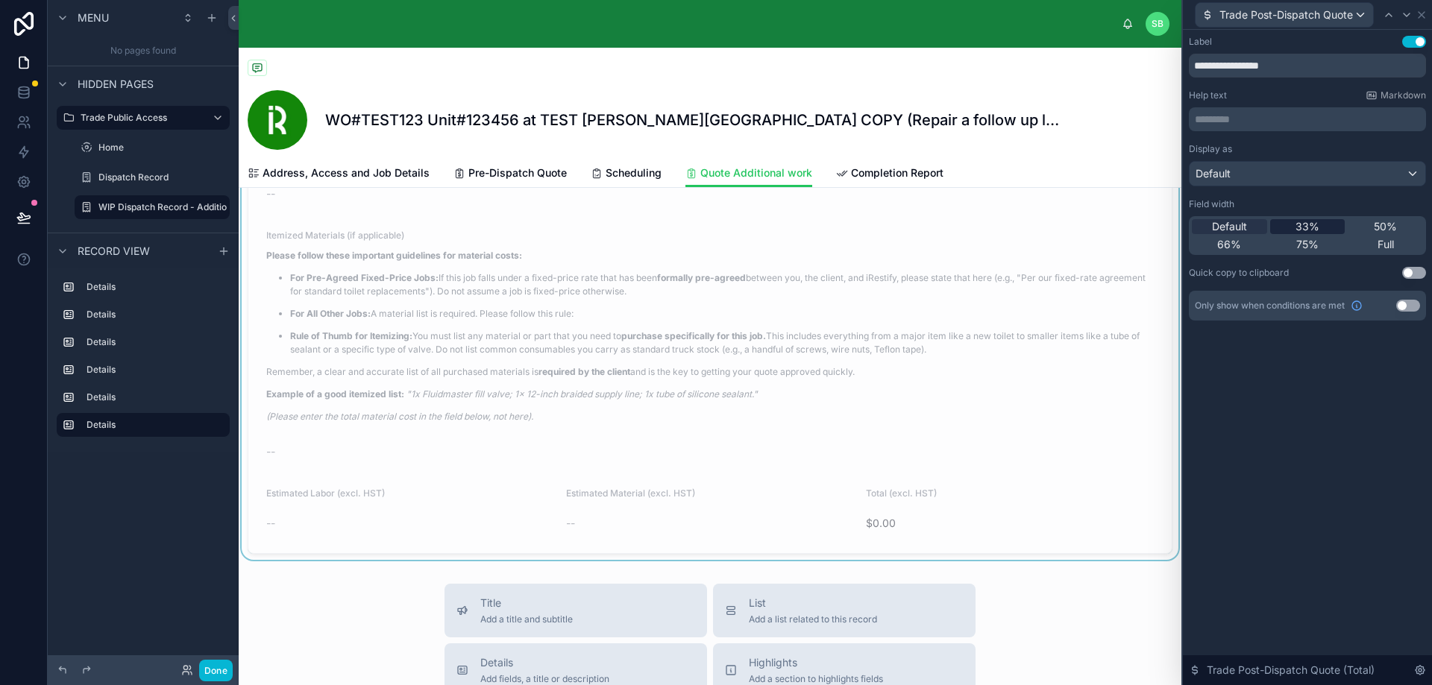
click at [1313, 225] on span "33%" at bounding box center [1307, 226] width 24 height 15
click at [1390, 13] on icon at bounding box center [1388, 15] width 12 height 12
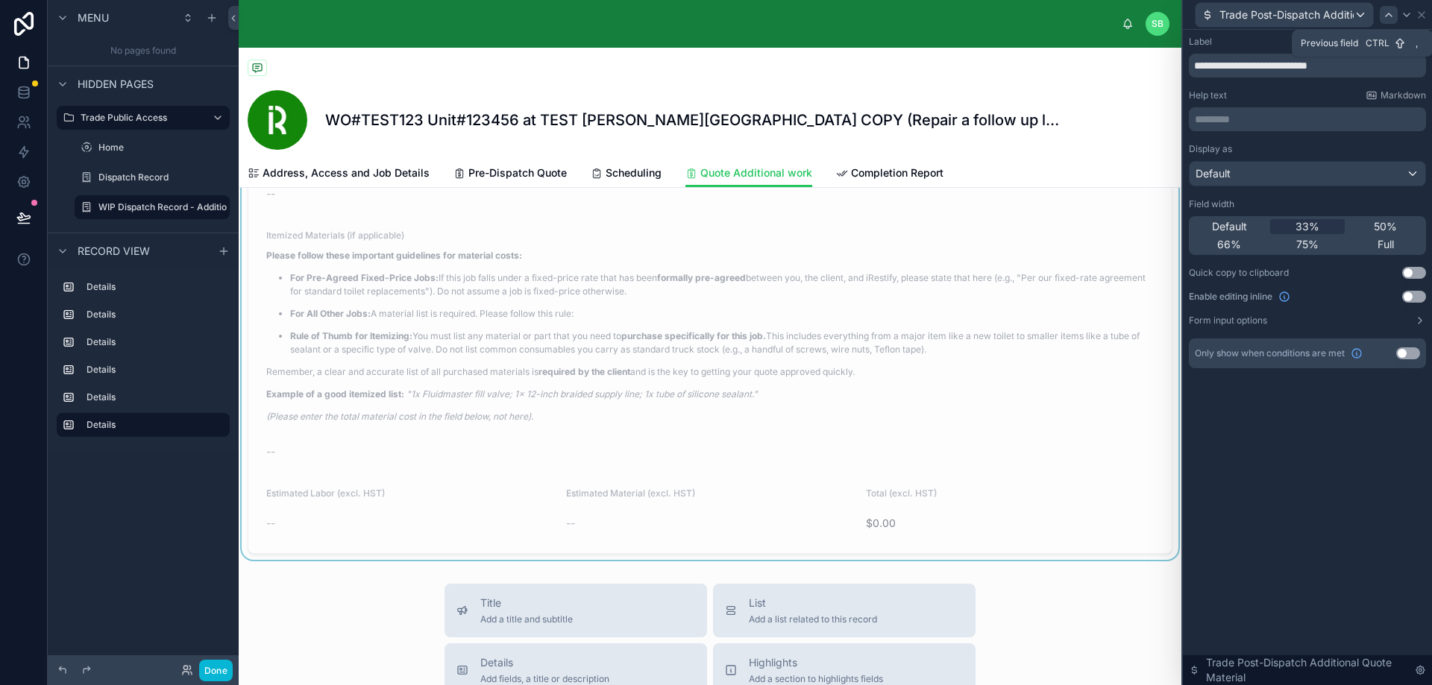
click at [1390, 14] on icon at bounding box center [1388, 14] width 6 height 3
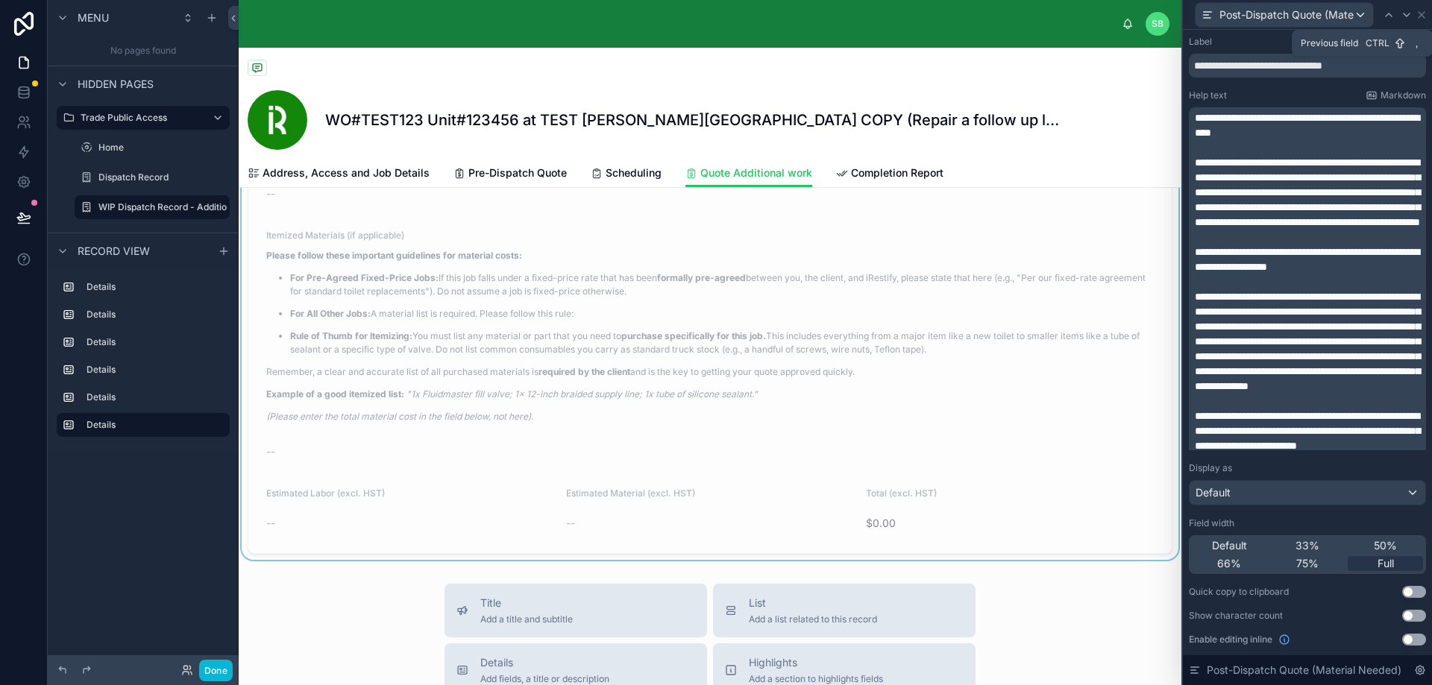
click at [1390, 14] on icon at bounding box center [1388, 14] width 6 height 3
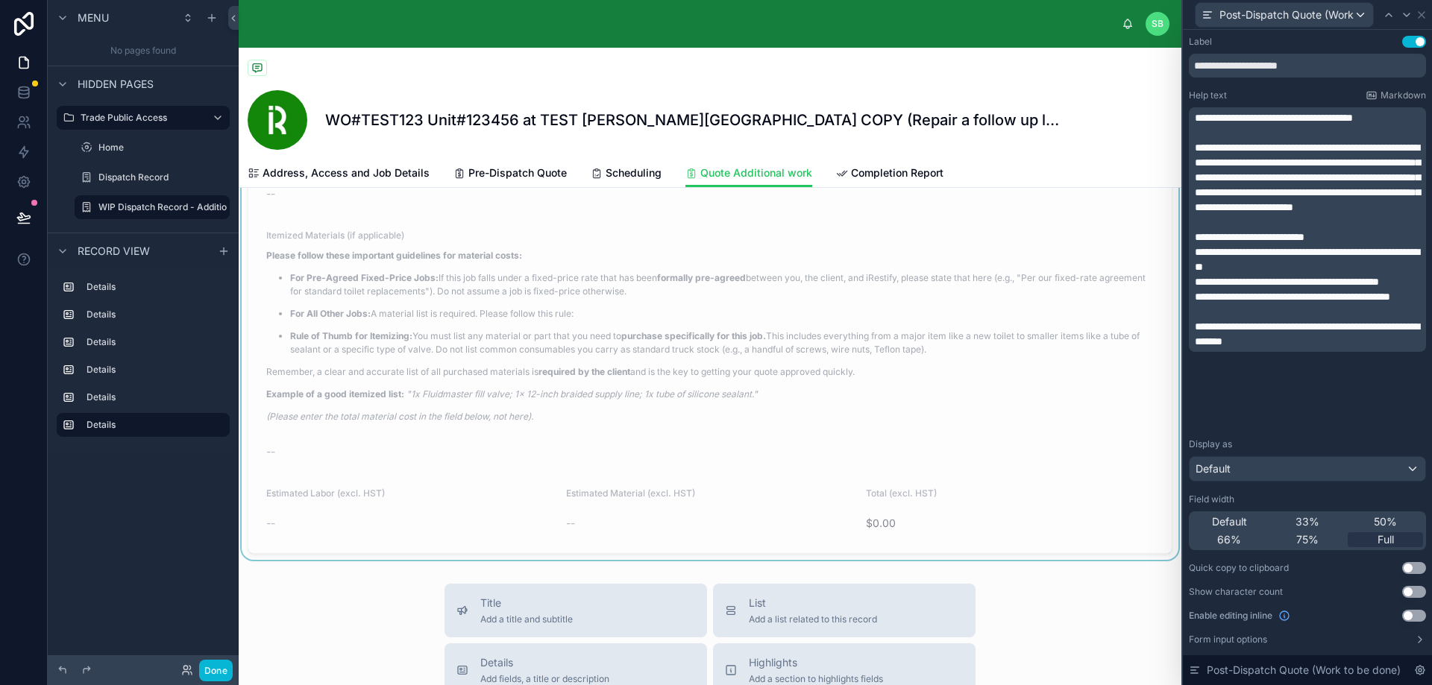
click at [1402, 614] on button "Use setting" at bounding box center [1414, 616] width 24 height 12
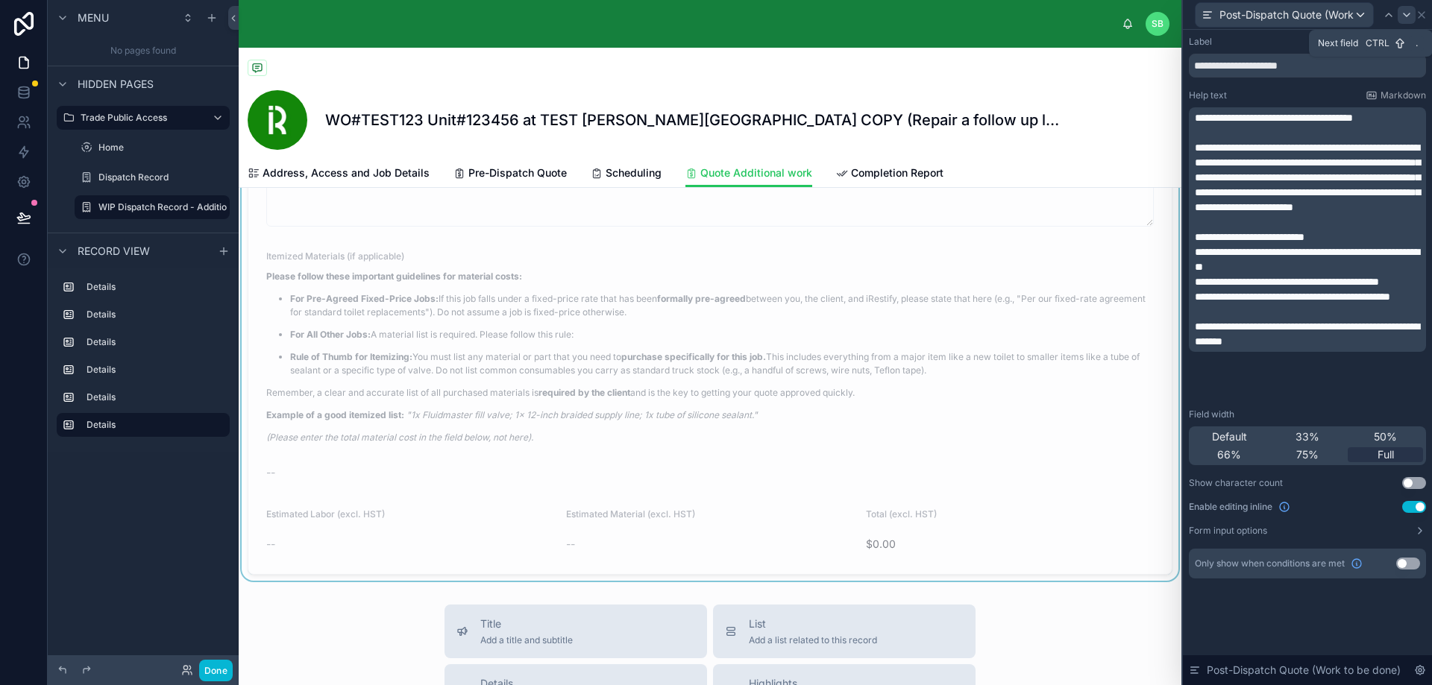
click at [1408, 15] on icon at bounding box center [1406, 14] width 6 height 3
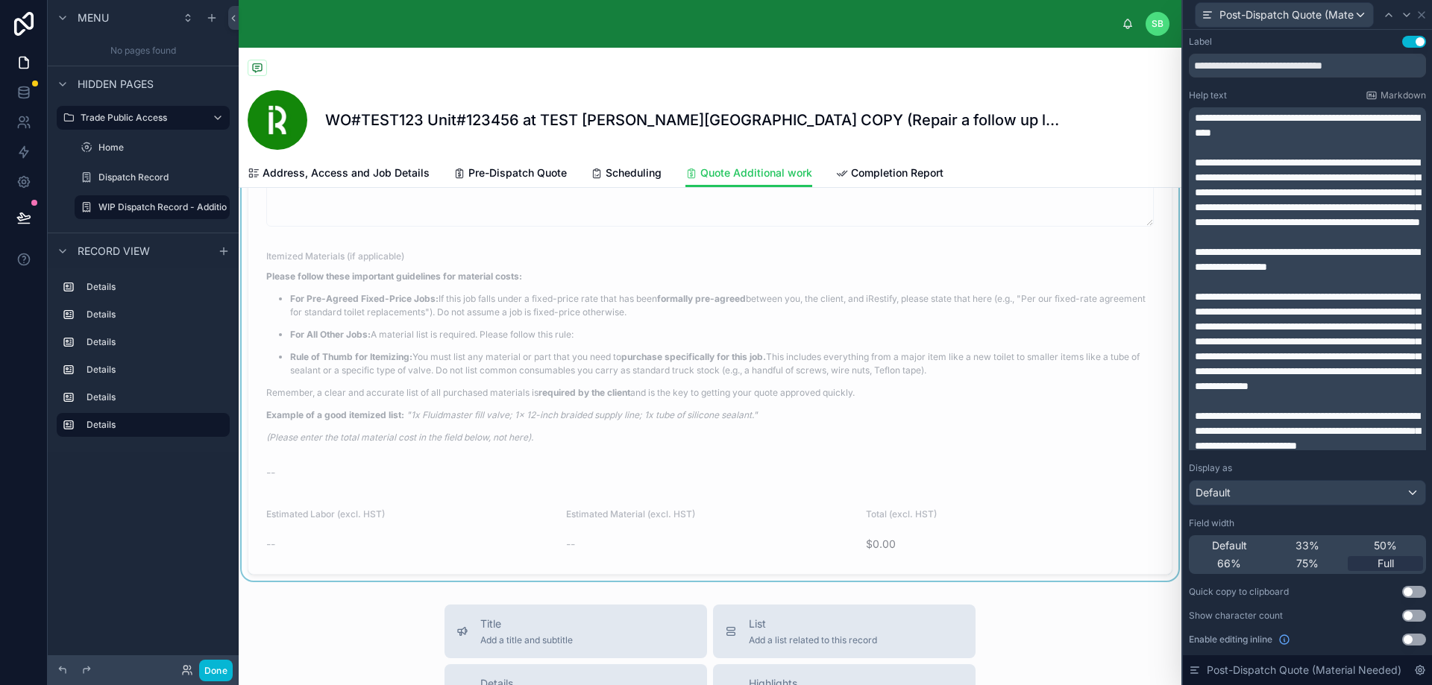
click at [1403, 636] on button "Use setting" at bounding box center [1414, 640] width 24 height 12
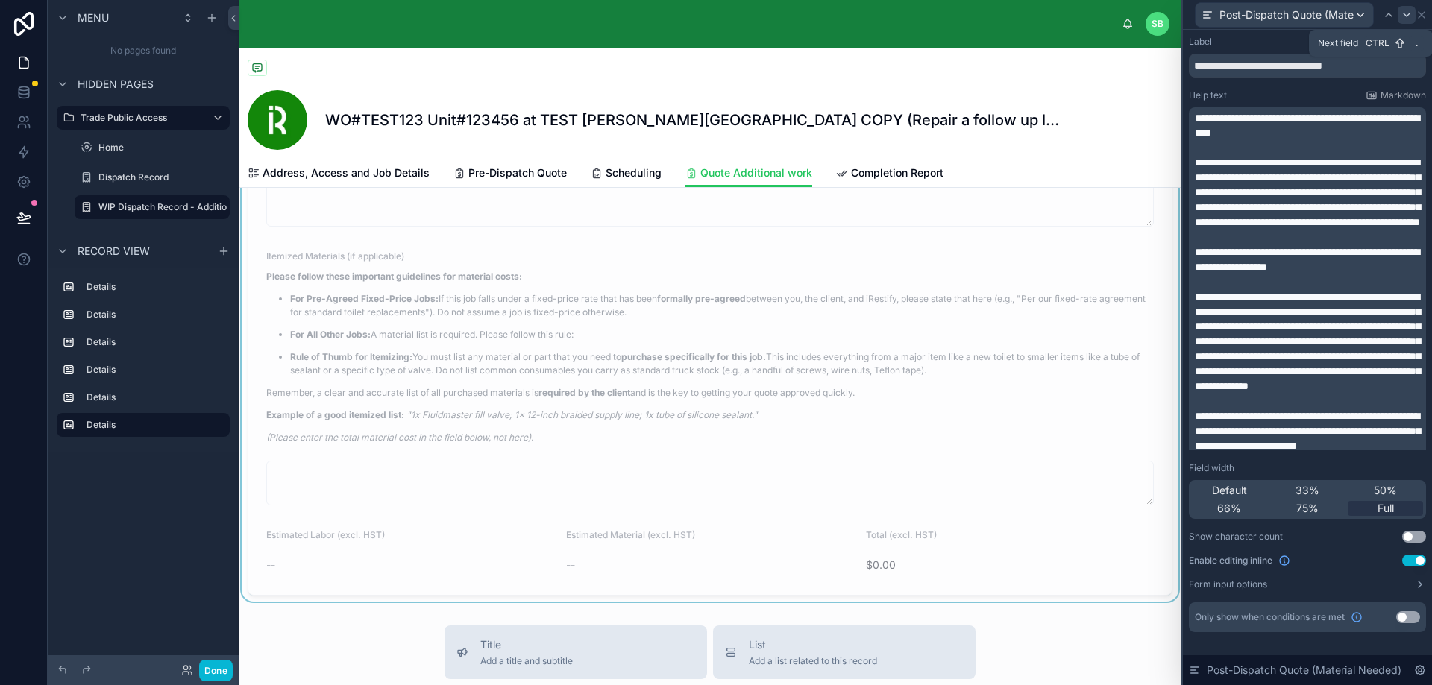
click at [1407, 19] on icon at bounding box center [1406, 15] width 12 height 12
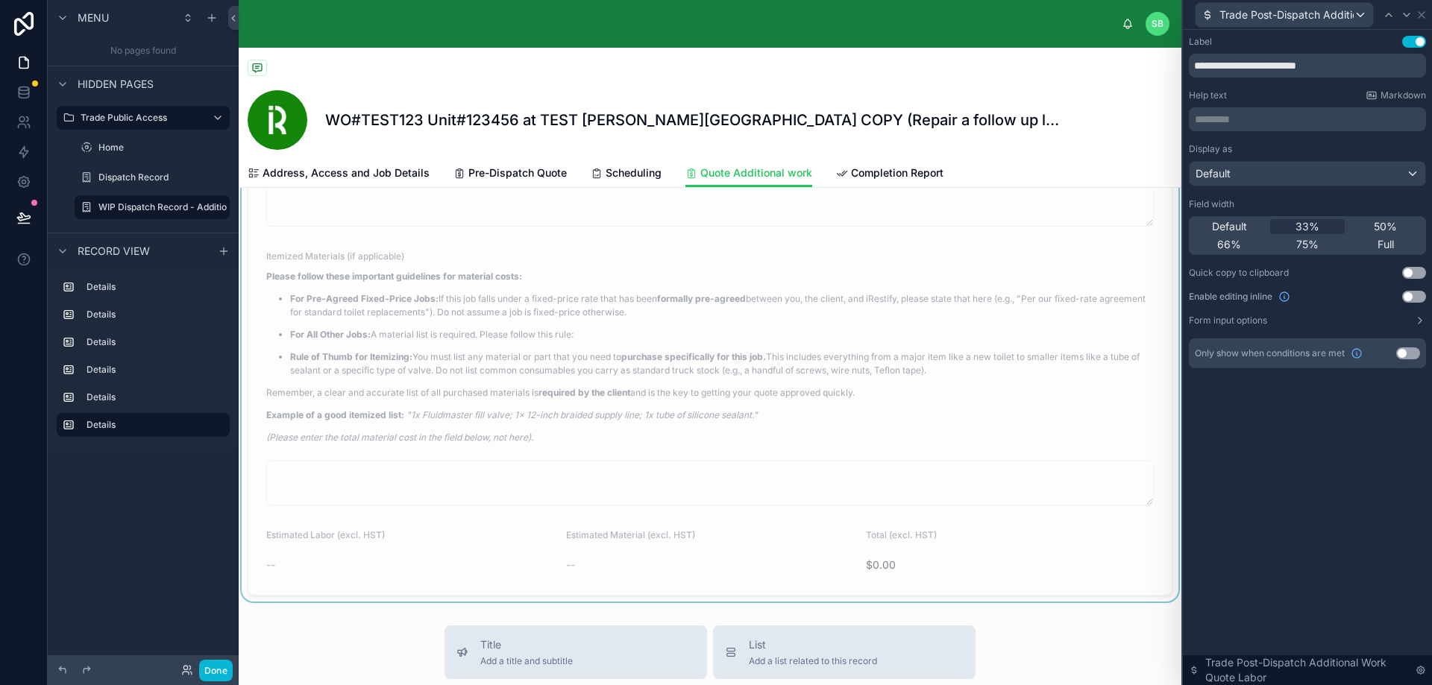
click at [1417, 295] on button "Use setting" at bounding box center [1414, 297] width 24 height 12
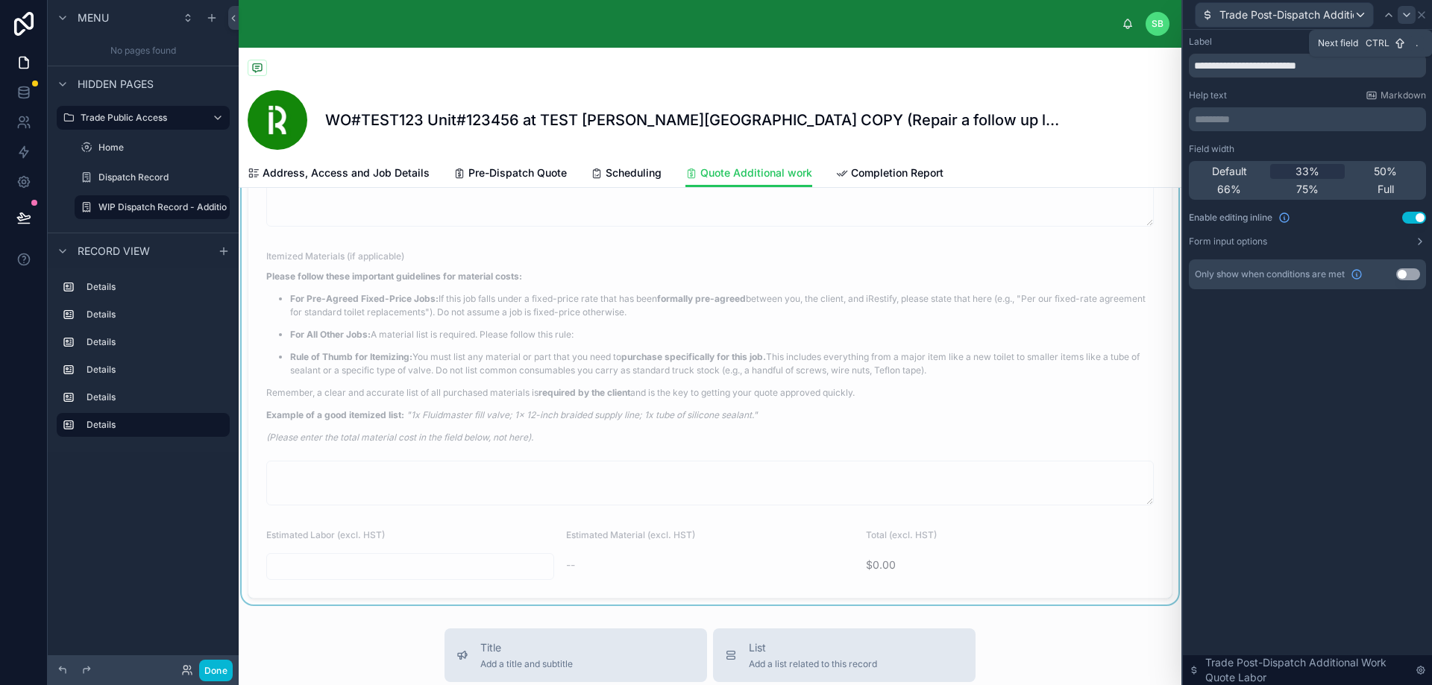
click at [1408, 12] on icon at bounding box center [1406, 15] width 12 height 12
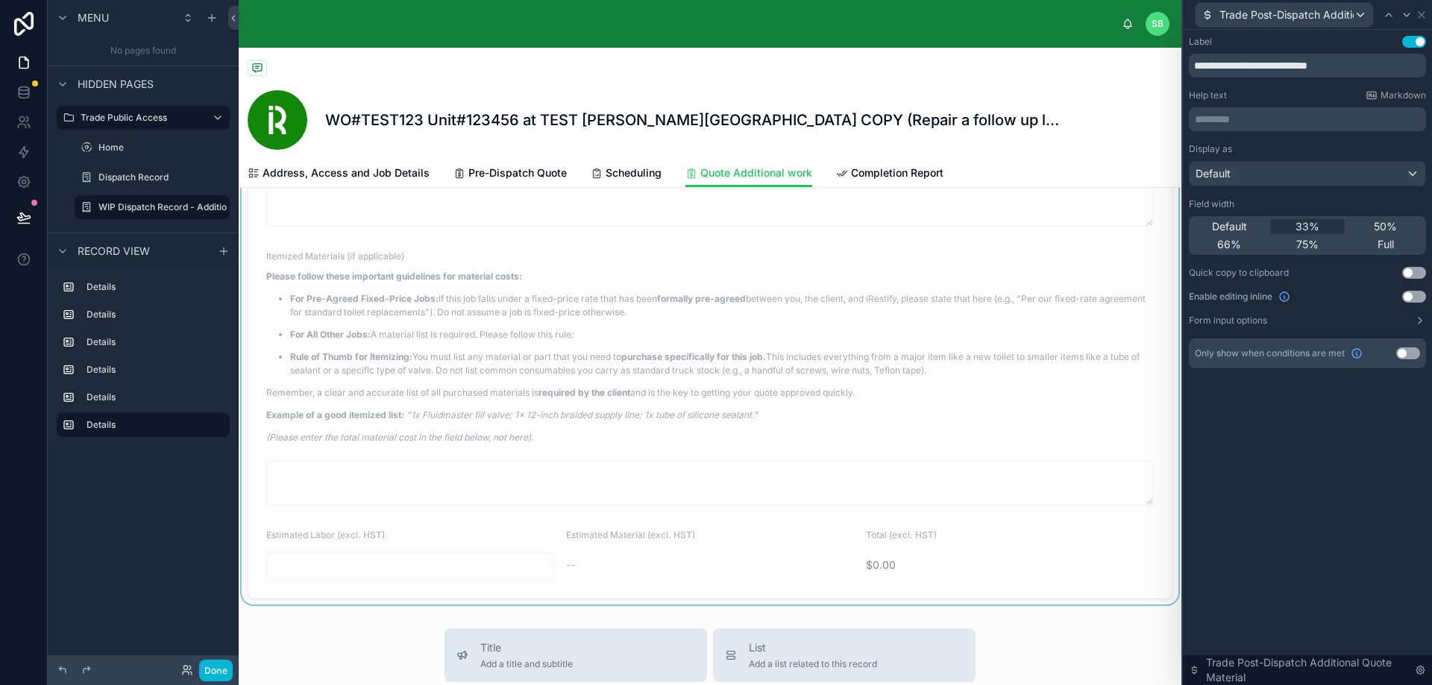
click at [1413, 298] on button "Use setting" at bounding box center [1414, 297] width 24 height 12
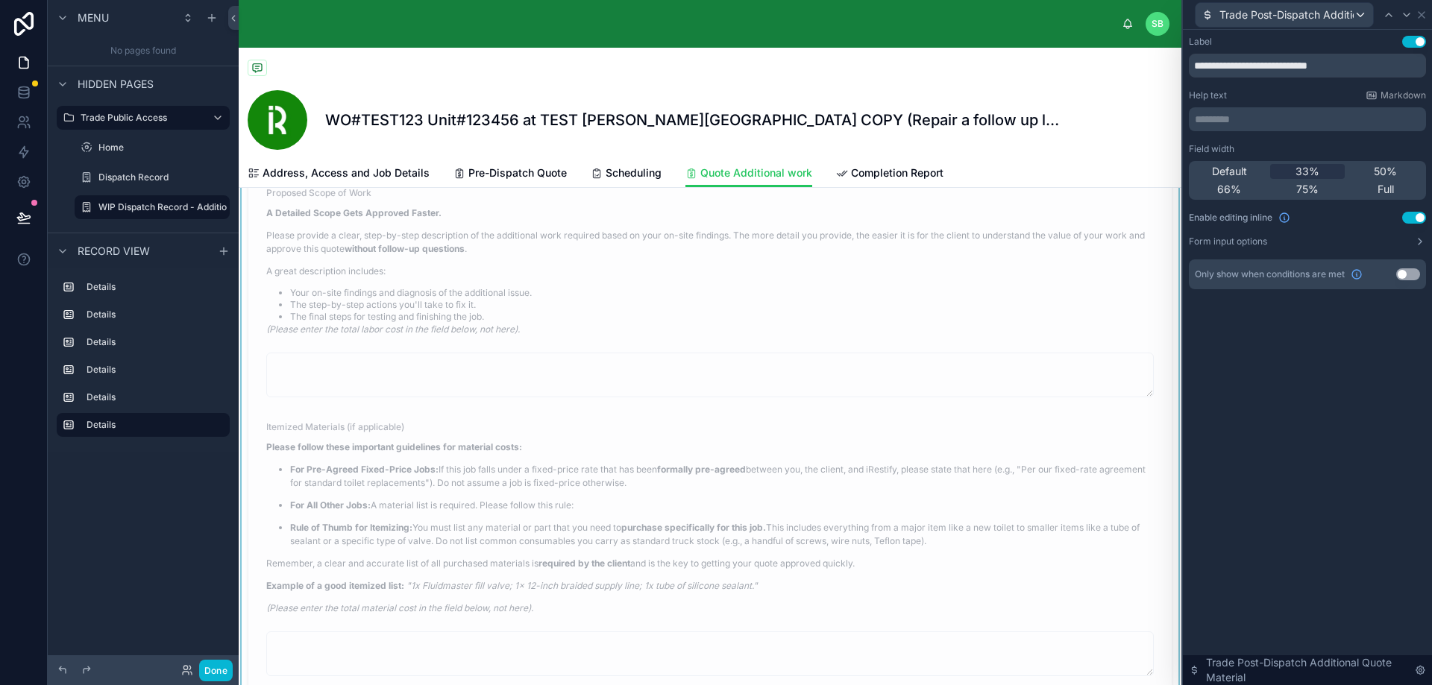
scroll to position [1491, 0]
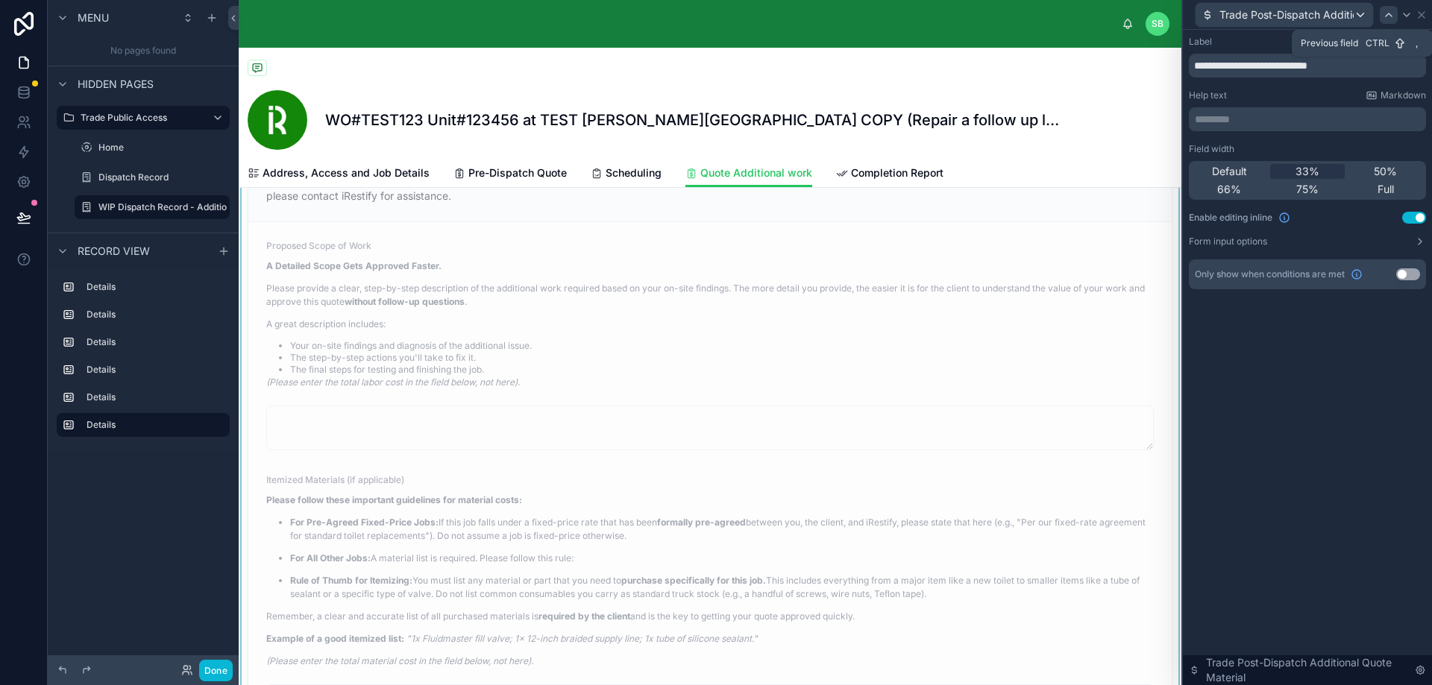
click at [1391, 16] on icon at bounding box center [1388, 15] width 12 height 12
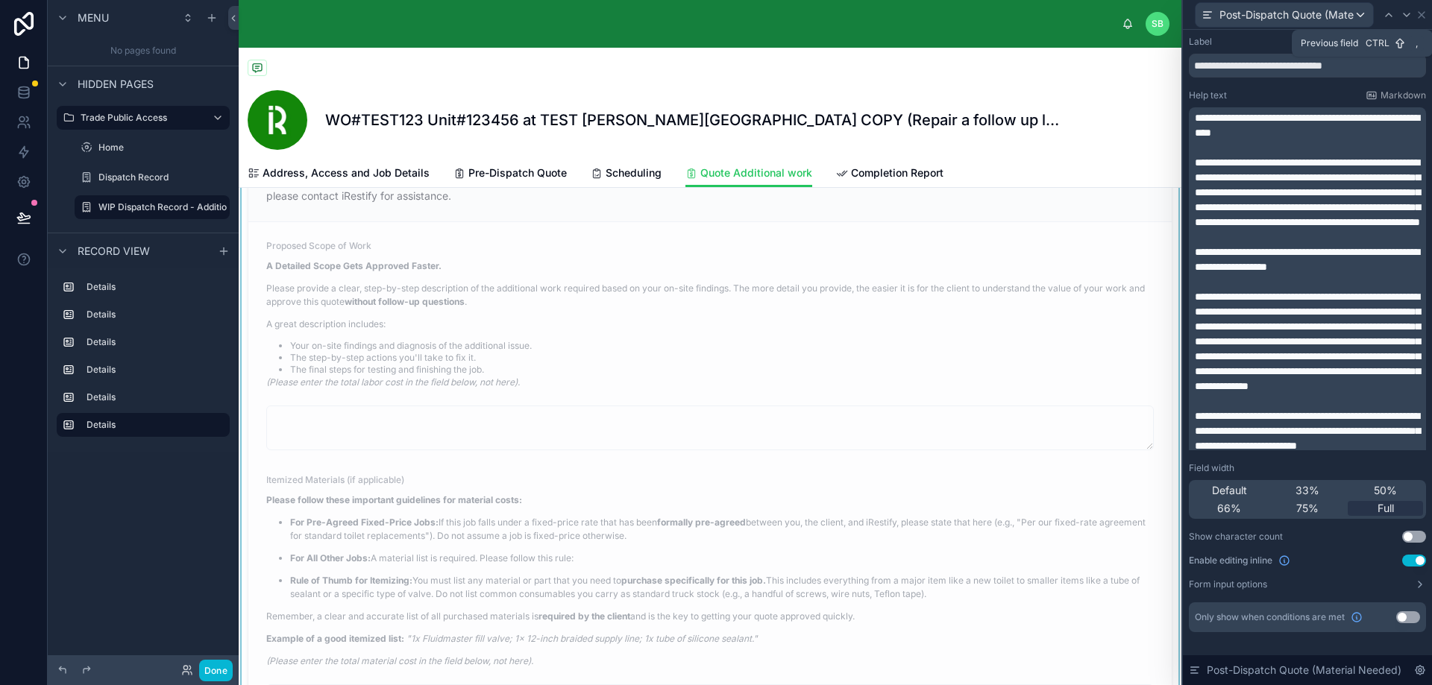
click at [1391, 16] on icon at bounding box center [1388, 15] width 12 height 12
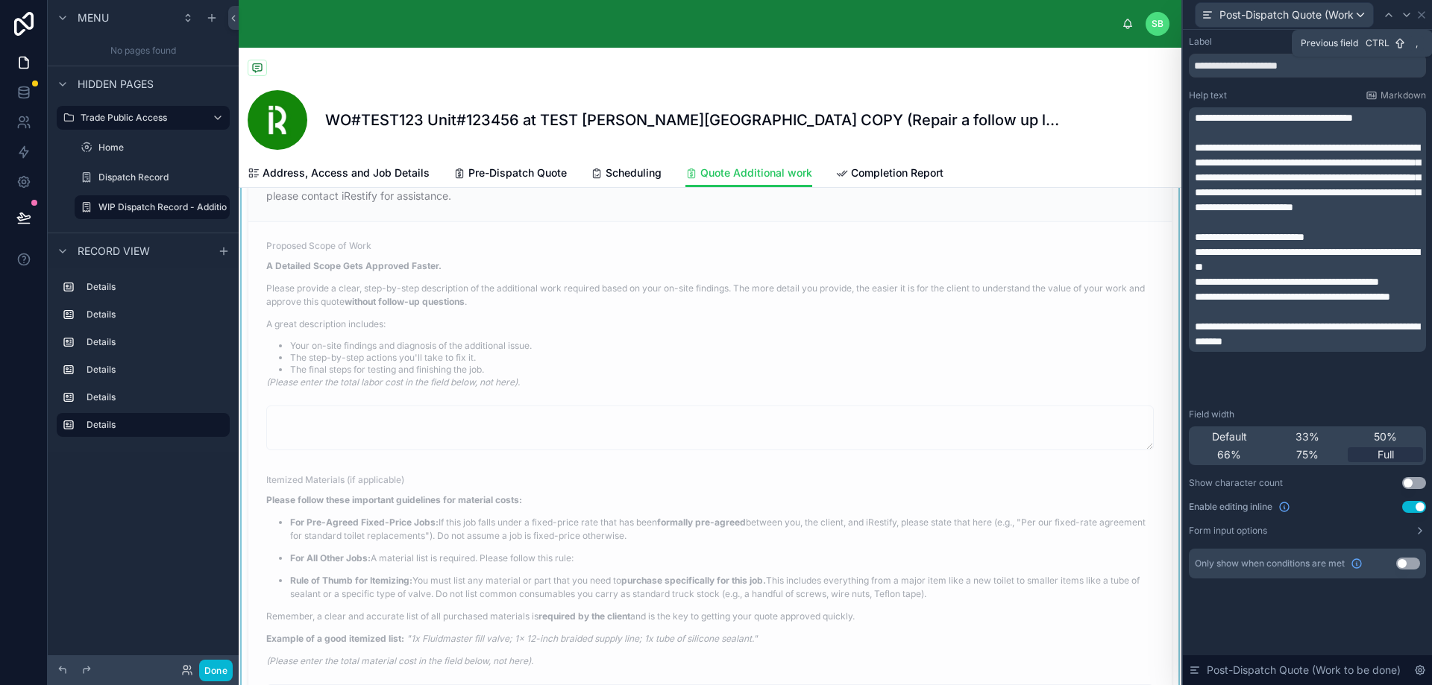
click at [1391, 16] on icon at bounding box center [1388, 15] width 12 height 12
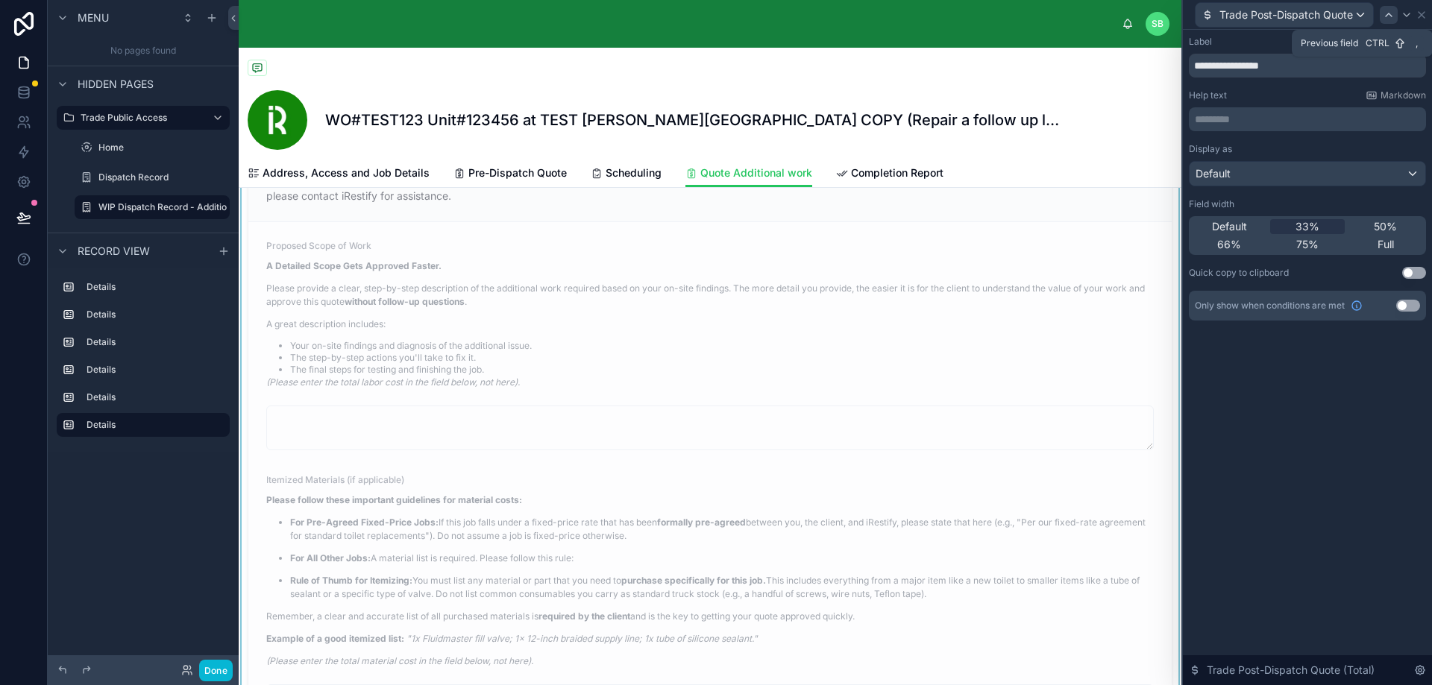
click at [1391, 16] on icon at bounding box center [1388, 14] width 6 height 3
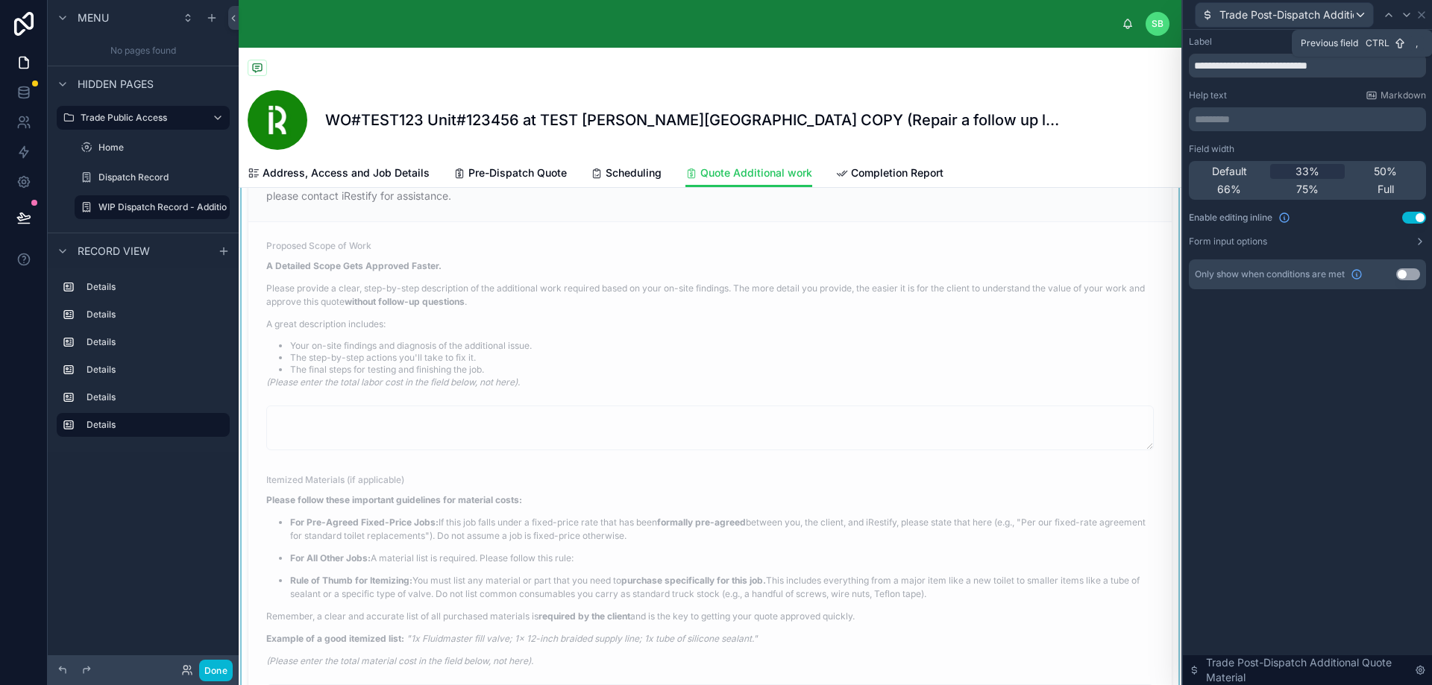
click at [1391, 16] on icon at bounding box center [1388, 14] width 6 height 3
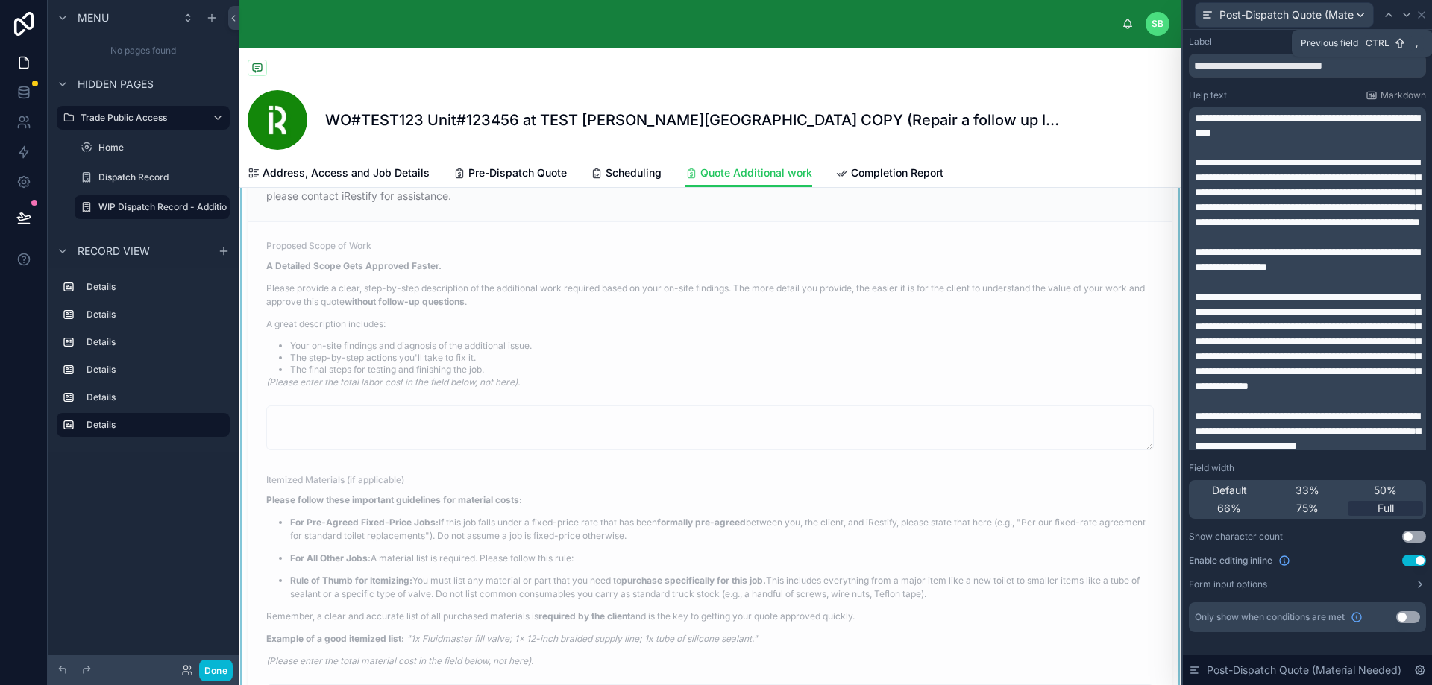
click at [1391, 16] on icon at bounding box center [1388, 14] width 6 height 3
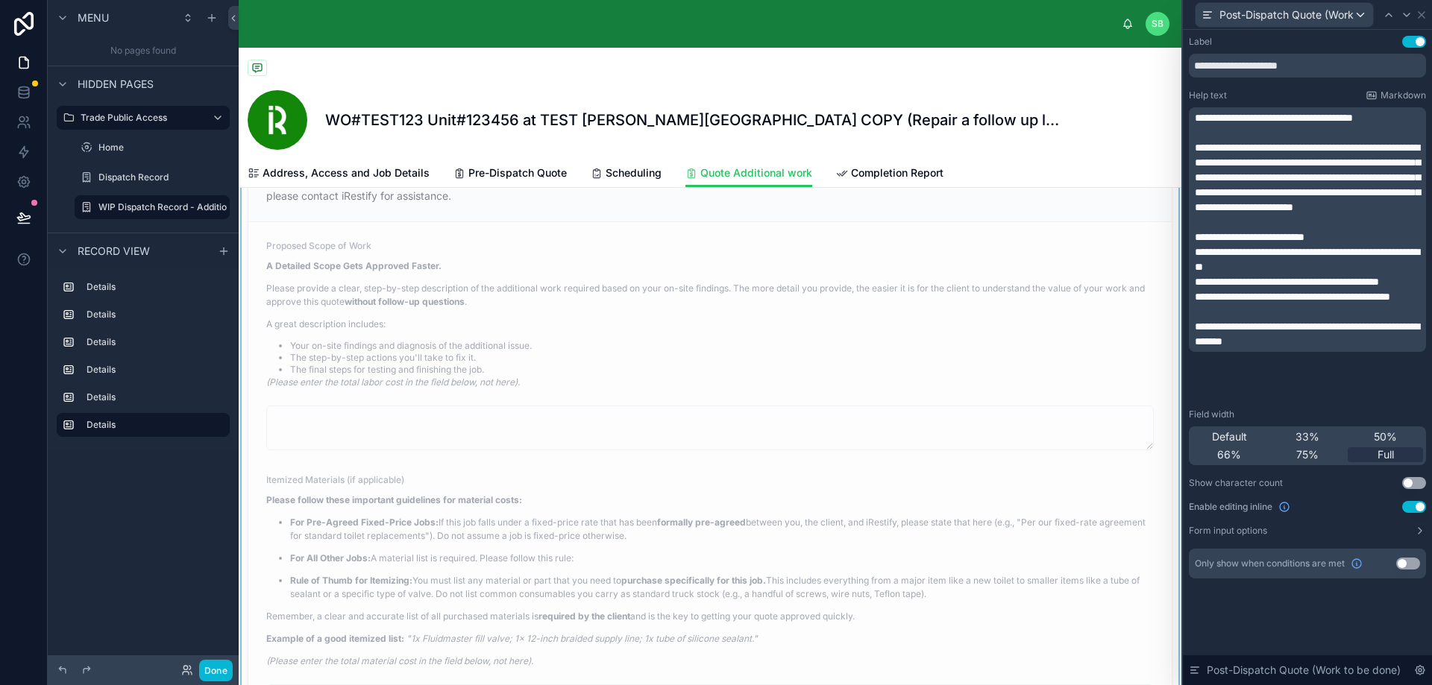
click at [1282, 124] on div "**********" at bounding box center [1308, 229] width 228 height 239
click at [1283, 119] on span "**********" at bounding box center [1273, 118] width 158 height 10
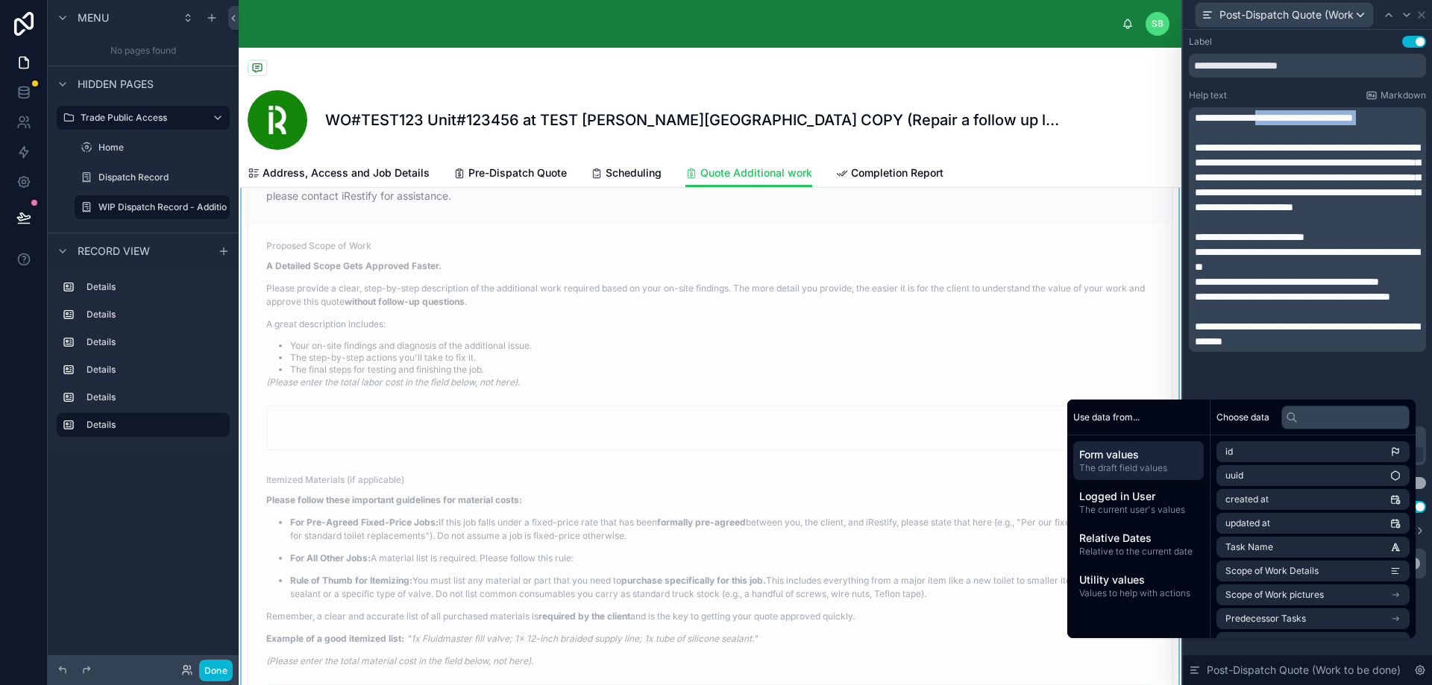
click at [1273, 126] on p "﻿" at bounding box center [1308, 132] width 228 height 15
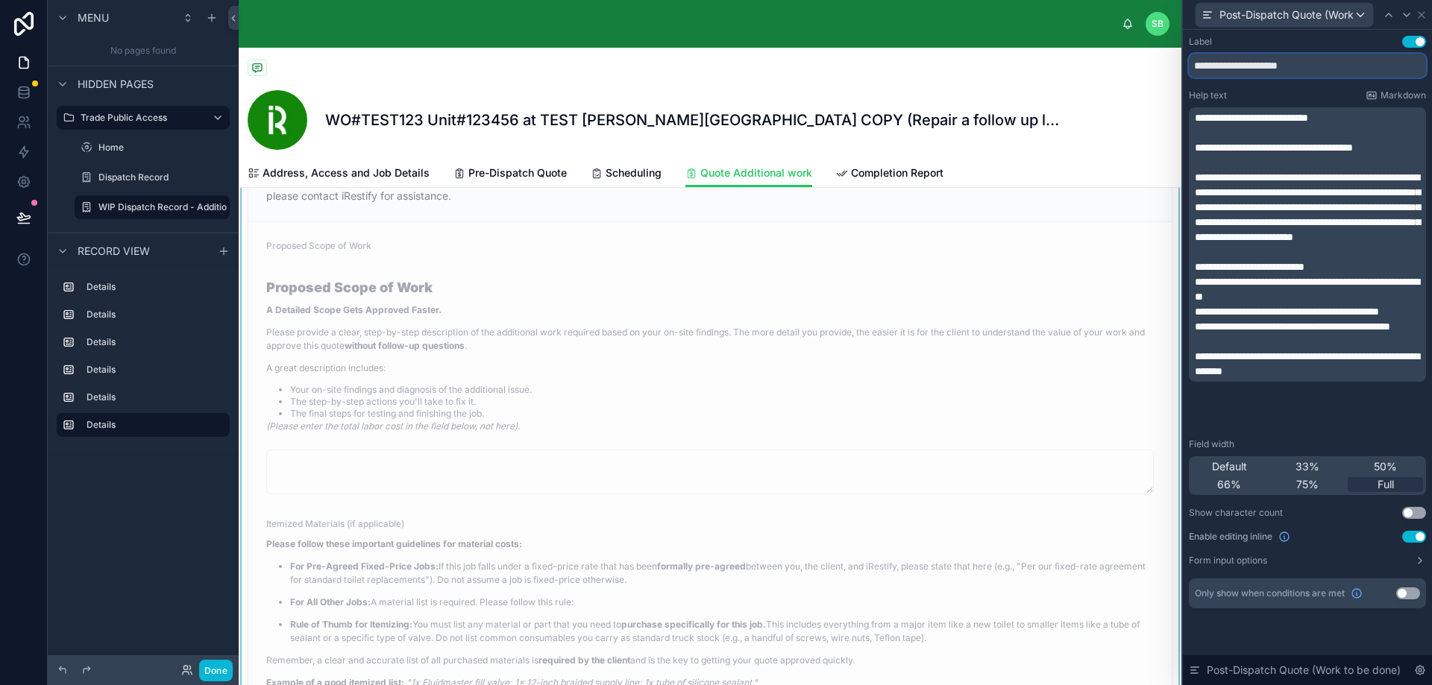
drag, startPoint x: 1359, startPoint y: 59, endPoint x: 1154, endPoint y: 64, distance: 204.4
click at [1154, 64] on div "**********" at bounding box center [716, 342] width 1432 height 685
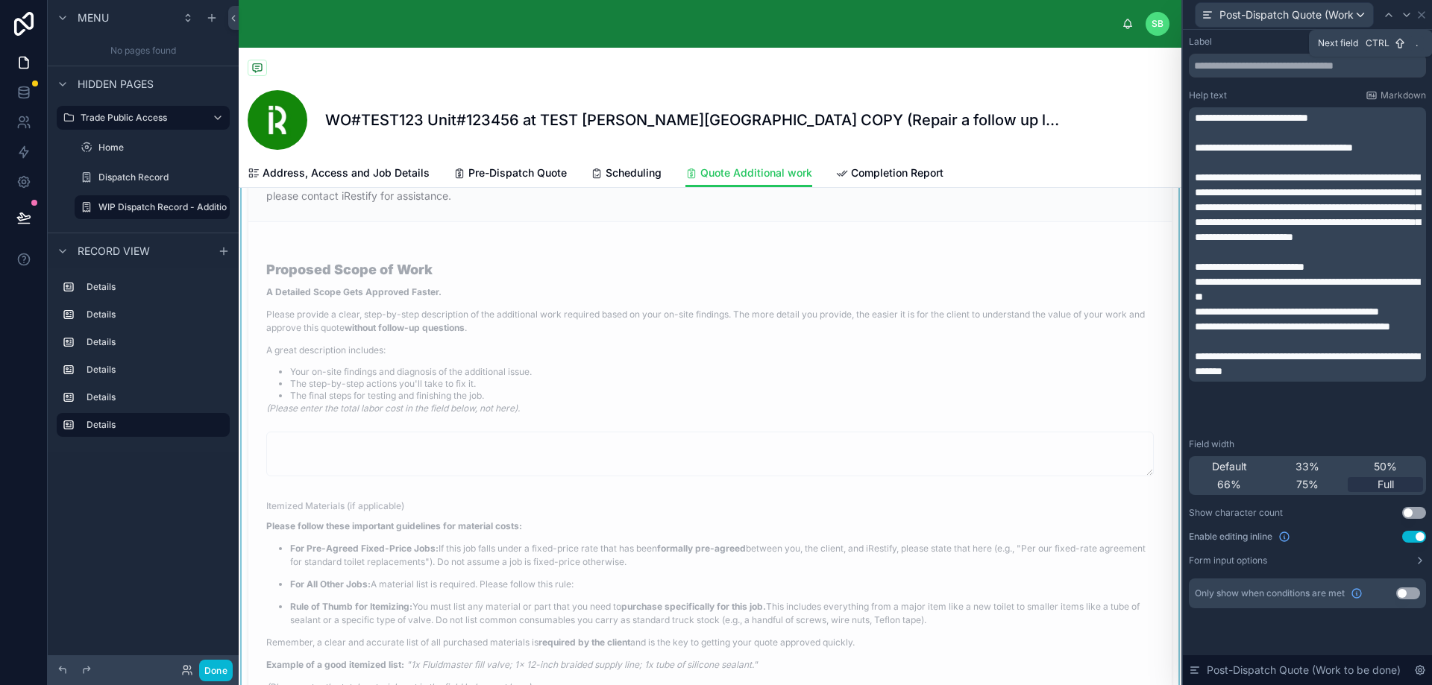
click at [1406, 13] on icon at bounding box center [1406, 15] width 12 height 12
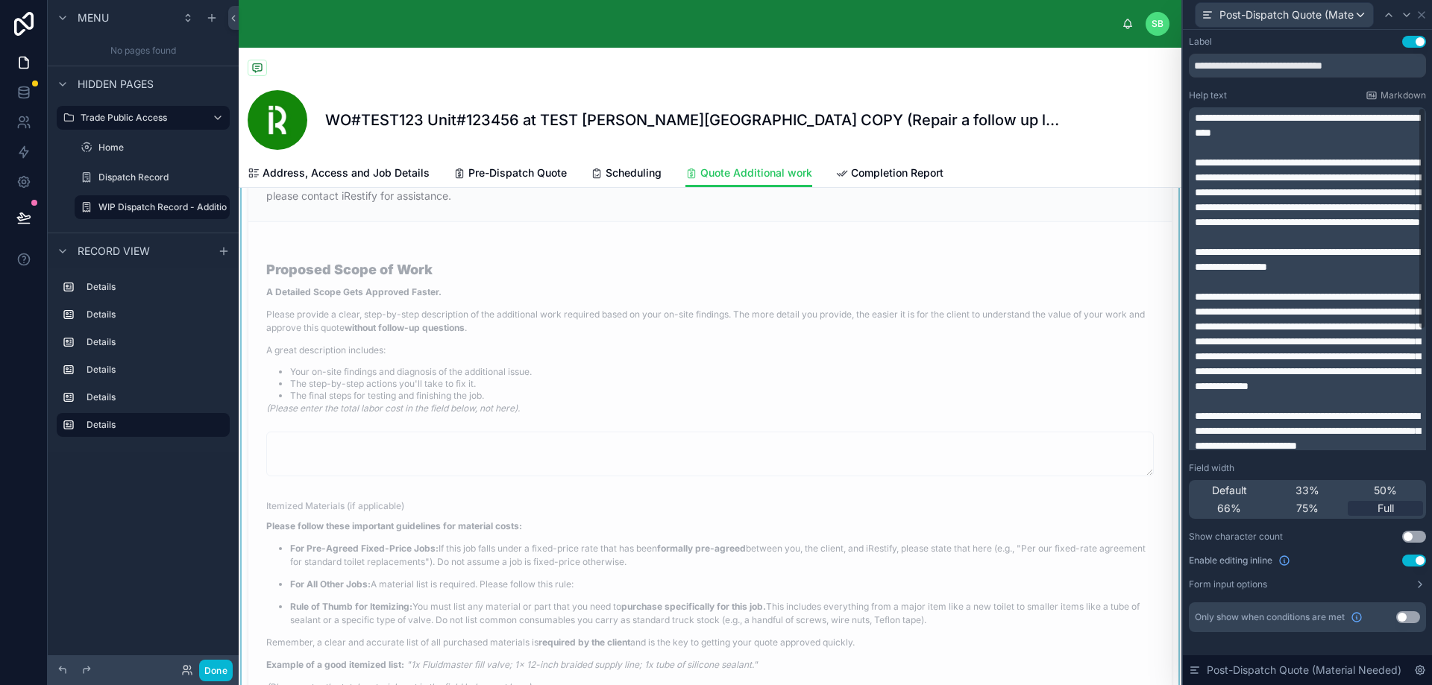
click at [1246, 113] on span "**********" at bounding box center [1306, 125] width 224 height 25
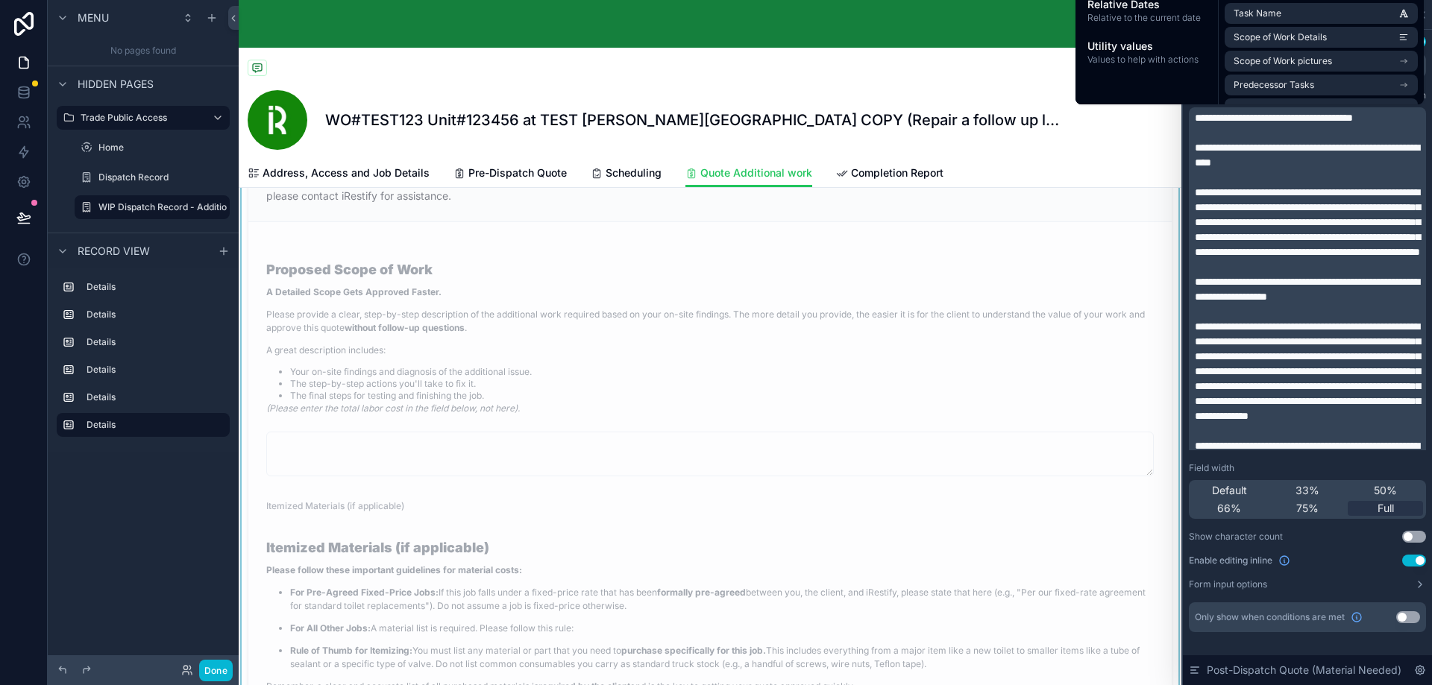
click at [1028, 72] on div at bounding box center [710, 69] width 925 height 19
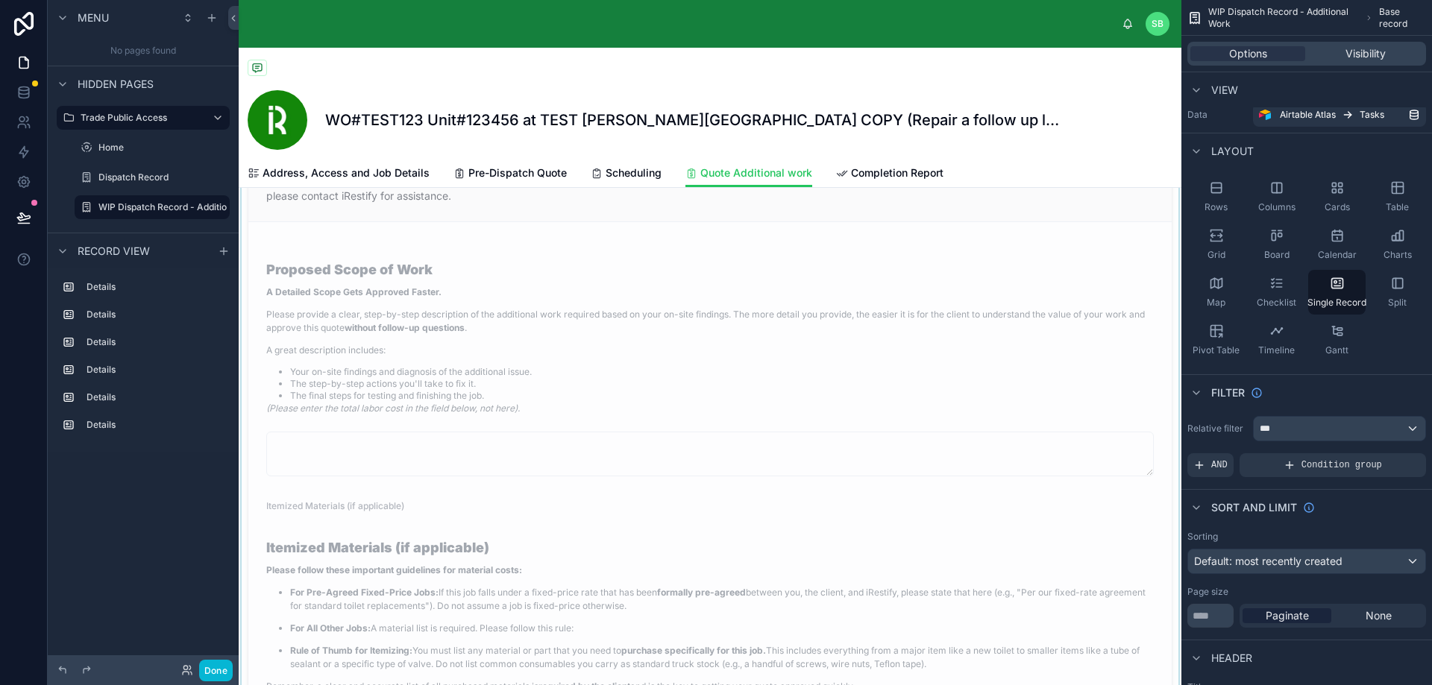
click at [529, 598] on div at bounding box center [710, 508] width 942 height 779
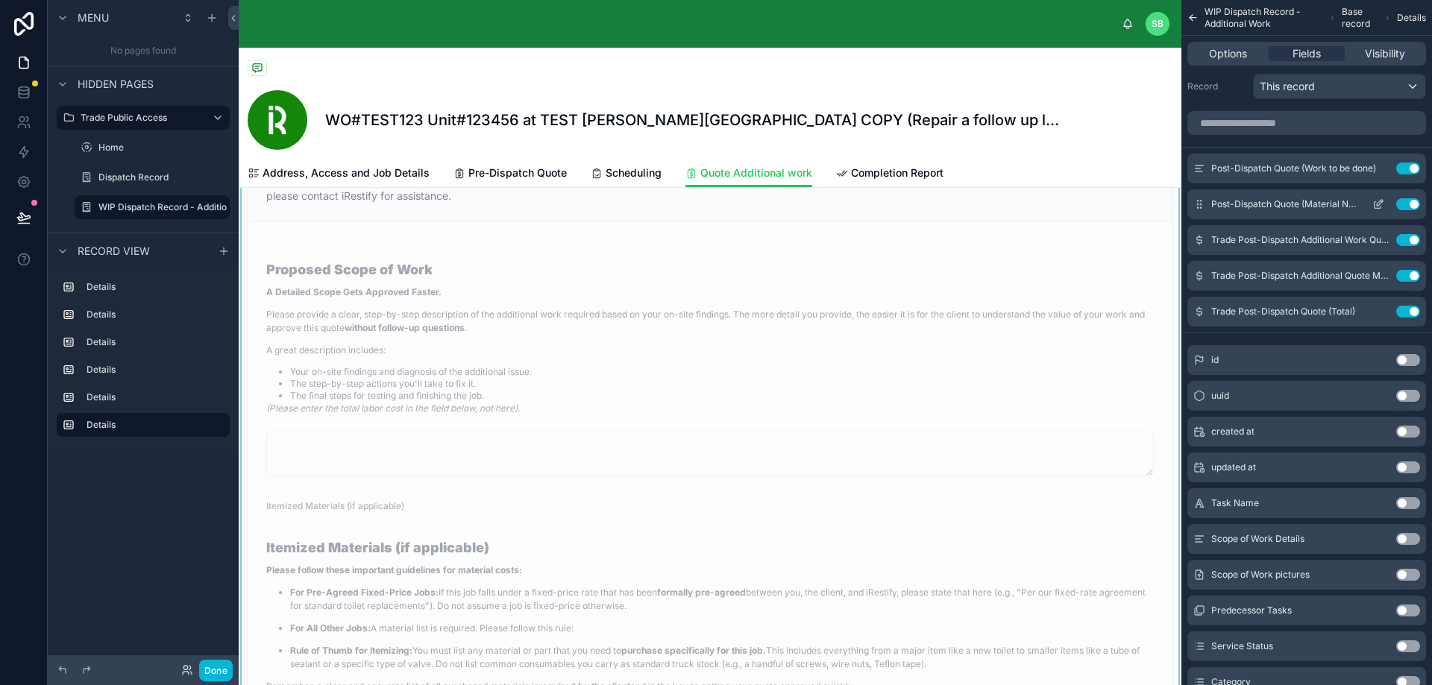
click at [1382, 198] on icon "scrollable content" at bounding box center [1378, 204] width 12 height 12
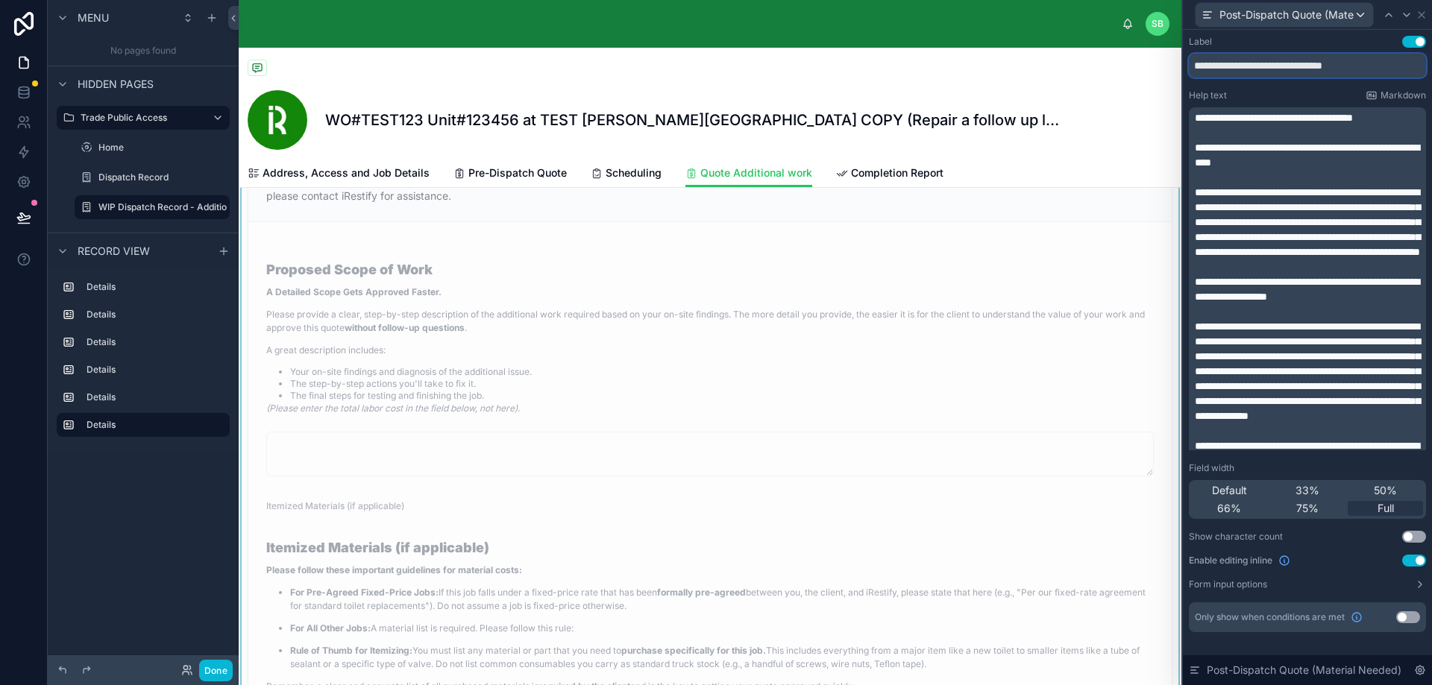
drag, startPoint x: 1371, startPoint y: 67, endPoint x: 1157, endPoint y: 60, distance: 214.1
click at [1157, 60] on div "**********" at bounding box center [716, 342] width 1432 height 685
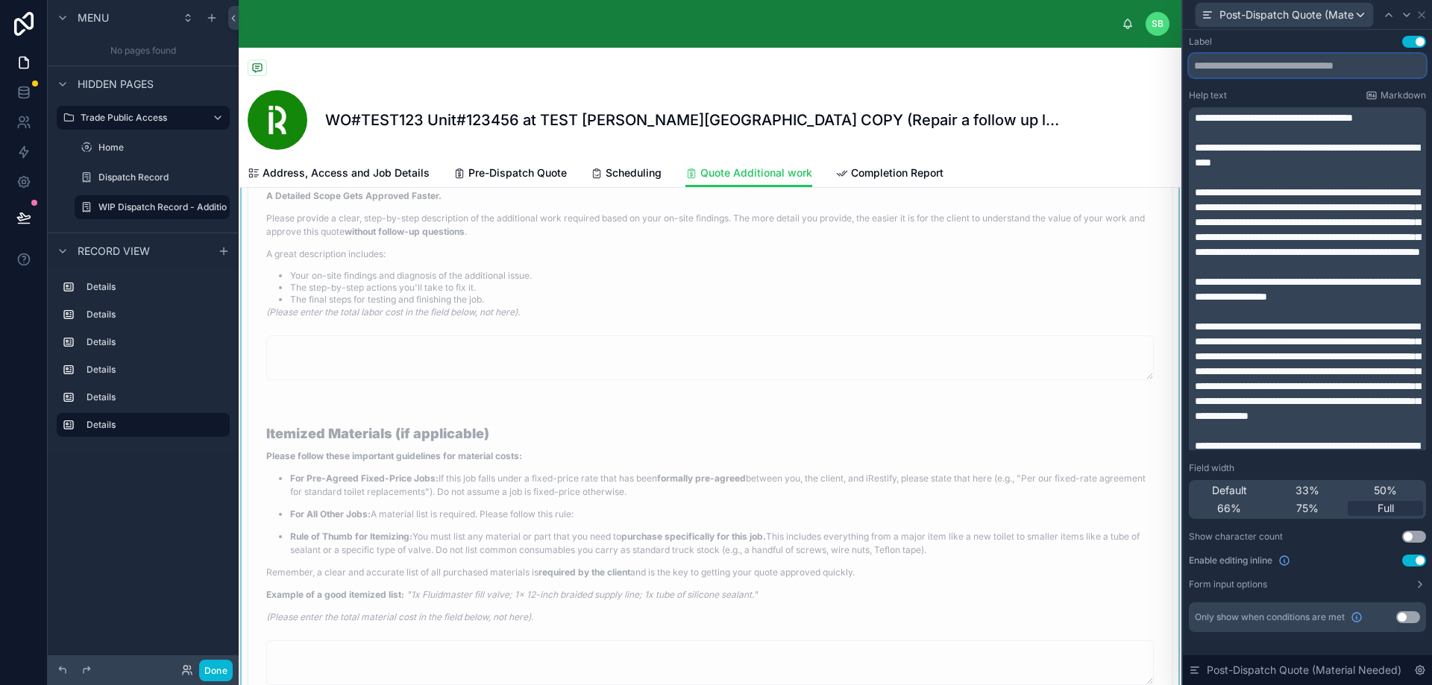
scroll to position [1566, 0]
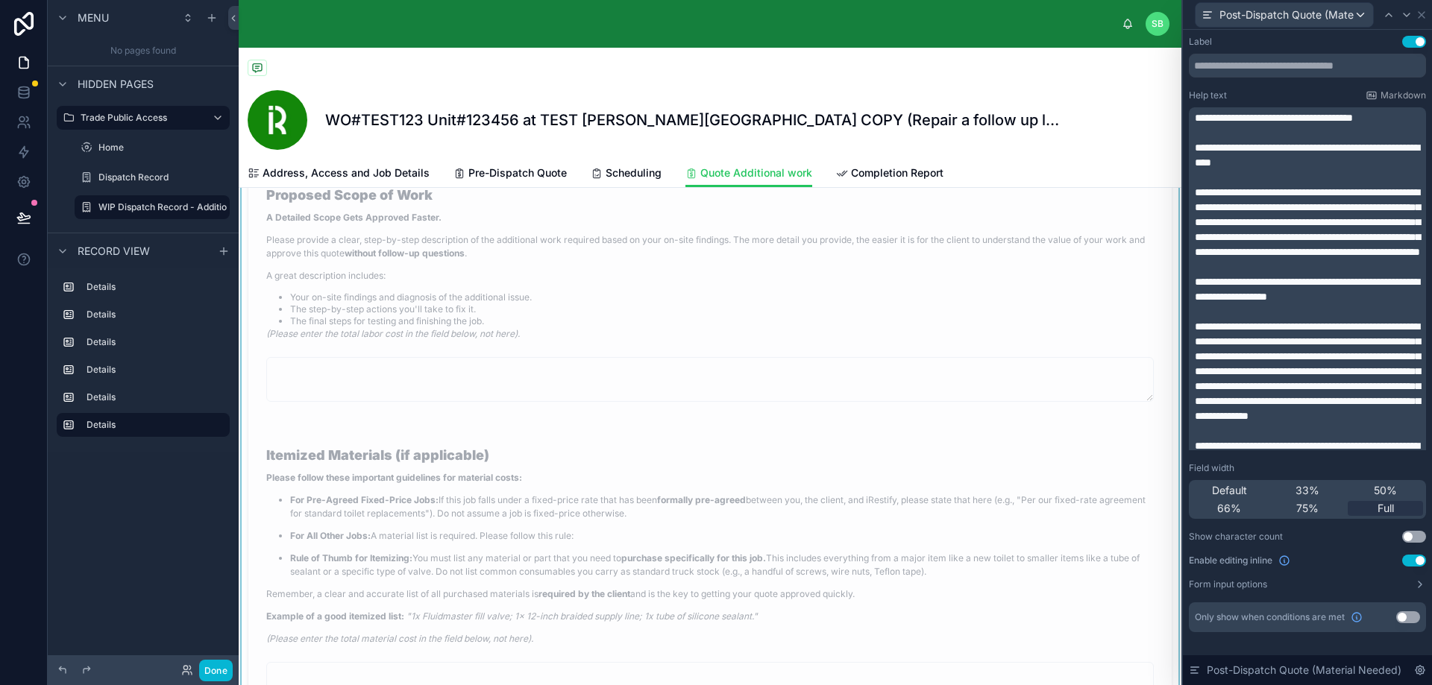
click at [680, 439] on form "Proposed Scope of Work A Detailed Scope Gets Approved Faster. Please provide a …" at bounding box center [709, 474] width 923 height 652
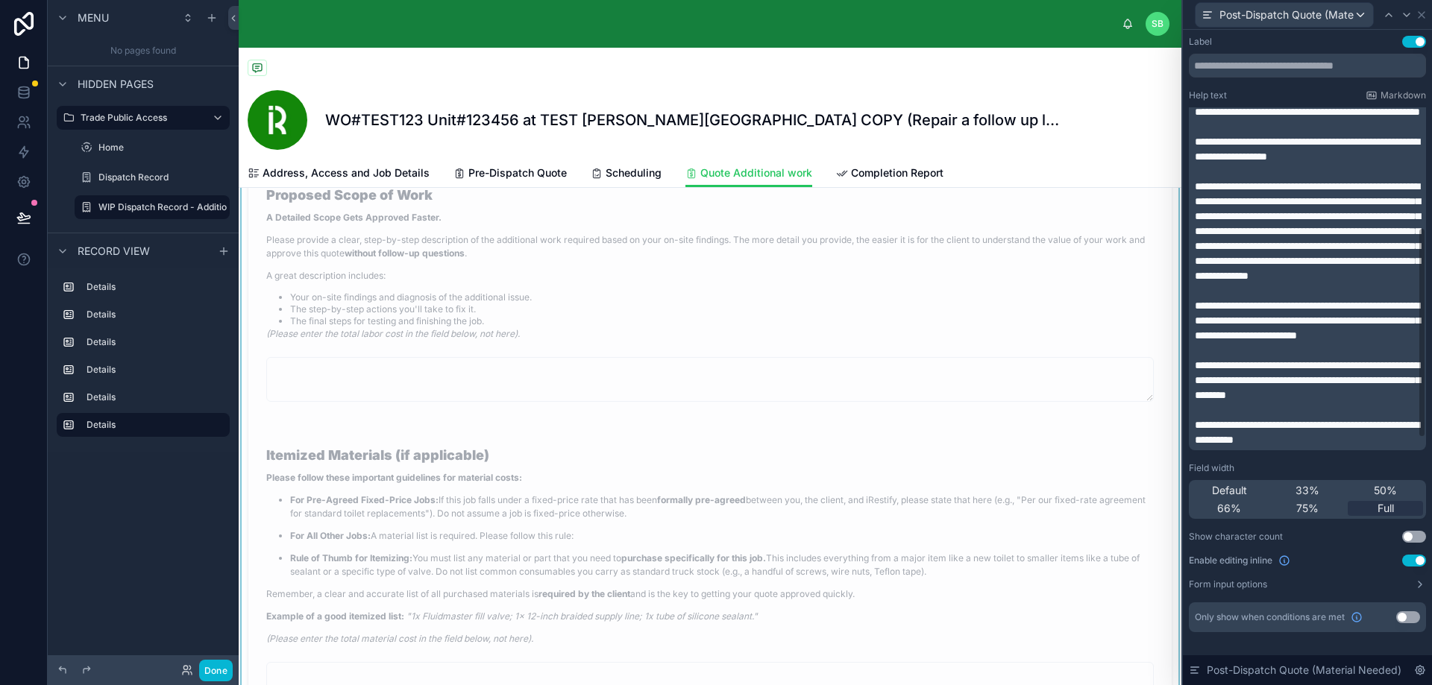
scroll to position [215, 0]
click at [1389, 10] on icon at bounding box center [1388, 15] width 12 height 12
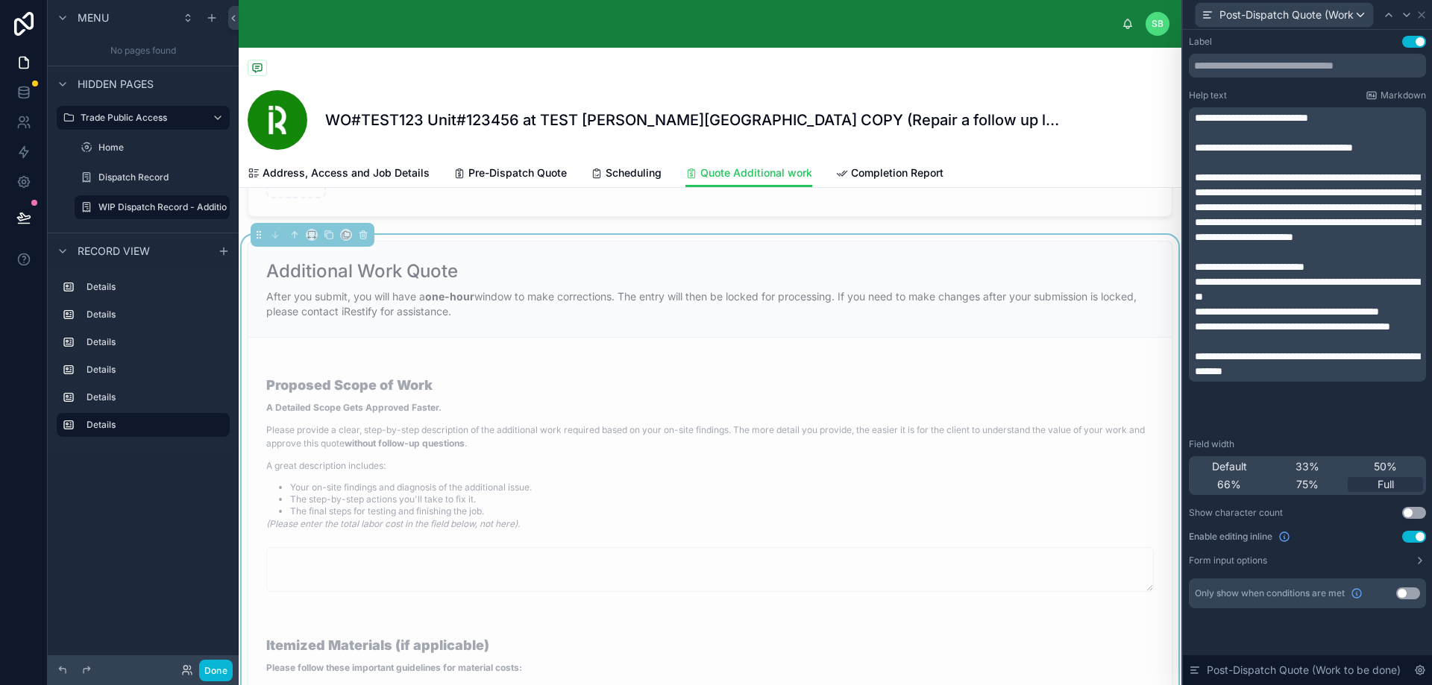
scroll to position [1342, 0]
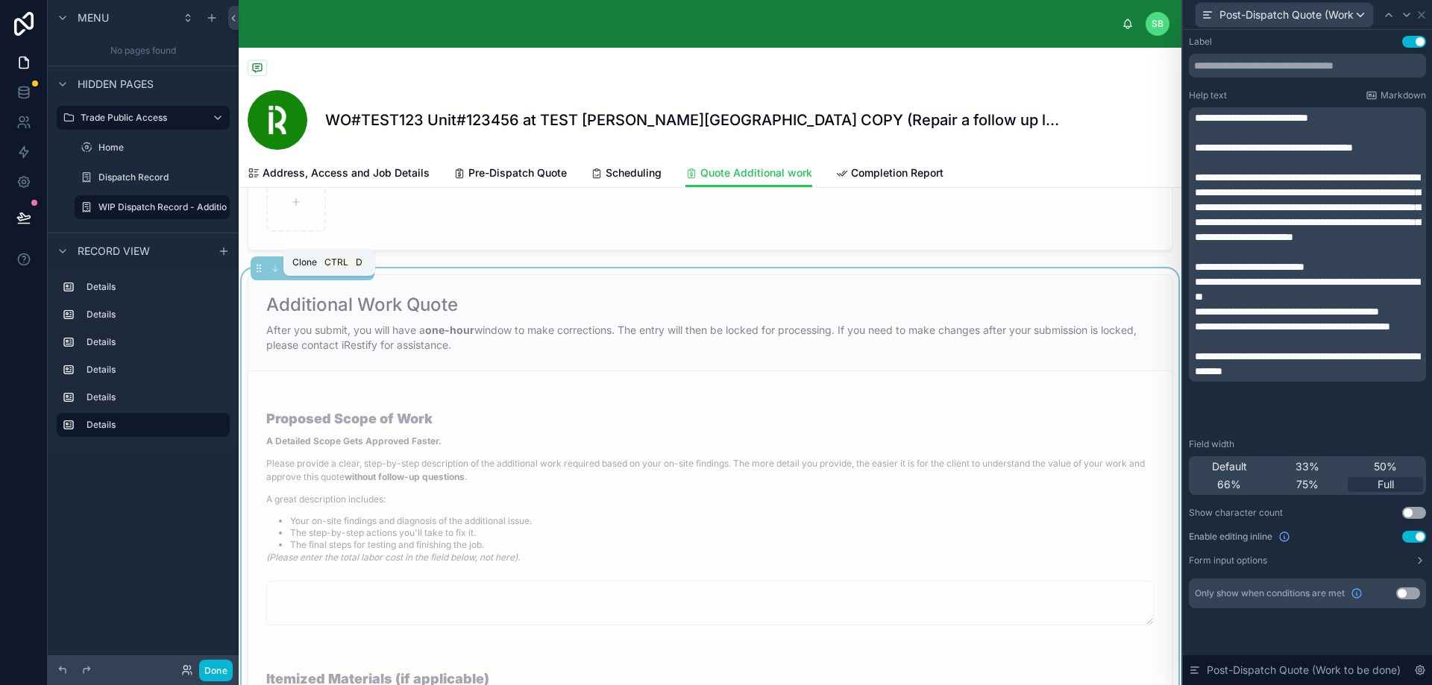
click at [329, 274] on icon at bounding box center [329, 268] width 10 height 10
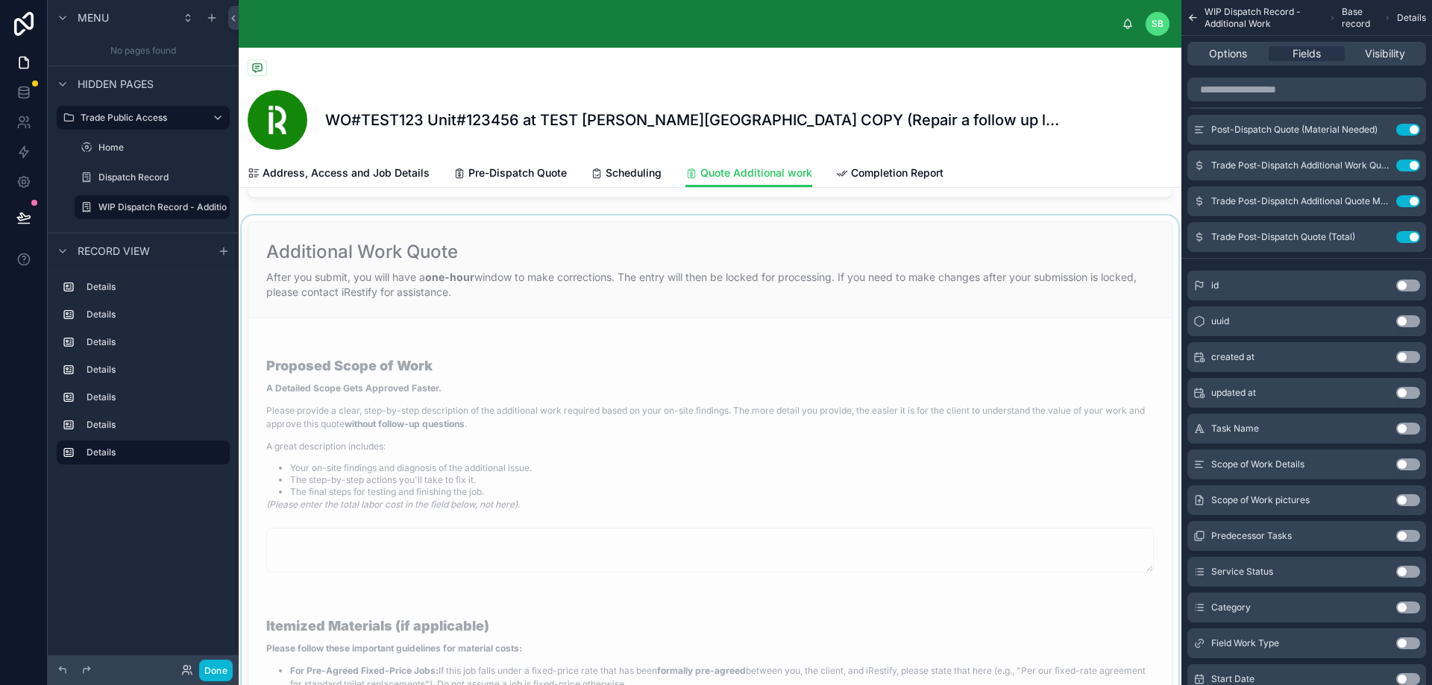
scroll to position [1417, 0]
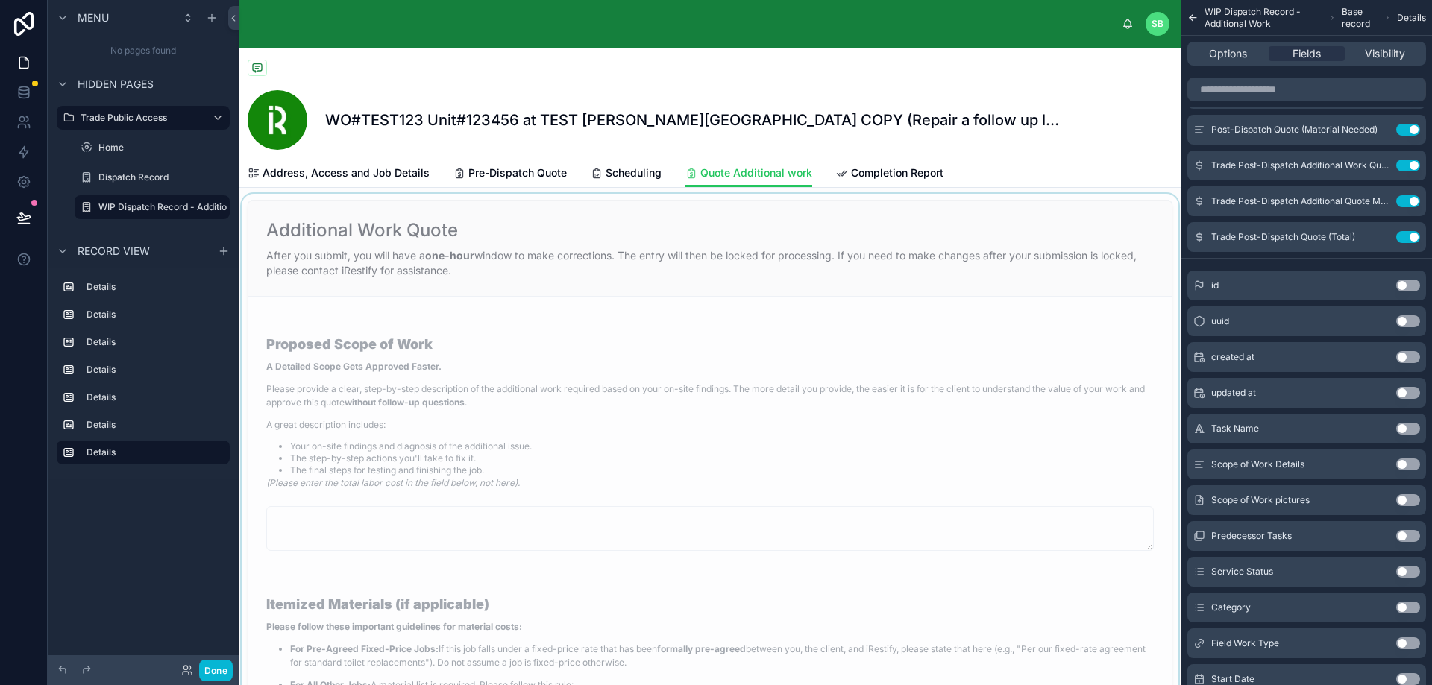
click at [714, 412] on div at bounding box center [710, 574] width 942 height 761
click at [1383, 56] on span "Visibility" at bounding box center [1384, 53] width 40 height 15
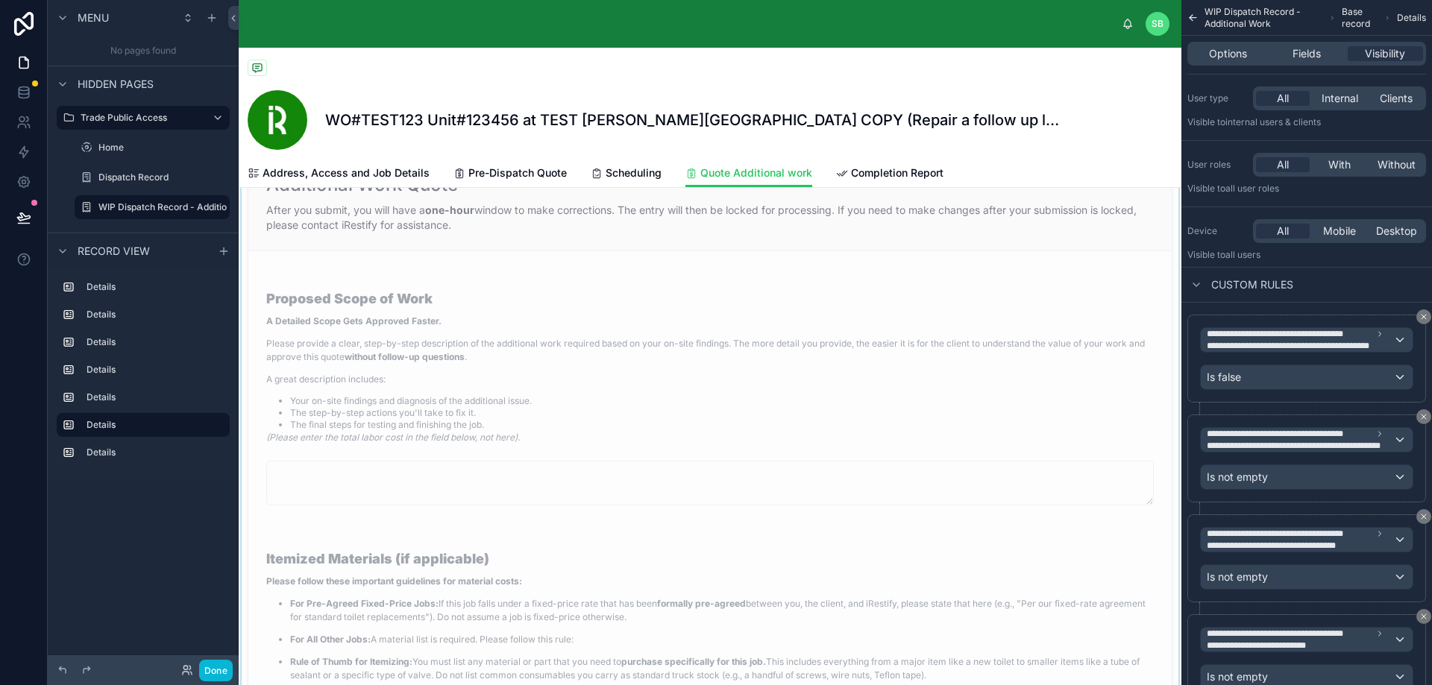
scroll to position [2237, 0]
click at [781, 412] on div at bounding box center [710, 527] width 942 height 761
click at [1421, 416] on icon "scrollable content" at bounding box center [1423, 416] width 9 height 9
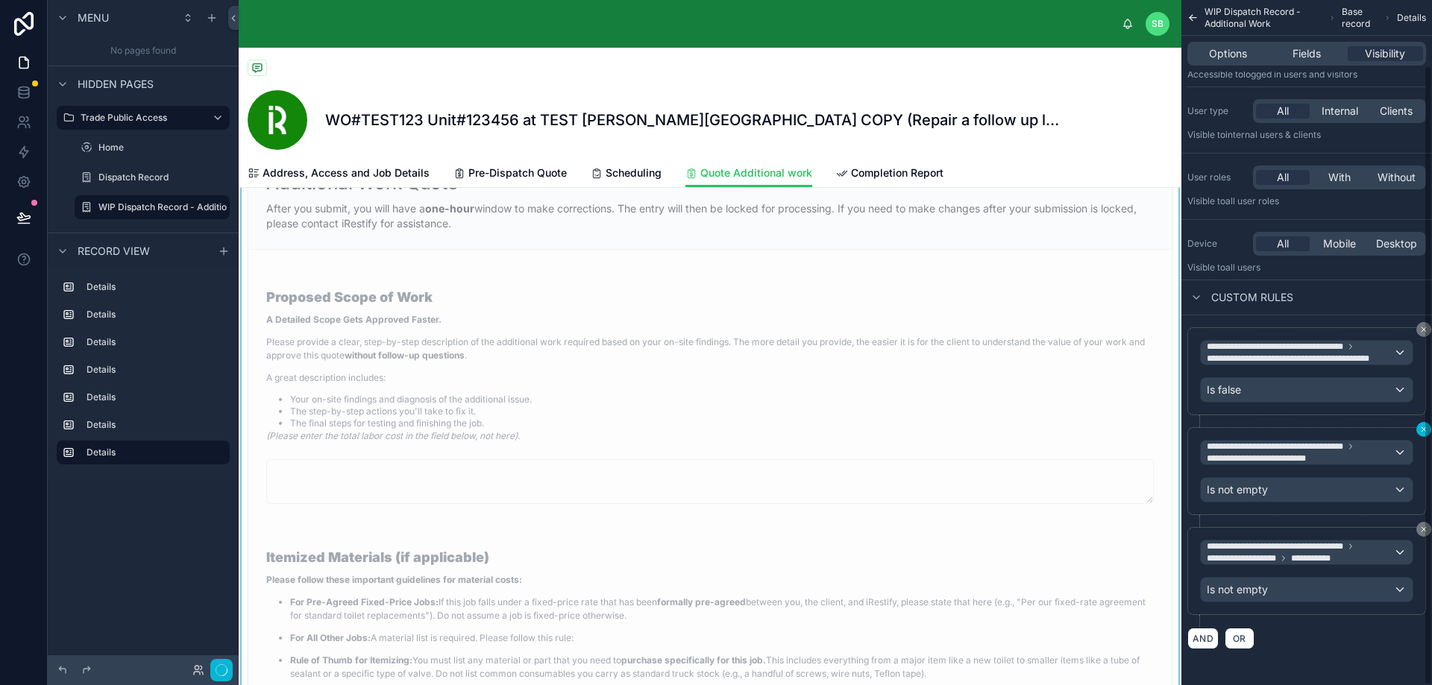
scroll to position [72, 0]
click at [1424, 430] on div "**********" at bounding box center [1306, 342] width 251 height 685
click at [1420, 429] on icon "scrollable content" at bounding box center [1423, 429] width 9 height 9
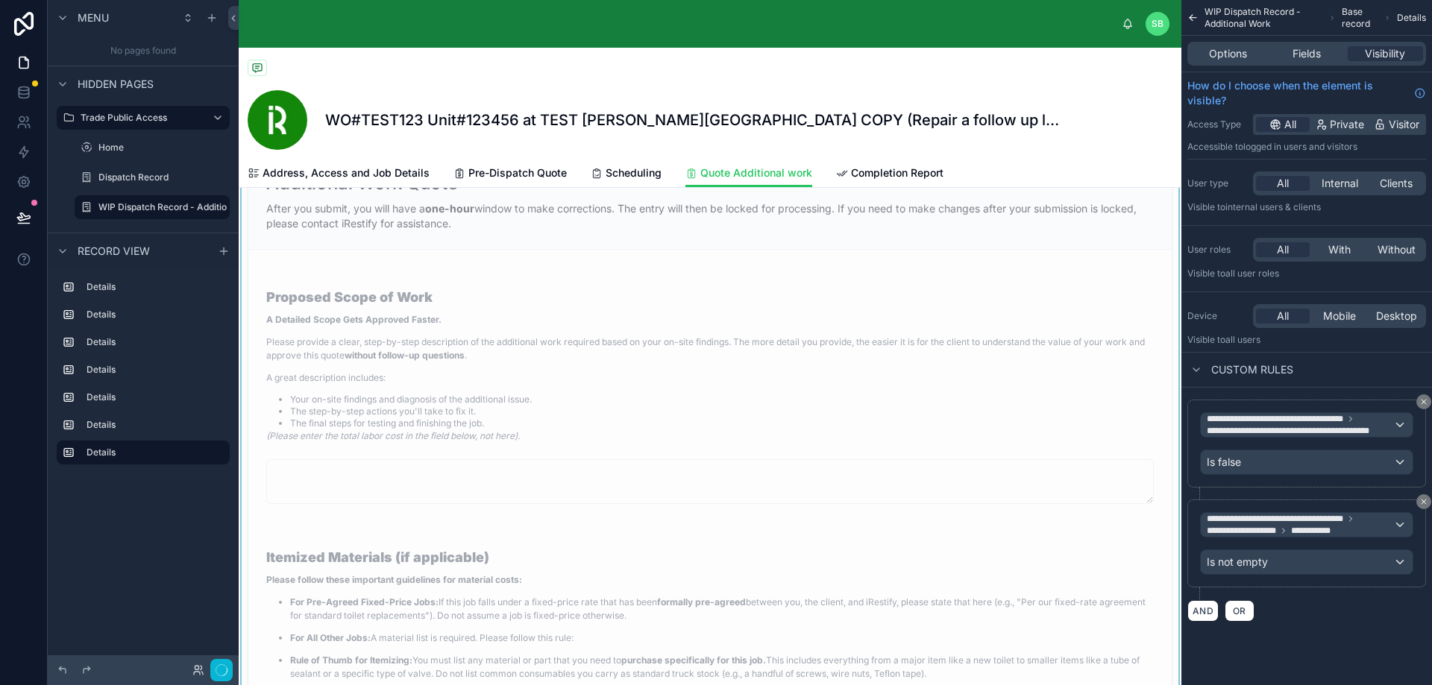
scroll to position [0, 0]
click at [1423, 503] on icon "scrollable content" at bounding box center [1423, 501] width 9 height 9
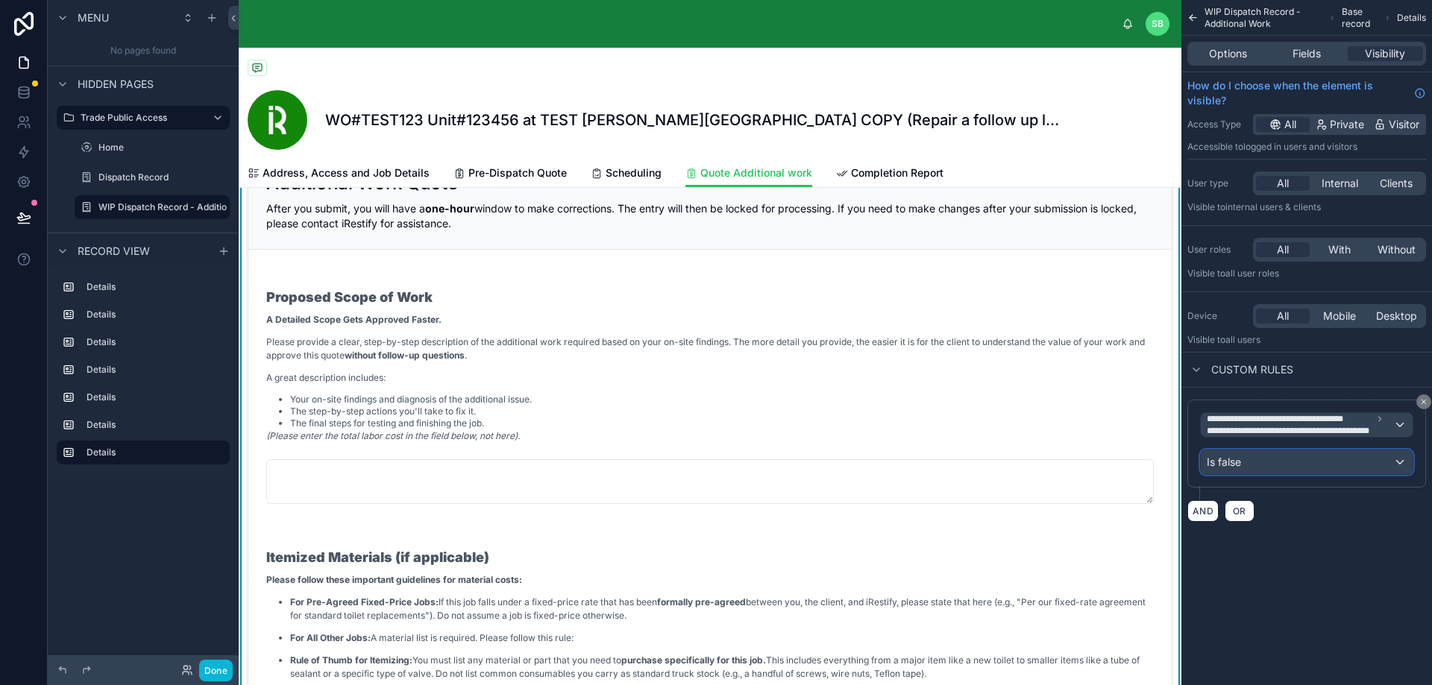
click at [1332, 460] on div "Is false" at bounding box center [1306, 462] width 212 height 24
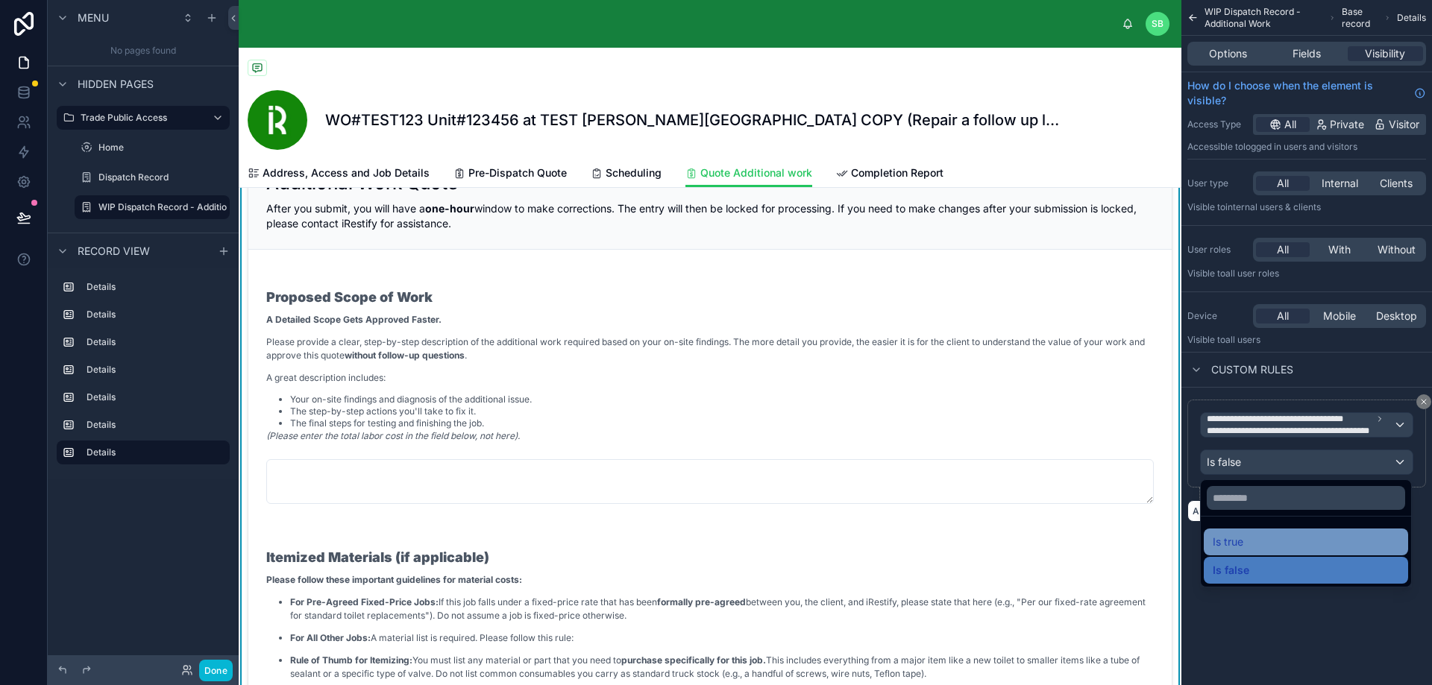
click at [1279, 540] on div "Is true" at bounding box center [1305, 542] width 186 height 18
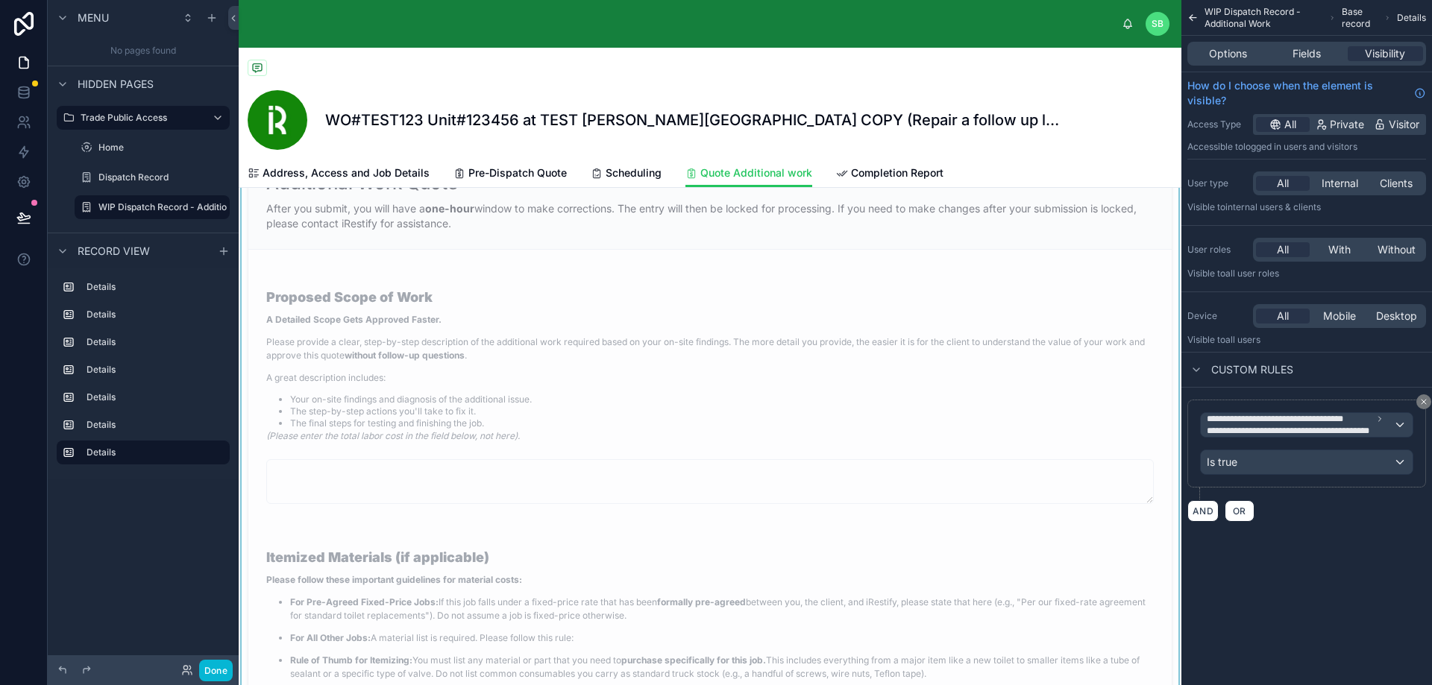
click at [709, 418] on li "The step-by-step actions you'll take to fix it." at bounding box center [721, 412] width 863 height 12
click at [1306, 51] on span "Fields" at bounding box center [1306, 53] width 28 height 15
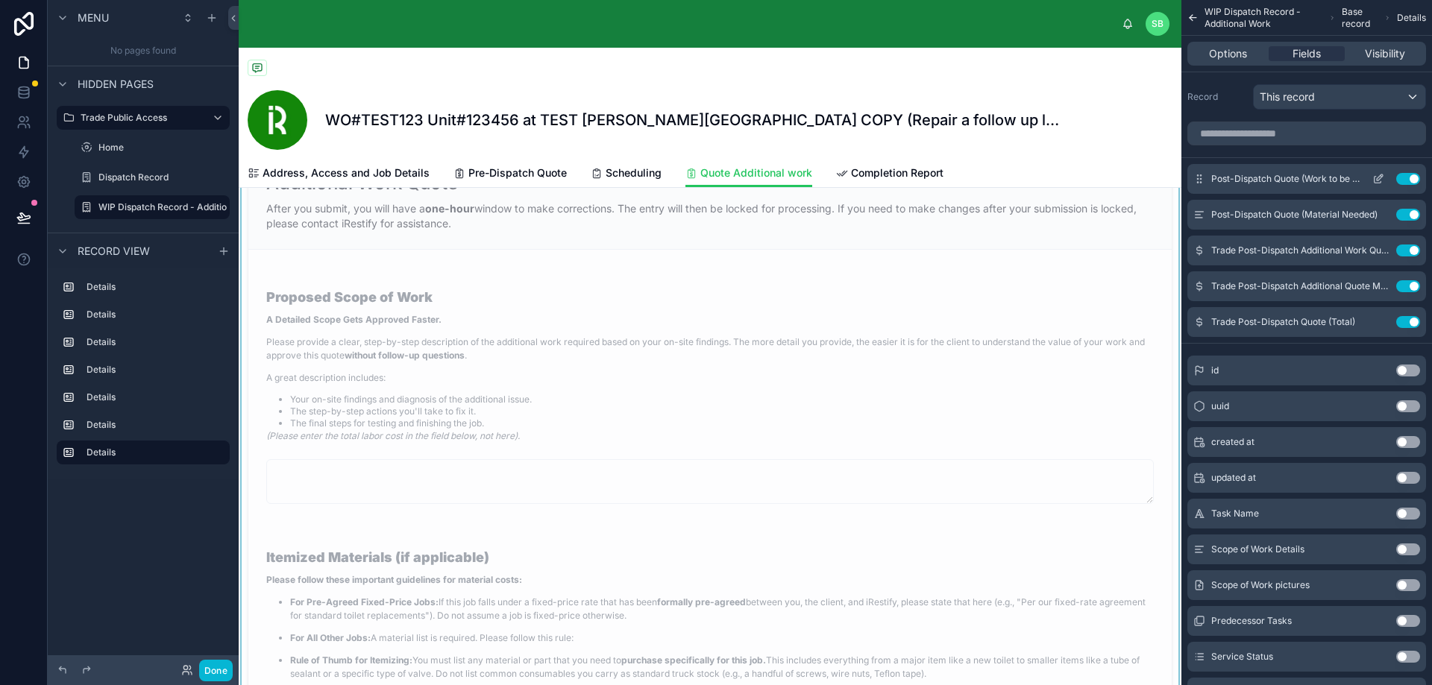
click at [1376, 180] on icon "scrollable content" at bounding box center [1378, 179] width 12 height 12
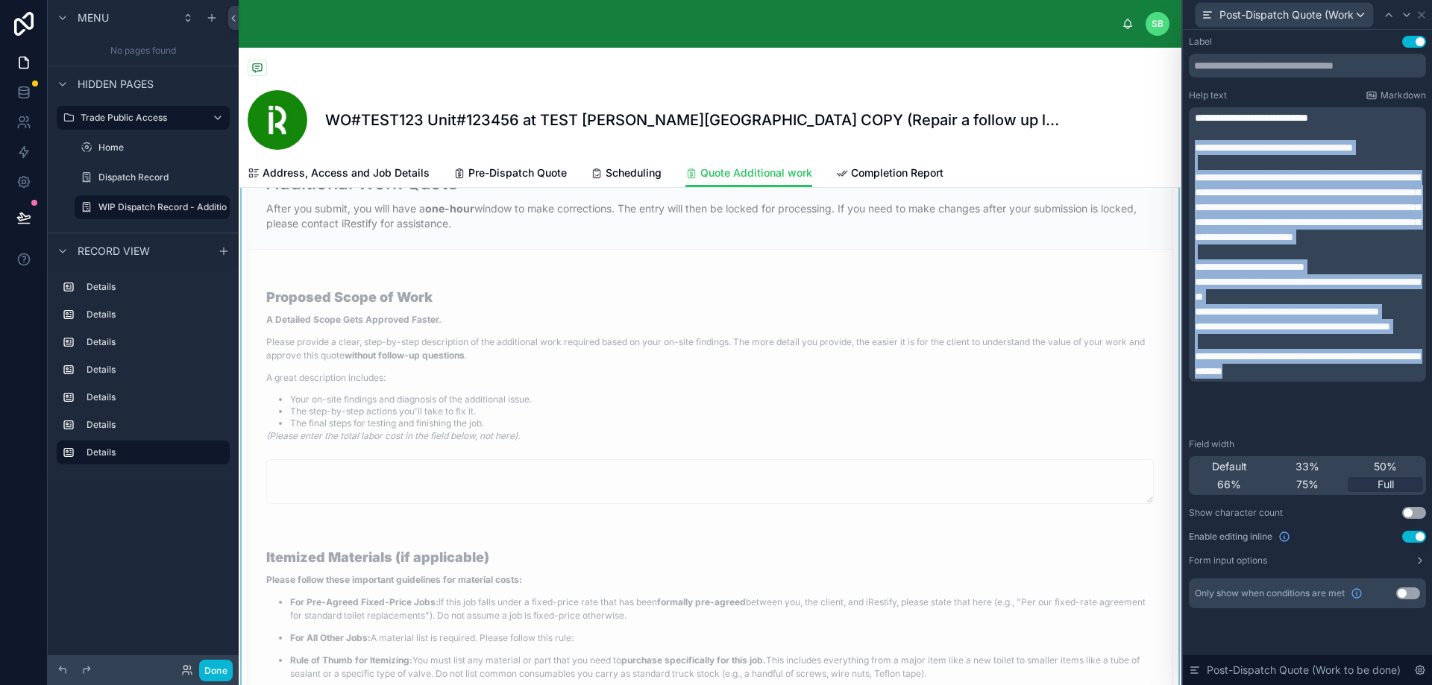
drag, startPoint x: 1195, startPoint y: 149, endPoint x: 1347, endPoint y: 427, distance: 317.0
click at [1347, 427] on div "**********" at bounding box center [1307, 322] width 237 height 573
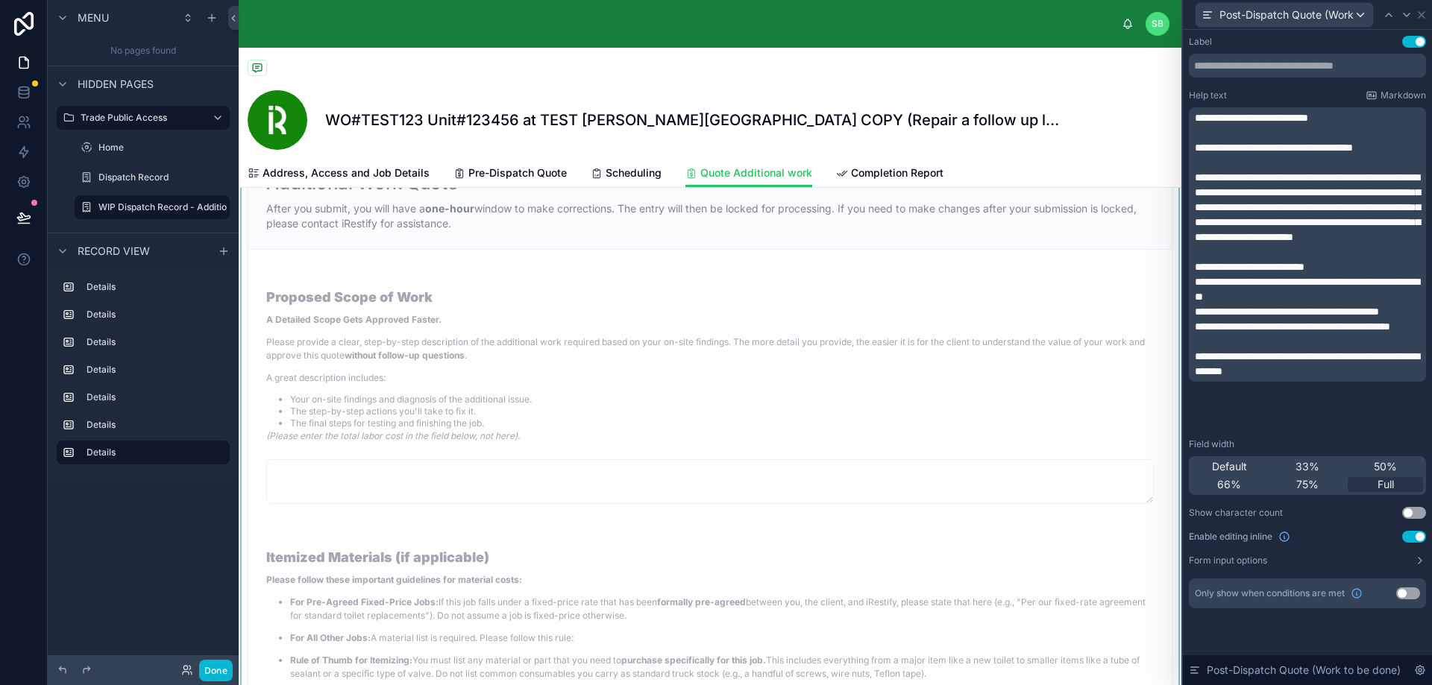
click at [891, 348] on div "Proposed Scope of Work A Detailed Scope Gets Approved Faster. Please provide a …" at bounding box center [709, 360] width 887 height 183
click at [890, 362] on p "Please provide a clear, step-by-step description of the additional work require…" at bounding box center [709, 349] width 887 height 27
click at [1417, 538] on button "Use setting" at bounding box center [1414, 537] width 24 height 12
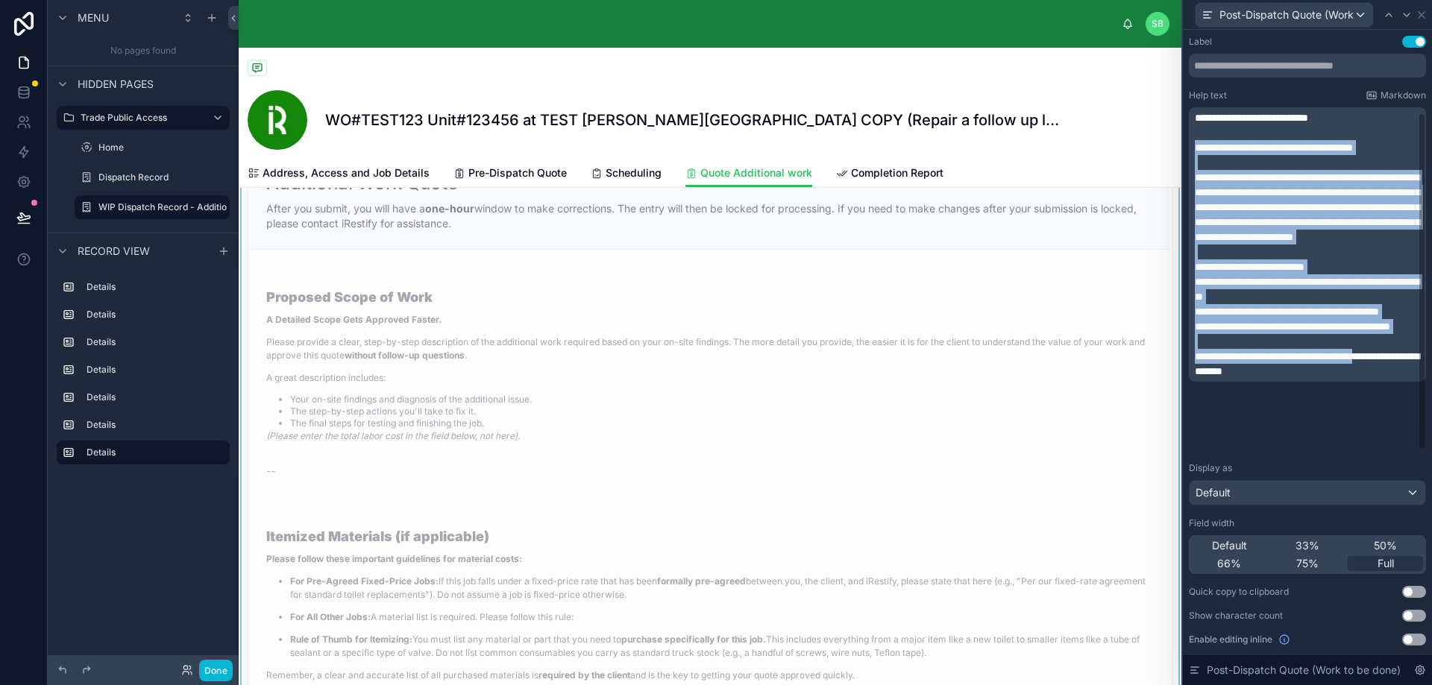
scroll to position [6, 0]
drag, startPoint x: 1196, startPoint y: 145, endPoint x: 1396, endPoint y: 462, distance: 374.6
click at [1396, 462] on div "**********" at bounding box center [1307, 374] width 237 height 676
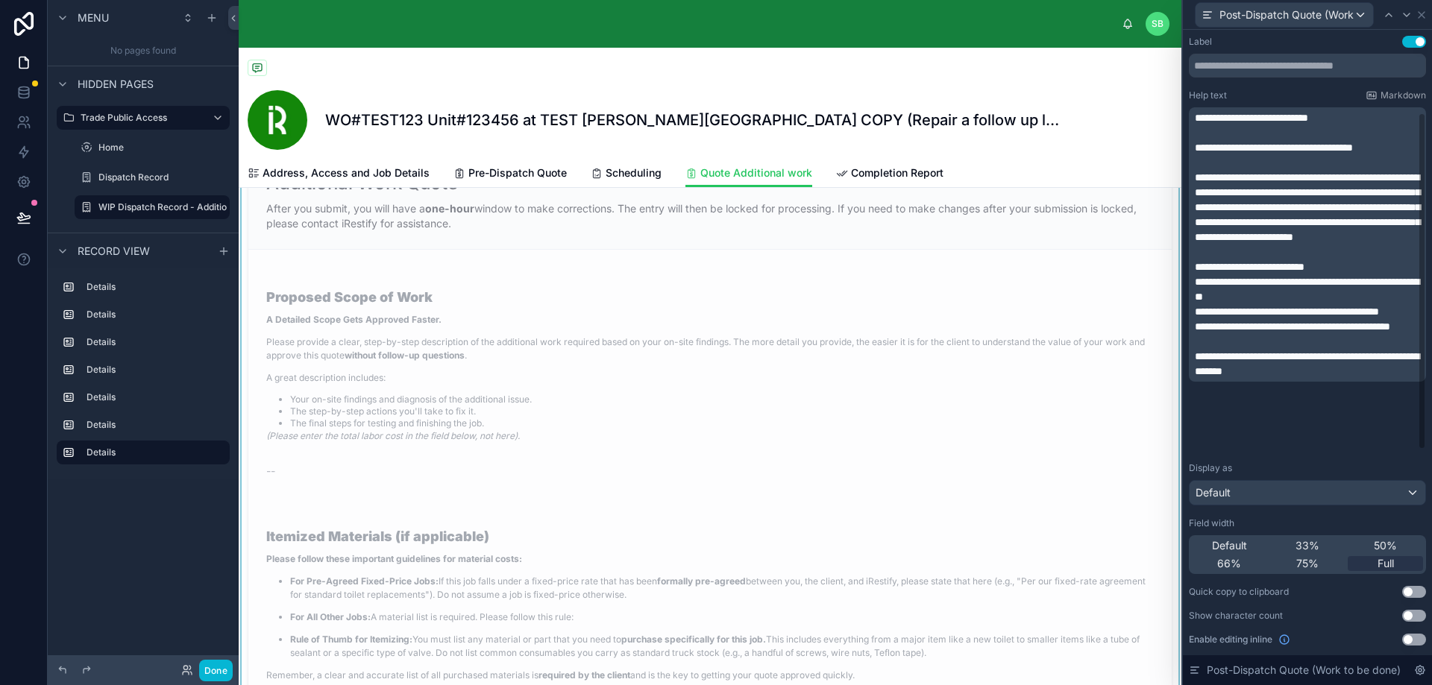
scroll to position [0, 0]
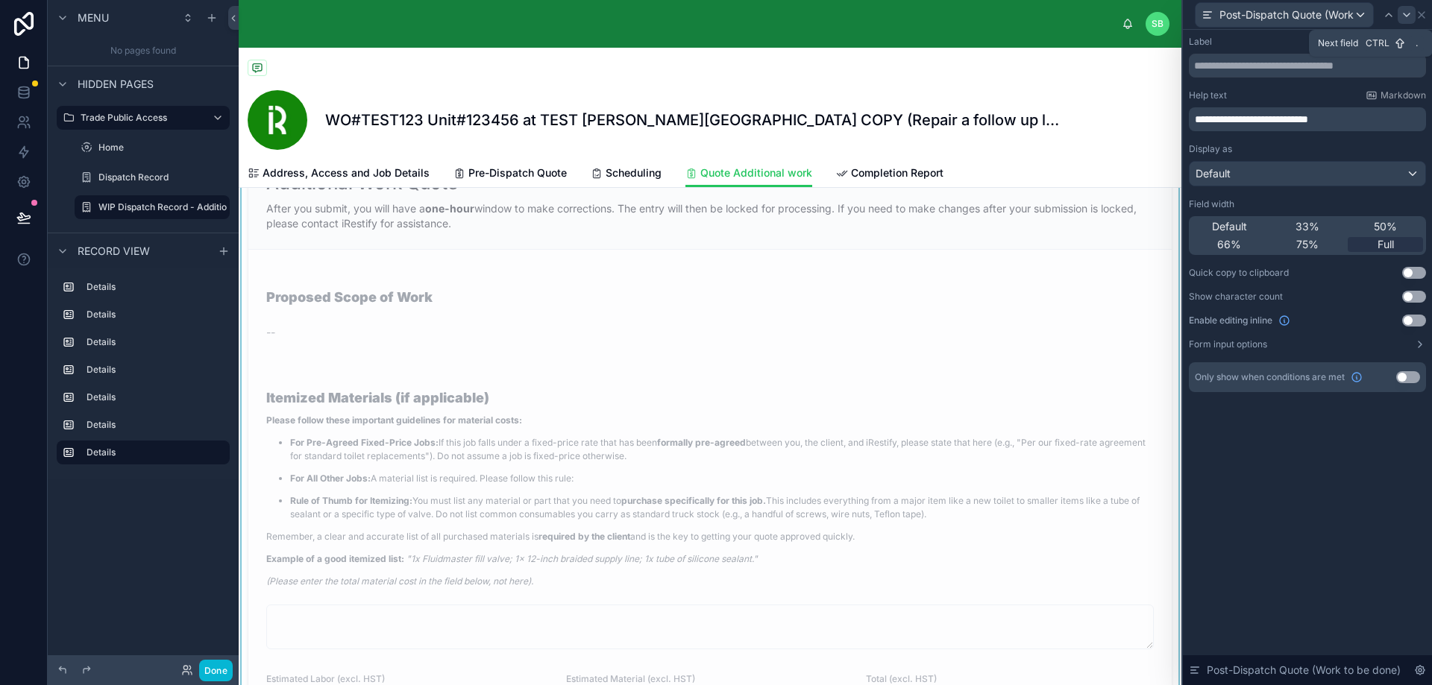
click at [1407, 13] on icon at bounding box center [1406, 15] width 12 height 12
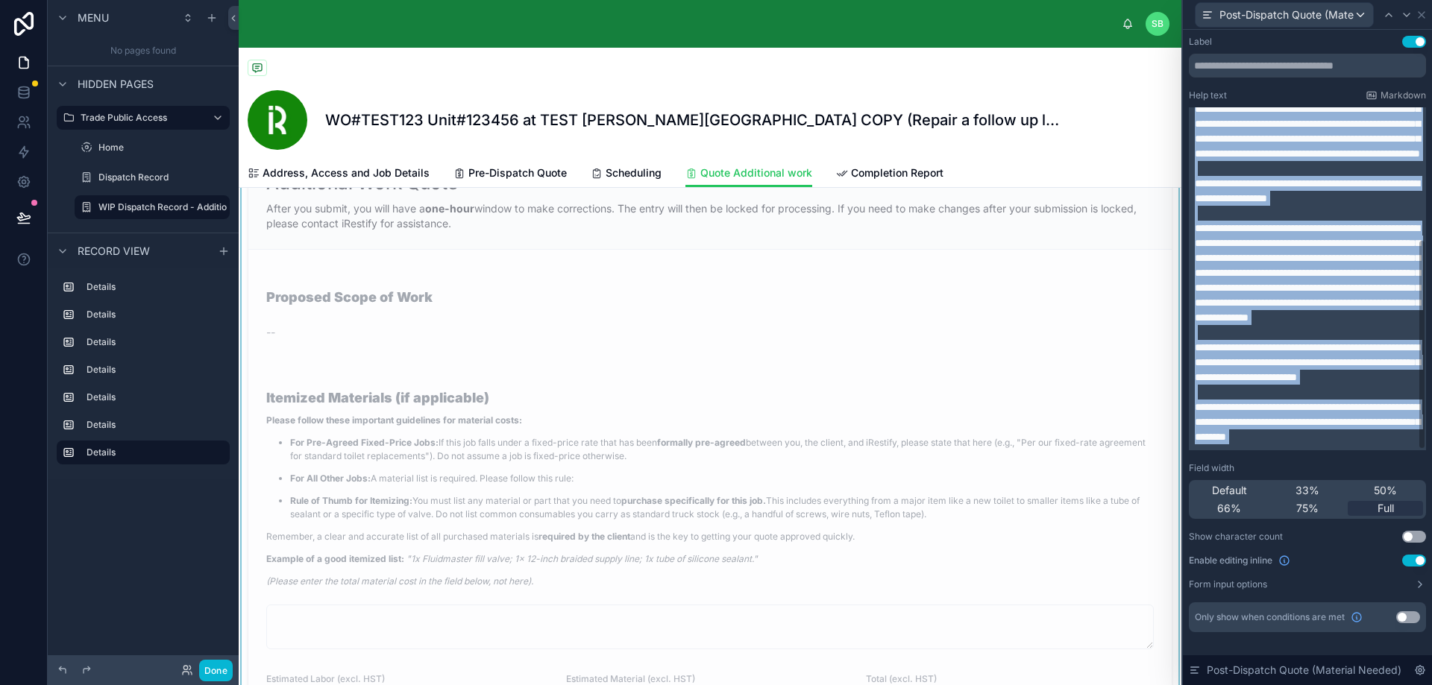
scroll to position [215, 0]
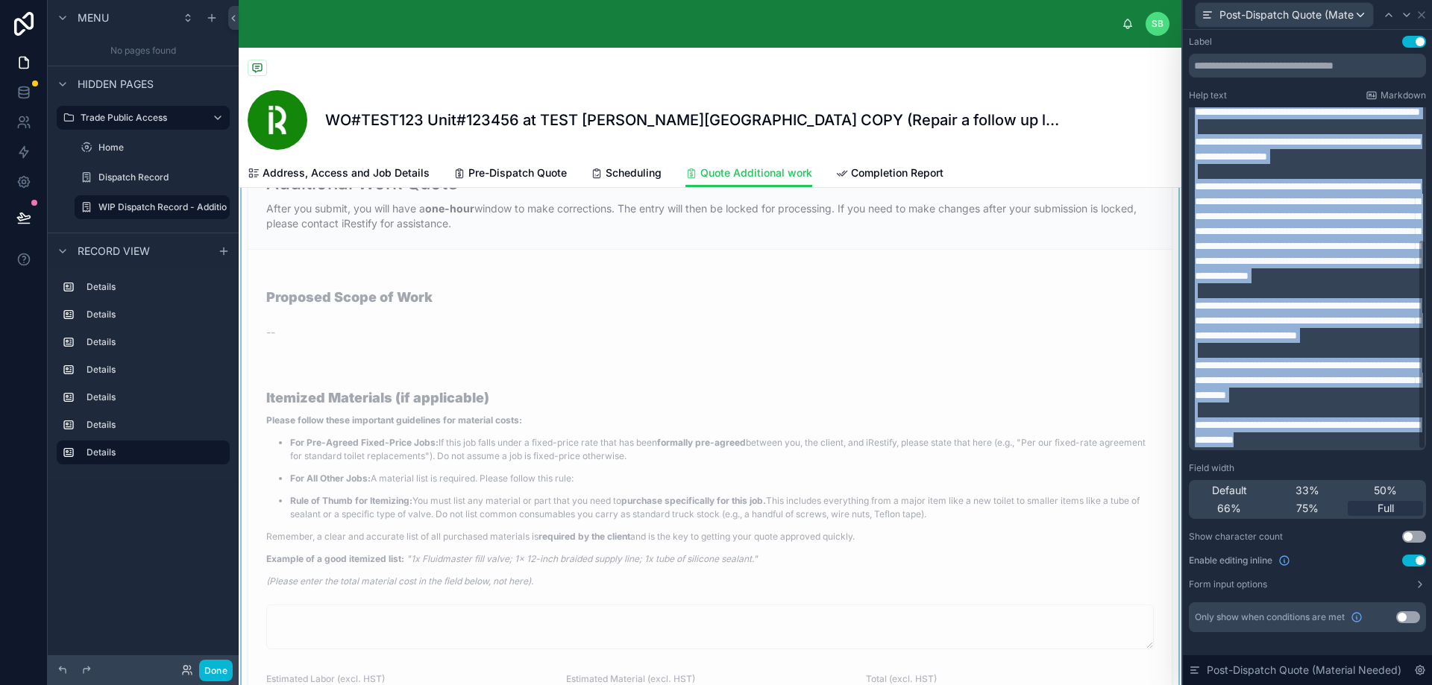
drag, startPoint x: 1215, startPoint y: 132, endPoint x: 1419, endPoint y: 479, distance: 403.1
click at [1419, 479] on div "**********" at bounding box center [1307, 334] width 237 height 597
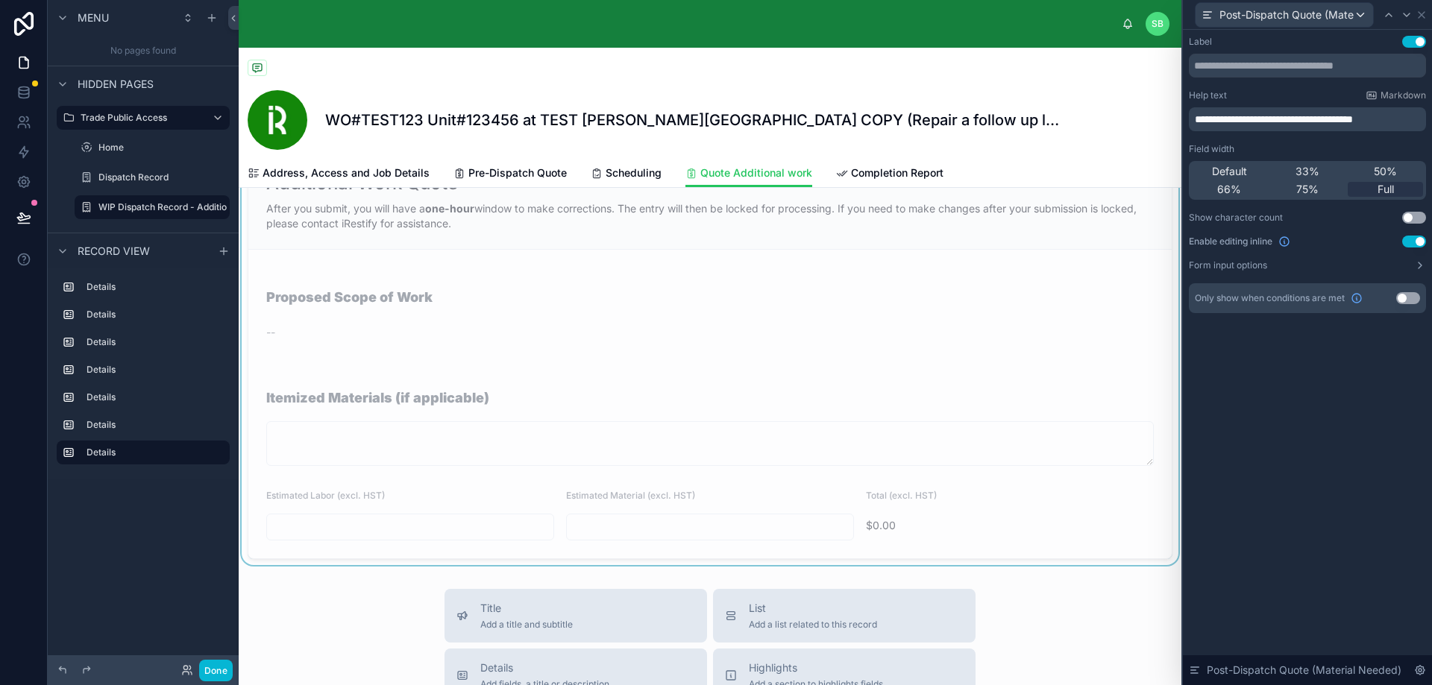
click at [1411, 241] on button "Use setting" at bounding box center [1414, 242] width 24 height 12
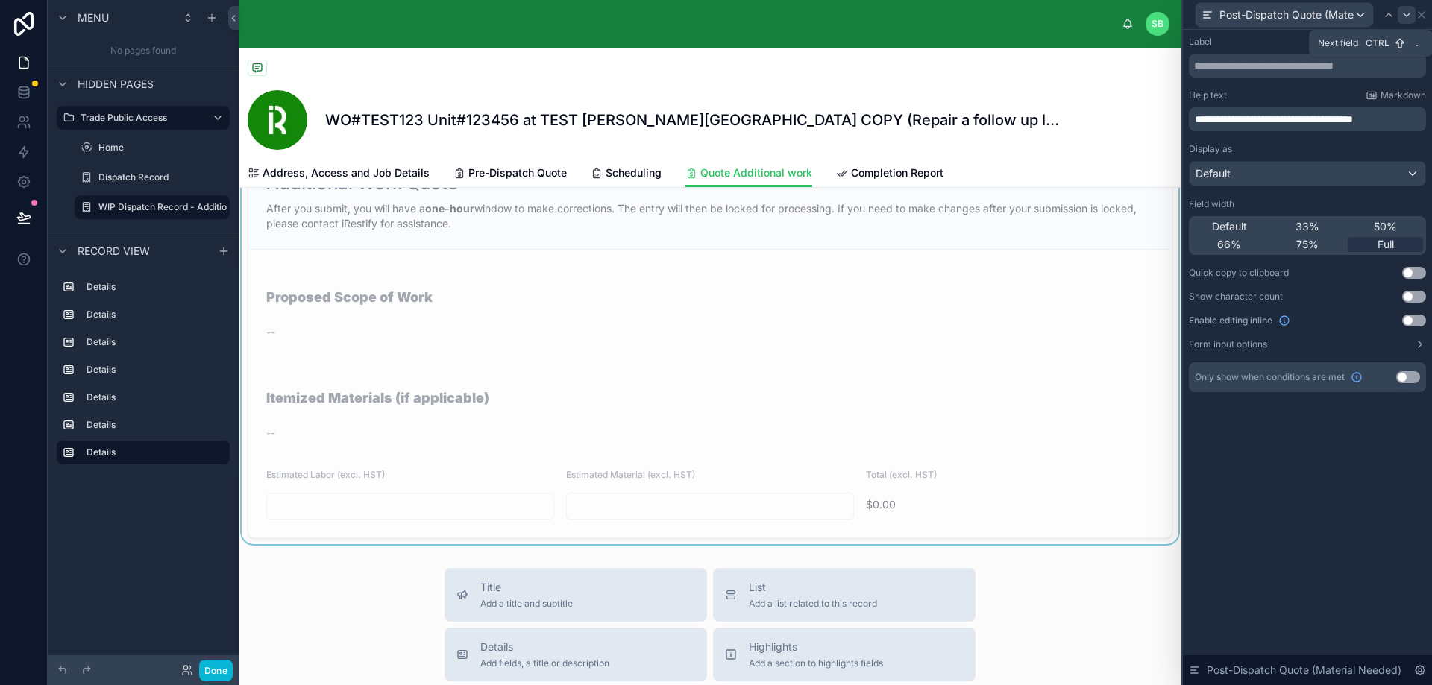
click at [1406, 13] on icon at bounding box center [1406, 15] width 12 height 12
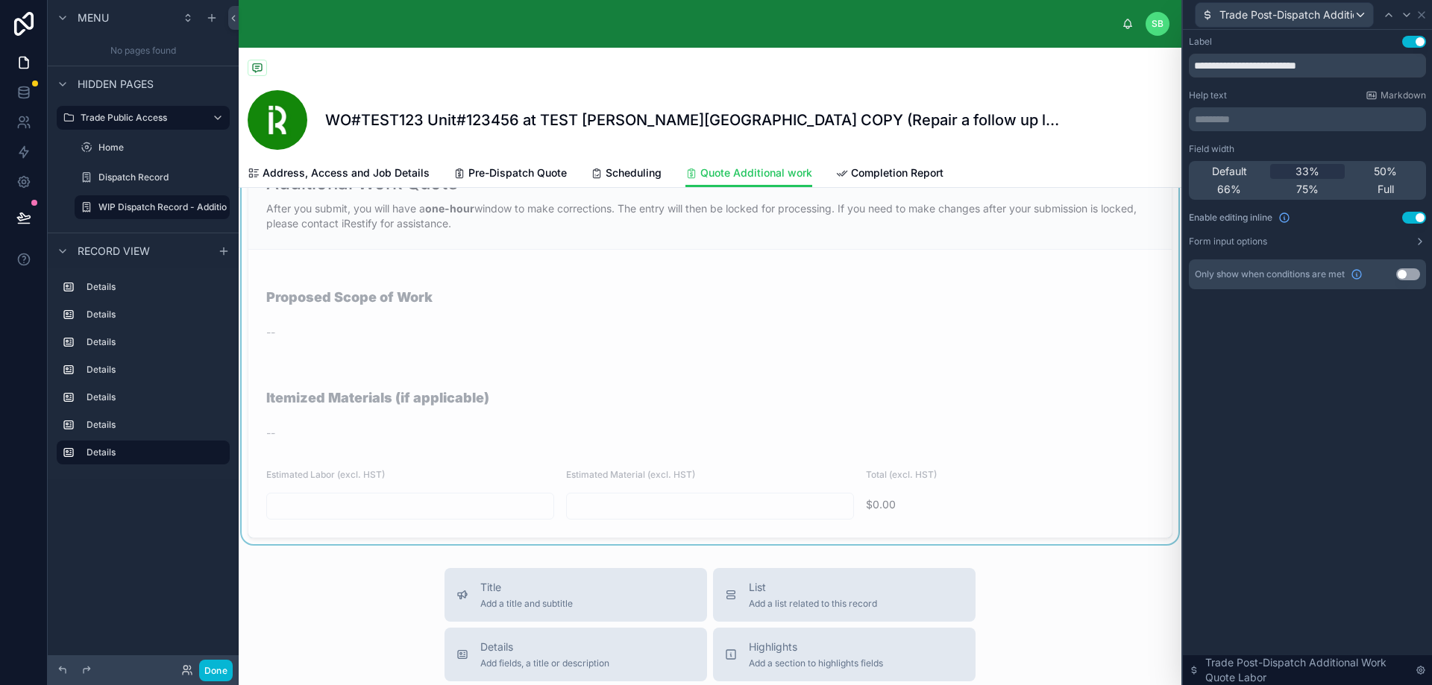
click at [1421, 215] on button "Use setting" at bounding box center [1414, 218] width 24 height 12
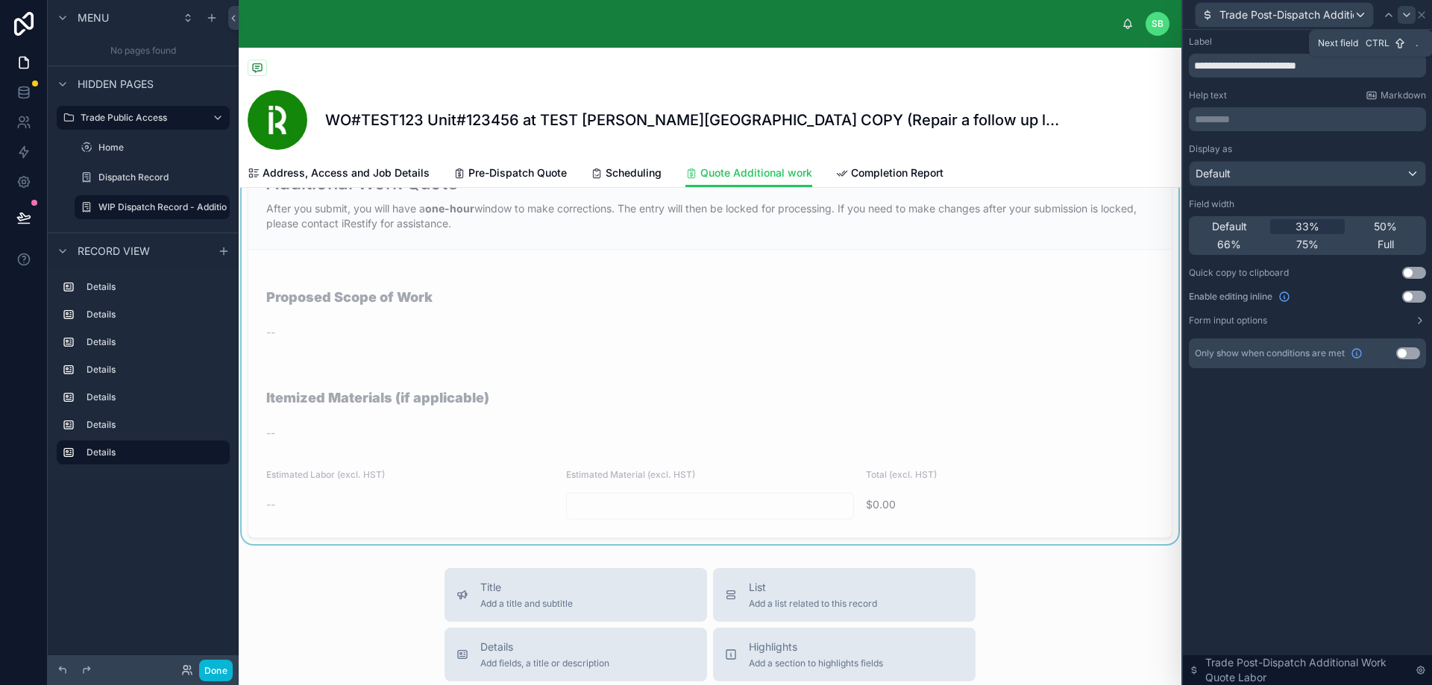
click at [1408, 14] on icon at bounding box center [1406, 14] width 6 height 3
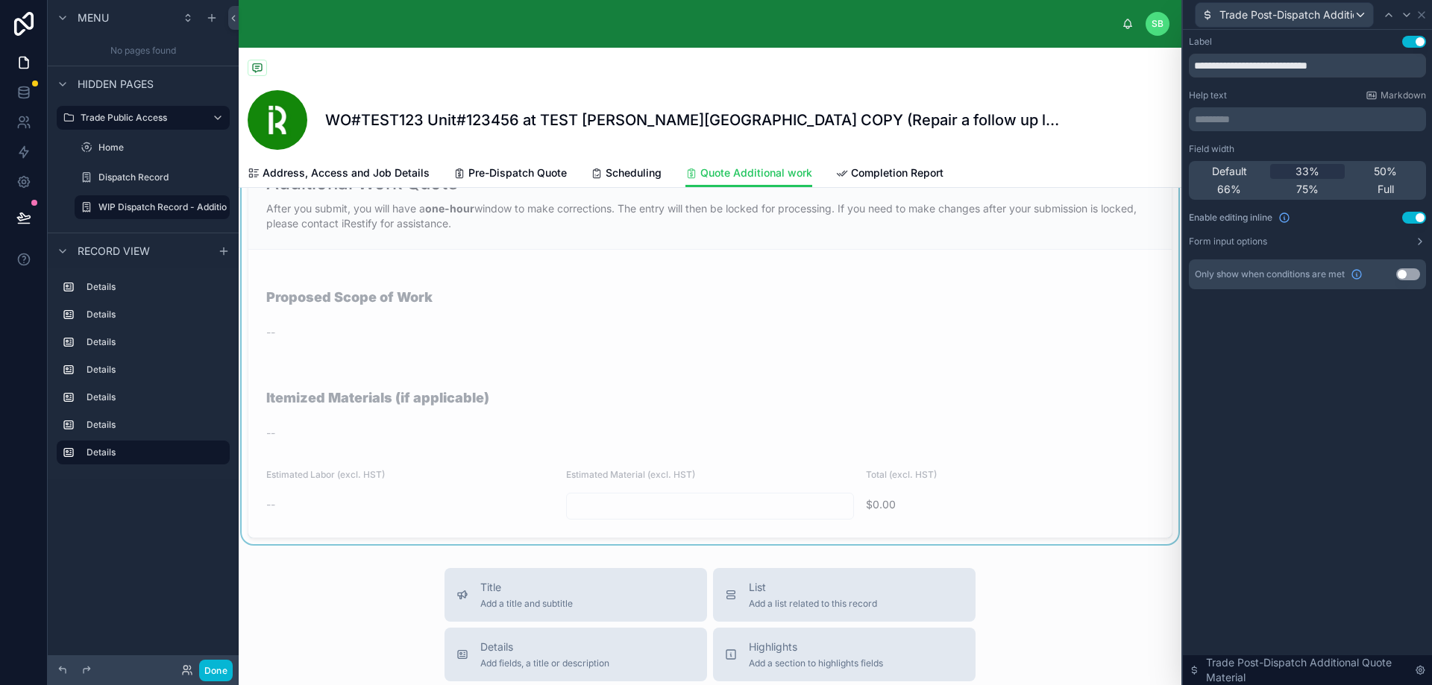
click at [1418, 217] on button "Use setting" at bounding box center [1414, 218] width 24 height 12
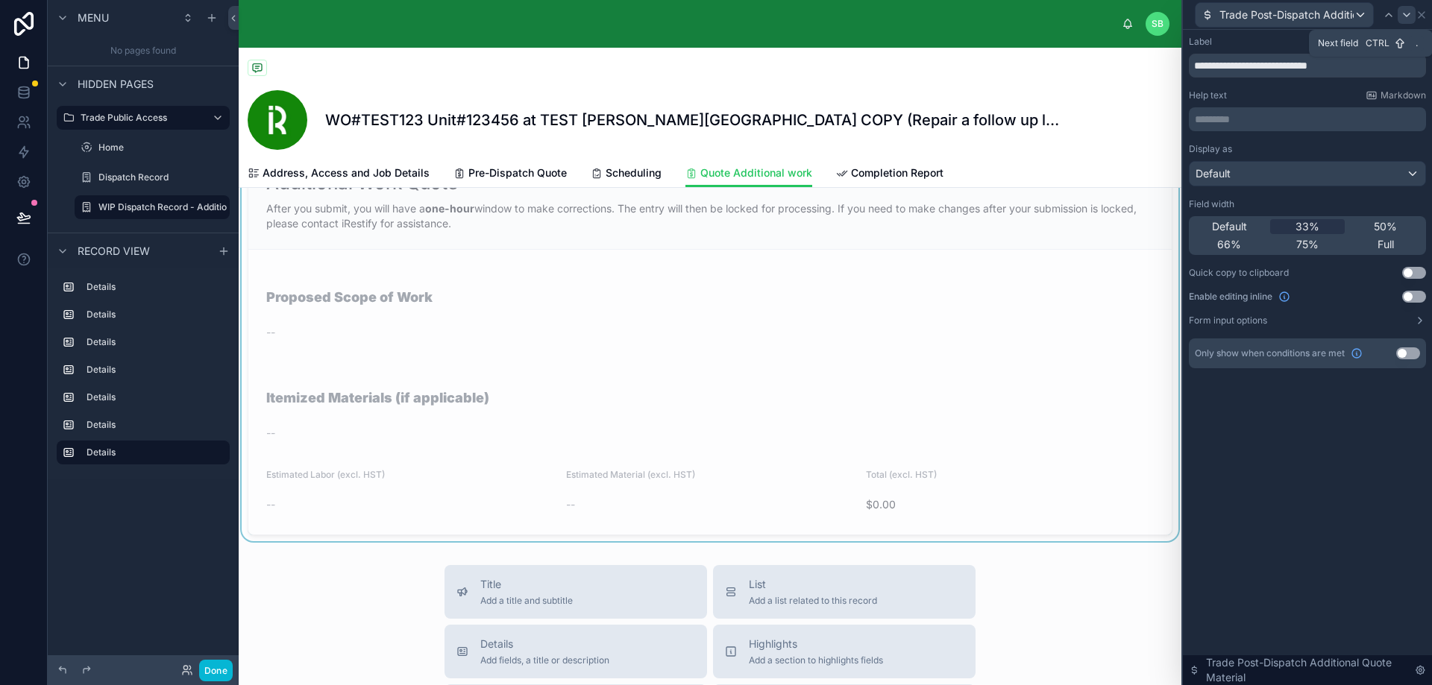
click at [1401, 14] on icon at bounding box center [1406, 15] width 12 height 12
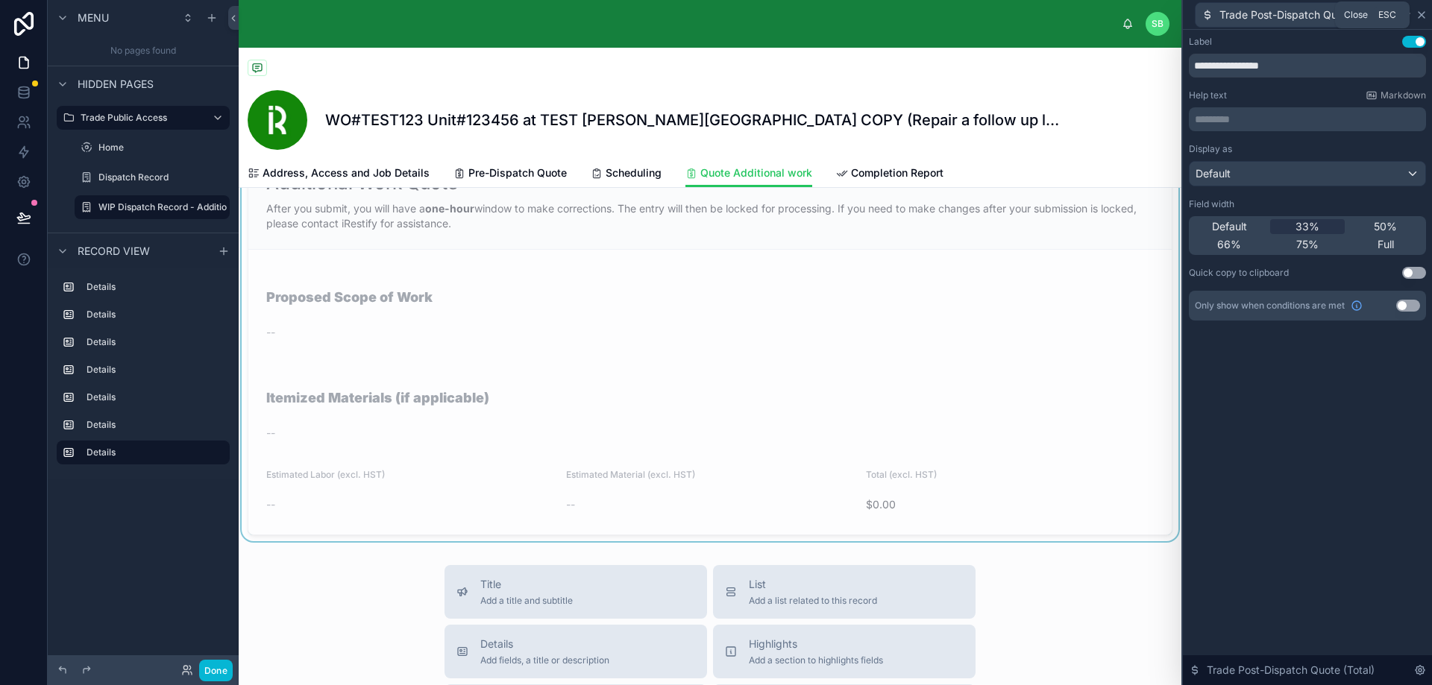
click at [1424, 12] on icon at bounding box center [1421, 15] width 12 height 12
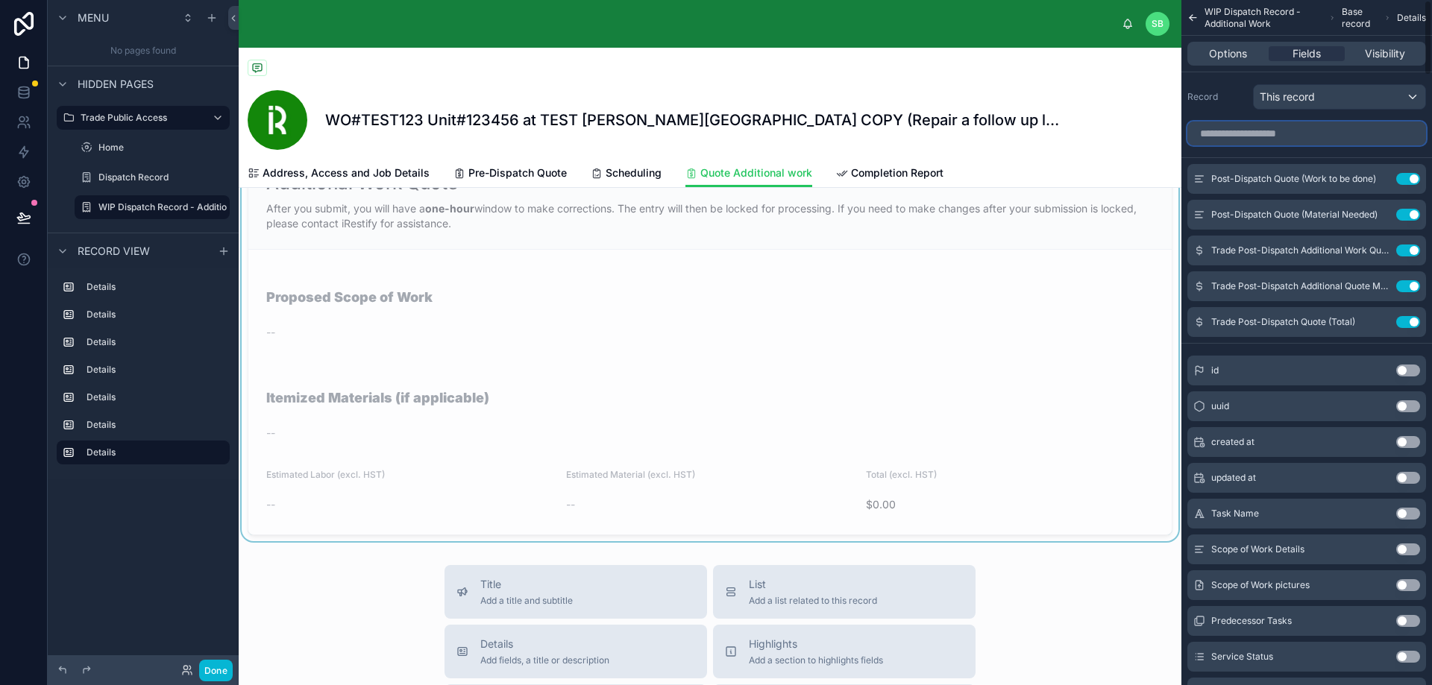
click at [1275, 138] on input "scrollable content" at bounding box center [1306, 134] width 239 height 24
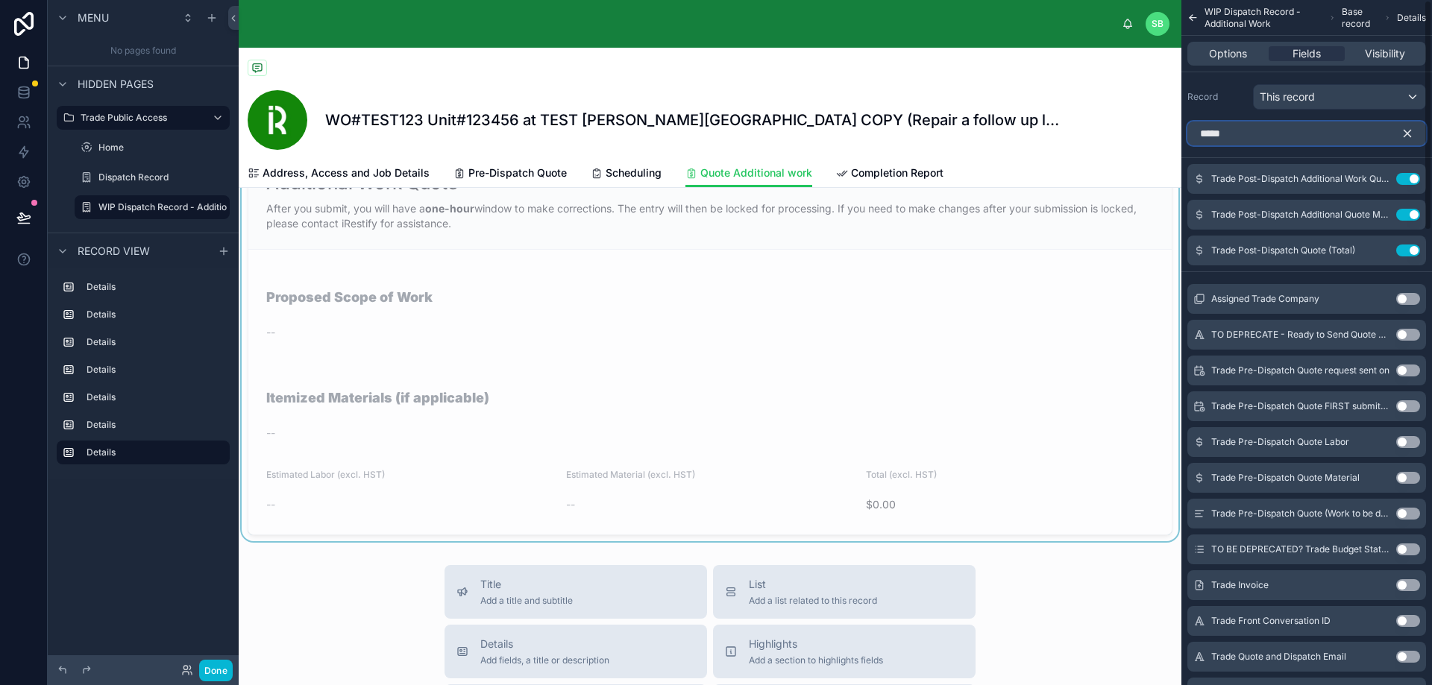
click at [1291, 139] on input "*****" at bounding box center [1306, 134] width 239 height 24
drag, startPoint x: 1291, startPoint y: 139, endPoint x: 1215, endPoint y: 139, distance: 75.3
click at [1215, 139] on input "*****" at bounding box center [1306, 134] width 239 height 24
paste input "**********"
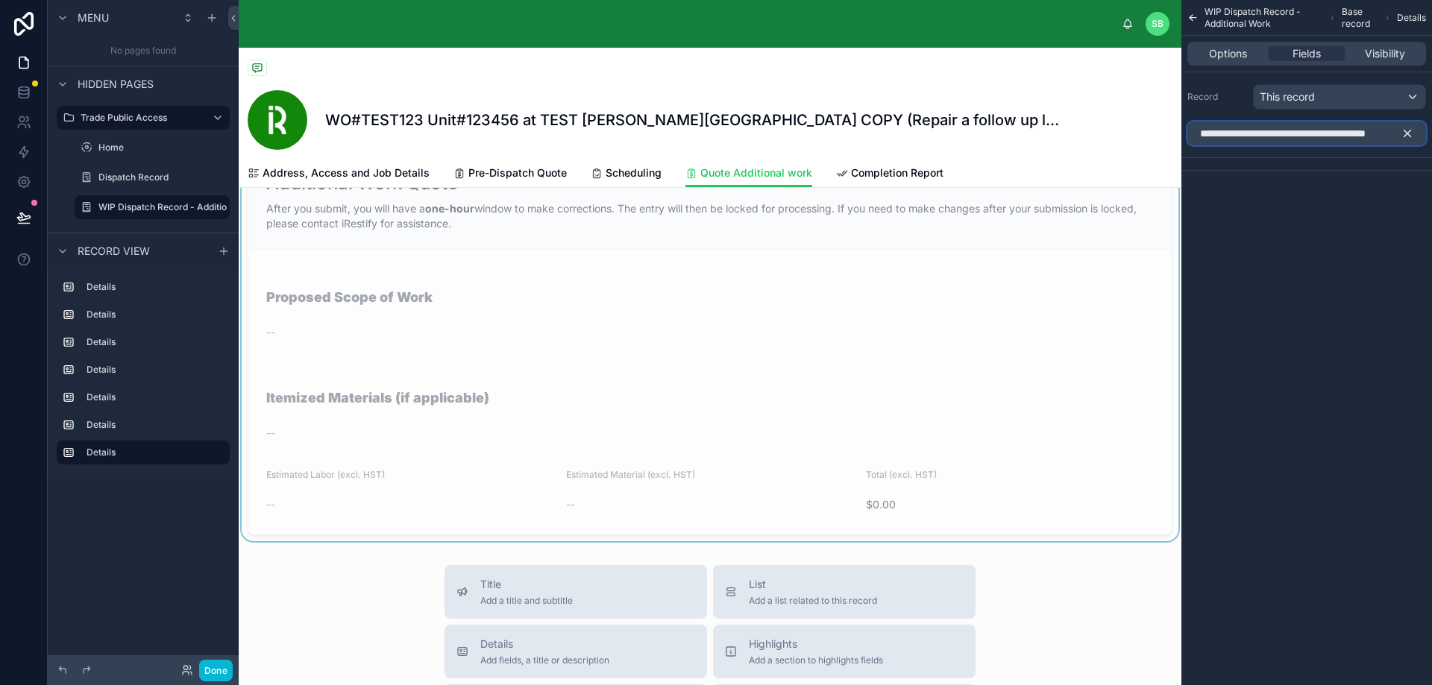
type input "**********"
click at [1409, 134] on icon "scrollable content" at bounding box center [1406, 133] width 13 height 13
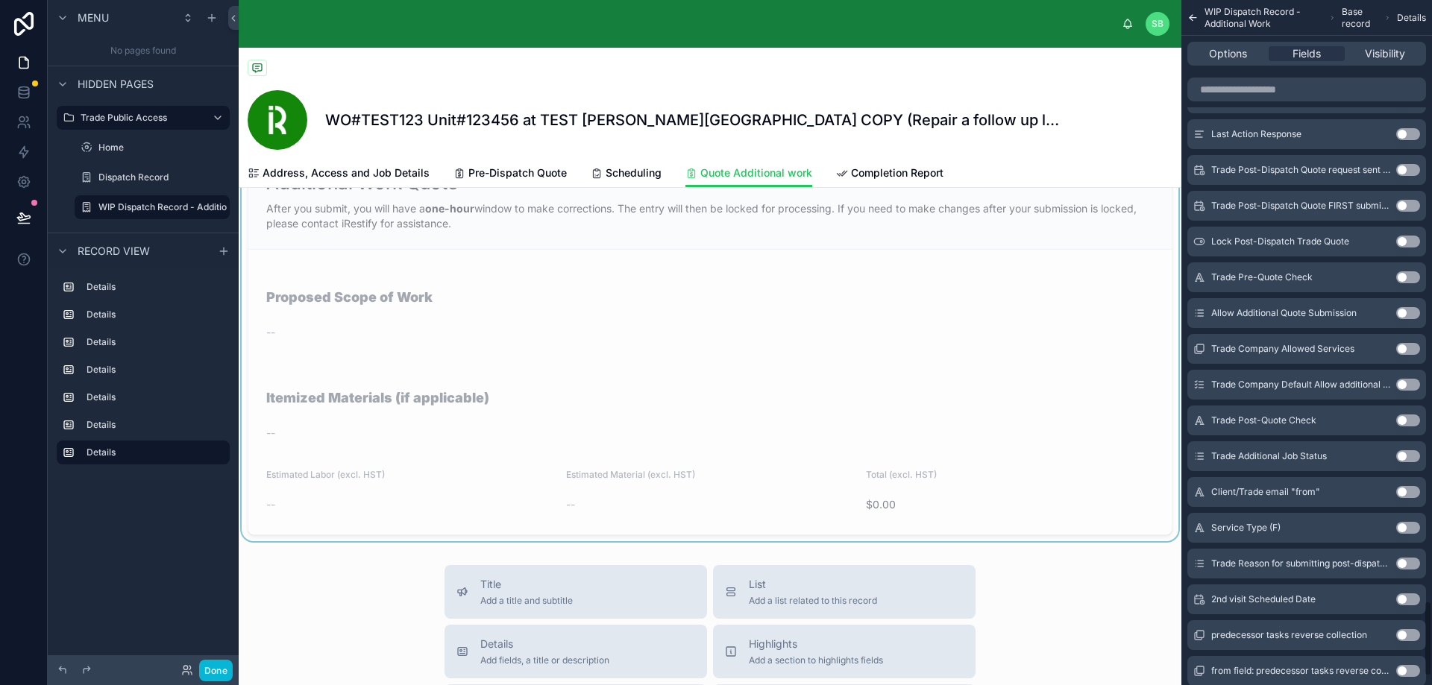
scroll to position [5430, 0]
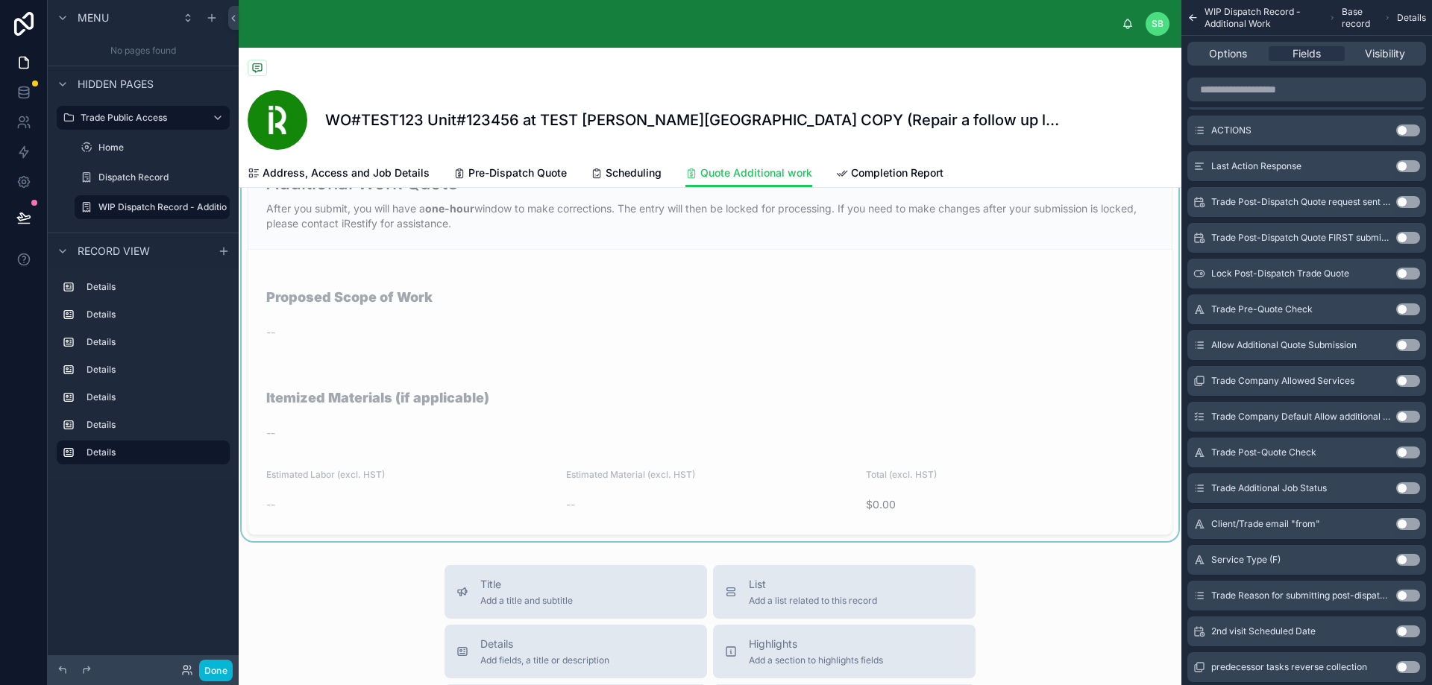
click at [1411, 237] on button "Use setting" at bounding box center [1408, 238] width 24 height 12
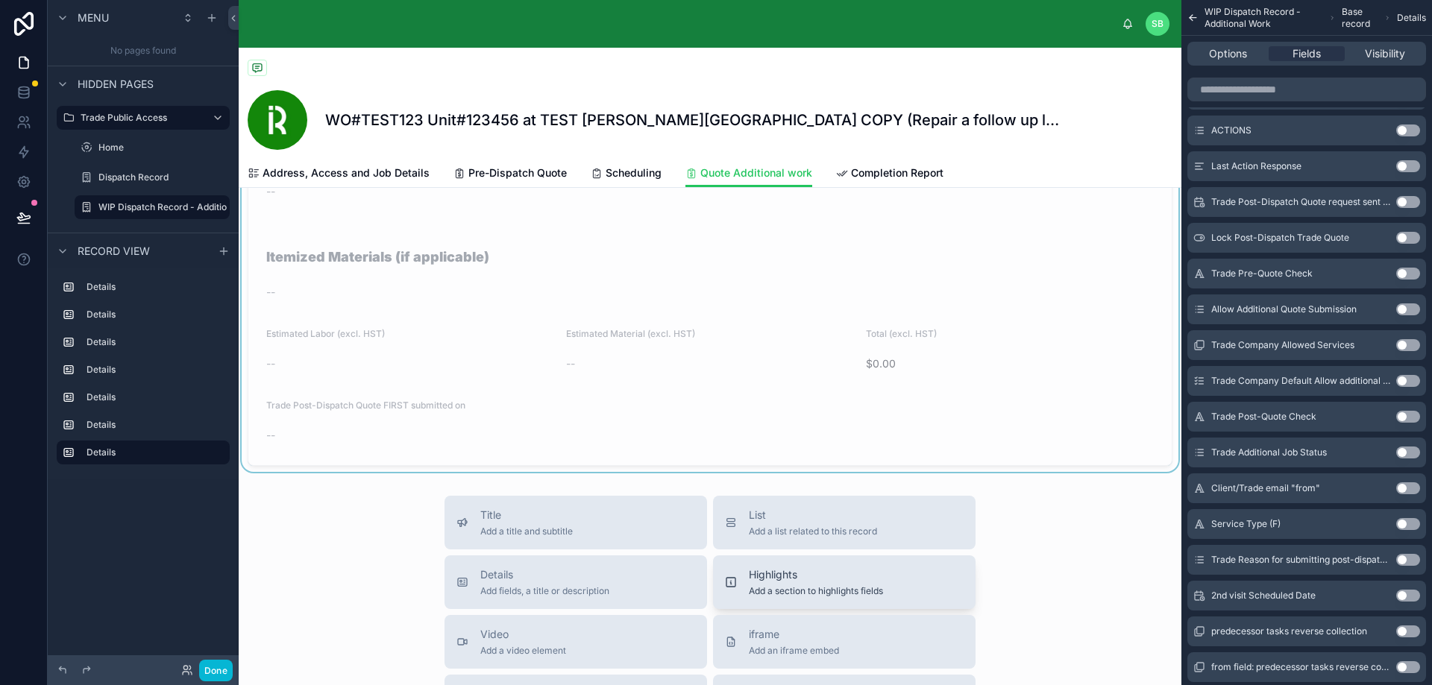
scroll to position [2332, 0]
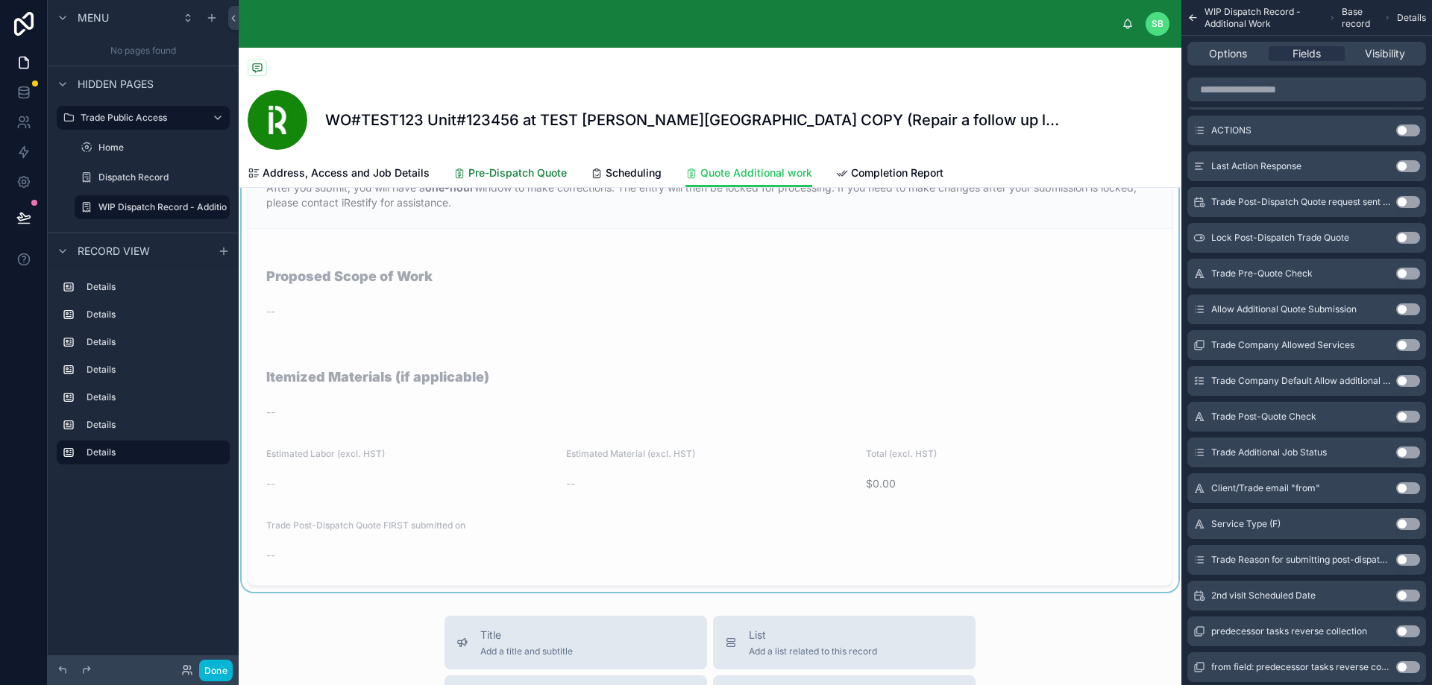
click at [504, 162] on link "Pre-Dispatch Quote" at bounding box center [509, 175] width 113 height 30
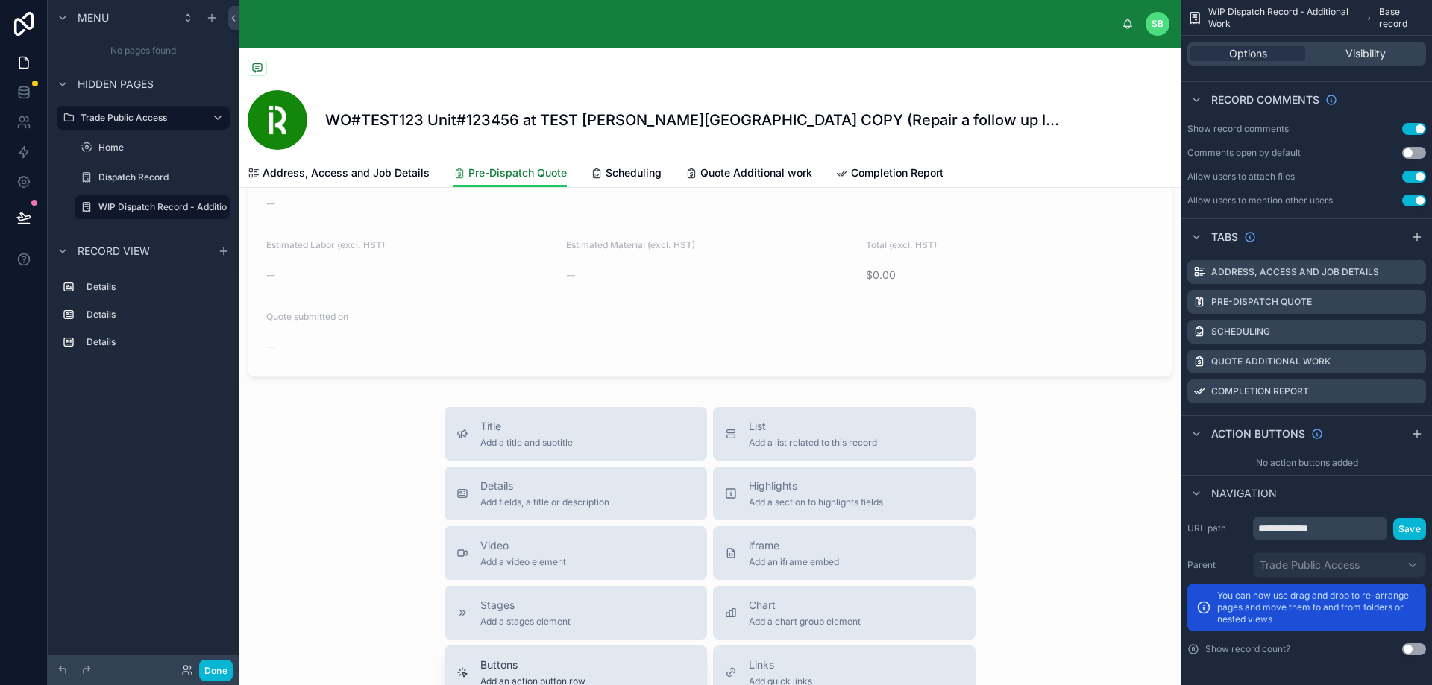
scroll to position [1282, 0]
click at [754, 176] on span "Quote Additional work" at bounding box center [756, 173] width 112 height 15
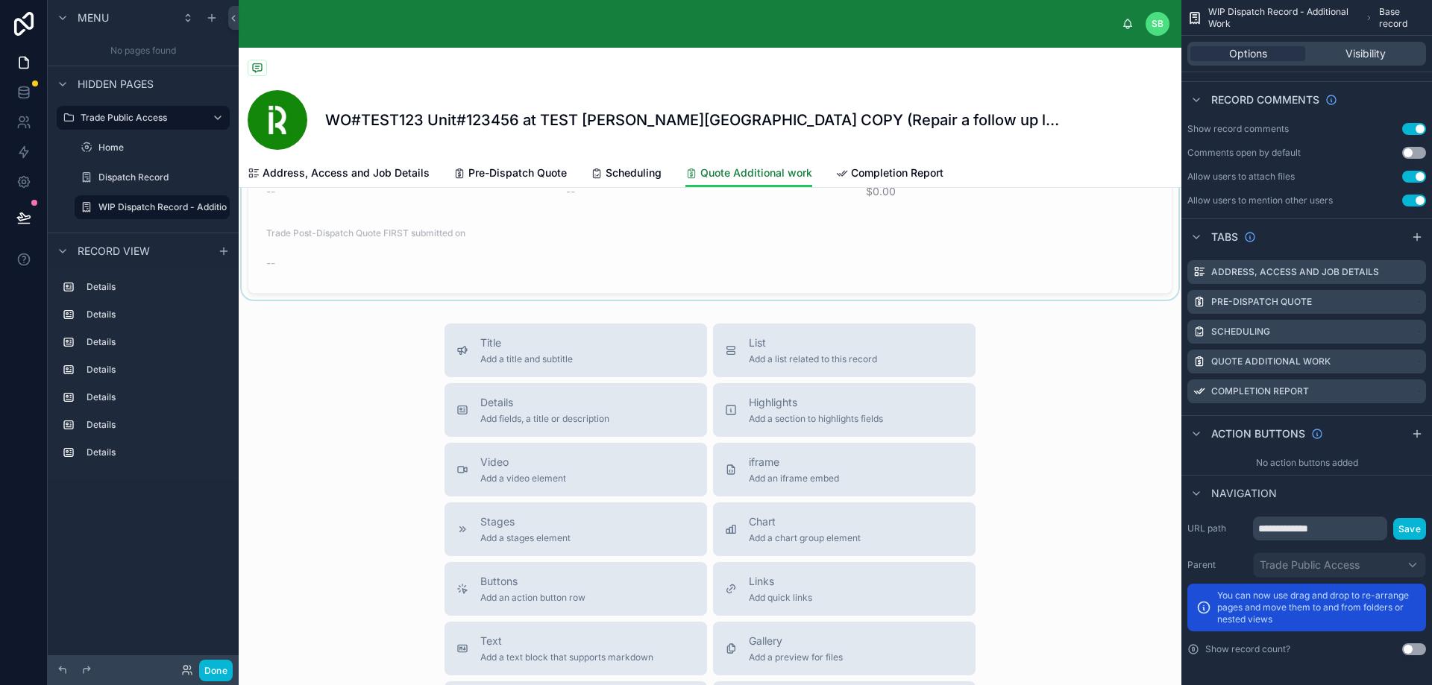
scroll to position [2401, 0]
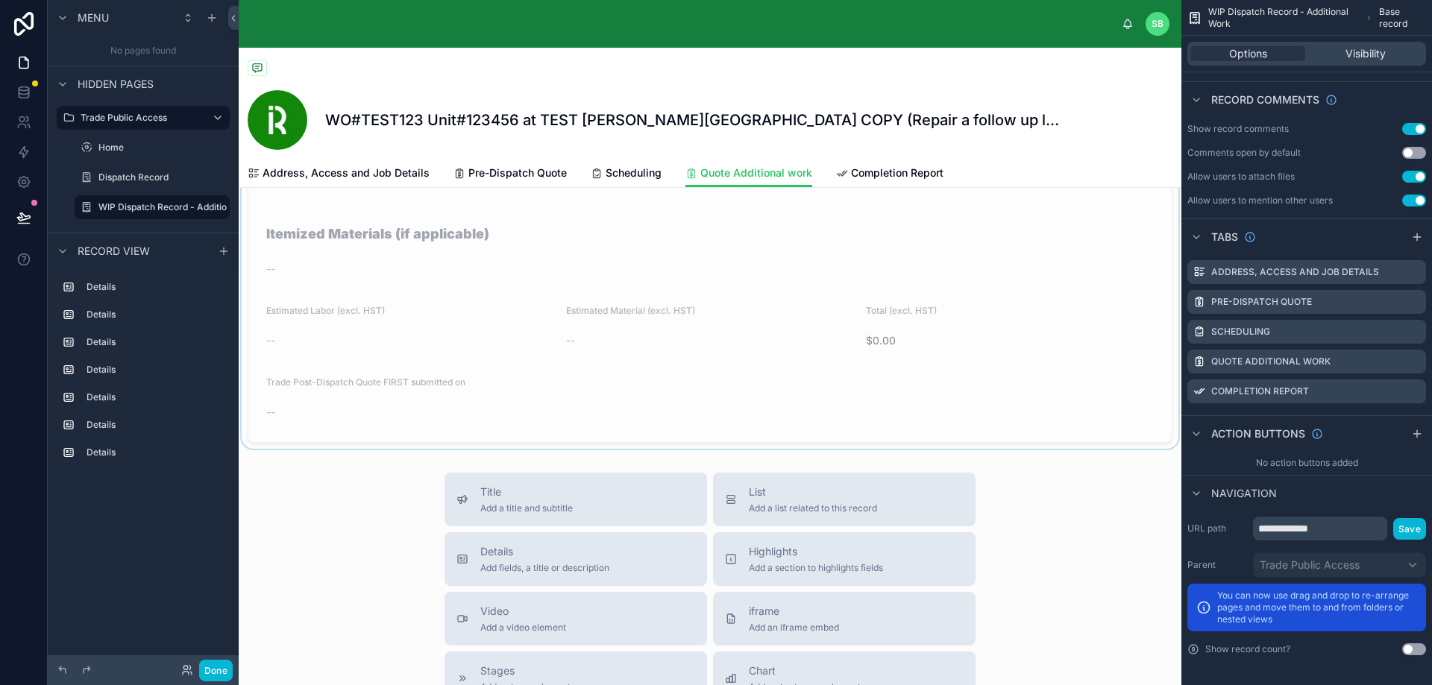
click at [485, 414] on div at bounding box center [710, 216] width 942 height 466
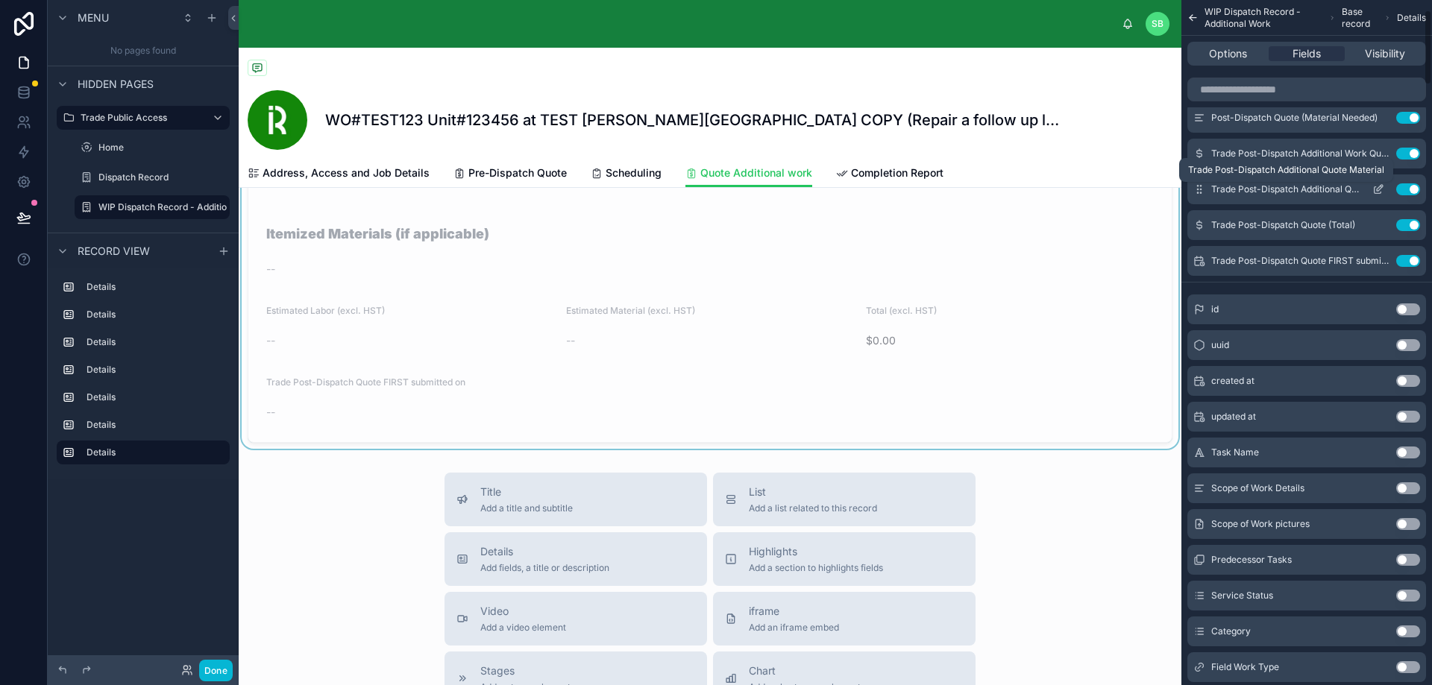
scroll to position [0, 0]
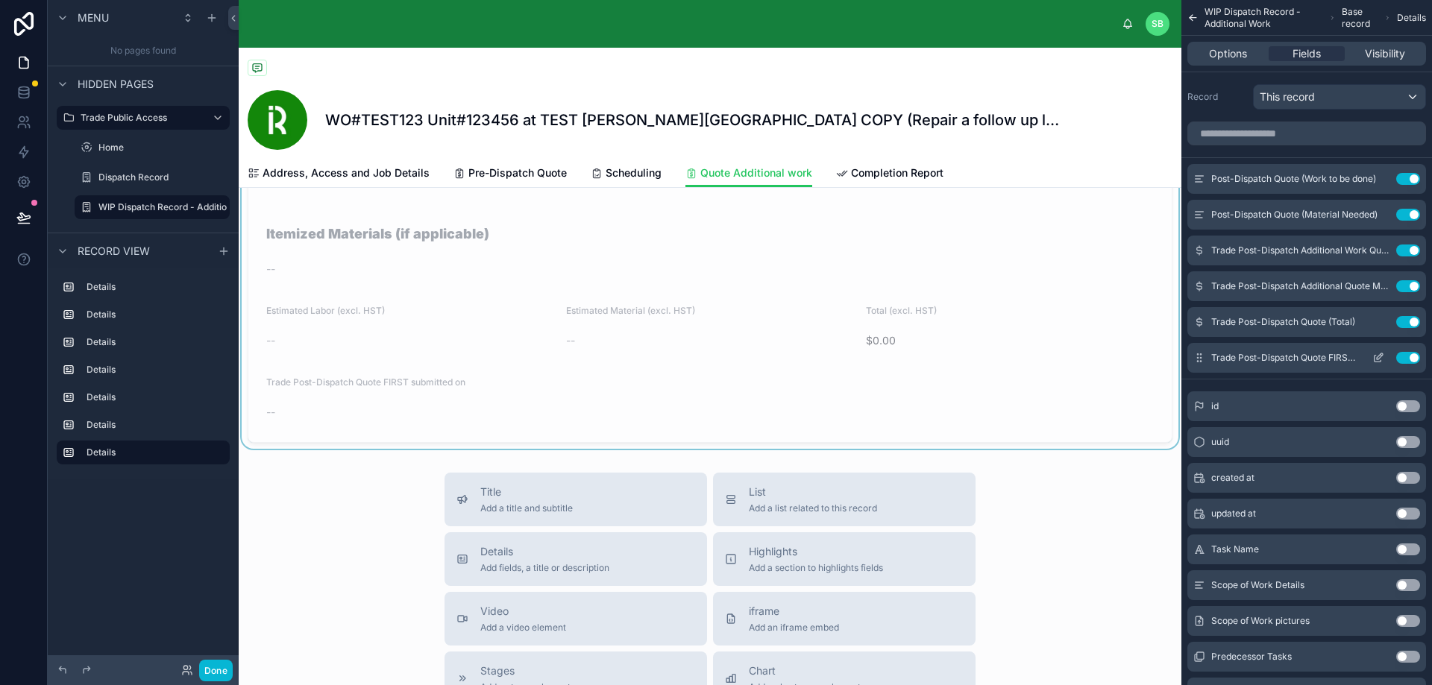
click at [1378, 354] on icon "scrollable content" at bounding box center [1378, 358] width 12 height 12
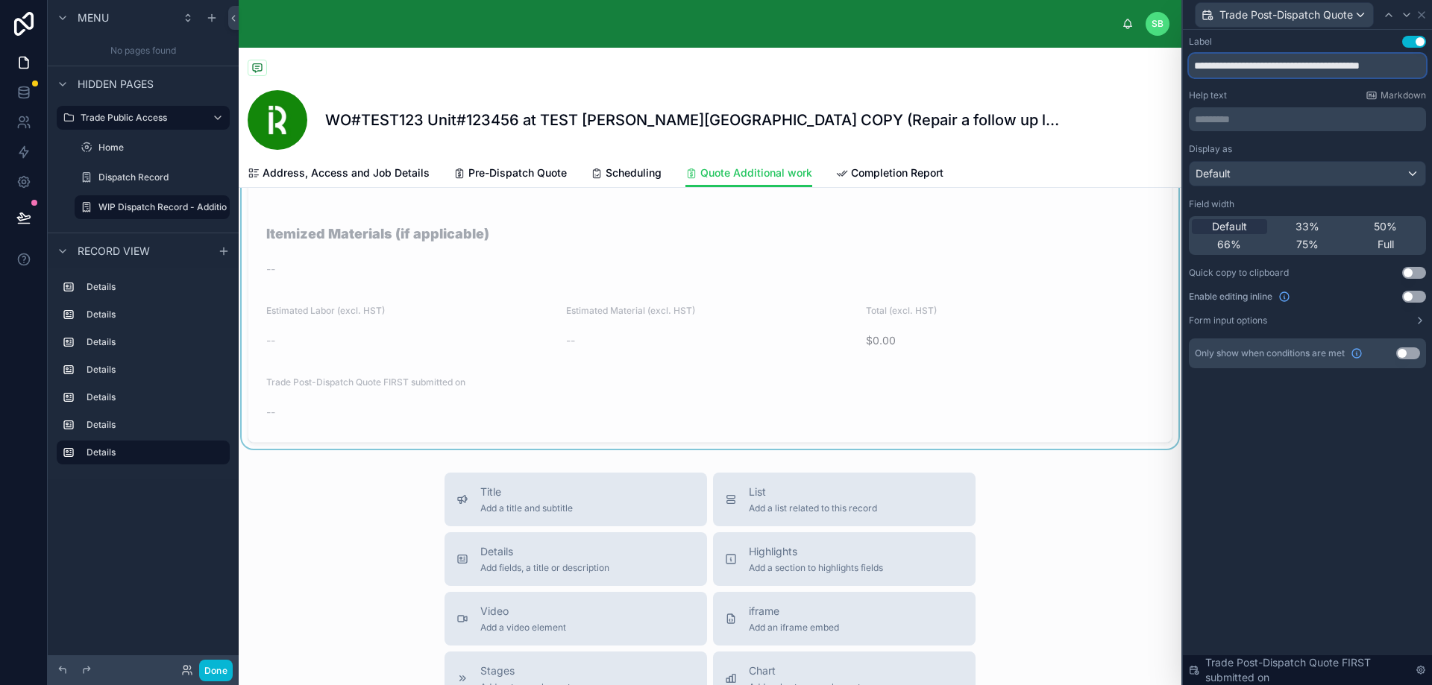
click at [1296, 69] on input "**********" at bounding box center [1307, 66] width 237 height 24
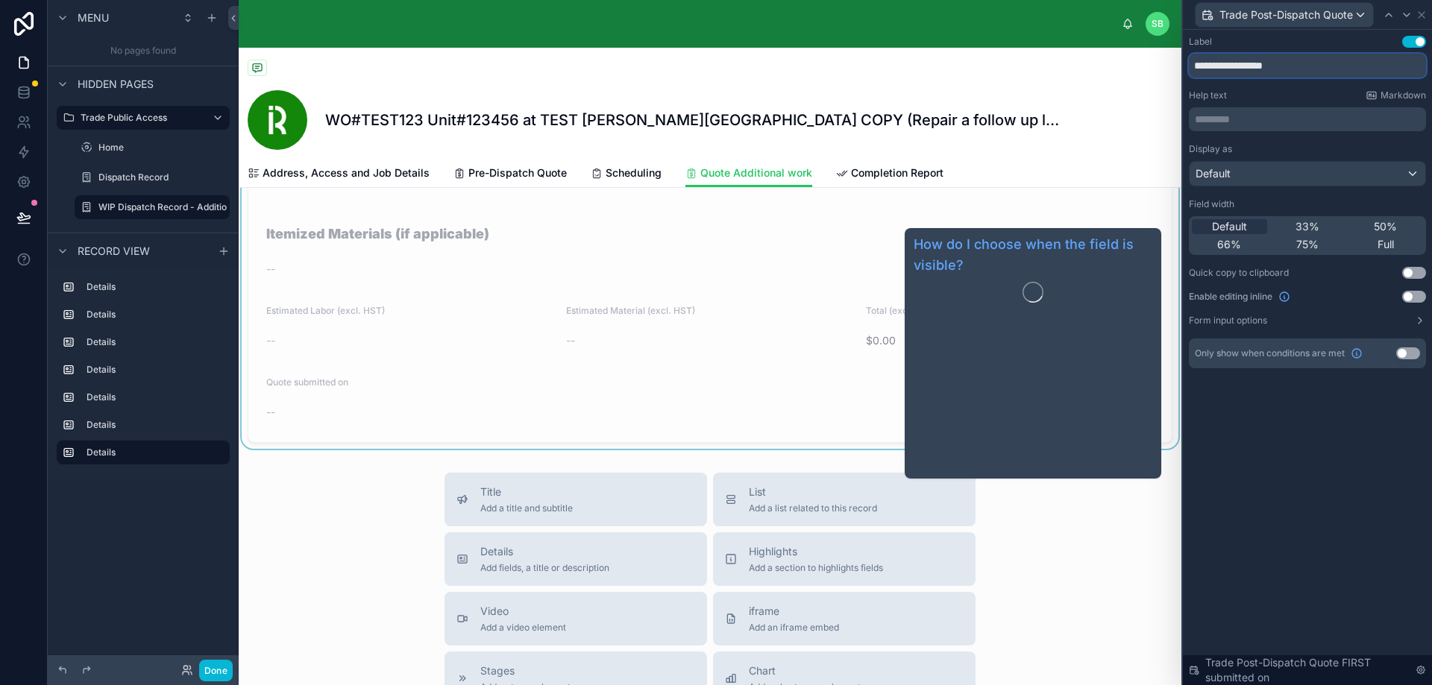
type input "**********"
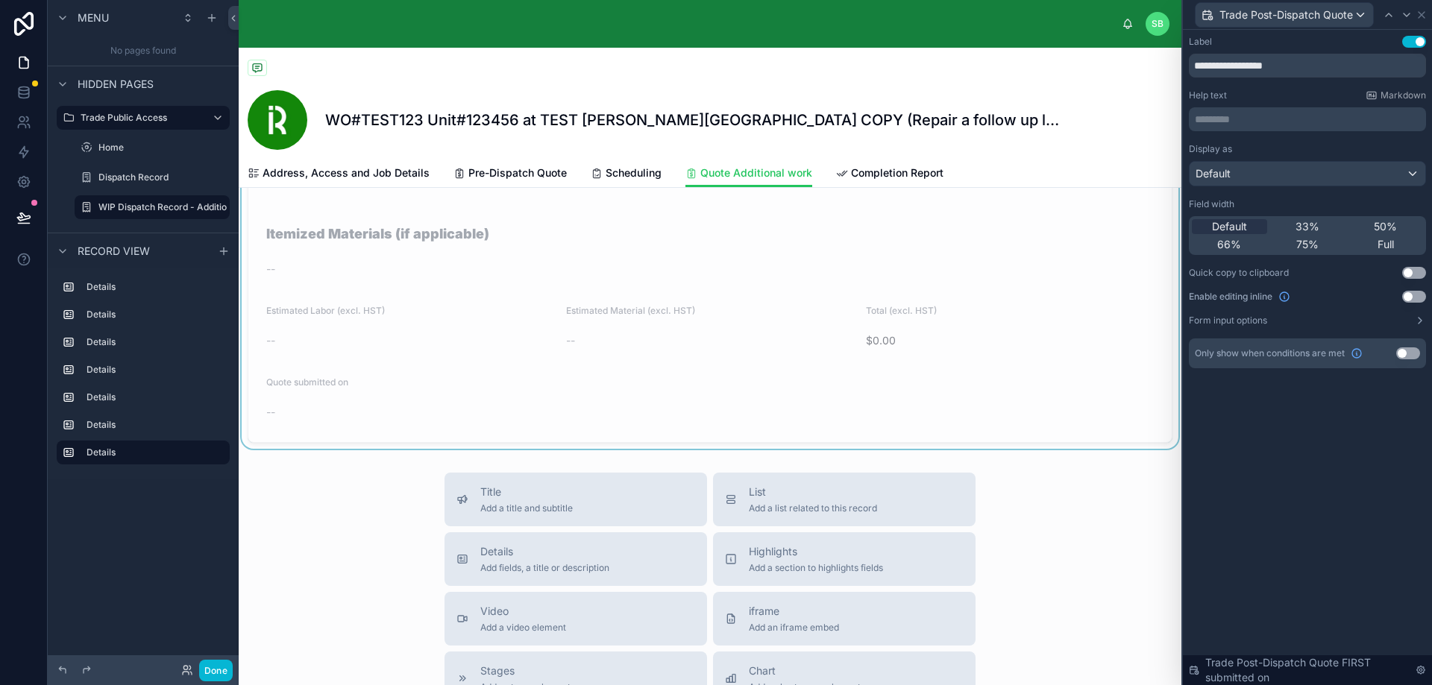
click at [1312, 432] on div "**********" at bounding box center [1307, 357] width 249 height 655
click at [1424, 13] on icon at bounding box center [1421, 15] width 12 height 12
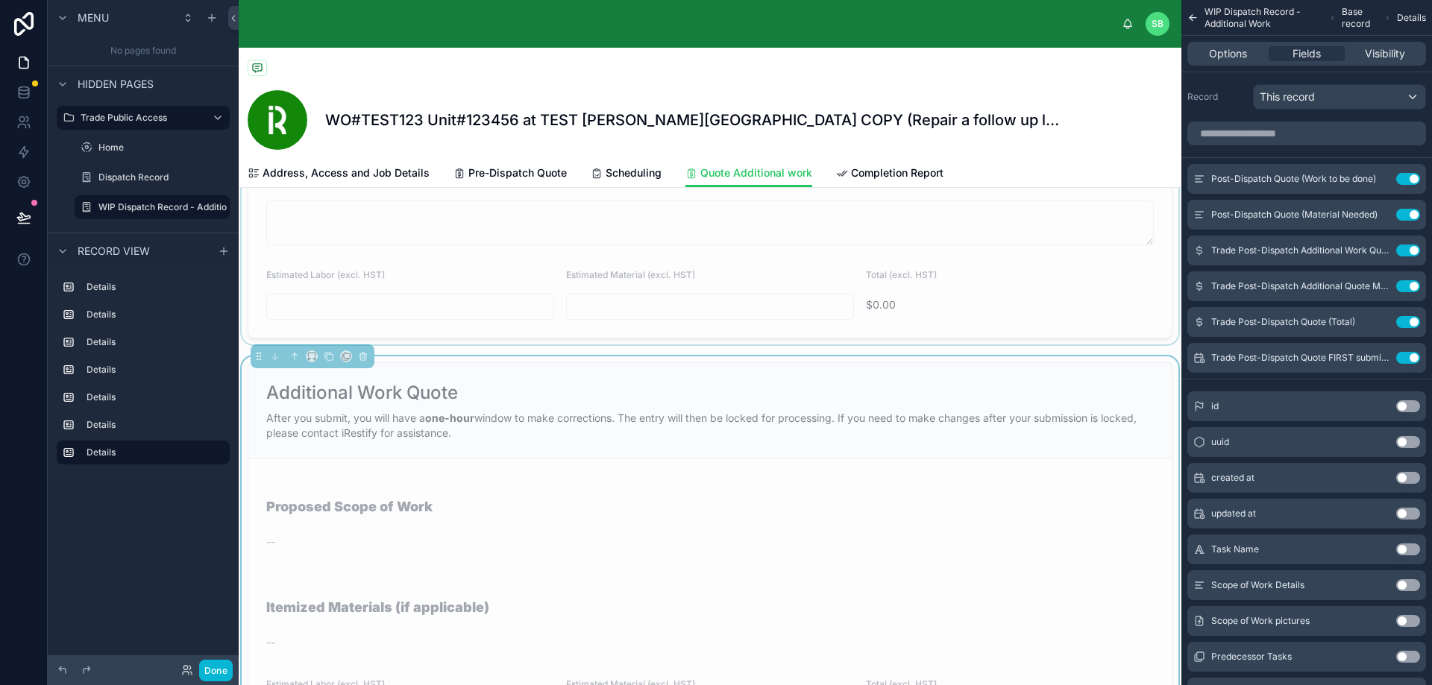
scroll to position [1954, 0]
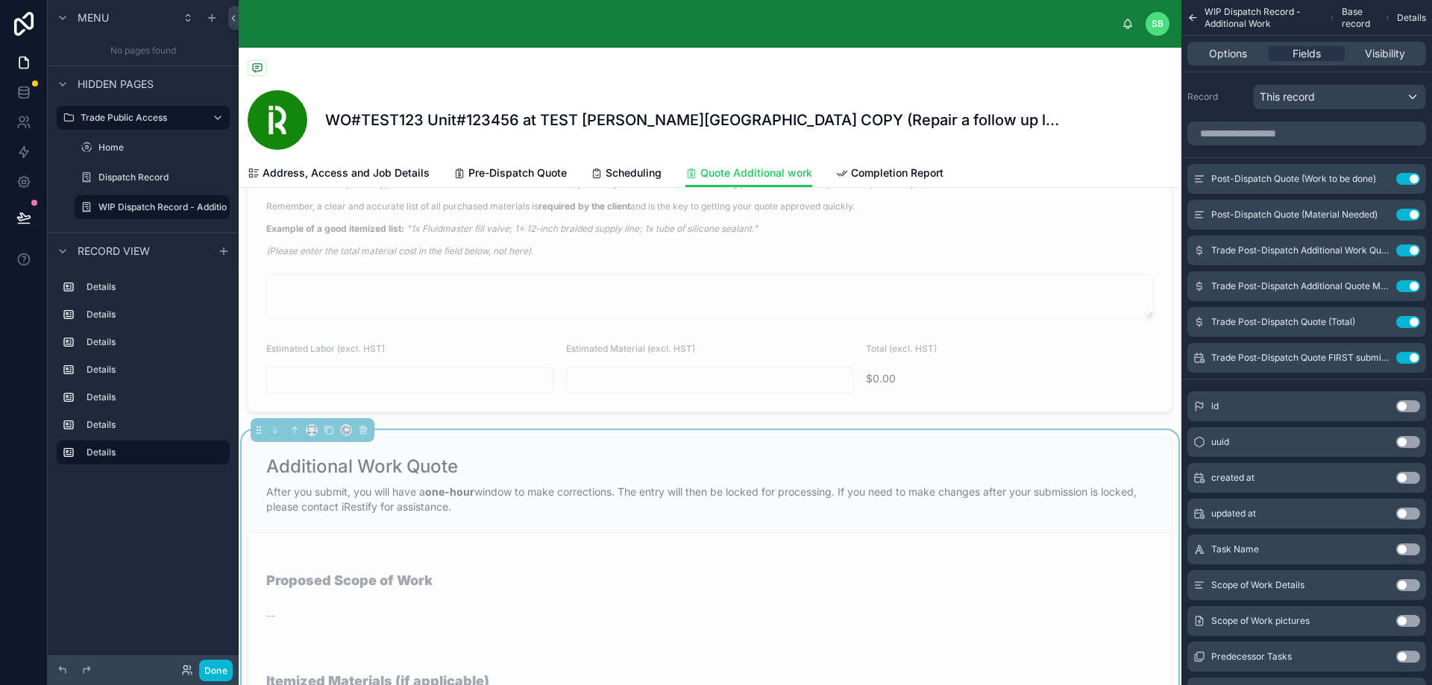
click at [544, 479] on div "Additional Work Quote" at bounding box center [709, 467] width 887 height 24
click at [1218, 51] on span "Options" at bounding box center [1228, 53] width 38 height 15
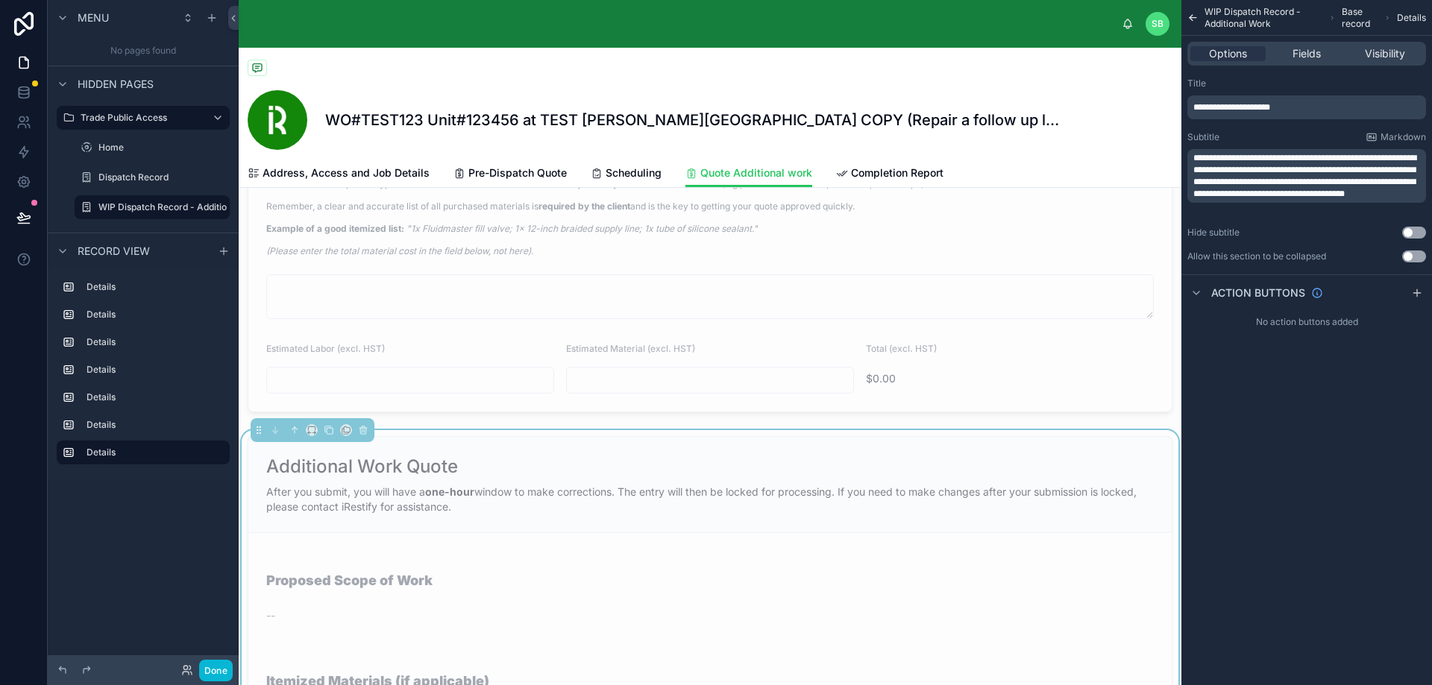
click at [1264, 103] on span "**********" at bounding box center [1231, 107] width 77 height 9
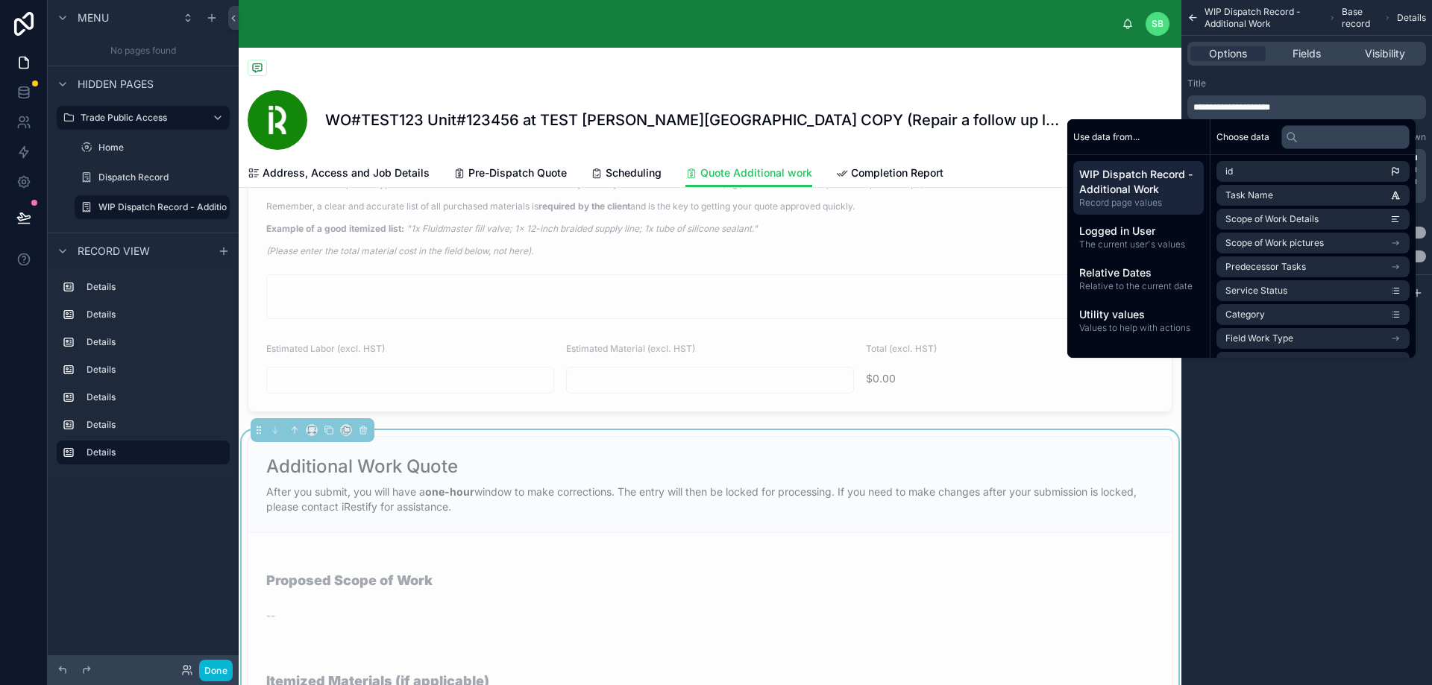
click at [1374, 422] on div "**********" at bounding box center [1306, 342] width 251 height 685
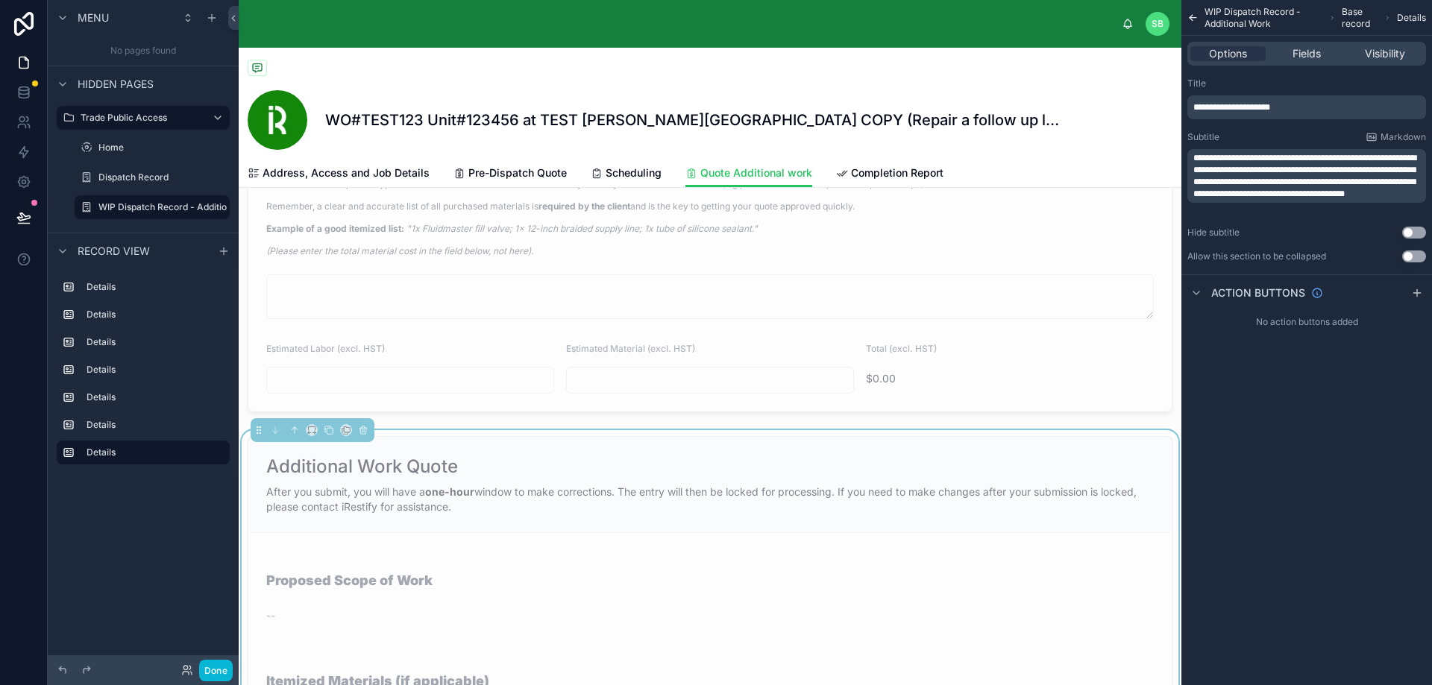
click at [861, 573] on div "Proposed Scope of Work" at bounding box center [709, 574] width 887 height 47
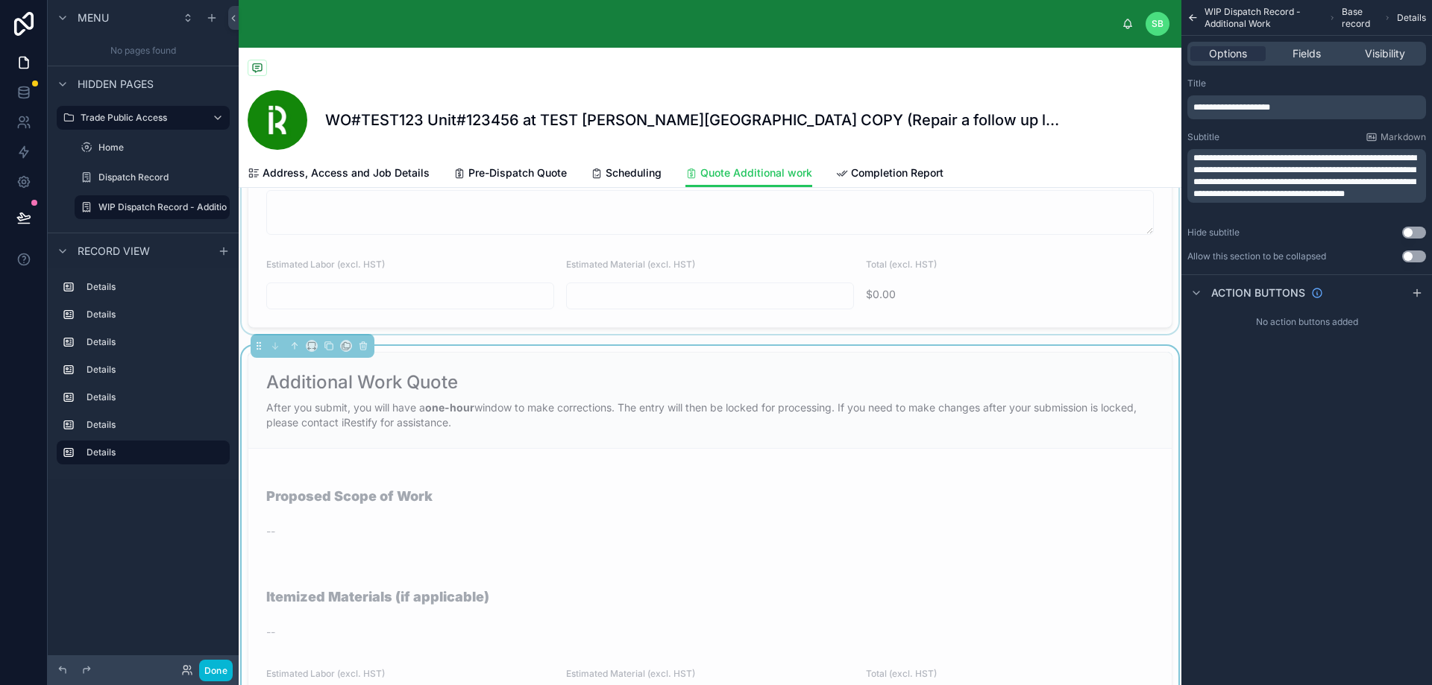
scroll to position [2028, 0]
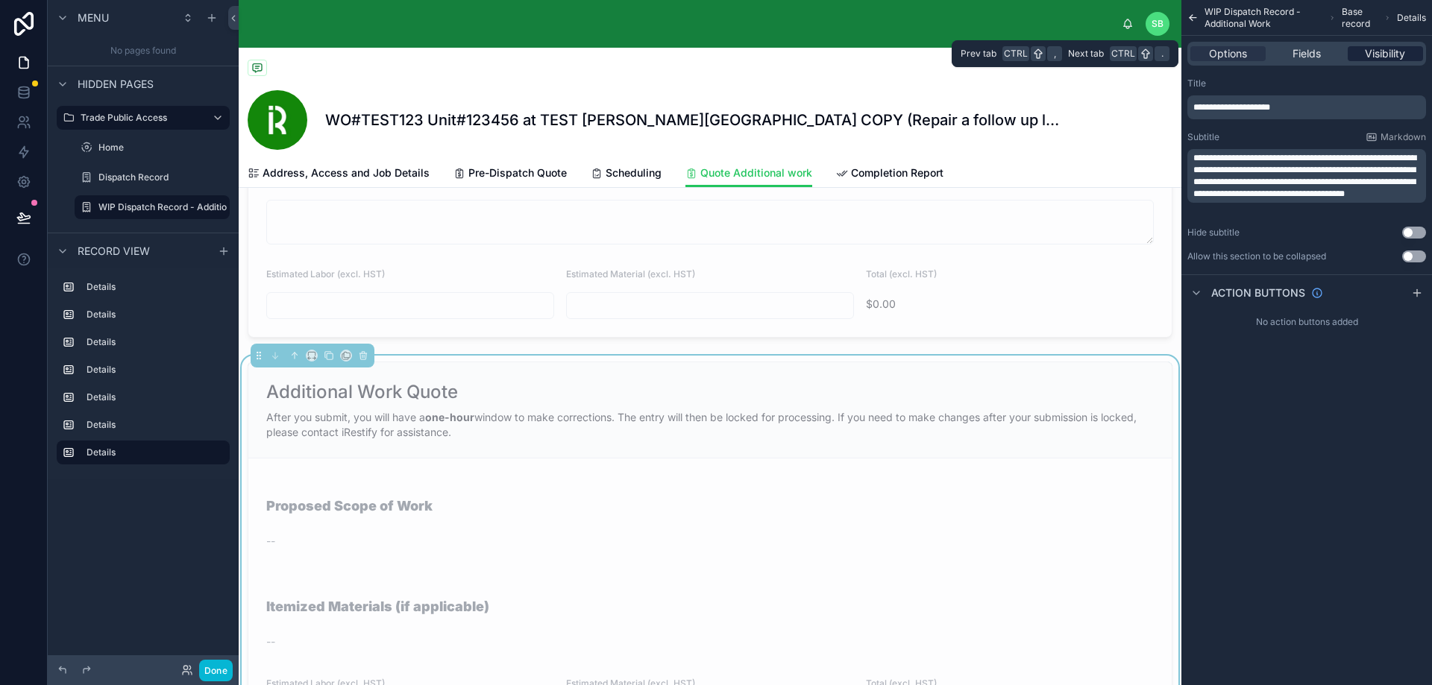
click at [1370, 50] on span "Visibility" at bounding box center [1384, 53] width 40 height 15
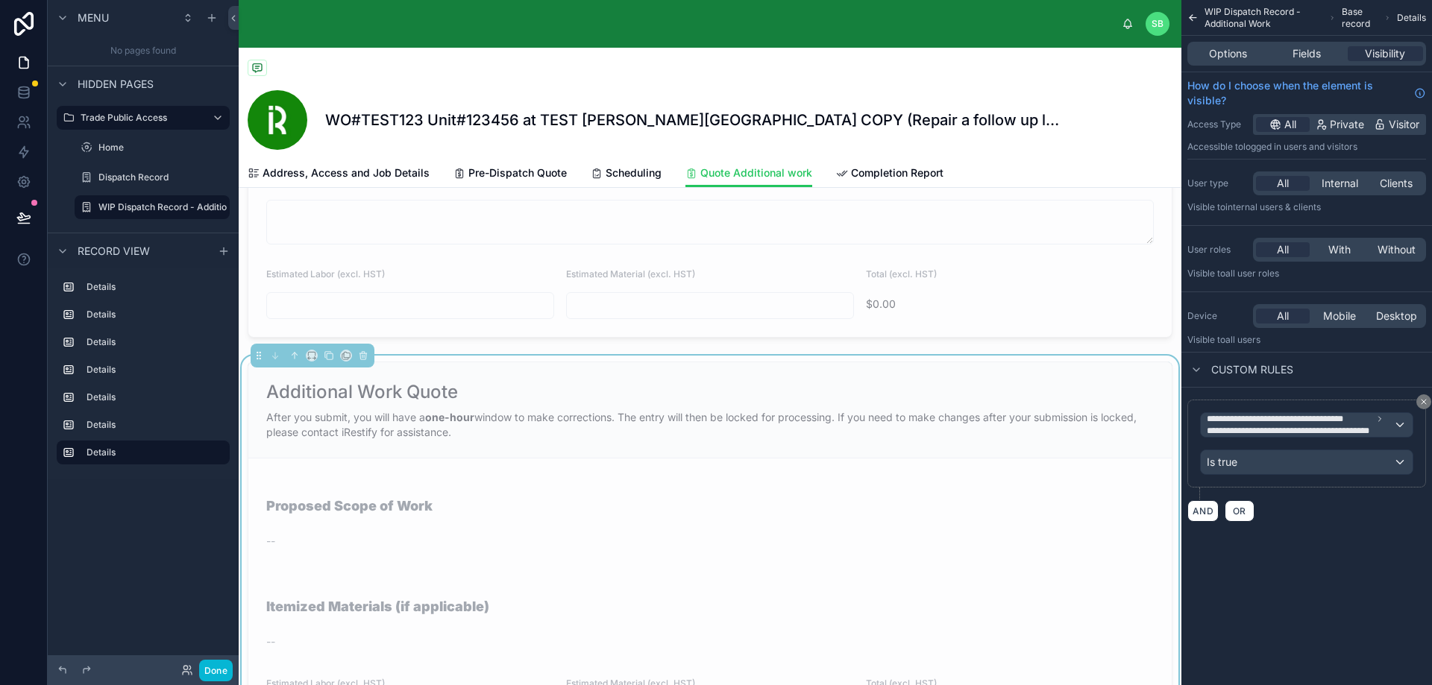
click at [1332, 510] on div "AND OR" at bounding box center [1306, 511] width 239 height 22
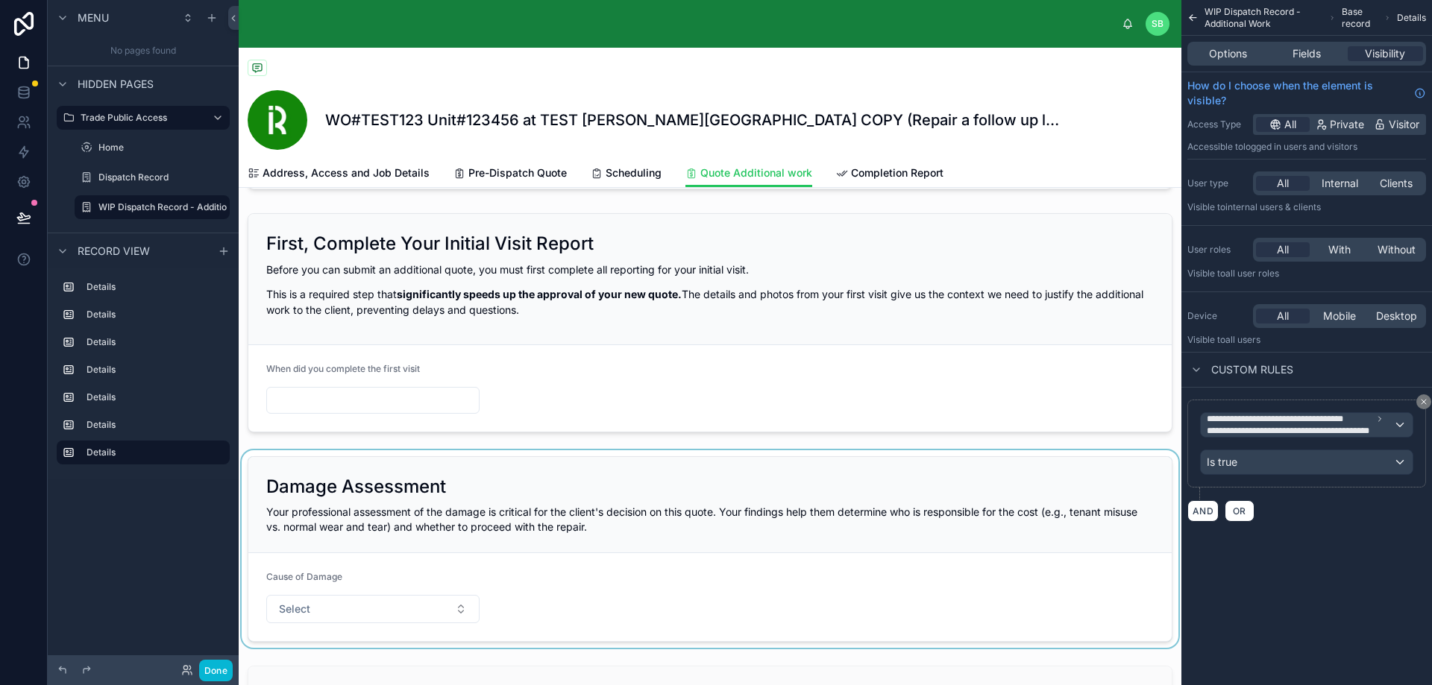
scroll to position [224, 0]
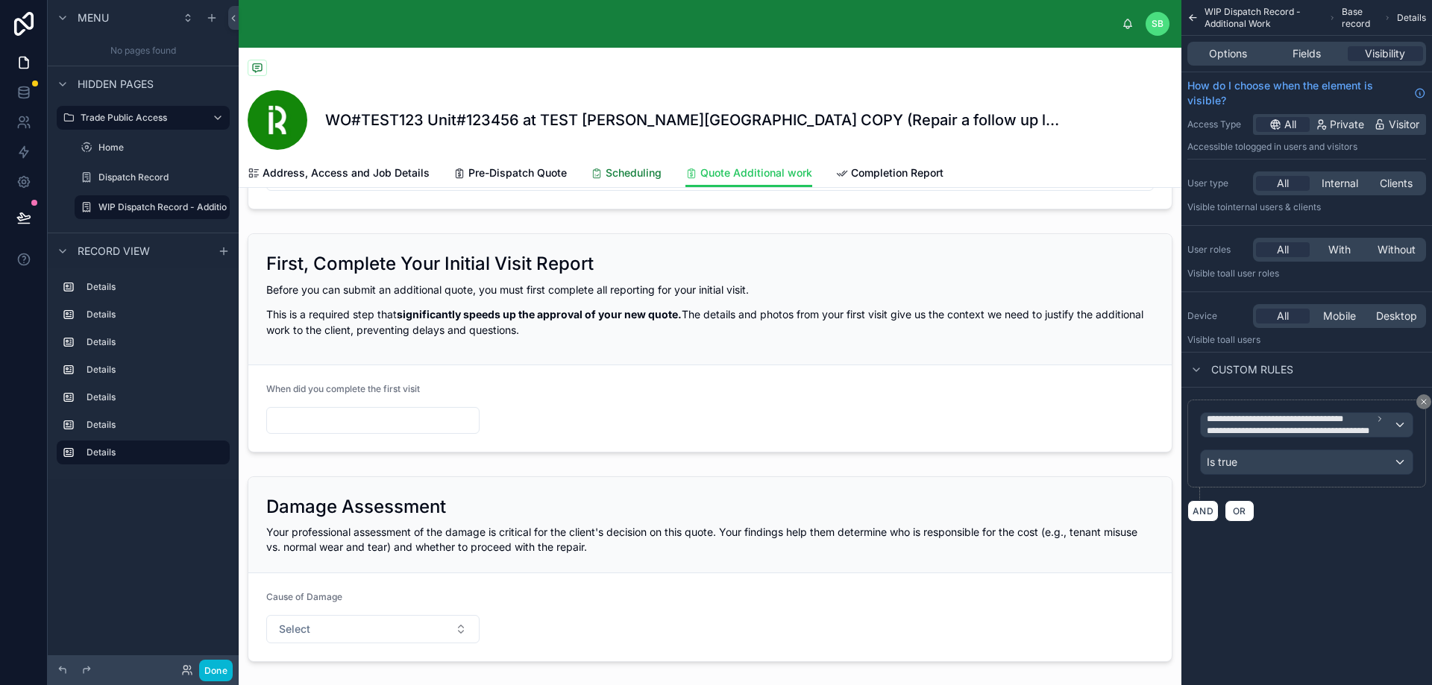
click at [622, 177] on span "Scheduling" at bounding box center [633, 173] width 56 height 15
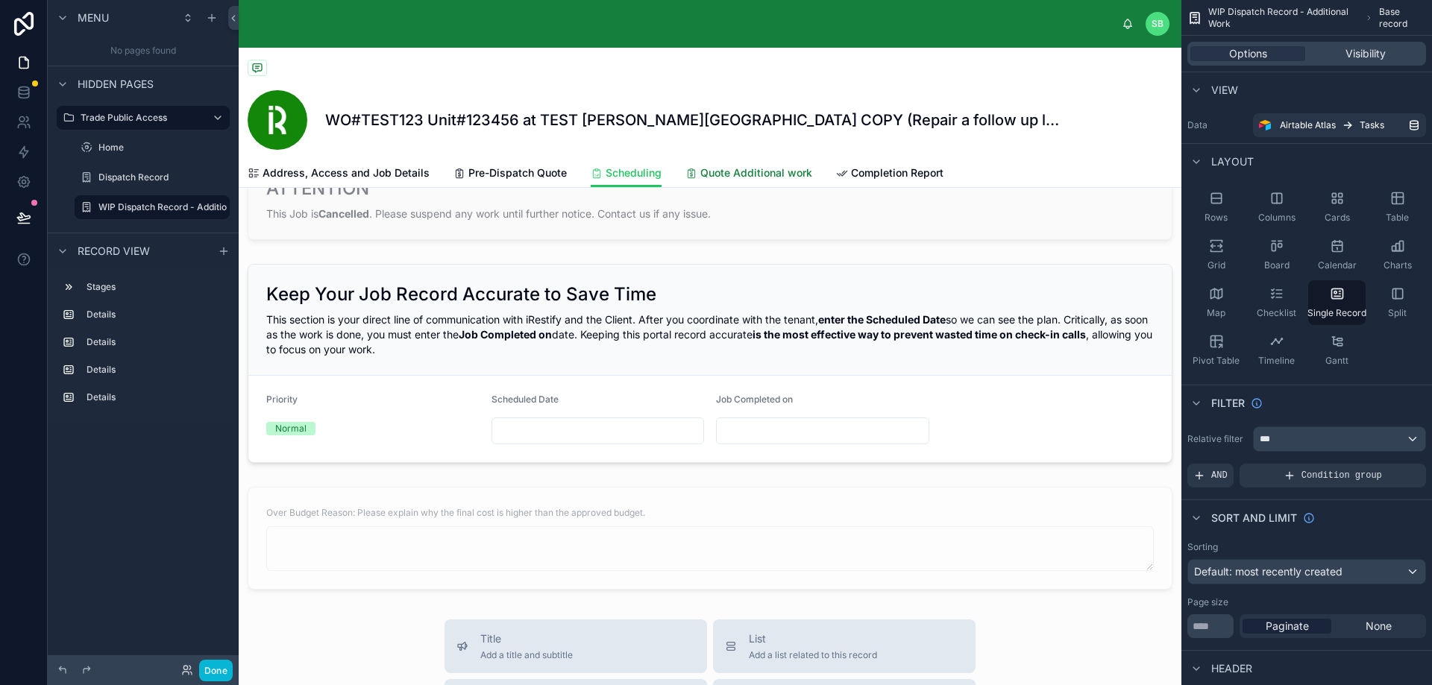
click at [729, 175] on span "Quote Additional work" at bounding box center [756, 173] width 112 height 15
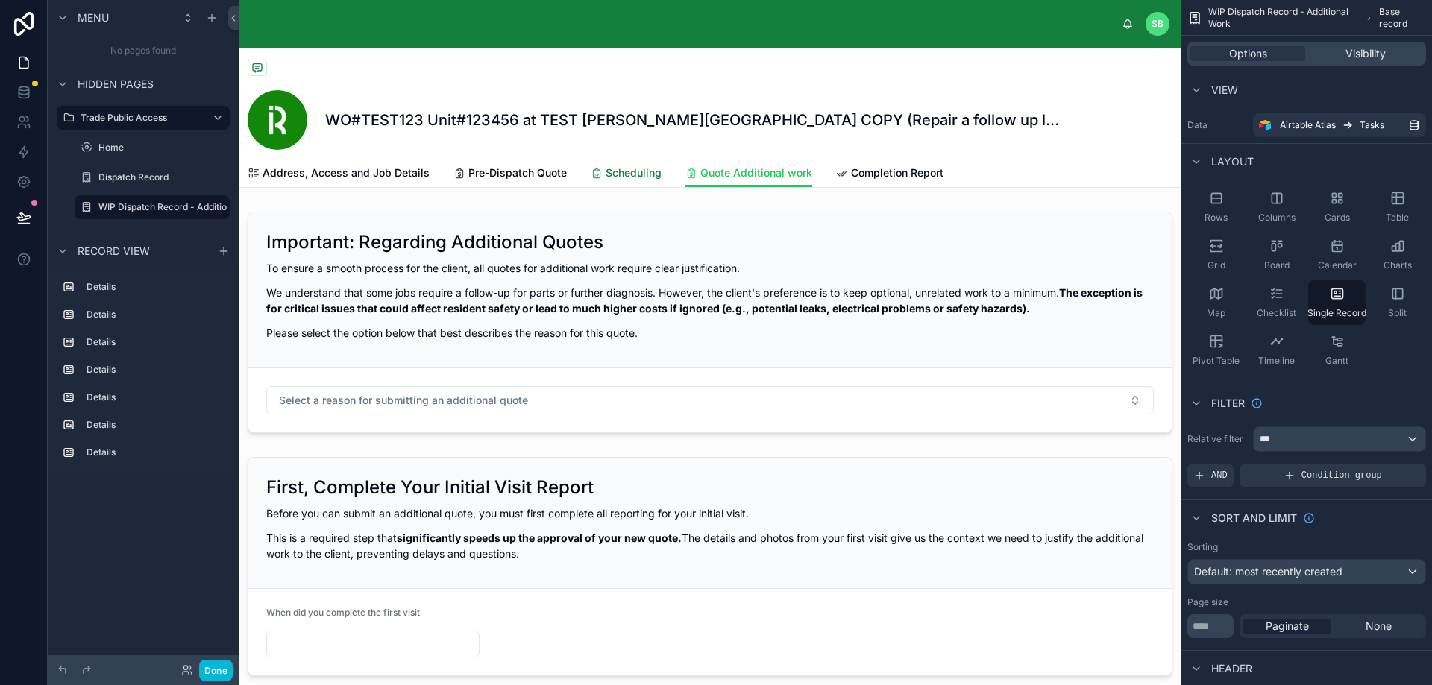
click at [635, 174] on span "Scheduling" at bounding box center [633, 173] width 56 height 15
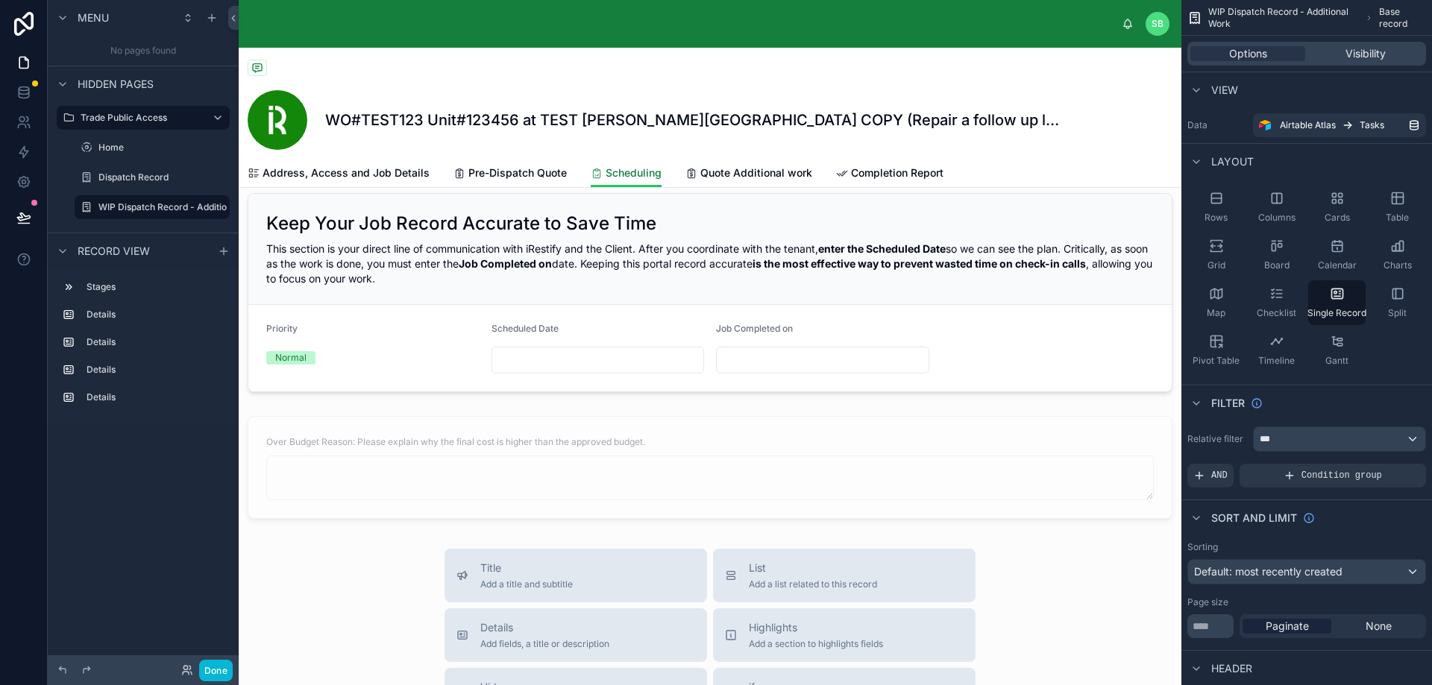
scroll to position [298, 0]
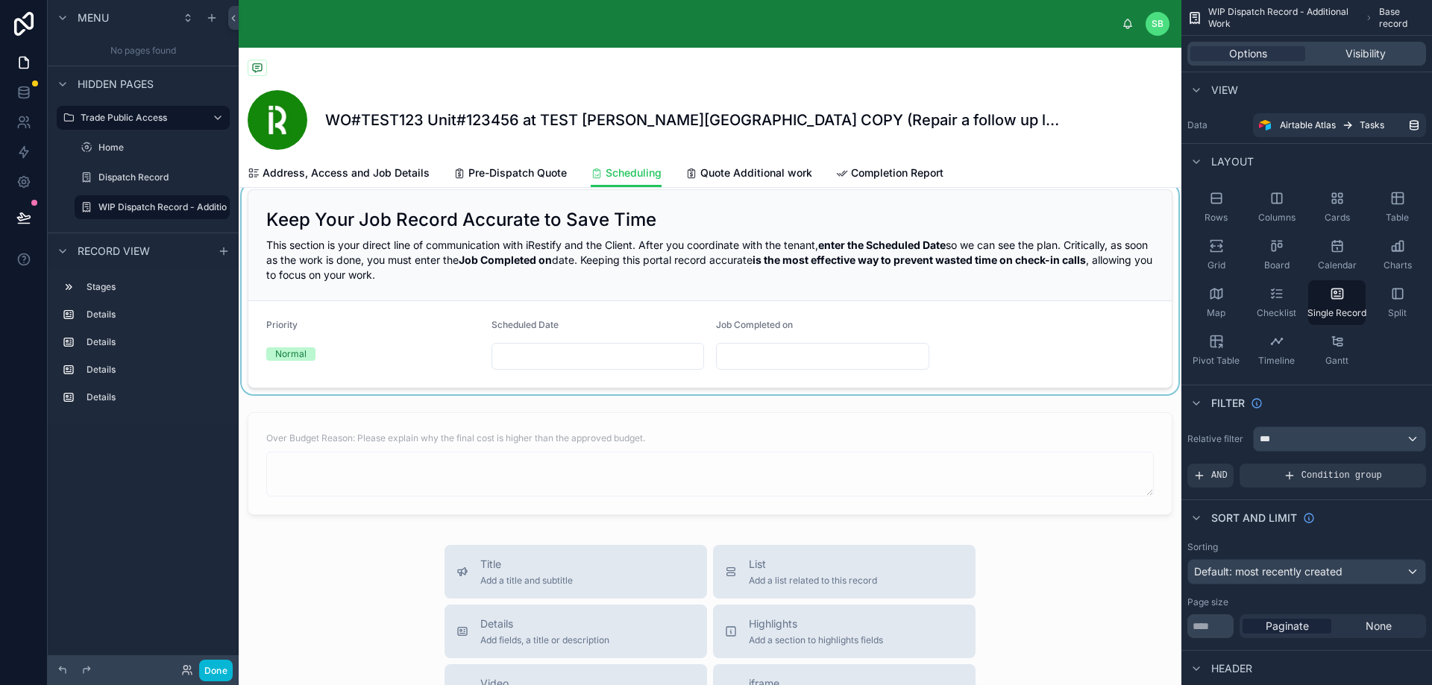
click at [942, 336] on div at bounding box center [710, 288] width 942 height 211
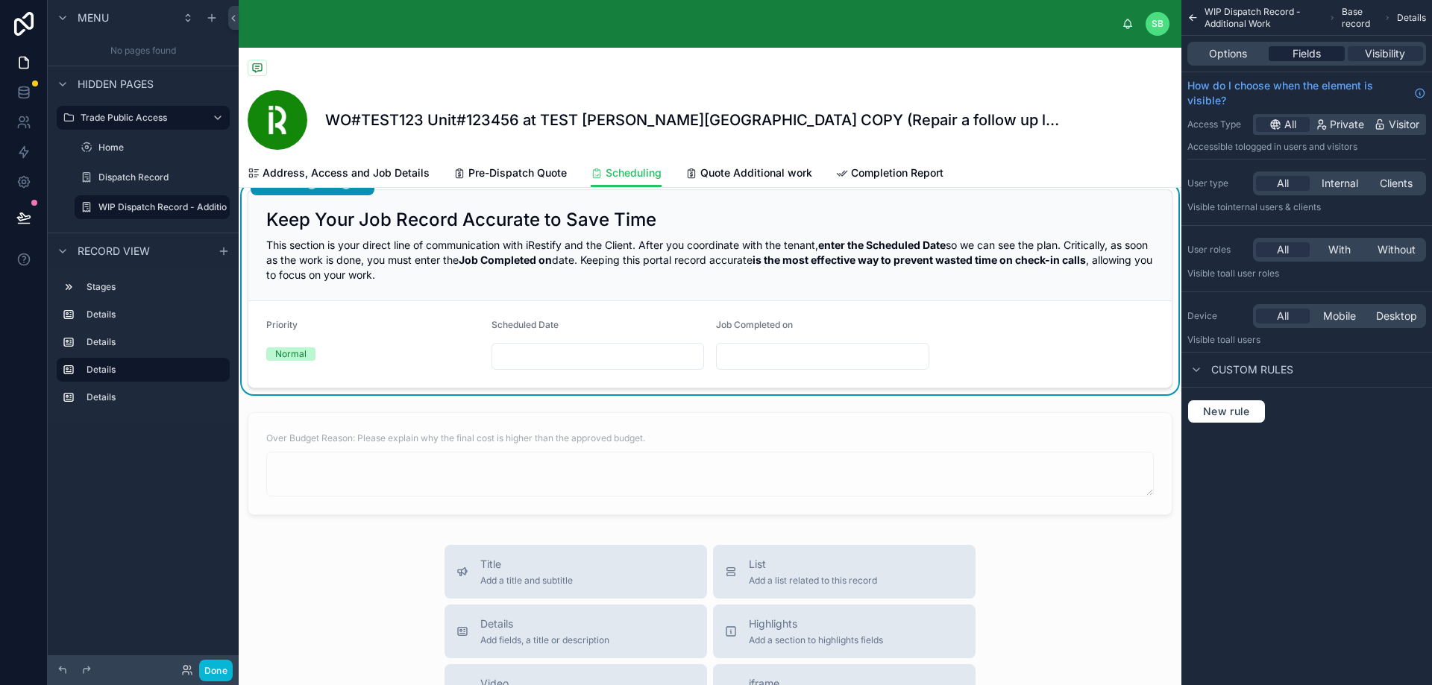
click at [1302, 51] on span "Fields" at bounding box center [1306, 53] width 28 height 15
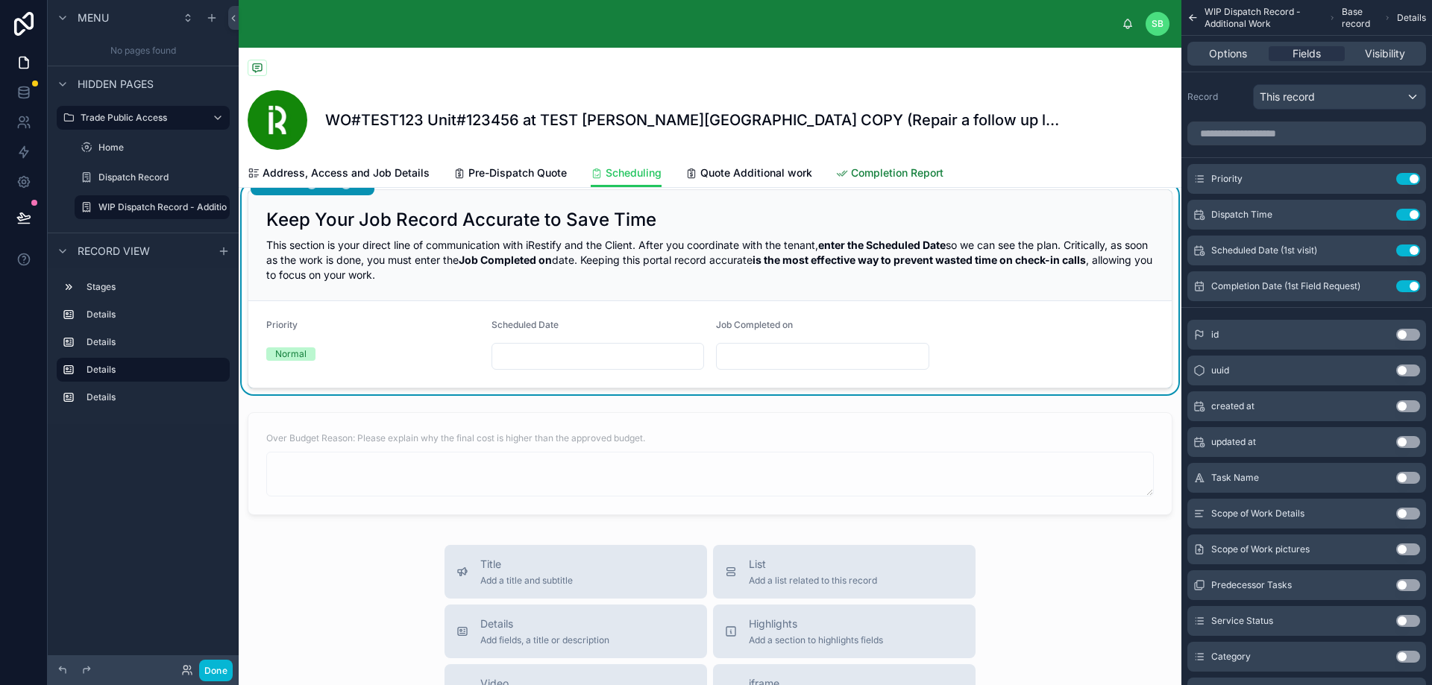
click at [886, 168] on span "Completion Report" at bounding box center [897, 173] width 92 height 15
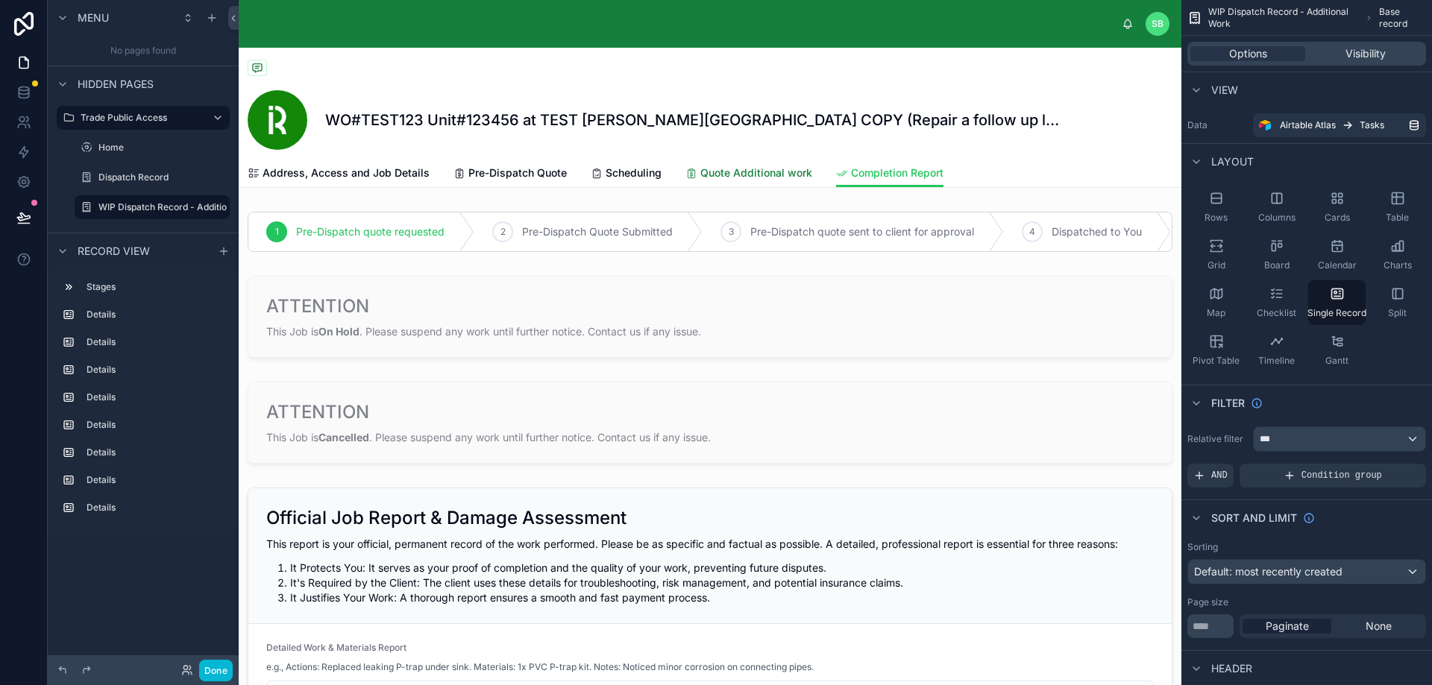
click at [738, 174] on span "Quote Additional work" at bounding box center [756, 173] width 112 height 15
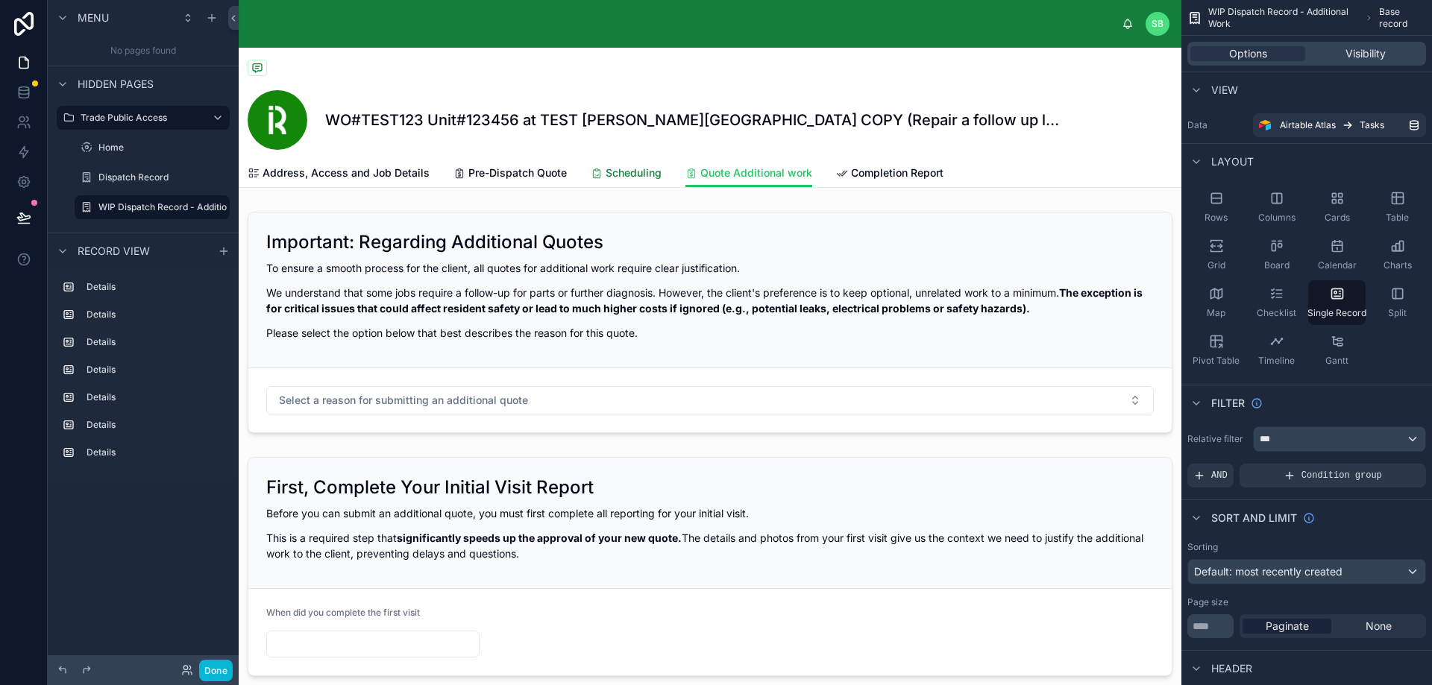
click at [608, 176] on span "Scheduling" at bounding box center [633, 173] width 56 height 15
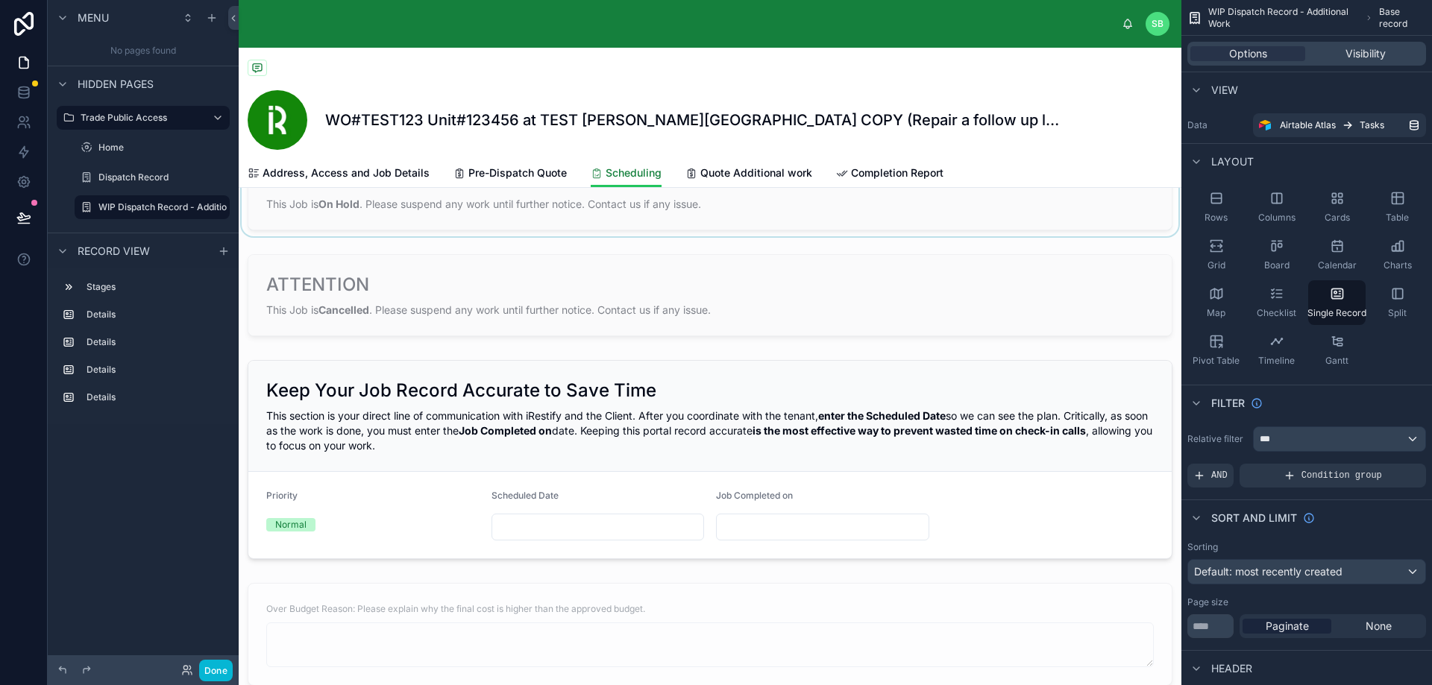
scroll to position [298, 0]
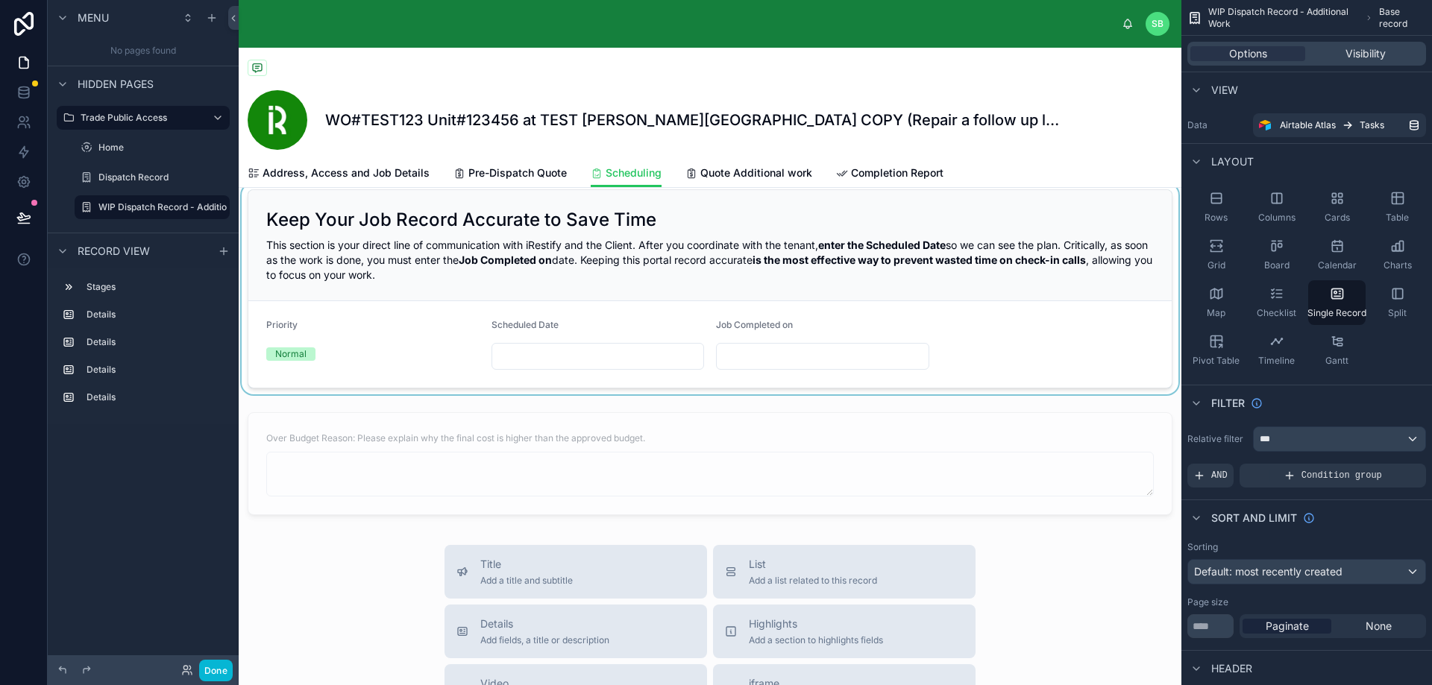
click at [875, 300] on div at bounding box center [710, 288] width 942 height 211
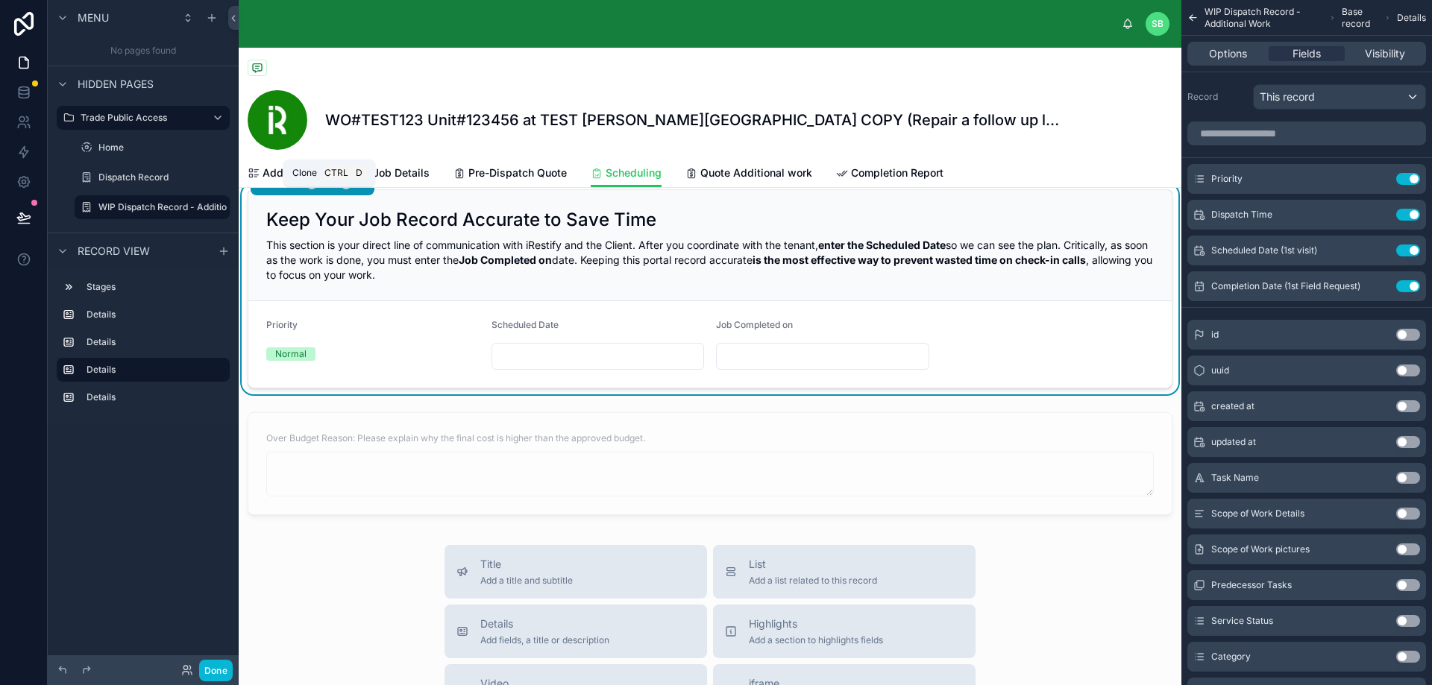
click at [327, 189] on icon at bounding box center [329, 183] width 10 height 10
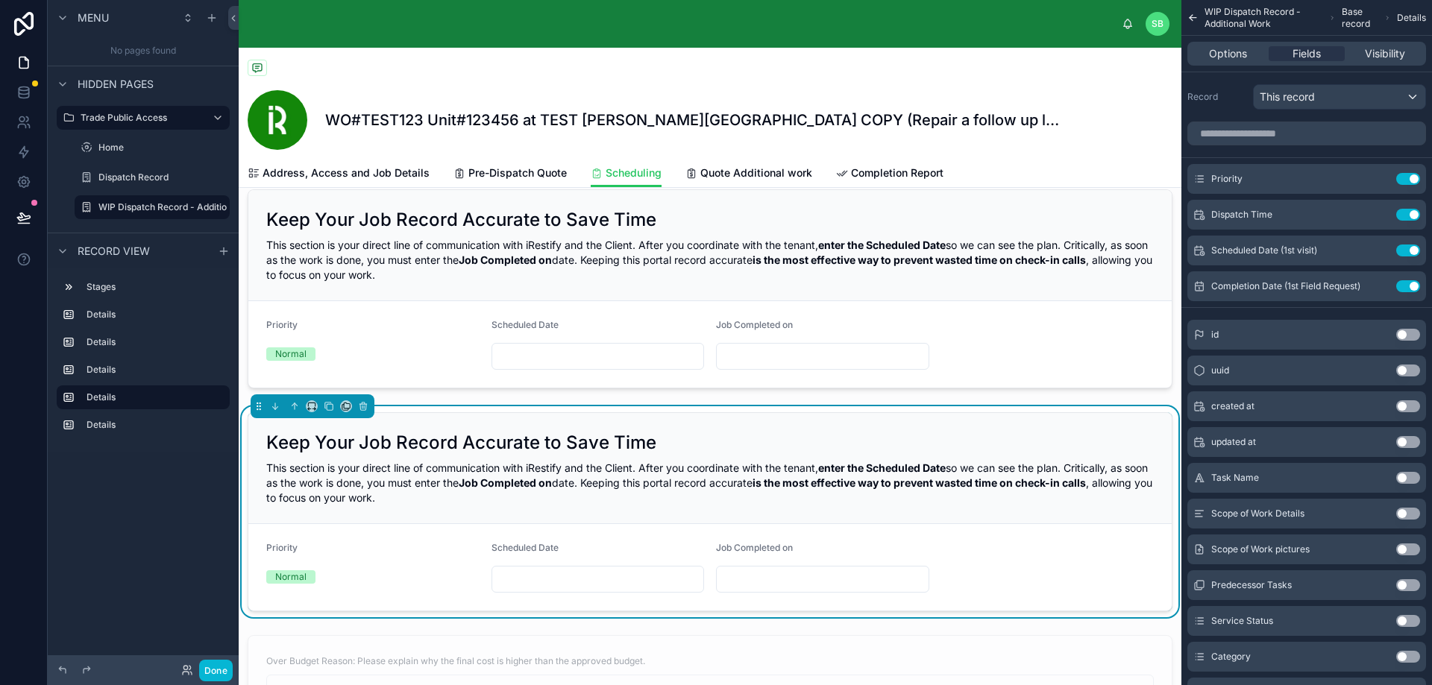
click at [451, 452] on h2 "Keep Your Job Record Accurate to Save Time" at bounding box center [461, 443] width 390 height 24
click at [344, 412] on icon at bounding box center [346, 406] width 10 height 10
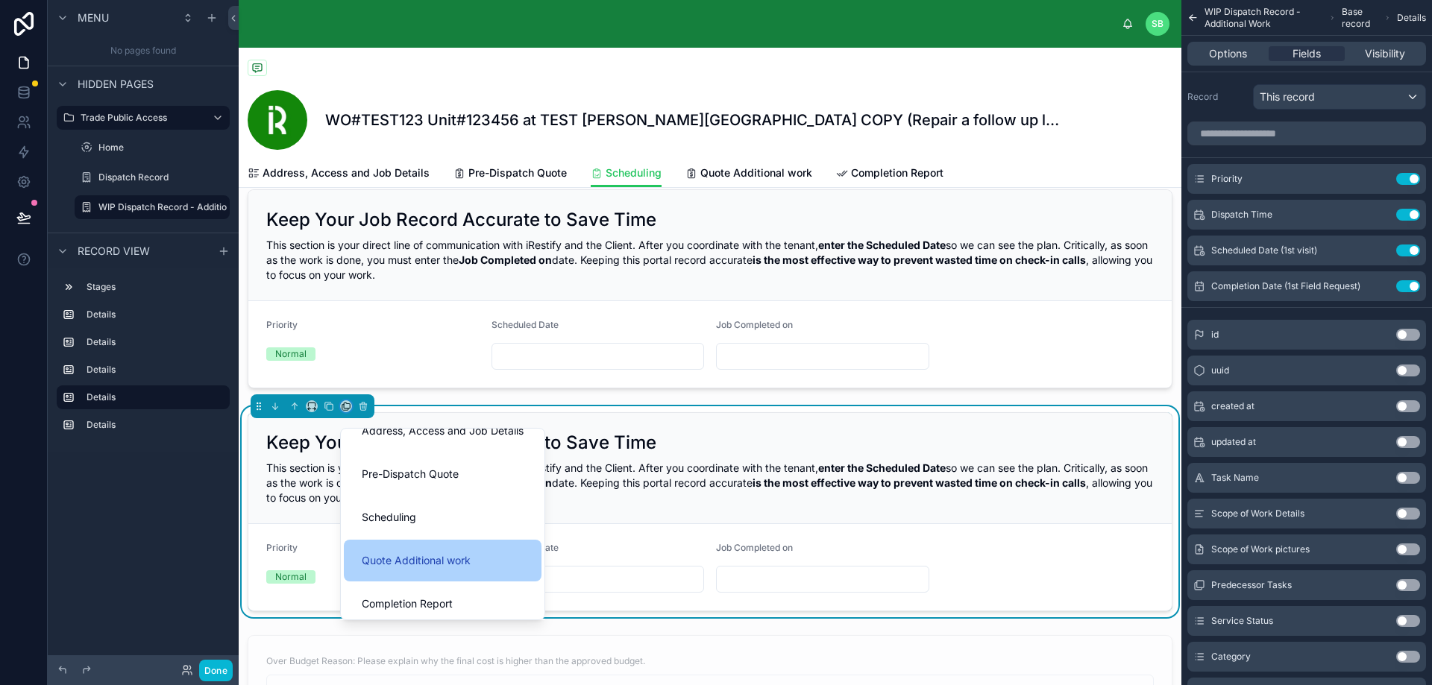
scroll to position [30, 0]
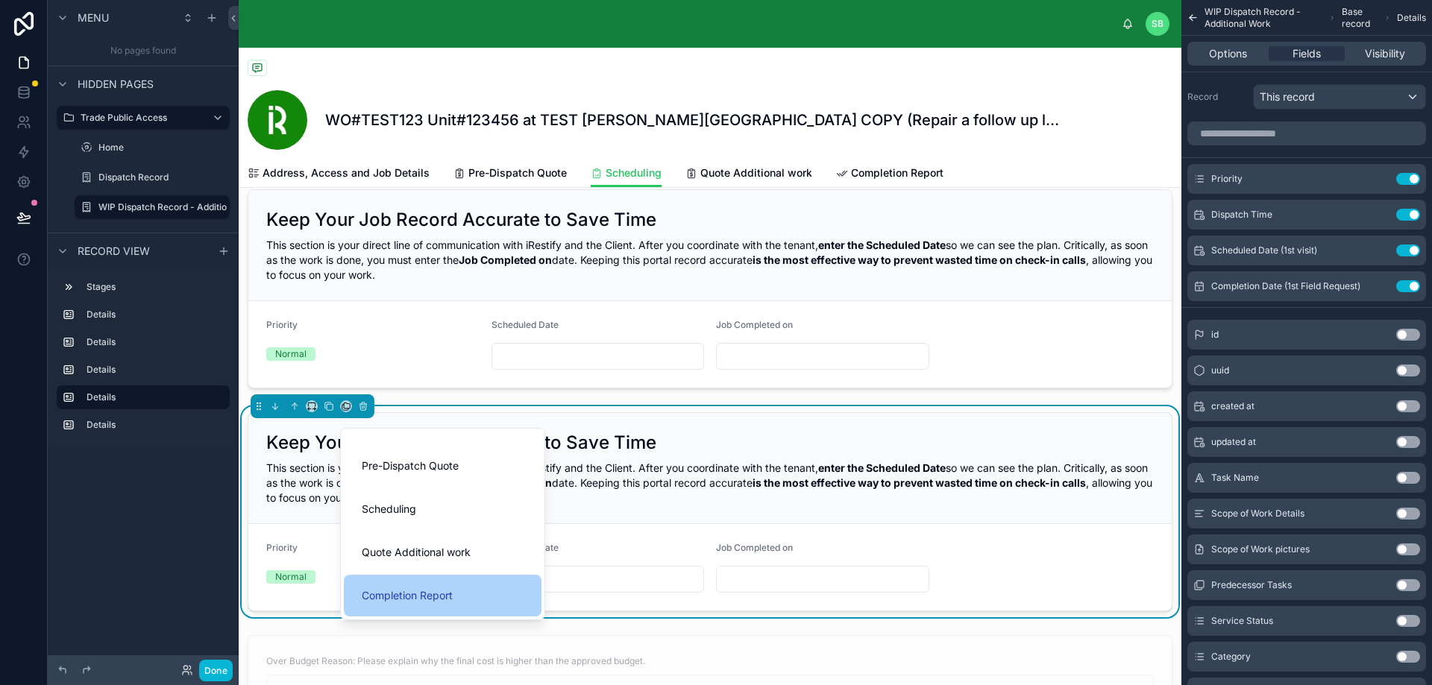
click at [439, 607] on div "Completion Report" at bounding box center [443, 596] width 198 height 42
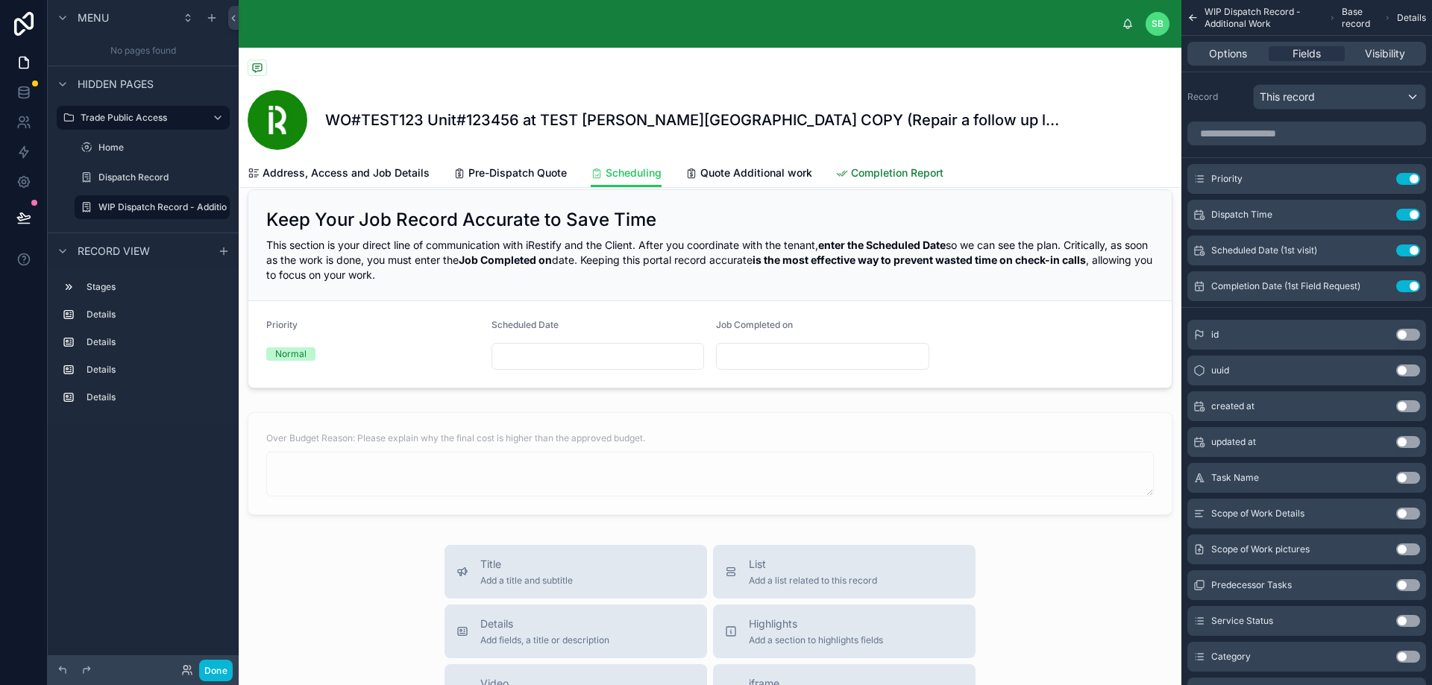
click at [869, 172] on span "Completion Report" at bounding box center [897, 173] width 92 height 15
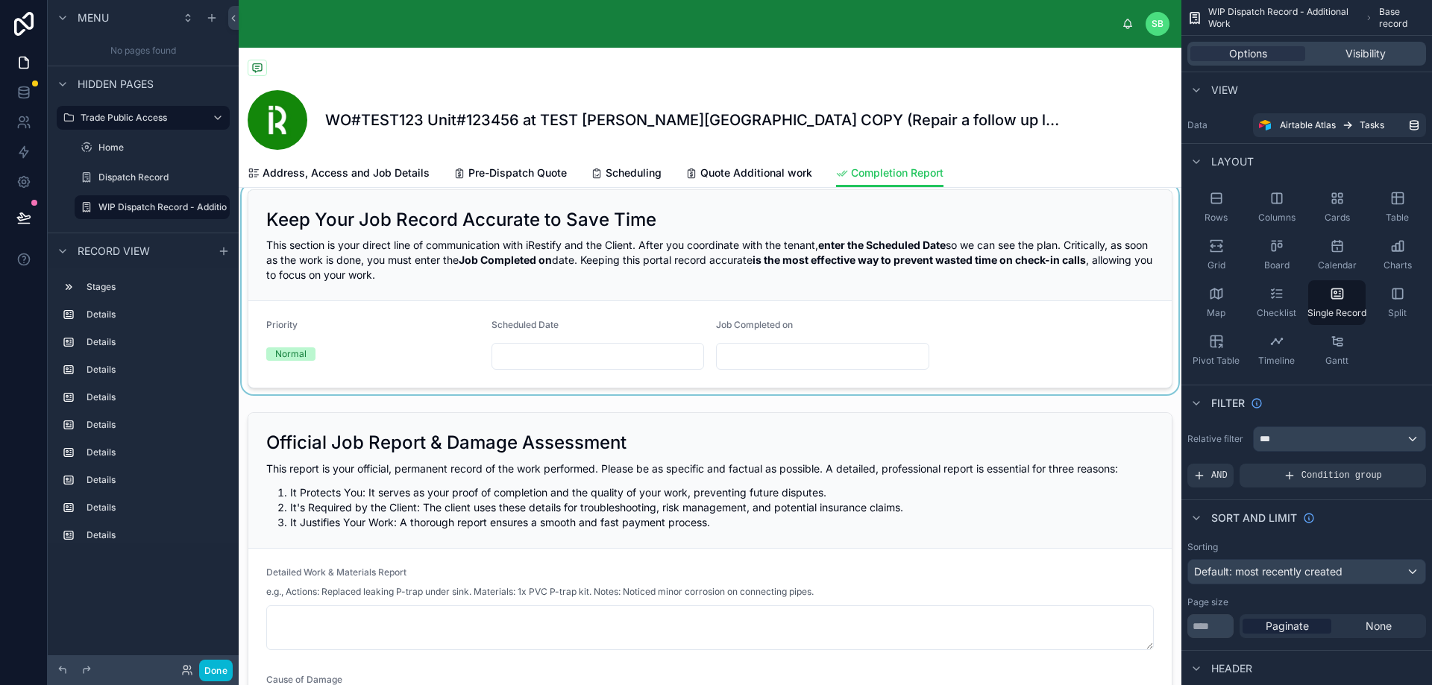
click at [814, 280] on div at bounding box center [710, 288] width 942 height 211
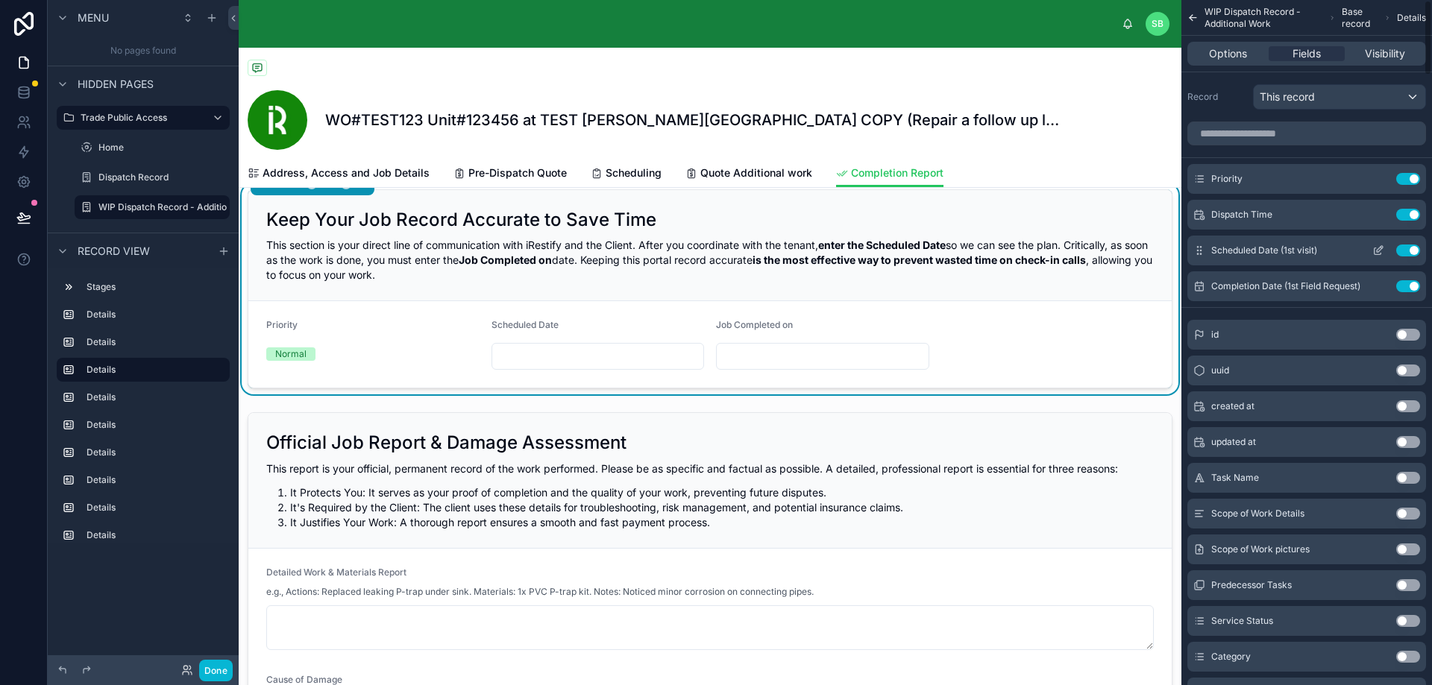
click at [1403, 253] on button "Use setting" at bounding box center [1408, 251] width 24 height 12
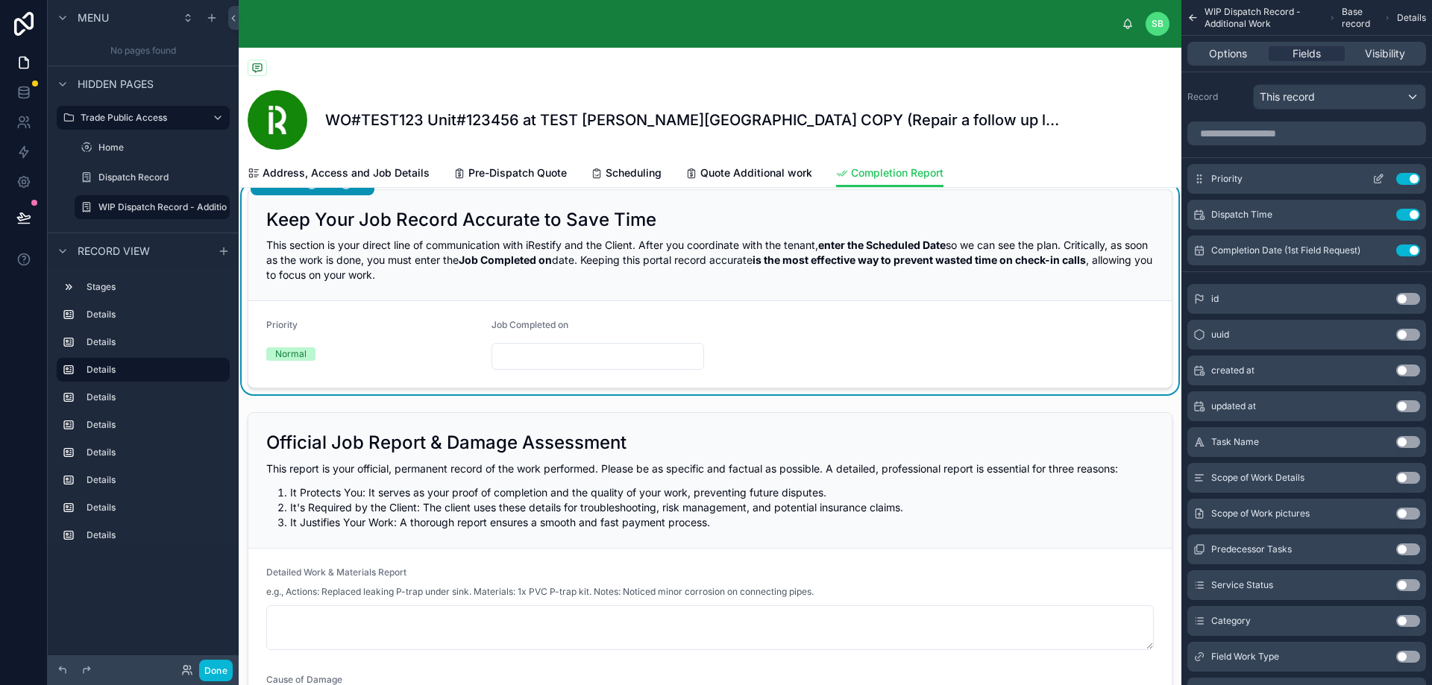
click at [1413, 173] on button "Use setting" at bounding box center [1408, 179] width 24 height 12
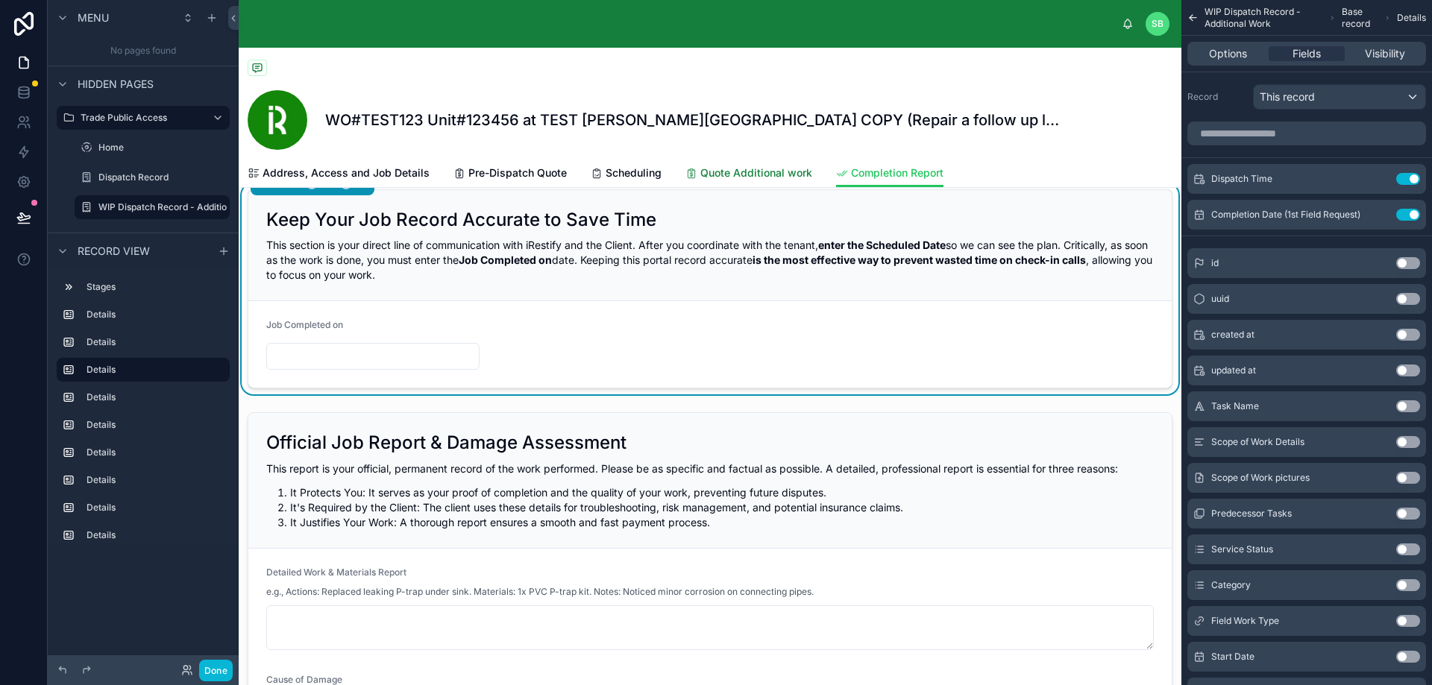
click at [754, 173] on span "Quote Additional work" at bounding box center [756, 173] width 112 height 15
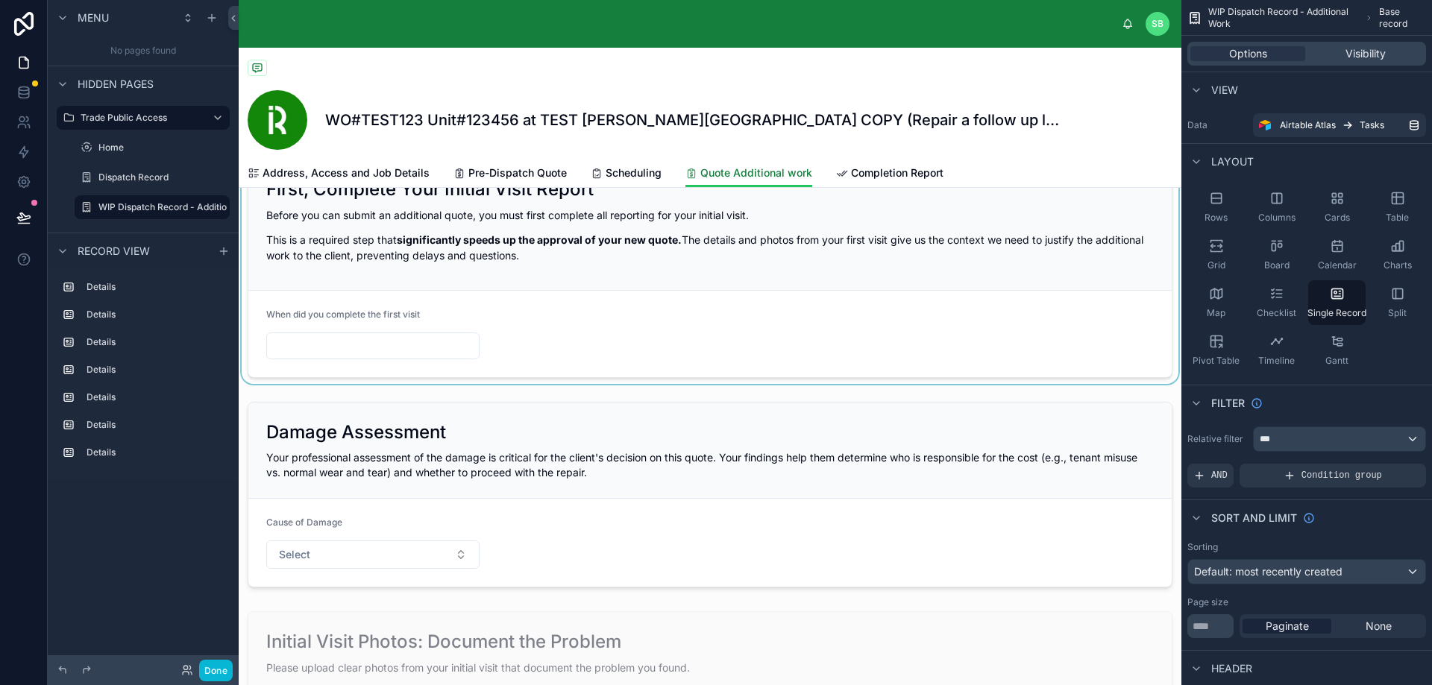
scroll to position [224, 0]
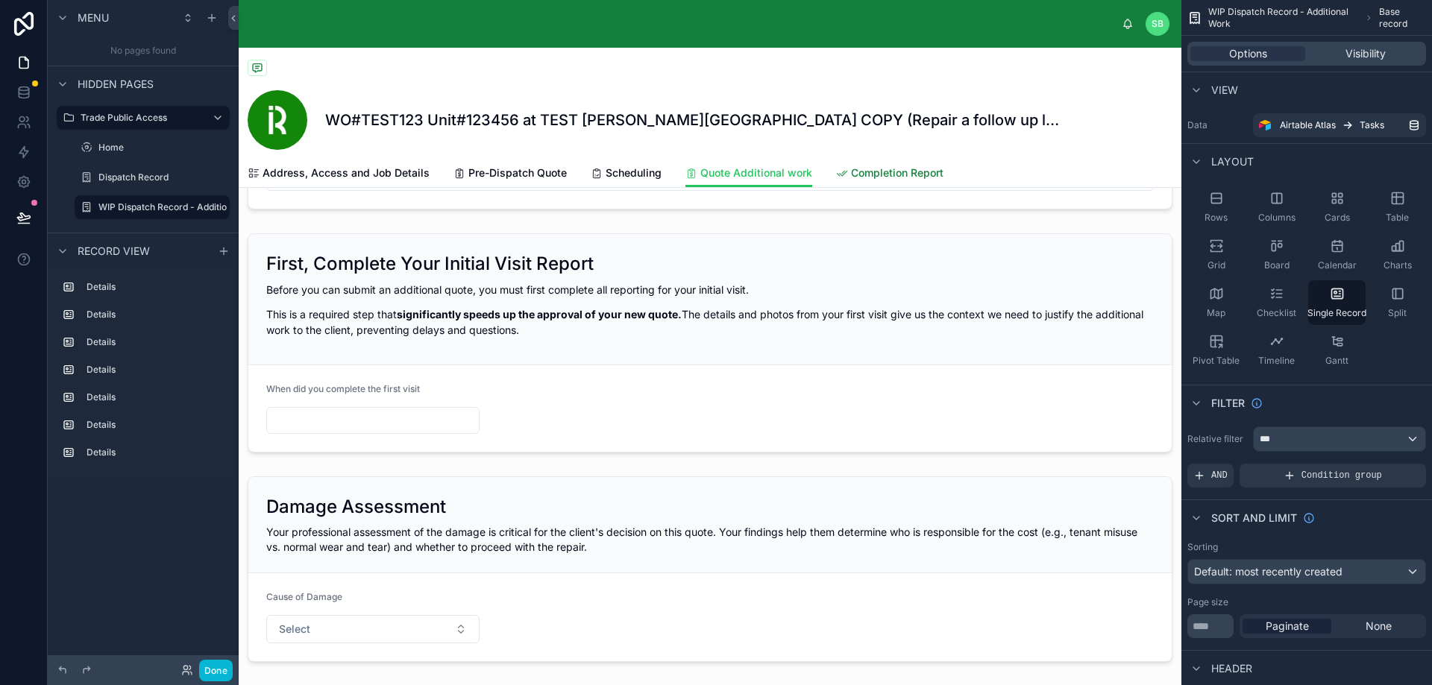
click at [886, 172] on span "Completion Report" at bounding box center [897, 173] width 92 height 15
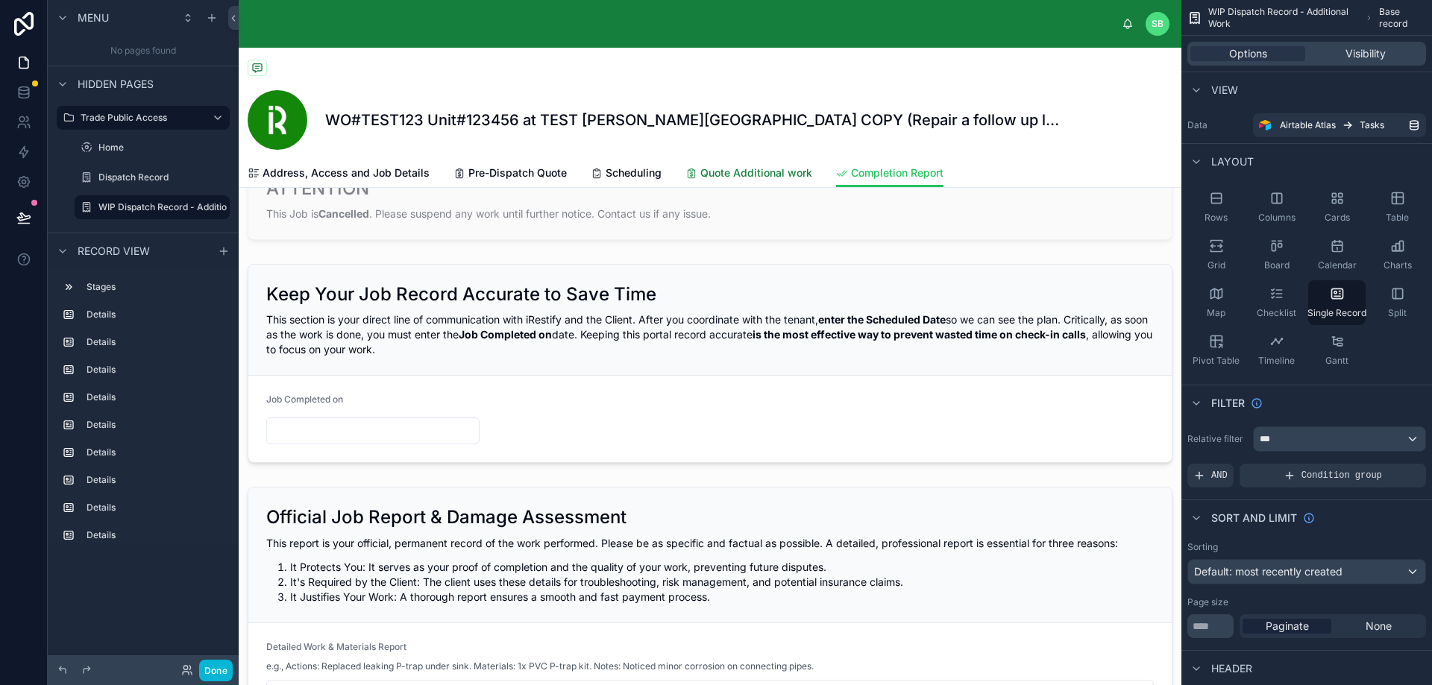
click at [721, 173] on span "Quote Additional work" at bounding box center [756, 173] width 112 height 15
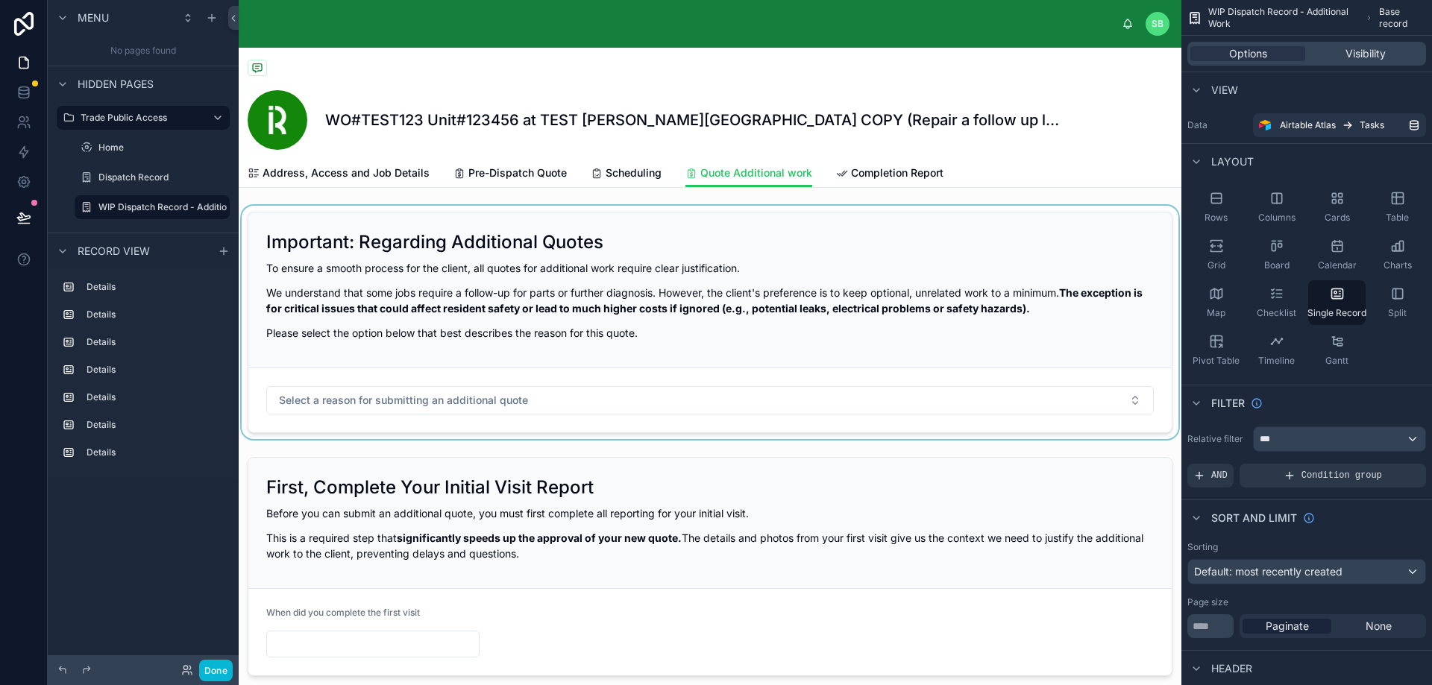
click at [903, 403] on div at bounding box center [710, 322] width 942 height 233
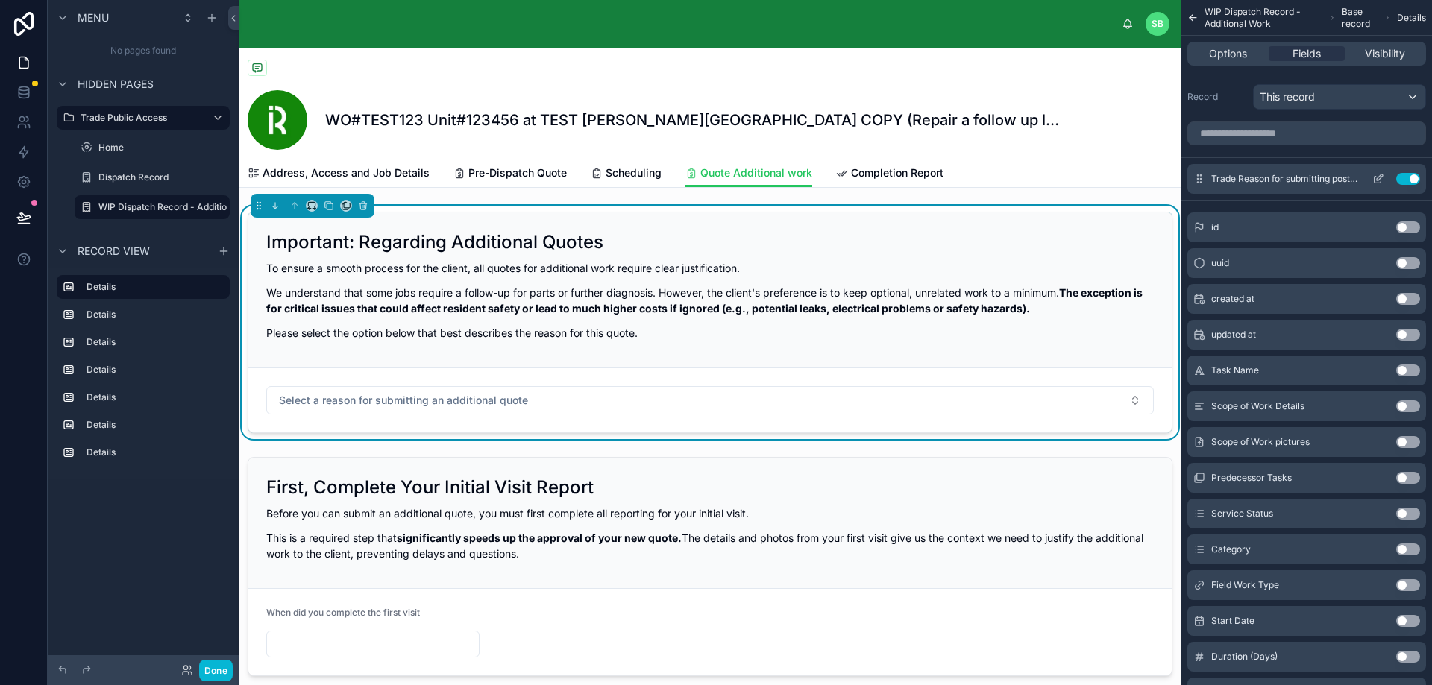
click at [1373, 180] on icon "scrollable content" at bounding box center [1378, 179] width 12 height 12
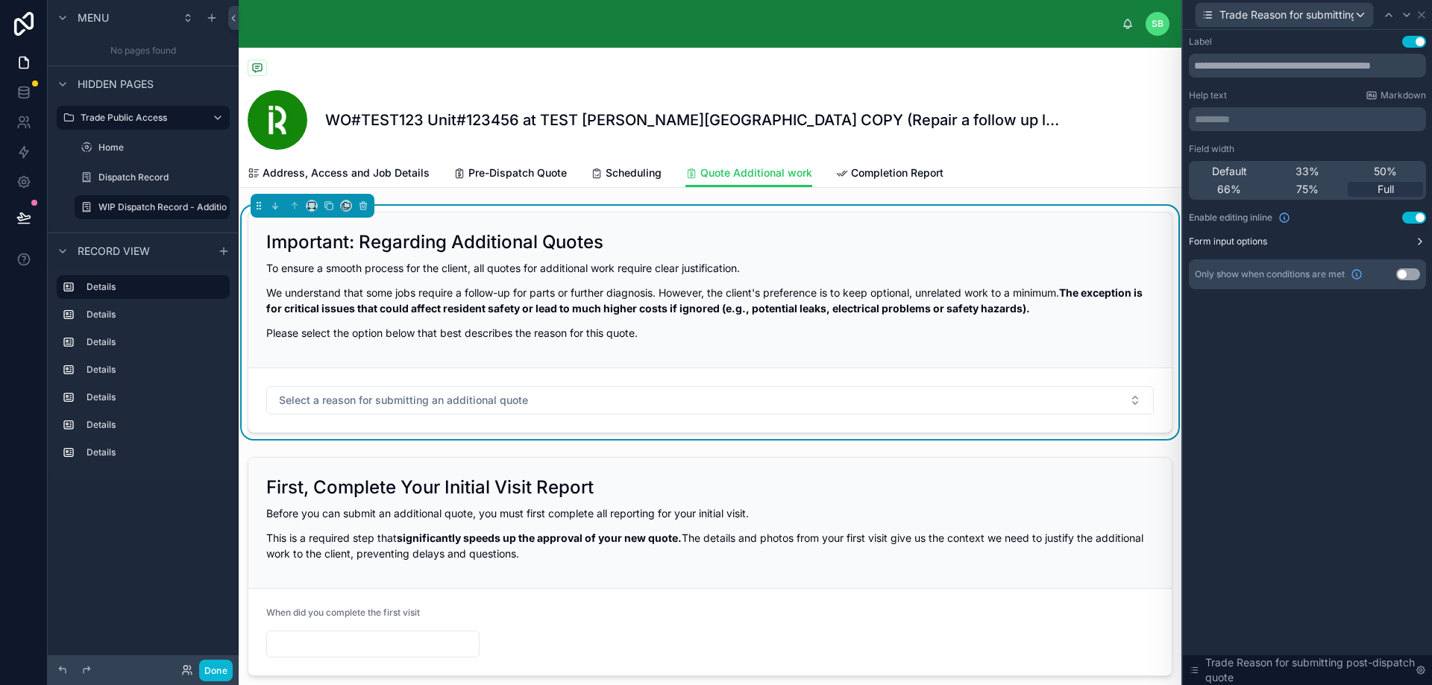
click at [1408, 241] on button "Form input options" at bounding box center [1307, 242] width 237 height 12
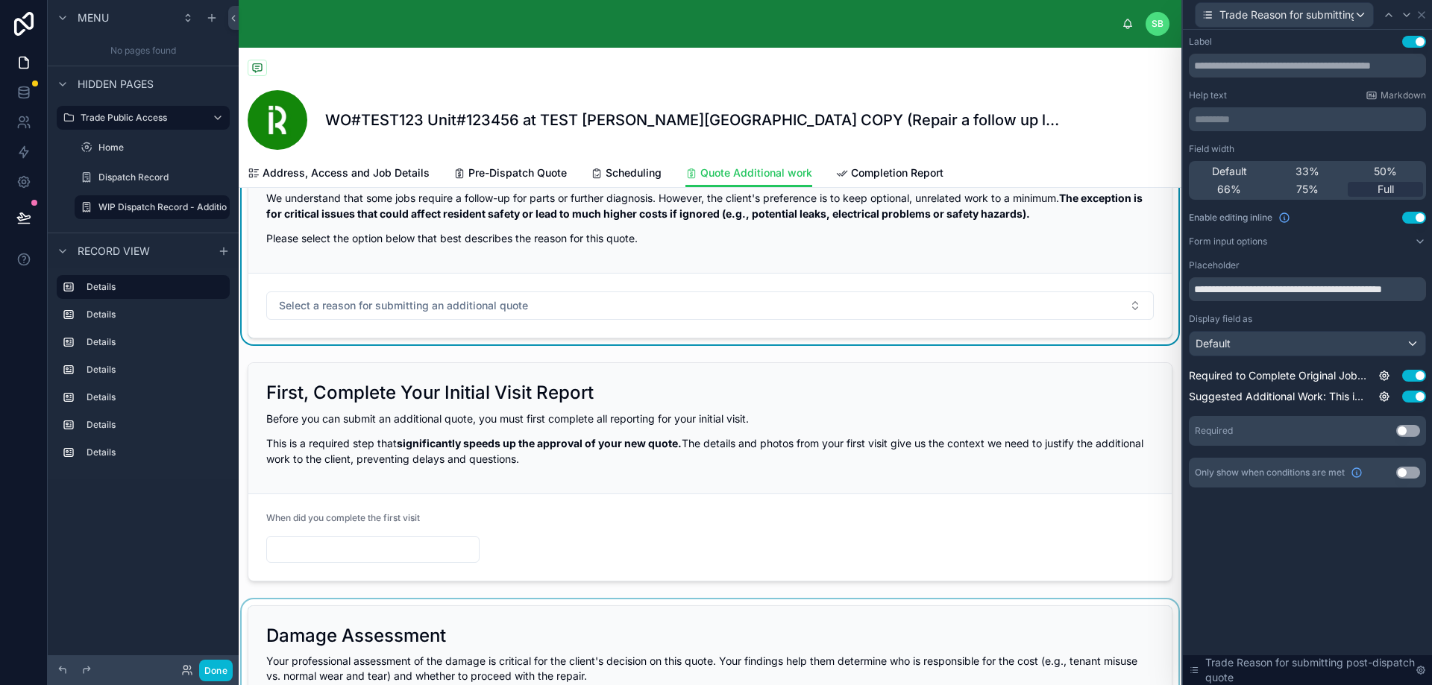
scroll to position [75, 0]
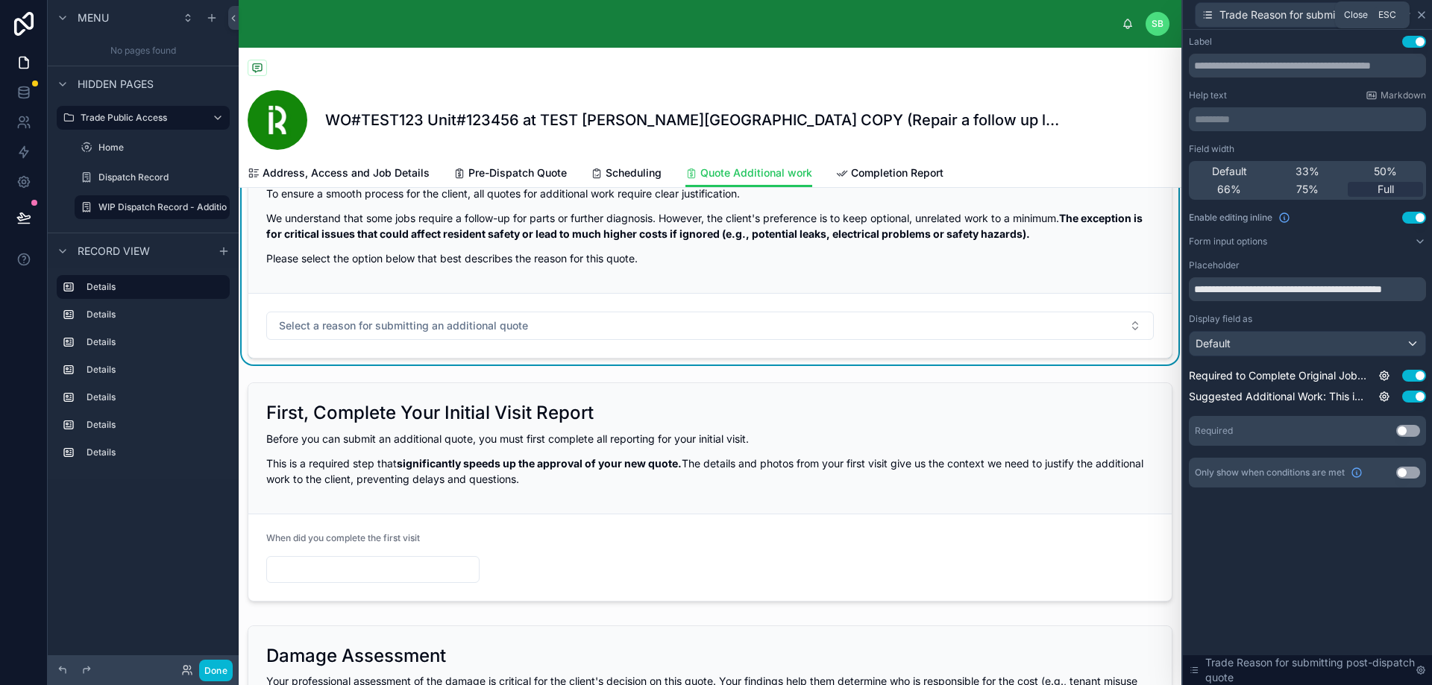
click at [1420, 13] on icon at bounding box center [1421, 15] width 12 height 12
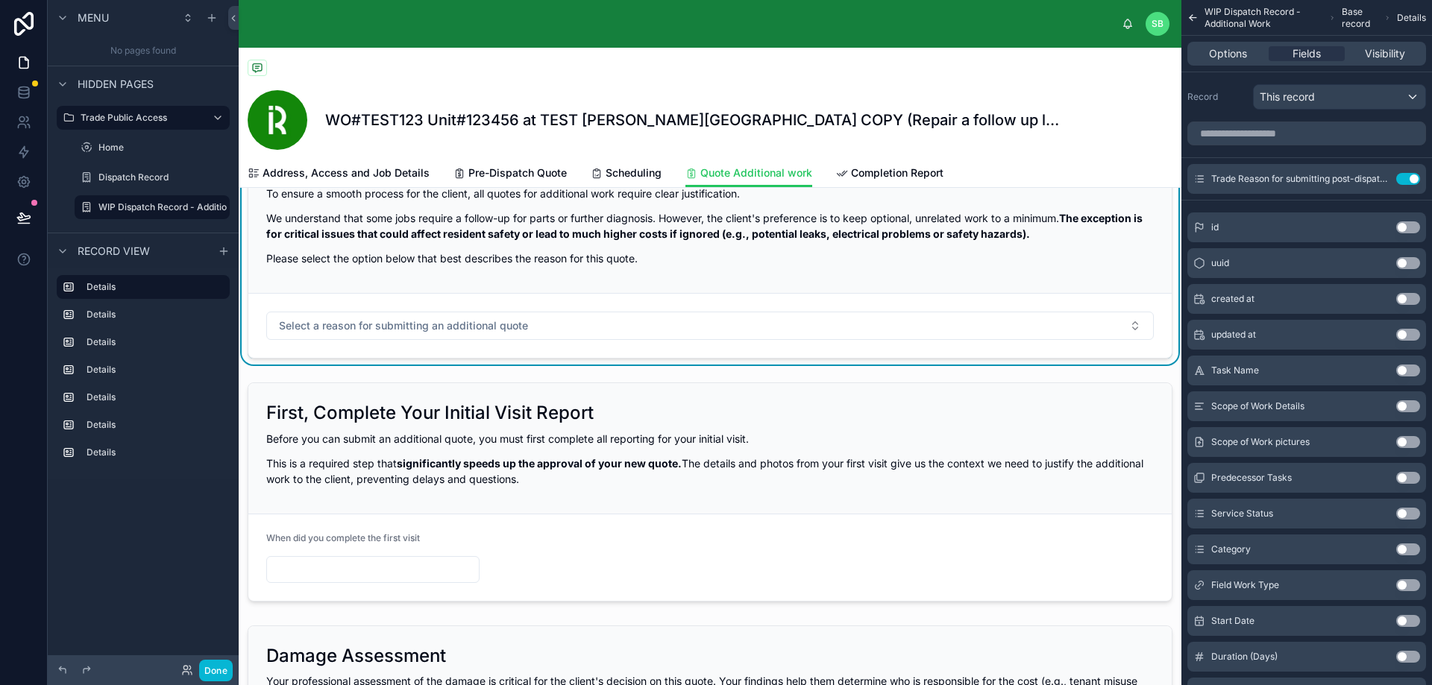
click at [1032, 149] on div "WO#TEST123 Unit#123456 at TEST Perla West Tower COPY (Repair a follow up leak)" at bounding box center [710, 120] width 925 height 60
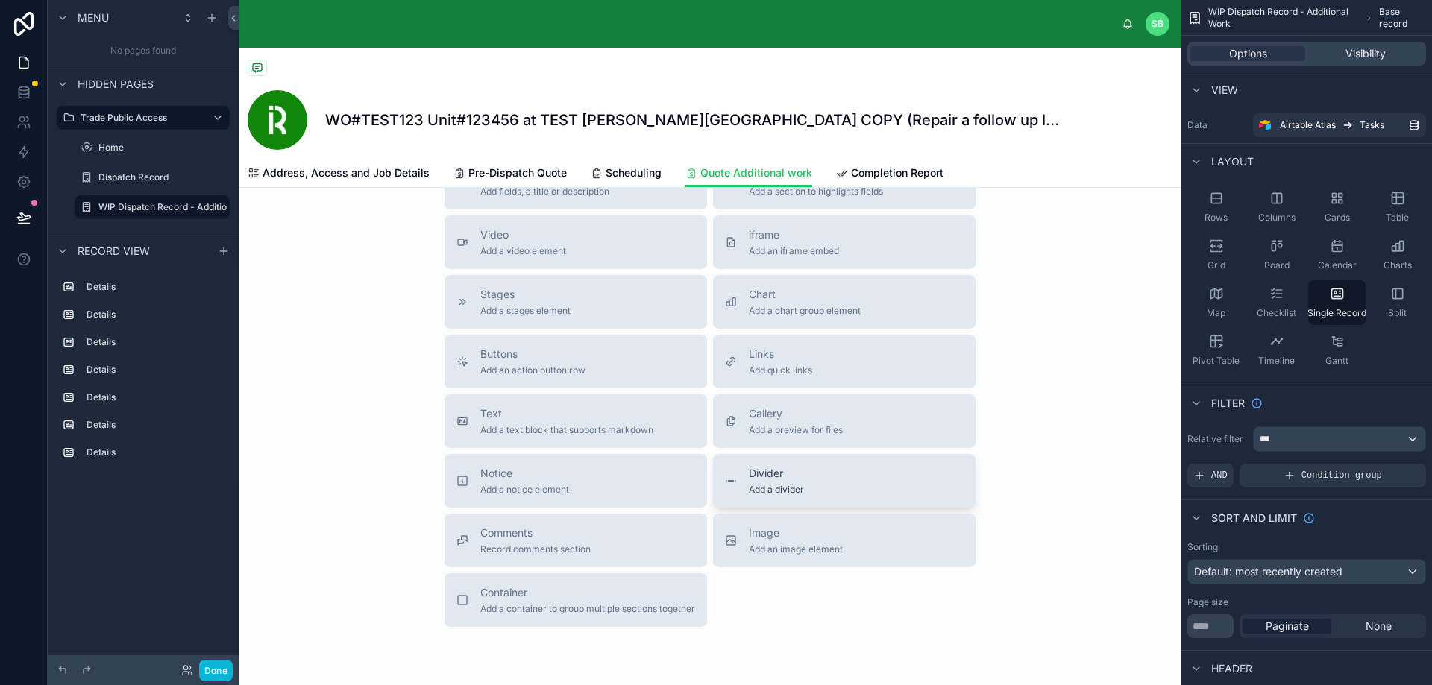
scroll to position [2759, 0]
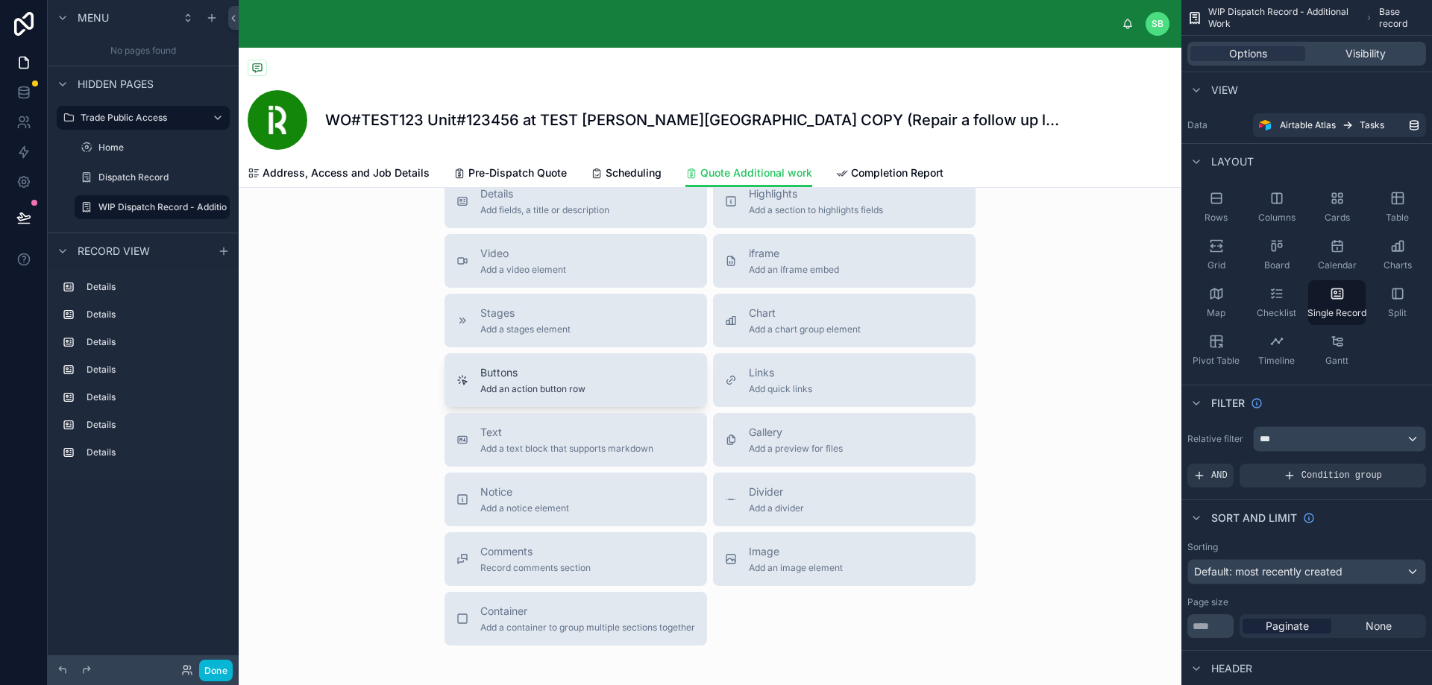
click at [600, 395] on div "Buttons Add an action button row" at bounding box center [575, 380] width 239 height 30
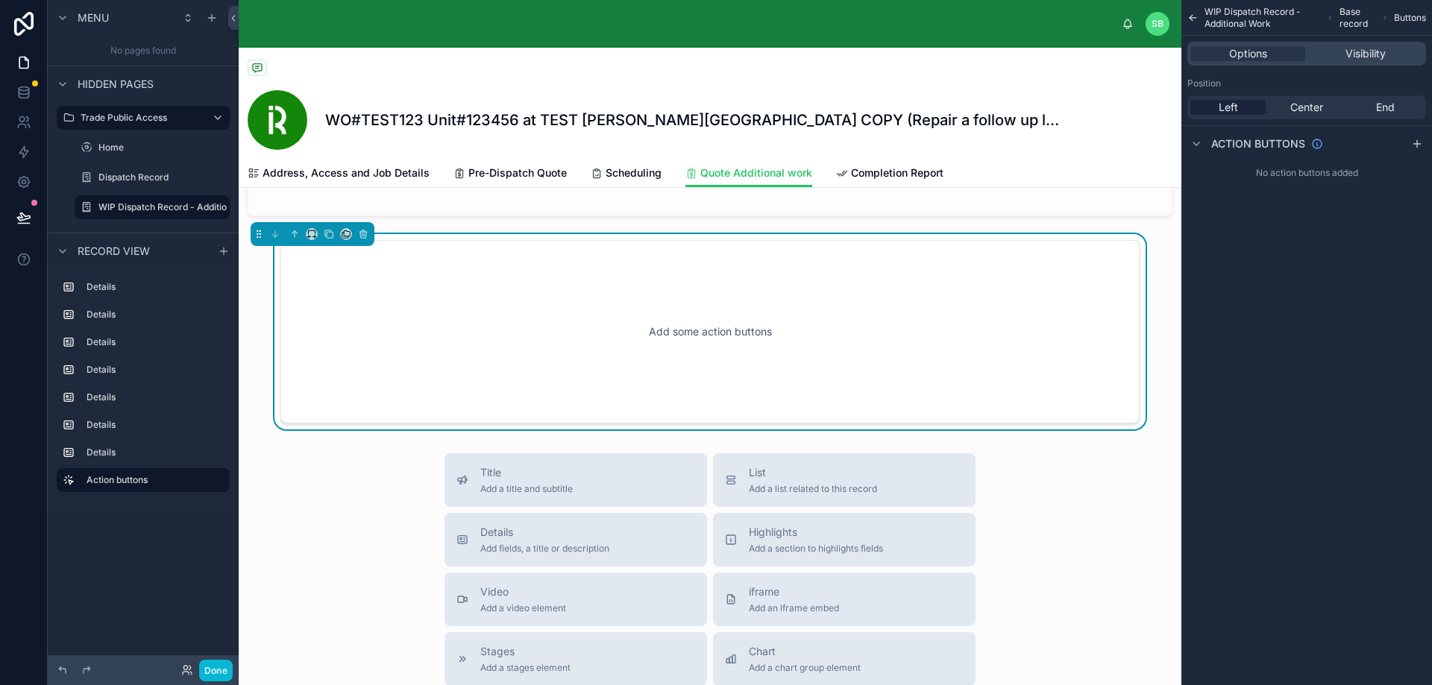
scroll to position [2609, 0]
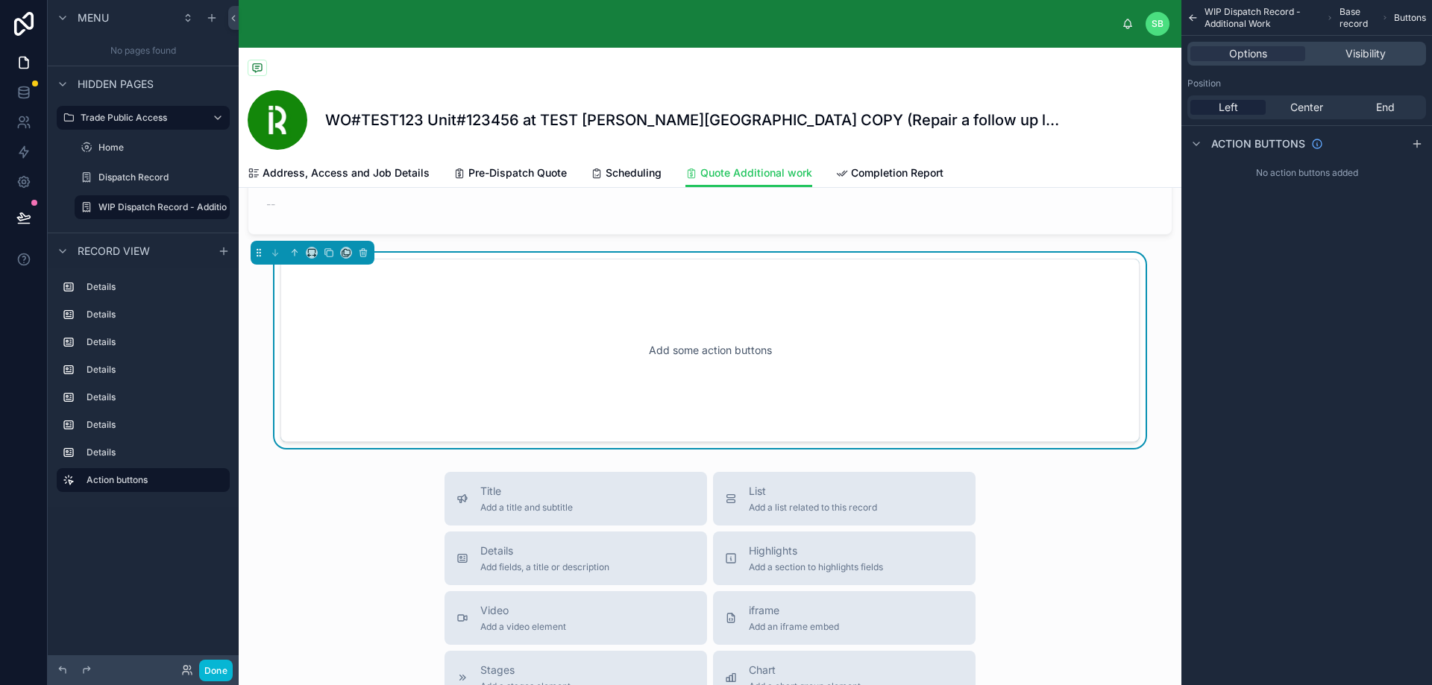
click at [771, 353] on div "Add some action buttons" at bounding box center [710, 350] width 810 height 134
click at [1418, 144] on icon "scrollable content" at bounding box center [1416, 144] width 7 height 0
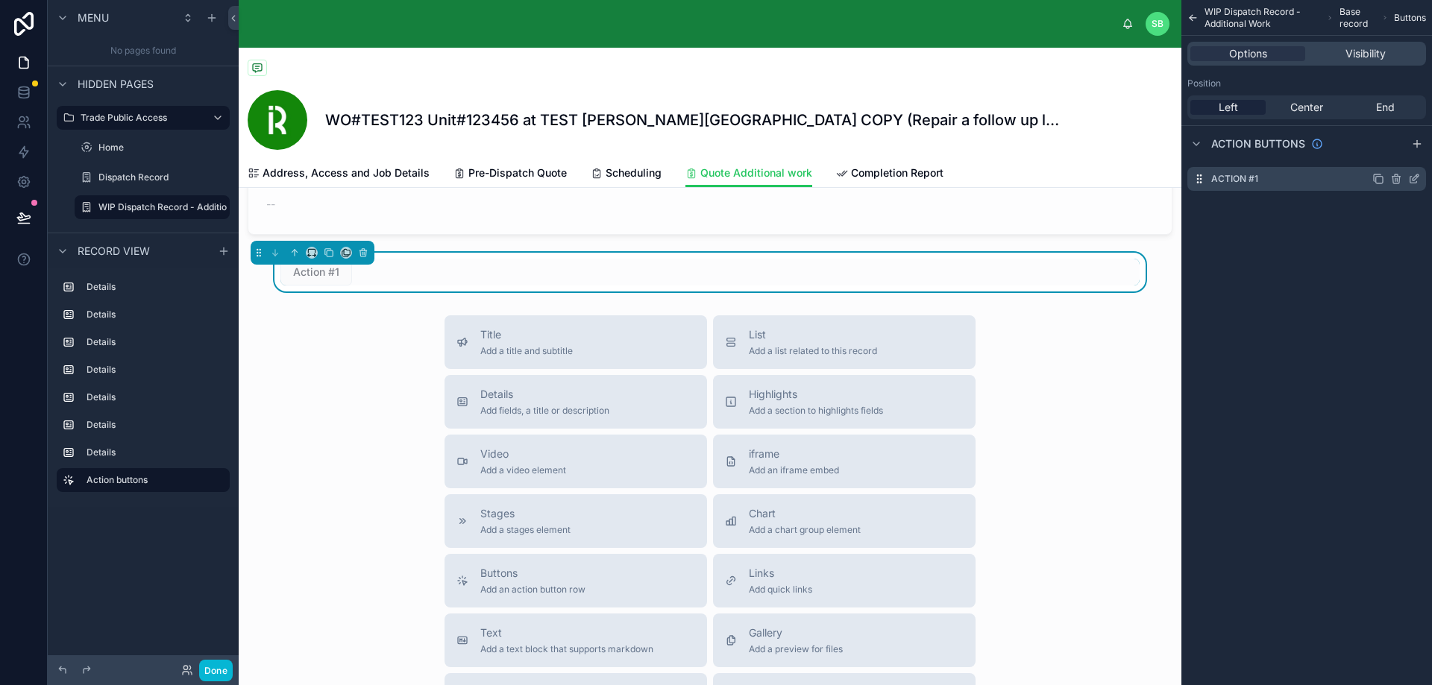
click at [1417, 179] on icon "scrollable content" at bounding box center [1414, 179] width 12 height 12
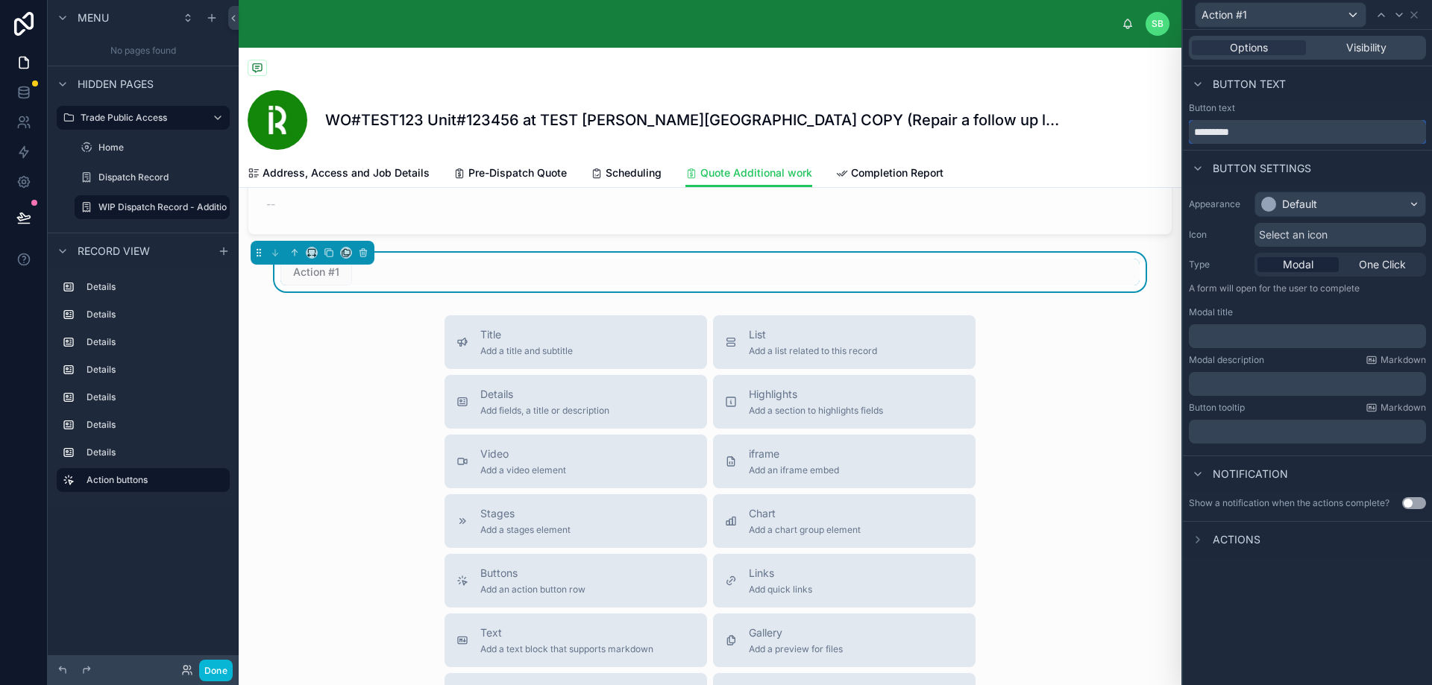
drag, startPoint x: 1281, startPoint y: 128, endPoint x: 1190, endPoint y: 133, distance: 91.1
click at [1190, 133] on input "*********" at bounding box center [1307, 132] width 237 height 24
type input "**********"
click at [1380, 264] on span "One Click" at bounding box center [1382, 264] width 47 height 15
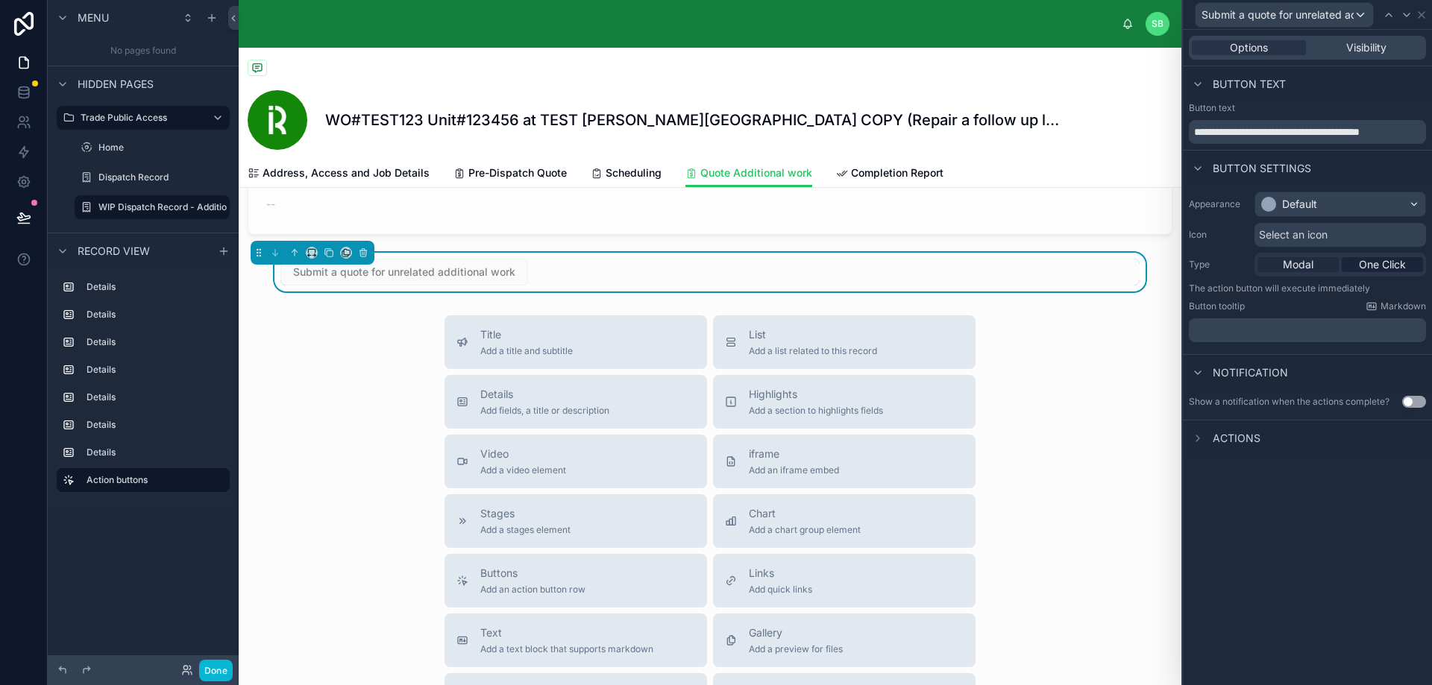
click at [1302, 262] on span "Modal" at bounding box center [1297, 264] width 31 height 15
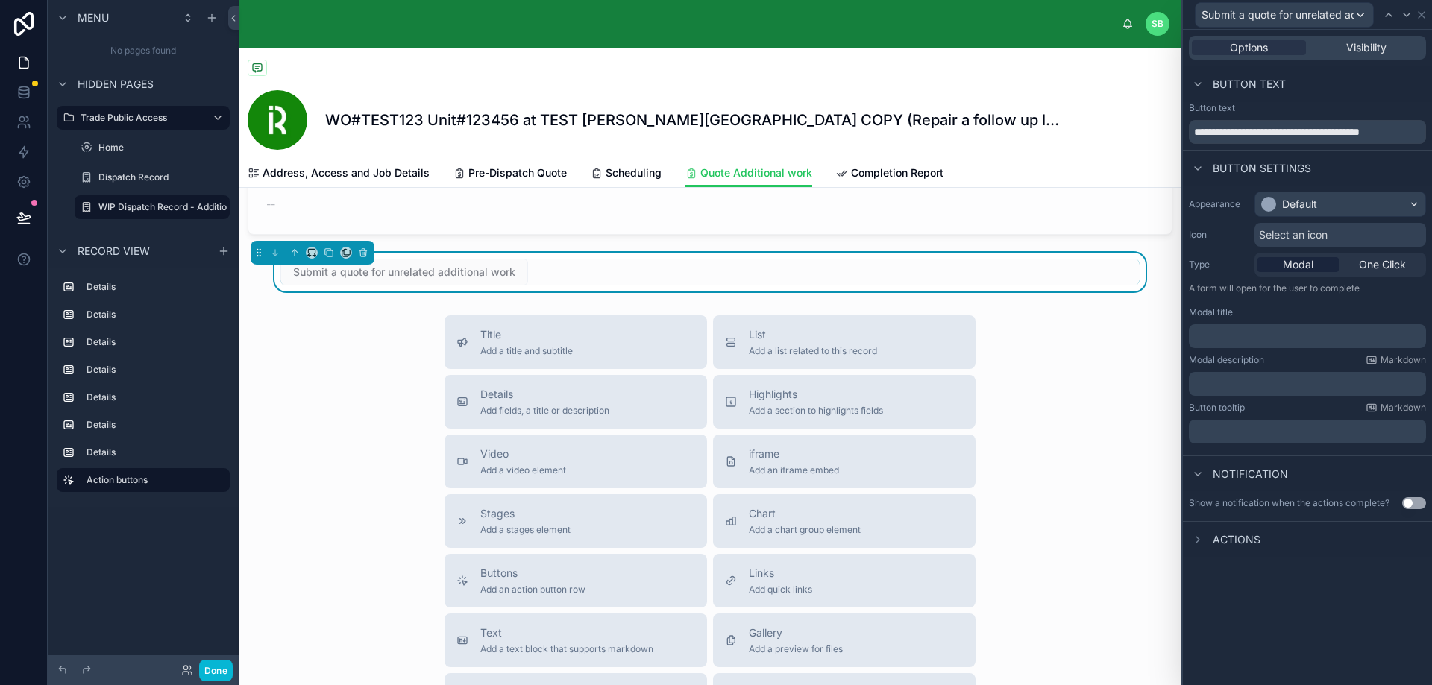
click at [1273, 334] on p "﻿" at bounding box center [1308, 336] width 228 height 15
click at [1280, 363] on div "Modal description Markdown" at bounding box center [1307, 360] width 237 height 12
click at [1279, 334] on p "﻿" at bounding box center [1308, 336] width 228 height 15
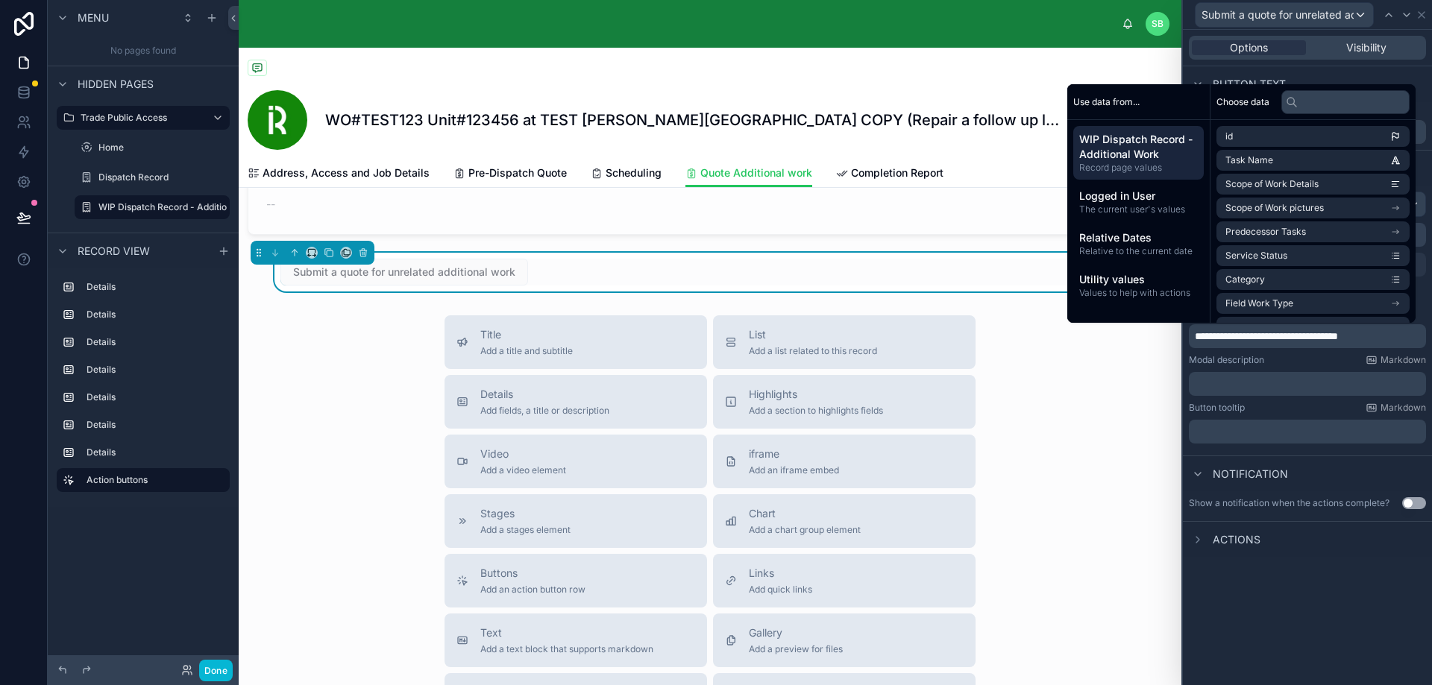
drag, startPoint x: 1272, startPoint y: 330, endPoint x: 1277, endPoint y: 361, distance: 30.9
click at [1272, 331] on span "**********" at bounding box center [1265, 336] width 143 height 10
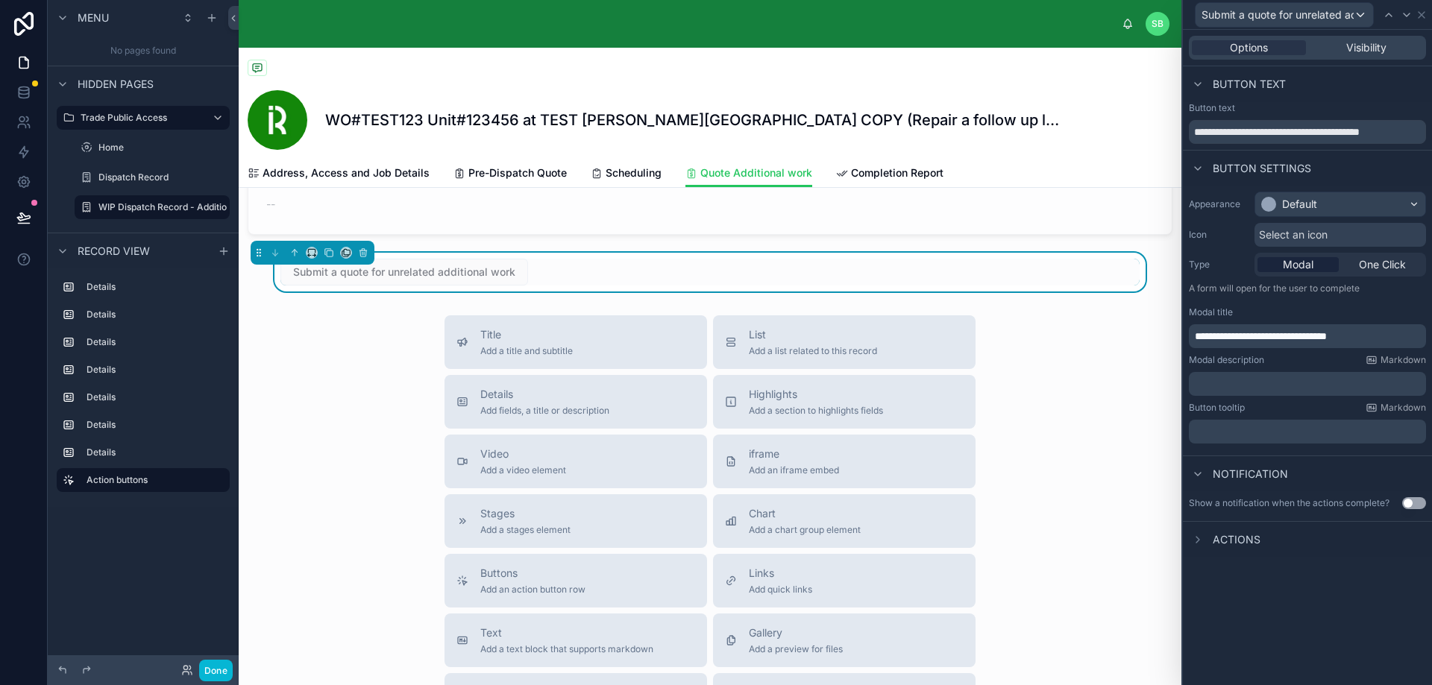
click at [1294, 409] on div "Button tooltip Markdown" at bounding box center [1307, 408] width 237 height 12
click at [1286, 383] on p "﻿" at bounding box center [1308, 384] width 228 height 15
click at [1282, 428] on p "﻿" at bounding box center [1308, 431] width 228 height 15
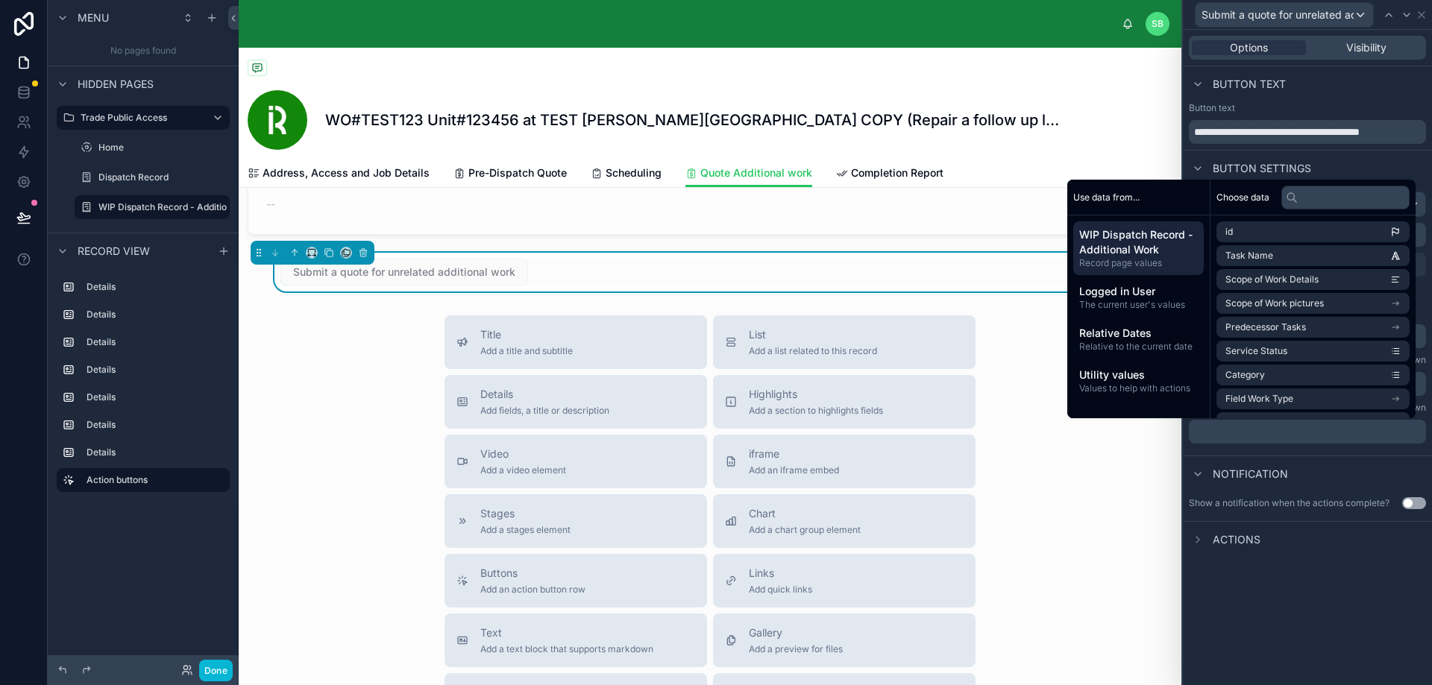
click at [1299, 461] on div "Notification" at bounding box center [1307, 474] width 249 height 36
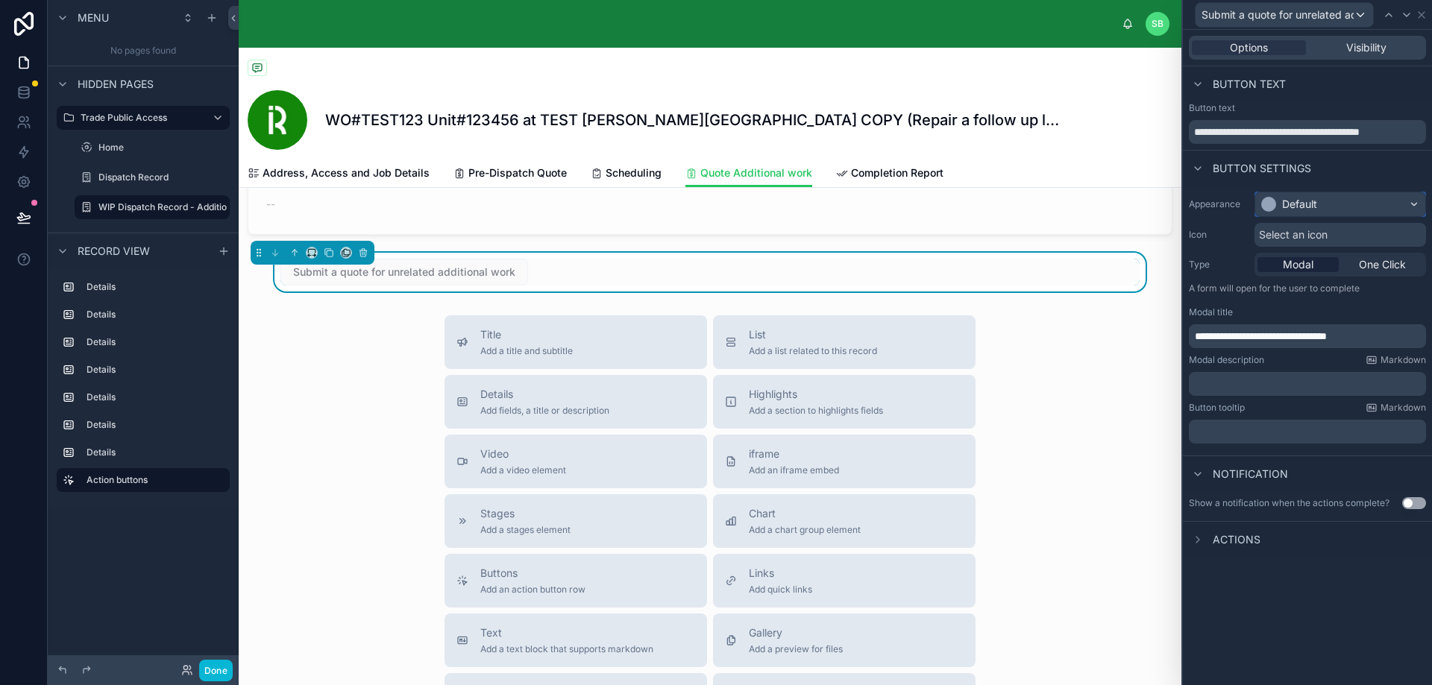
click at [1353, 211] on div "Default" at bounding box center [1340, 204] width 170 height 24
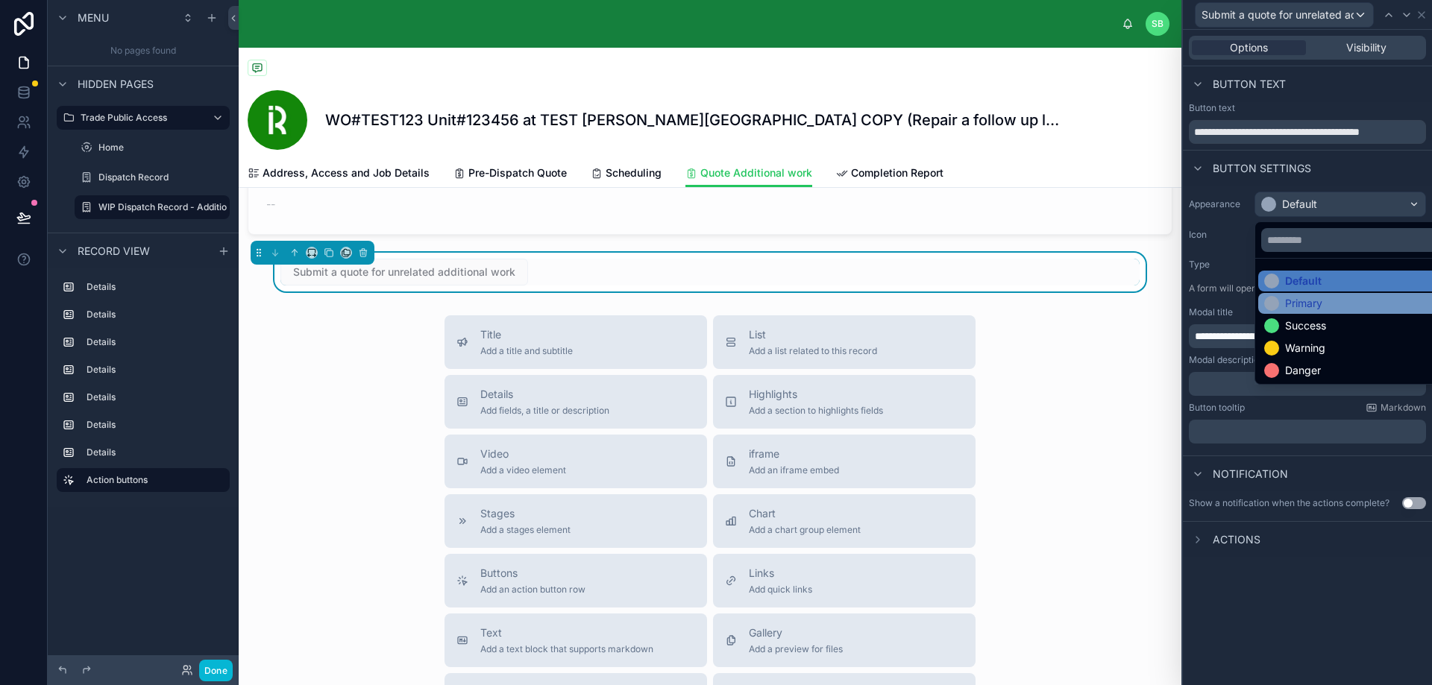
click at [1324, 306] on div "Primary" at bounding box center [1357, 303] width 186 height 15
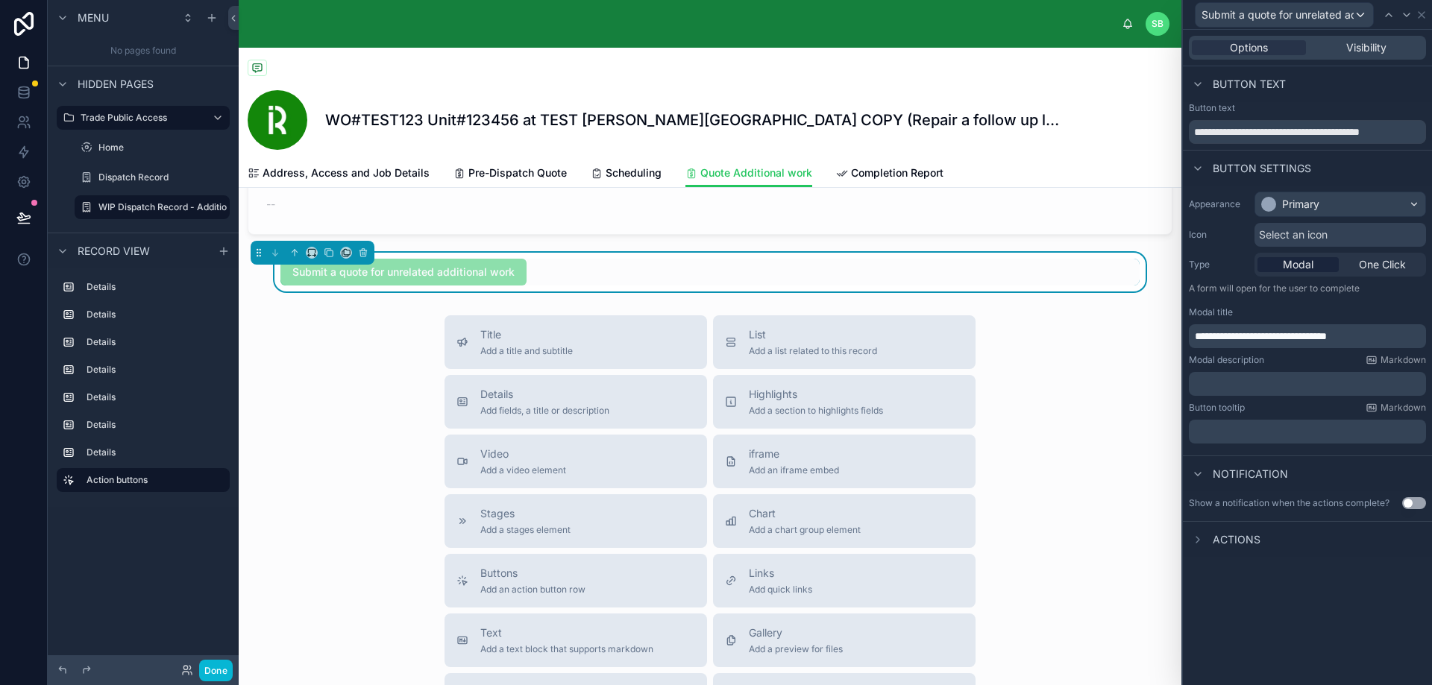
click at [1249, 542] on span "Actions" at bounding box center [1236, 539] width 48 height 15
click at [1417, 535] on icon at bounding box center [1417, 540] width 12 height 12
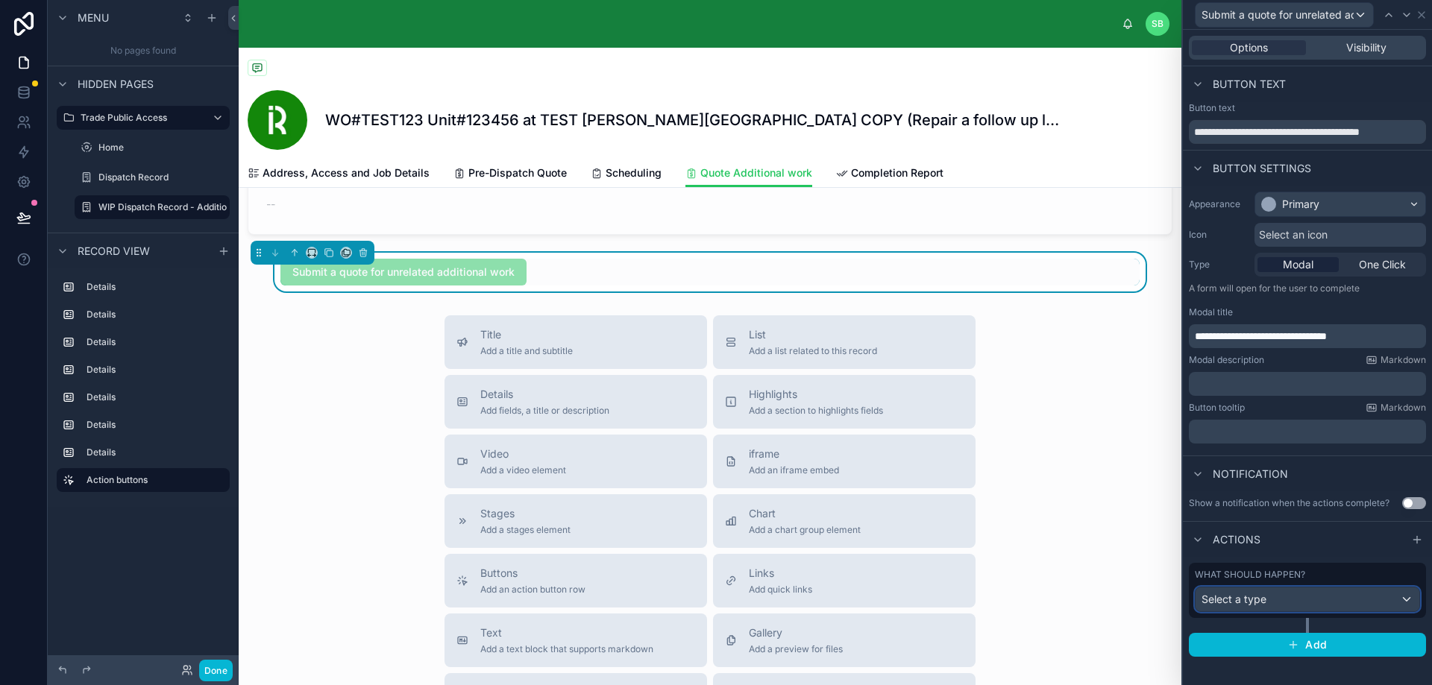
click at [1301, 599] on div "Select a type" at bounding box center [1307, 600] width 224 height 24
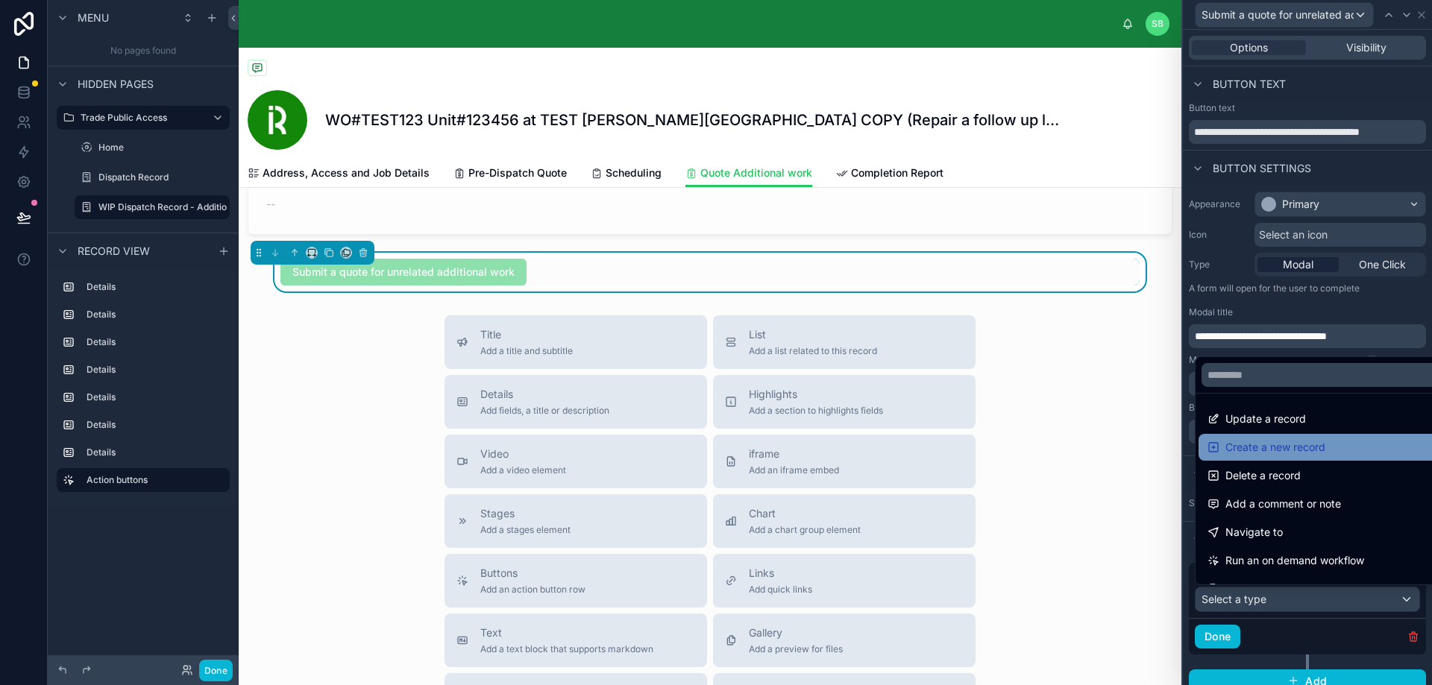
click at [1347, 450] on div "Create a new record" at bounding box center [1324, 447] width 234 height 18
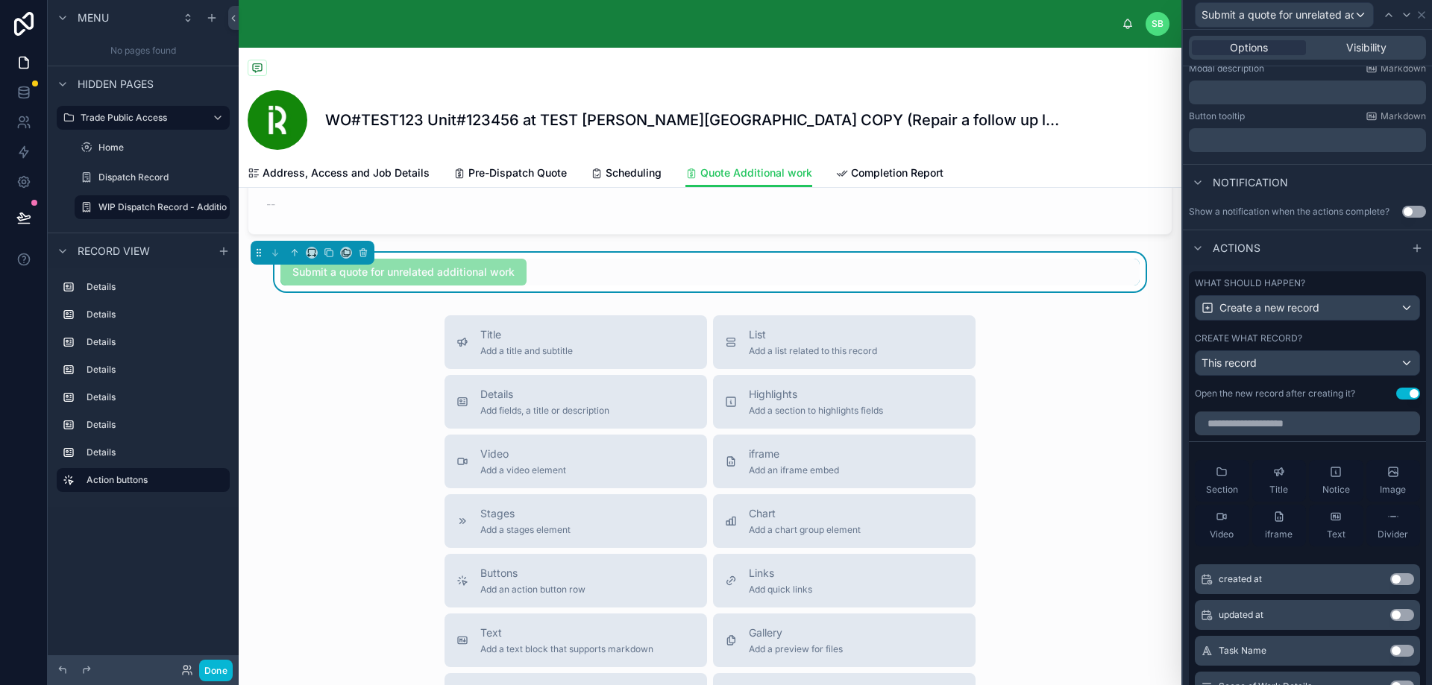
scroll to position [298, 0]
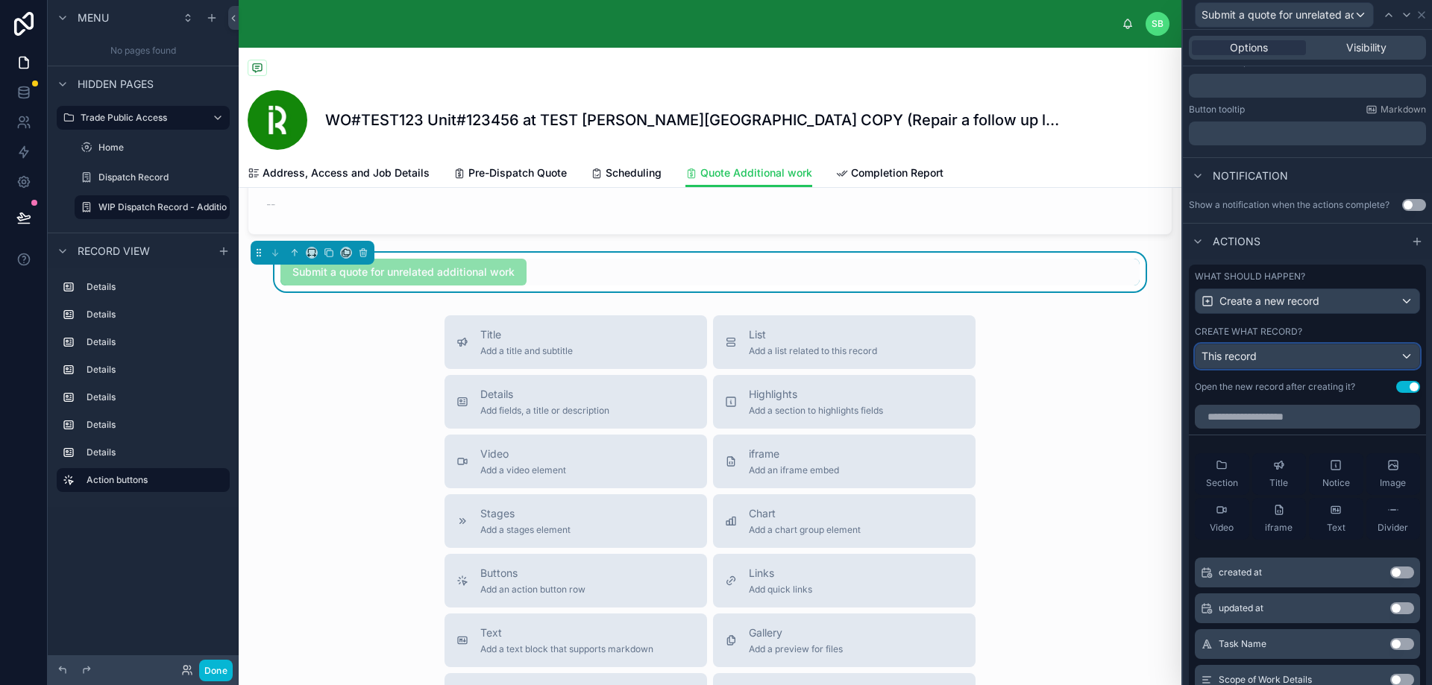
click at [1321, 358] on div "This record" at bounding box center [1307, 356] width 224 height 24
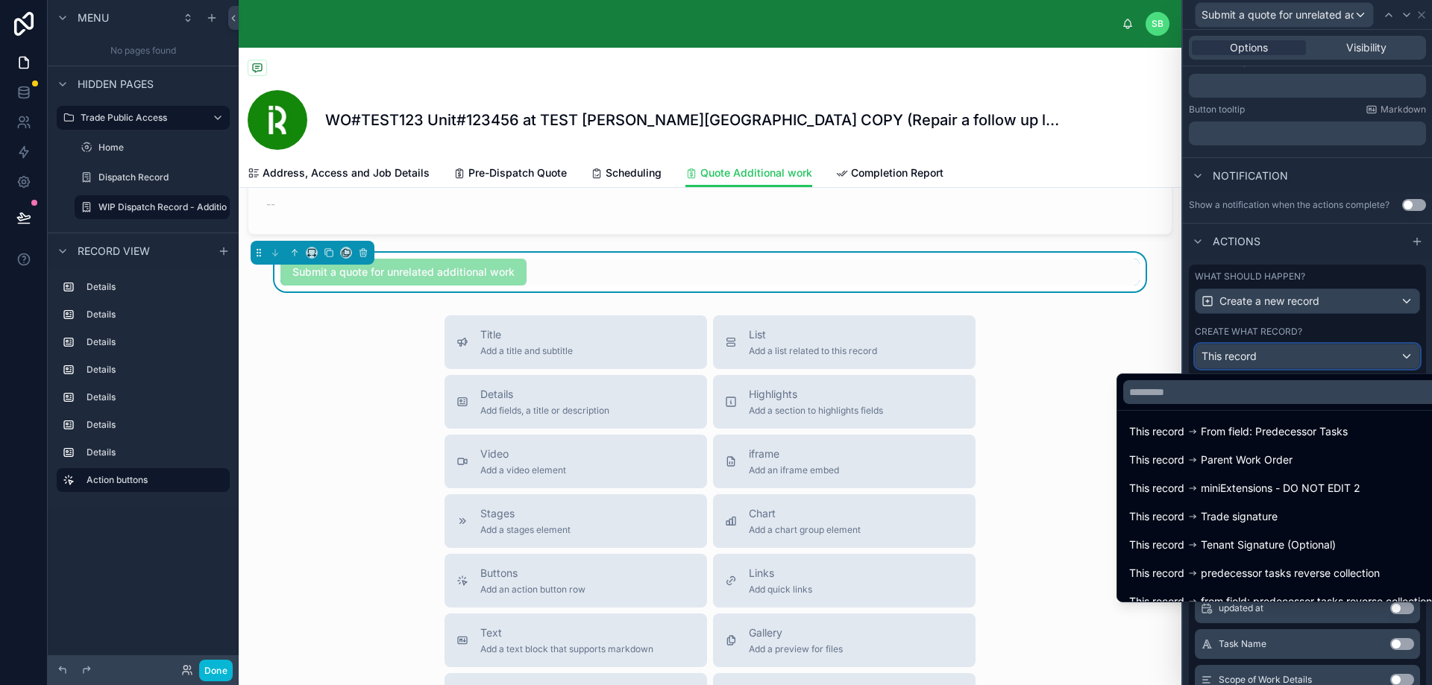
scroll to position [276, 0]
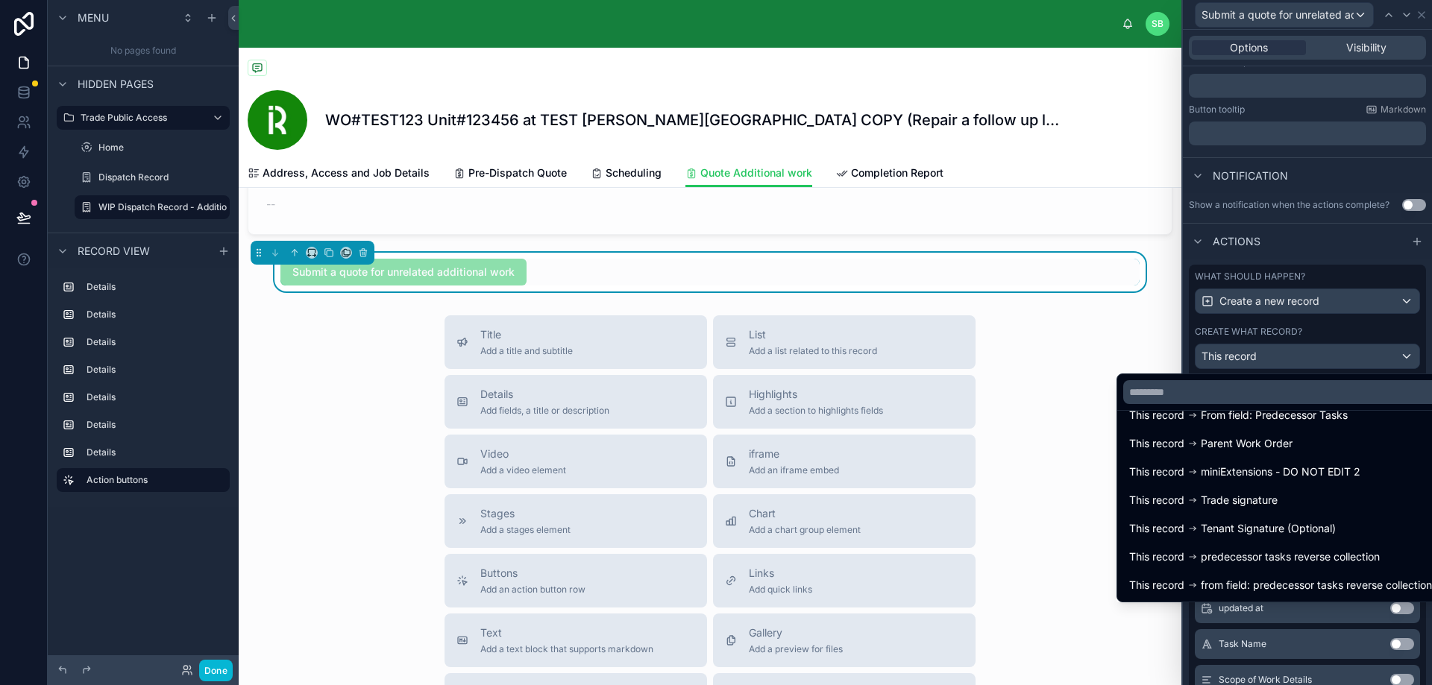
click at [1313, 333] on div at bounding box center [1307, 342] width 249 height 685
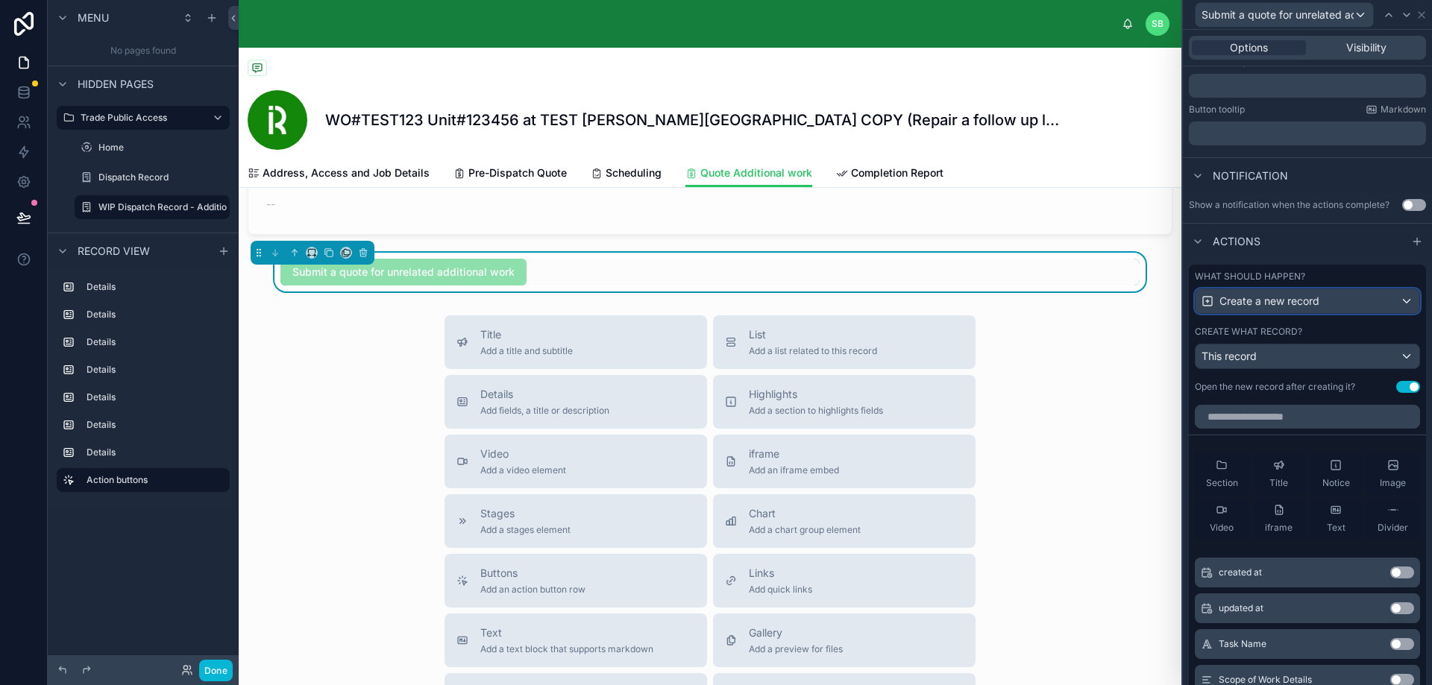
click at [1326, 301] on div "Create a new record" at bounding box center [1307, 301] width 224 height 24
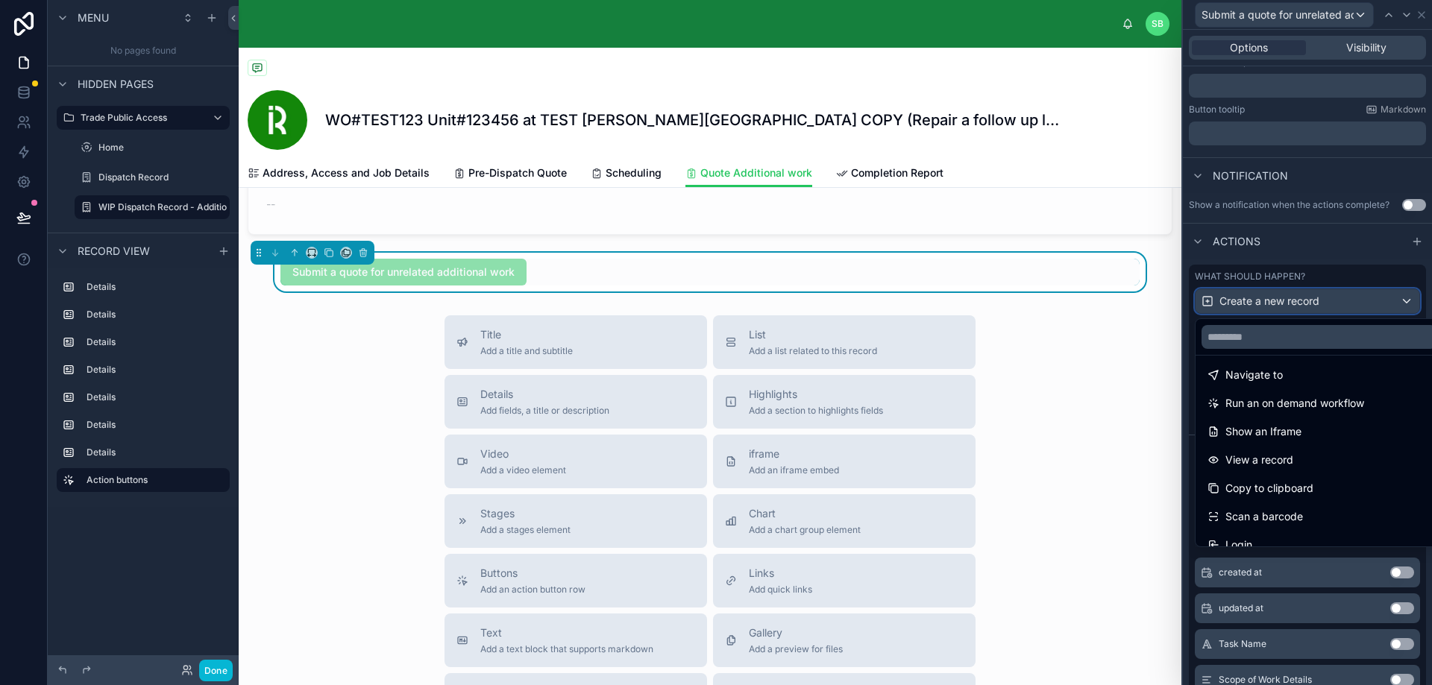
scroll to position [134, 0]
click at [1335, 277] on div at bounding box center [1307, 342] width 249 height 685
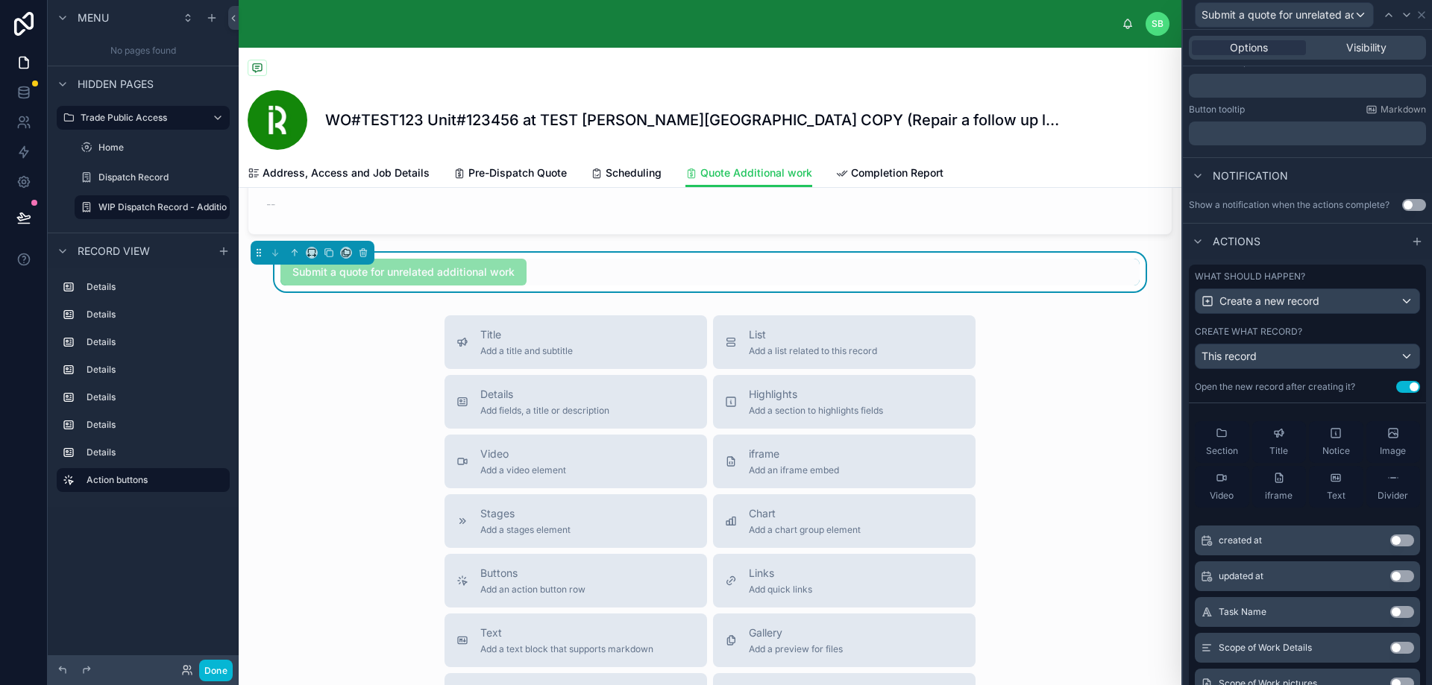
scroll to position [0, 0]
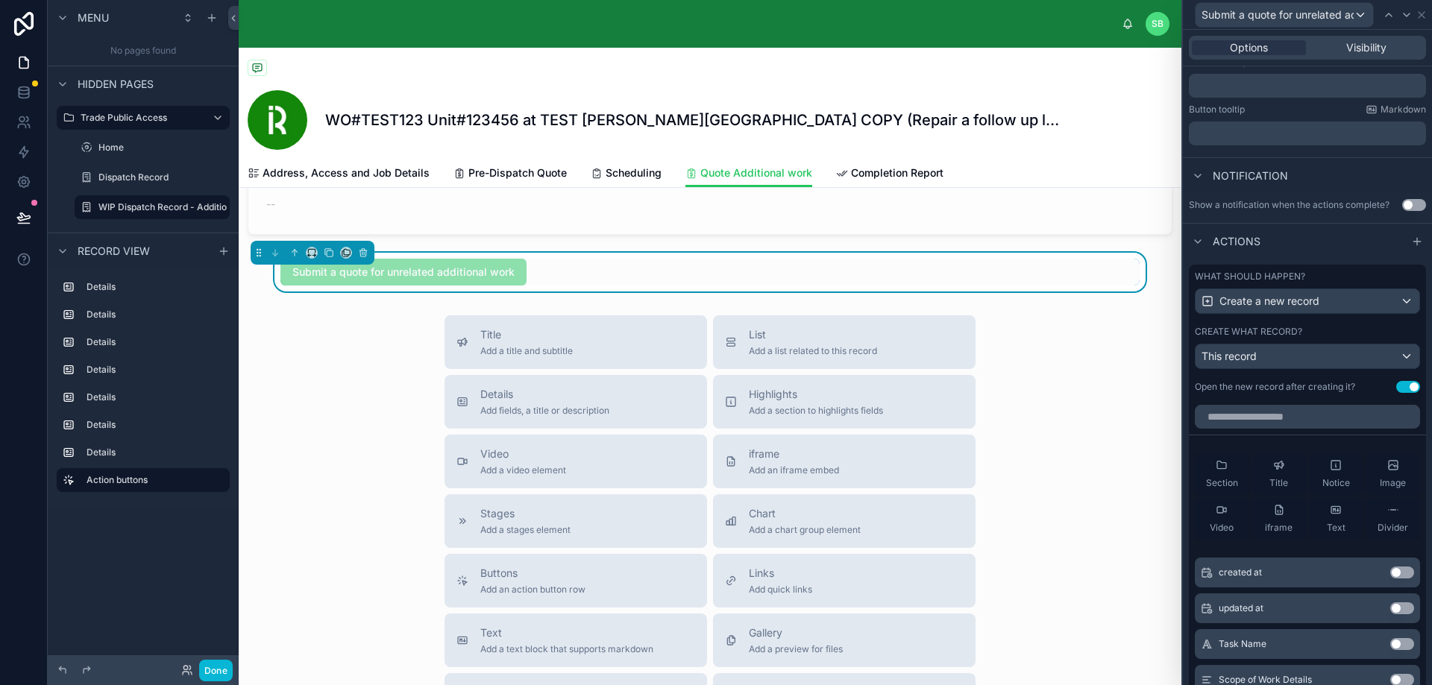
click at [1397, 384] on button "Use setting" at bounding box center [1408, 387] width 24 height 12
click at [1290, 415] on input "text" at bounding box center [1306, 417] width 225 height 24
click at [1399, 390] on button "Use setting" at bounding box center [1408, 387] width 24 height 12
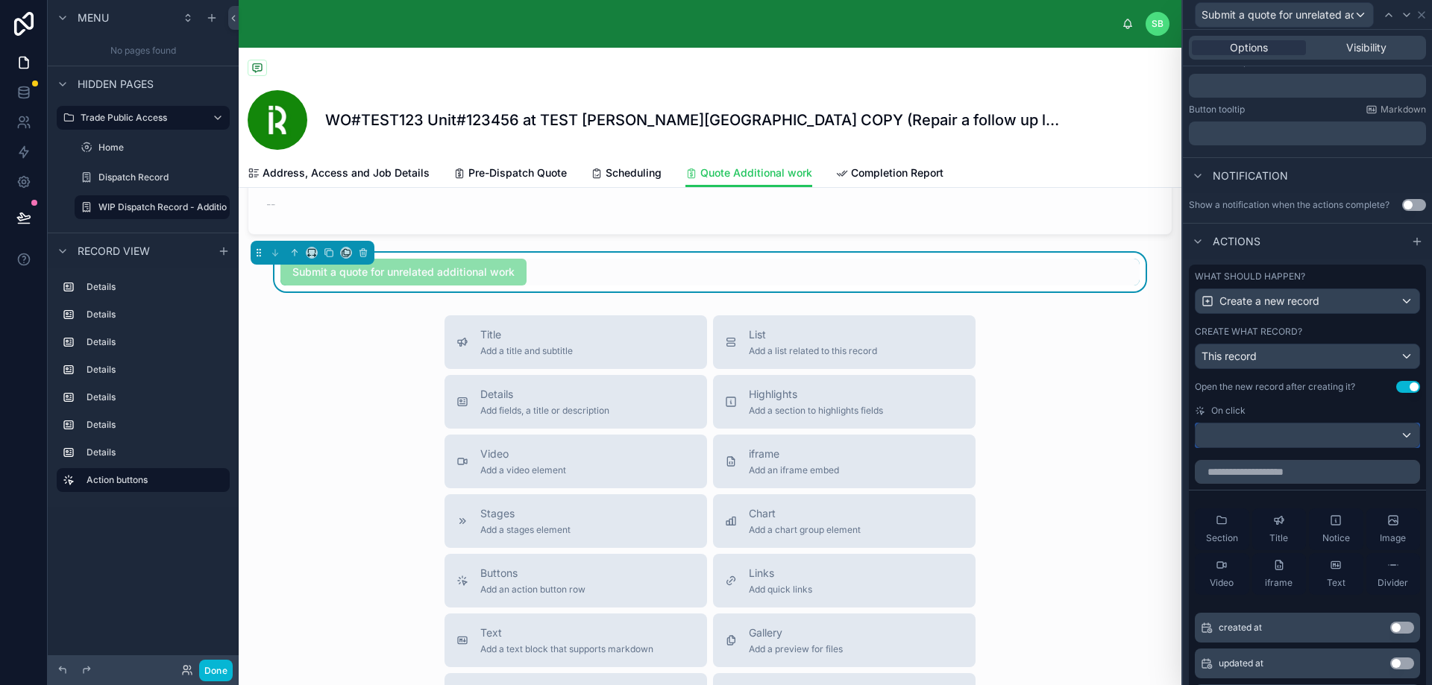
click at [1321, 438] on div at bounding box center [1307, 436] width 224 height 24
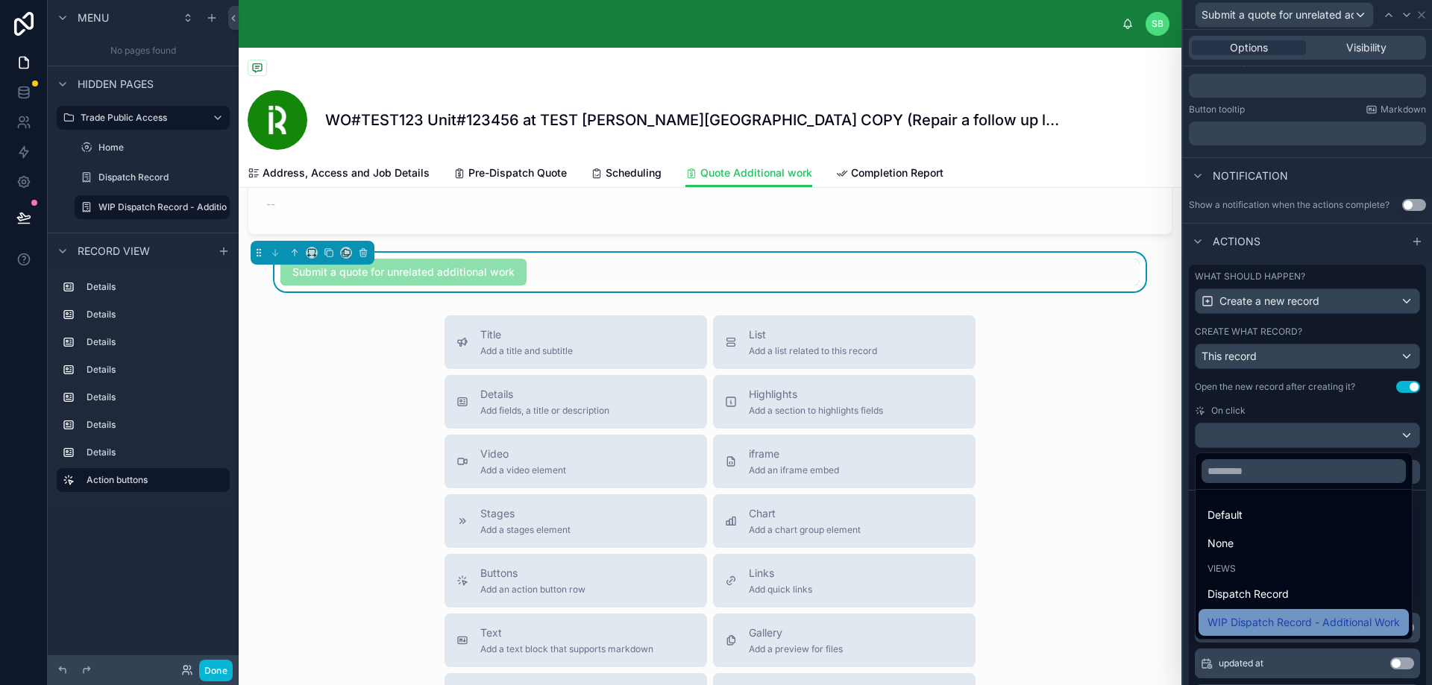
click at [1286, 625] on span "WIP Dispatch Record - Additional Work" at bounding box center [1303, 623] width 192 height 18
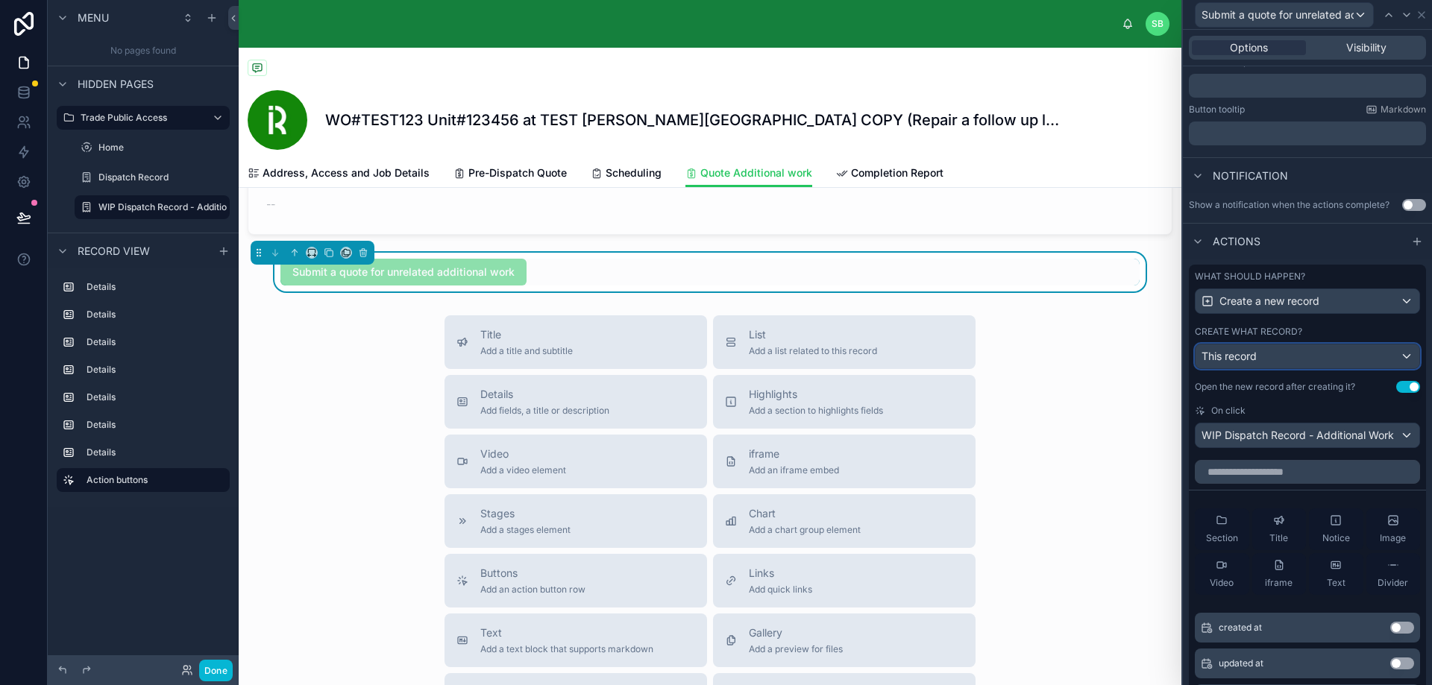
click at [1312, 350] on div "This record" at bounding box center [1307, 356] width 224 height 24
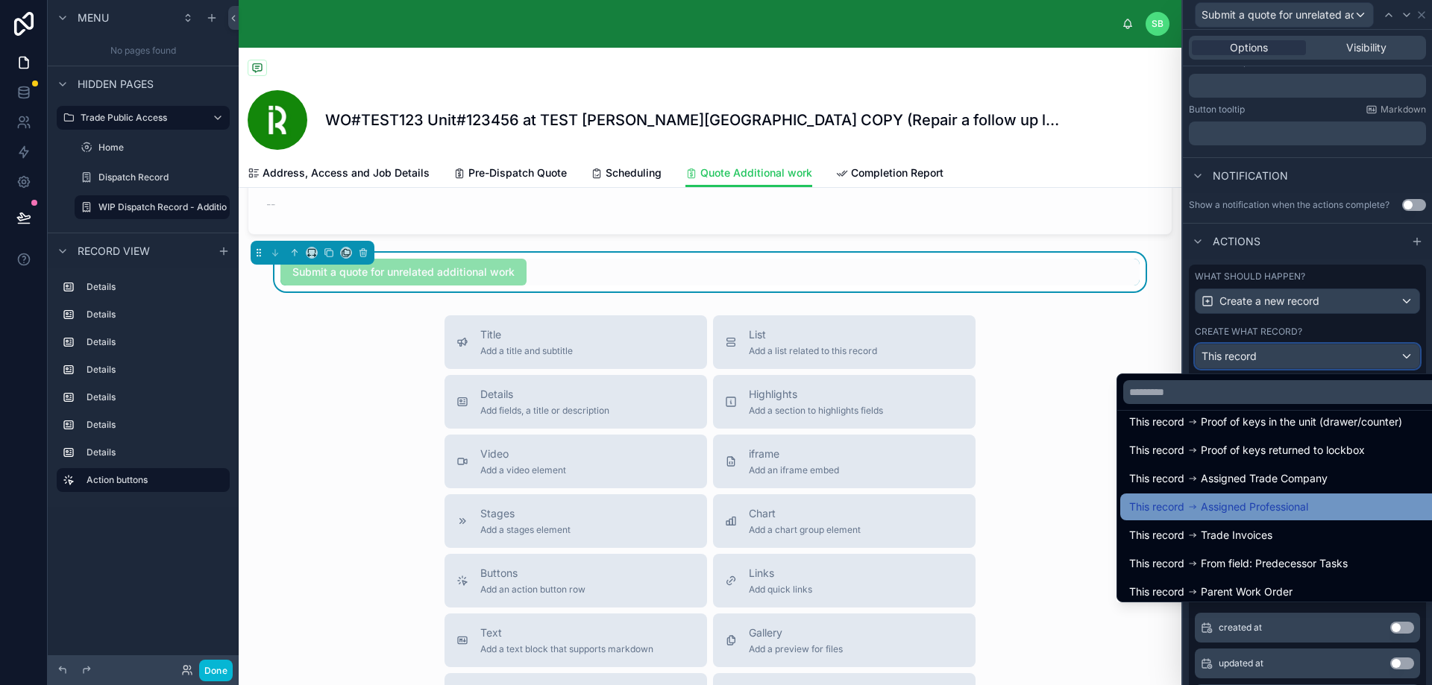
scroll to position [149, 0]
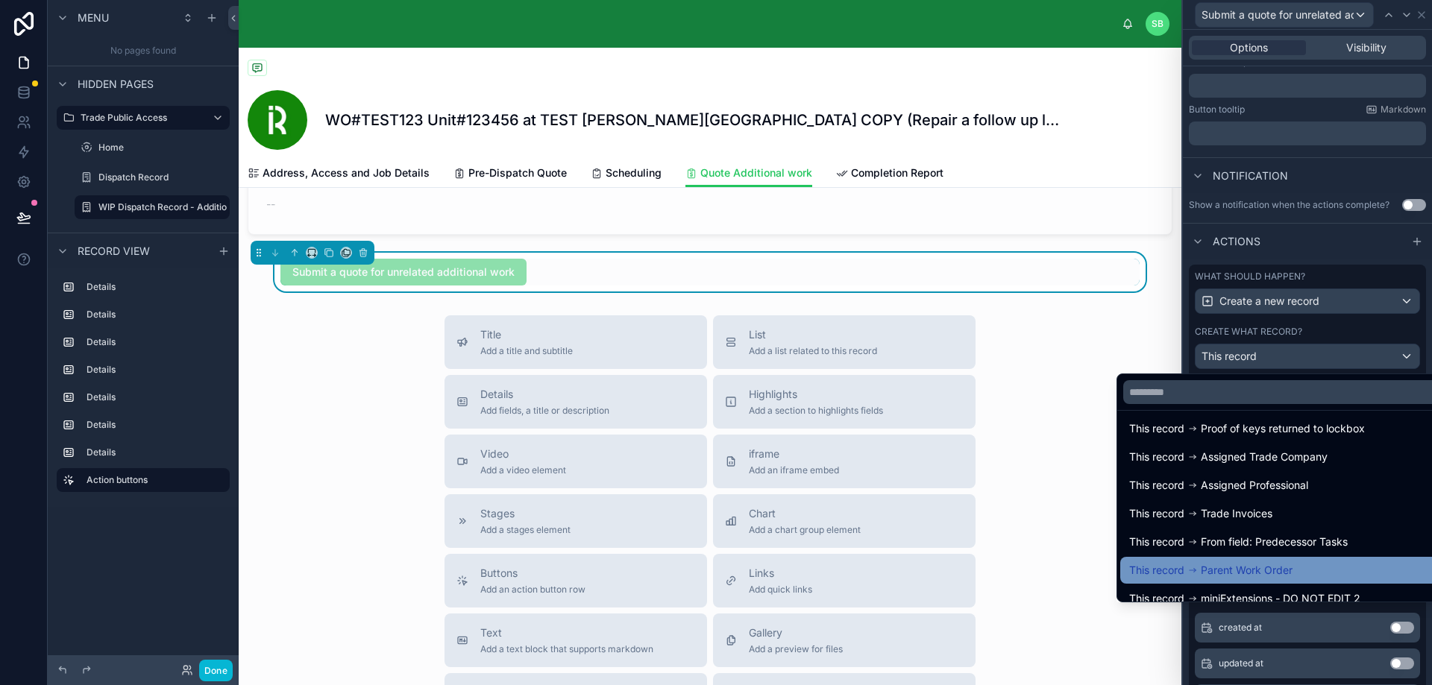
click at [1271, 567] on span "Parent Work Order" at bounding box center [1246, 570] width 92 height 18
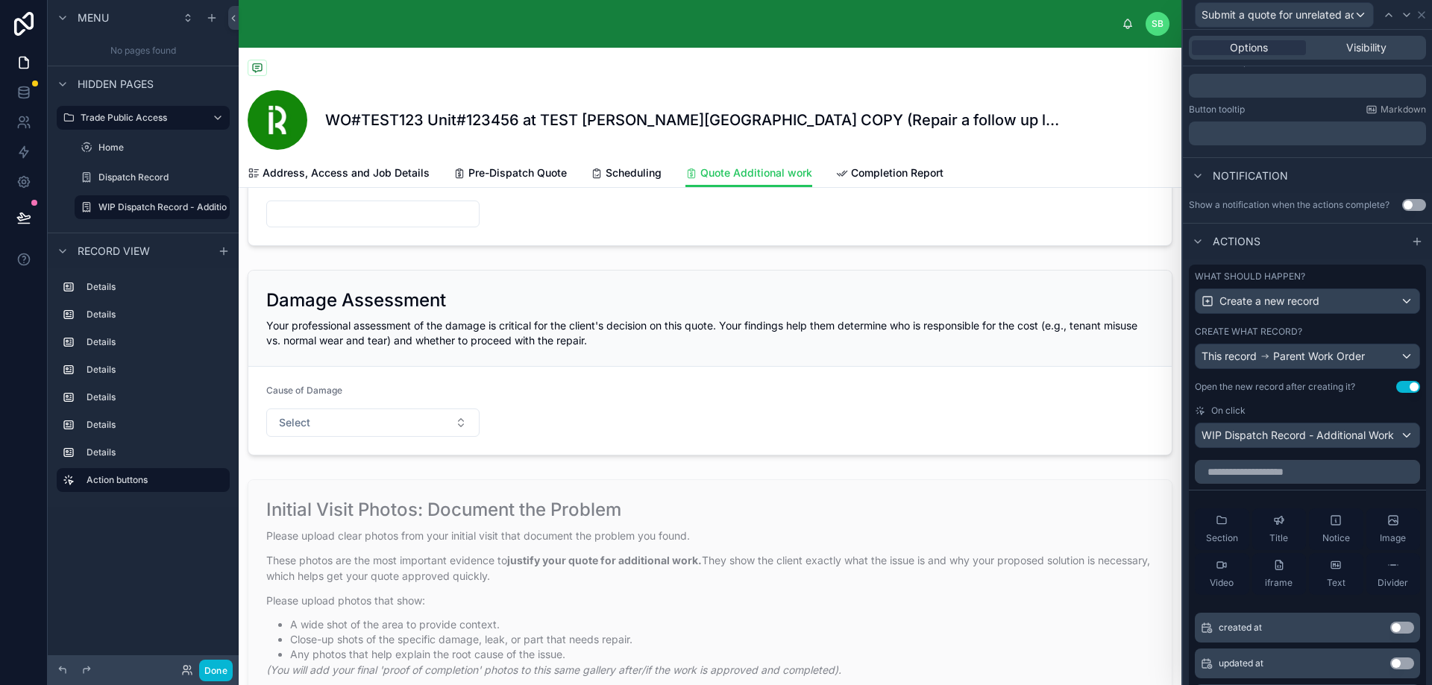
scroll to position [2905, 0]
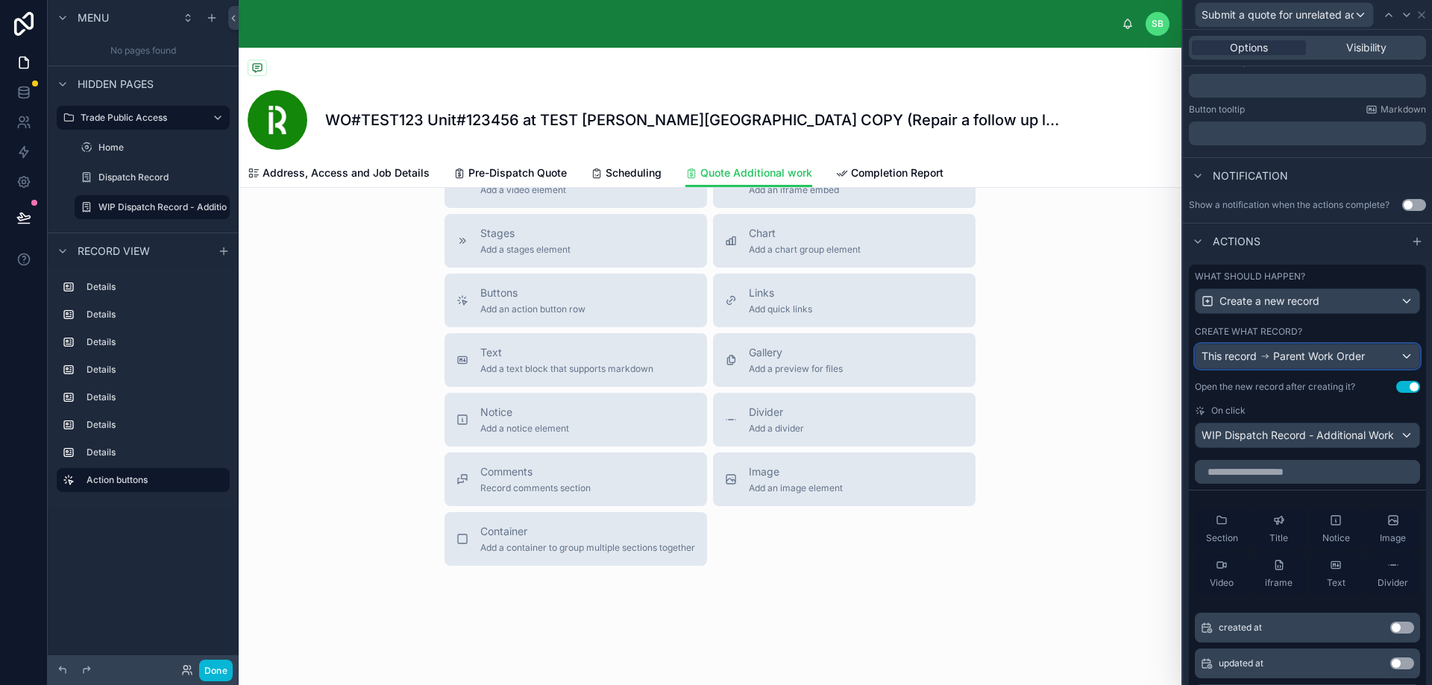
click at [1323, 353] on span "Parent Work Order" at bounding box center [1319, 356] width 92 height 15
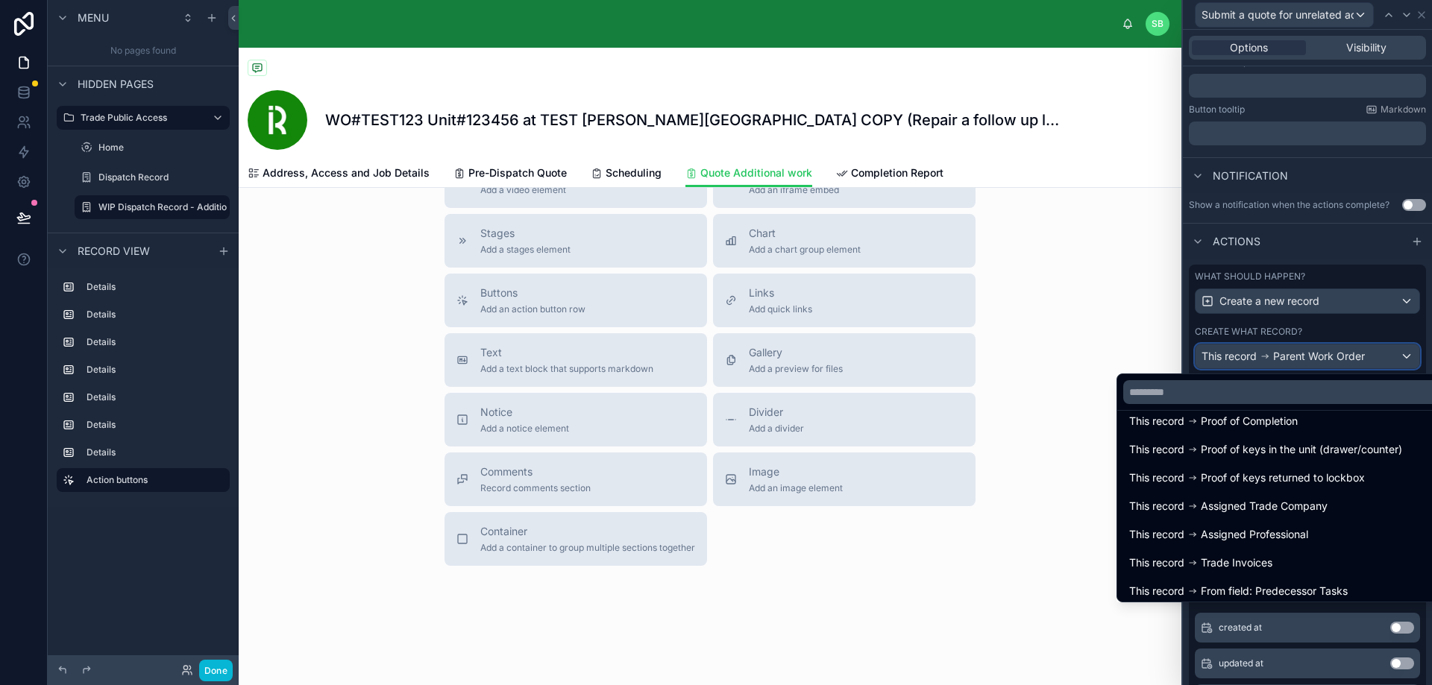
scroll to position [0, 0]
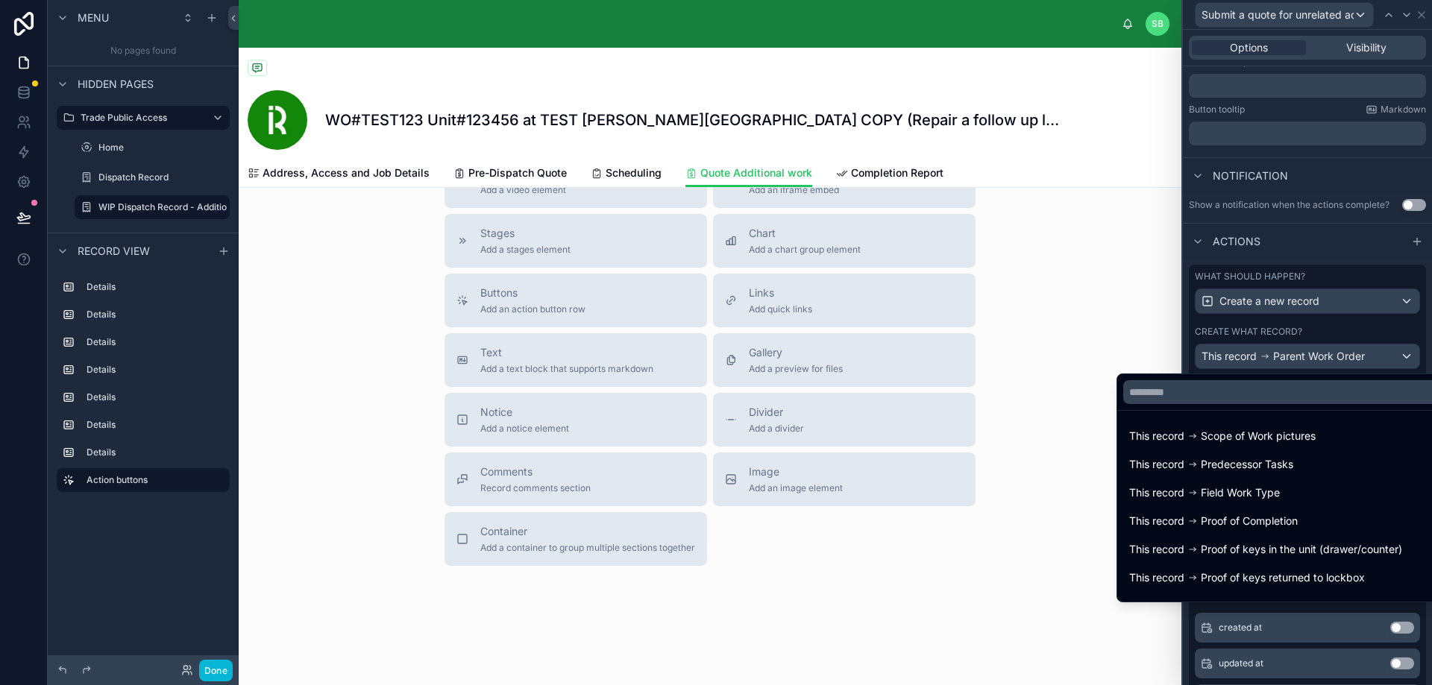
click at [1335, 323] on div at bounding box center [1307, 342] width 249 height 685
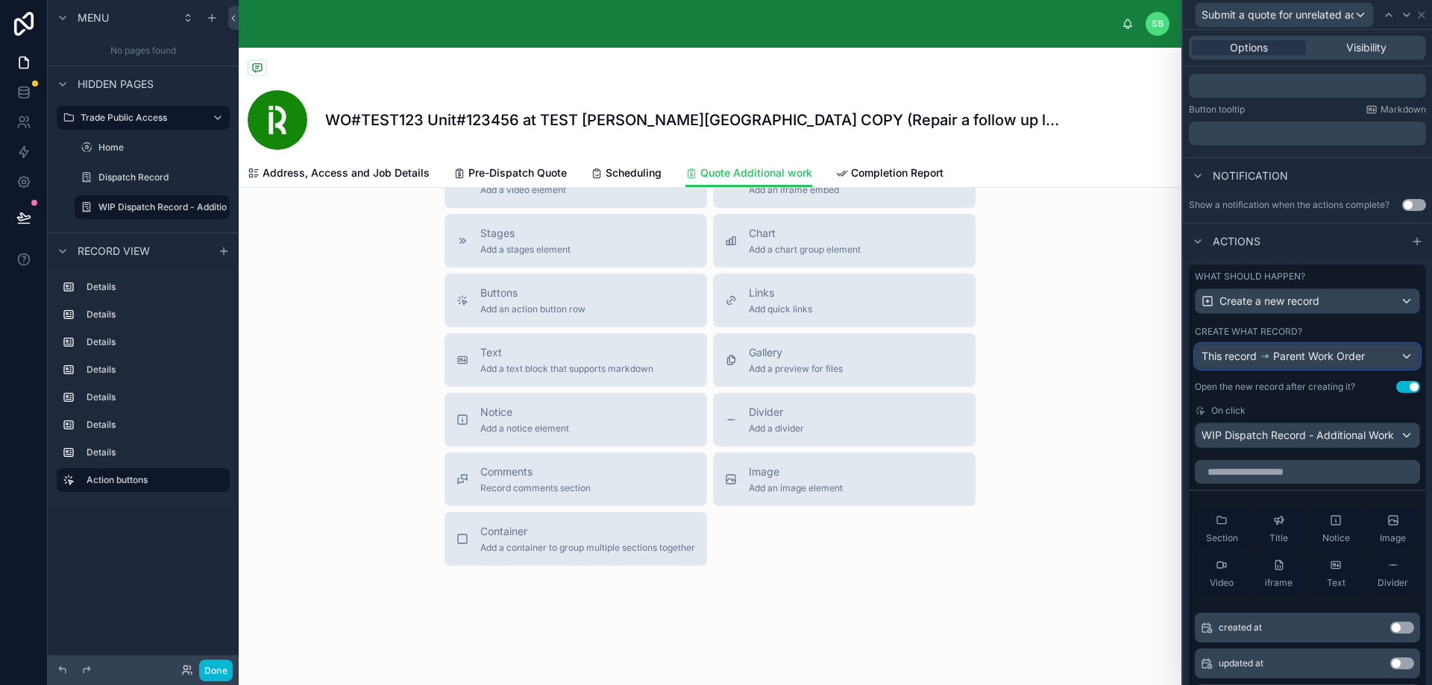
click at [1329, 353] on span "Parent Work Order" at bounding box center [1319, 356] width 92 height 15
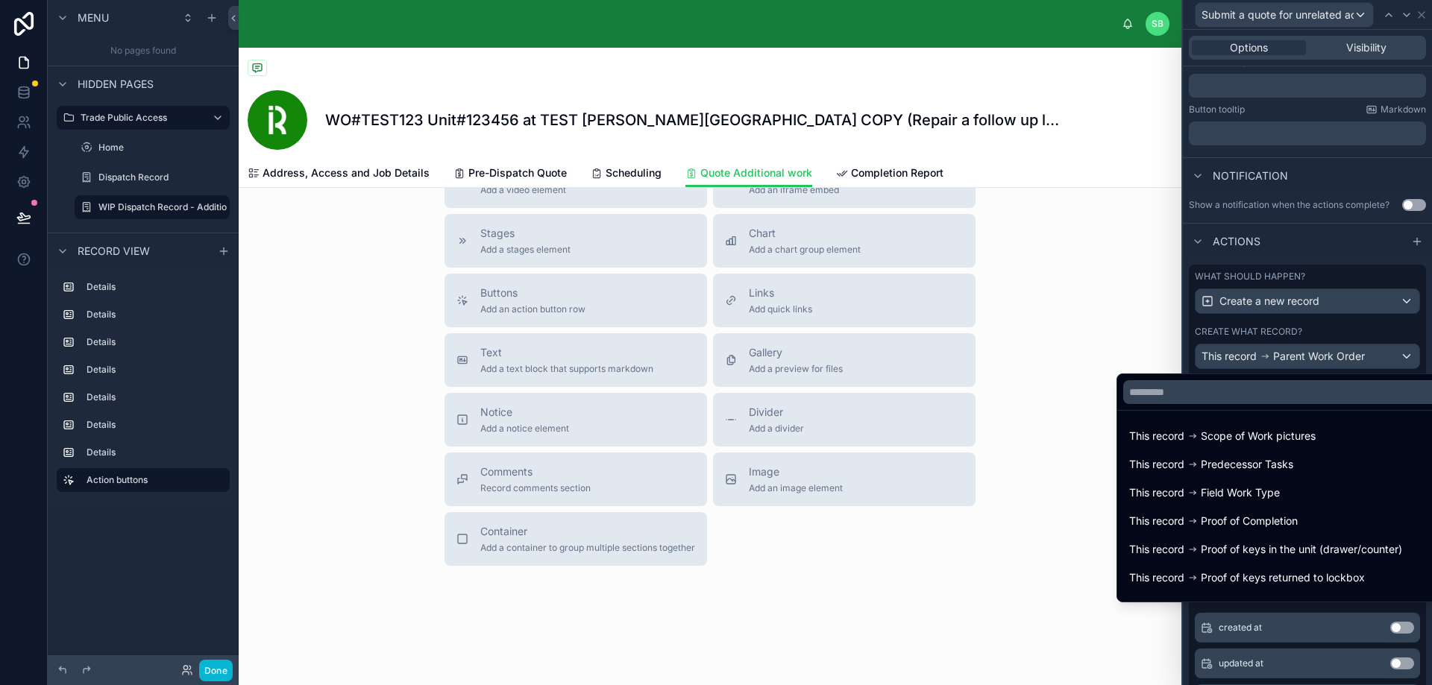
click at [1350, 301] on div at bounding box center [1307, 342] width 249 height 685
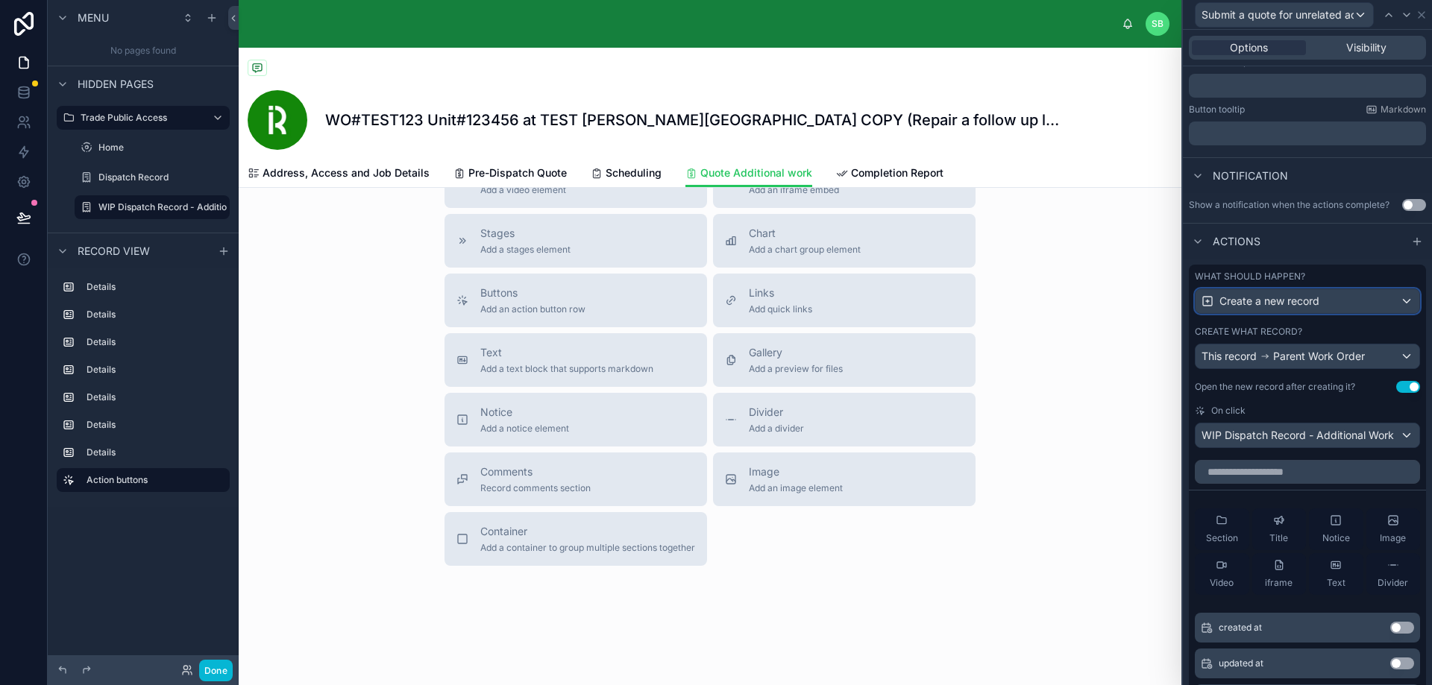
click at [1353, 298] on div "Create a new record" at bounding box center [1307, 301] width 224 height 24
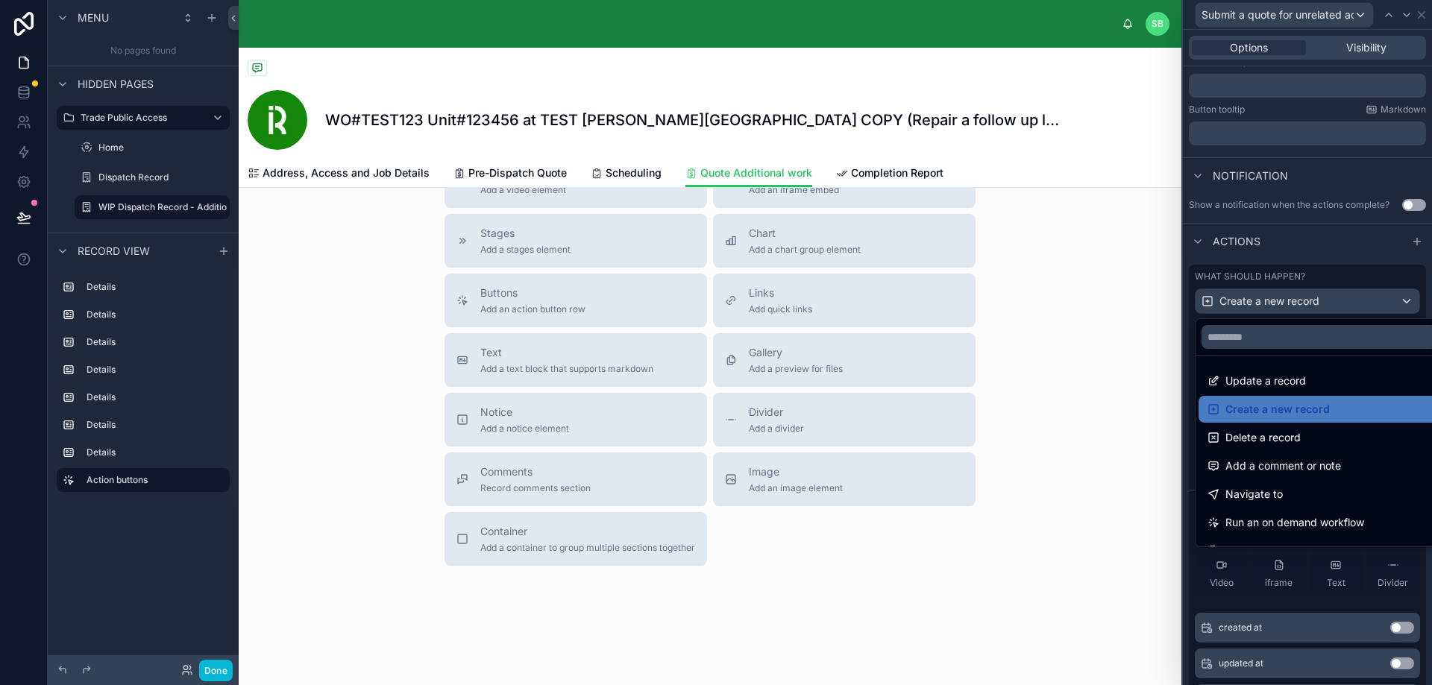
click at [1303, 379] on span "Update a record" at bounding box center [1265, 381] width 81 height 18
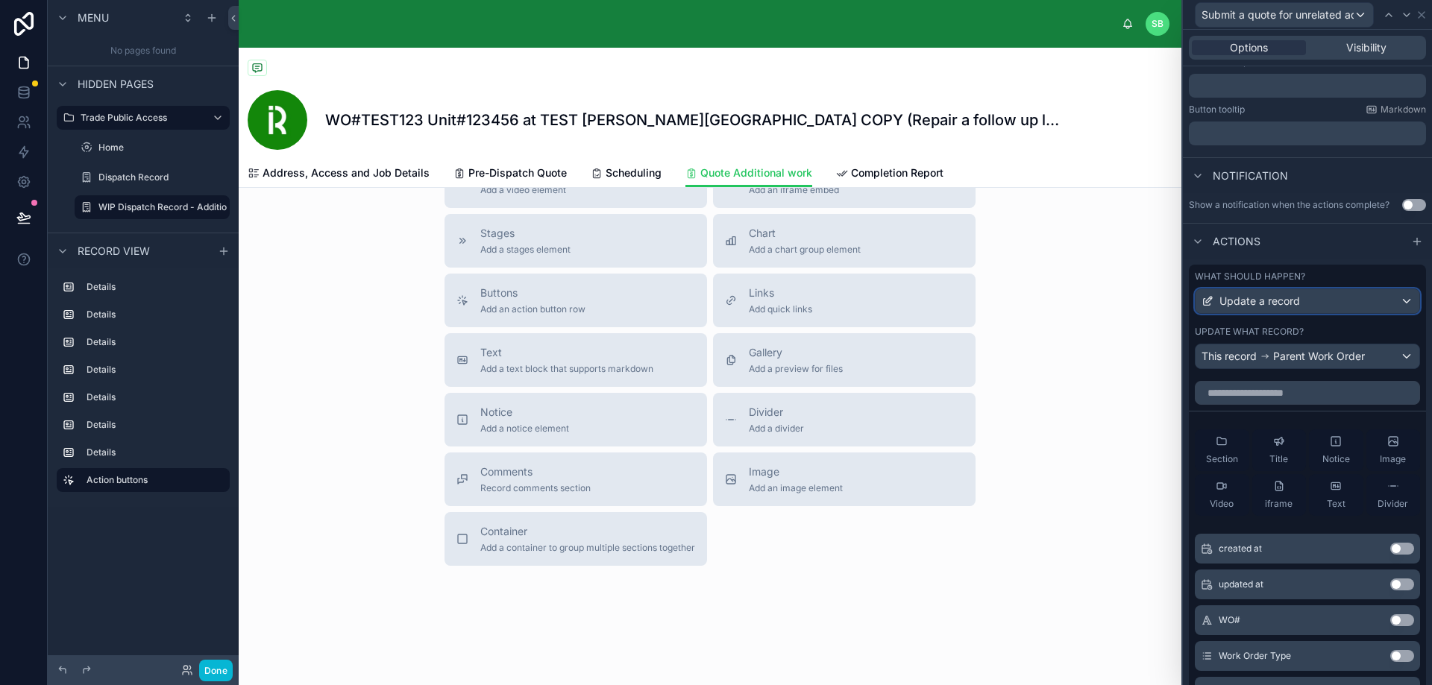
click at [1351, 296] on div "Update a record" at bounding box center [1307, 301] width 224 height 24
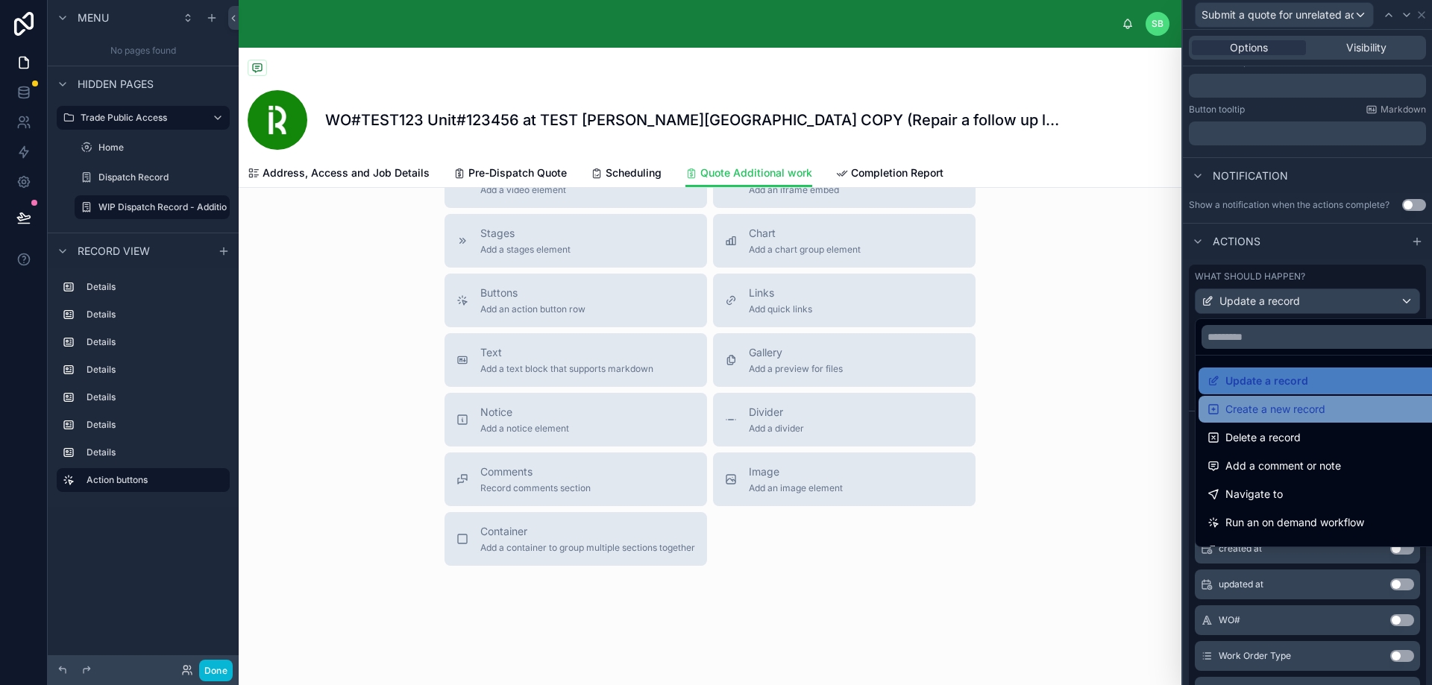
click at [1292, 404] on span "Create a new record" at bounding box center [1275, 409] width 100 height 18
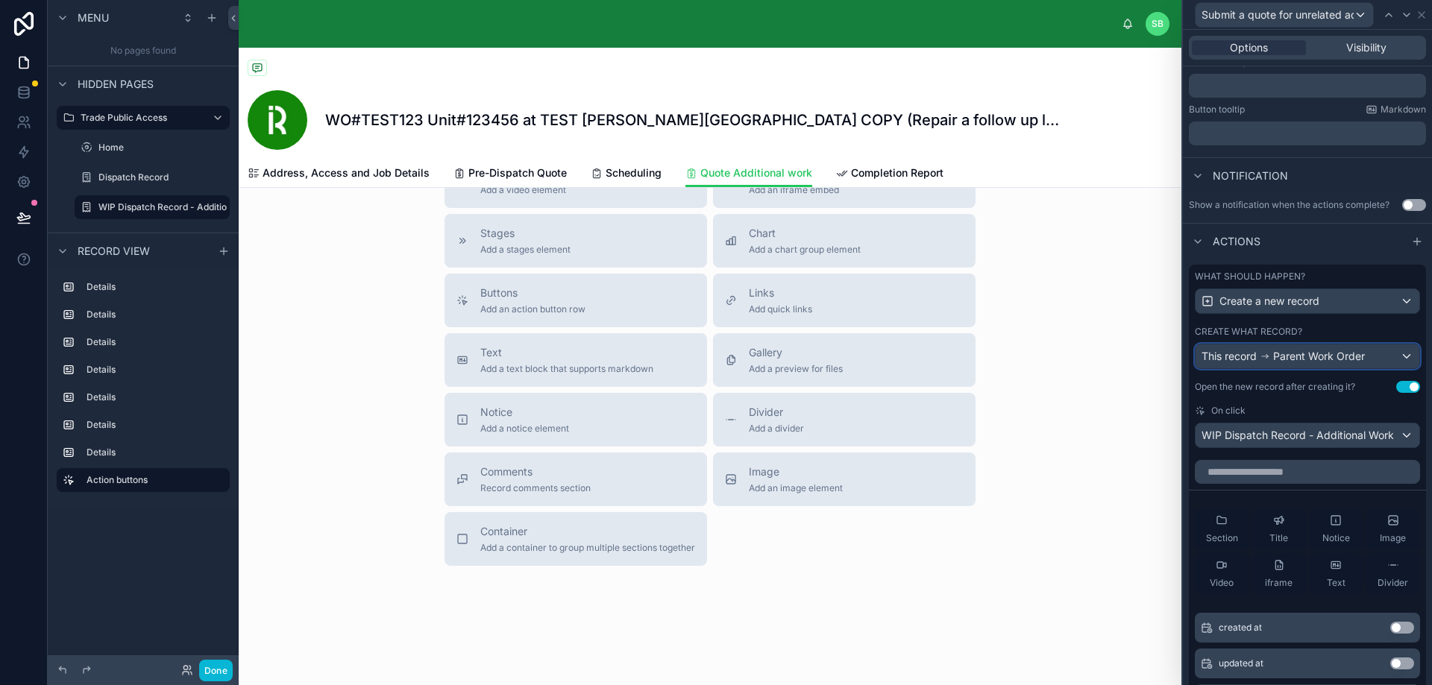
click at [1312, 358] on span "Parent Work Order" at bounding box center [1319, 356] width 92 height 15
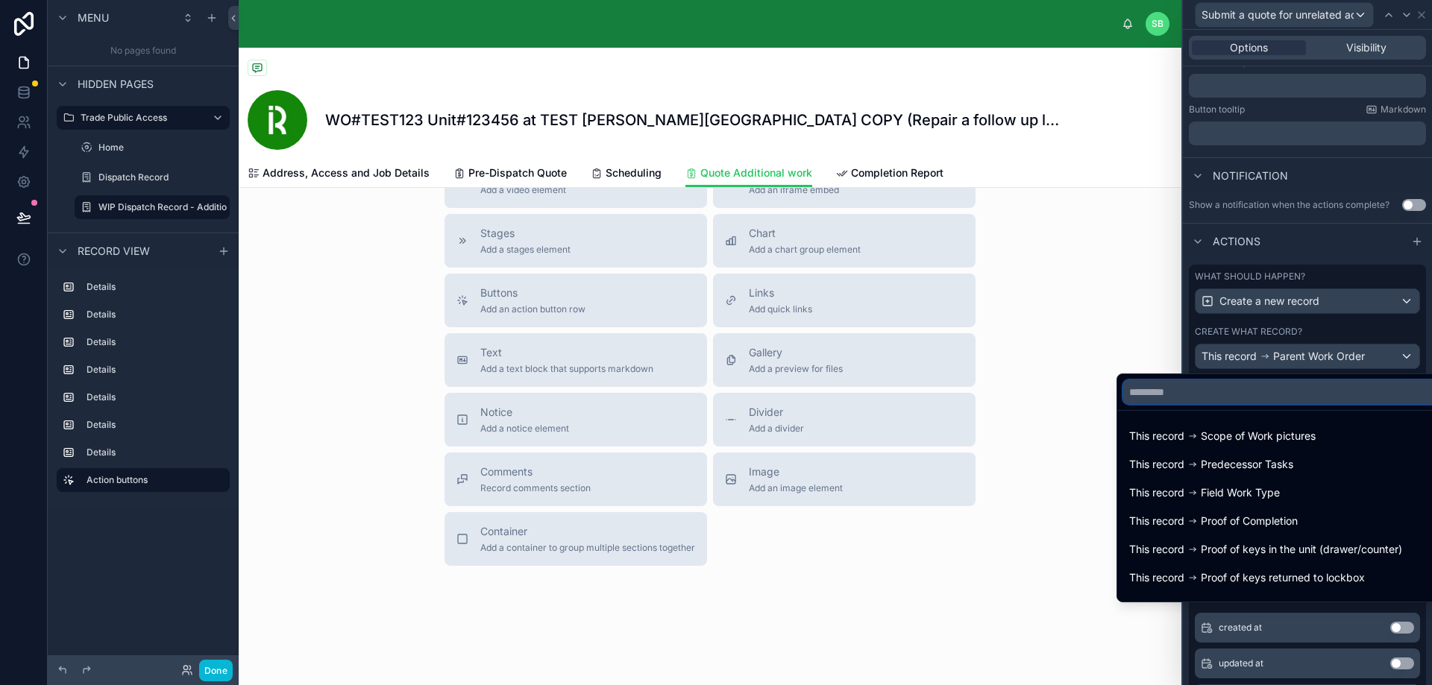
click at [1280, 388] on input "text" at bounding box center [1280, 392] width 315 height 24
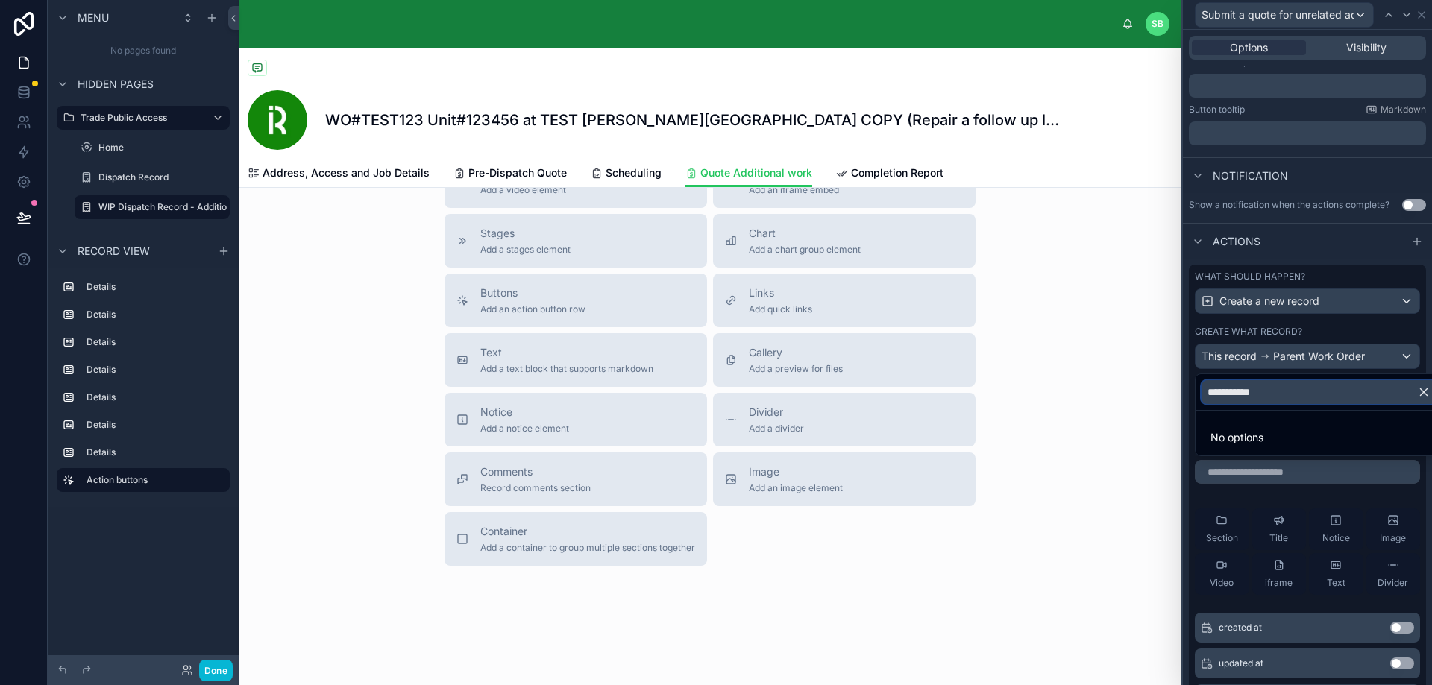
type input "**********"
click at [1268, 430] on li "No options" at bounding box center [1318, 438] width 241 height 30
click at [1420, 391] on icon "button" at bounding box center [1423, 391] width 13 height 13
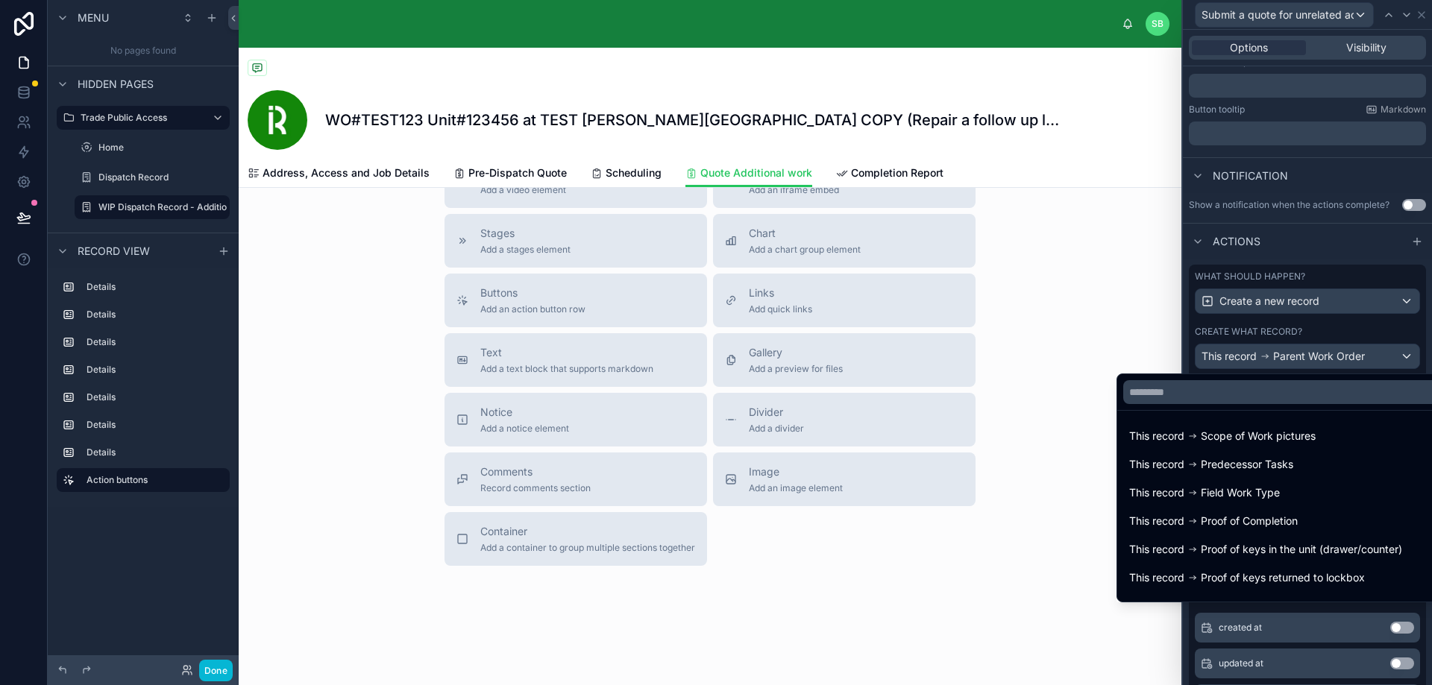
click at [1407, 329] on div at bounding box center [1307, 342] width 249 height 685
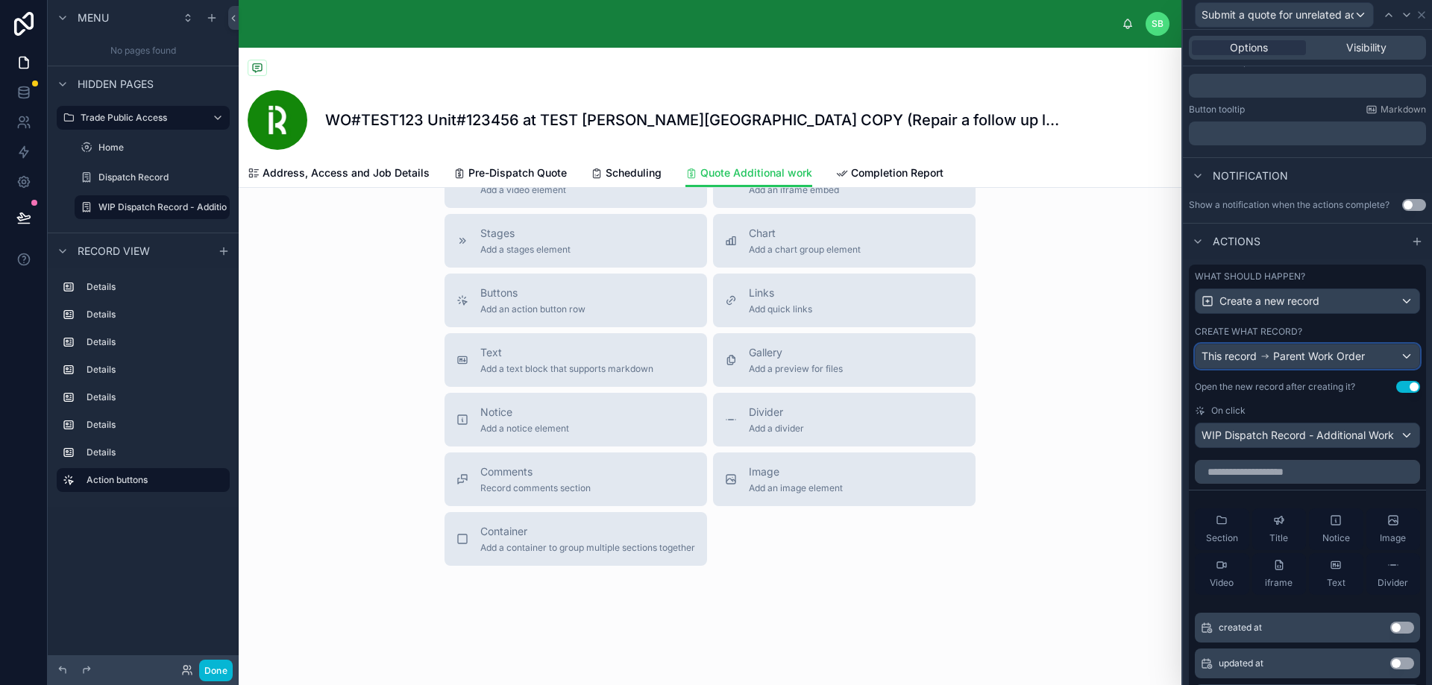
click at [1343, 358] on span "Parent Work Order" at bounding box center [1319, 356] width 92 height 15
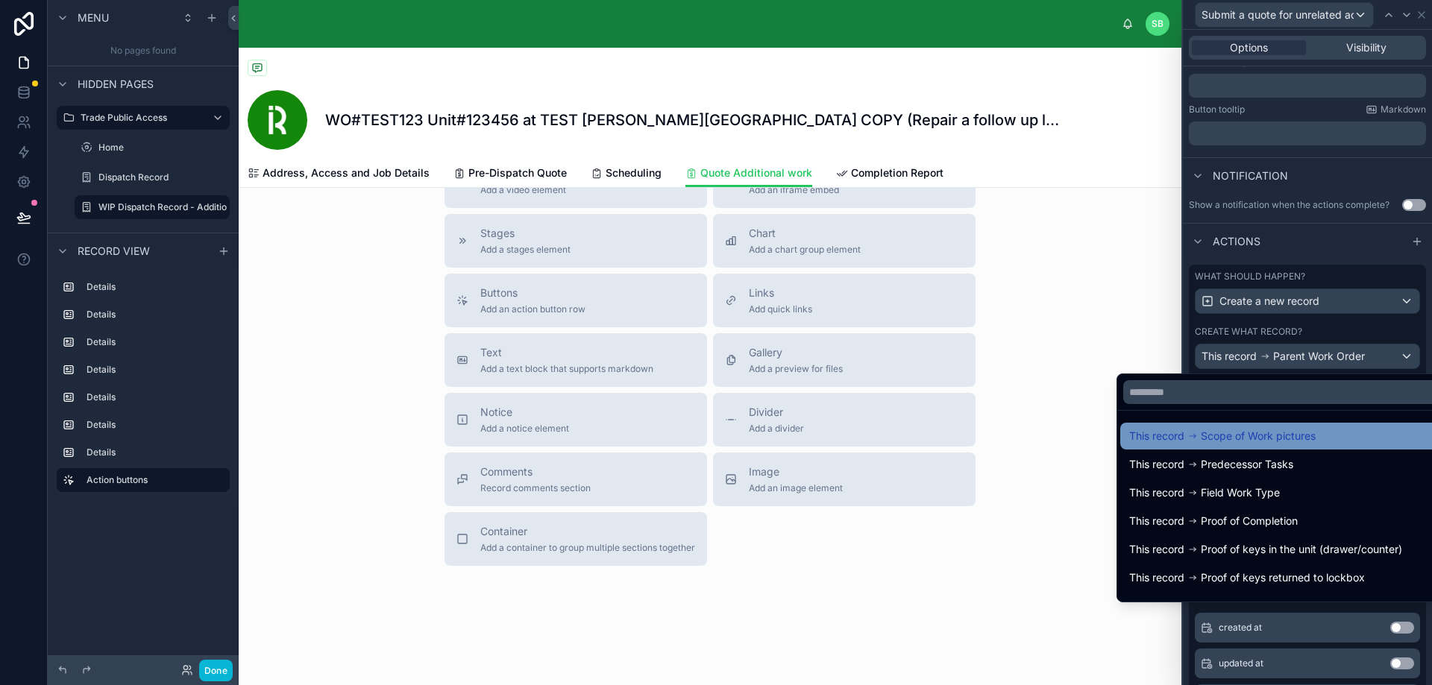
click at [1266, 438] on span "Scope of Work pictures" at bounding box center [1257, 436] width 115 height 18
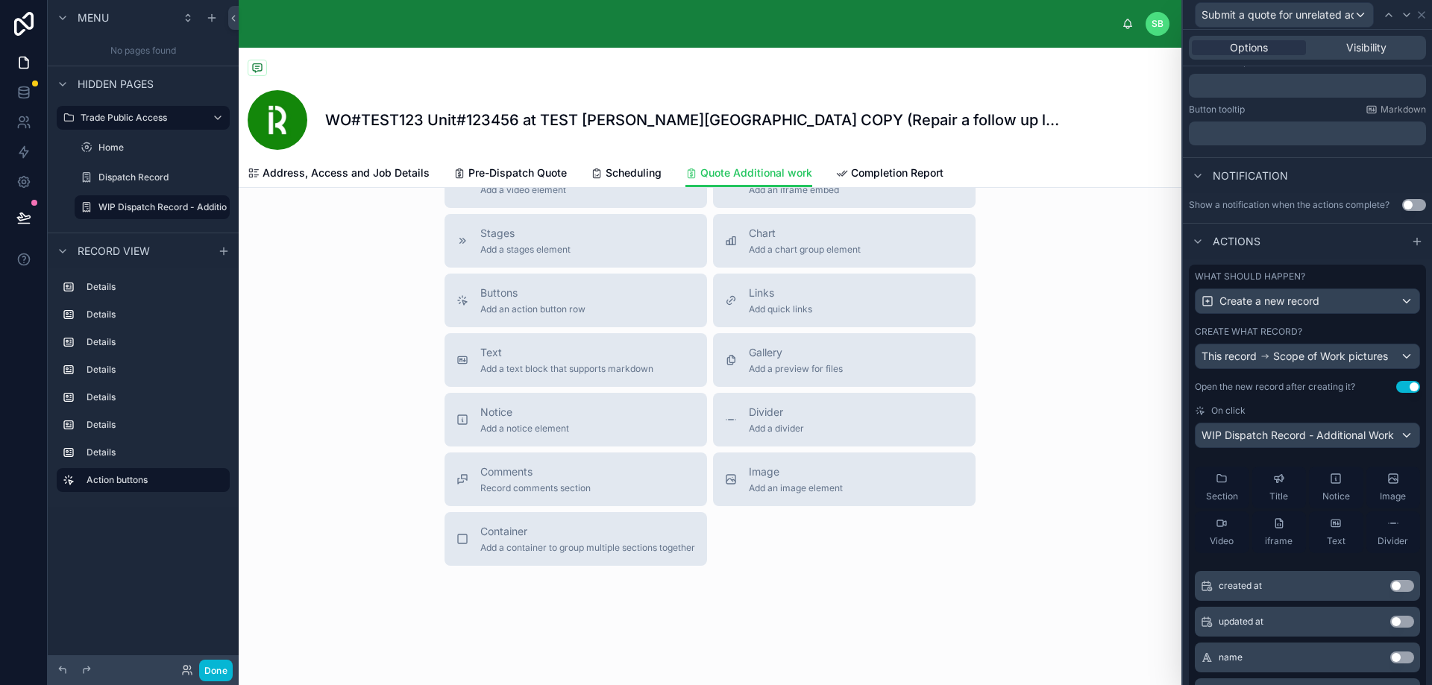
scroll to position [114, 0]
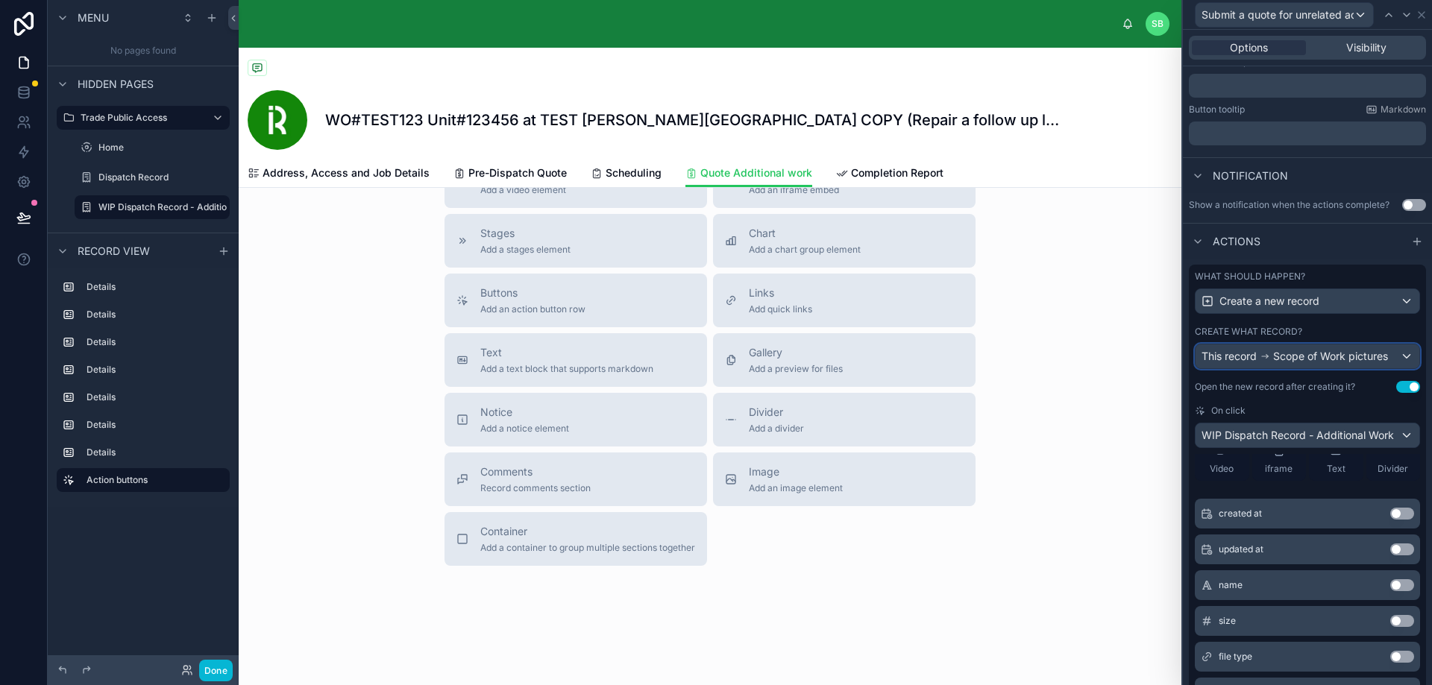
click at [1328, 359] on div "This record Scope of Work pictures" at bounding box center [1294, 356] width 186 height 15
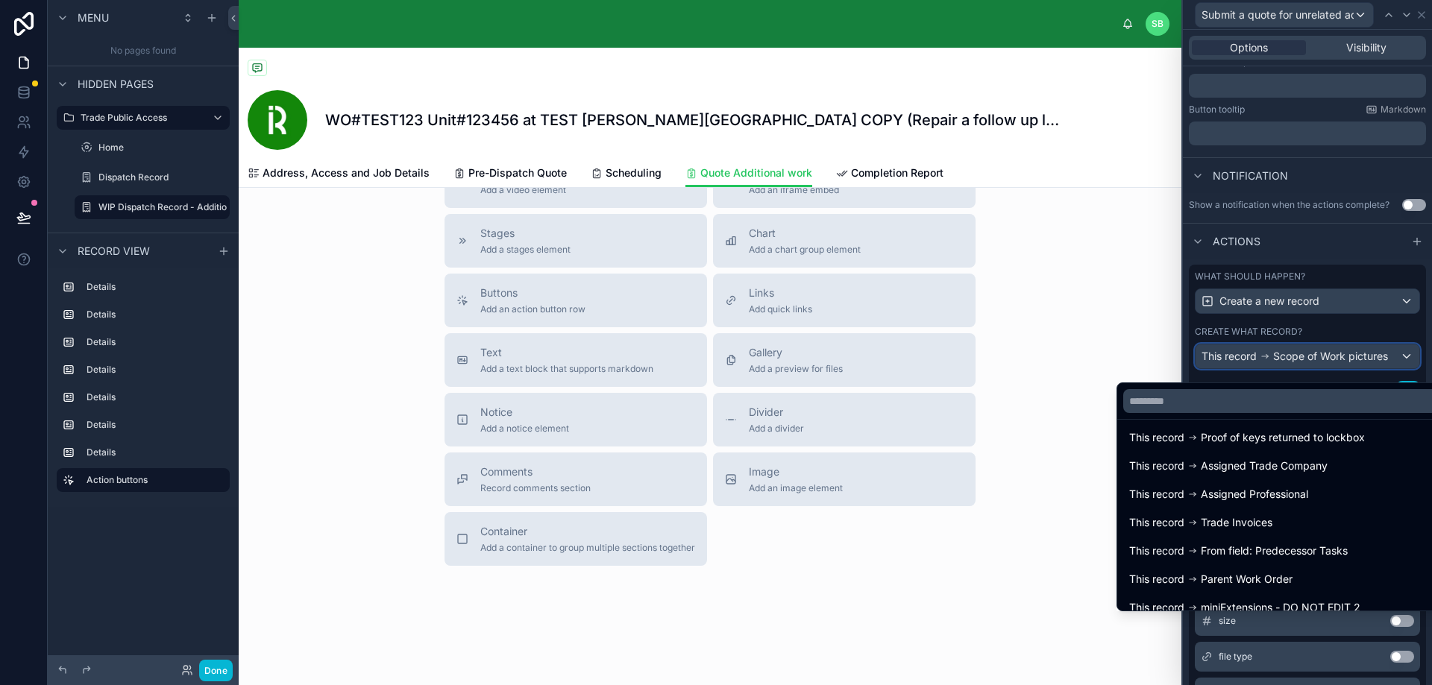
scroll to position [224, 0]
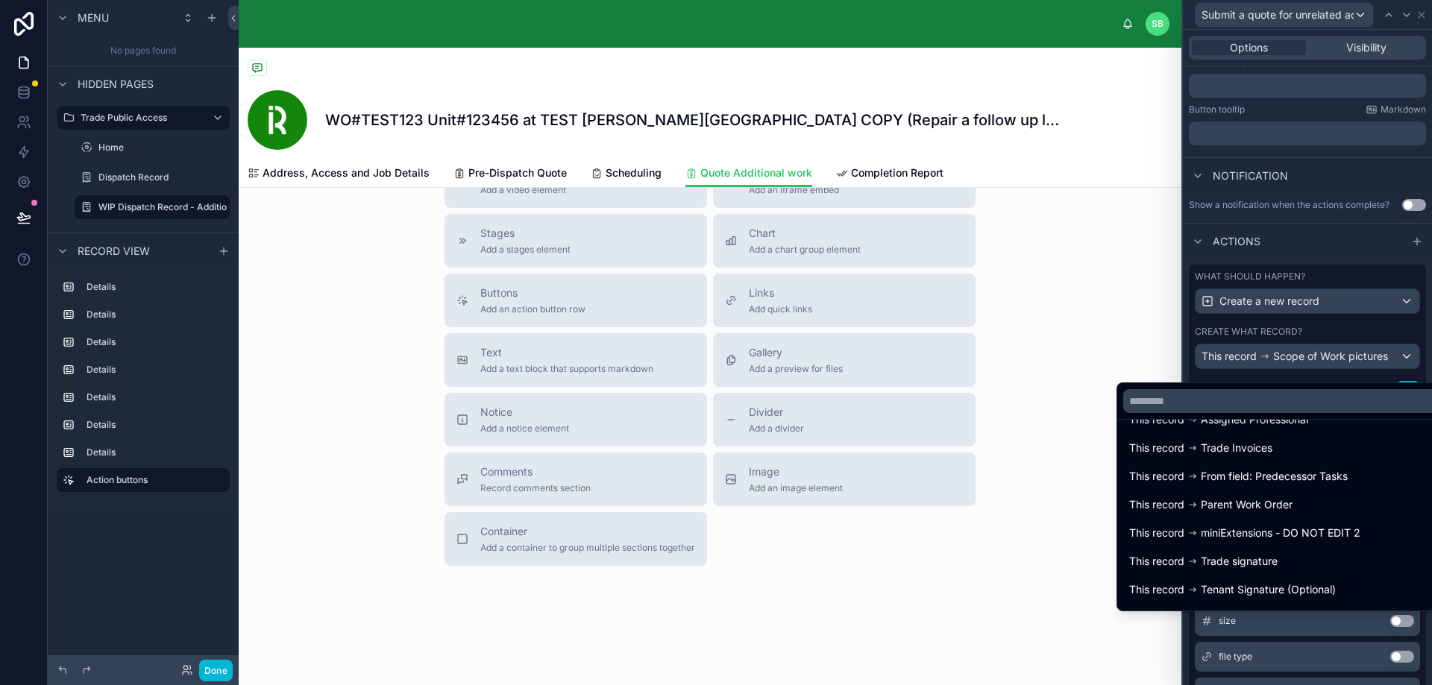
click at [1333, 331] on div at bounding box center [1307, 342] width 249 height 685
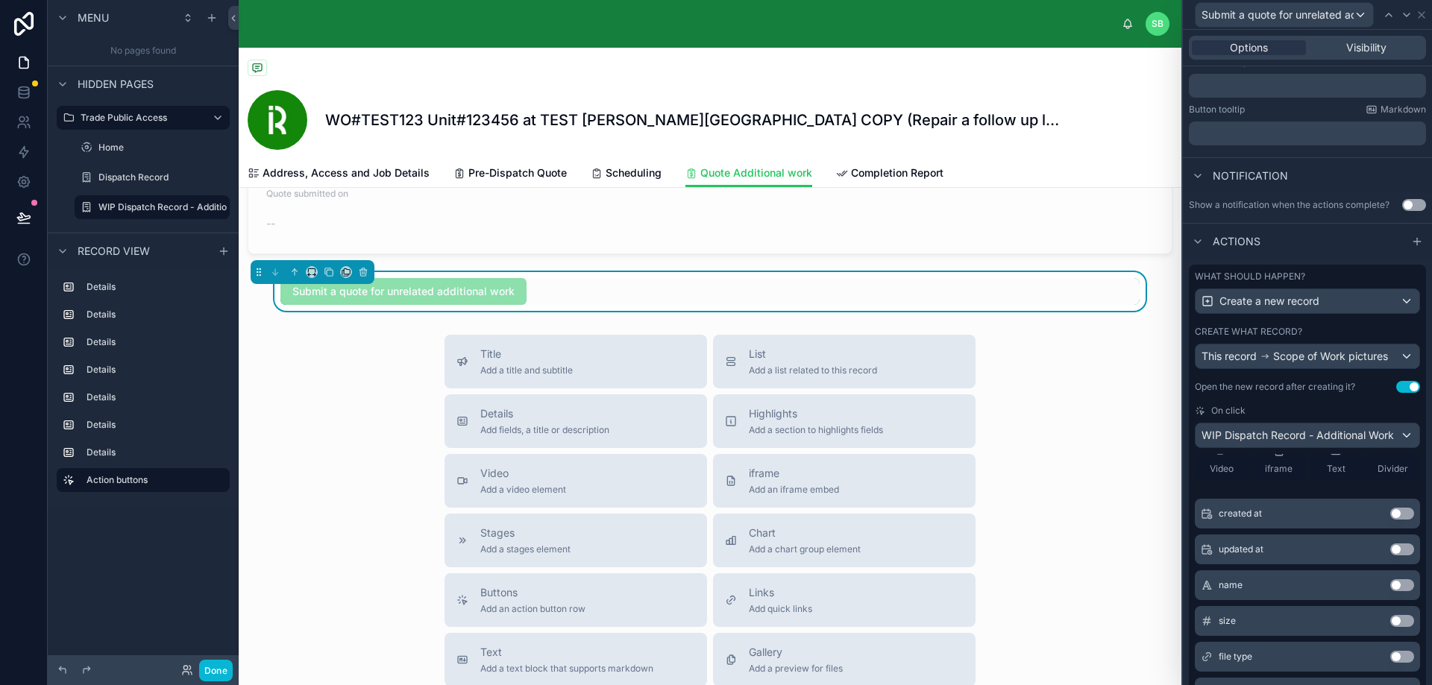
scroll to position [2458, 0]
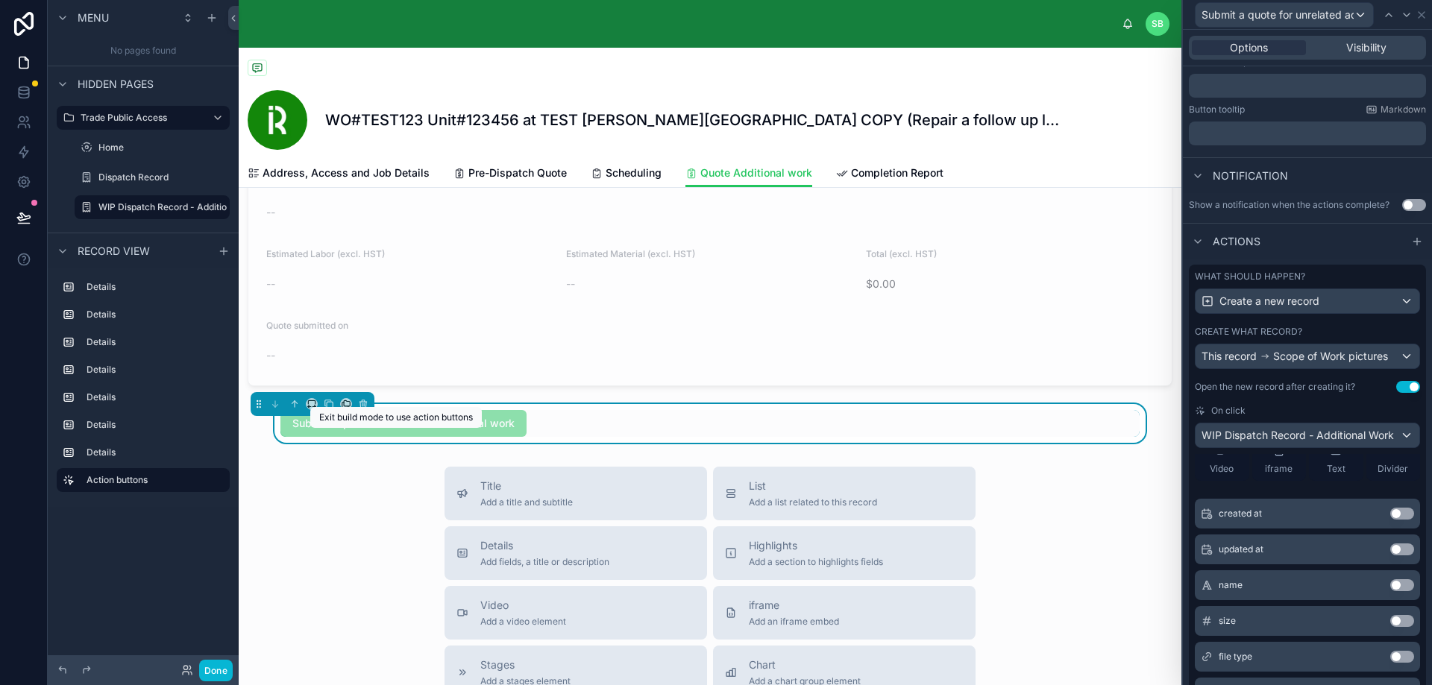
click at [432, 437] on div "Submit a quote for unrelated additional work" at bounding box center [403, 423] width 246 height 27
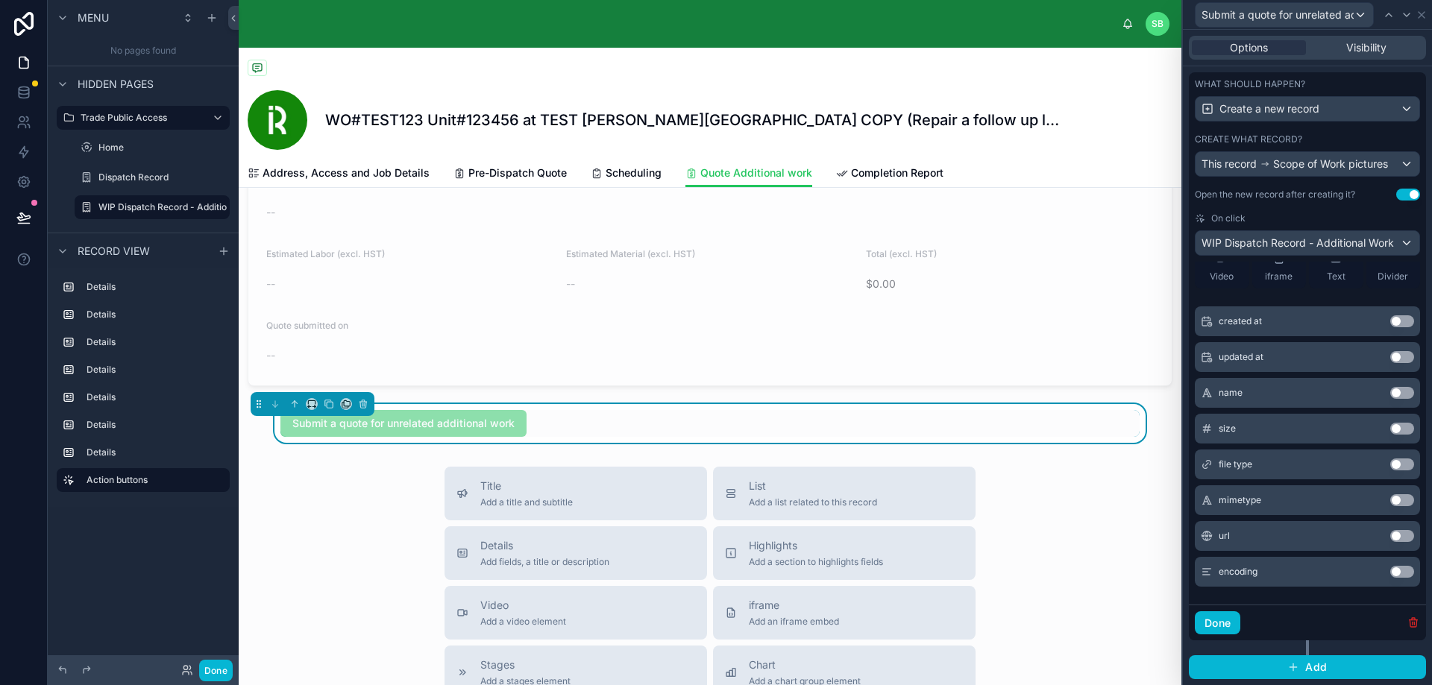
click at [1412, 623] on icon "button" at bounding box center [1412, 624] width 0 height 3
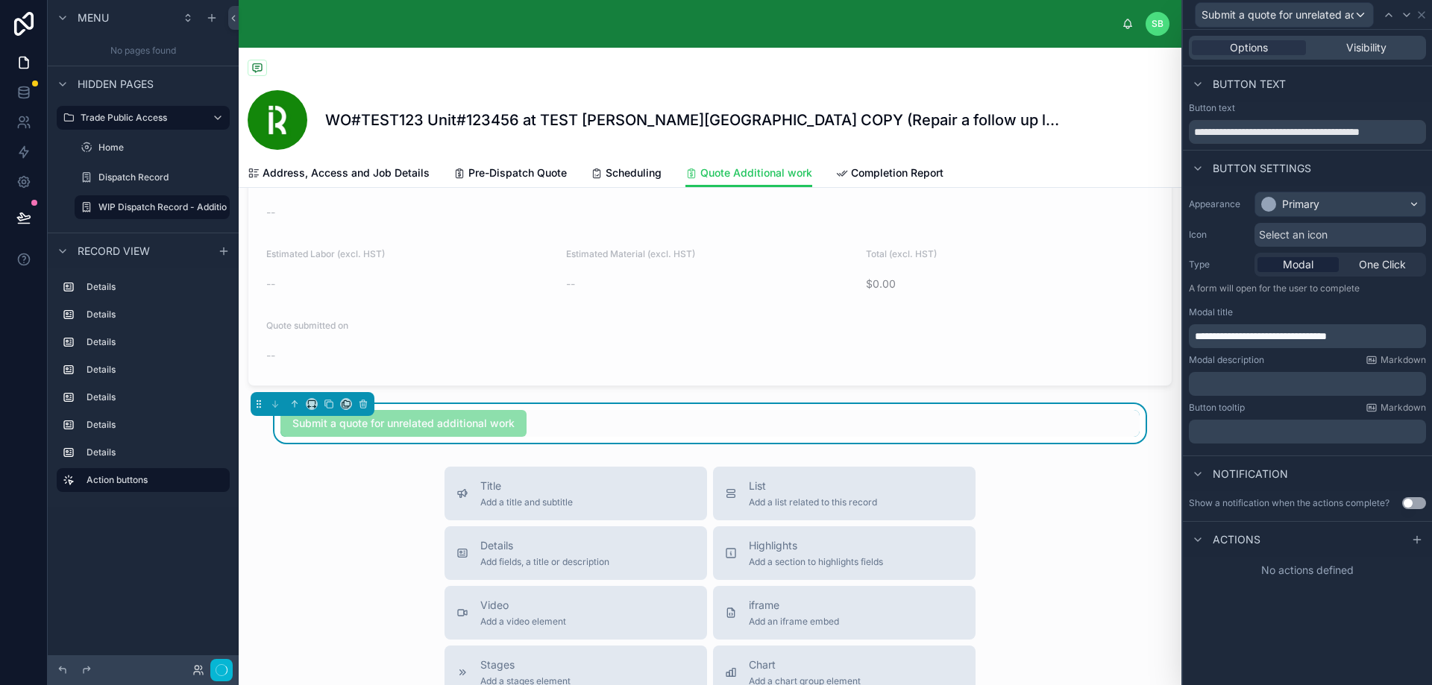
scroll to position [0, 0]
click at [576, 433] on div "Submit a quote for unrelated additional work" at bounding box center [709, 423] width 859 height 27
click at [478, 430] on span "Submit a quote for unrelated additional work" at bounding box center [403, 422] width 246 height 15
click at [641, 437] on div "Submit a quote for unrelated additional work" at bounding box center [709, 423] width 859 height 27
click at [1321, 387] on p "﻿" at bounding box center [1308, 384] width 228 height 15
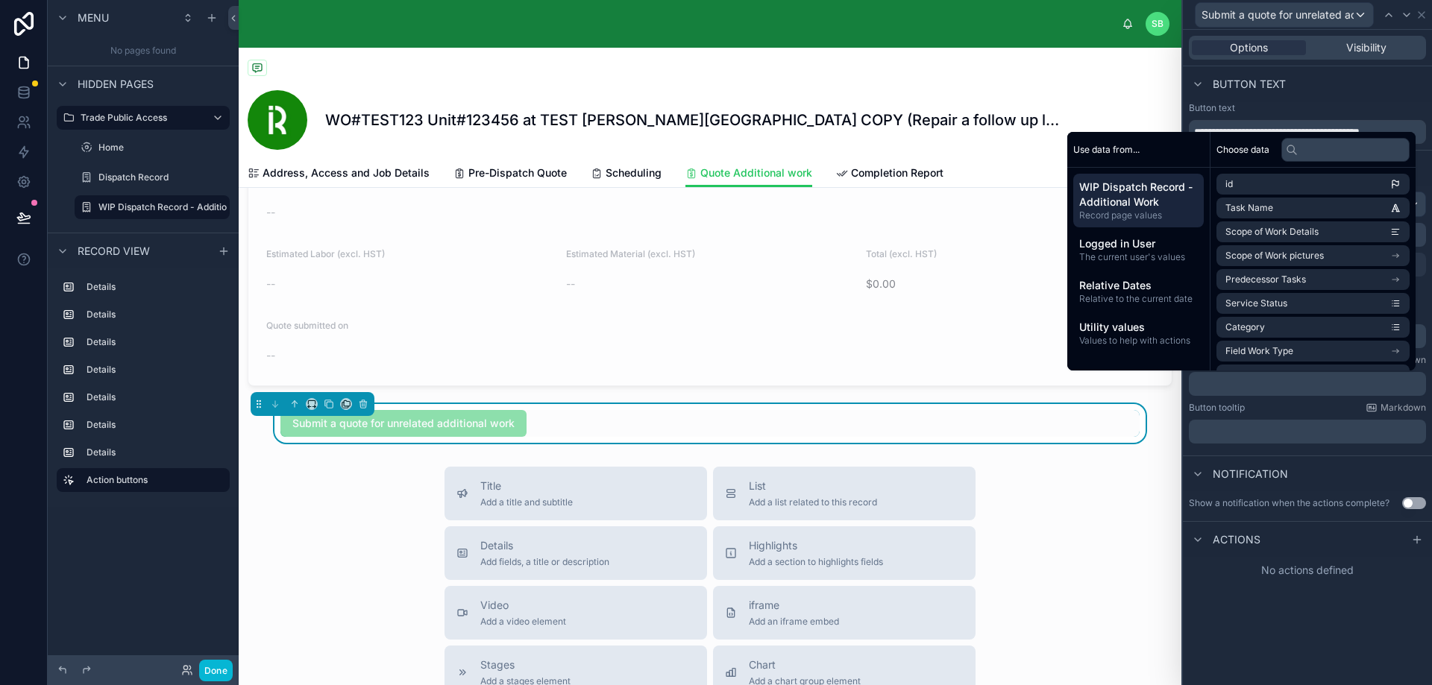
click at [1329, 461] on div "Notification" at bounding box center [1307, 474] width 249 height 36
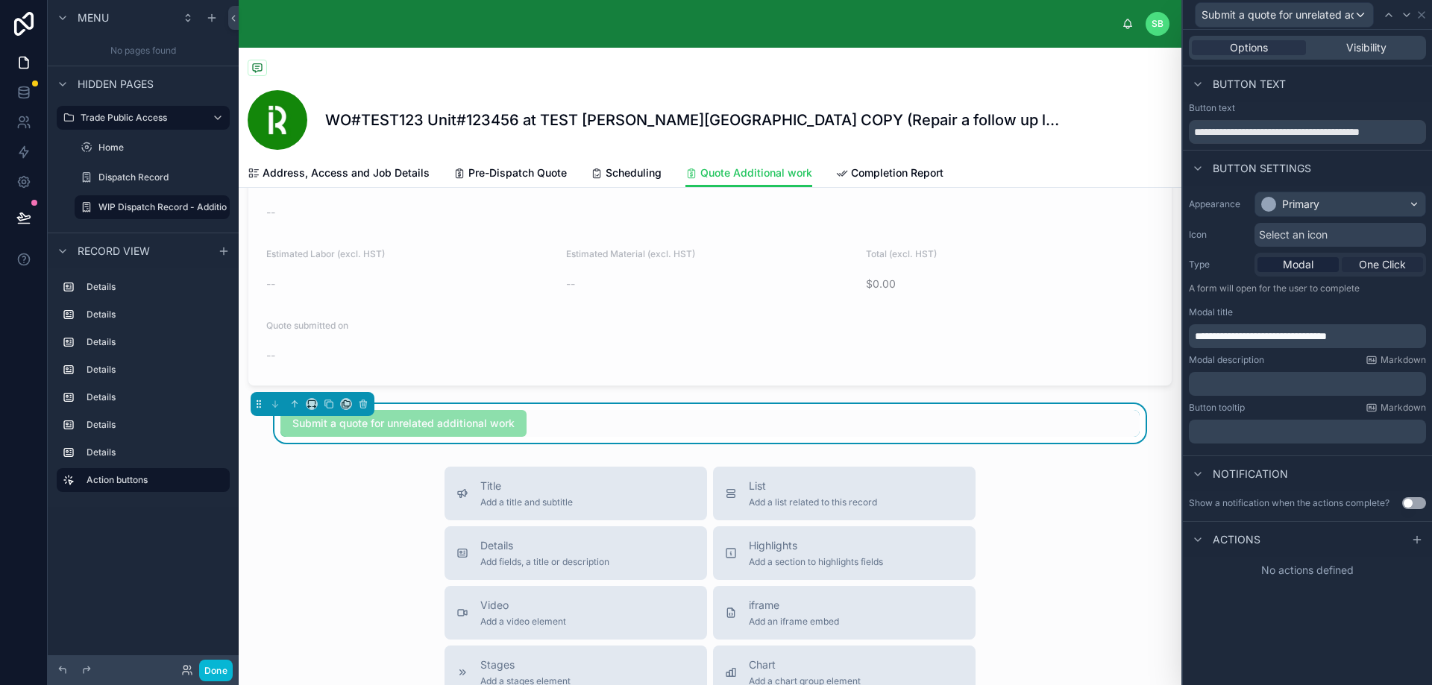
click at [1385, 263] on span "One Click" at bounding box center [1382, 264] width 47 height 15
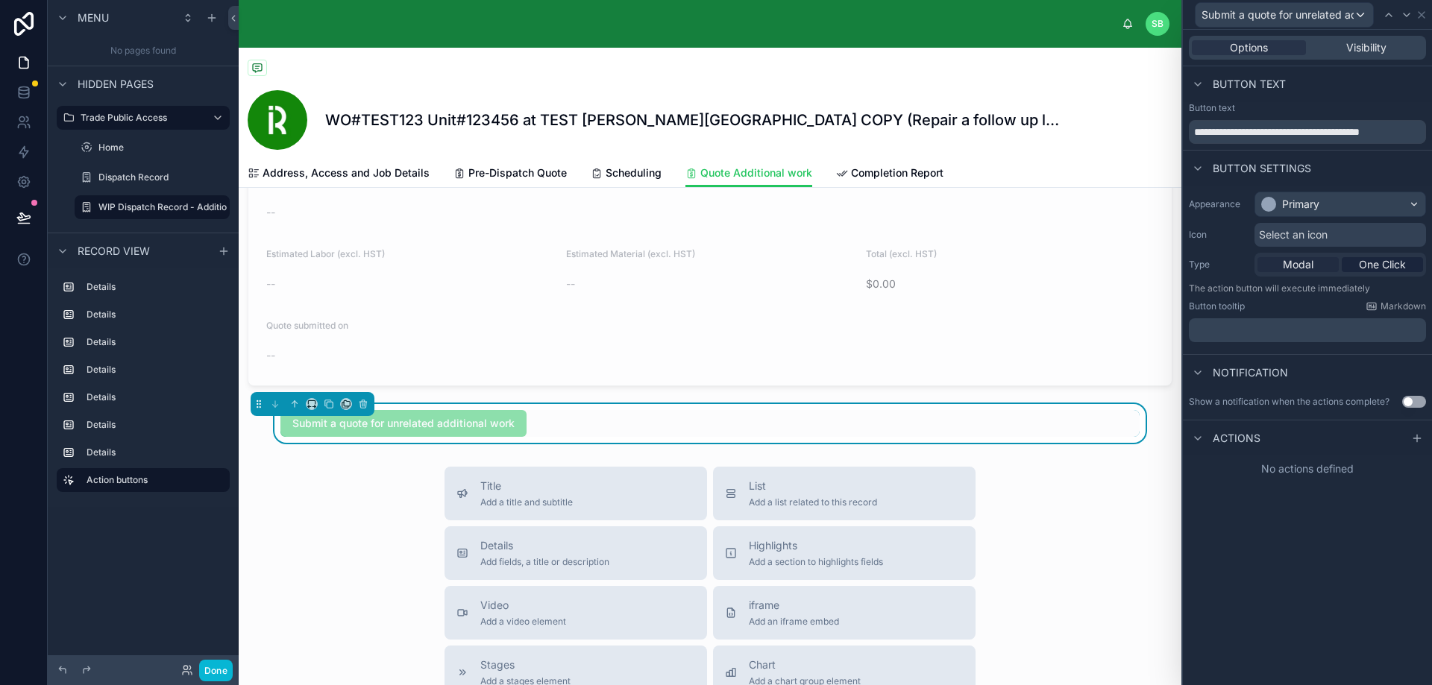
click at [1299, 265] on span "Modal" at bounding box center [1297, 264] width 31 height 15
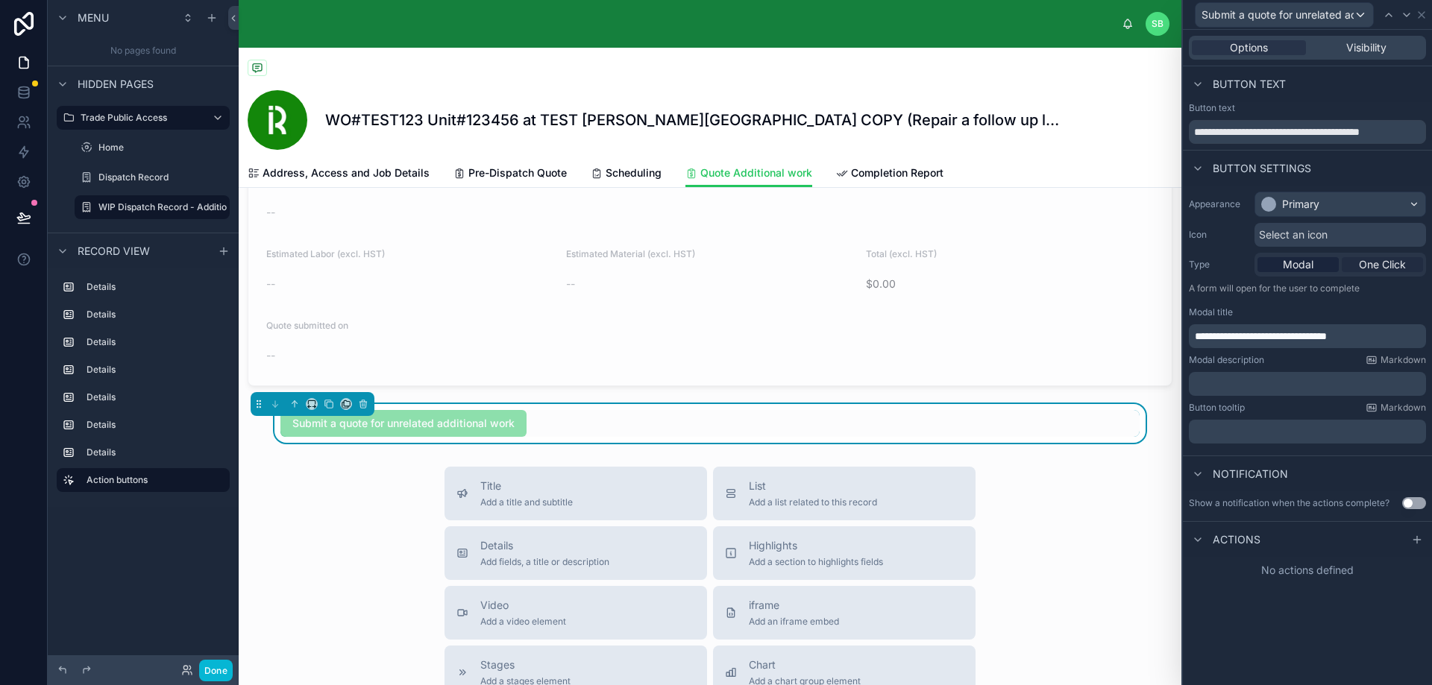
click at [1390, 265] on span "One Click" at bounding box center [1382, 264] width 47 height 15
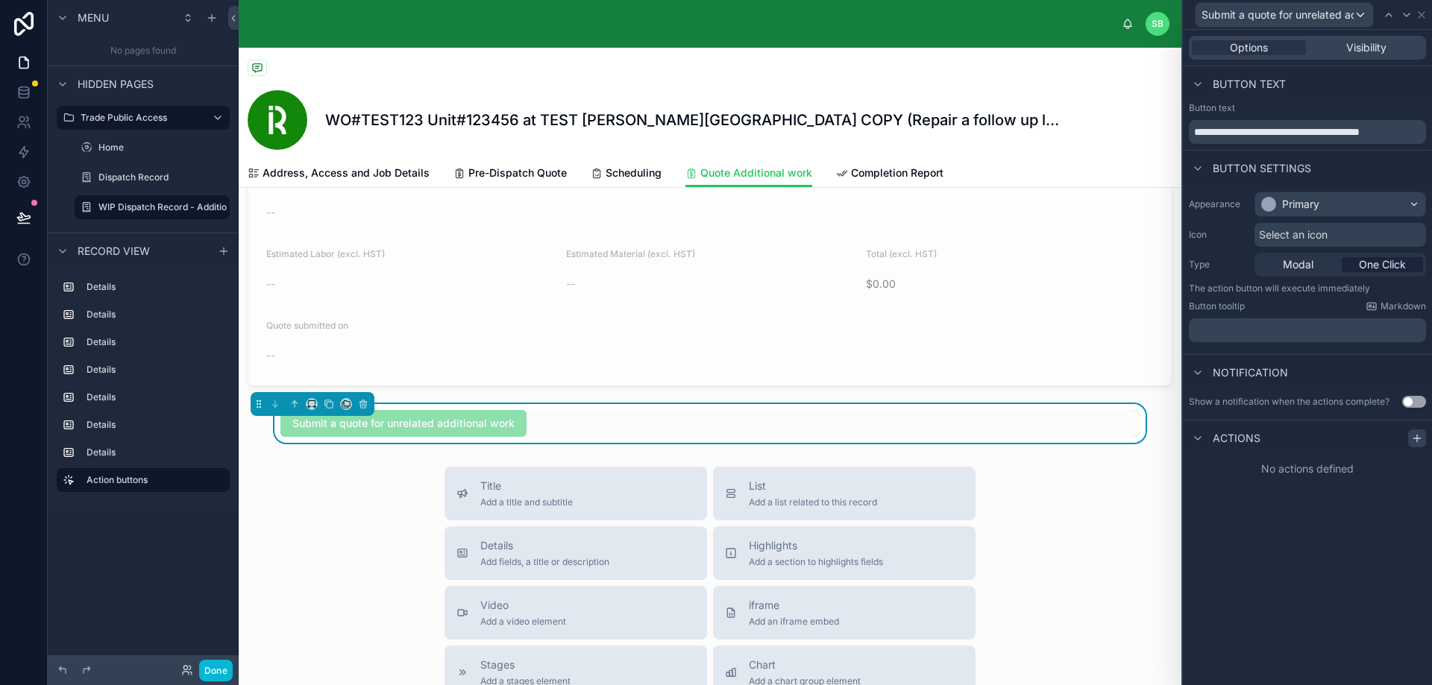
click at [1420, 433] on icon at bounding box center [1417, 438] width 12 height 12
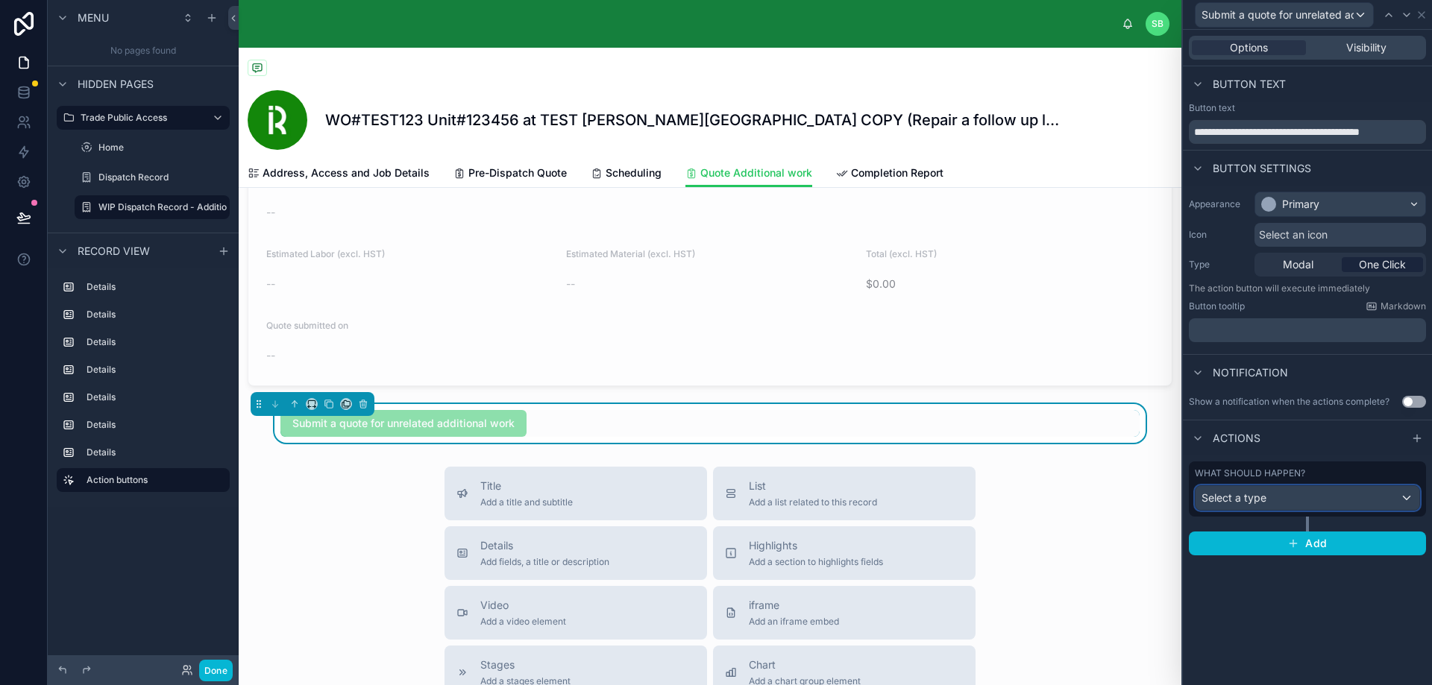
click at [1315, 500] on div "Select a type" at bounding box center [1307, 498] width 224 height 24
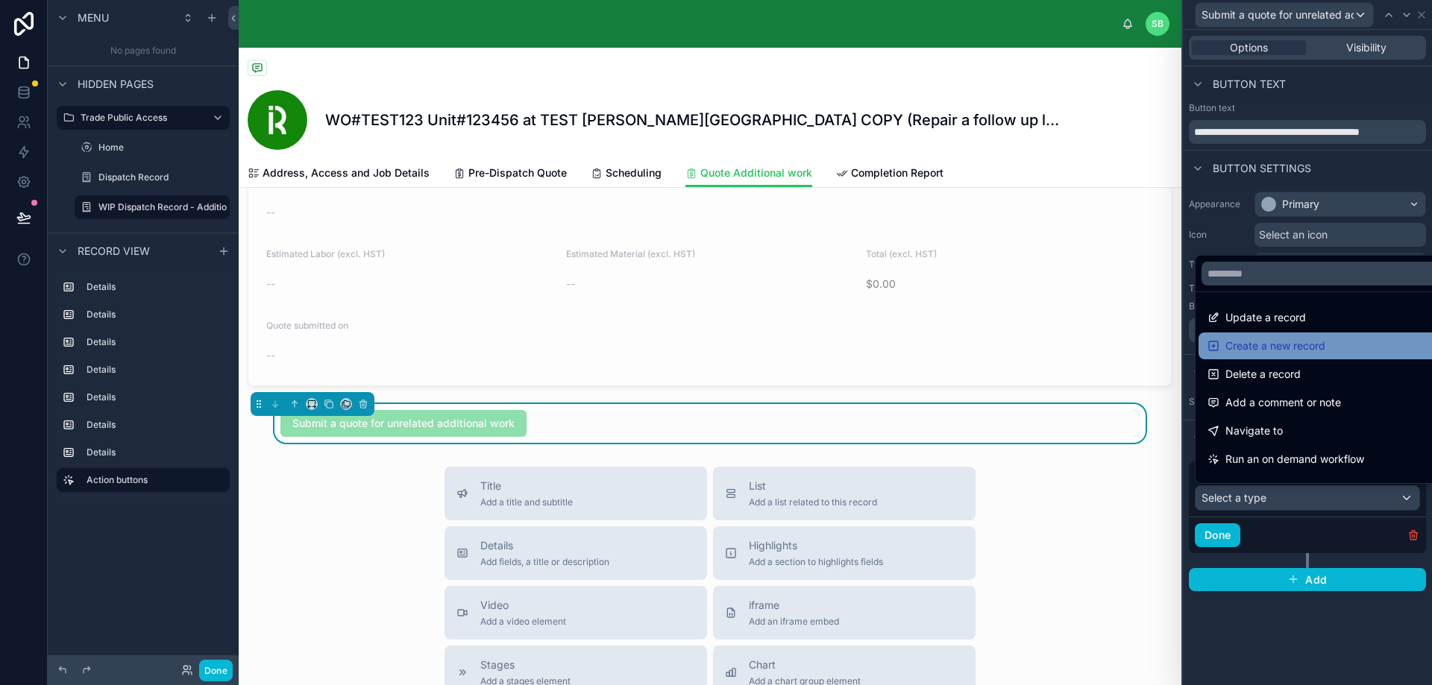
click at [1287, 341] on span "Create a new record" at bounding box center [1275, 346] width 100 height 18
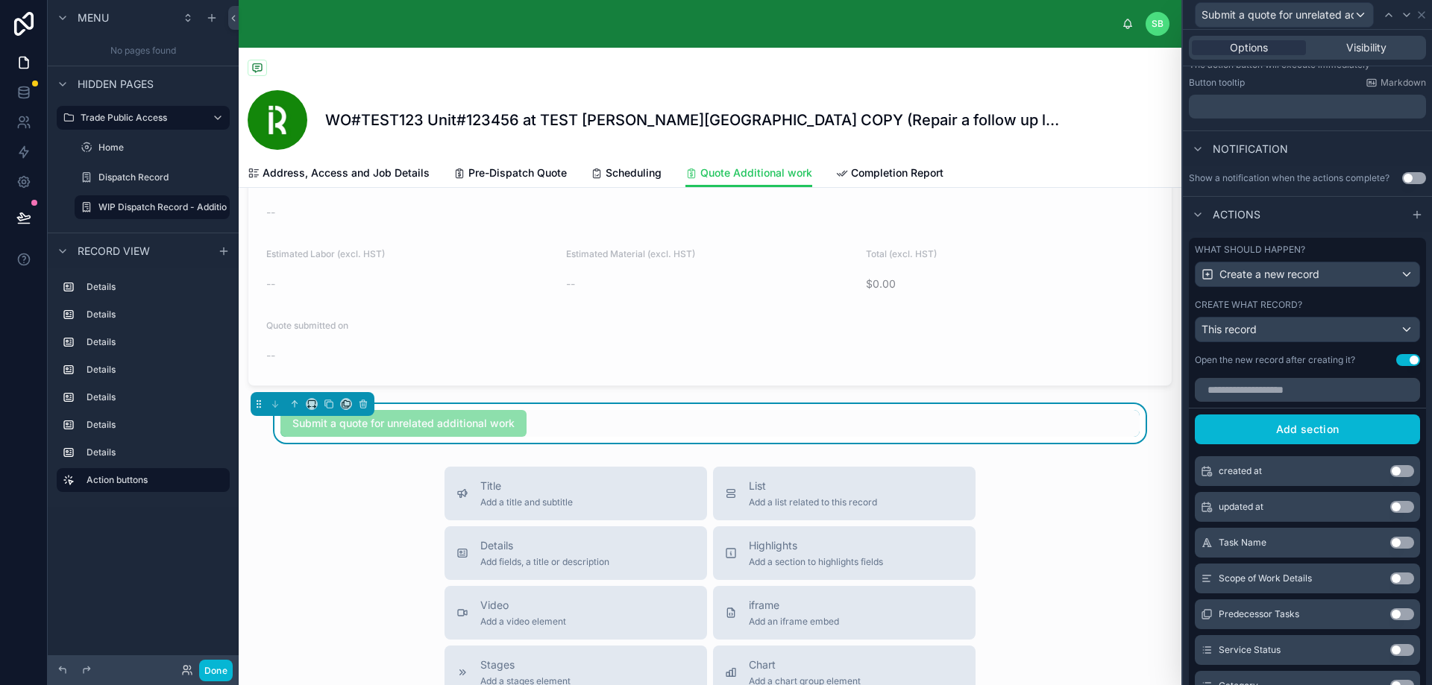
scroll to position [149, 0]
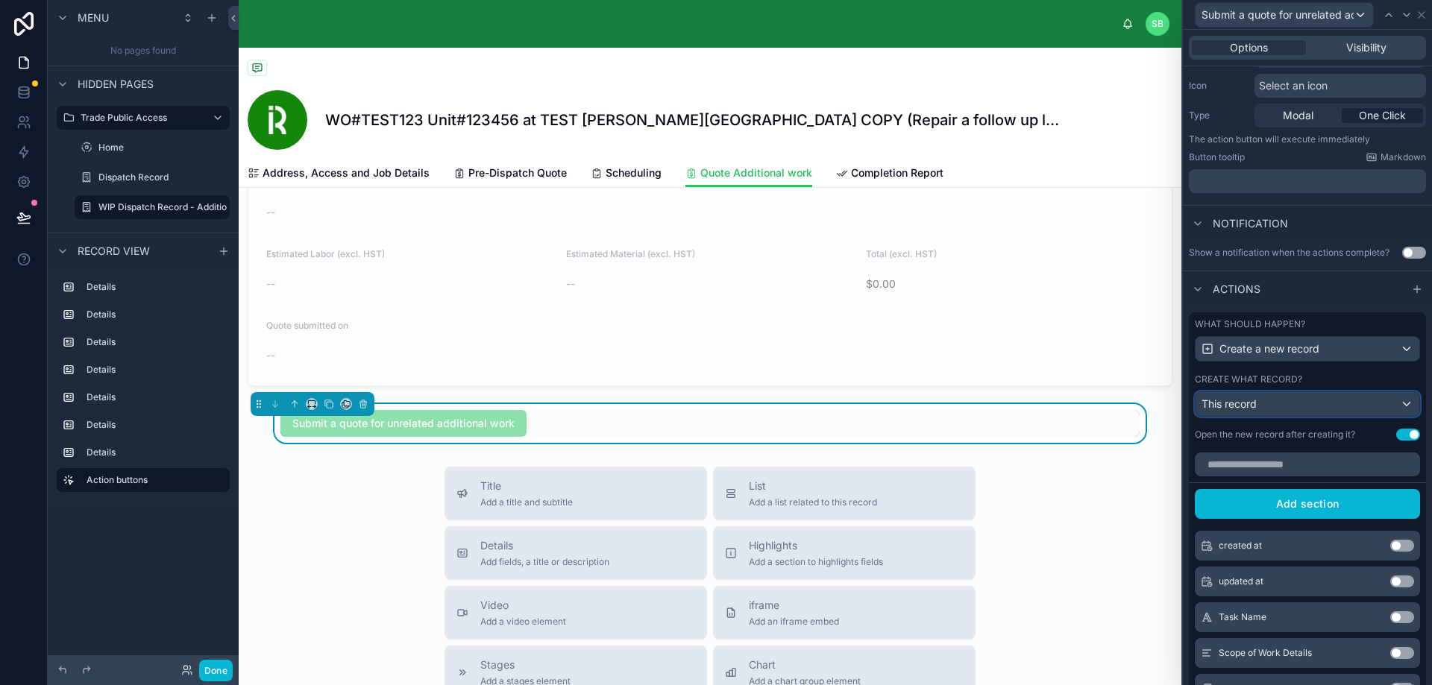
click at [1363, 400] on div "This record" at bounding box center [1307, 404] width 224 height 24
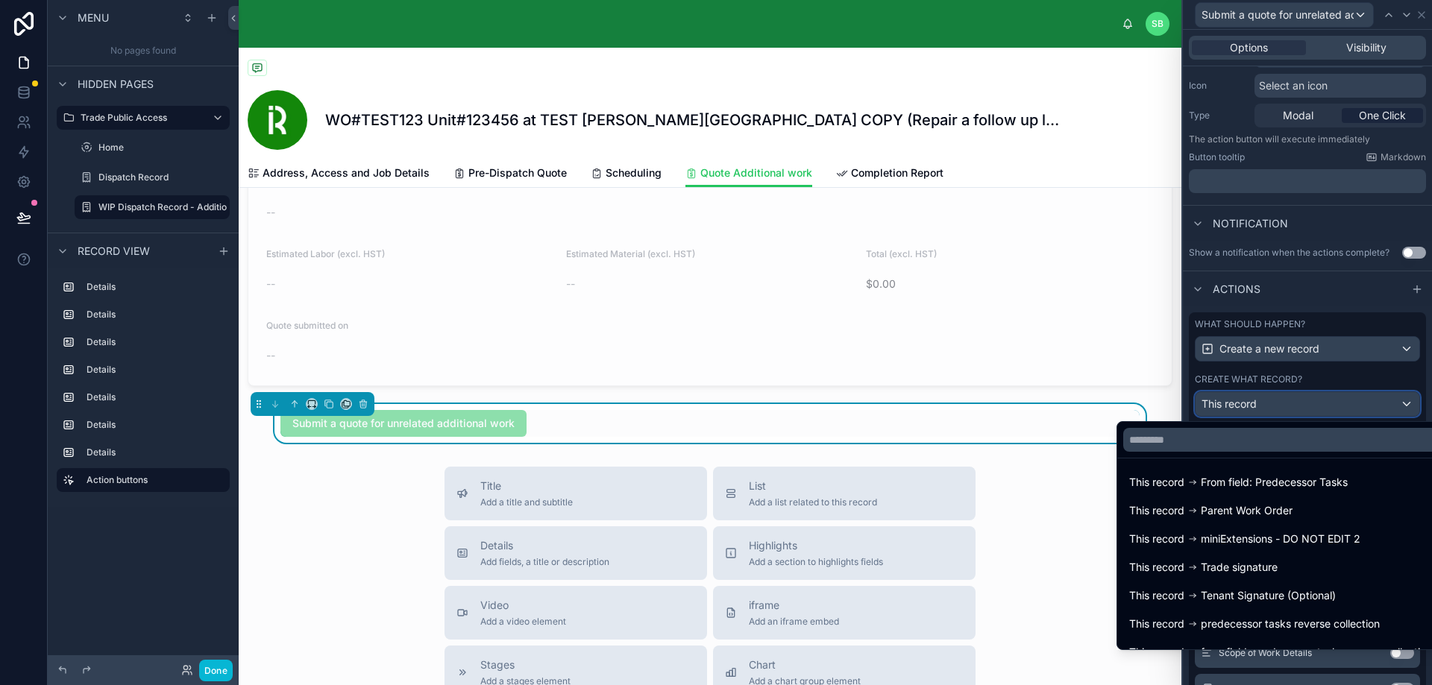
scroll to position [276, 0]
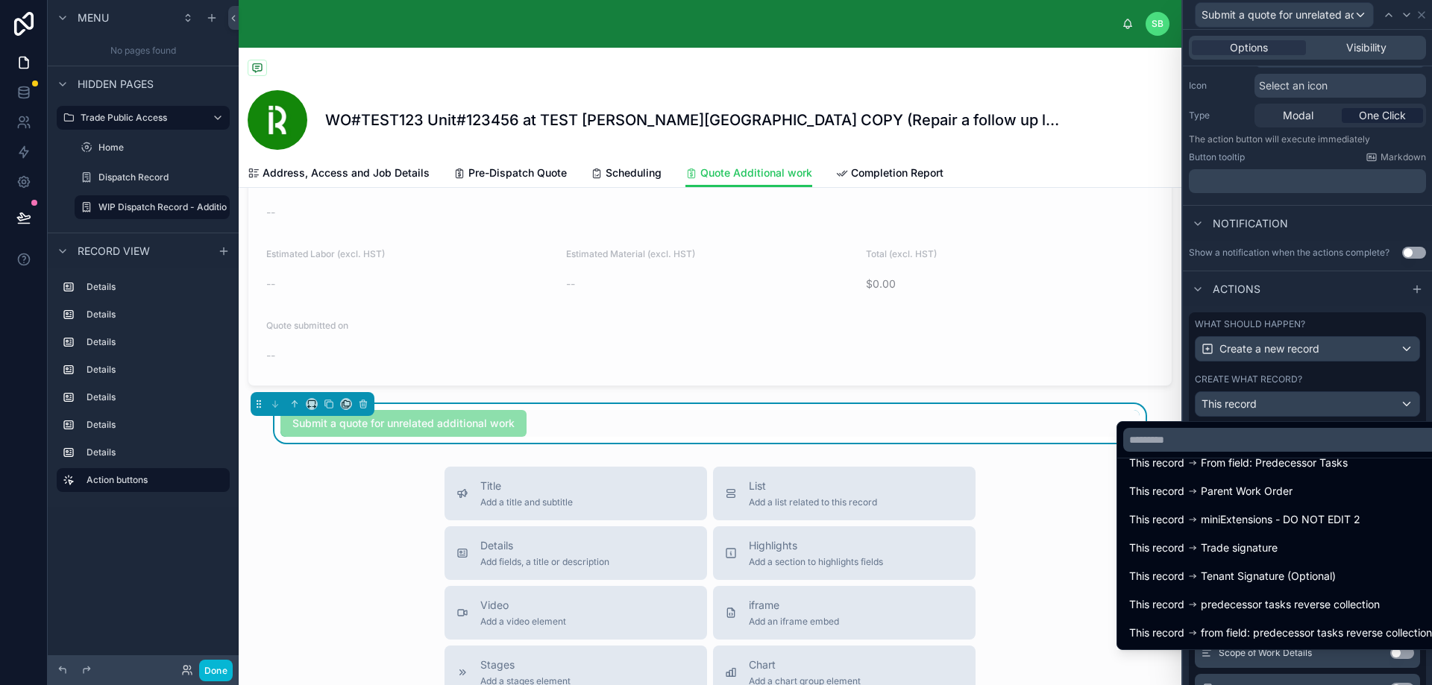
click at [1331, 201] on div at bounding box center [1307, 342] width 249 height 685
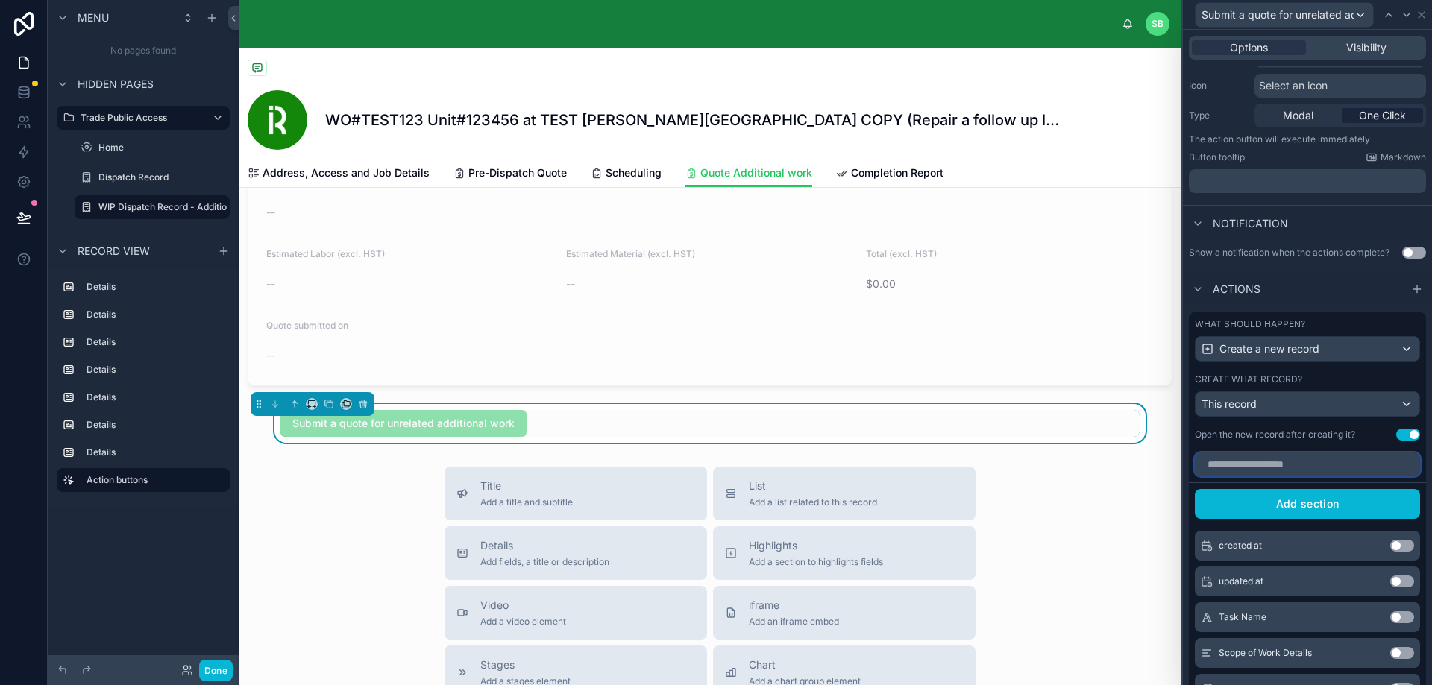
click at [1306, 466] on input "text" at bounding box center [1306, 465] width 225 height 24
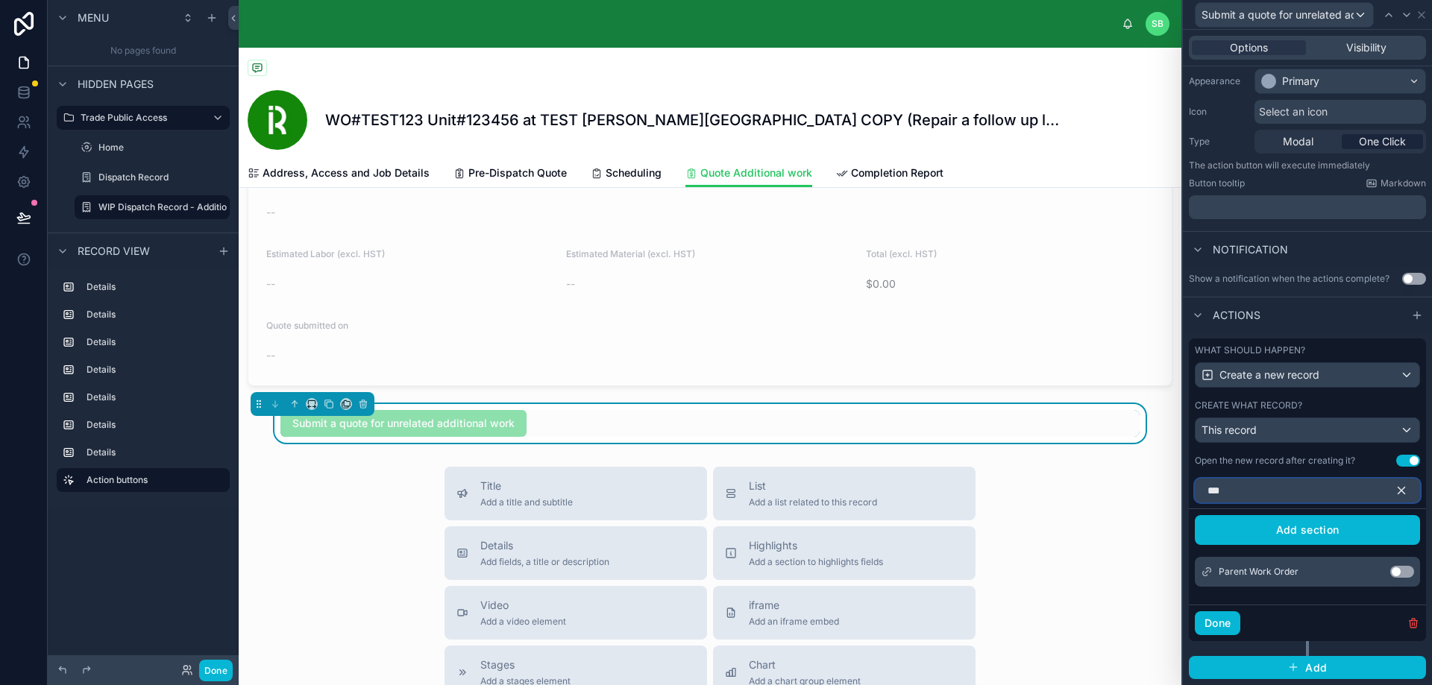
scroll to position [123, 0]
type input "*****"
click at [1392, 570] on button "Use setting" at bounding box center [1402, 572] width 24 height 12
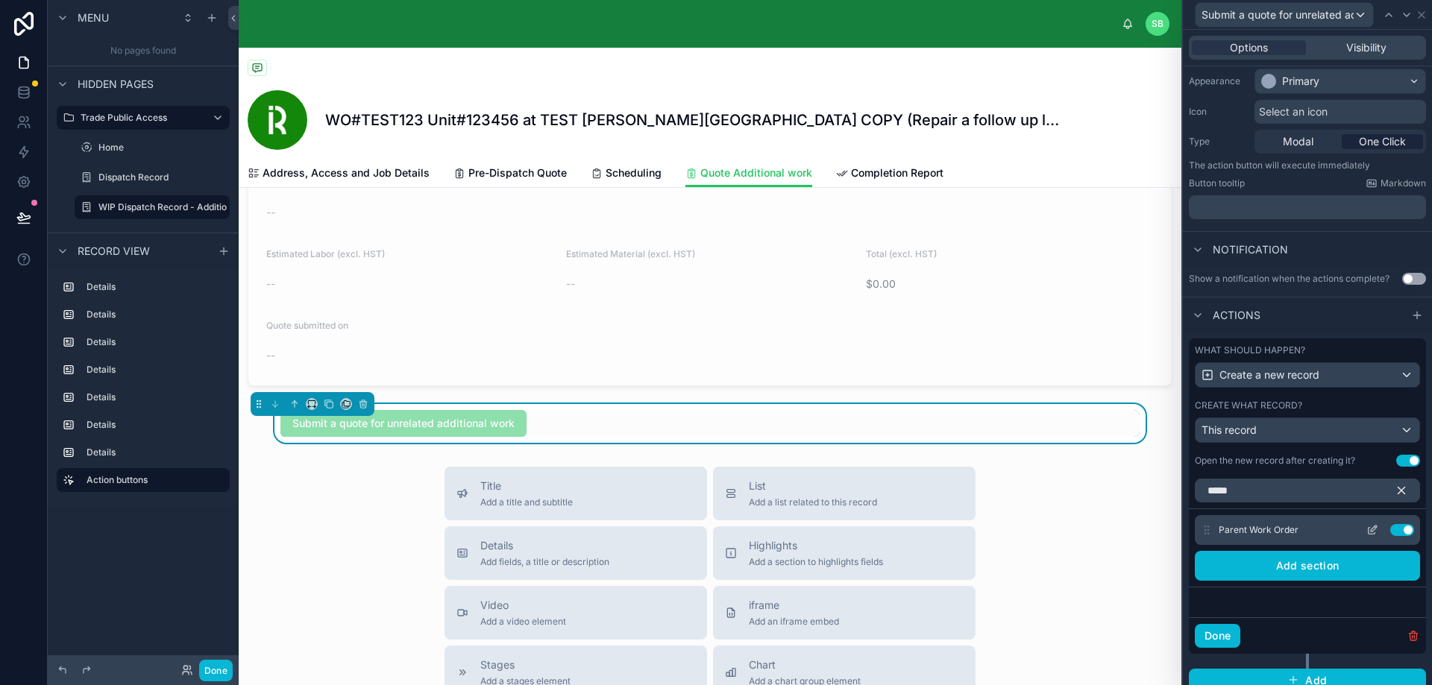
click at [1366, 528] on icon at bounding box center [1372, 530] width 12 height 12
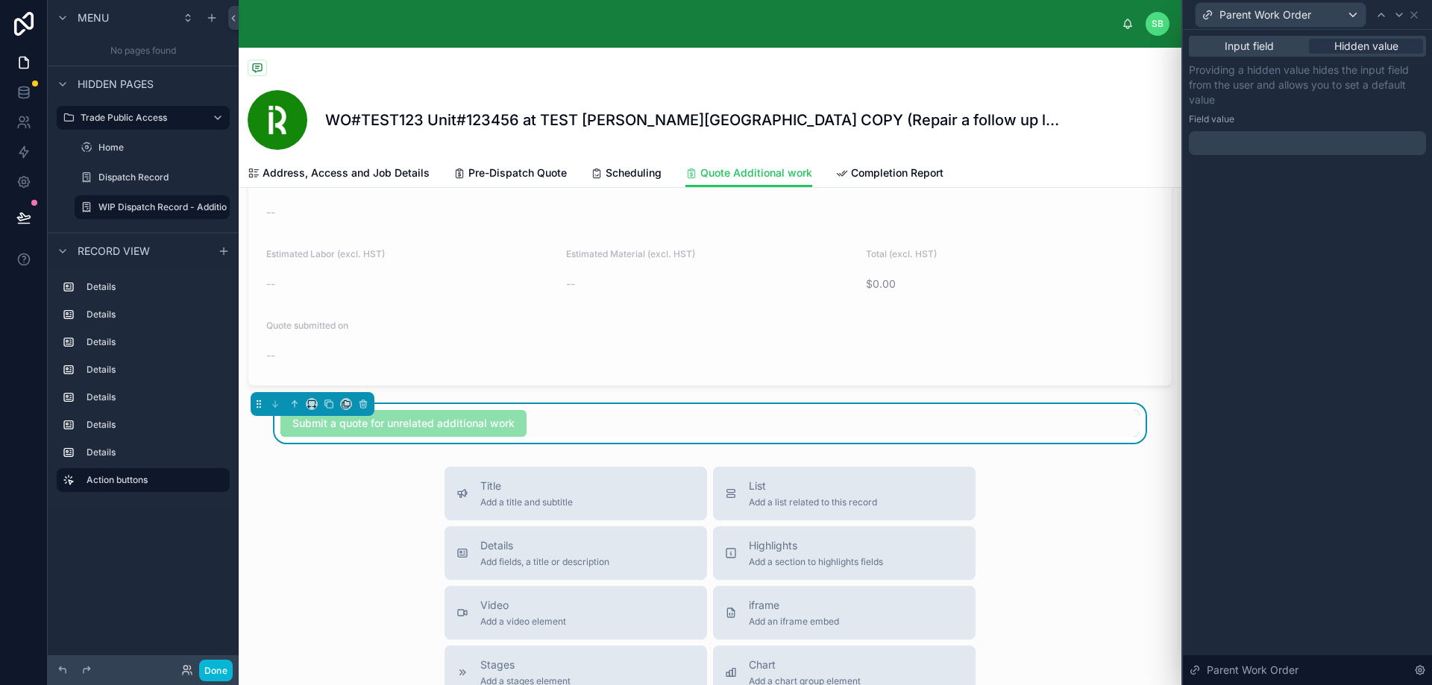
click at [1274, 145] on div at bounding box center [1307, 143] width 237 height 24
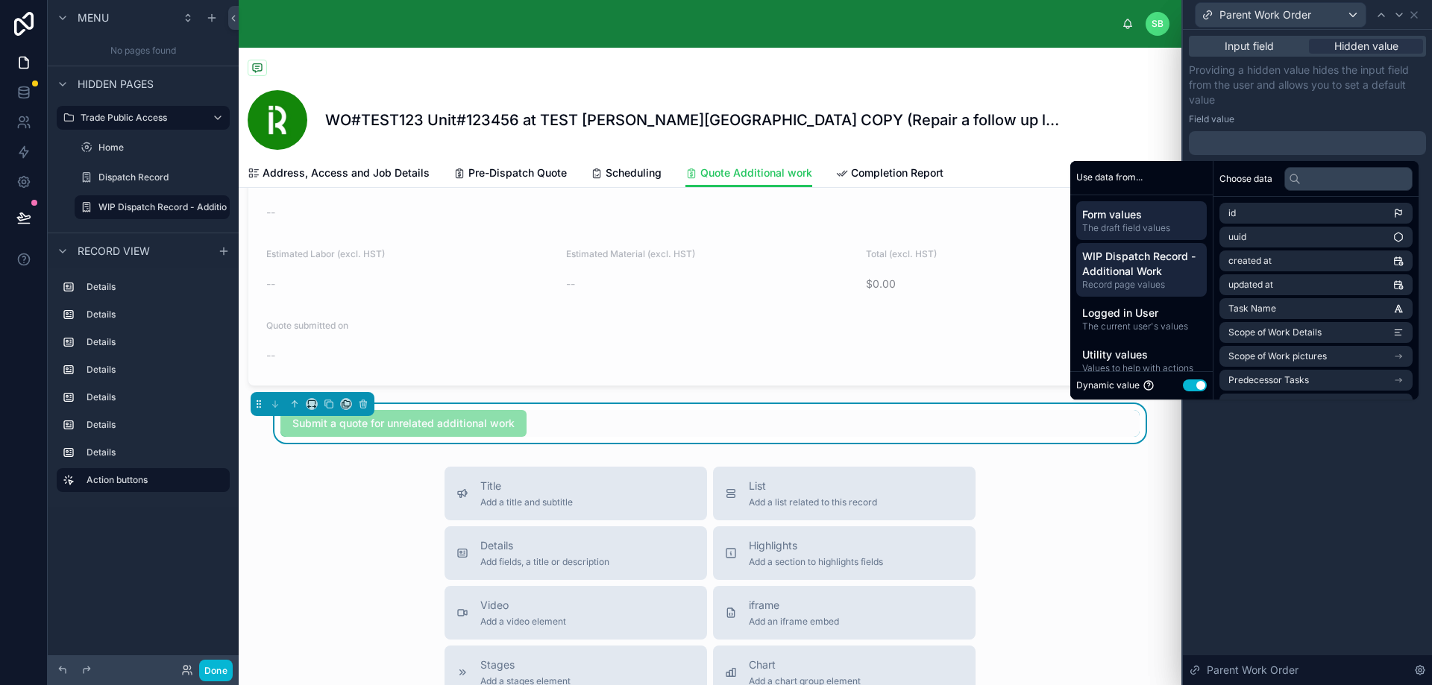
click at [1140, 266] on span "WIP Dispatch Record - Additional Work" at bounding box center [1141, 264] width 119 height 30
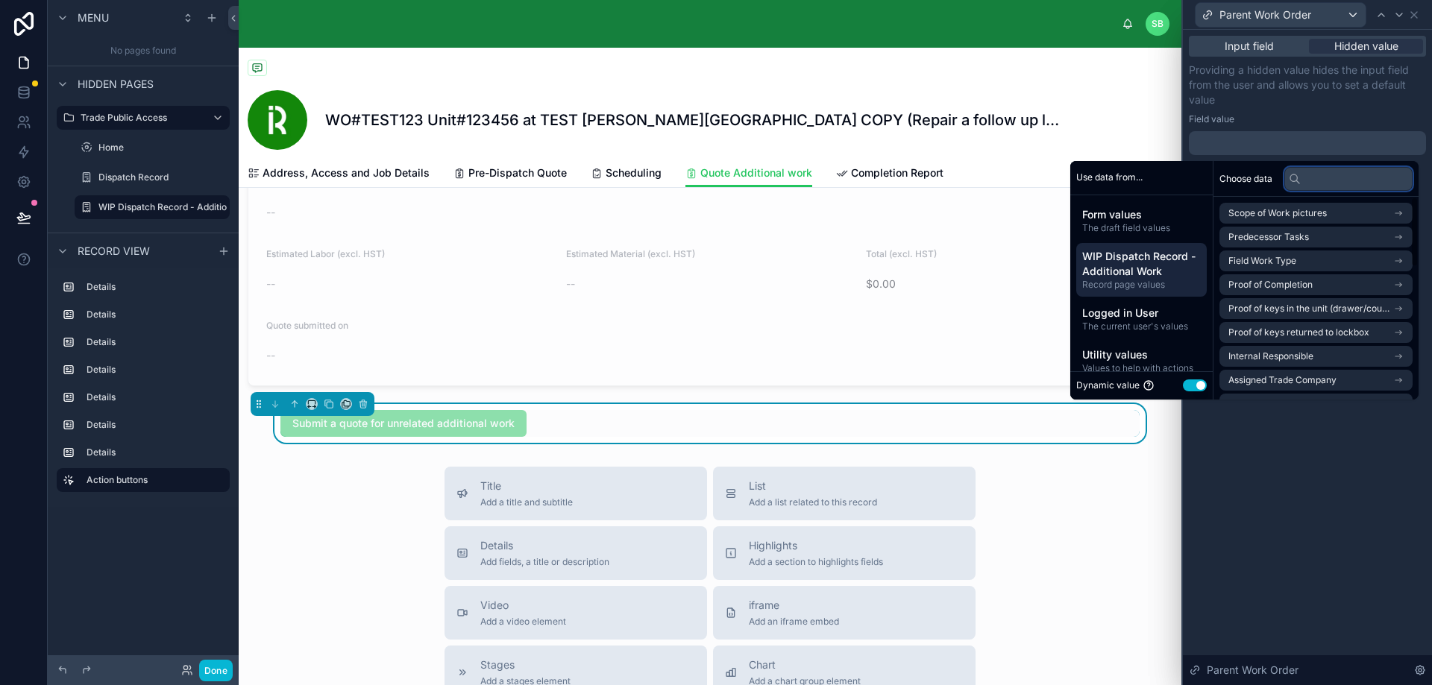
click at [1339, 181] on input "text" at bounding box center [1348, 179] width 128 height 24
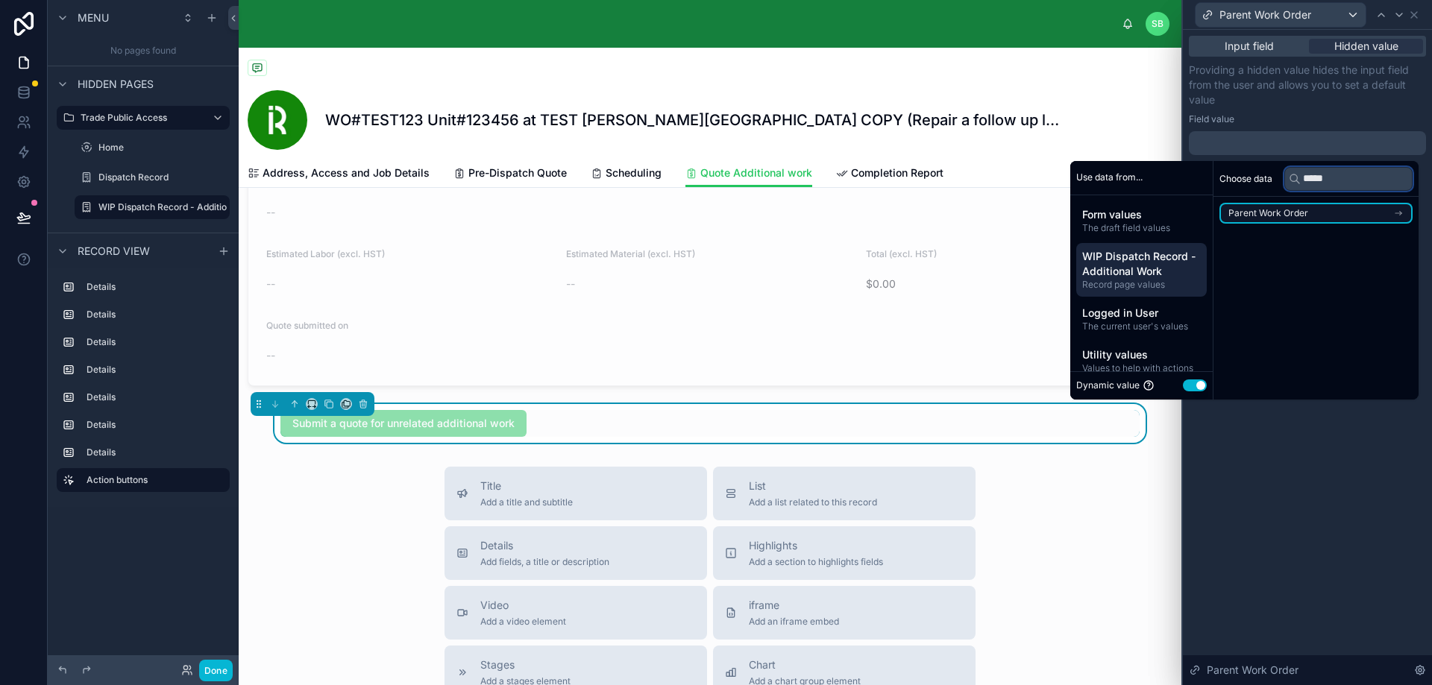
type input "*****"
click at [1318, 215] on li "Parent Work Order" at bounding box center [1315, 213] width 193 height 21
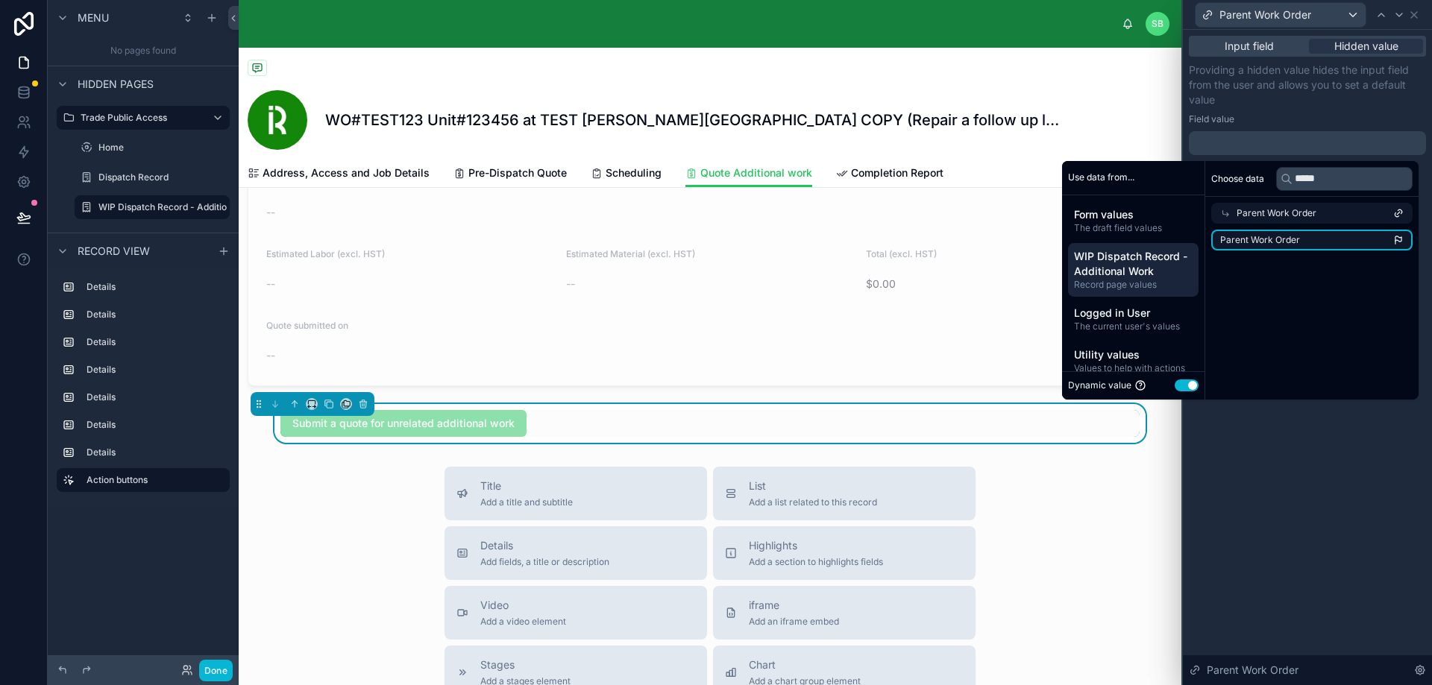
click at [1310, 237] on li "Parent Work Order" at bounding box center [1311, 240] width 201 height 21
click at [1322, 443] on div "**********" at bounding box center [1307, 357] width 249 height 655
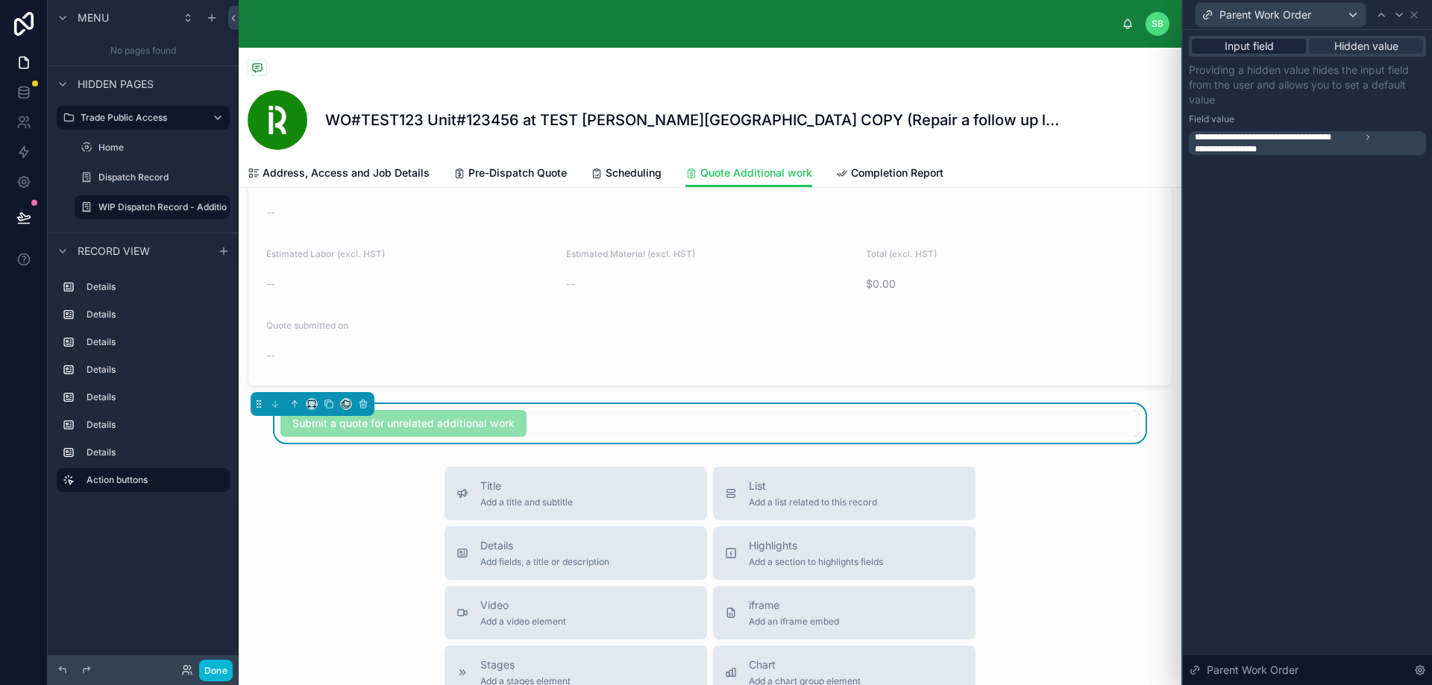
click at [1254, 43] on span "Input field" at bounding box center [1248, 46] width 49 height 15
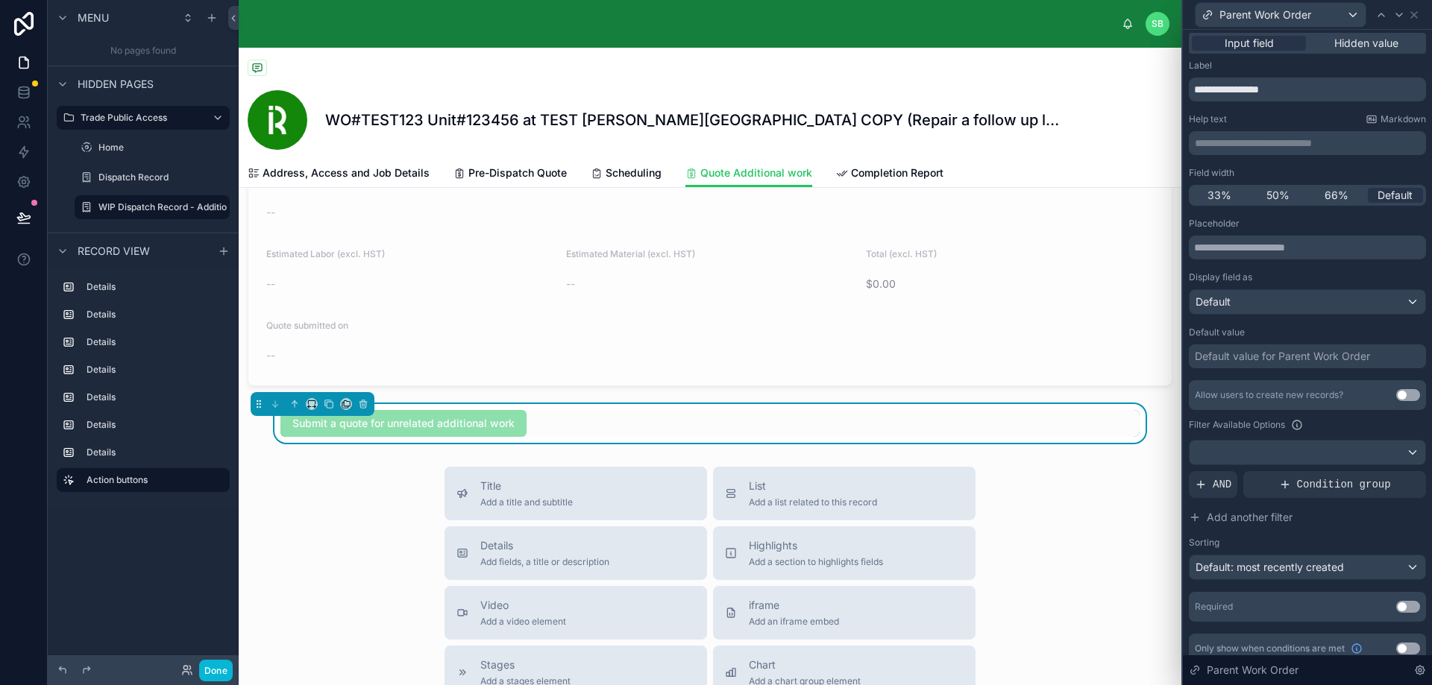
scroll to position [0, 0]
click at [1360, 45] on span "Hidden value" at bounding box center [1366, 46] width 64 height 15
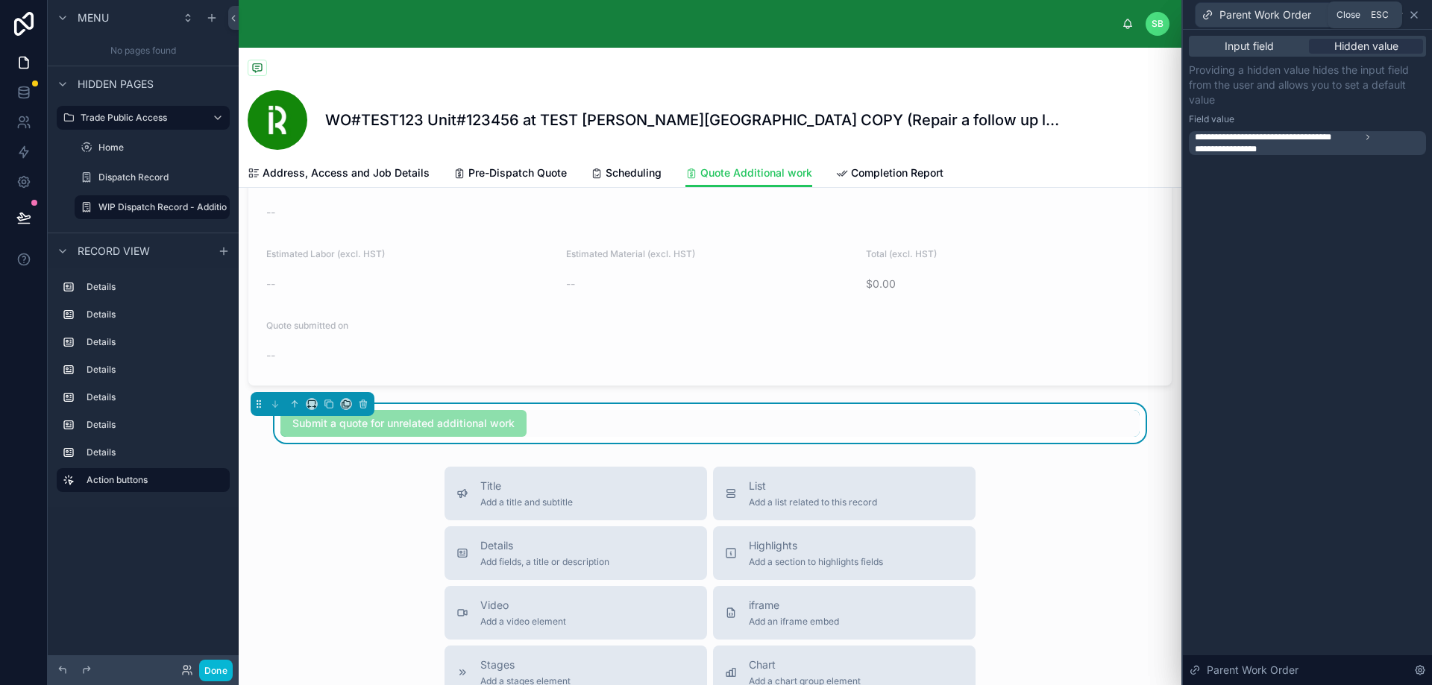
click at [1415, 15] on icon at bounding box center [1414, 15] width 12 height 12
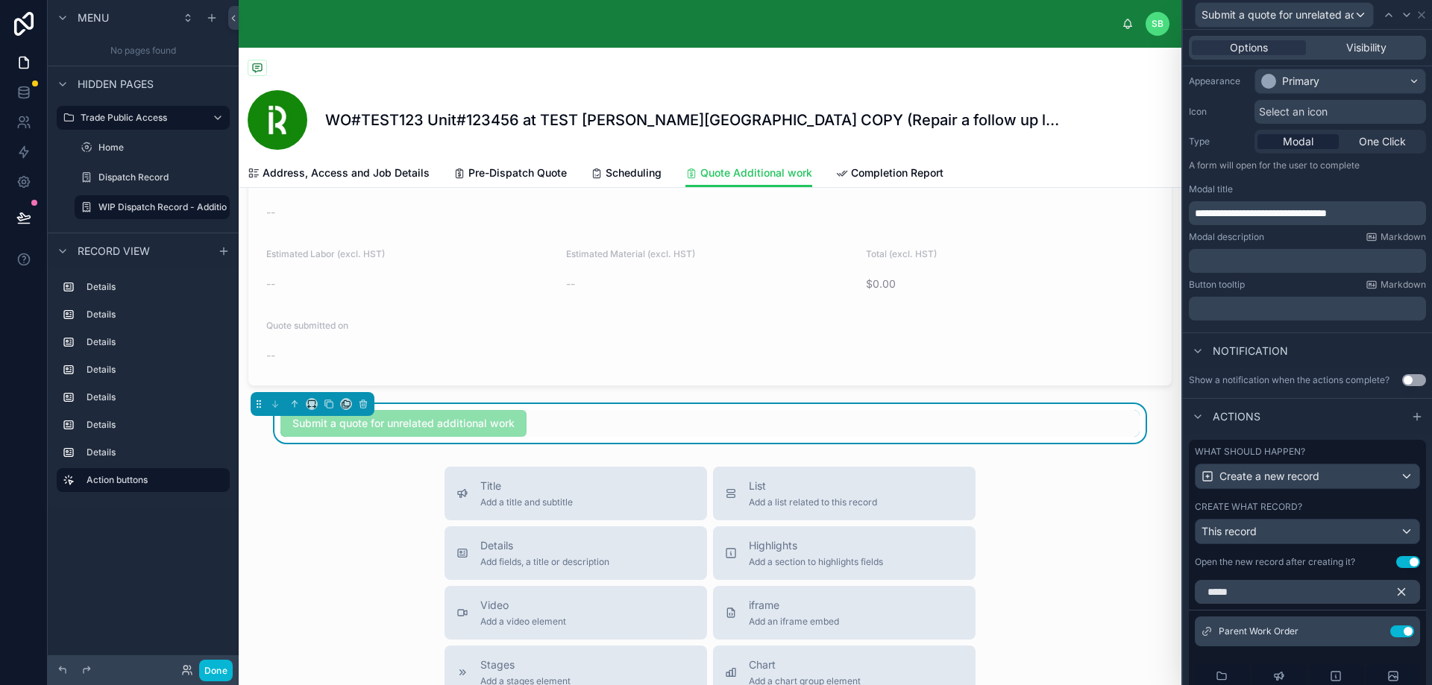
scroll to position [198, 0]
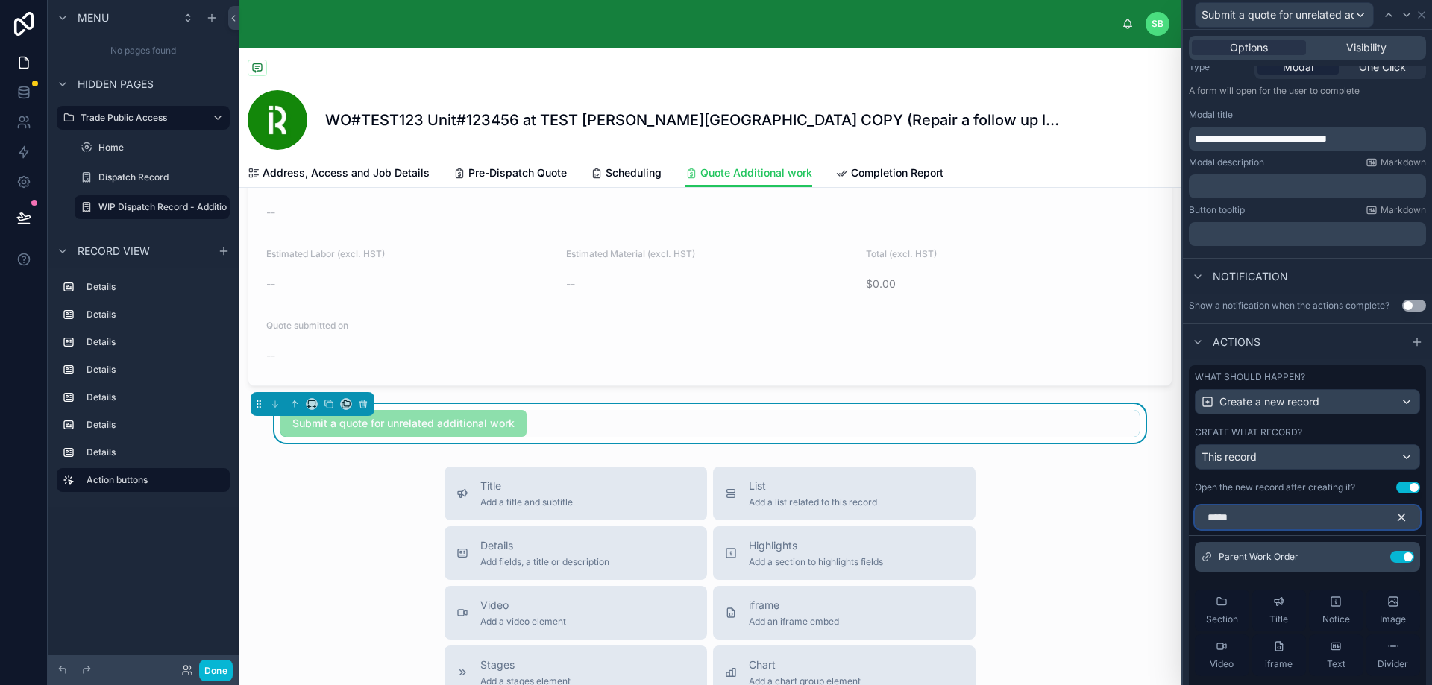
click at [1341, 517] on input "*****" at bounding box center [1306, 518] width 225 height 24
click at [1398, 515] on icon "button" at bounding box center [1401, 517] width 7 height 7
click at [1288, 523] on input "text" at bounding box center [1306, 518] width 225 height 24
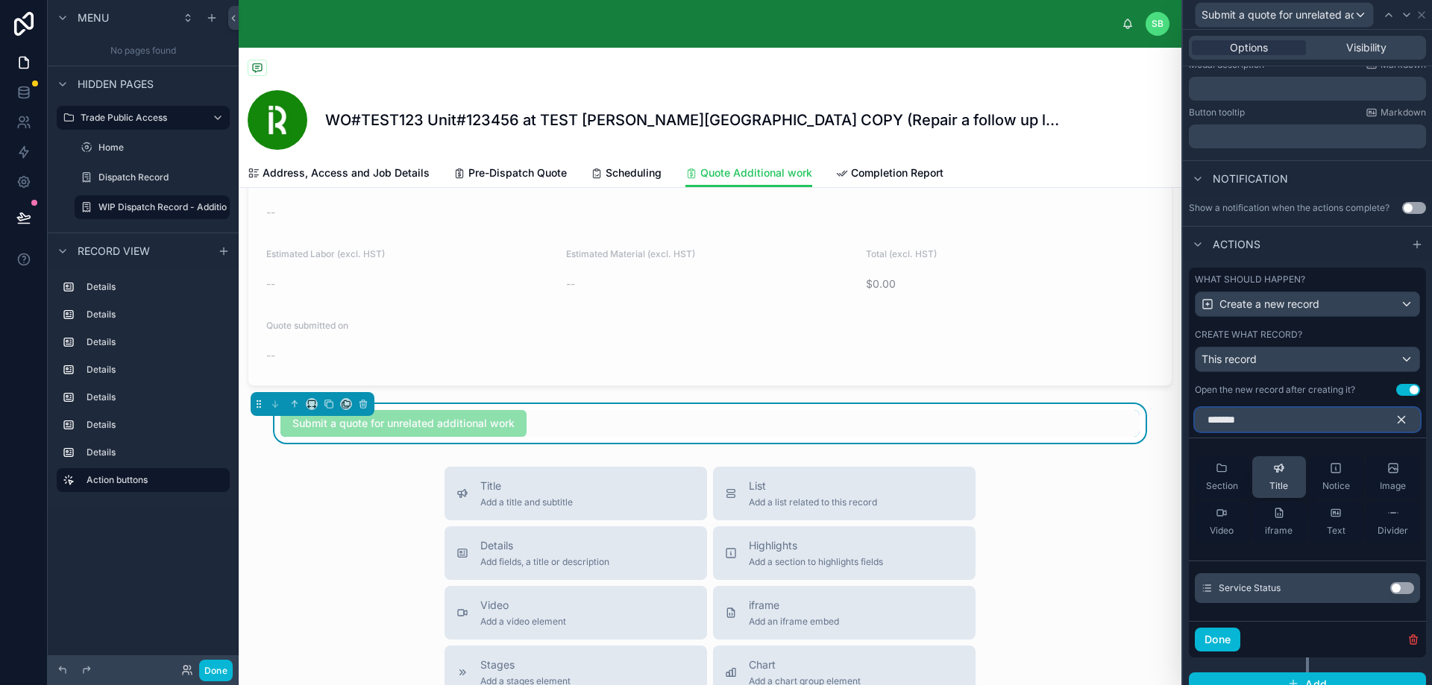
scroll to position [312, 0]
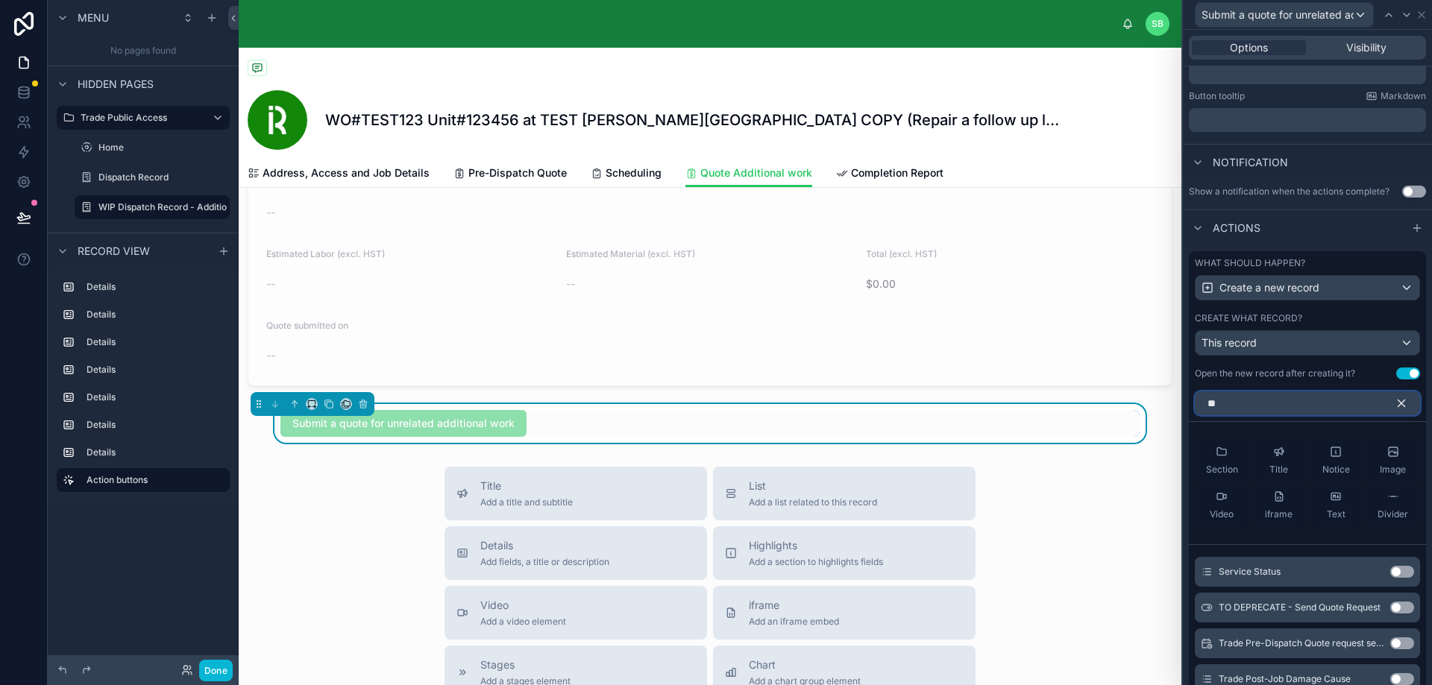
type input "*"
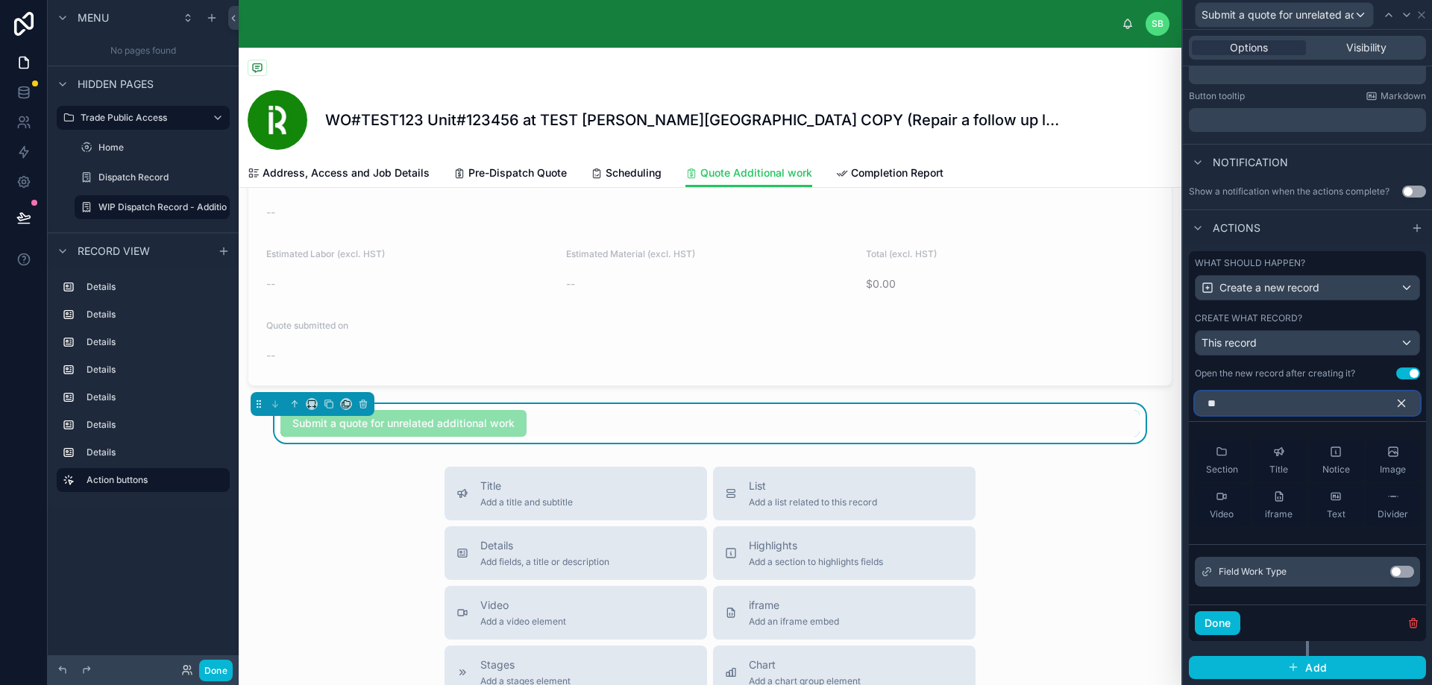
type input "*"
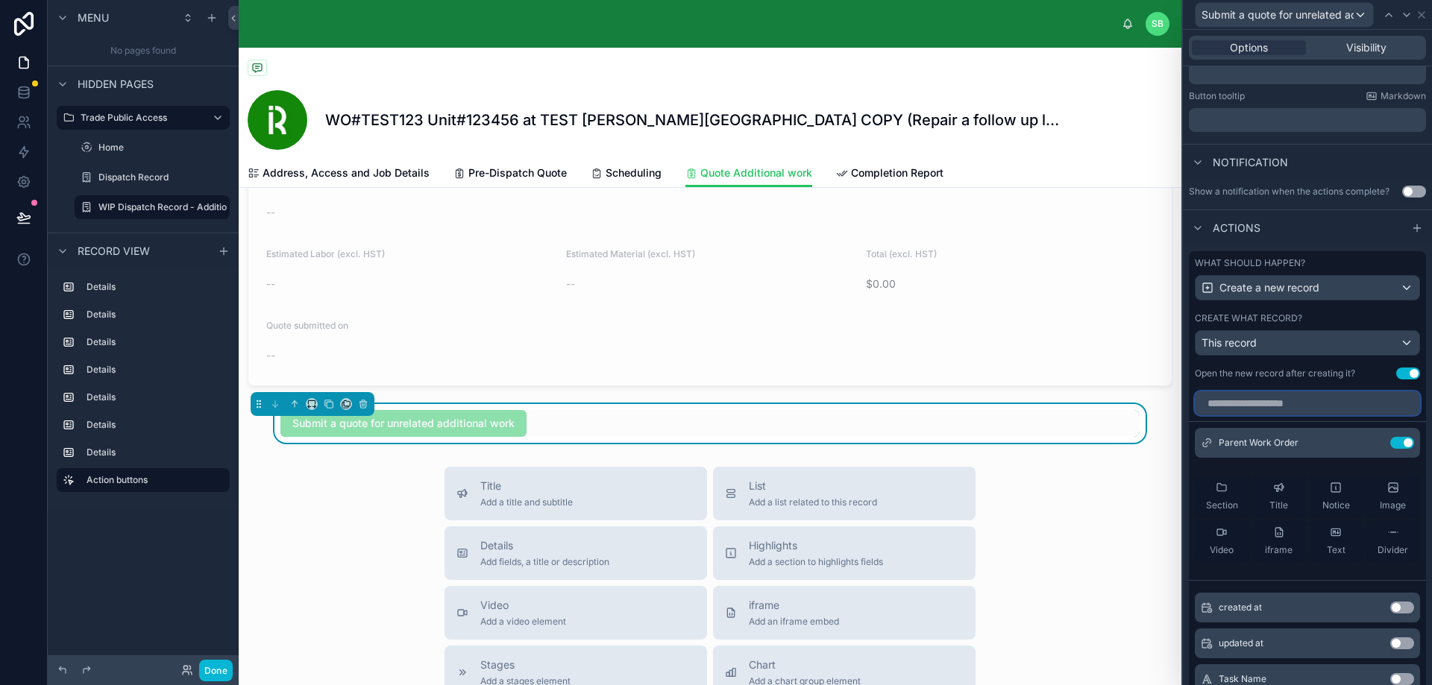
click at [1289, 404] on input "text" at bounding box center [1306, 403] width 225 height 24
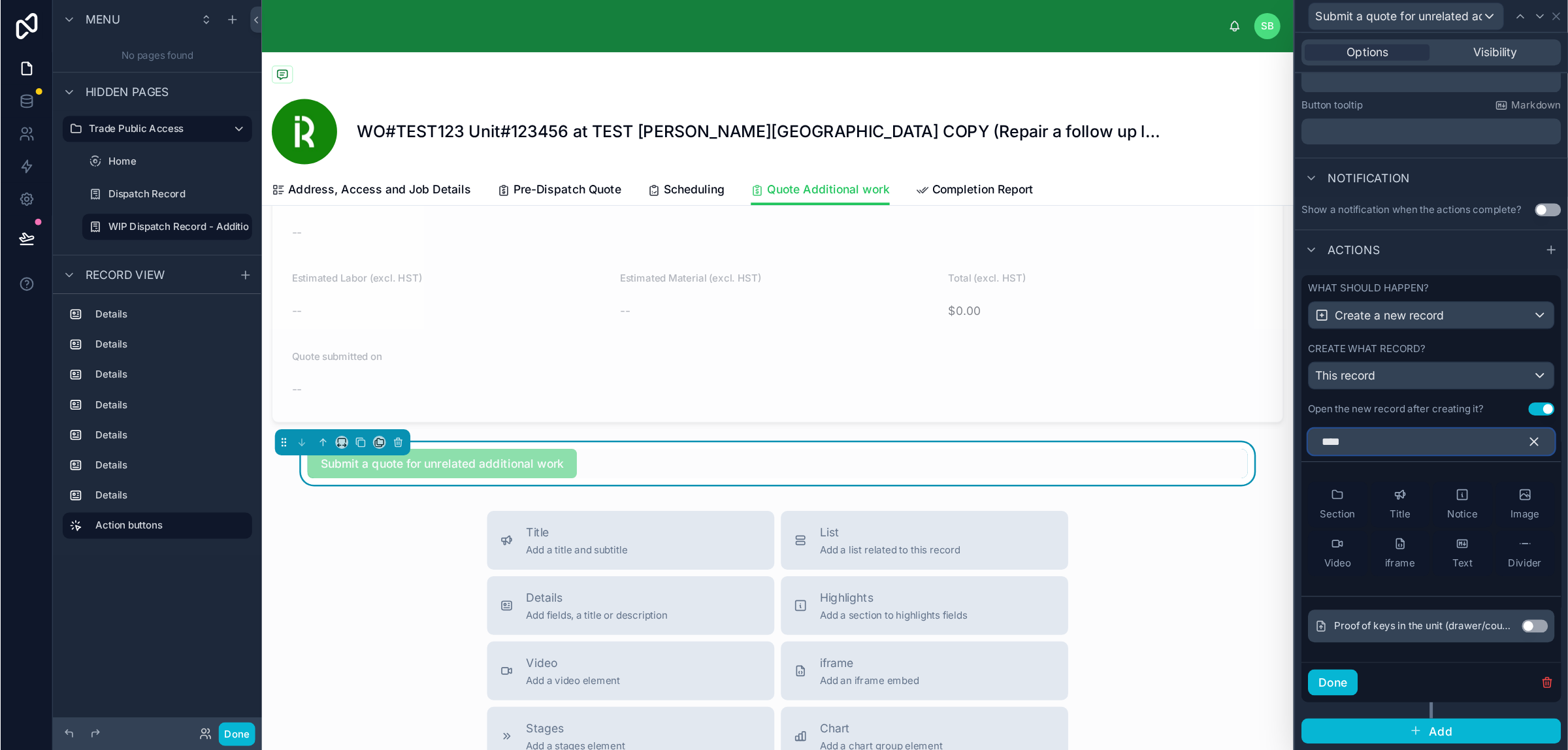
scroll to position [247, 0]
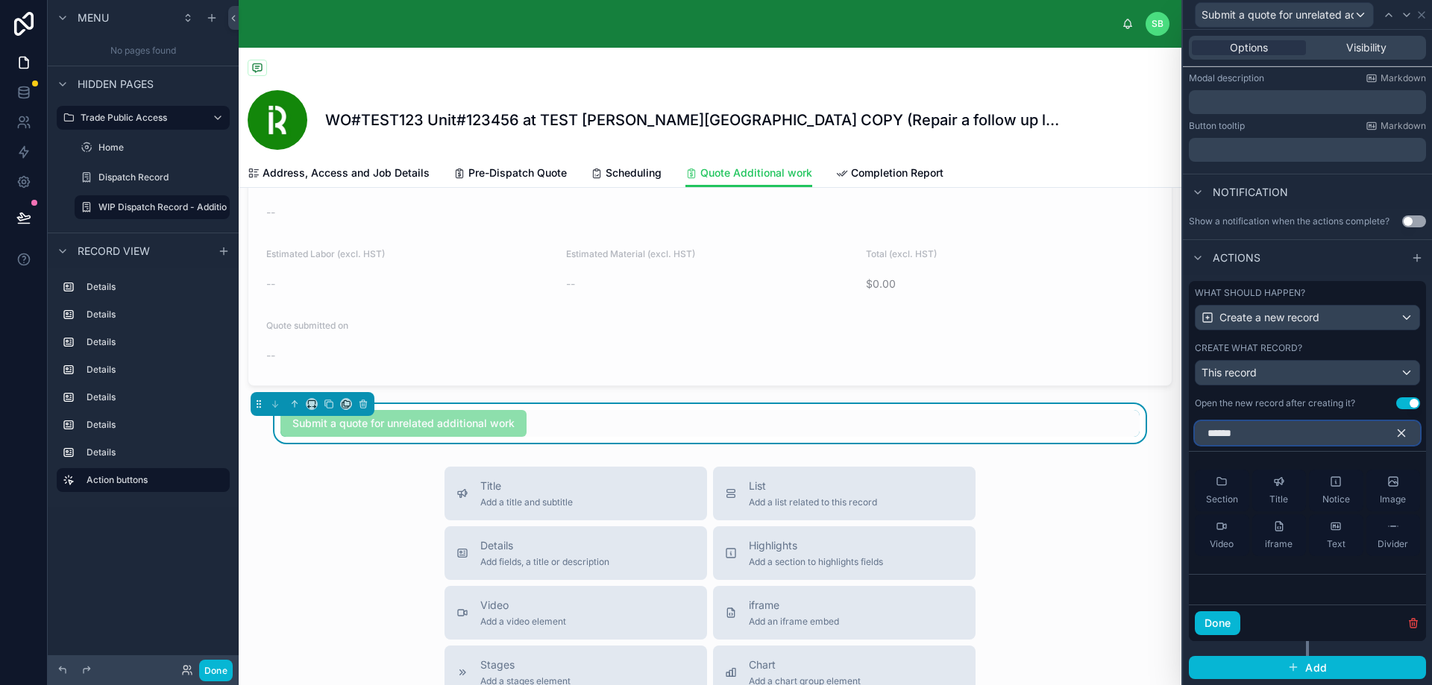
type input "******"
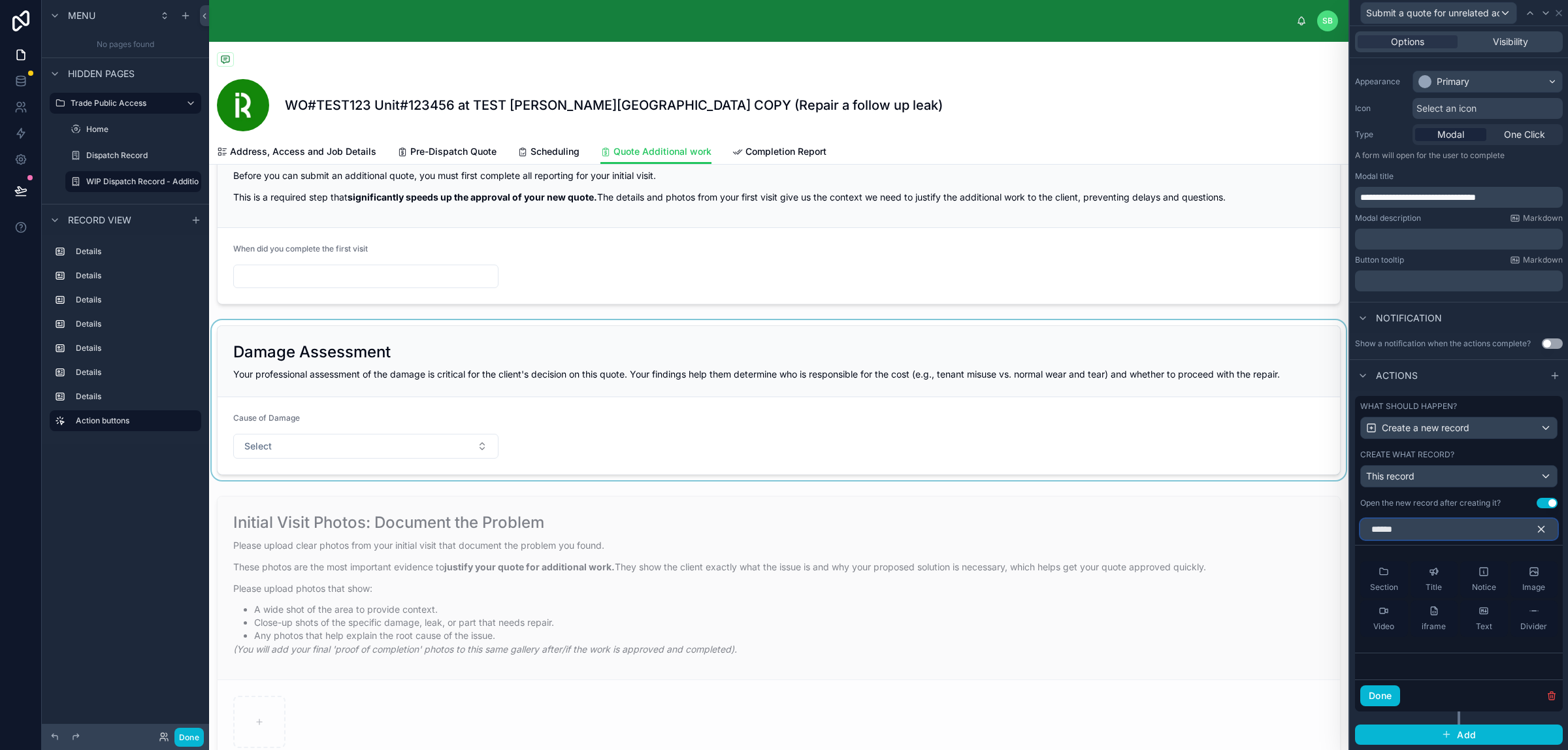
scroll to position [0, 0]
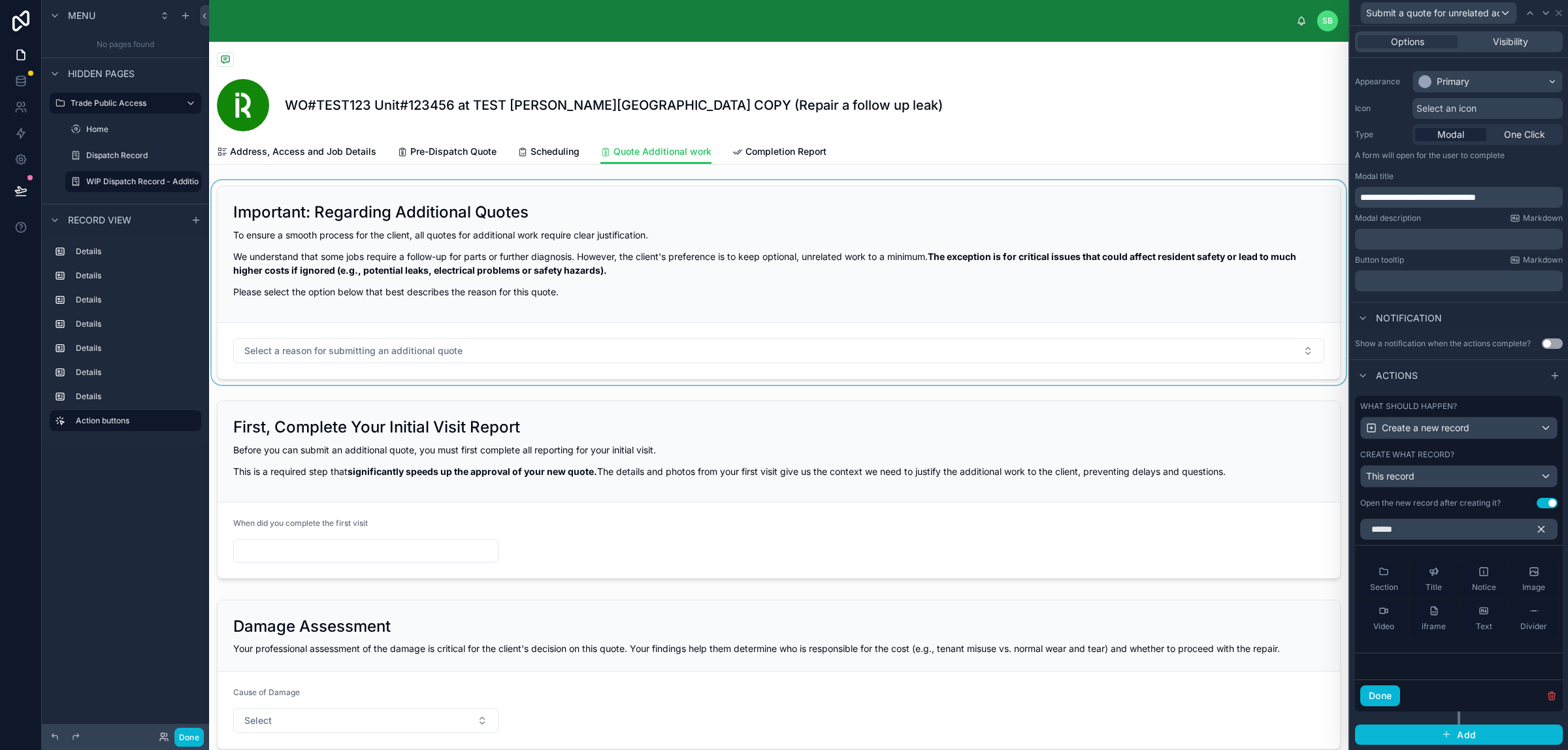
click at [641, 348] on div at bounding box center [779, 282] width 1139 height 204
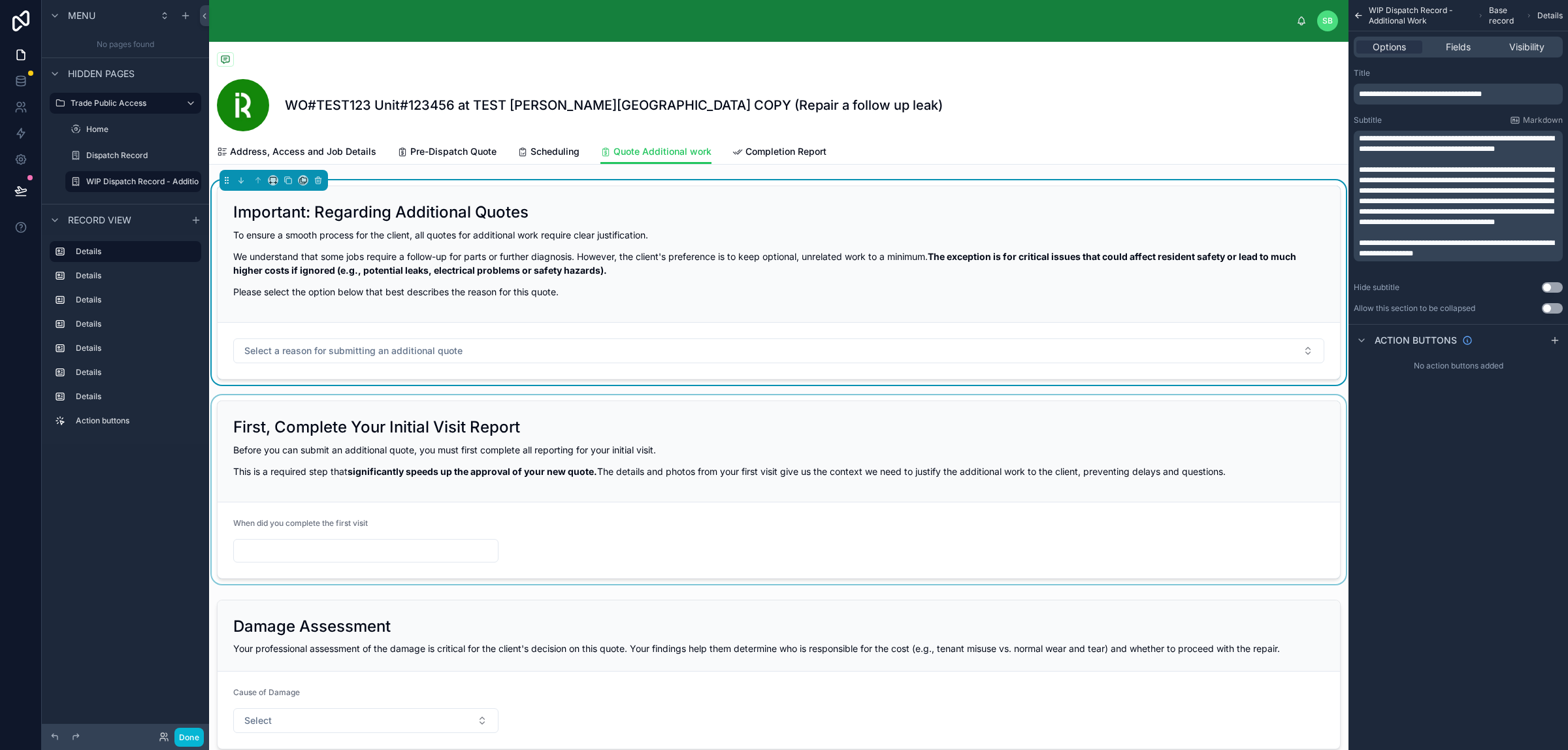
click at [644, 449] on div at bounding box center [779, 489] width 1139 height 188
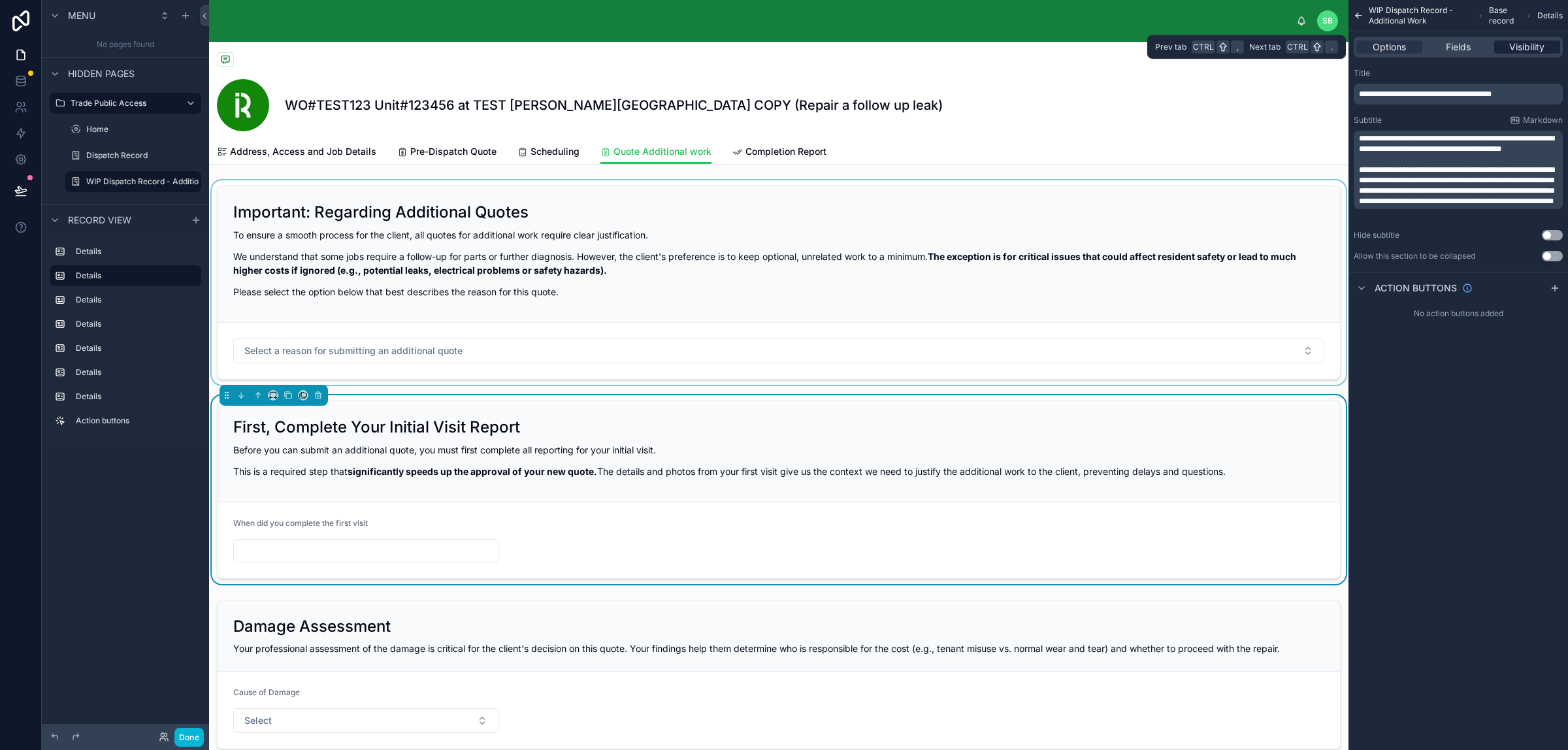
click at [1254, 46] on span "Visibility" at bounding box center [1526, 46] width 35 height 13
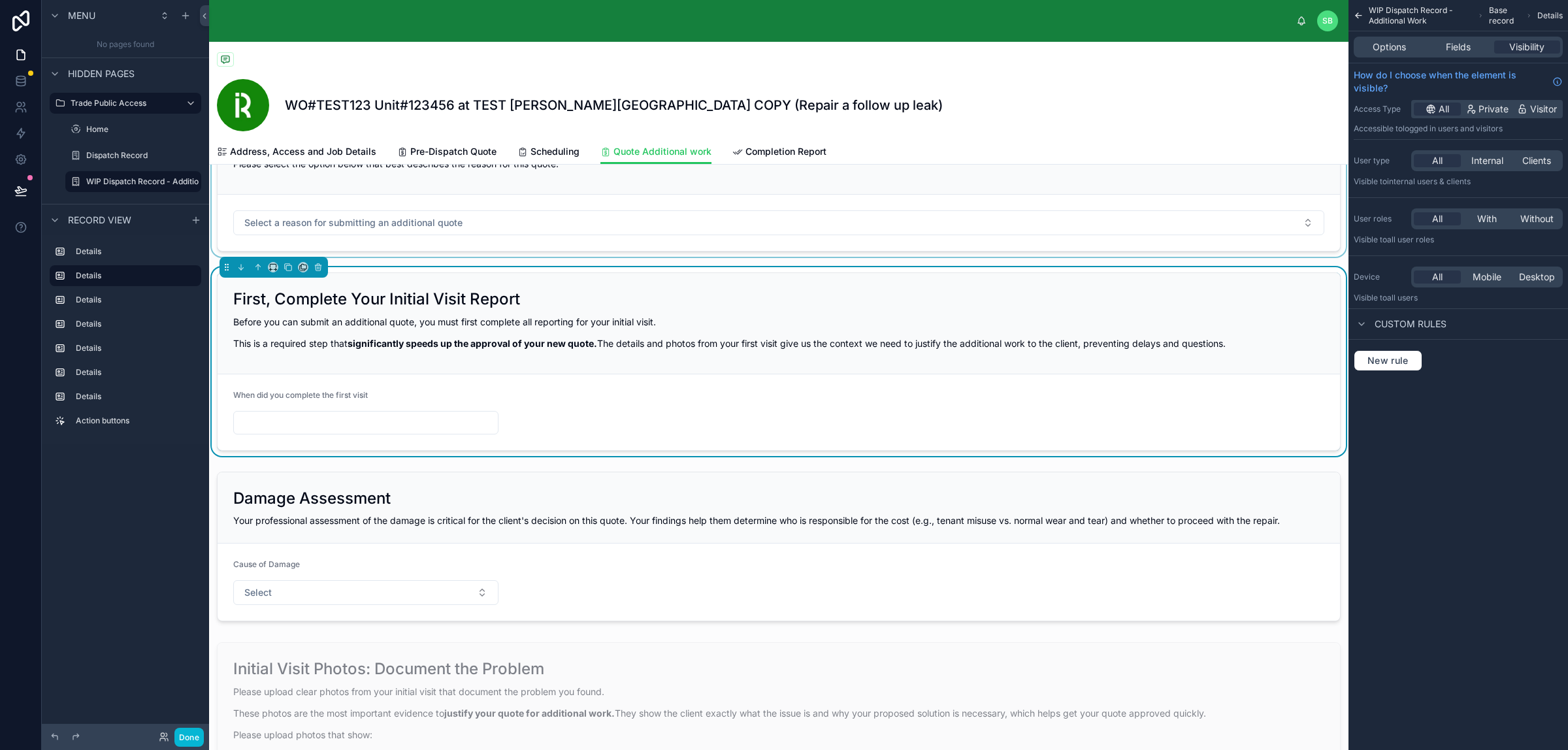
scroll to position [163, 0]
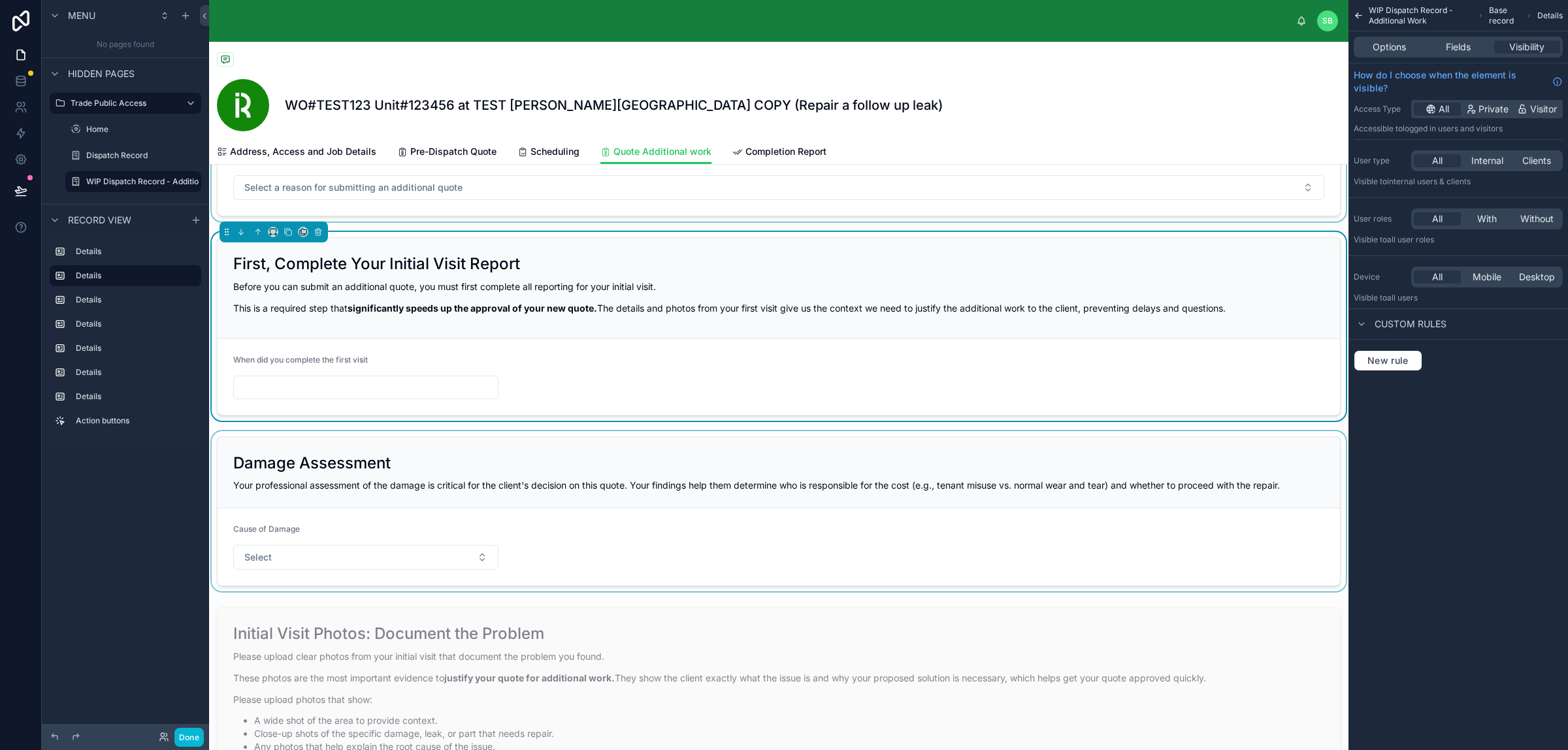
click at [823, 492] on div at bounding box center [779, 511] width 1139 height 160
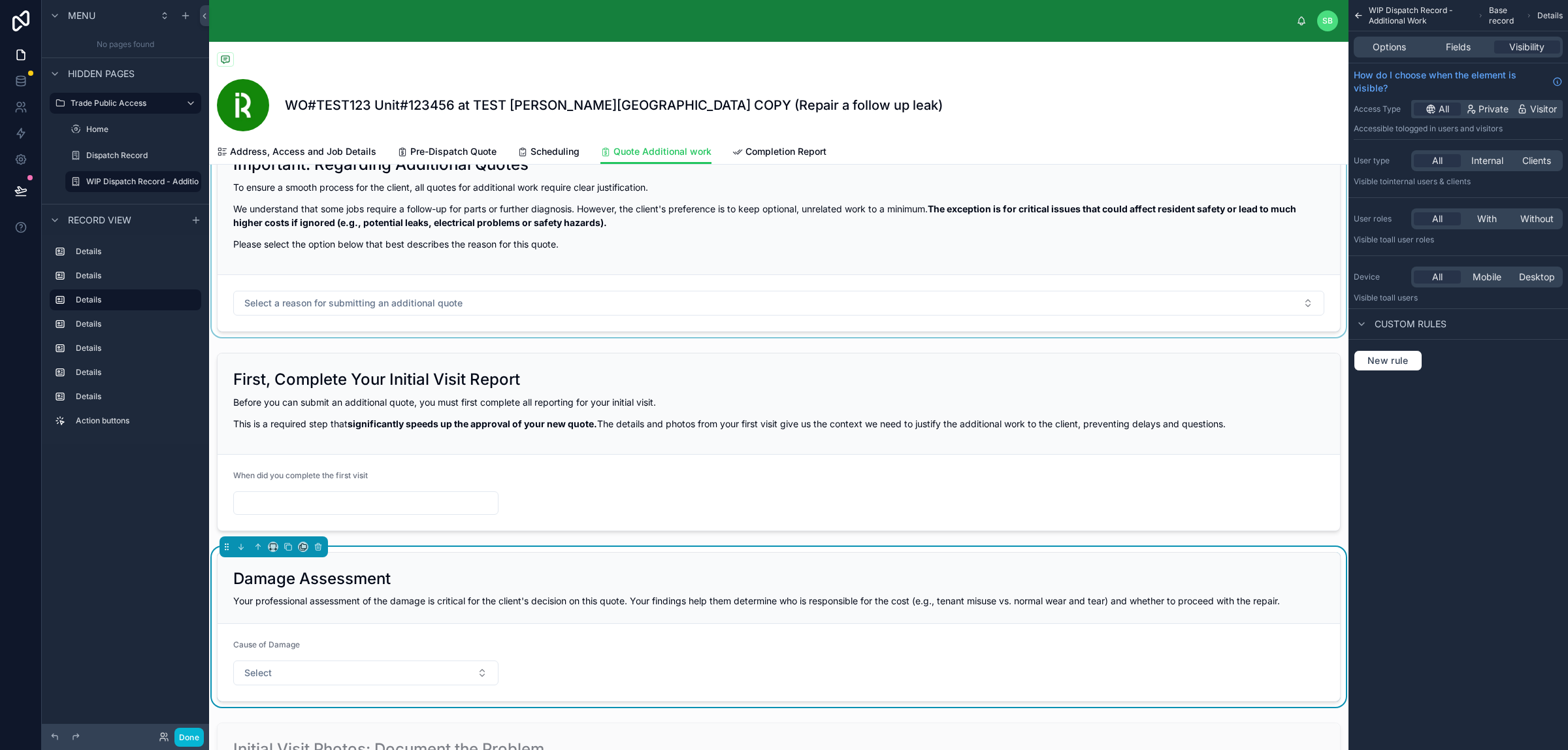
scroll to position [0, 0]
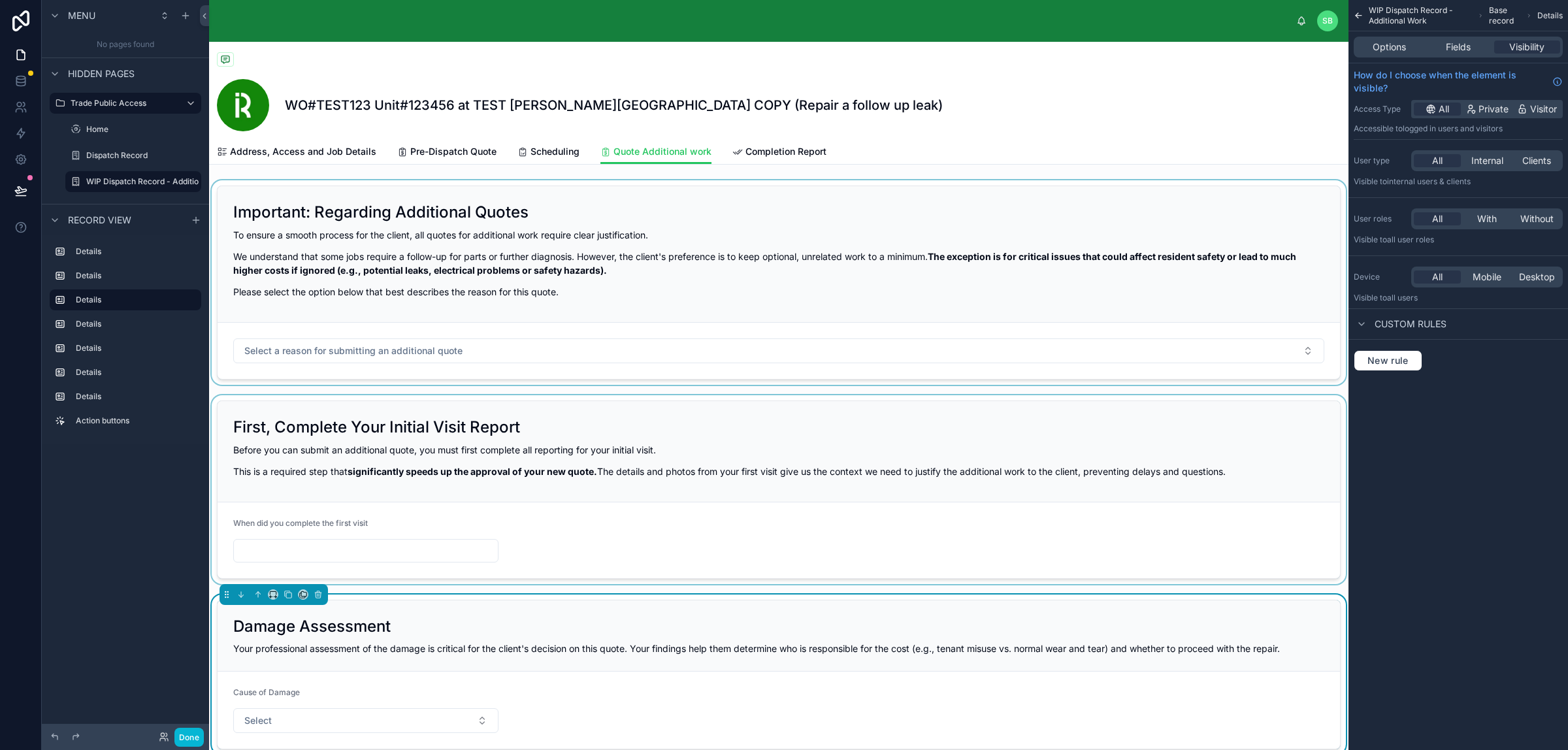
click at [752, 438] on div at bounding box center [779, 489] width 1139 height 188
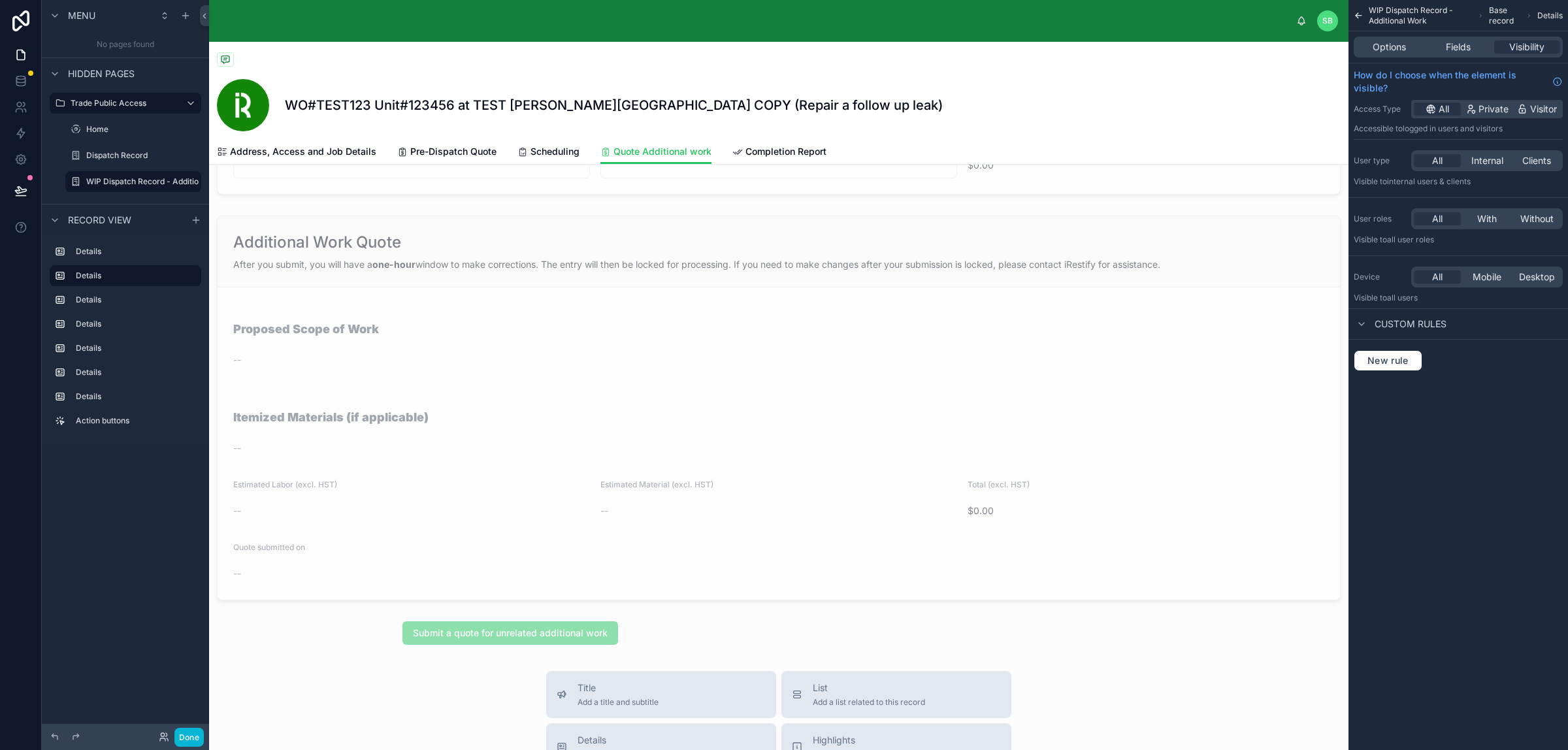
scroll to position [1796, 0]
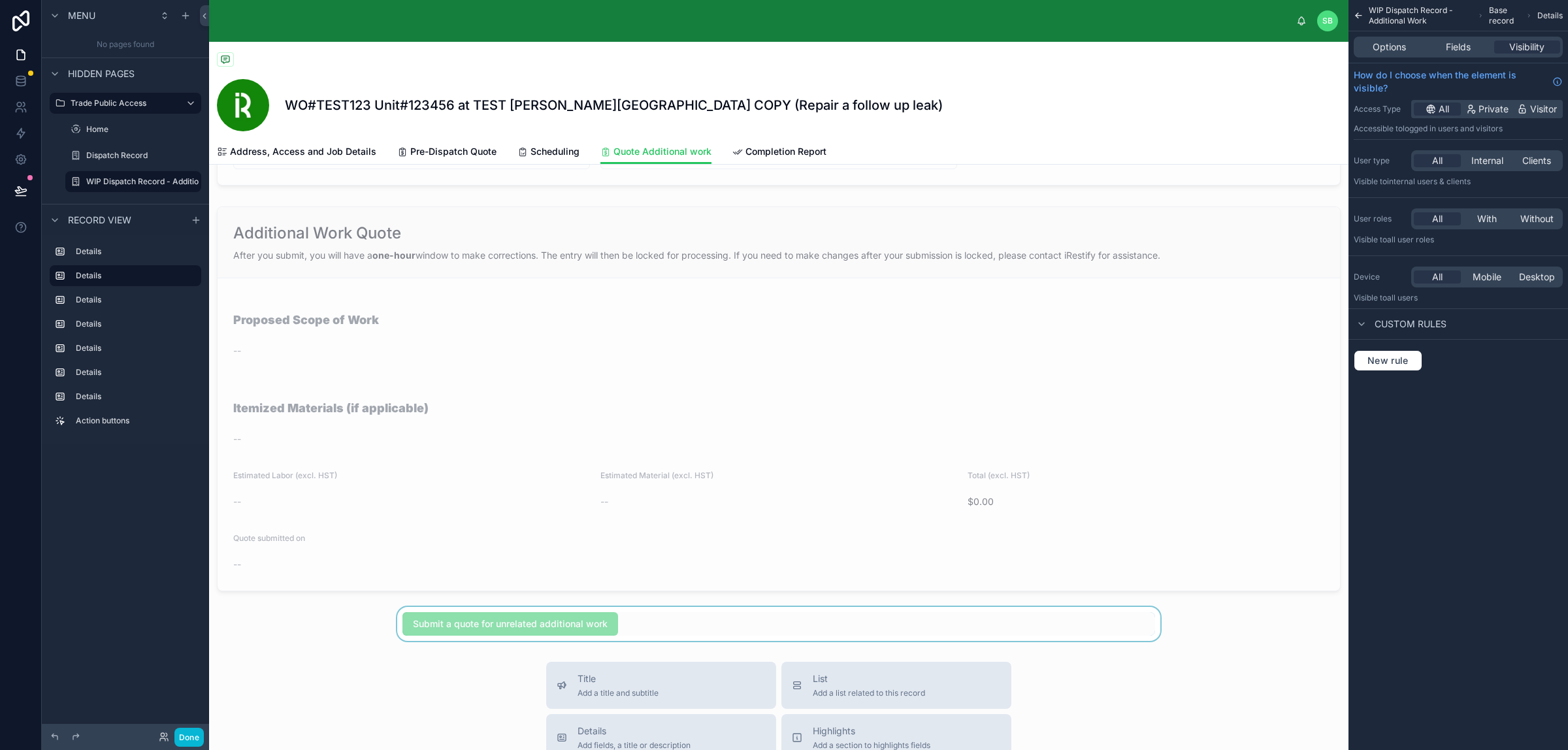
click at [629, 599] on div at bounding box center [779, 624] width 1139 height 34
click at [319, 599] on icon at bounding box center [317, 605] width 6 height 0
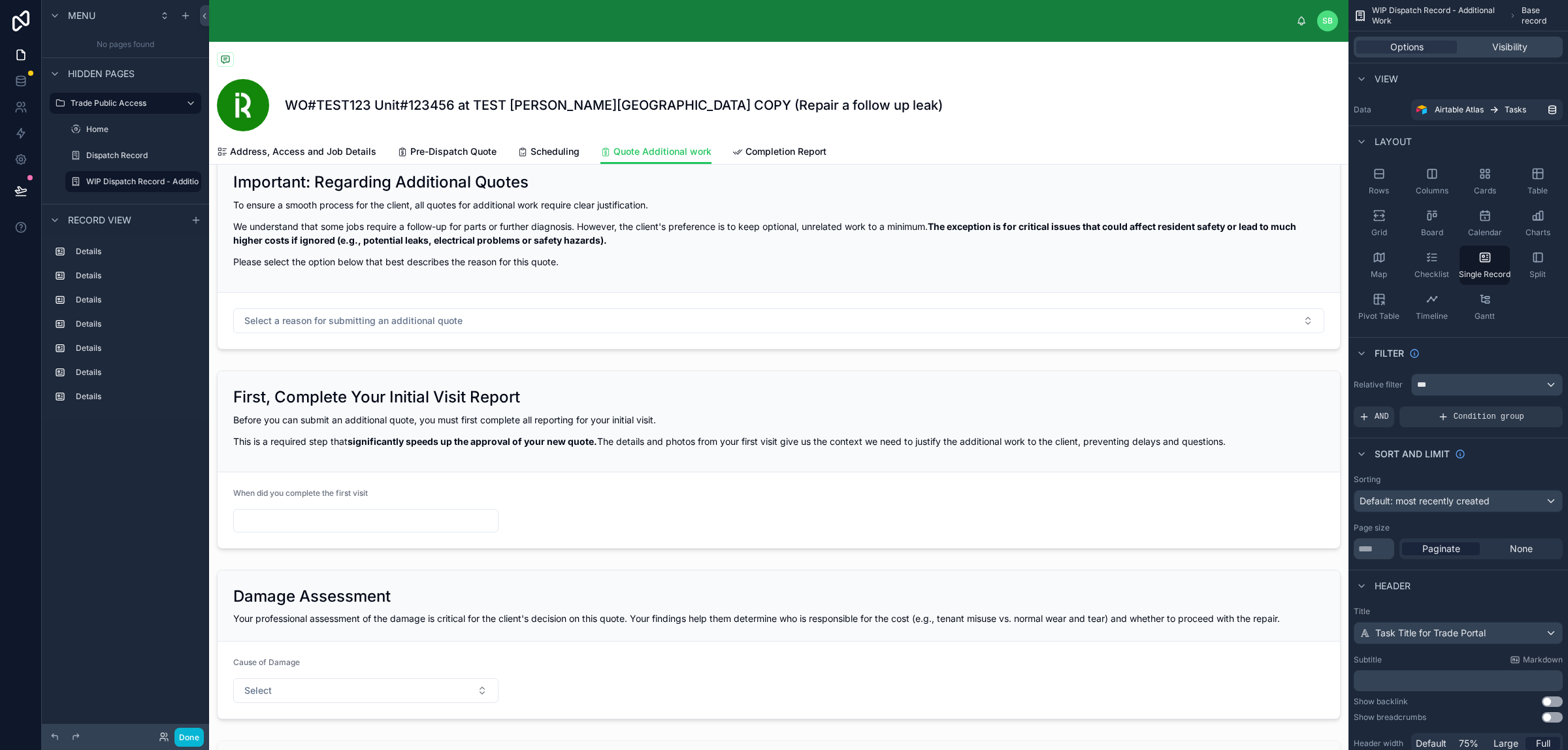
scroll to position [0, 0]
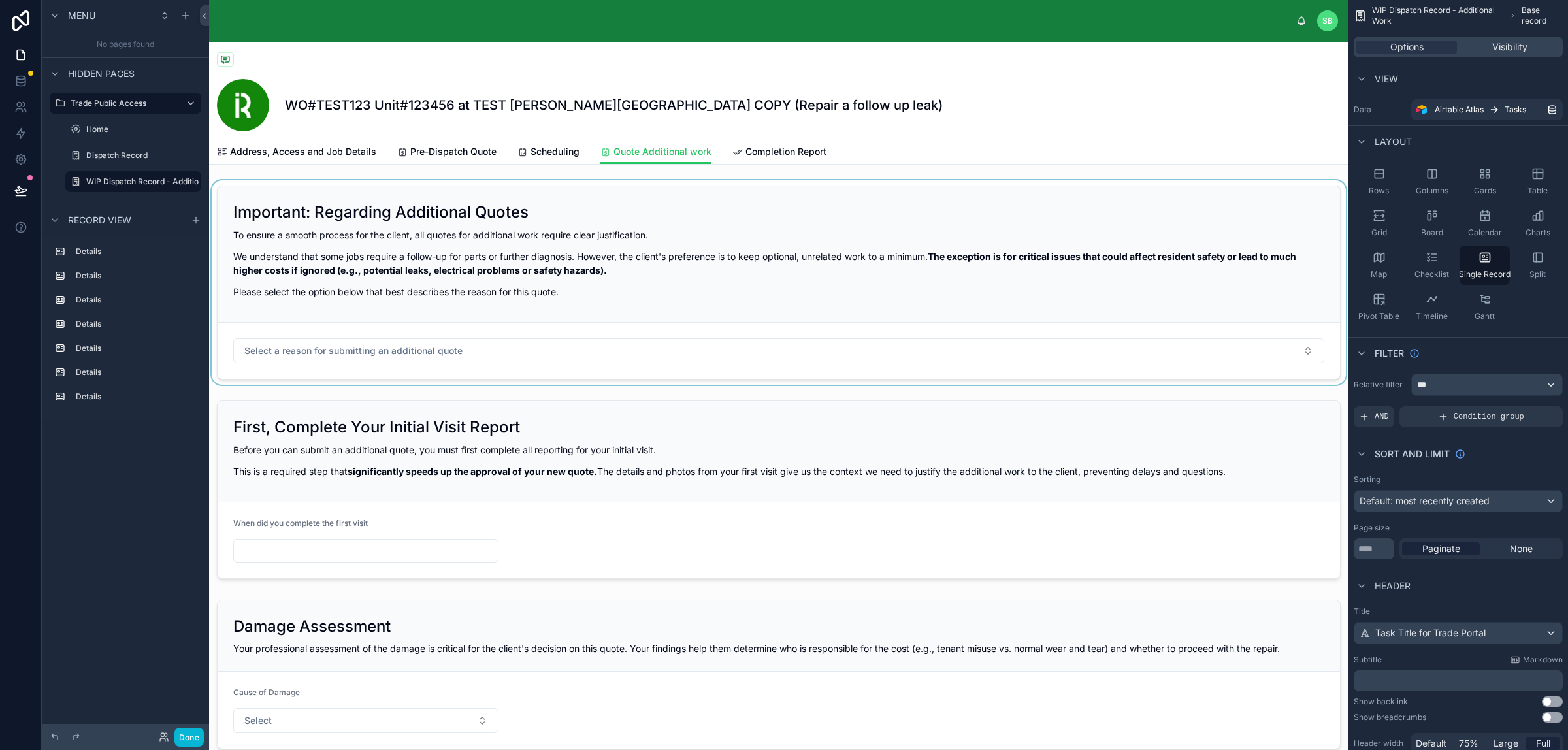
click at [671, 354] on div at bounding box center [779, 282] width 1139 height 204
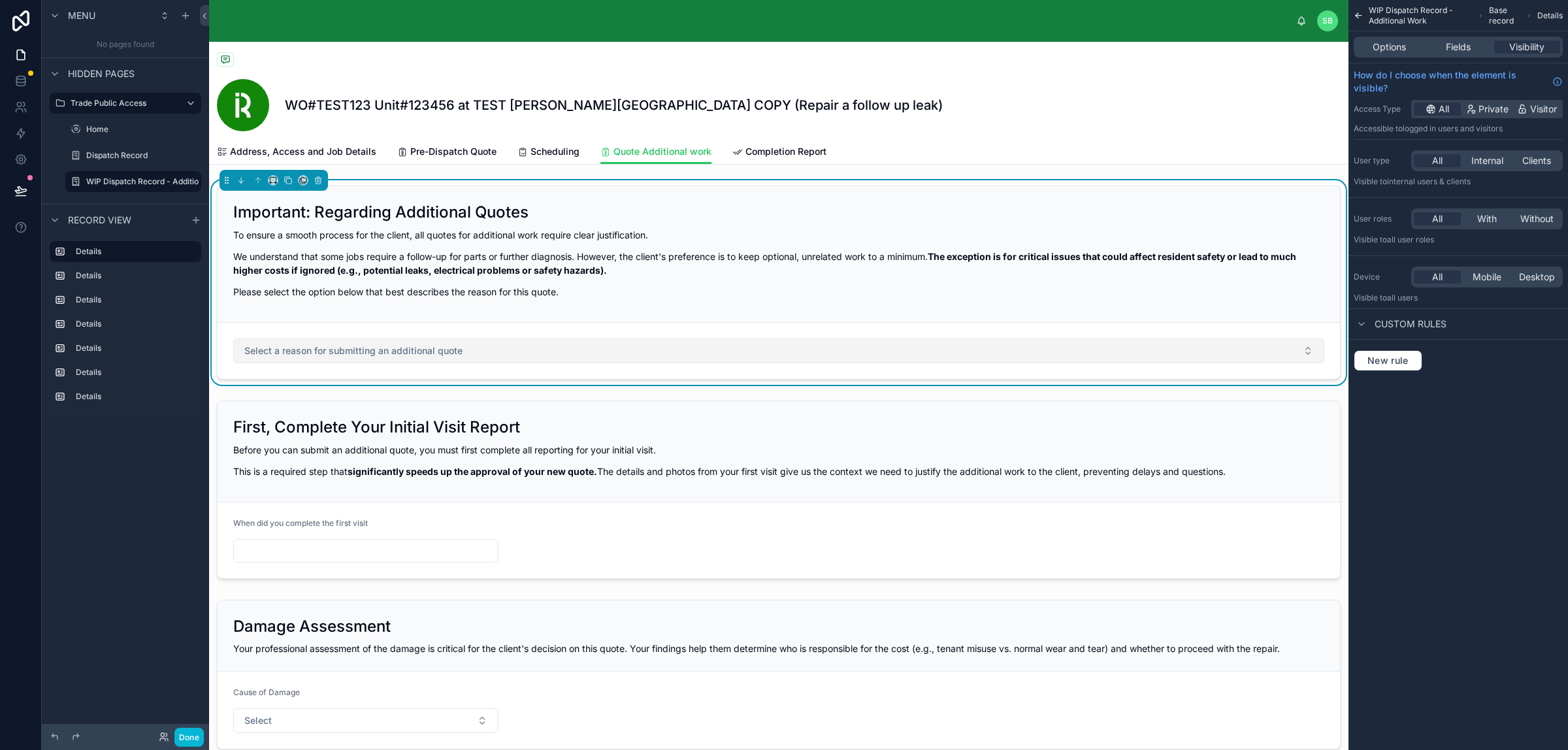
click at [677, 354] on button "Select a reason for submitting an additional quote" at bounding box center [778, 350] width 1091 height 25
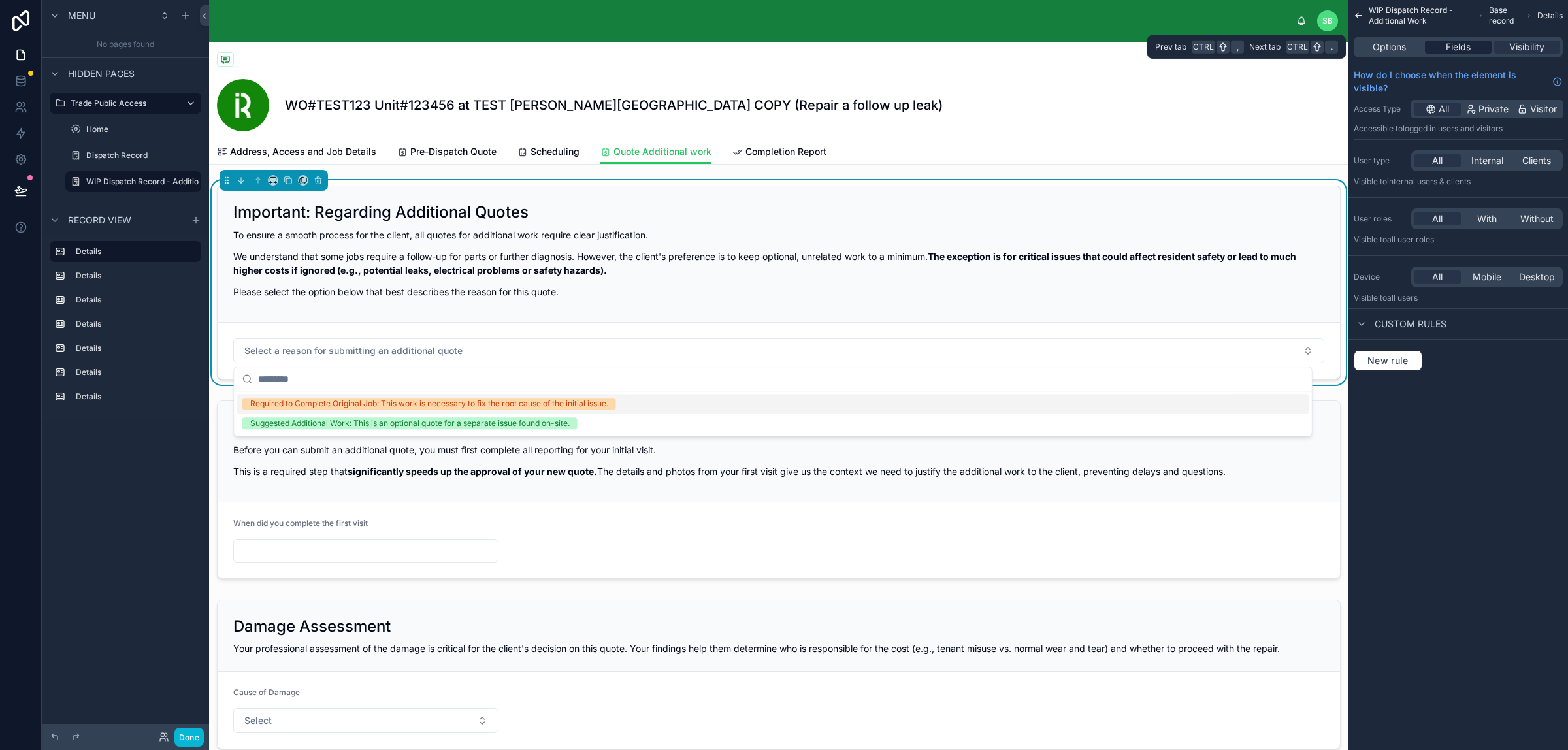
click at [1254, 47] on span "Fields" at bounding box center [1458, 46] width 25 height 13
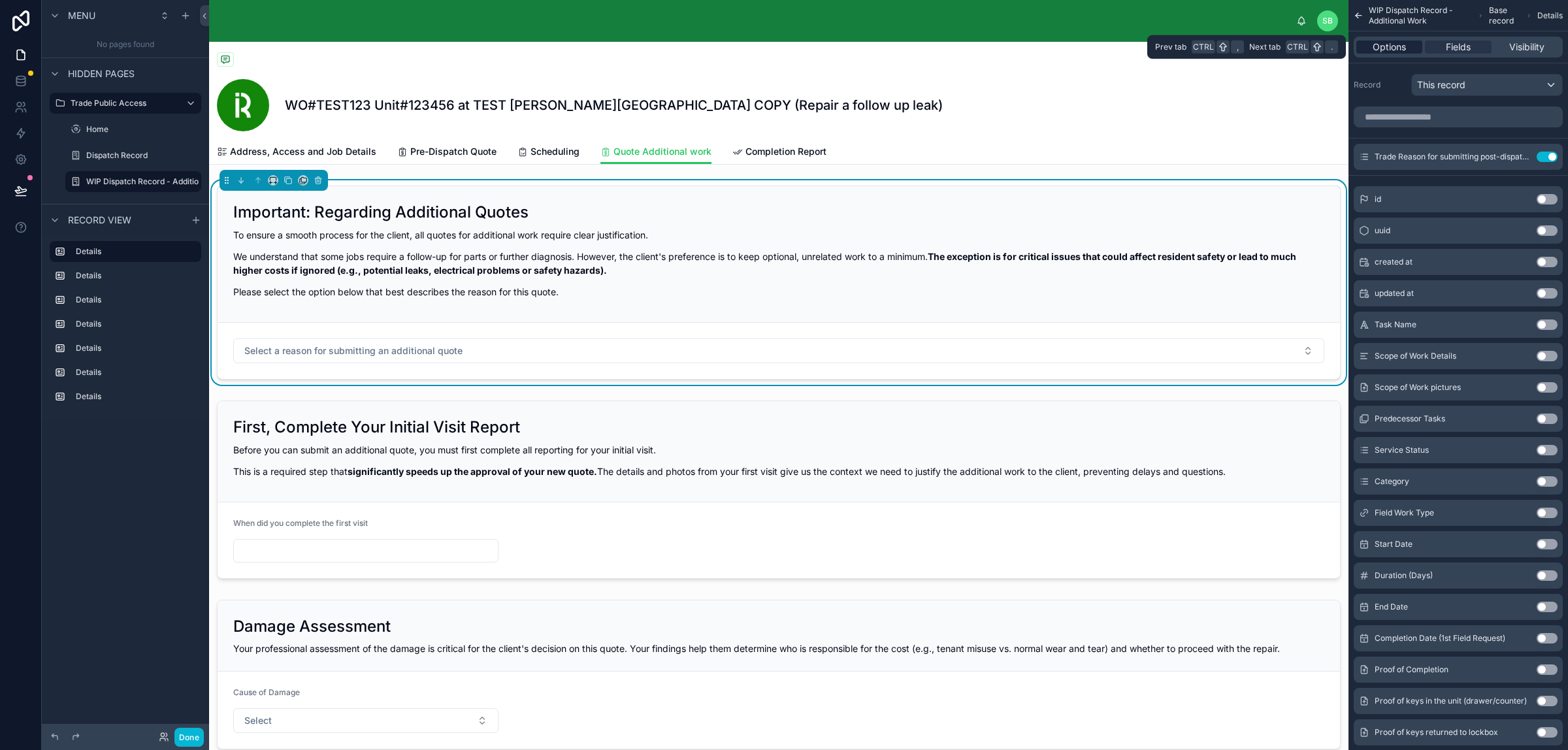
click at [1254, 53] on span "Options" at bounding box center [1389, 46] width 33 height 13
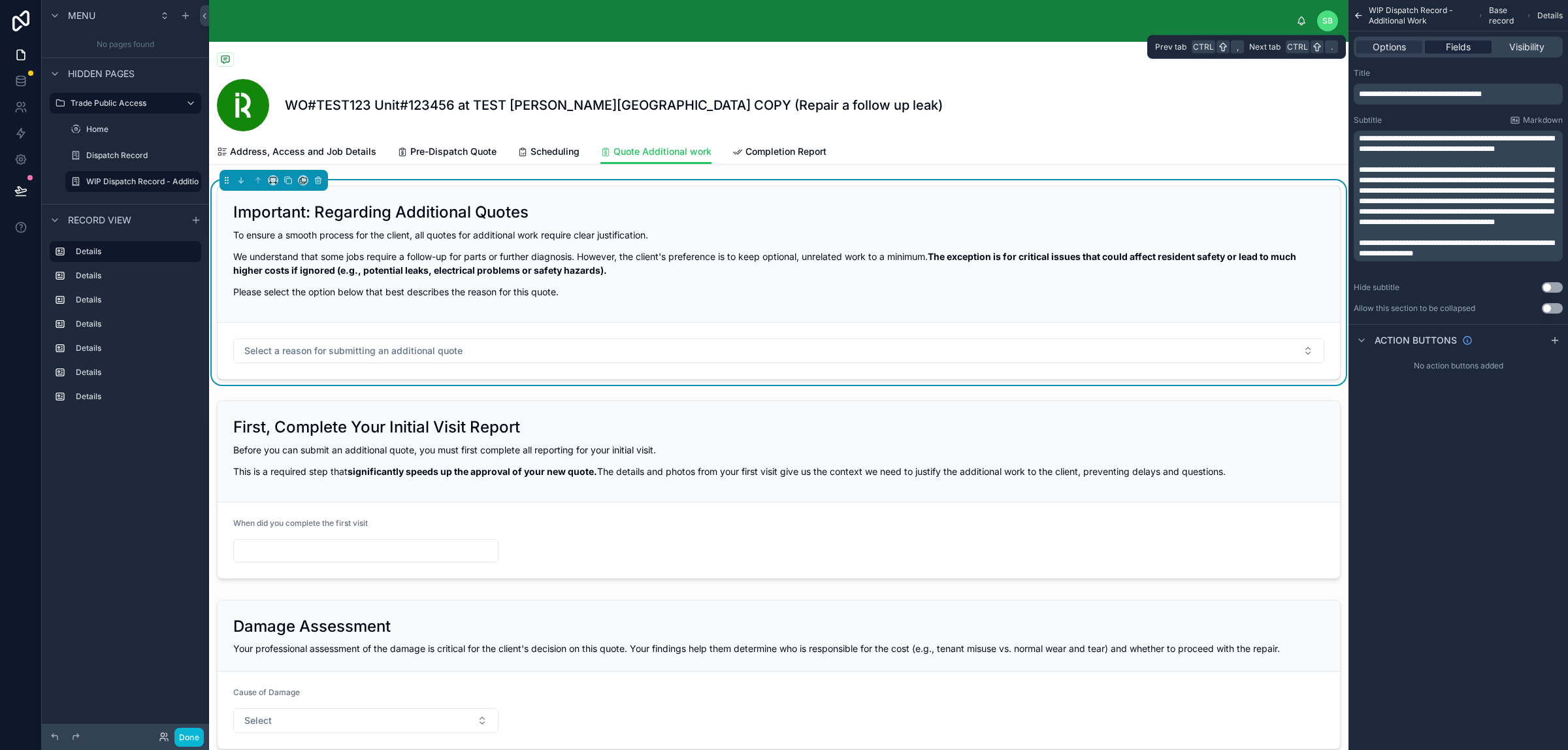
click at [1254, 46] on div "Fields" at bounding box center [1457, 46] width 66 height 13
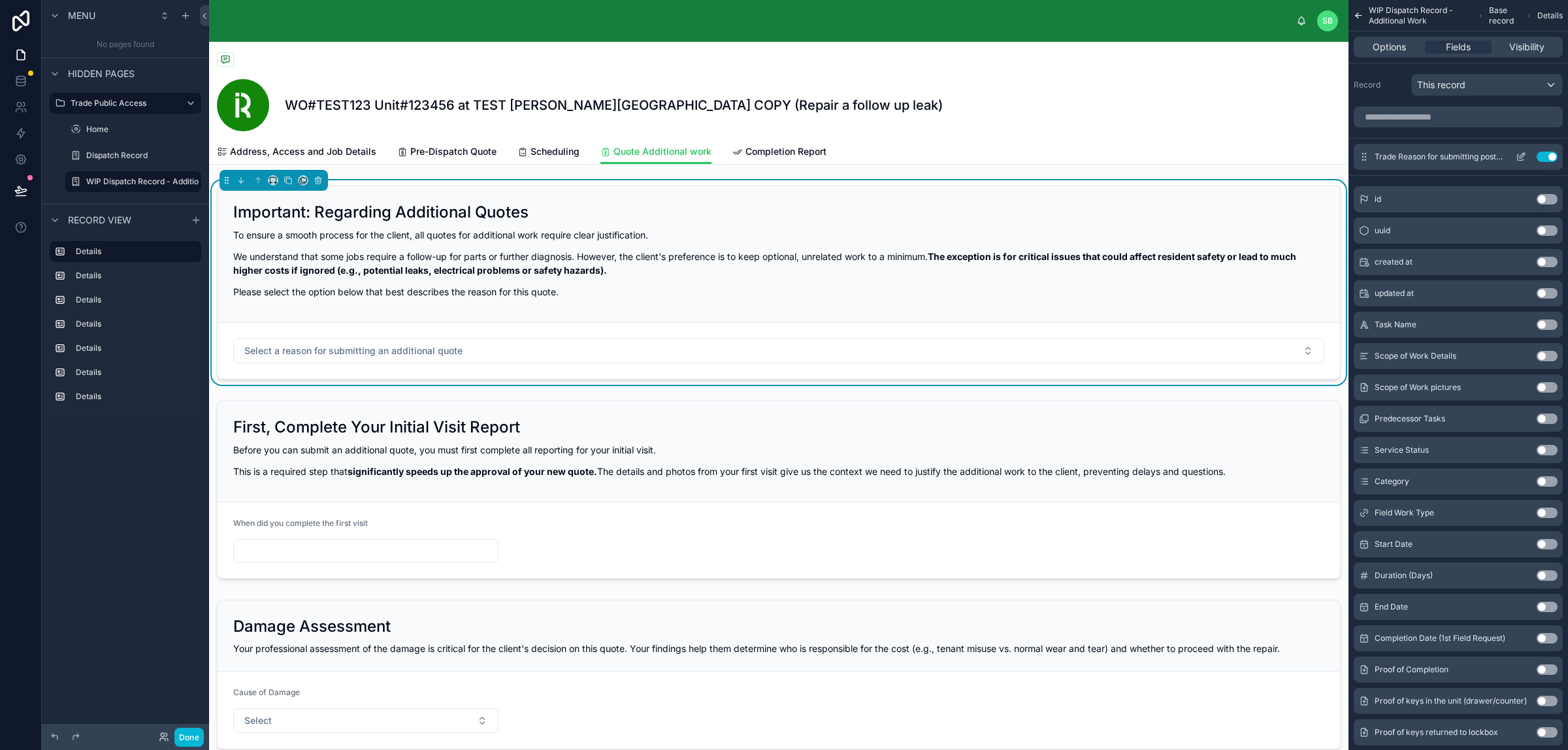
click at [1254, 155] on icon "scrollable content" at bounding box center [1522, 155] width 5 height 5
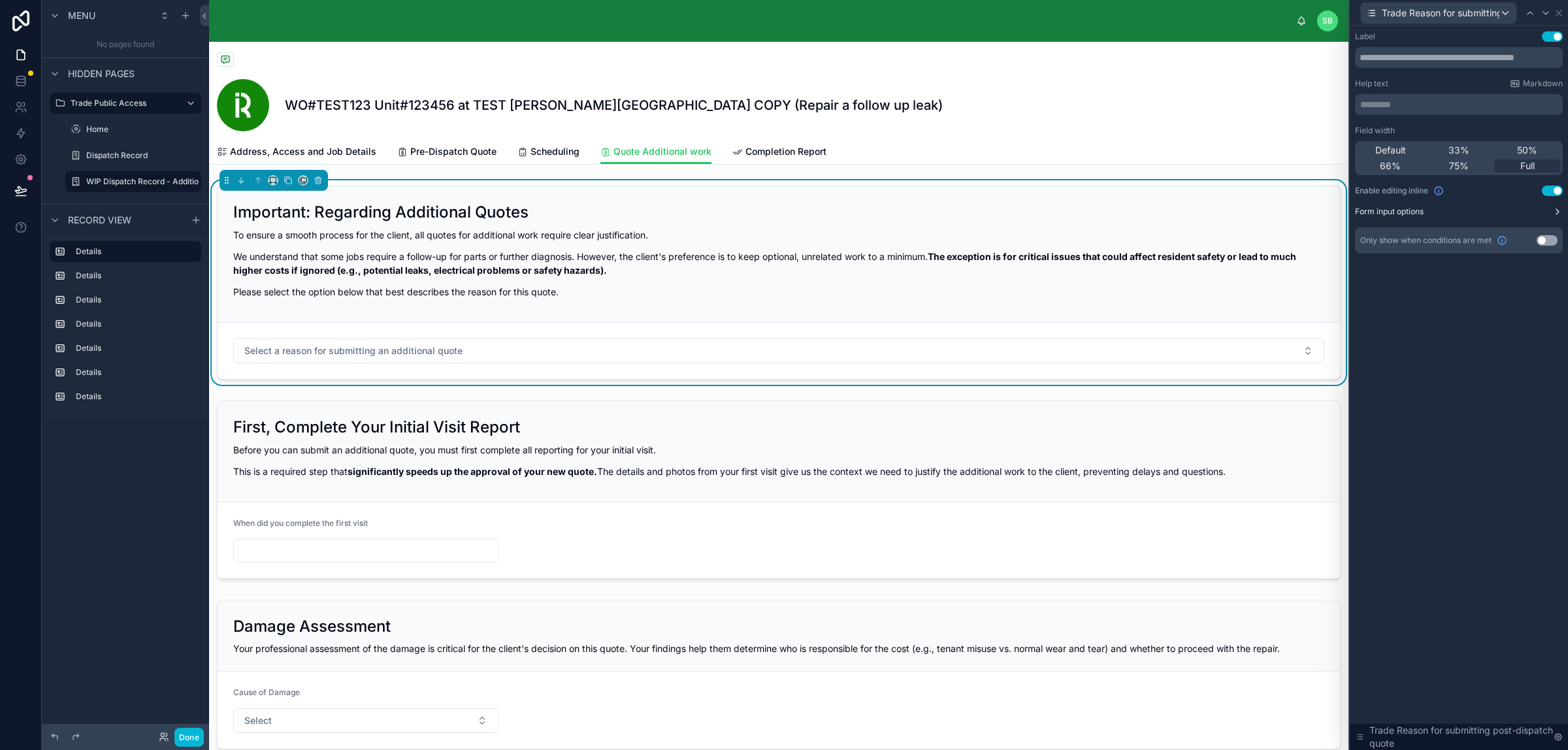
click at [1254, 210] on button "Form input options" at bounding box center [1458, 212] width 208 height 11
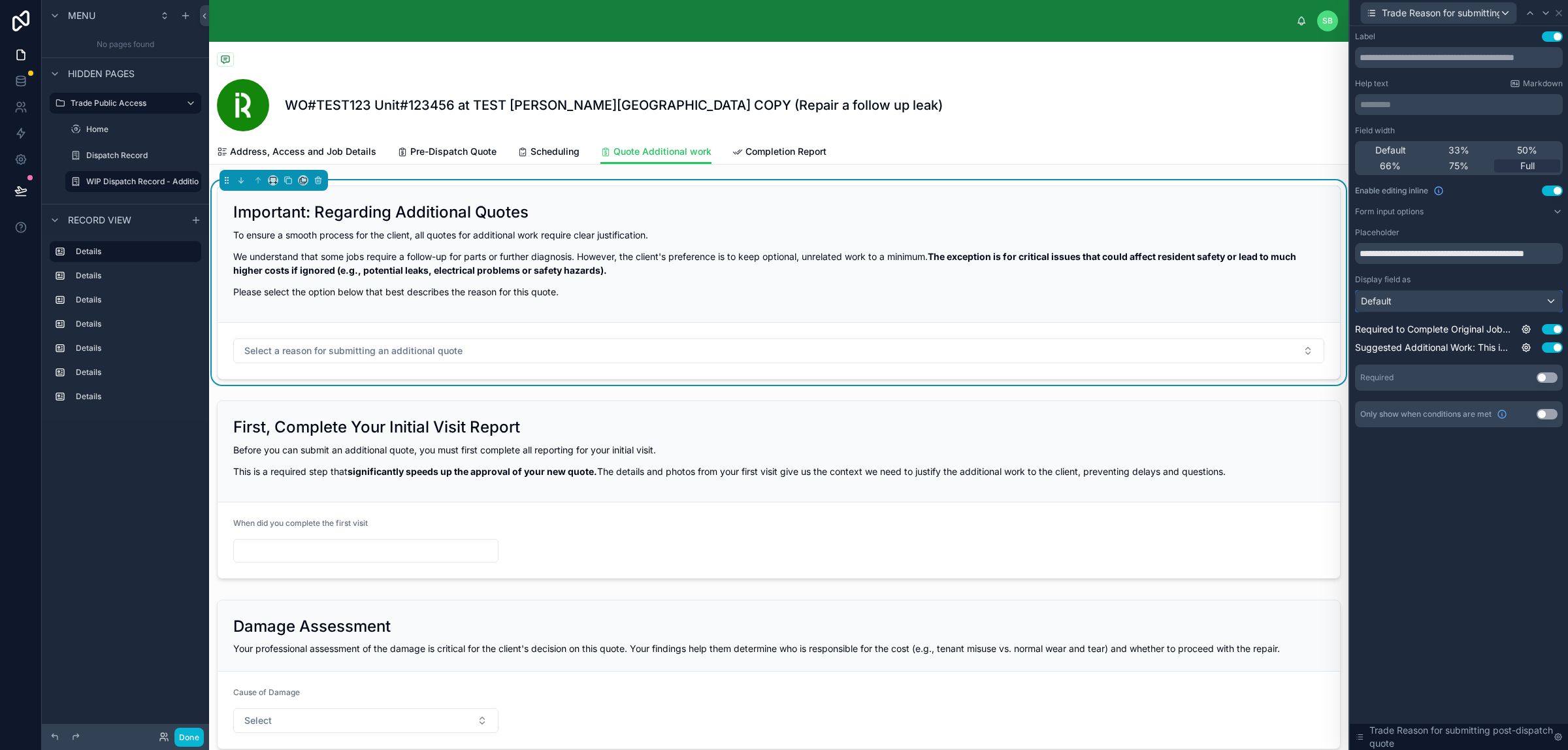
click at [1254, 301] on div "Default" at bounding box center [1459, 301] width 207 height 21
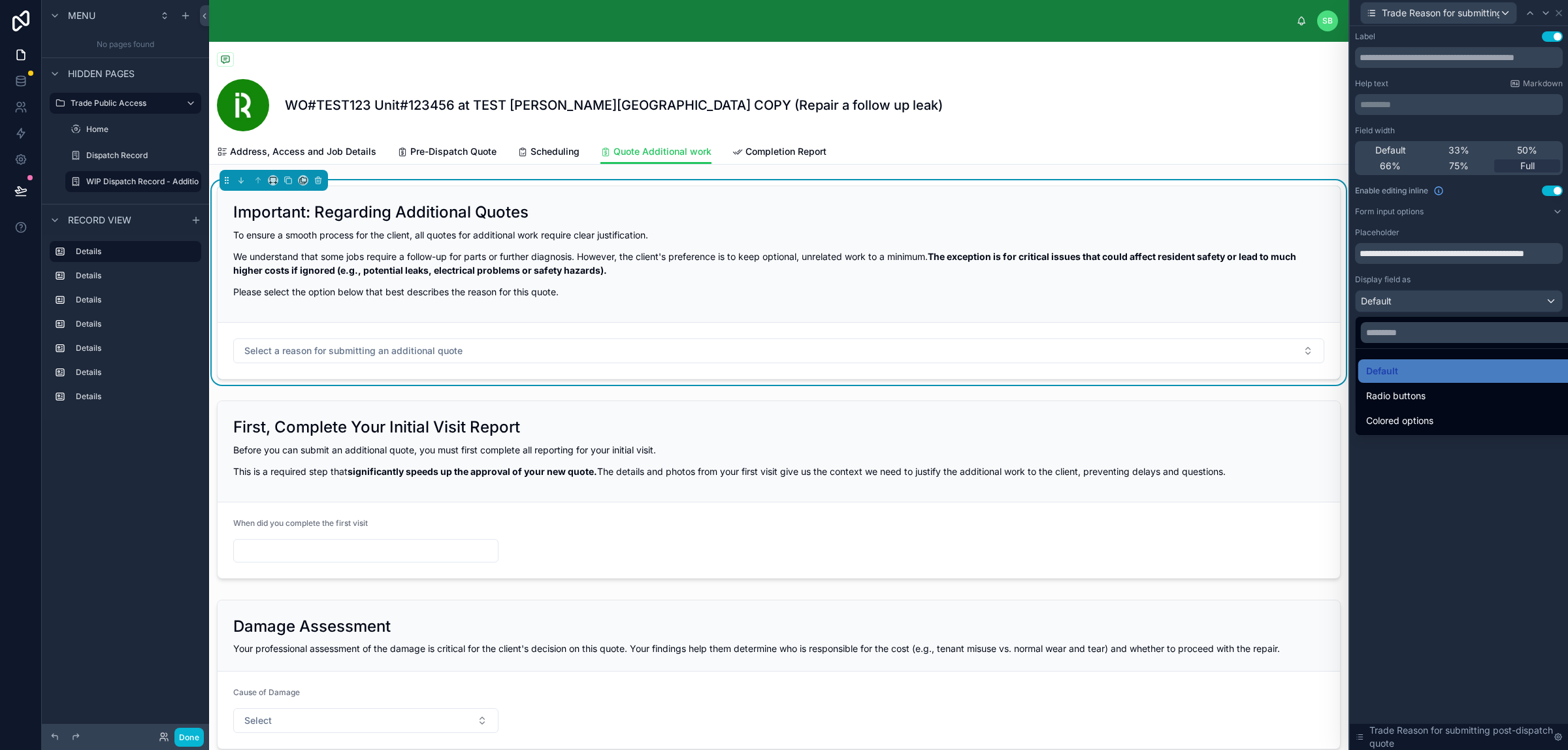
click at [1254, 223] on div at bounding box center [1458, 375] width 218 height 750
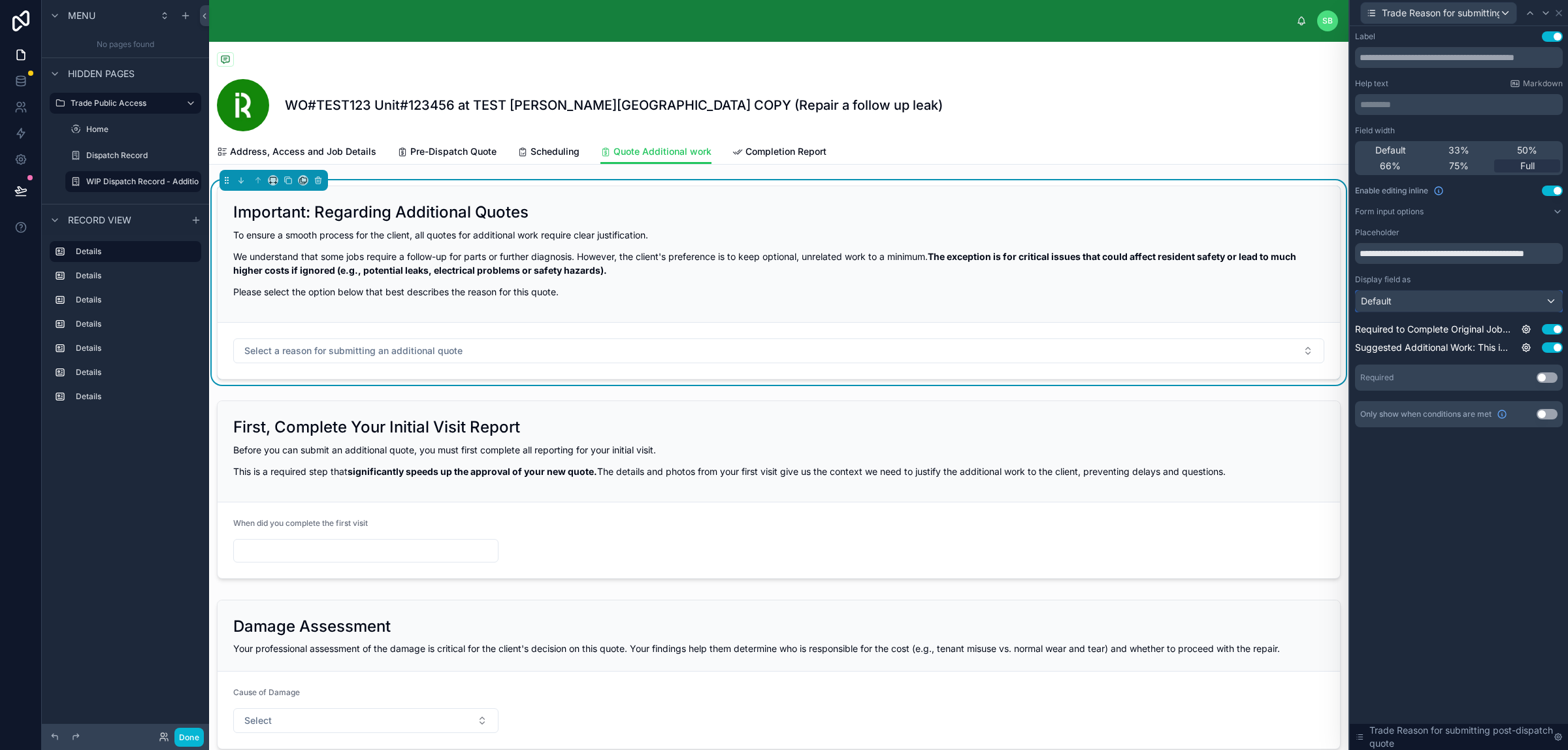
click at [1254, 301] on div "Default" at bounding box center [1459, 301] width 207 height 21
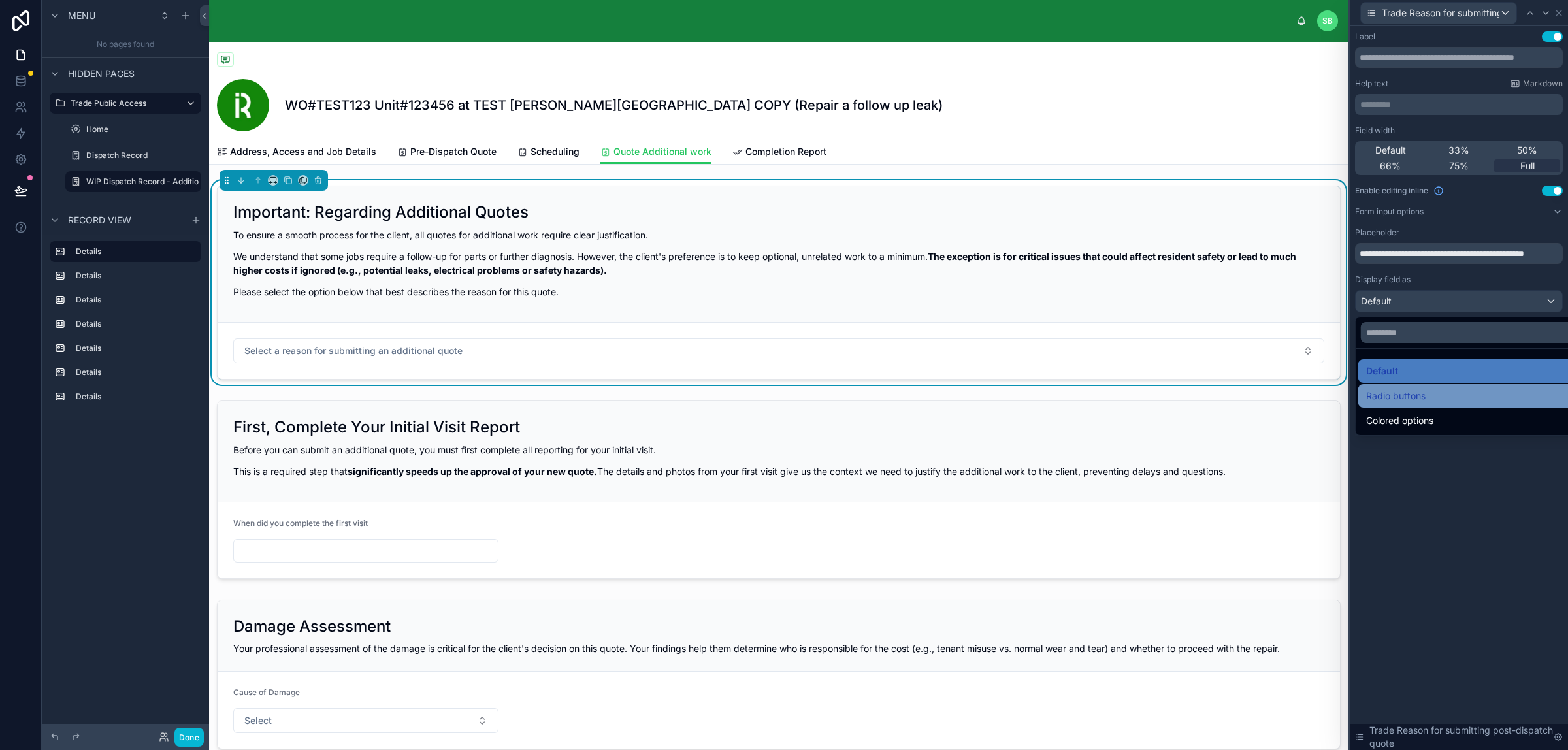
click at [1254, 400] on span "Radio buttons" at bounding box center [1395, 396] width 60 height 16
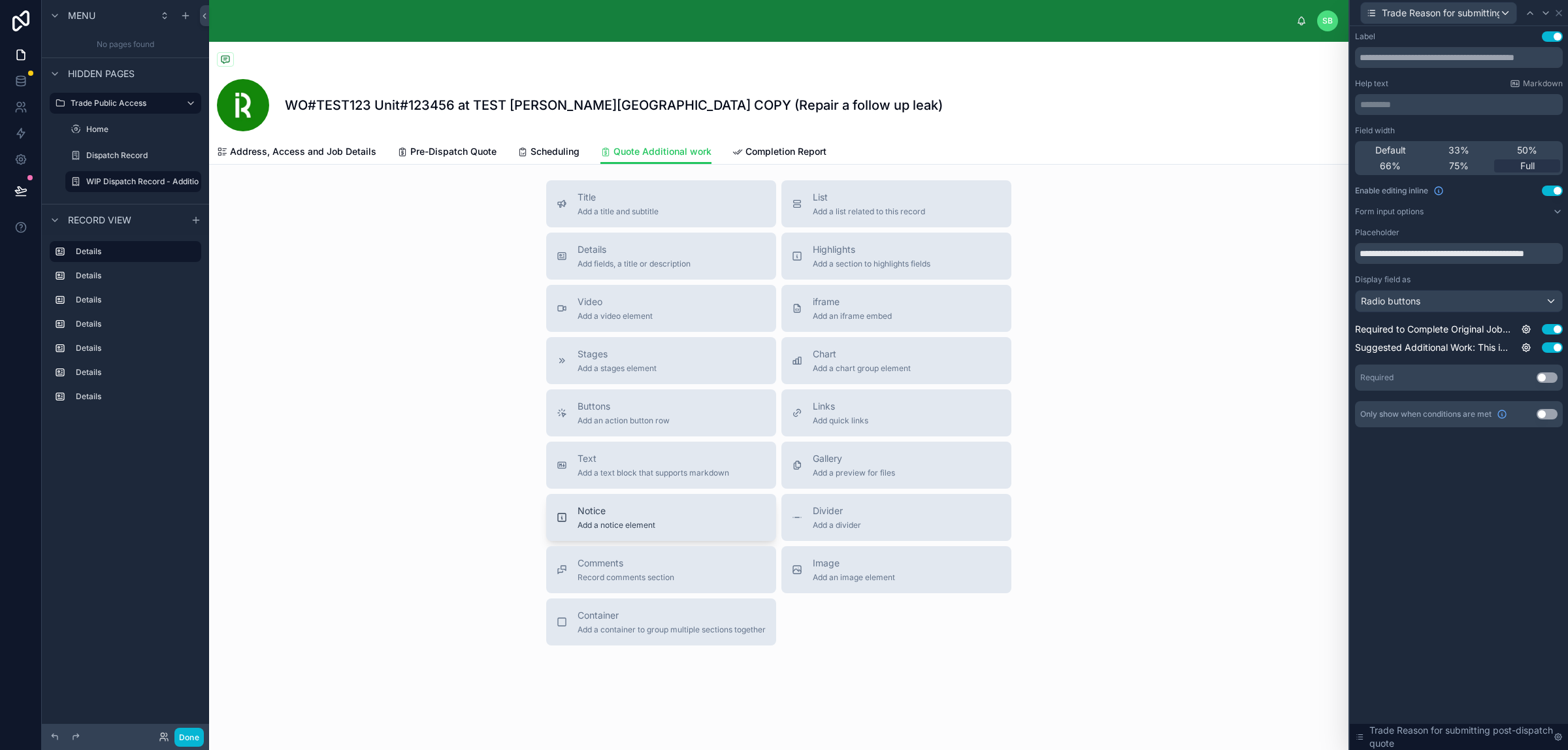
scroll to position [2242, 0]
click at [663, 599] on span "Container" at bounding box center [671, 615] width 188 height 13
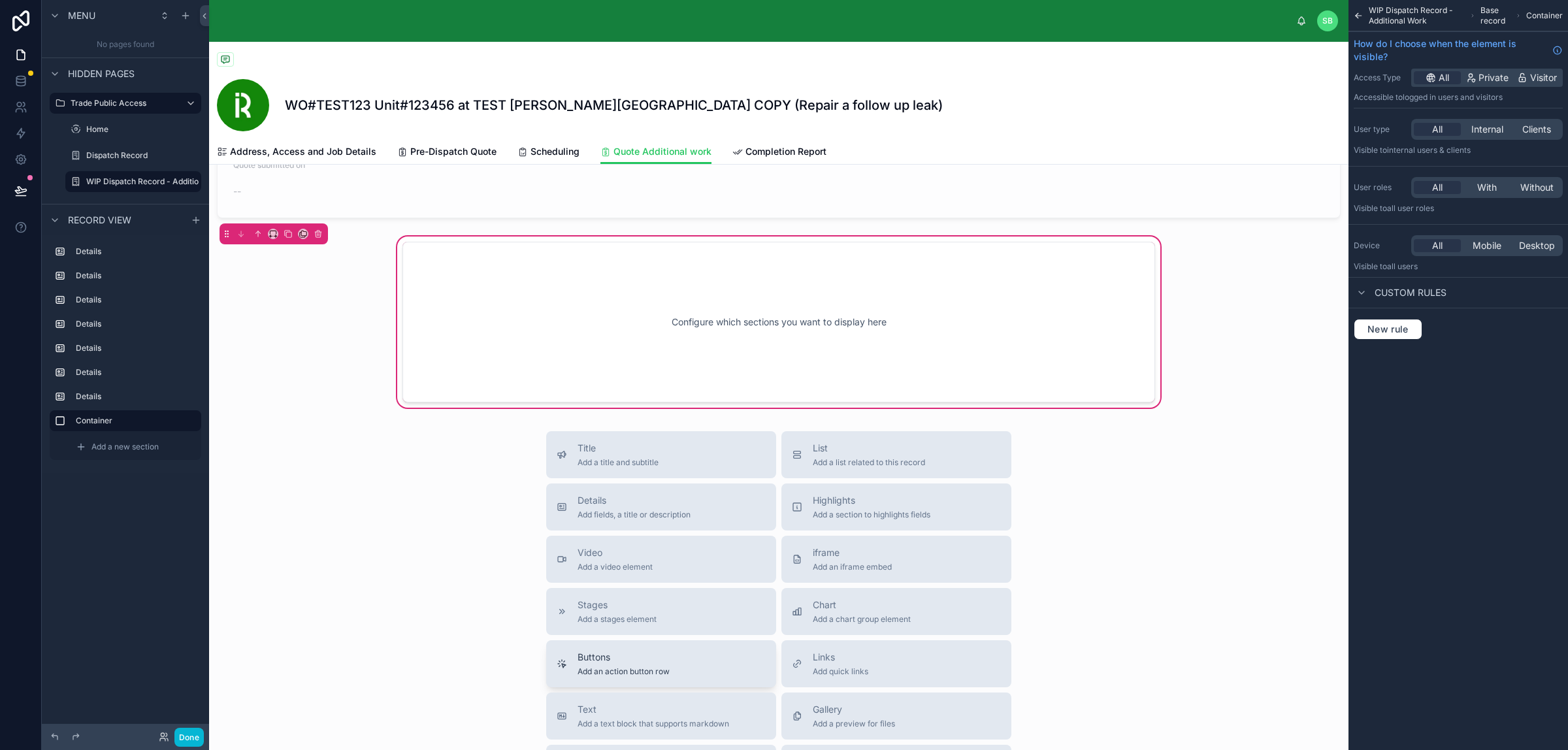
scroll to position [2105, 0]
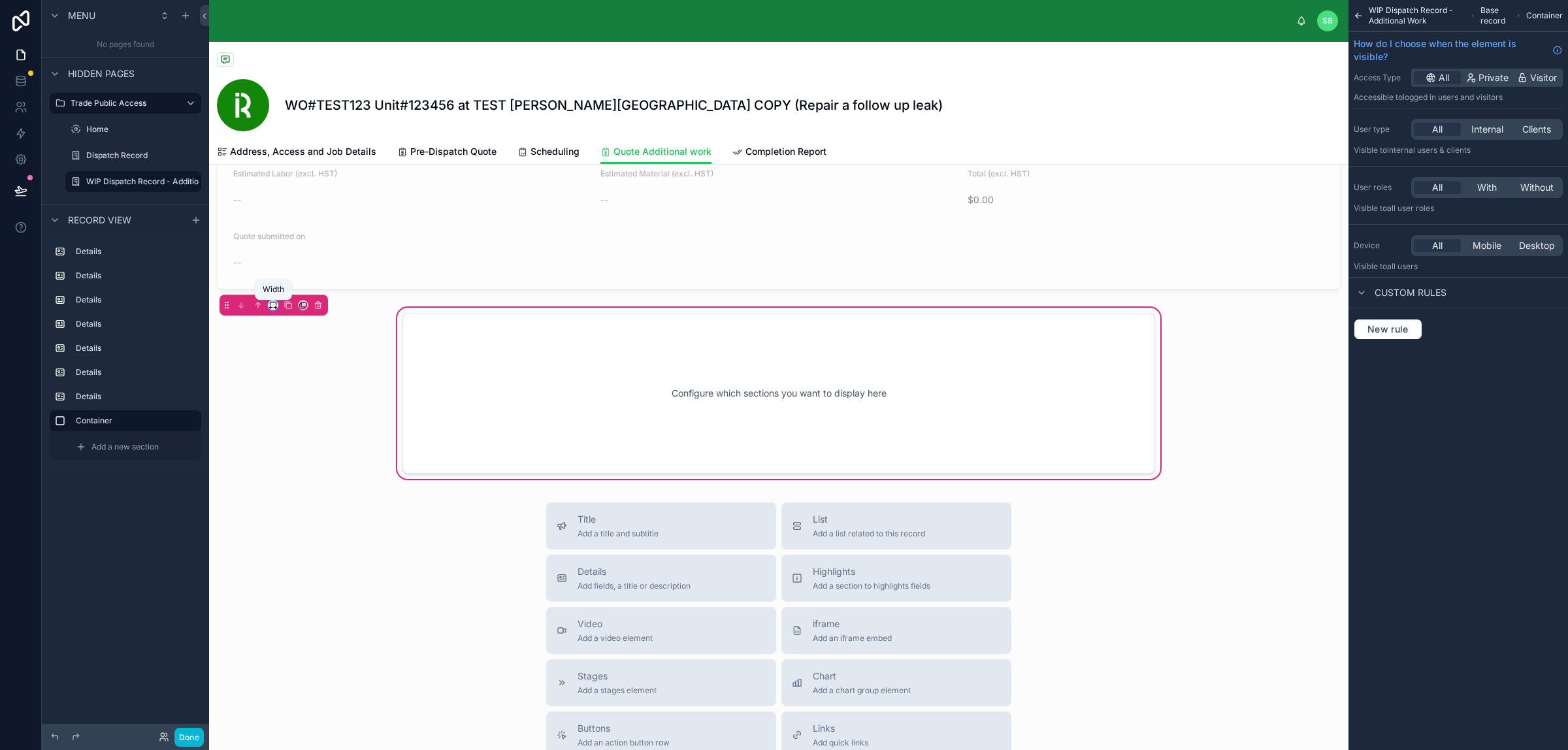
click at [272, 308] on icon at bounding box center [272, 305] width 9 height 9
click at [310, 479] on span "Full width" at bounding box center [299, 481] width 40 height 16
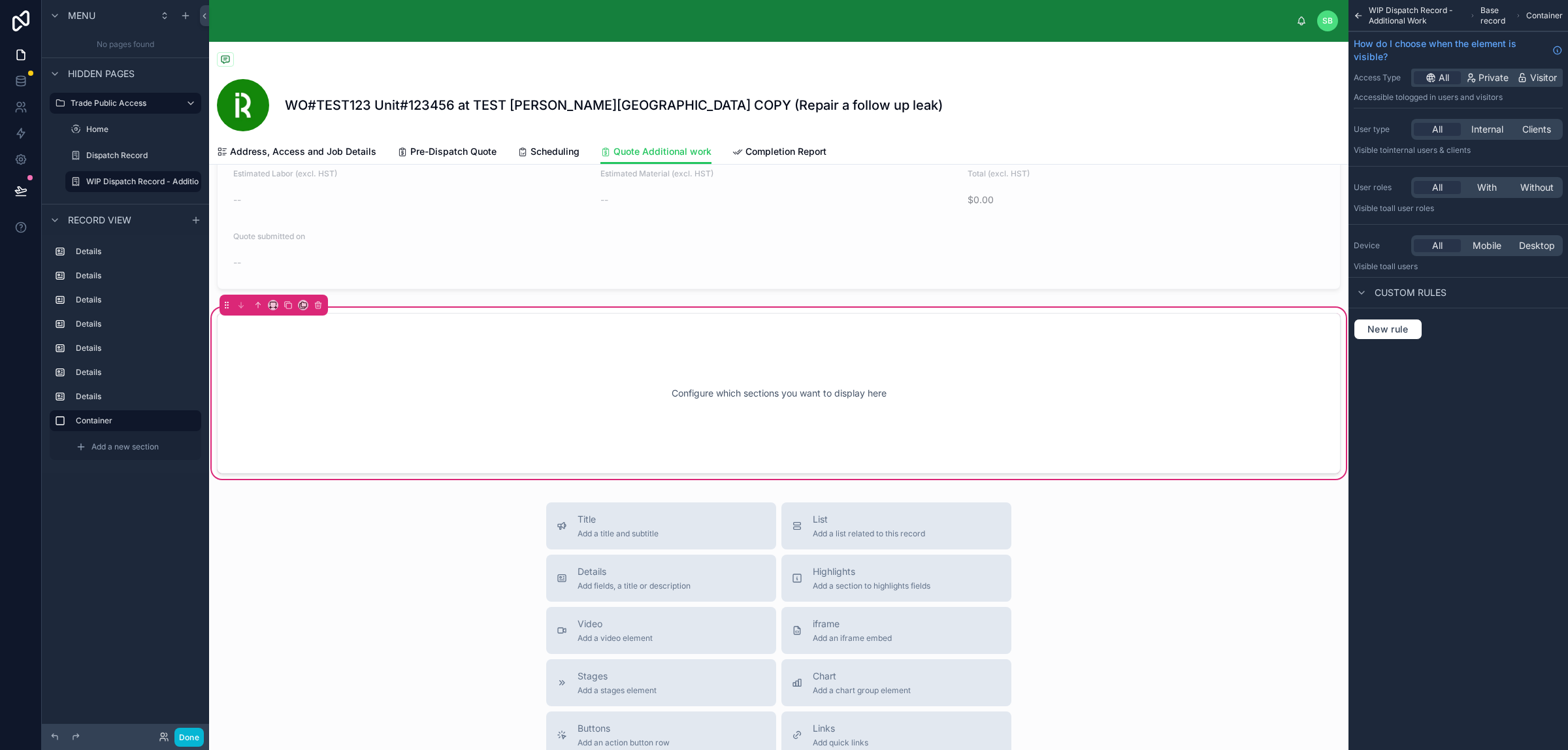
click at [463, 390] on div "Configure which sections you want to display here" at bounding box center [778, 393] width 1080 height 117
click at [877, 356] on div "Configure which sections you want to display here" at bounding box center [778, 393] width 1080 height 117
click at [763, 403] on div "Configure which sections you want to display here" at bounding box center [778, 393] width 1080 height 117
click at [363, 347] on div "Configure which sections you want to display here" at bounding box center [778, 393] width 1080 height 117
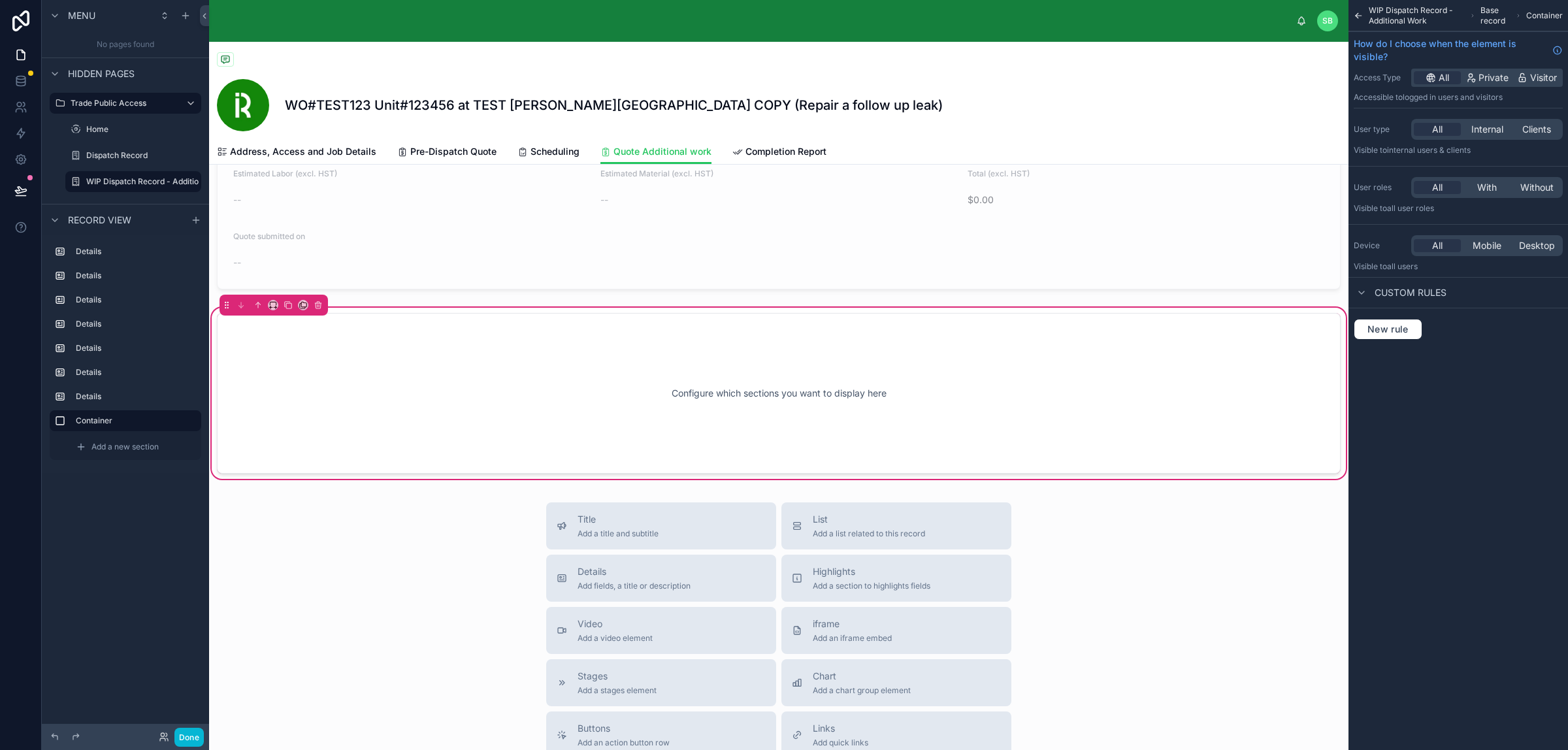
click at [537, 373] on div "Configure which sections you want to display here" at bounding box center [778, 393] width 1080 height 117
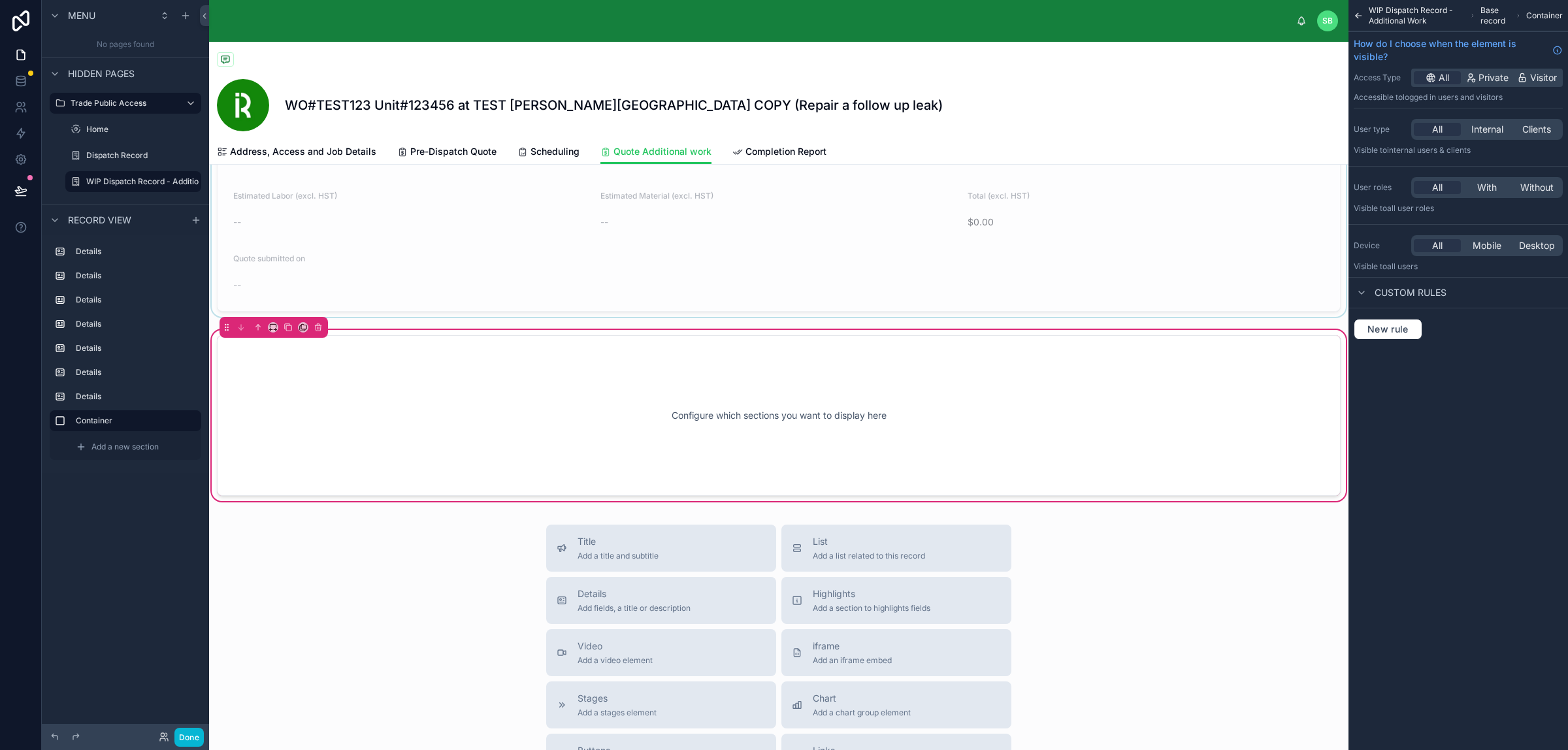
scroll to position [2023, 0]
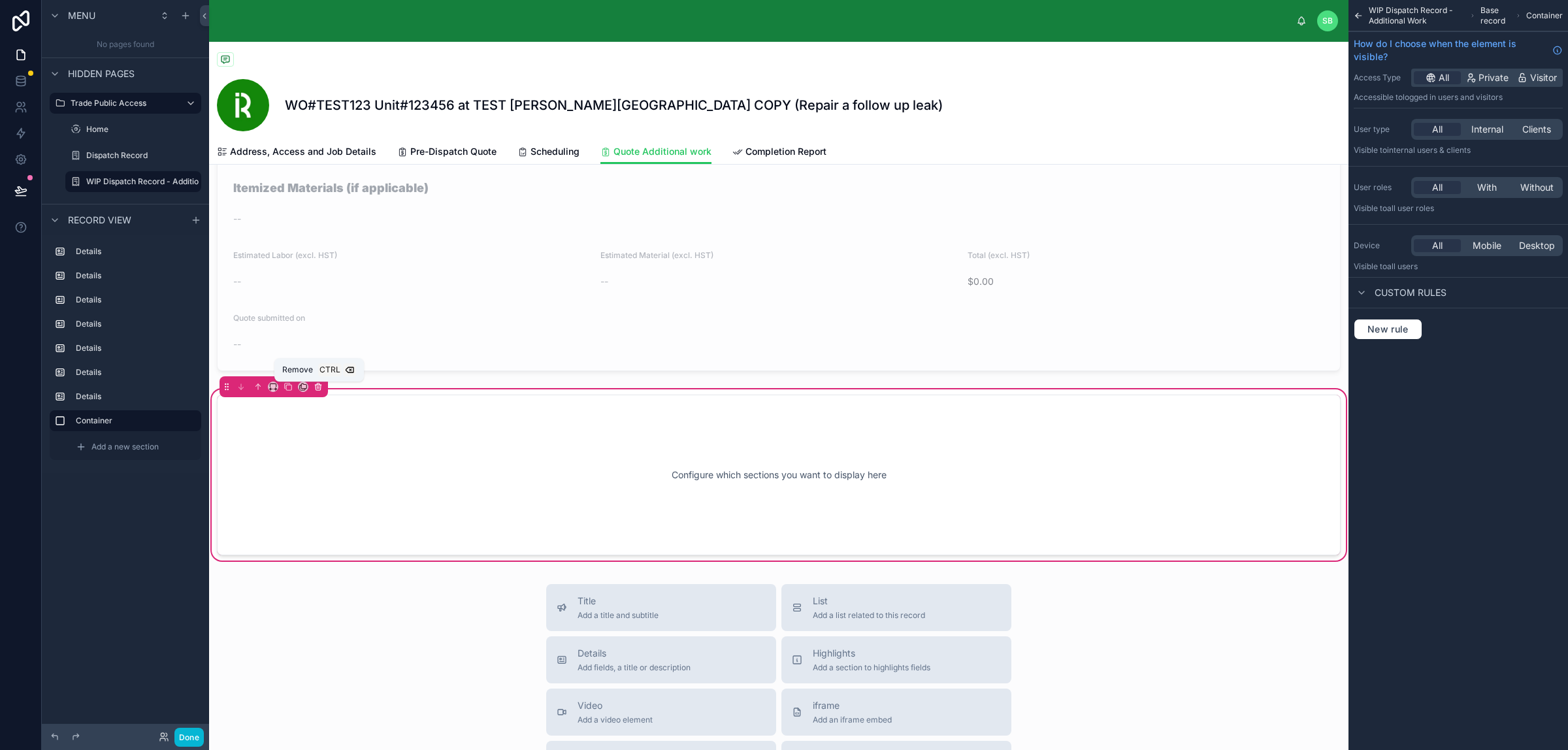
click at [319, 389] on icon at bounding box center [319, 387] width 0 height 3
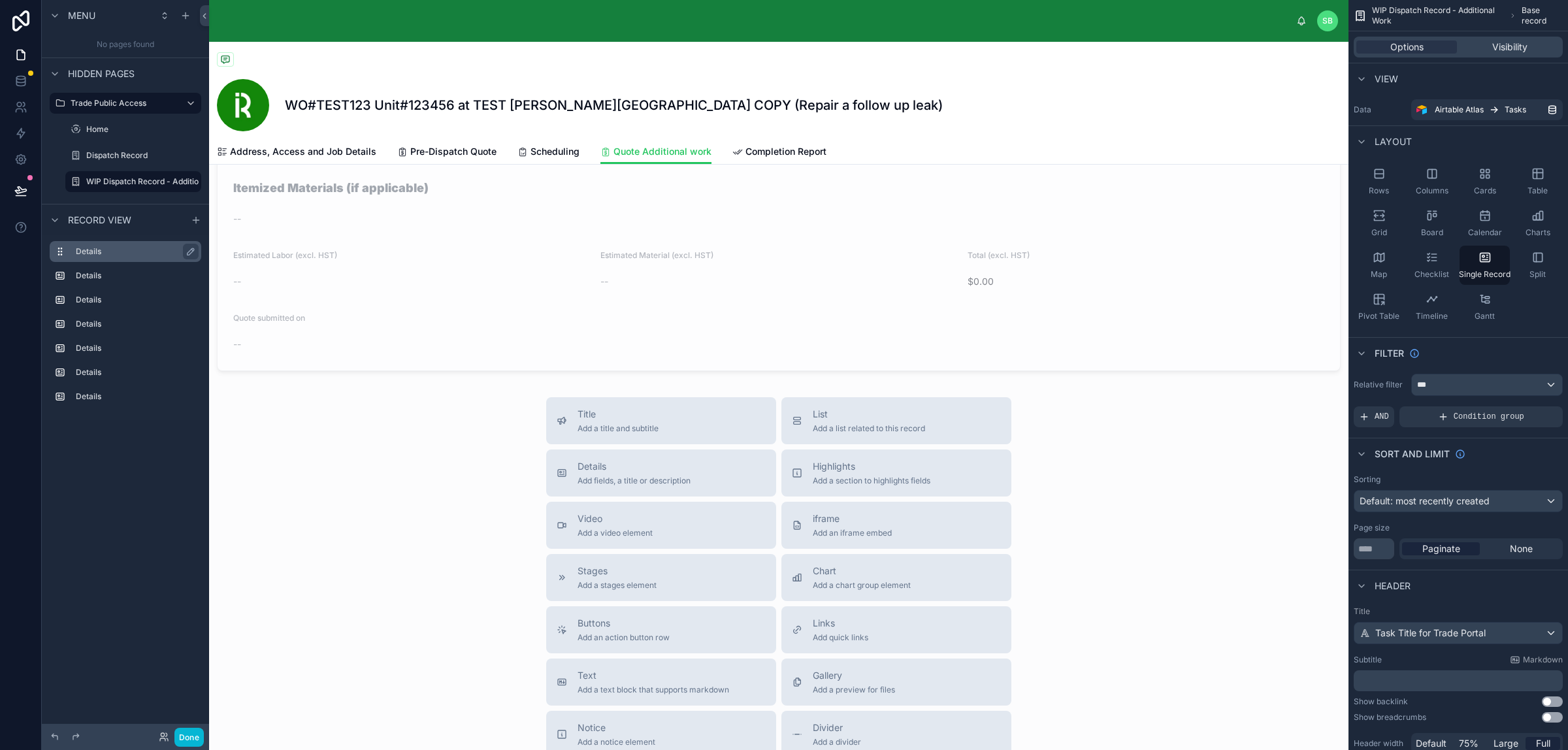
click at [134, 246] on label "Details" at bounding box center [132, 251] width 115 height 11
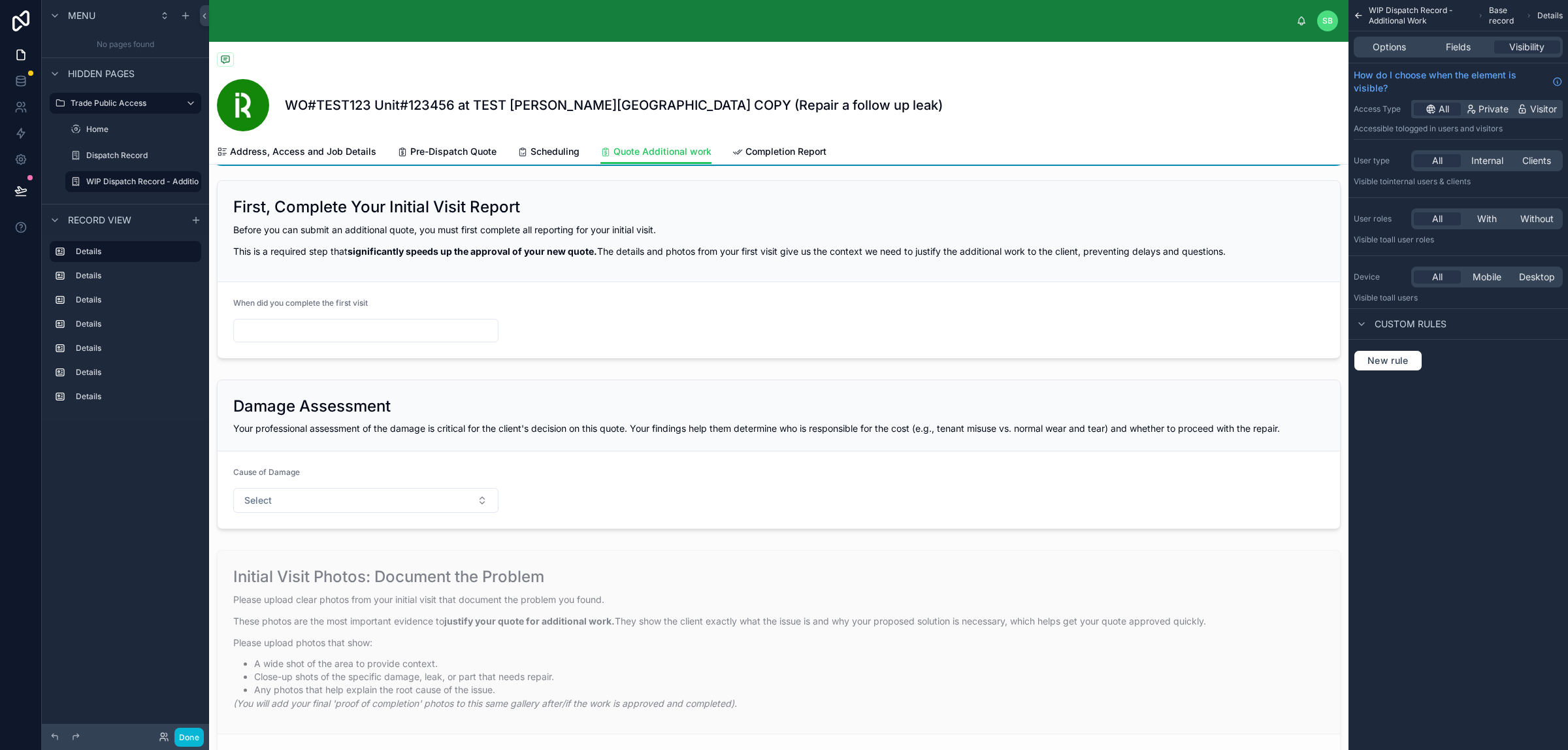
scroll to position [0, 0]
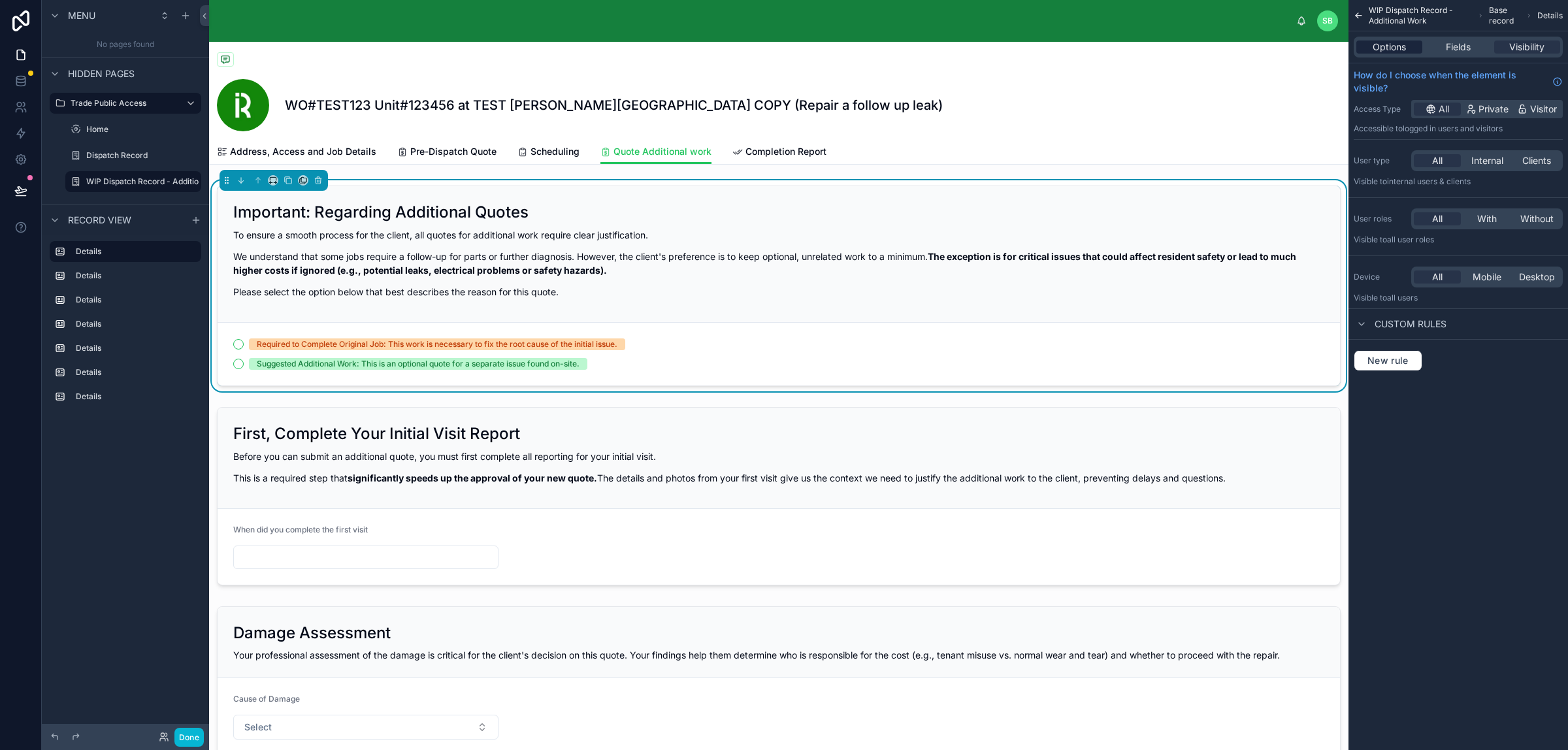
click at [1254, 47] on span "Options" at bounding box center [1389, 46] width 33 height 13
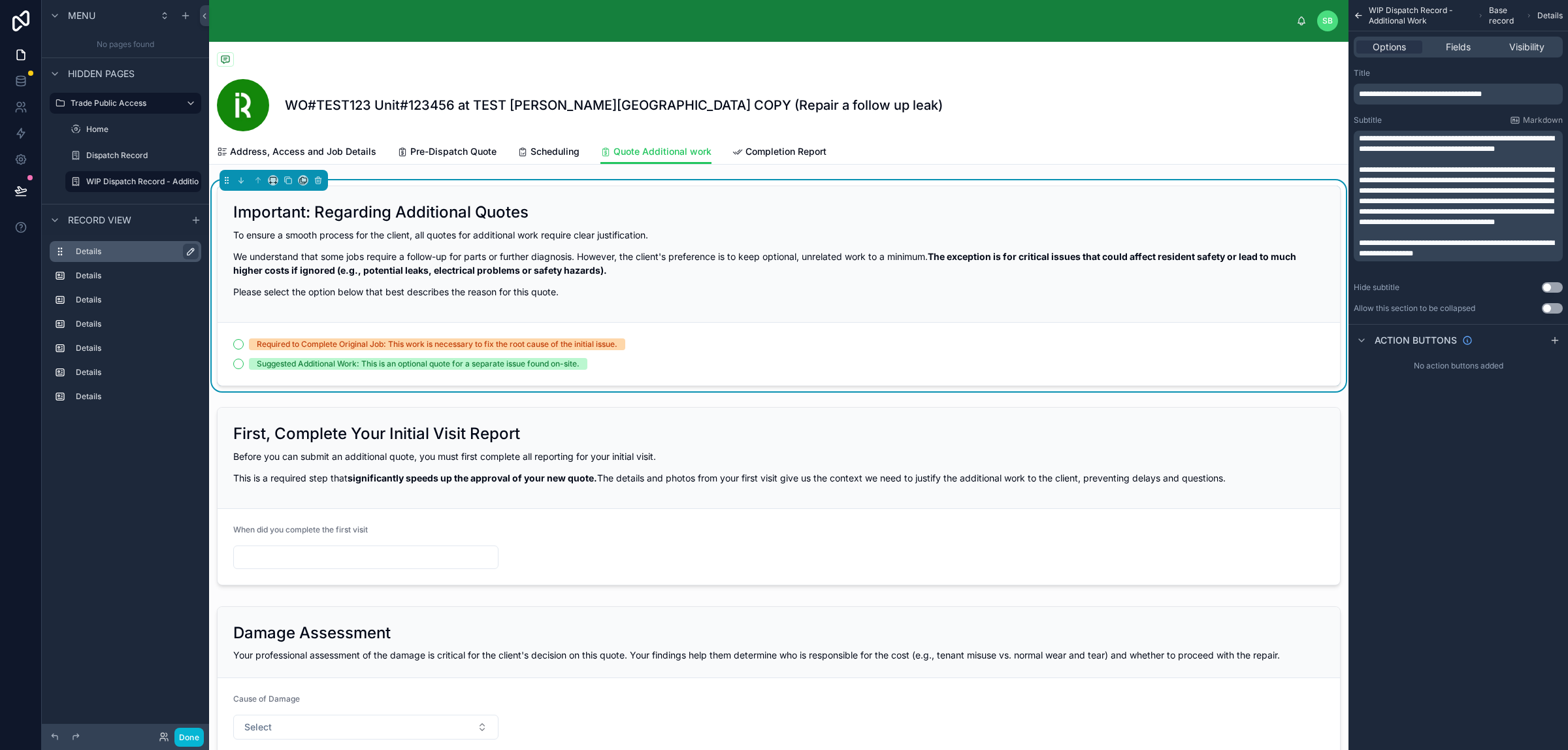
click at [191, 249] on icon "scrollable content" at bounding box center [192, 250] width 2 height 2
drag, startPoint x: 1527, startPoint y: 92, endPoint x: 1343, endPoint y: 96, distance: 184.0
click at [1254, 96] on div "SB Stefano Bosello WO#TEST123 Unit#123456 at TEST Perla West Tower COPY (Repair…" at bounding box center [888, 375] width 1359 height 750
copy span "**********"
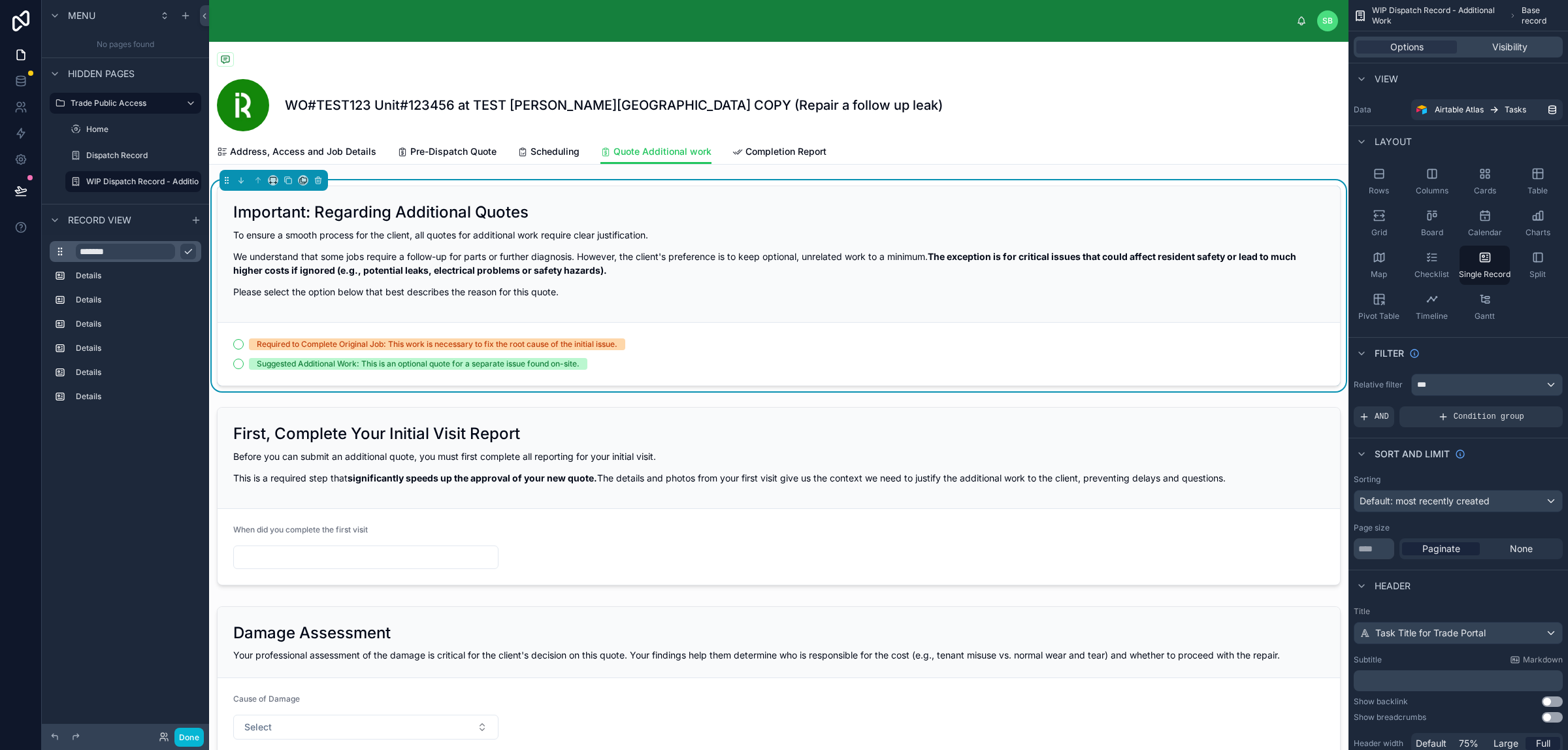
click at [112, 251] on input "*******" at bounding box center [124, 251] width 99 height 16
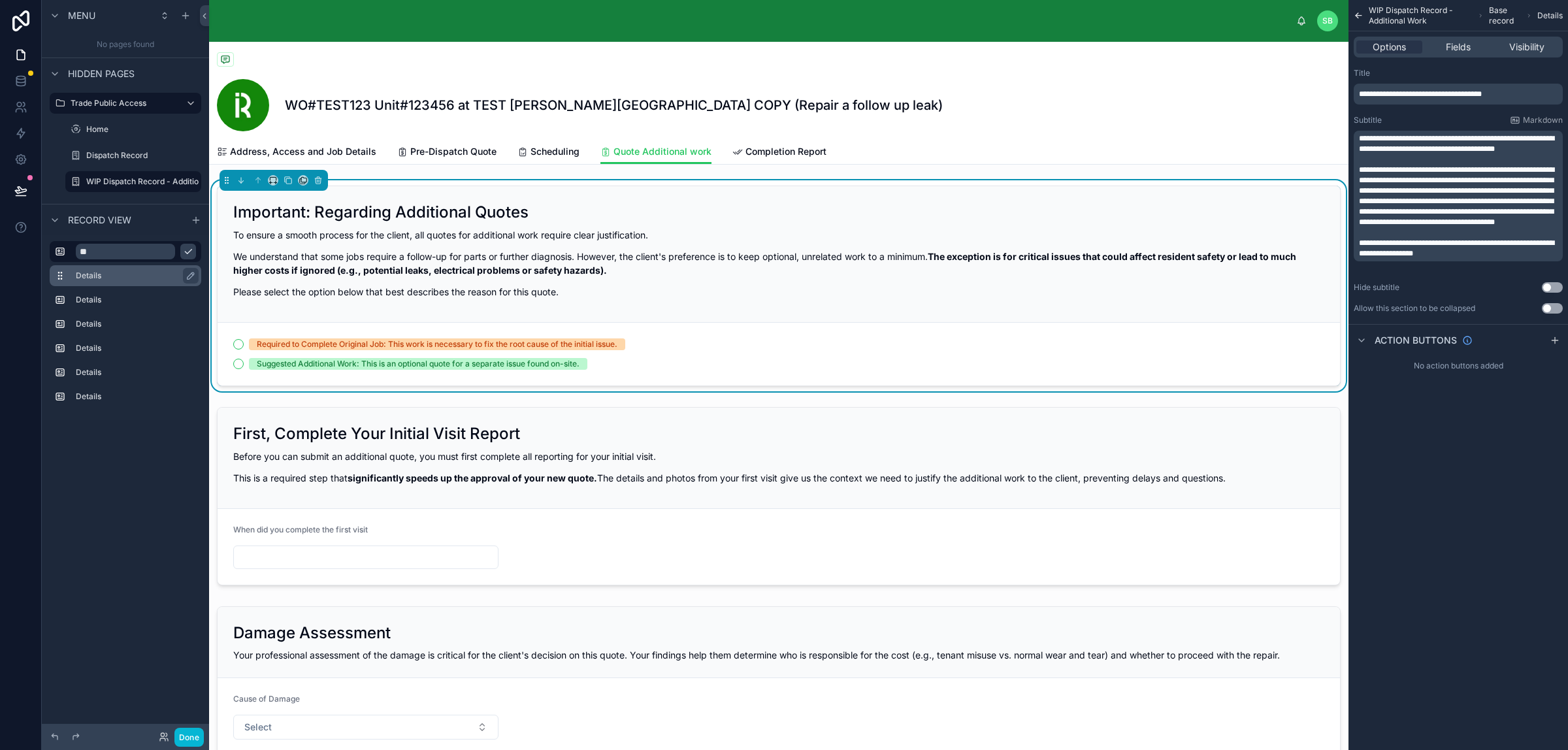
type input "*"
paste input "**********"
type input "**********"
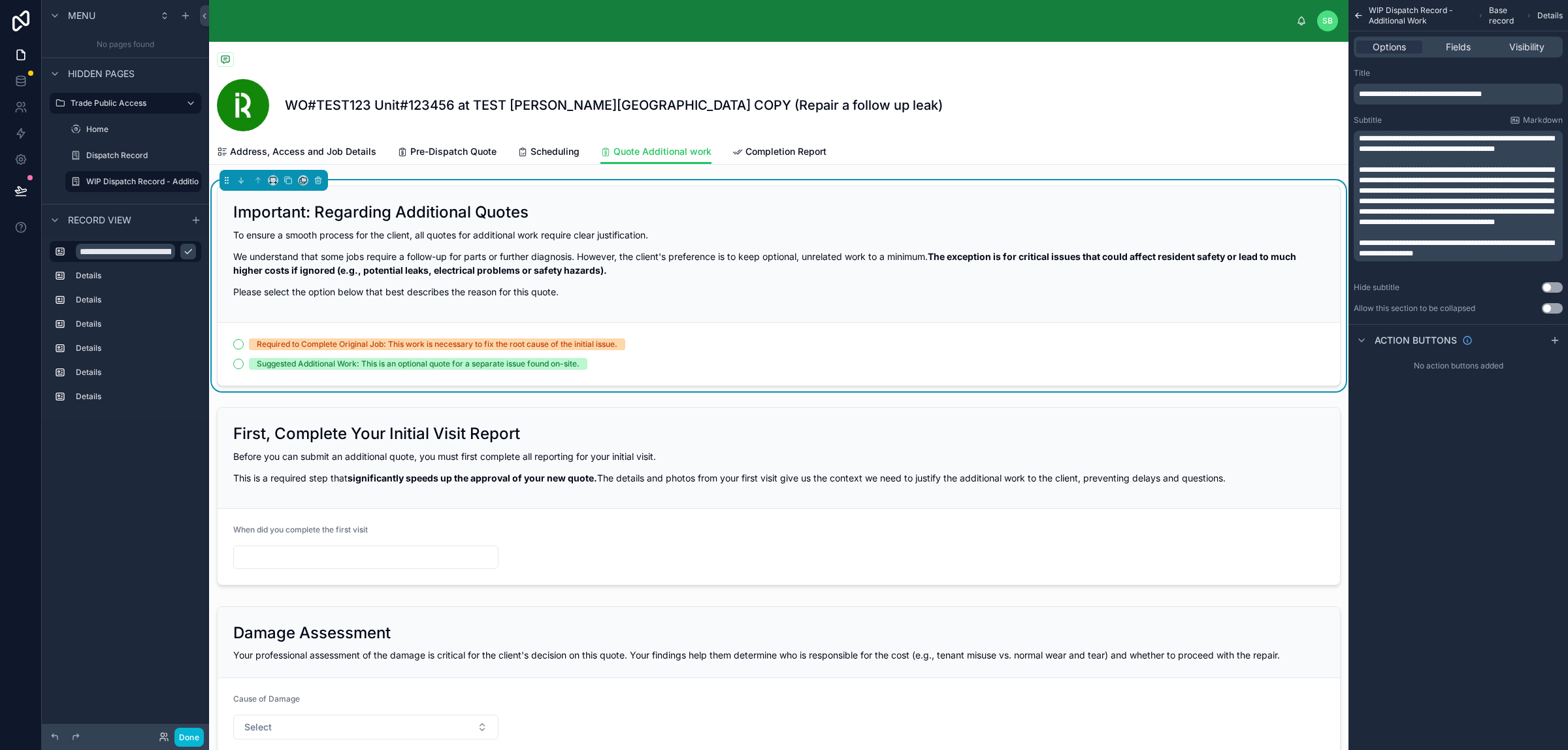
click at [188, 251] on icon "scrollable content" at bounding box center [188, 251] width 11 height 11
click at [114, 273] on label "Details" at bounding box center [132, 276] width 115 height 11
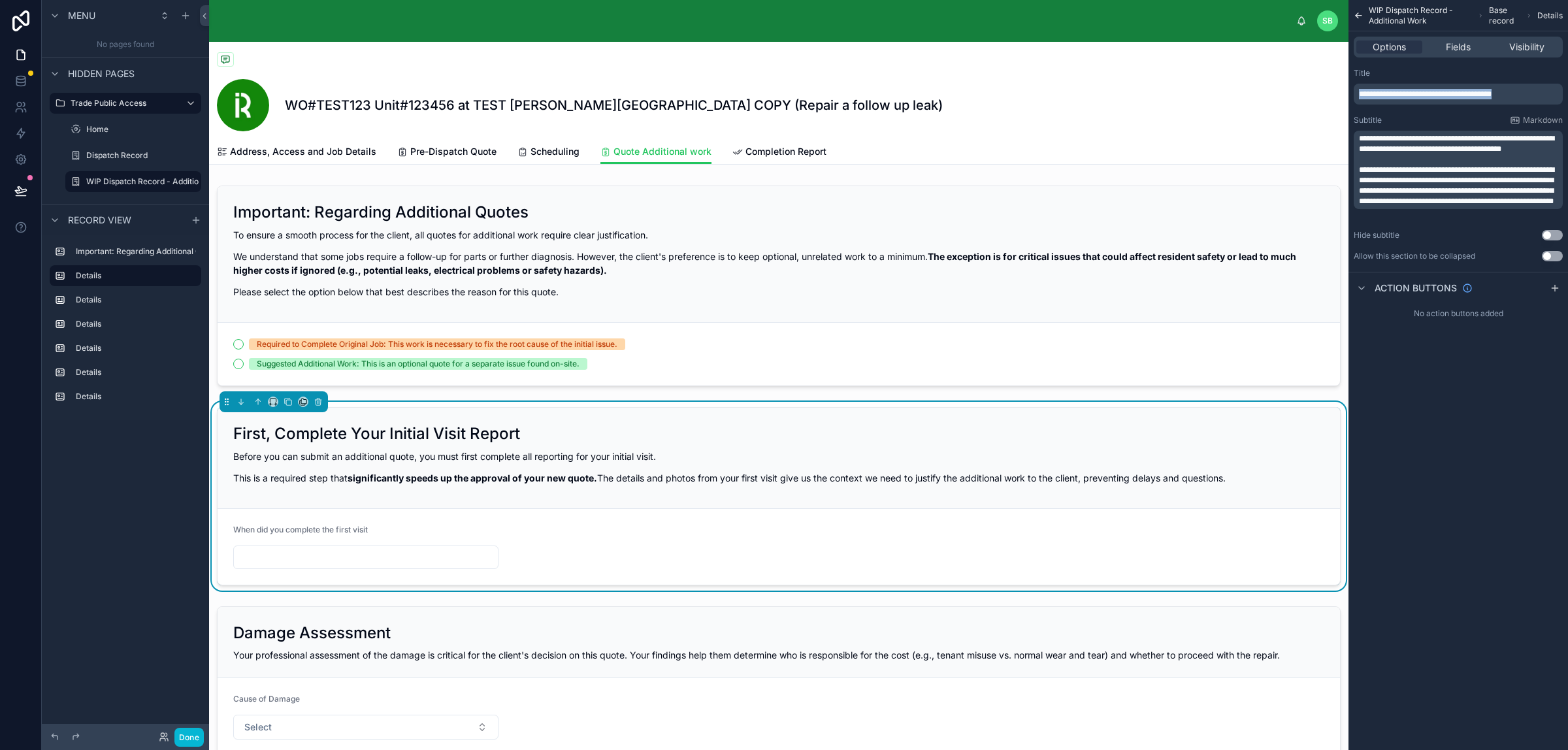
drag, startPoint x: 1514, startPoint y: 88, endPoint x: 1350, endPoint y: 99, distance: 164.4
click at [1254, 99] on div "**********" at bounding box center [1458, 165] width 220 height 204
copy span "**********"
click at [188, 276] on icon "scrollable content" at bounding box center [191, 276] width 11 height 11
click at [134, 279] on input "*******" at bounding box center [124, 276] width 99 height 16
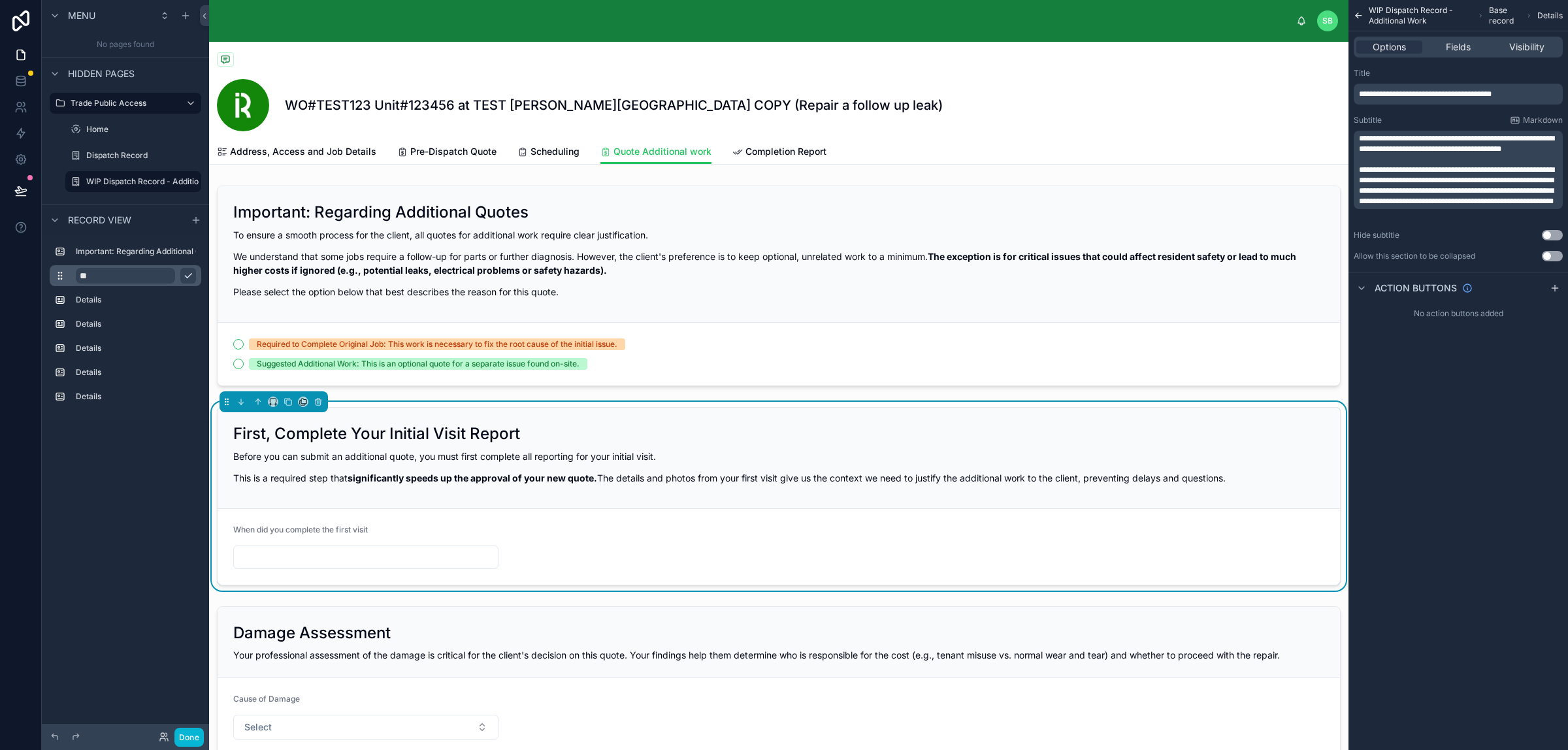
type input "*"
paste input "**********"
type input "**********"
click at [191, 275] on icon "scrollable content" at bounding box center [188, 276] width 11 height 11
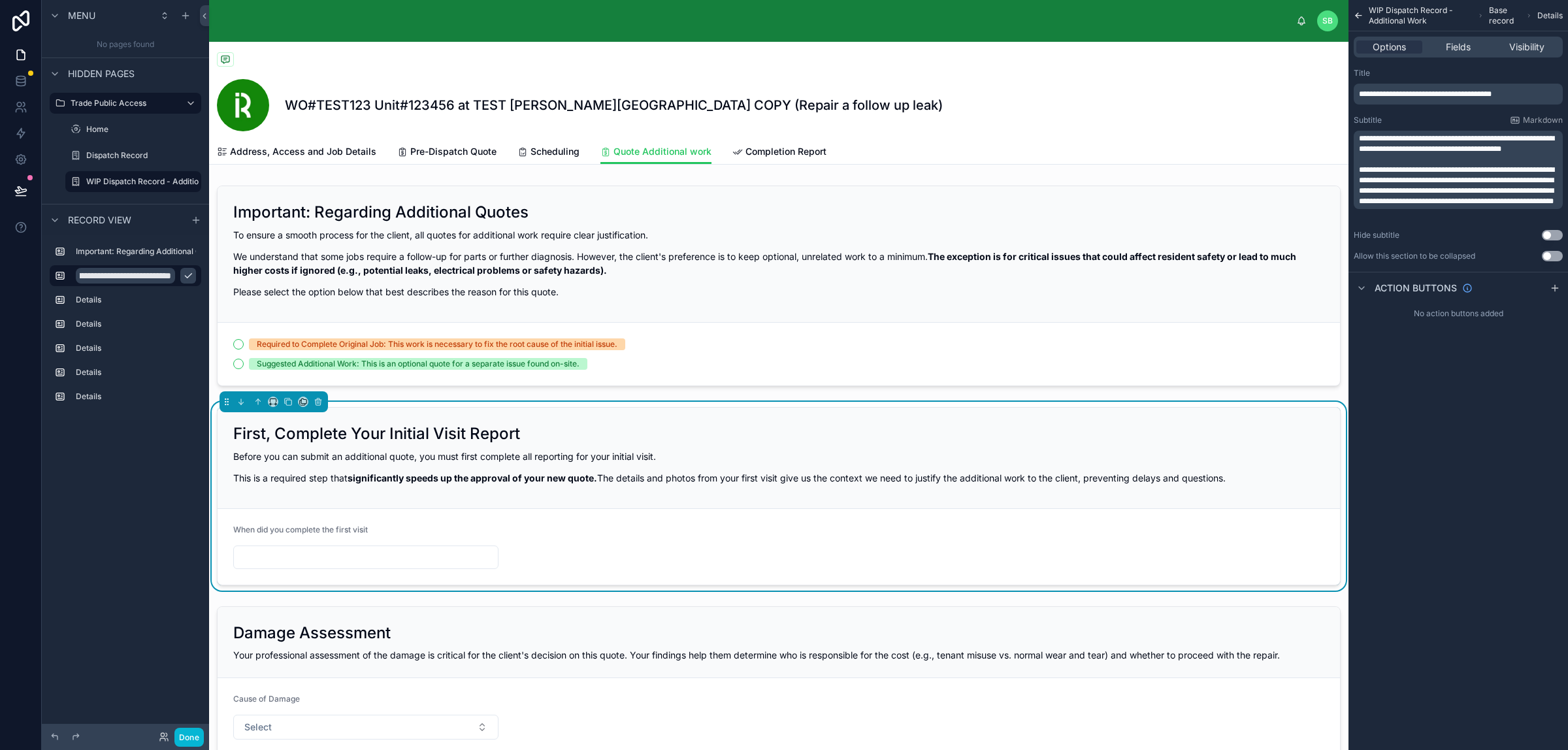
scroll to position [0, 0]
click at [108, 304] on label "Details" at bounding box center [132, 300] width 115 height 11
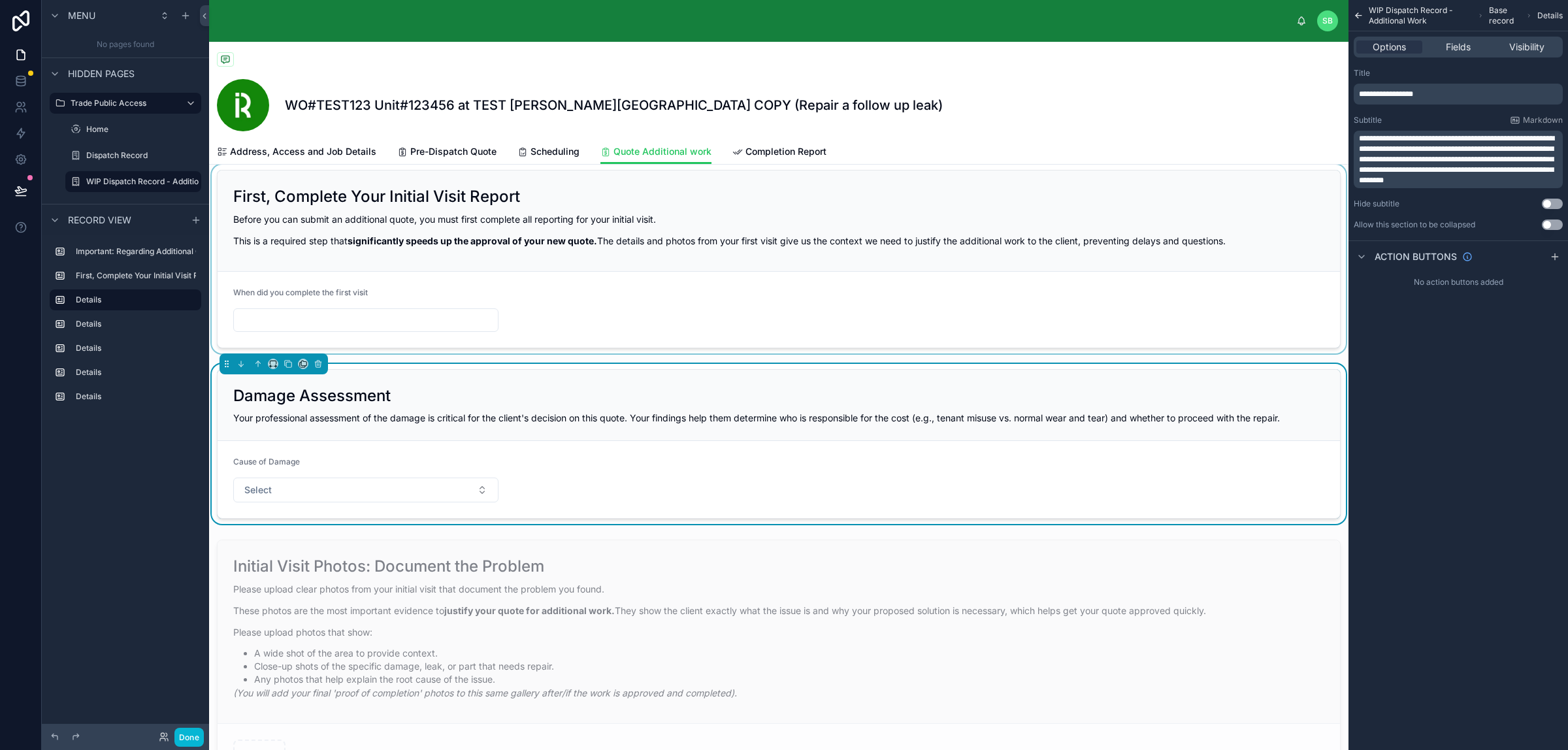
scroll to position [245, 0]
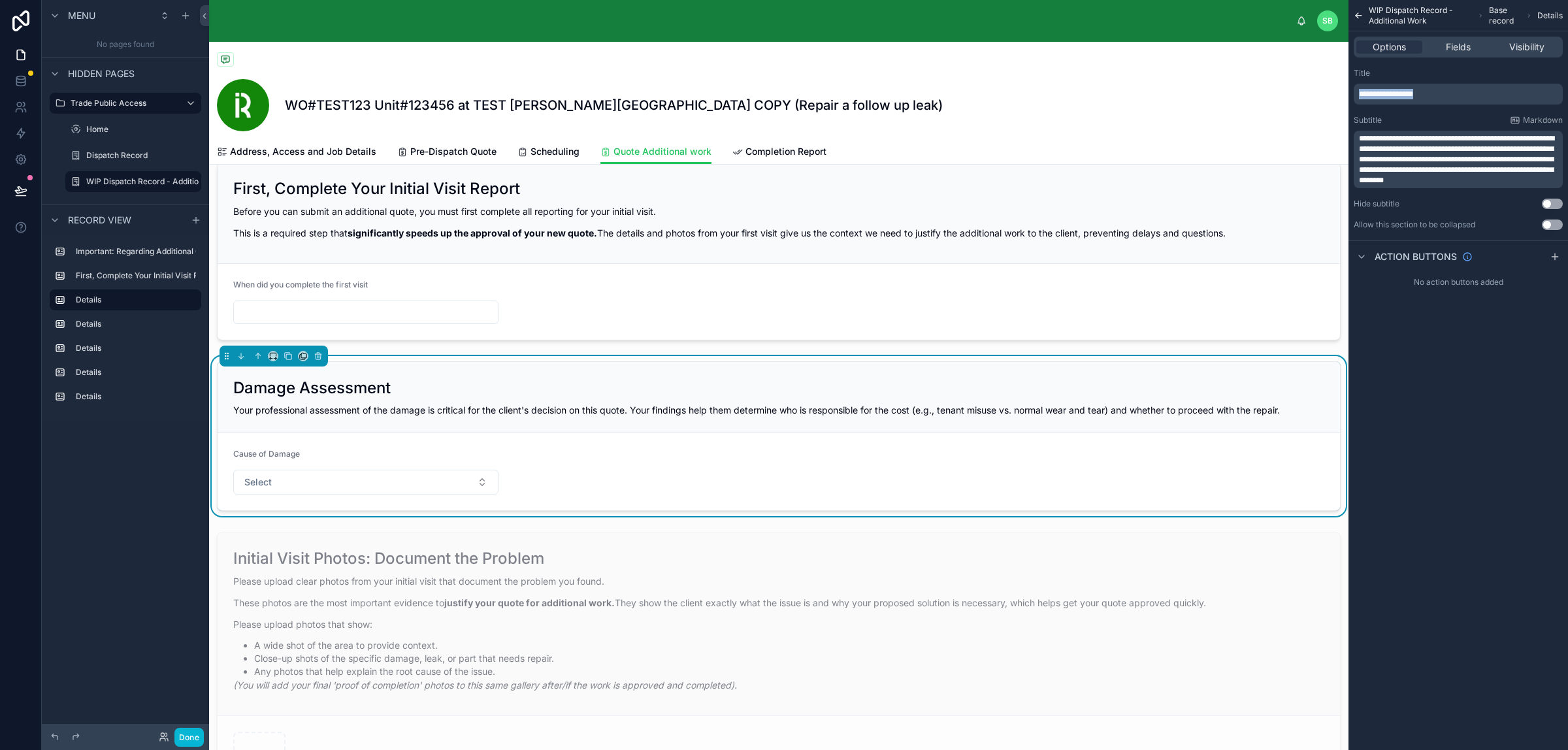
drag, startPoint x: 1459, startPoint y: 89, endPoint x: 1347, endPoint y: 89, distance: 112.0
click at [1254, 89] on div "SB Stefano Bosello WO#TEST123 Unit#123456 at TEST Perla West Tower COPY (Repair…" at bounding box center [888, 375] width 1359 height 750
copy span "**********"
click at [191, 298] on icon "scrollable content" at bounding box center [192, 298] width 2 height 2
click at [134, 299] on input "*******" at bounding box center [124, 300] width 99 height 16
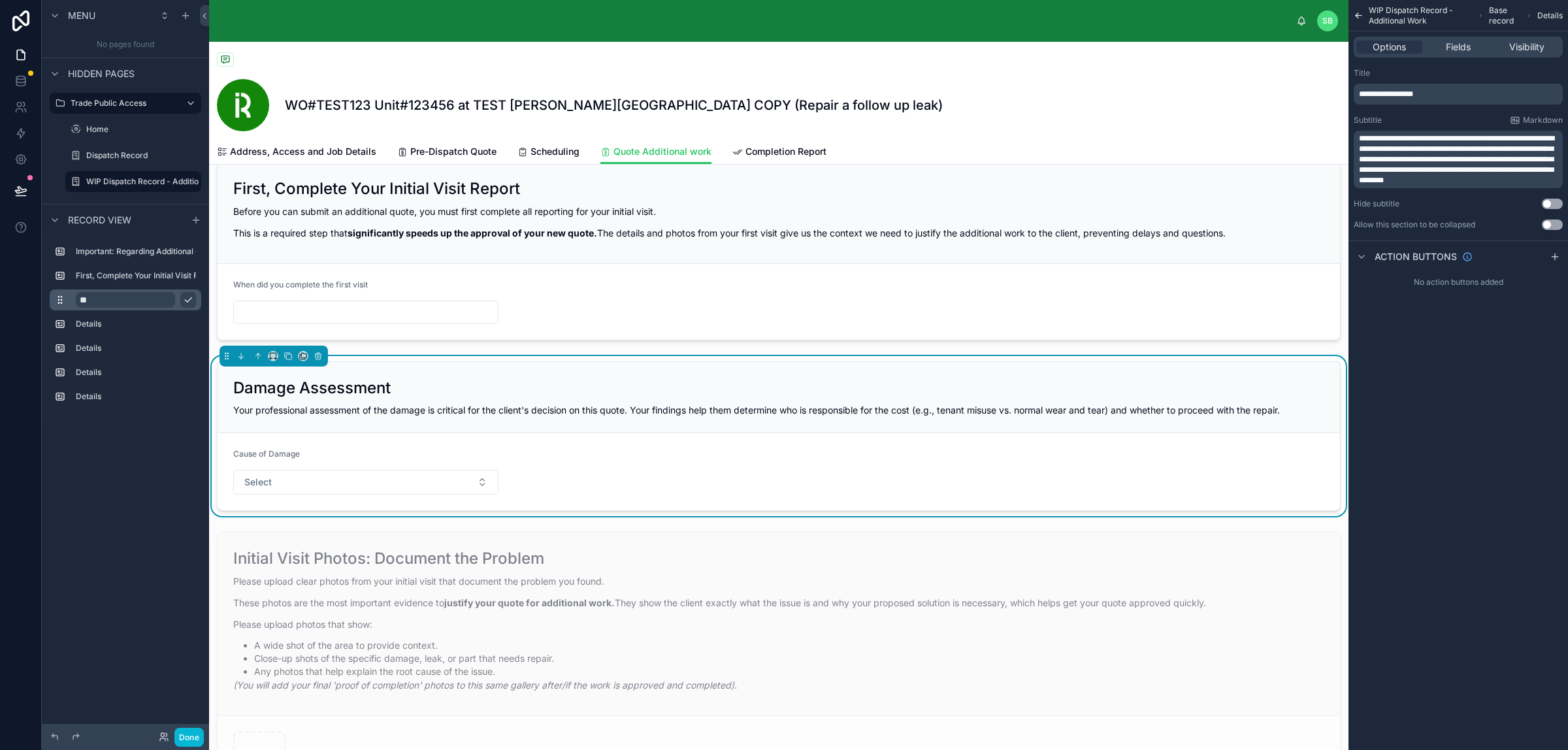
type input "*"
paste input "**********"
type input "**********"
click at [184, 301] on icon "scrollable content" at bounding box center [188, 300] width 11 height 11
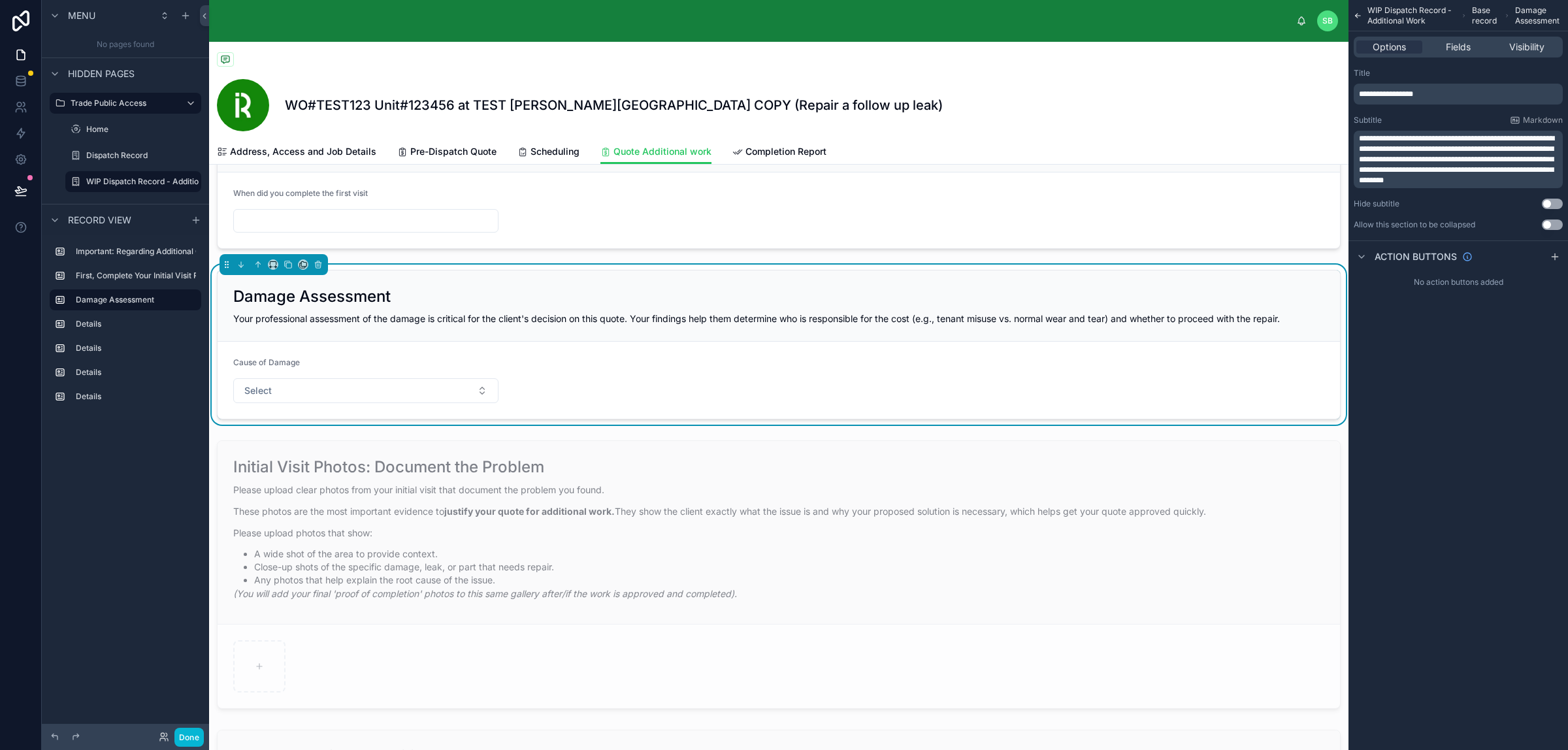
scroll to position [408, 0]
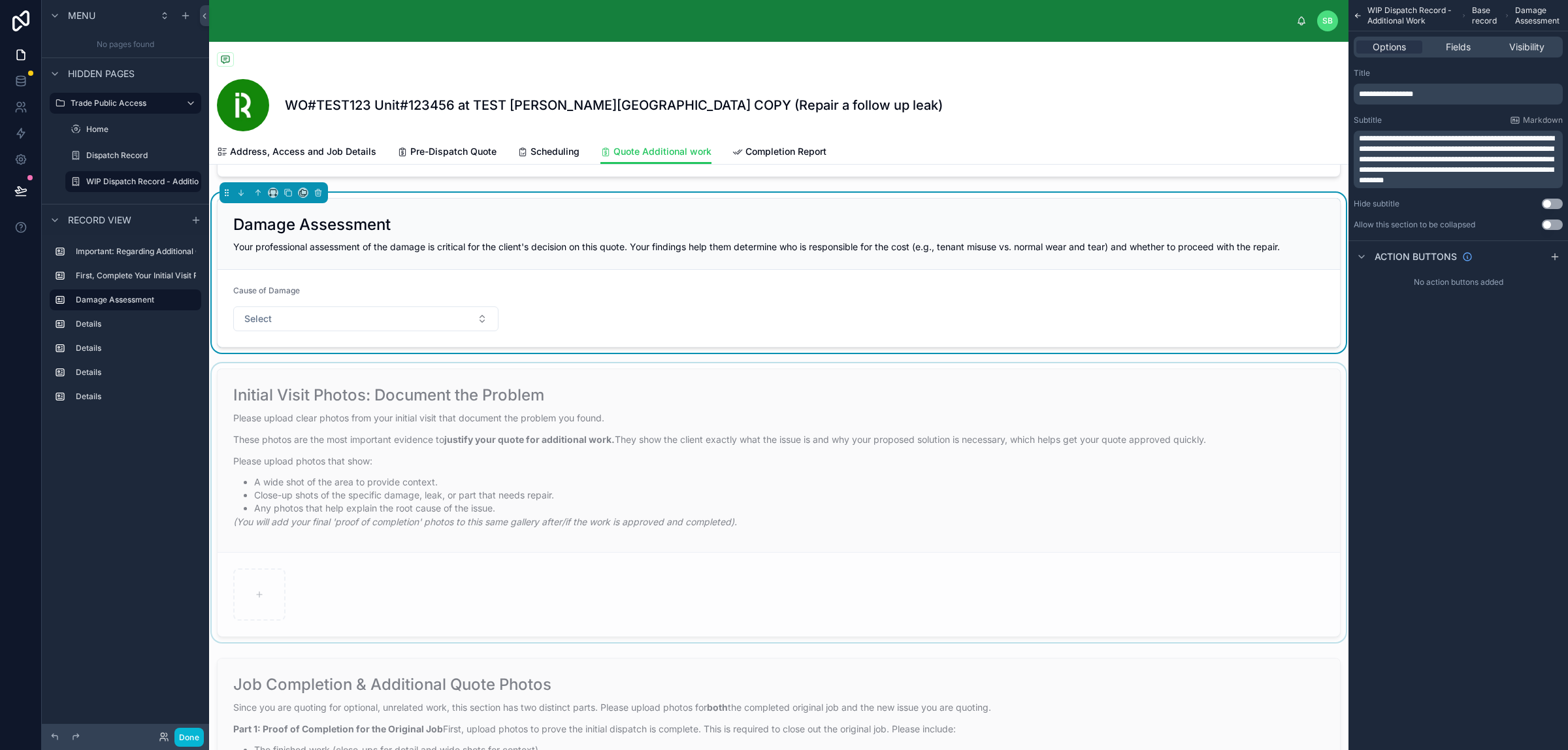
click at [463, 435] on div at bounding box center [779, 503] width 1139 height 279
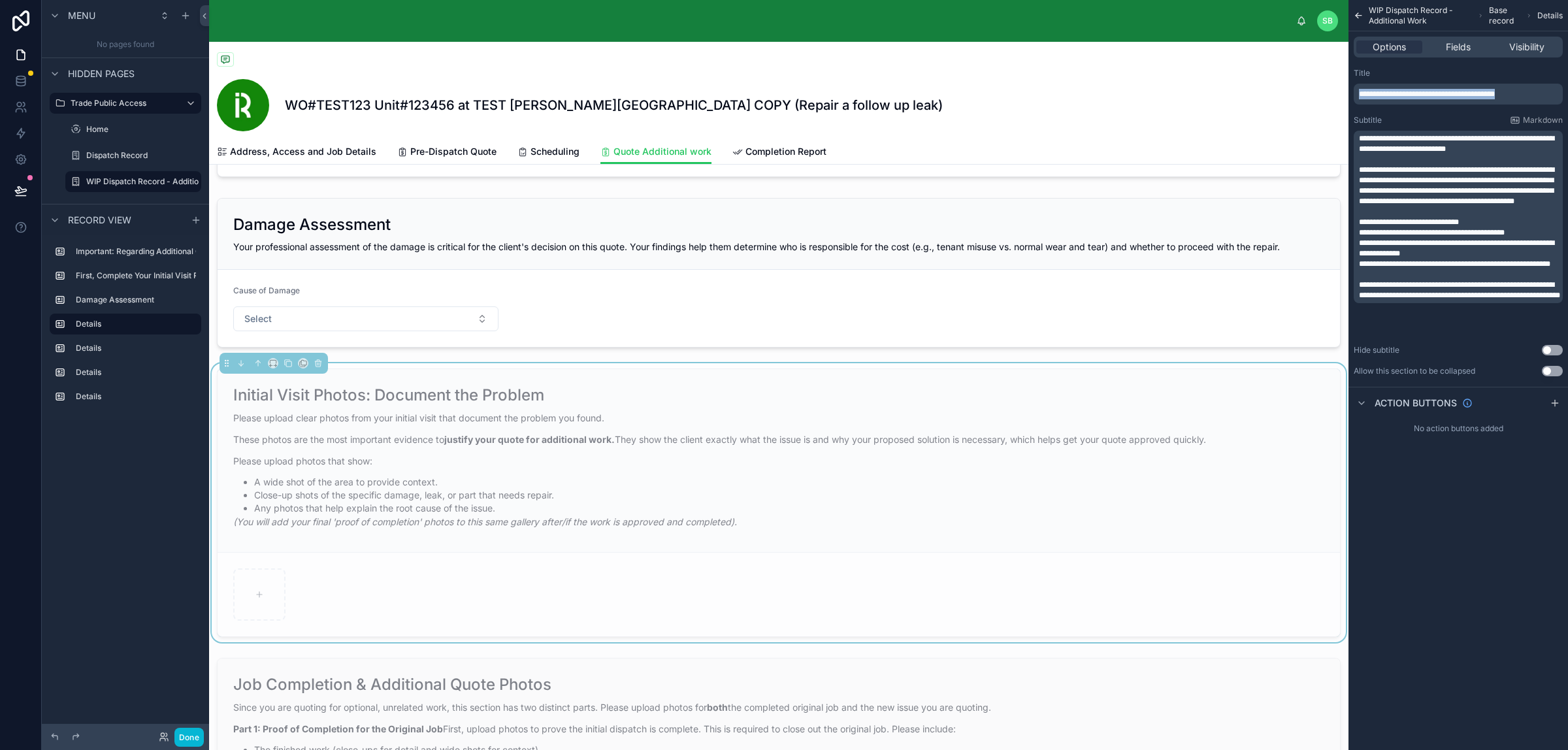
drag, startPoint x: 1525, startPoint y: 88, endPoint x: 1351, endPoint y: 90, distance: 174.0
click at [1254, 90] on div "**********" at bounding box center [1458, 223] width 220 height 319
copy span "**********"
click at [109, 321] on label "Details" at bounding box center [132, 324] width 115 height 11
click at [190, 322] on icon "scrollable content" at bounding box center [190, 323] width 6 height 6
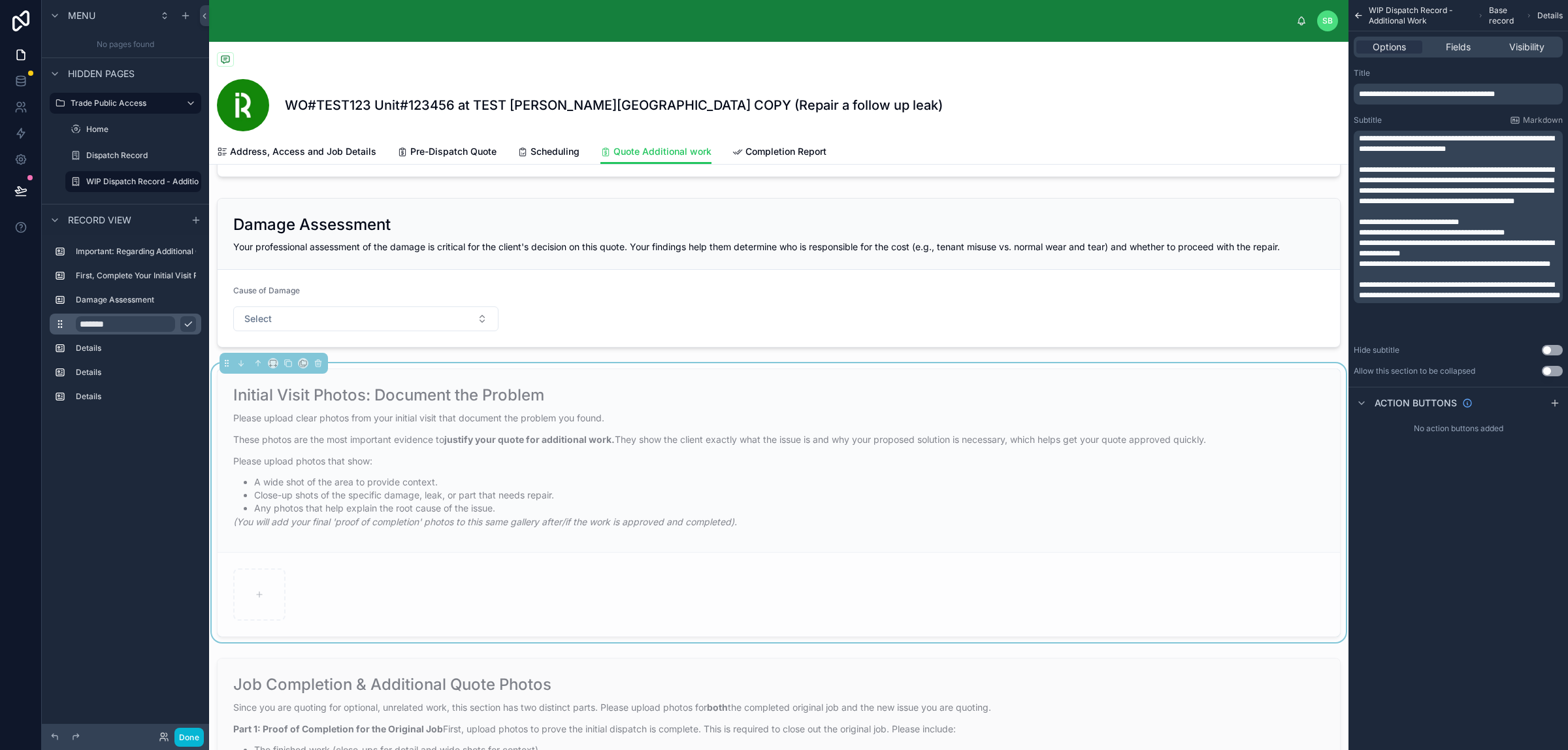
click at [138, 324] on input "*******" at bounding box center [124, 324] width 99 height 16
type input "*"
paste input "**********"
type input "**********"
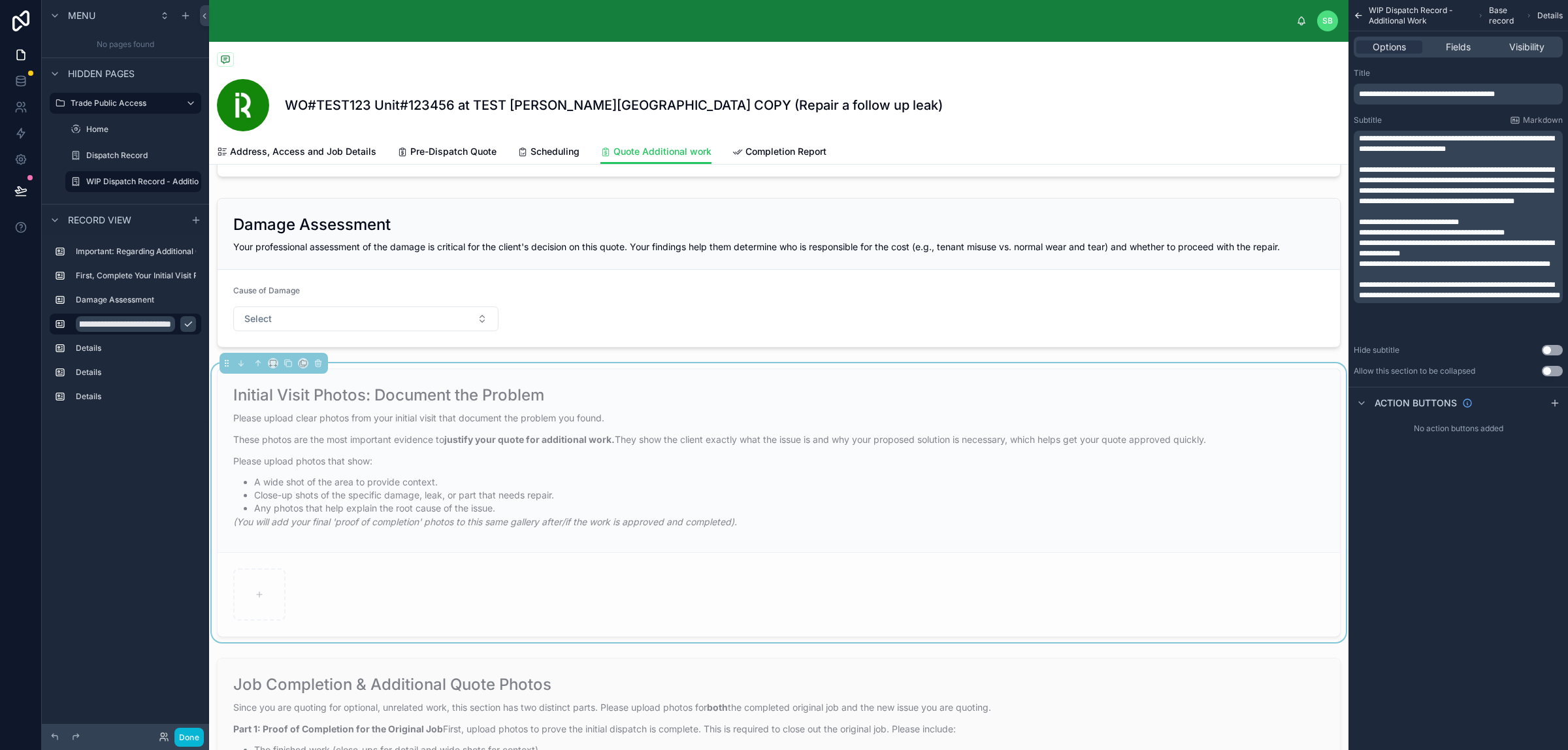
click at [189, 322] on icon "scrollable content" at bounding box center [188, 324] width 11 height 11
click at [131, 347] on label "Details" at bounding box center [132, 348] width 115 height 11
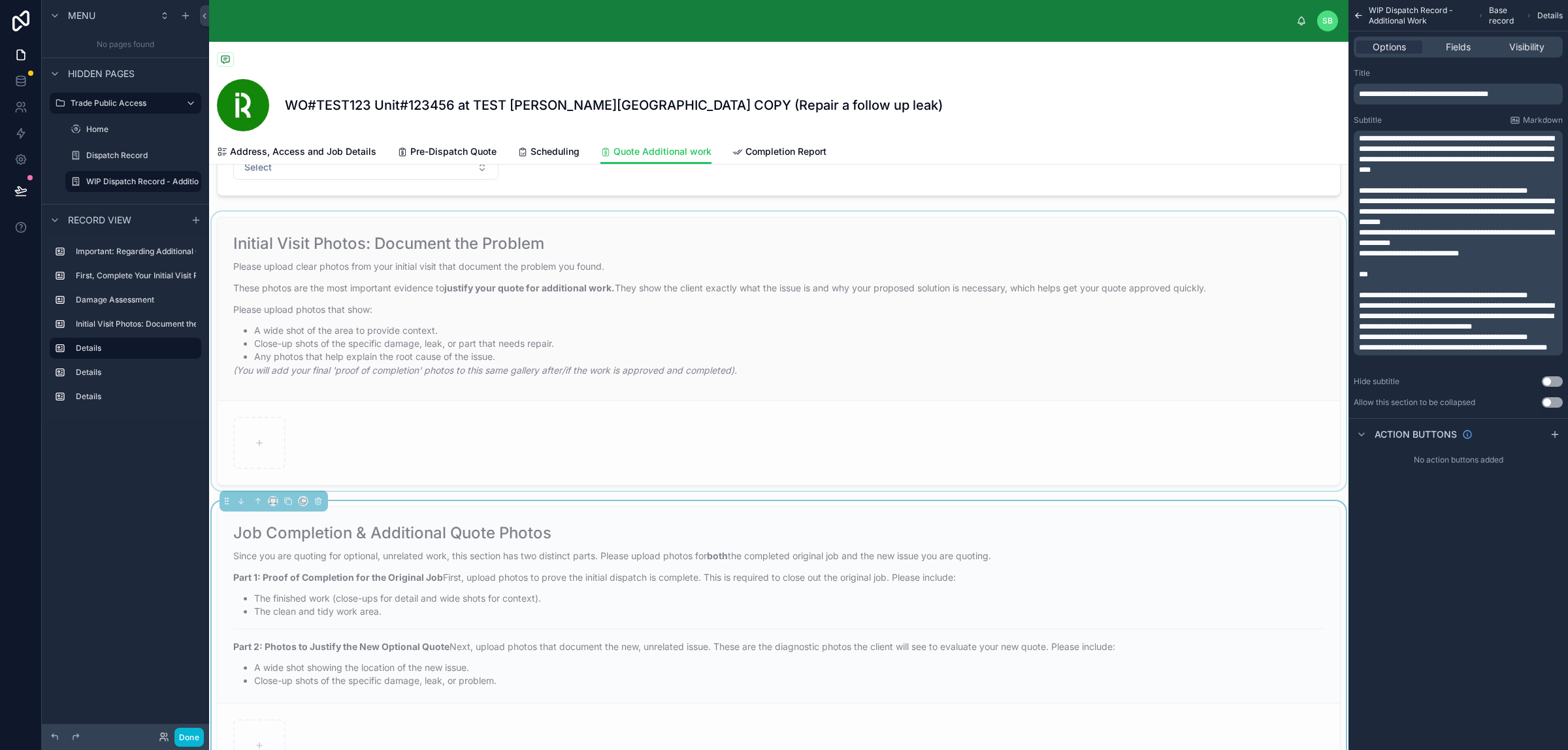
scroll to position [735, 0]
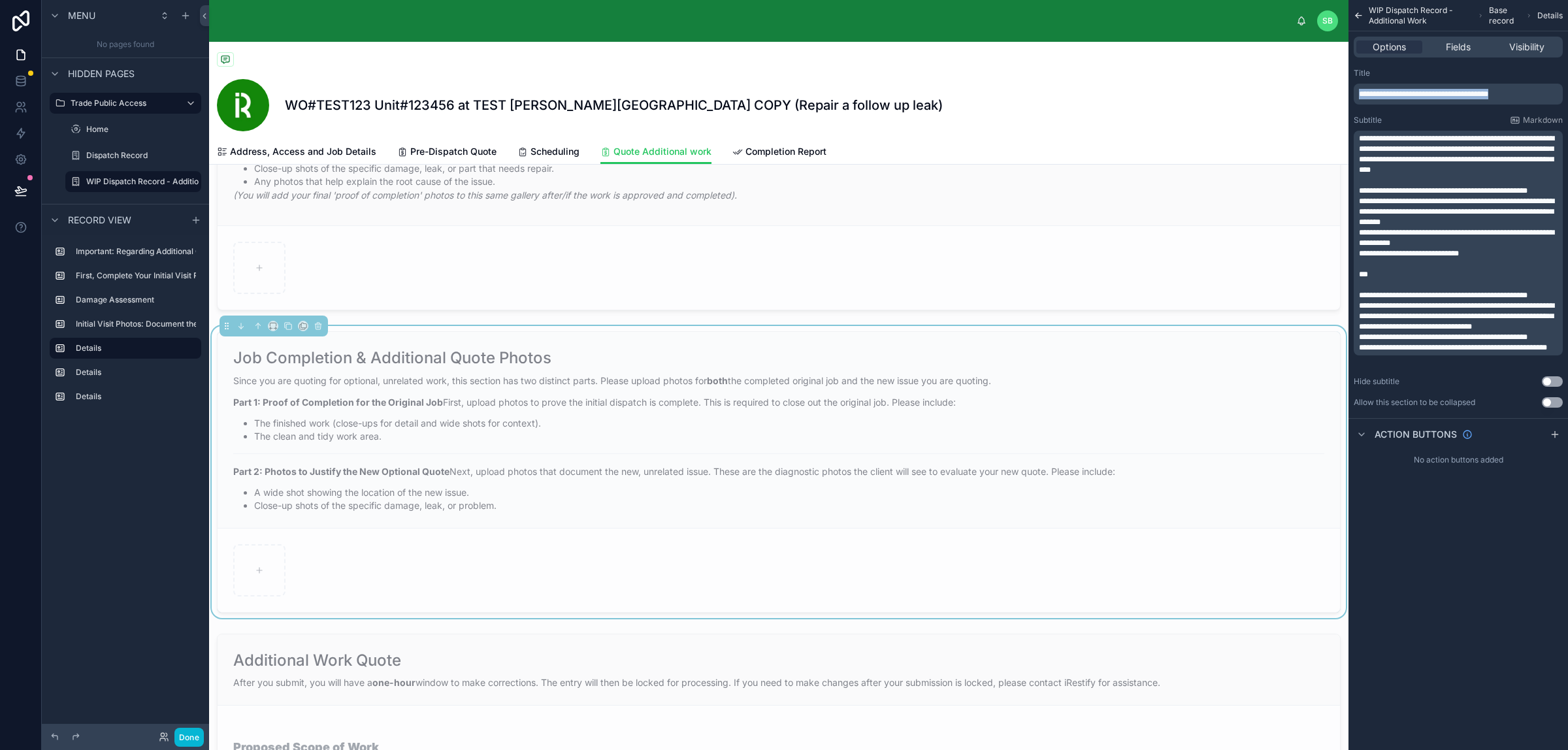
drag, startPoint x: 1527, startPoint y: 93, endPoint x: 1331, endPoint y: 99, distance: 196.1
click at [1254, 95] on div "SB Stefano Bosello WO#TEST123 Unit#123456 at TEST Perla West Tower COPY (Repair…" at bounding box center [888, 375] width 1359 height 750
copy span "**********"
click at [124, 348] on label "Details" at bounding box center [132, 348] width 115 height 11
click at [188, 350] on icon "scrollable content" at bounding box center [191, 348] width 11 height 11
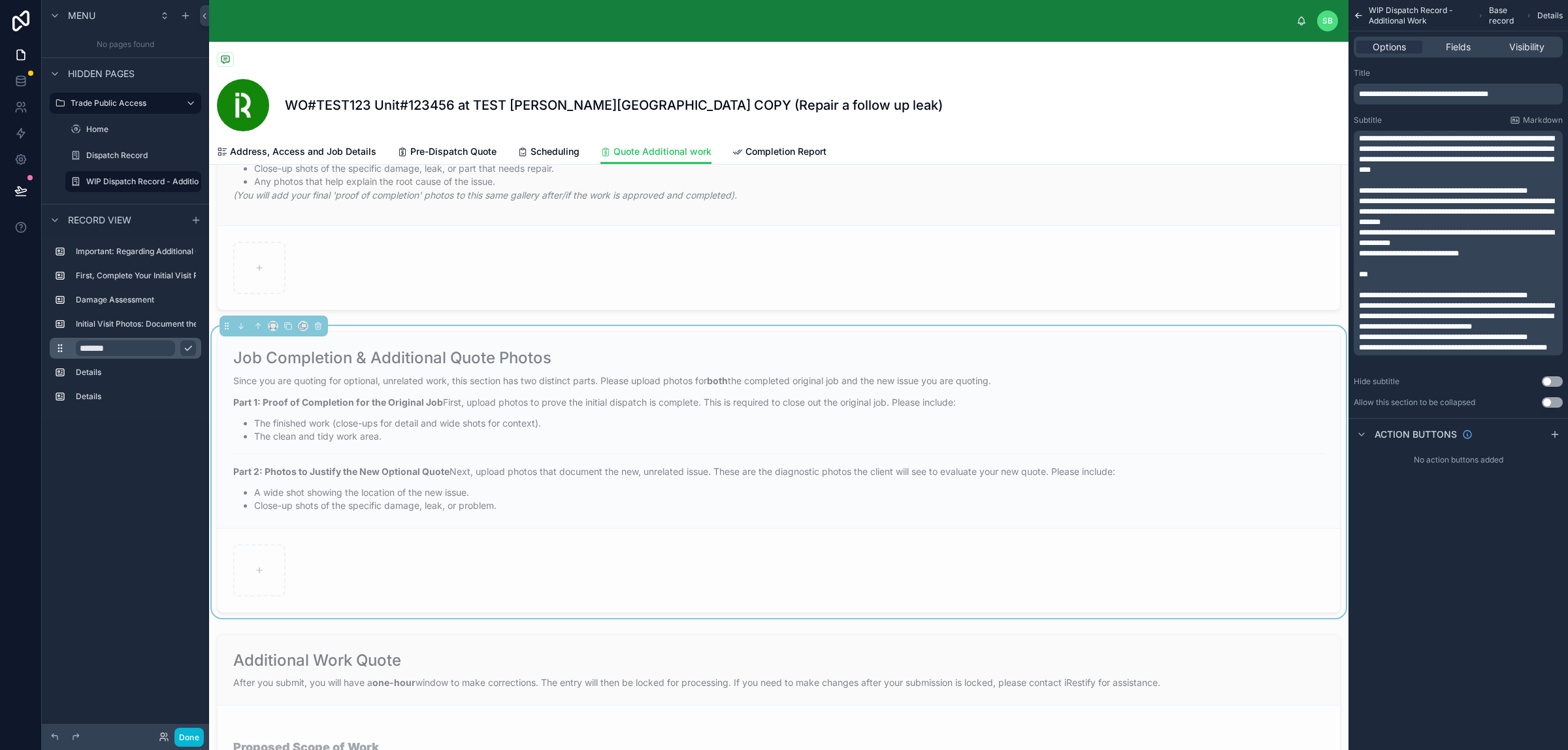
click at [126, 346] on input "*******" at bounding box center [124, 348] width 99 height 16
type input "*"
paste input "**********"
type input "**********"
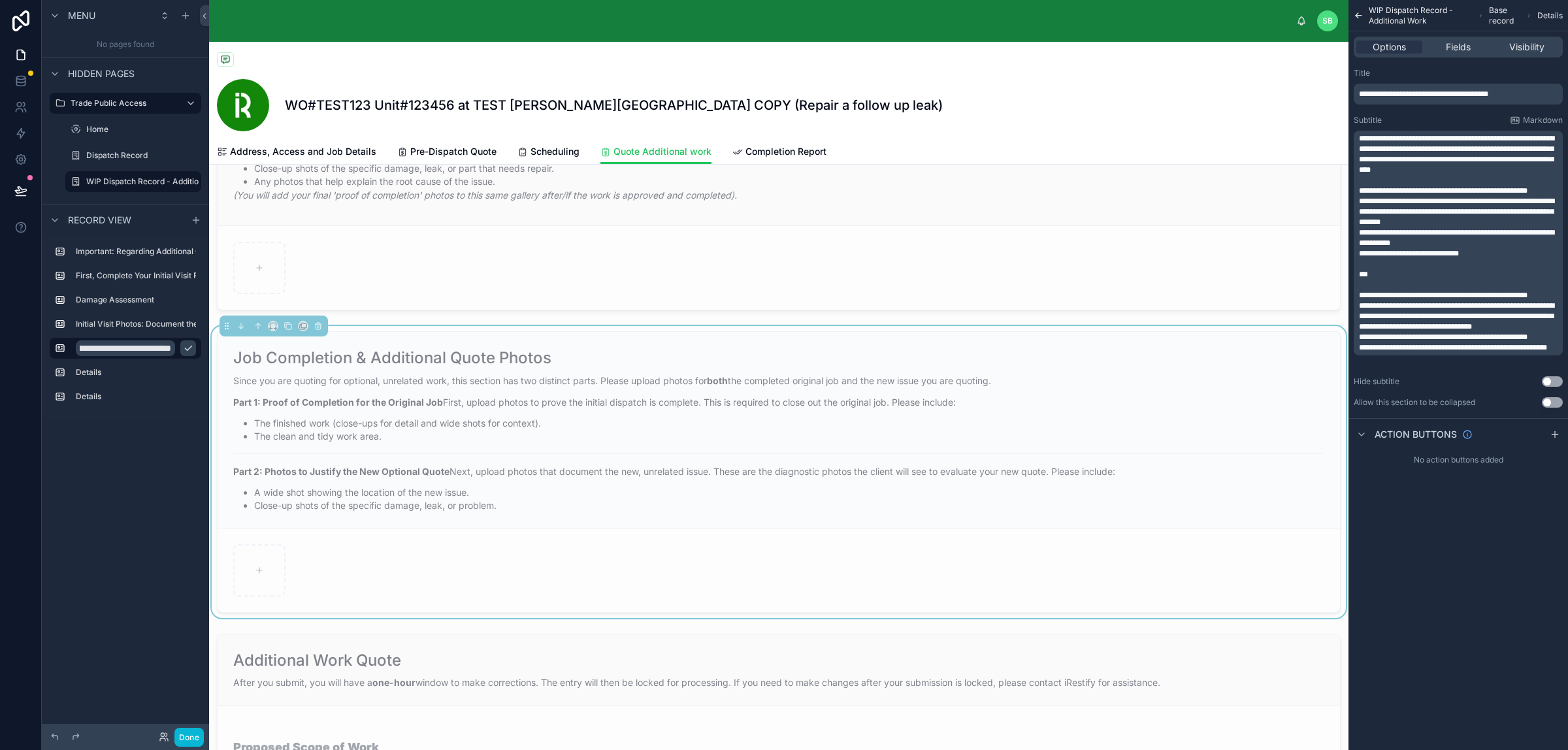
scroll to position [0, 0]
click at [189, 350] on icon "scrollable content" at bounding box center [188, 348] width 11 height 11
click at [102, 368] on label "Details" at bounding box center [132, 372] width 115 height 11
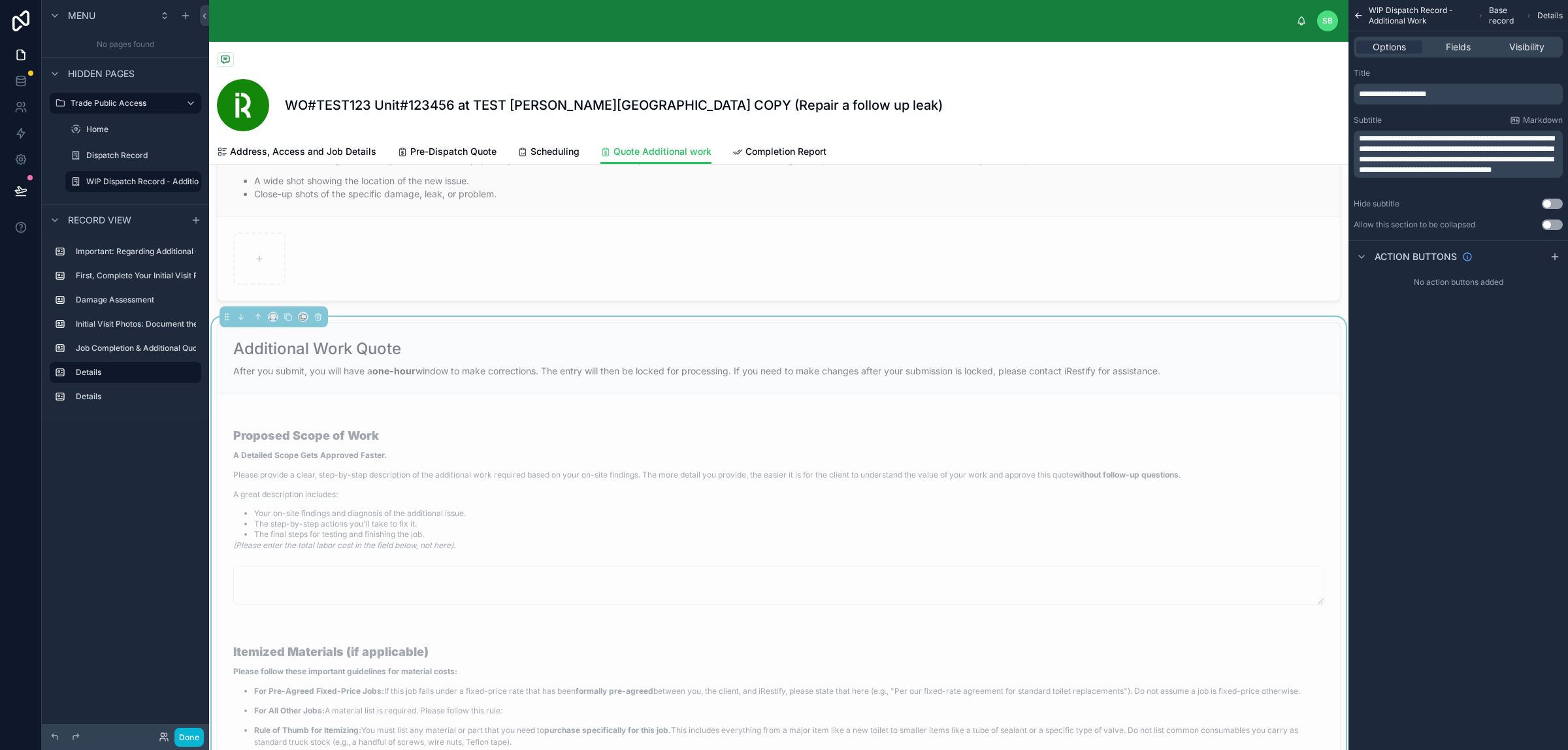
scroll to position [1062, 0]
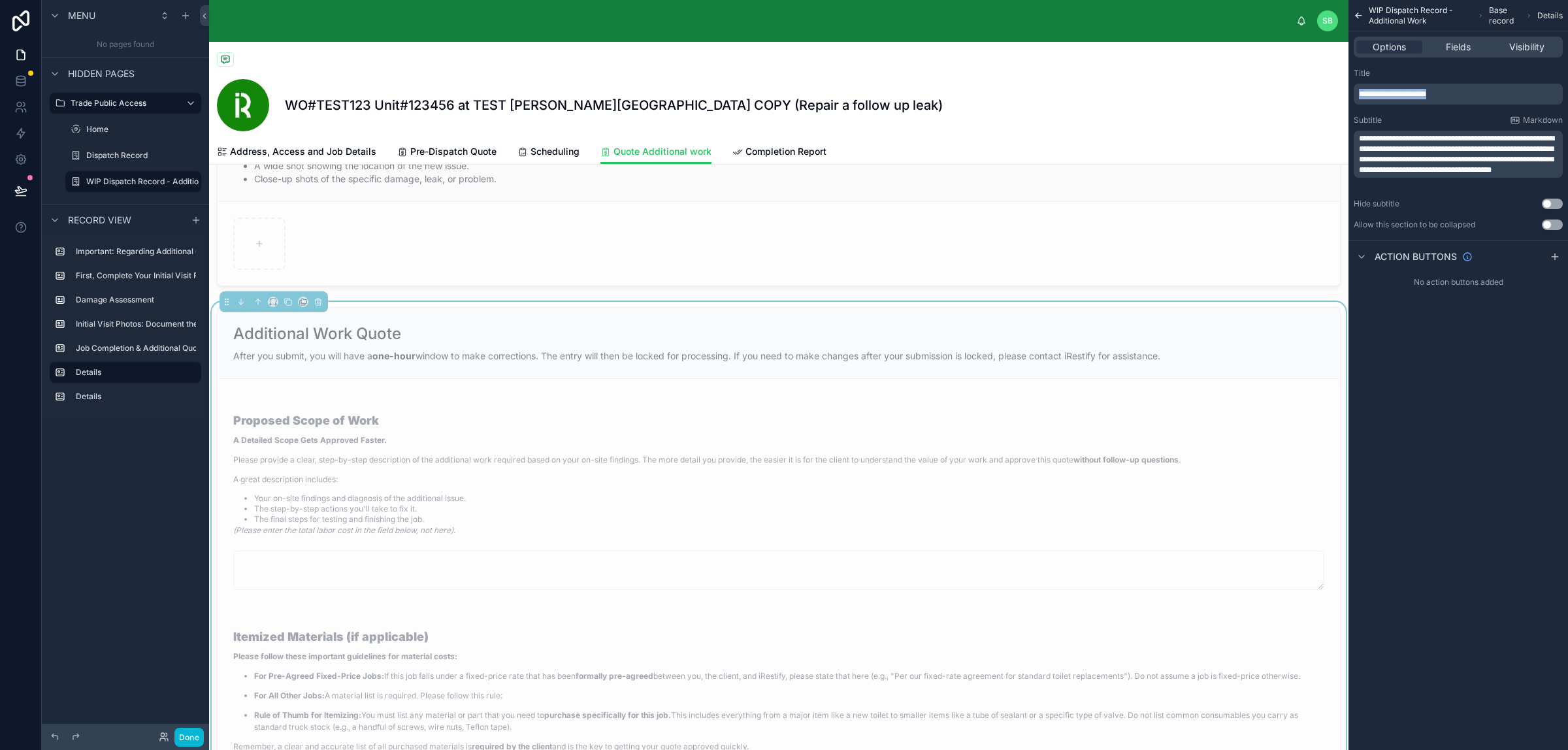
drag, startPoint x: 1459, startPoint y: 93, endPoint x: 1334, endPoint y: 96, distance: 125.0
click at [1254, 96] on div "SB Stefano Bosello WO#TEST123 Unit#123456 at TEST Perla West Tower COPY (Repair…" at bounding box center [888, 375] width 1359 height 750
copy span "**********"
click at [136, 371] on label "Details" at bounding box center [132, 372] width 115 height 11
click at [194, 371] on icon "scrollable content" at bounding box center [191, 372] width 11 height 11
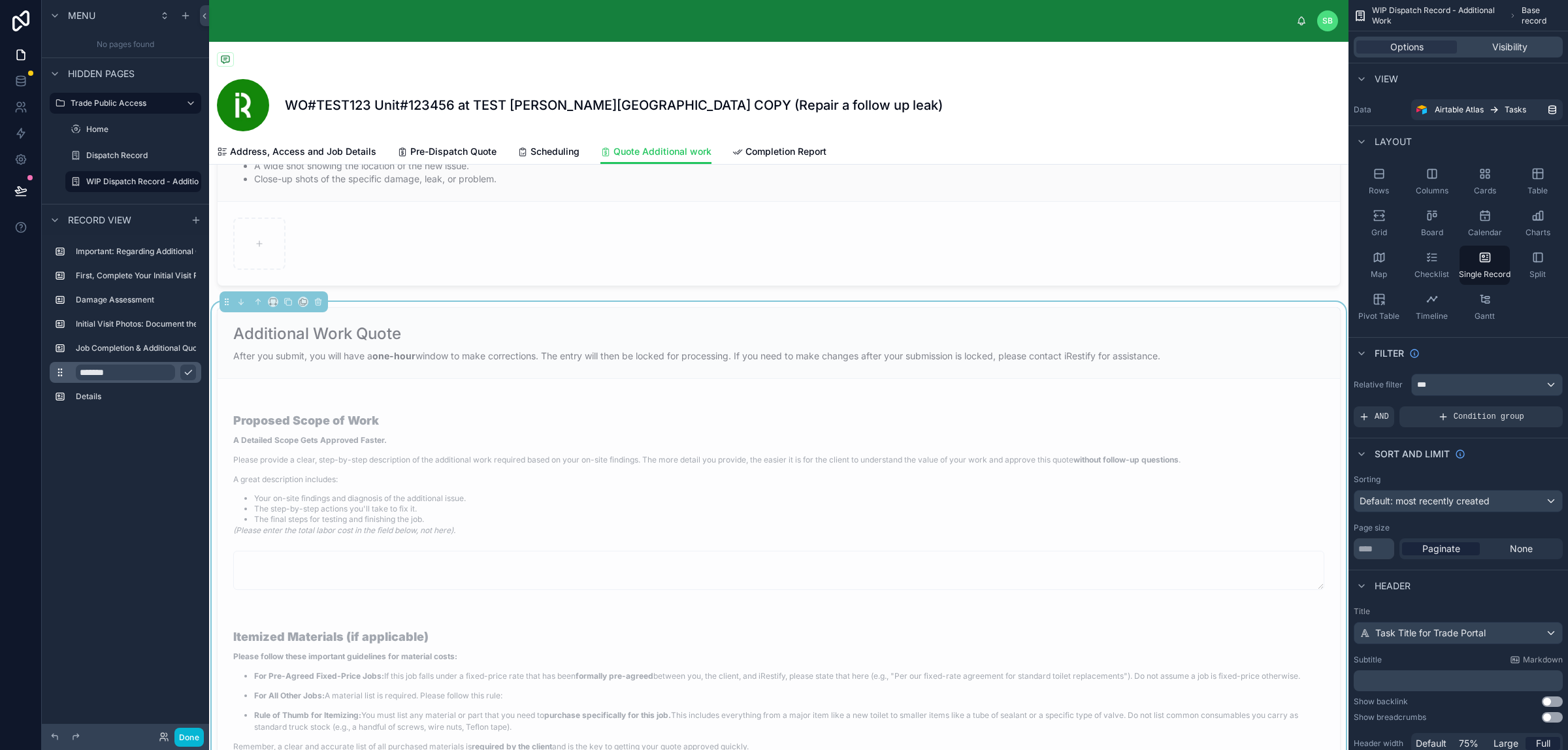
click at [136, 378] on input "*******" at bounding box center [124, 372] width 99 height 16
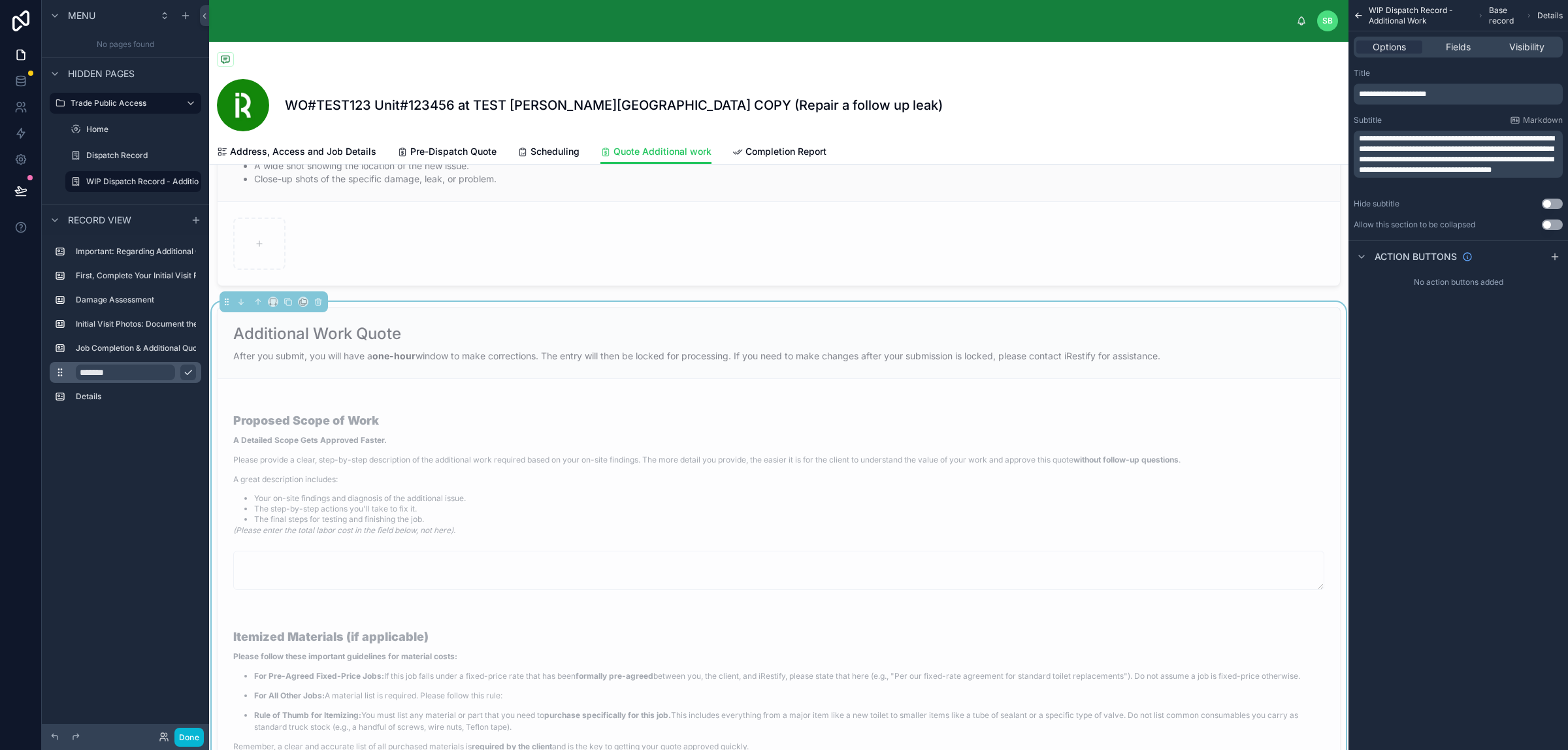
click at [118, 371] on input "*******" at bounding box center [124, 372] width 99 height 16
type input "*"
paste input "**********"
type input "**********"
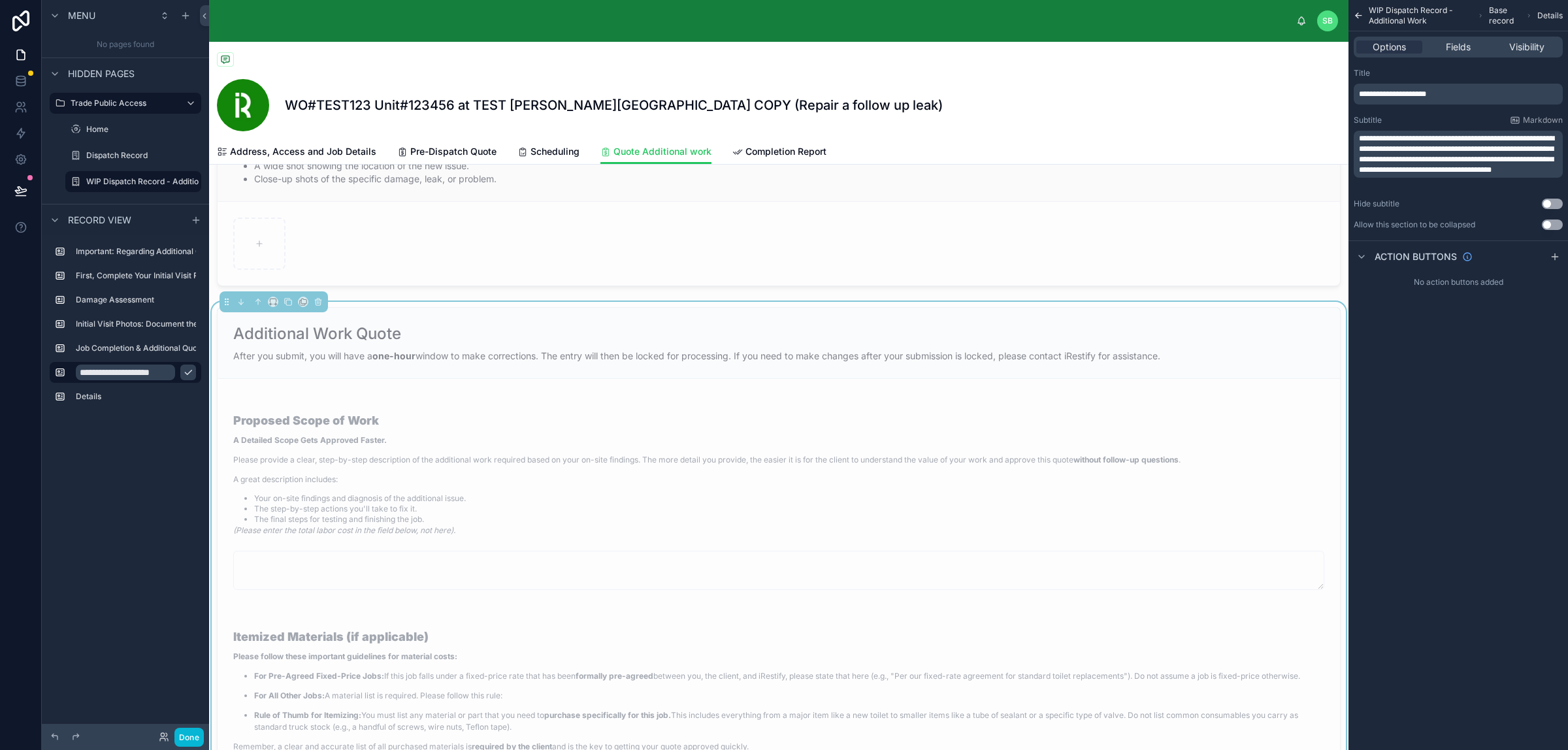
scroll to position [0, 0]
click at [187, 373] on icon "scrollable content" at bounding box center [188, 372] width 11 height 11
click at [114, 396] on label "Details" at bounding box center [132, 397] width 115 height 11
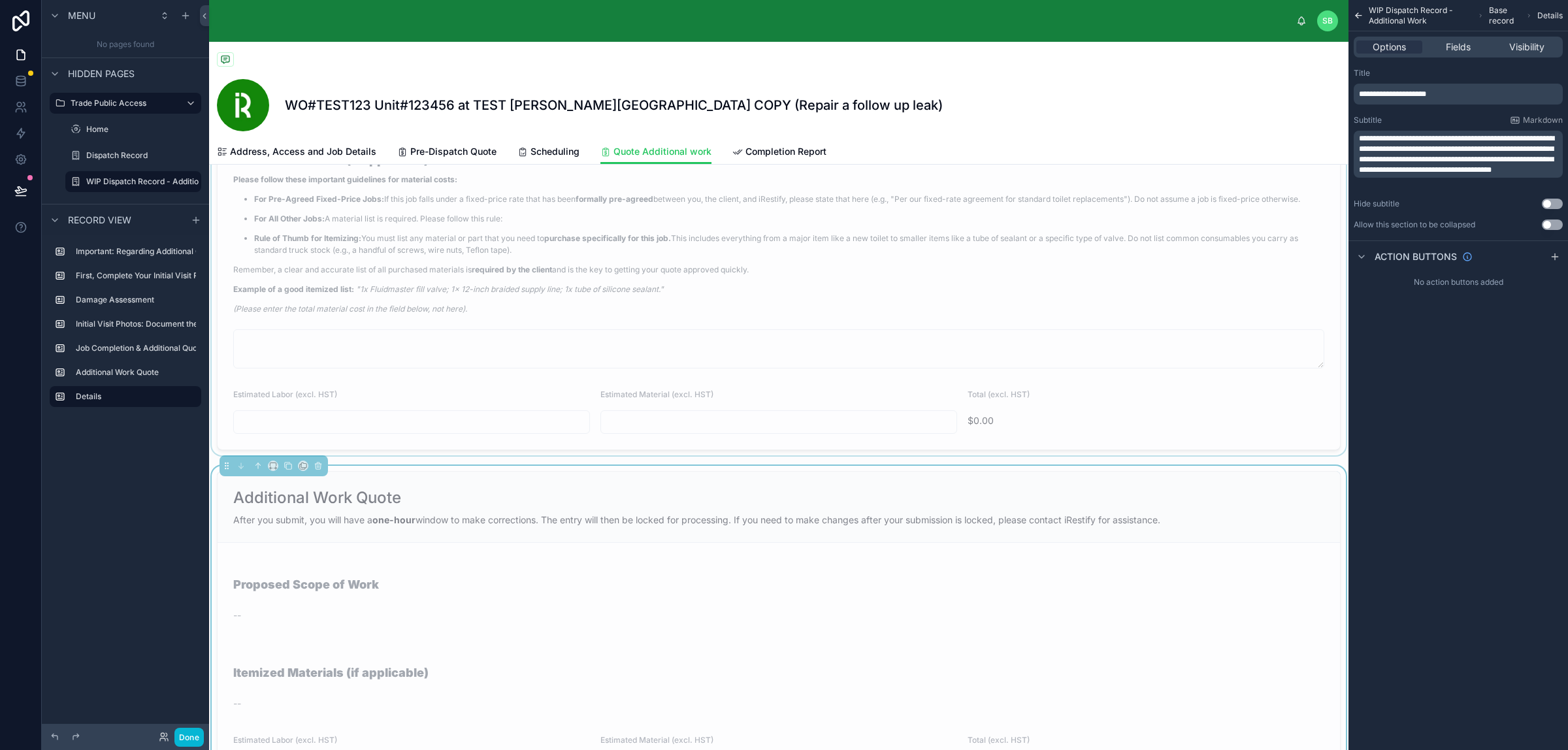
scroll to position [1552, 0]
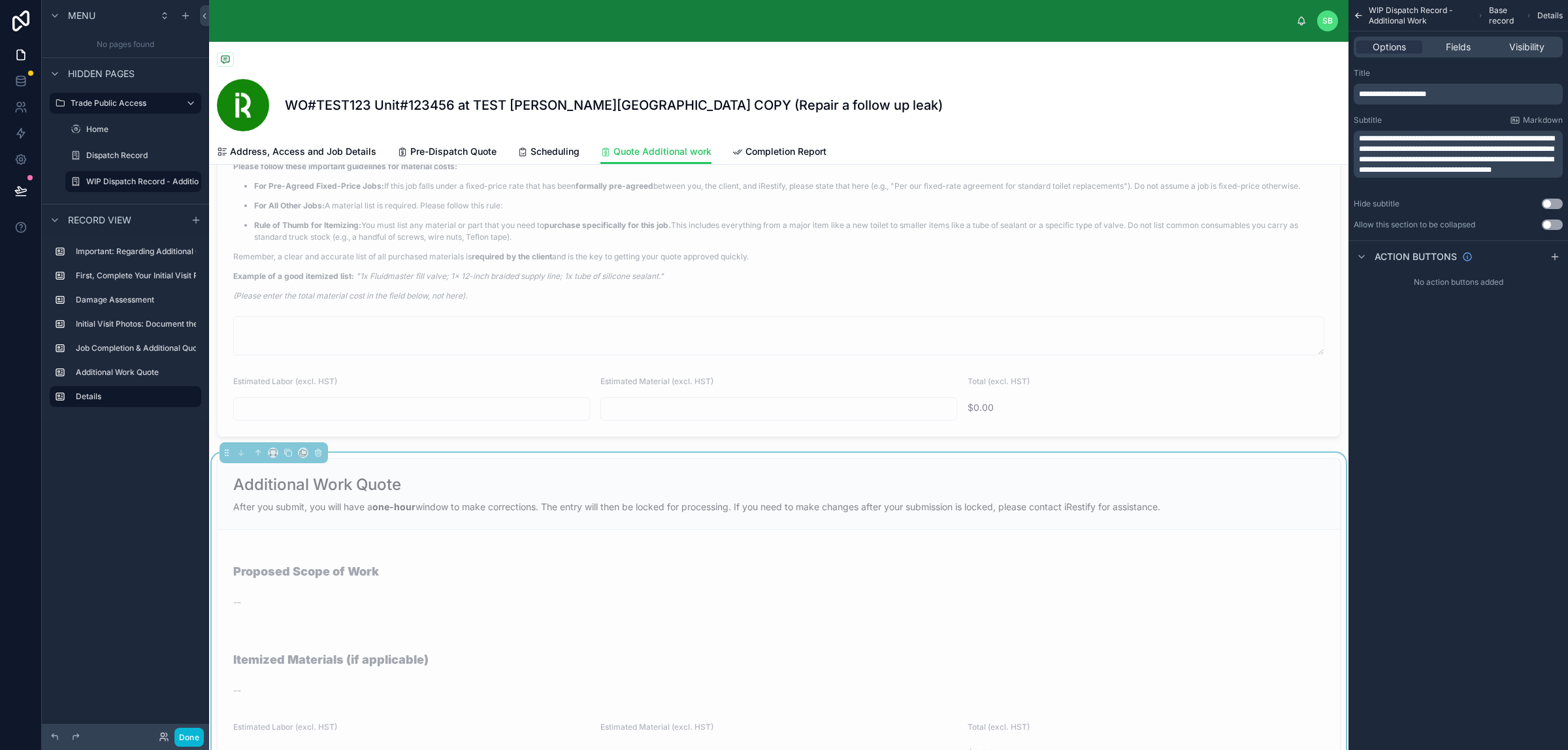
click at [1254, 95] on p "**********" at bounding box center [1459, 94] width 201 height 11
drag, startPoint x: 1474, startPoint y: 93, endPoint x: 1355, endPoint y: 89, distance: 119.1
click at [1254, 89] on div "**********" at bounding box center [1458, 94] width 209 height 21
click at [122, 397] on label "Details" at bounding box center [132, 397] width 115 height 11
click at [193, 393] on icon "scrollable content" at bounding box center [191, 397] width 11 height 11
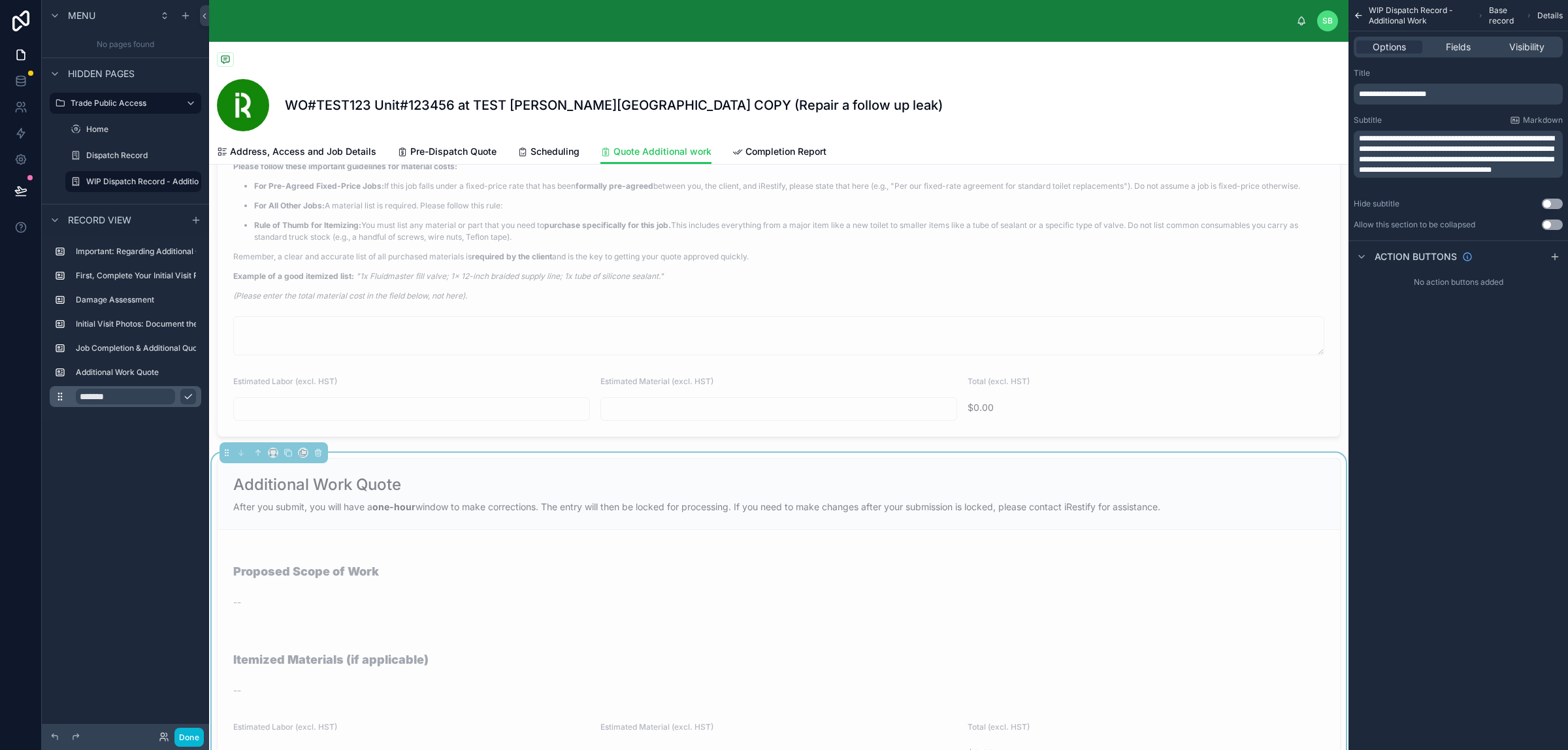
click at [138, 397] on input "*******" at bounding box center [124, 397] width 99 height 16
type input "*"
paste input "**********"
type input "**********"
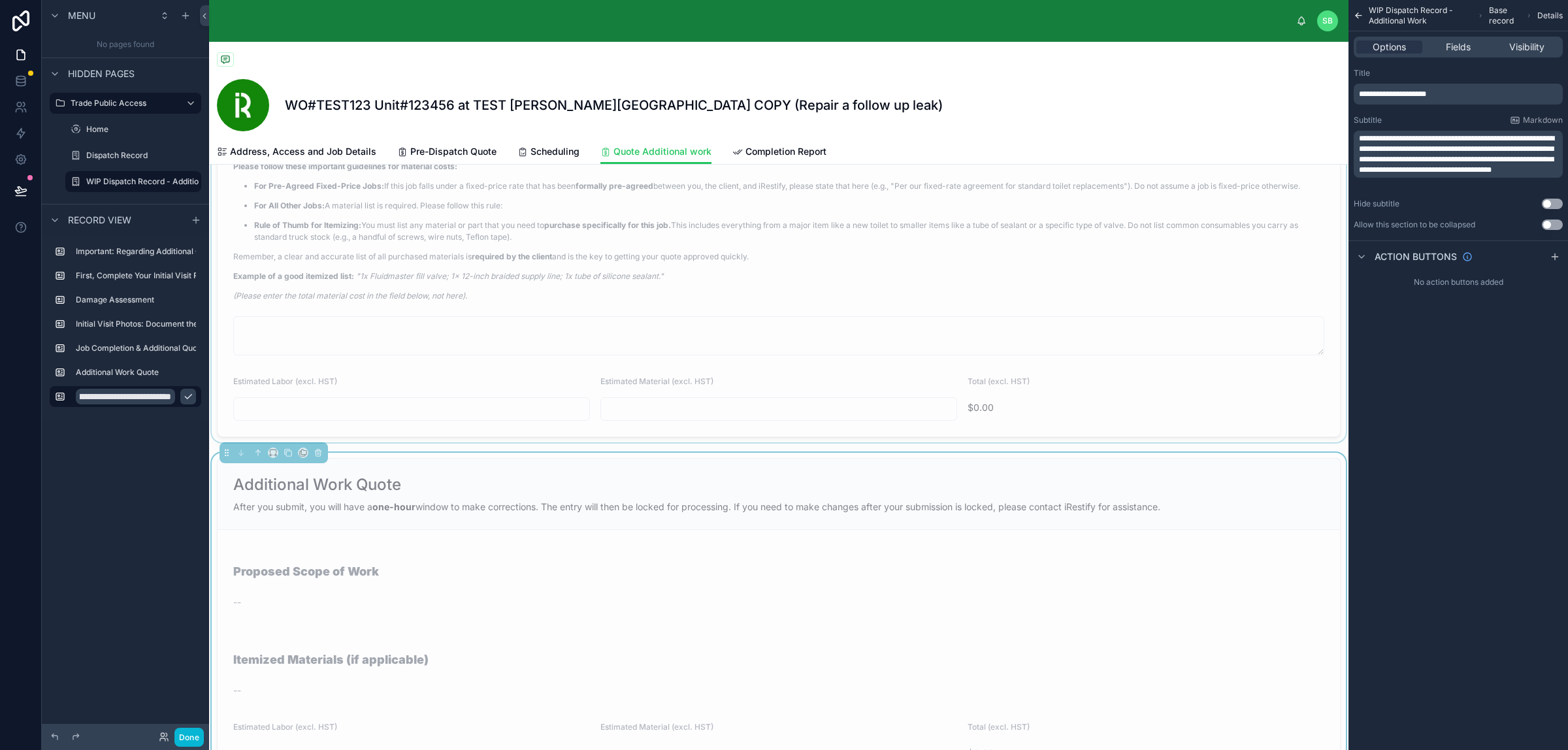
click at [560, 272] on div at bounding box center [779, 127] width 1139 height 631
click at [191, 599] on button "Done" at bounding box center [189, 738] width 30 height 19
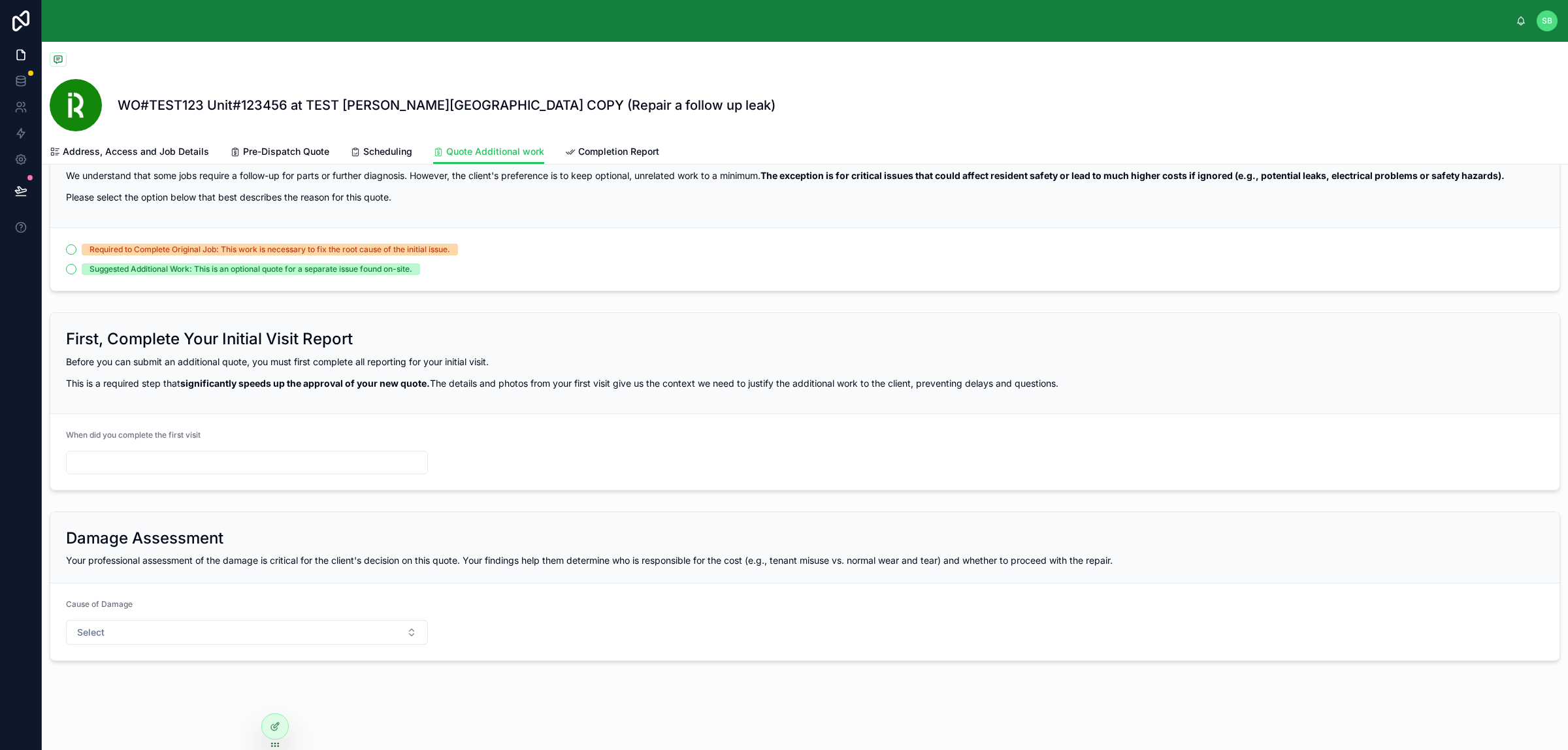
scroll to position [82, 0]
click at [265, 599] on div at bounding box center [275, 726] width 26 height 25
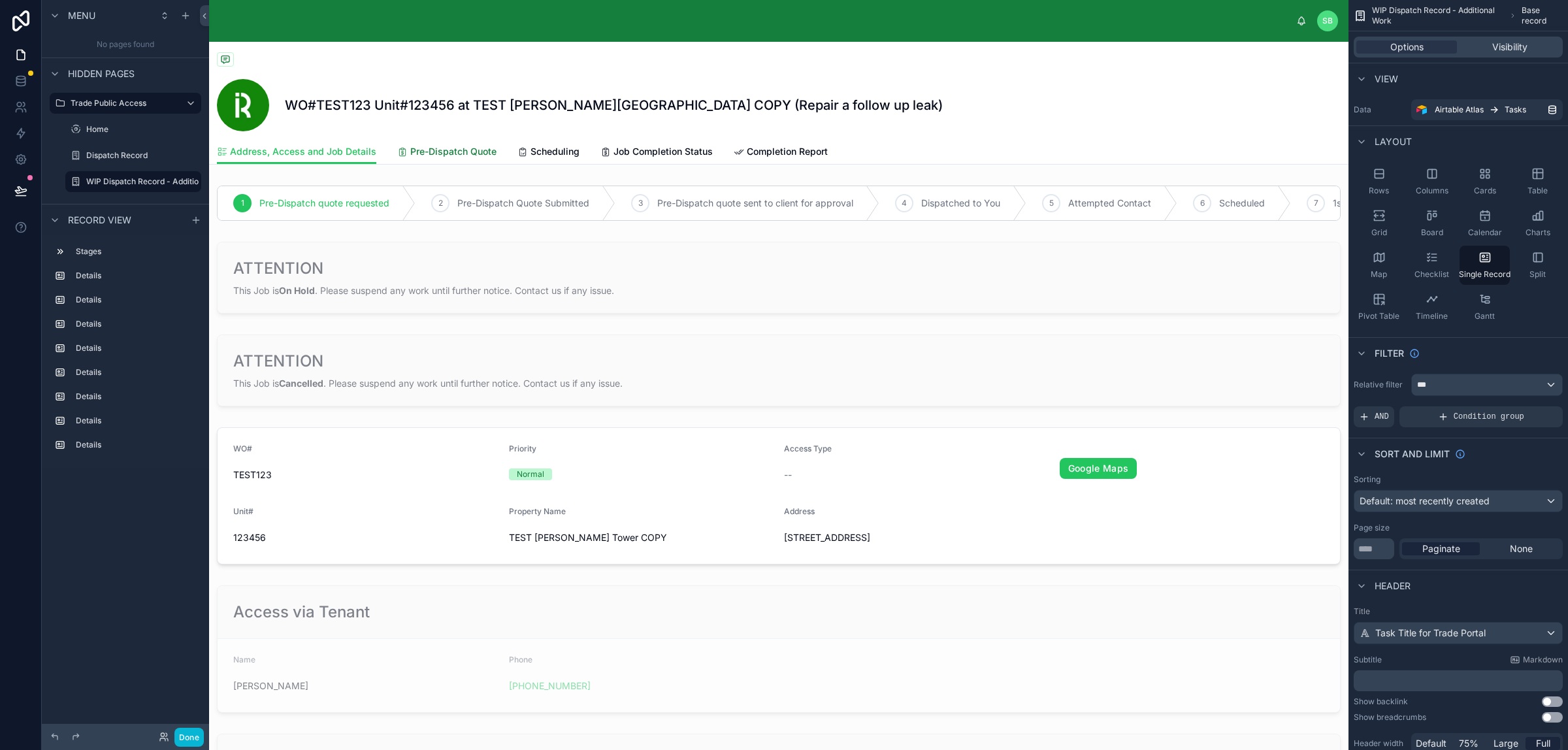
click at [463, 149] on span "Pre-Dispatch Quote" at bounding box center [453, 152] width 86 height 13
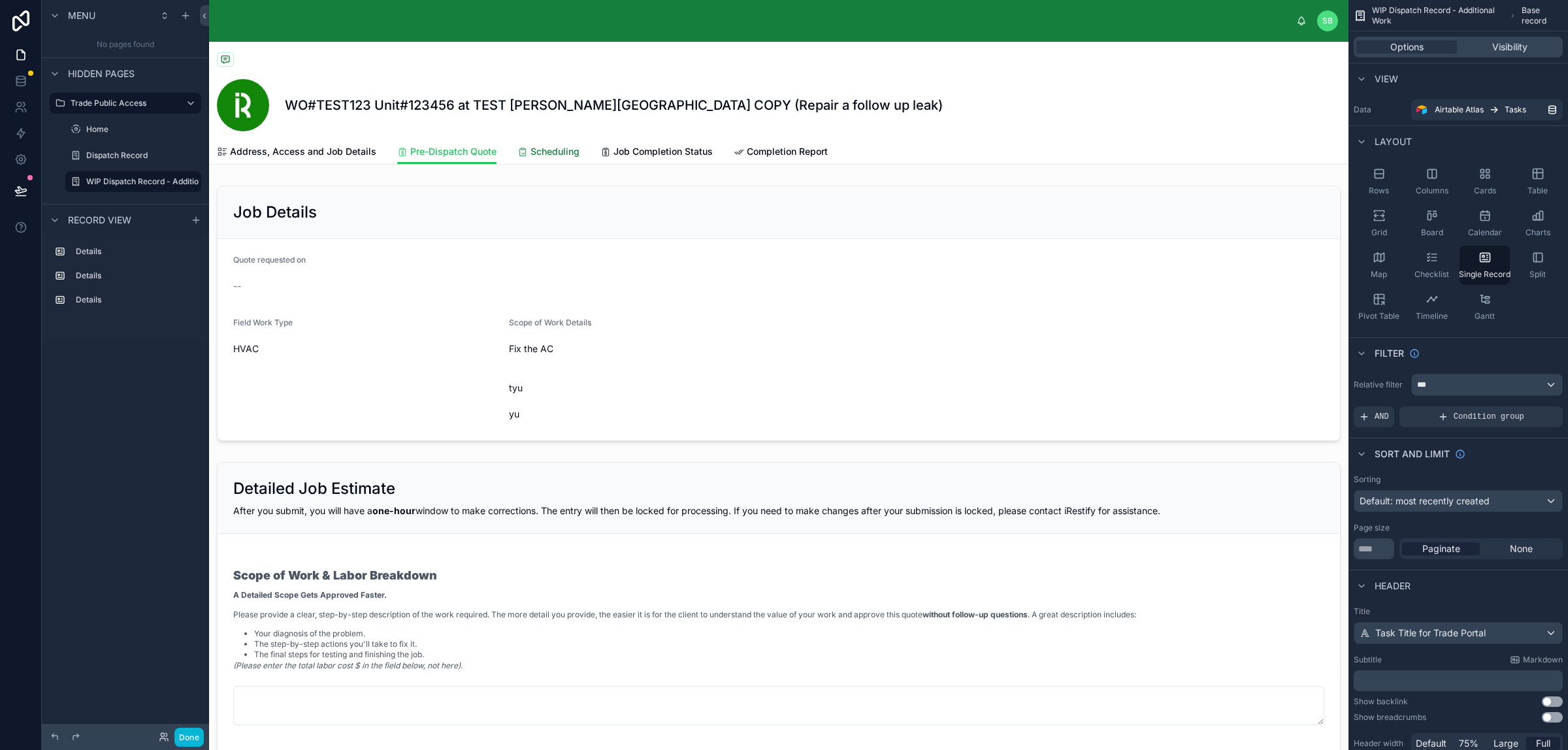
click at [543, 152] on span "Scheduling" at bounding box center [554, 152] width 49 height 13
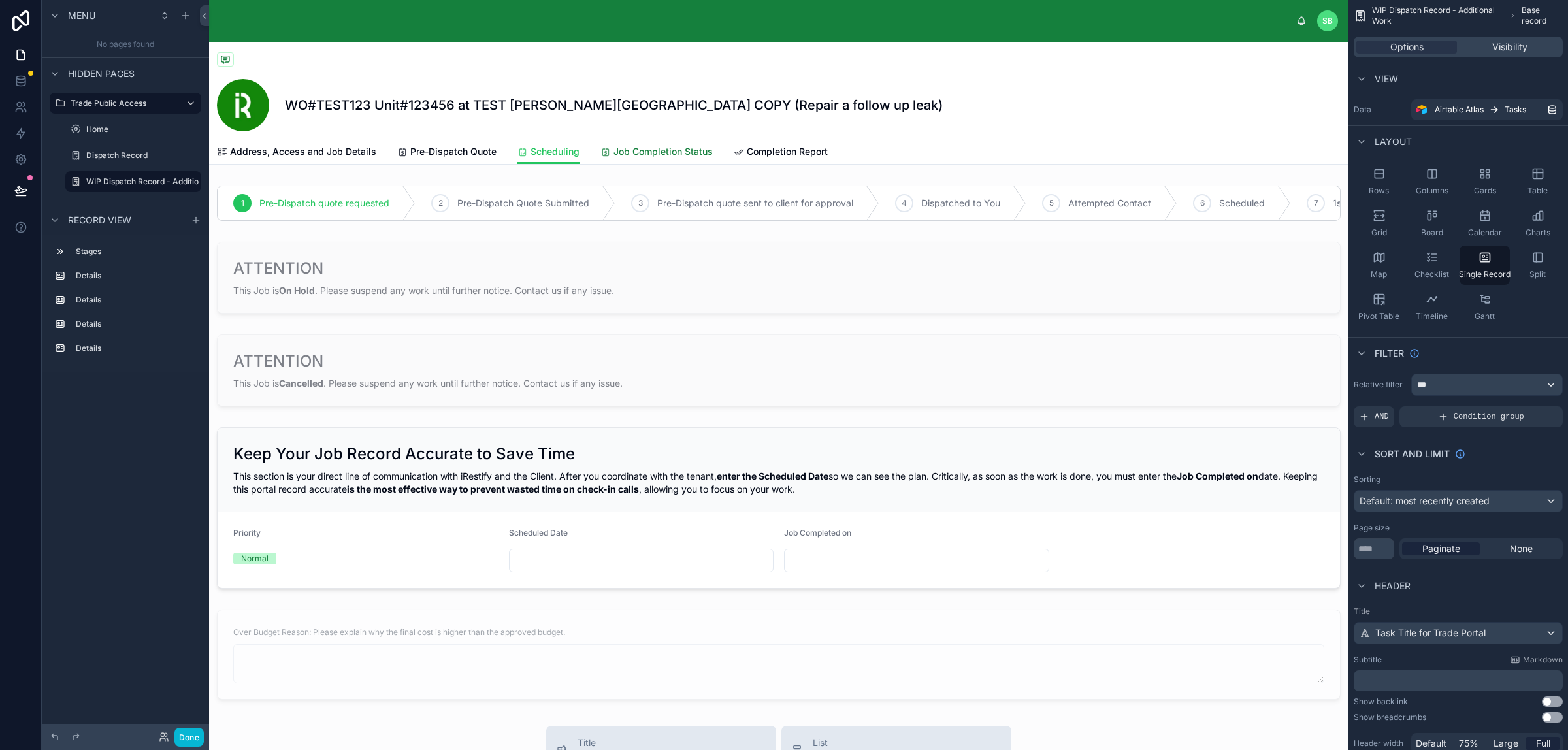
click at [638, 150] on span "Job Completion Status" at bounding box center [662, 152] width 99 height 13
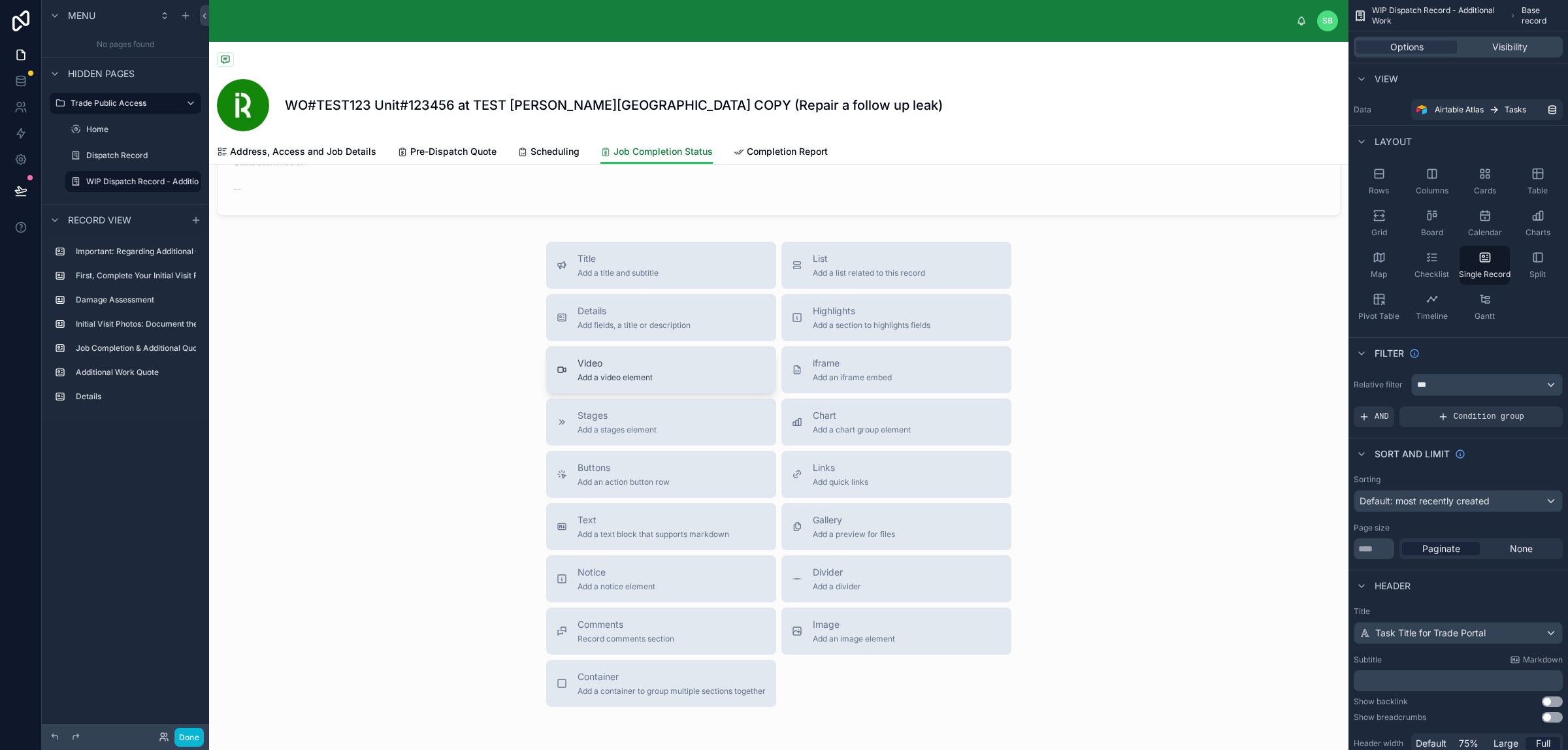
scroll to position [2242, 0]
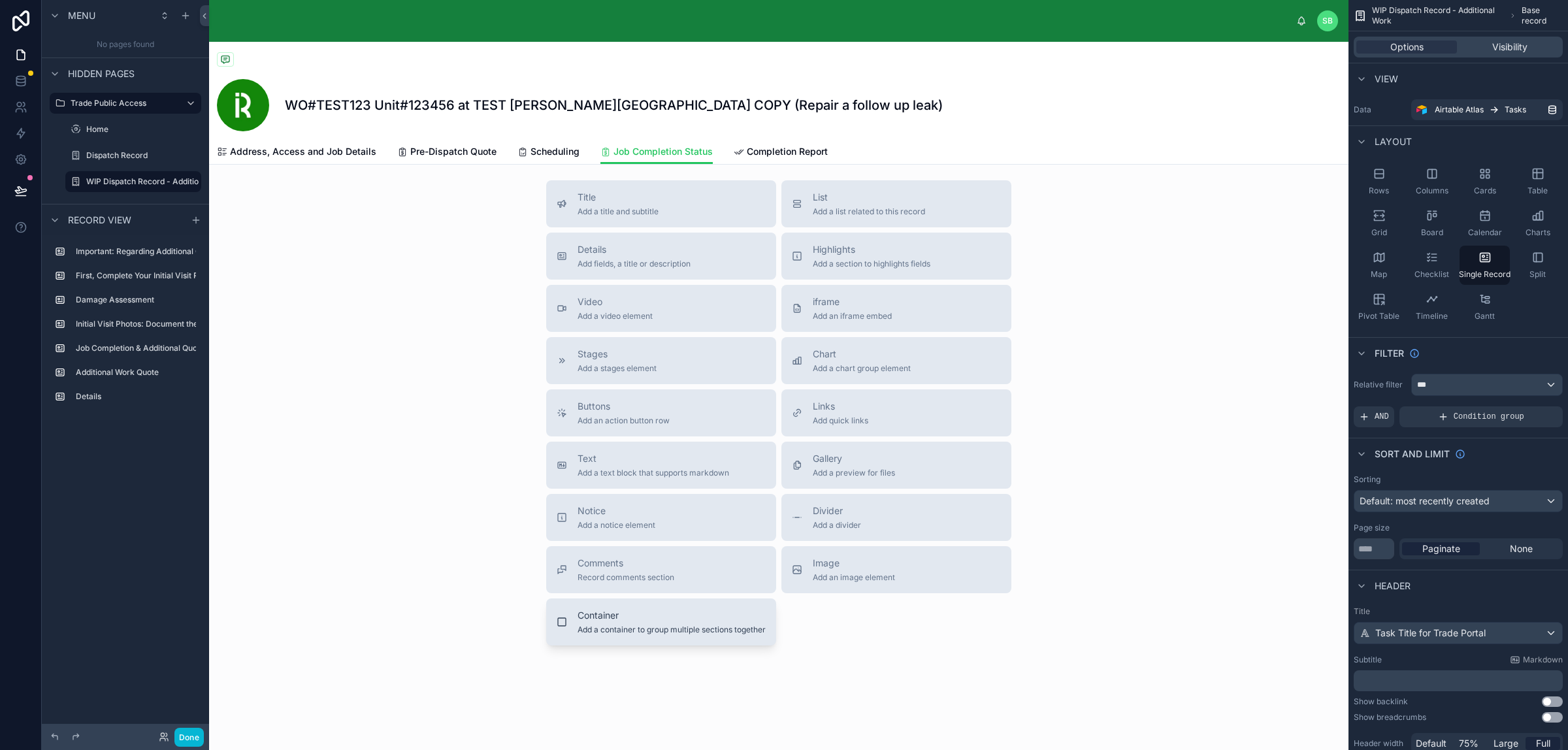
click at [659, 599] on span "Add a container to group multiple sections together" at bounding box center [671, 630] width 188 height 11
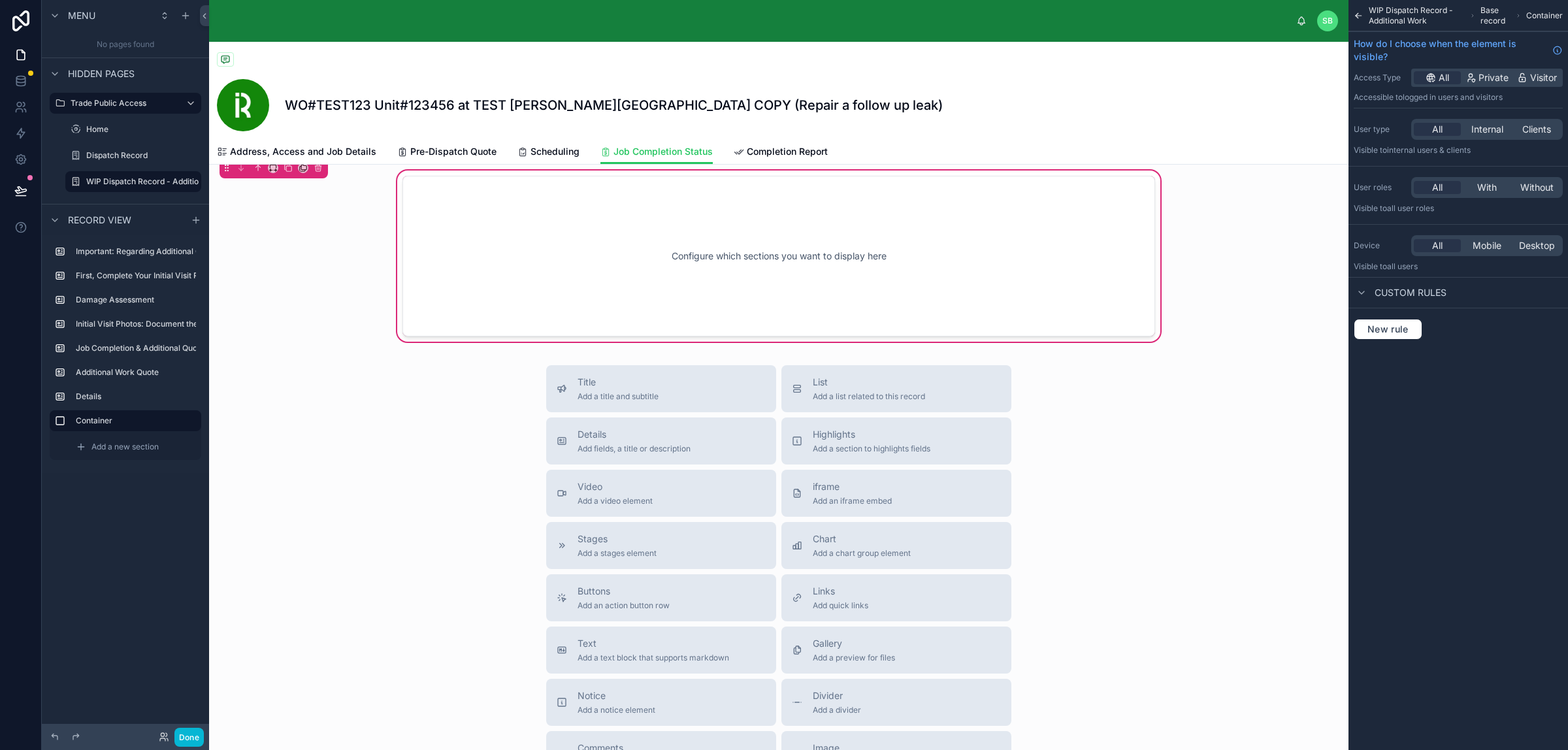
scroll to position [2105, 0]
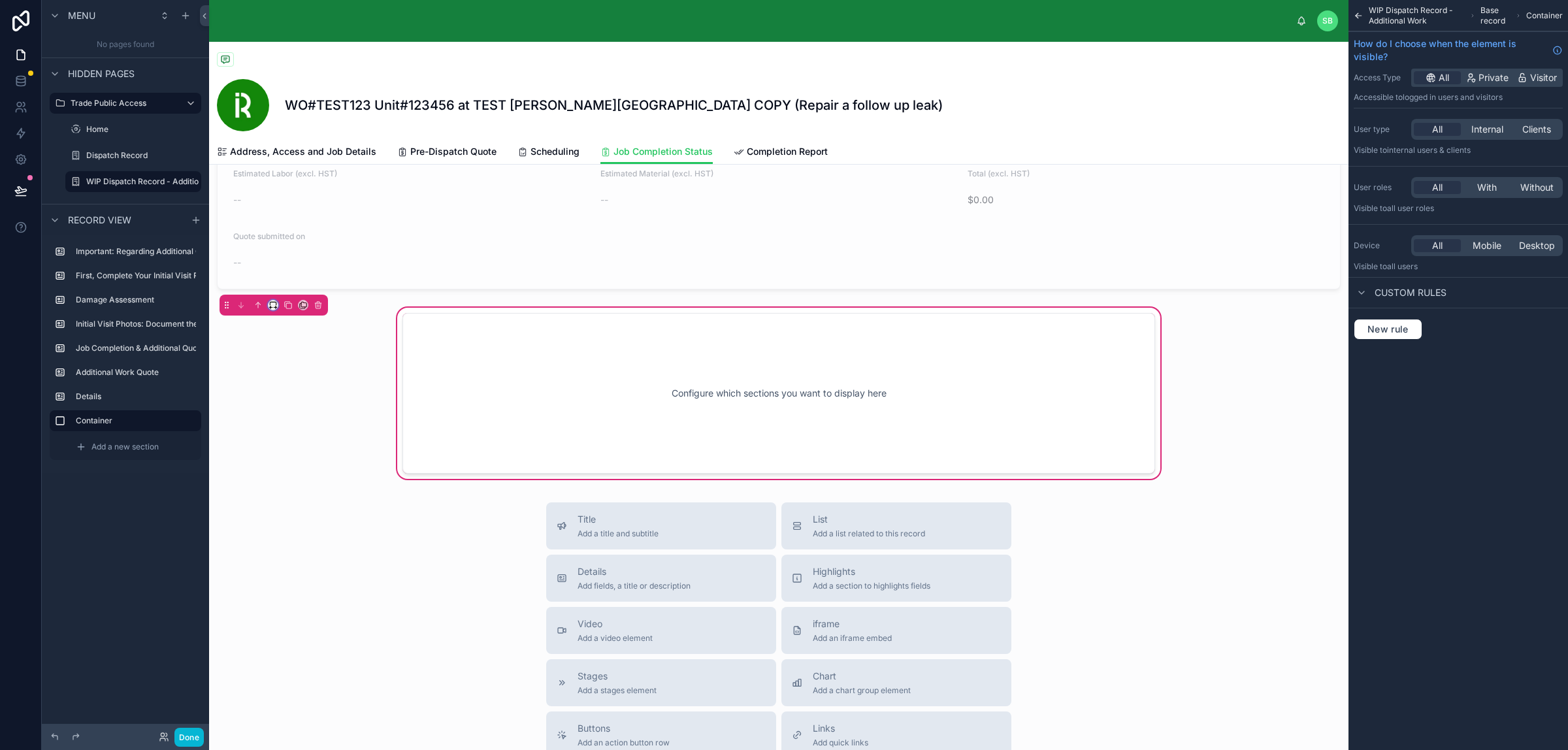
click at [269, 306] on icon at bounding box center [272, 305] width 9 height 9
click at [288, 475] on span "Full width" at bounding box center [299, 481] width 40 height 16
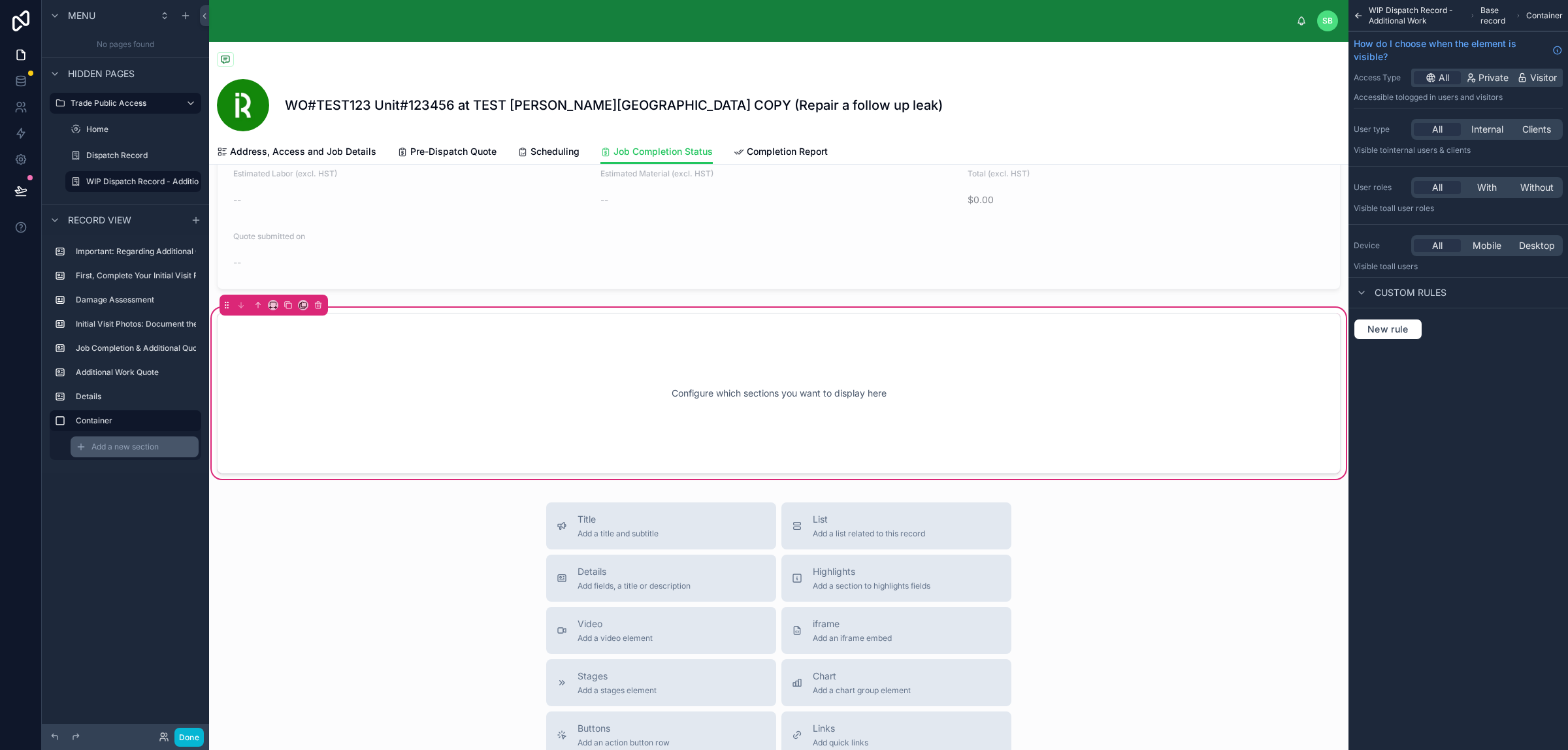
click at [107, 449] on span "Add a new section" at bounding box center [124, 447] width 67 height 11
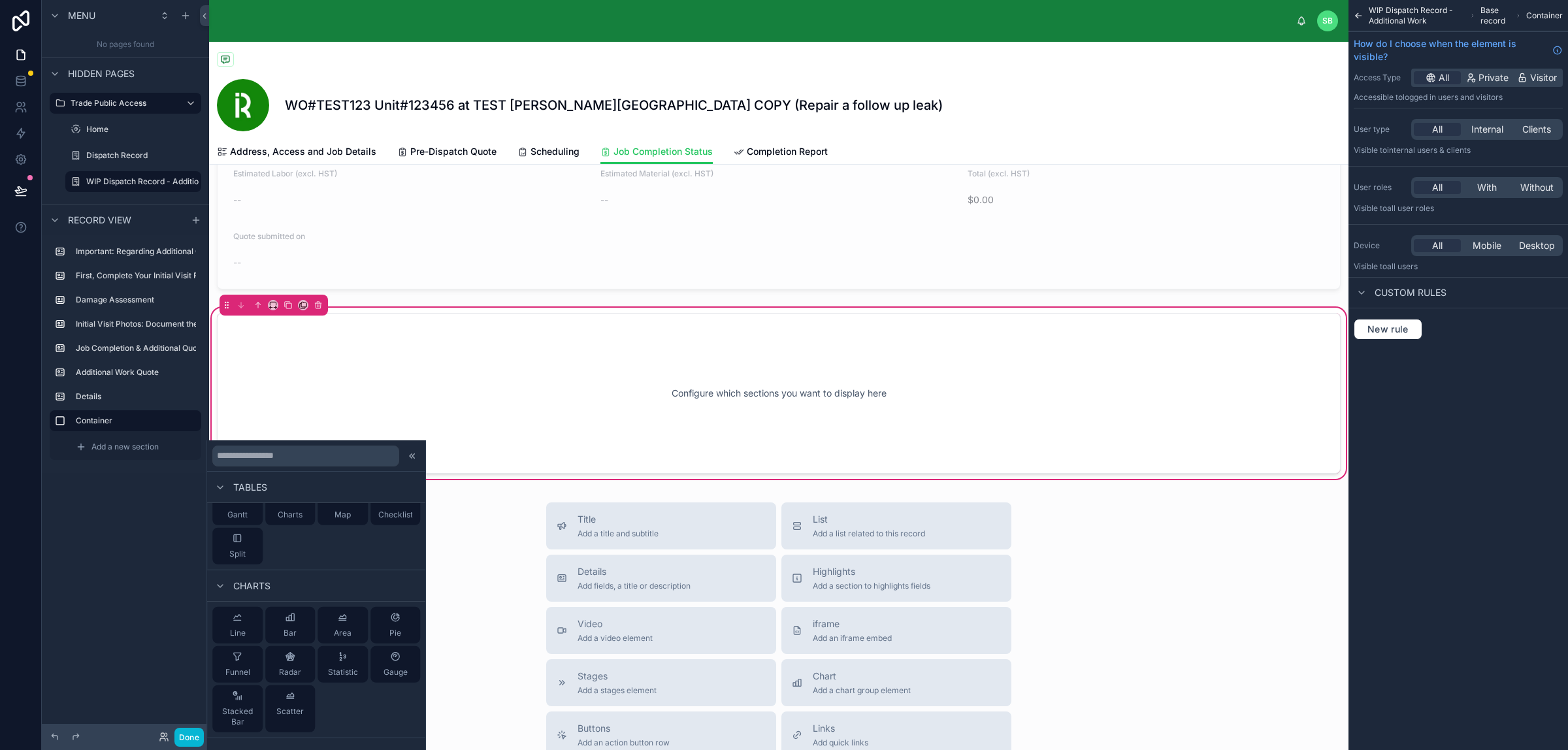
scroll to position [297, 0]
click at [124, 451] on span "Add a new section" at bounding box center [124, 447] width 67 height 11
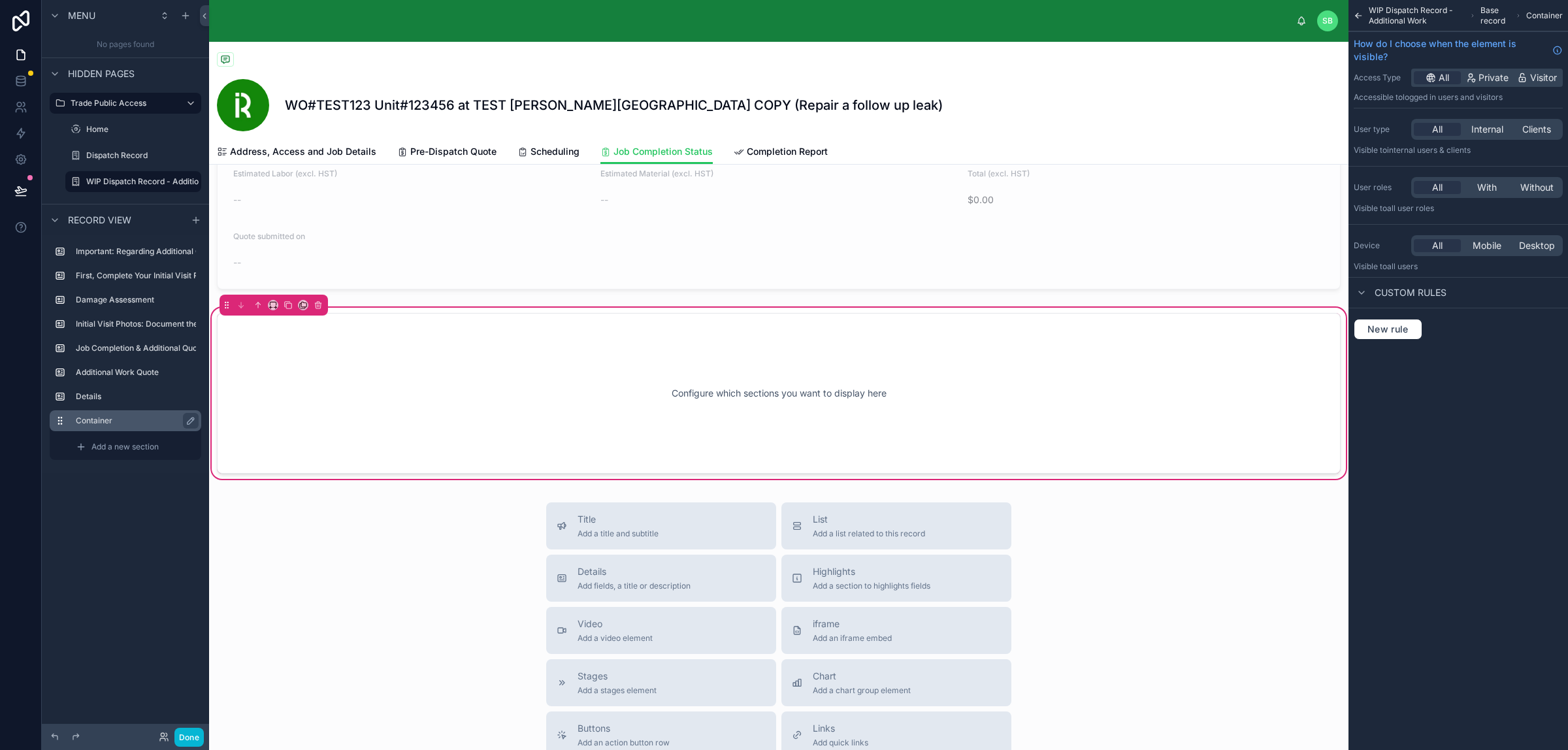
click at [79, 421] on label "Container" at bounding box center [132, 421] width 115 height 11
click at [320, 307] on icon at bounding box center [318, 305] width 9 height 9
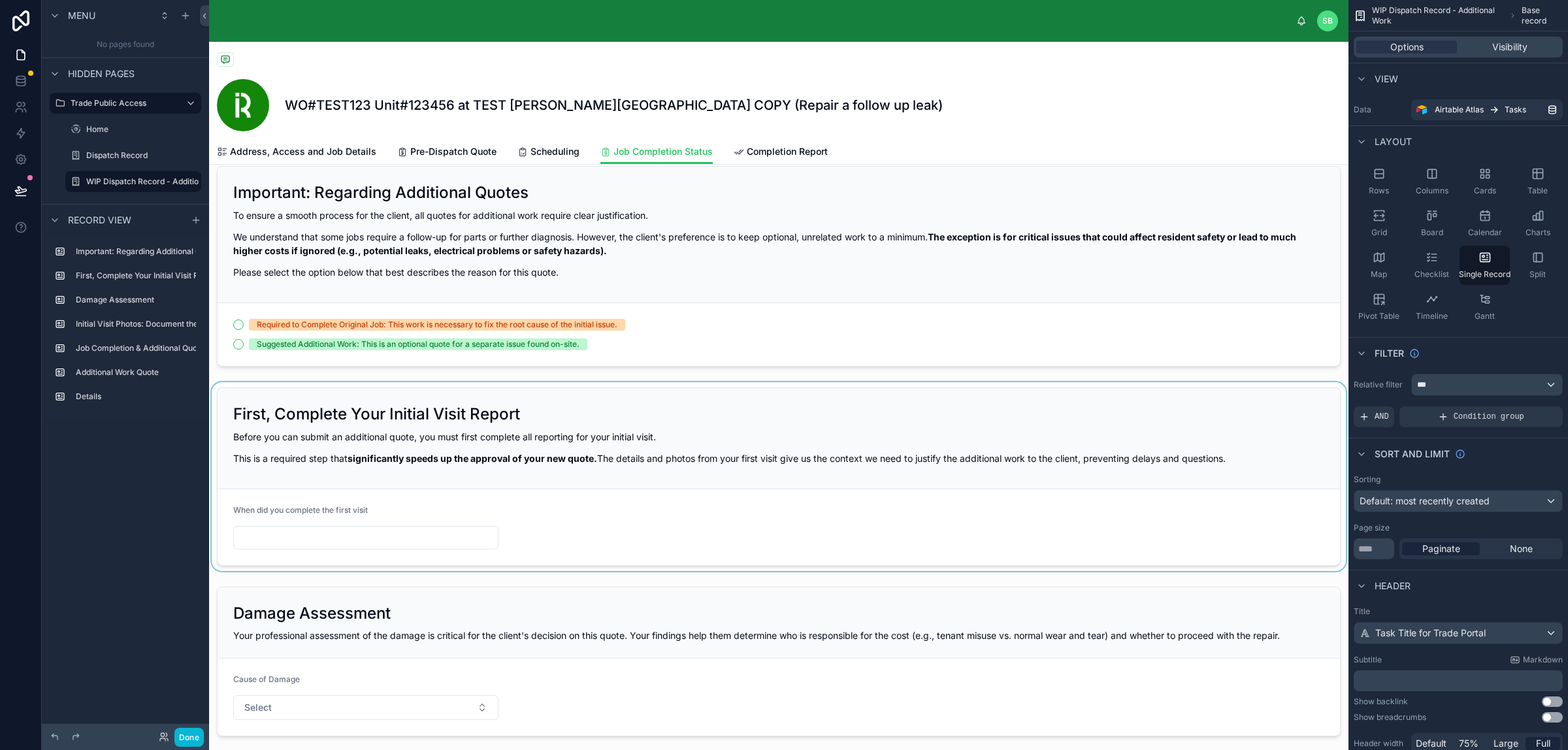
scroll to position [0, 0]
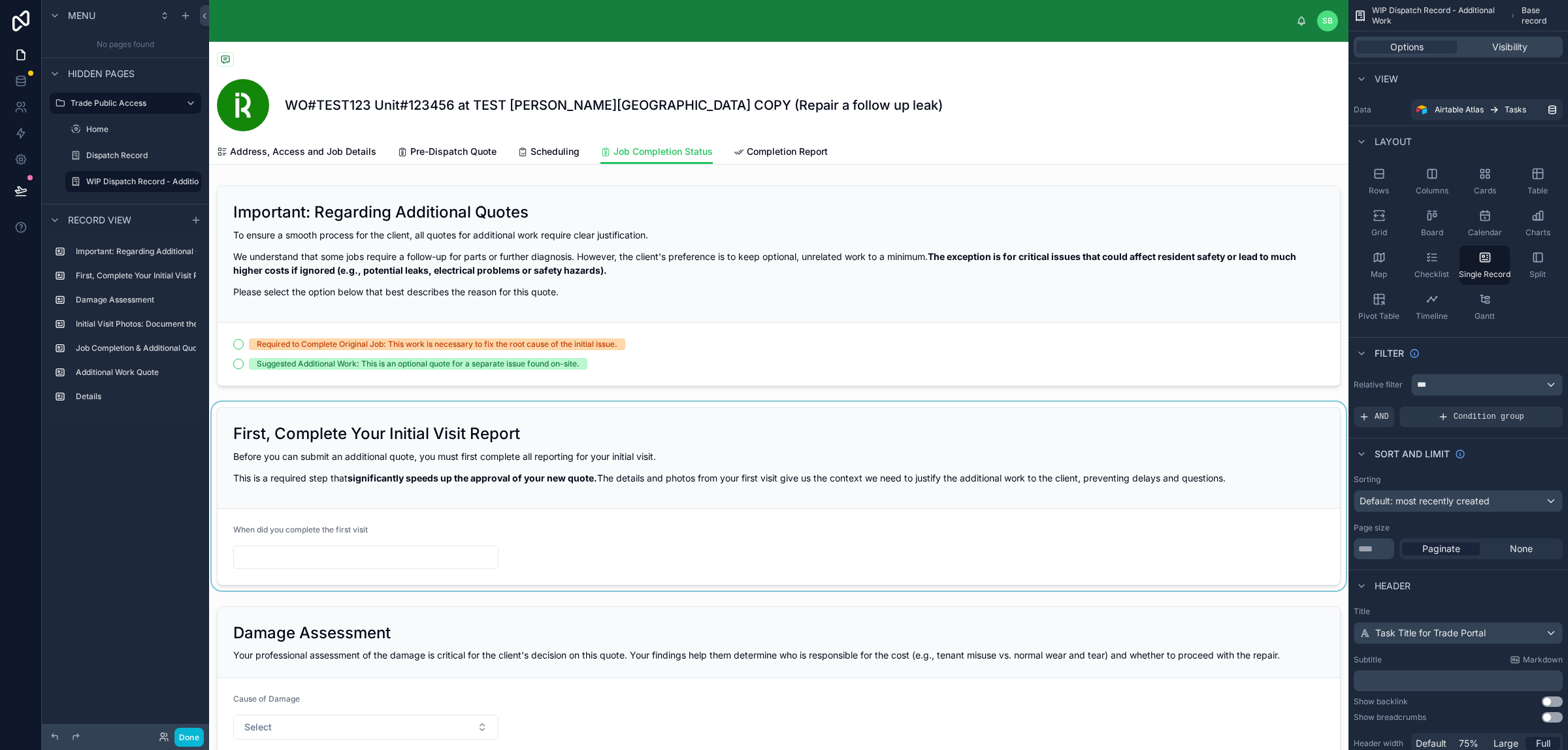
click at [638, 452] on div at bounding box center [779, 496] width 1139 height 188
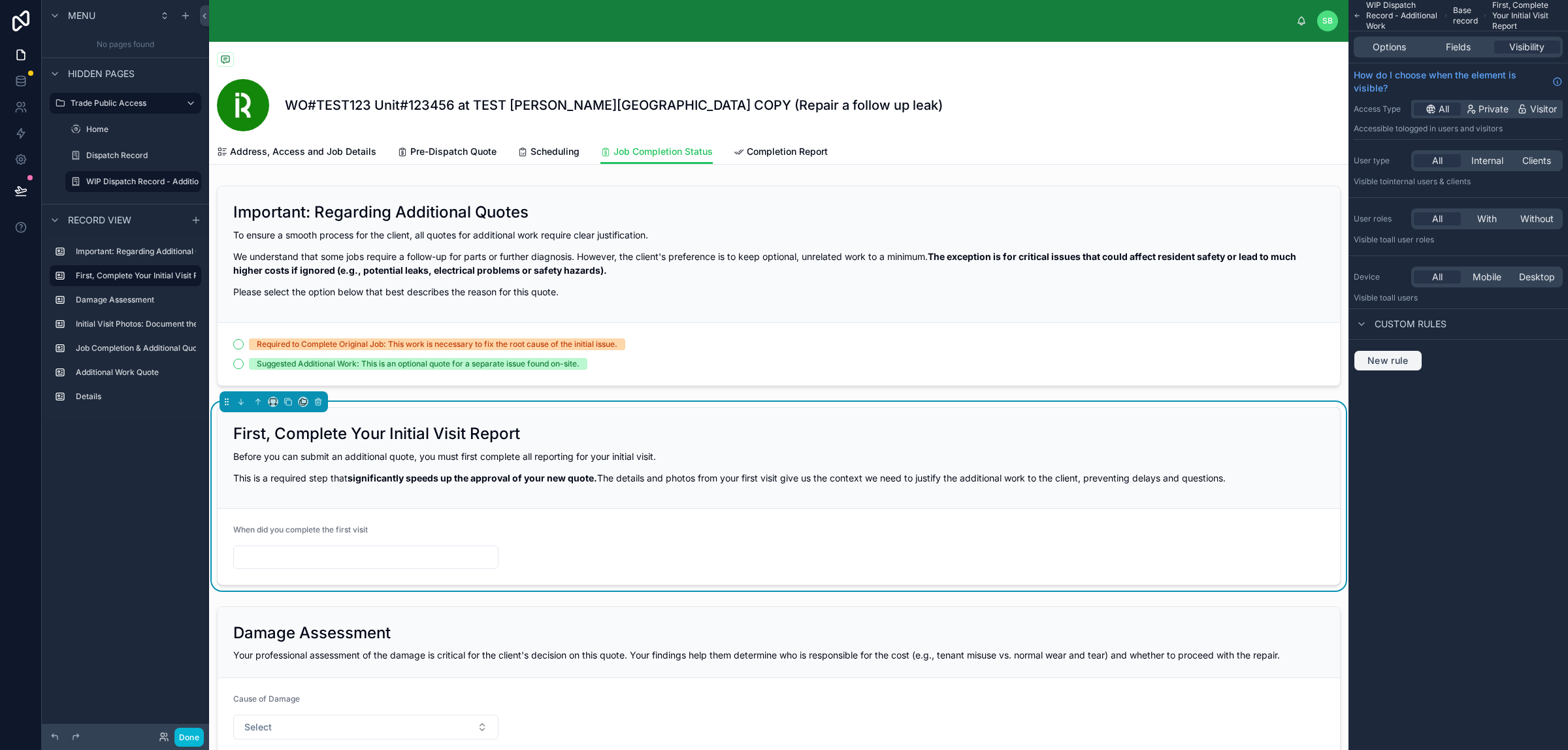
click at [1254, 361] on button "New rule" at bounding box center [1388, 361] width 68 height 21
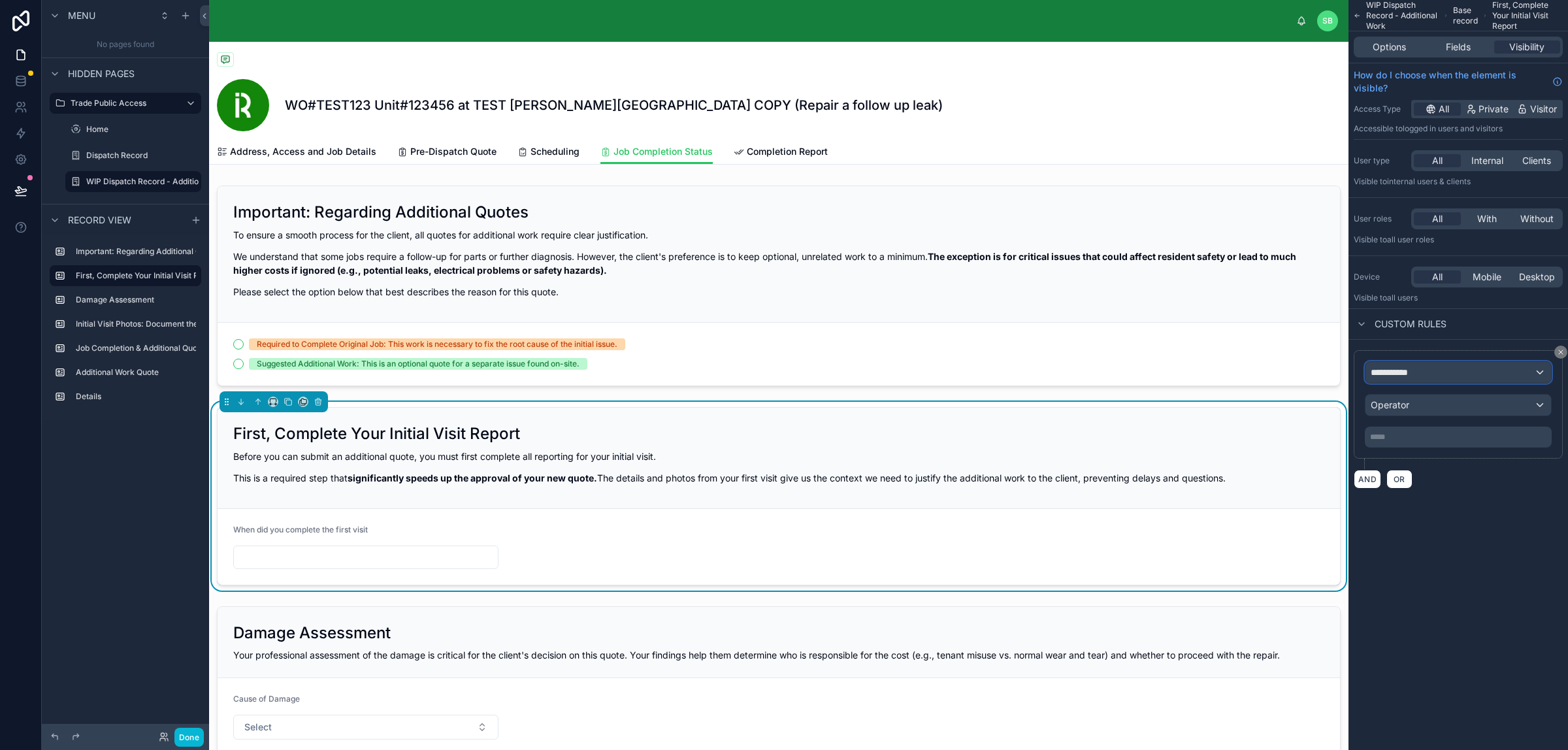
click at [1254, 366] on div "**********" at bounding box center [1458, 372] width 186 height 21
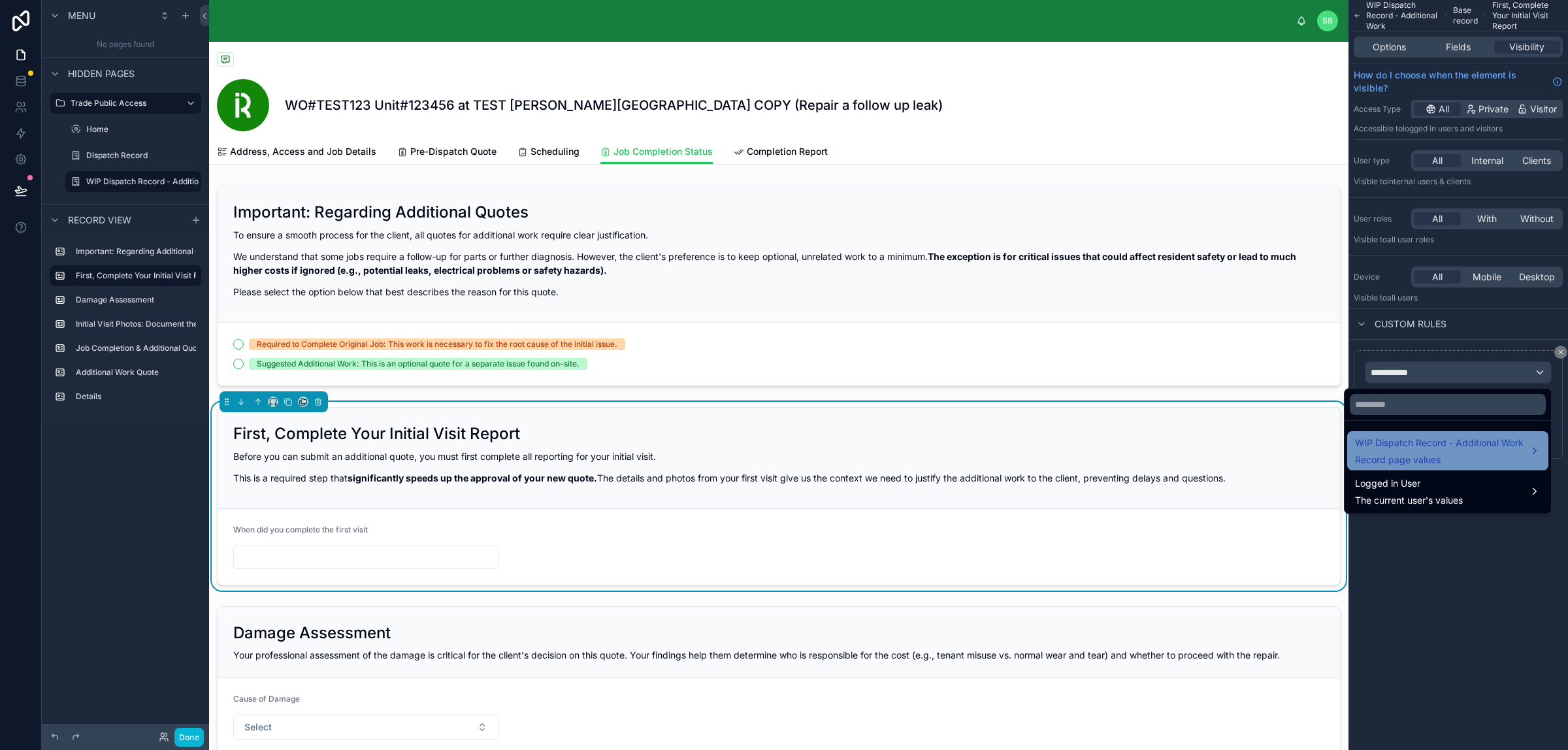
click at [1254, 450] on span "WIP Dispatch Record - Additional Work" at bounding box center [1438, 443] width 168 height 16
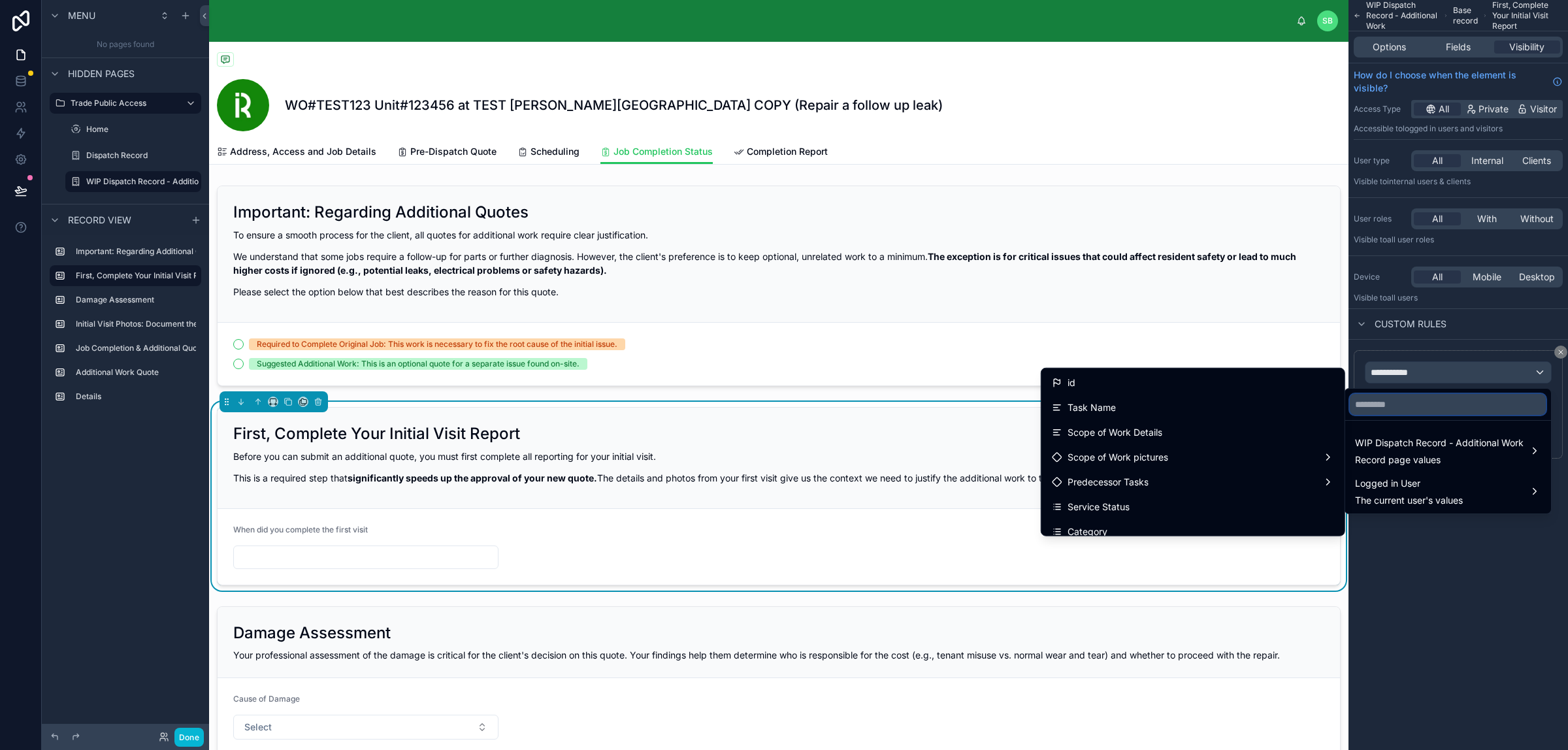
click at [1254, 405] on input "text" at bounding box center [1447, 405] width 196 height 21
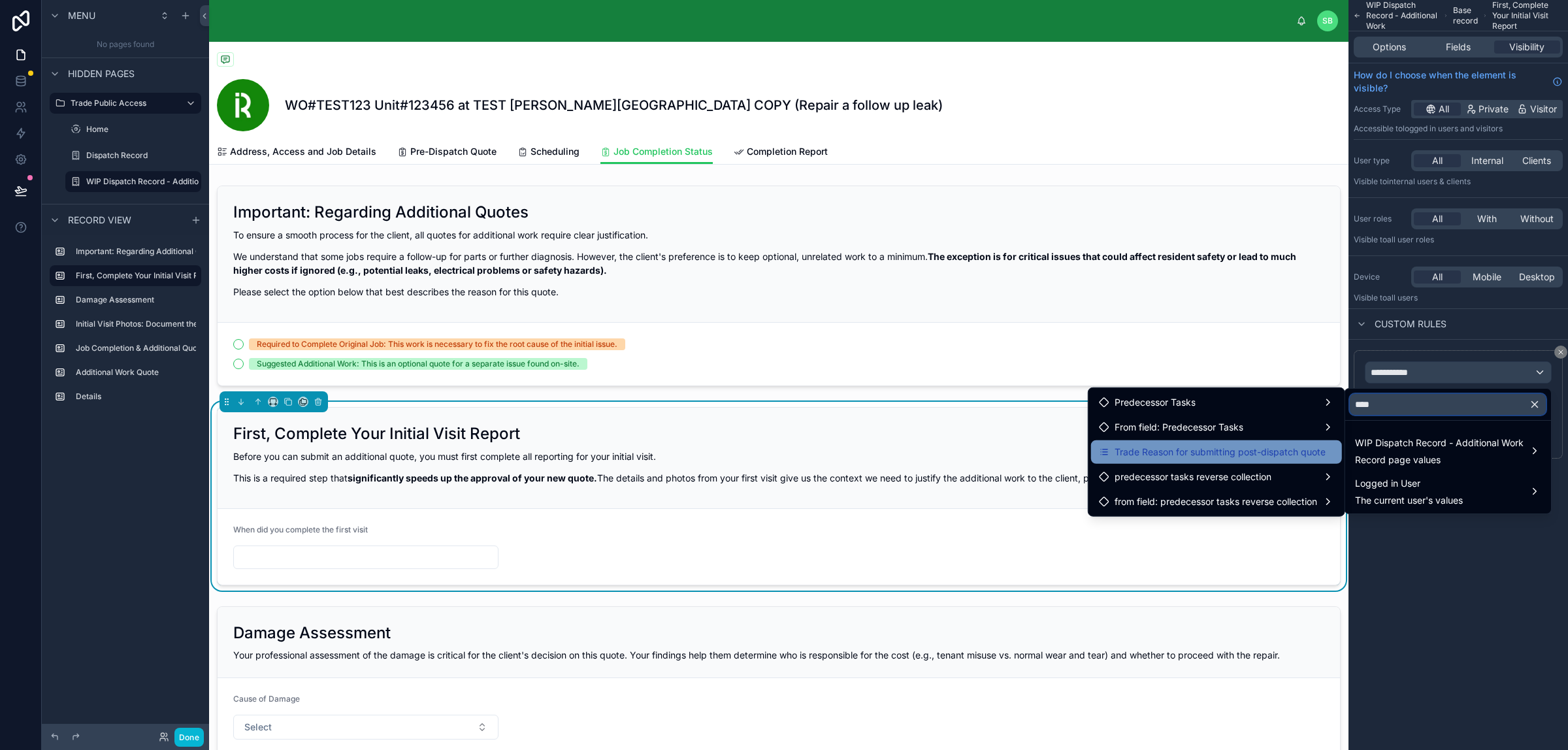
type input "****"
click at [1254, 446] on span "Trade Reason for submitting post-dispatch quote" at bounding box center [1219, 452] width 211 height 16
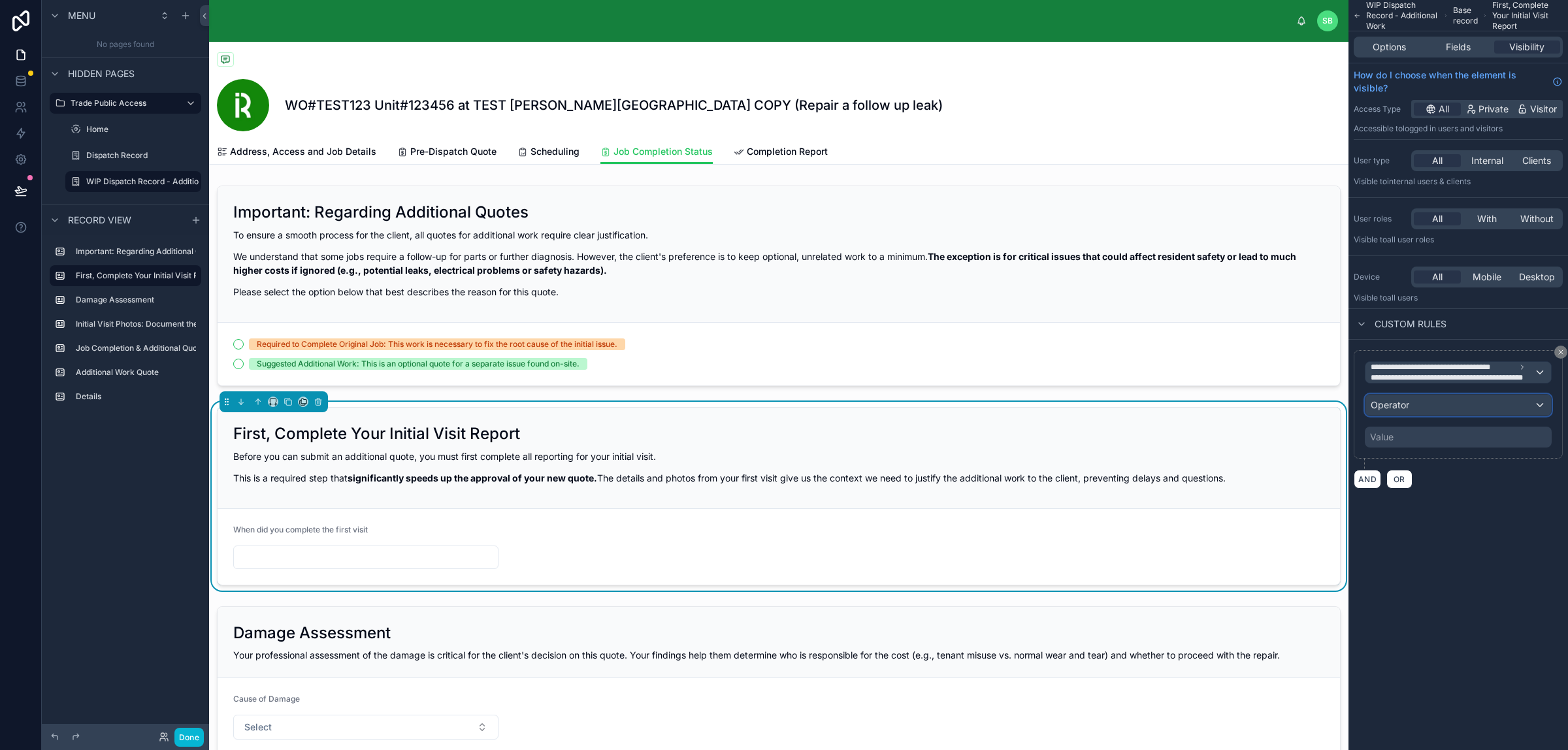
click at [1254, 396] on div "Operator" at bounding box center [1458, 405] width 186 height 21
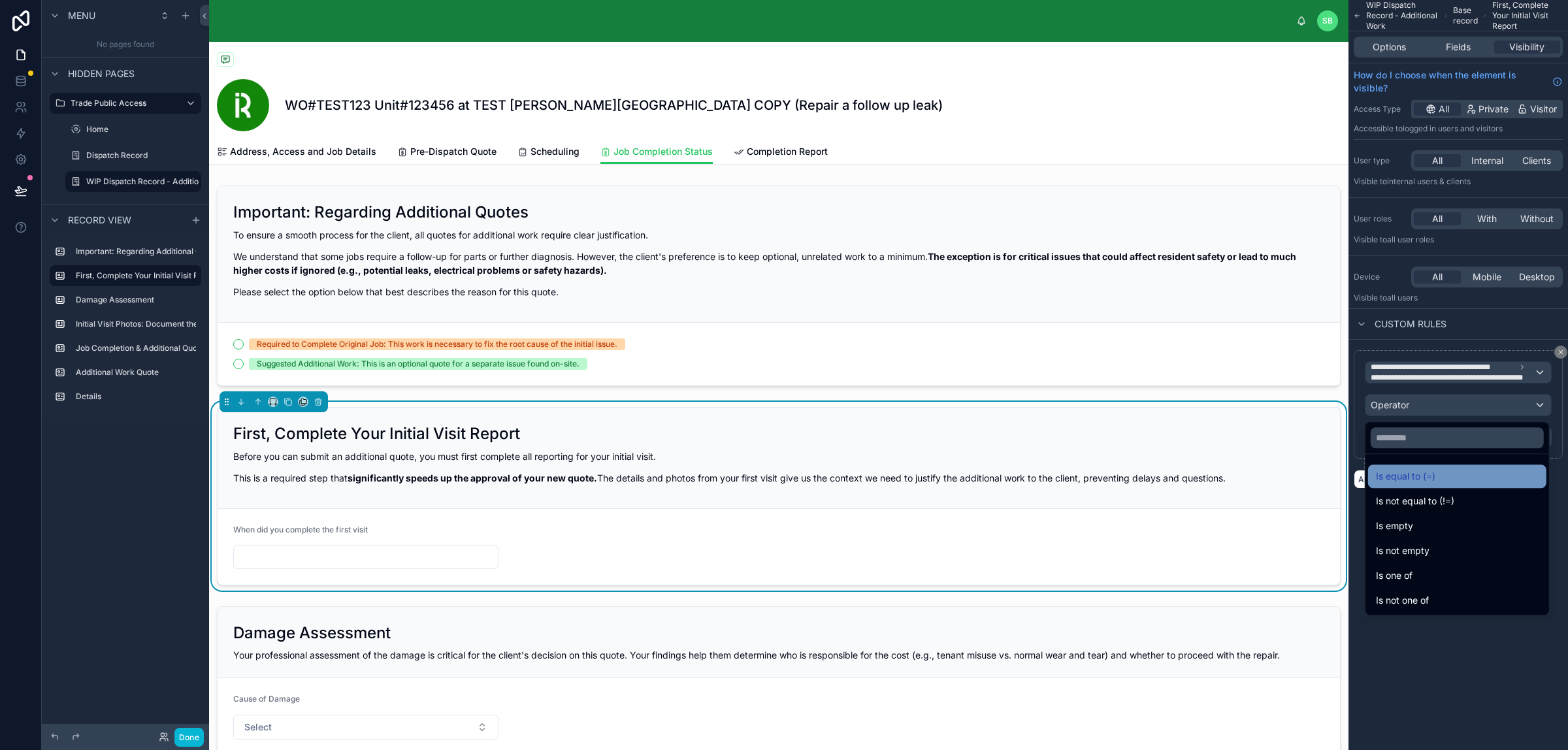
click at [1254, 474] on span "Is equal to (=)" at bounding box center [1405, 477] width 60 height 16
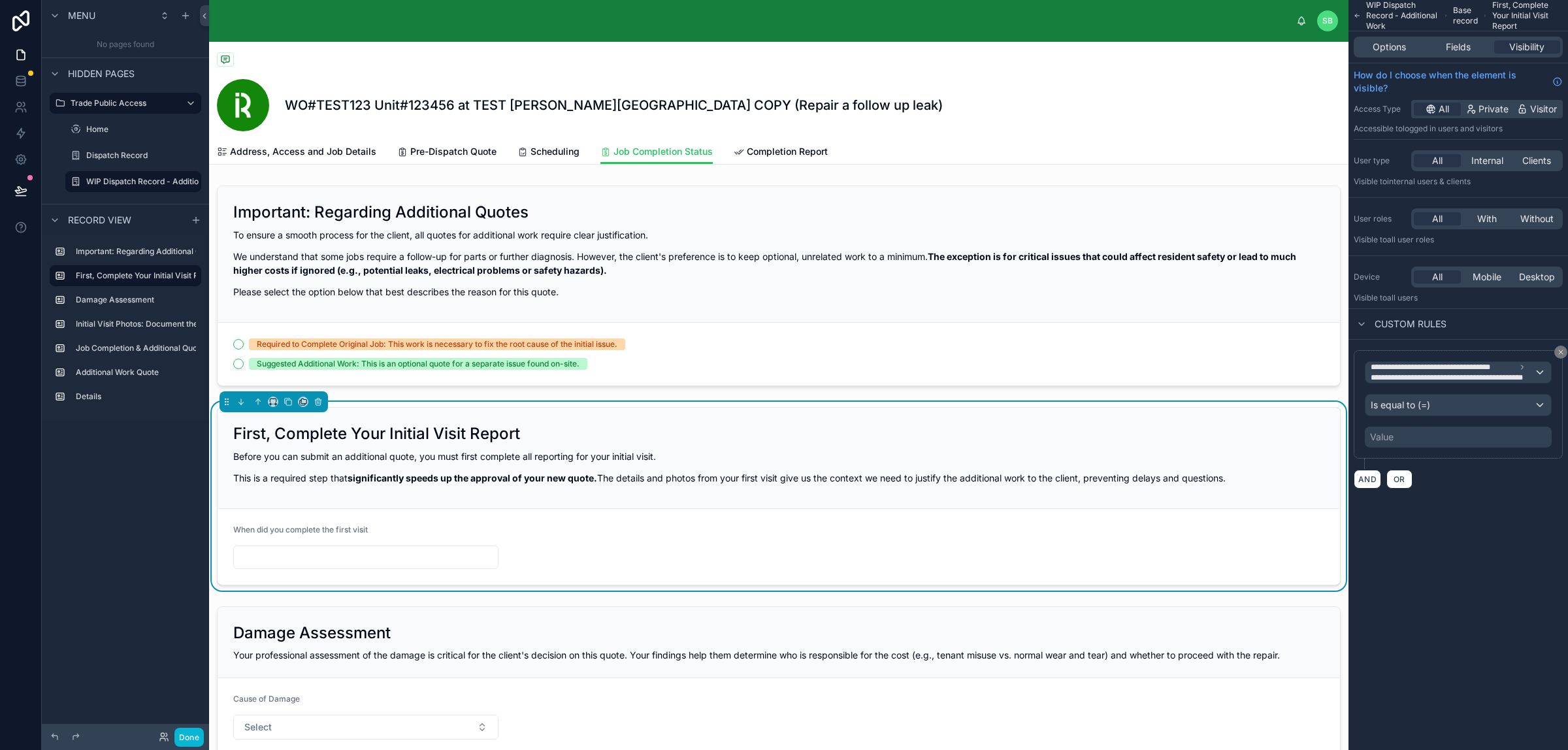
click at [1254, 440] on div "Value" at bounding box center [1458, 437] width 187 height 21
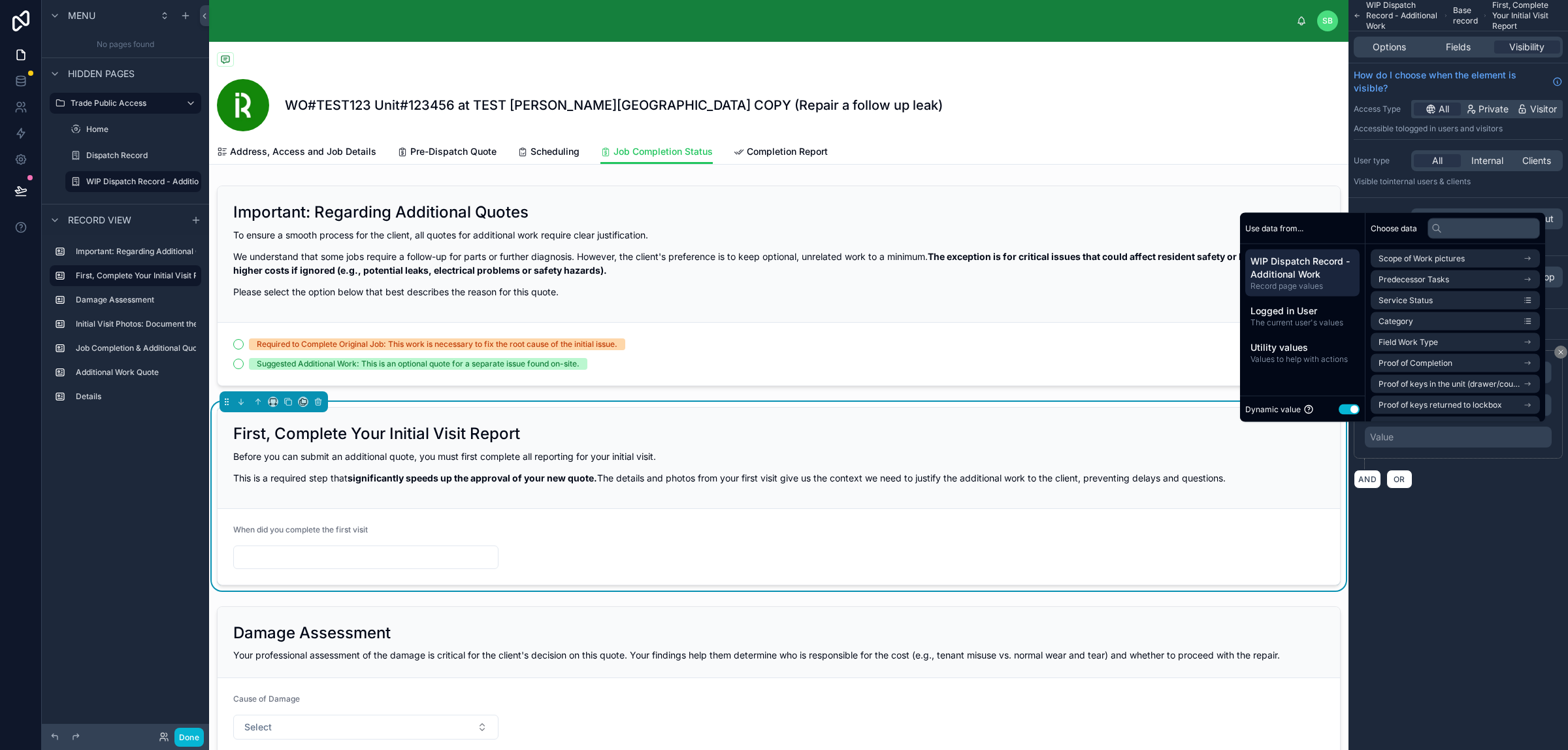
click at [1254, 407] on button "Use setting" at bounding box center [1349, 409] width 21 height 11
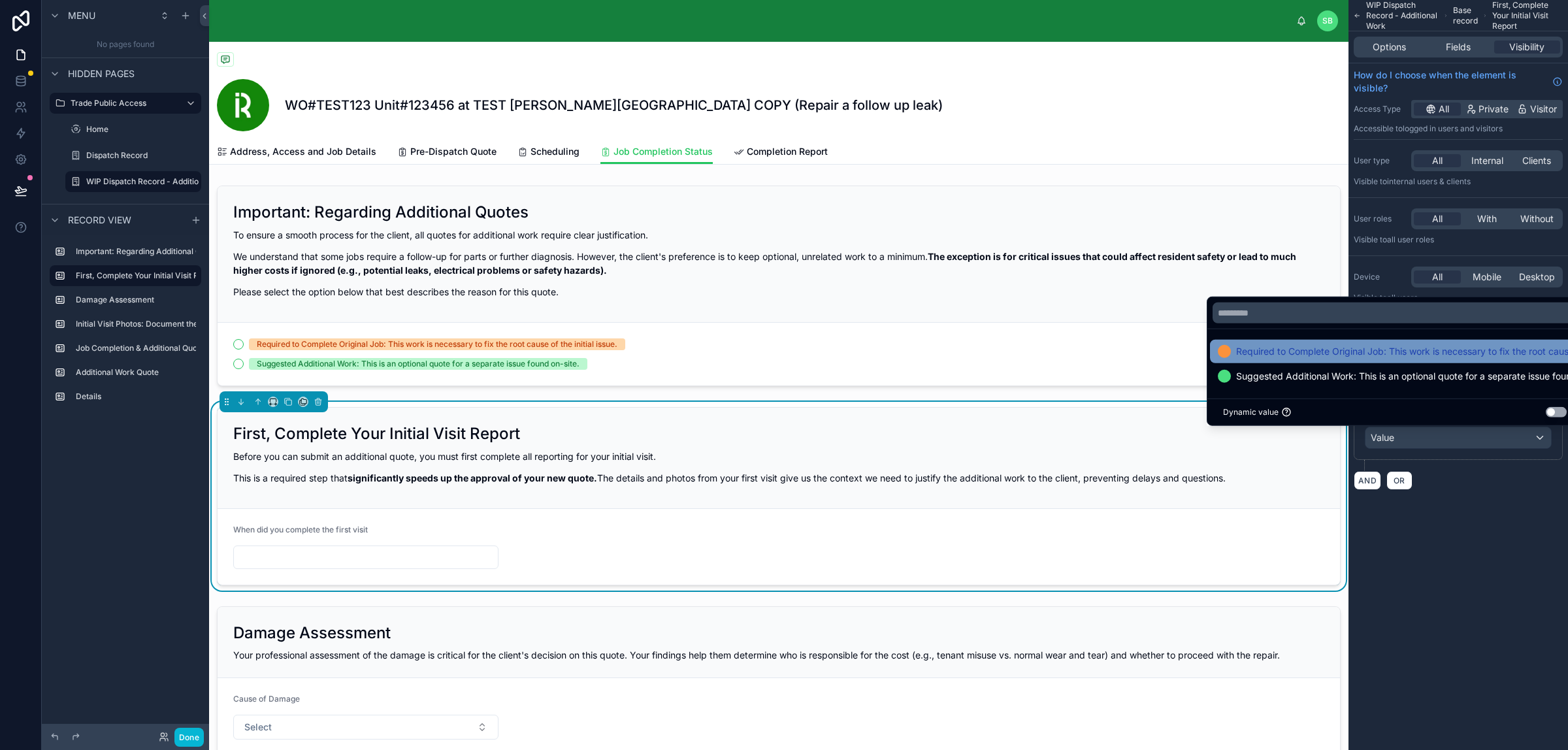
click at [1254, 350] on span "Required to Complete Original Job: This work is necessary to fix the root cause…" at bounding box center [1403, 351] width 335 height 16
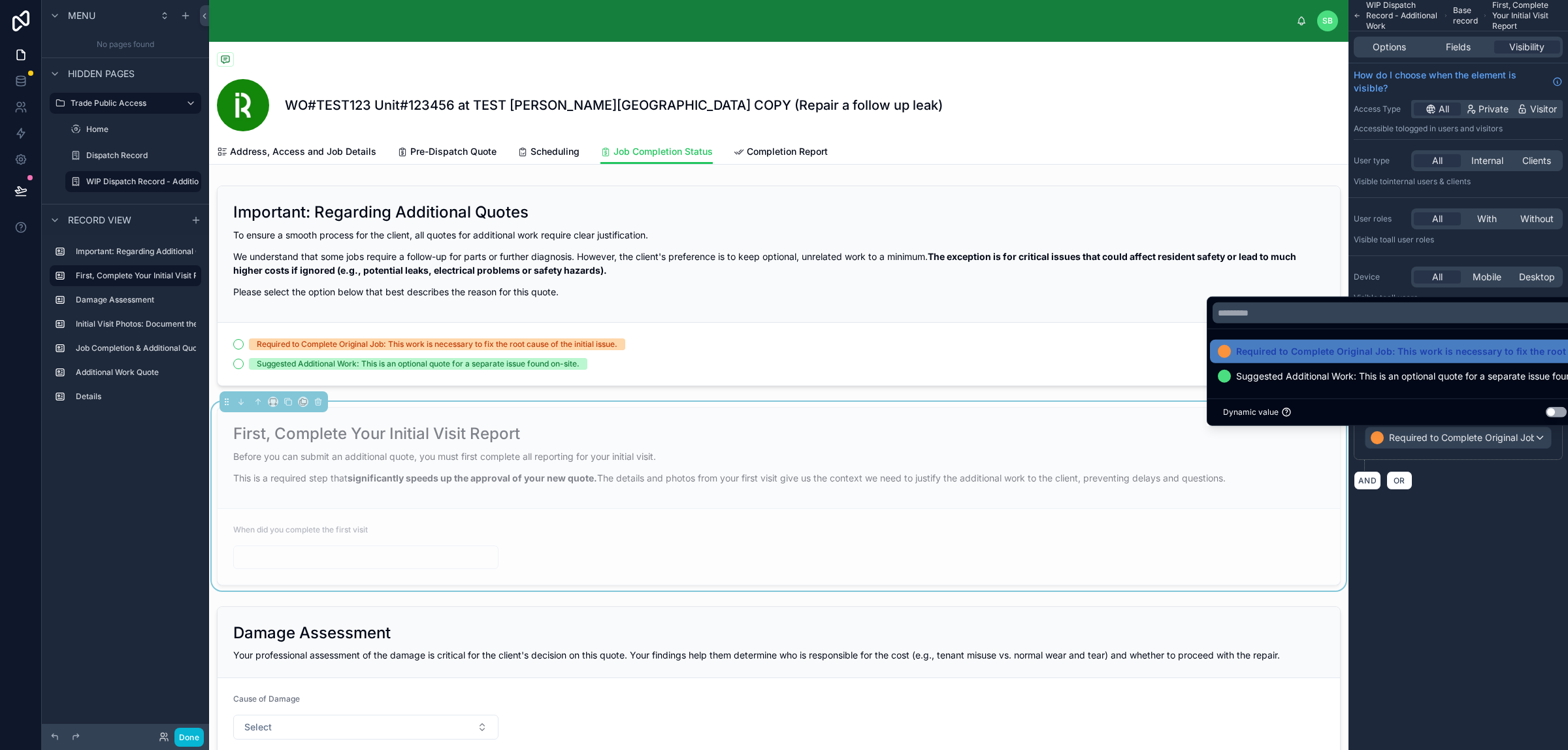
click at [1254, 529] on div "**********" at bounding box center [1458, 375] width 220 height 750
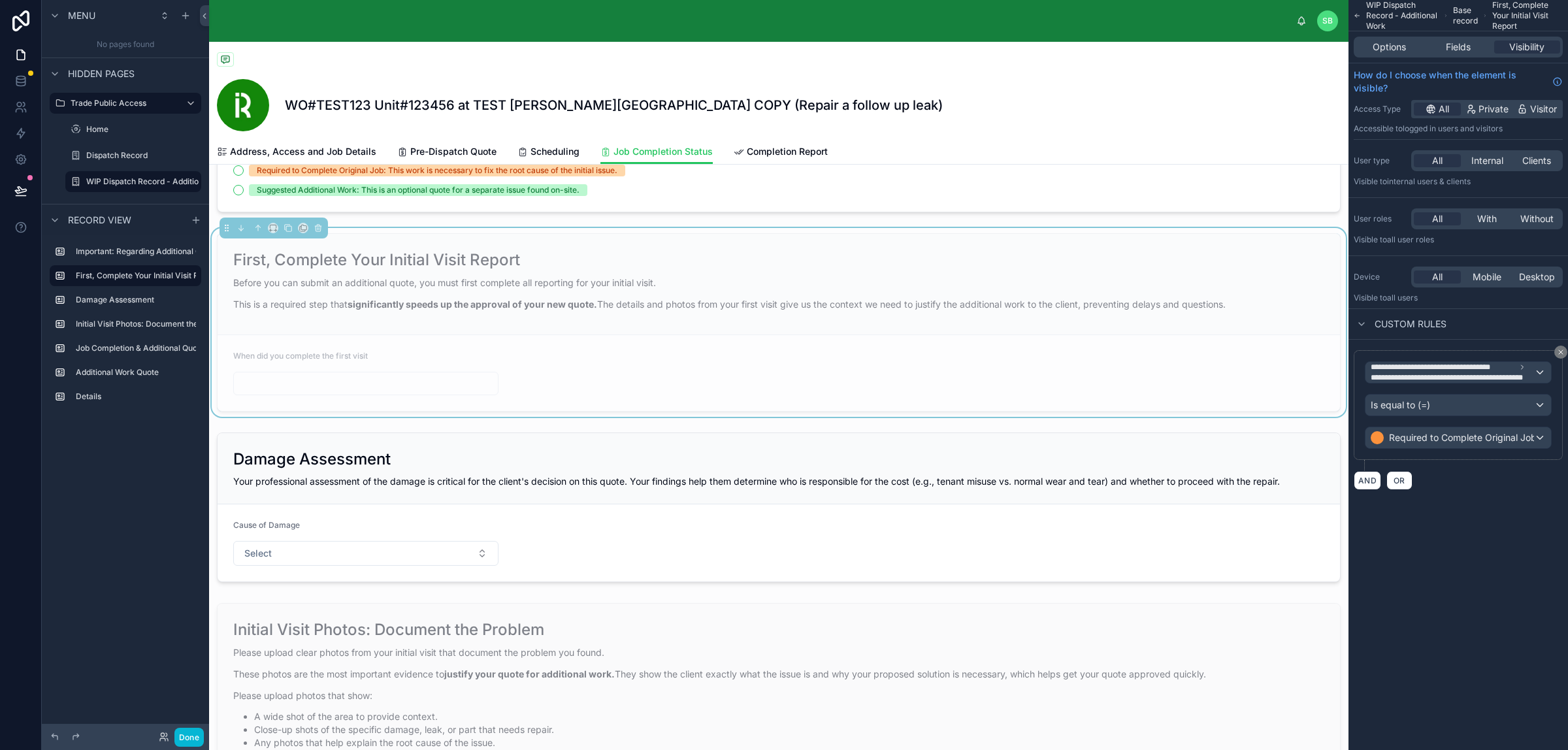
scroll to position [245, 0]
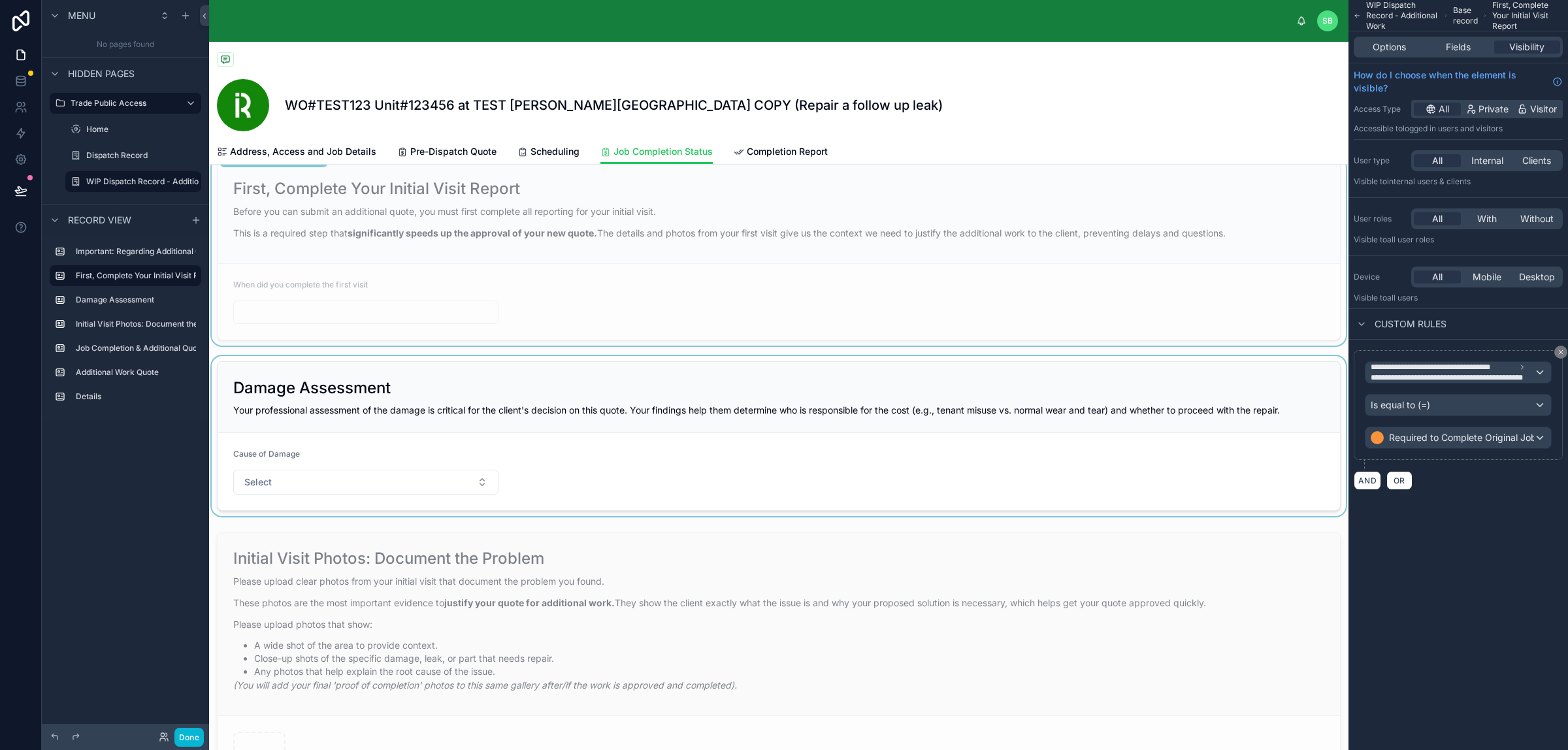
click at [809, 389] on div at bounding box center [779, 435] width 1139 height 160
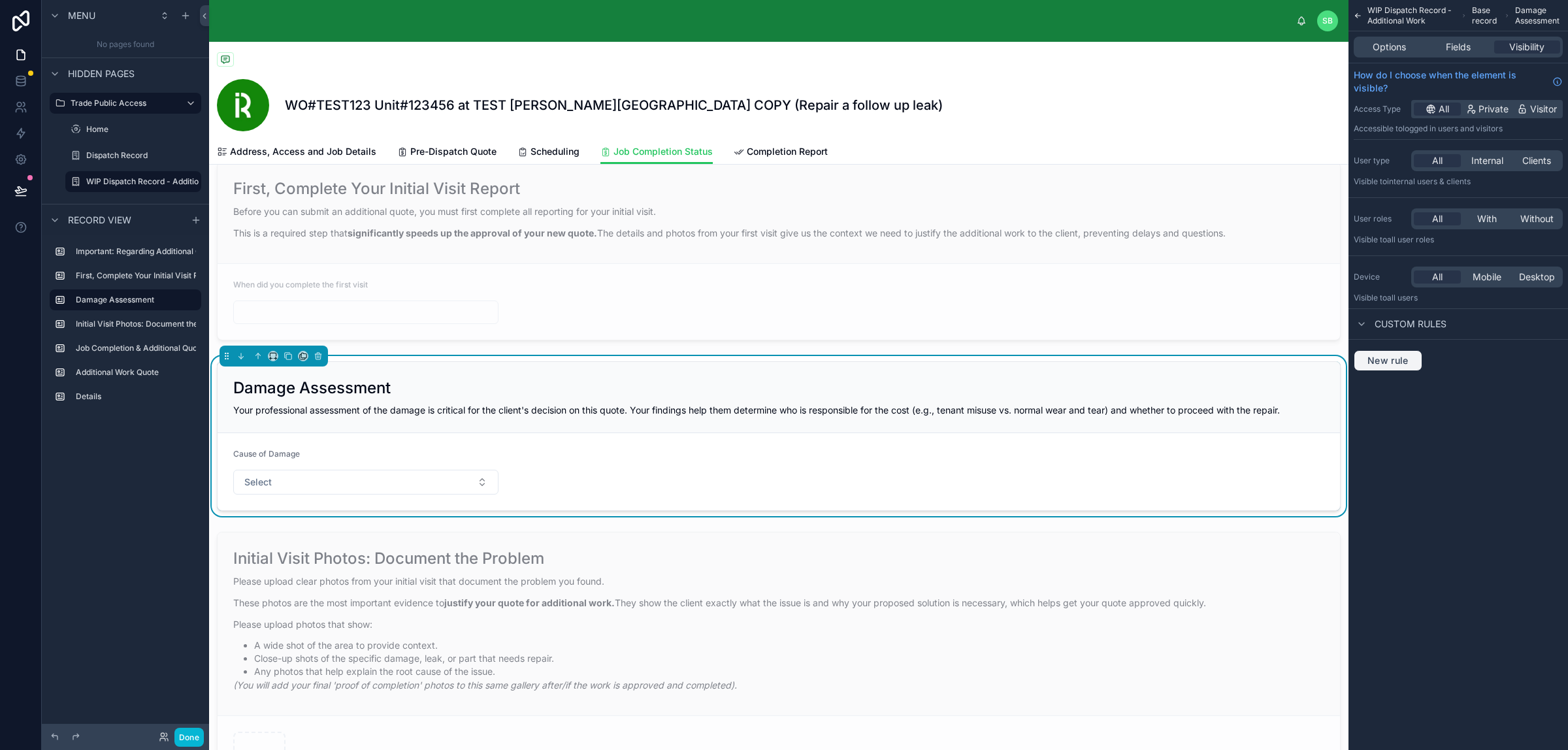
click at [1254, 364] on span "New rule" at bounding box center [1388, 360] width 52 height 11
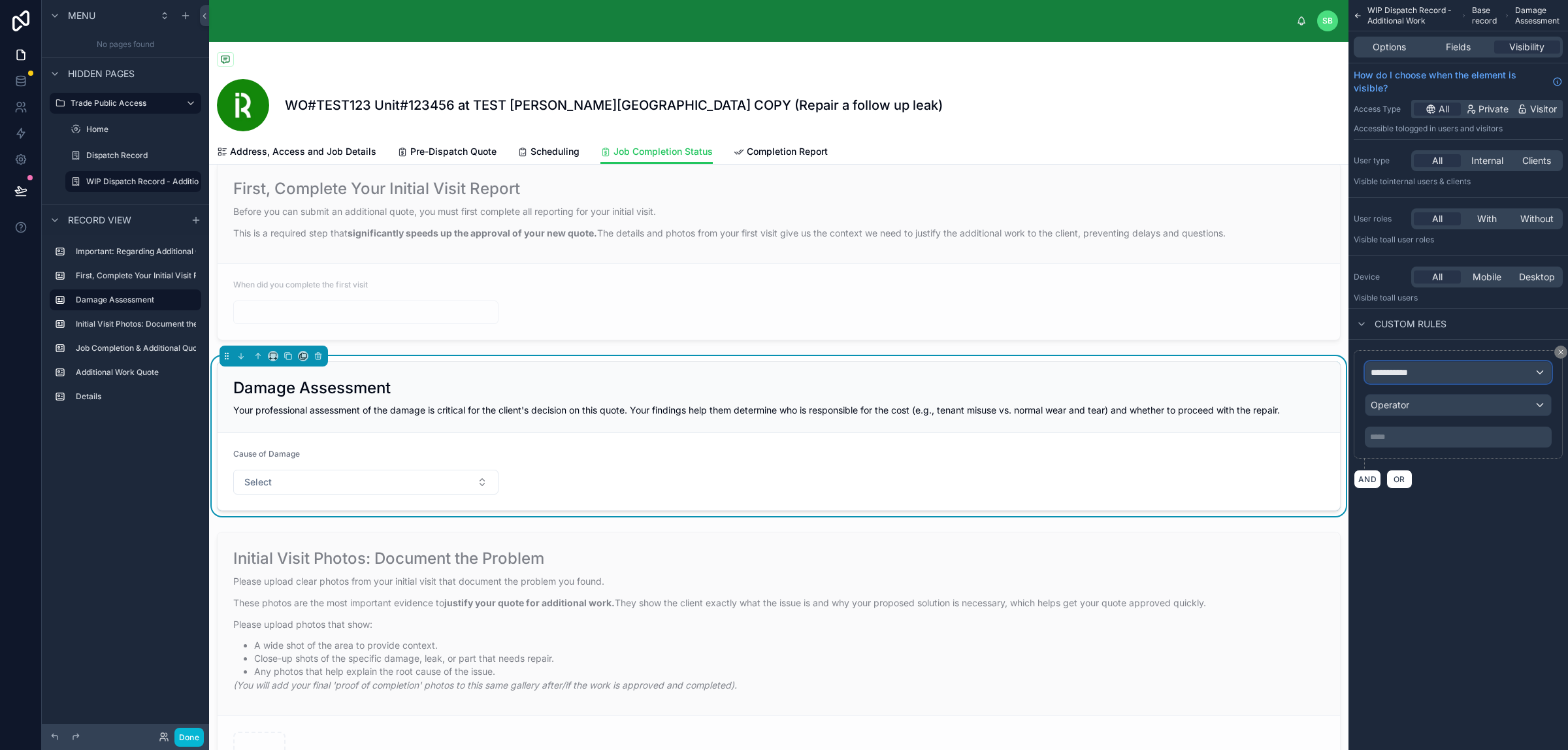
click at [1254, 372] on div "**********" at bounding box center [1458, 372] width 186 height 21
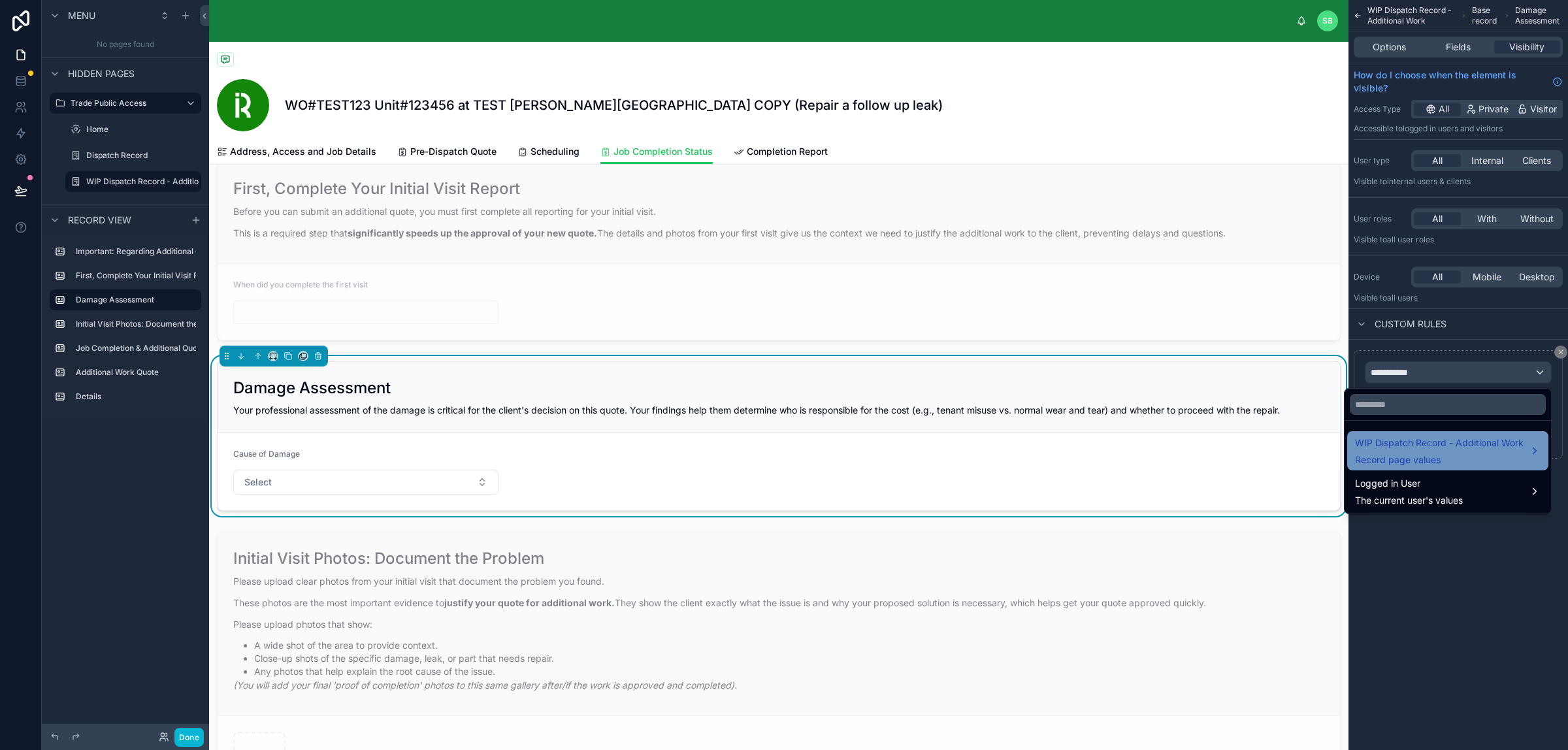
click at [1254, 446] on span "WIP Dispatch Record - Additional Work" at bounding box center [1438, 443] width 168 height 16
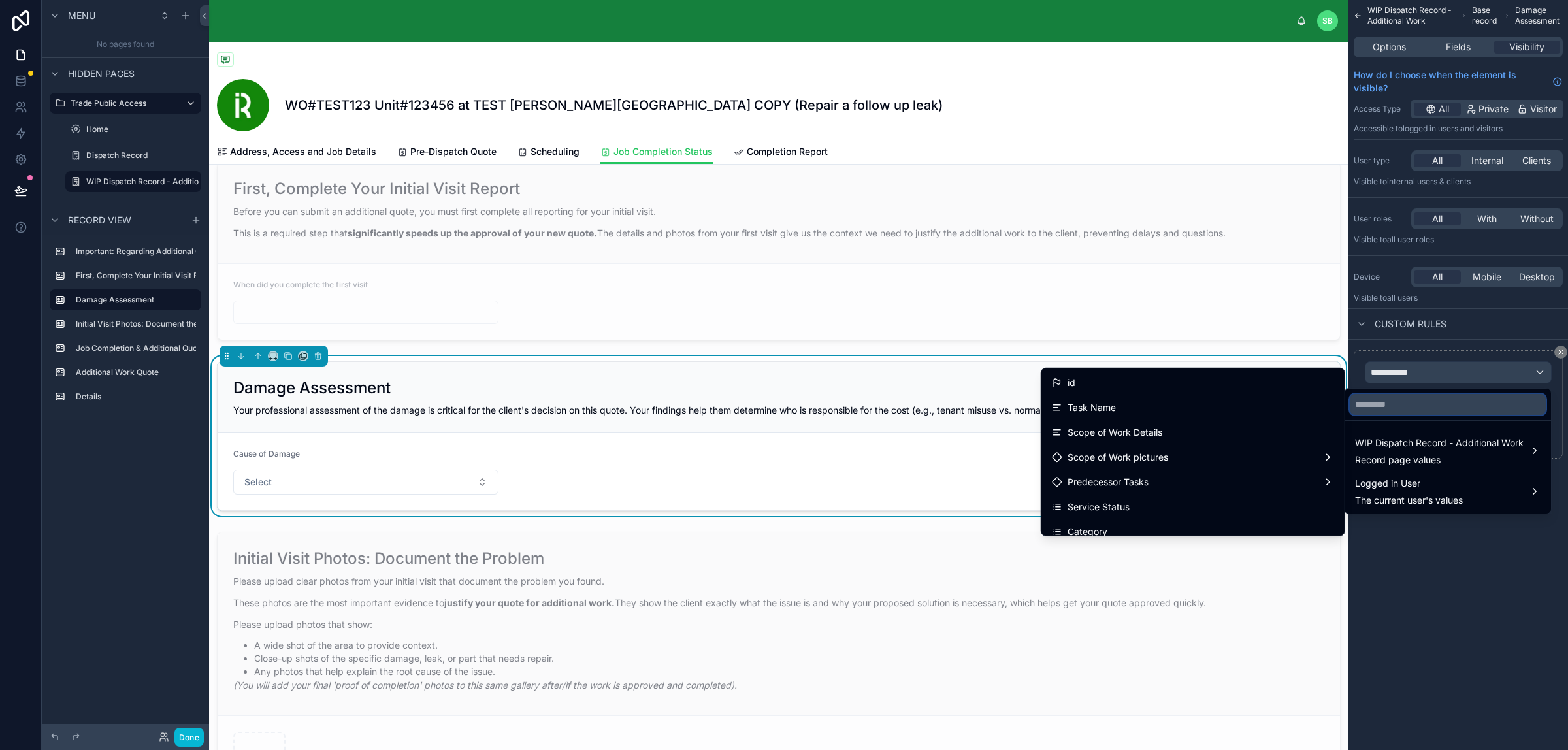
click at [1254, 405] on input "text" at bounding box center [1447, 405] width 196 height 21
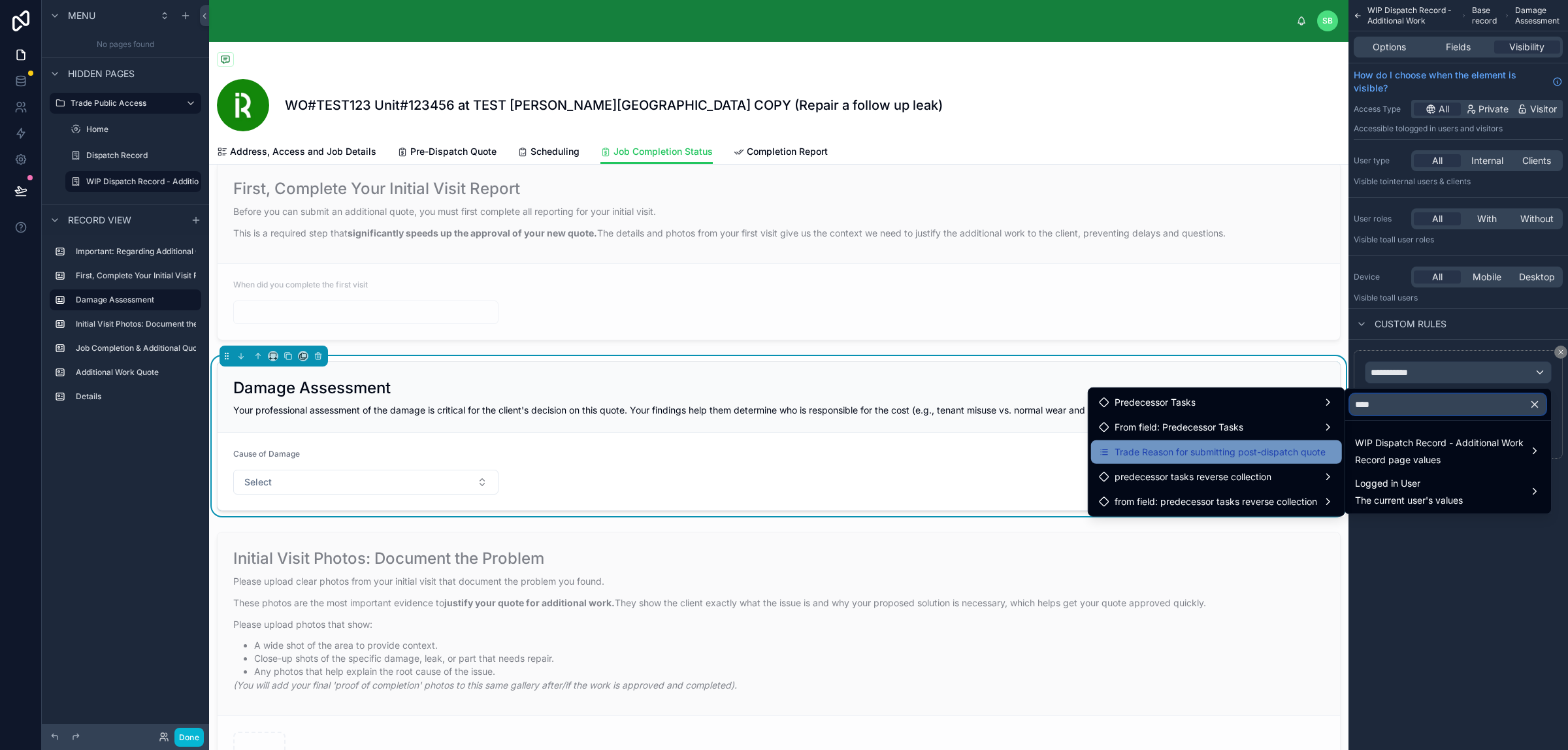
type input "****"
click at [1207, 450] on span "Trade Reason for submitting post-dispatch quote" at bounding box center [1219, 452] width 211 height 16
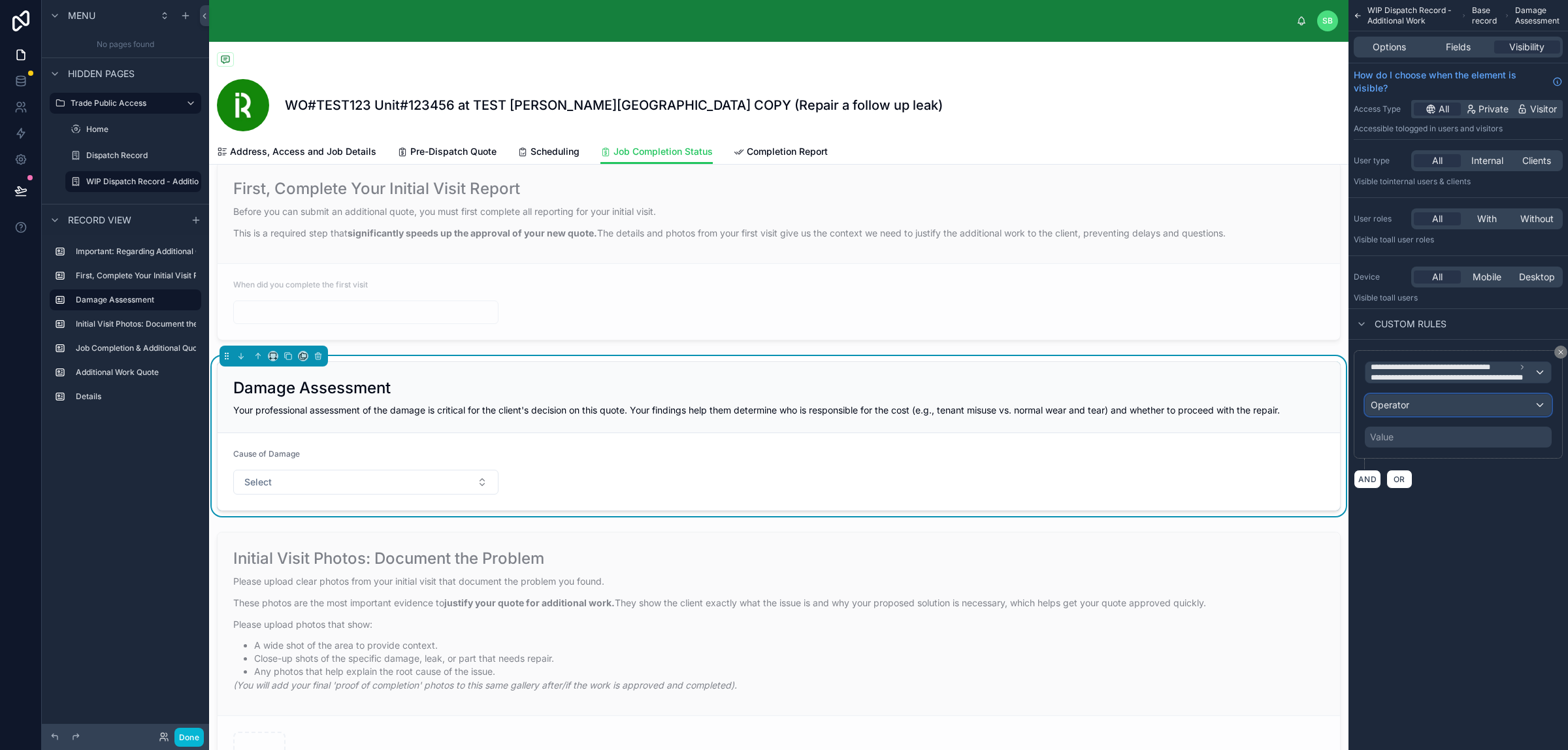
click at [1254, 406] on div "Operator" at bounding box center [1458, 405] width 186 height 21
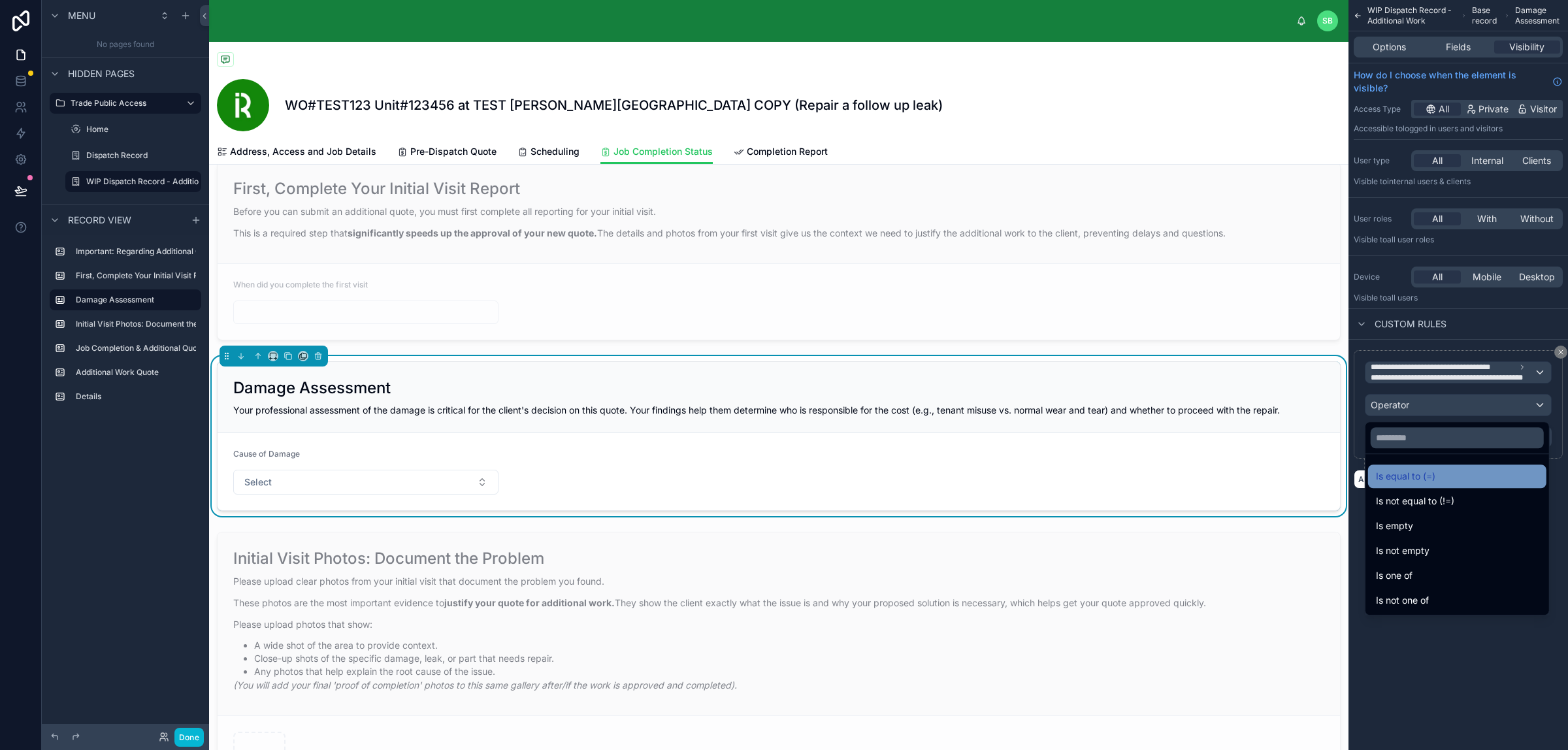
click at [1254, 472] on span "Is equal to (=)" at bounding box center [1405, 477] width 60 height 16
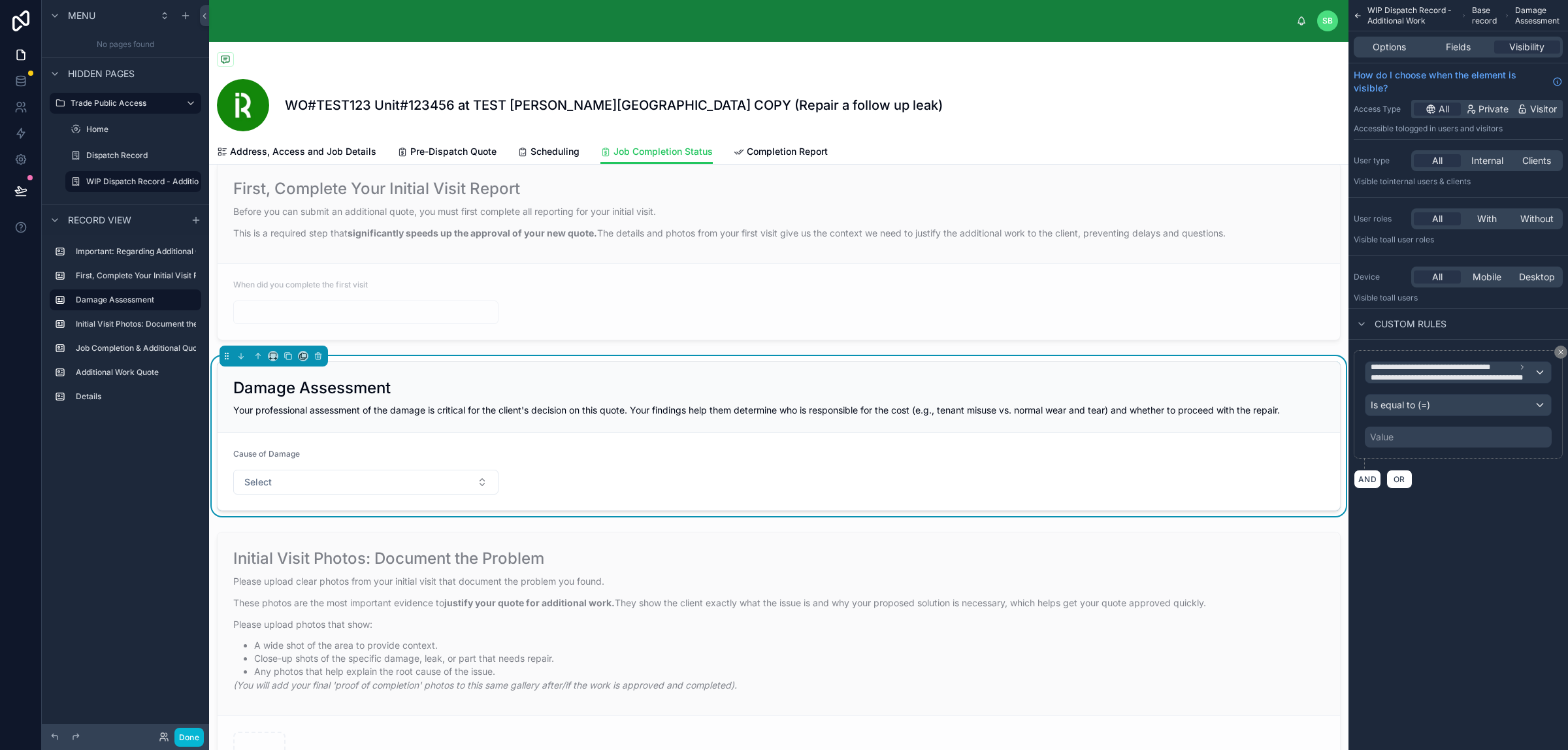
click at [1254, 435] on div "Value" at bounding box center [1458, 437] width 187 height 21
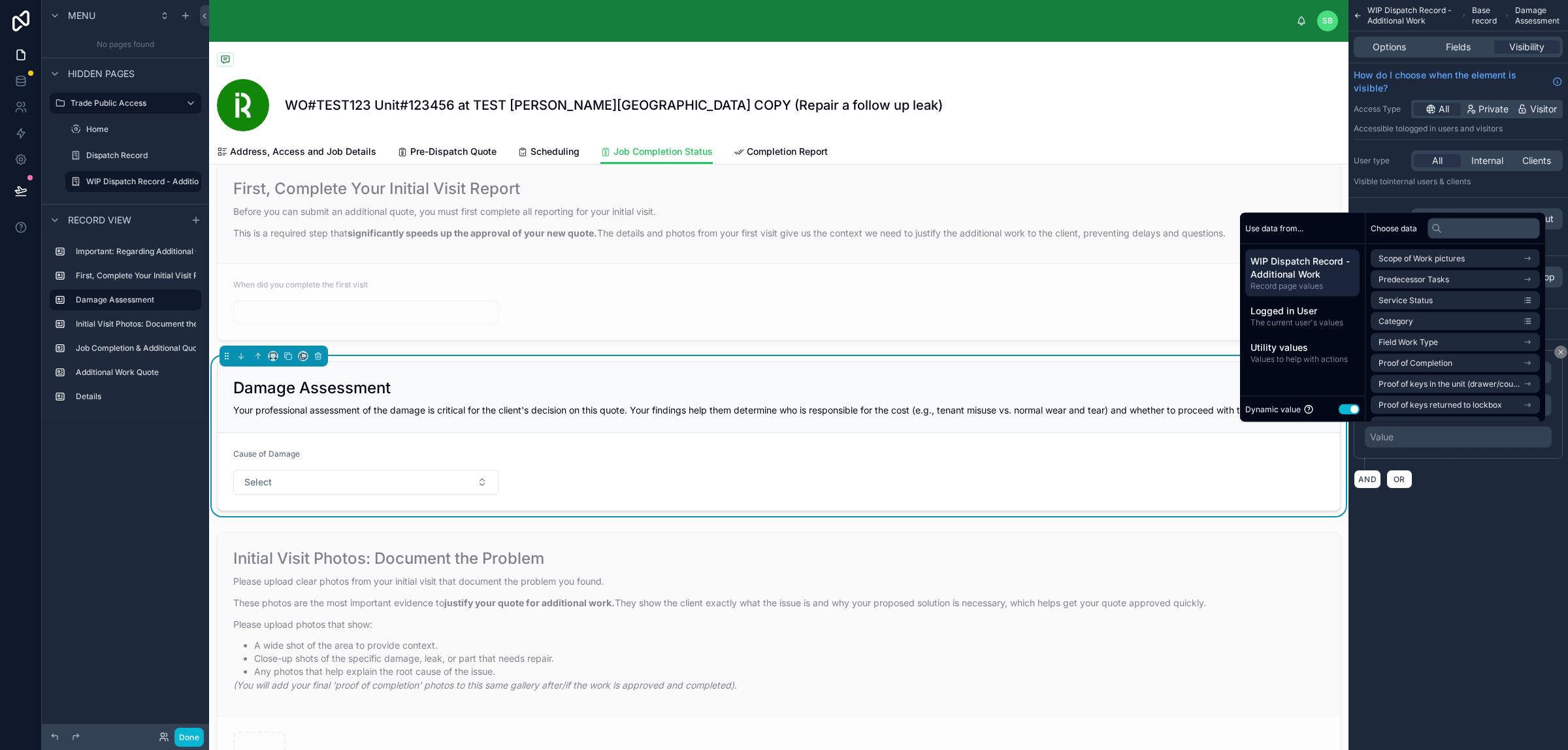
click at [1254, 409] on button "Use setting" at bounding box center [1349, 409] width 21 height 11
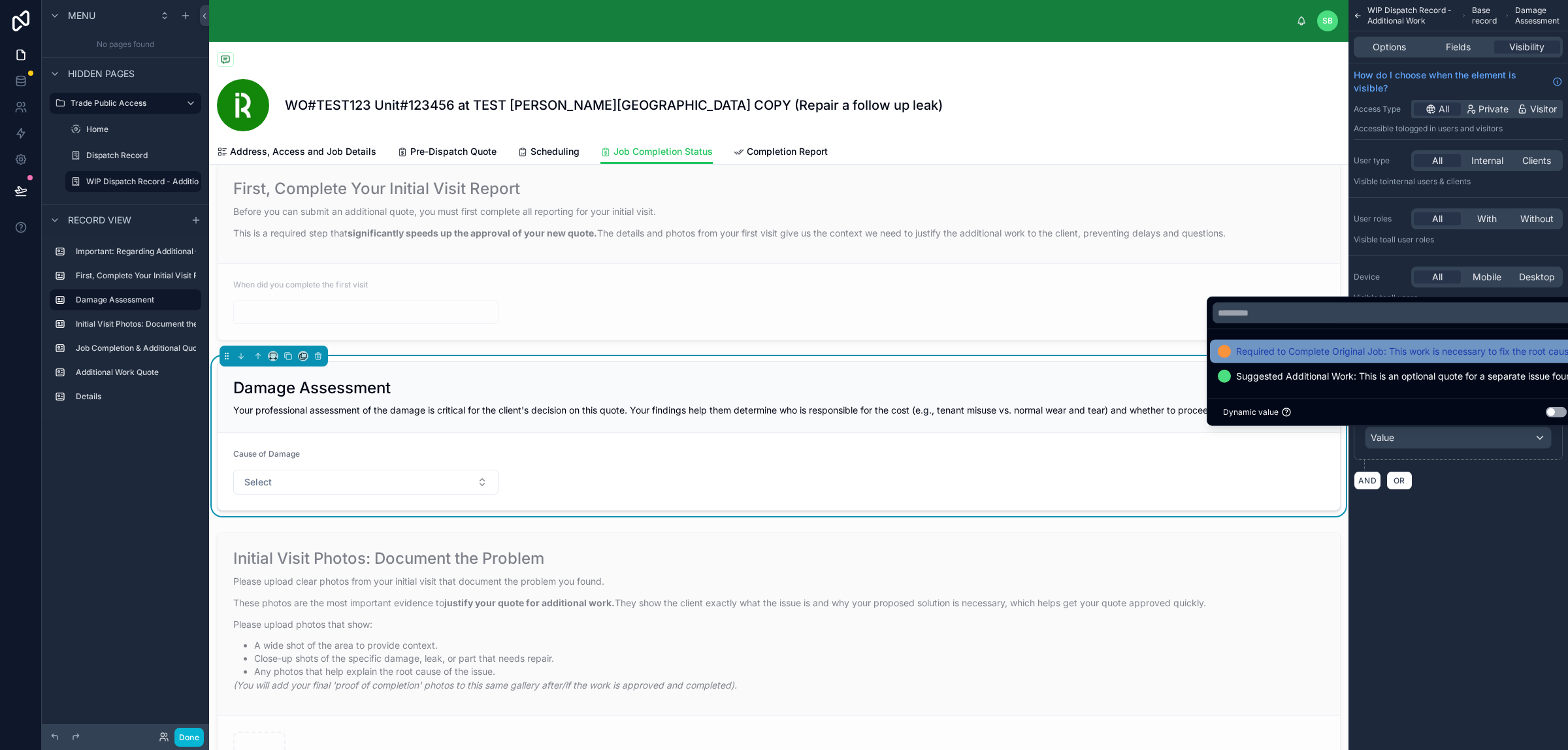
click at [1254, 350] on span "Required to Complete Original Job: This work is necessary to fix the root cause…" at bounding box center [1403, 351] width 335 height 16
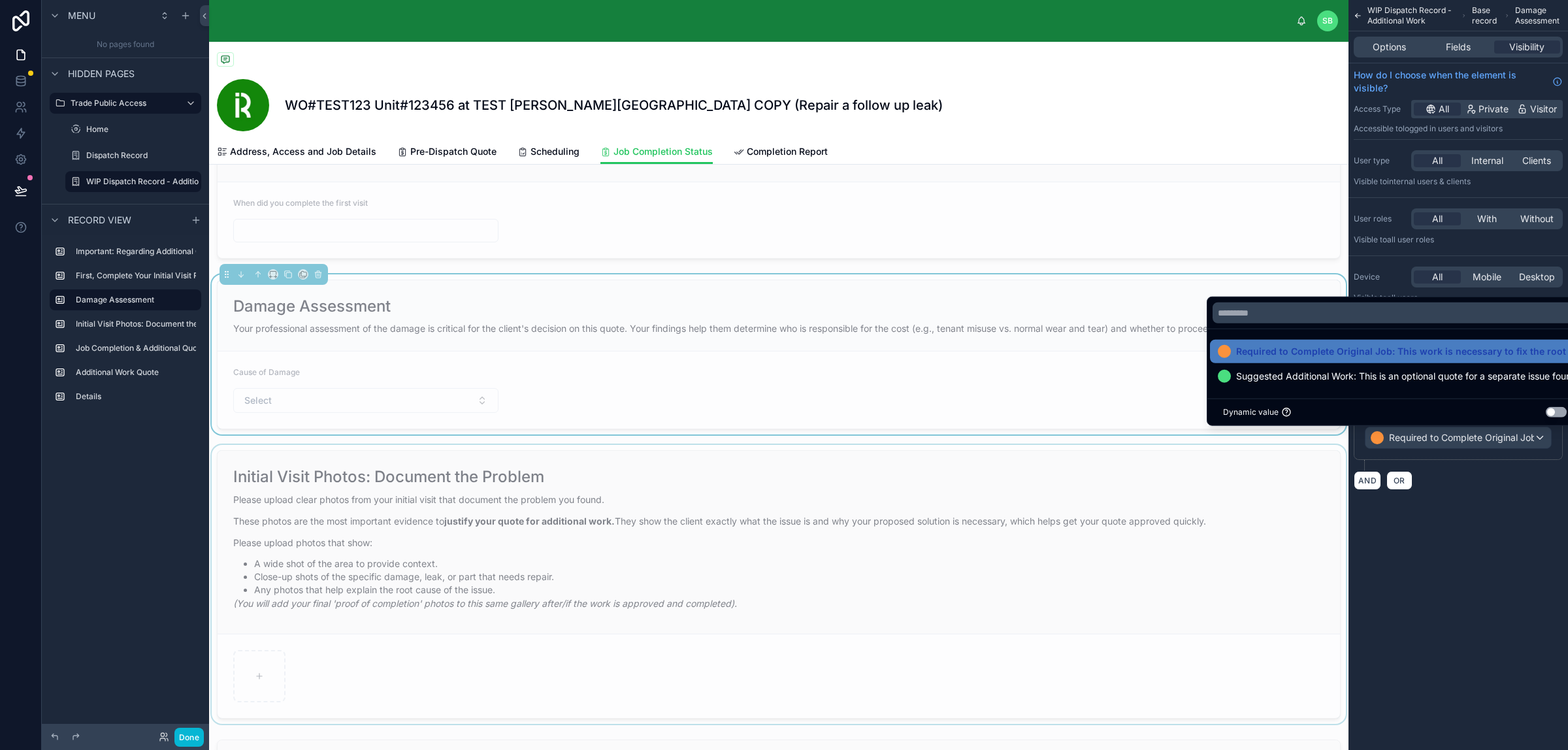
scroll to position [408, 0]
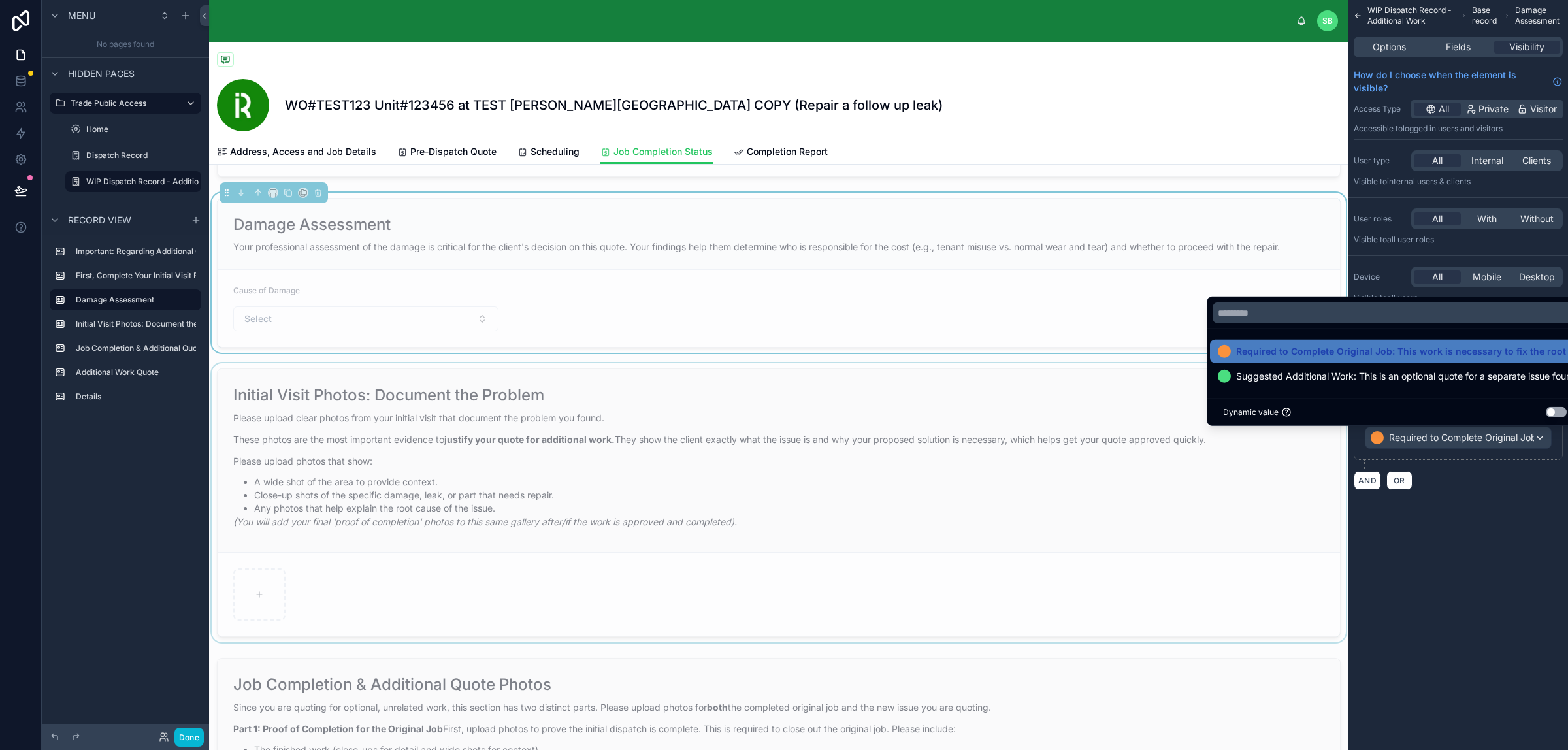
click at [733, 468] on div at bounding box center [779, 503] width 1139 height 279
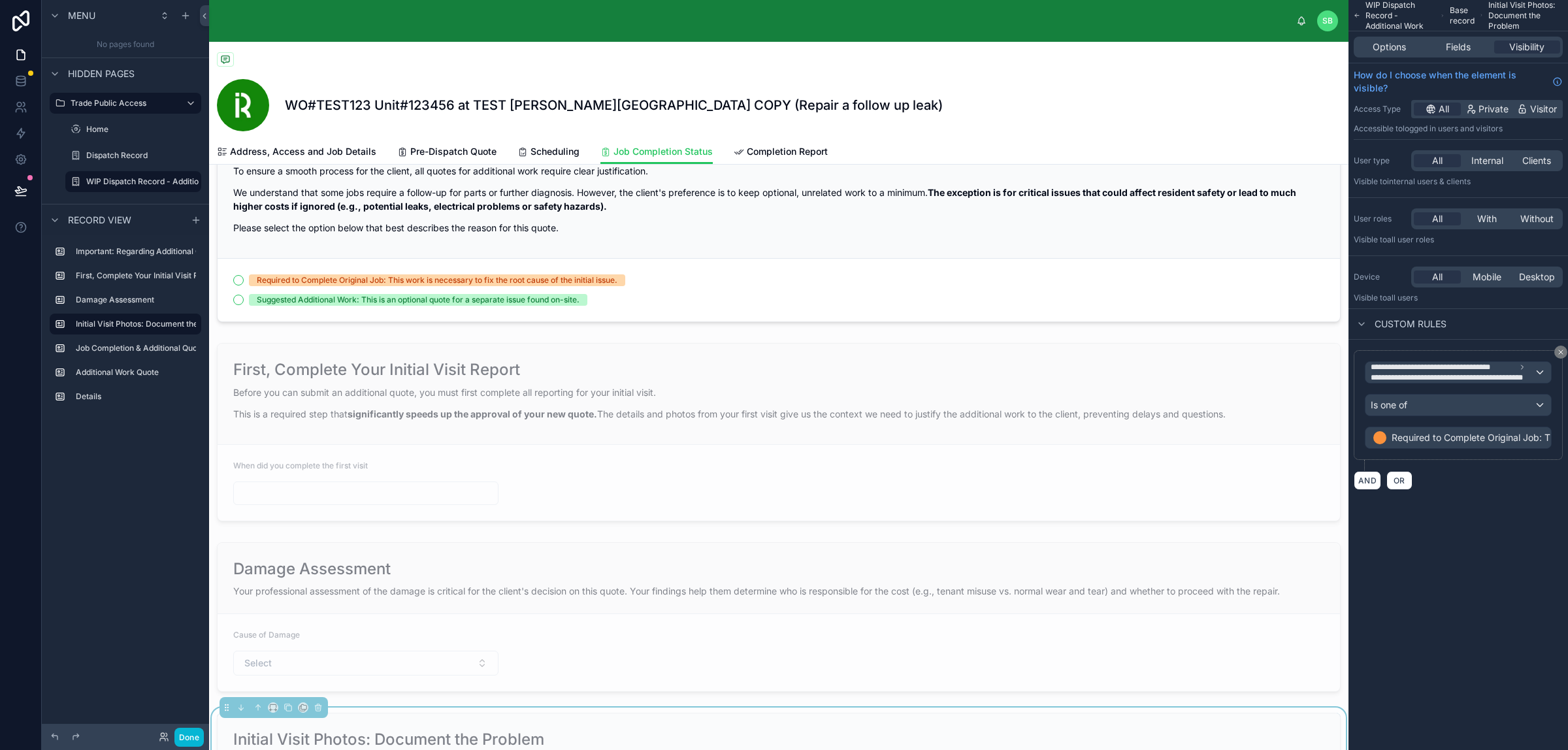
scroll to position [0, 0]
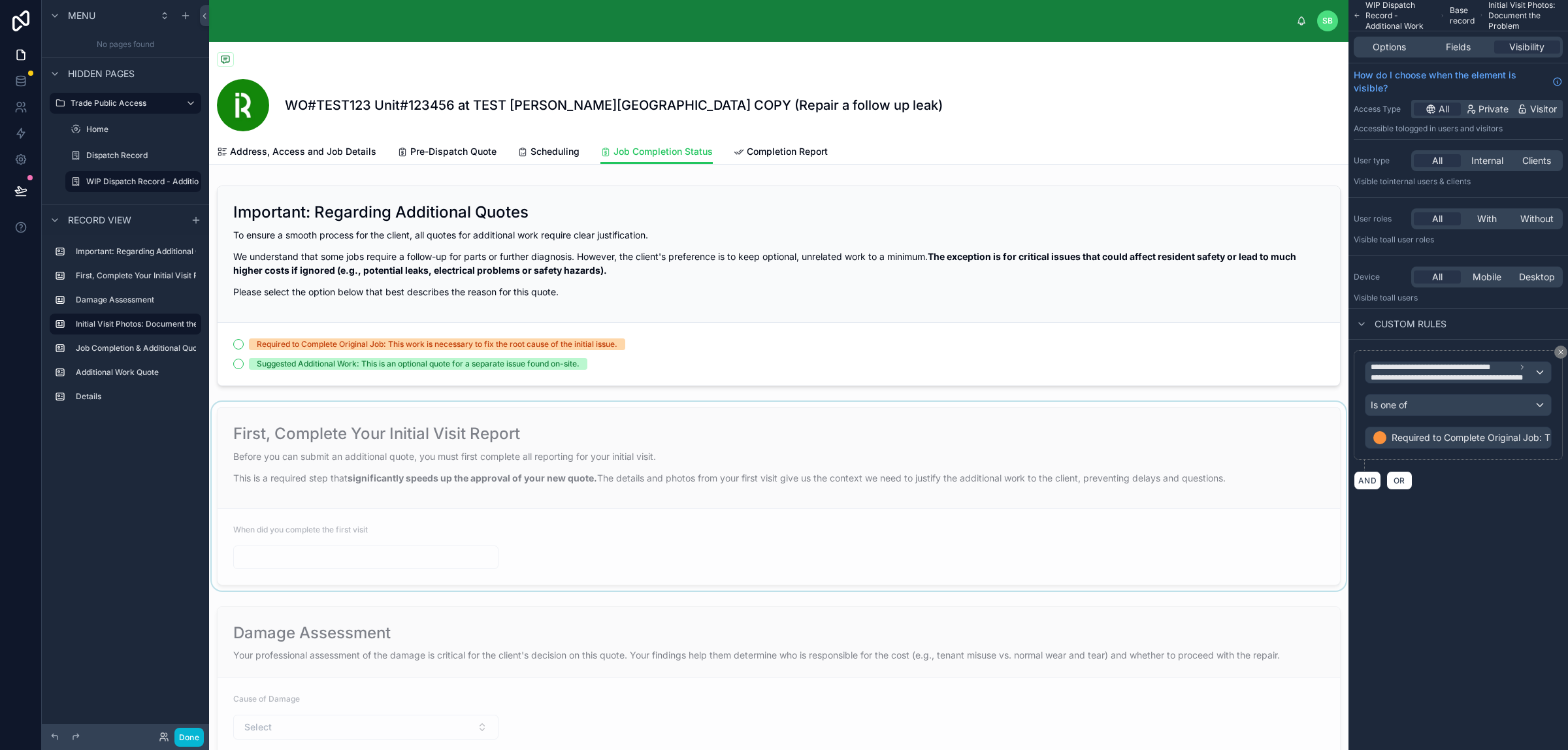
click at [789, 494] on div at bounding box center [779, 496] width 1139 height 188
click at [1254, 402] on div "Is equal to (=)" at bounding box center [1458, 405] width 186 height 21
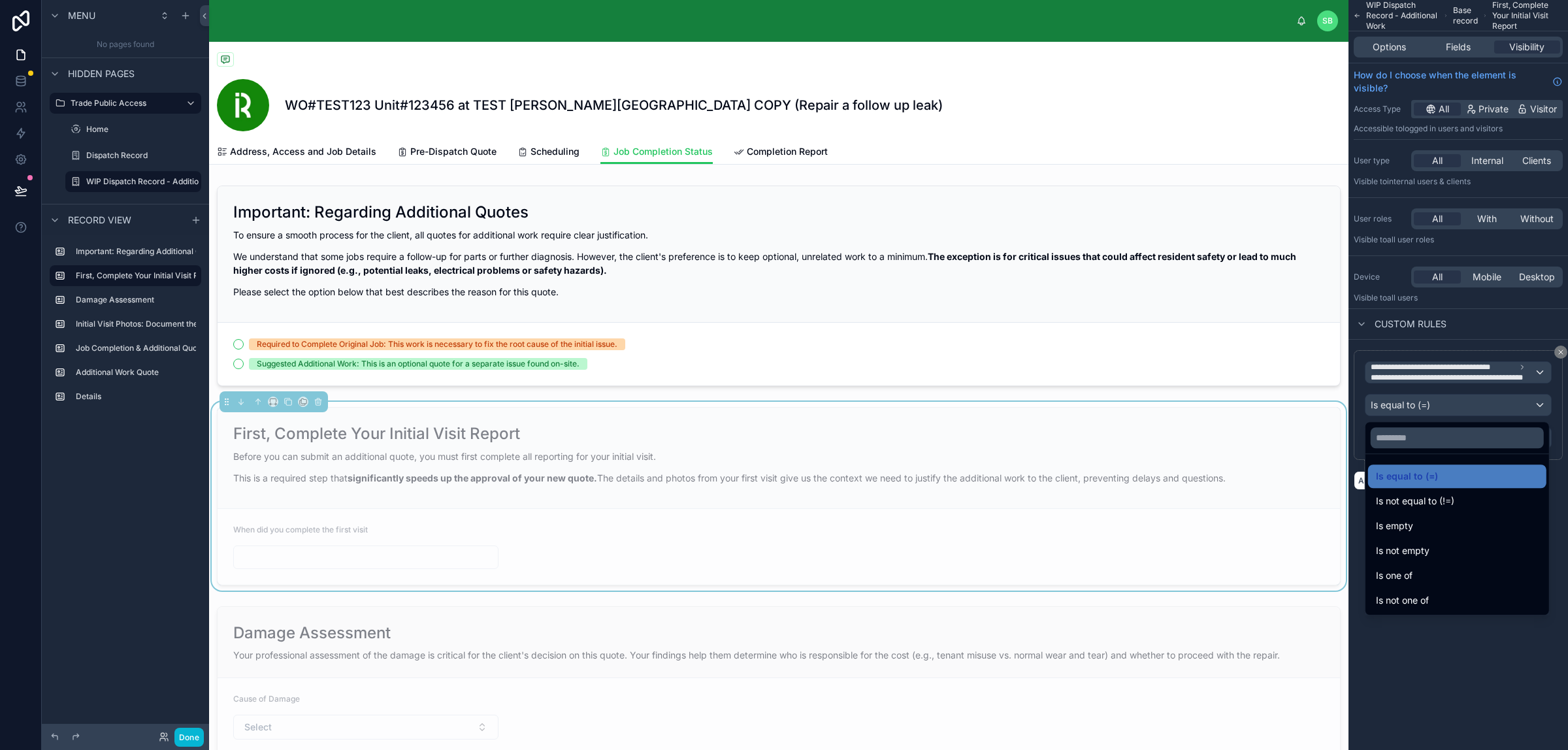
click at [1254, 563] on div "Is one of" at bounding box center [1457, 575] width 179 height 24
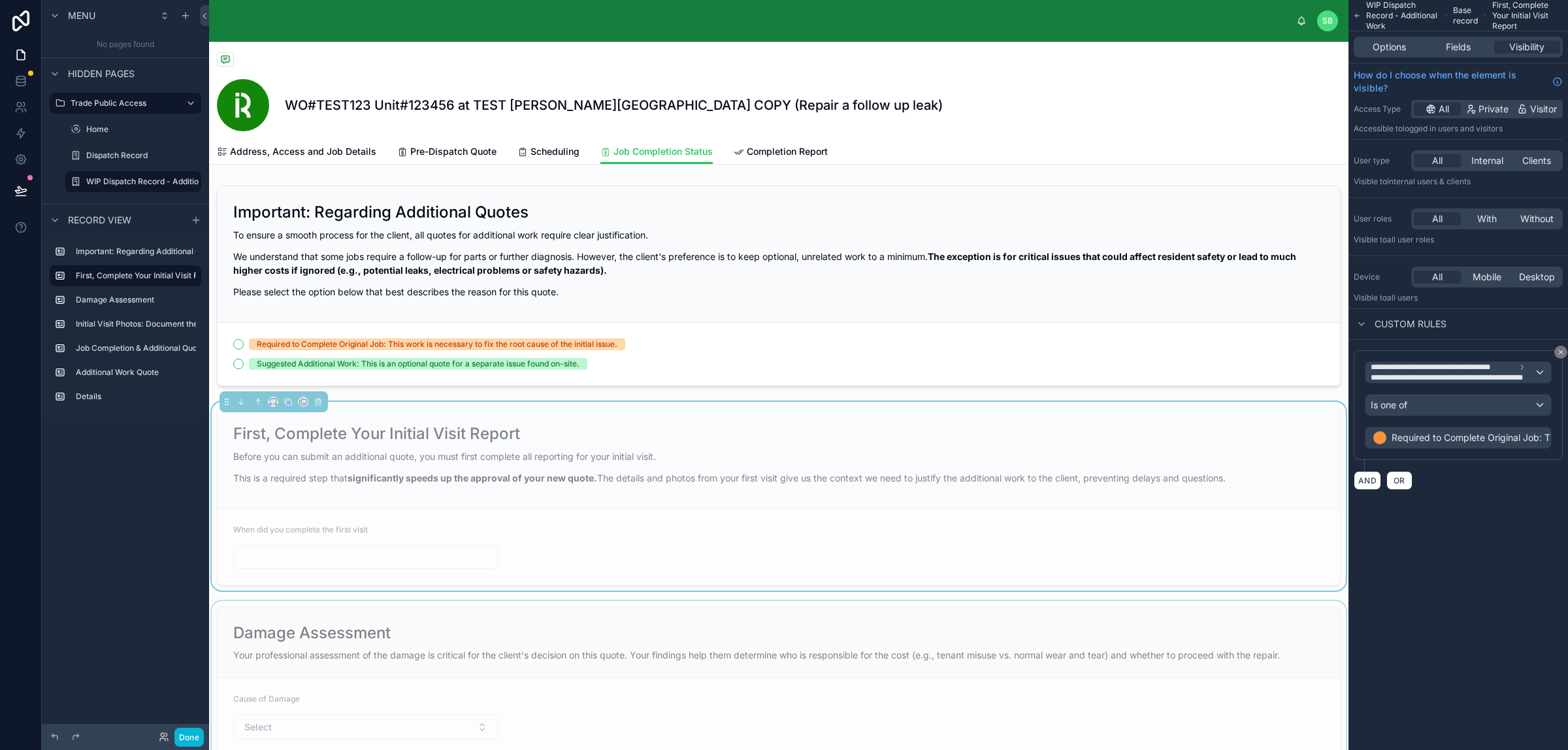
click at [1070, 599] on div at bounding box center [779, 681] width 1139 height 160
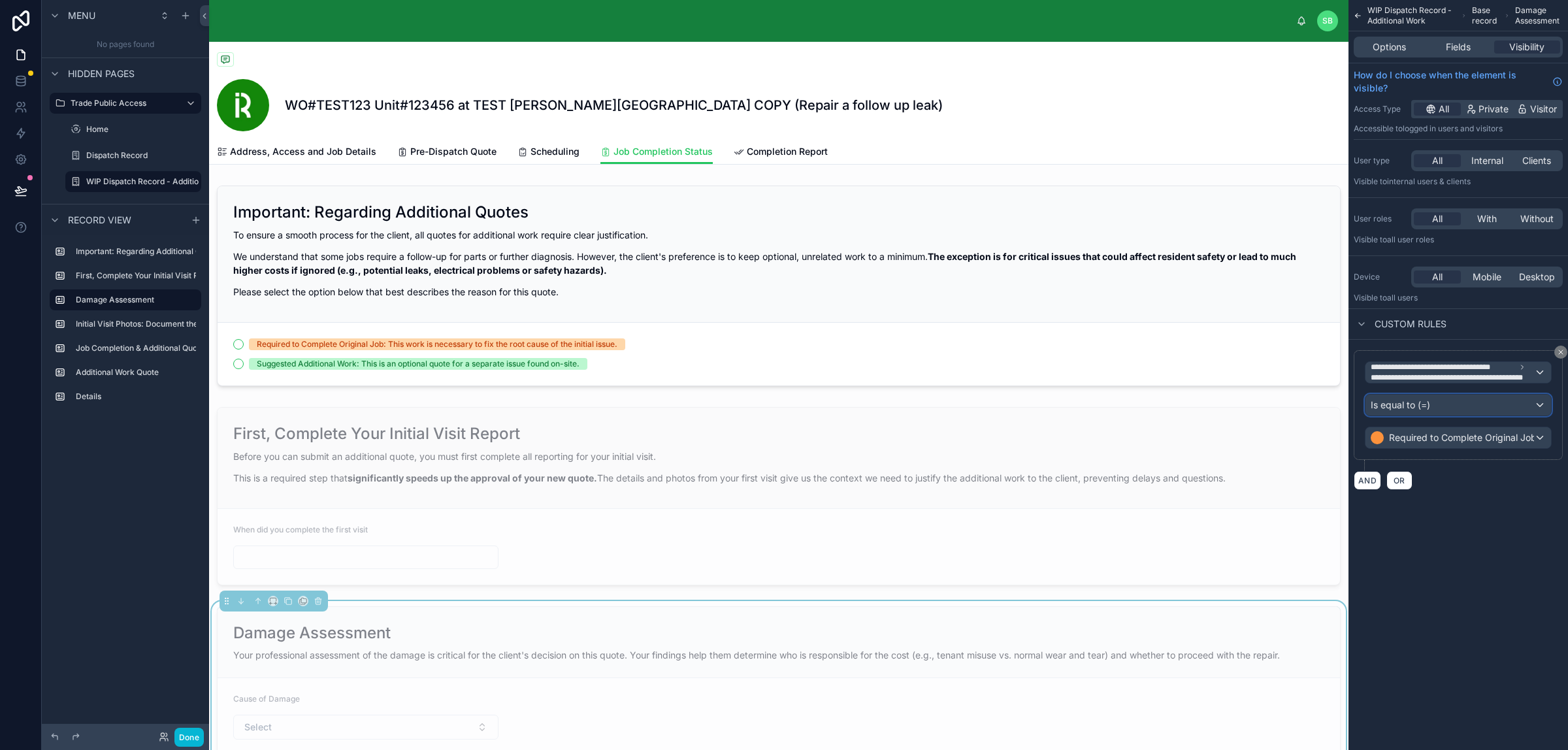
click at [1254, 404] on div "Is equal to (=)" at bounding box center [1458, 405] width 186 height 21
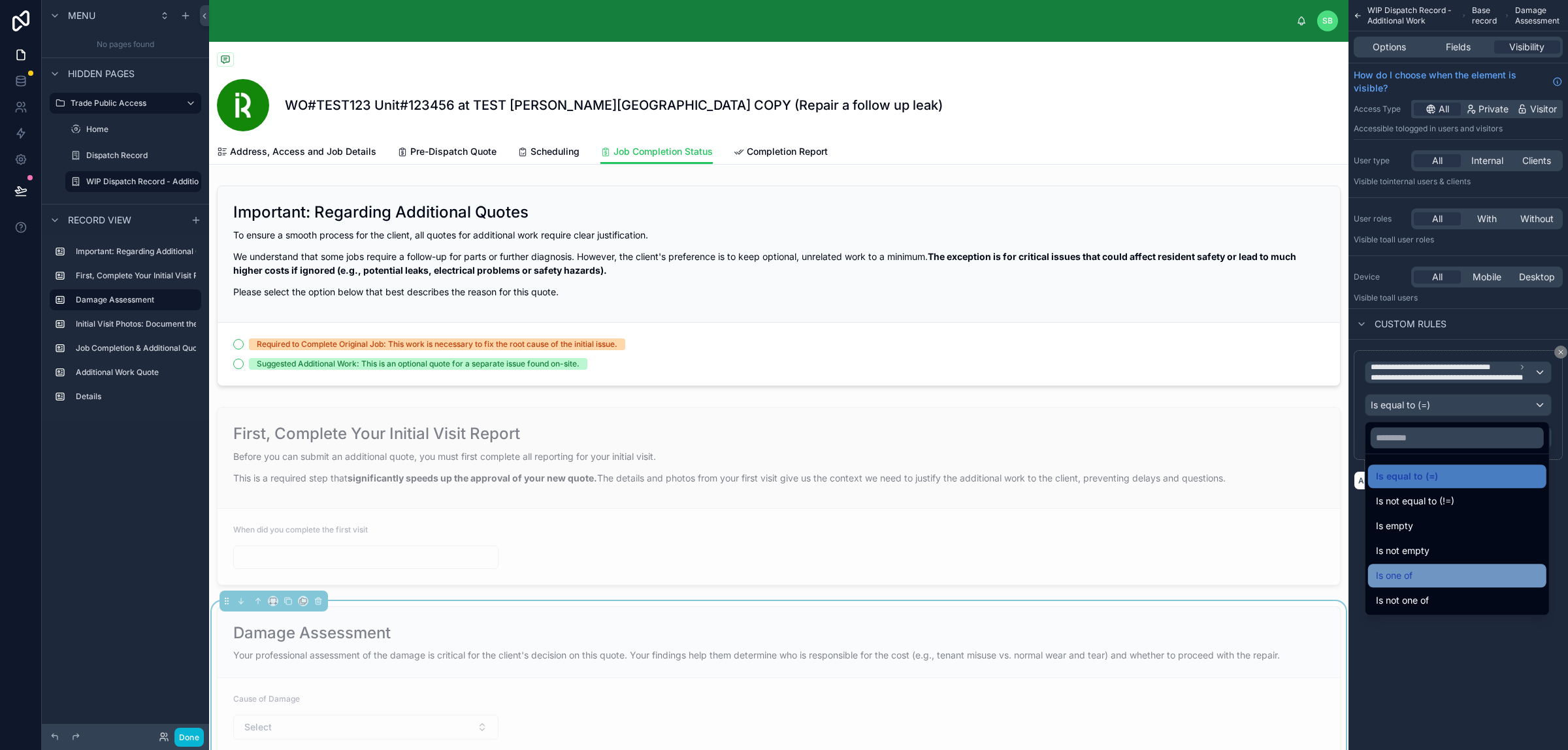
click at [1254, 566] on div "Is one of" at bounding box center [1457, 575] width 179 height 24
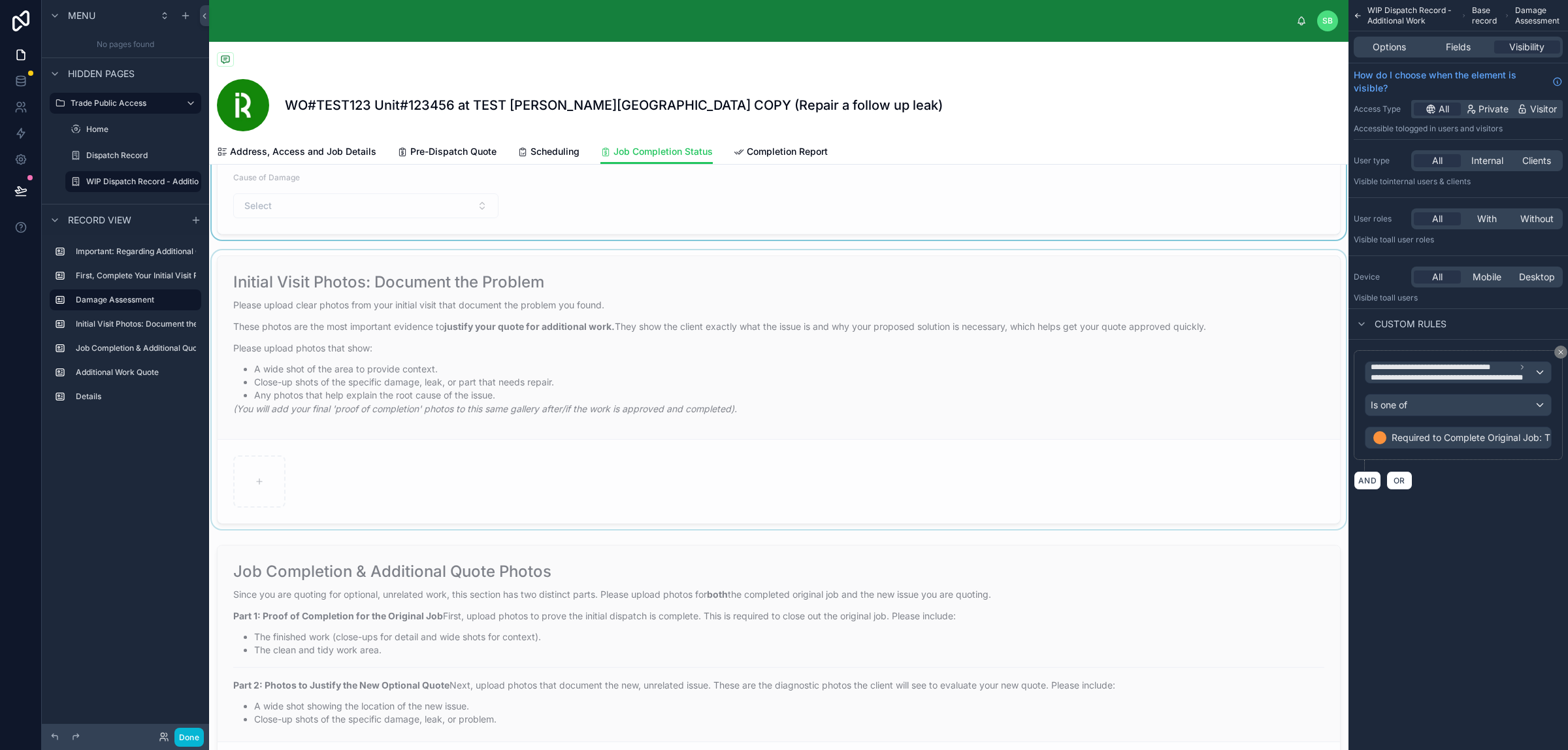
scroll to position [571, 0]
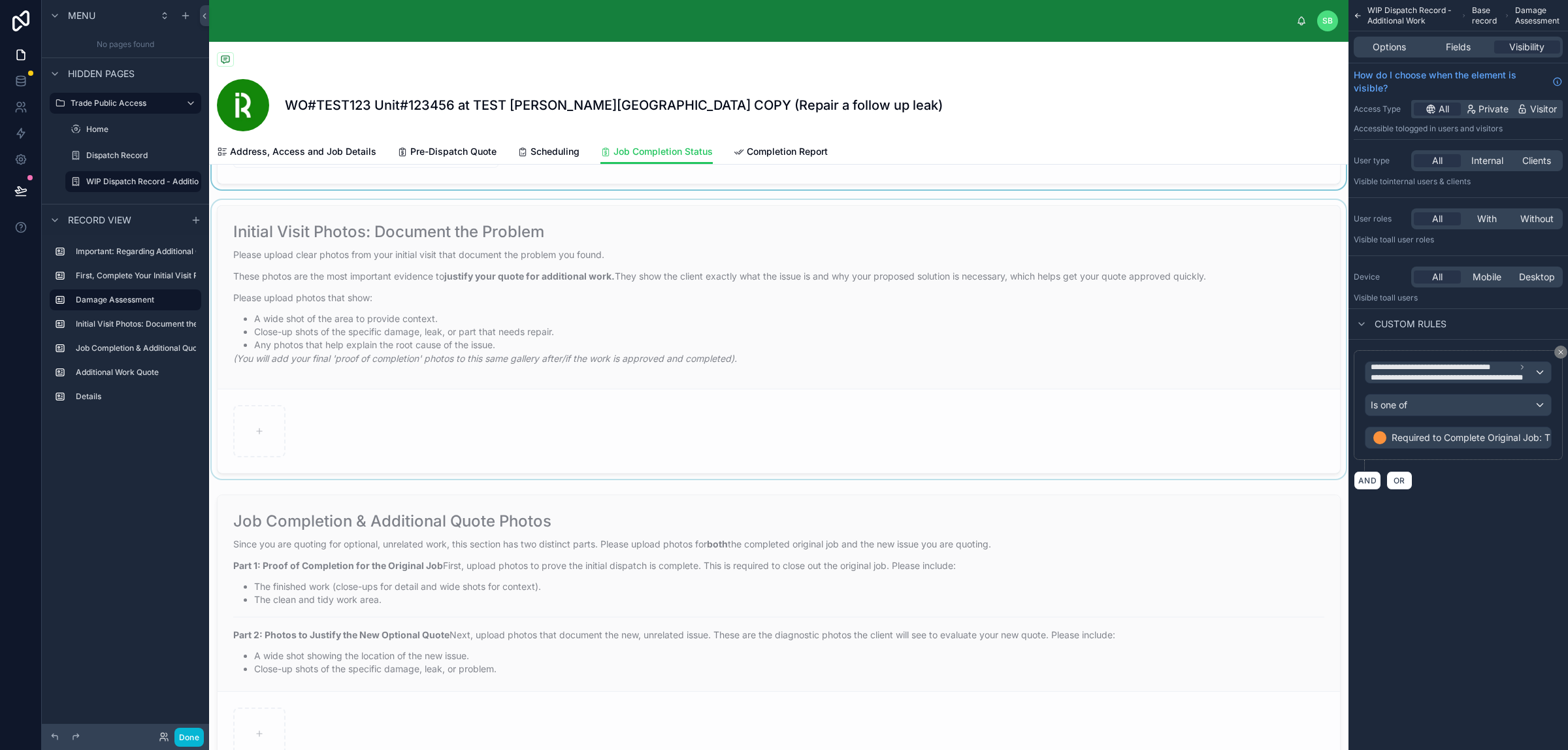
click at [769, 343] on div at bounding box center [779, 339] width 1139 height 279
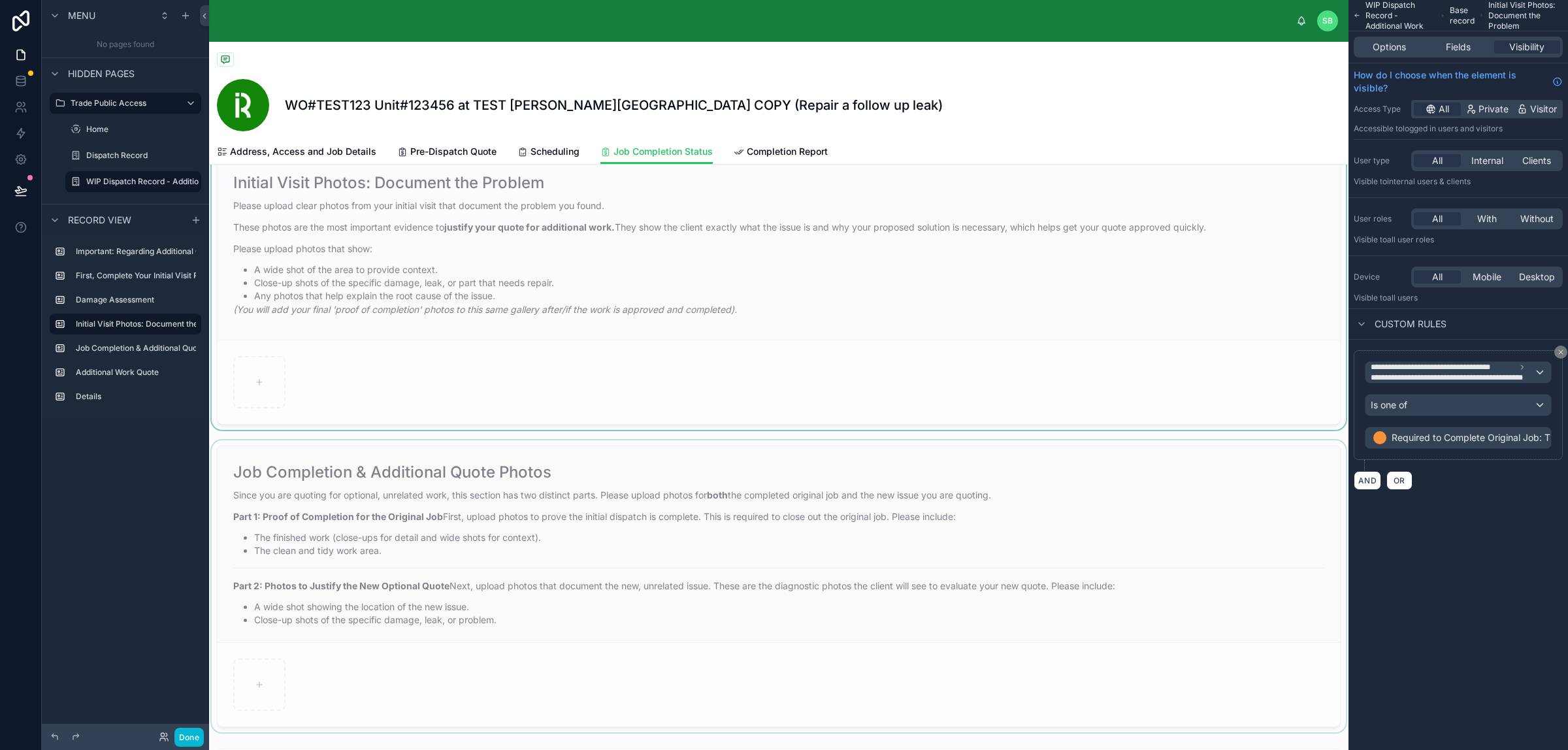
scroll to position [817, 0]
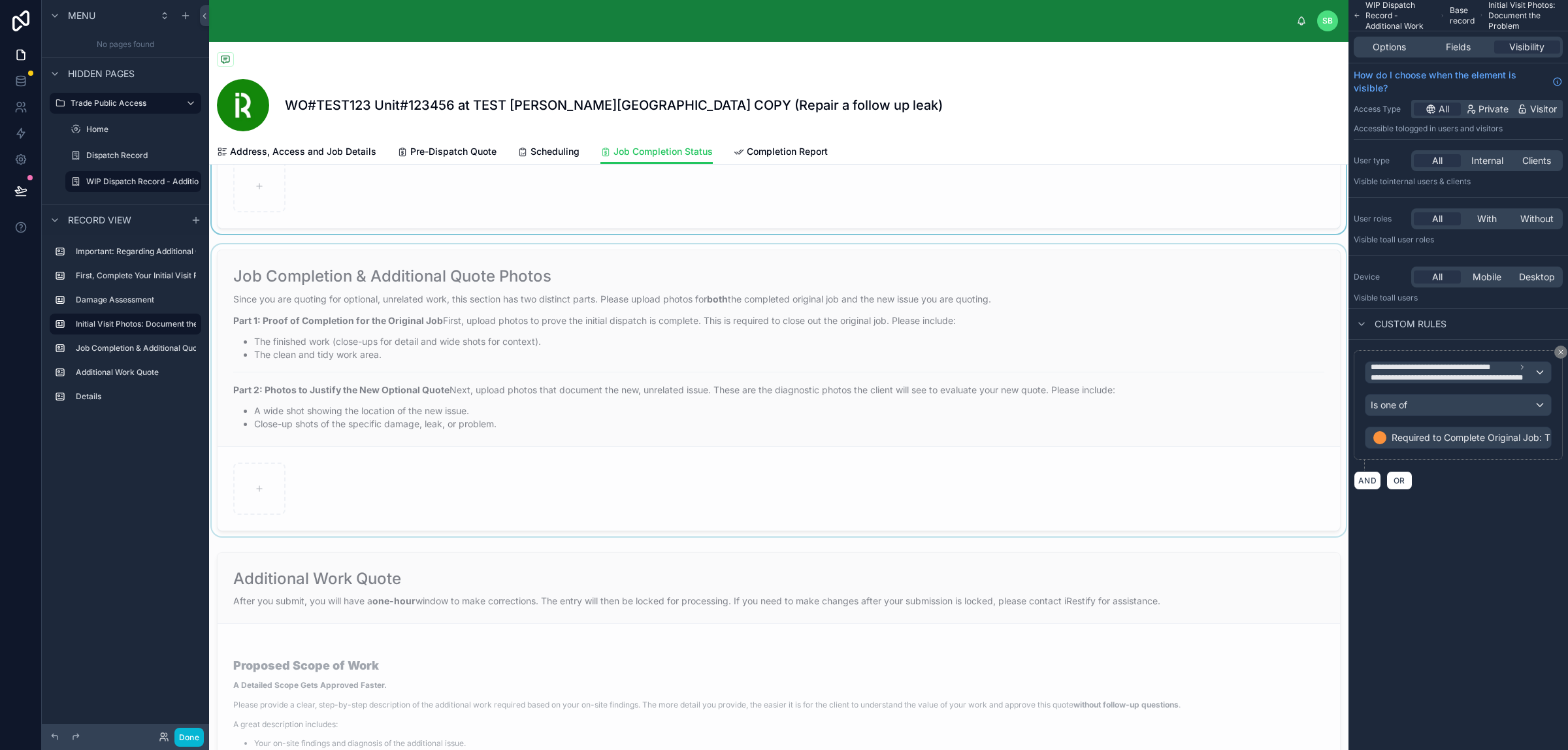
click at [795, 364] on div at bounding box center [779, 390] width 1139 height 292
click at [258, 246] on icon at bounding box center [258, 244] width 0 height 5
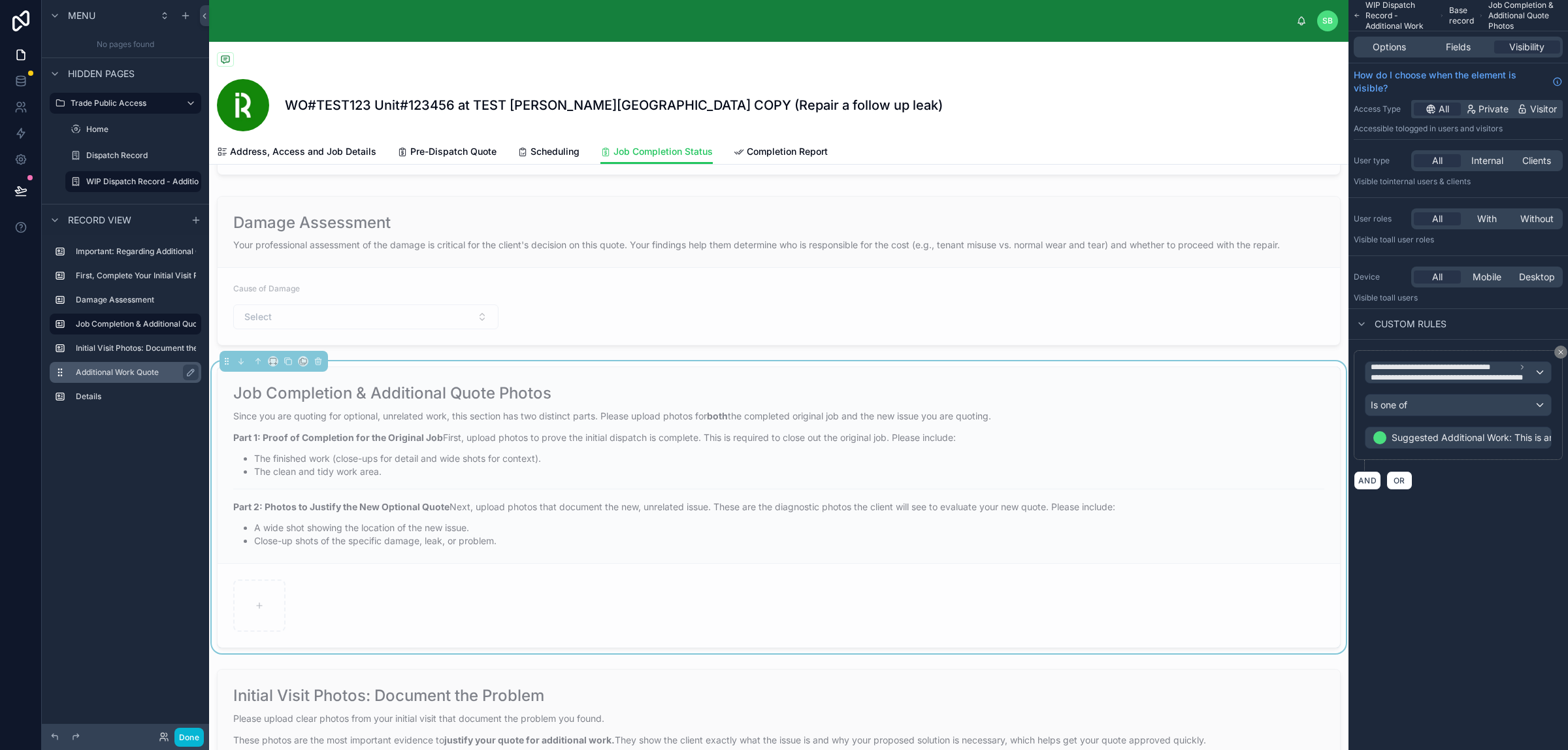
scroll to position [408, 0]
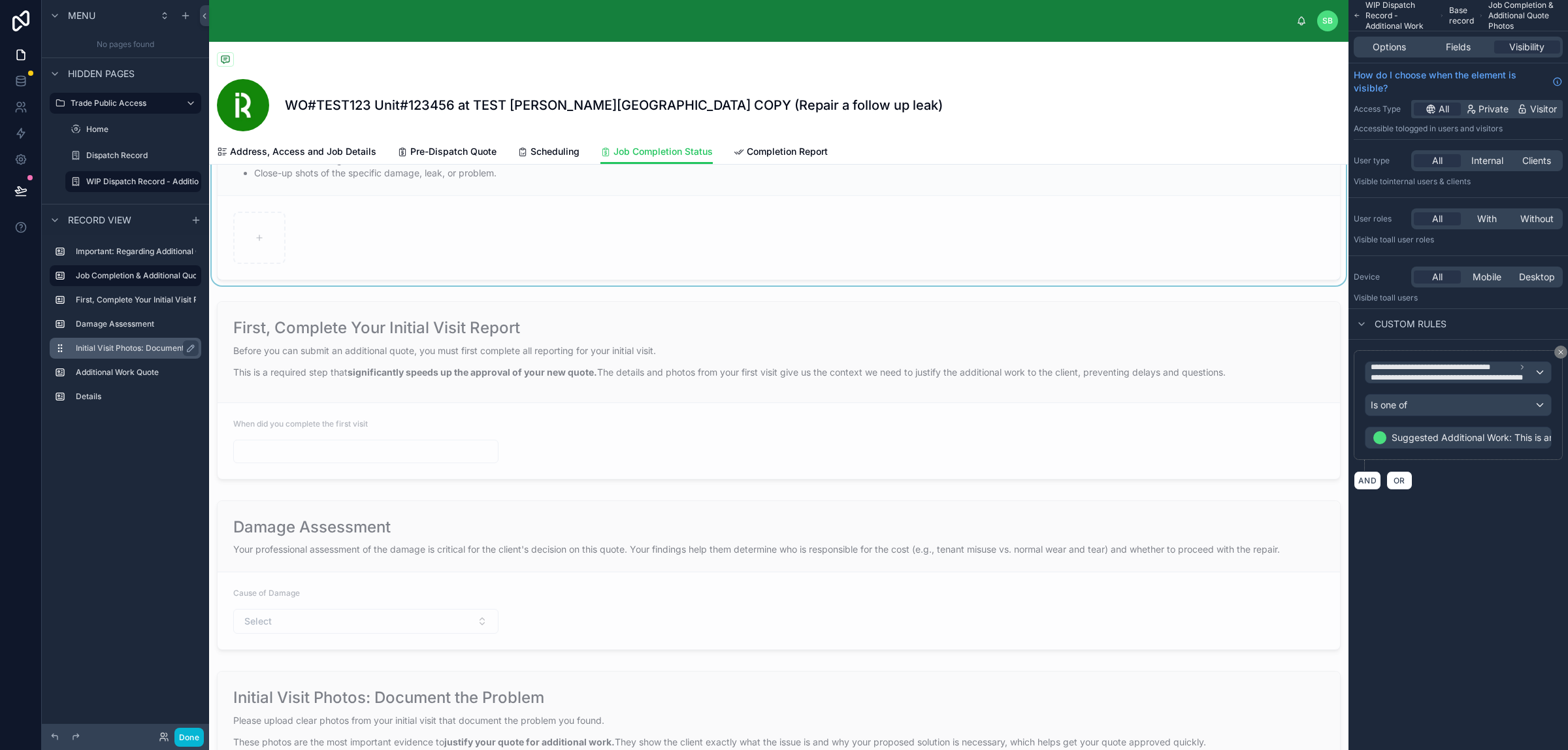
click at [108, 346] on label "Initial Visit Photos: Document the Problem" at bounding box center [152, 348] width 155 height 11
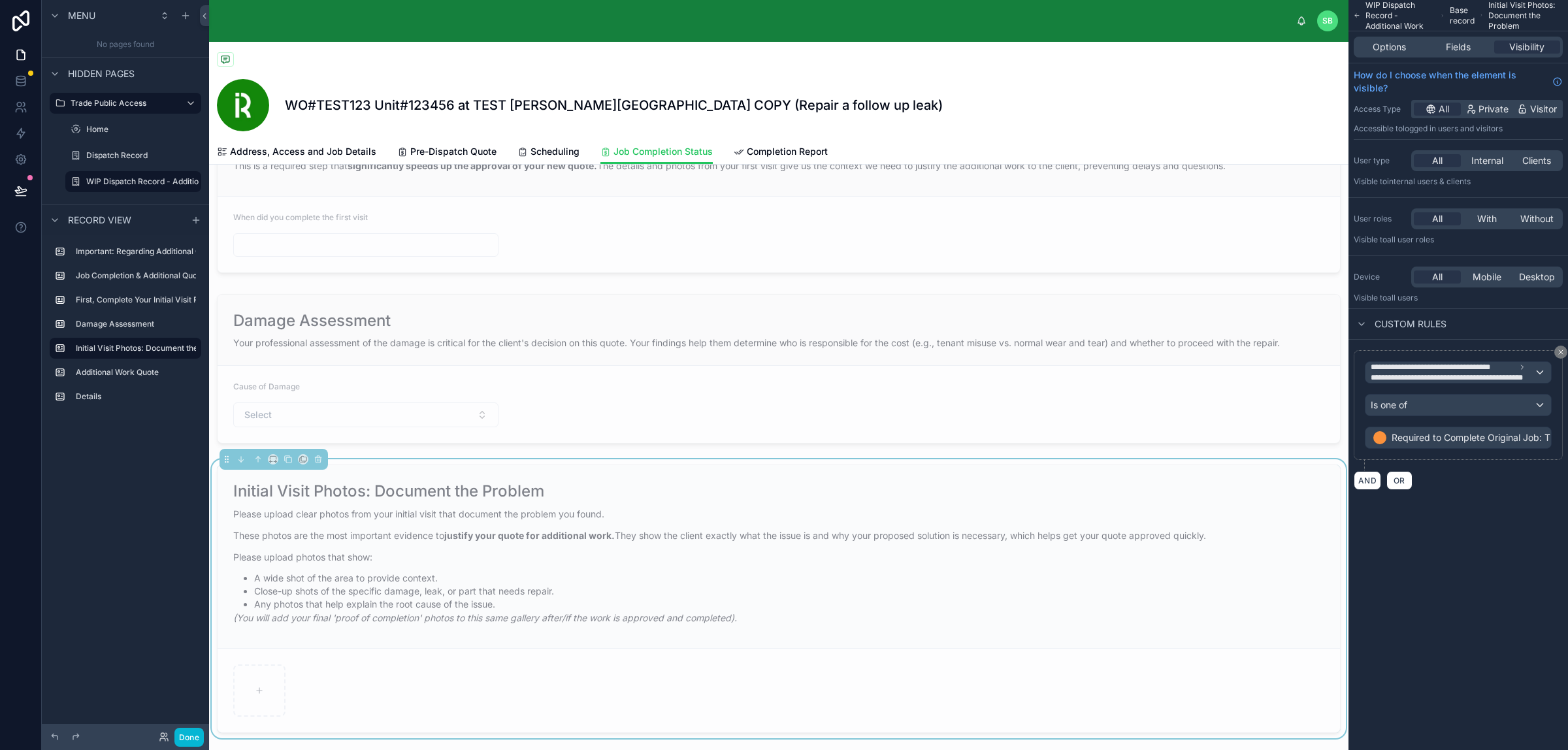
scroll to position [654, 0]
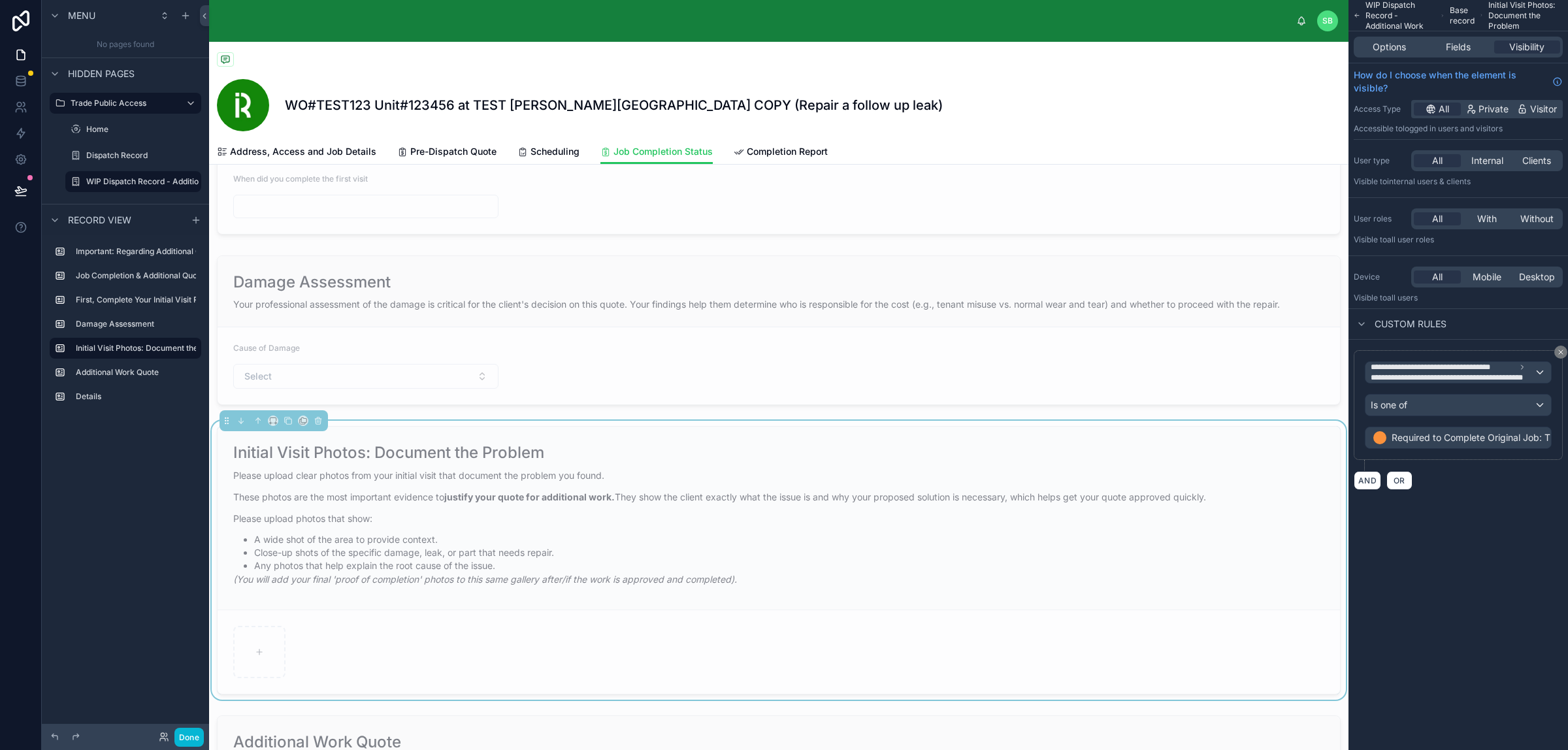
click at [752, 492] on p "These photos are the most important evidence to justify your quote for addition…" at bounding box center [778, 497] width 1091 height 14
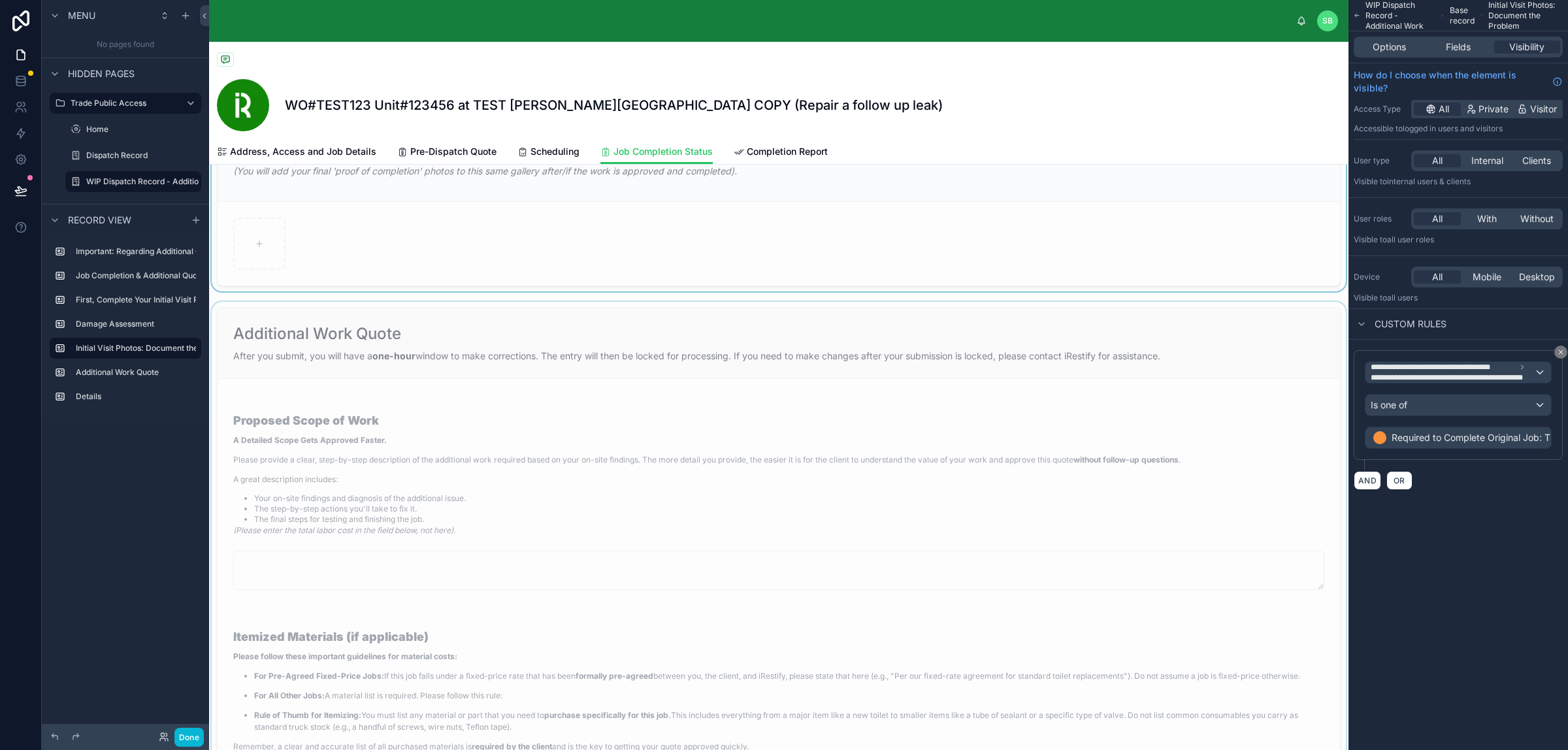
scroll to position [980, 0]
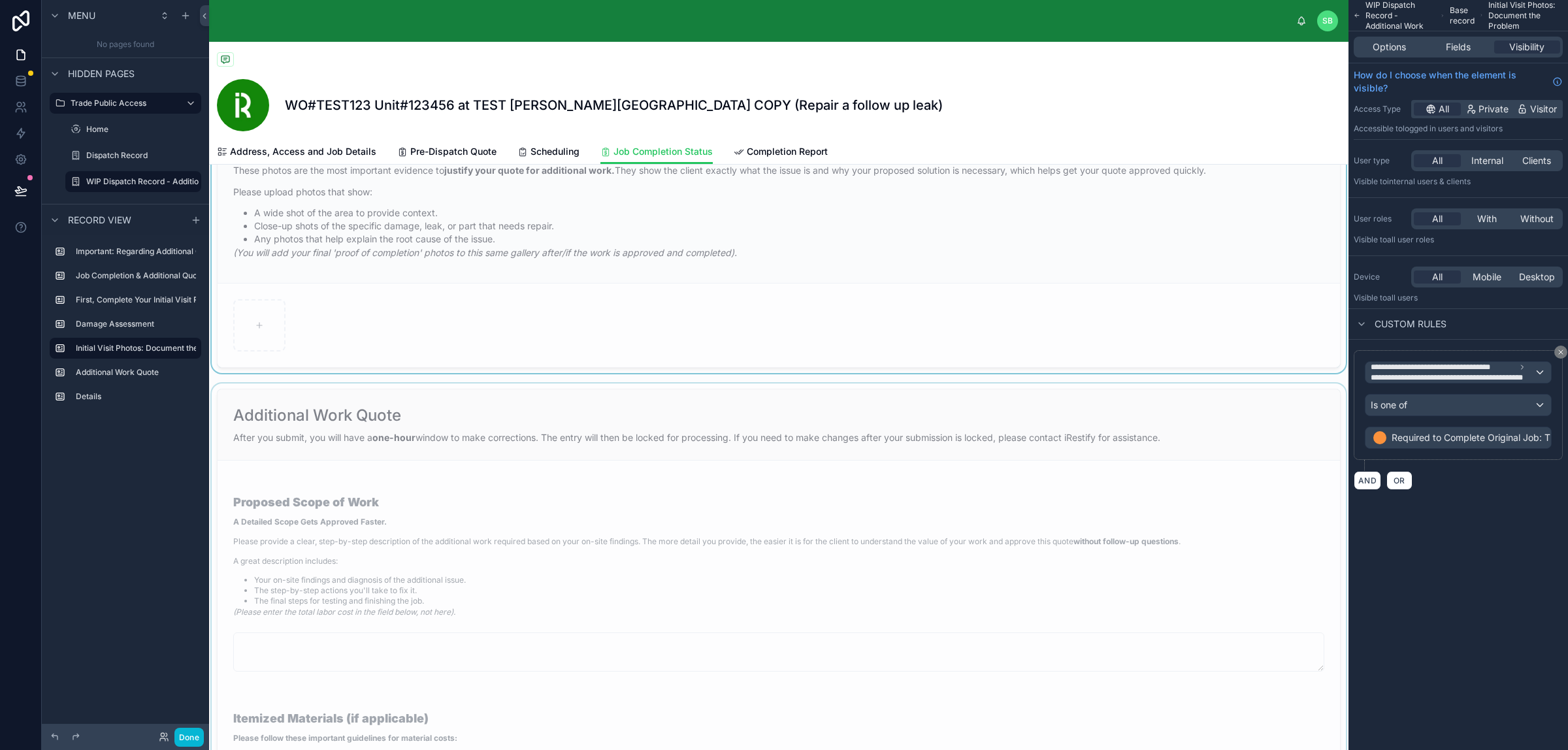
click at [712, 484] on div at bounding box center [779, 699] width 1139 height 631
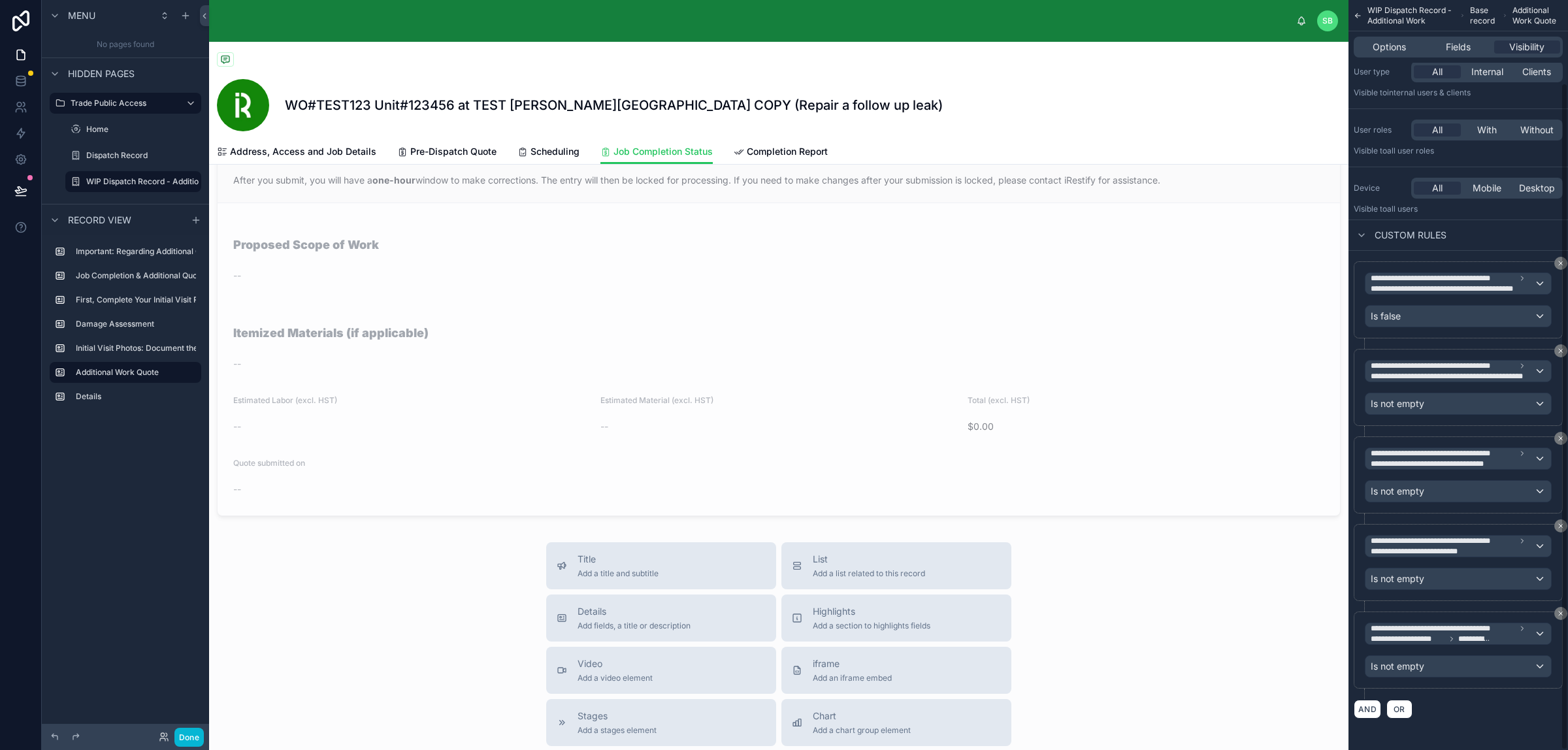
scroll to position [94, 0]
click at [1254, 599] on button "AND" at bounding box center [1367, 710] width 27 height 19
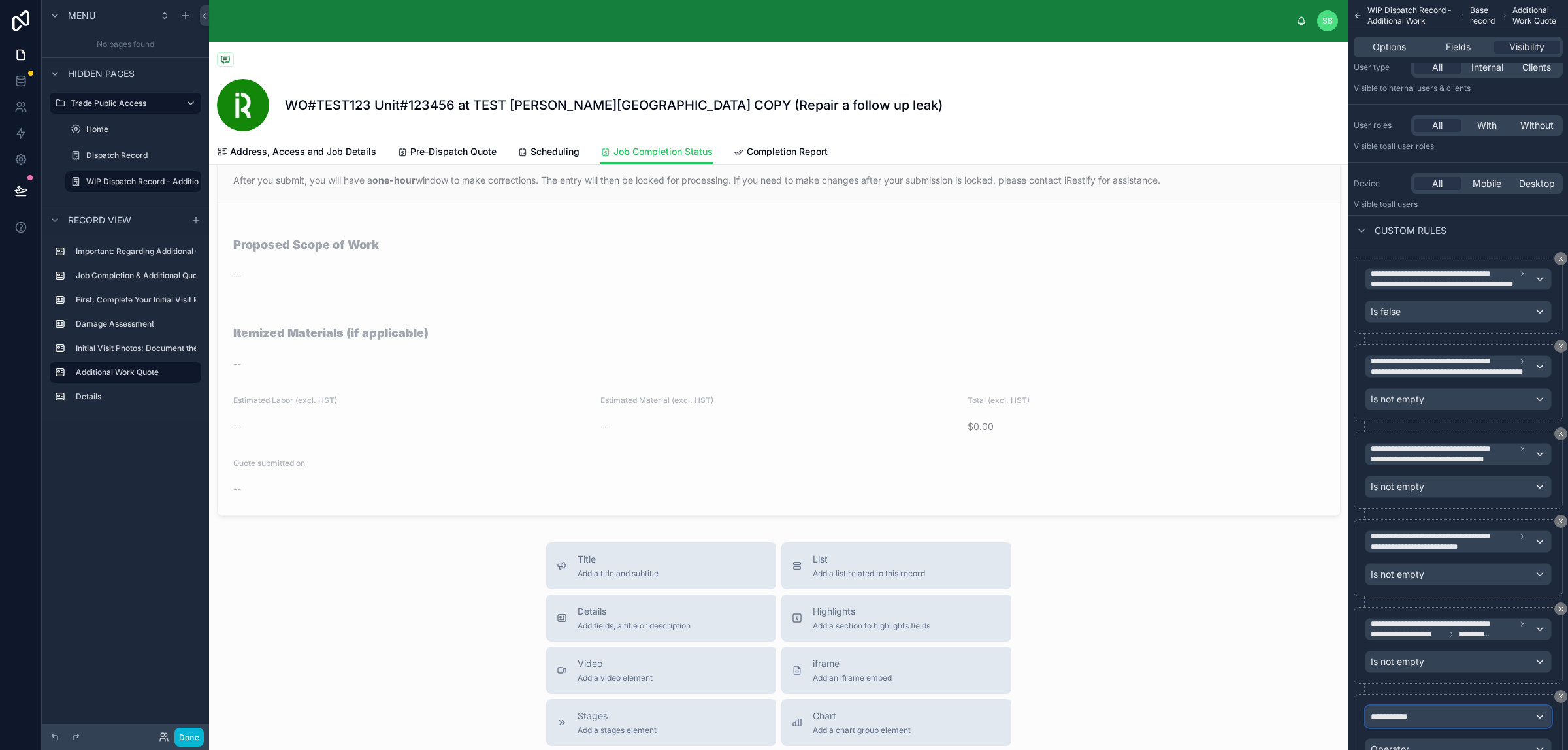
click at [1254, 599] on div "**********" at bounding box center [1458, 717] width 186 height 21
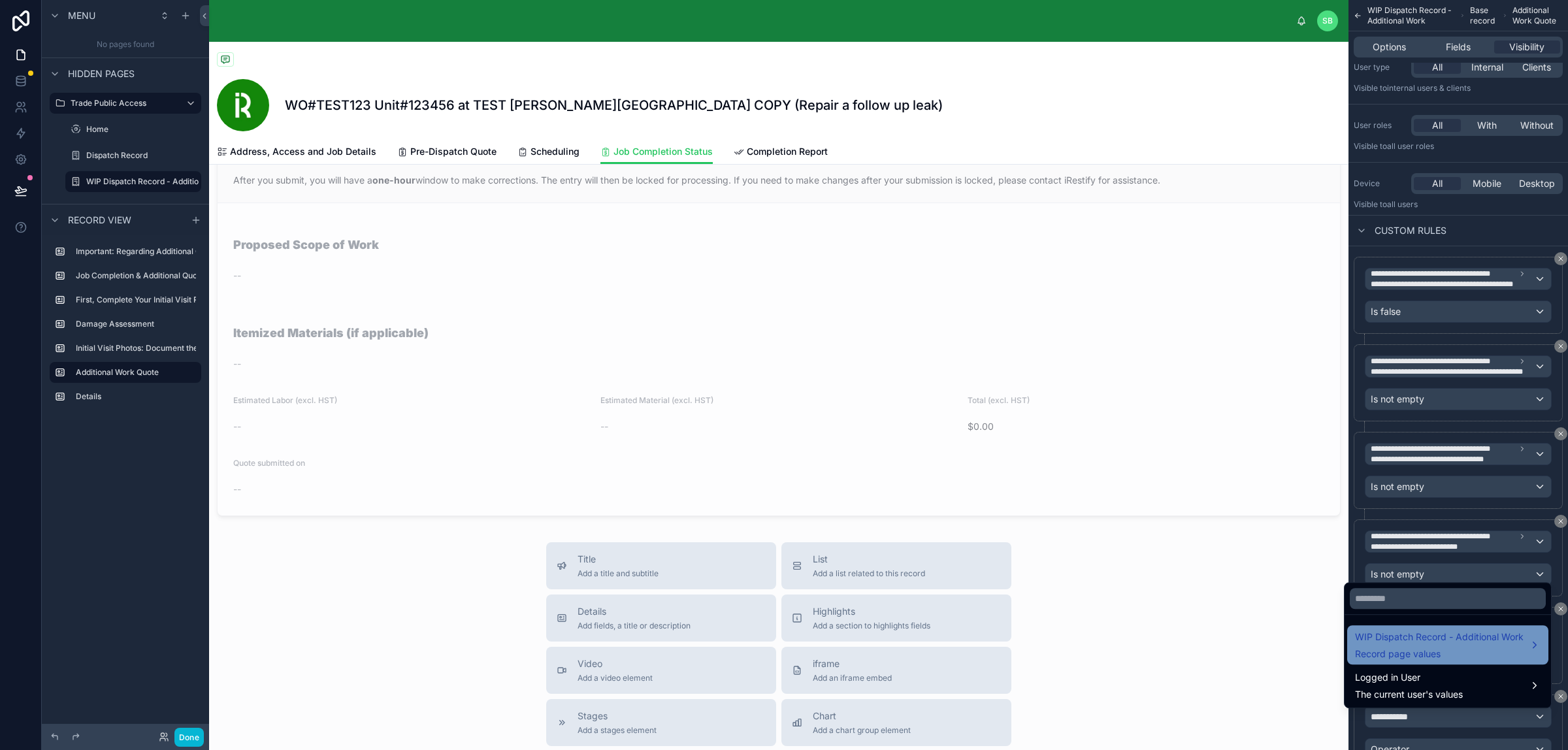
click at [1254, 599] on span "WIP Dispatch Record - Additional Work" at bounding box center [1438, 637] width 168 height 16
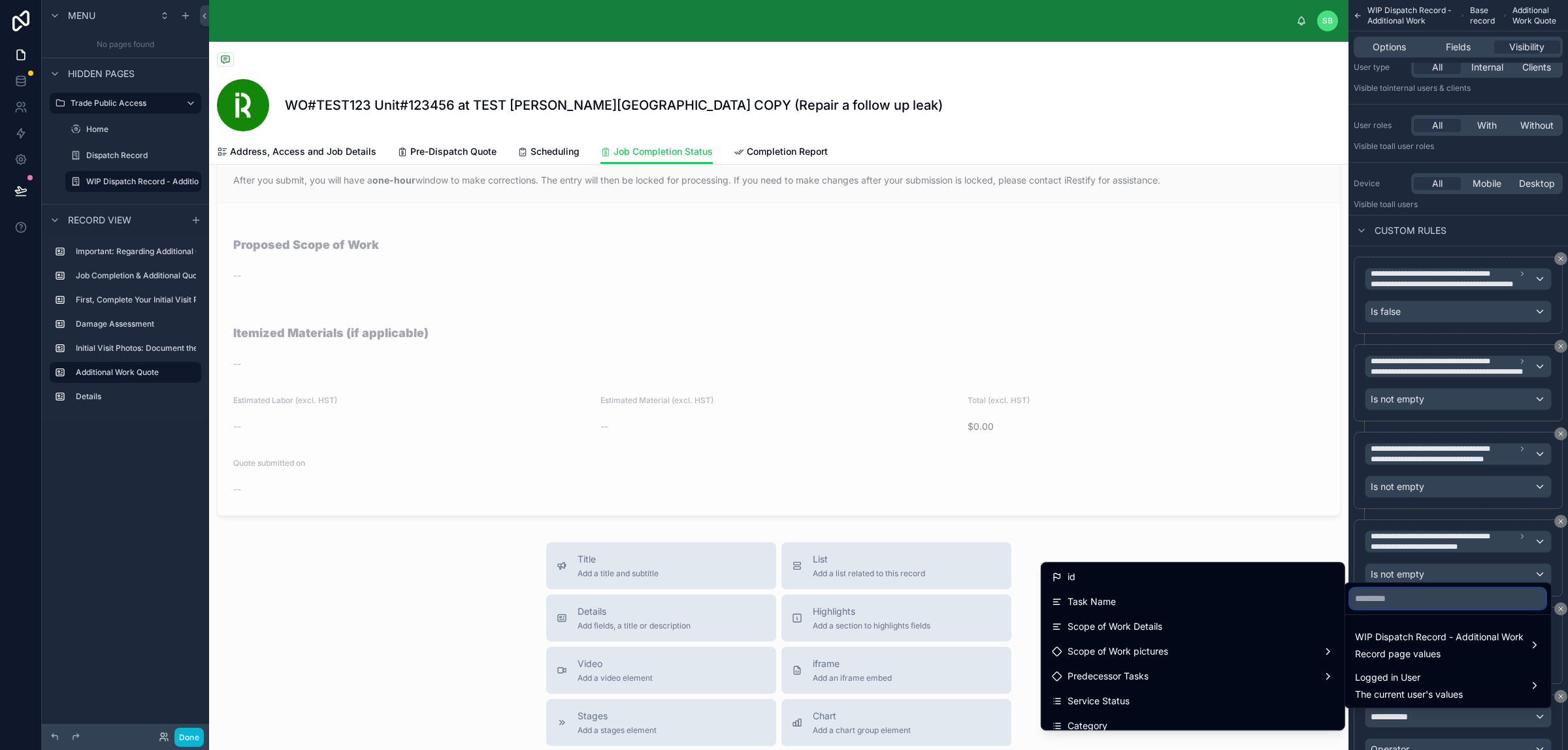
click at [1254, 598] on input "text" at bounding box center [1447, 598] width 196 height 21
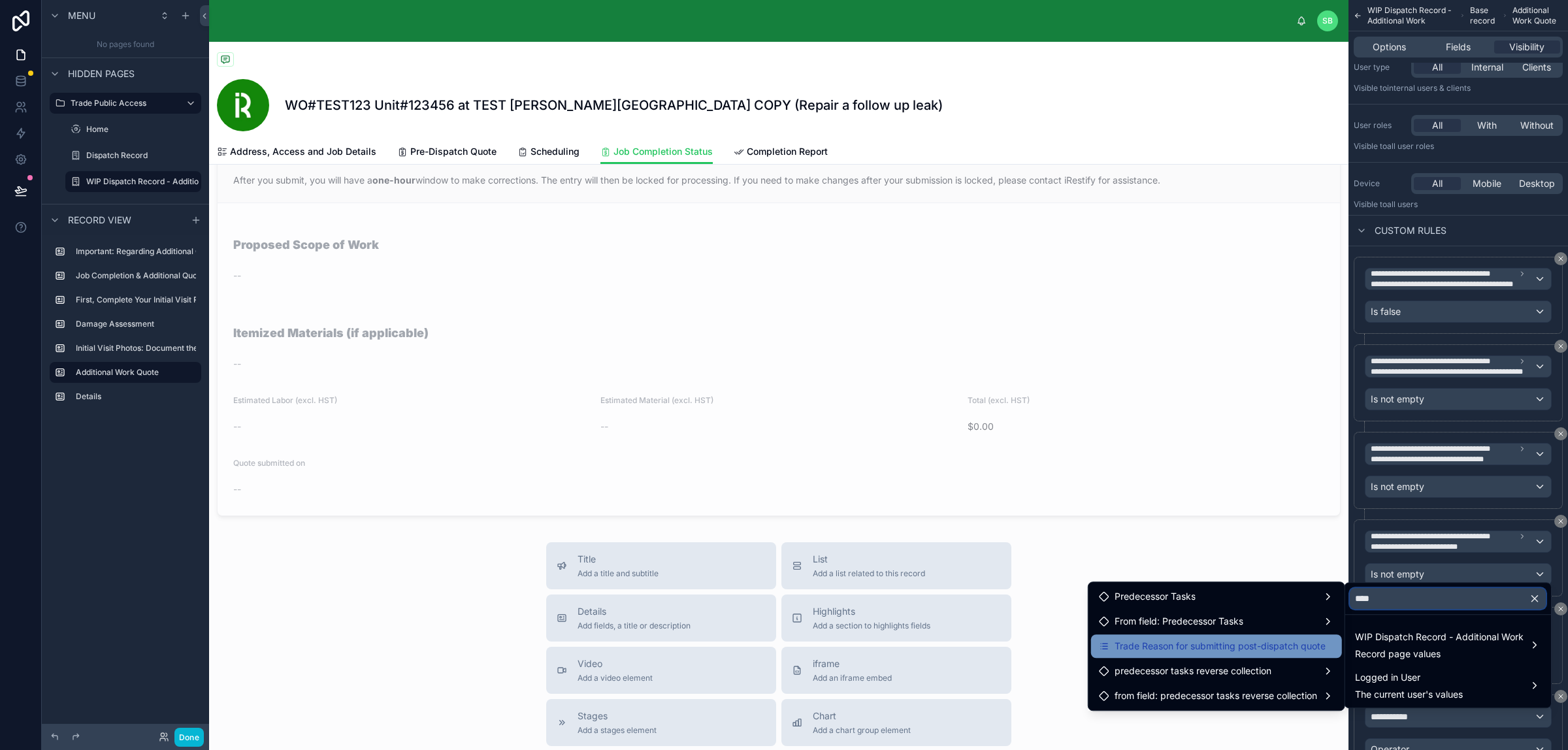
type input "****"
click at [1190, 599] on span "Trade Reason for submitting post-dispatch quote" at bounding box center [1219, 646] width 211 height 16
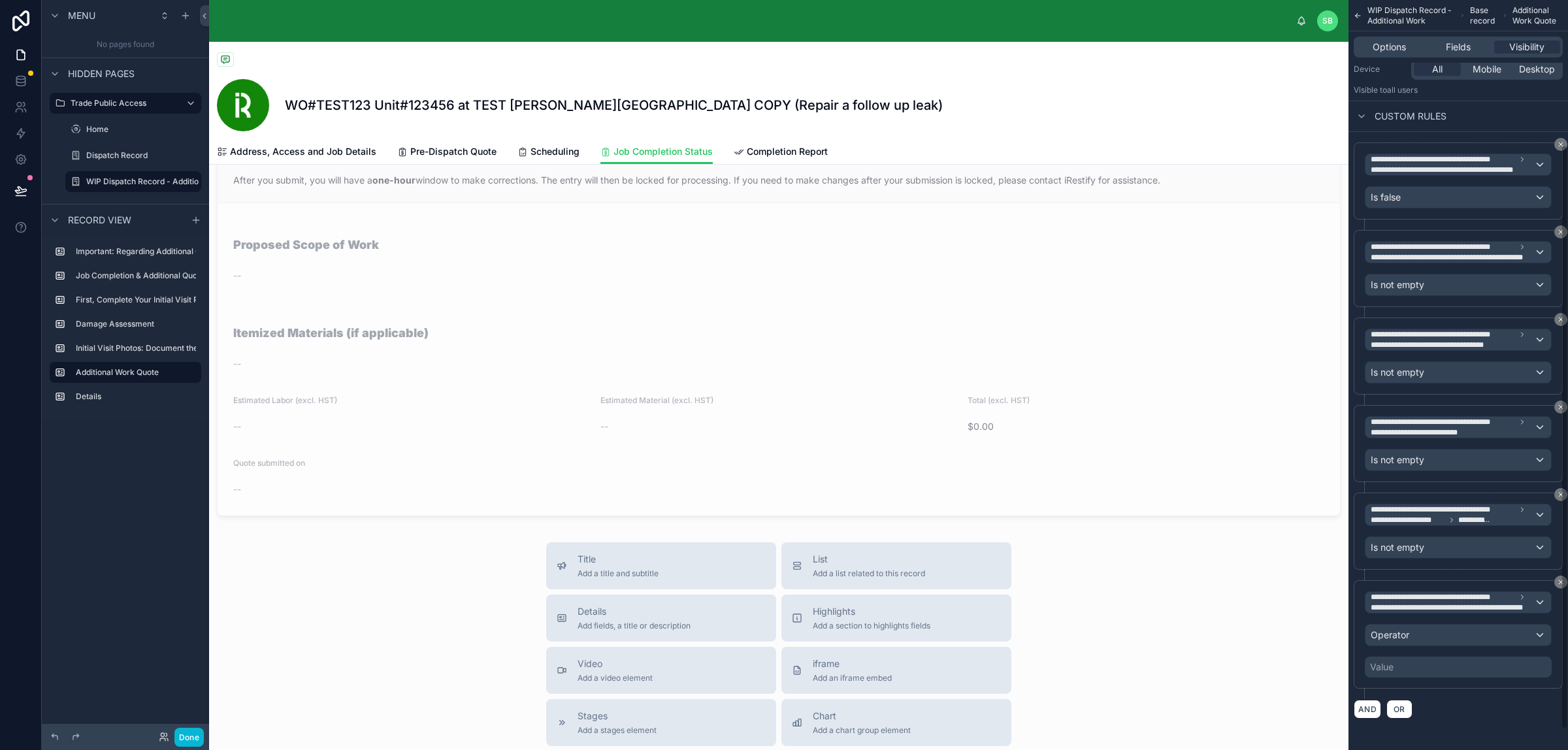
scroll to position [214, 0]
click at [1254, 599] on div "Operator" at bounding box center [1458, 635] width 186 height 21
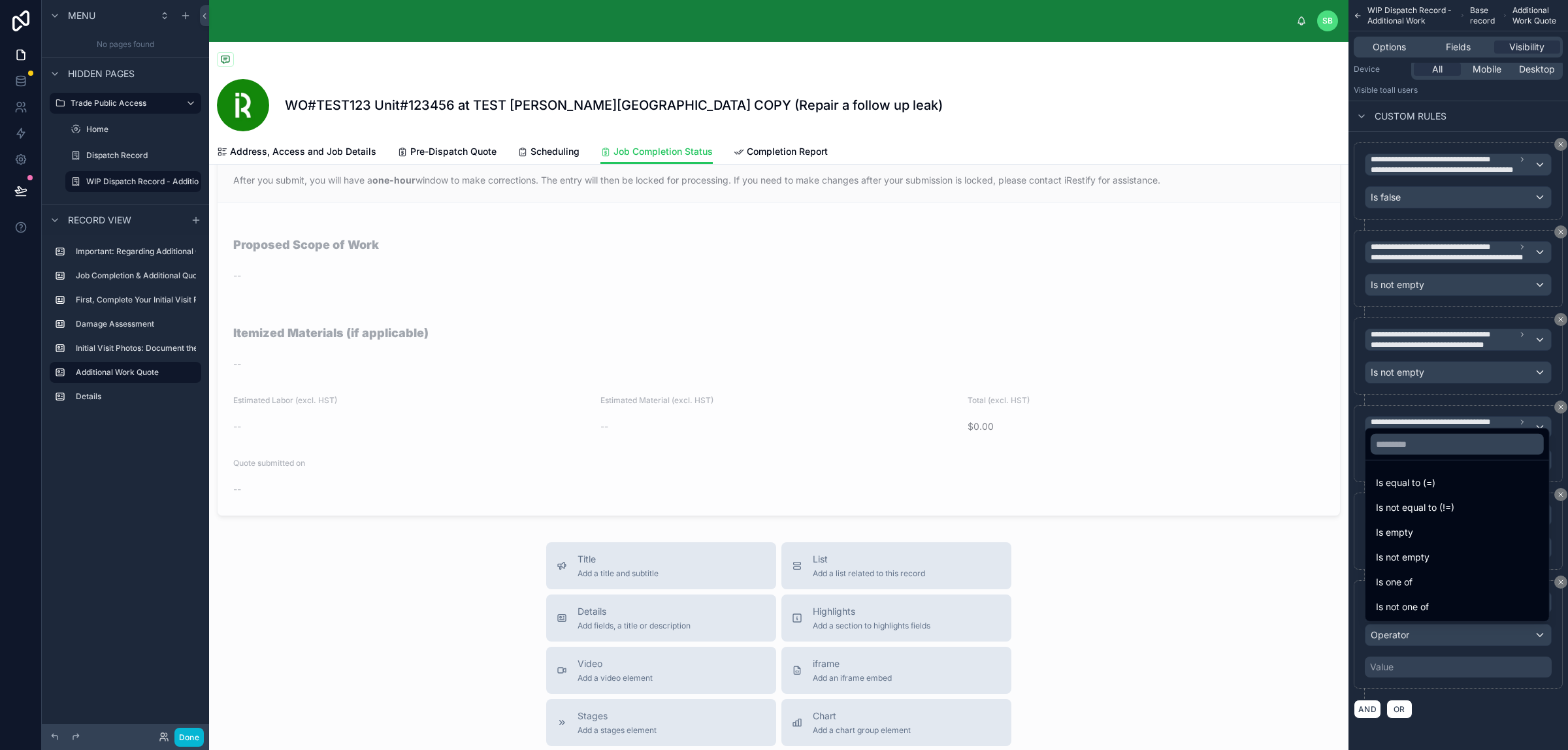
click at [1254, 583] on div "Is one of" at bounding box center [1457, 582] width 163 height 16
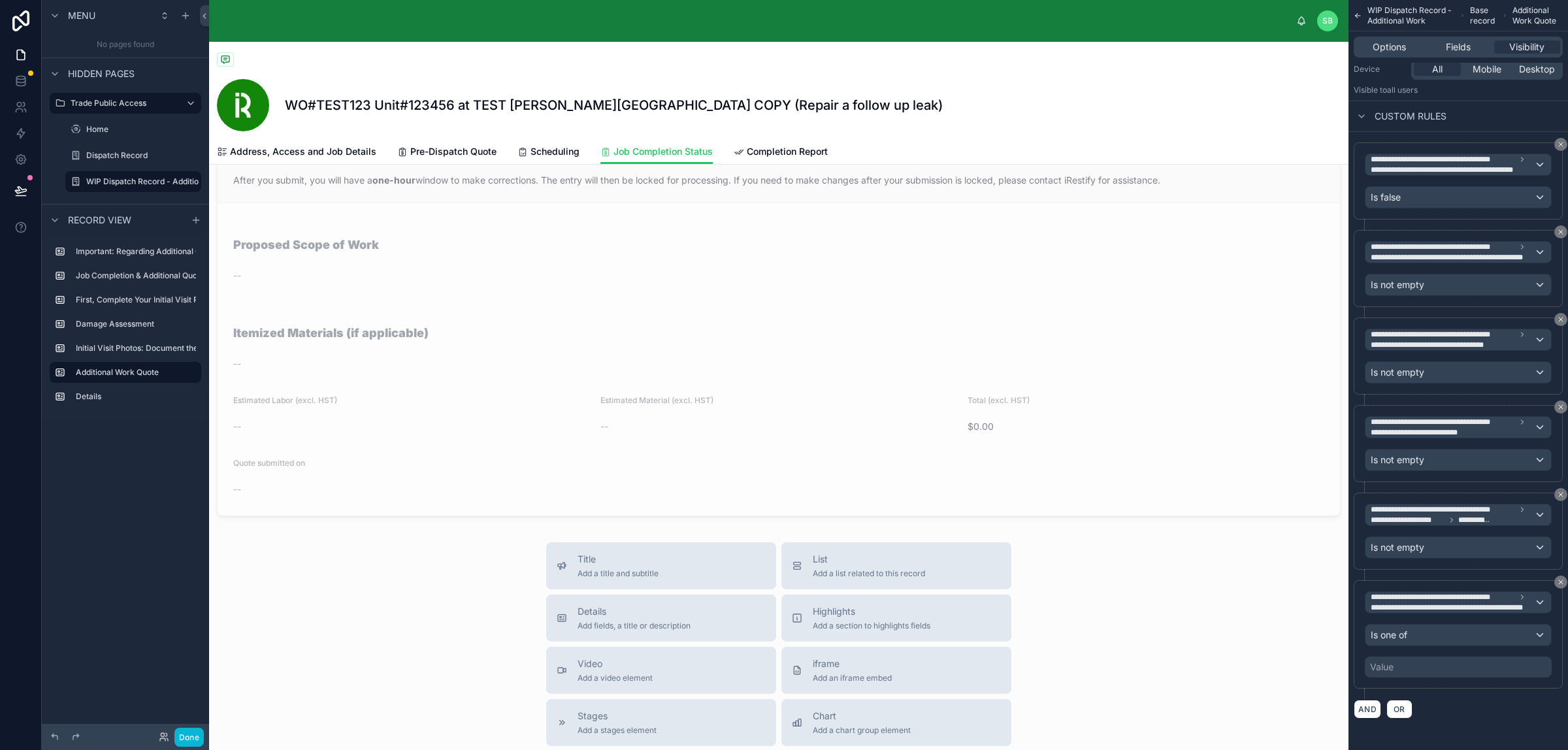
click at [1254, 599] on div "Value" at bounding box center [1458, 667] width 187 height 21
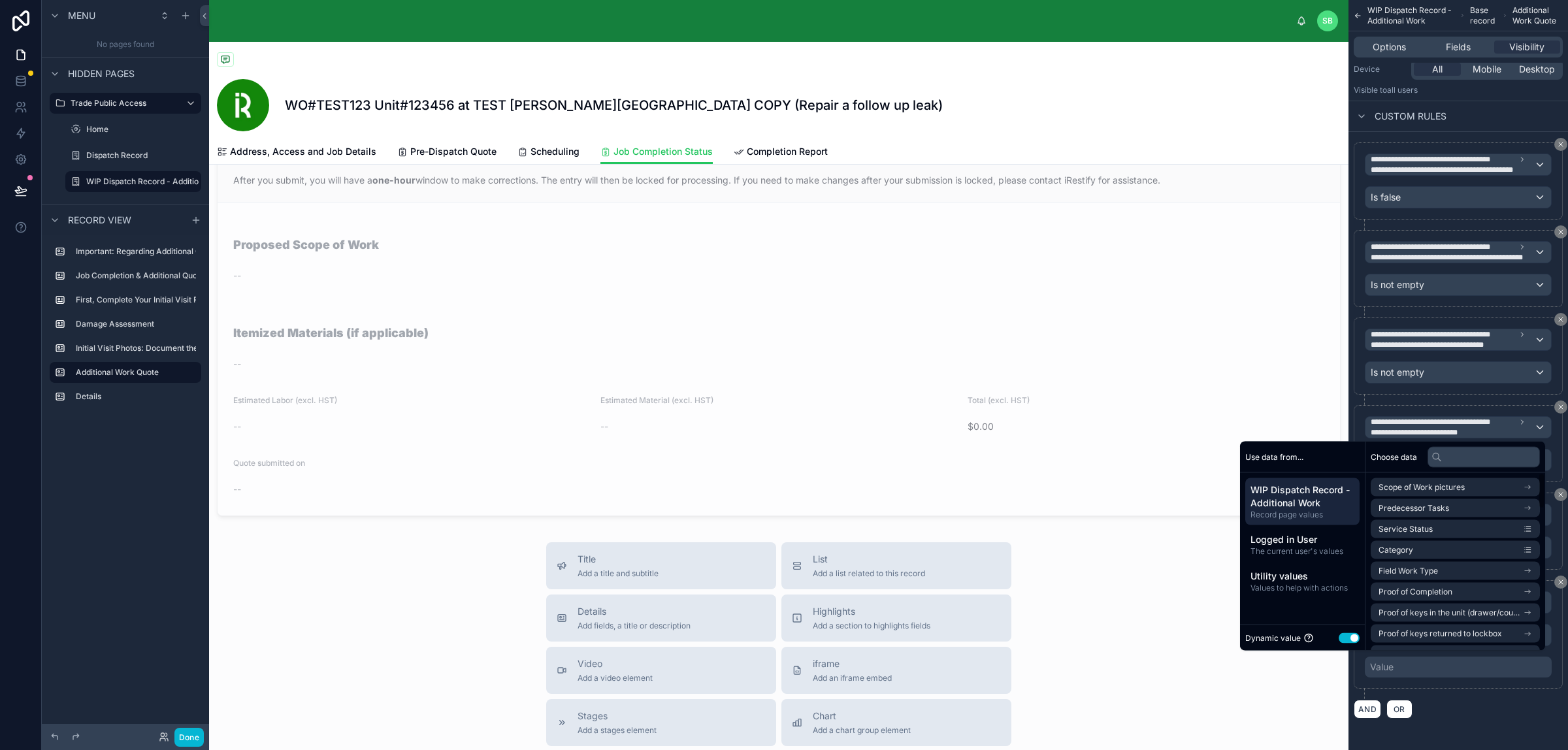
click at [1254, 599] on div "Dynamic value Use setting" at bounding box center [1302, 638] width 124 height 26
click at [1254, 599] on button "Use setting" at bounding box center [1349, 638] width 21 height 11
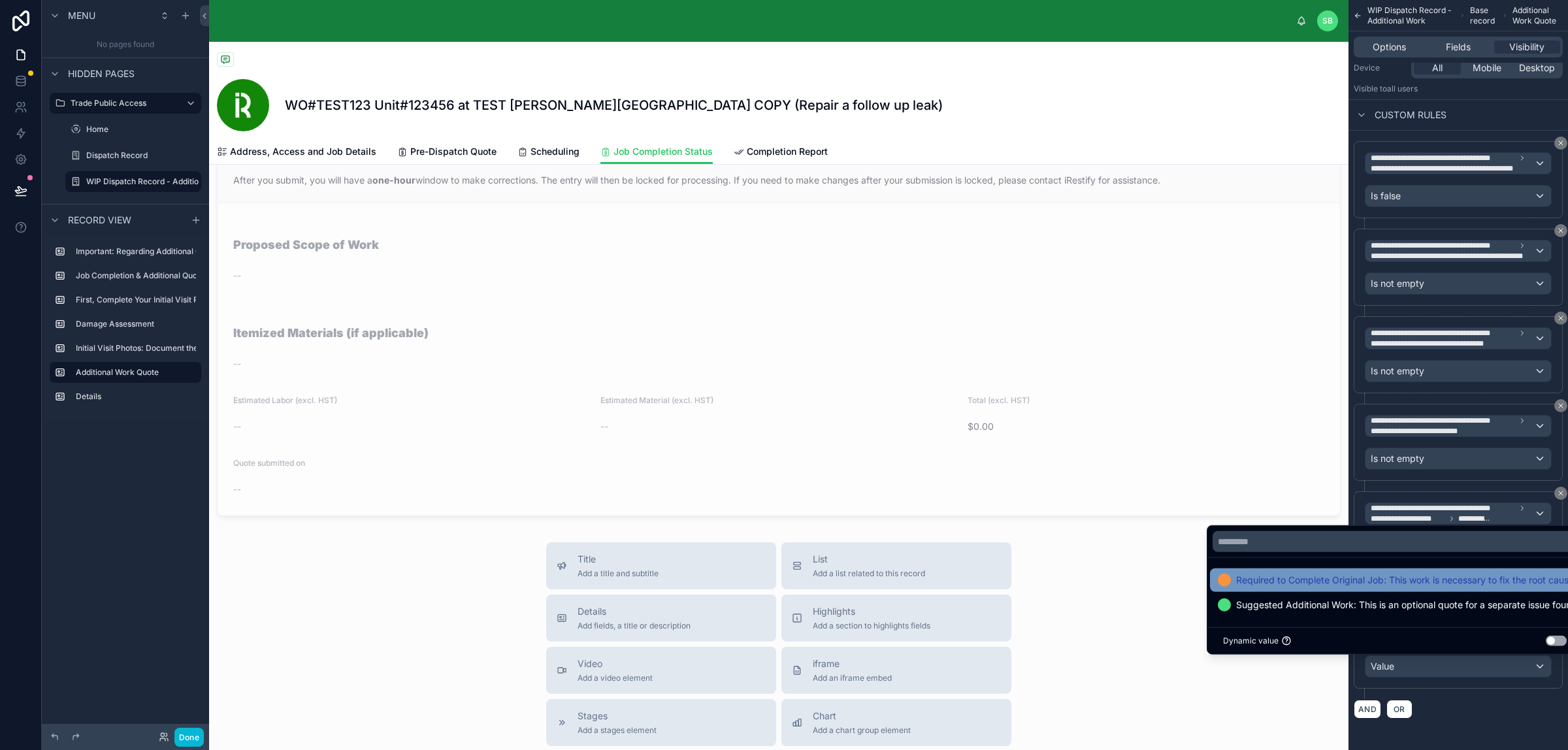
click at [1254, 579] on span "Required to Complete Original Job: This work is necessary to fix the root cause…" at bounding box center [1403, 580] width 335 height 16
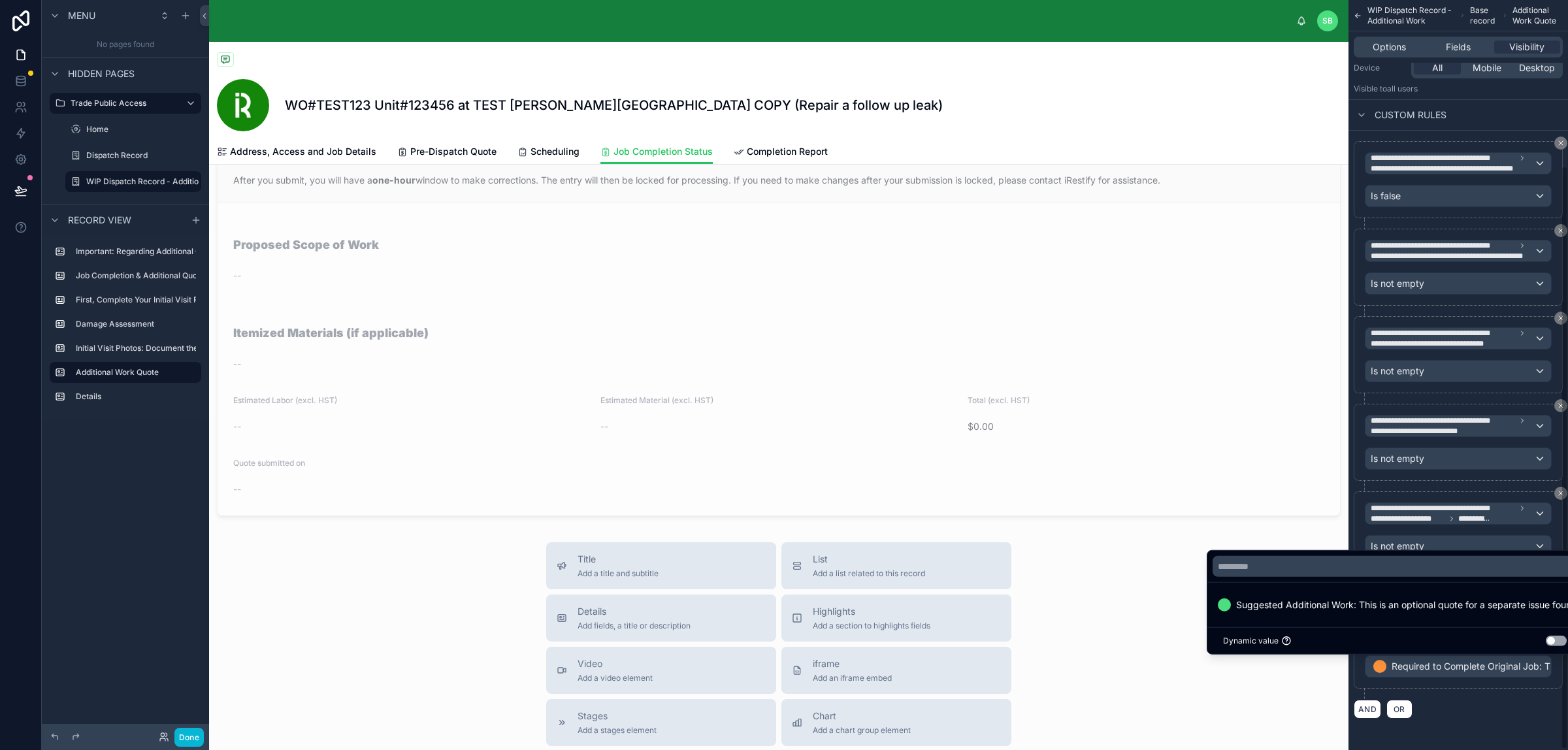
click at [1254, 599] on div "**********" at bounding box center [1458, 429] width 220 height 598
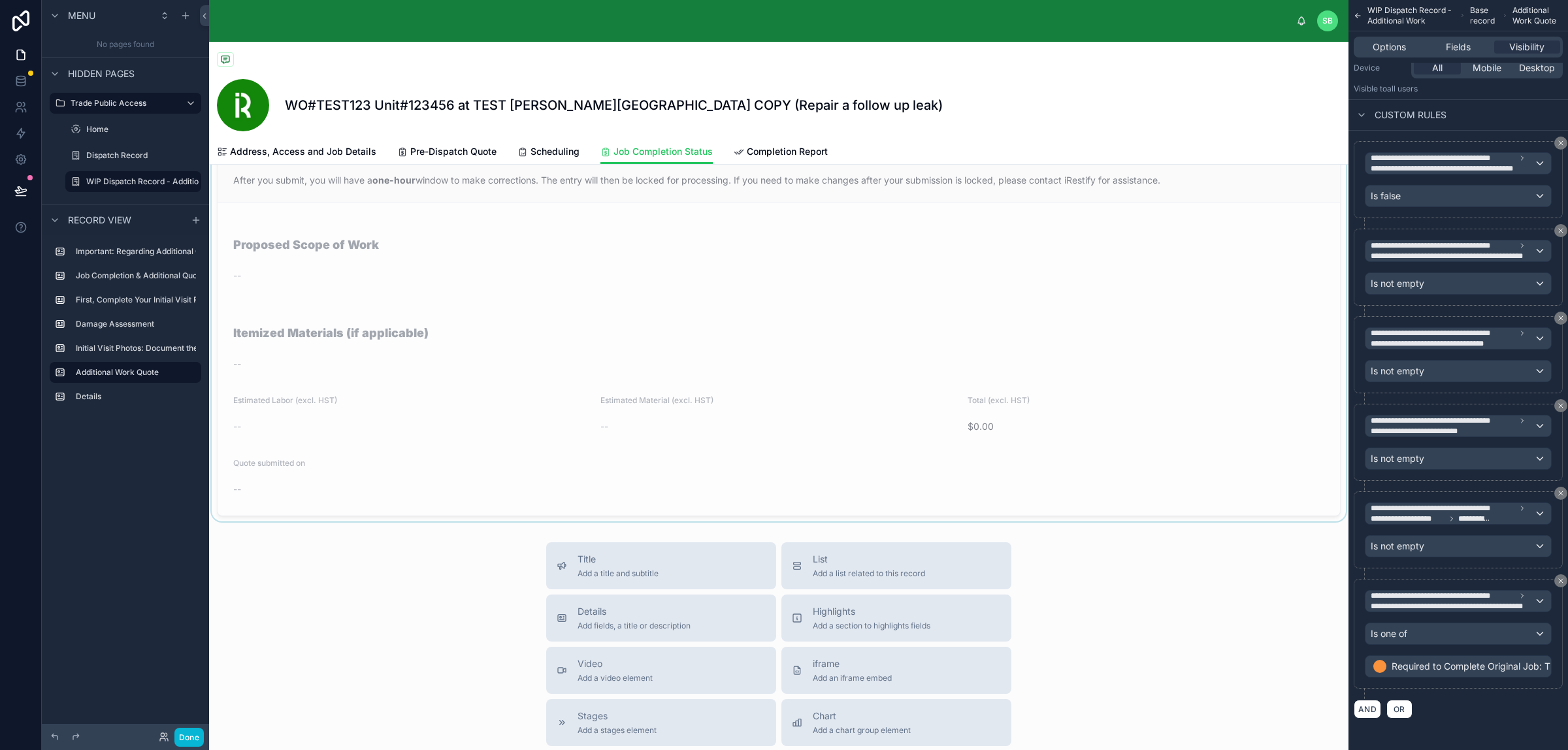
click at [518, 425] on div at bounding box center [779, 323] width 1139 height 395
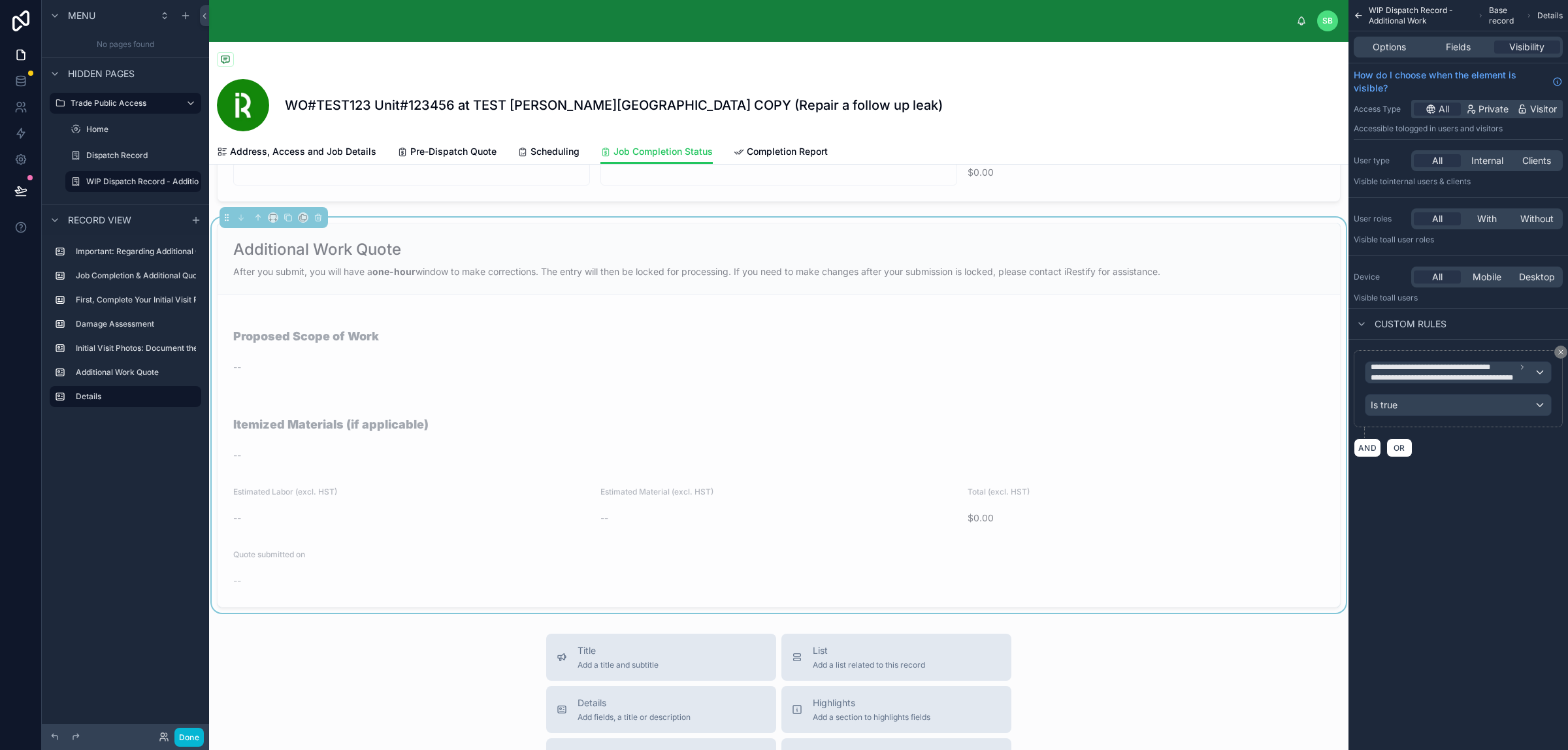
scroll to position [1796, 0]
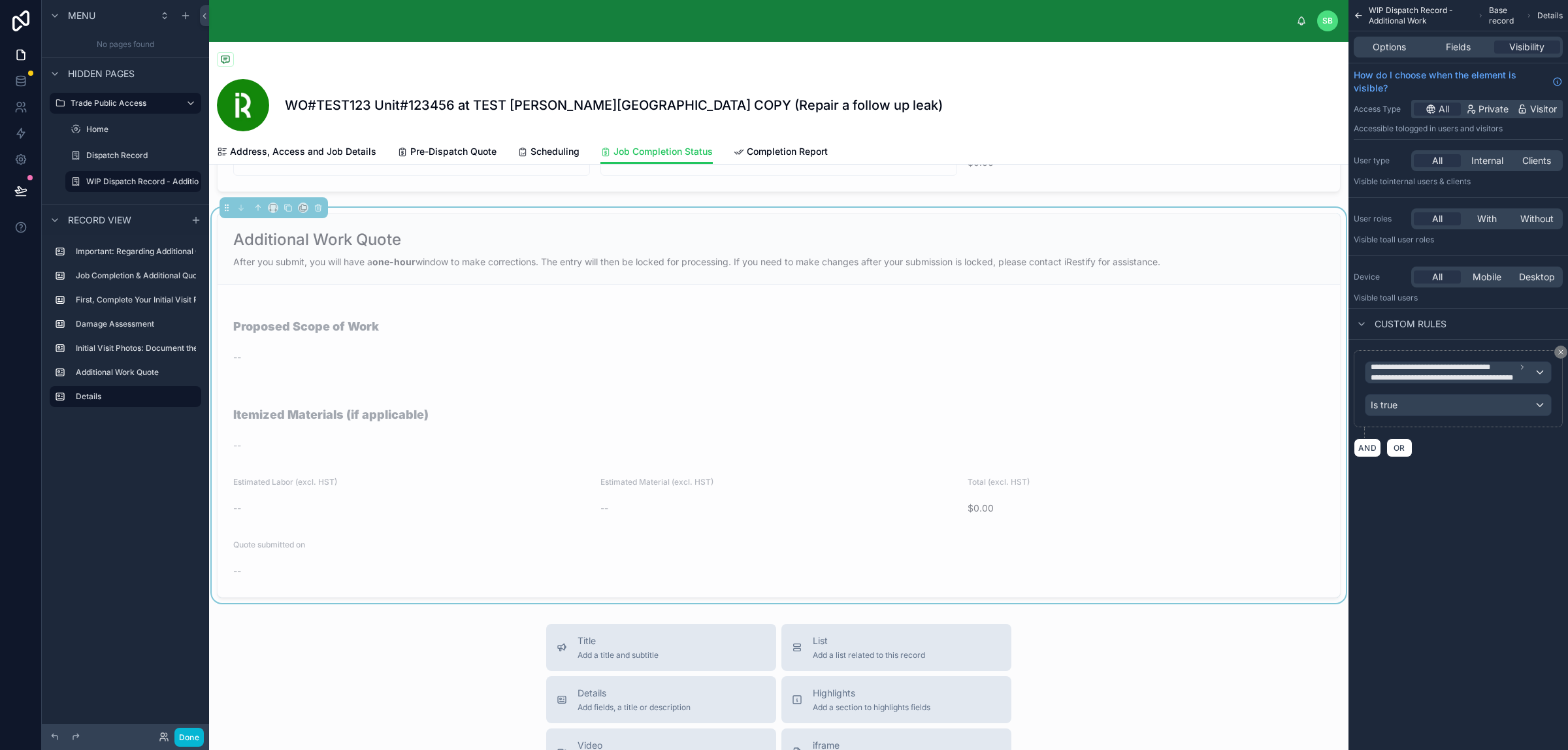
click at [561, 267] on span "After you submit, you will have a one-hour window to make corrections. The entr…" at bounding box center [696, 261] width 927 height 11
click at [1254, 46] on span "Options" at bounding box center [1389, 46] width 33 height 13
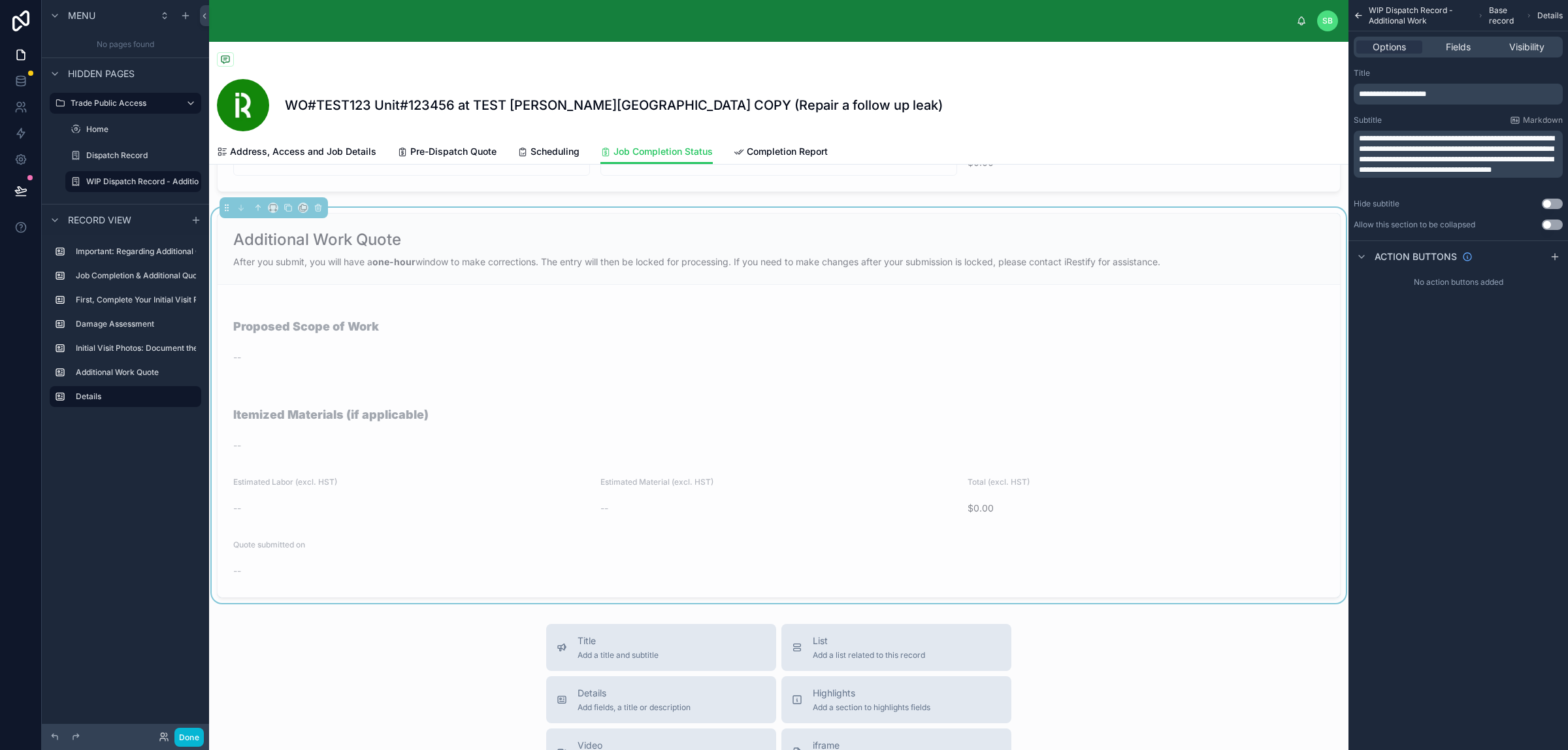
click at [1254, 147] on span "**********" at bounding box center [1456, 154] width 195 height 39
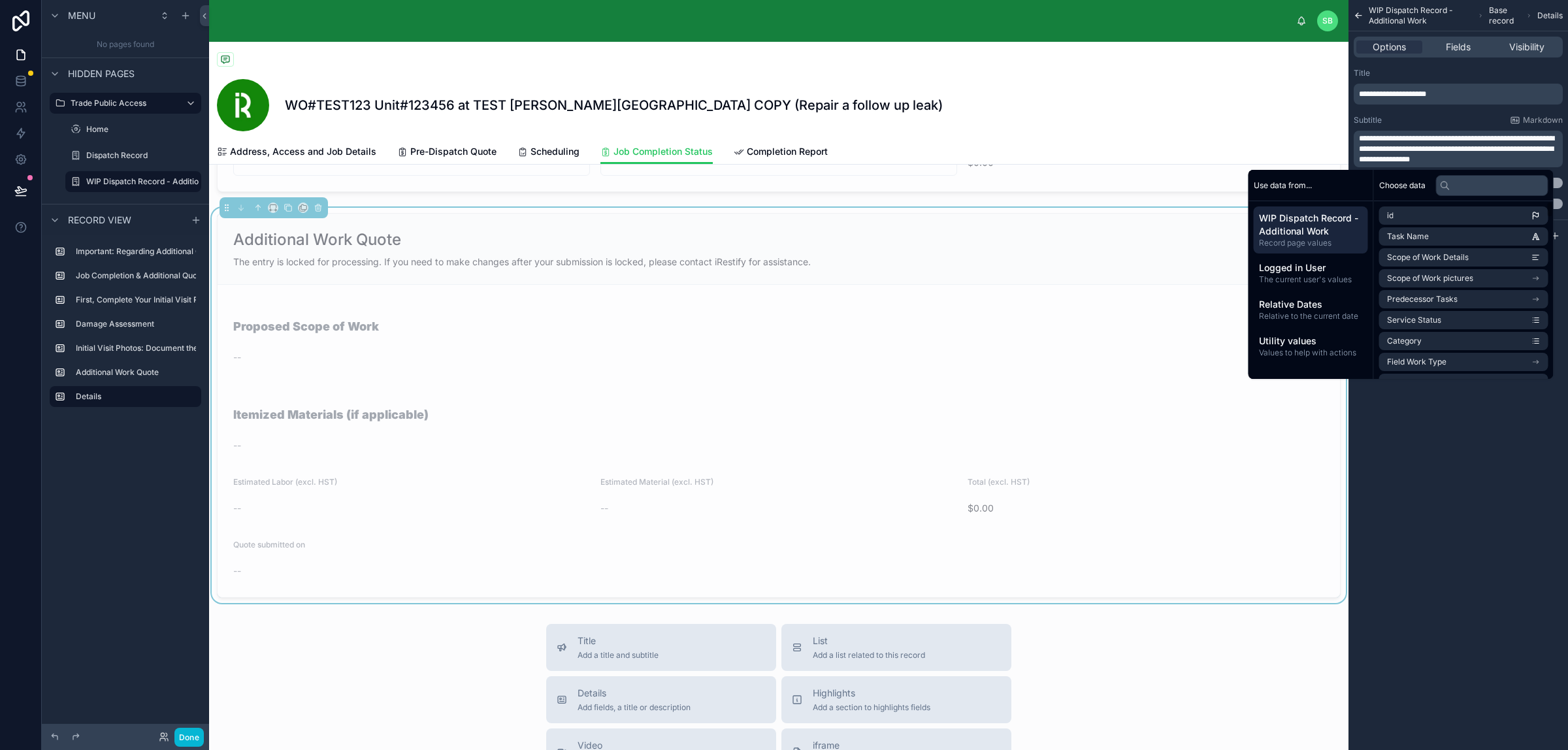
click at [1254, 508] on div "**********" at bounding box center [1458, 375] width 220 height 750
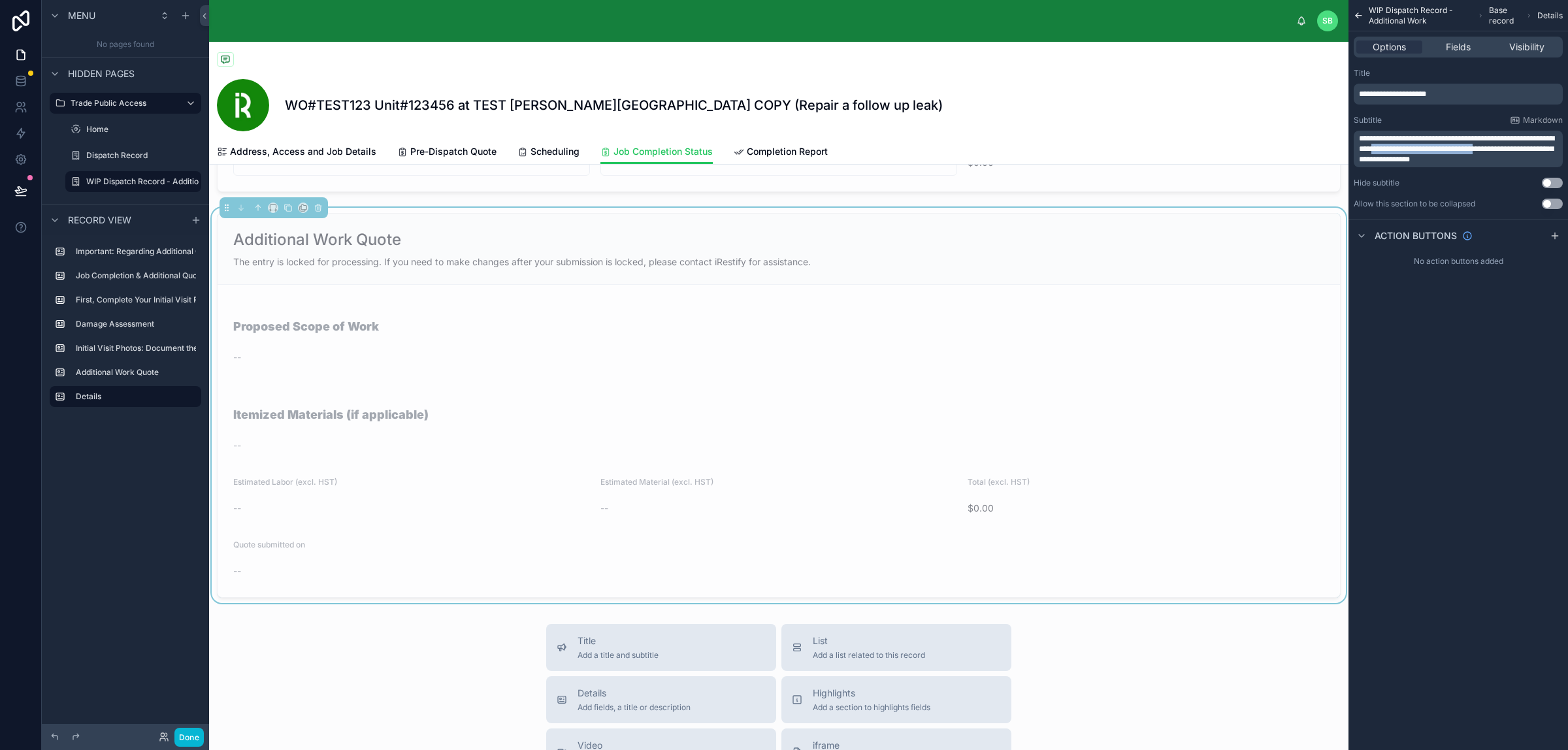
drag, startPoint x: 1414, startPoint y: 150, endPoint x: 1529, endPoint y: 145, distance: 115.1
click at [1254, 145] on span "**********" at bounding box center [1456, 149] width 195 height 29
click at [1254, 400] on div "**********" at bounding box center [1458, 375] width 220 height 750
click at [1006, 383] on form "Proposed Scope of Work -- Itemized Materials (if applicable) -- Estimated Labor…" at bounding box center [778, 441] width 1122 height 312
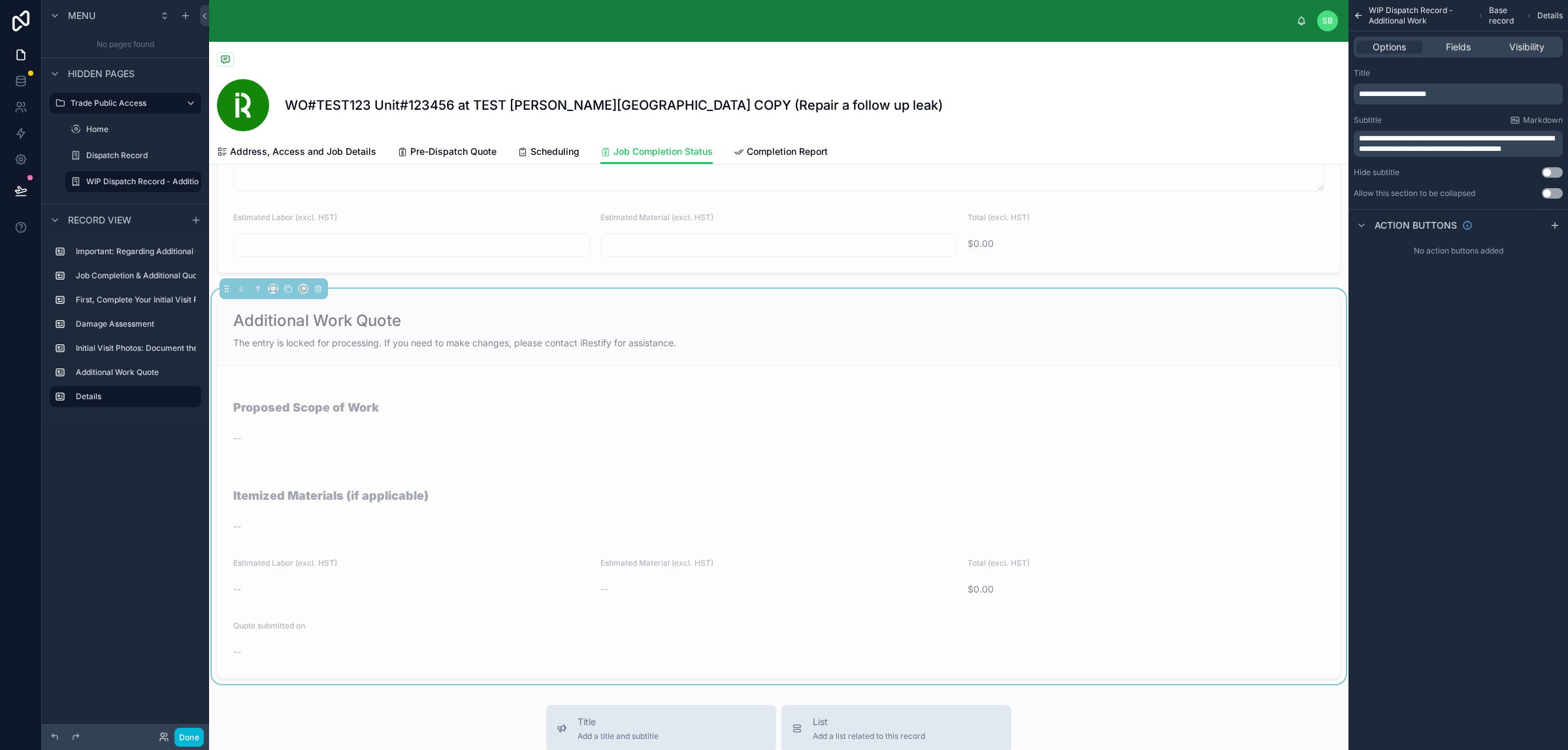
scroll to position [1715, 0]
click at [718, 456] on form "Proposed Scope of Work -- Itemized Materials (if applicable) -- Estimated Labor…" at bounding box center [778, 522] width 1122 height 312
click at [985, 412] on div "Proposed Scope of Work" at bounding box center [778, 402] width 1091 height 41
click at [1254, 41] on span "Visibility" at bounding box center [1526, 46] width 35 height 13
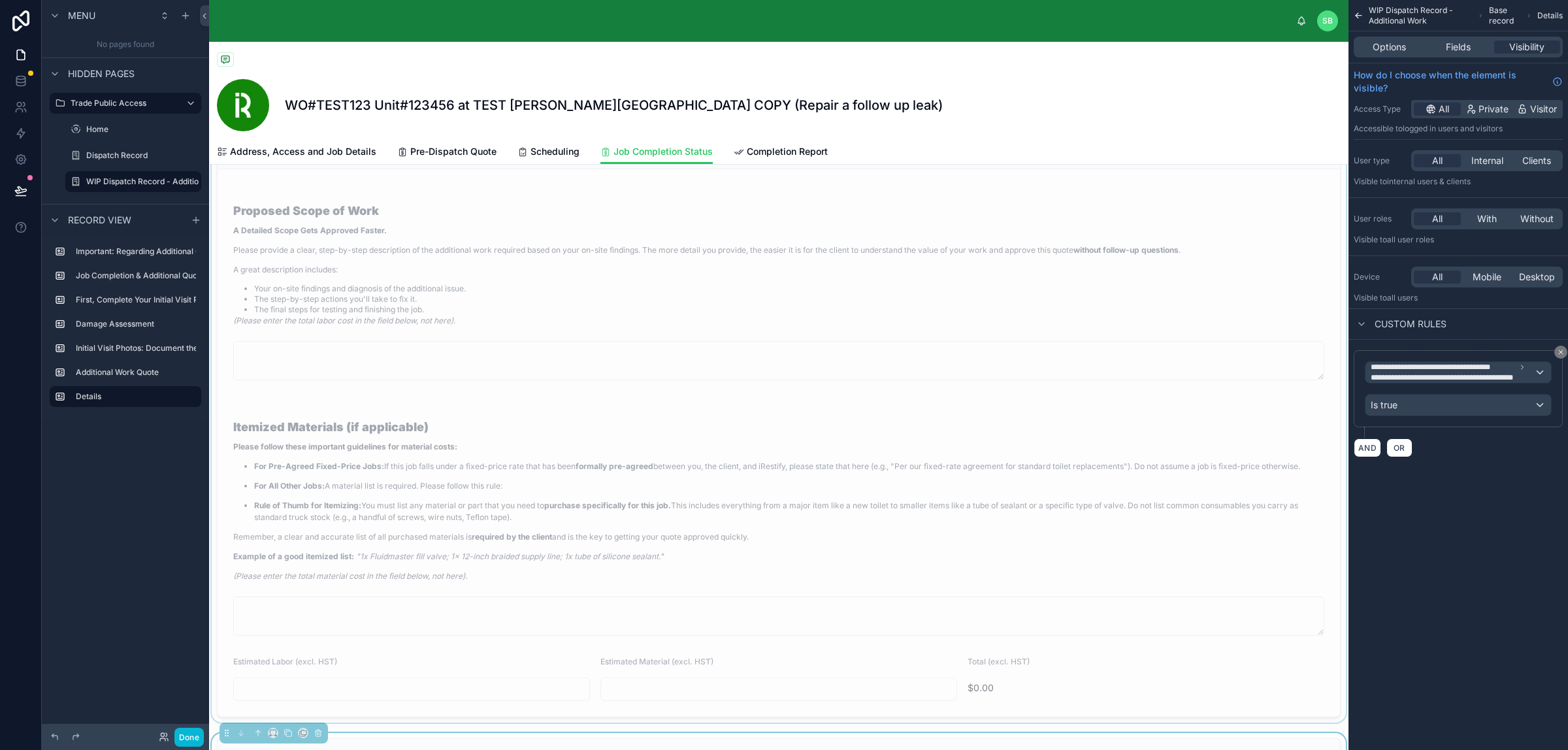
scroll to position [1306, 0]
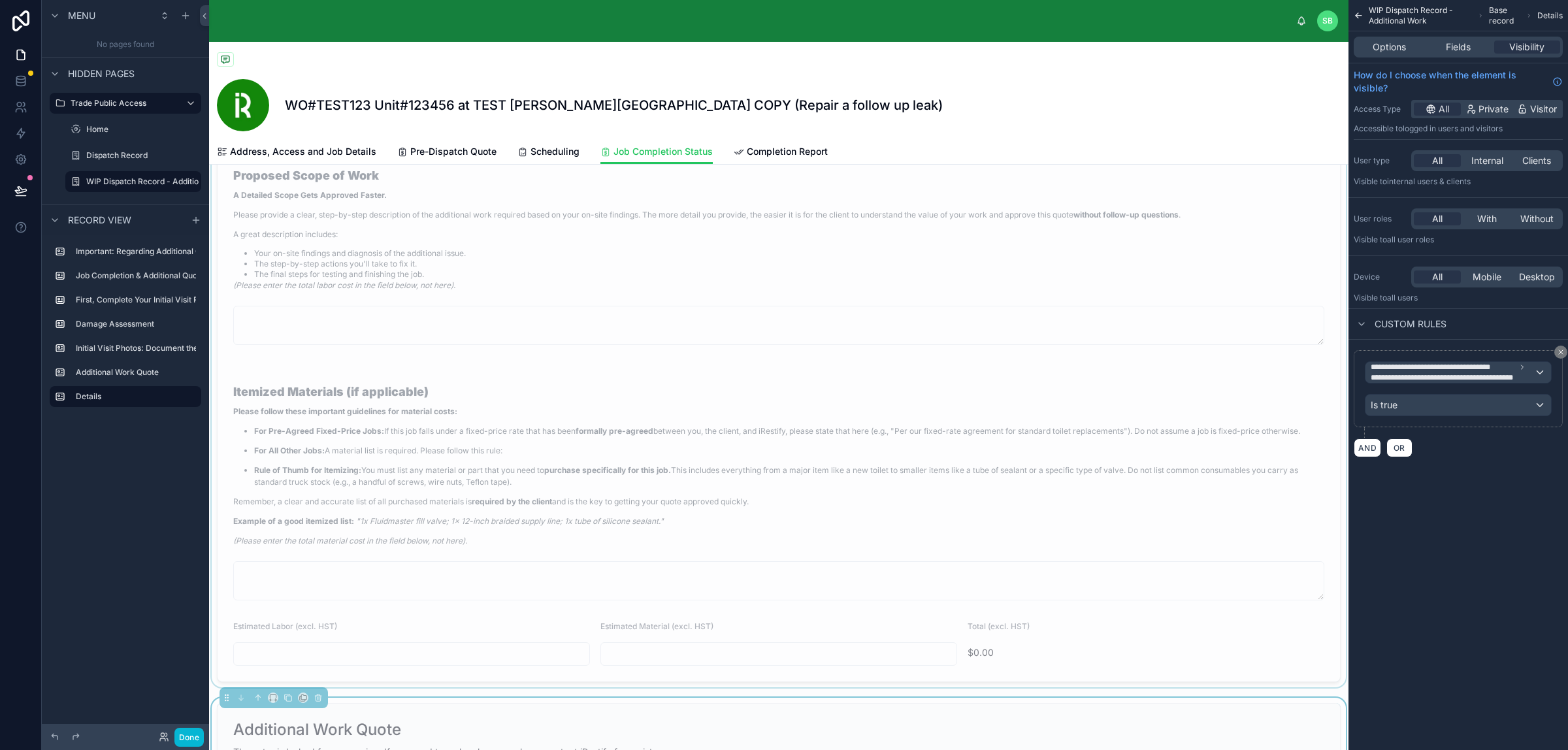
click at [733, 394] on div at bounding box center [779, 372] width 1139 height 631
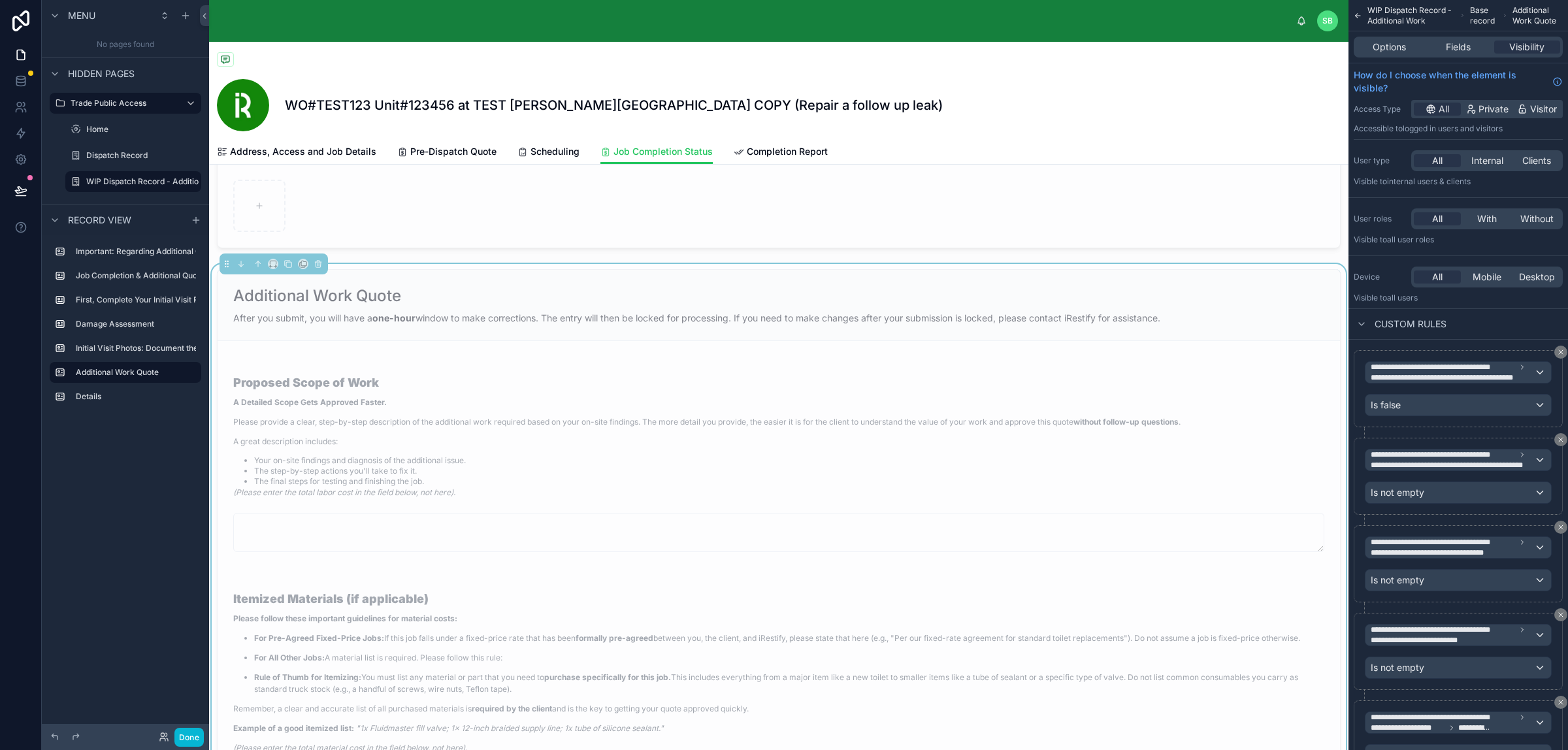
scroll to position [980, 0]
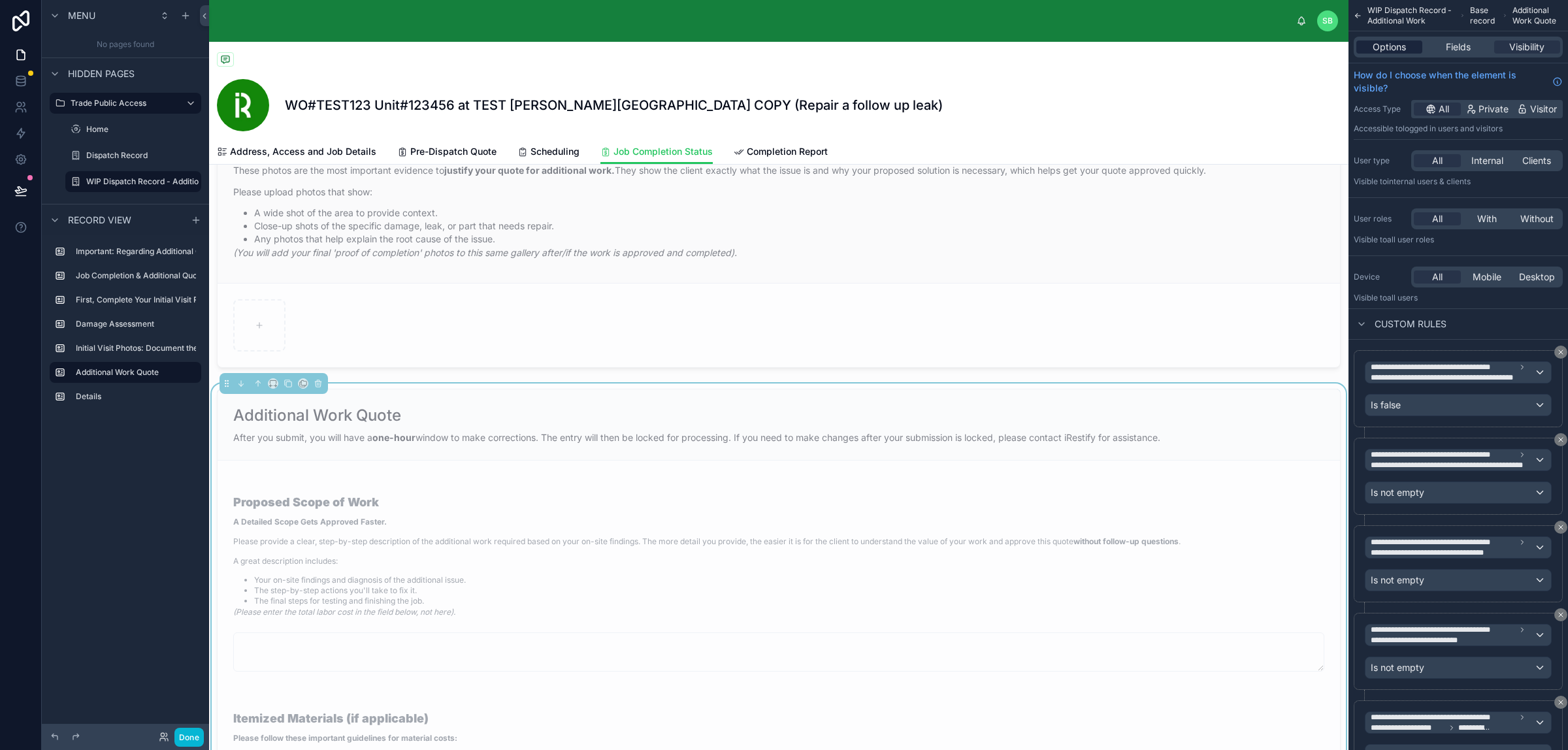
click at [1254, 47] on span "Options" at bounding box center [1389, 46] width 33 height 13
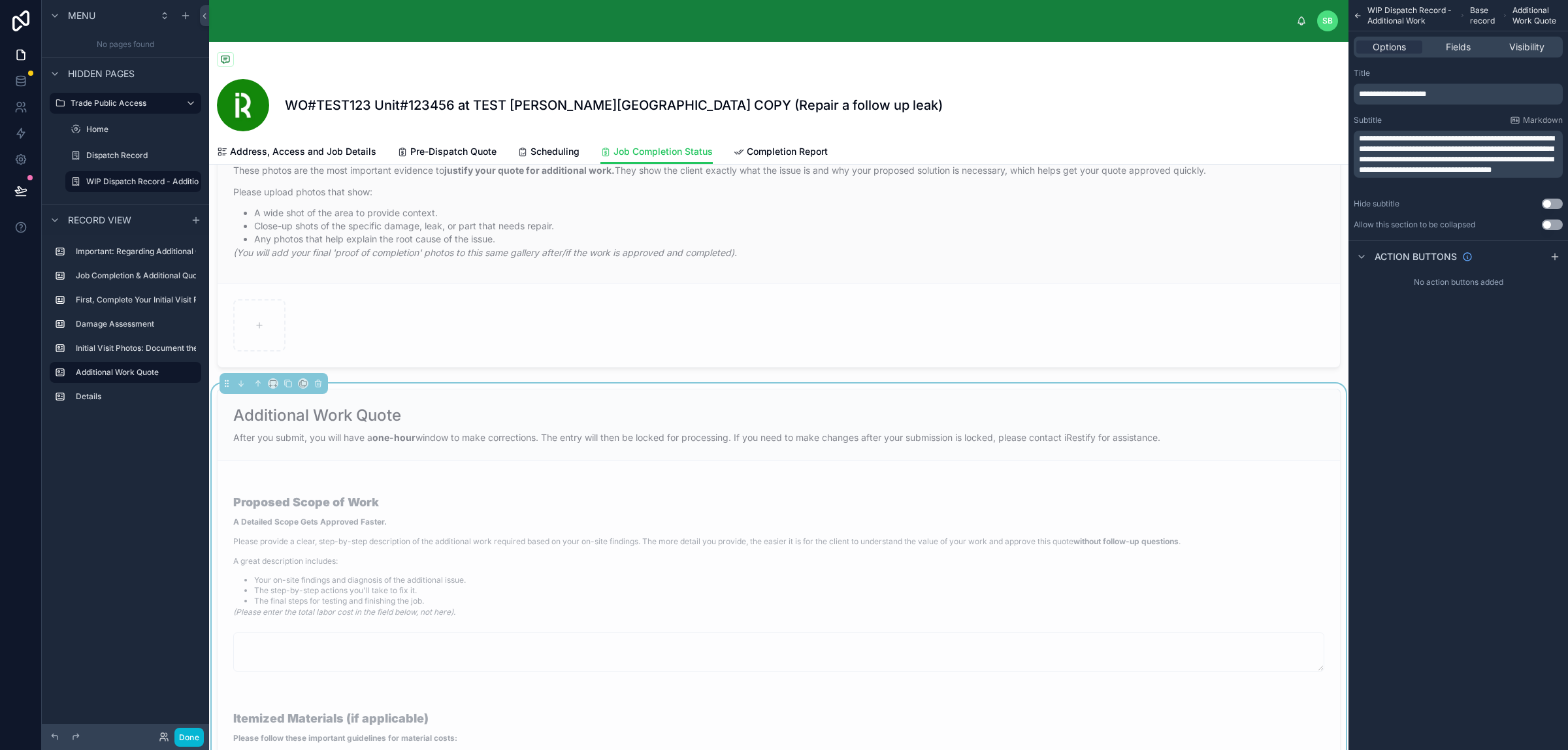
click at [1254, 96] on p "**********" at bounding box center [1459, 94] width 201 height 11
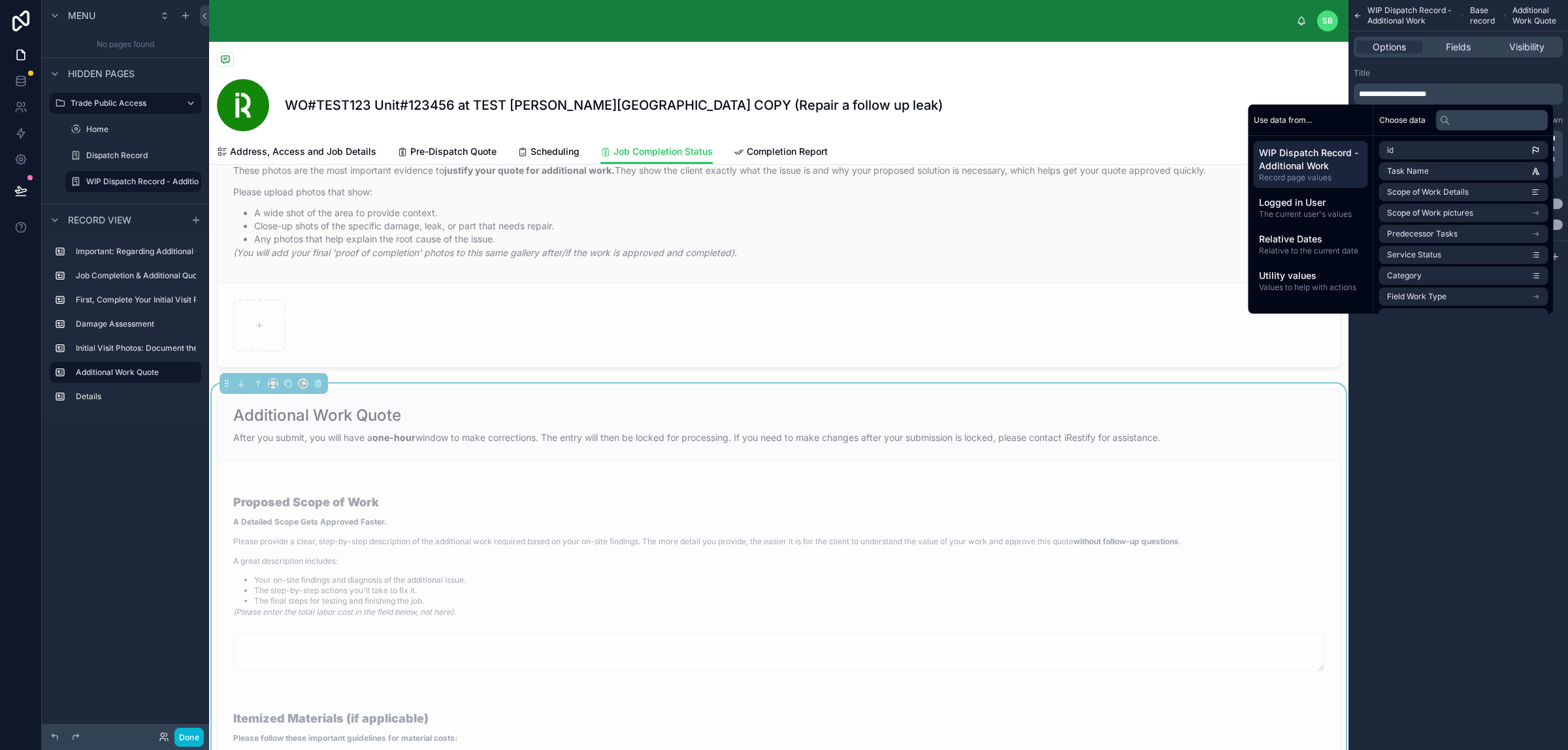
click at [1254, 90] on span "**********" at bounding box center [1392, 94] width 67 height 8
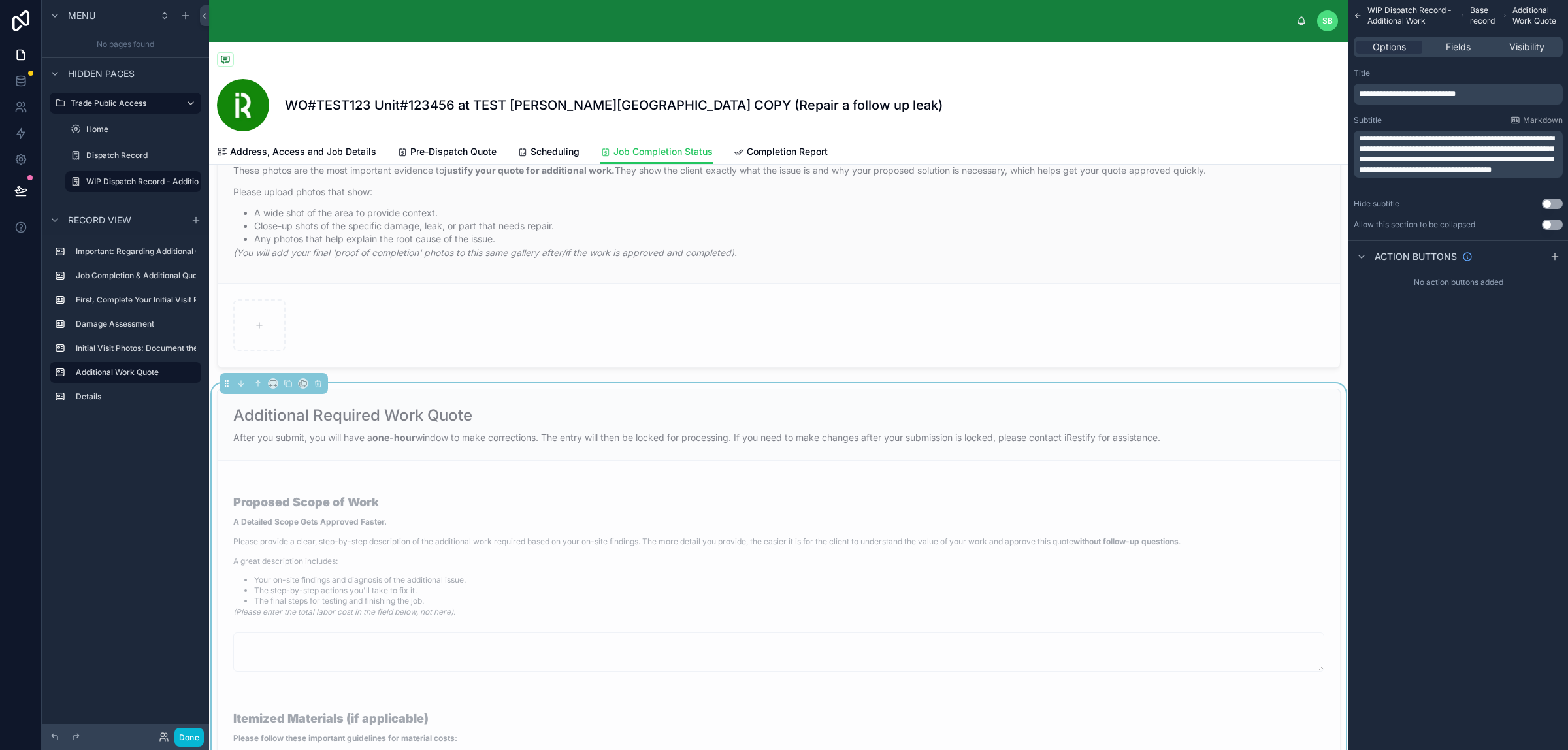
click at [1254, 68] on div "Title" at bounding box center [1458, 74] width 209 height 11
click at [788, 415] on div "Additional Required Work Quote" at bounding box center [778, 415] width 1091 height 21
click at [289, 386] on icon at bounding box center [288, 383] width 9 height 9
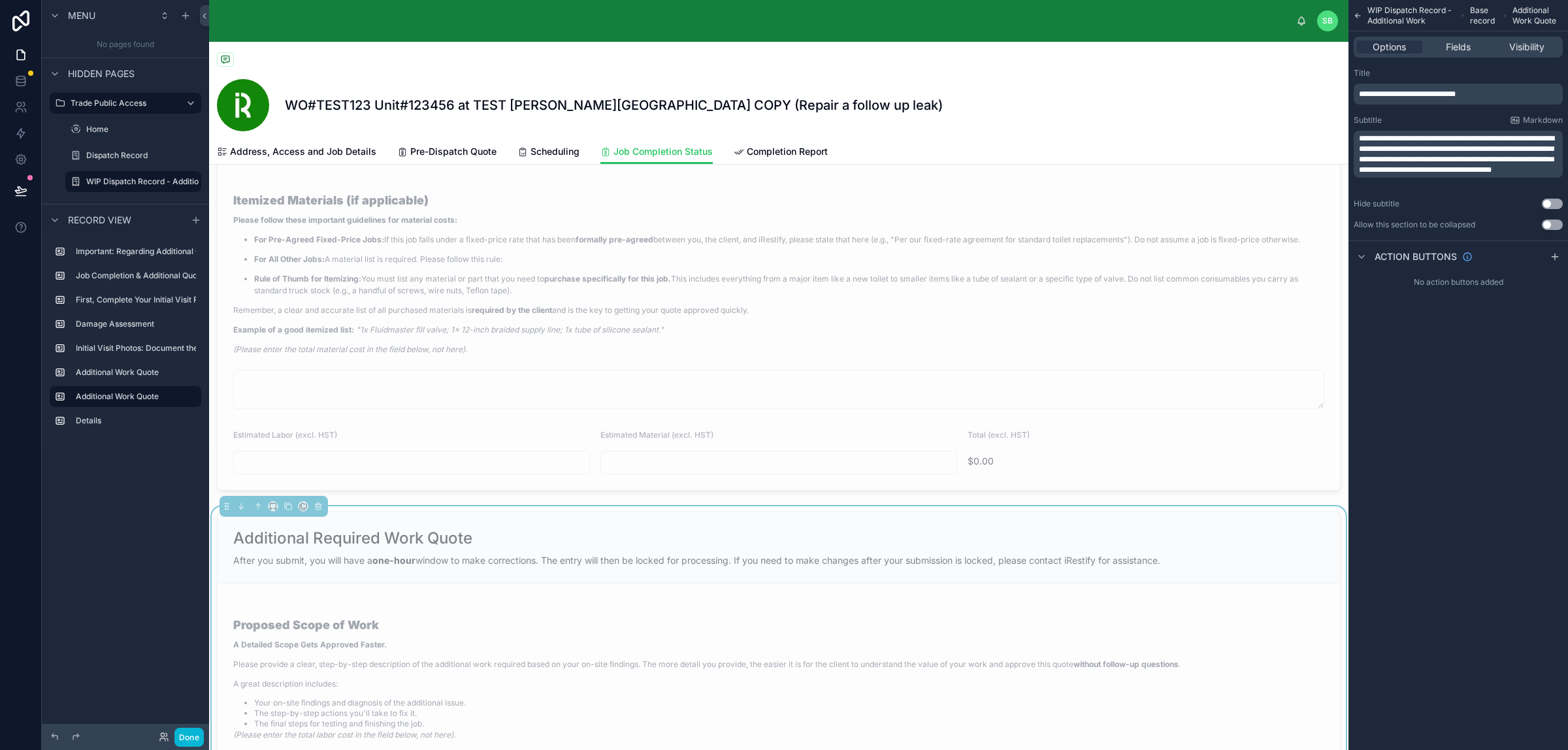
scroll to position [1552, 0]
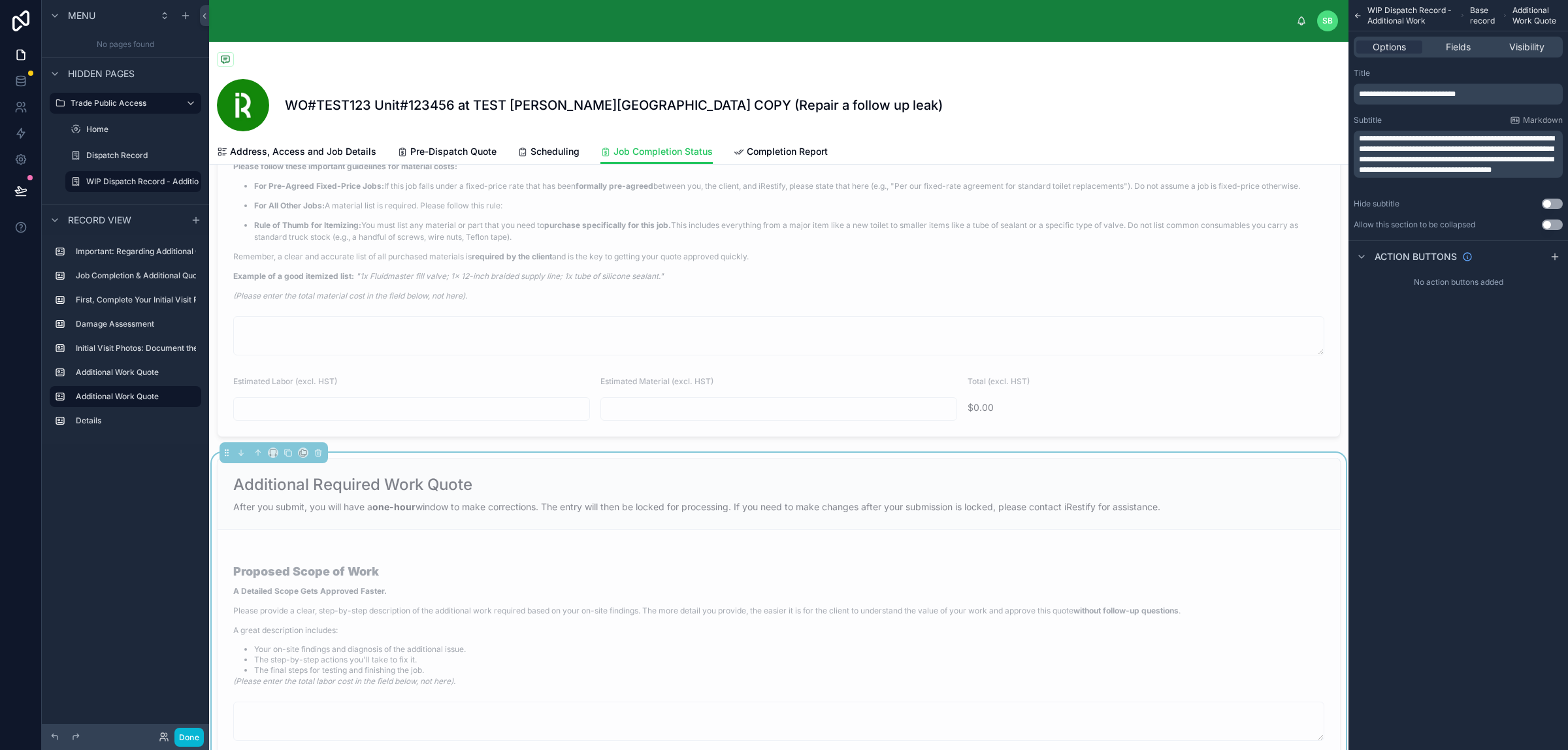
click at [491, 495] on div "Additional Required Work Quote" at bounding box center [778, 485] width 1091 height 21
click at [1254, 90] on span "**********" at bounding box center [1407, 94] width 96 height 8
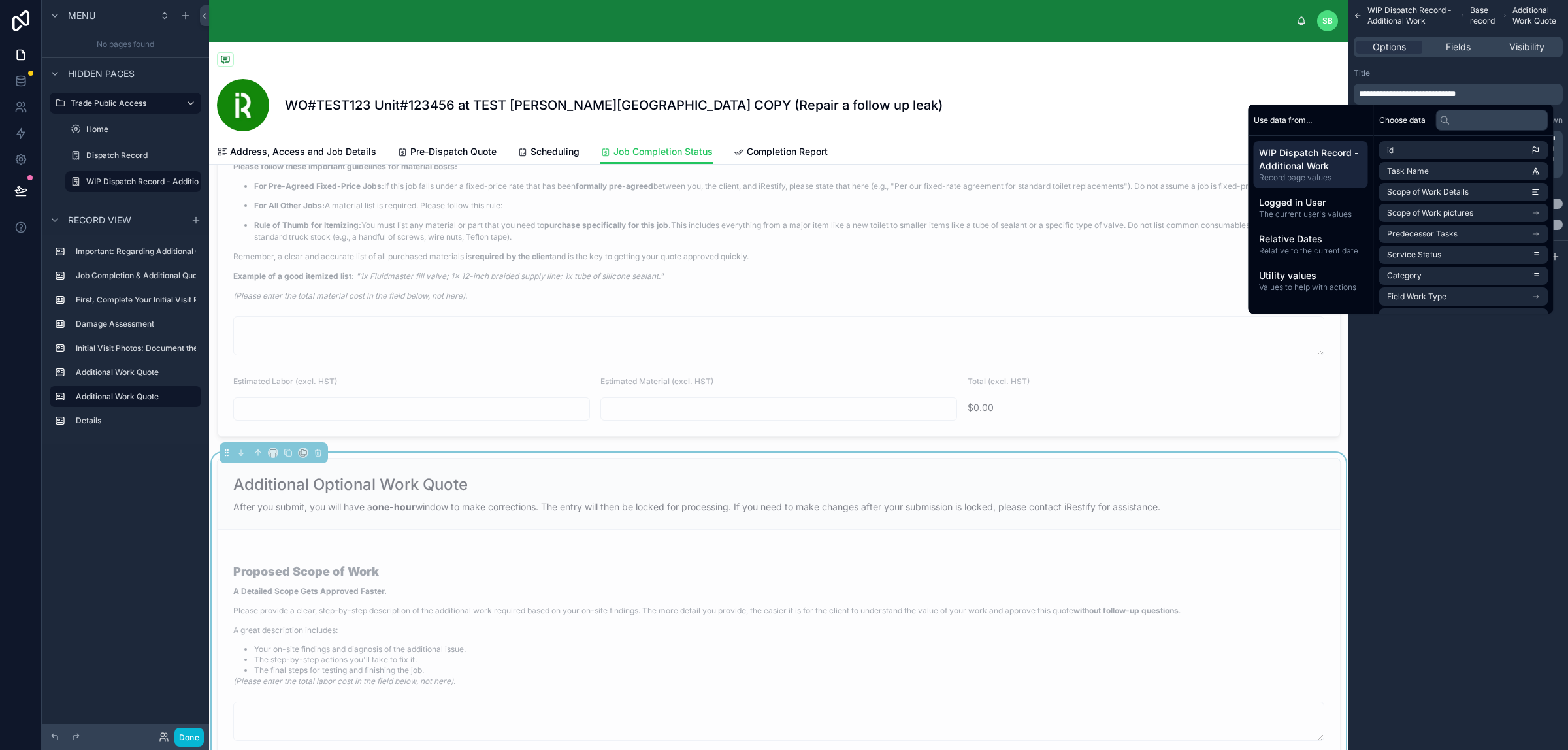
click at [1254, 353] on div "**********" at bounding box center [1458, 375] width 220 height 750
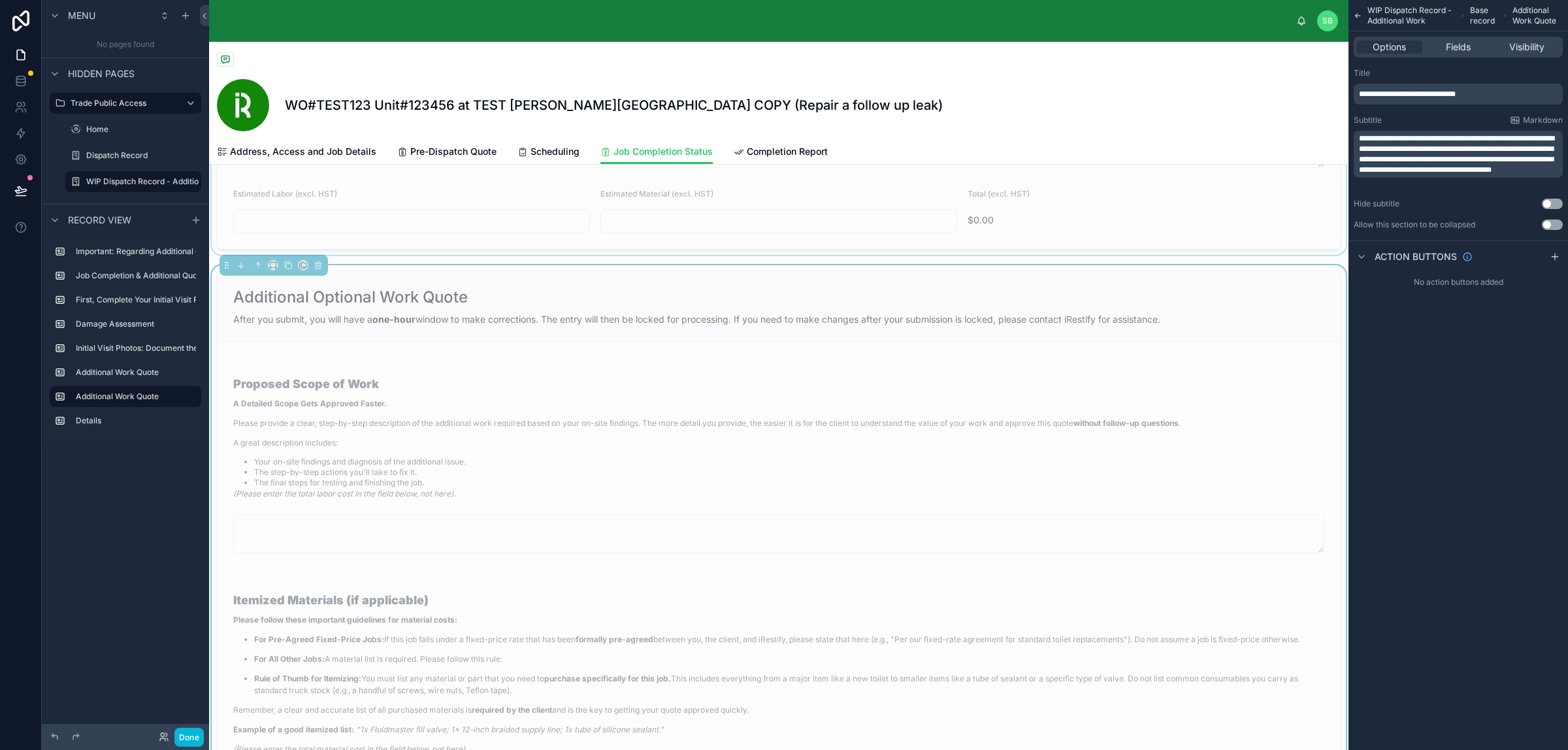
scroll to position [1740, 0]
click at [724, 422] on p "Please provide a clear, step-by-step description of the additional work require…" at bounding box center [706, 422] width 947 height 11
click at [1254, 44] on span "Visibility" at bounding box center [1526, 46] width 35 height 13
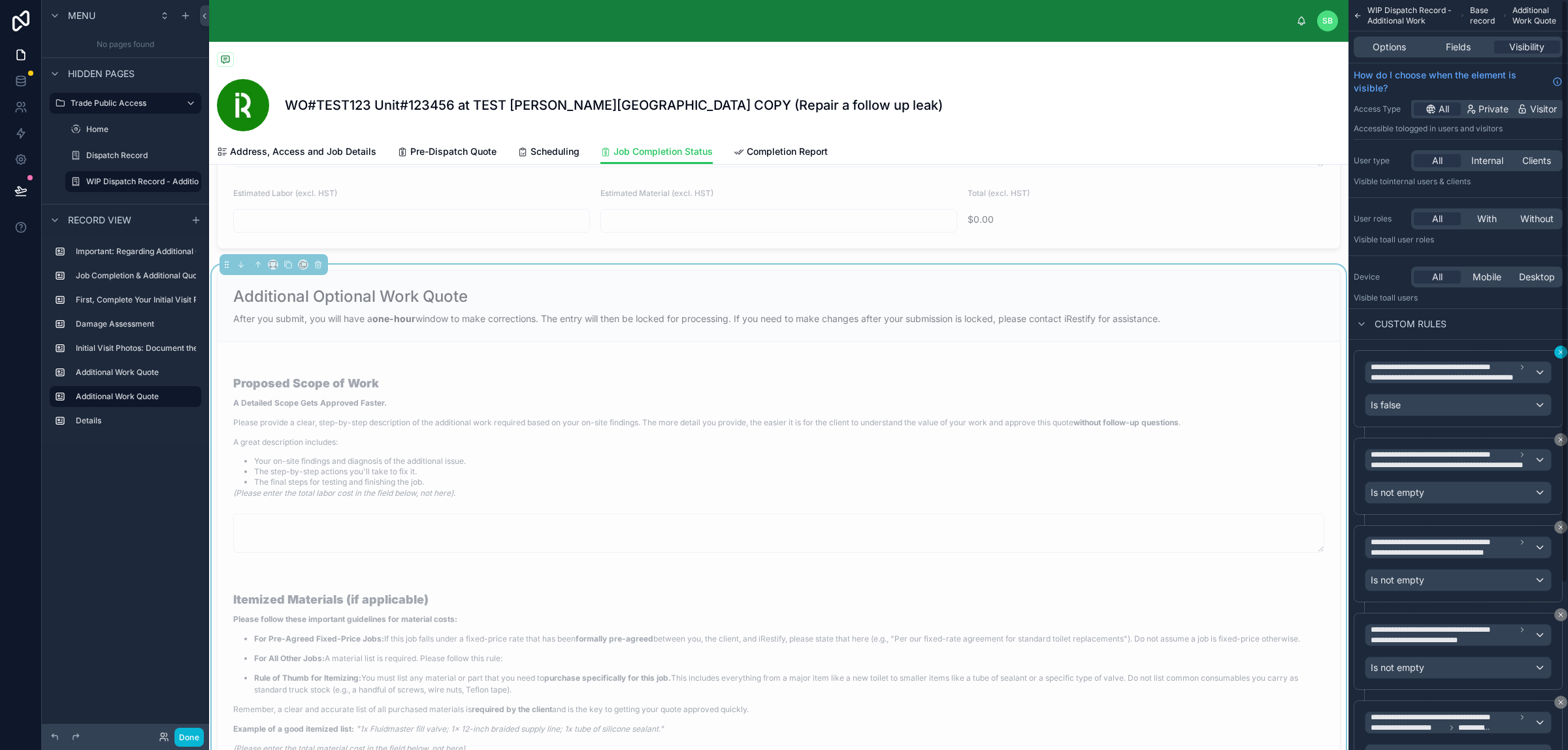
click at [1254, 350] on div "**********" at bounding box center [1458, 375] width 220 height 750
click at [1254, 353] on div "**********" at bounding box center [1458, 375] width 220 height 750
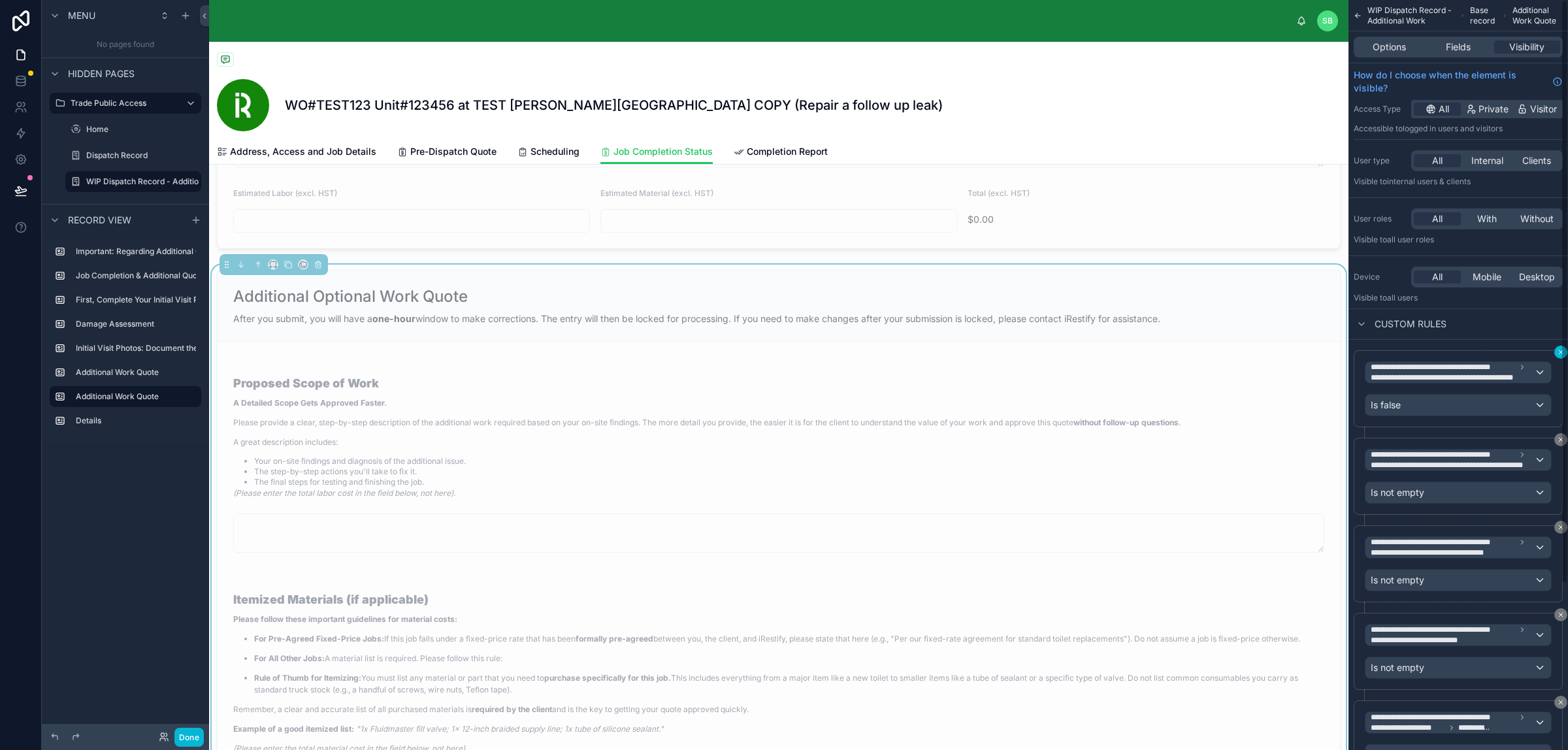
click at [1254, 353] on div "**********" at bounding box center [1458, 375] width 220 height 750
click at [1254, 438] on div "**********" at bounding box center [1458, 375] width 220 height 750
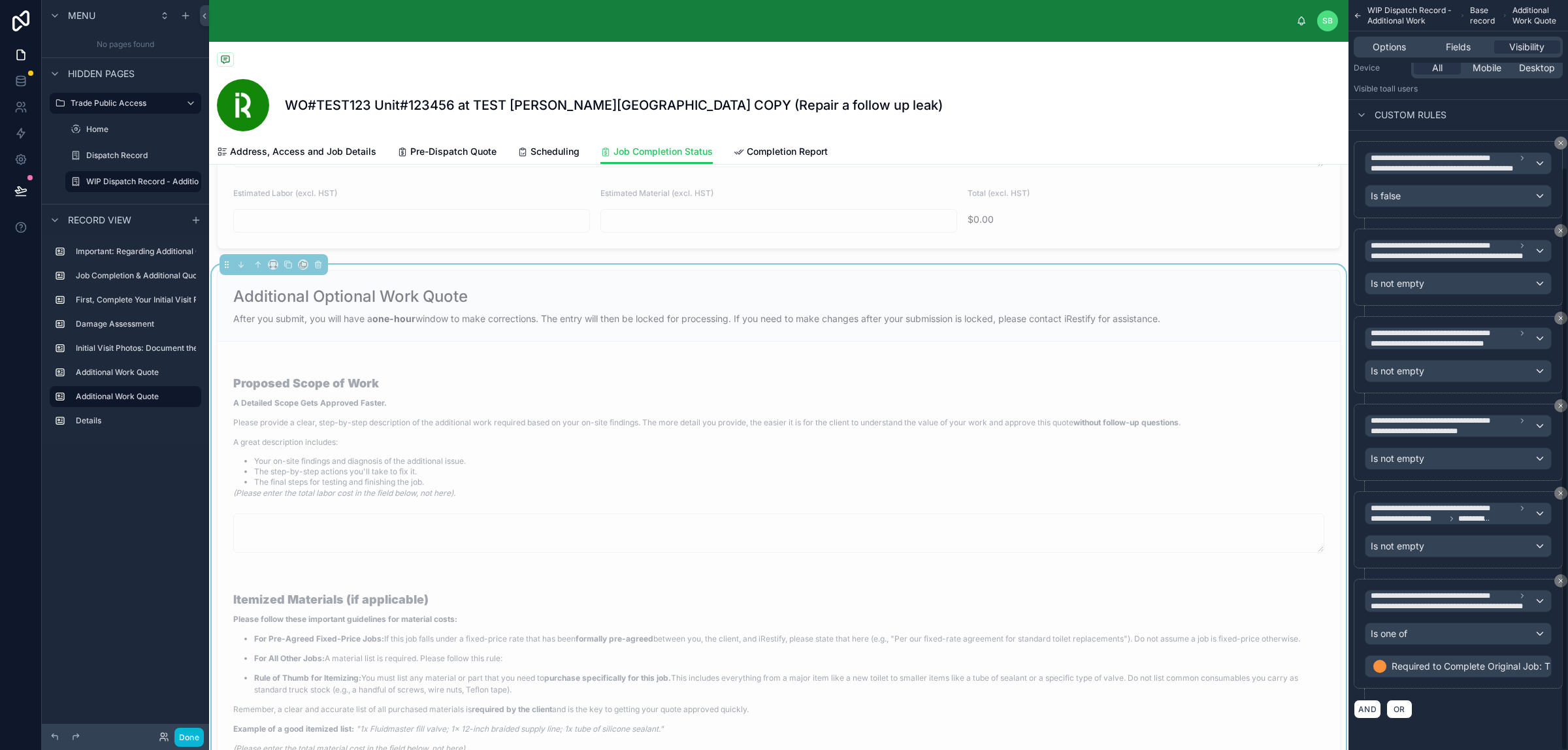
scroll to position [216, 0]
click at [1254, 487] on button "scrollable content" at bounding box center [1560, 492] width 13 height 13
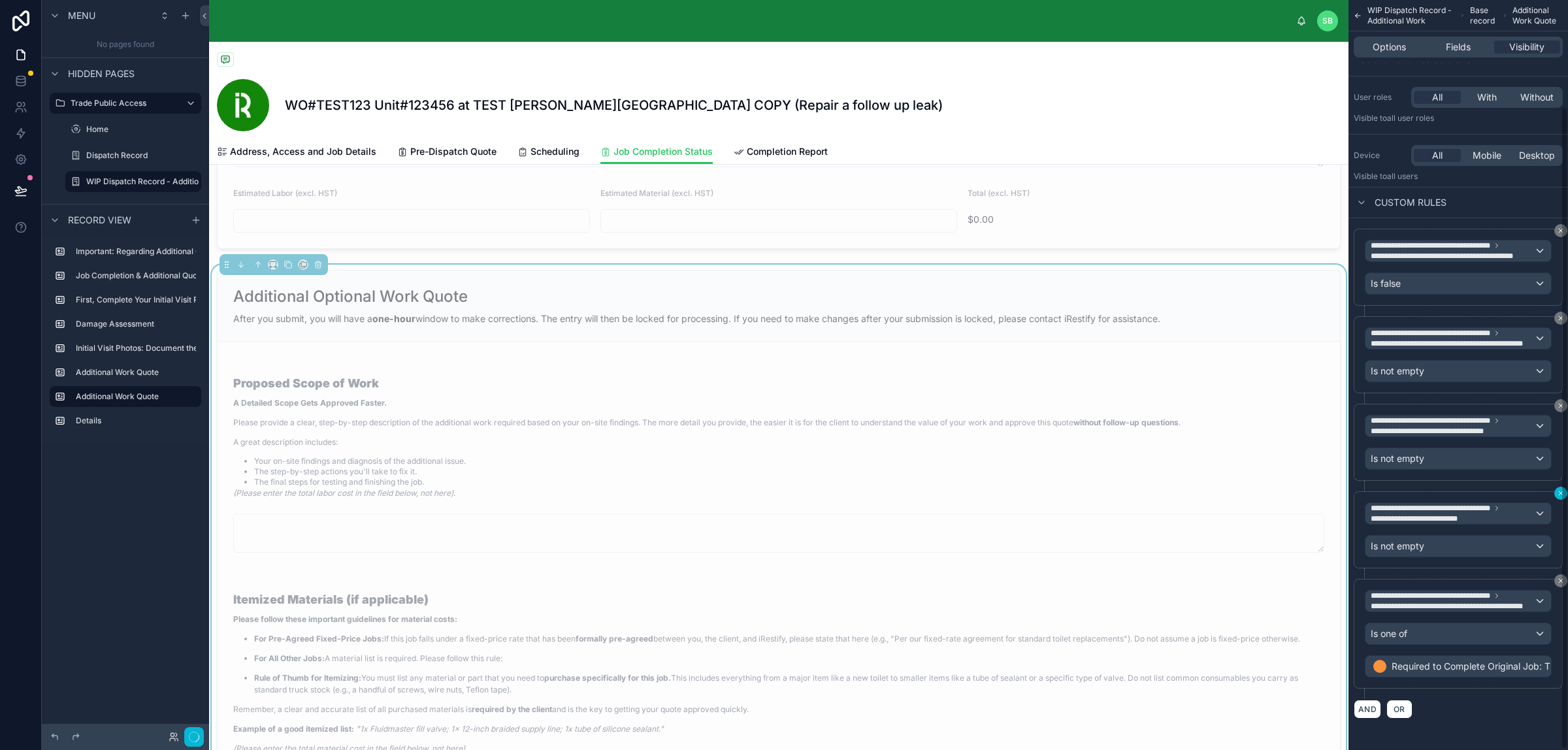
scroll to position [126, 0]
click at [1254, 599] on div "AND OR" at bounding box center [1458, 709] width 209 height 19
click at [854, 400] on p "A Detailed Scope Gets Approved Faster." at bounding box center [706, 402] width 947 height 11
click at [854, 400] on p "A Detailed Scope Gets Approved Faster." at bounding box center [706, 402] width 947 height 11
click at [1254, 223] on div "**********" at bounding box center [1458, 375] width 220 height 750
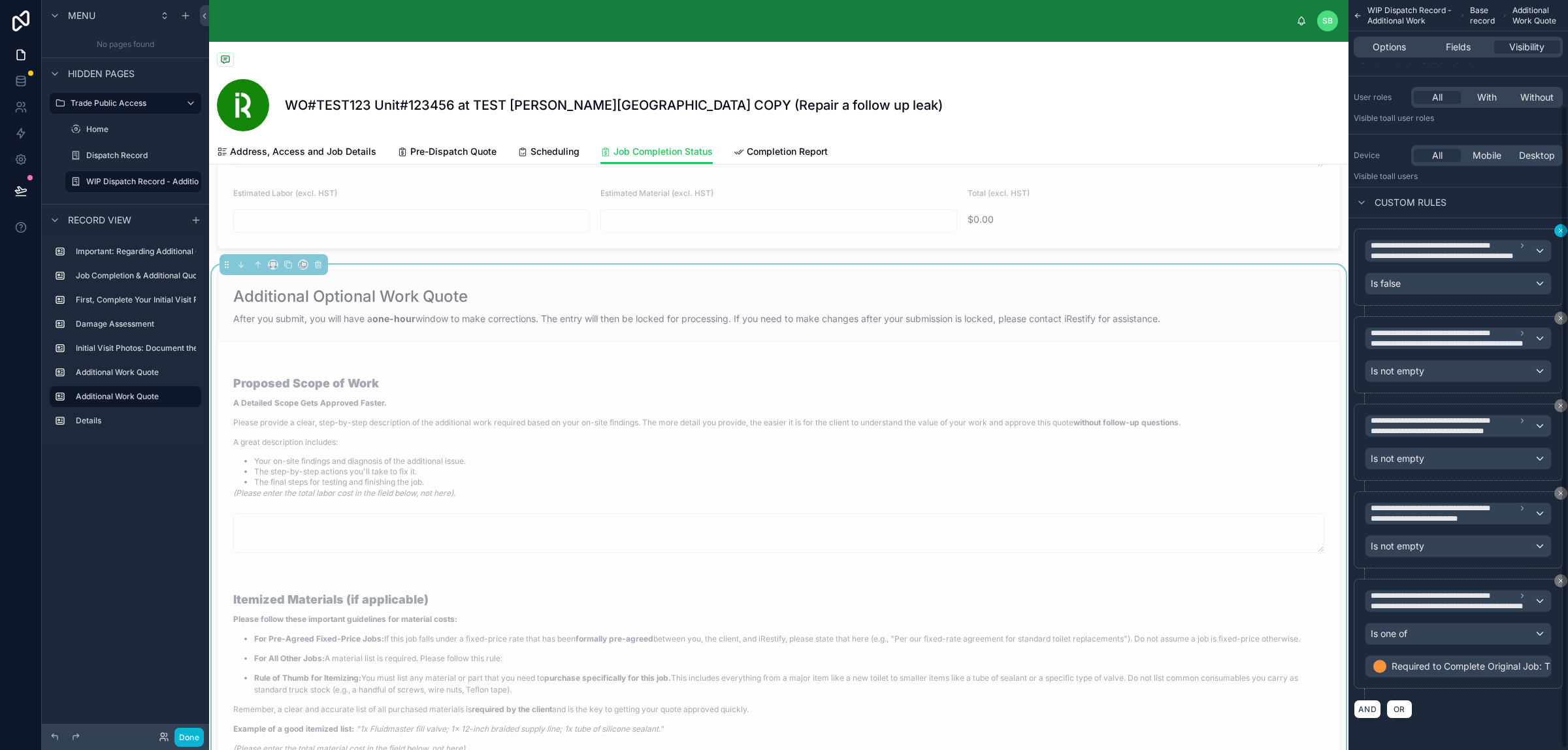
click at [1254, 229] on icon "scrollable content" at bounding box center [1560, 230] width 4 height 4
click at [1254, 187] on div "Device All Mobile Desktop Visible to all users" at bounding box center [1458, 164] width 220 height 47
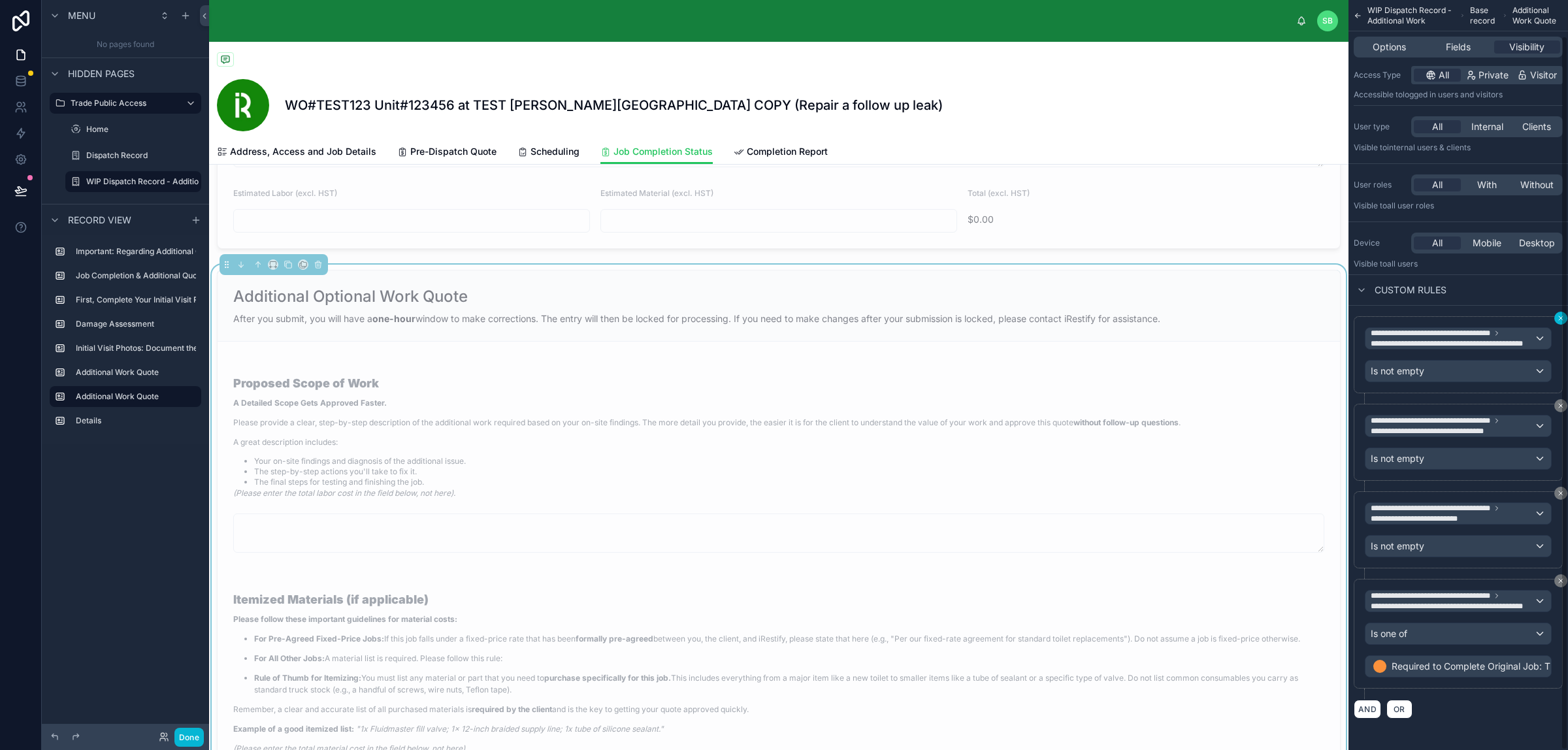
scroll to position [38, 0]
click at [1254, 227] on div "Device All Mobile Desktop Visible to all users" at bounding box center [1458, 251] width 220 height 47
click at [1254, 315] on icon "scrollable content" at bounding box center [1560, 318] width 8 height 8
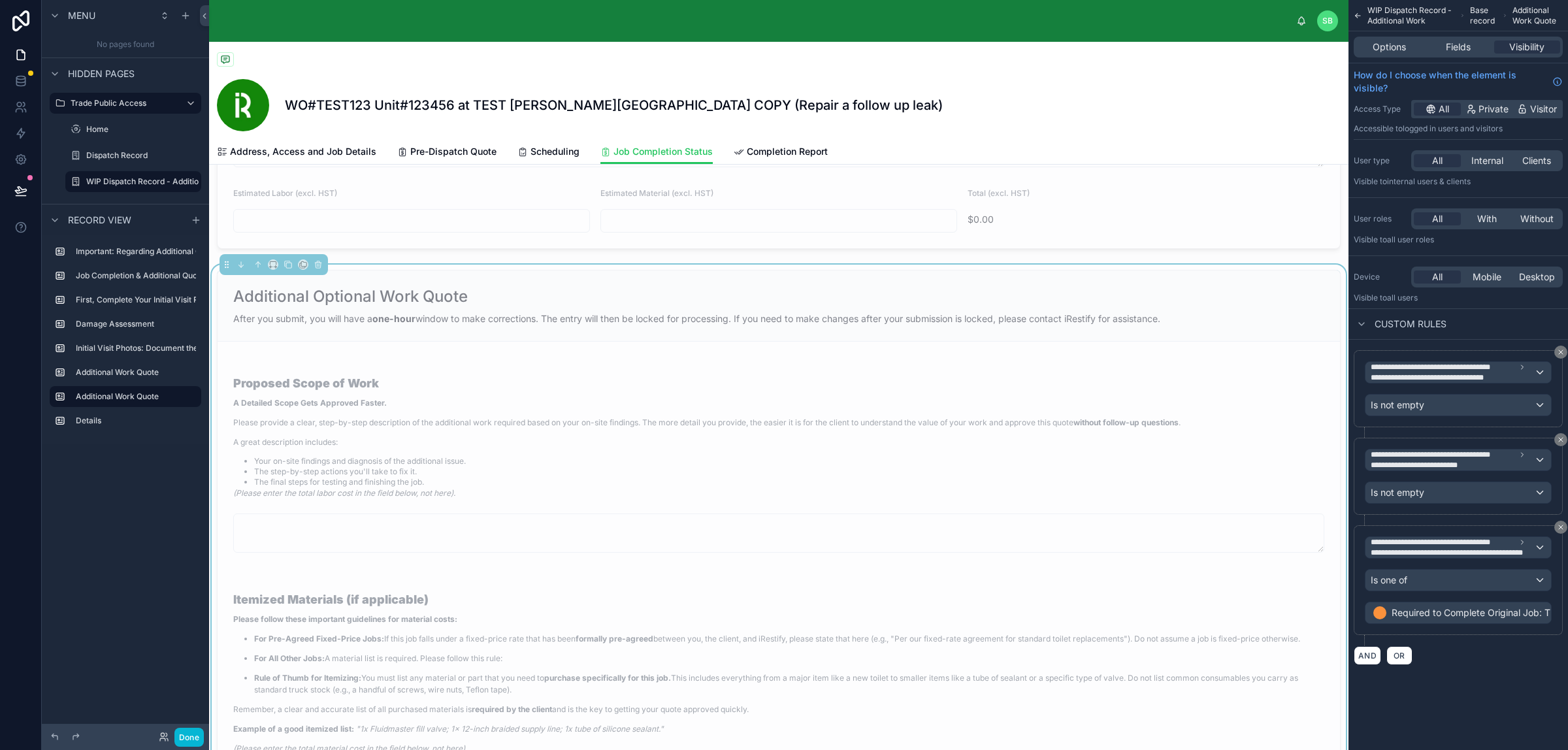
click at [1254, 315] on div "Custom rules" at bounding box center [1458, 324] width 220 height 32
click at [1254, 350] on icon "scrollable content" at bounding box center [1560, 351] width 8 height 8
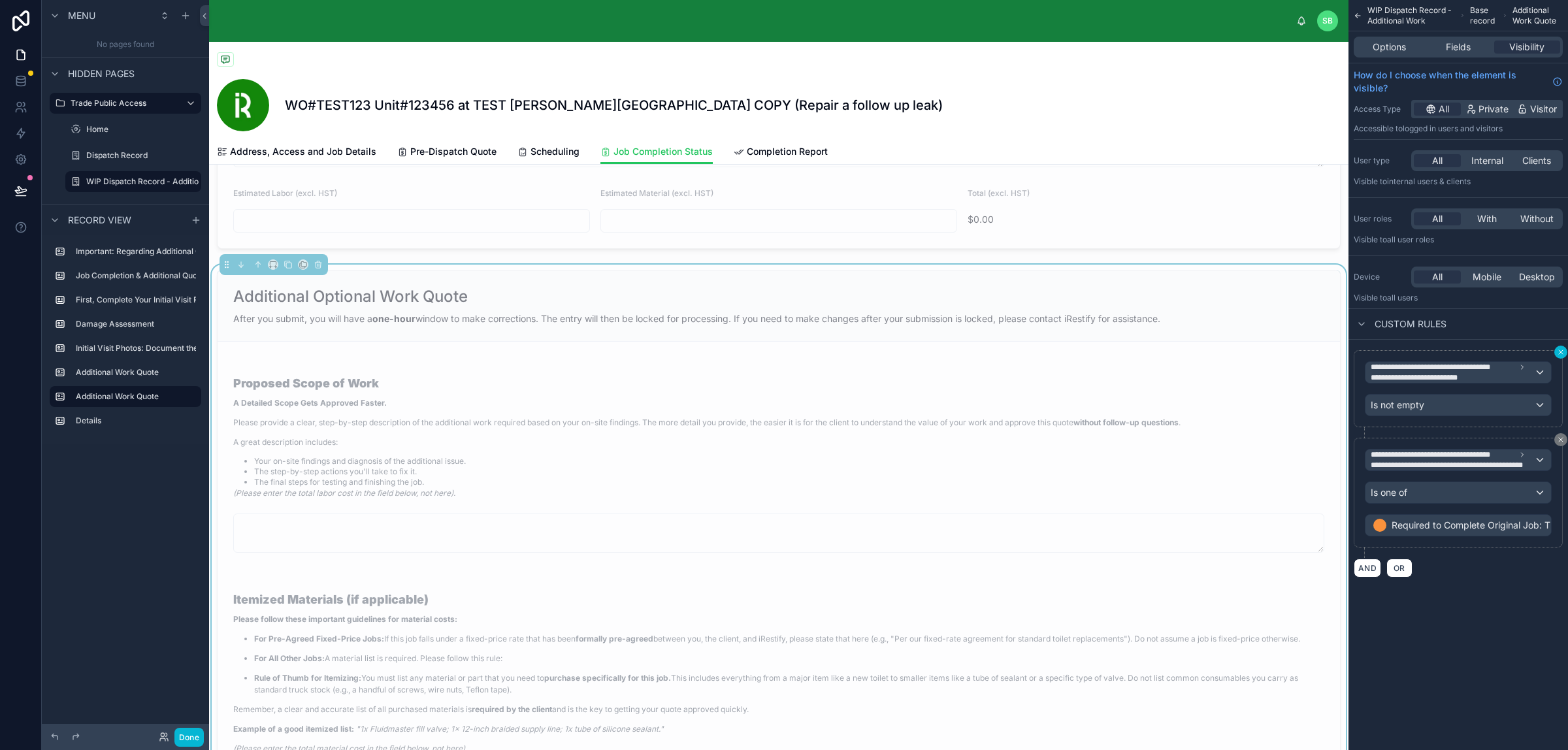
click at [1254, 353] on icon "scrollable content" at bounding box center [1560, 352] width 4 height 4
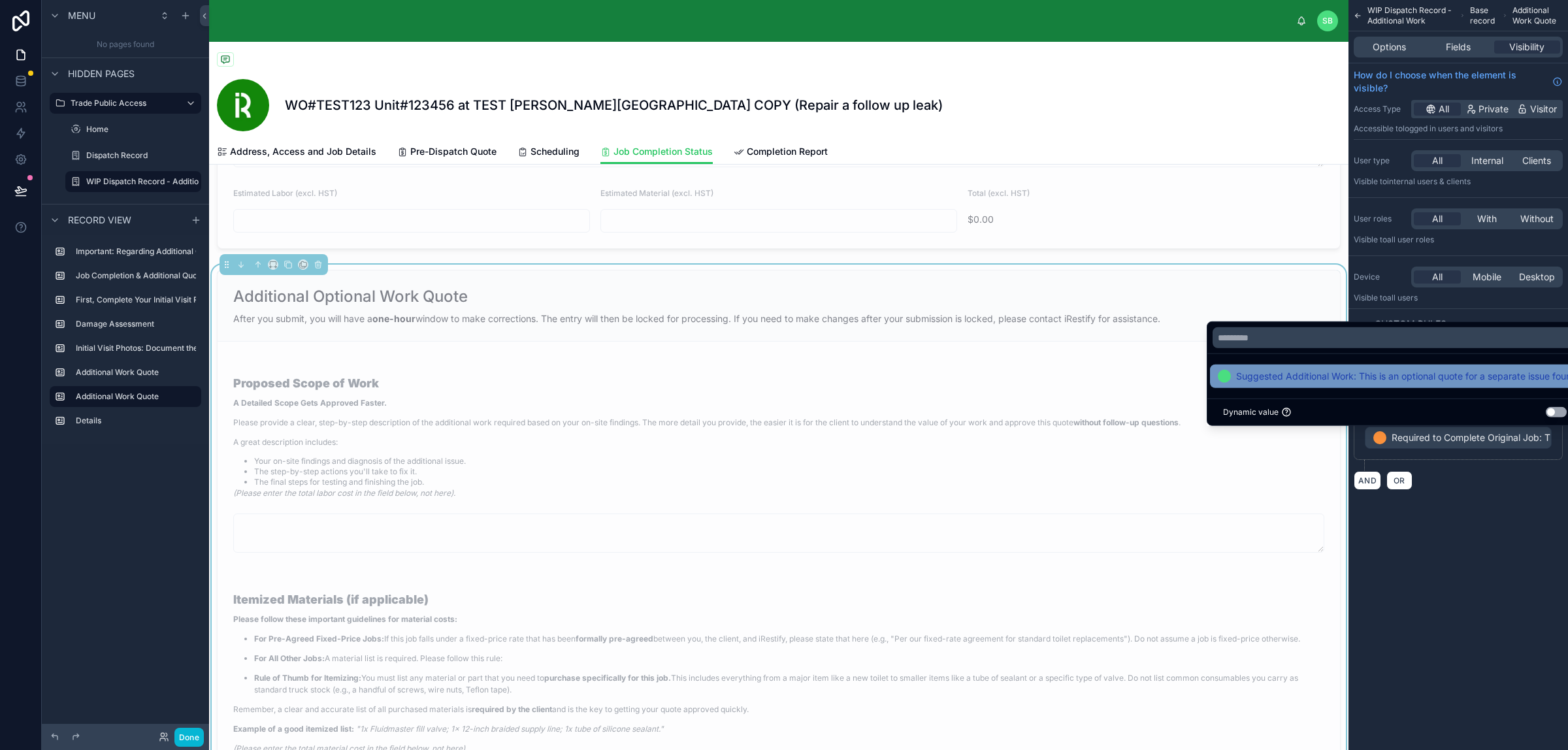
click at [1254, 376] on span "Suggested Additional Work: This is an optional quote for a separate issue found…" at bounding box center [1403, 377] width 335 height 16
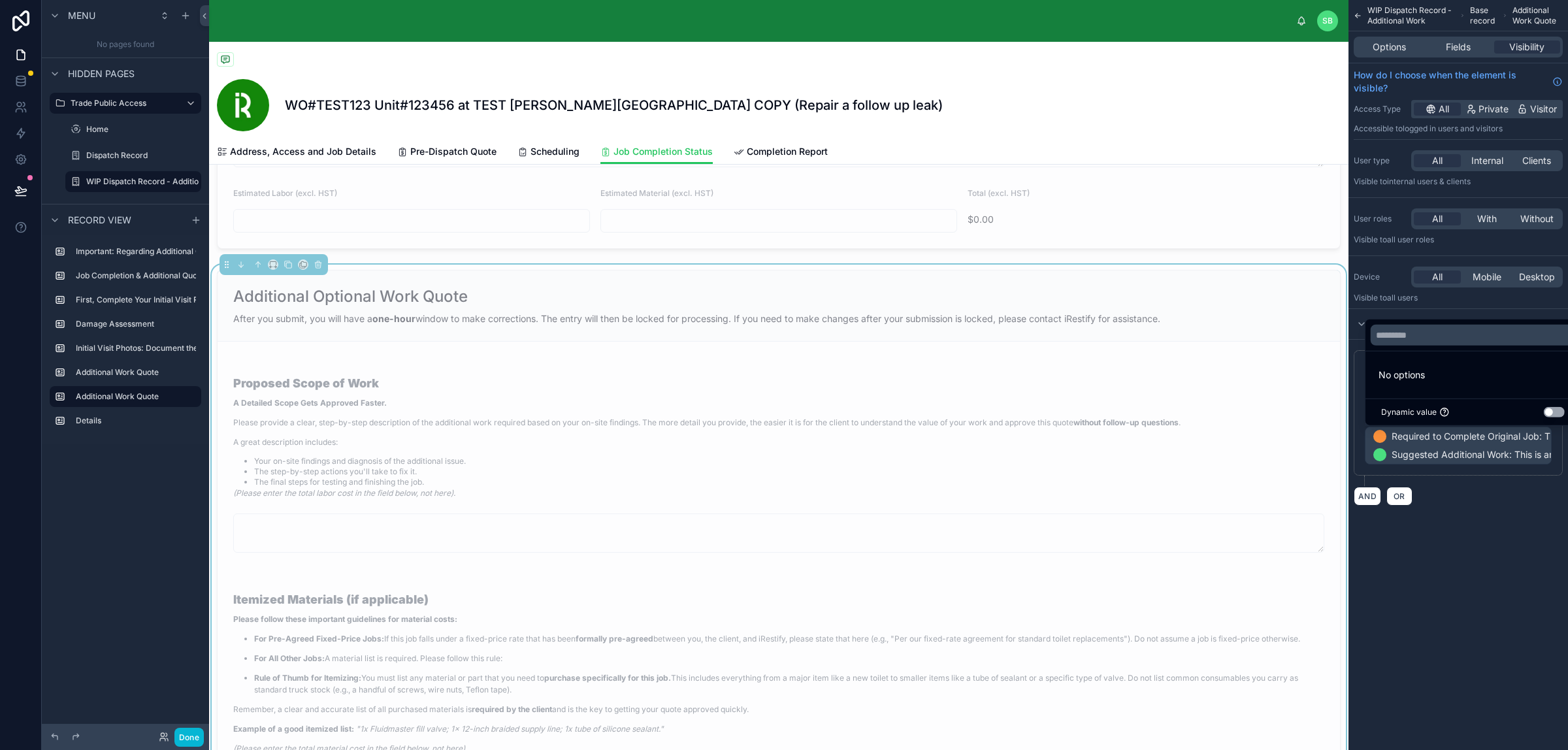
click at [1254, 507] on div "scrollable content" at bounding box center [784, 375] width 1568 height 750
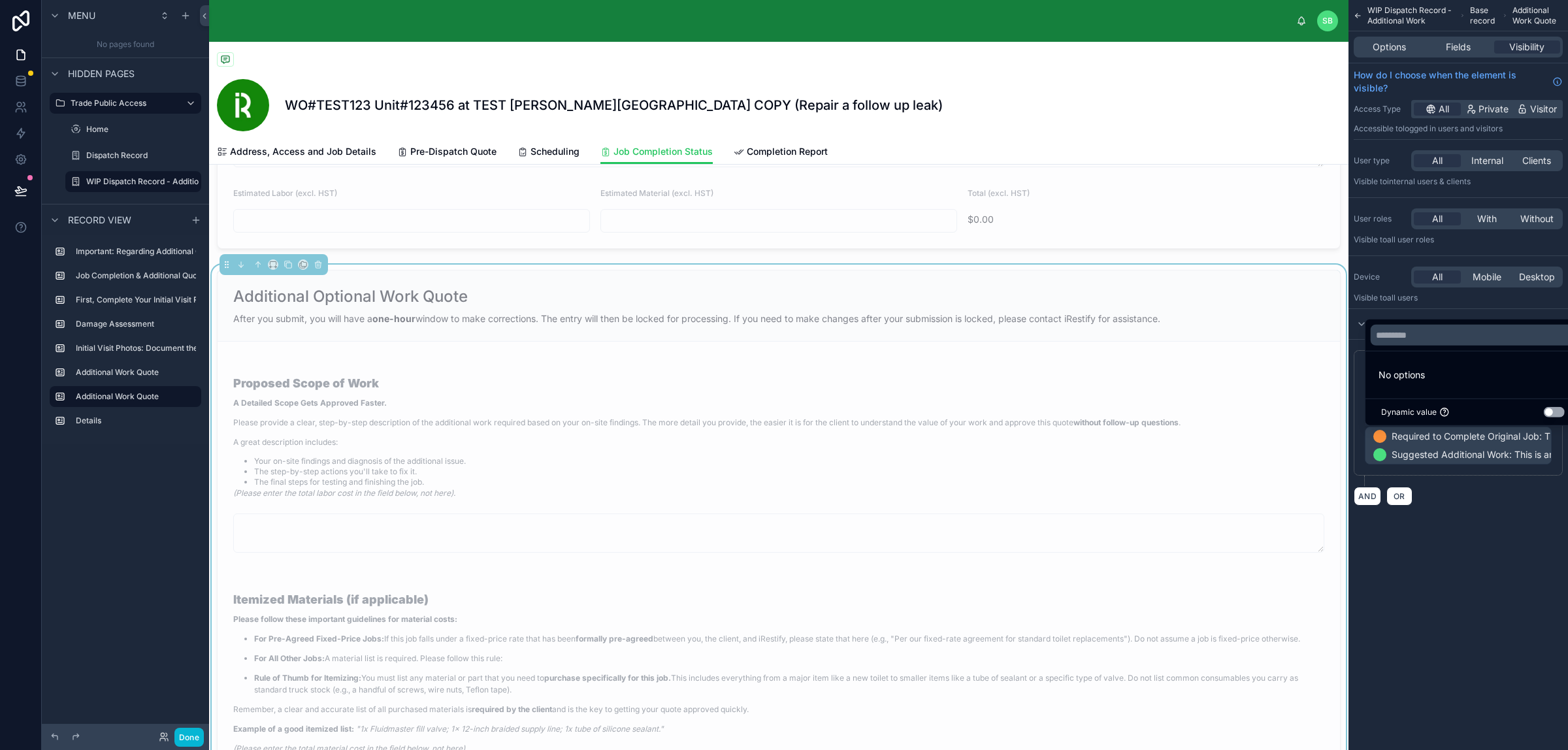
click at [1254, 450] on div "scrollable content" at bounding box center [784, 375] width 1568 height 750
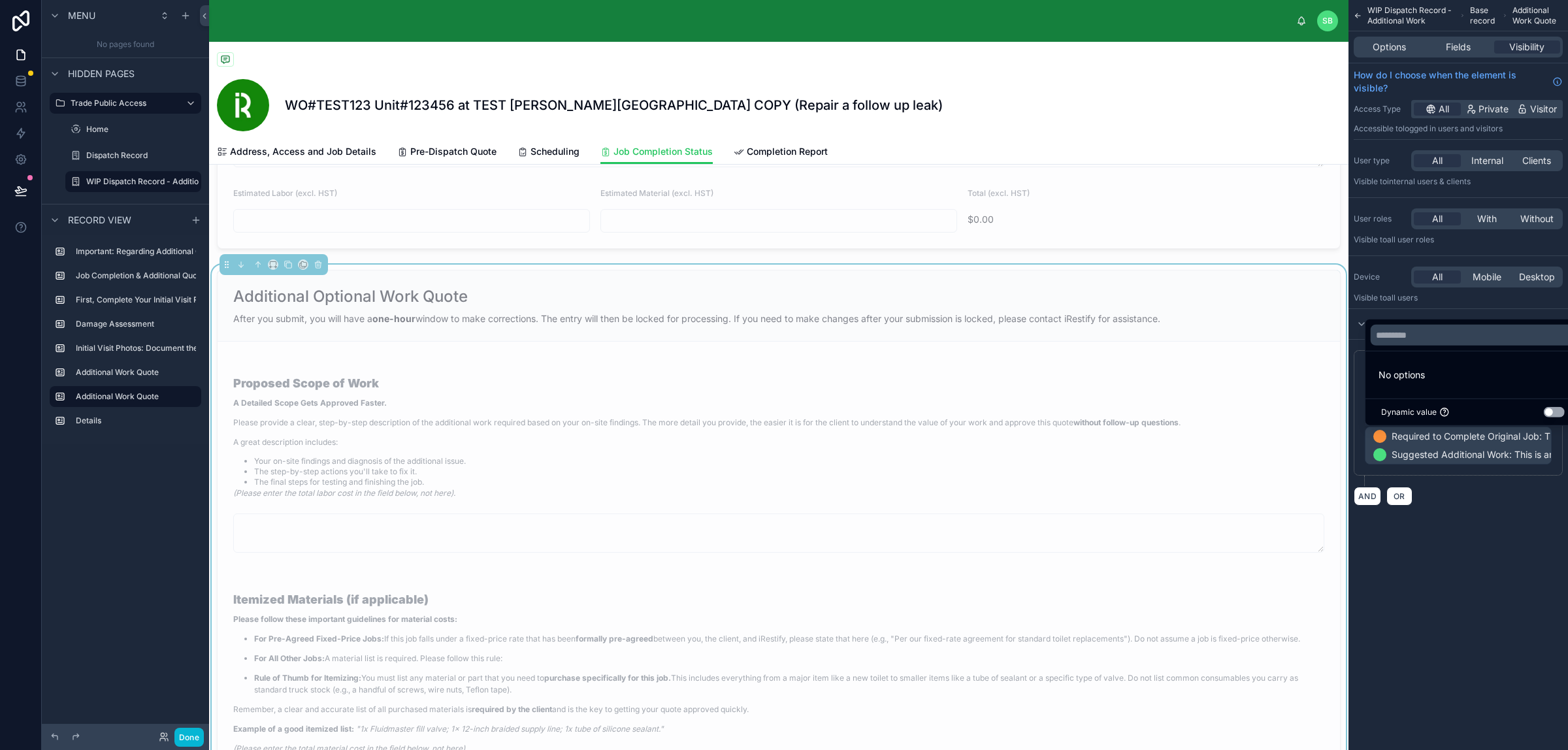
click at [1254, 410] on button "Use setting" at bounding box center [1554, 413] width 21 height 11
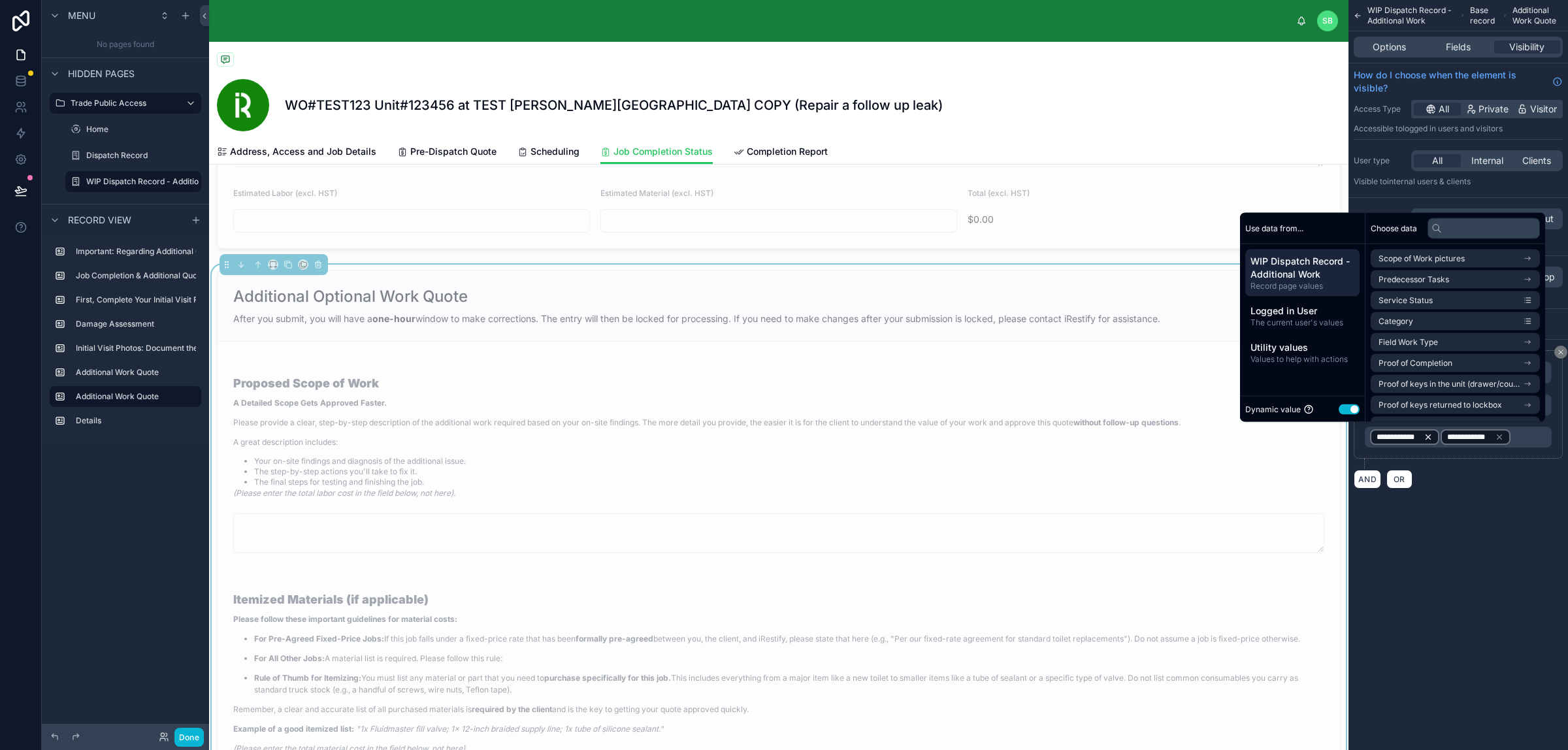
click at [1254, 435] on icon "scrollable content" at bounding box center [1428, 437] width 9 height 9
click at [1254, 438] on icon "scrollable content" at bounding box center [1428, 437] width 9 height 9
click at [1254, 403] on div "Dynamic value Use setting" at bounding box center [1302, 409] width 114 height 15
click at [1254, 406] on button "Use setting" at bounding box center [1349, 409] width 21 height 11
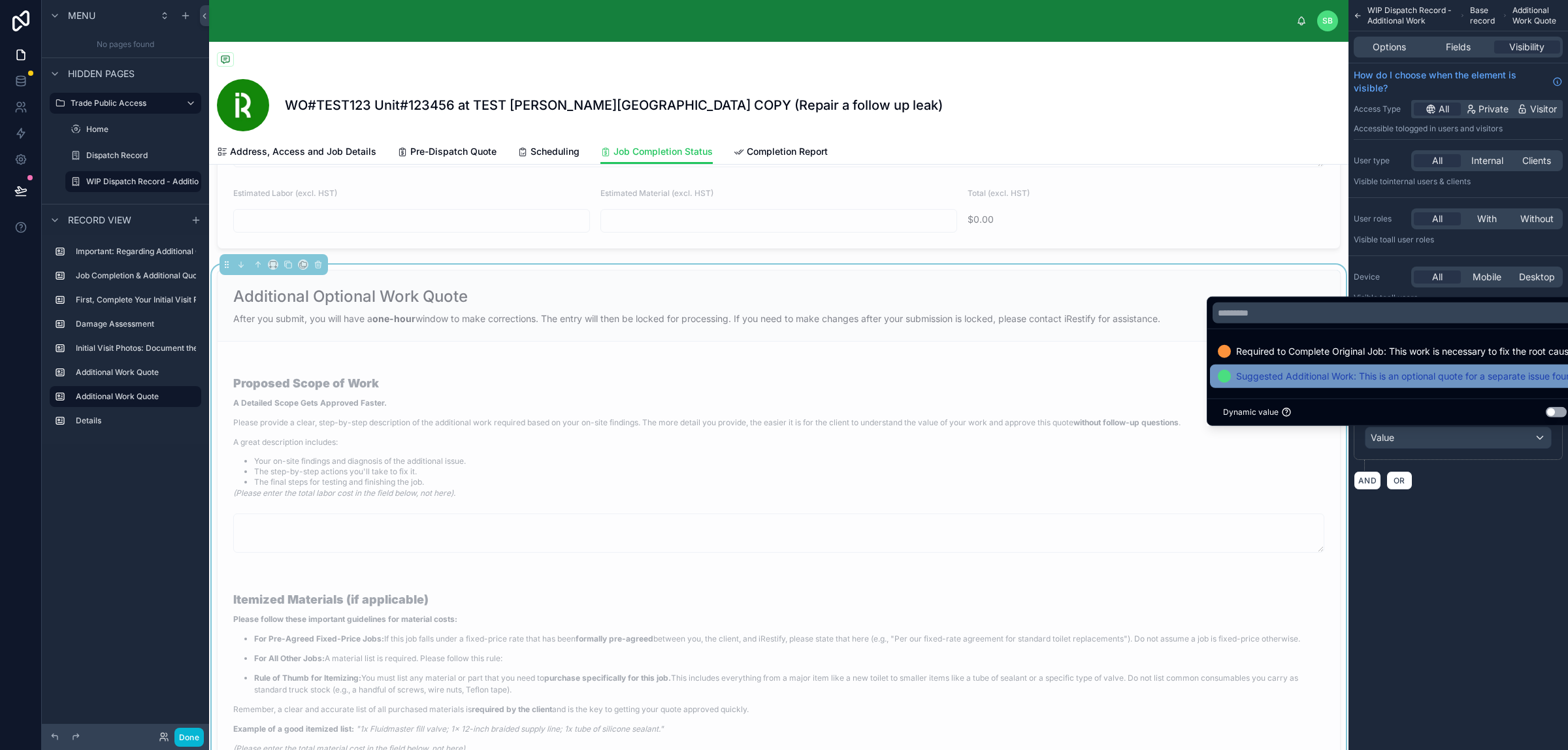
click at [1254, 372] on span "Suggested Additional Work: This is an optional quote for a separate issue found…" at bounding box center [1403, 377] width 335 height 16
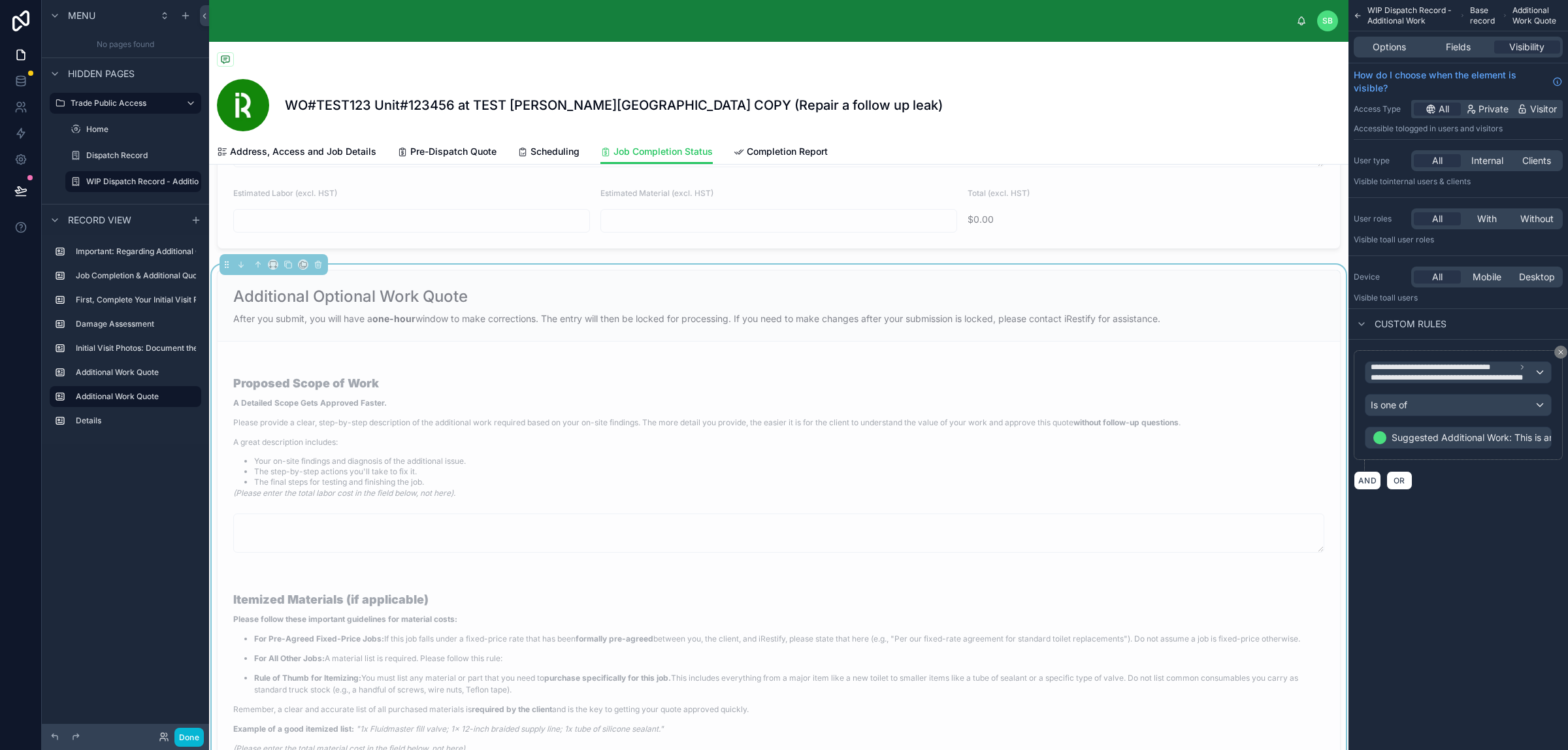
click at [1254, 513] on div "**********" at bounding box center [1458, 260] width 220 height 521
click at [1254, 481] on button "AND" at bounding box center [1367, 481] width 27 height 19
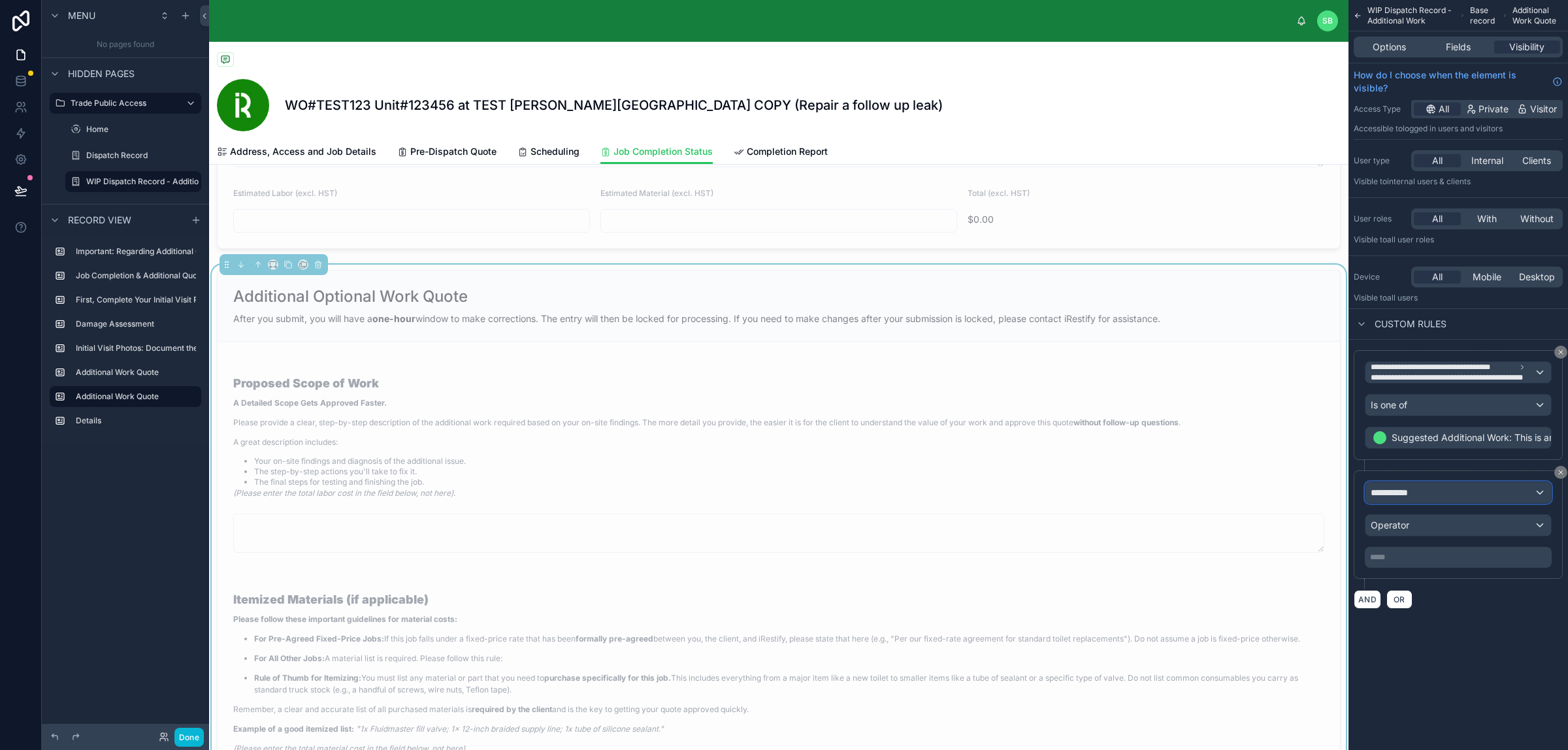
click at [1254, 489] on div "**********" at bounding box center [1458, 492] width 186 height 21
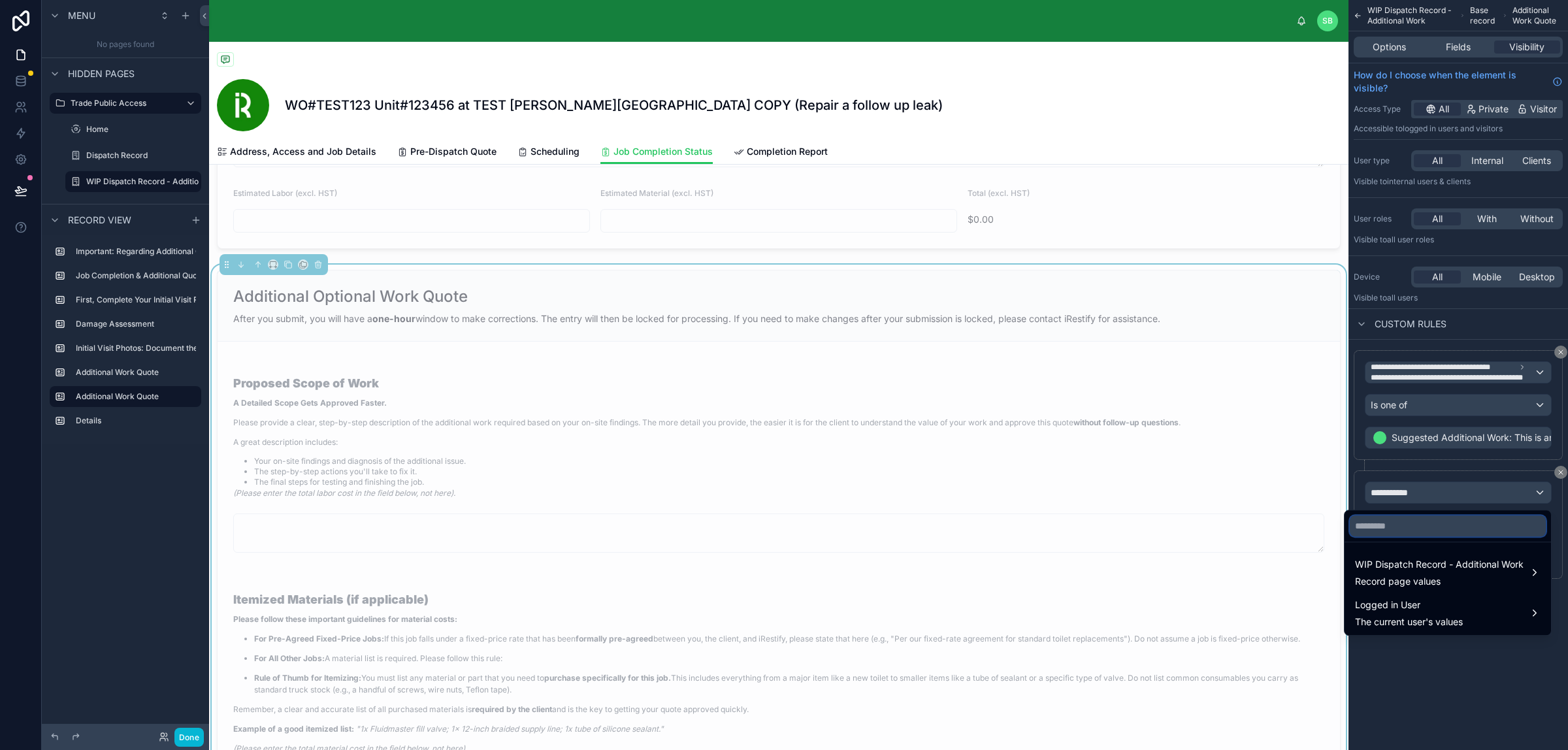
click at [1254, 531] on input "text" at bounding box center [1447, 526] width 196 height 21
type input "*********"
click at [1254, 577] on span "Record page values" at bounding box center [1438, 581] width 168 height 13
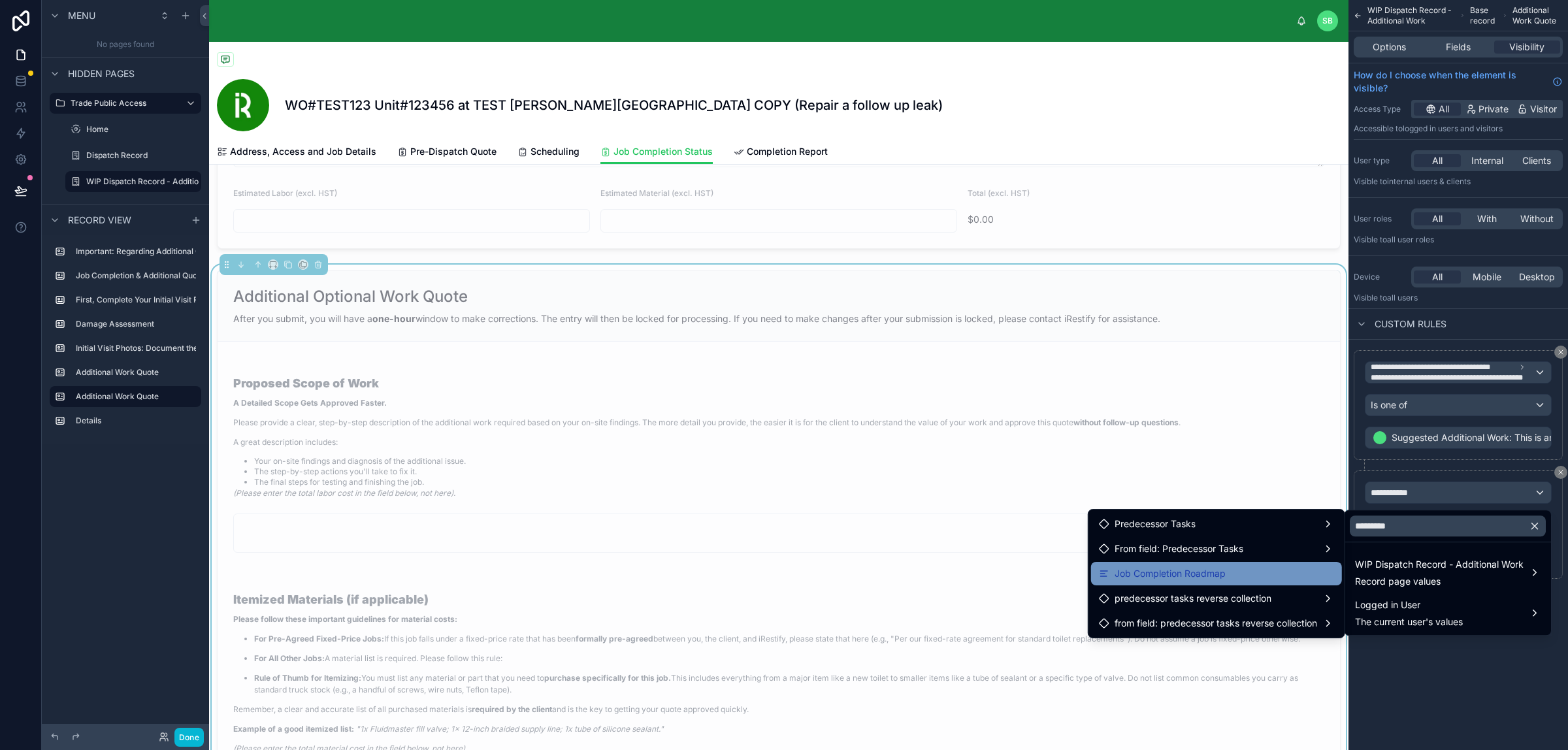
click at [1225, 578] on div "Job Completion Roadmap" at bounding box center [1216, 574] width 235 height 16
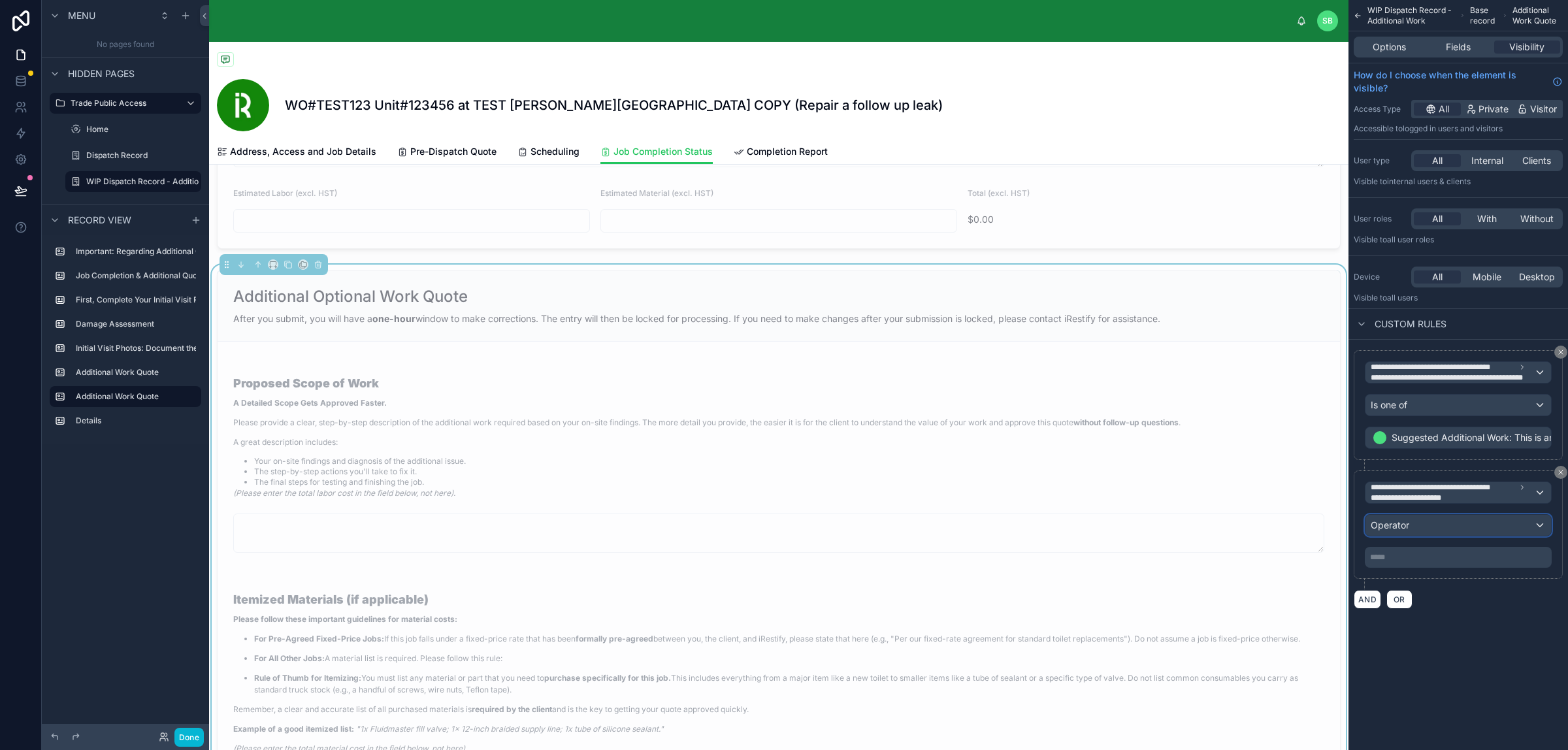
click at [1254, 527] on div "Operator" at bounding box center [1458, 526] width 186 height 21
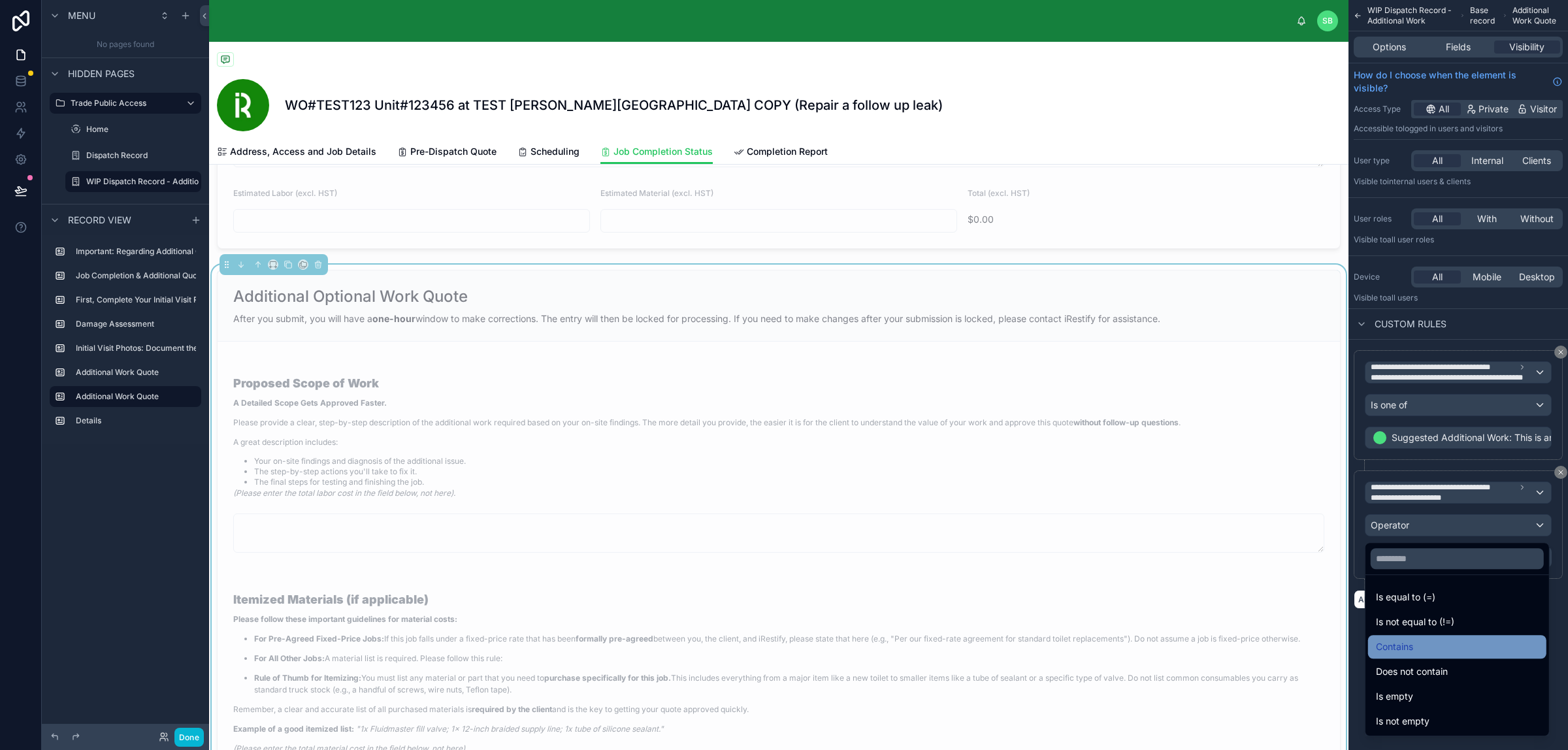
click at [1254, 599] on div "Contains" at bounding box center [1457, 647] width 179 height 24
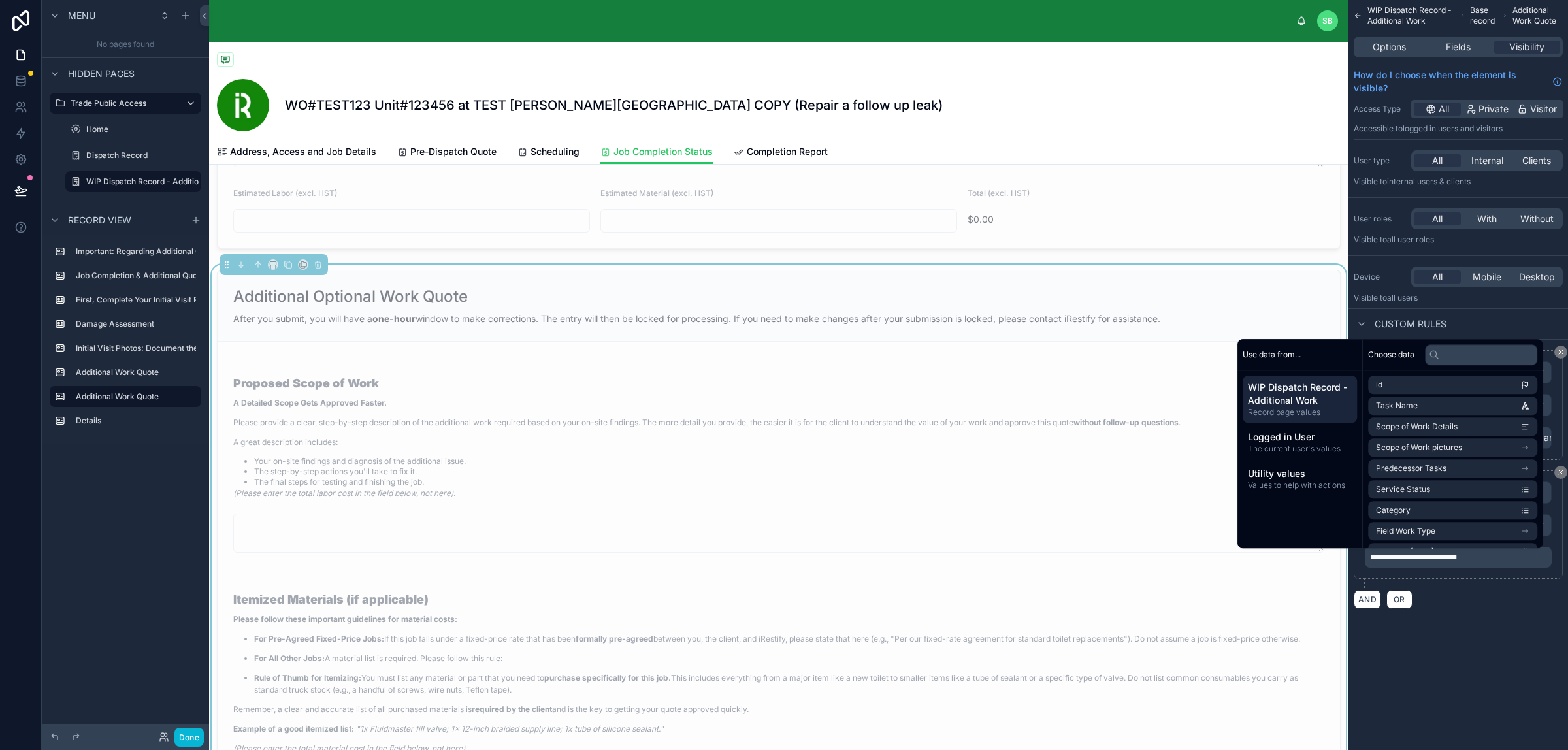
click at [1254, 599] on div "**********" at bounding box center [1458, 320] width 220 height 640
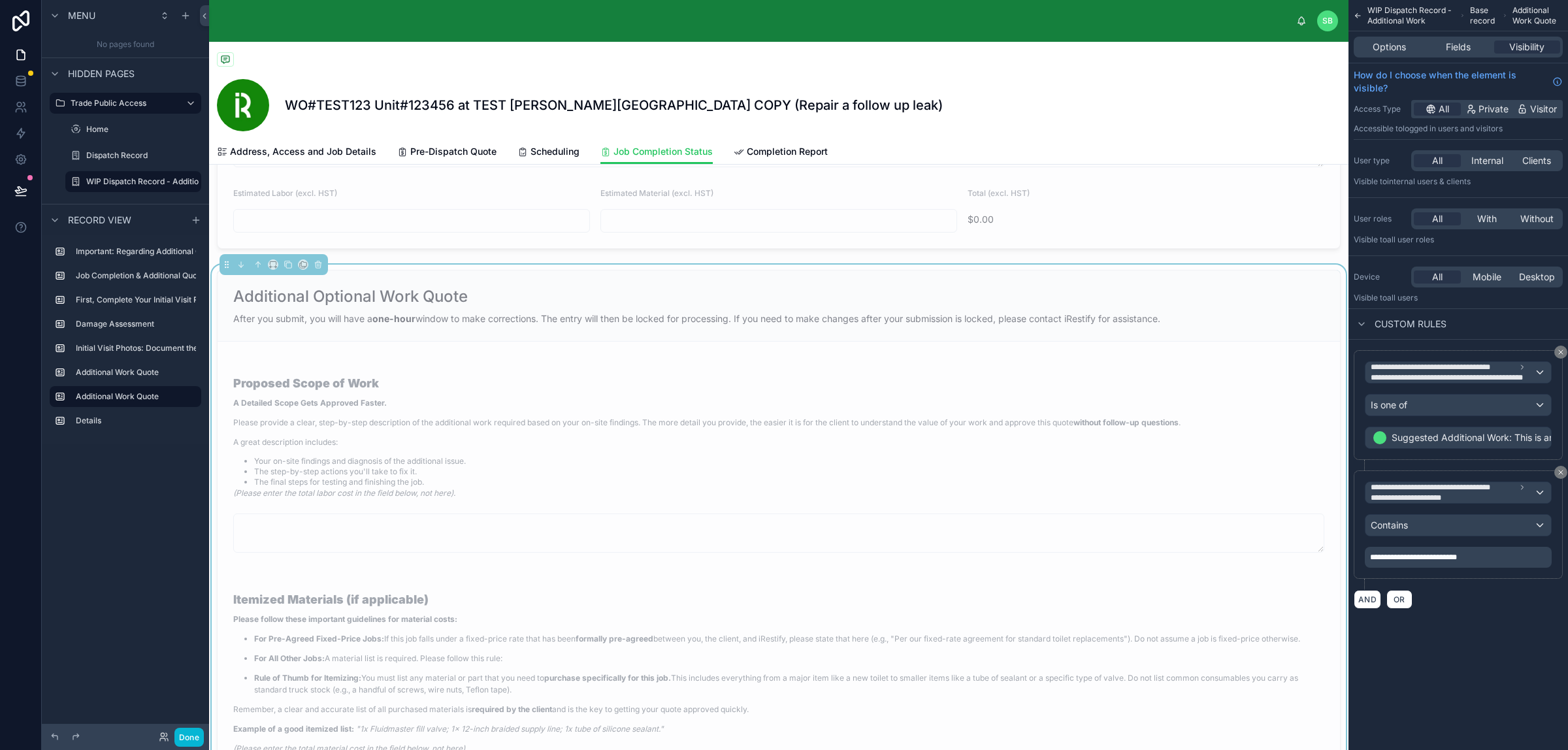
click at [1254, 599] on div "AND OR" at bounding box center [1458, 599] width 209 height 19
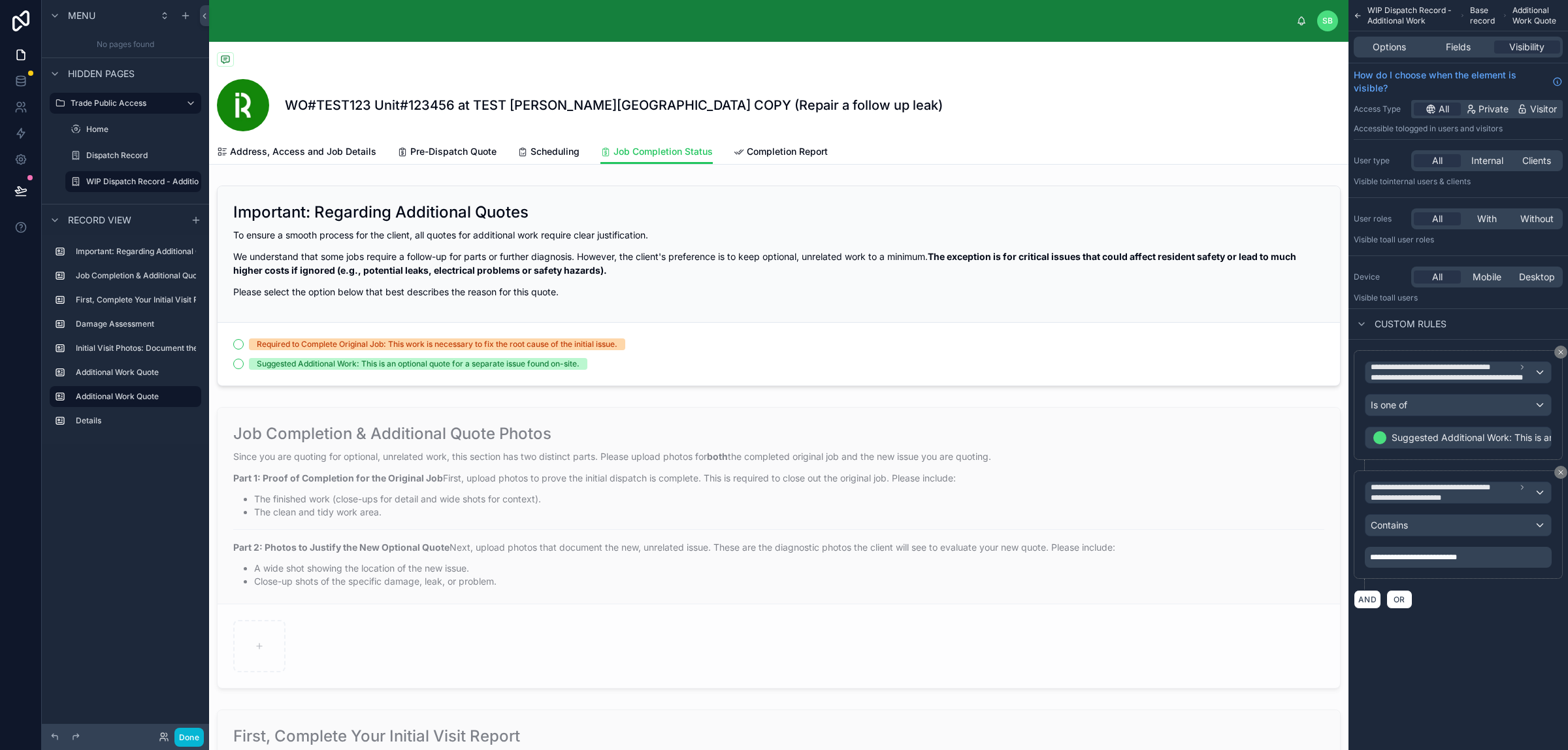
drag, startPoint x: 725, startPoint y: 399, endPoint x: 707, endPoint y: 400, distance: 18.0
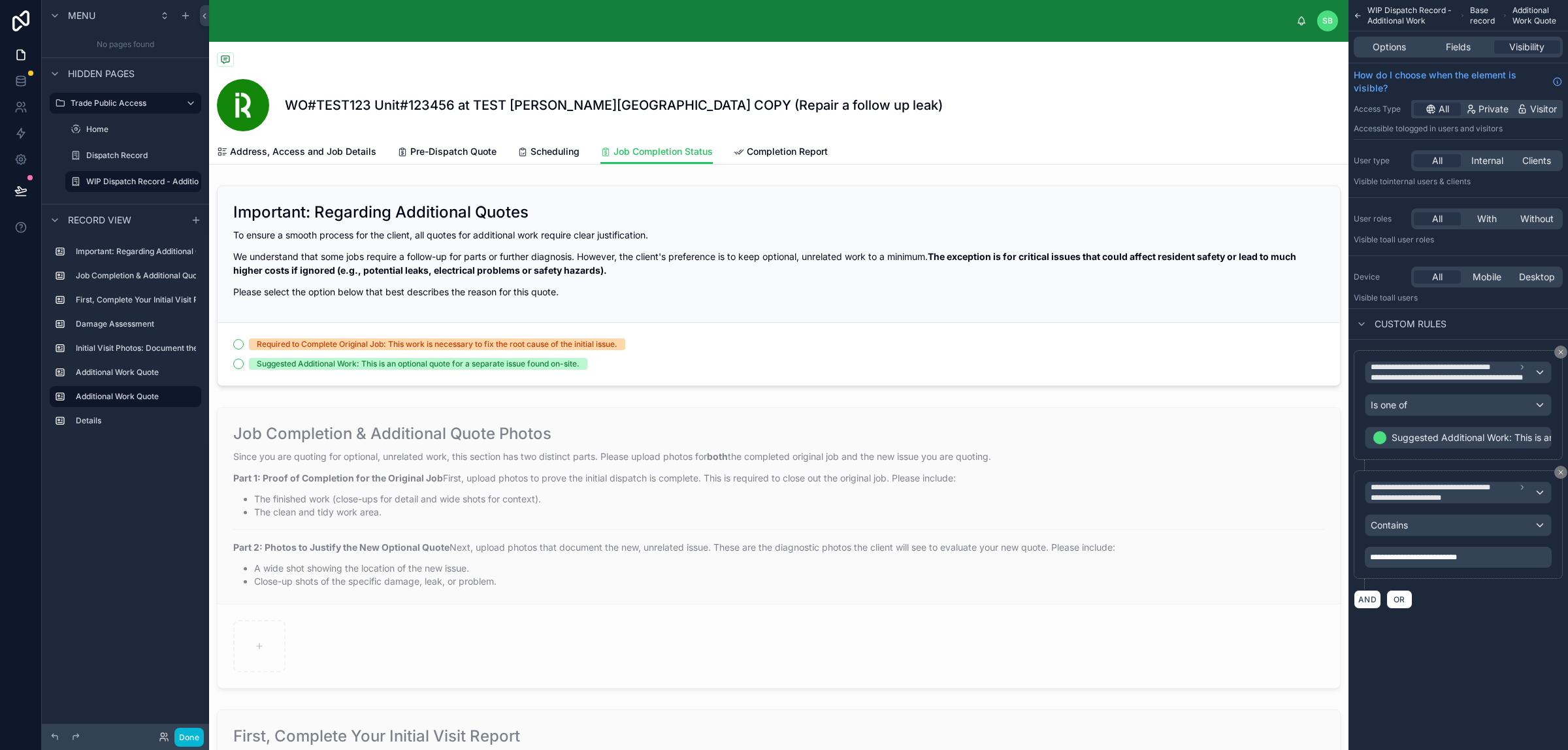
click at [1254, 14] on icon "scrollable content" at bounding box center [1358, 15] width 9 height 13
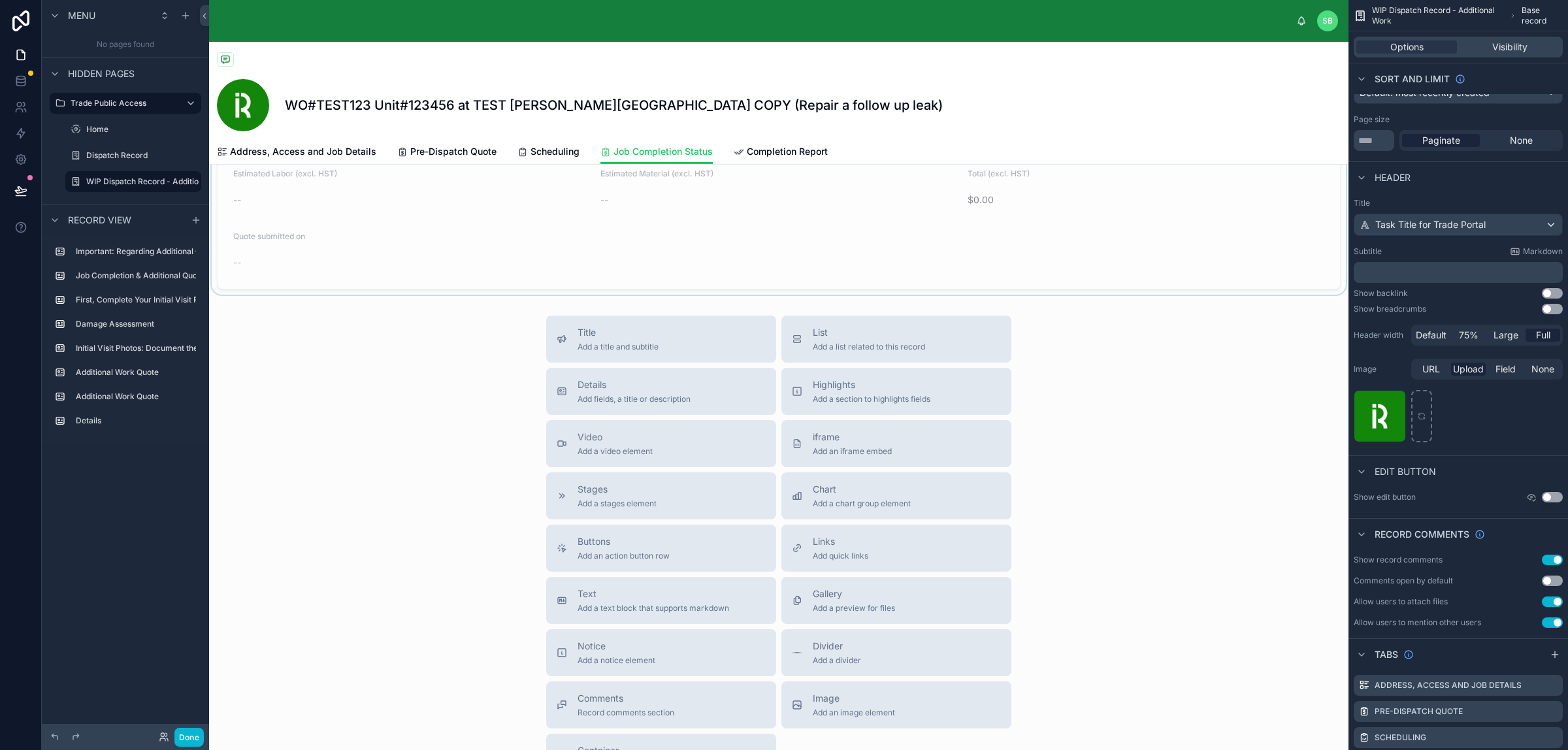
scroll to position [2883, 0]
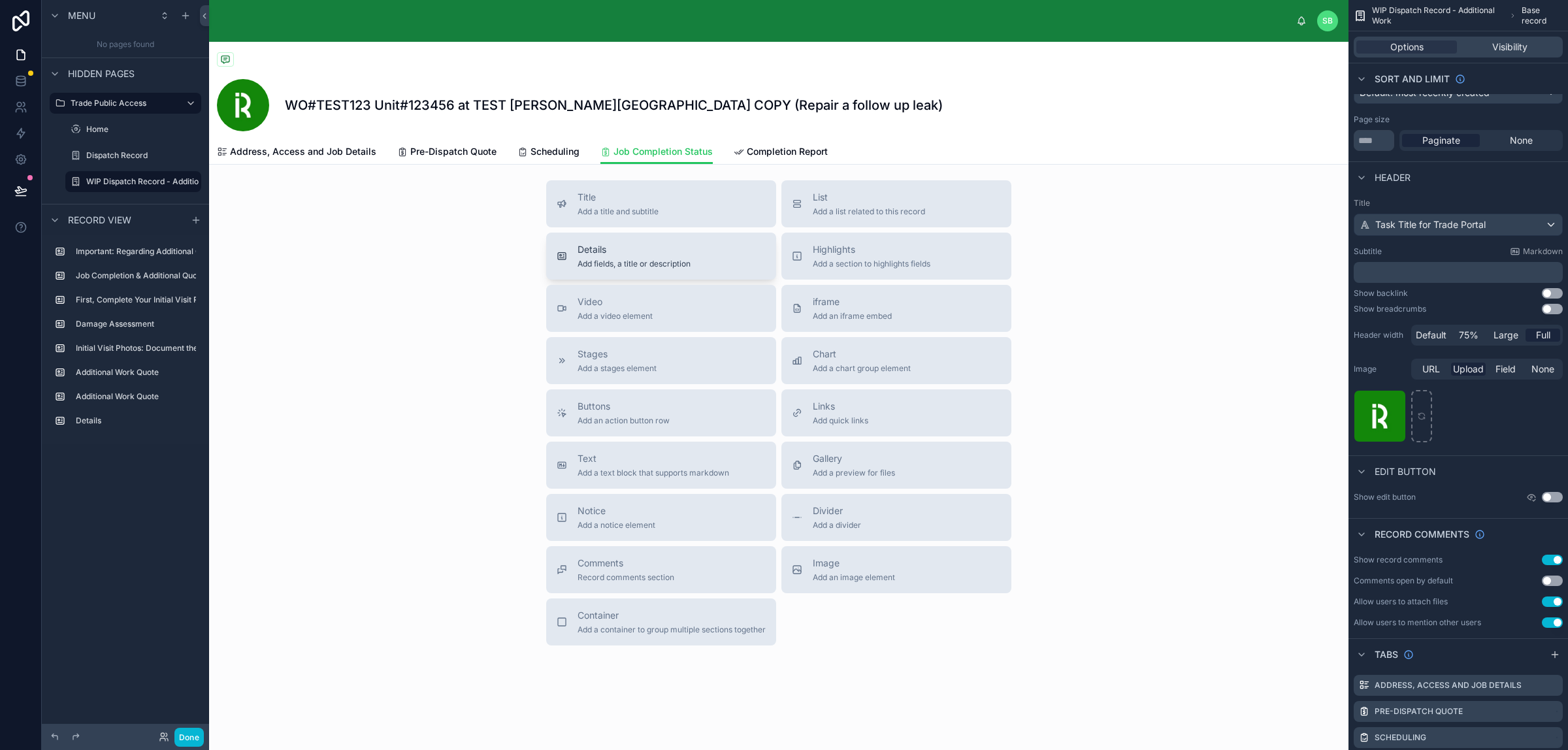
click at [671, 263] on span "Add fields, a title or description" at bounding box center [633, 264] width 113 height 11
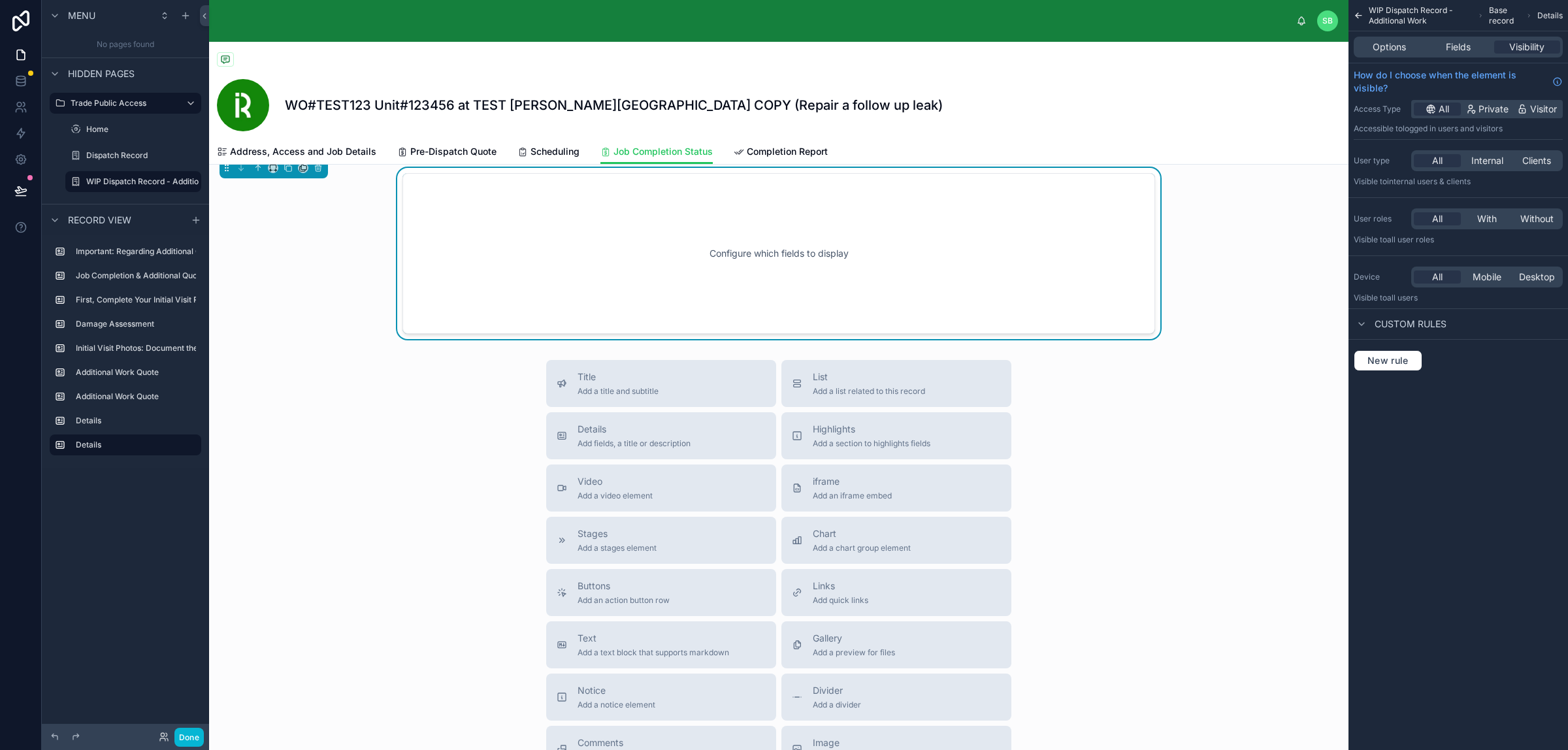
scroll to position [2744, 0]
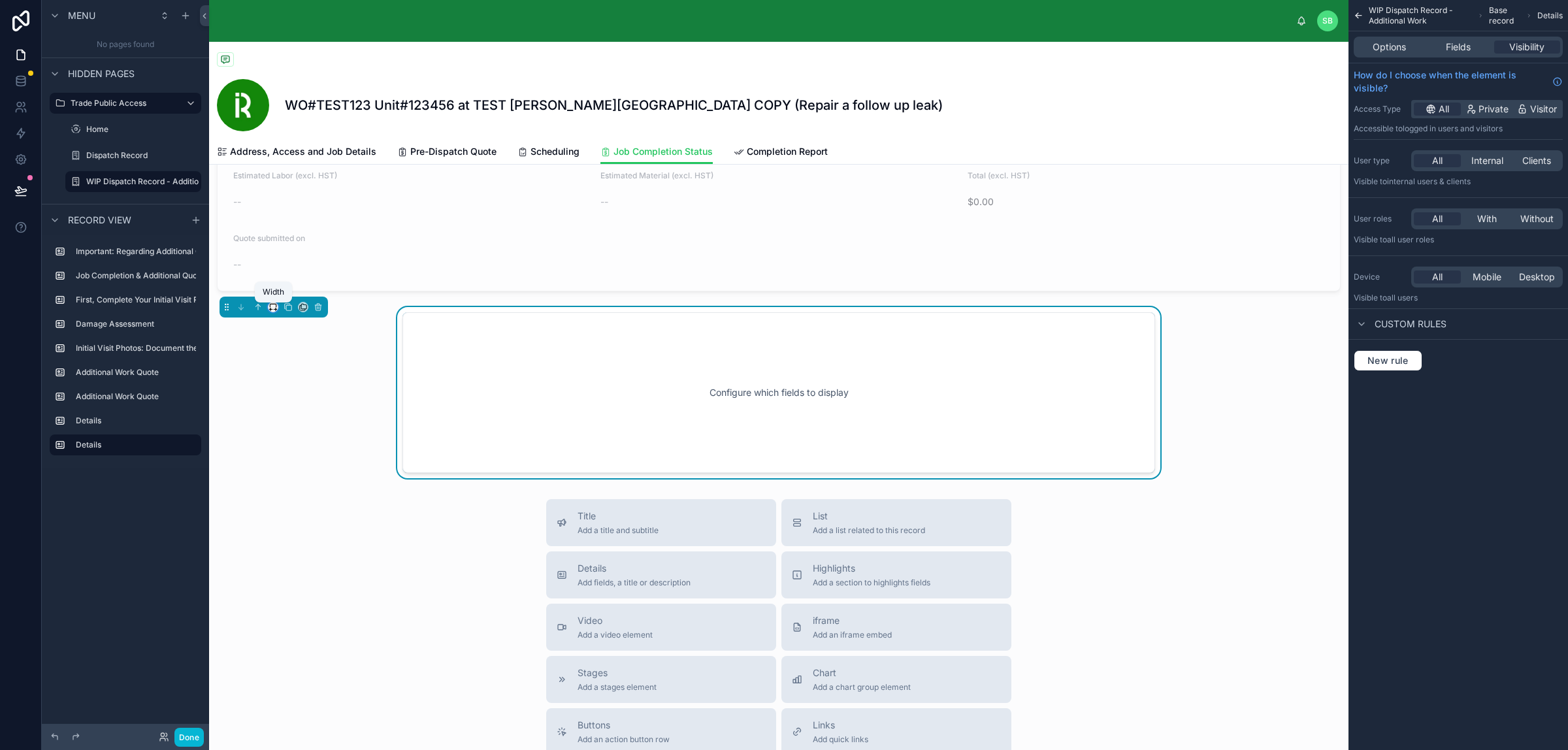
click at [272, 310] on icon at bounding box center [272, 307] width 9 height 9
click at [297, 475] on span "Large" at bounding box center [291, 474] width 25 height 16
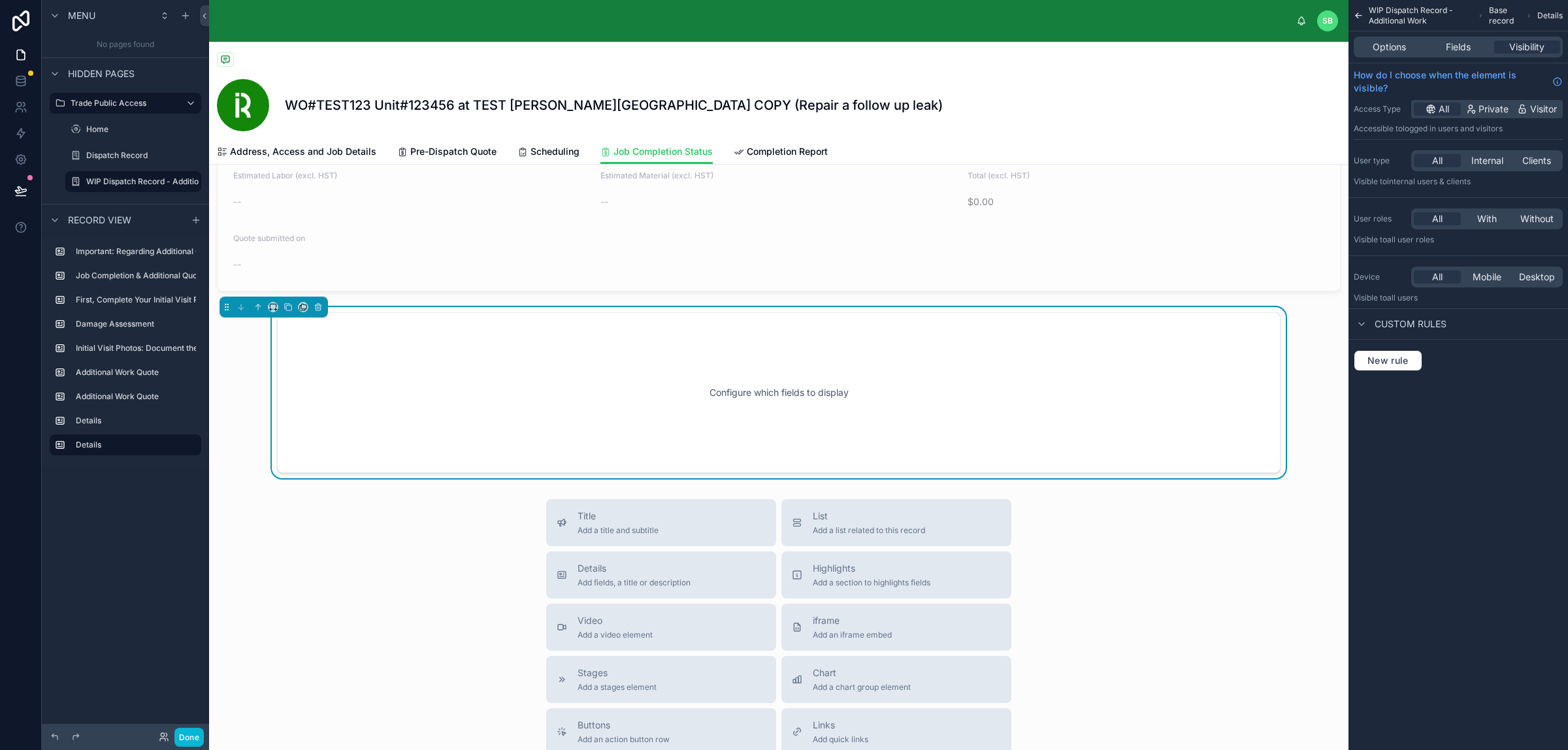
click at [272, 317] on div at bounding box center [274, 308] width 109 height 21
click at [270, 307] on icon at bounding box center [272, 307] width 9 height 9
click at [299, 476] on span "Full width" at bounding box center [299, 484] width 40 height 16
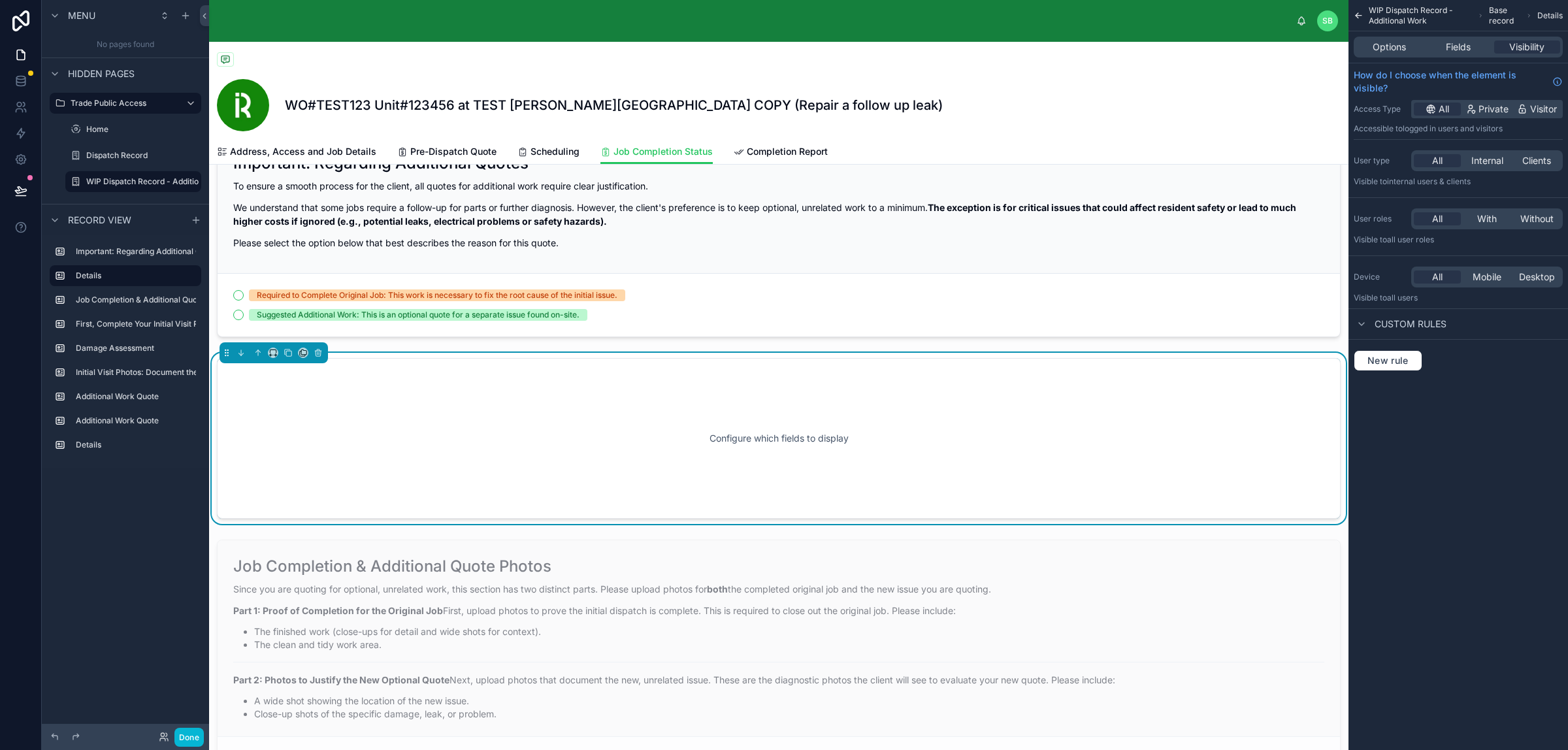
scroll to position [0, 0]
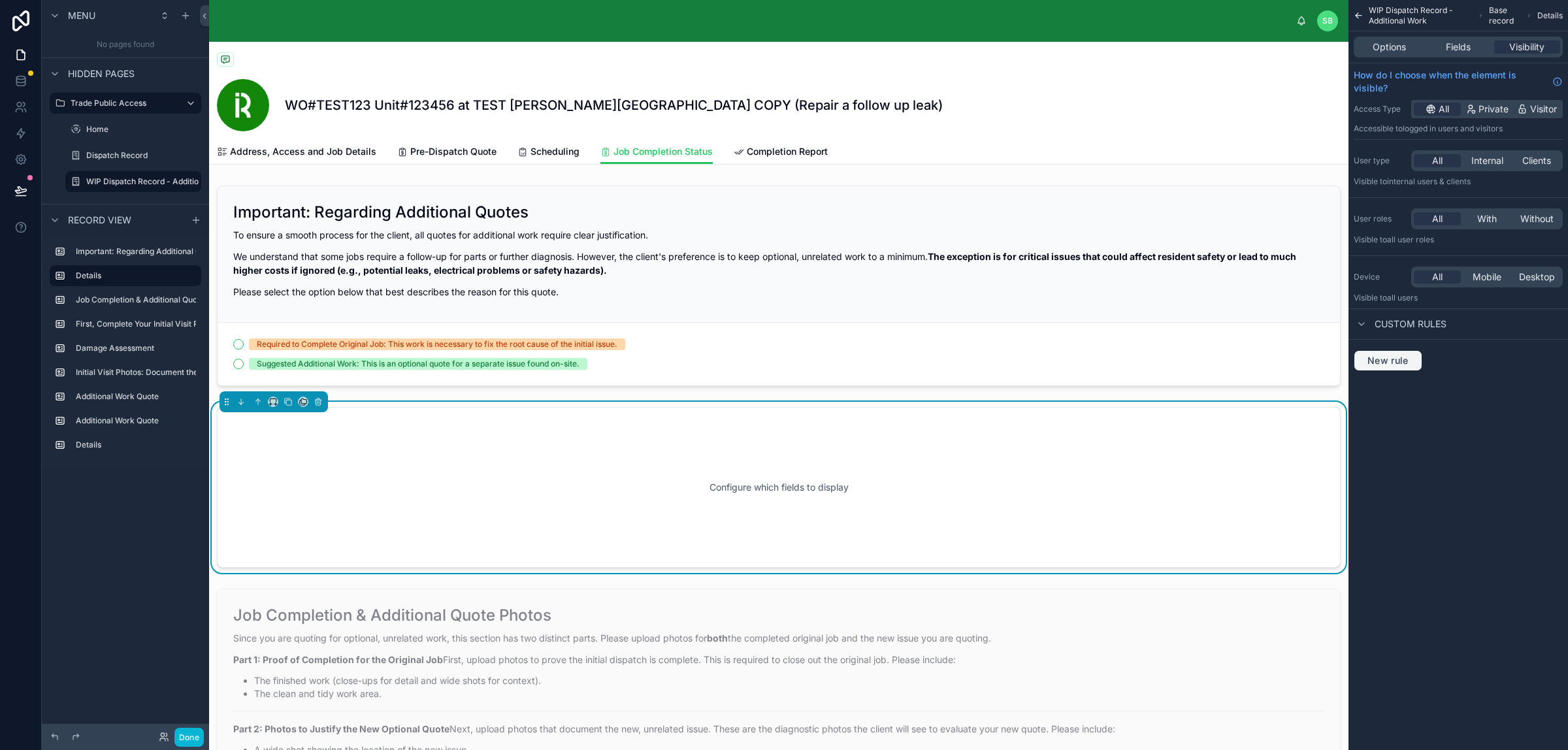
click at [1254, 361] on span "New rule" at bounding box center [1388, 360] width 52 height 11
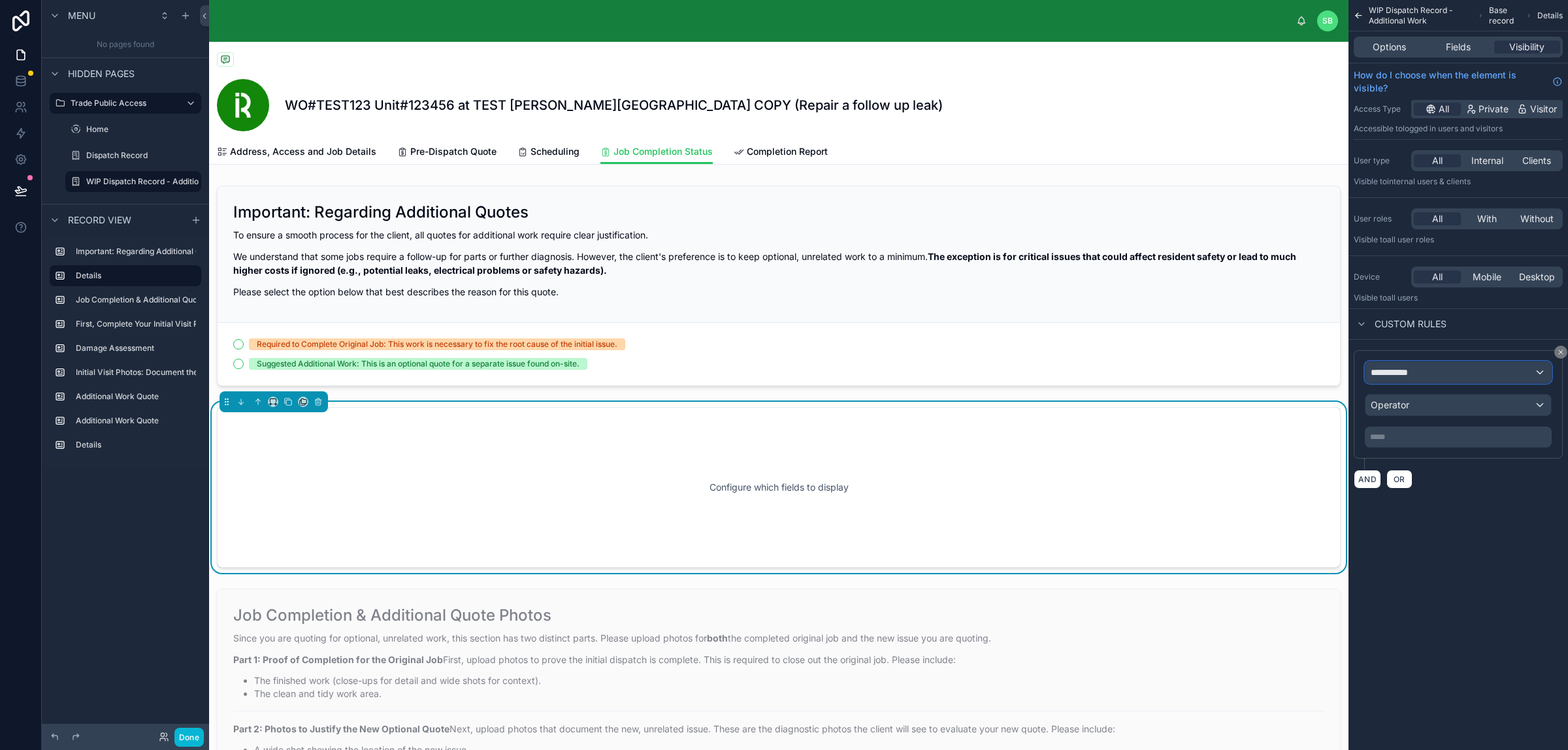
click at [1254, 373] on div "**********" at bounding box center [1458, 372] width 186 height 21
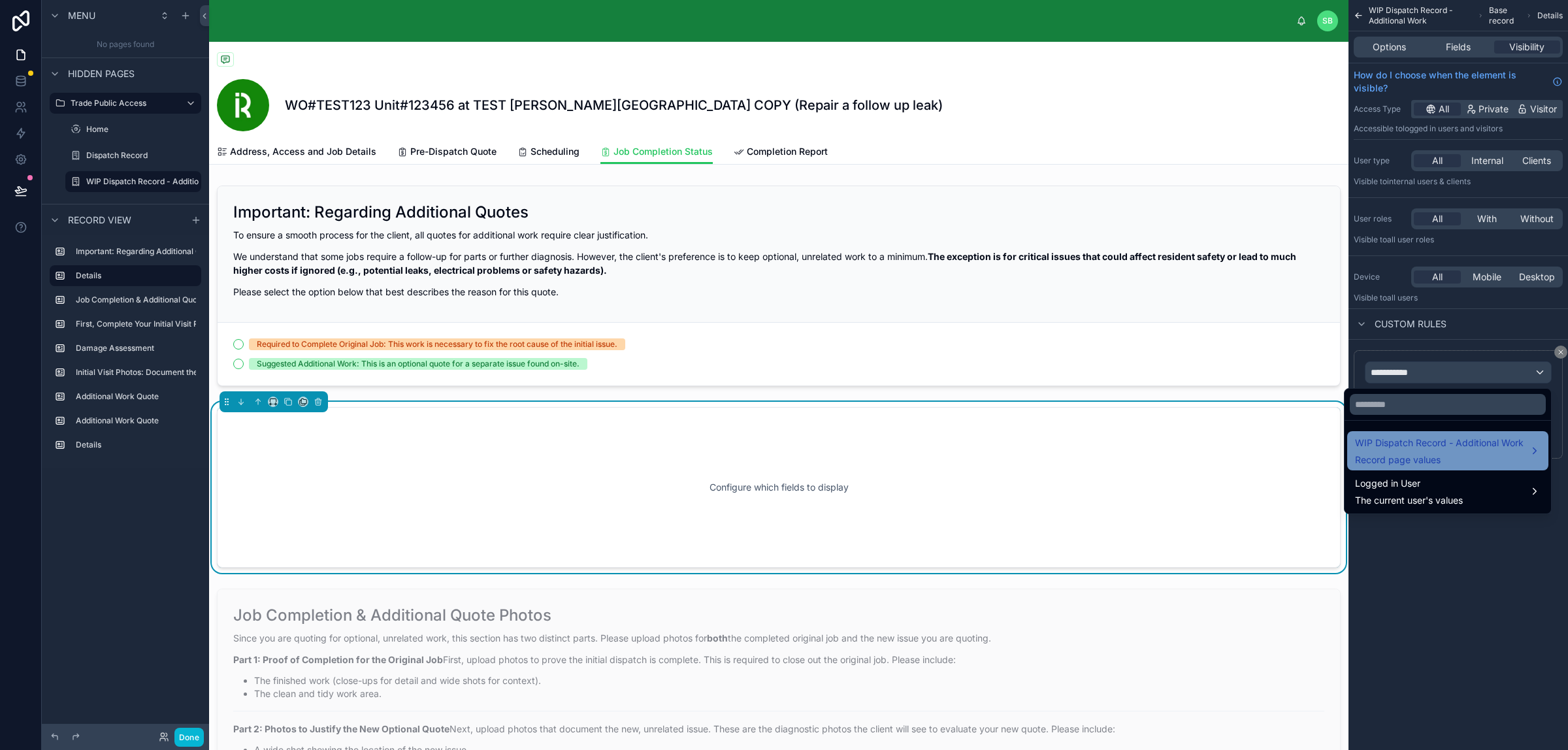
click at [1254, 450] on span "WIP Dispatch Record - Additional Work" at bounding box center [1438, 443] width 168 height 16
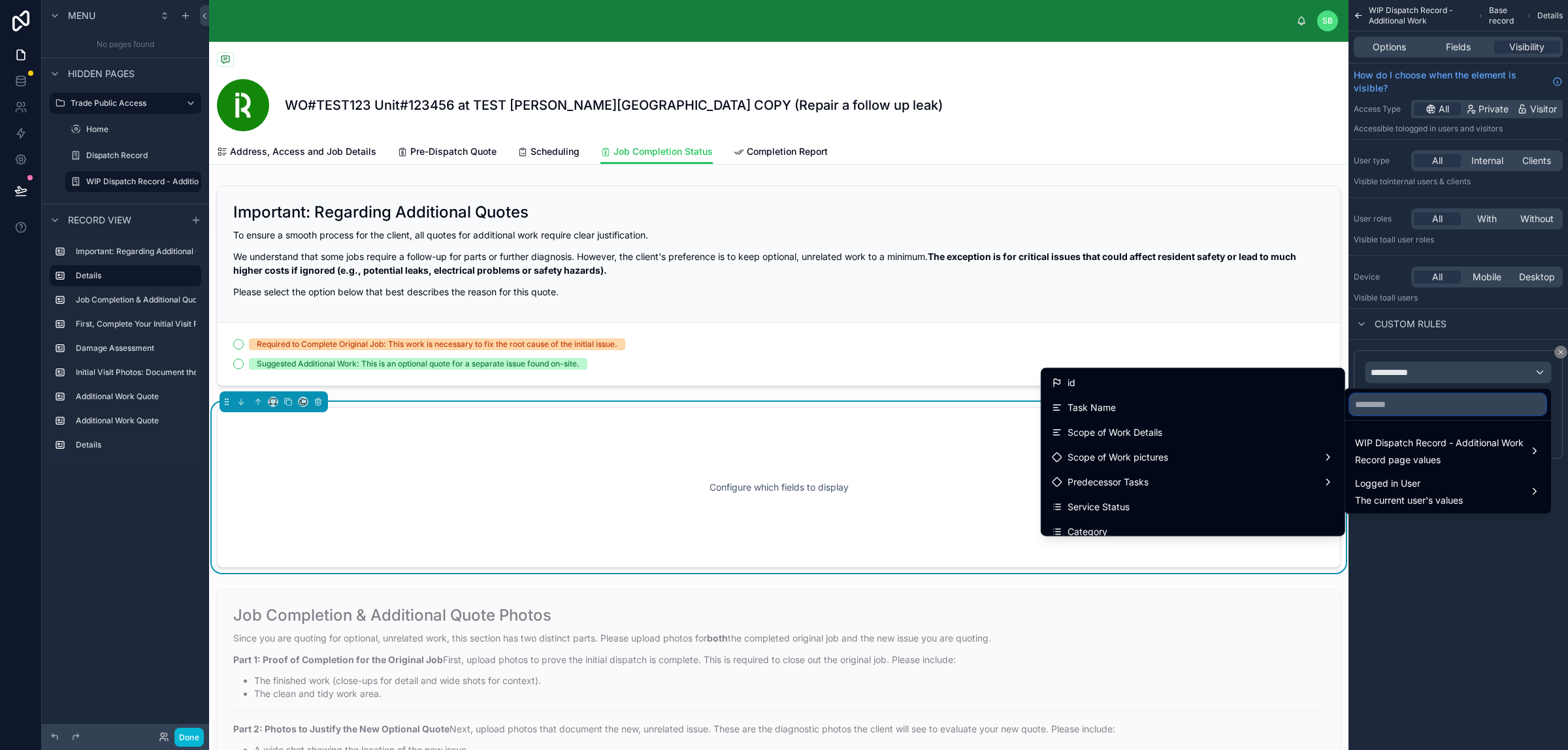
click at [1254, 405] on input "text" at bounding box center [1447, 405] width 196 height 21
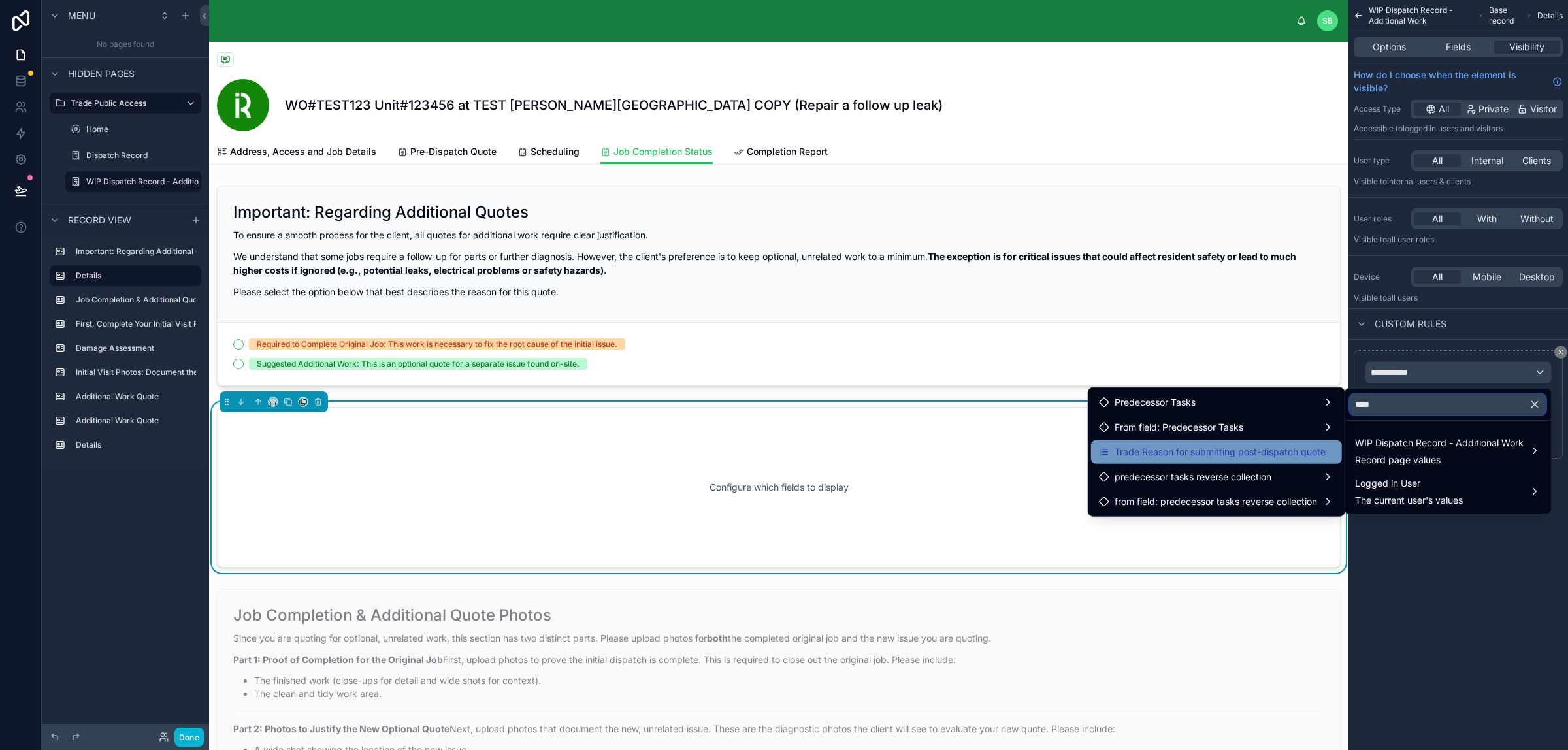
type input "****"
click at [1203, 455] on span "Trade Reason for submitting post-dispatch quote" at bounding box center [1219, 452] width 211 height 16
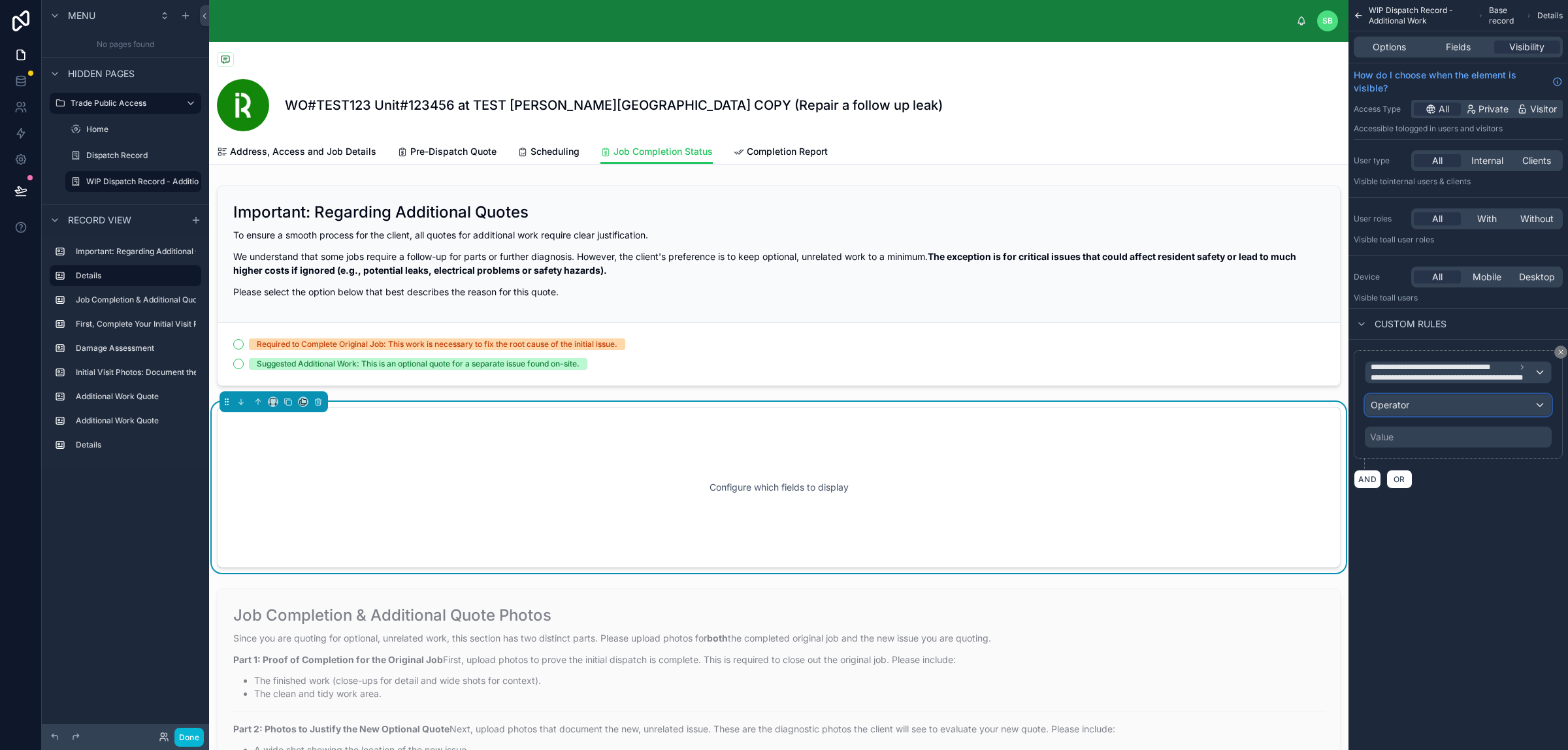
click at [1254, 404] on div "Operator" at bounding box center [1458, 405] width 186 height 21
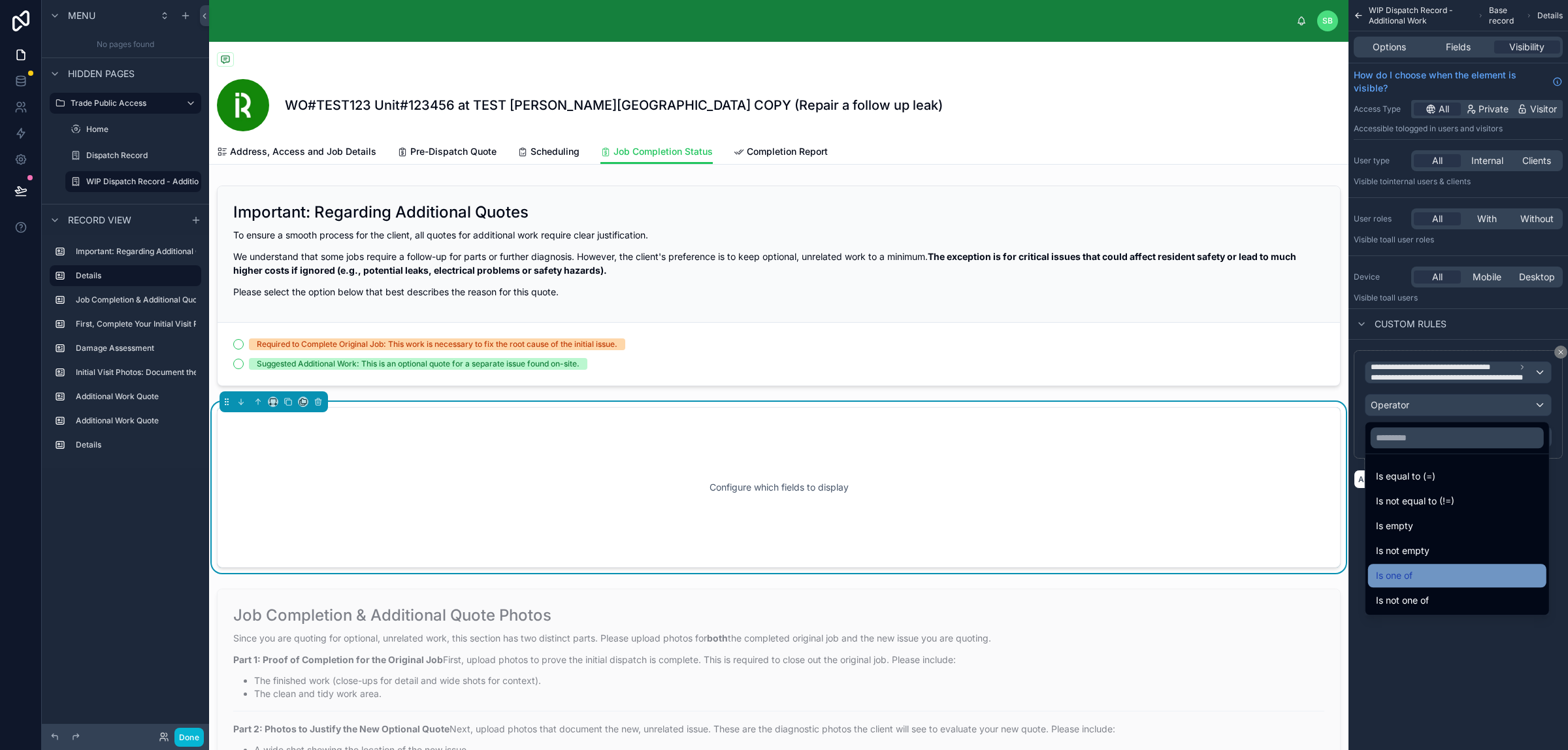
click at [1254, 572] on div "Is one of" at bounding box center [1457, 576] width 163 height 16
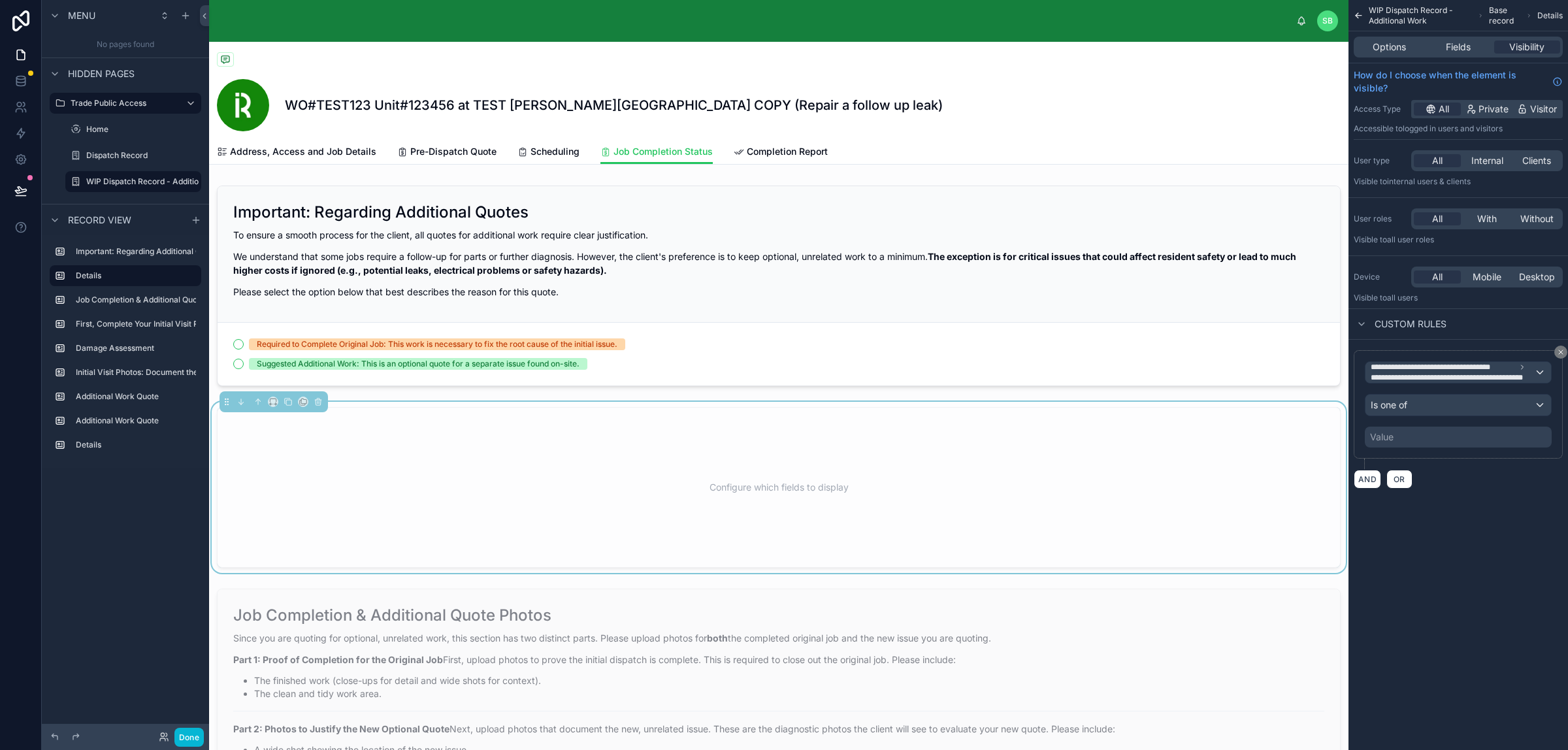
click at [1254, 438] on div "Value" at bounding box center [1458, 437] width 187 height 21
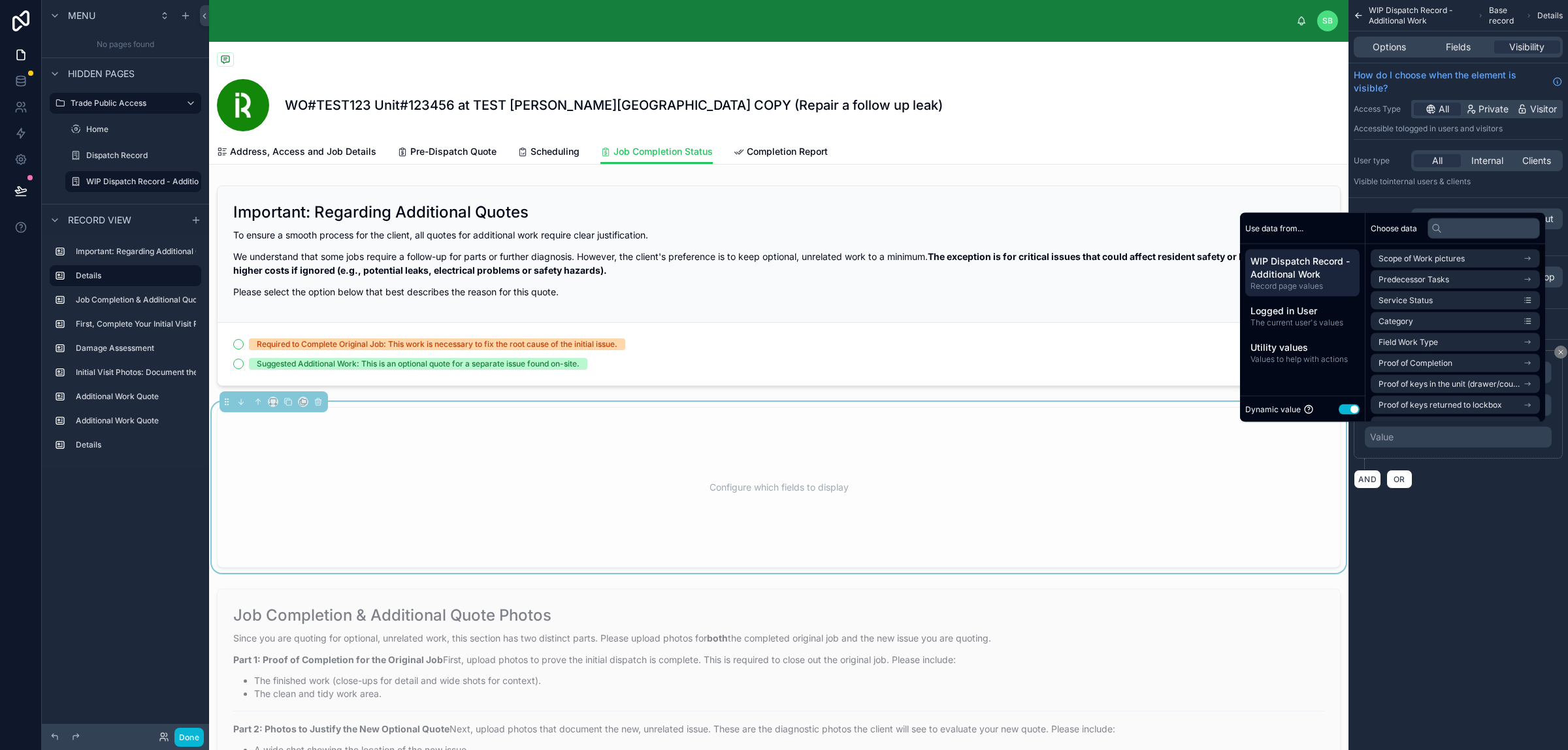
click at [1254, 409] on button "Use setting" at bounding box center [1349, 409] width 21 height 11
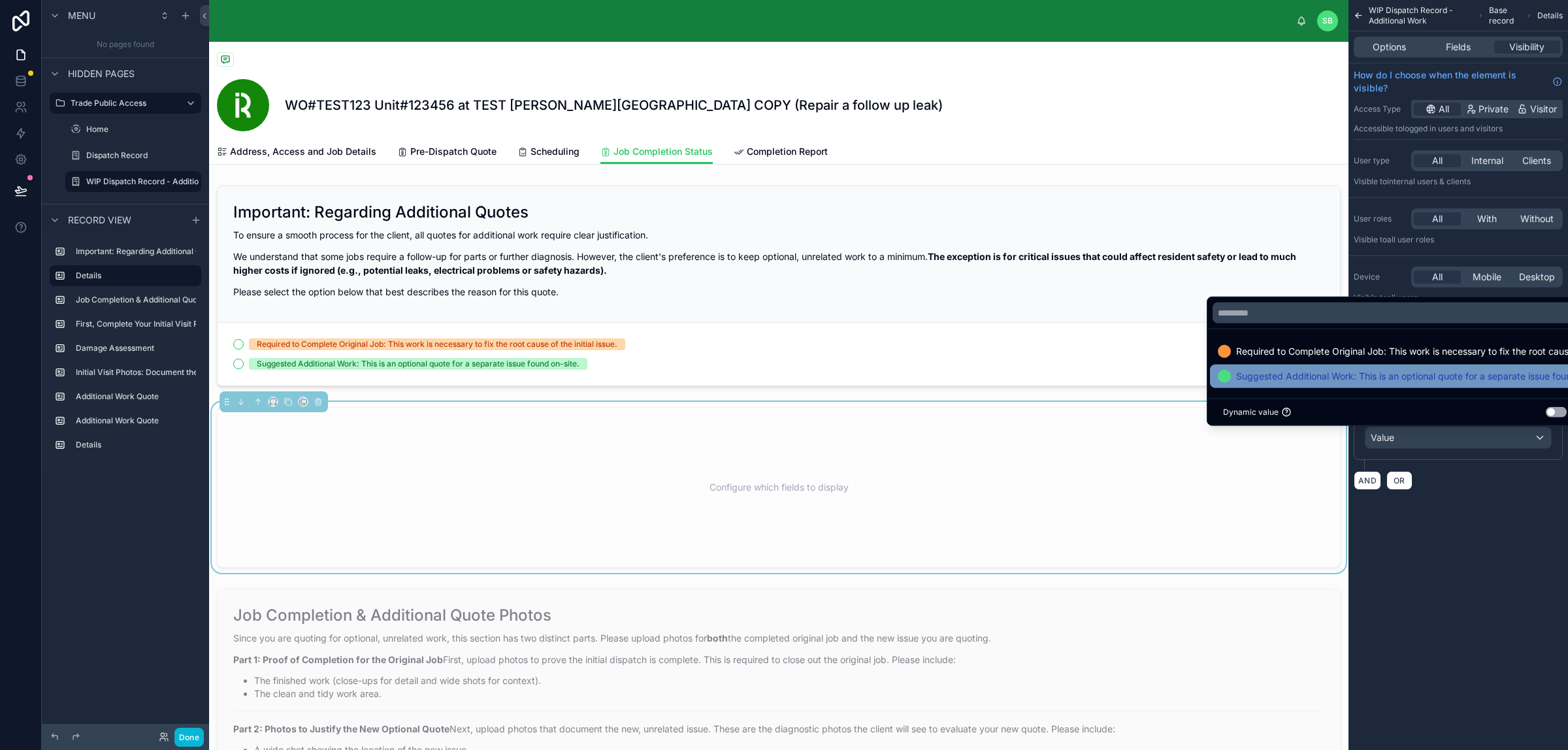
click at [1254, 376] on span "Suggested Additional Work: This is an optional quote for a separate issue found…" at bounding box center [1403, 377] width 335 height 16
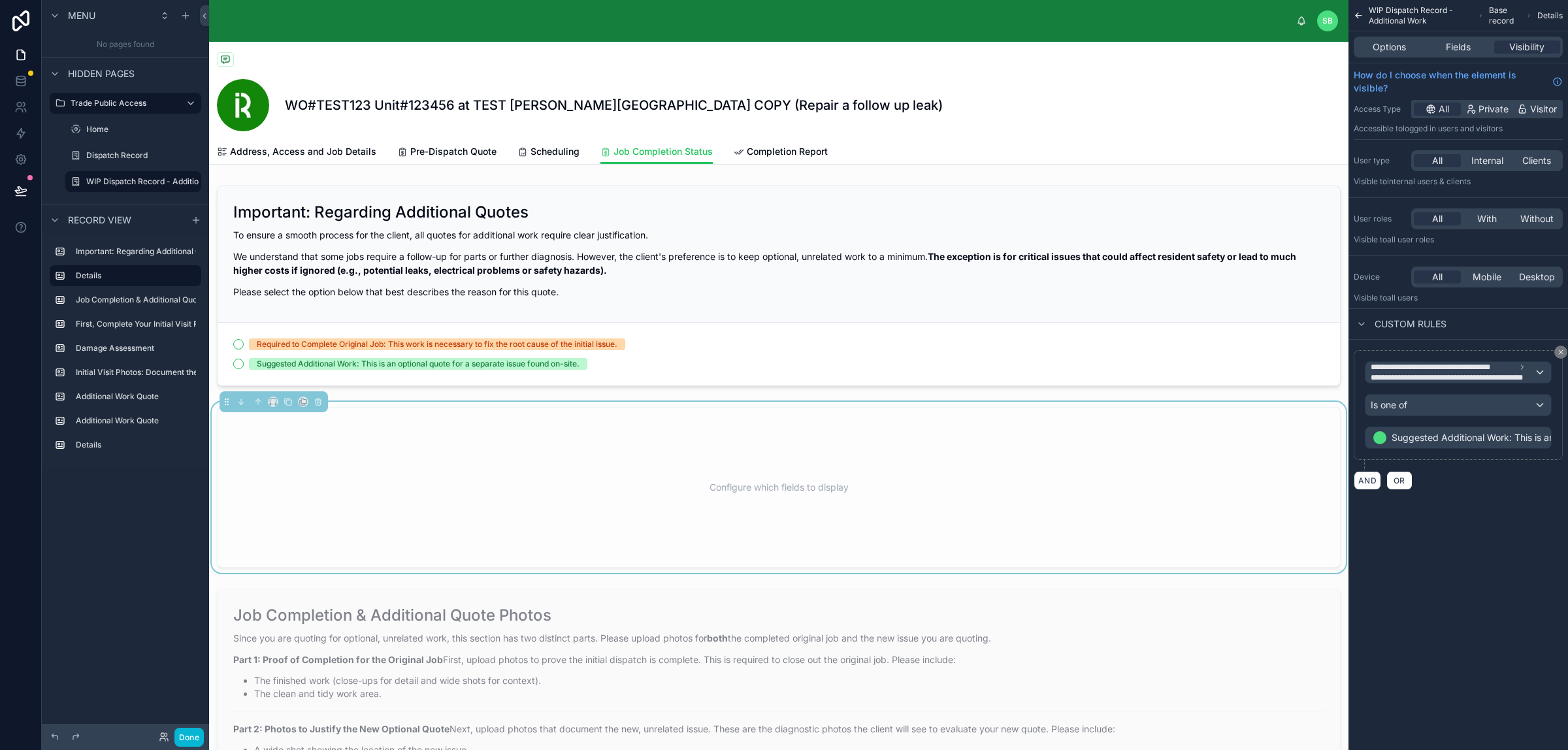
click at [1254, 538] on div "**********" at bounding box center [1458, 375] width 220 height 750
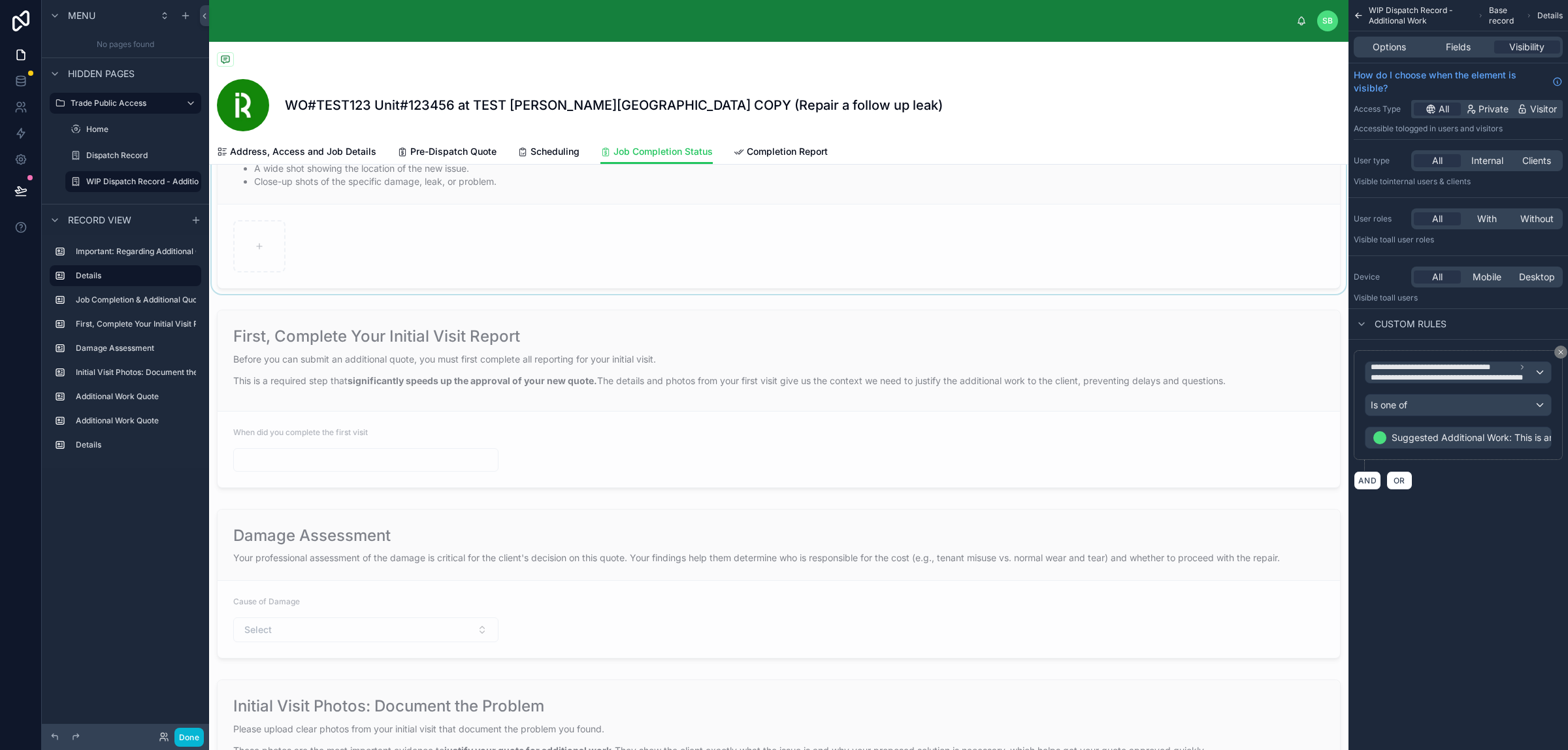
scroll to position [408, 0]
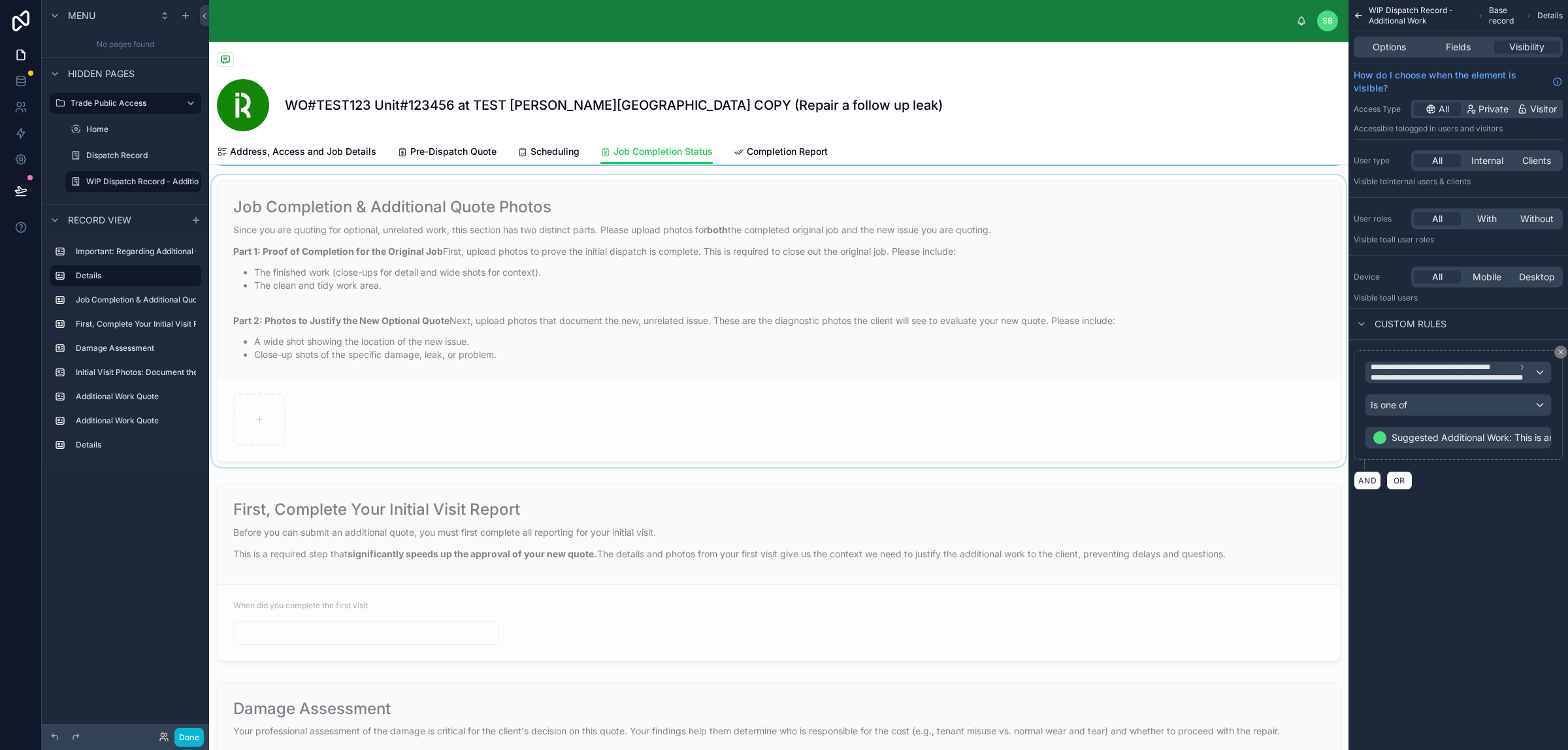
click at [556, 317] on div at bounding box center [779, 321] width 1139 height 292
click at [442, 517] on div at bounding box center [779, 571] width 1139 height 188
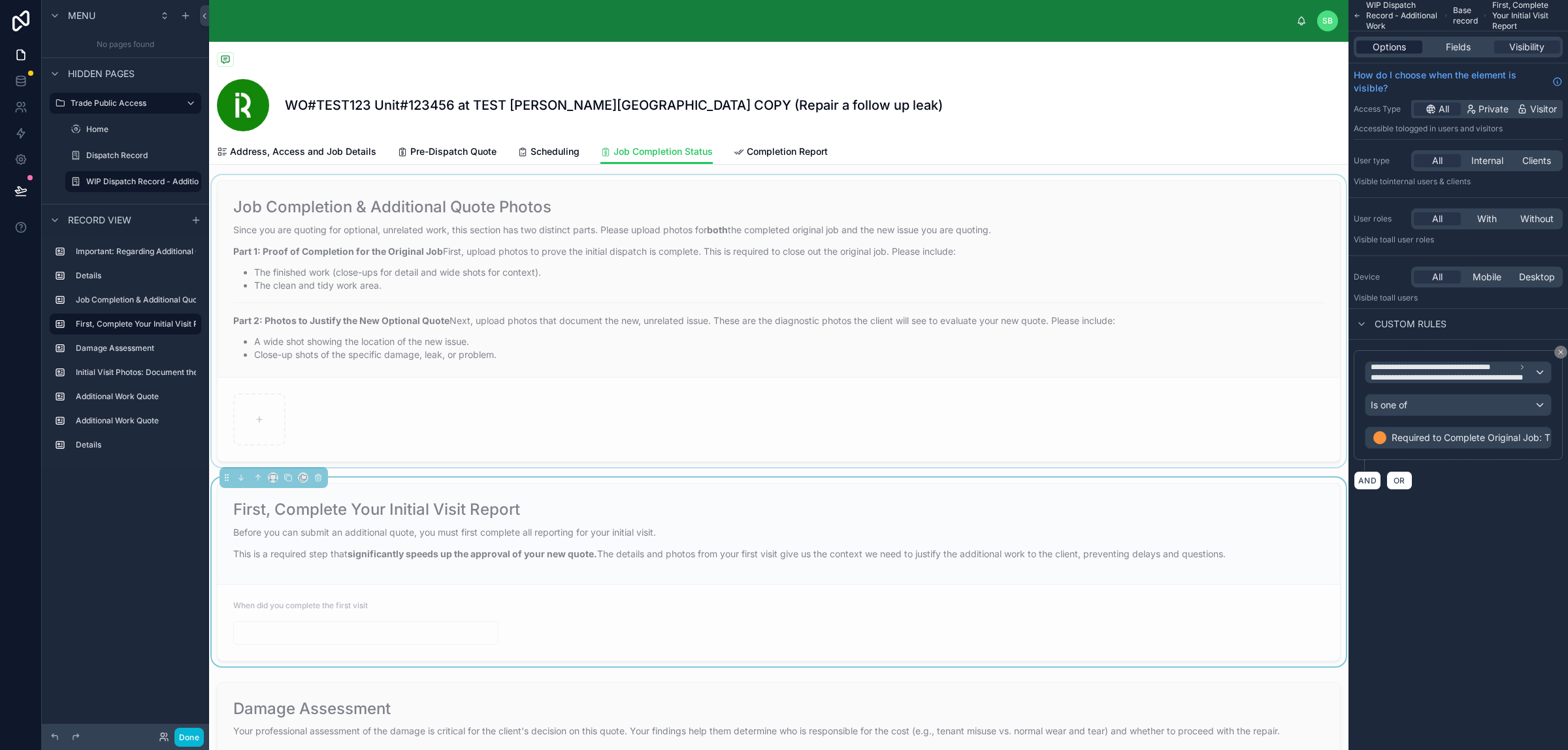
click at [1254, 43] on span "Options" at bounding box center [1389, 46] width 33 height 13
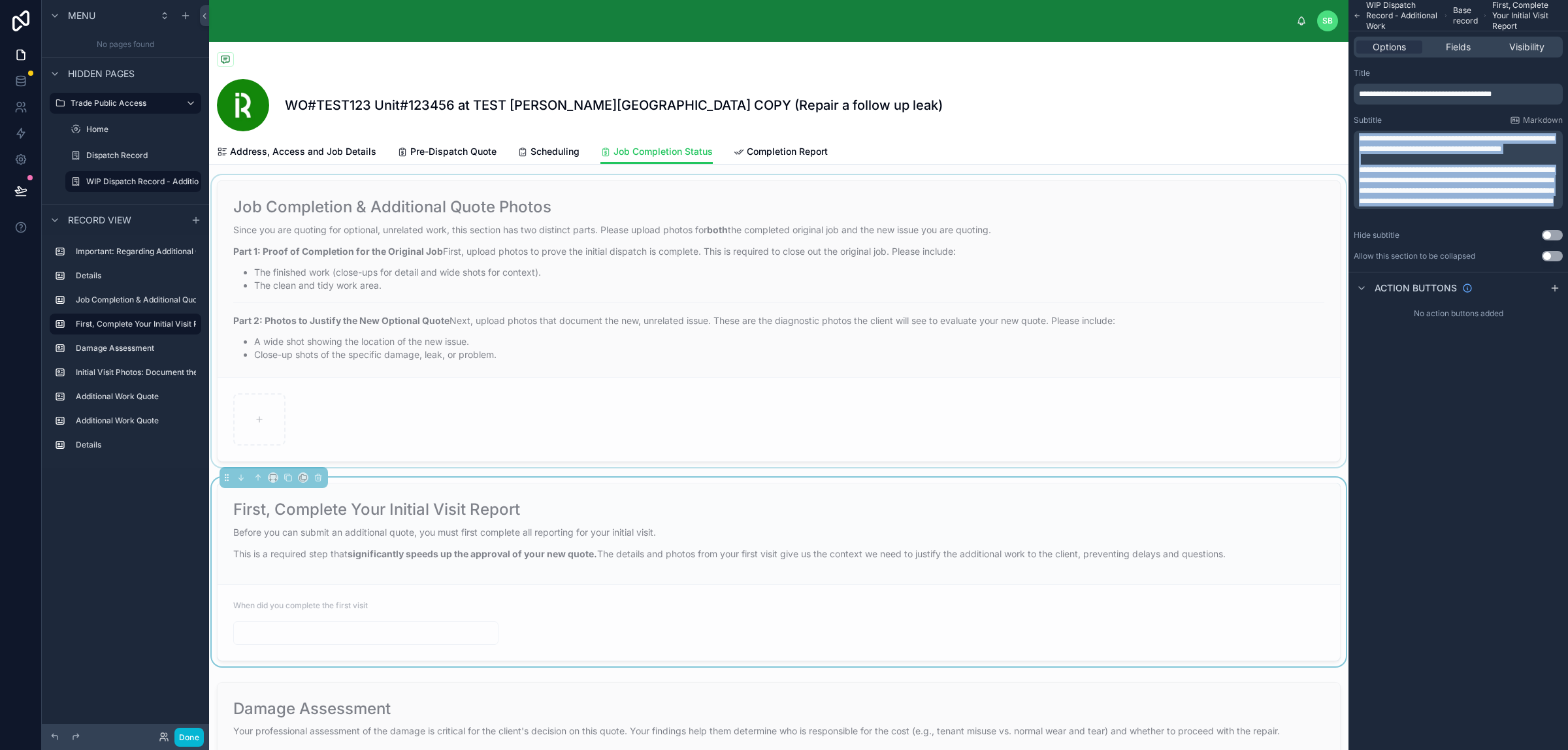
drag, startPoint x: 1359, startPoint y: 135, endPoint x: 1536, endPoint y: 211, distance: 192.6
click at [1254, 207] on div "**********" at bounding box center [1459, 170] width 201 height 74
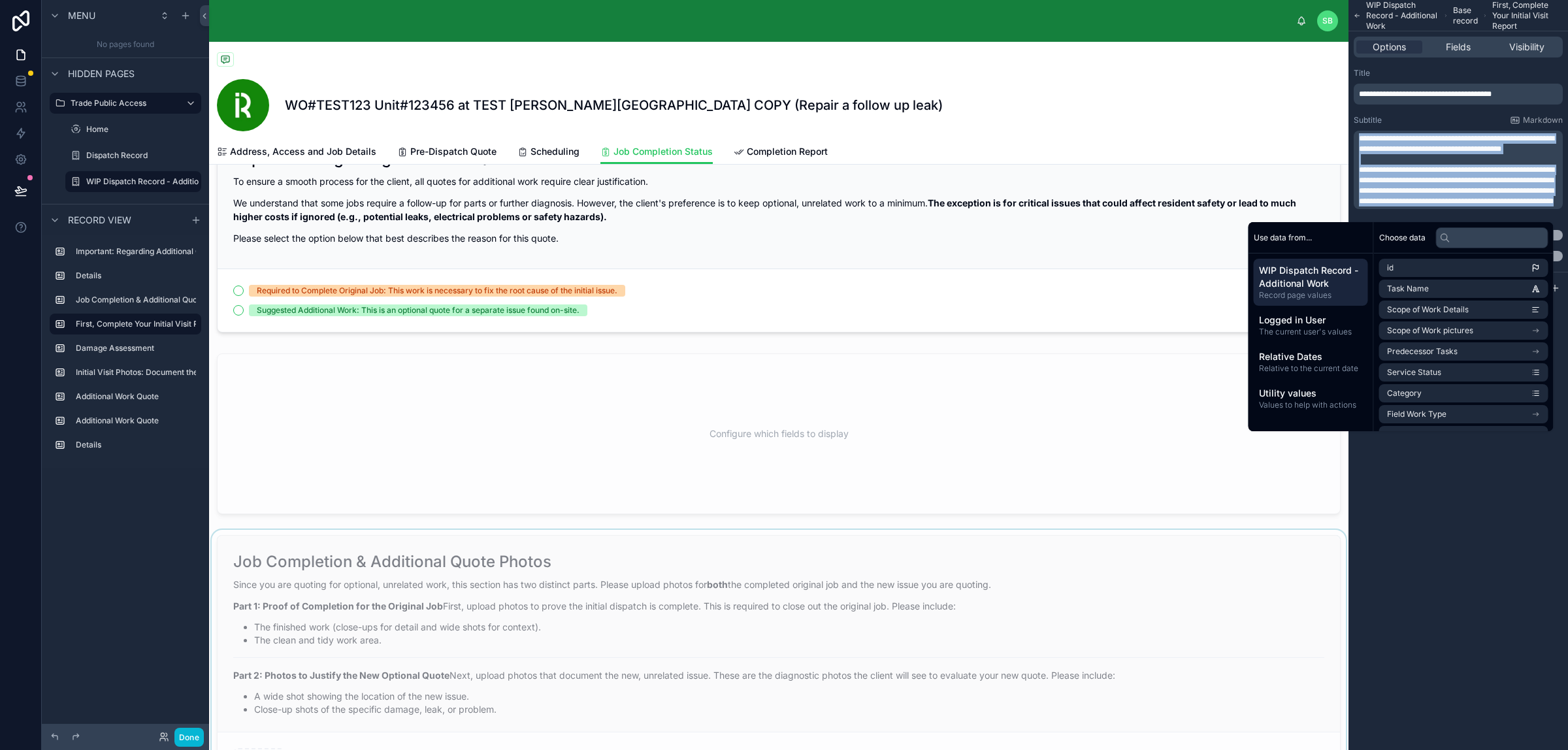
scroll to position [0, 0]
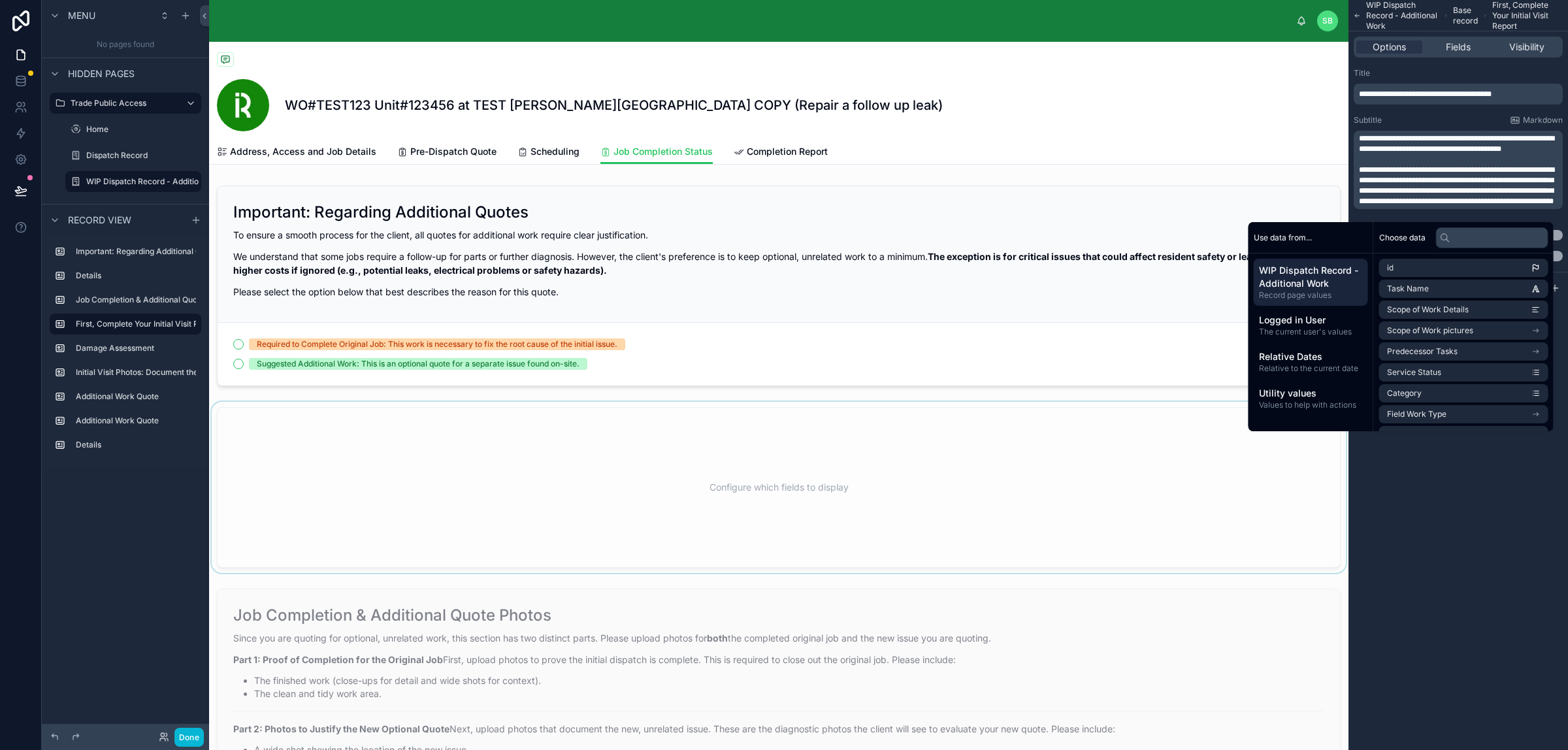
click at [540, 484] on div at bounding box center [779, 487] width 1139 height 171
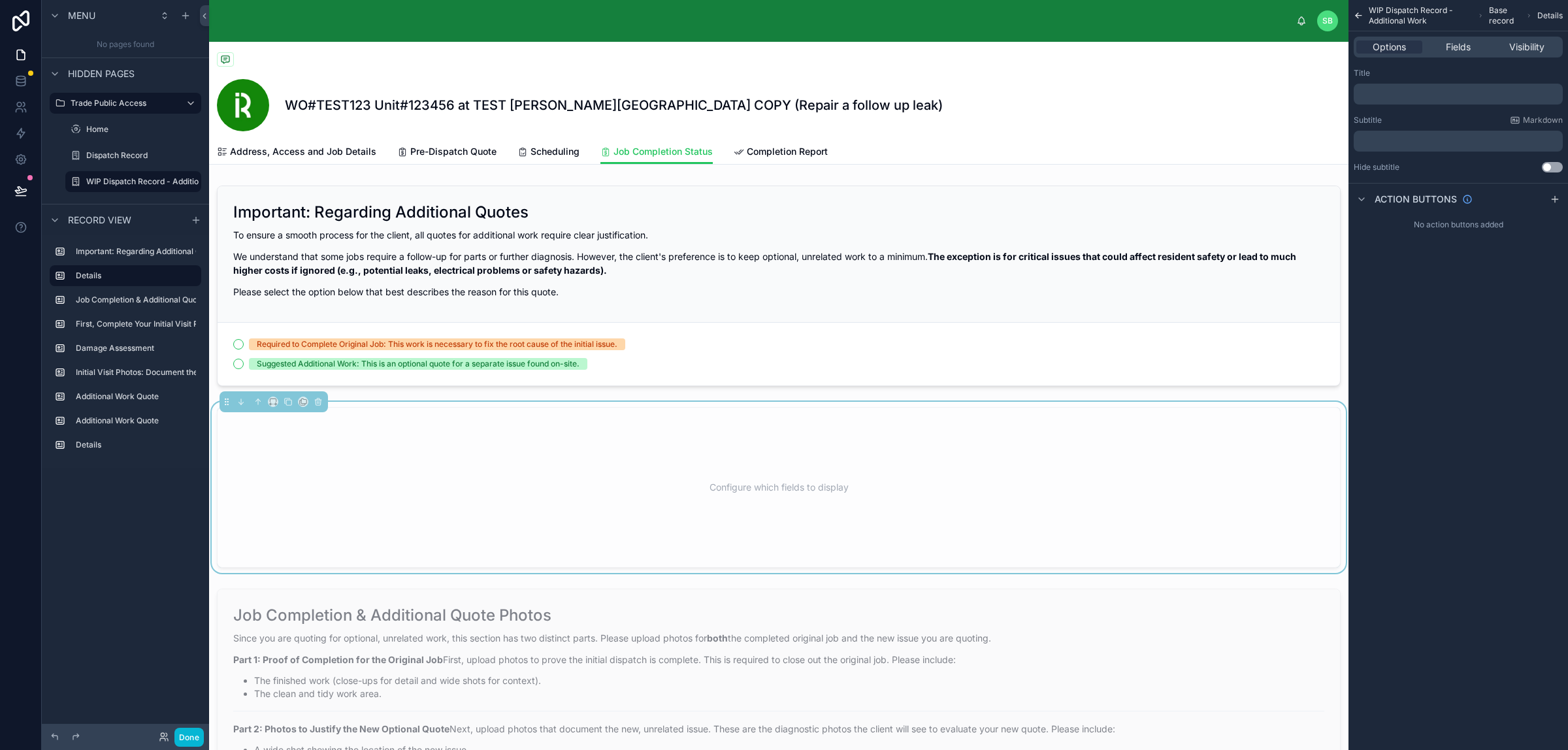
click at [1254, 144] on p "﻿" at bounding box center [1459, 141] width 201 height 11
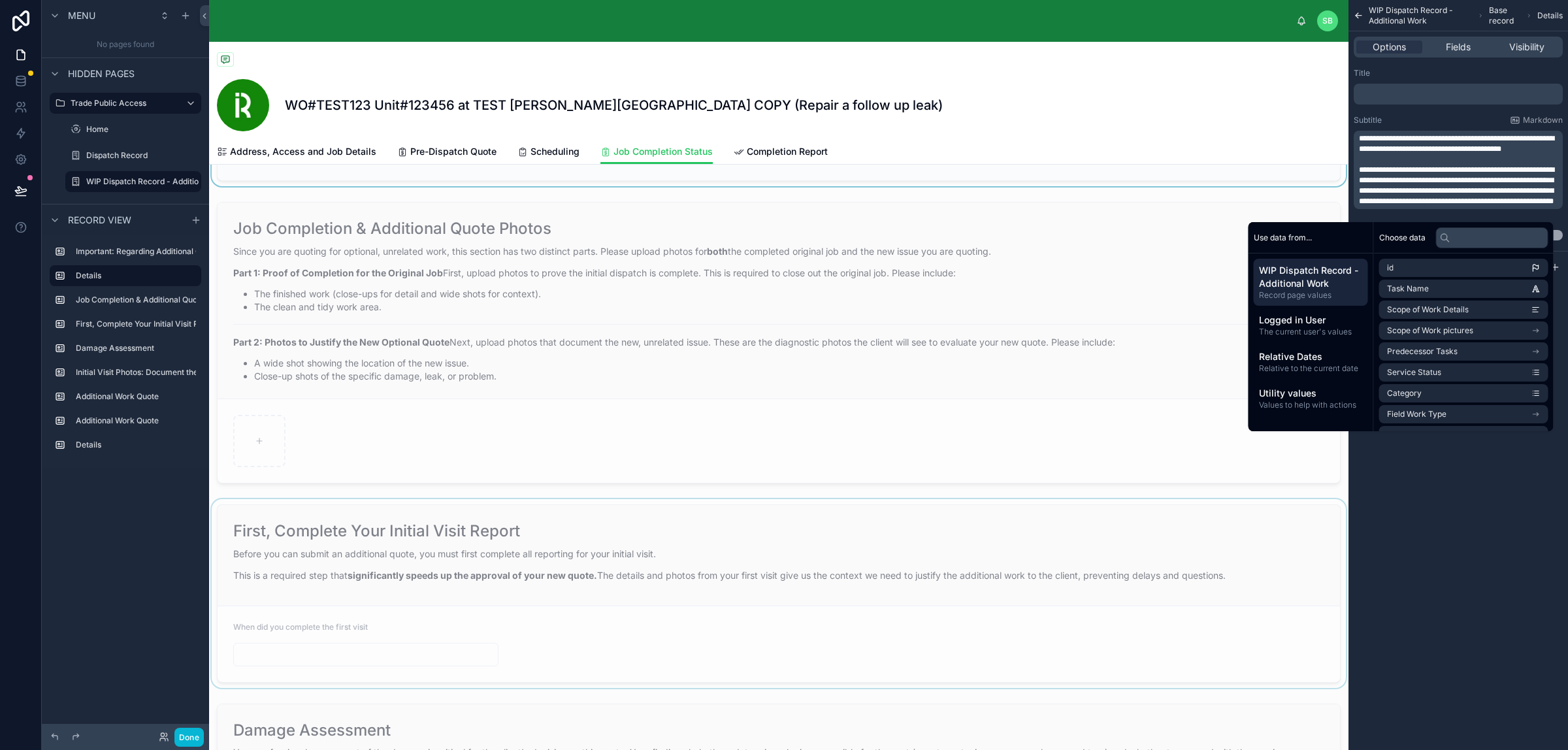
scroll to position [327, 0]
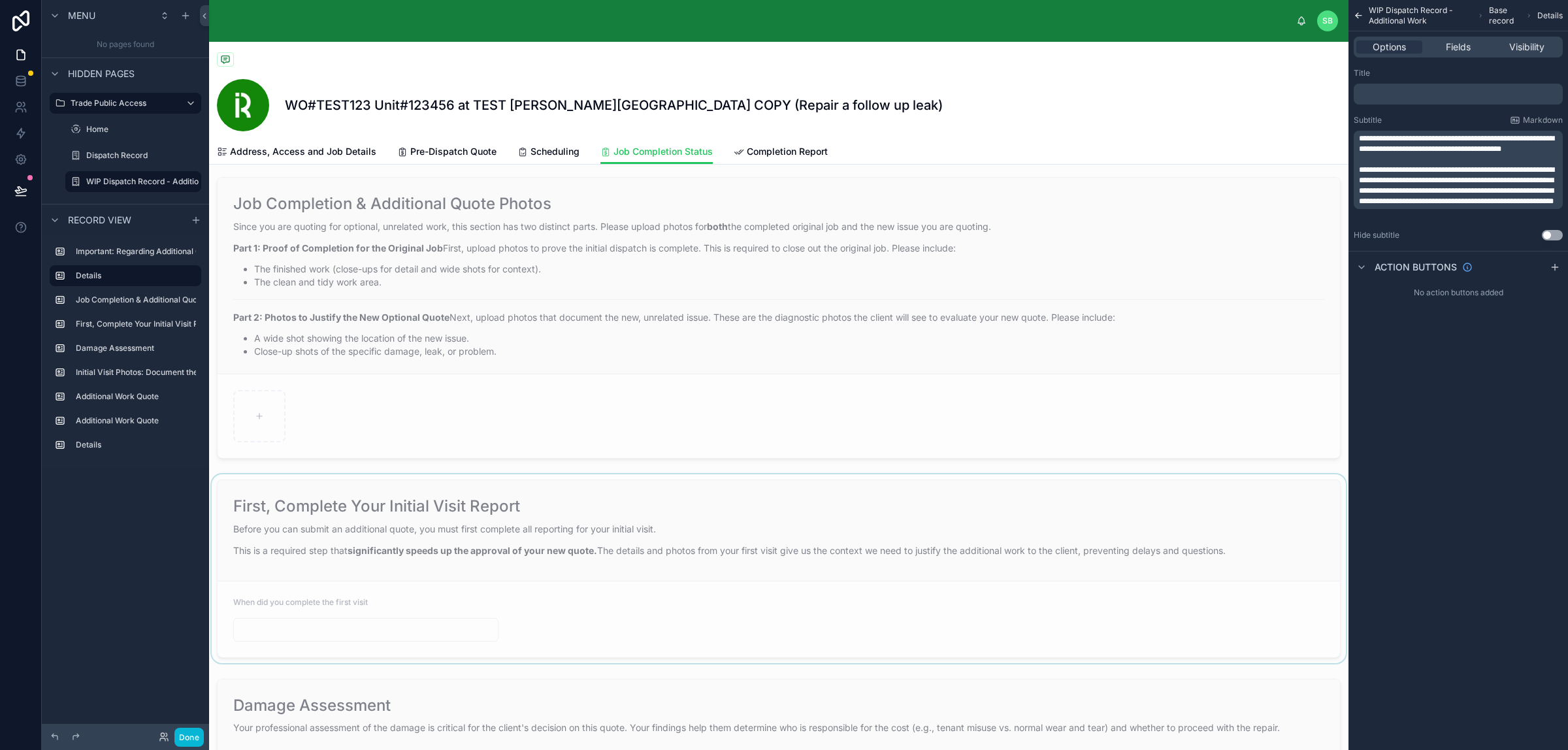
click at [552, 553] on div at bounding box center [779, 568] width 1139 height 188
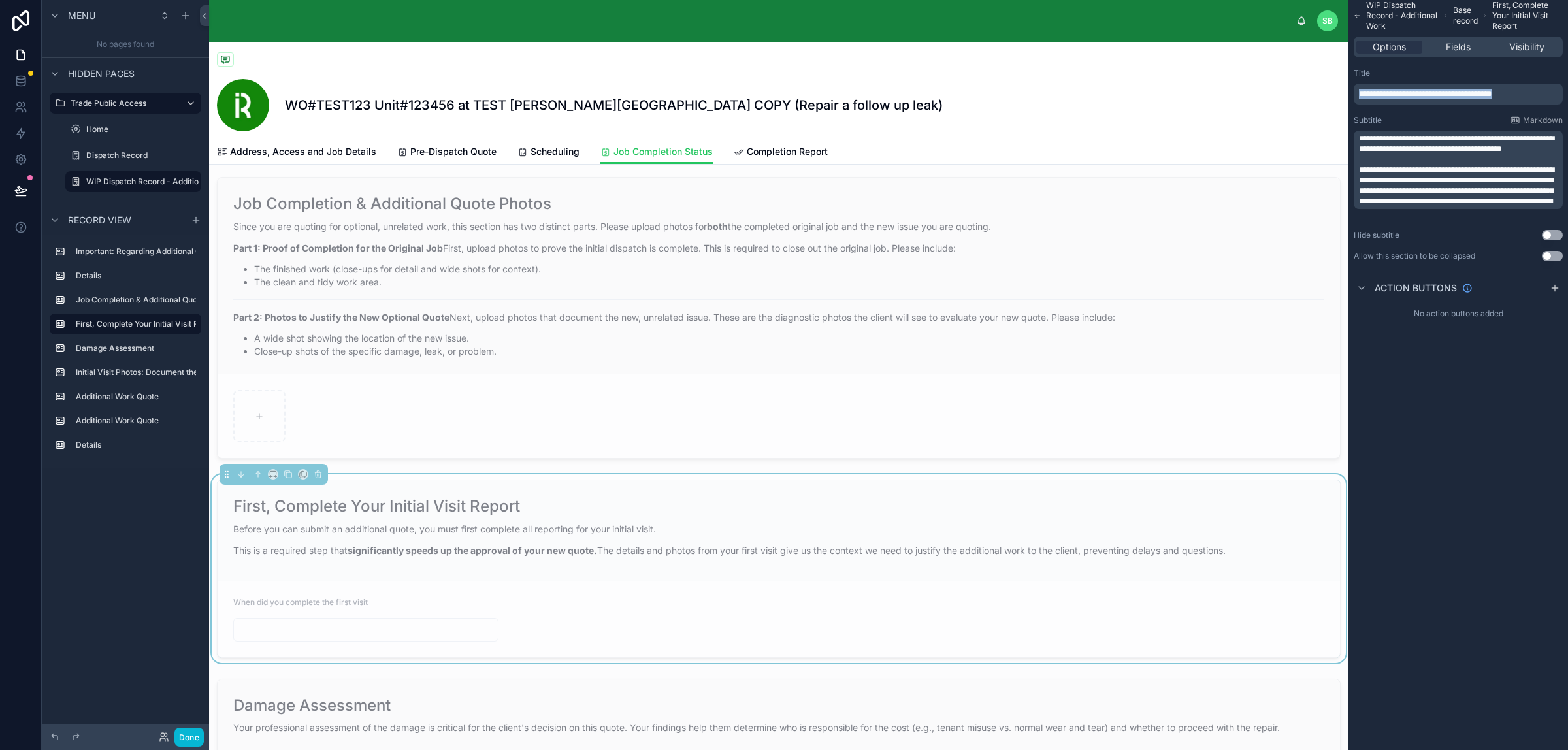
drag, startPoint x: 1521, startPoint y: 95, endPoint x: 1339, endPoint y: 92, distance: 182.0
click at [1254, 92] on div "SB Stefano Bosello WO#TEST123 Unit#123456 at TEST Perla West Tower COPY (Repair…" at bounding box center [888, 375] width 1359 height 750
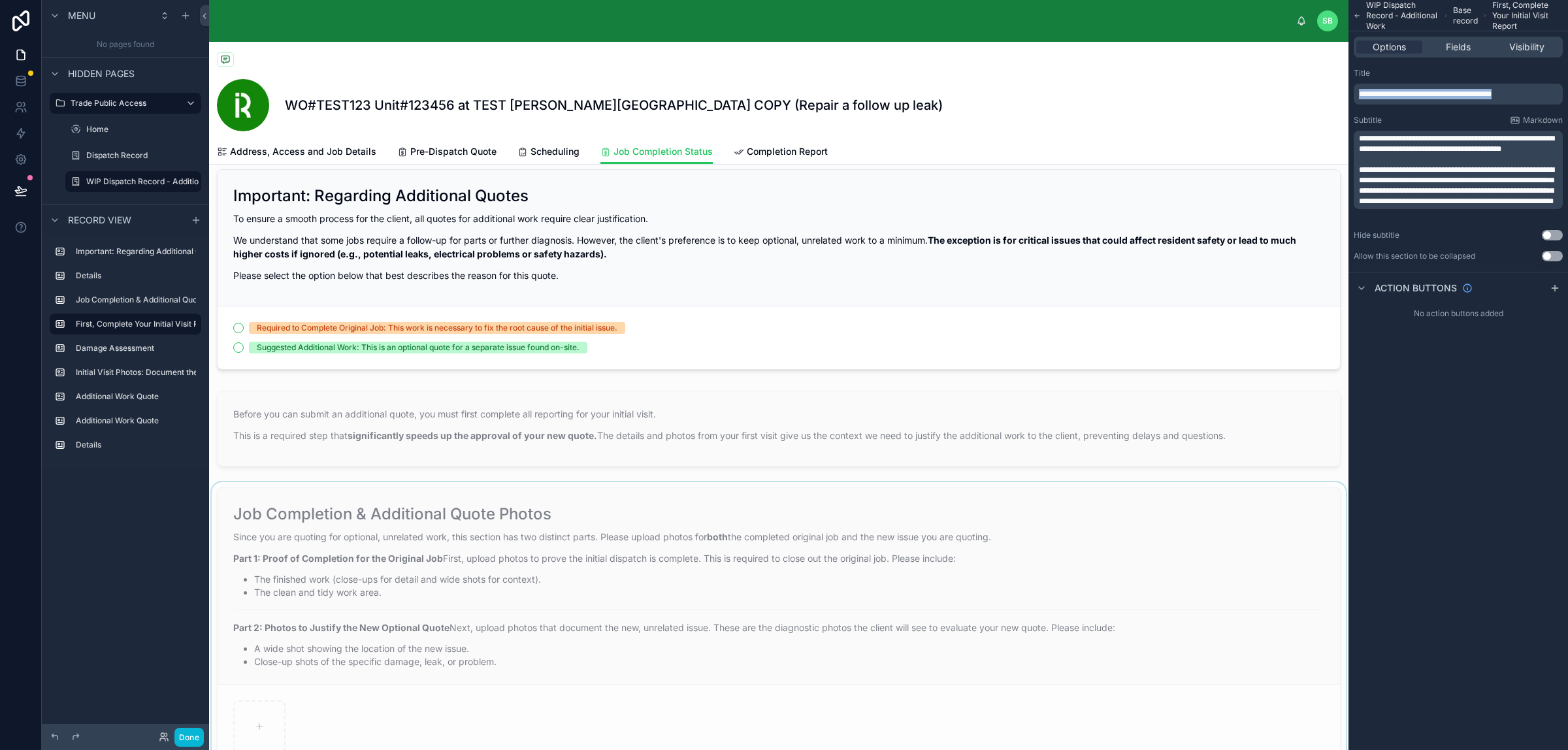
scroll to position [0, 0]
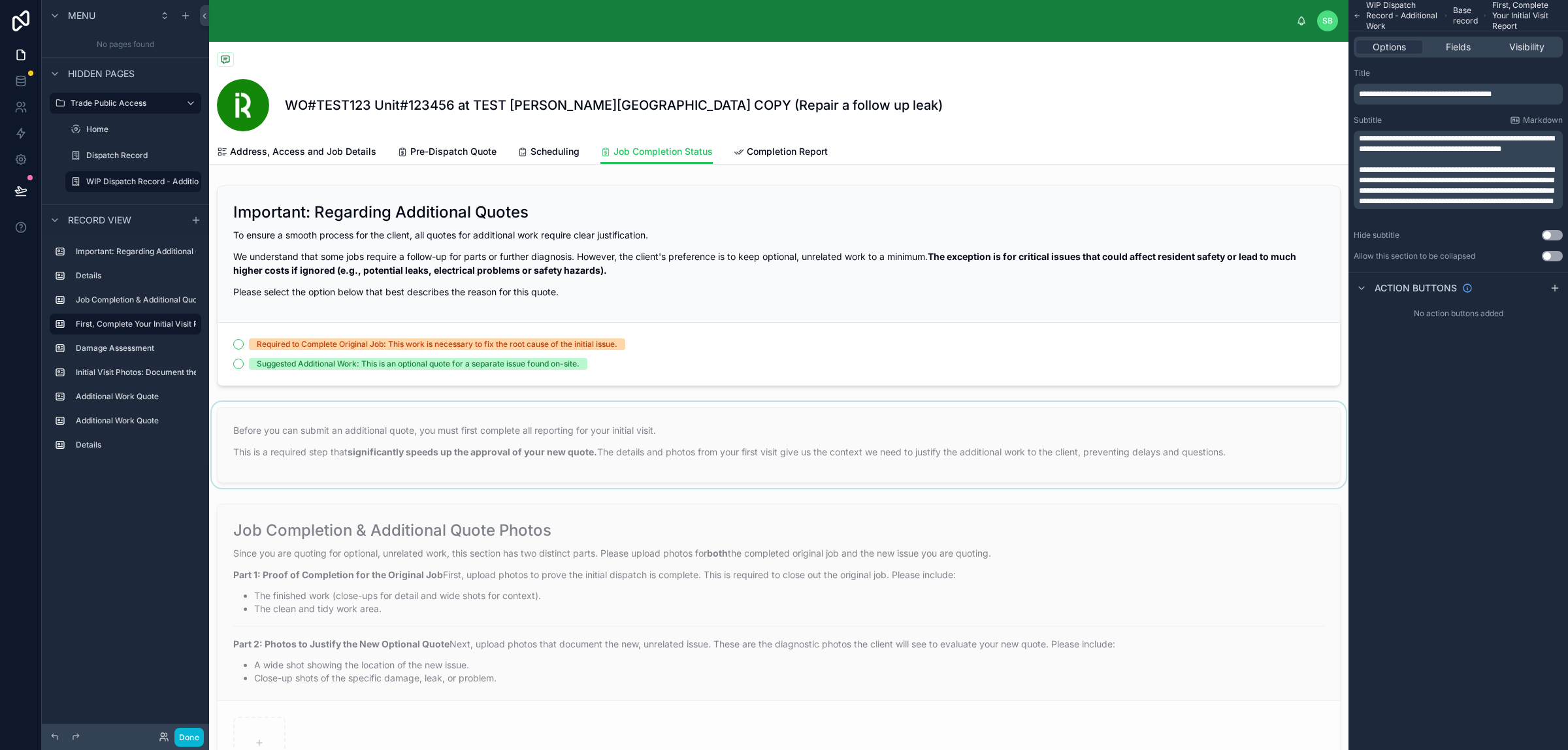
click at [614, 430] on div at bounding box center [779, 445] width 1139 height 86
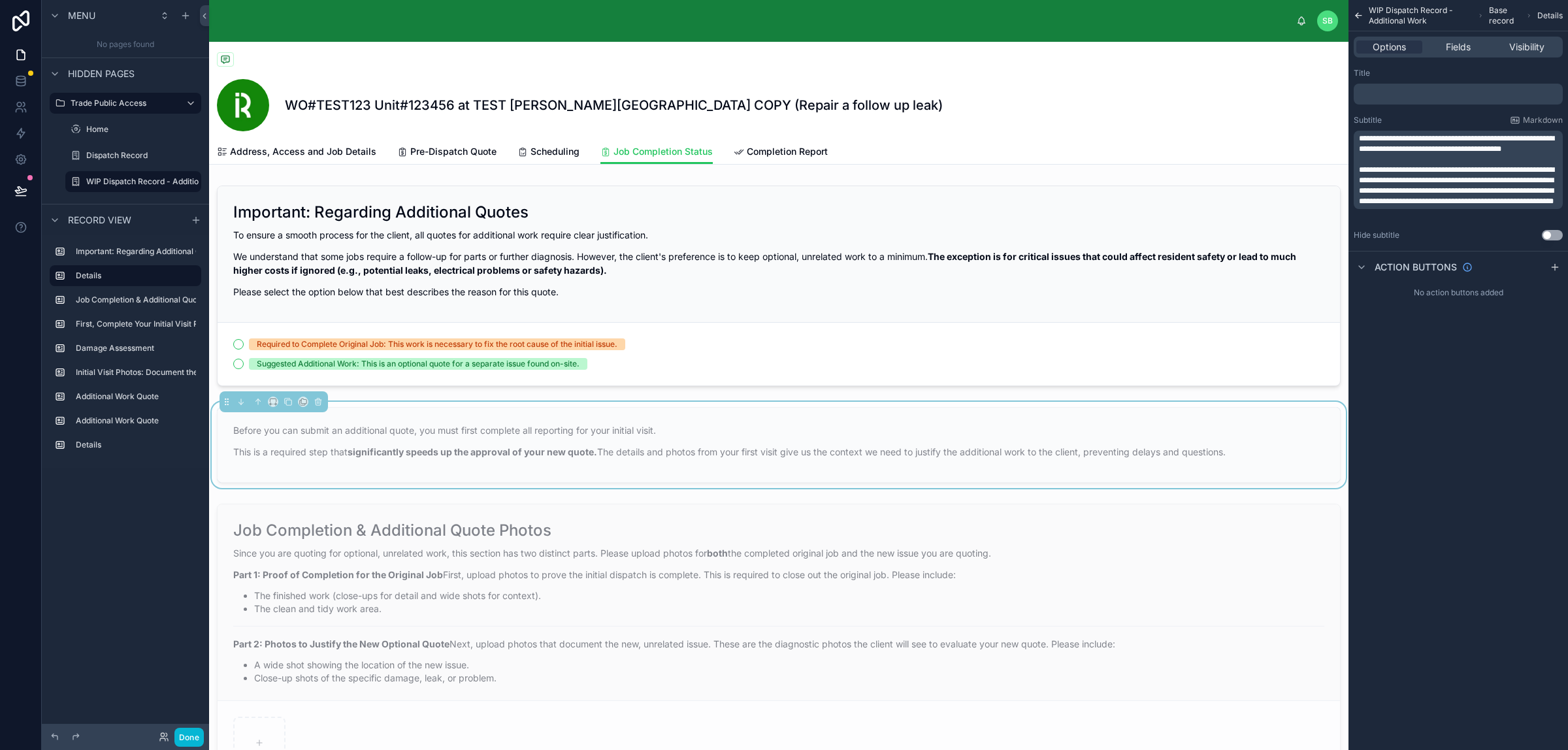
click at [1254, 87] on div "﻿" at bounding box center [1458, 94] width 209 height 21
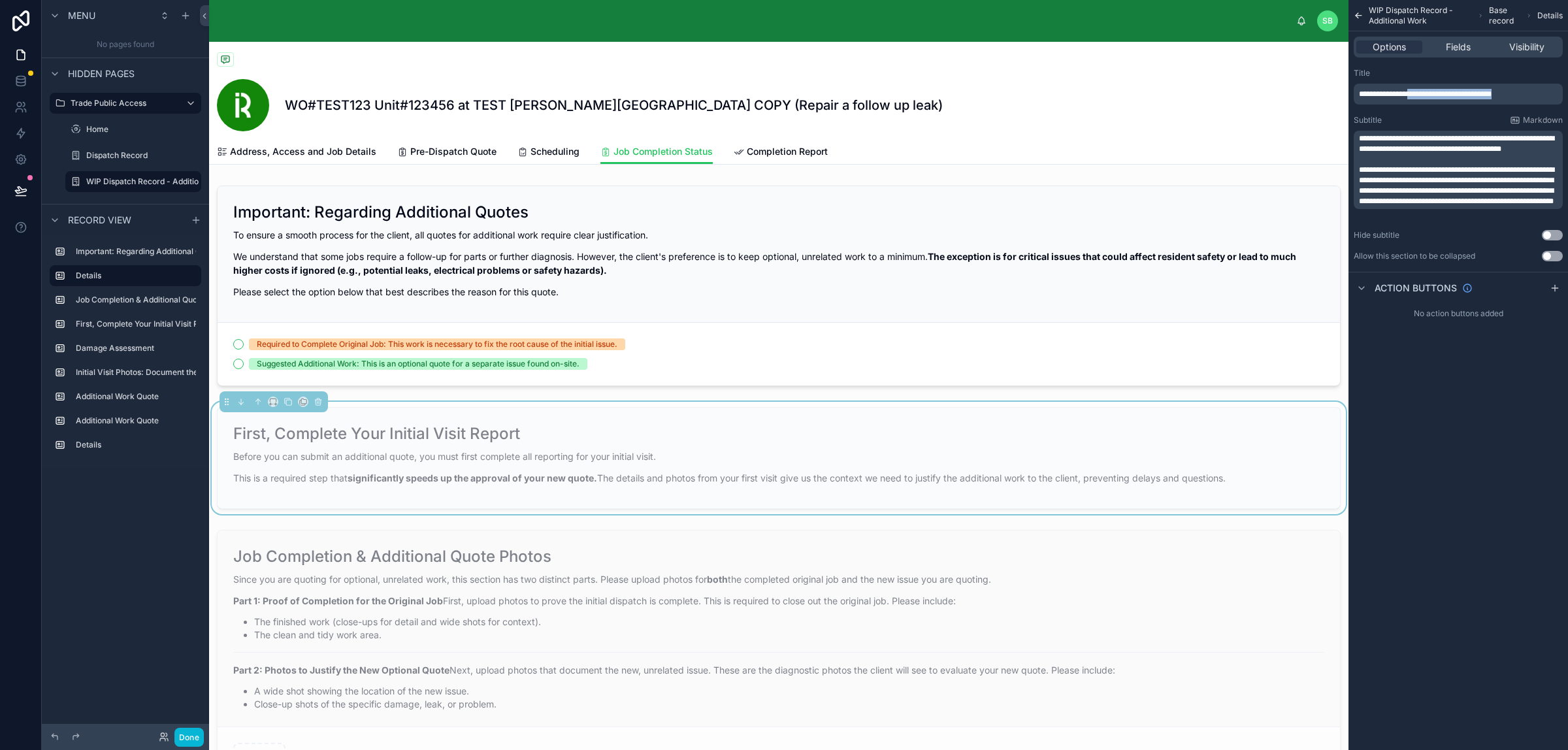
drag, startPoint x: 1508, startPoint y: 90, endPoint x: 1415, endPoint y: 94, distance: 93.1
click at [1254, 94] on p "**********" at bounding box center [1459, 94] width 201 height 11
click at [1254, 90] on span "**********" at bounding box center [1395, 94] width 74 height 8
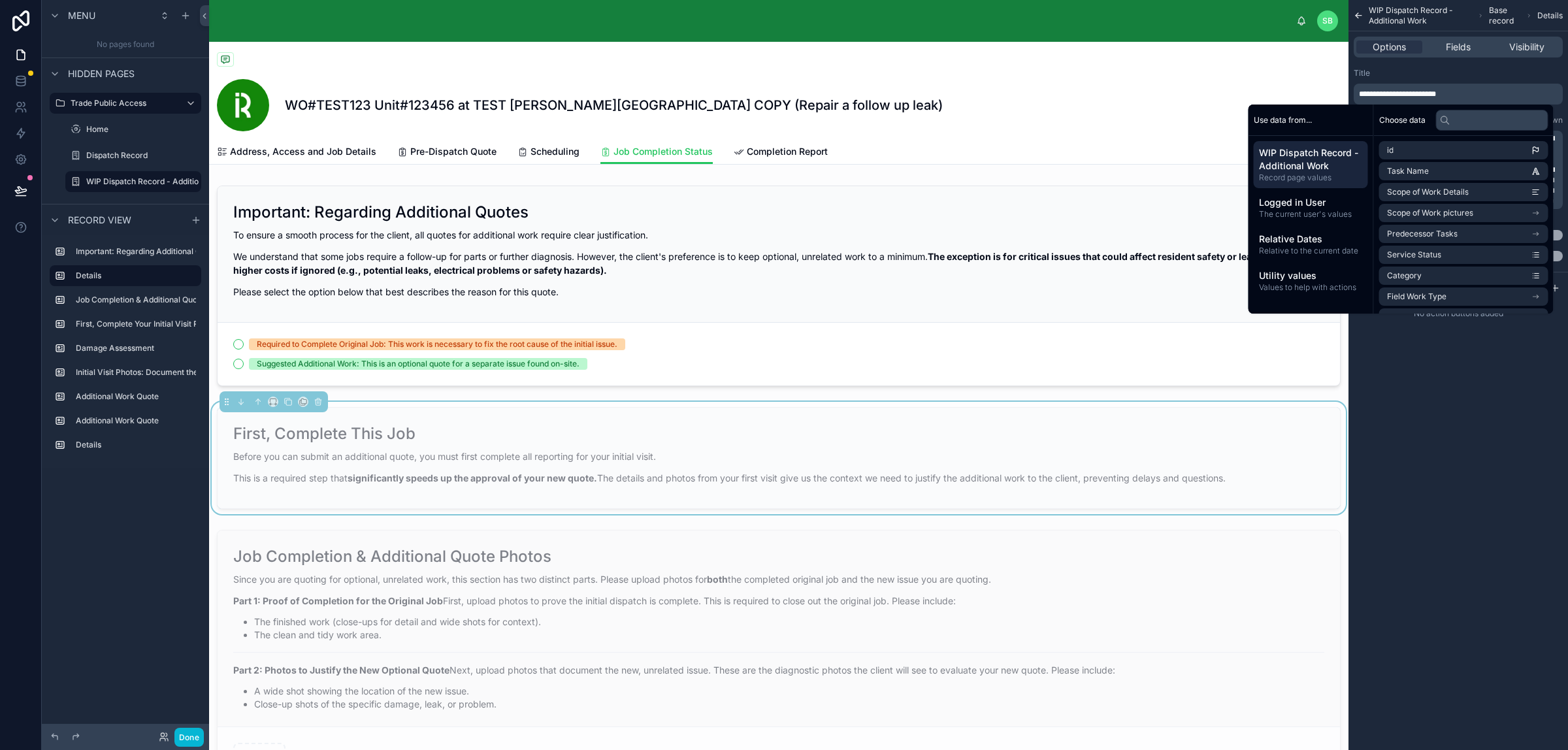
click at [1254, 68] on div "Title" at bounding box center [1458, 74] width 209 height 11
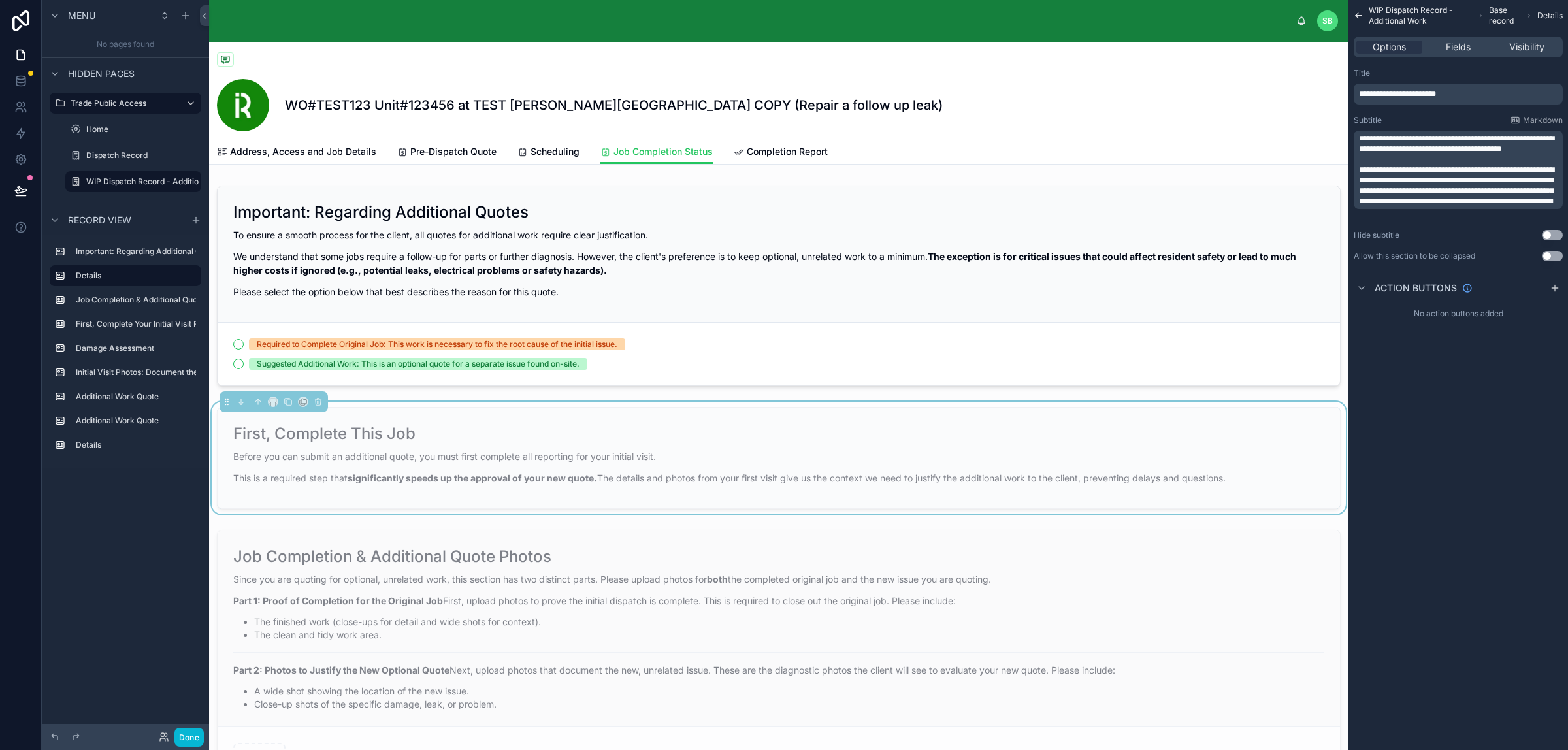
click at [1254, 141] on span "**********" at bounding box center [1456, 144] width 195 height 18
click at [1254, 151] on p "**********" at bounding box center [1459, 144] width 201 height 21
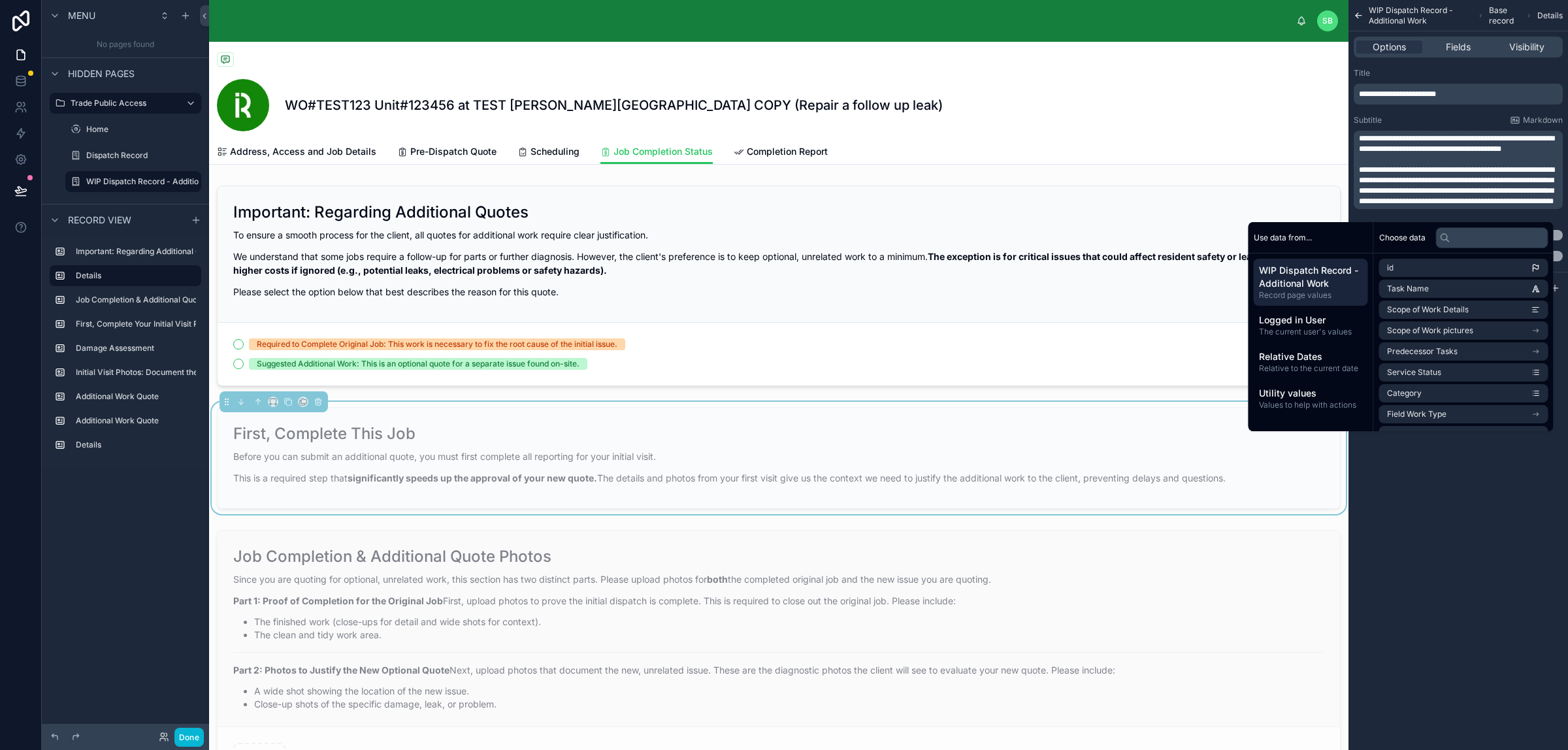
click at [1254, 144] on span "**********" at bounding box center [1456, 144] width 195 height 18
click at [1254, 207] on p "**********" at bounding box center [1459, 186] width 201 height 42
click at [919, 469] on div "Before you can submit an additional quote, you must first complete all reportin…" at bounding box center [778, 467] width 1091 height 35
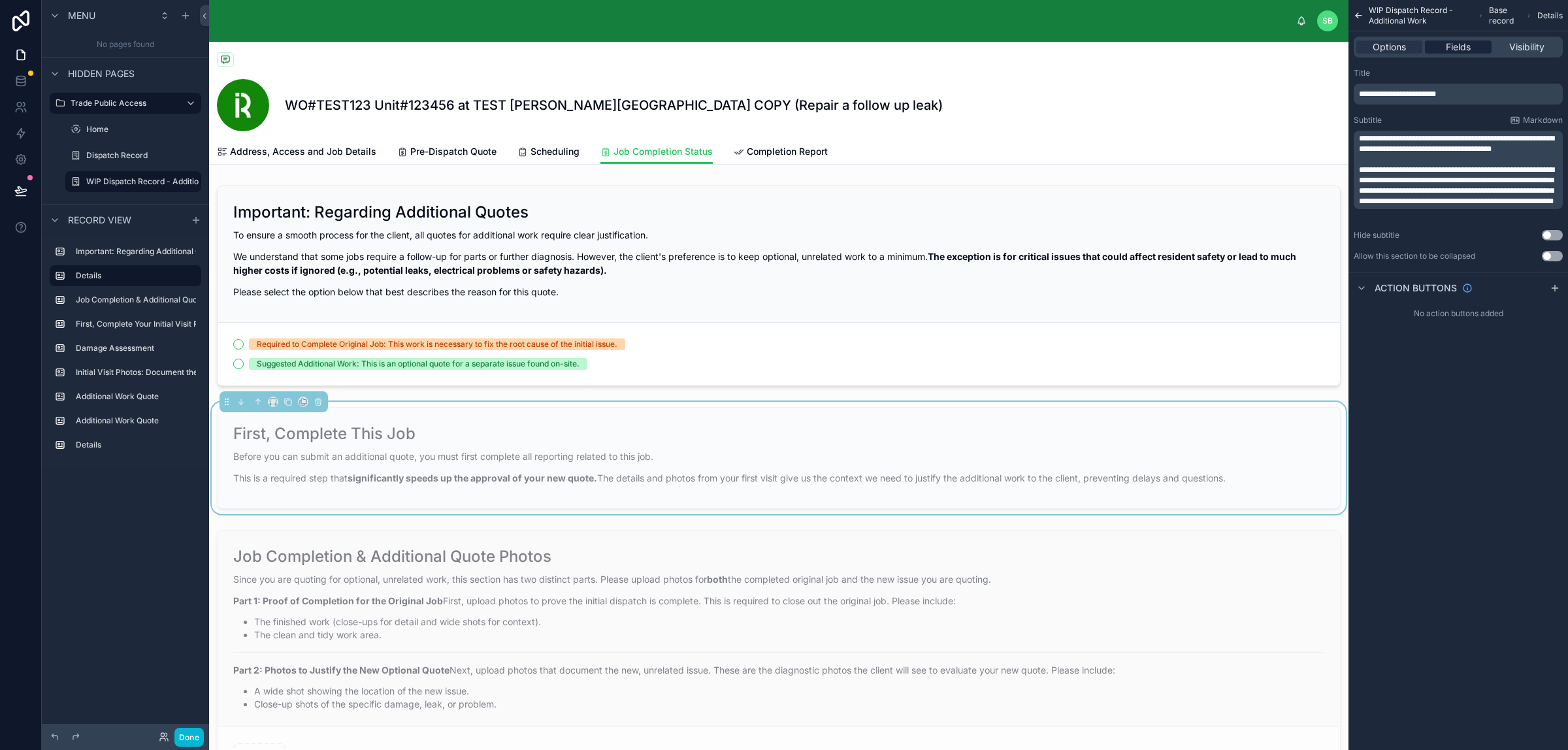
click at [1254, 50] on span "Fields" at bounding box center [1458, 46] width 25 height 13
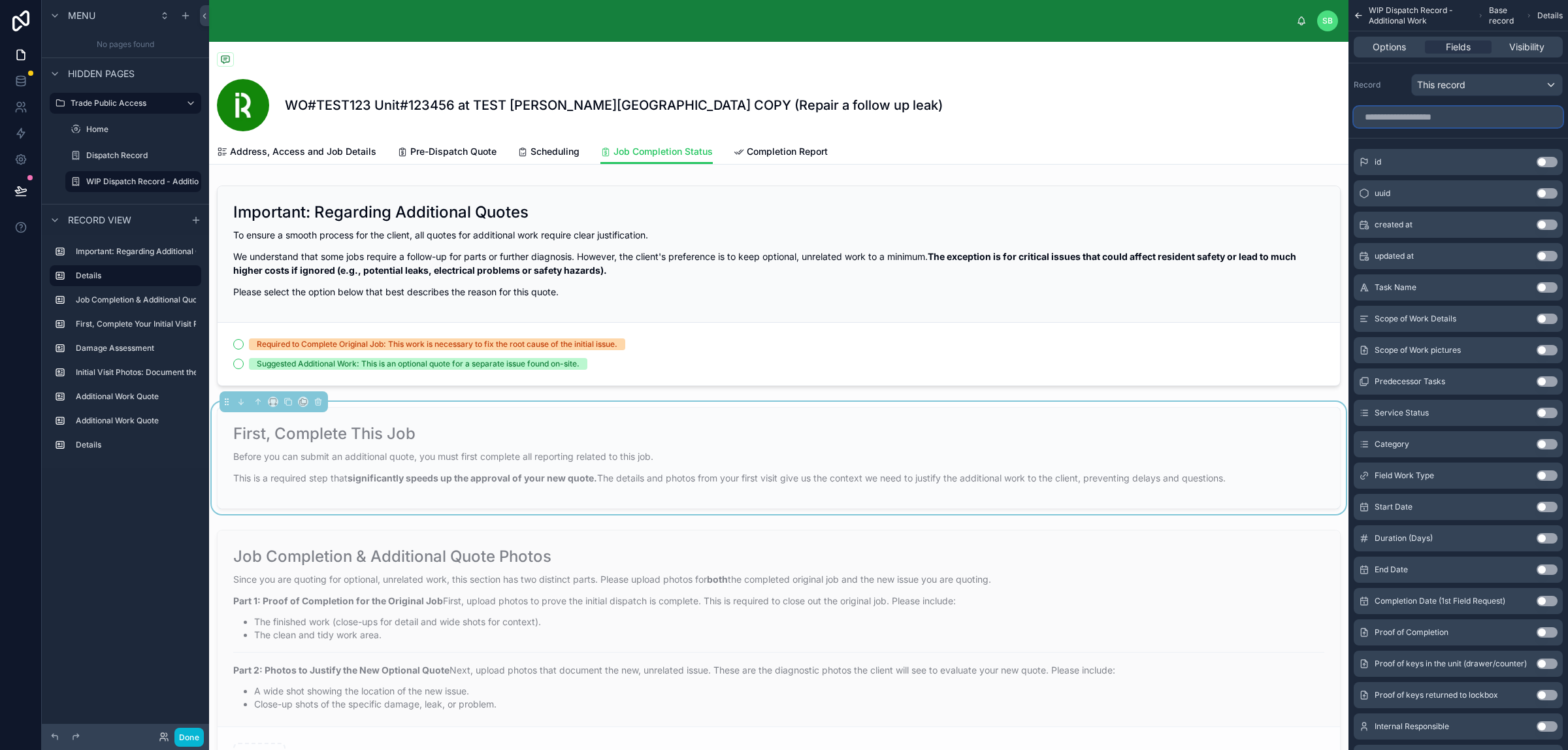
click at [1254, 122] on input "scrollable content" at bounding box center [1458, 117] width 209 height 21
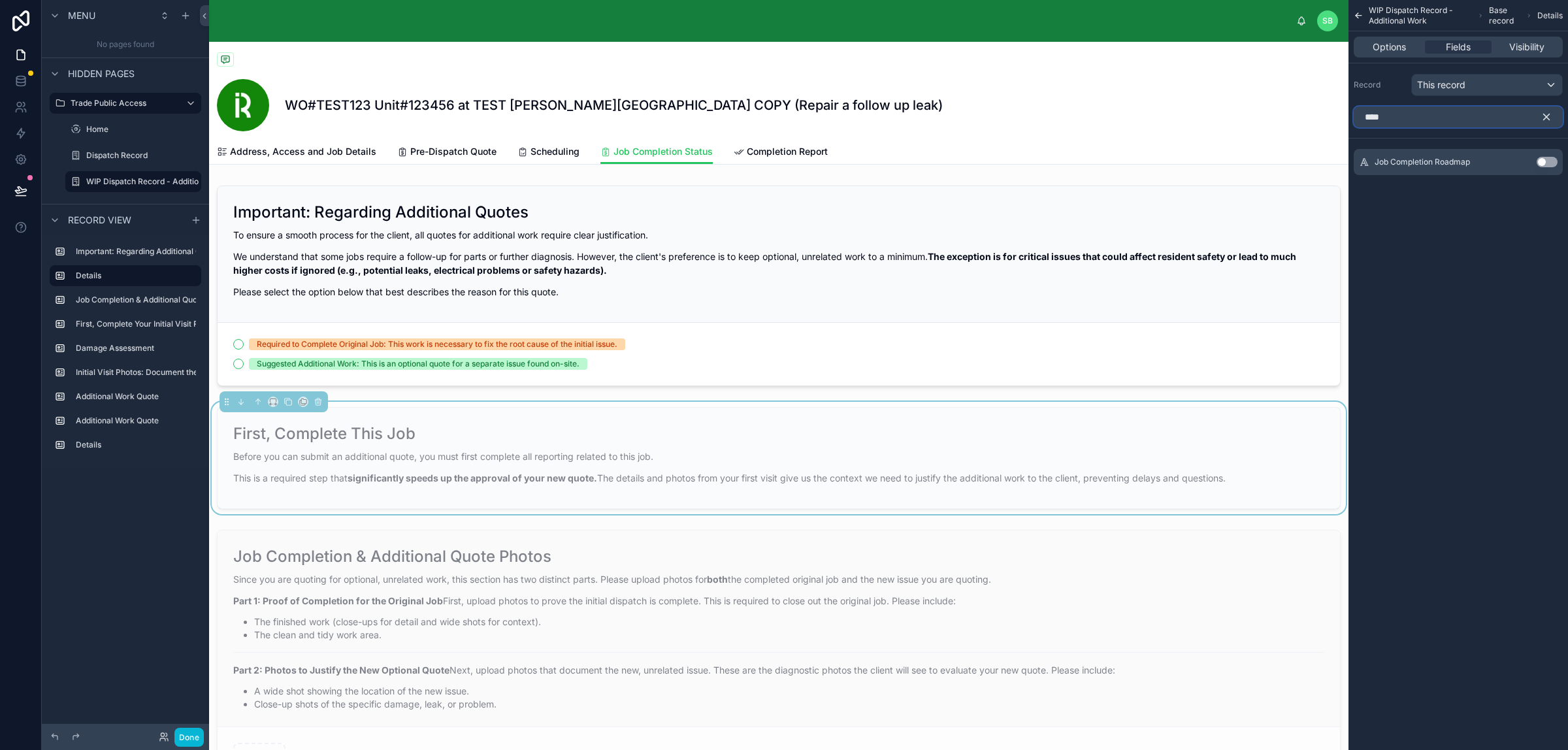
type input "****"
click at [1254, 155] on div "Job Completion Roadmap Use setting" at bounding box center [1458, 162] width 209 height 26
click at [1254, 160] on button "Use setting" at bounding box center [1547, 162] width 21 height 11
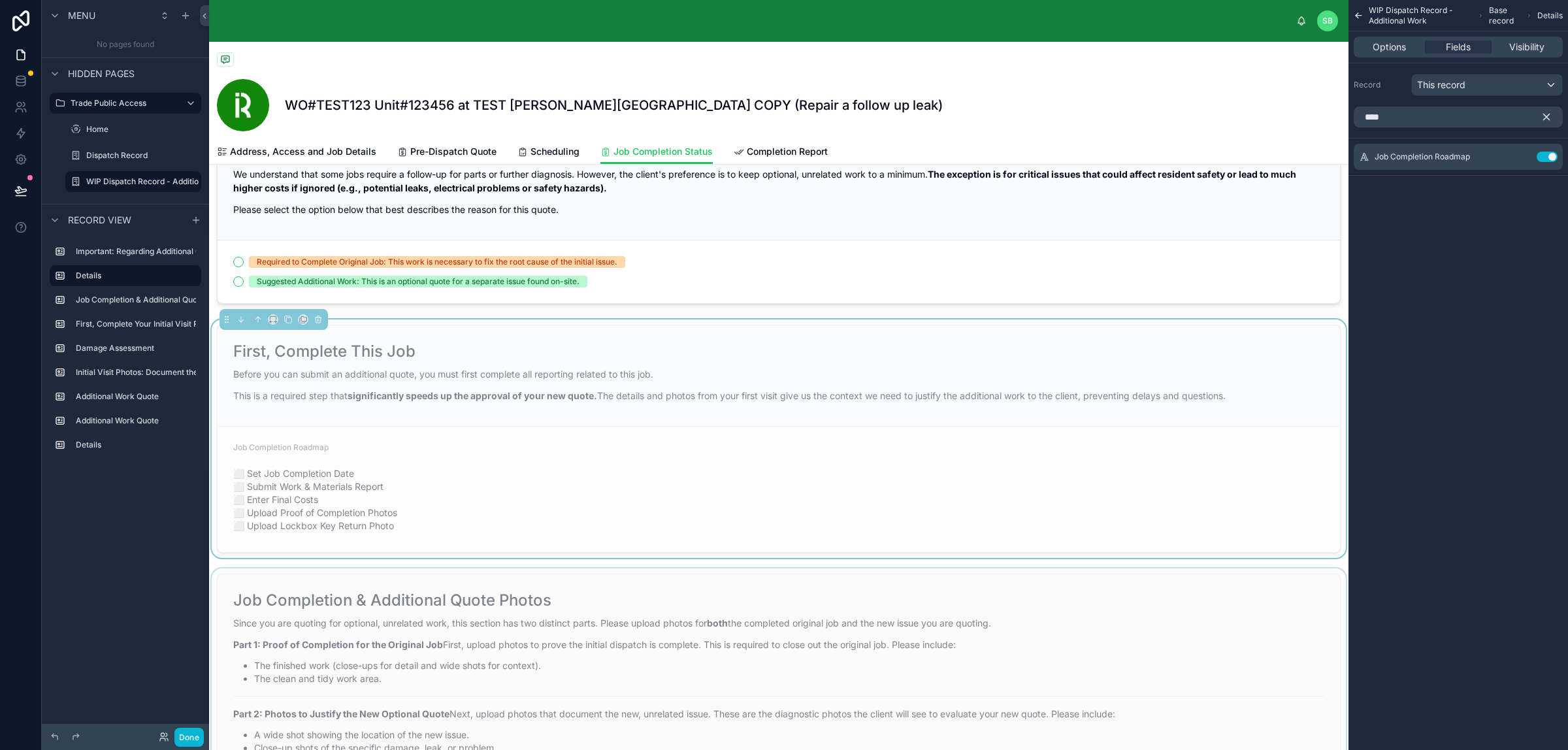
scroll to position [81, 0]
click at [1254, 112] on icon "scrollable content" at bounding box center [1545, 117] width 11 height 11
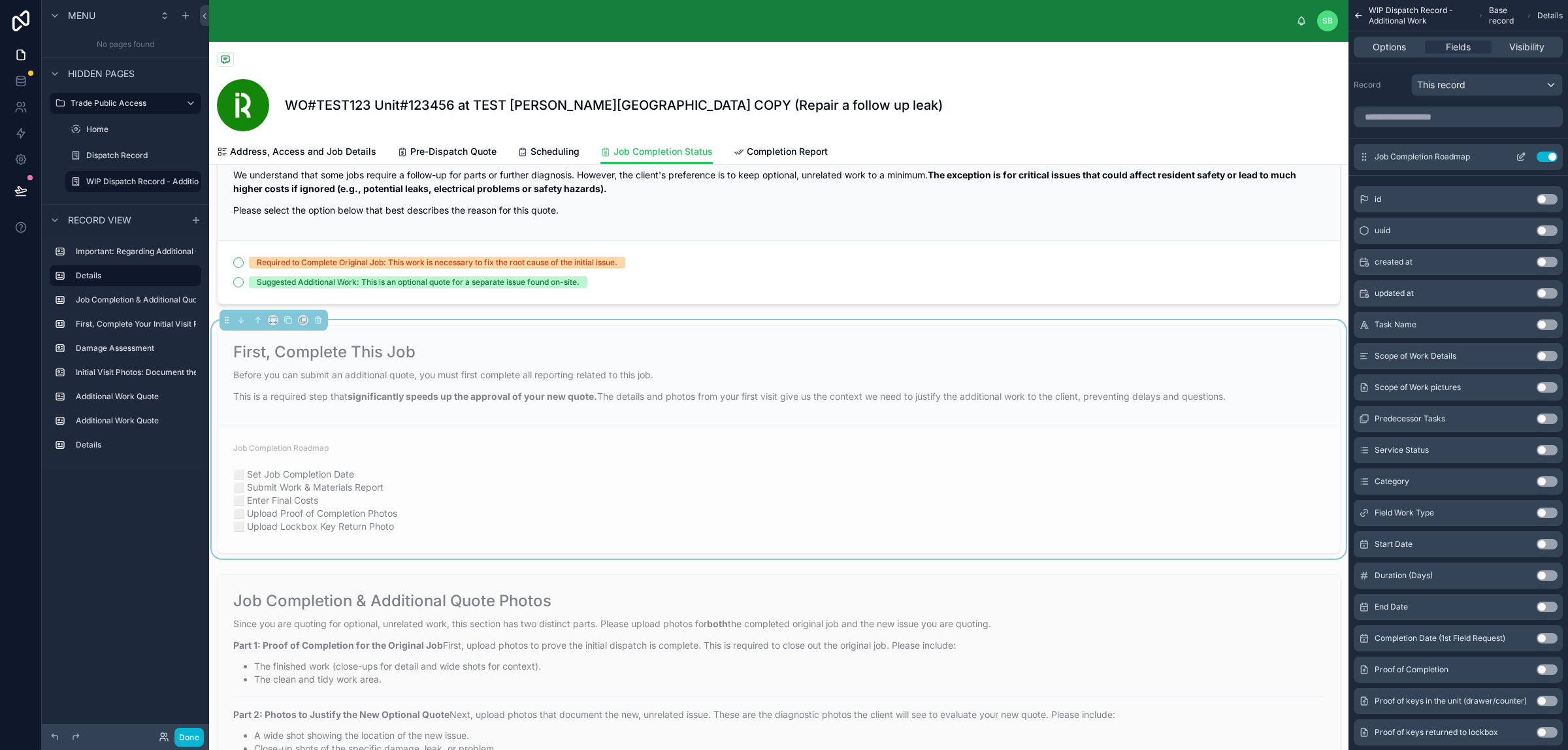
click at [1254, 154] on icon "scrollable content" at bounding box center [1521, 157] width 11 height 11
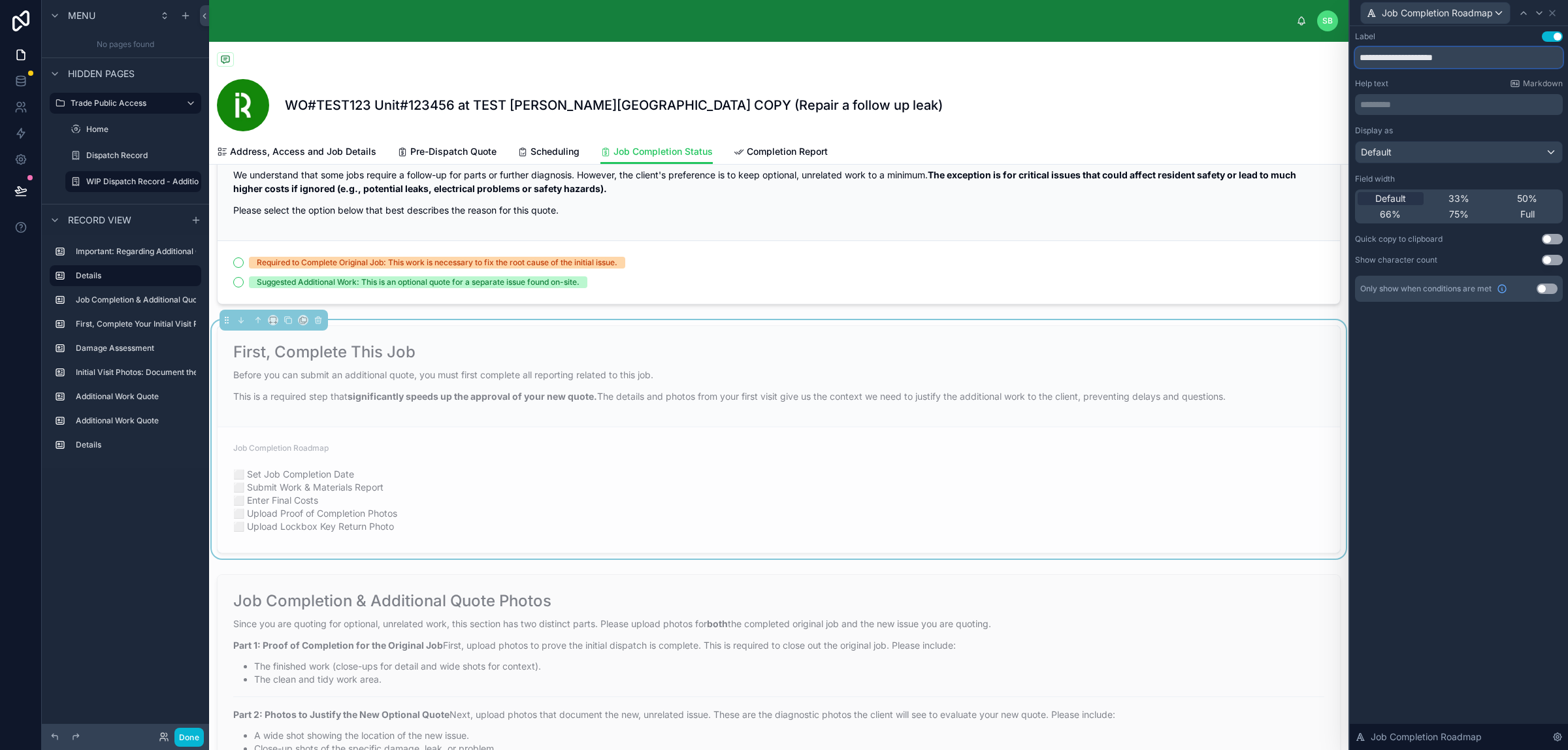
drag, startPoint x: 1496, startPoint y: 56, endPoint x: 1313, endPoint y: 66, distance: 183.3
click at [1254, 63] on div "**********" at bounding box center [784, 375] width 1568 height 750
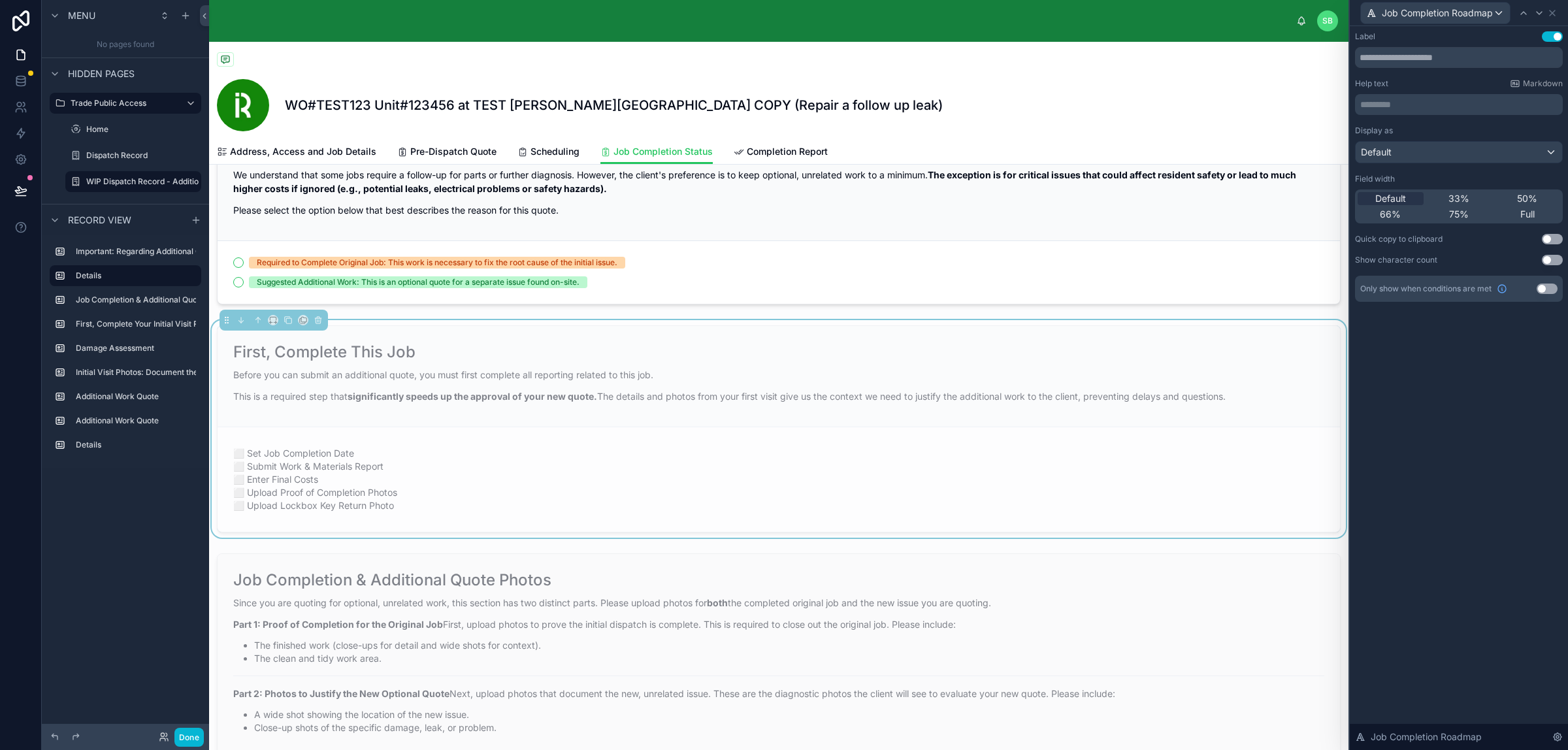
click at [1254, 379] on div "Label Use setting Help text Markdown ********* ﻿ Display as Default Field width…" at bounding box center [1458, 388] width 218 height 724
click at [707, 386] on div "Before you can submit an additional quote, you must first complete all reportin…" at bounding box center [778, 386] width 1091 height 35
click at [1254, 11] on icon at bounding box center [1552, 13] width 11 height 11
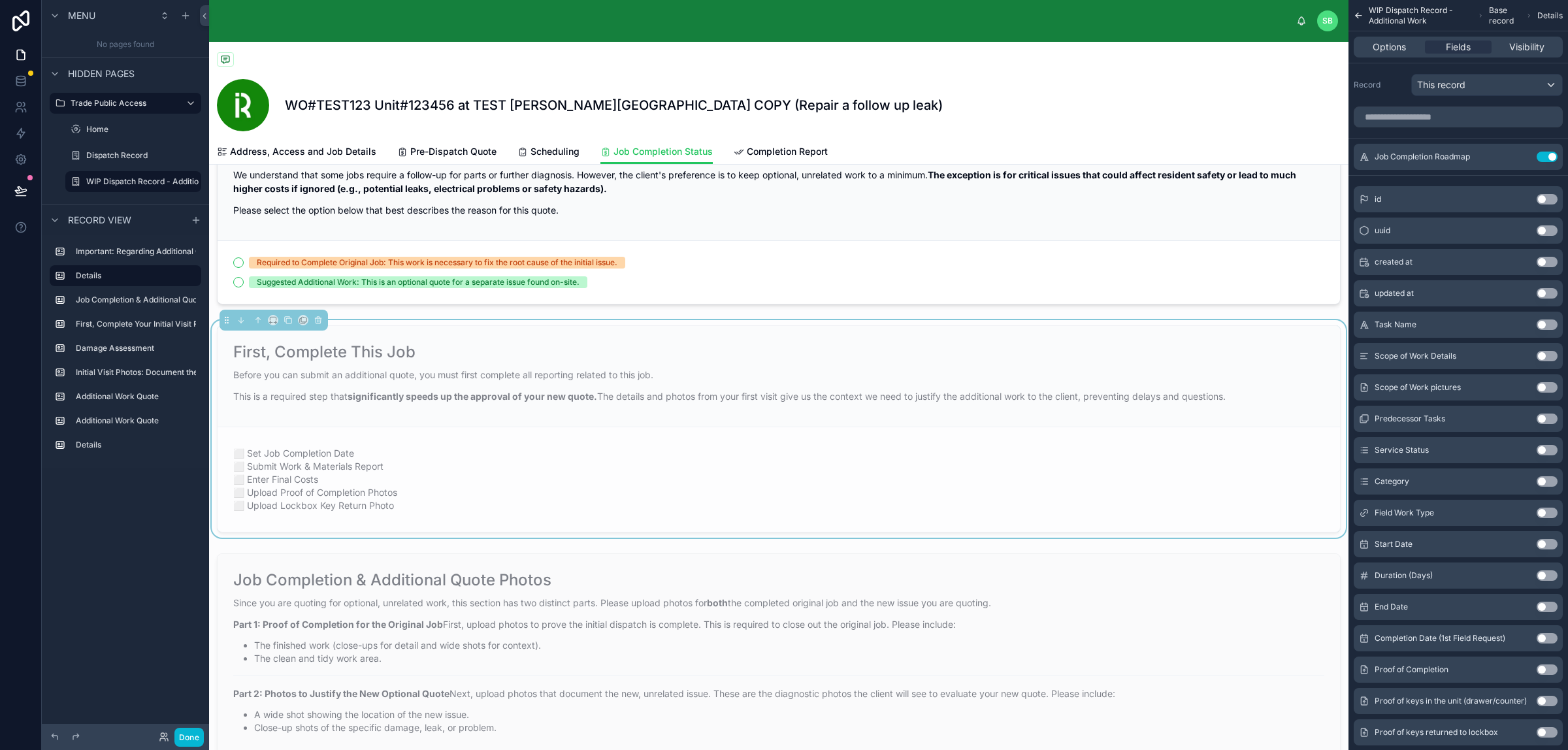
click at [1254, 13] on icon "scrollable content" at bounding box center [1358, 15] width 10 height 13
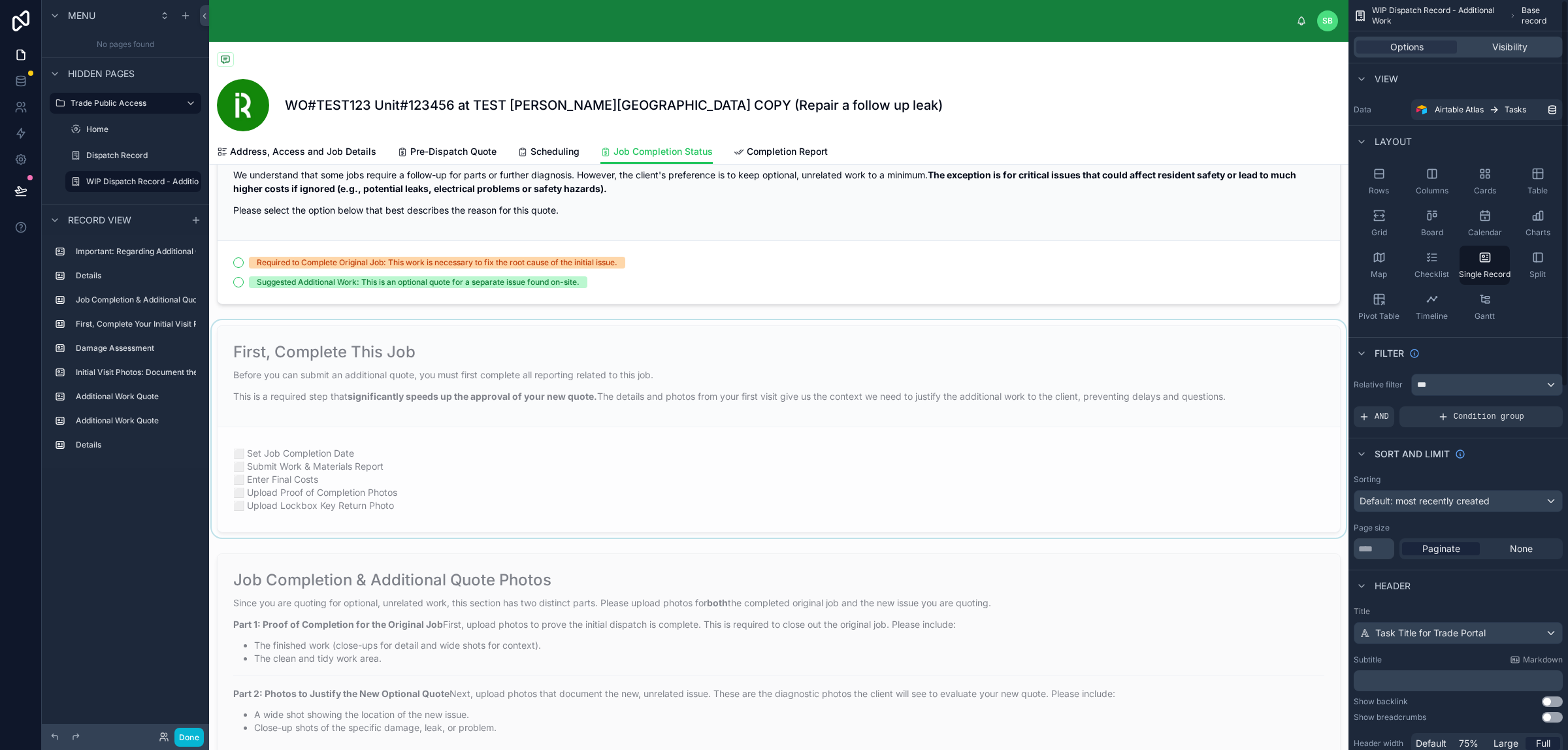
click at [797, 428] on div at bounding box center [779, 428] width 1139 height 217
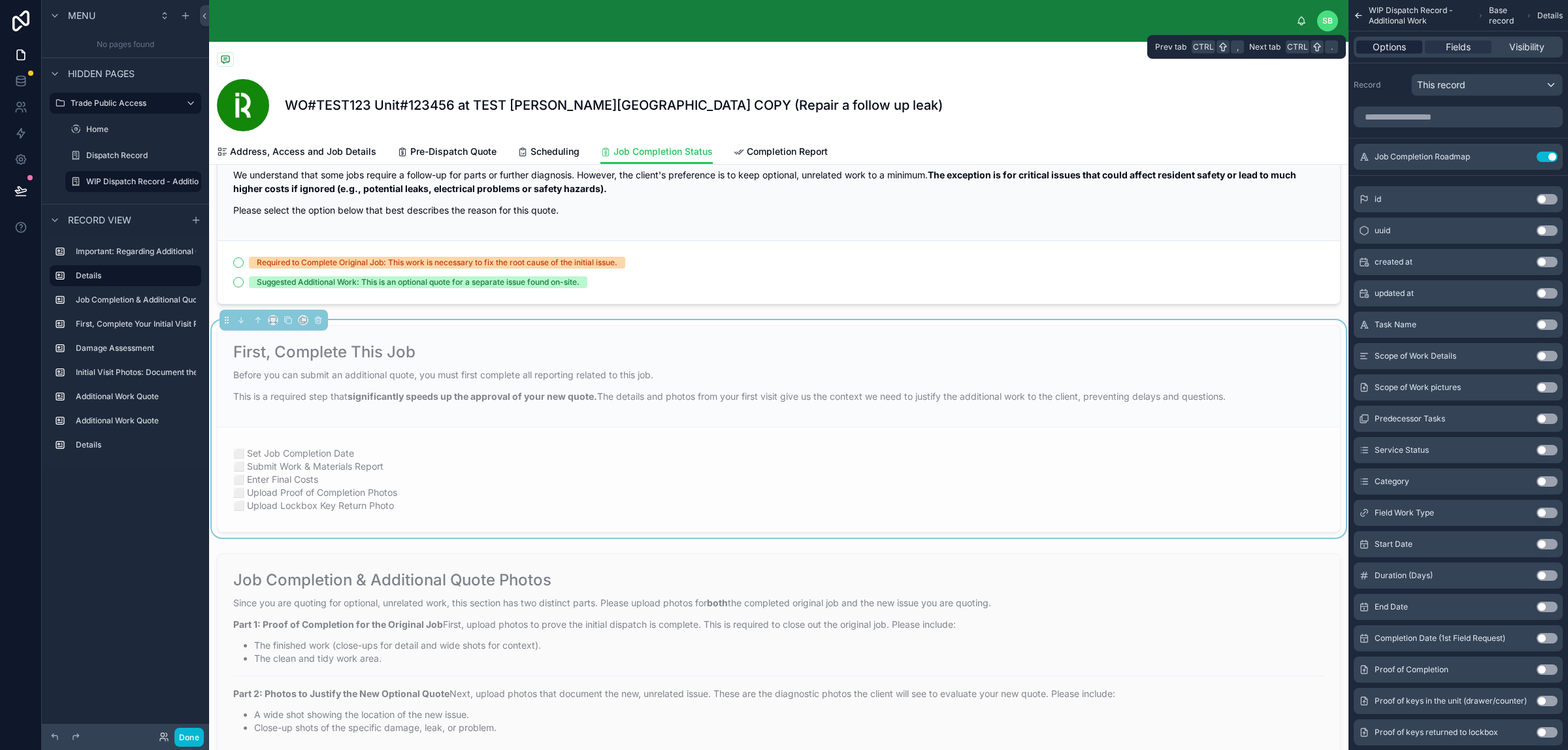
click at [1254, 49] on span "Options" at bounding box center [1389, 46] width 33 height 13
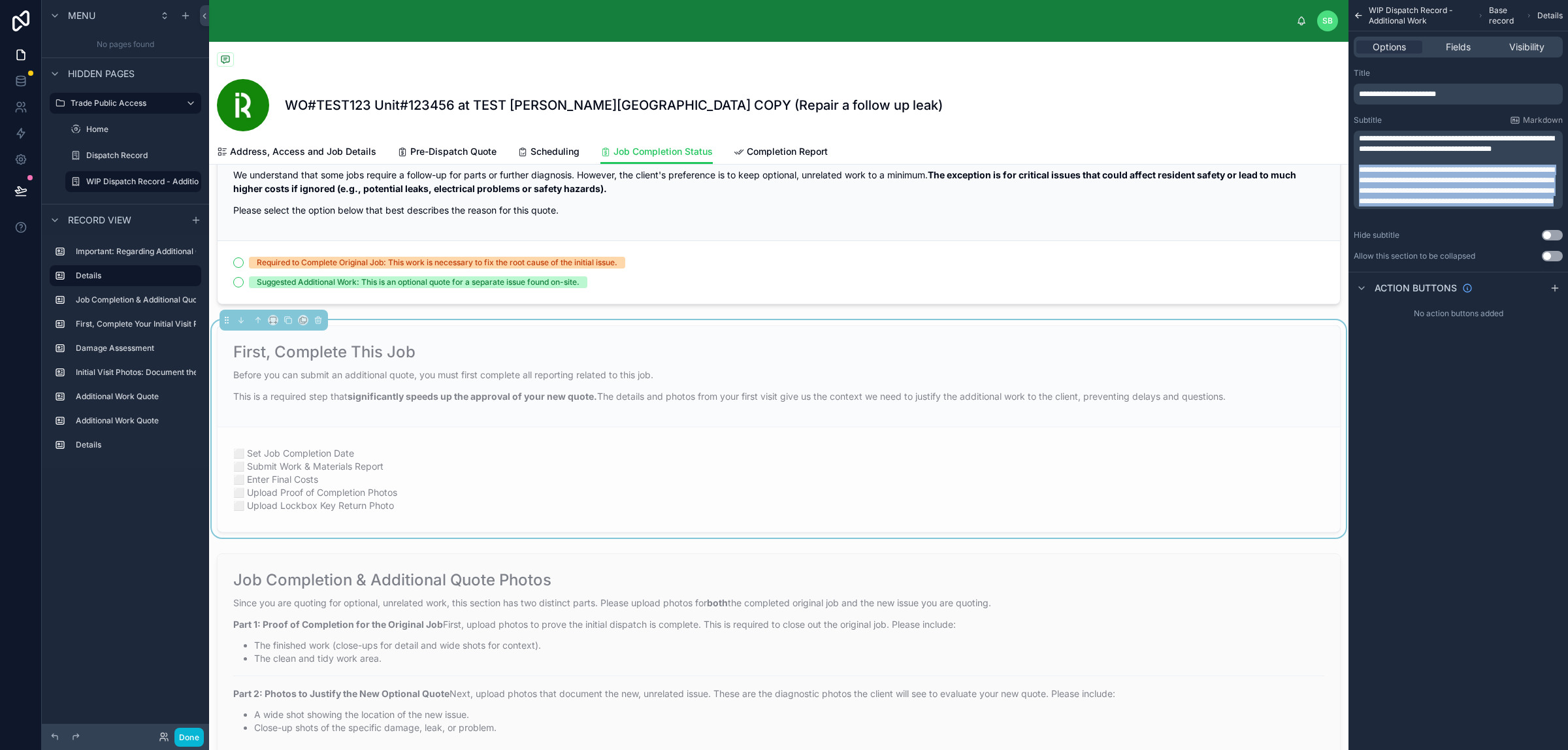
drag, startPoint x: 1360, startPoint y: 168, endPoint x: 1499, endPoint y: 211, distance: 145.5
click at [1254, 207] on p "**********" at bounding box center [1459, 186] width 201 height 42
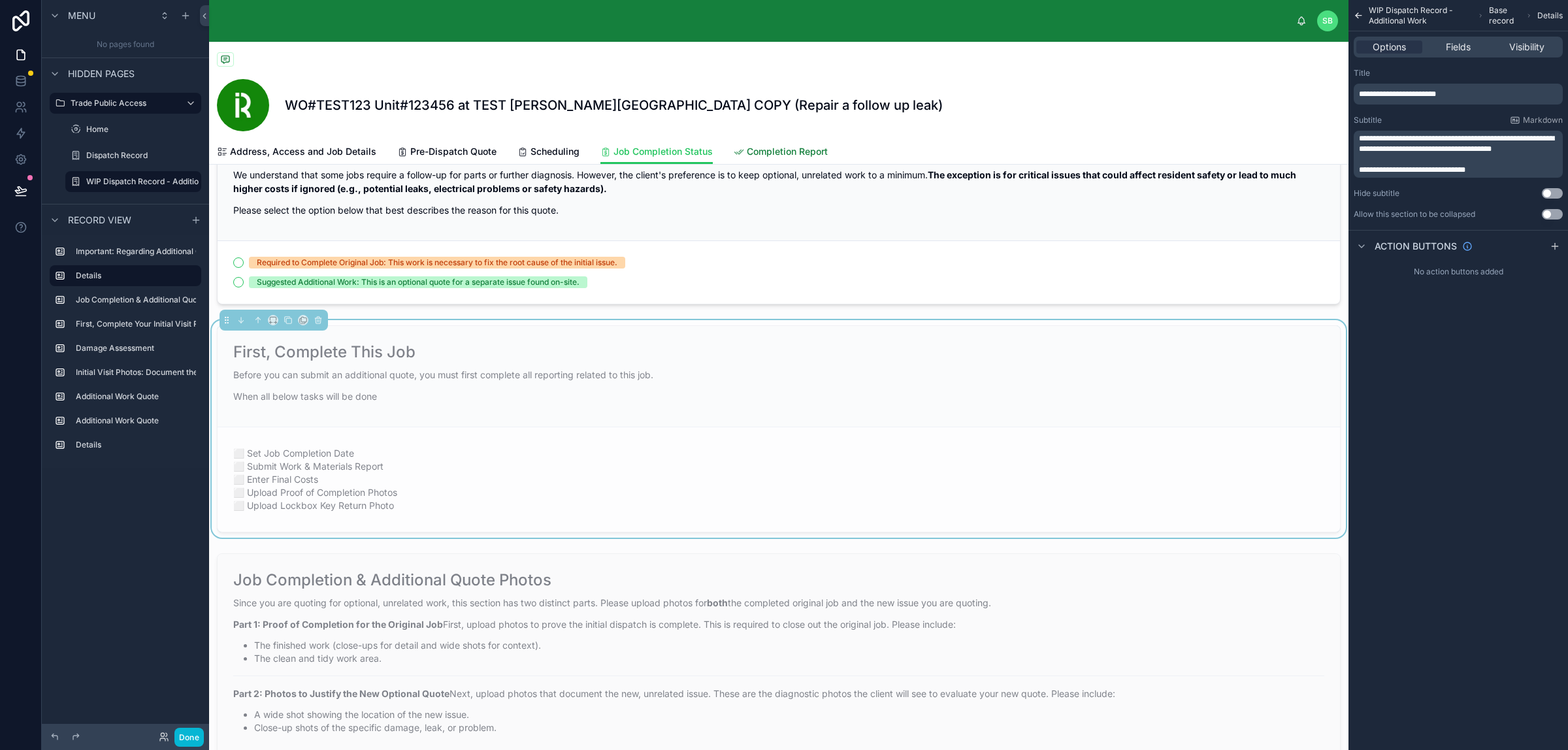
click at [768, 148] on span "Completion Report" at bounding box center [787, 152] width 81 height 13
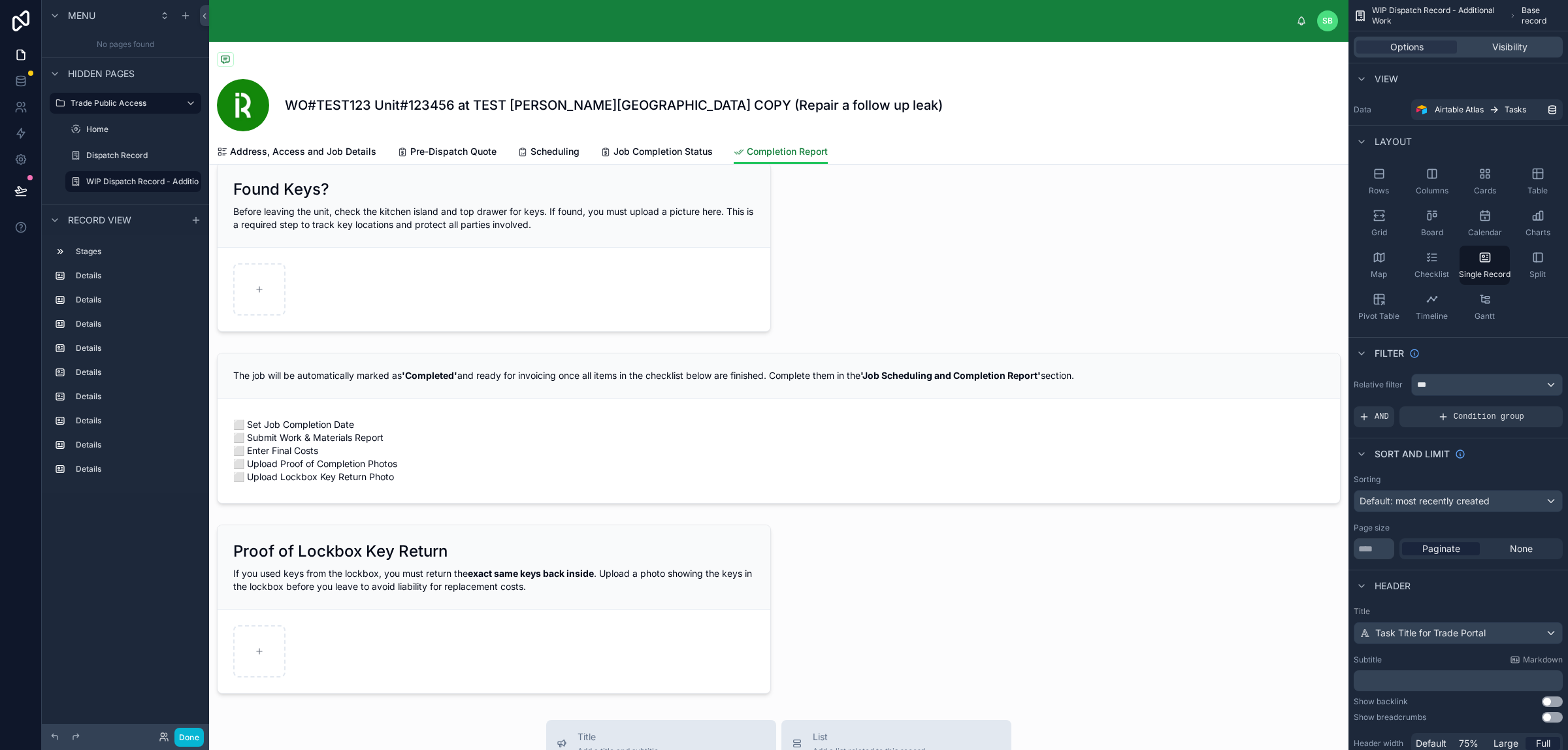
scroll to position [1362, 0]
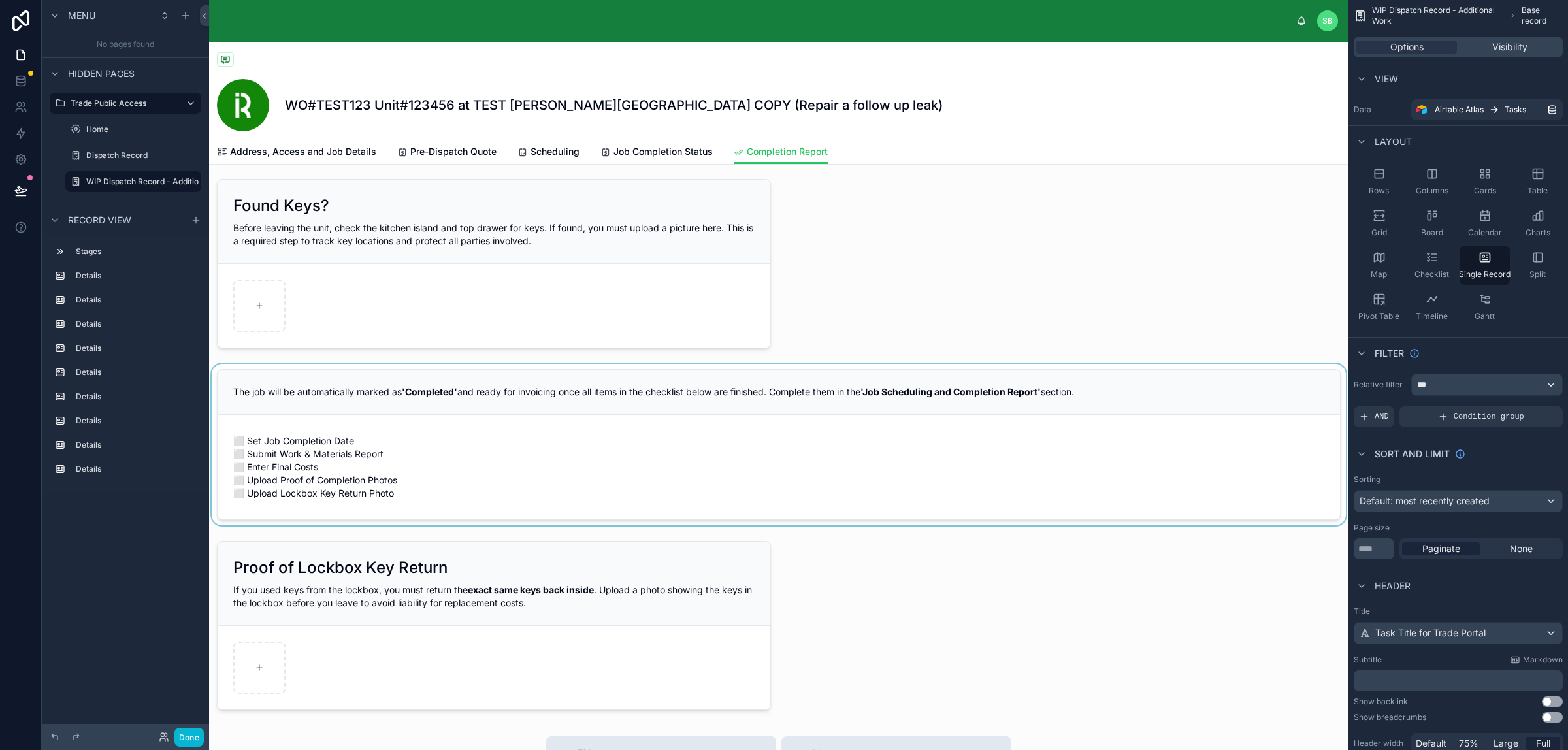
click at [854, 433] on div at bounding box center [779, 444] width 1139 height 161
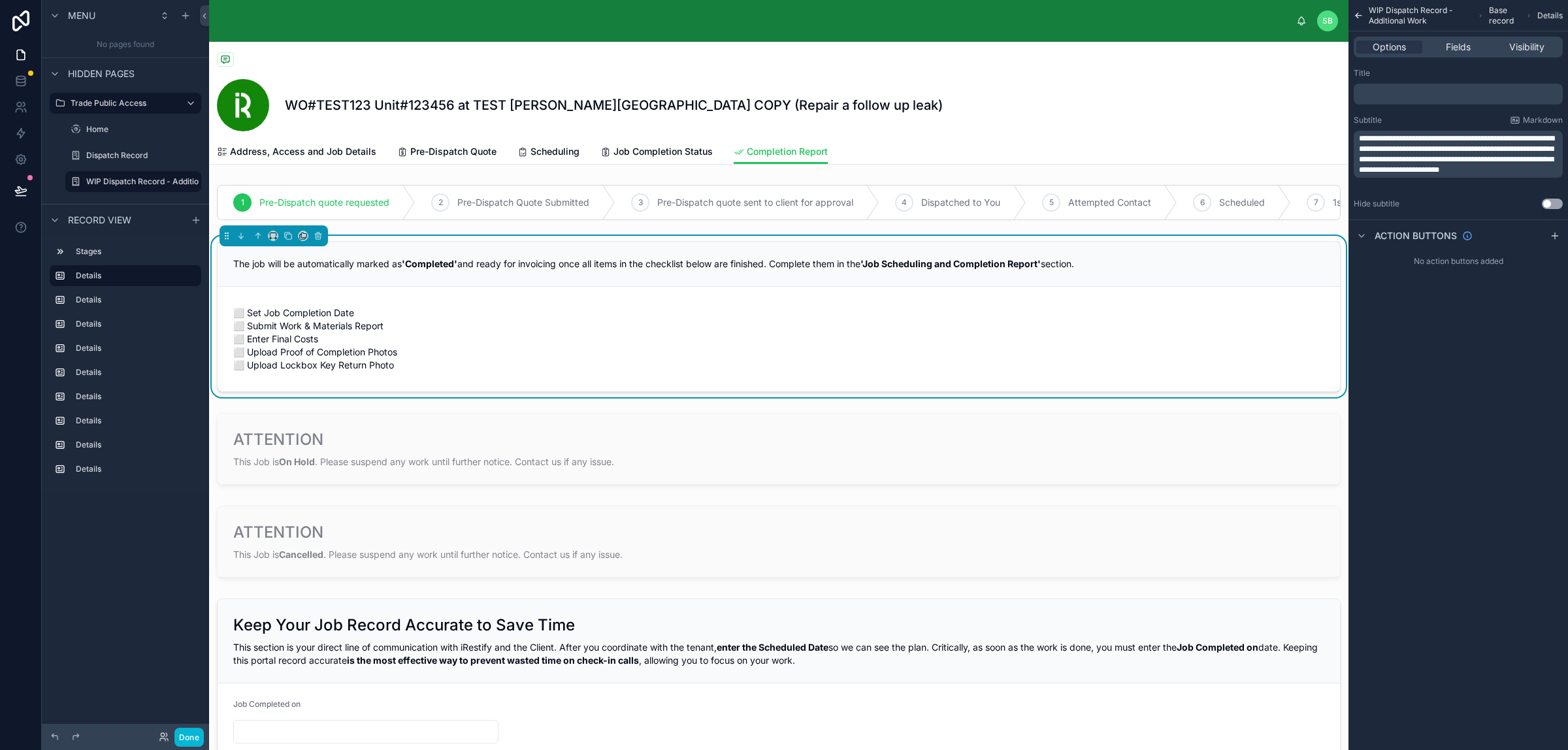
scroll to position [0, 0]
click at [724, 270] on span "The job will be automatically marked as 'Completed' and ready for invoicing onc…" at bounding box center [653, 264] width 841 height 11
click at [937, 270] on strong "'Job Scheduling and Completion Report'" at bounding box center [950, 264] width 180 height 11
drag, startPoint x: 1383, startPoint y: 181, endPoint x: 1357, endPoint y: 170, distance: 28.2
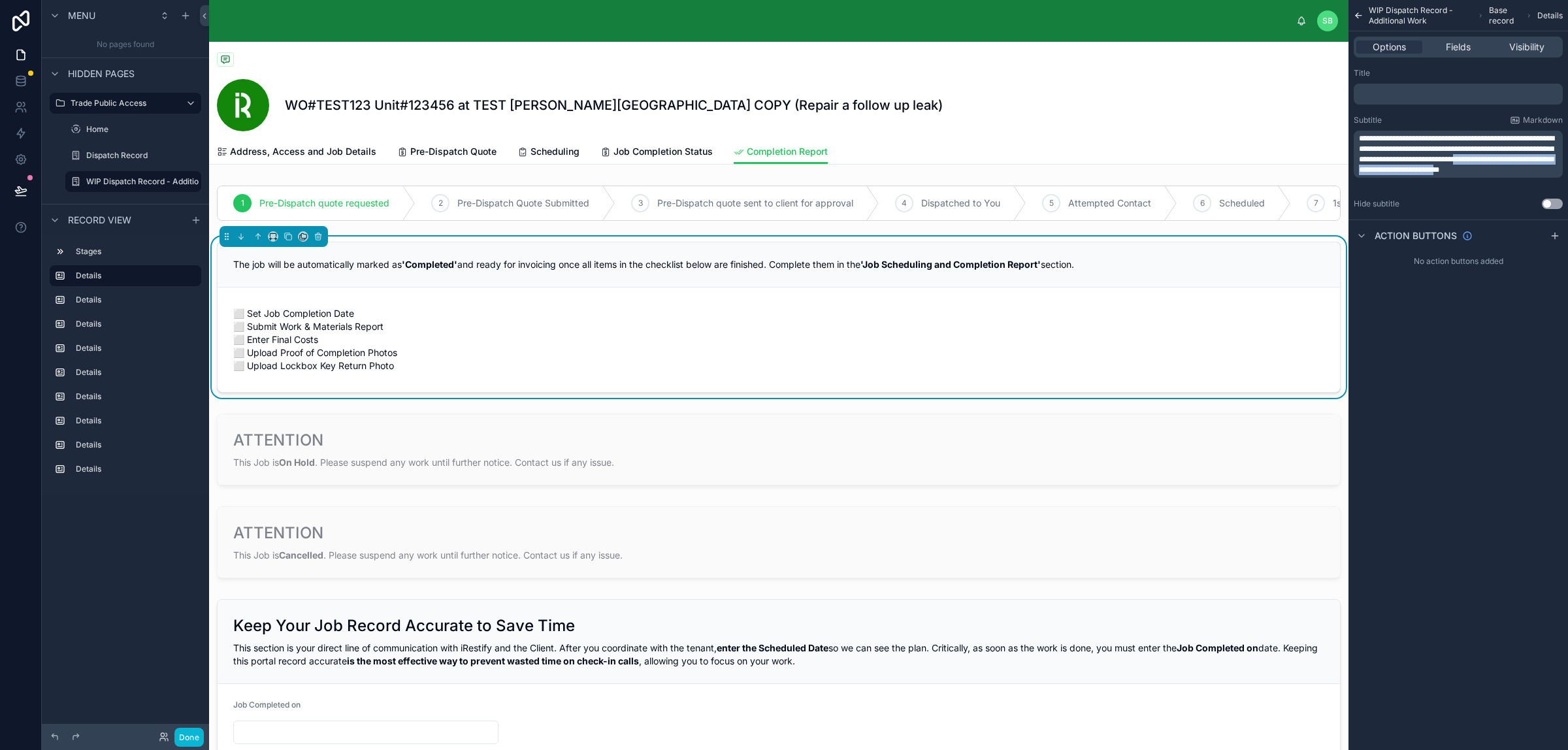
click at [1254, 170] on span "**********" at bounding box center [1456, 154] width 195 height 39
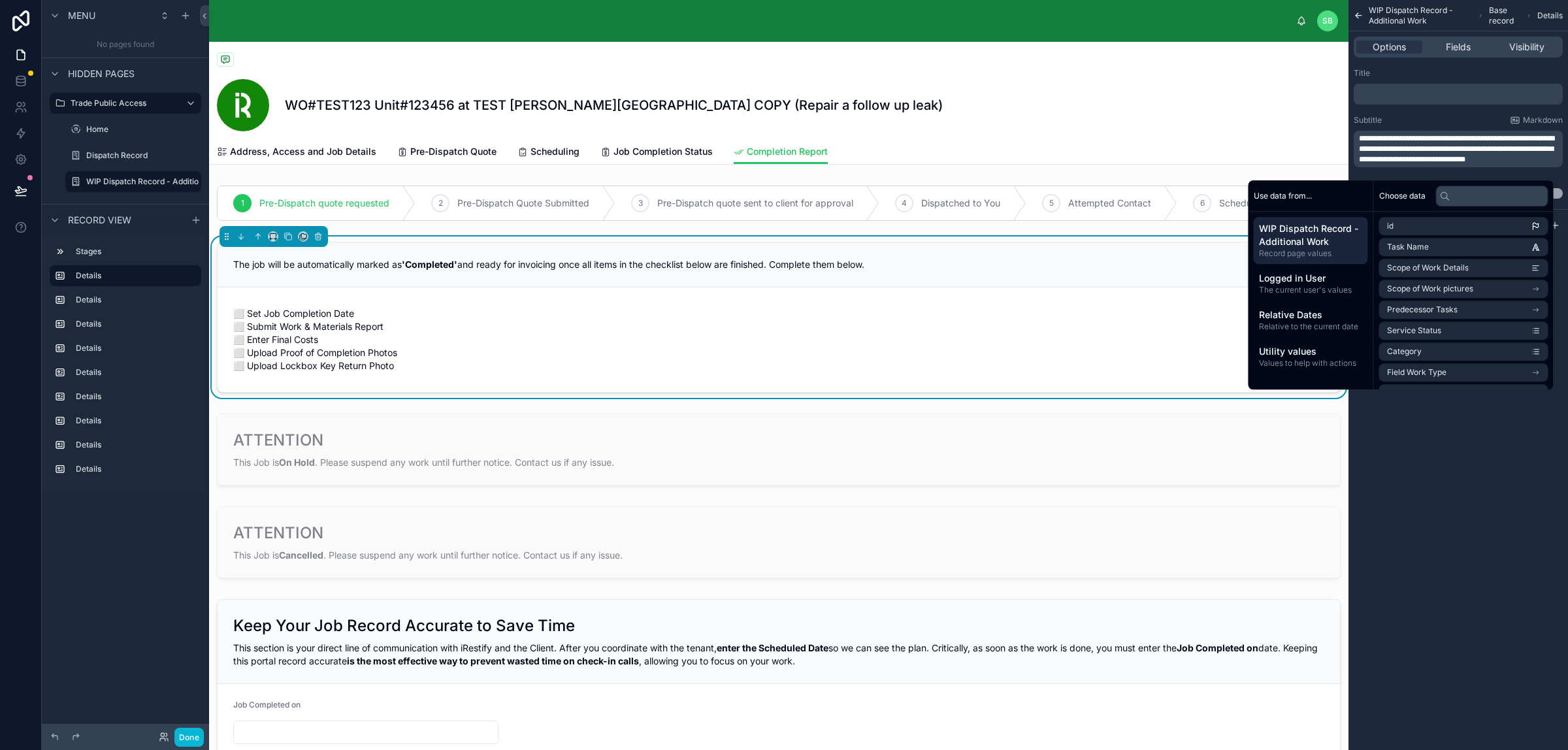
click at [1254, 165] on p "**********" at bounding box center [1459, 149] width 201 height 32
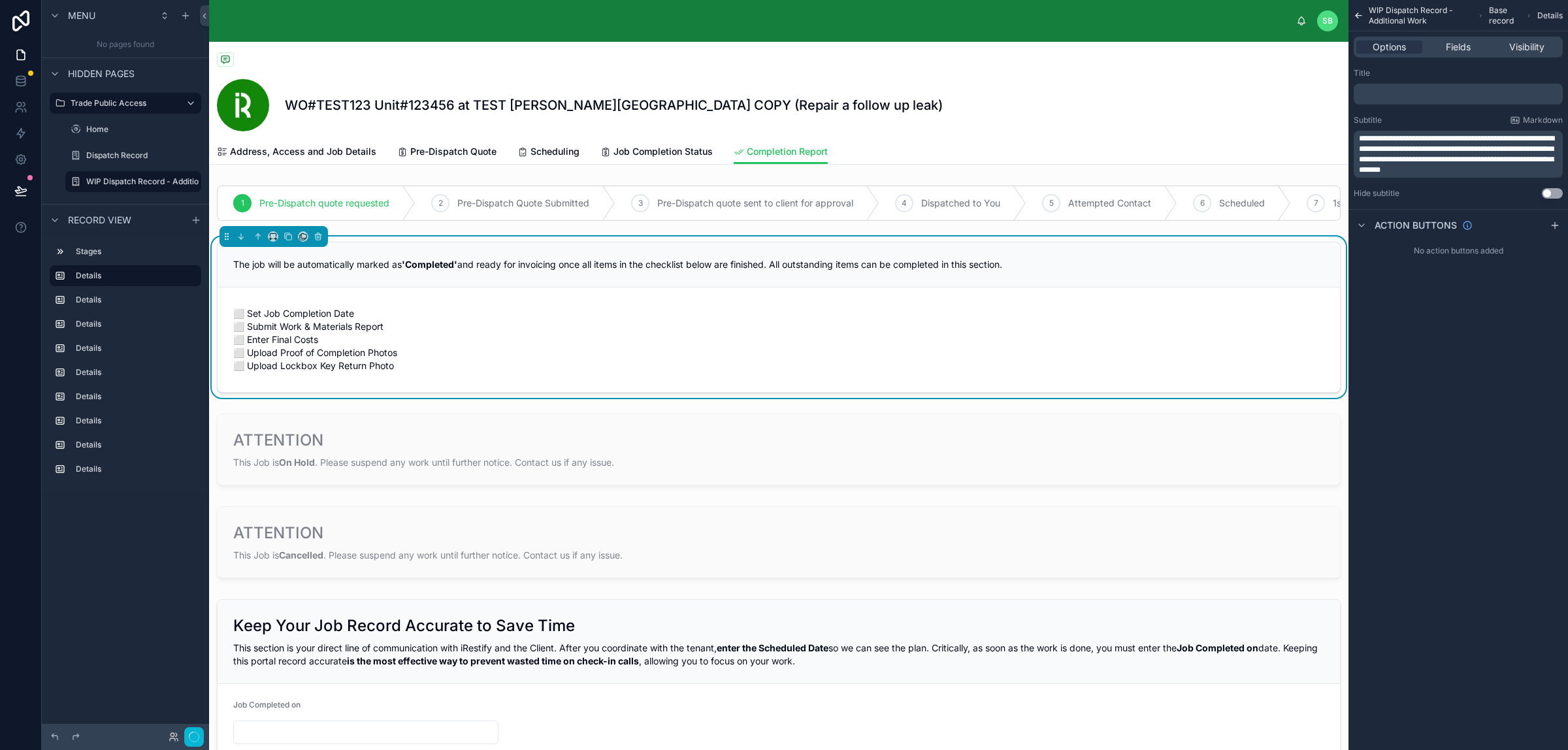
click at [1254, 442] on div "**********" at bounding box center [1458, 375] width 220 height 750
click at [1254, 170] on p "**********" at bounding box center [1459, 154] width 201 height 42
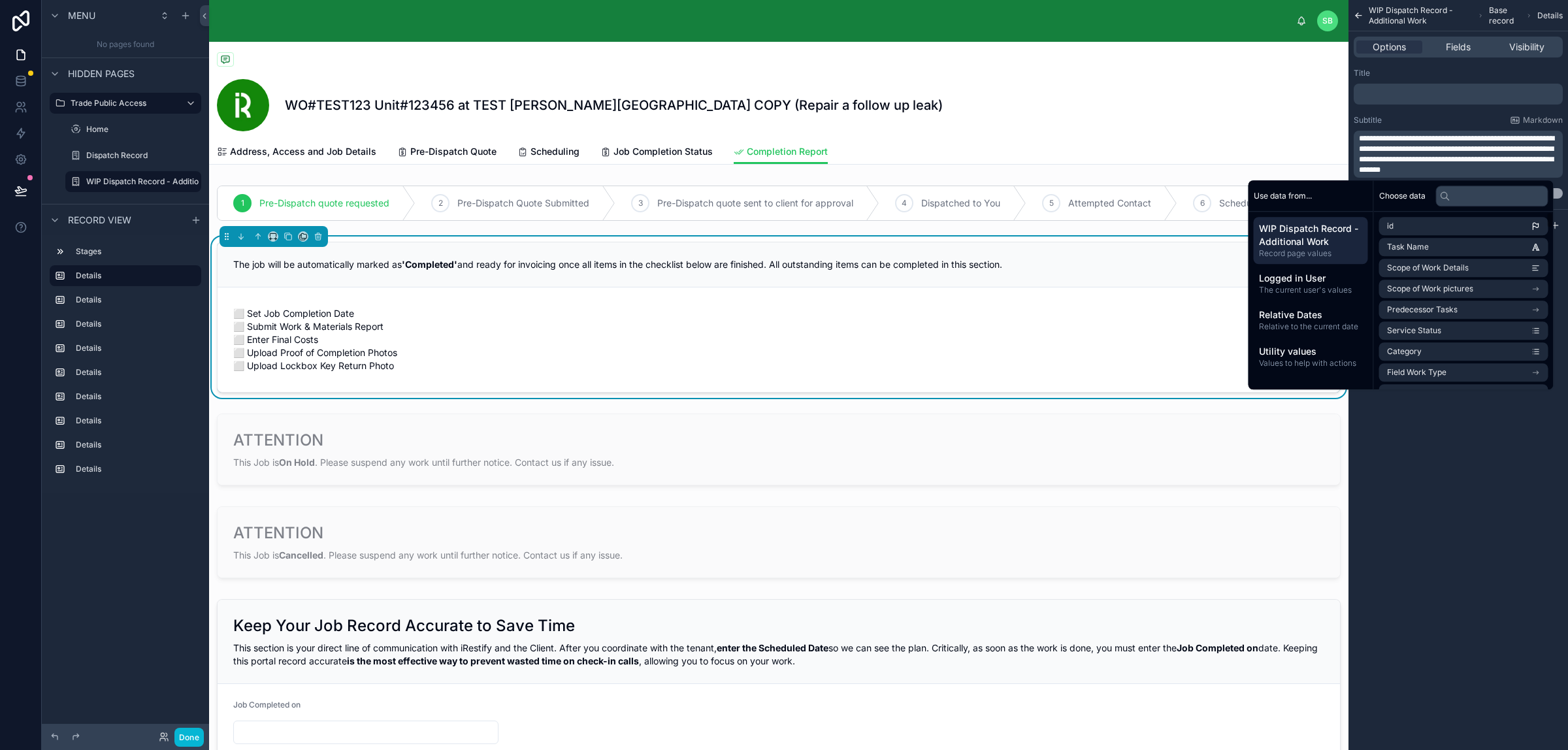
click at [1254, 441] on div "**********" at bounding box center [1458, 375] width 220 height 750
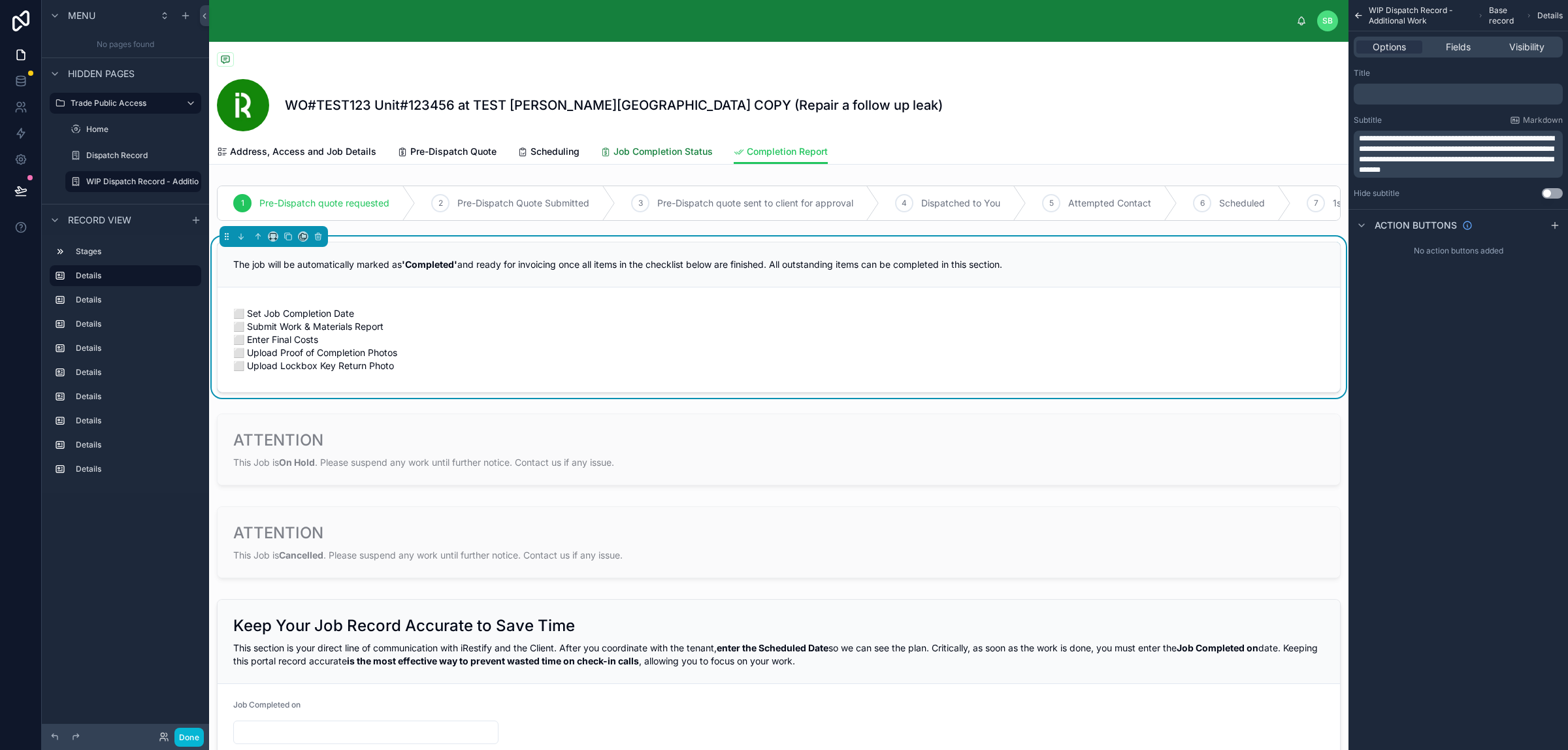
click at [656, 145] on span "Job Completion Status" at bounding box center [662, 152] width 99 height 13
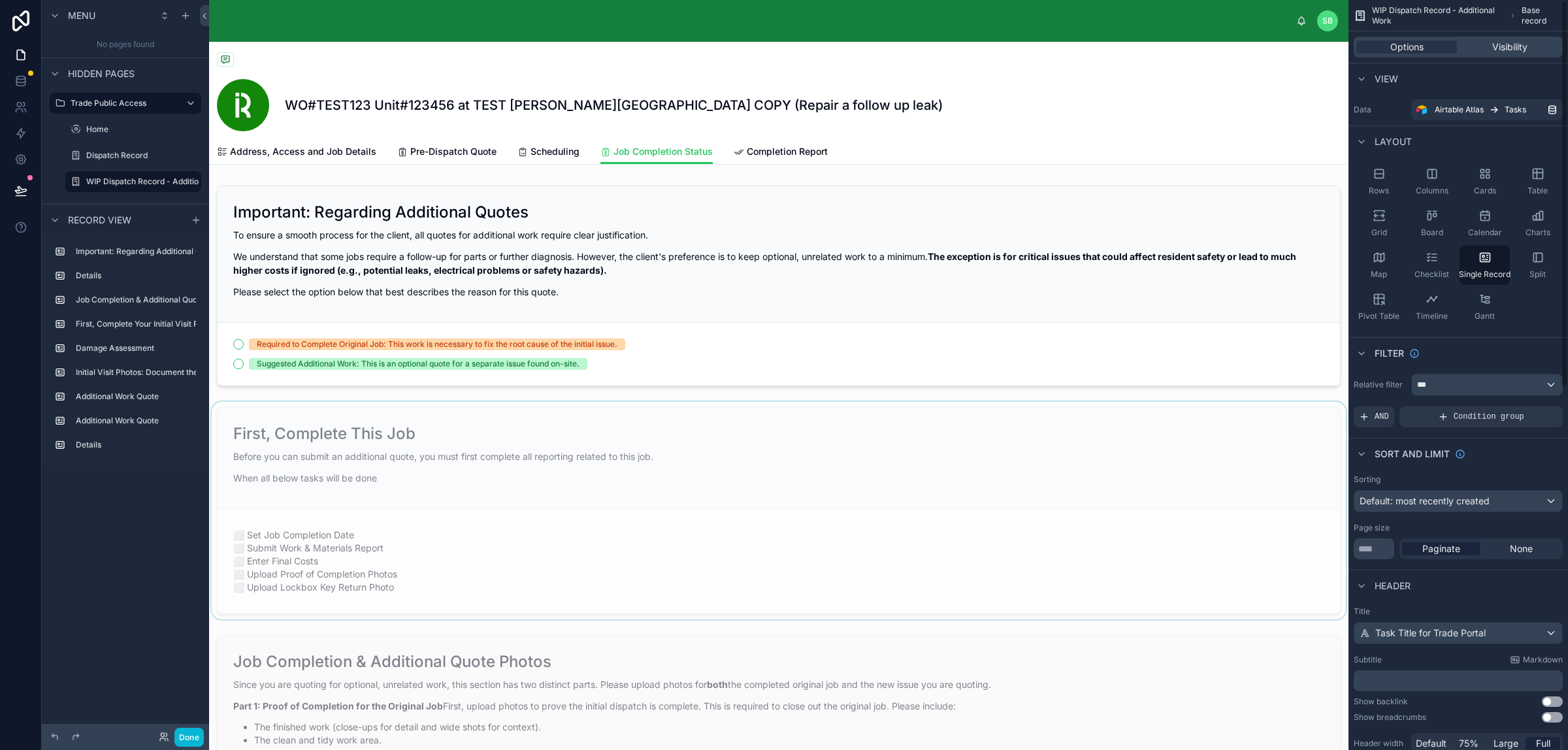
click at [839, 467] on div at bounding box center [779, 511] width 1139 height 217
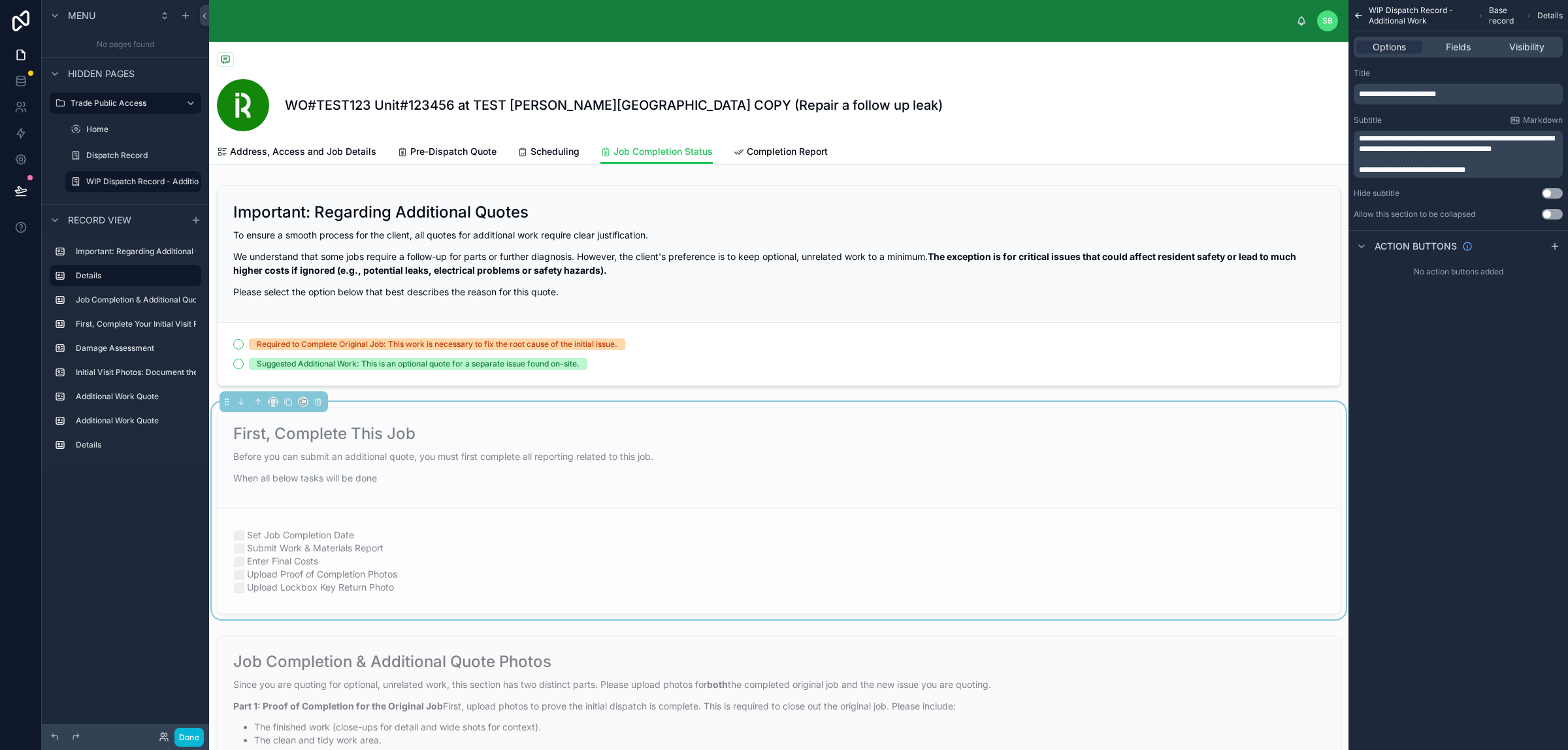
click at [1254, 171] on p "**********" at bounding box center [1459, 170] width 201 height 11
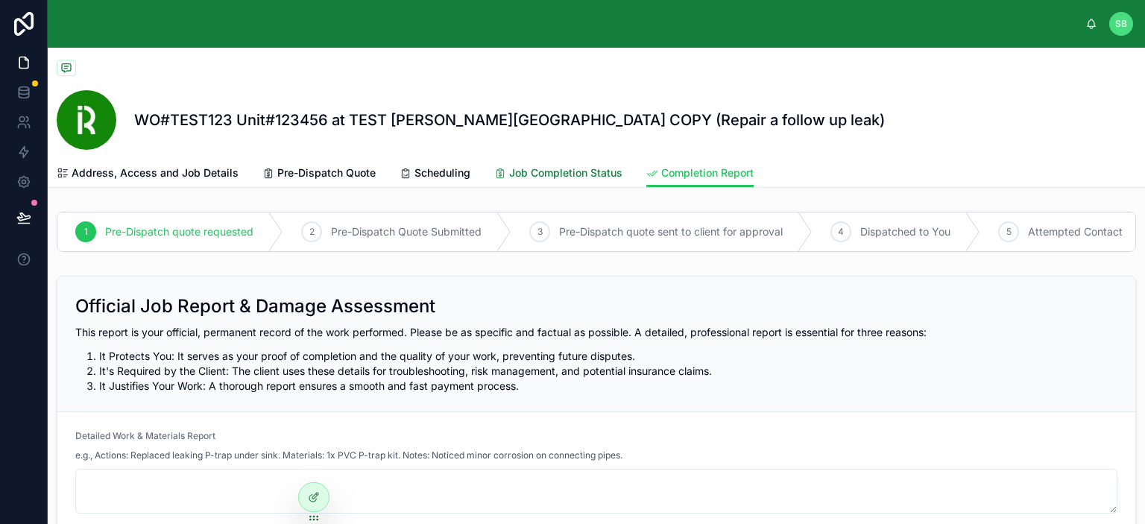
click at [575, 172] on span "Job Completion Status" at bounding box center [565, 173] width 113 height 15
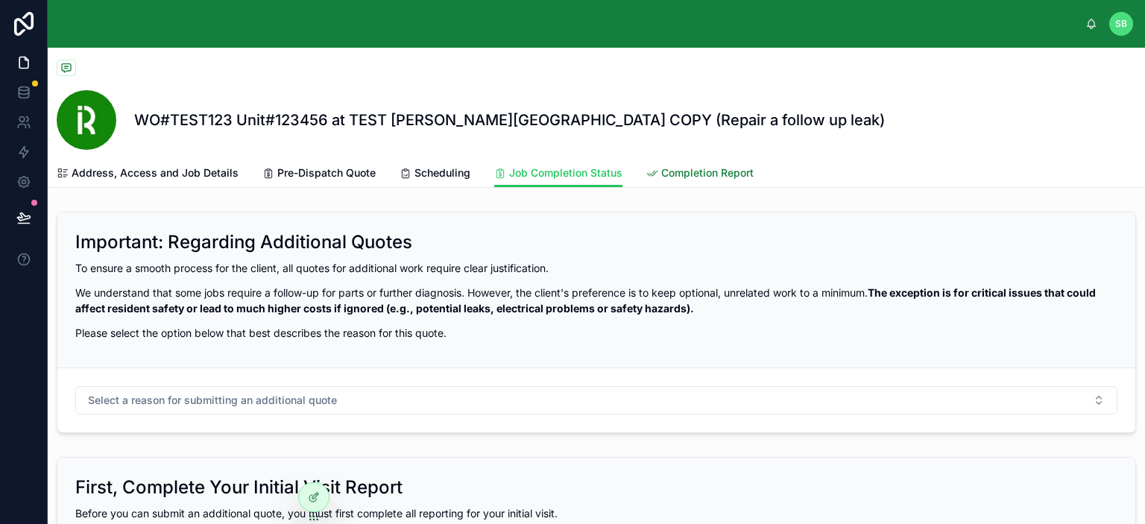
click at [698, 171] on span "Completion Report" at bounding box center [707, 173] width 92 height 15
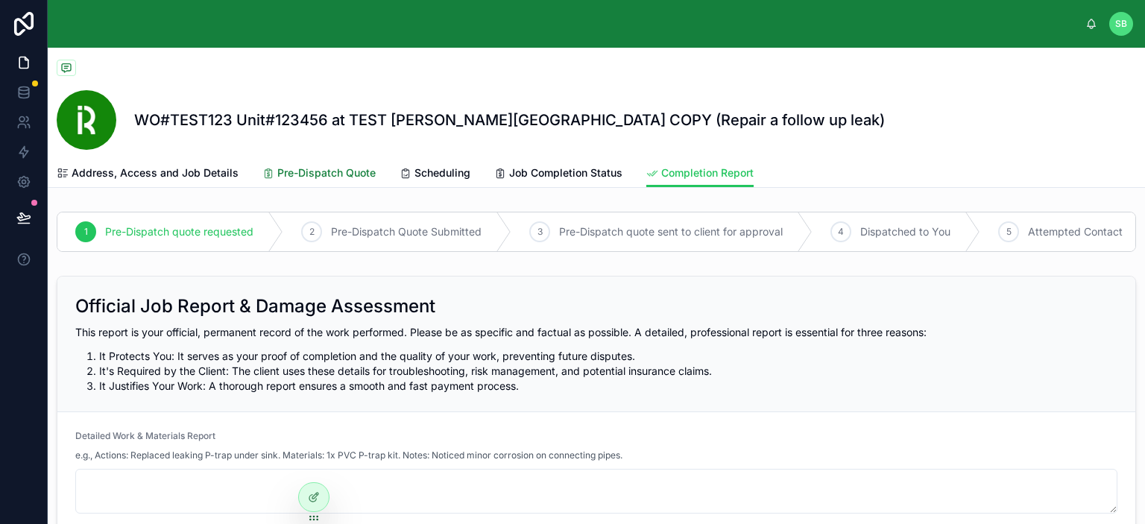
click at [333, 175] on span "Pre-Dispatch Quote" at bounding box center [326, 173] width 98 height 15
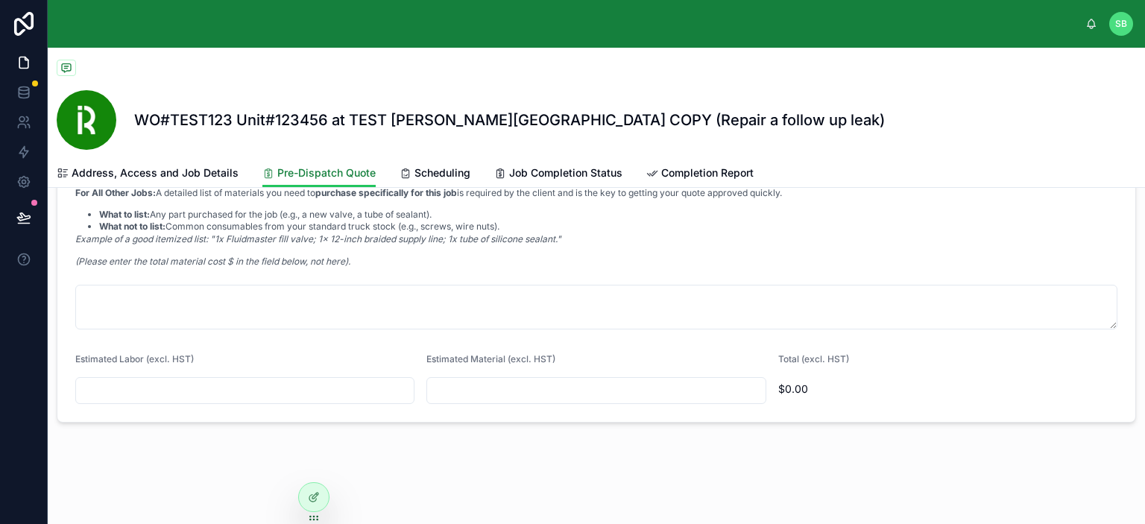
scroll to position [761, 0]
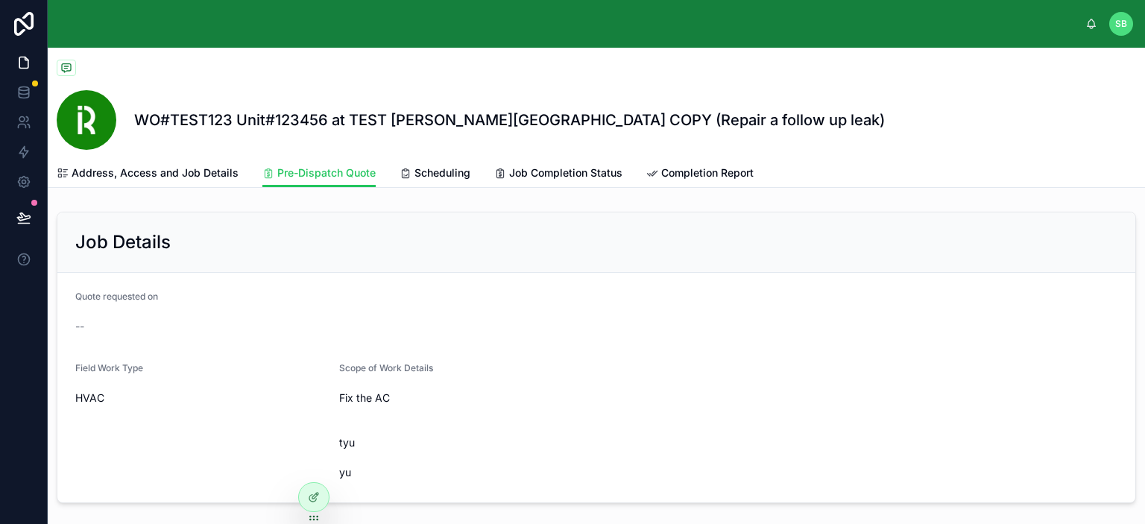
scroll to position [761, 0]
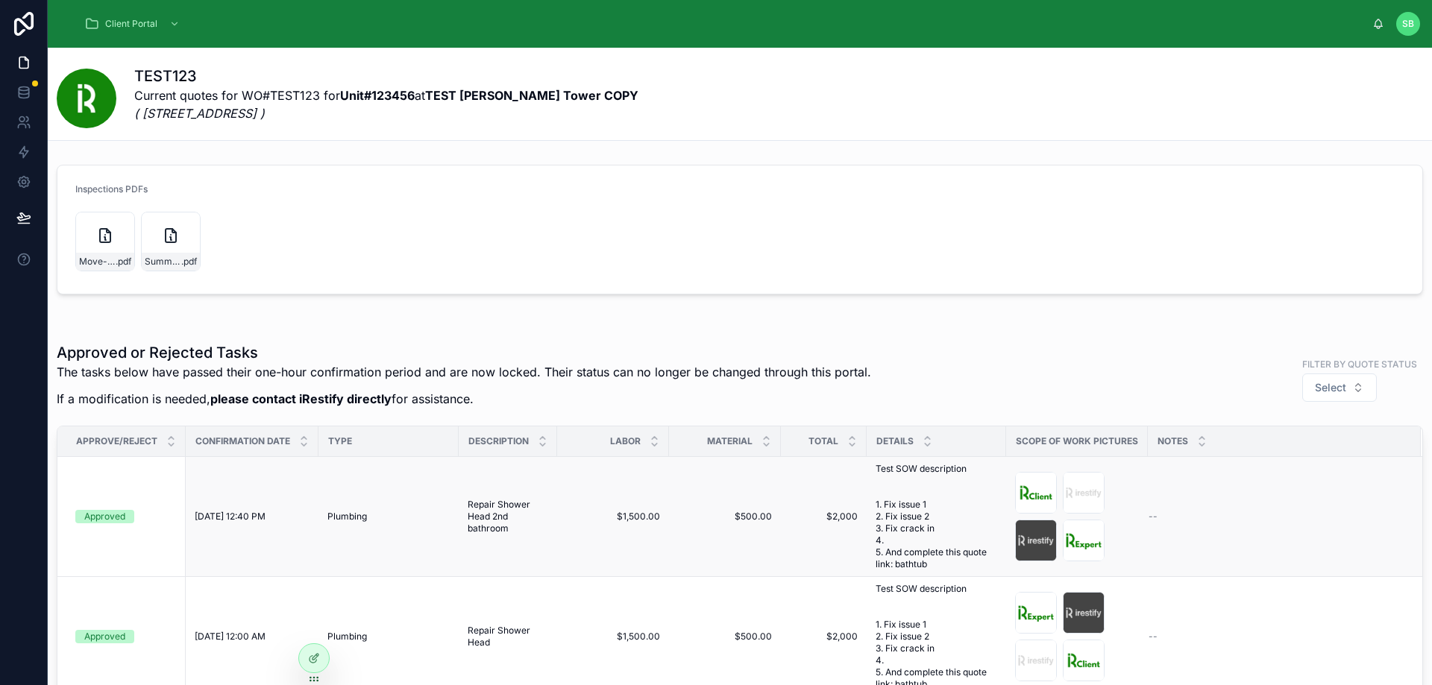
click at [118, 523] on div "Approved" at bounding box center [104, 516] width 41 height 13
click at [685, 374] on p "The tasks below have passed their one-hour confirmation period and are now lock…" at bounding box center [464, 372] width 814 height 18
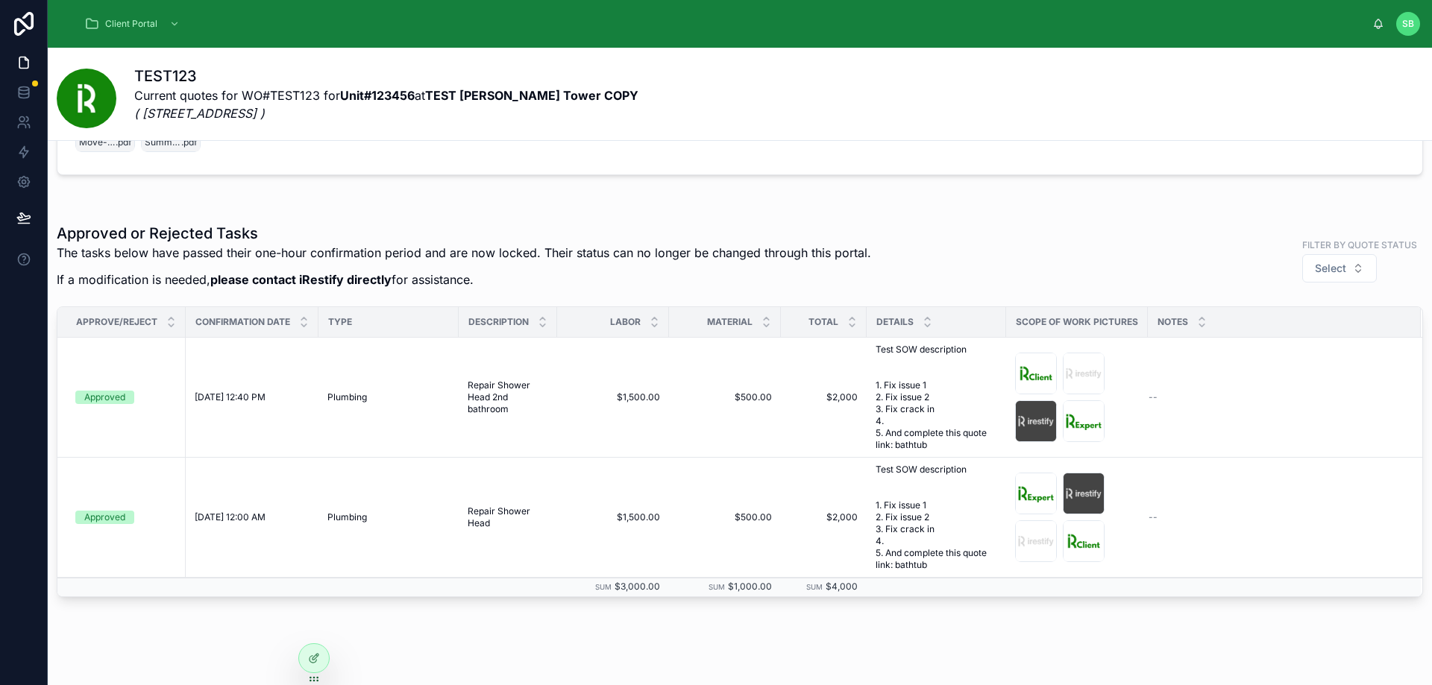
scroll to position [149, 0]
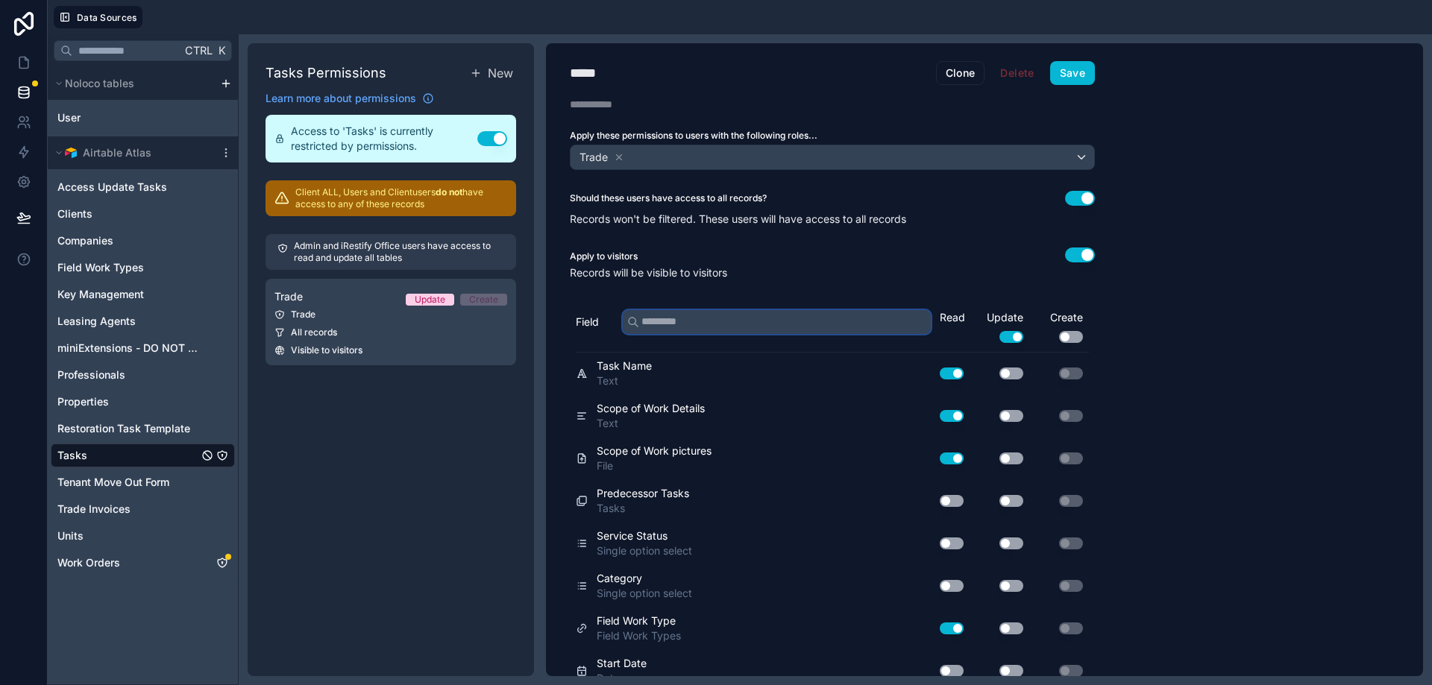
click at [753, 324] on input "text" at bounding box center [777, 322] width 308 height 24
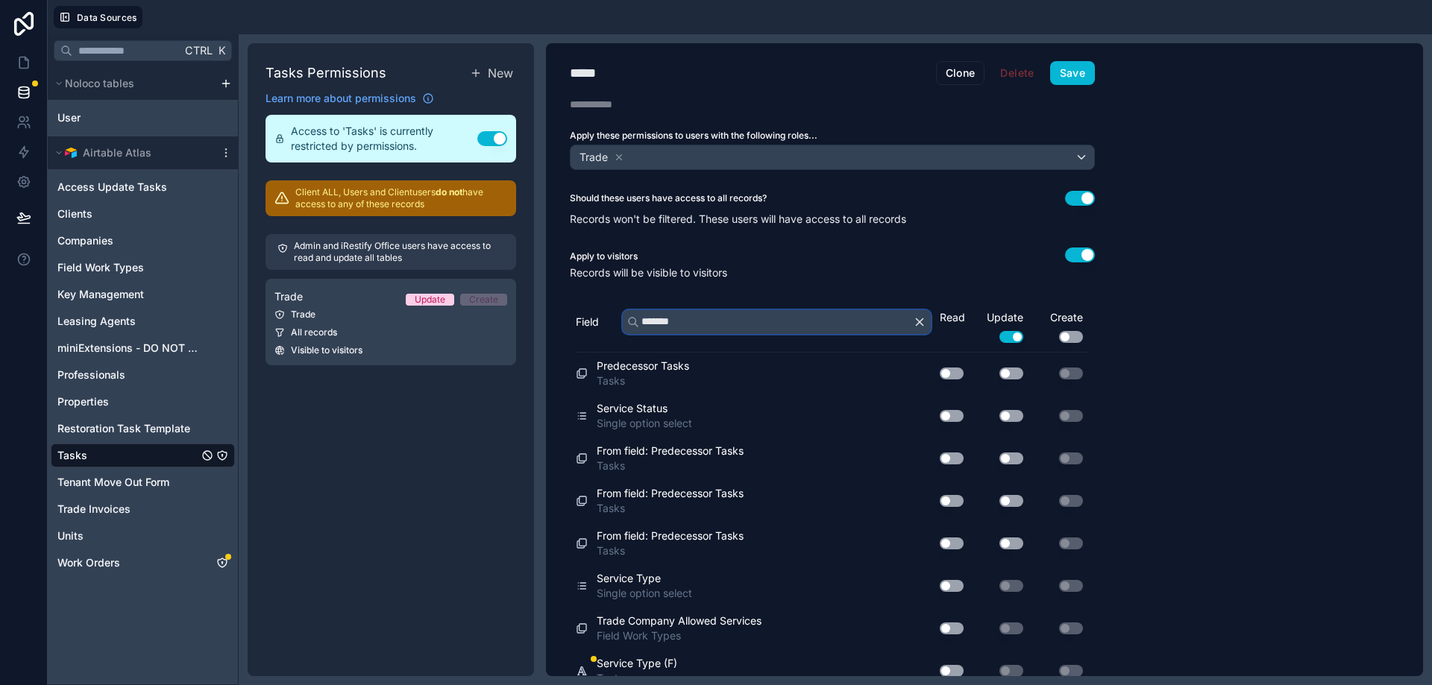
type input "*******"
click at [957, 584] on button "Use setting" at bounding box center [951, 586] width 24 height 12
click at [1063, 71] on button "Save" at bounding box center [1072, 73] width 45 height 24
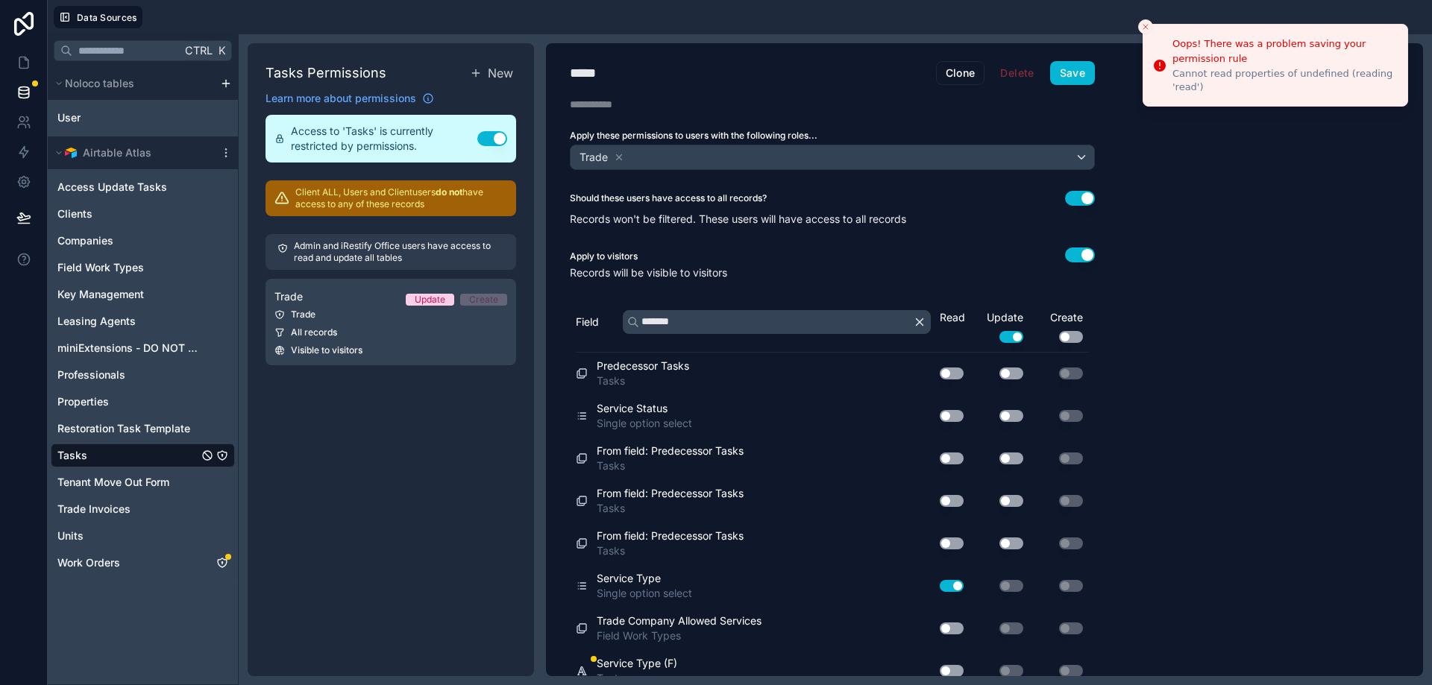
click at [1185, 180] on div "***** Trade Clone Delete Save Description Apply these permissions to users with…" at bounding box center [984, 359] width 877 height 633
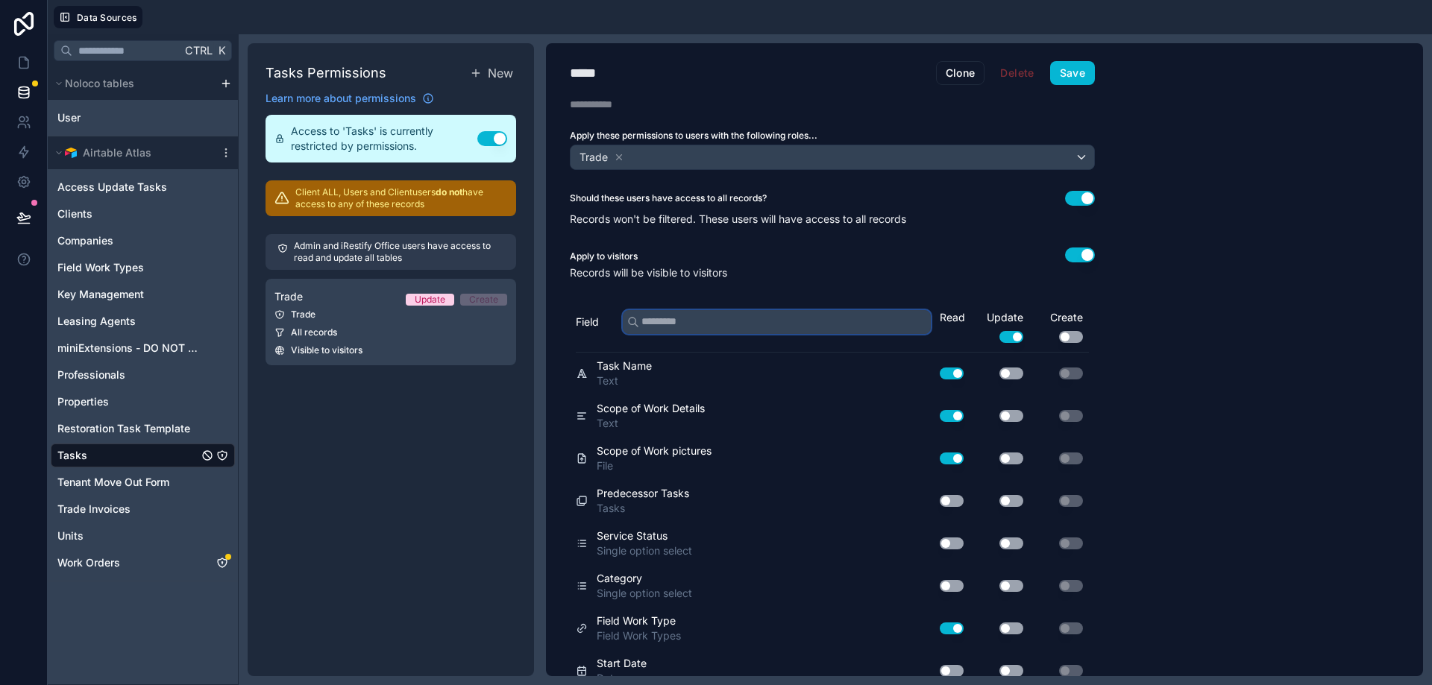
click at [756, 324] on input "text" at bounding box center [777, 322] width 308 height 24
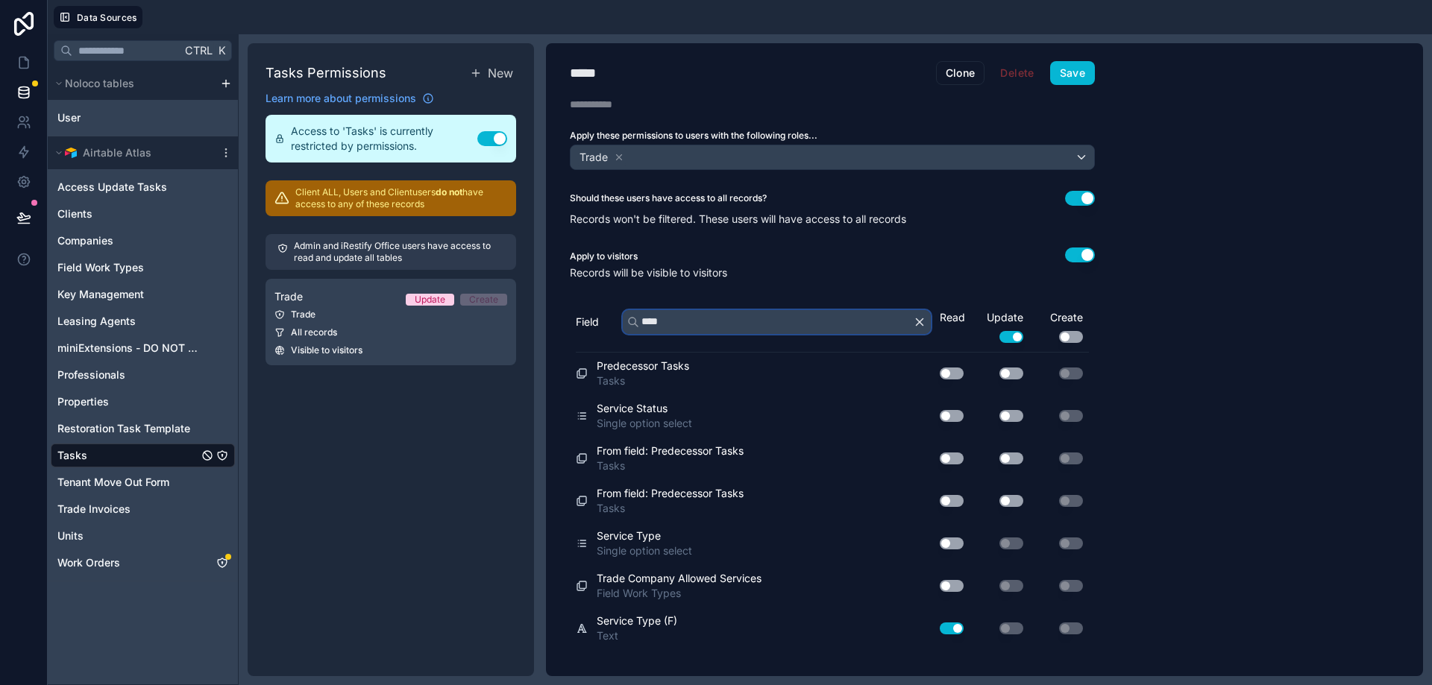
type input "****"
click at [955, 544] on button "Use setting" at bounding box center [951, 544] width 24 height 12
click at [1071, 80] on button "Save" at bounding box center [1072, 73] width 45 height 24
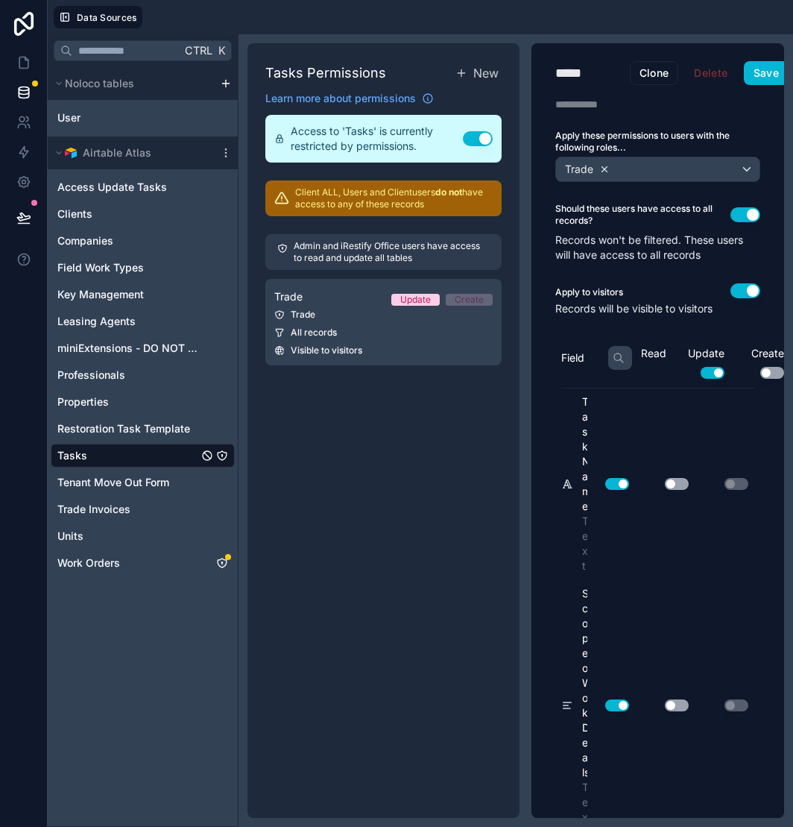
click at [602, 166] on icon at bounding box center [604, 168] width 5 height 5
click at [619, 169] on span "Choose one or more roles" at bounding box center [624, 169] width 124 height 13
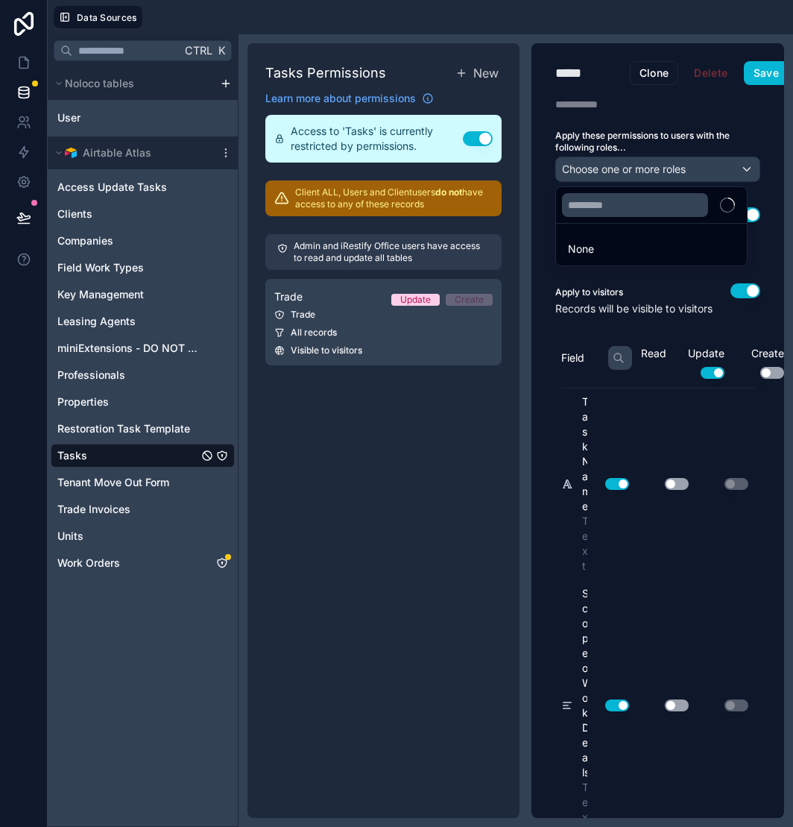
click at [110, 487] on div at bounding box center [396, 413] width 793 height 827
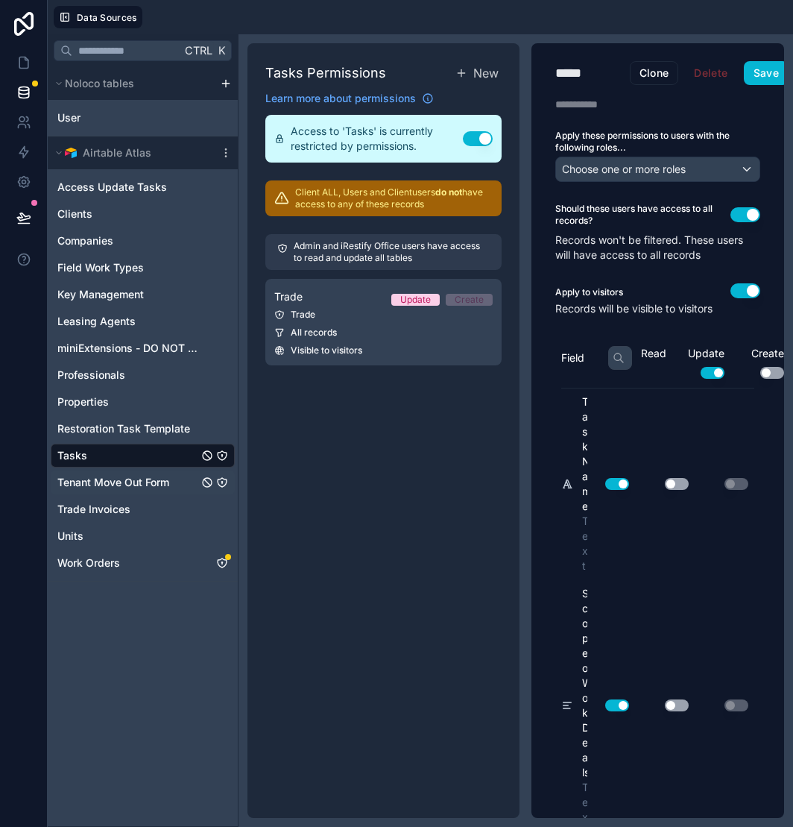
click at [110, 482] on span "Tenant Move Out Form" at bounding box center [113, 482] width 112 height 15
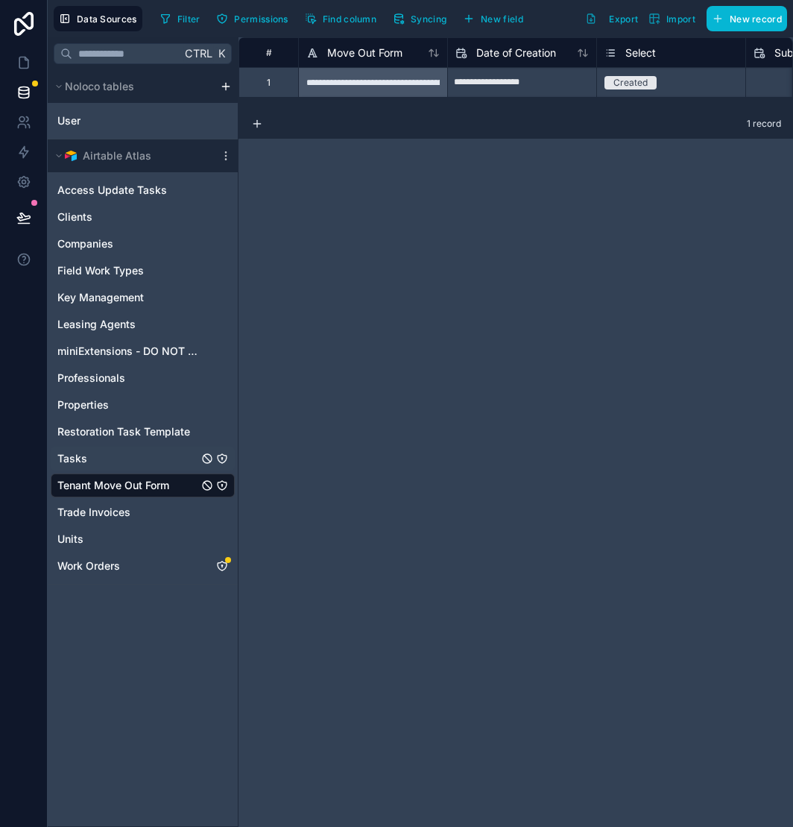
click at [113, 461] on link "Tasks" at bounding box center [127, 458] width 141 height 15
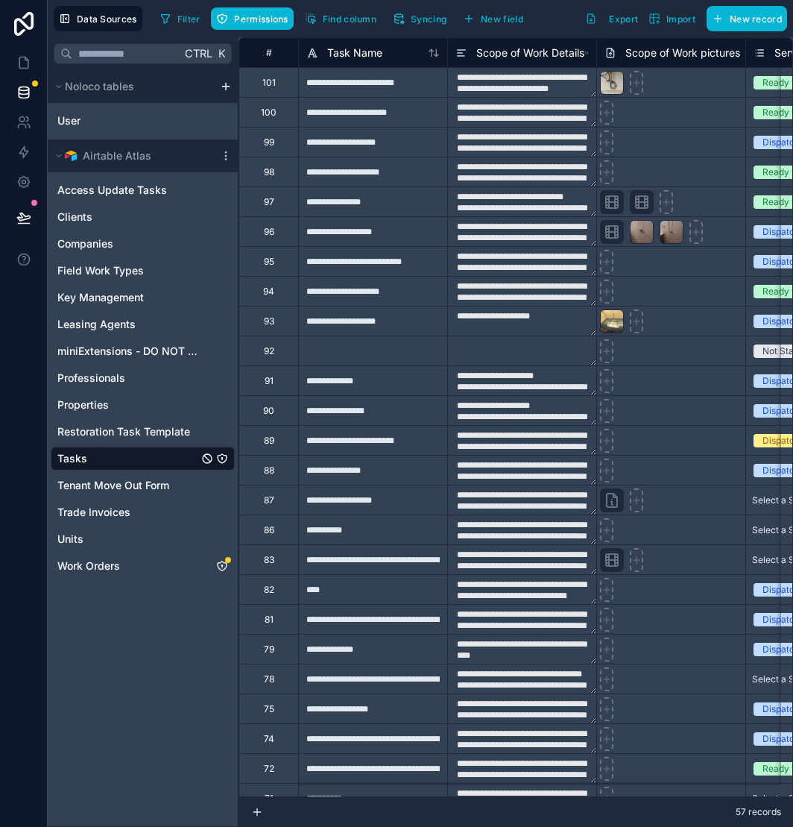
click at [222, 459] on icon "Tasks" at bounding box center [221, 458] width 1 height 1
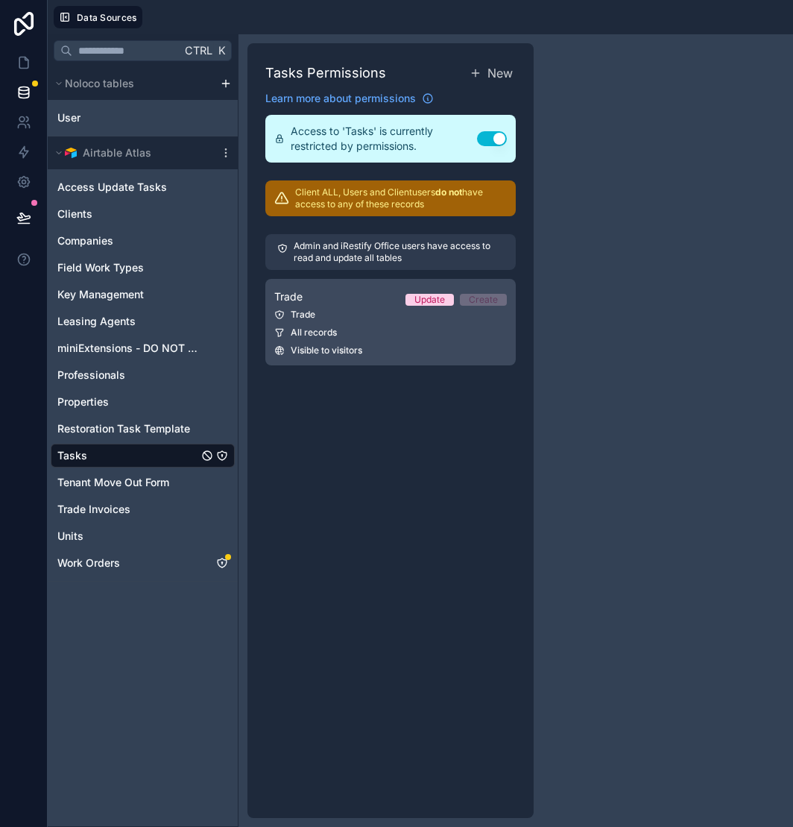
click at [356, 334] on div "All records" at bounding box center [390, 333] width 233 height 12
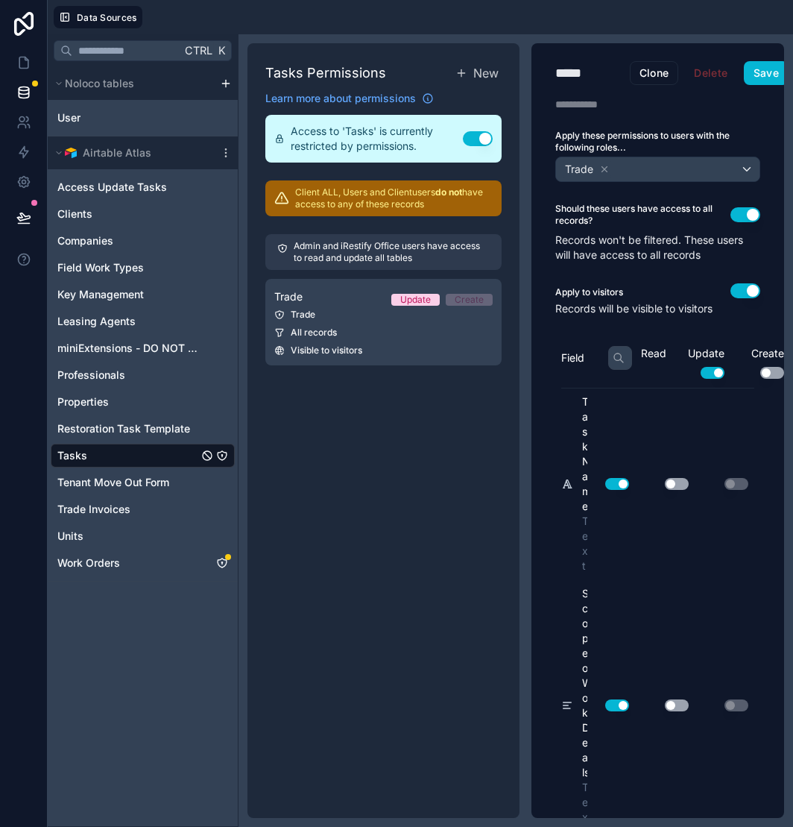
click at [619, 361] on icon at bounding box center [619, 358] width 12 height 12
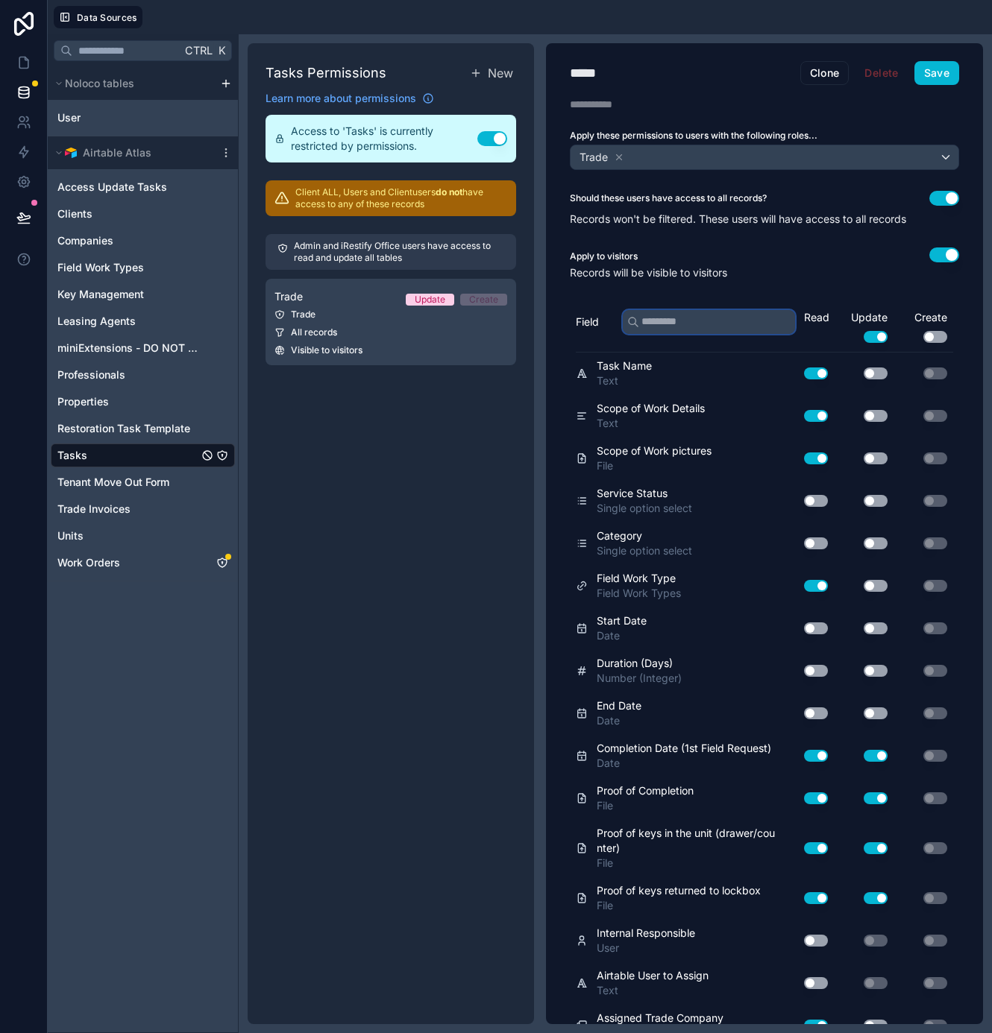
click at [699, 315] on input "text" at bounding box center [709, 322] width 172 height 24
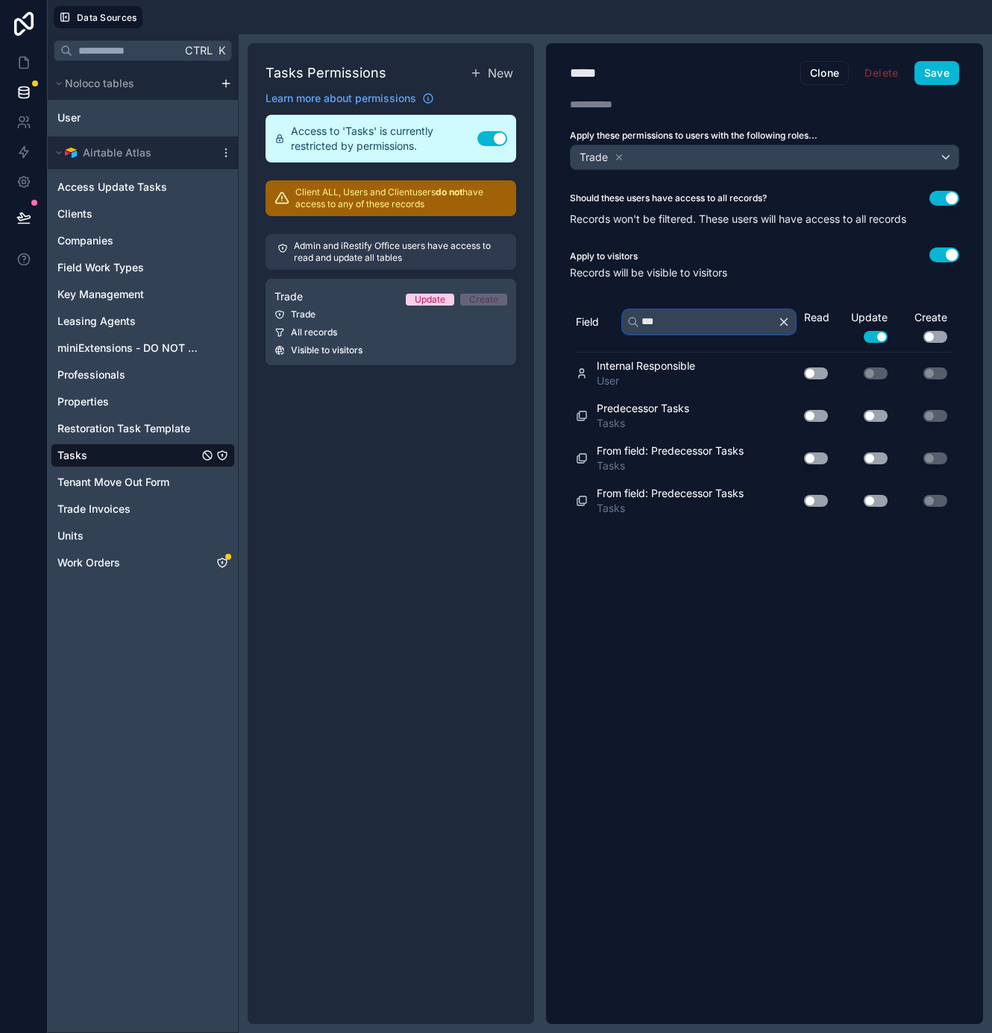
type input "***"
click at [793, 371] on button "Use setting" at bounding box center [816, 374] width 24 height 12
click at [793, 411] on button "Use setting" at bounding box center [816, 416] width 24 height 12
click at [793, 415] on button "Use setting" at bounding box center [816, 416] width 24 height 12
click at [793, 412] on button "Use setting" at bounding box center [816, 416] width 24 height 12
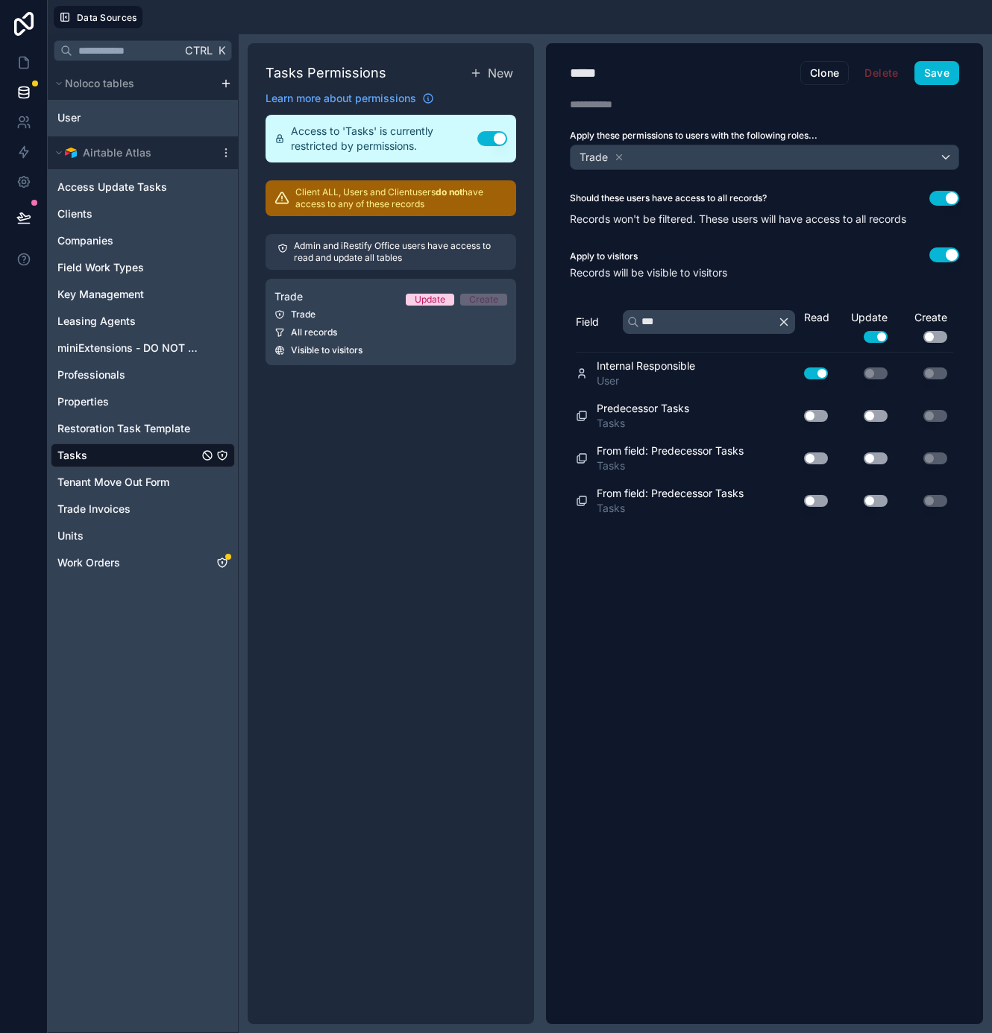
click at [793, 416] on button "Use setting" at bounding box center [816, 416] width 24 height 12
click at [793, 414] on button "Use setting" at bounding box center [816, 416] width 24 height 12
click at [793, 457] on button "Use setting" at bounding box center [816, 459] width 24 height 12
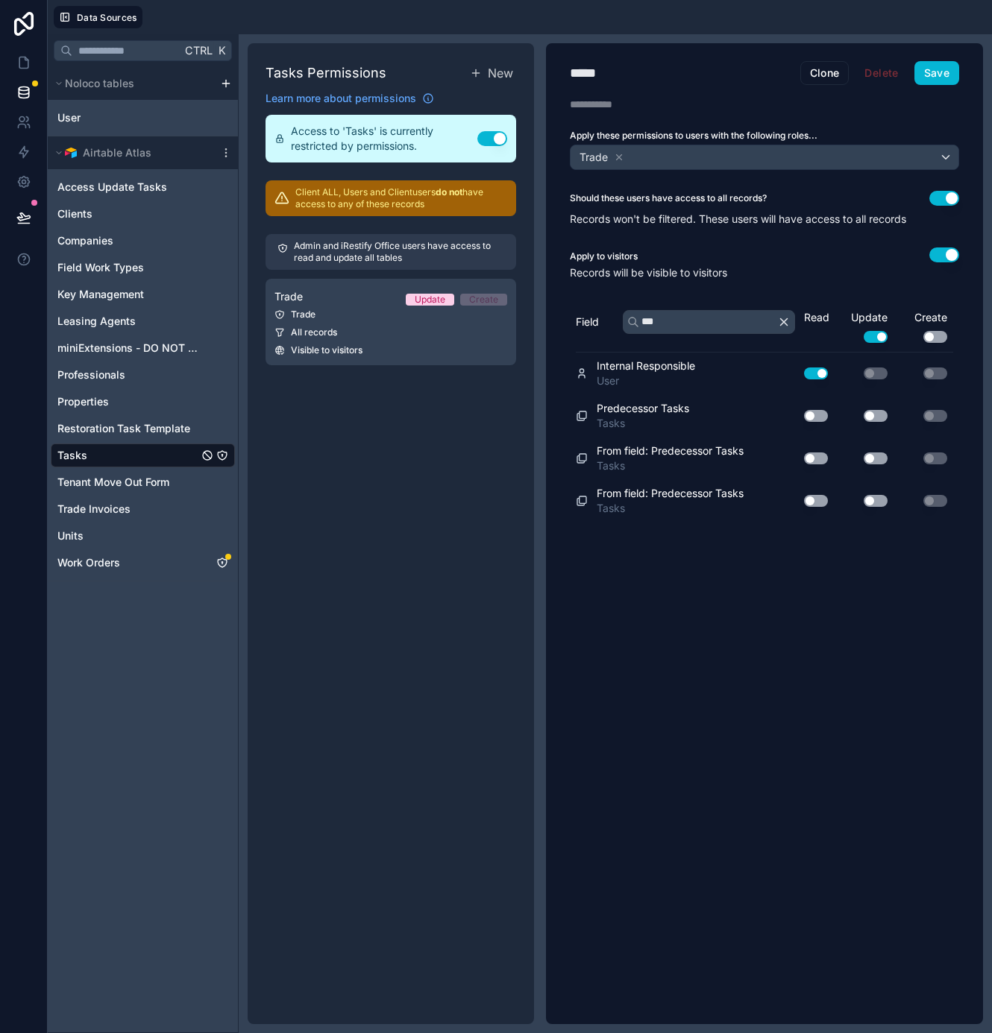
click at [793, 457] on button "Use setting" at bounding box center [816, 459] width 24 height 12
click at [793, 506] on div "Use setting" at bounding box center [810, 501] width 48 height 24
click at [793, 500] on button "Use setting" at bounding box center [816, 501] width 24 height 12
click at [784, 322] on icon "button" at bounding box center [784, 321] width 7 height 7
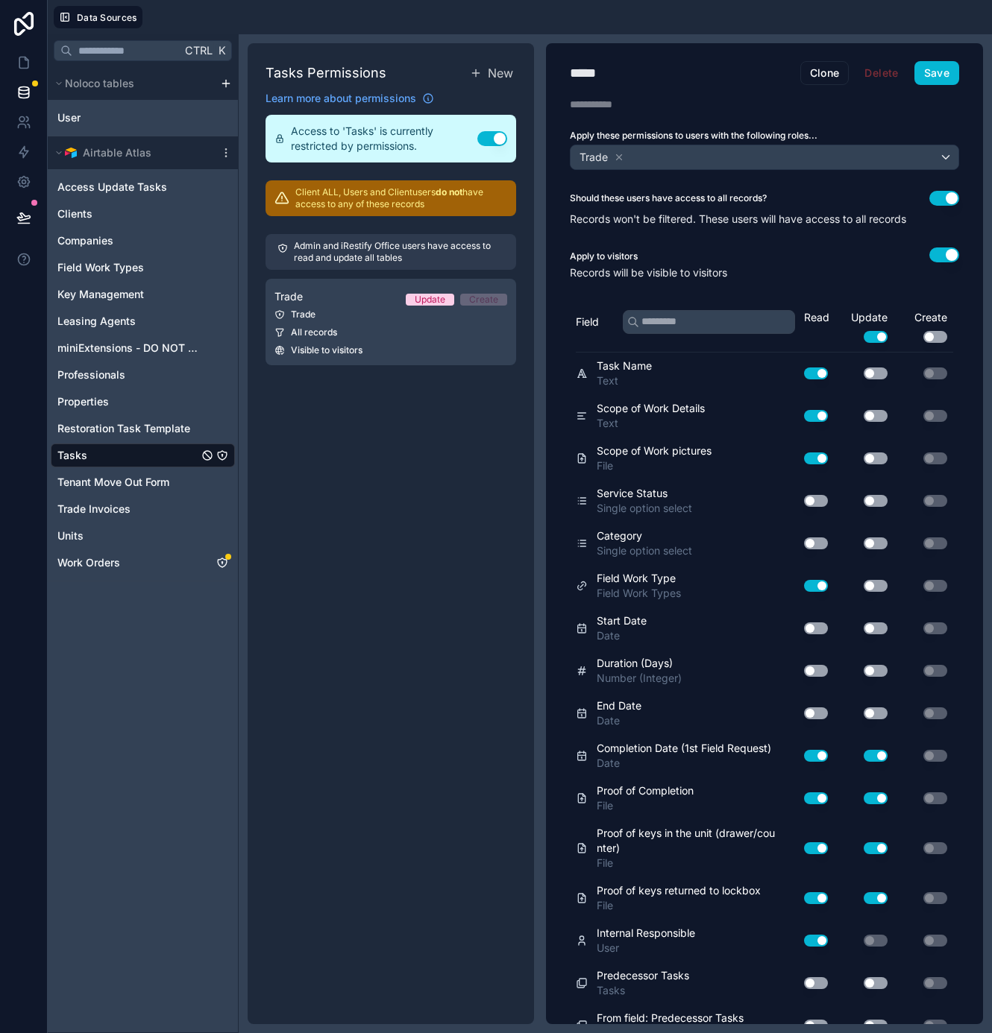
click at [793, 333] on button "Use setting" at bounding box center [935, 337] width 24 height 12
click at [793, 251] on div "Apply to visitors Use setting" at bounding box center [764, 257] width 389 height 18
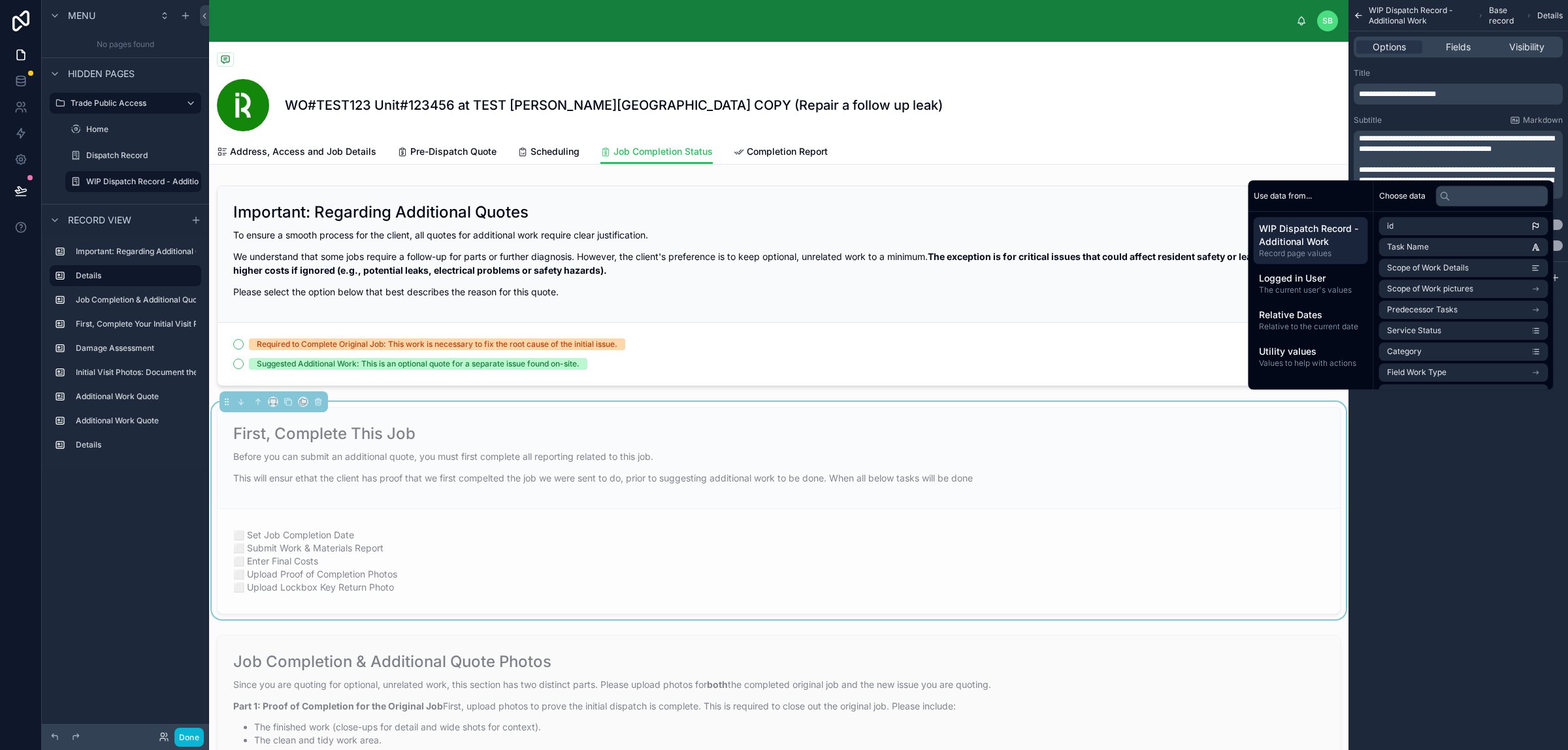
click at [1497, 171] on span "**********" at bounding box center [1456, 180] width 195 height 29
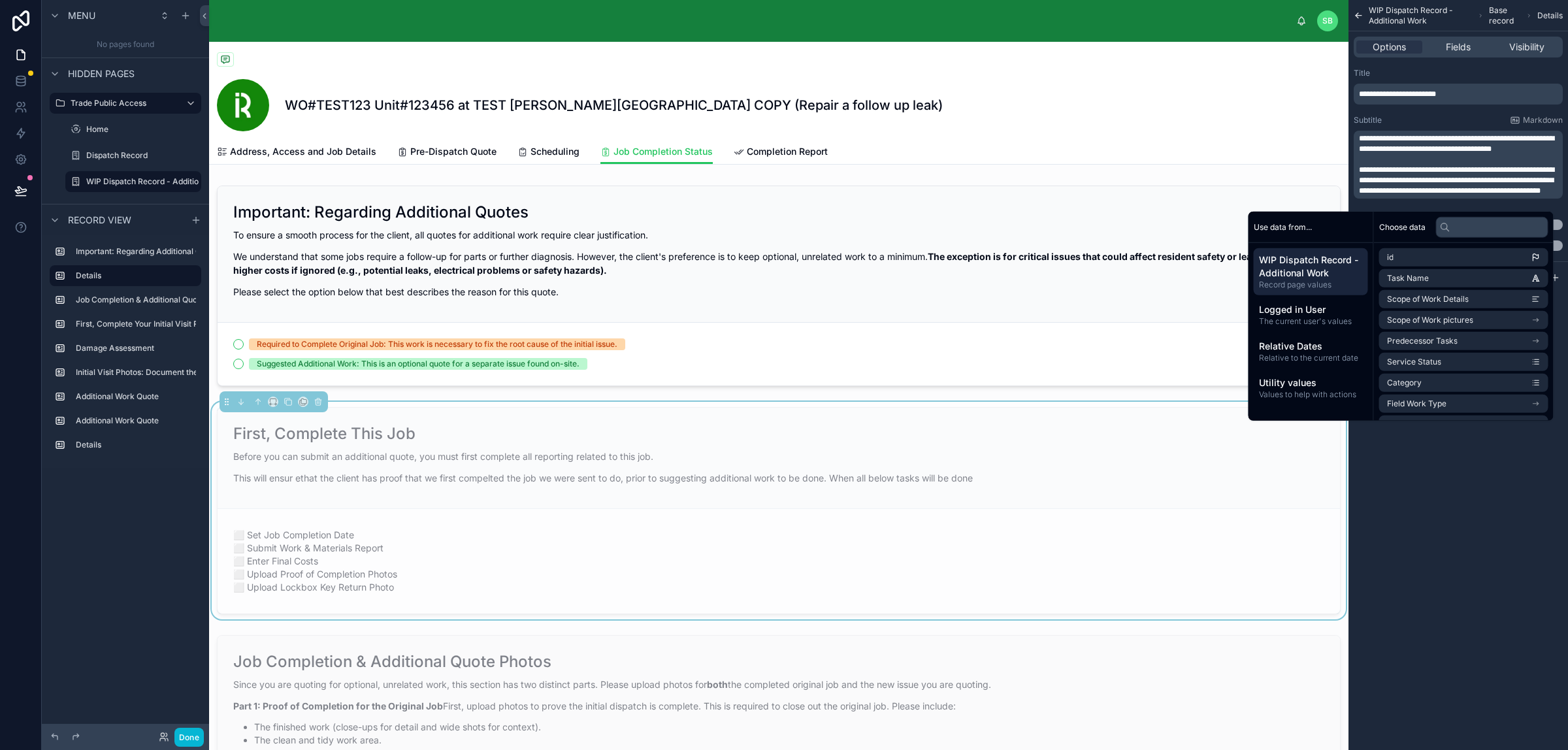
click at [1480, 196] on p "**********" at bounding box center [1459, 180] width 201 height 32
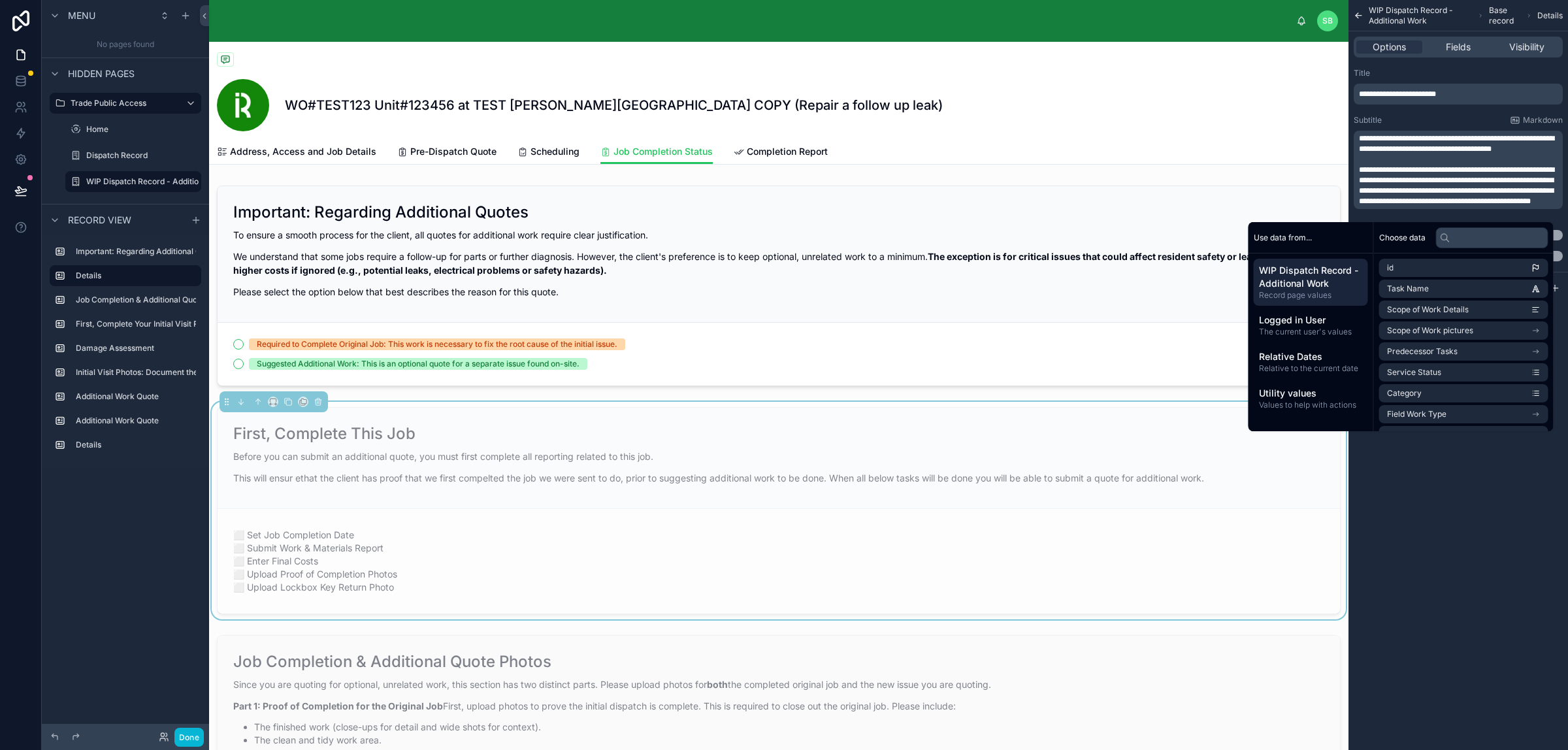
click at [1411, 531] on div "**********" at bounding box center [1458, 375] width 220 height 750
